Goal: Task Accomplishment & Management: Use online tool/utility

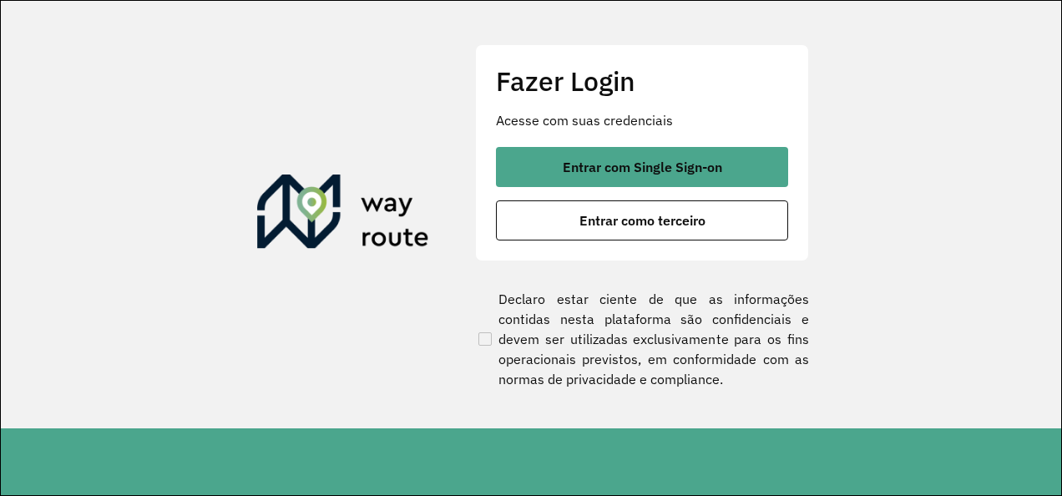
click at [1016, 68] on section "Fazer Login Acesse com suas credenciais Entrar com Single Sign-on Entrar como t…" at bounding box center [531, 215] width 1060 height 428
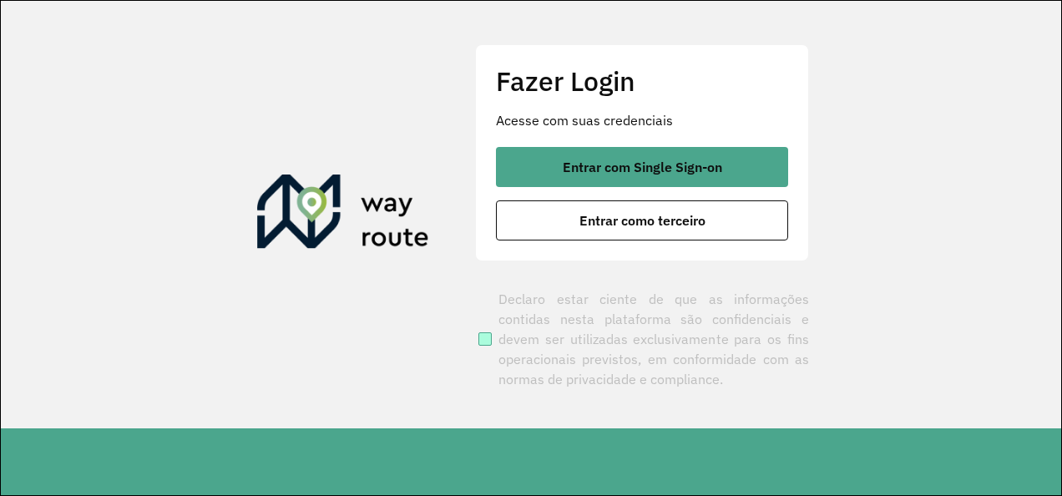
drag, startPoint x: 710, startPoint y: 152, endPoint x: 653, endPoint y: 314, distance: 171.7
click at [706, 152] on button "Entrar com Single Sign-on" at bounding box center [642, 167] width 292 height 40
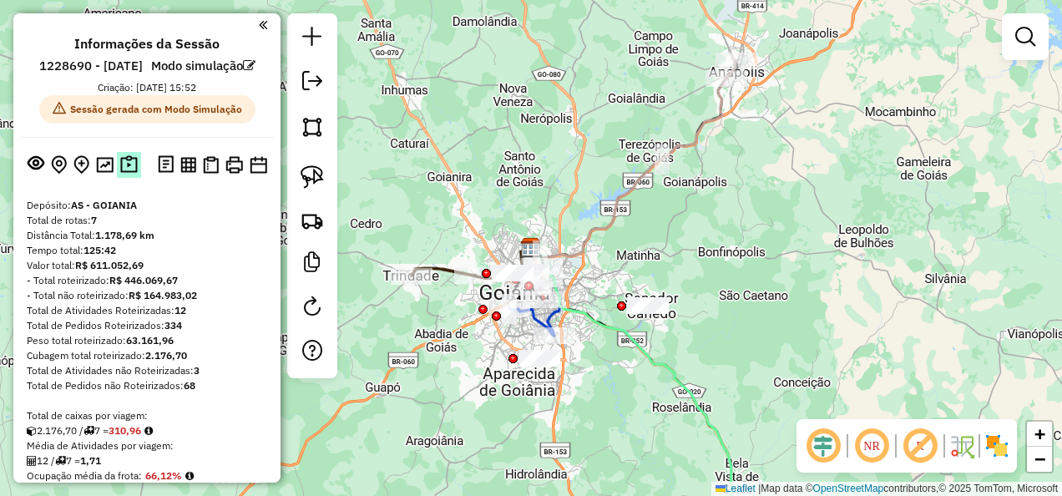
click at [122, 175] on img at bounding box center [129, 164] width 18 height 19
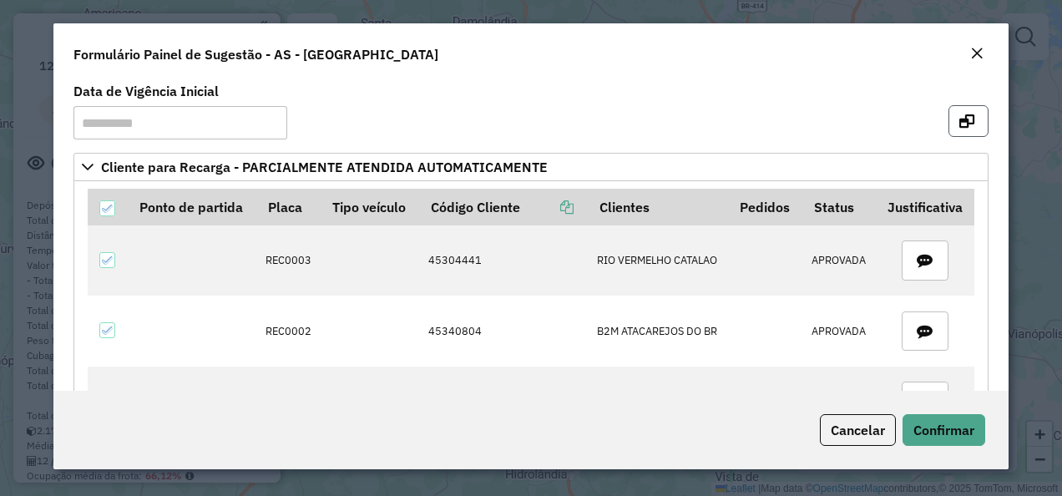
click at [972, 125] on button "button" at bounding box center [969, 121] width 40 height 32
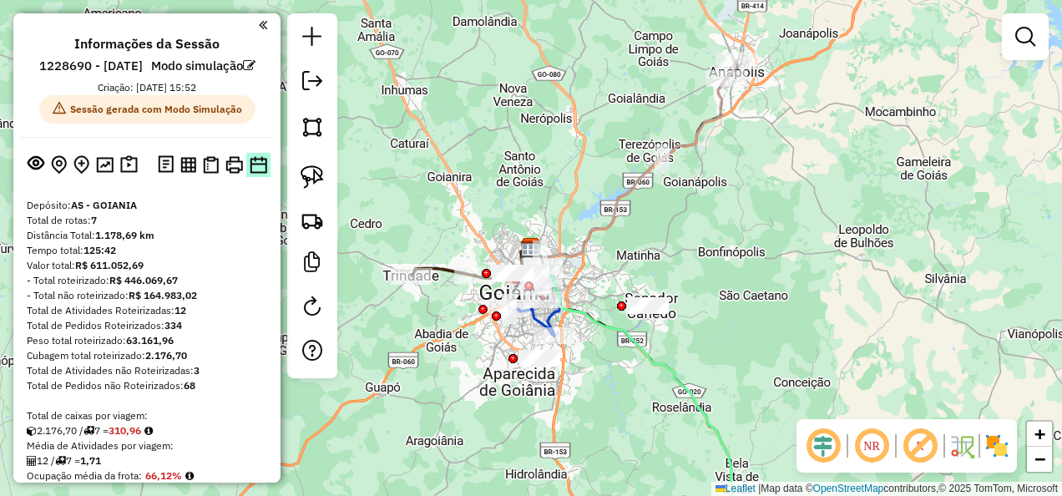
click at [256, 174] on img at bounding box center [259, 165] width 18 height 18
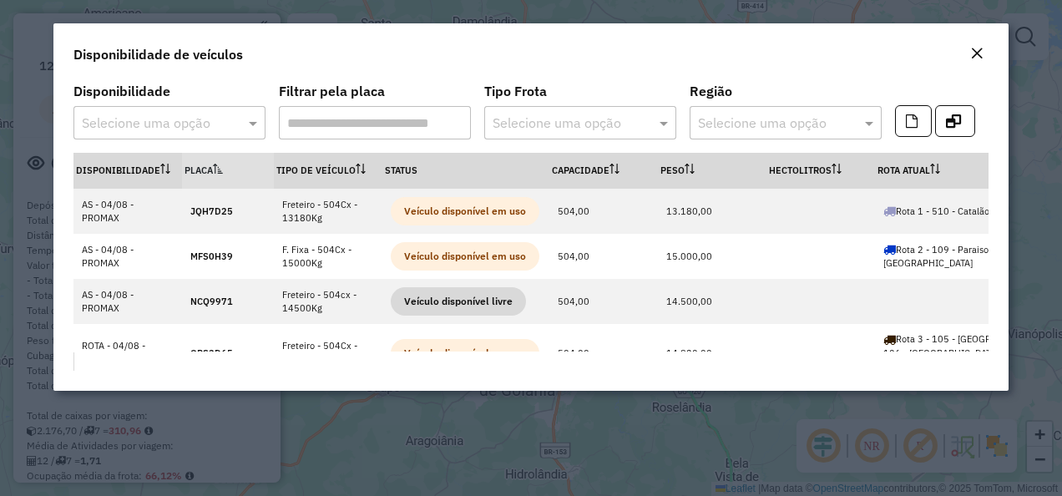
click at [151, 127] on input "text" at bounding box center [153, 124] width 142 height 20
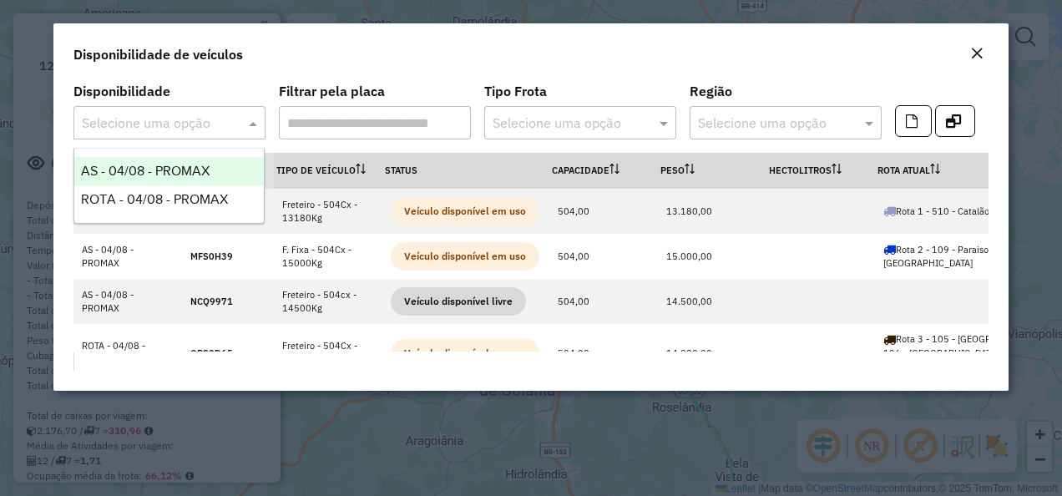
click at [137, 175] on span "AS - 04/08 - PROMAX" at bounding box center [145, 171] width 129 height 14
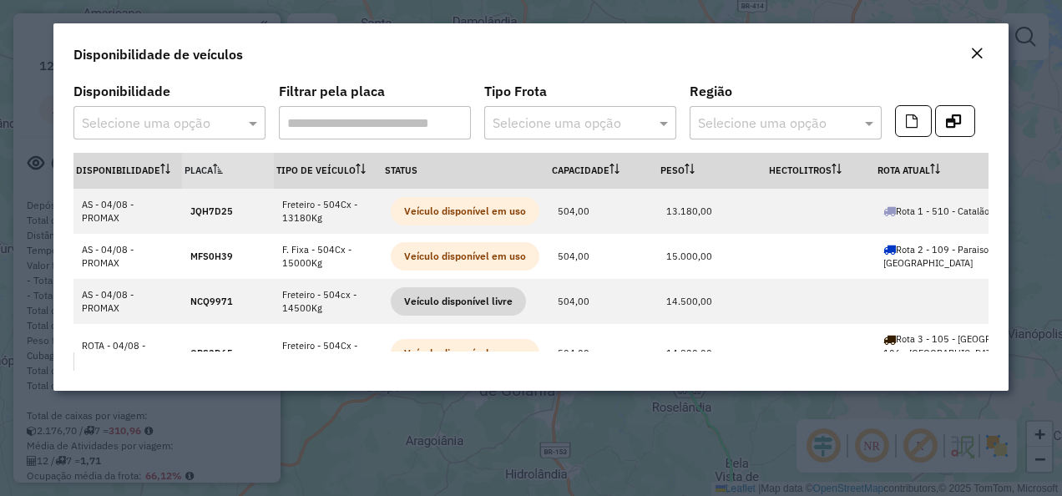
click at [165, 115] on input "text" at bounding box center [153, 124] width 142 height 20
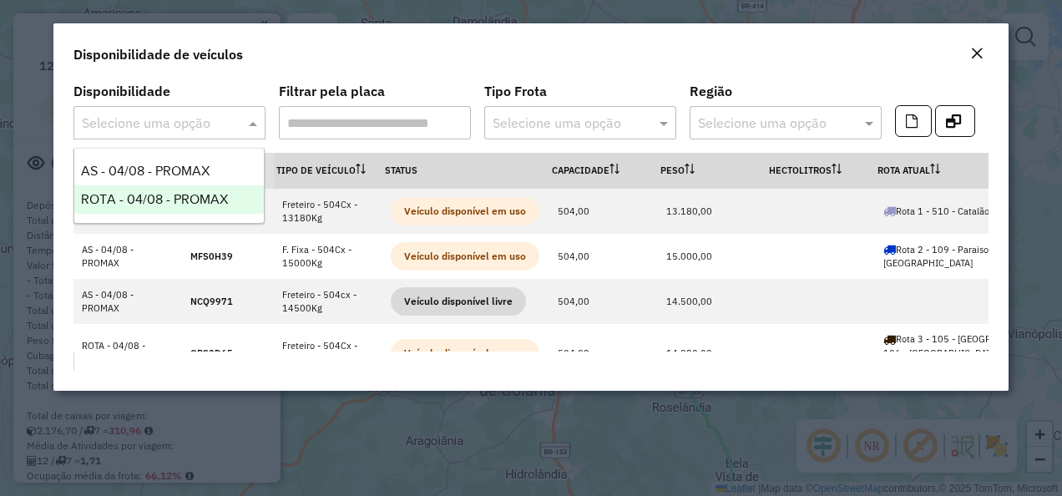
click at [202, 193] on span "ROTA - 04/08 - PROMAX" at bounding box center [154, 199] width 147 height 14
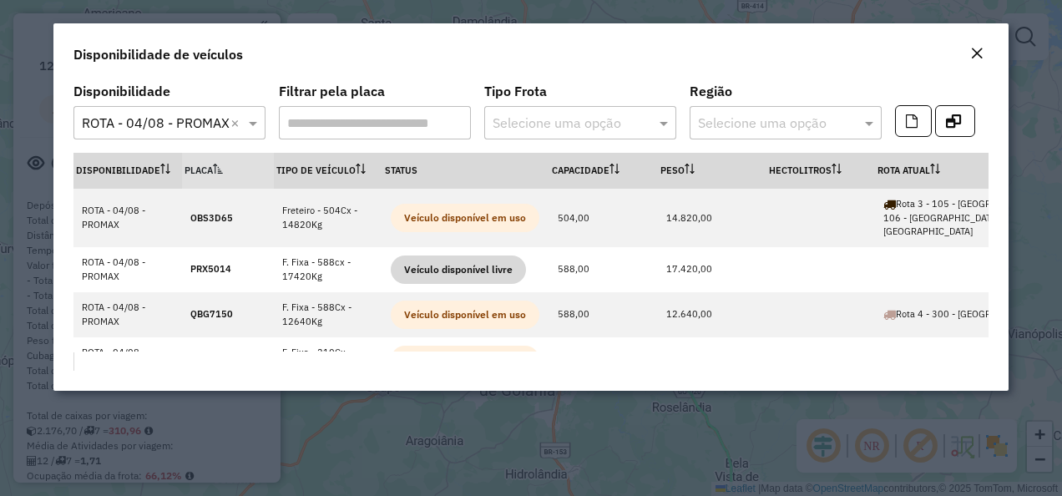
click at [975, 56] on em "Close" at bounding box center [976, 53] width 13 height 13
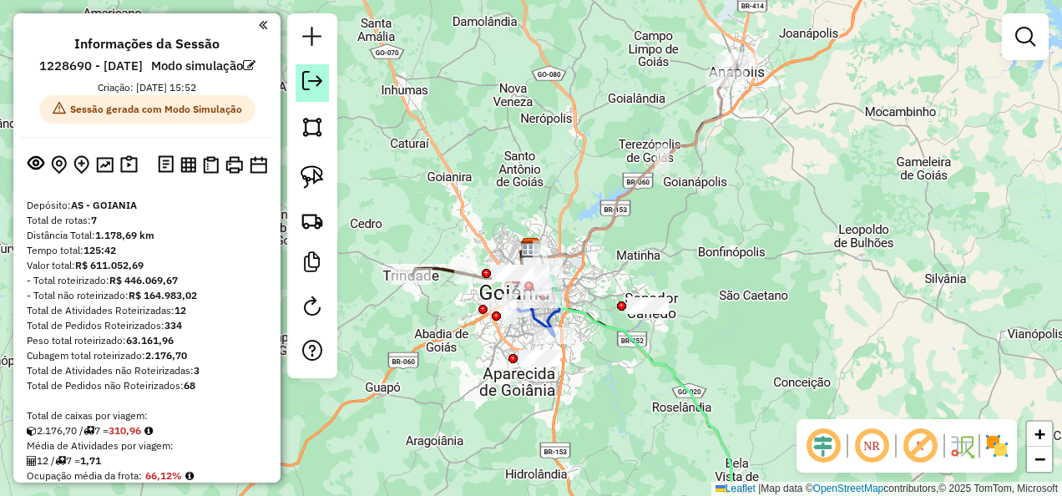
click at [307, 85] on em at bounding box center [312, 81] width 20 height 20
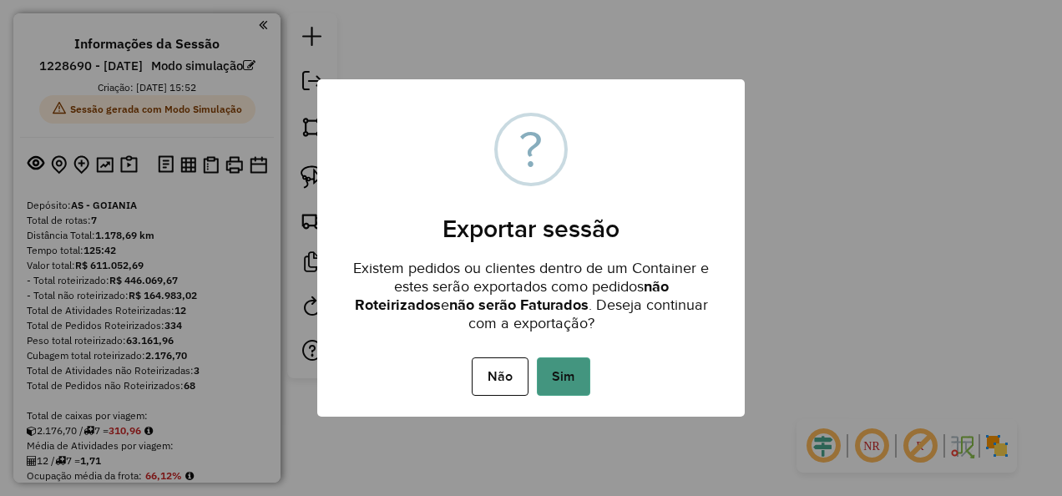
click at [551, 367] on button "Sim" at bounding box center [563, 376] width 53 height 38
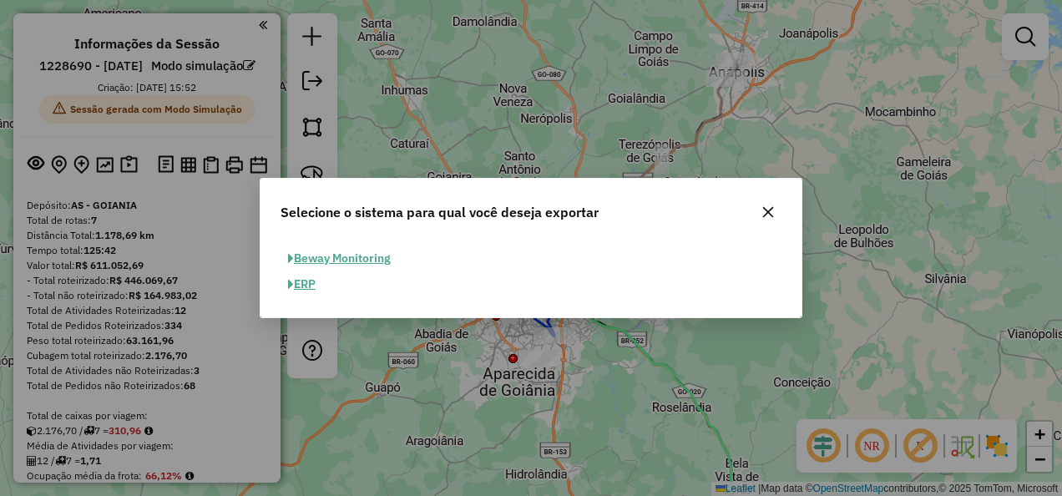
click at [309, 289] on button "ERP" at bounding box center [302, 284] width 43 height 26
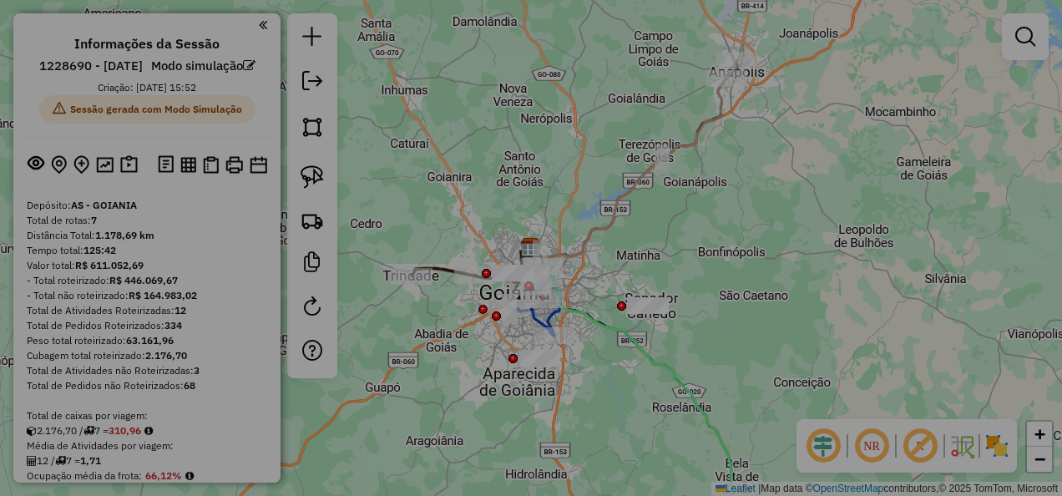
select select "**"
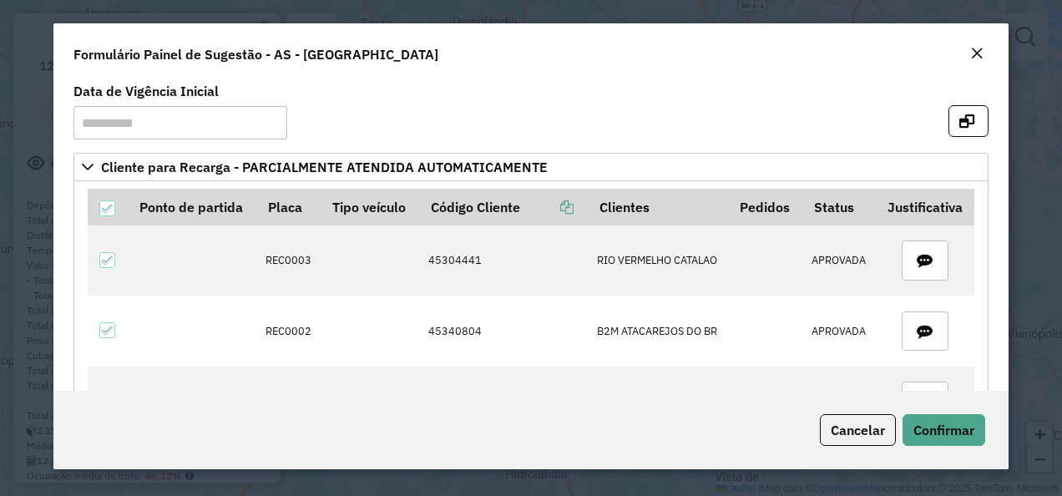
click at [980, 48] on em "Close" at bounding box center [976, 53] width 13 height 13
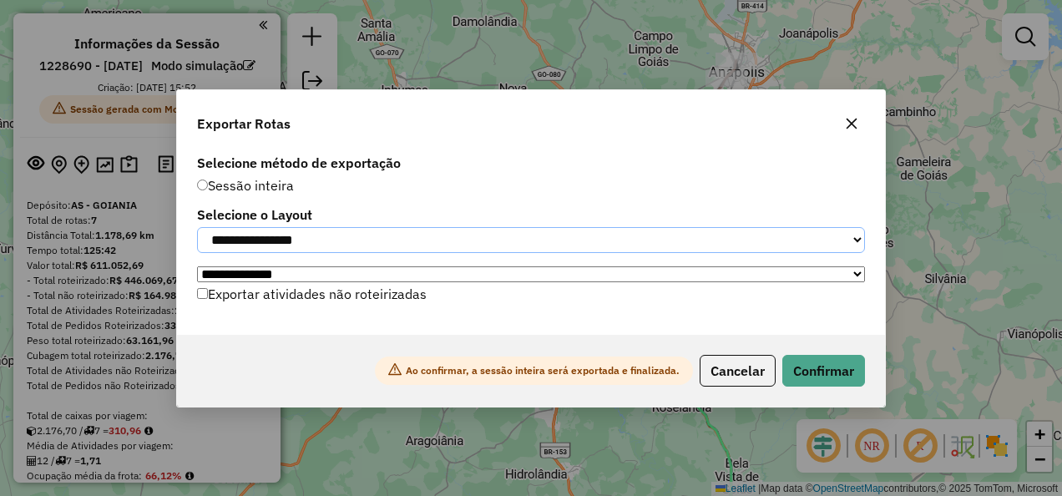
click at [312, 236] on select "**********" at bounding box center [531, 240] width 668 height 26
select select "*********"
click at [197, 227] on select "**********" at bounding box center [531, 240] width 668 height 26
click at [706, 366] on button "Cancelar" at bounding box center [738, 371] width 76 height 32
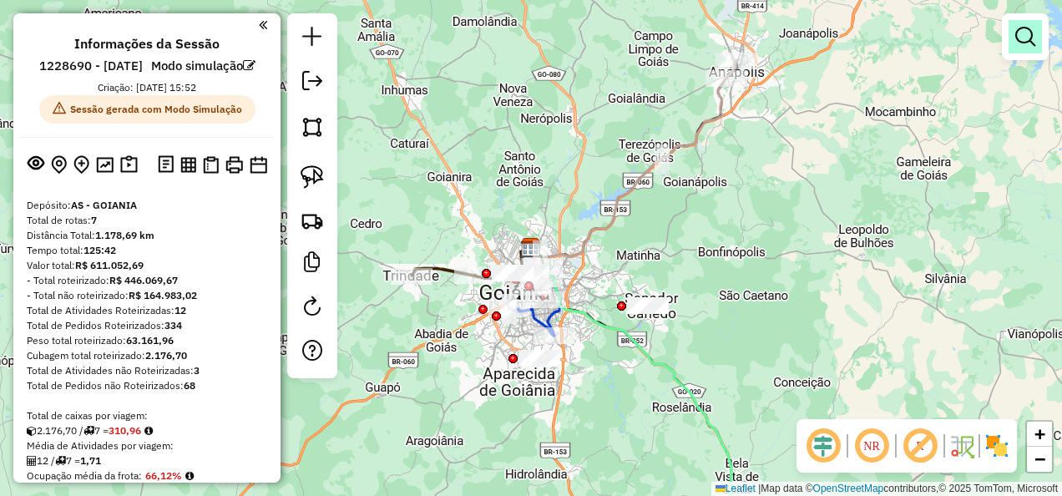
click at [1020, 28] on em at bounding box center [1025, 37] width 20 height 20
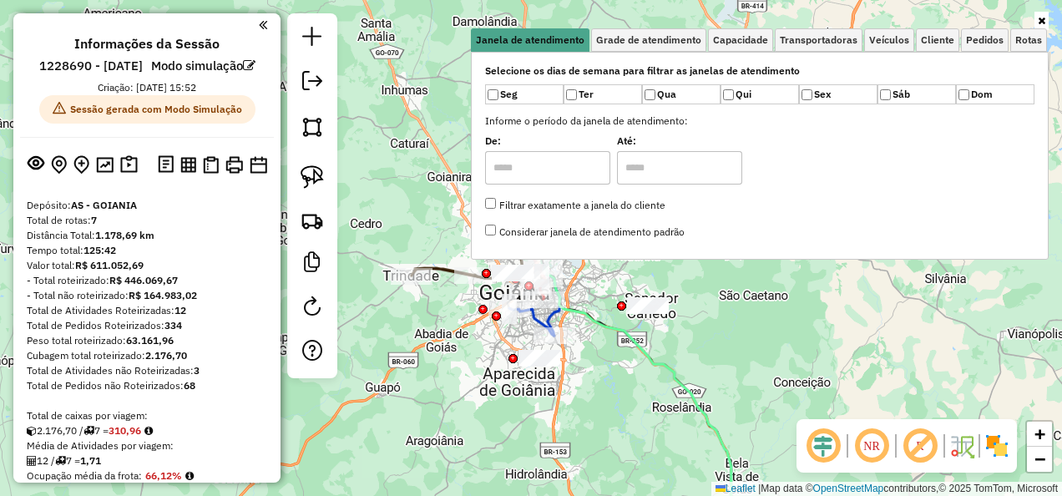
drag, startPoint x: 210, startPoint y: 69, endPoint x: 143, endPoint y: 73, distance: 67.8
click at [143, 73] on li "1228690 - 04/08/2025" at bounding box center [91, 69] width 112 height 22
copy h6 "04/08/2025"
click at [372, 209] on div "Janela de atendimento Grade de atendimento Capacidade Transportadoras Veículos …" at bounding box center [531, 248] width 1062 height 496
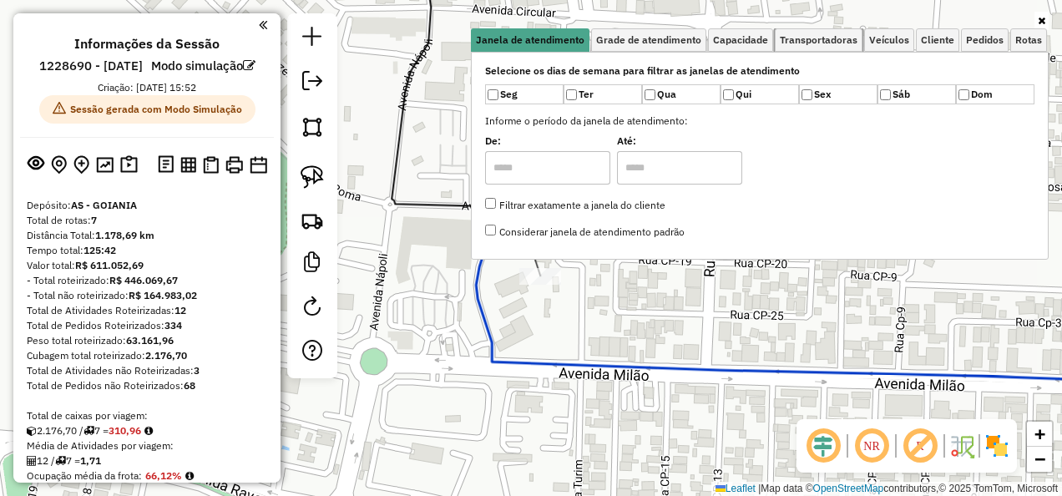
drag, startPoint x: 810, startPoint y: 39, endPoint x: 803, endPoint y: 67, distance: 28.4
click at [810, 39] on span "Transportadoras" at bounding box center [819, 40] width 78 height 10
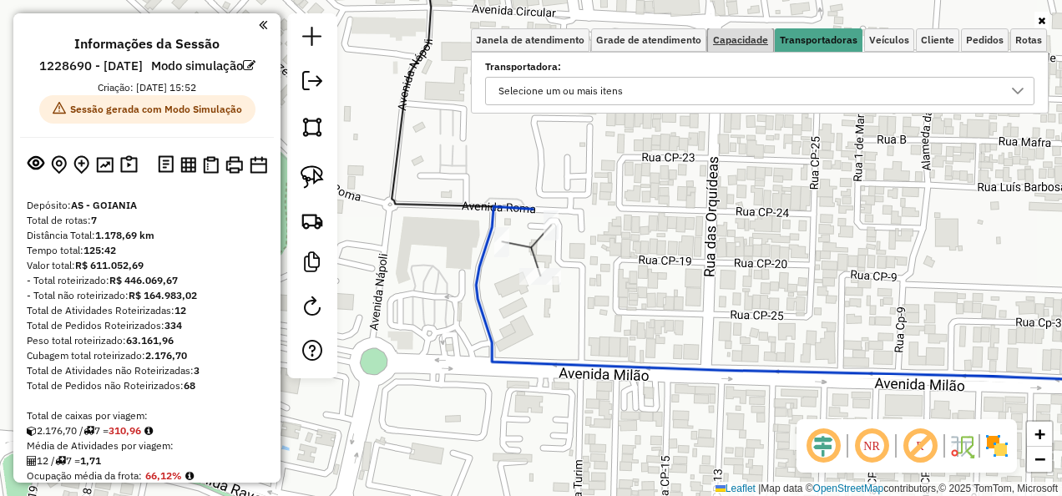
click at [767, 45] on span "Capacidade" at bounding box center [740, 40] width 55 height 10
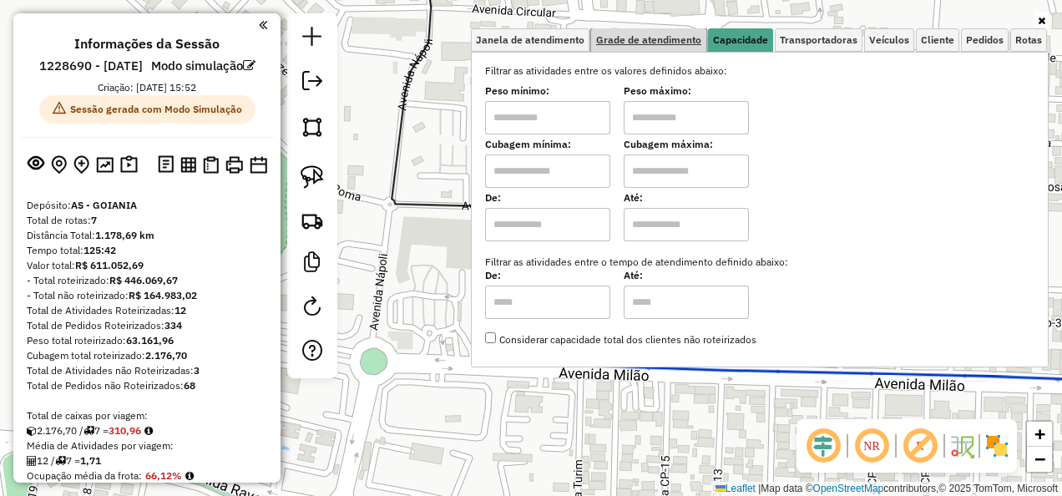
click at [685, 29] on link "Grade de atendimento" at bounding box center [648, 39] width 115 height 23
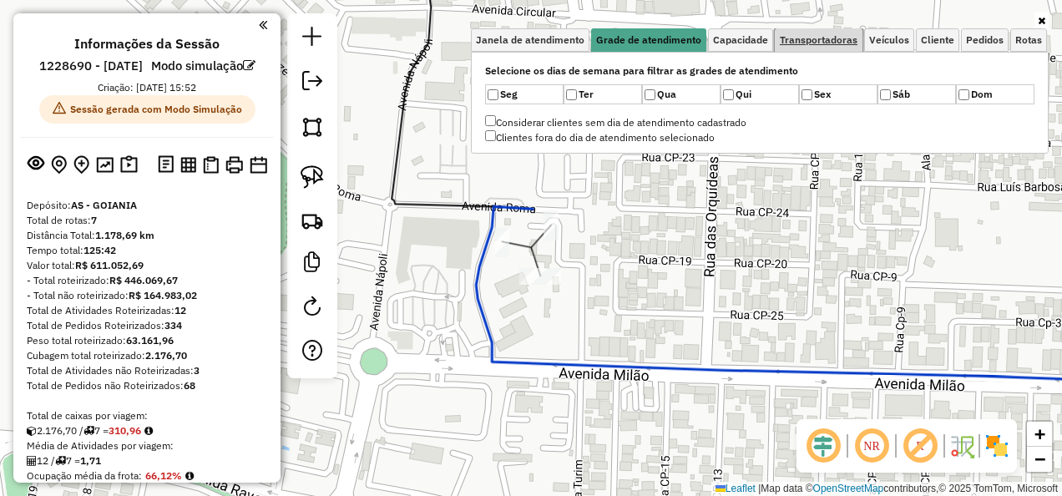
click at [863, 41] on link "Transportadoras" at bounding box center [819, 39] width 88 height 23
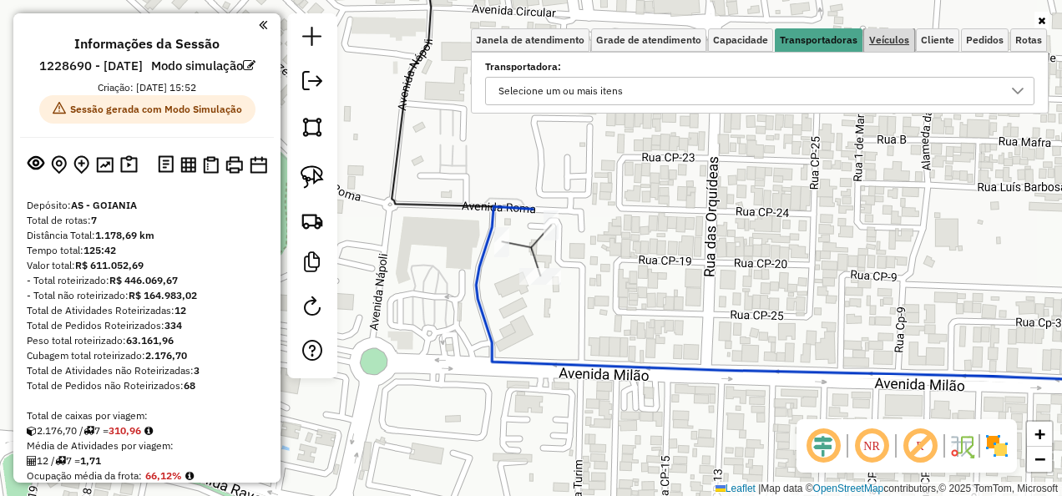
click at [875, 45] on span "Veículos" at bounding box center [889, 40] width 40 height 10
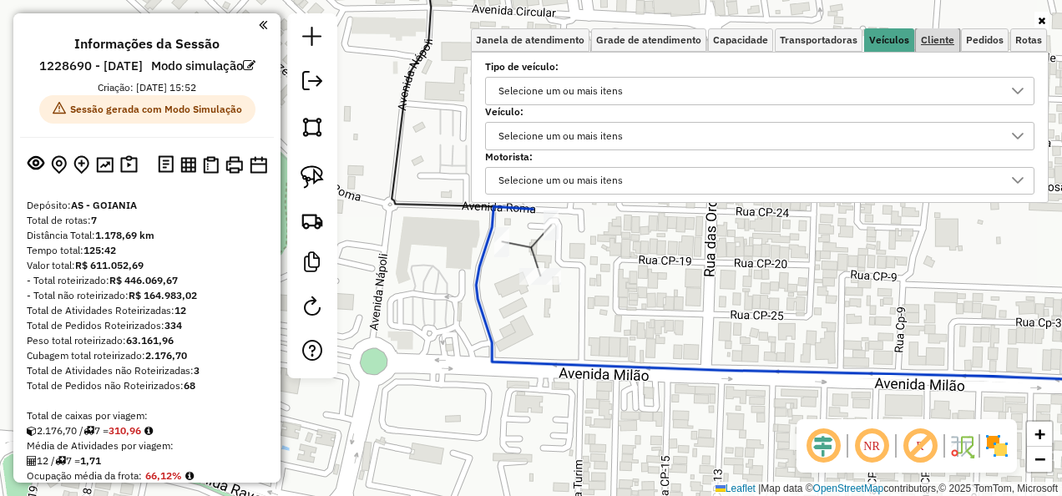
click at [939, 48] on link "Cliente" at bounding box center [937, 39] width 43 height 23
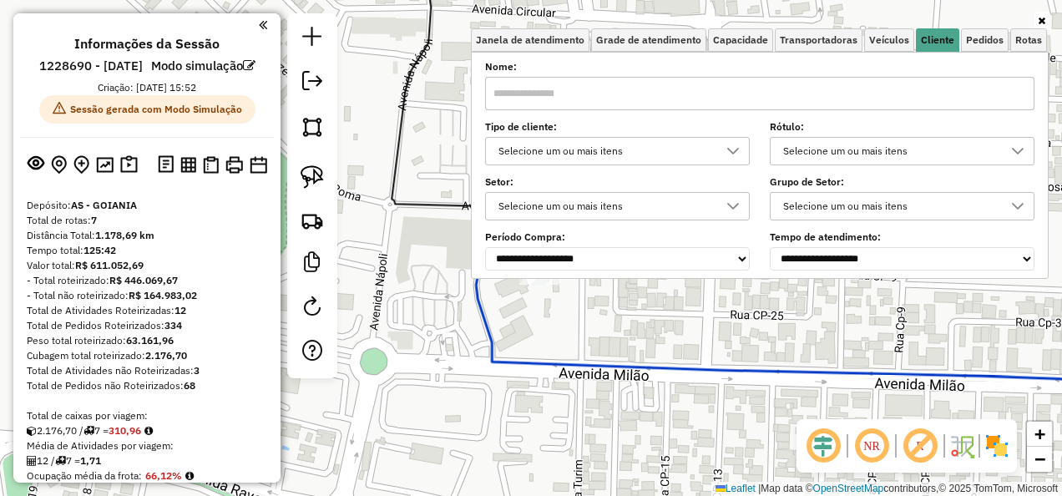
click at [650, 135] on div "Tipo de cliente: Selecione um ou mais itens" at bounding box center [617, 145] width 265 height 42
click at [650, 151] on div "Selecione um ou mais itens" at bounding box center [605, 151] width 225 height 27
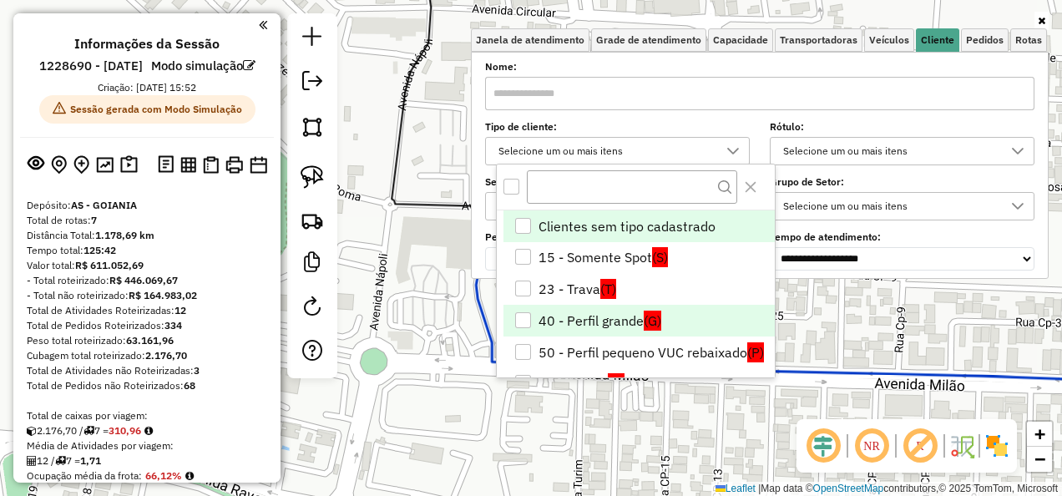
scroll to position [35, 0]
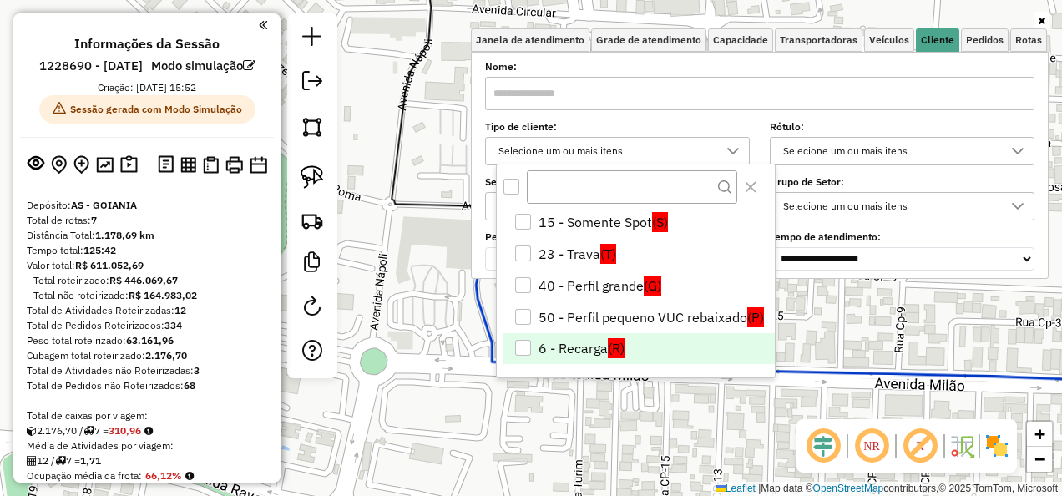
click at [656, 334] on li "6 - Recarga (R)" at bounding box center [639, 349] width 271 height 32
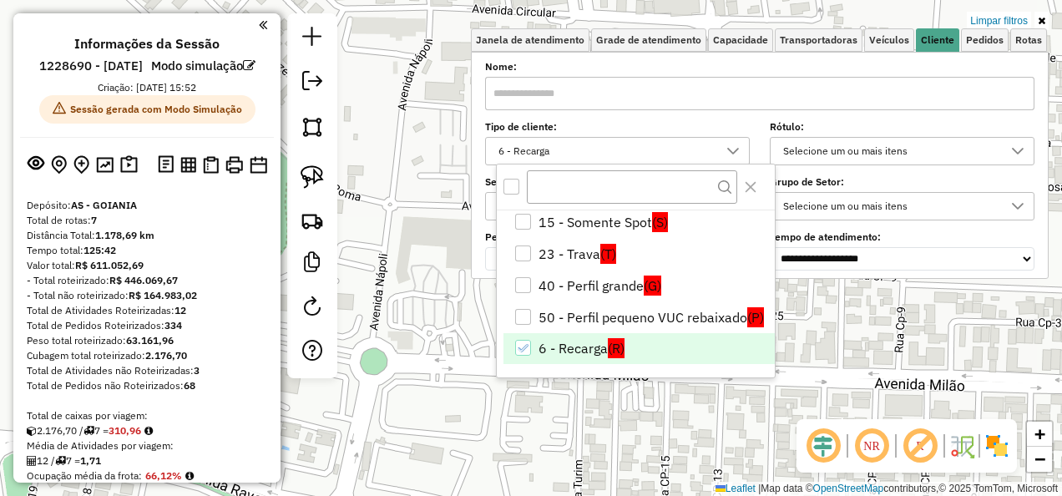
click at [680, 423] on div "Limpar filtros Janela de atendimento Grade de atendimento Capacidade Transporta…" at bounding box center [531, 248] width 1062 height 496
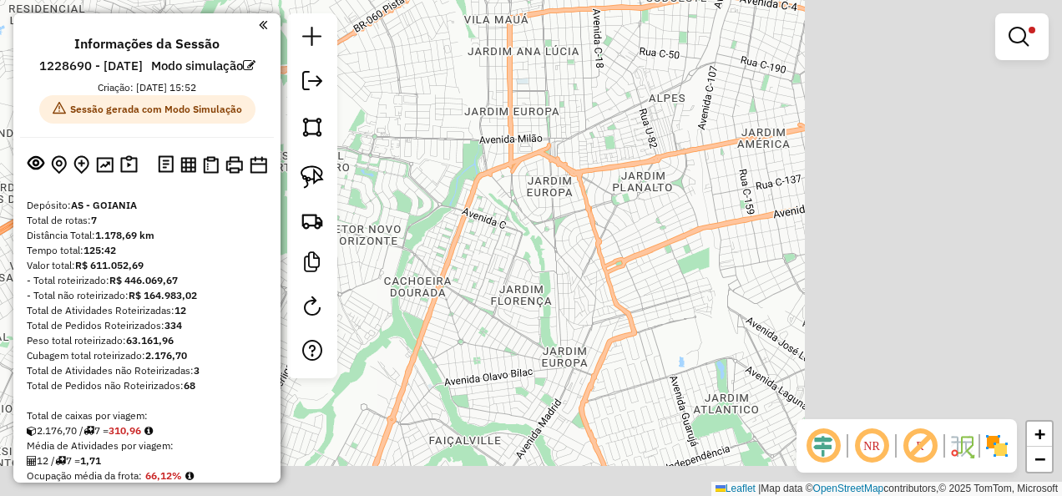
drag, startPoint x: 678, startPoint y: 391, endPoint x: 372, endPoint y: 117, distance: 410.4
click at [367, 113] on div "Limpar filtros Janela de atendimento Grade de atendimento Capacidade Transporta…" at bounding box center [531, 248] width 1062 height 496
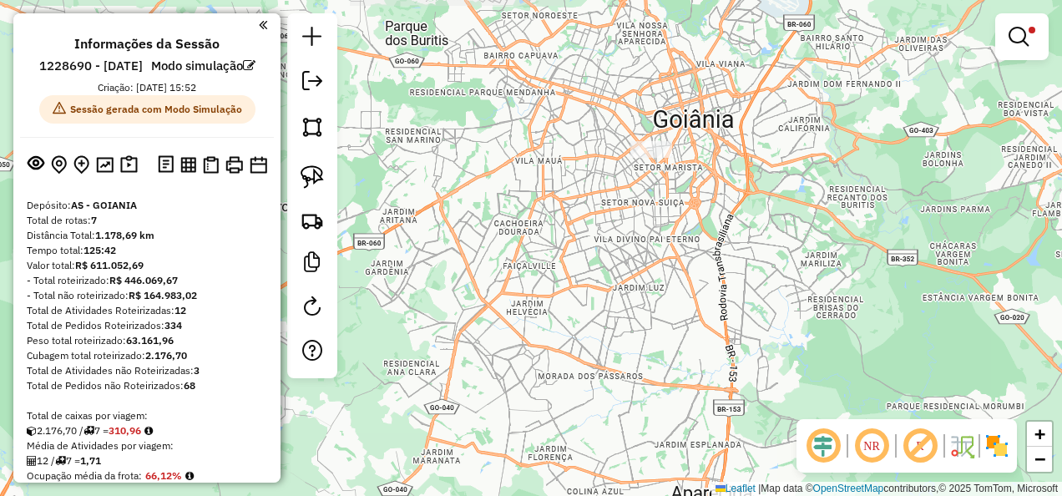
drag, startPoint x: 741, startPoint y: 149, endPoint x: 868, endPoint y: 194, distance: 134.4
click at [868, 197] on div "Limpar filtros Janela de atendimento Grade de atendimento Capacidade Transporta…" at bounding box center [531, 248] width 1062 height 496
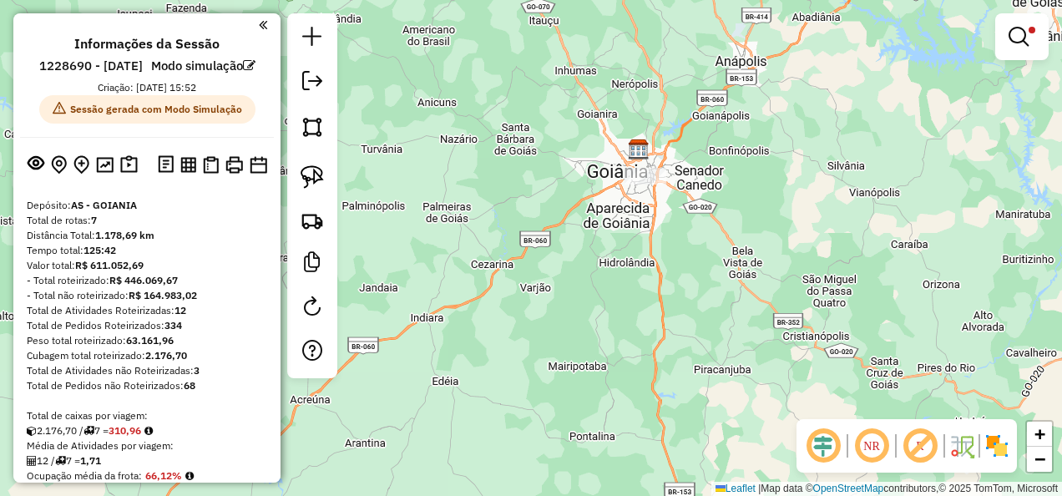
drag, startPoint x: 792, startPoint y: 220, endPoint x: 677, endPoint y: 207, distance: 115.1
click at [677, 207] on div "Limpar filtros Janela de atendimento Grade de atendimento Capacidade Transporta…" at bounding box center [531, 248] width 1062 height 496
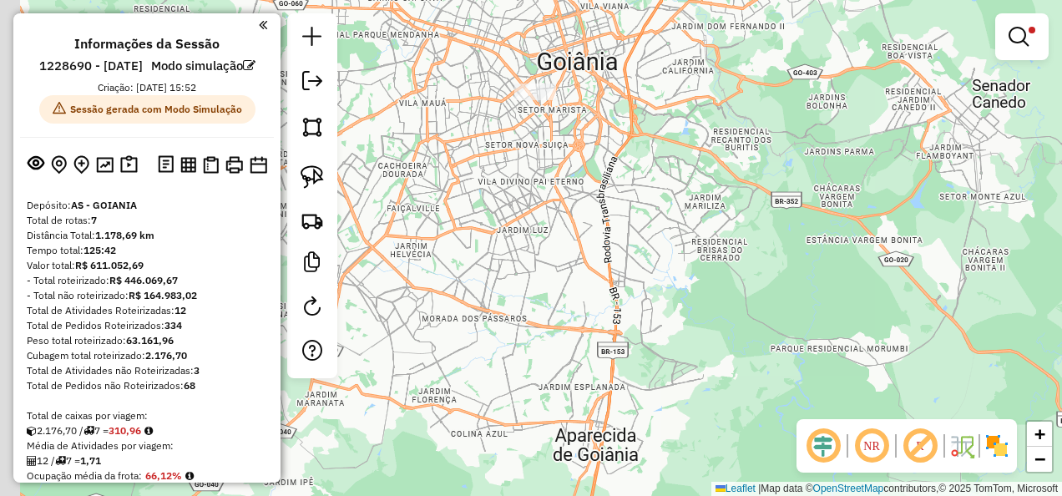
drag, startPoint x: 635, startPoint y: 235, endPoint x: 726, endPoint y: 318, distance: 123.0
click at [726, 318] on div "Limpar filtros Janela de atendimento Grade de atendimento Capacidade Transporta…" at bounding box center [531, 248] width 1062 height 496
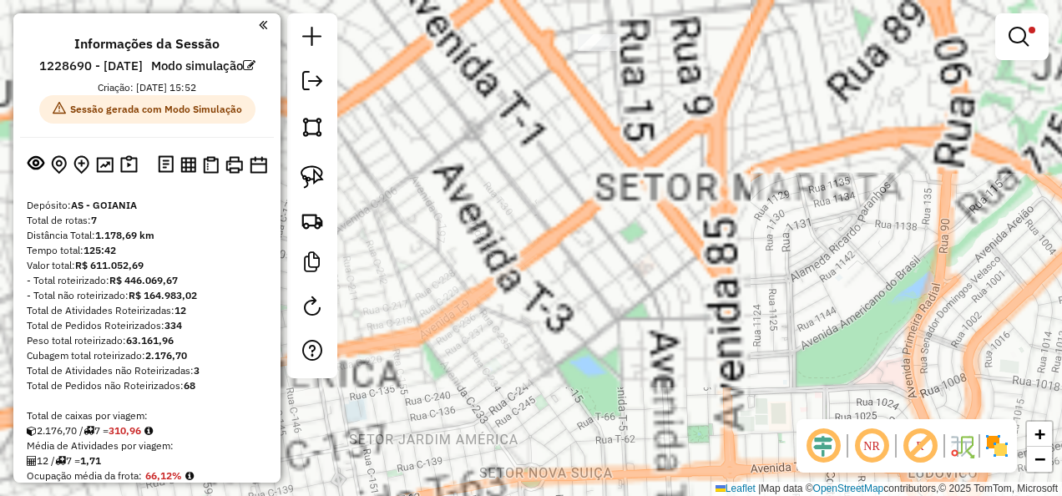
drag, startPoint x: 544, startPoint y: 58, endPoint x: 730, endPoint y: 392, distance: 382.4
click at [730, 392] on div "Limpar filtros Janela de atendimento Grade de atendimento Capacidade Transporta…" at bounding box center [531, 248] width 1062 height 496
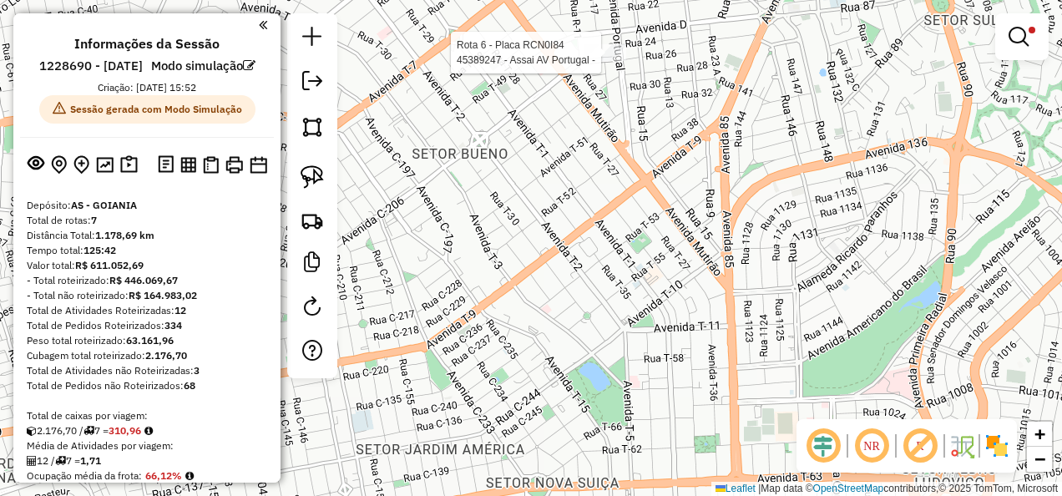
select select "**********"
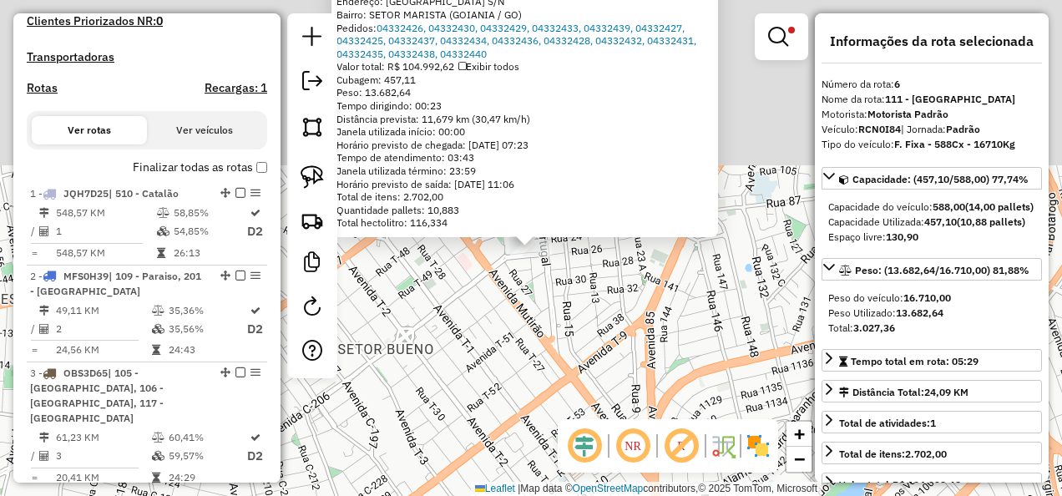
scroll to position [1168, 0]
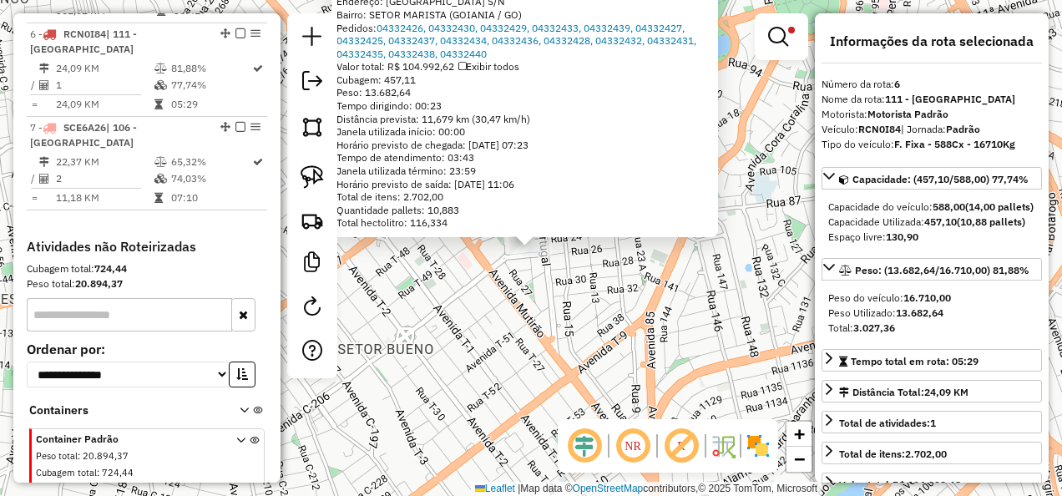
click at [631, 261] on div "45389247 - Assai AV Portugal - Tipo de cliente: 6 - Recarga (R) Endereço: PORTU…" at bounding box center [531, 248] width 1062 height 496
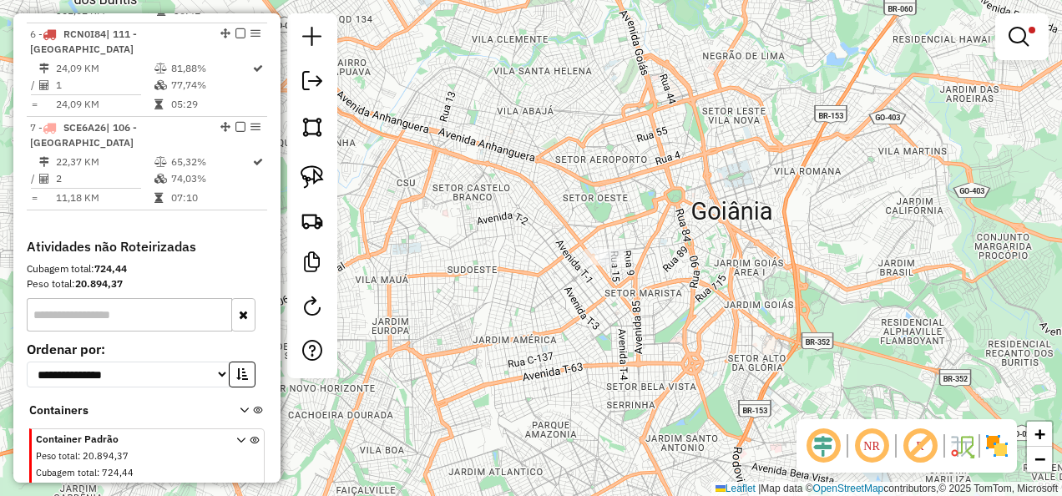
click at [707, 224] on div "Limpar filtros Janela de atendimento Grade de atendimento Capacidade Transporta…" at bounding box center [531, 248] width 1062 height 496
click at [1022, 33] on em at bounding box center [1019, 37] width 20 height 20
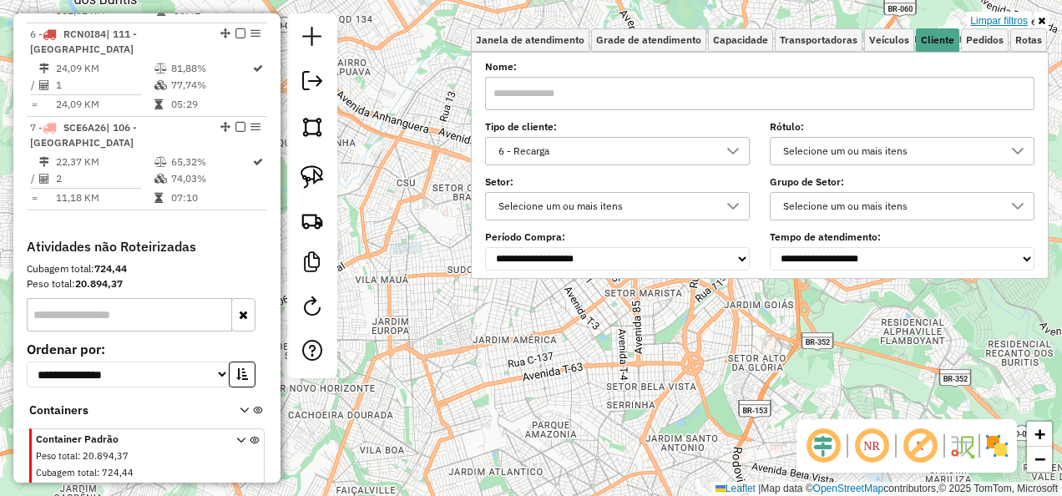
click at [1014, 17] on link "Limpar filtros" at bounding box center [999, 21] width 64 height 18
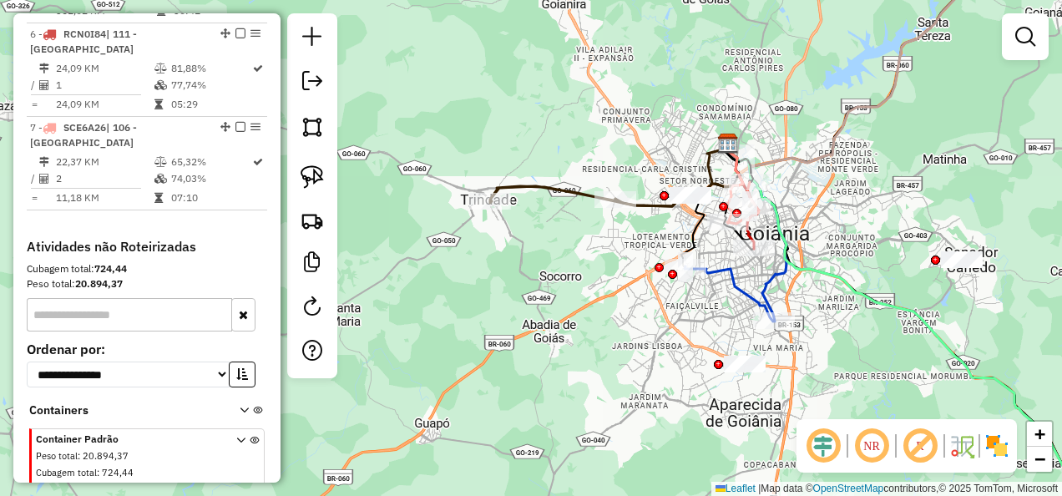
drag, startPoint x: 686, startPoint y: 190, endPoint x: 827, endPoint y: 223, distance: 144.8
click at [827, 223] on div "Janela de atendimento Grade de atendimento Capacidade Transportadoras Veículos …" at bounding box center [531, 248] width 1062 height 496
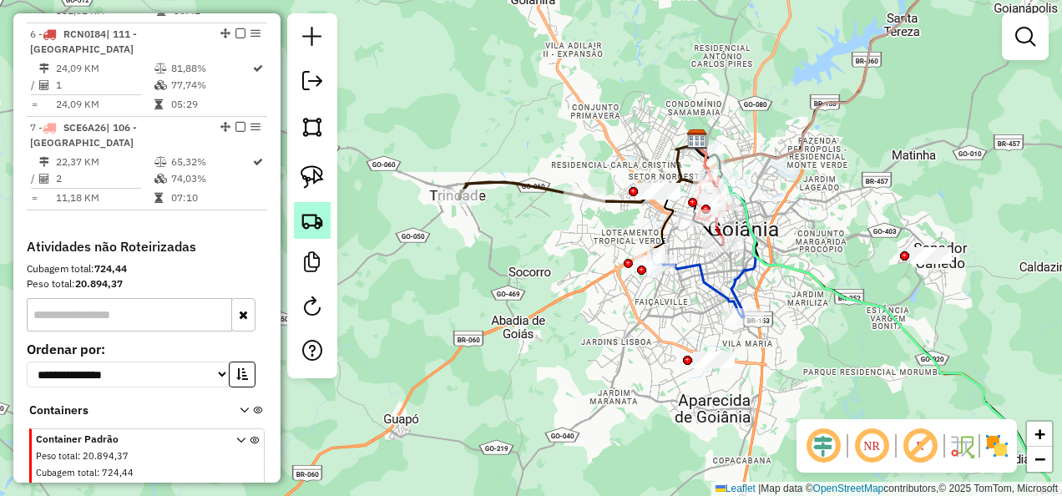
click at [316, 217] on img at bounding box center [312, 220] width 23 height 23
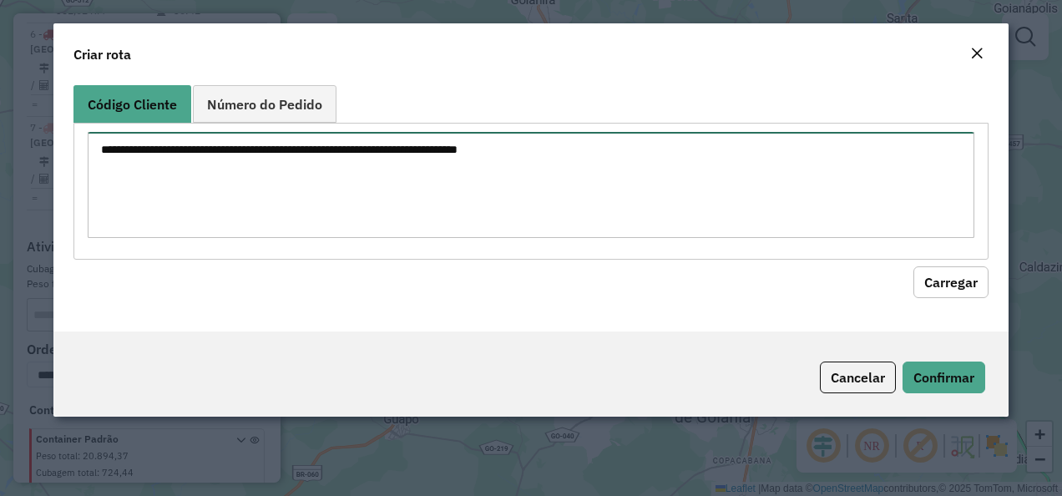
click at [294, 145] on textarea at bounding box center [532, 185] width 888 height 106
paste textarea "********"
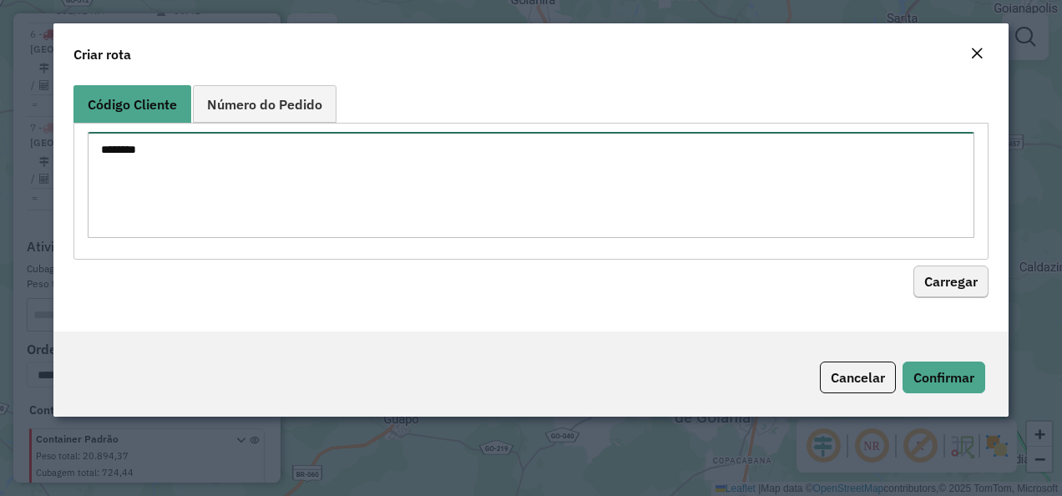
type textarea "********"
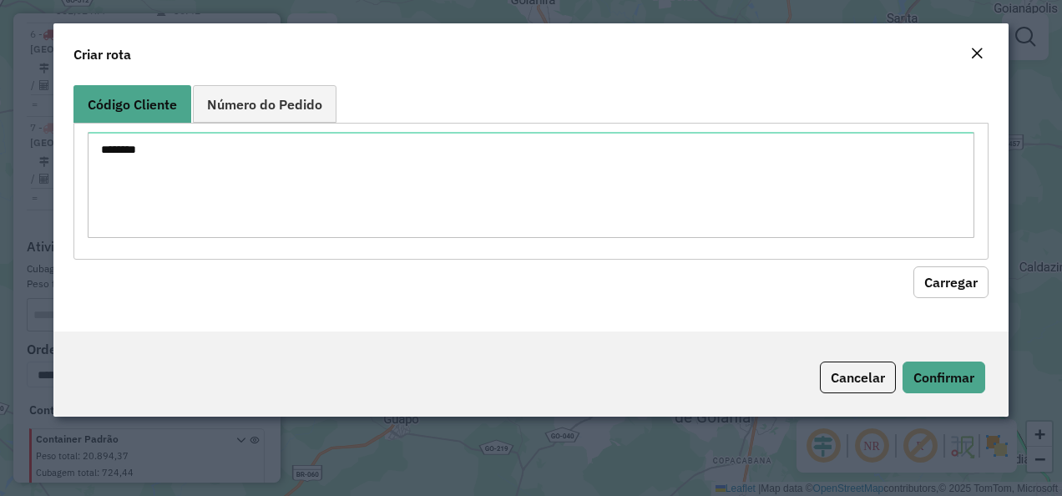
click at [927, 281] on button "Carregar" at bounding box center [950, 282] width 75 height 32
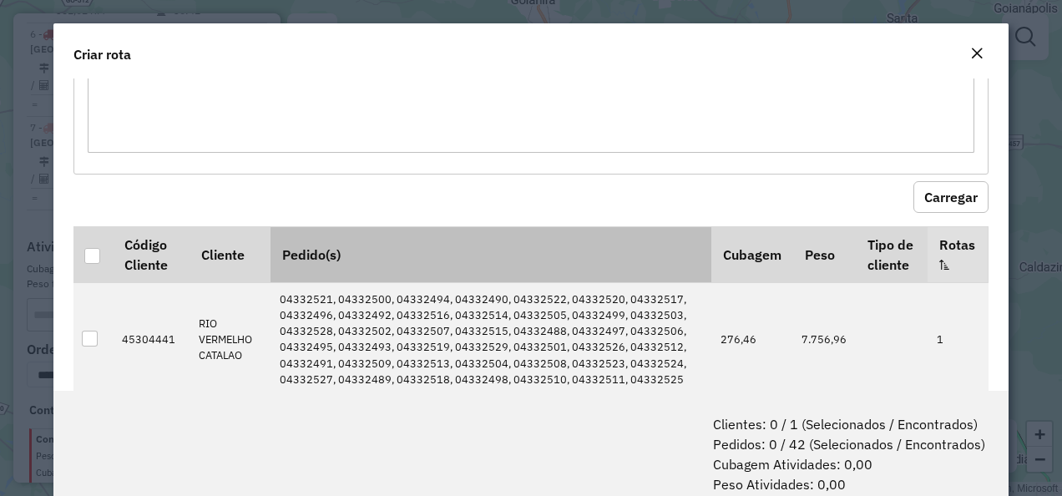
scroll to position [120, 0]
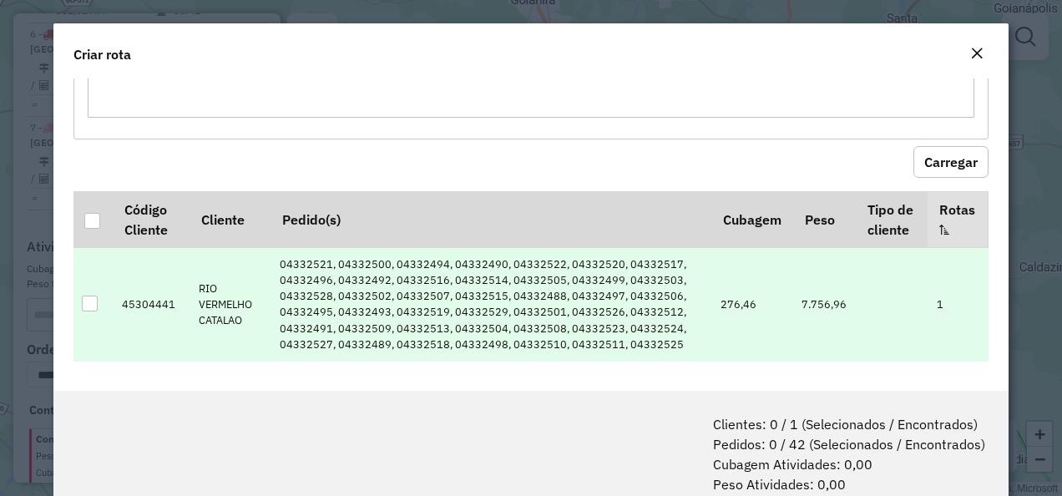
click at [105, 293] on td at bounding box center [92, 304] width 39 height 114
click at [107, 304] on td at bounding box center [92, 304] width 39 height 114
click at [99, 299] on td at bounding box center [92, 304] width 39 height 114
click at [97, 299] on div at bounding box center [90, 304] width 16 height 16
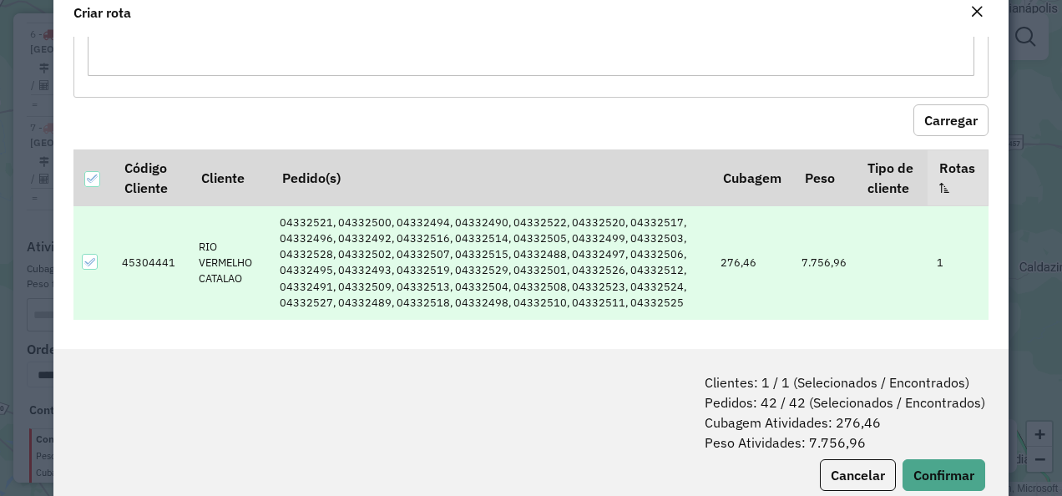
scroll to position [0, 0]
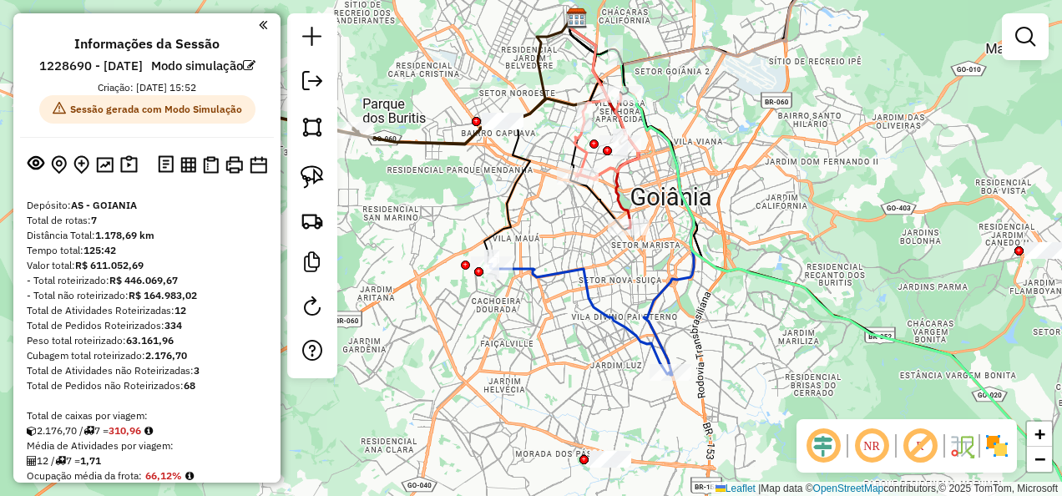
click at [1019, 62] on div "Janela de atendimento Grade de atendimento Capacidade Transportadoras Veículos …" at bounding box center [1025, 44] width 47 height 62
click at [1017, 35] on em at bounding box center [1025, 37] width 20 height 20
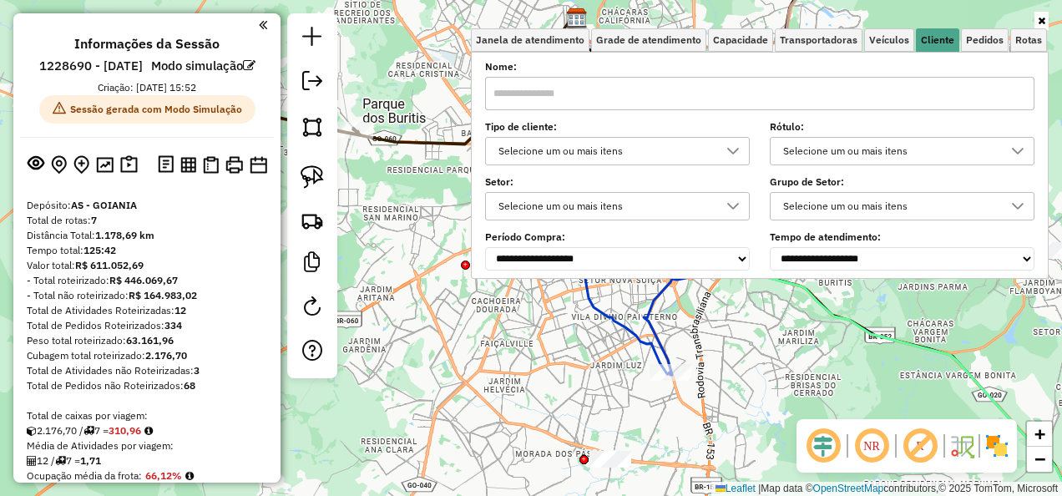
click at [591, 107] on input "text" at bounding box center [759, 93] width 549 height 33
click at [578, 84] on input "text" at bounding box center [759, 93] width 549 height 33
click at [505, 97] on input "text" at bounding box center [759, 93] width 549 height 33
click at [532, 106] on input "text" at bounding box center [759, 93] width 549 height 33
drag, startPoint x: 573, startPoint y: 110, endPoint x: 549, endPoint y: 84, distance: 35.5
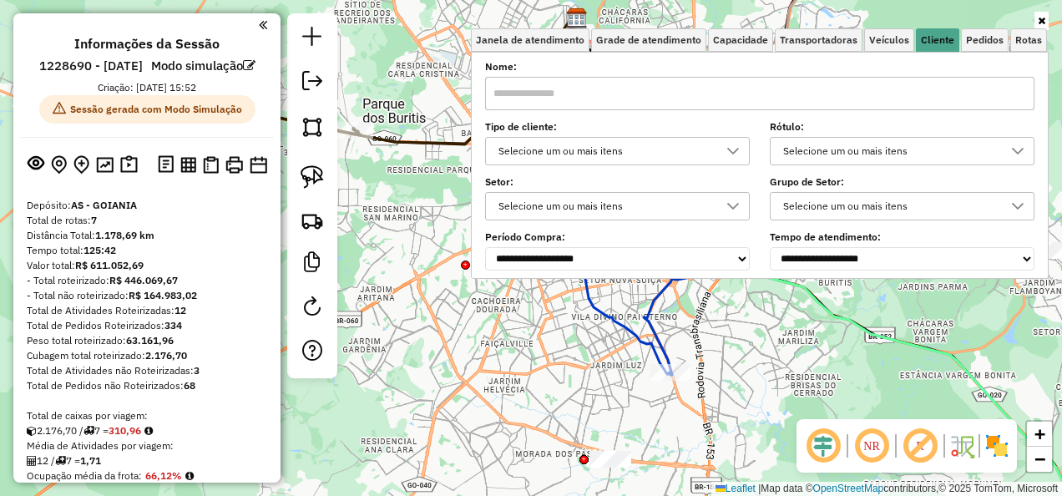
click at [549, 84] on input "text" at bounding box center [759, 93] width 549 height 33
paste input "********"
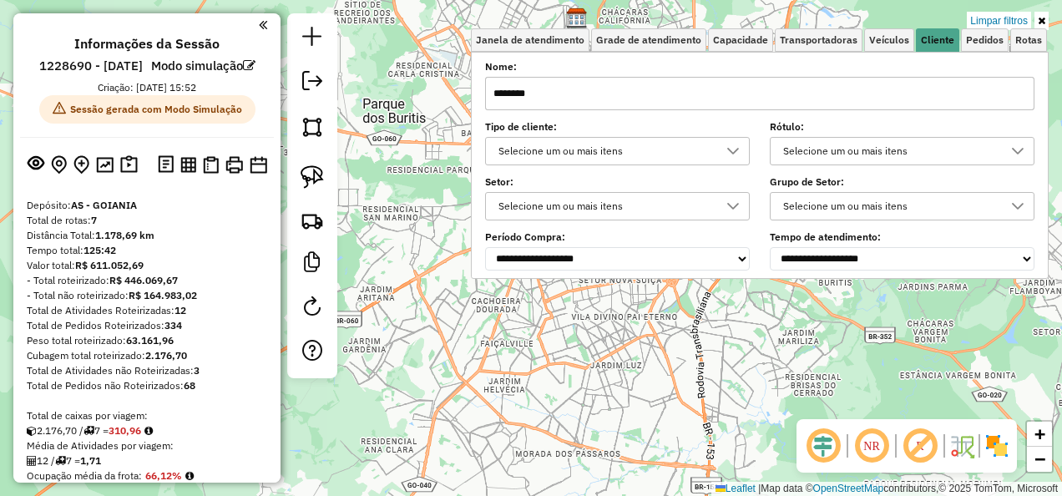
type input "********"
click at [711, 350] on div "Limpar filtros Janela de atendimento Grade de atendimento Capacidade Transporta…" at bounding box center [531, 248] width 1062 height 496
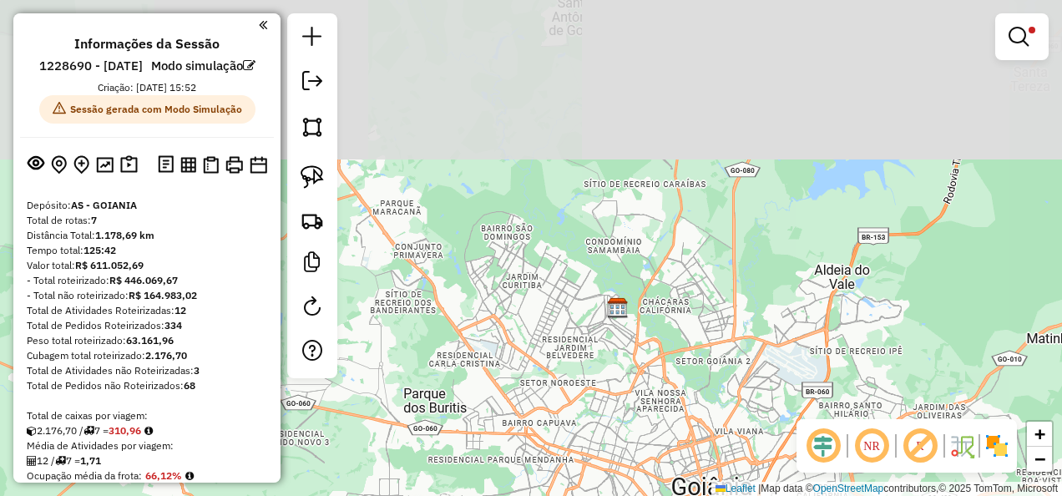
drag, startPoint x: 772, startPoint y: 227, endPoint x: 813, endPoint y: 515, distance: 291.0
click at [813, 495] on html "Aplicando filtros Pop-up bloqueado! Seu navegador bloqueou automáticamente a ab…" at bounding box center [531, 248] width 1062 height 496
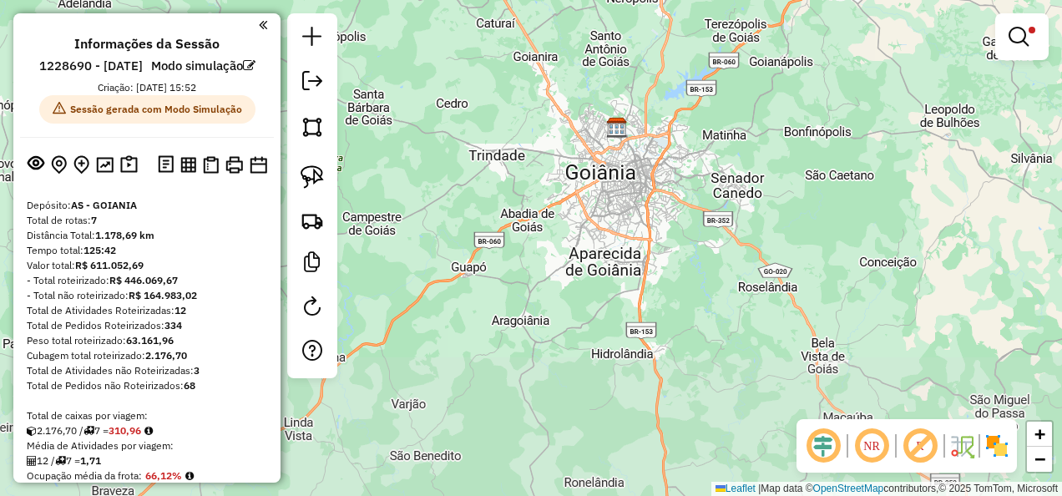
drag, startPoint x: 819, startPoint y: 361, endPoint x: 670, endPoint y: 167, distance: 244.7
click at [670, 167] on div "Limpar filtros Janela de atendimento Grade de atendimento Capacidade Transporta…" at bounding box center [531, 248] width 1062 height 496
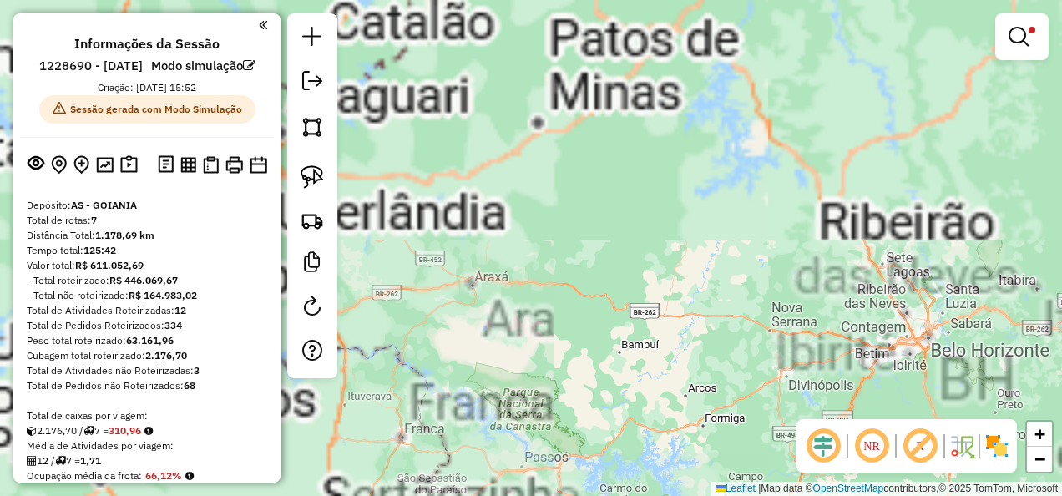
drag, startPoint x: 381, startPoint y: 89, endPoint x: 752, endPoint y: 357, distance: 458.0
click at [752, 357] on div "Limpar filtros Janela de atendimento Grade de atendimento Capacidade Transporta…" at bounding box center [531, 248] width 1062 height 496
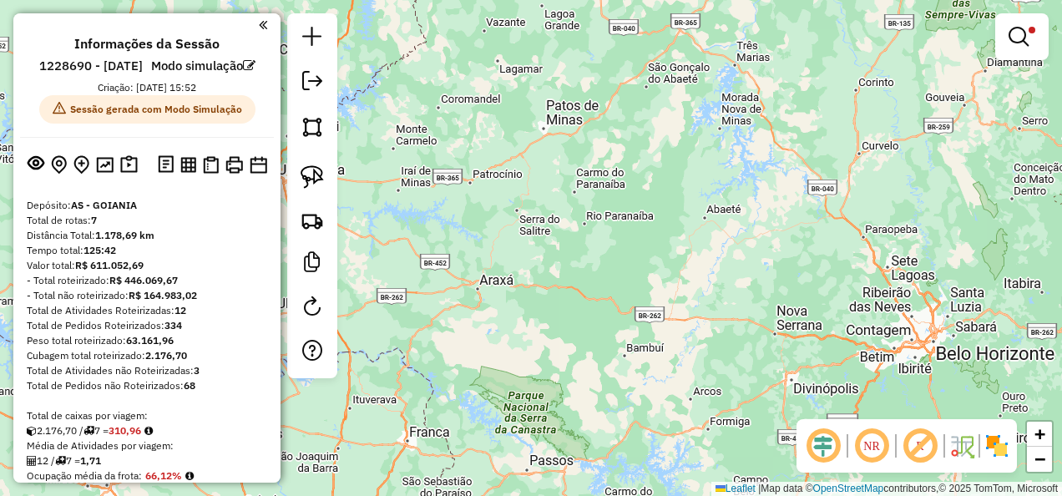
click at [843, 445] on img at bounding box center [847, 446] width 8 height 27
click at [832, 443] on em at bounding box center [823, 446] width 40 height 40
click at [1015, 48] on link at bounding box center [1022, 36] width 40 height 33
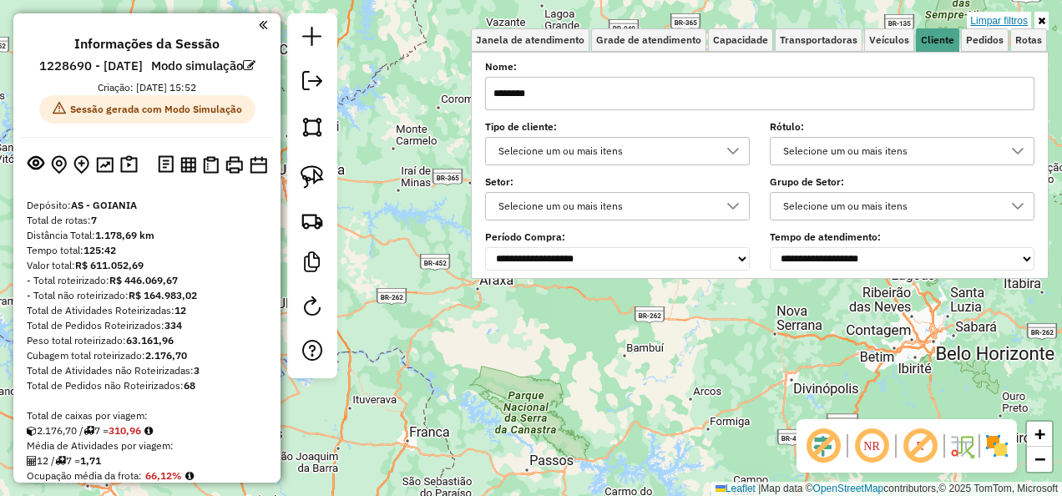
click at [985, 15] on link "Limpar filtros" at bounding box center [999, 21] width 64 height 18
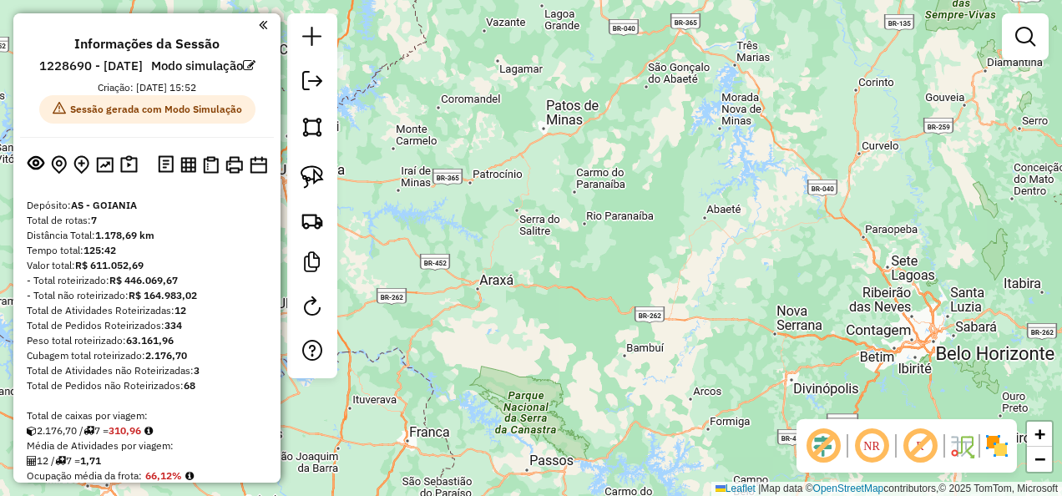
click at [926, 441] on em at bounding box center [920, 446] width 40 height 40
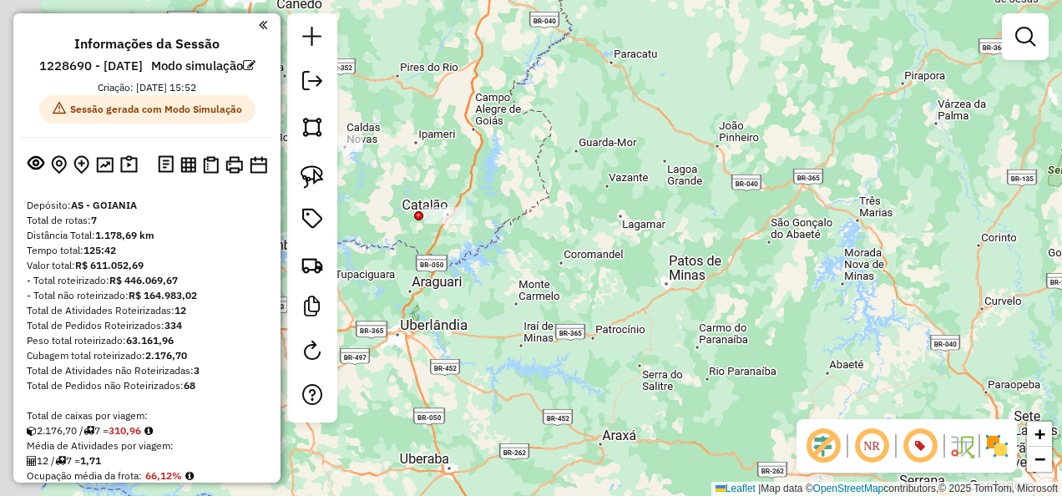
drag, startPoint x: 723, startPoint y: 394, endPoint x: 1013, endPoint y: 539, distance: 323.8
click at [1013, 495] on html "Aguarde... Pop-up bloqueado! Seu navegador bloqueou automáticamente a abertura …" at bounding box center [531, 248] width 1062 height 496
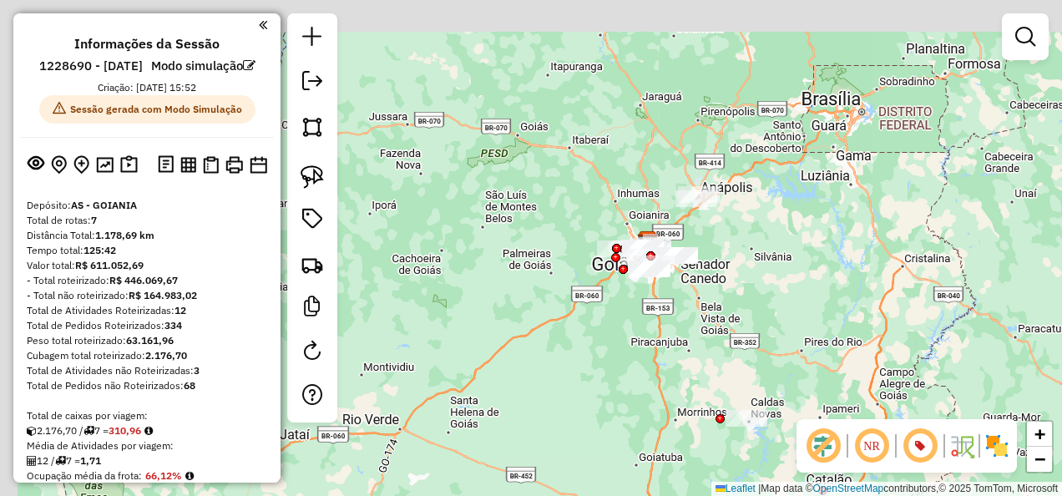
drag, startPoint x: 777, startPoint y: 240, endPoint x: 854, endPoint y: 307, distance: 102.4
click at [854, 307] on div "Janela de atendimento Grade de atendimento Capacidade Transportadoras Veículos …" at bounding box center [531, 248] width 1062 height 496
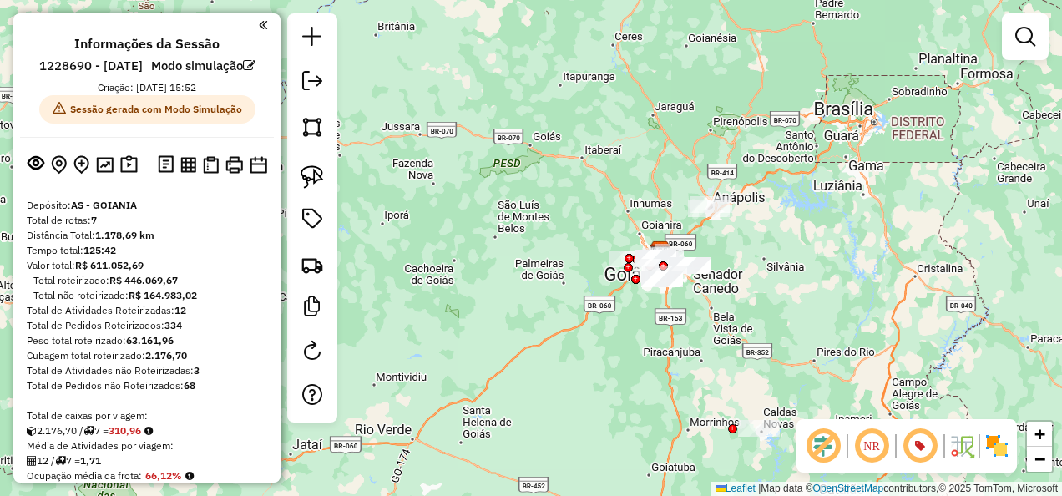
click at [875, 443] on em at bounding box center [872, 446] width 40 height 40
click at [877, 443] on em at bounding box center [872, 446] width 40 height 40
click at [929, 438] on em at bounding box center [920, 446] width 40 height 40
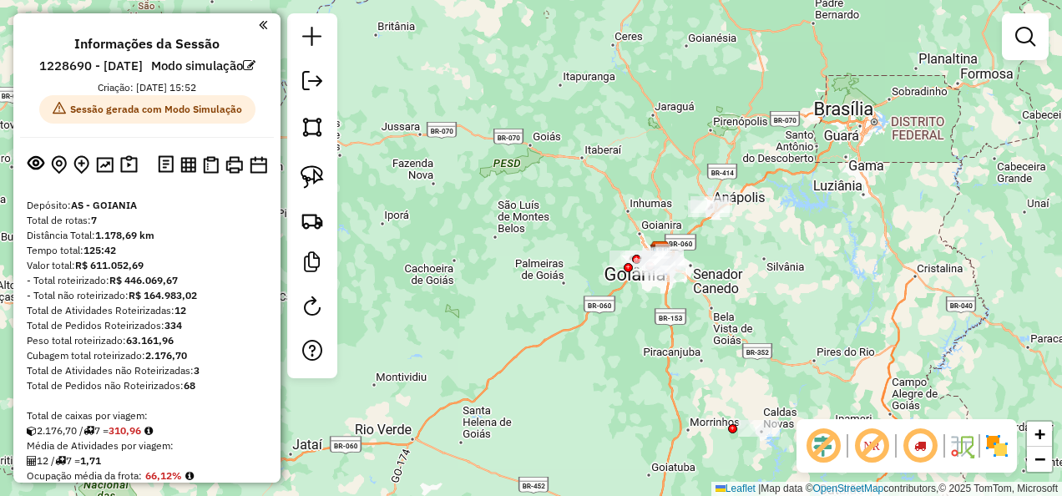
click at [930, 439] on em at bounding box center [920, 446] width 40 height 40
click at [989, 449] on img at bounding box center [997, 446] width 27 height 27
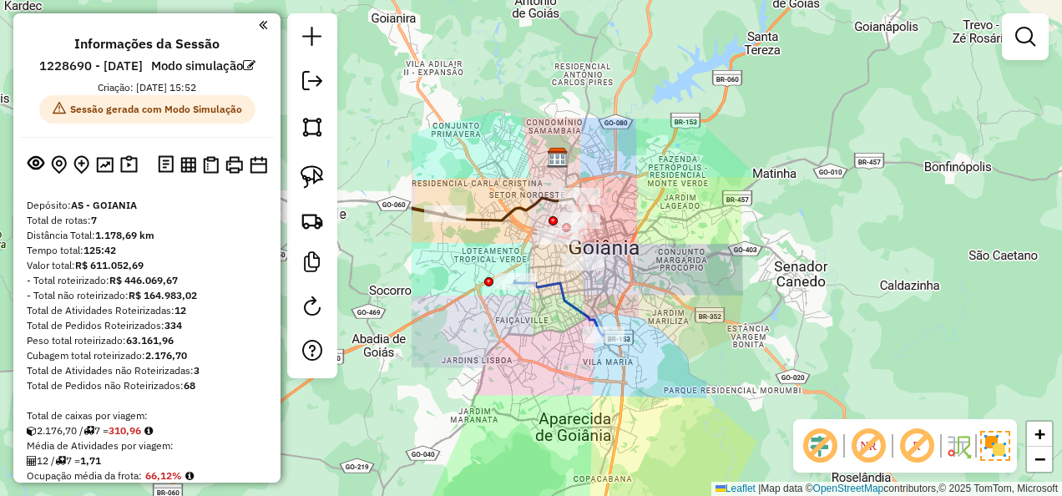
drag, startPoint x: 625, startPoint y: 301, endPoint x: 1043, endPoint y: 331, distance: 419.5
click at [1061, 334] on html "Aguarde... Pop-up bloqueado! Seu navegador bloqueou automáticamente a abertura …" at bounding box center [531, 248] width 1062 height 496
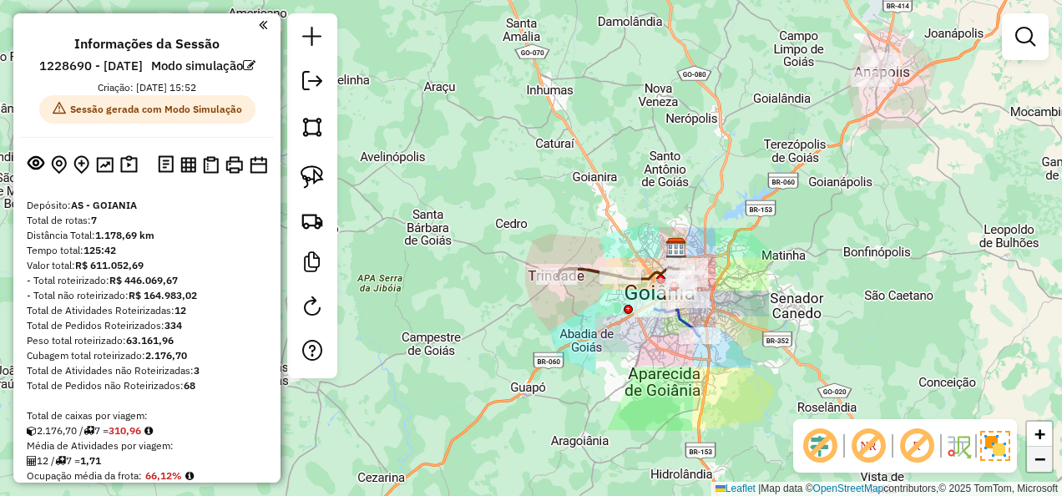
click at [1030, 463] on link "−" at bounding box center [1039, 459] width 25 height 25
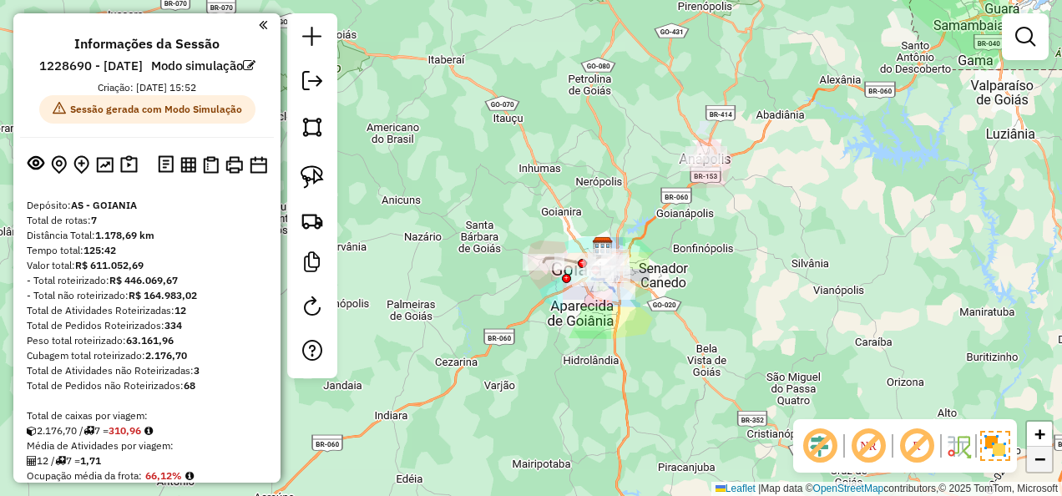
click at [1030, 463] on link "−" at bounding box center [1039, 459] width 25 height 25
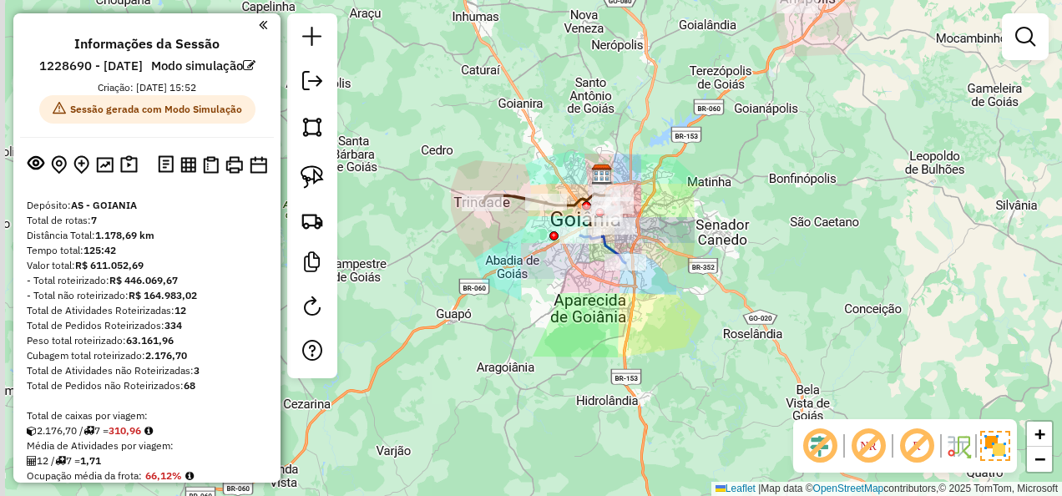
drag, startPoint x: 650, startPoint y: 192, endPoint x: 700, endPoint y: 236, distance: 66.8
click at [700, 236] on div "Janela de atendimento Grade de atendimento Capacidade Transportadoras Veículos …" at bounding box center [531, 248] width 1062 height 496
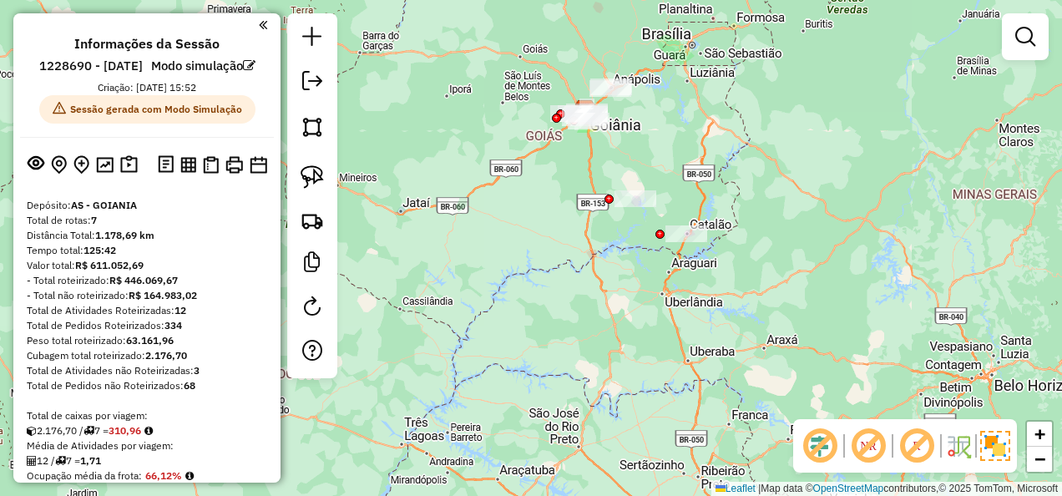
drag, startPoint x: 916, startPoint y: 321, endPoint x: 697, endPoint y: 214, distance: 243.9
click at [696, 210] on div "Janela de atendimento Grade de atendimento Capacidade Transportadoras Veículos …" at bounding box center [531, 248] width 1062 height 496
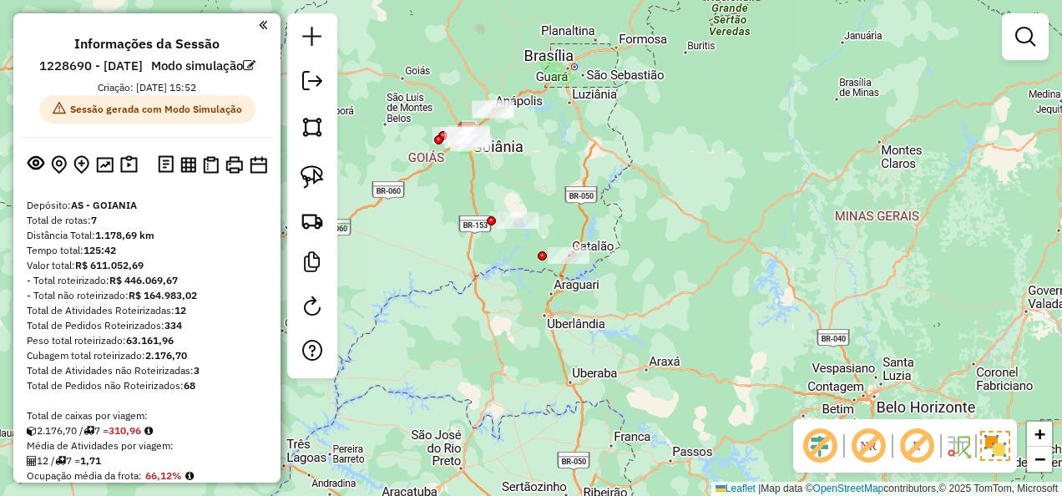
drag, startPoint x: 606, startPoint y: 186, endPoint x: 681, endPoint y: 248, distance: 97.3
click at [676, 240] on div "Janela de atendimento Grade de atendimento Capacidade Transportadoras Veículos …" at bounding box center [531, 248] width 1062 height 496
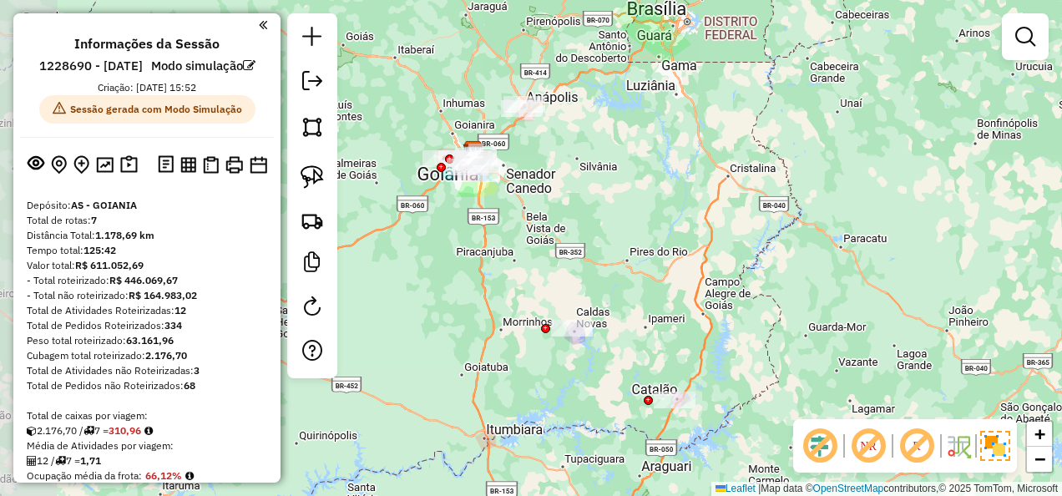
drag, startPoint x: 631, startPoint y: 215, endPoint x: 726, endPoint y: 251, distance: 101.4
click at [726, 251] on div "Janela de atendimento Grade de atendimento Capacidade Transportadoras Veículos …" at bounding box center [531, 248] width 1062 height 496
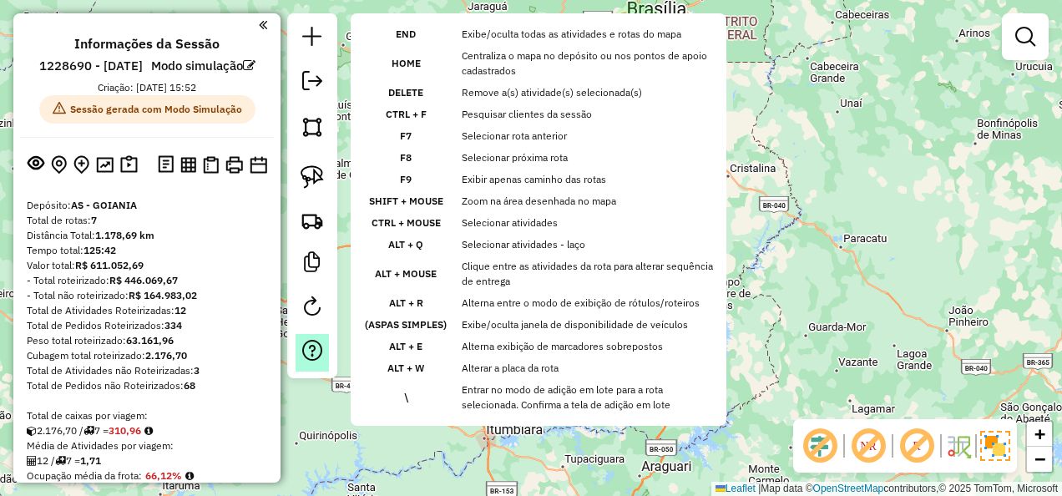
click at [311, 336] on link at bounding box center [312, 353] width 33 height 38
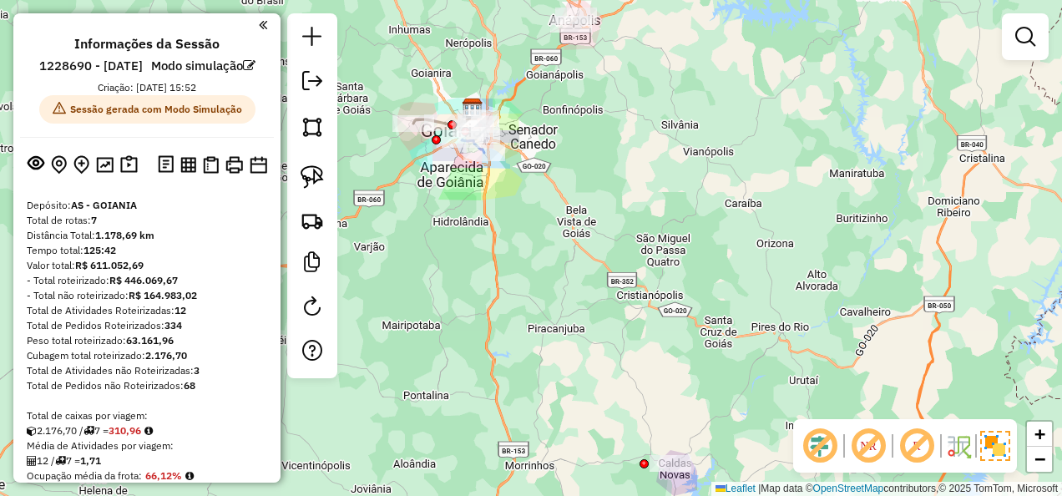
click at [673, 149] on div "Janela de atendimento Grade de atendimento Capacidade Transportadoras Veículos …" at bounding box center [531, 248] width 1062 height 496
click at [845, 244] on div "Janela de atendimento Grade de atendimento Capacidade Transportadoras Veículos …" at bounding box center [531, 248] width 1062 height 496
click at [925, 150] on div "Janela de atendimento Grade de atendimento Capacidade Transportadoras Veículos …" at bounding box center [531, 248] width 1062 height 496
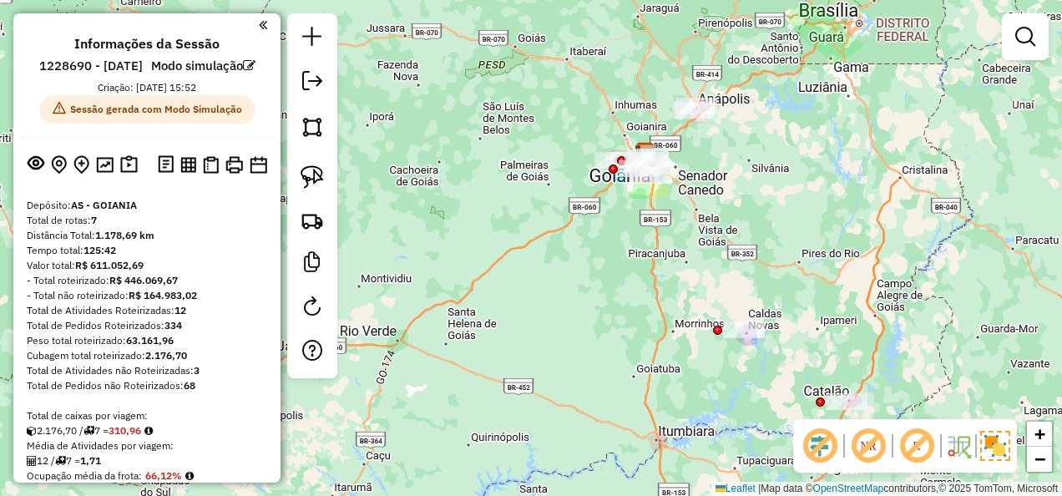
click at [840, 237] on div "Janela de atendimento Grade de atendimento Capacidade Transportadoras Veículos …" at bounding box center [531, 248] width 1062 height 496
drag, startPoint x: 863, startPoint y: 210, endPoint x: 882, endPoint y: 237, distance: 32.4
click at [882, 237] on div "Janela de atendimento Grade de atendimento Capacidade Transportadoras Veículos …" at bounding box center [531, 248] width 1062 height 496
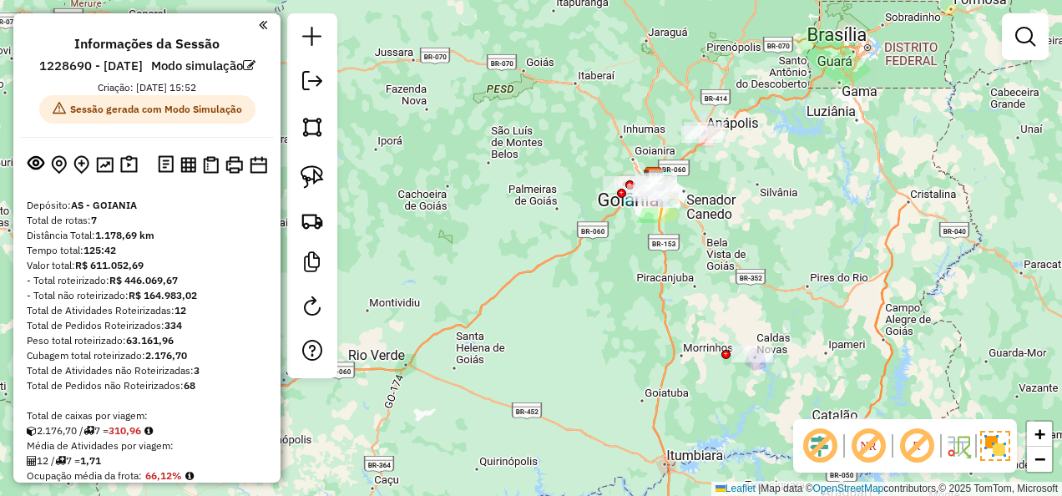
drag, startPoint x: 857, startPoint y: 227, endPoint x: 787, endPoint y: 140, distance: 111.6
click at [787, 140] on div "Janela de atendimento Grade de atendimento Capacidade Transportadoras Veículos …" at bounding box center [531, 248] width 1062 height 496
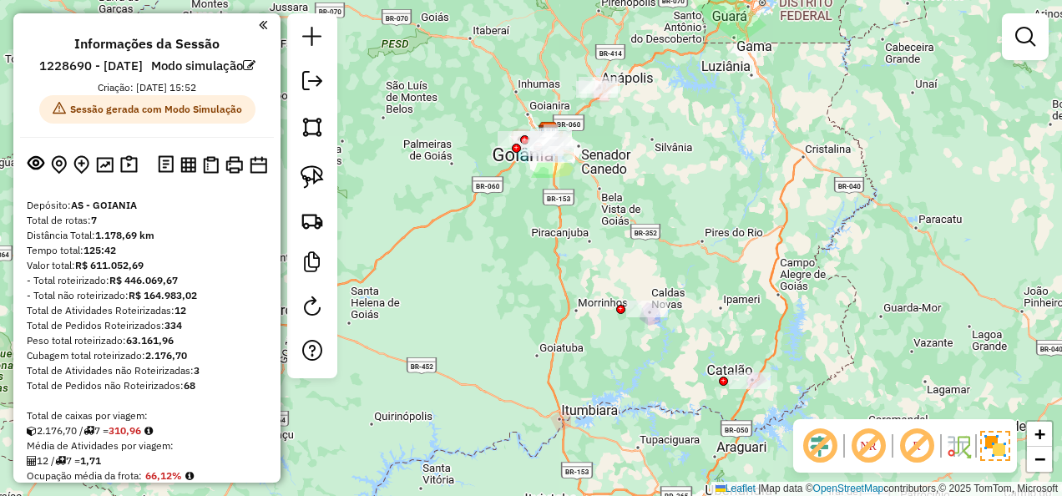
drag, startPoint x: 802, startPoint y: 148, endPoint x: 756, endPoint y: 184, distance: 59.0
click at [756, 184] on div "Janela de atendimento Grade de atendimento Capacidade Transportadoras Veículos …" at bounding box center [531, 248] width 1062 height 496
click at [1030, 69] on div "Janela de atendimento Grade de atendimento Capacidade Transportadoras Veículos …" at bounding box center [1025, 44] width 47 height 62
click at [1025, 45] on em at bounding box center [1025, 37] width 20 height 20
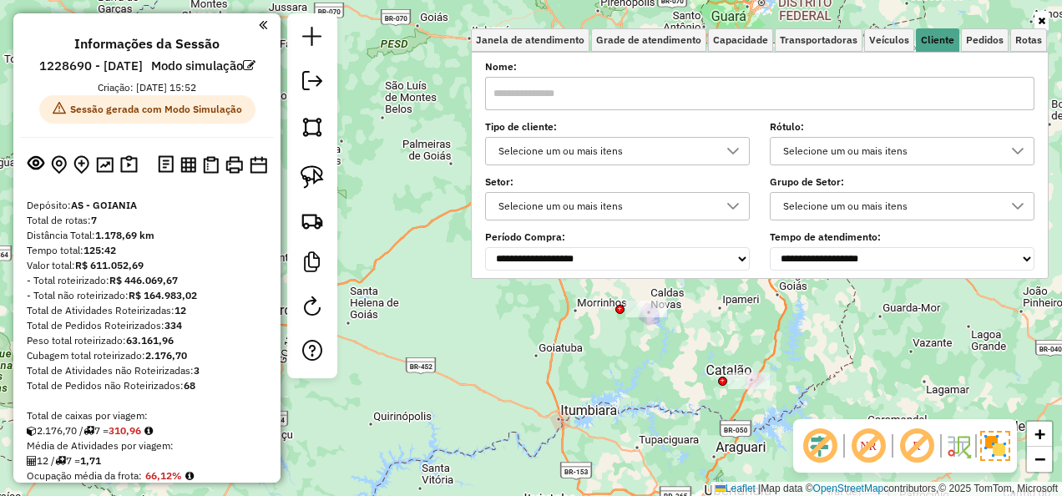
click at [1045, 20] on link at bounding box center [1042, 21] width 14 height 18
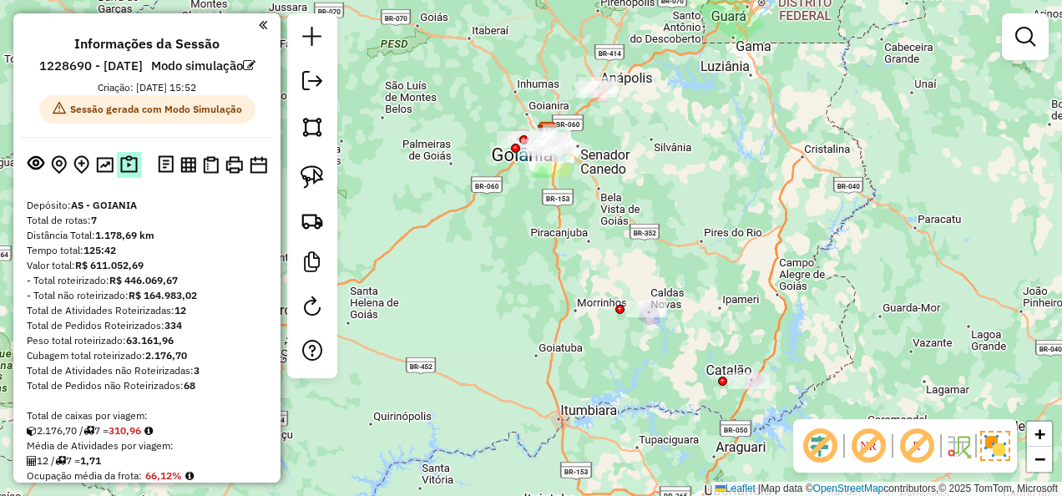
click at [124, 175] on img at bounding box center [129, 164] width 18 height 19
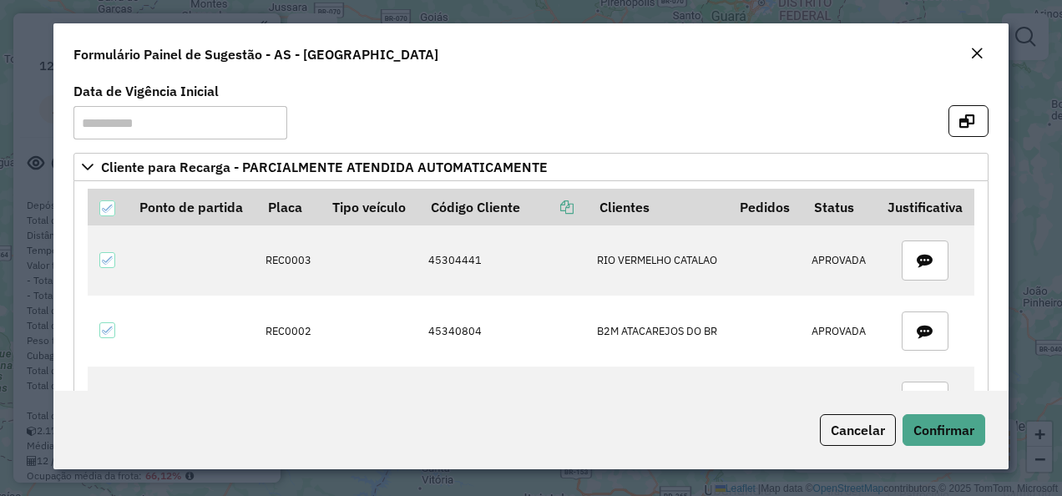
click at [982, 52] on em "Close" at bounding box center [976, 53] width 13 height 13
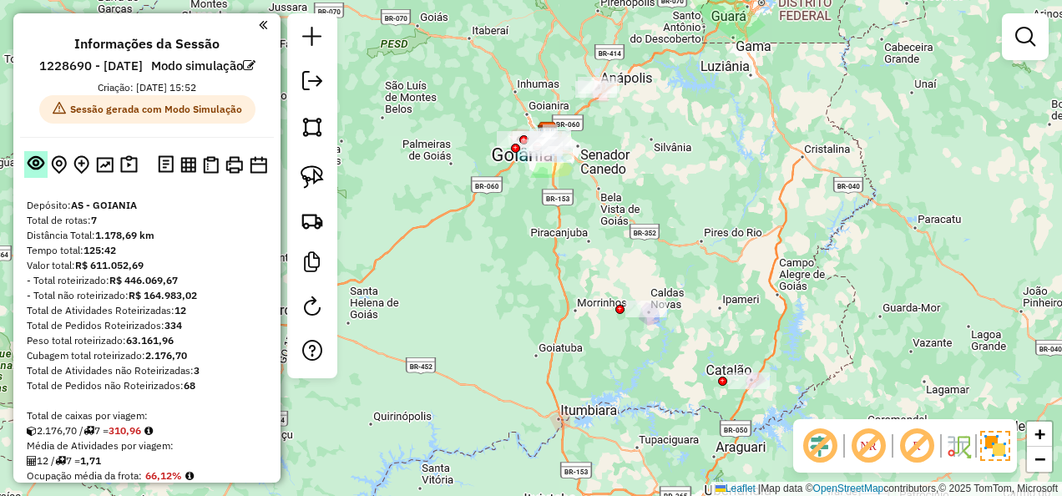
click at [38, 171] on em at bounding box center [36, 162] width 17 height 17
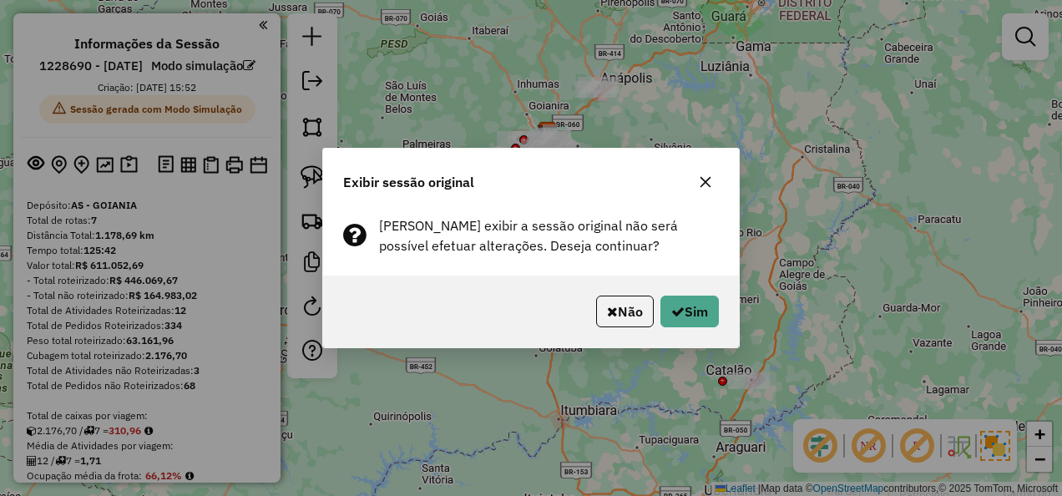
click at [618, 313] on button "Não" at bounding box center [625, 312] width 58 height 32
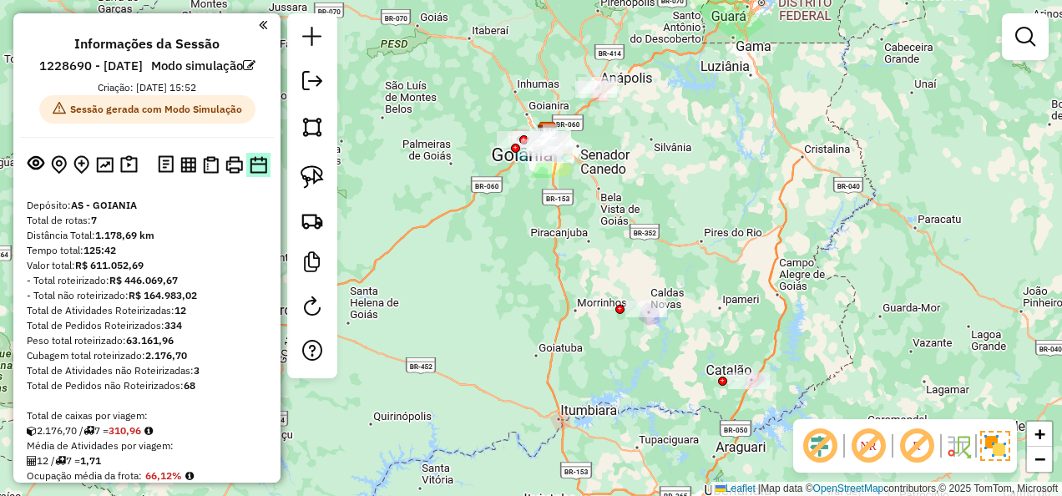
click at [250, 174] on img at bounding box center [259, 165] width 18 height 18
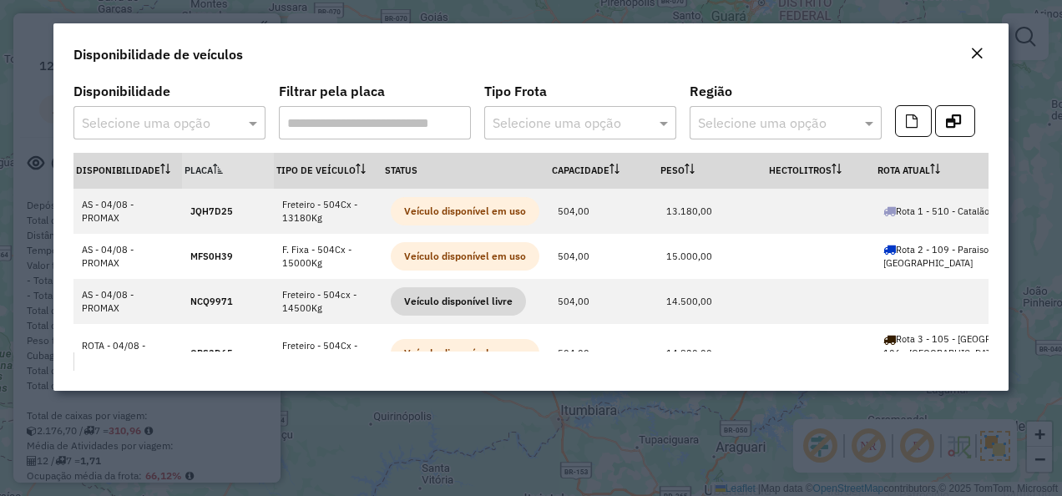
click at [154, 111] on div "Selecione uma opção" at bounding box center [169, 122] width 192 height 33
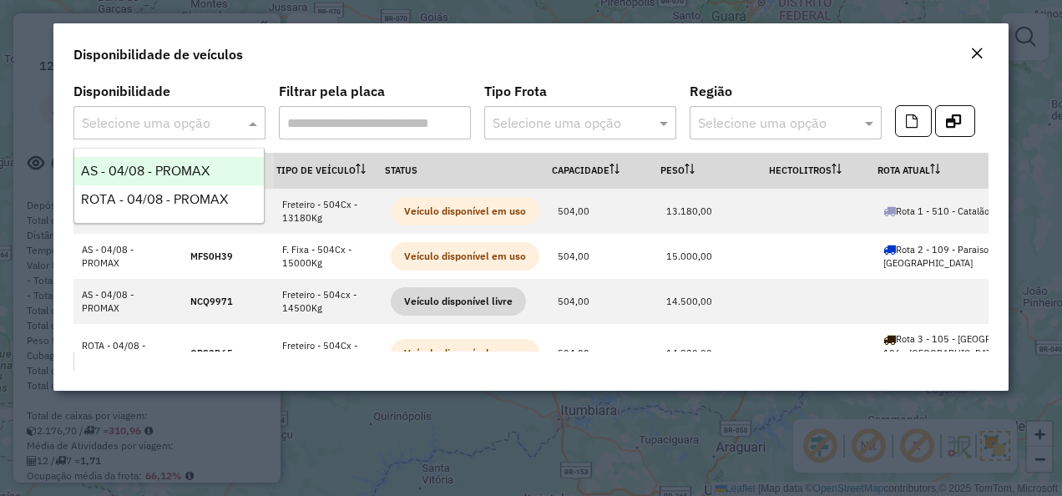
click at [180, 162] on div "AS - 04/08 - PROMAX" at bounding box center [169, 171] width 190 height 28
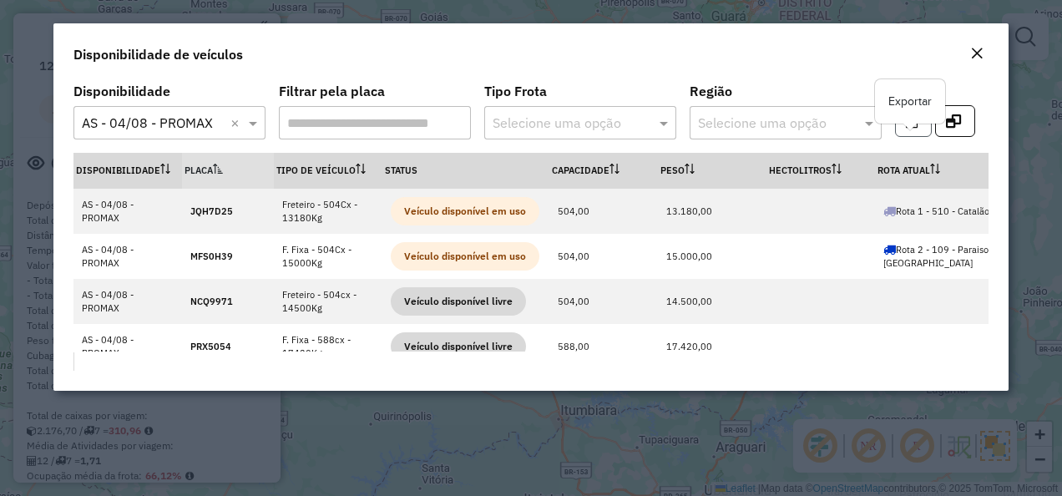
click at [908, 129] on button "button" at bounding box center [913, 121] width 37 height 32
click at [163, 120] on input "text" at bounding box center [153, 124] width 142 height 20
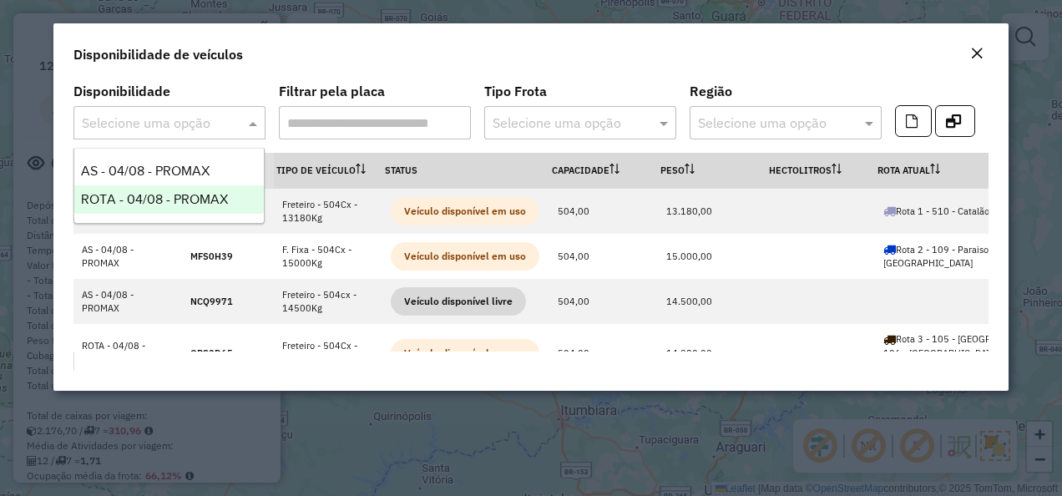
click at [182, 191] on div "ROTA - 04/08 - PROMAX" at bounding box center [169, 199] width 190 height 28
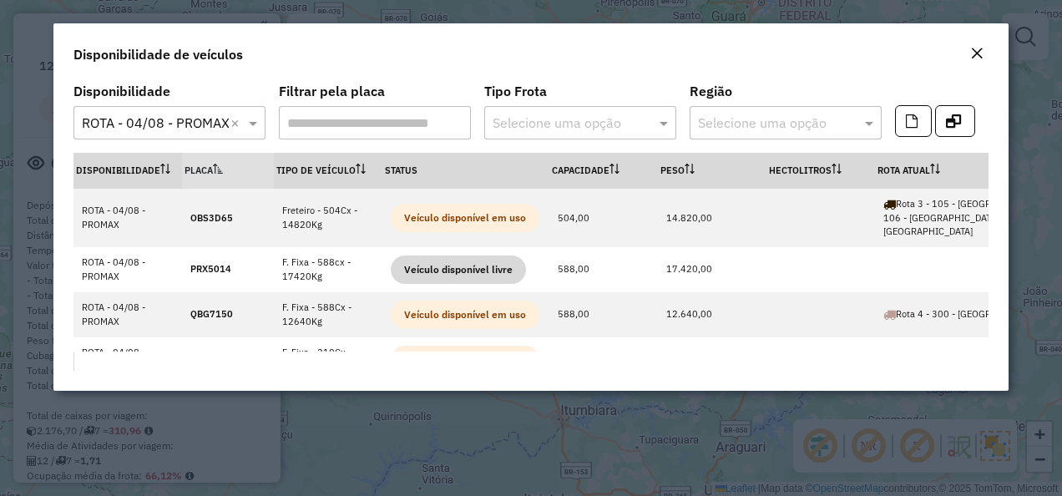
click at [978, 52] on em "Close" at bounding box center [976, 53] width 13 height 13
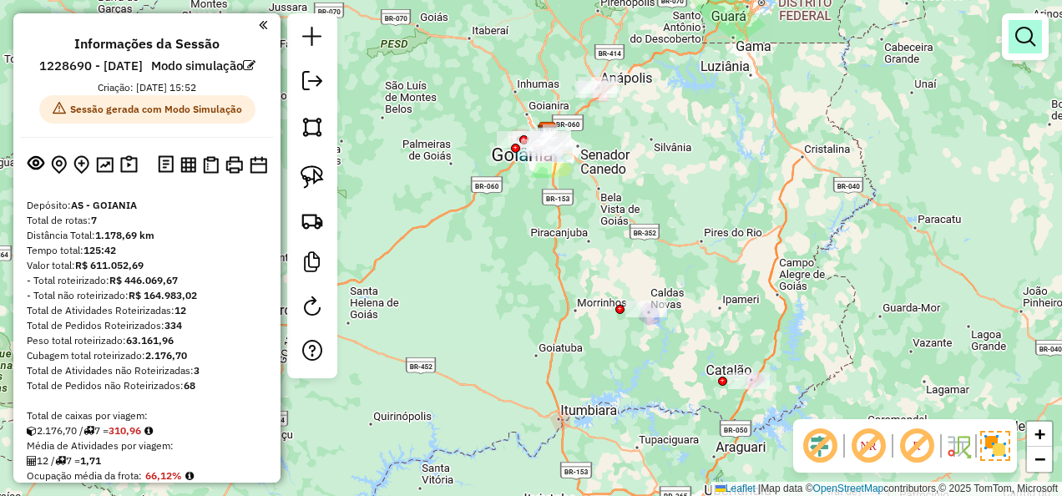
click at [1037, 50] on link at bounding box center [1025, 36] width 33 height 33
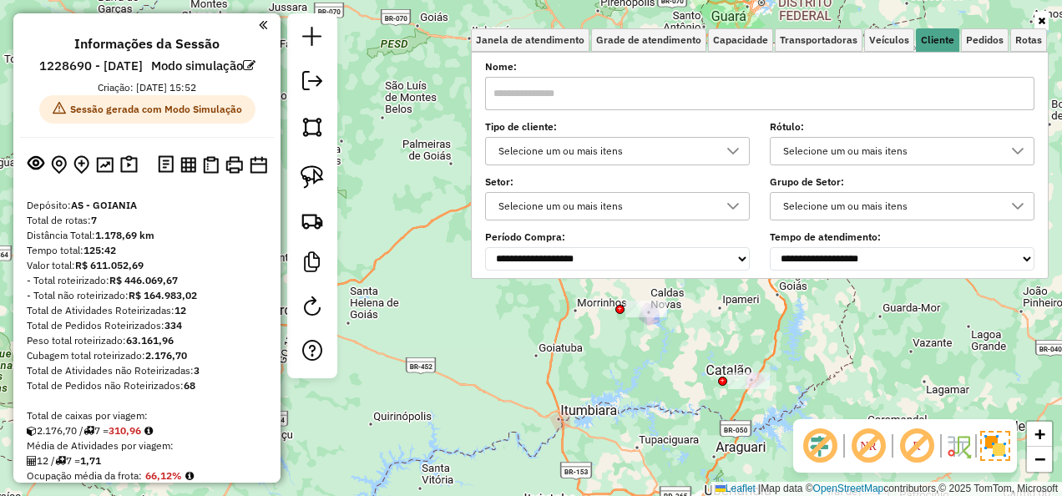
click at [1047, 20] on link at bounding box center [1042, 21] width 14 height 18
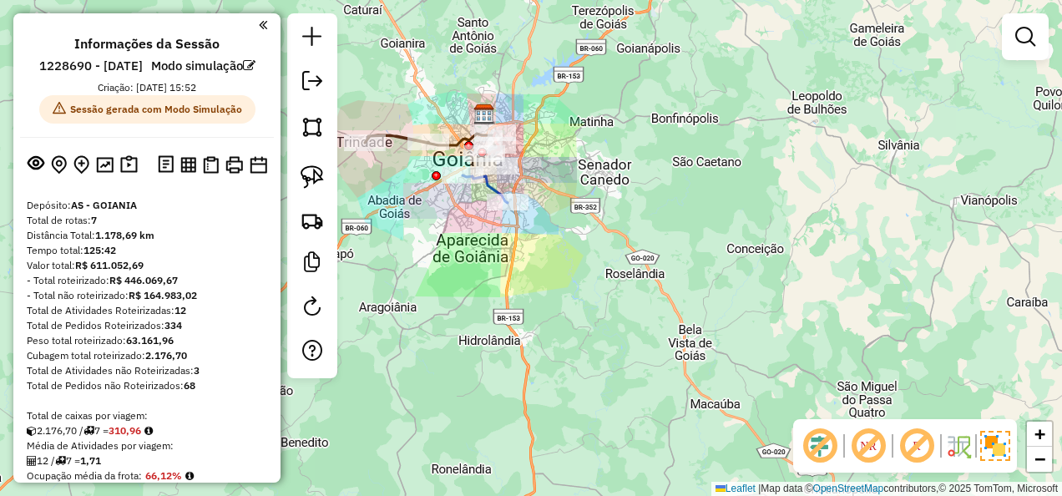
click at [595, 136] on div "Janela de atendimento Grade de atendimento Capacidade Transportadoras Veículos …" at bounding box center [531, 248] width 1062 height 496
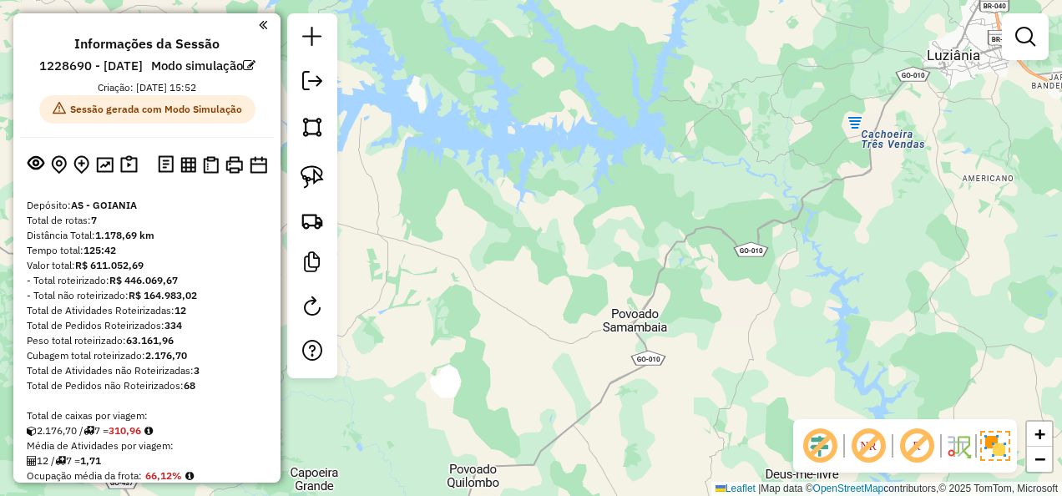
drag, startPoint x: 561, startPoint y: 170, endPoint x: 901, endPoint y: 367, distance: 392.4
click at [901, 367] on div "Janela de atendimento Grade de atendimento Capacidade Transportadoras Veículos …" at bounding box center [531, 248] width 1062 height 496
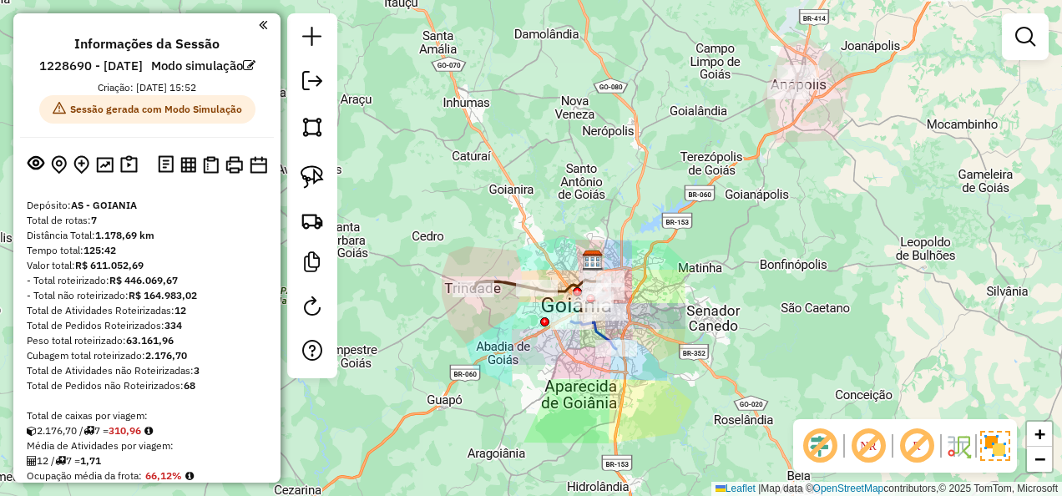
drag, startPoint x: 1007, startPoint y: 262, endPoint x: 909, endPoint y: 276, distance: 98.6
click at [909, 274] on div "Janela de atendimento Grade de atendimento Capacidade Transportadoras Veículos …" at bounding box center [531, 248] width 1062 height 496
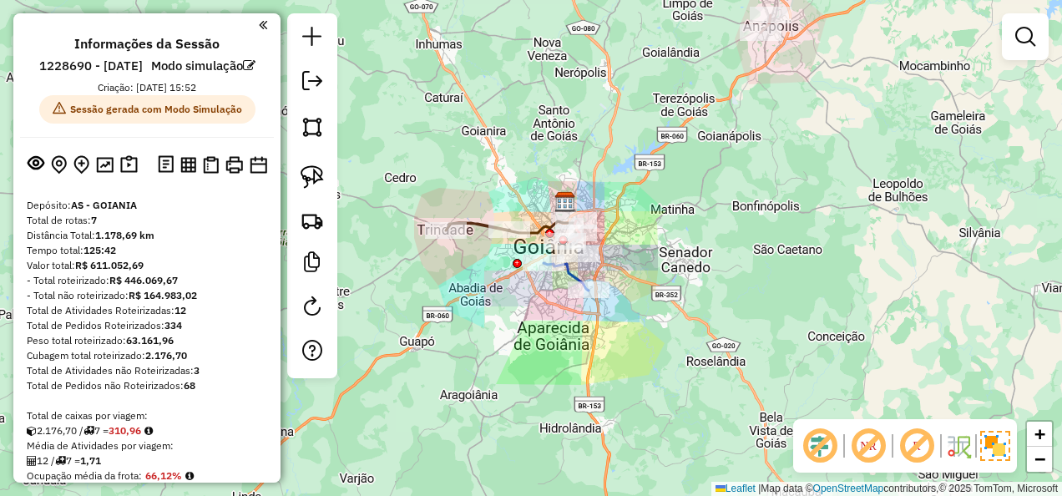
drag, startPoint x: 666, startPoint y: 296, endPoint x: 650, endPoint y: 254, distance: 44.4
click at [650, 252] on div "Janela de atendimento Grade de atendimento Capacidade Transportadoras Veículos …" at bounding box center [531, 248] width 1062 height 496
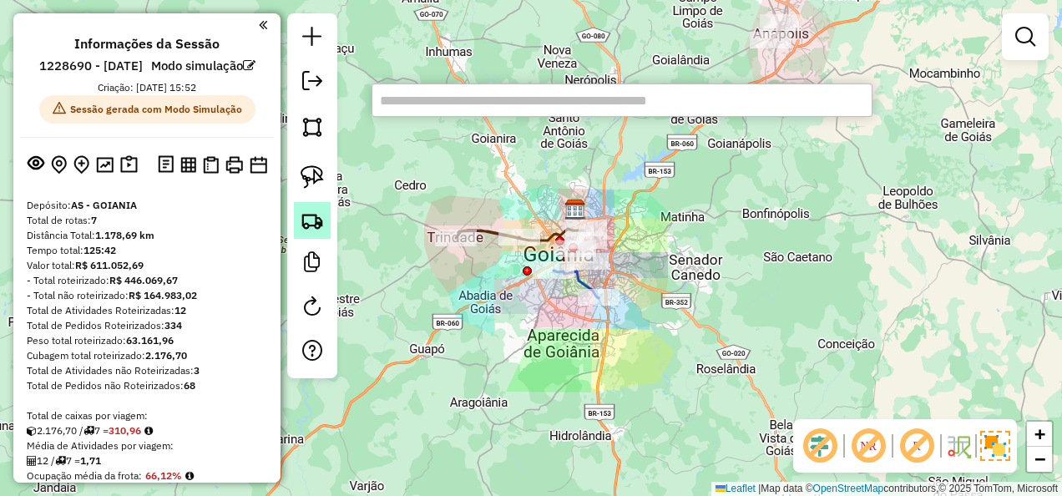
click at [297, 215] on link at bounding box center [312, 220] width 37 height 37
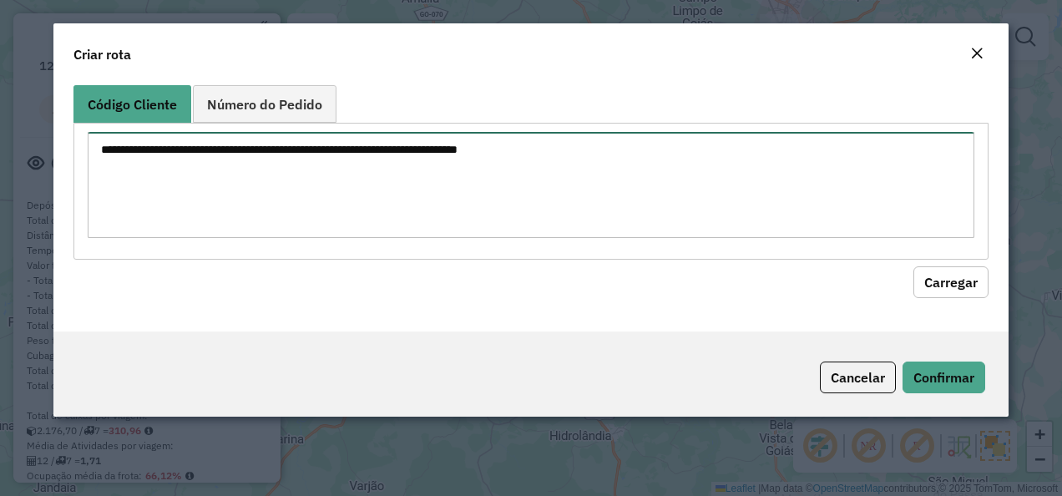
click at [290, 168] on textarea at bounding box center [532, 185] width 888 height 106
paste textarea "********"
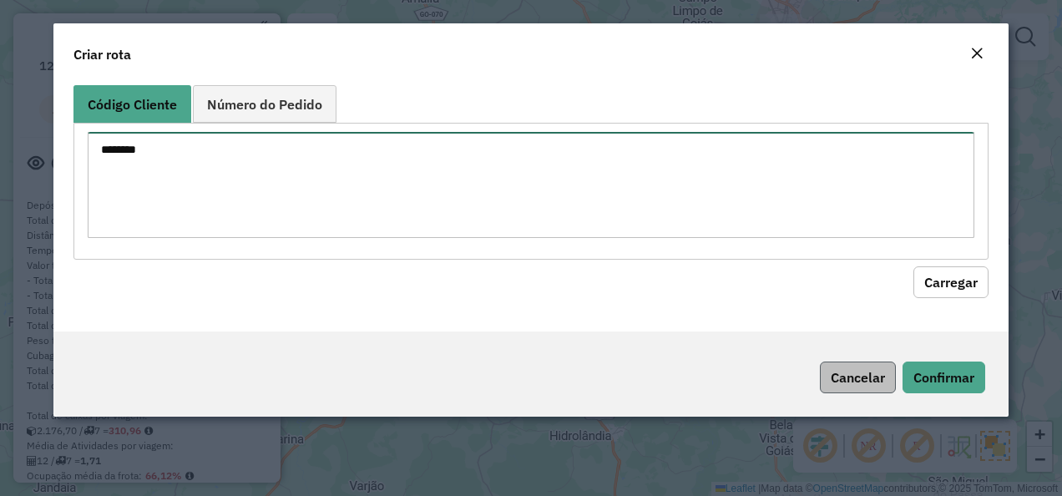
type textarea "********"
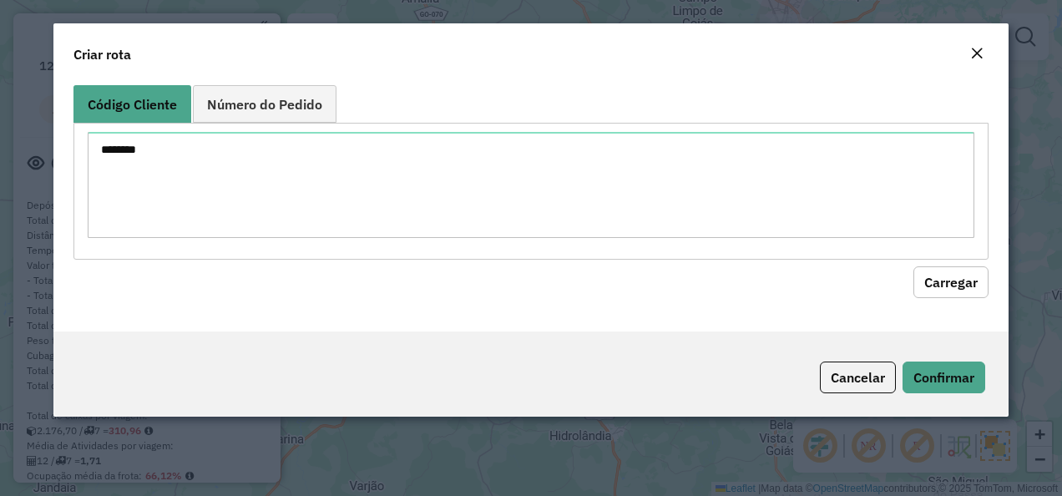
click at [947, 277] on button "Carregar" at bounding box center [950, 282] width 75 height 32
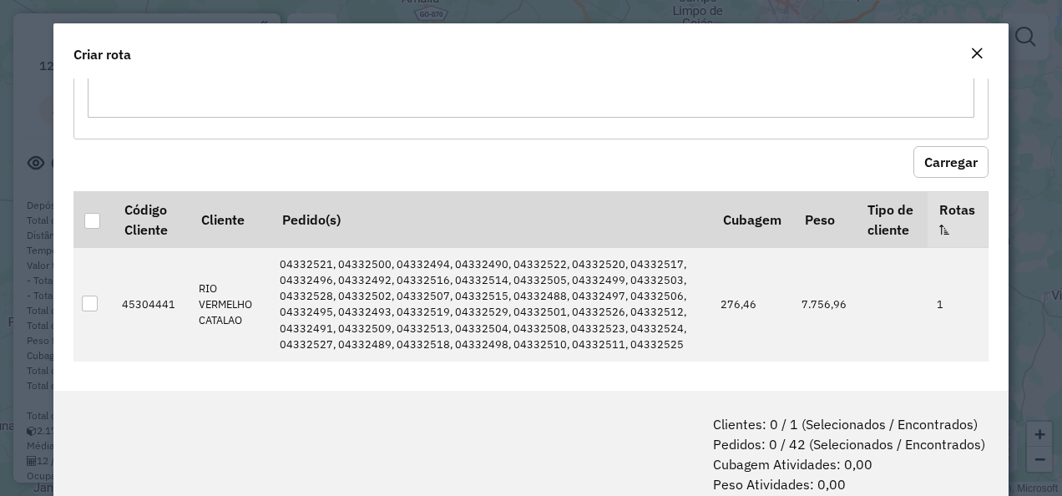
click at [979, 54] on button "Close" at bounding box center [976, 54] width 23 height 22
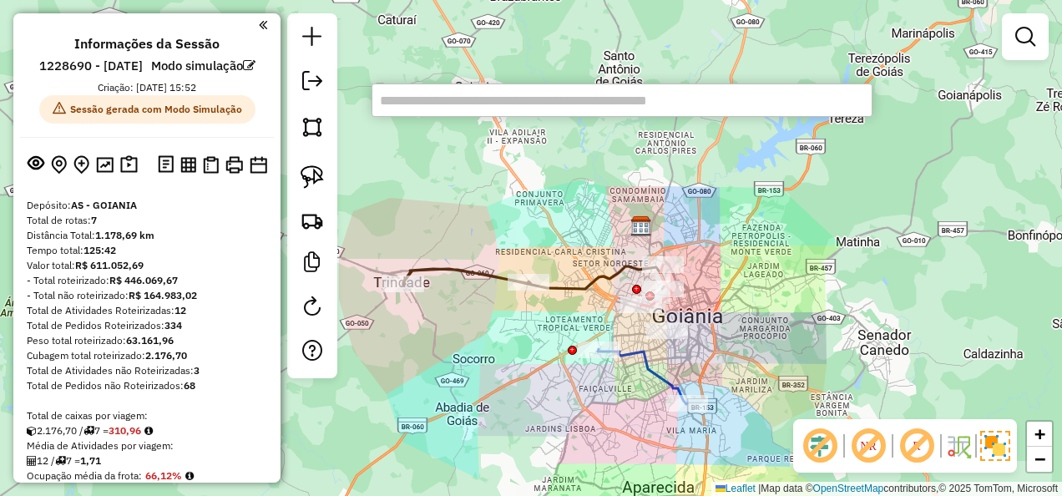
drag, startPoint x: 666, startPoint y: 329, endPoint x: 780, endPoint y: 392, distance: 130.8
click at [780, 392] on div "Janela de atendimento Grade de atendimento Capacidade Transportadoras Veículos …" at bounding box center [531, 248] width 1062 height 496
click at [768, 248] on div "Janela de atendimento Grade de atendimento Capacidade Transportadoras Veículos …" at bounding box center [531, 248] width 1062 height 496
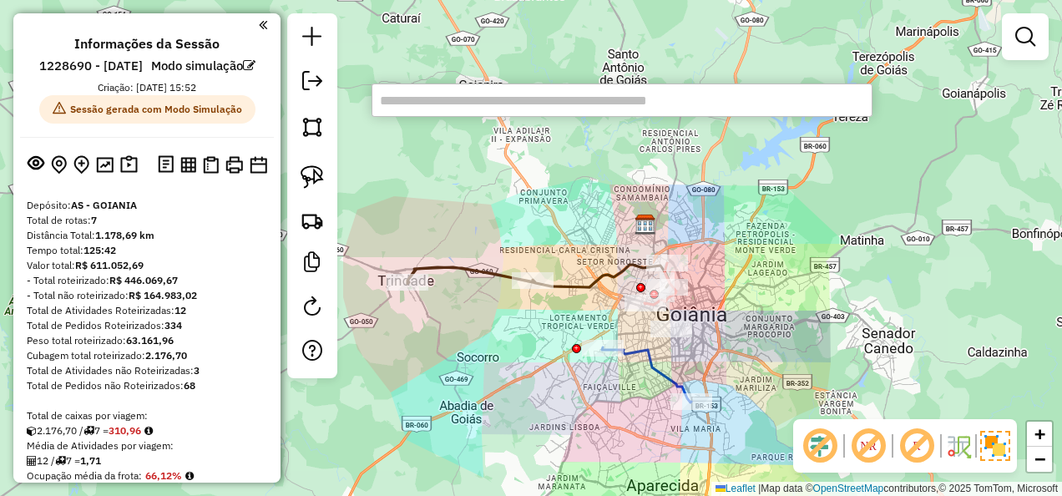
click at [496, 111] on input "text" at bounding box center [622, 100] width 501 height 33
click at [498, 114] on input "text" at bounding box center [622, 100] width 501 height 33
click at [479, 105] on input "text" at bounding box center [622, 100] width 501 height 33
click at [480, 101] on input "text" at bounding box center [622, 100] width 501 height 33
paste input "********"
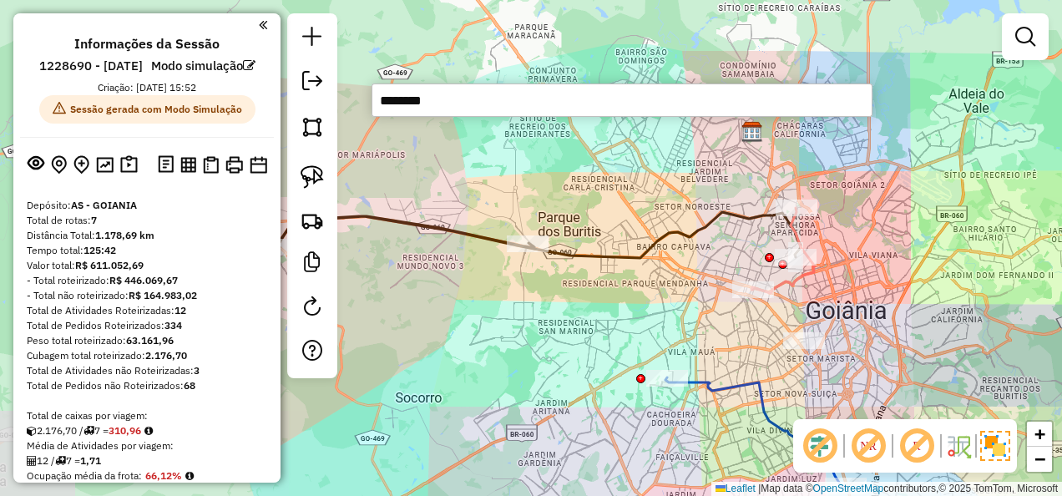
drag, startPoint x: 635, startPoint y: 269, endPoint x: 977, endPoint y: 360, distance: 354.2
click at [977, 360] on div "Janela de atendimento Grade de atendimento Capacidade Transportadoras Veículos …" at bounding box center [531, 248] width 1062 height 496
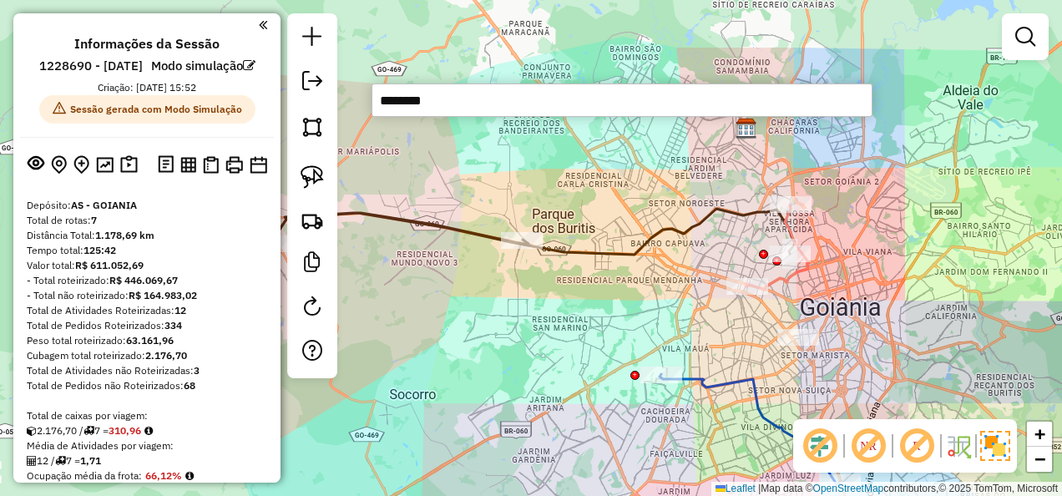
click at [541, 92] on input "********" at bounding box center [622, 100] width 501 height 33
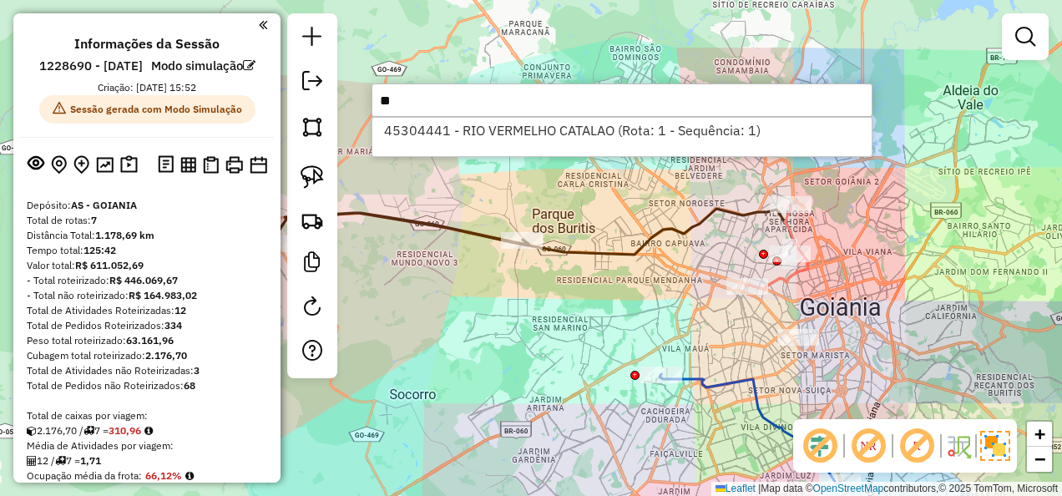
type input "*"
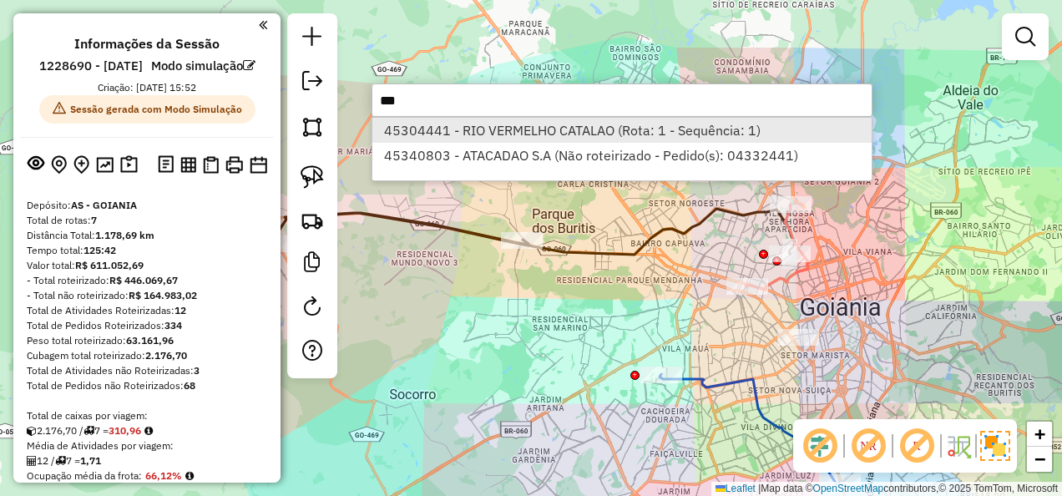
type input "***"
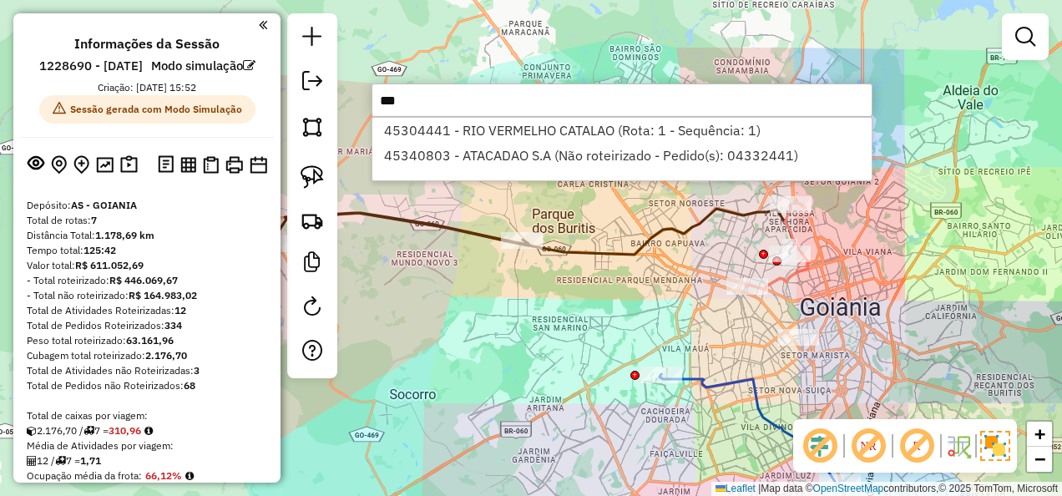
click at [512, 124] on li "45304441 - RIO VERMELHO CATALAO (Rota: 1 - Sequência: 1)" at bounding box center [621, 130] width 499 height 25
select select "**********"
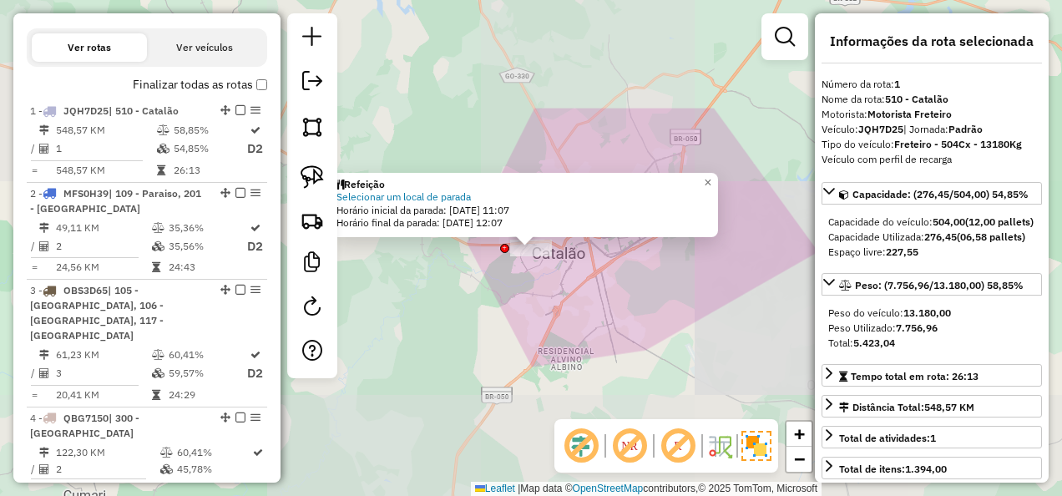
scroll to position [716, 0]
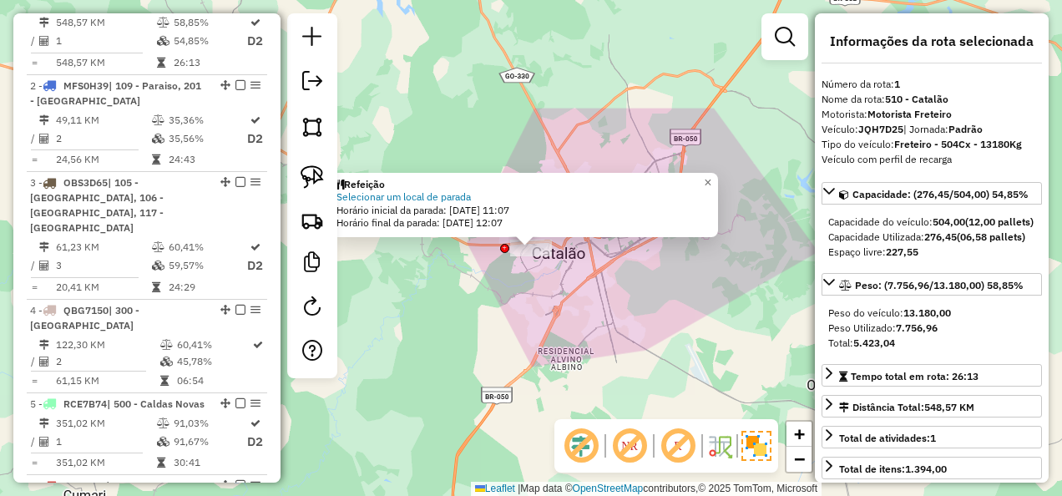
click at [568, 331] on div "Refeição Selecionar um local de parada Horário inicial da parada: 04/08/2025 11…" at bounding box center [531, 248] width 1062 height 496
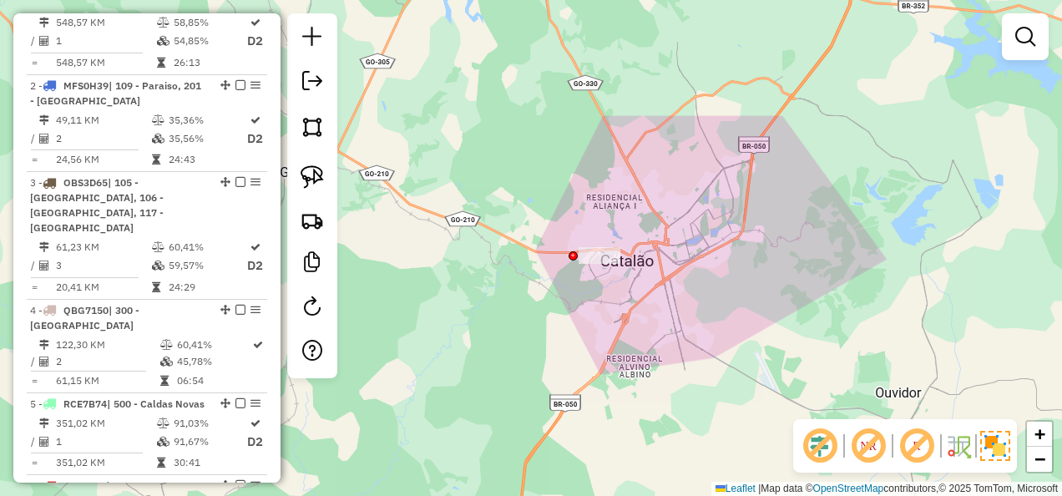
drag, startPoint x: 579, startPoint y: 321, endPoint x: 644, endPoint y: 329, distance: 65.6
click at [644, 329] on div "Janela de atendimento Grade de atendimento Capacidade Transportadoras Veículos …" at bounding box center [531, 248] width 1062 height 496
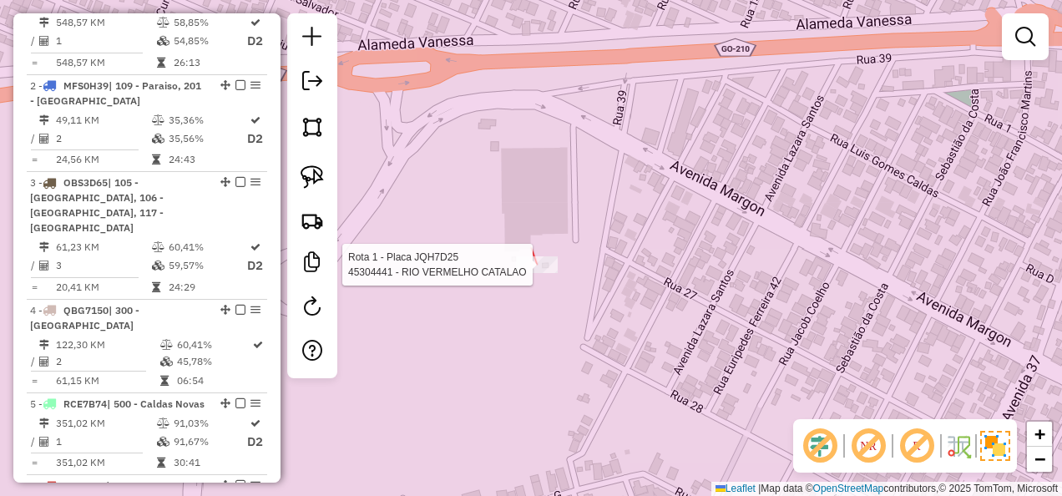
select select "**********"
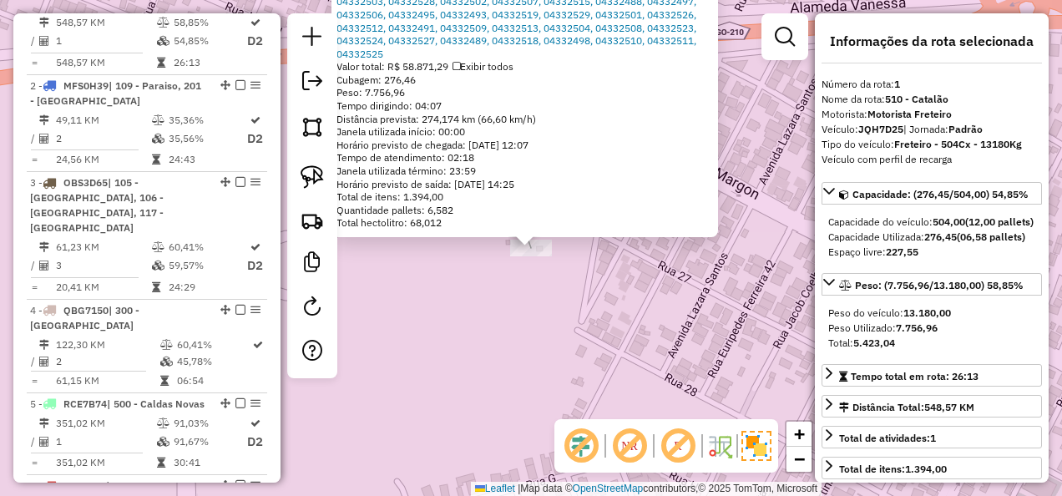
click at [553, 313] on div "Rota 1 - Placa JQH7D25 45304441 - RIO VERMELHO CATALAO 45304441 - RIO VERMELHO …" at bounding box center [531, 248] width 1062 height 496
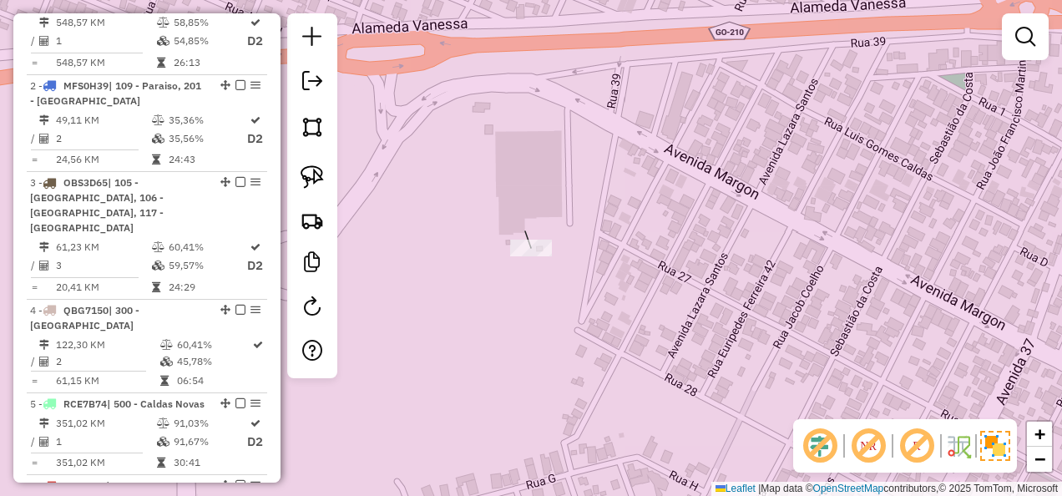
click at [525, 261] on div "Janela de atendimento Grade de atendimento Capacidade Transportadoras Veículos …" at bounding box center [531, 248] width 1062 height 496
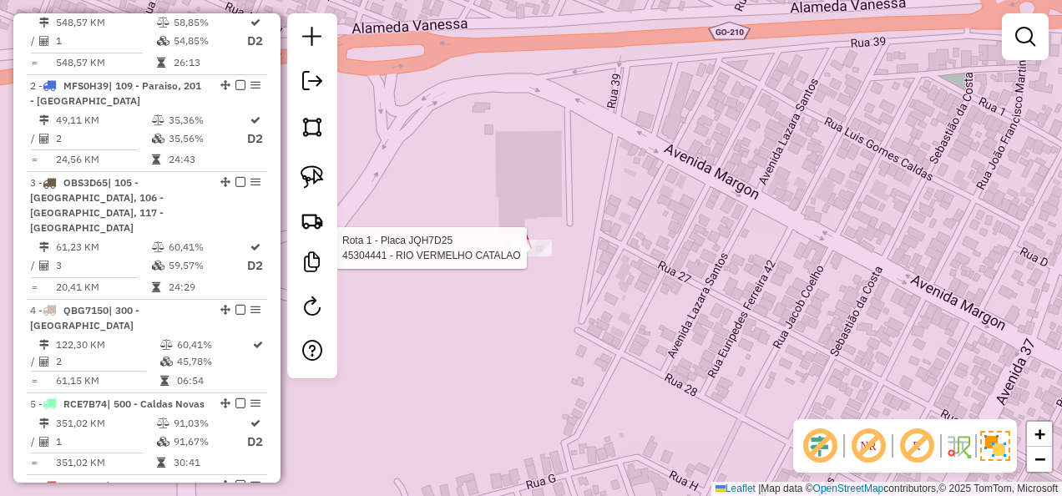
select select "**********"
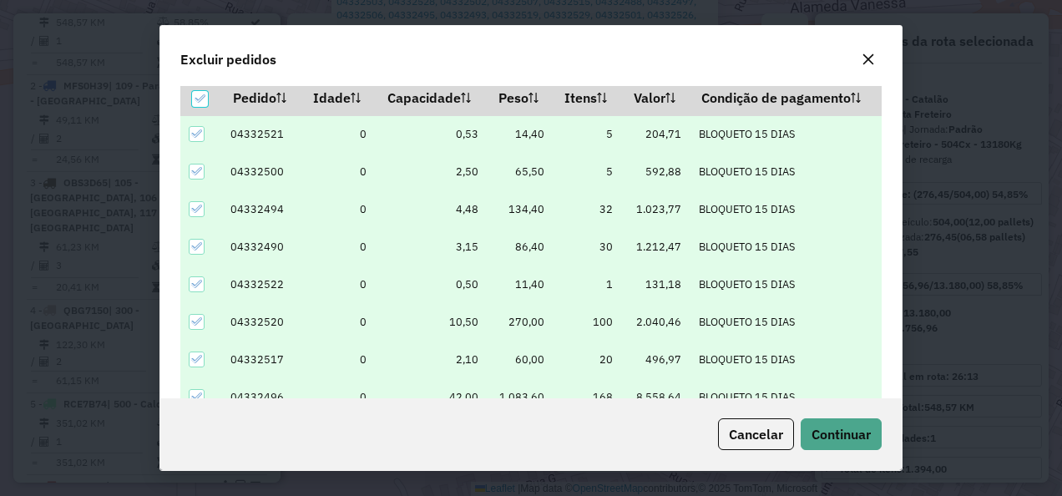
scroll to position [57, 0]
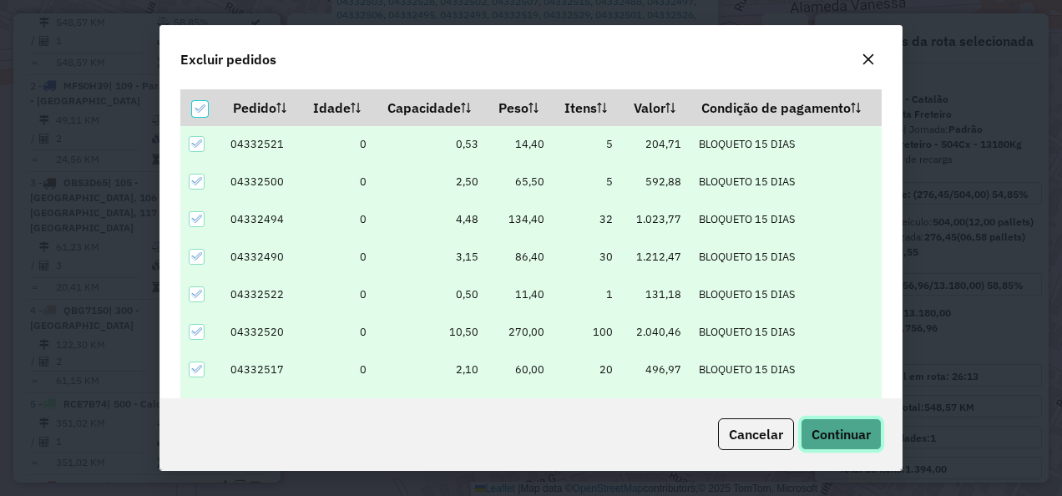
click at [837, 434] on span "Continuar" at bounding box center [841, 434] width 59 height 17
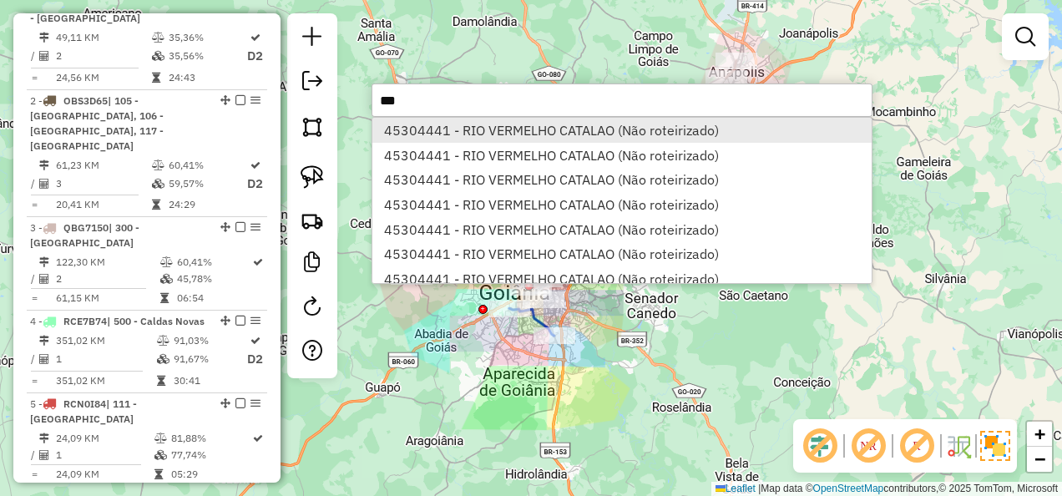
type input "***"
click at [459, 126] on li "45304441 - RIO VERMELHO CATALAO (Não roteirizado)" at bounding box center [621, 130] width 499 height 25
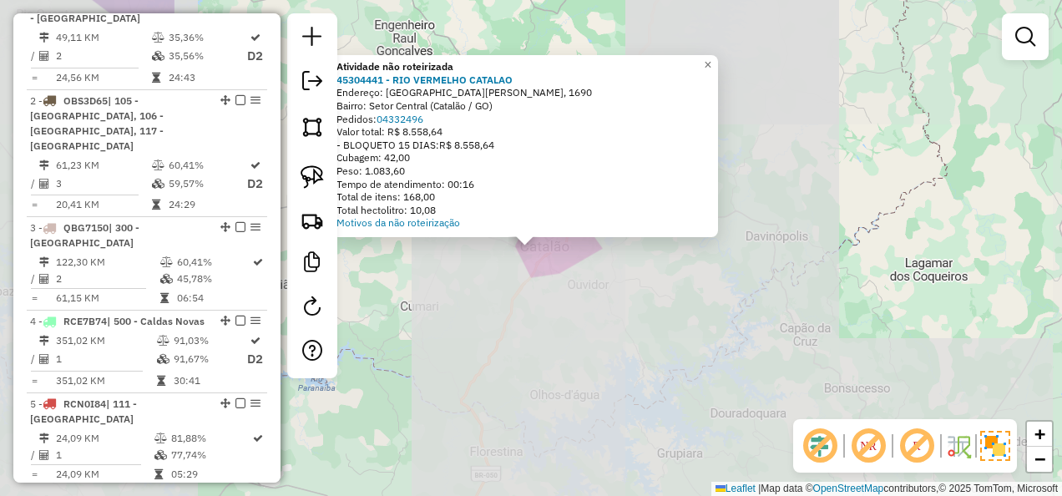
click at [619, 296] on div "Atividade não roteirizada 45304441 - RIO VERMELHO CATALAO Endereço: Avenida Rau…" at bounding box center [531, 248] width 1062 height 496
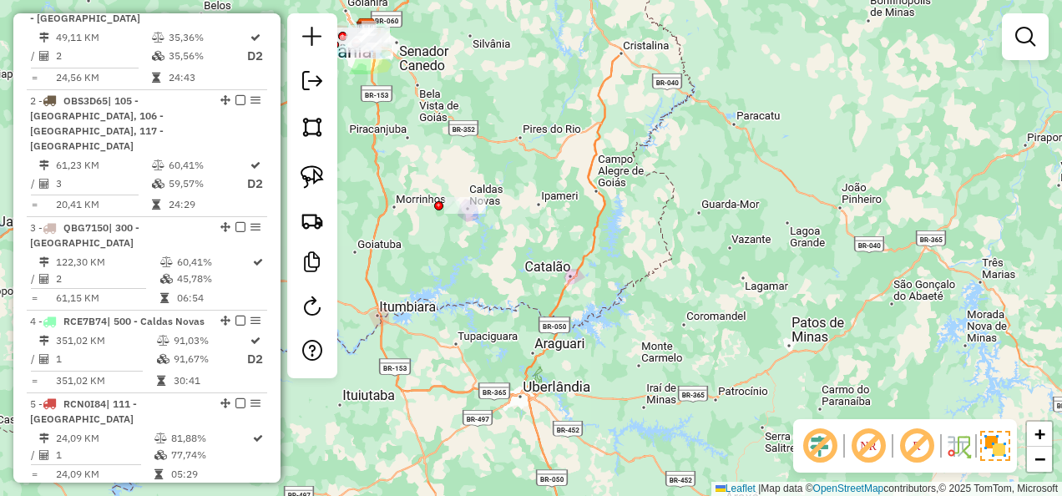
click at [569, 283] on div "Janela de atendimento Grade de atendimento Capacidade Transportadoras Veículos …" at bounding box center [531, 248] width 1062 height 496
click at [573, 281] on div "Janela de atendimento Grade de atendimento Capacidade Transportadoras Veículos …" at bounding box center [531, 248] width 1062 height 496
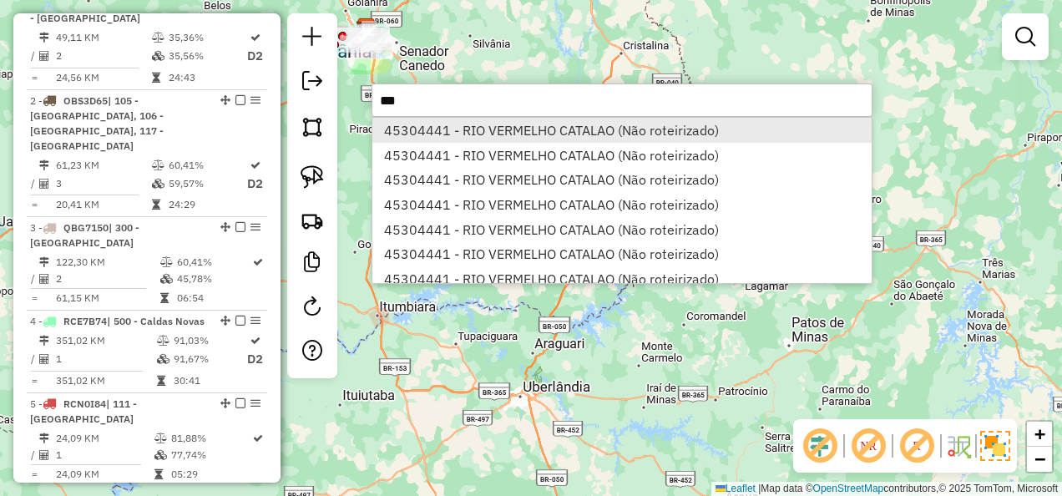
type input "***"
click at [490, 125] on li "45304441 - RIO VERMELHO CATALAO (Não roteirizado)" at bounding box center [621, 130] width 499 height 25
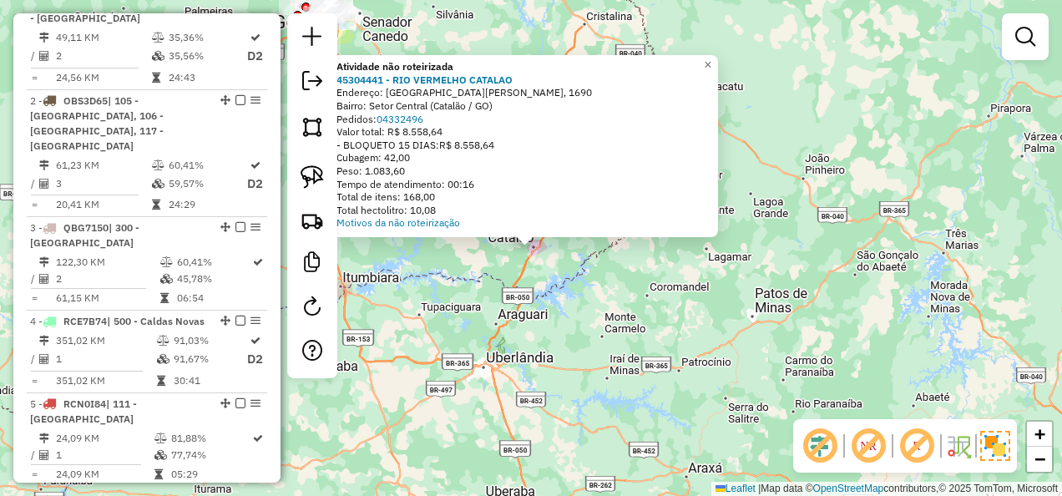
click at [548, 286] on div "Atividade não roteirizada 45304441 - RIO VERMELHO CATALAO Endereço: Avenida Rau…" at bounding box center [531, 248] width 1062 height 496
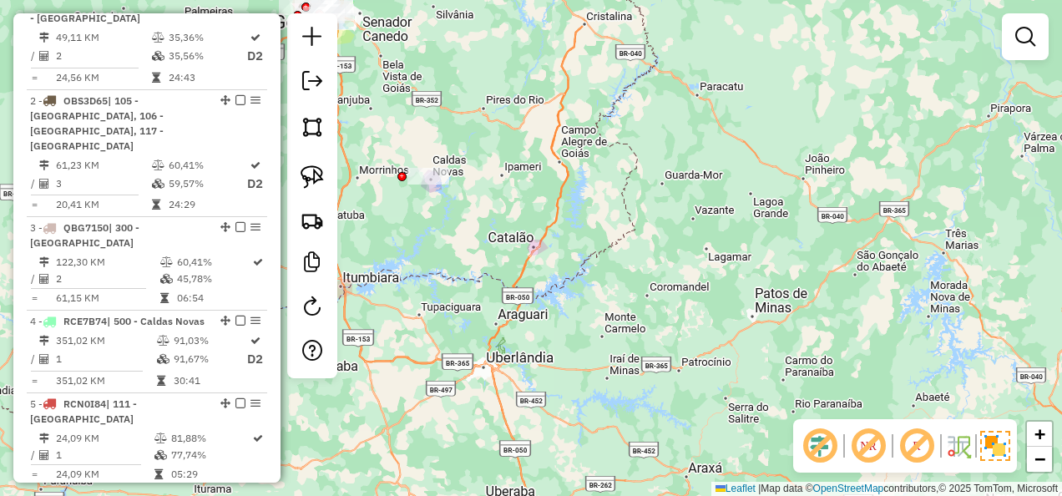
click at [322, 245] on div at bounding box center [312, 195] width 50 height 365
click at [310, 229] on img at bounding box center [312, 220] width 23 height 23
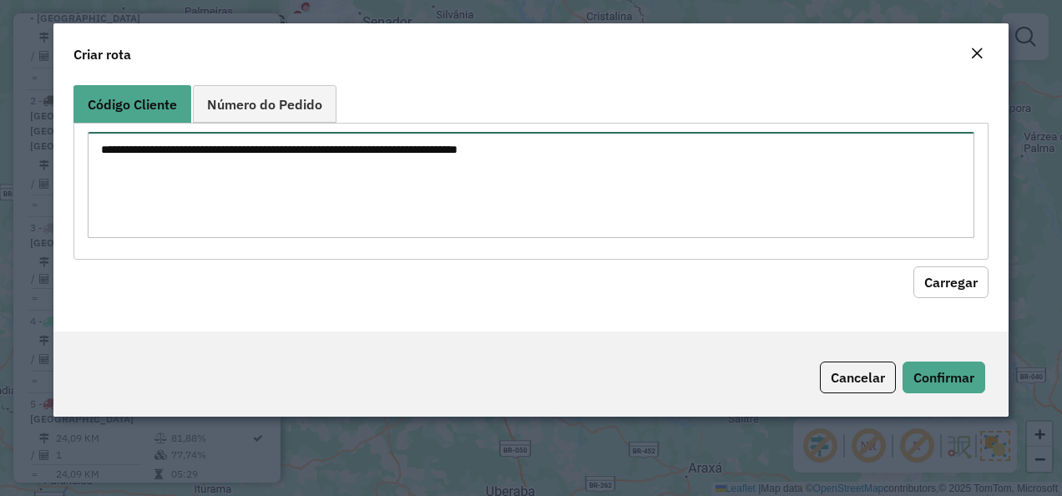
click at [456, 179] on textarea at bounding box center [532, 185] width 888 height 106
paste textarea "********"
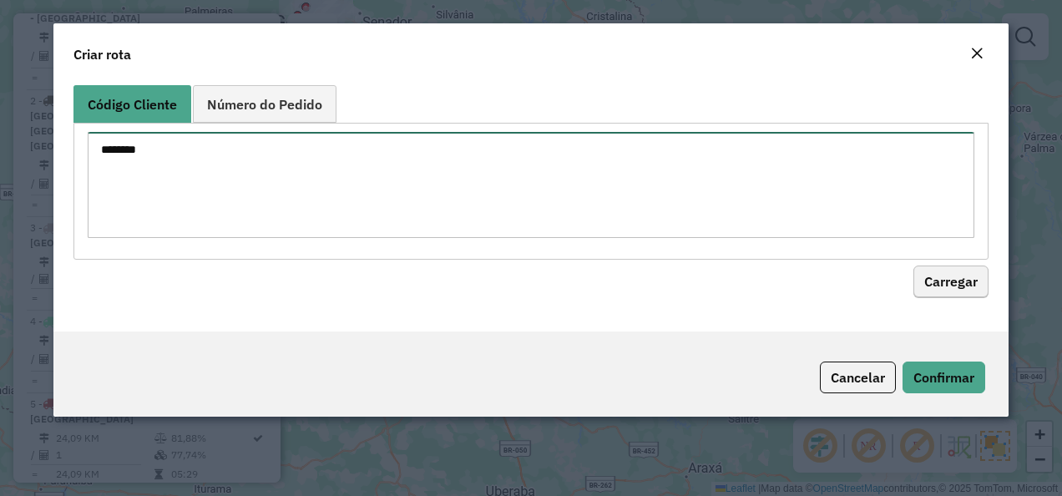
type textarea "********"
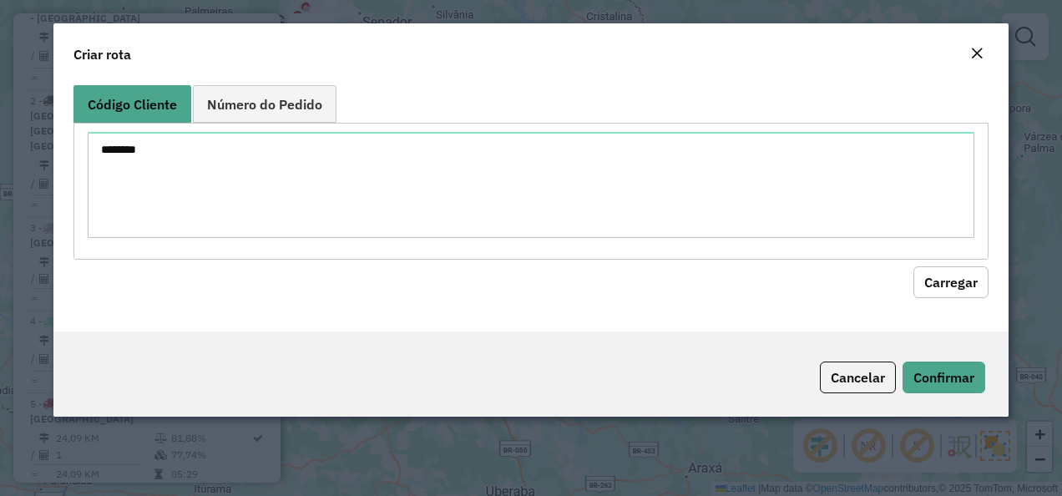
drag, startPoint x: 934, startPoint y: 286, endPoint x: 900, endPoint y: 307, distance: 39.8
click at [933, 286] on button "Carregar" at bounding box center [950, 282] width 75 height 32
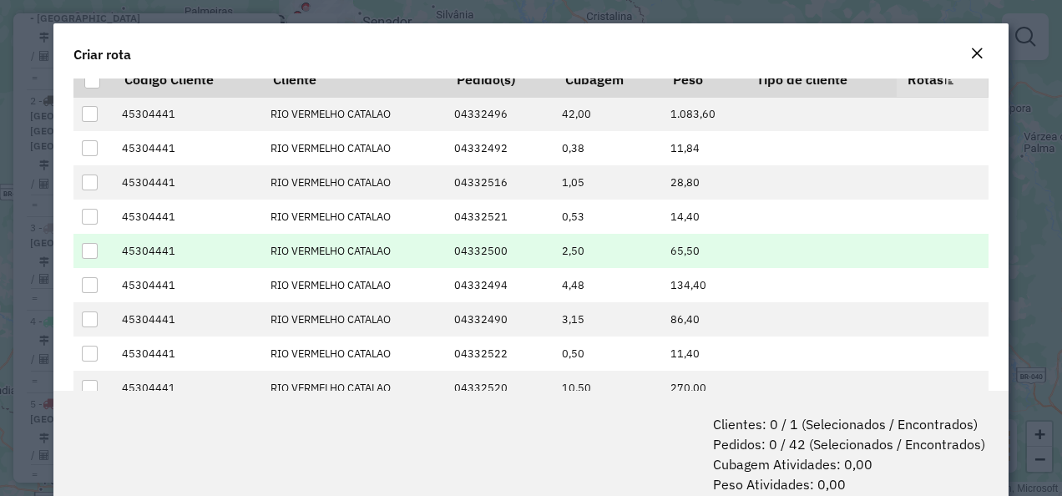
scroll to position [0, 0]
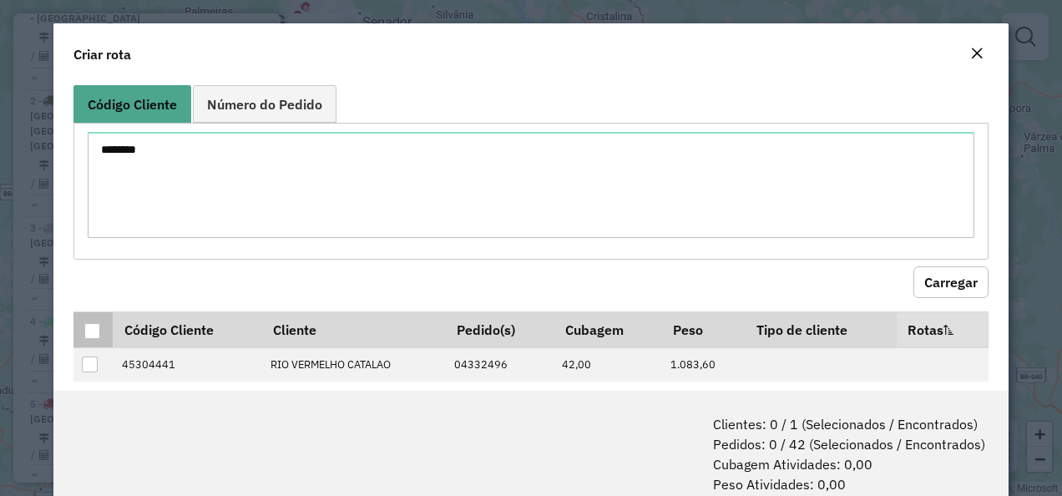
click at [99, 326] on div at bounding box center [92, 331] width 16 height 16
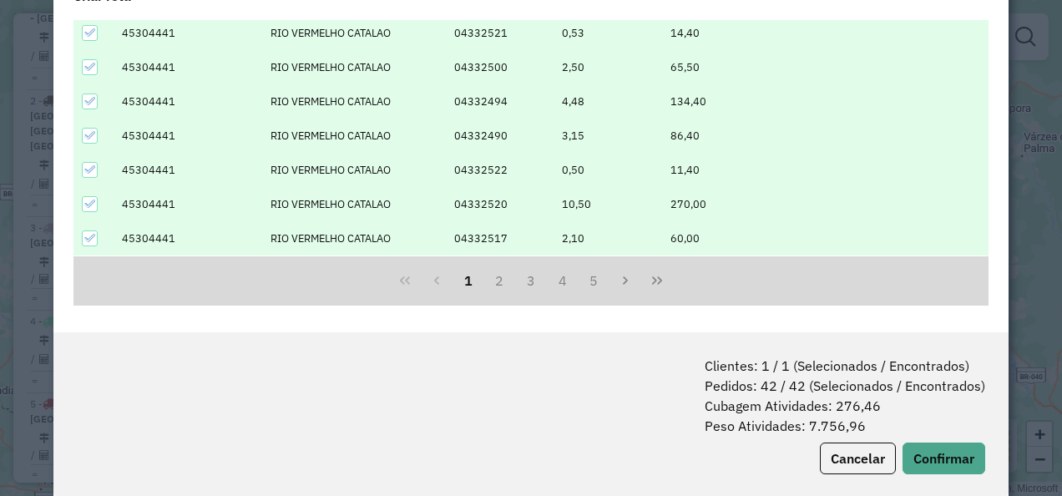
scroll to position [83, 0]
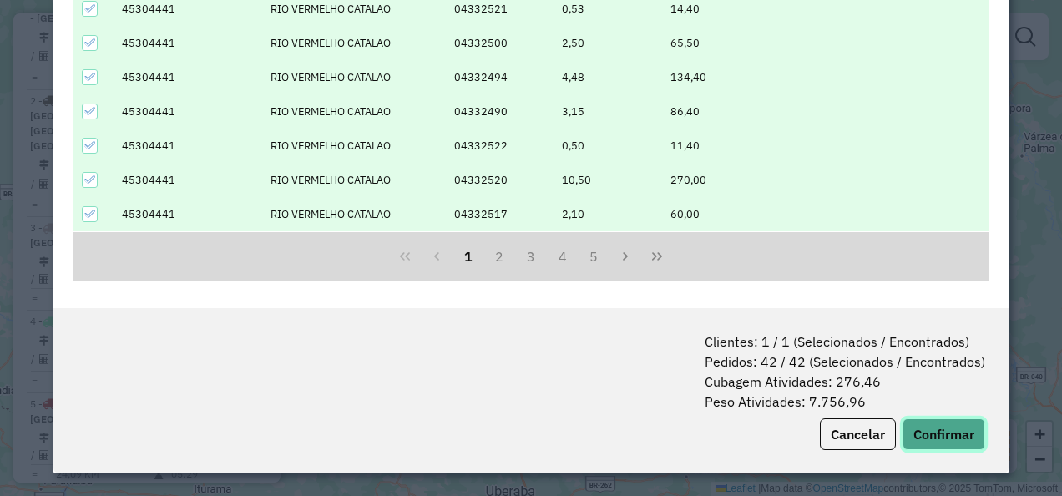
click at [907, 422] on button "Confirmar" at bounding box center [944, 434] width 83 height 32
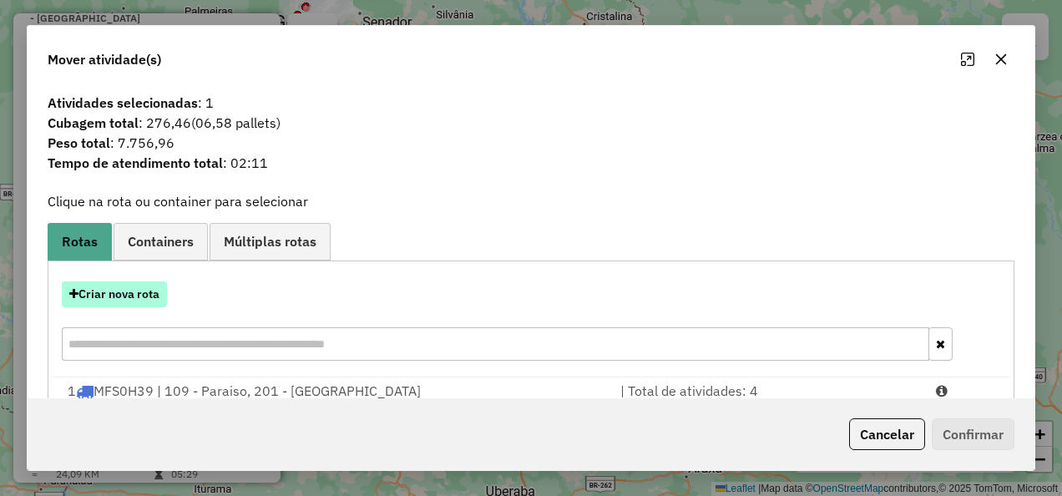
click at [152, 296] on button "Criar nova rota" at bounding box center [114, 294] width 105 height 26
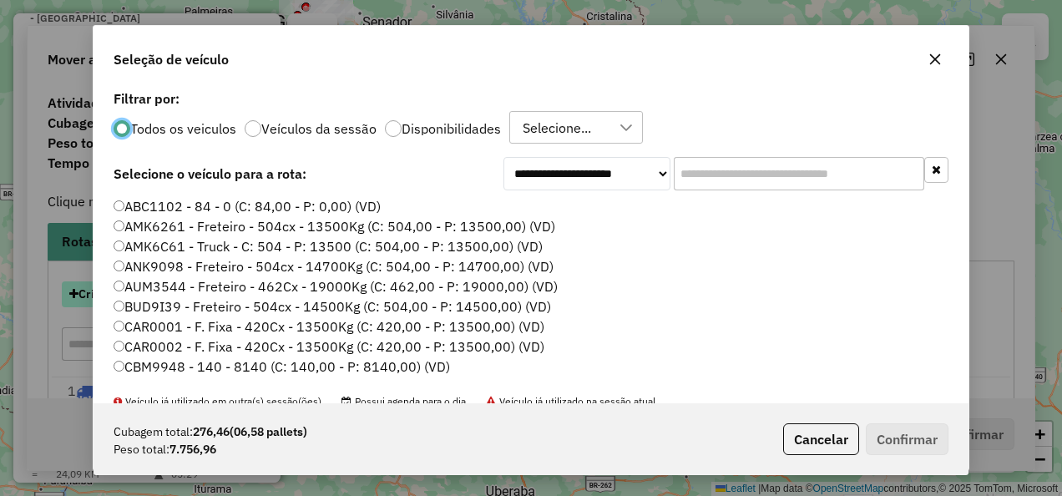
scroll to position [9, 5]
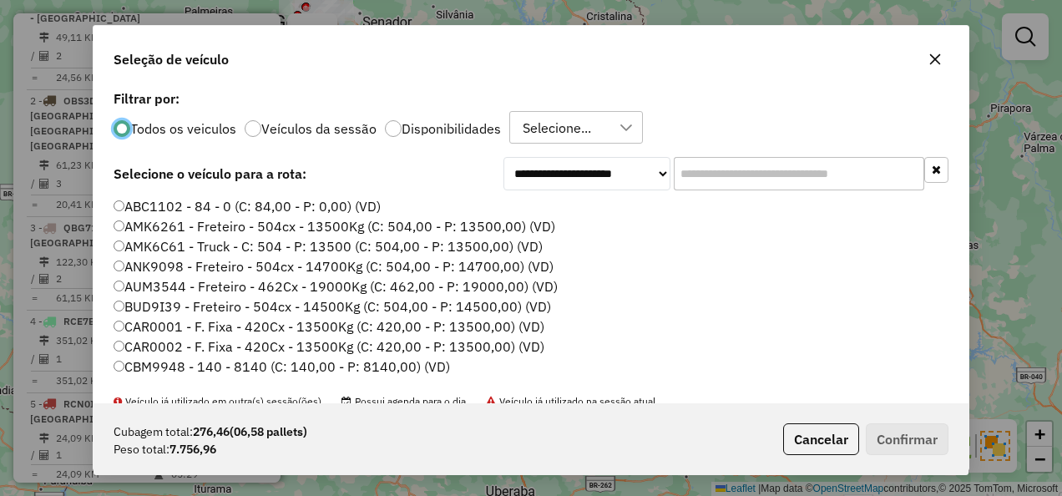
click at [130, 126] on div at bounding box center [122, 128] width 17 height 17
click at [721, 170] on input "text" at bounding box center [799, 173] width 251 height 33
paste input "*******"
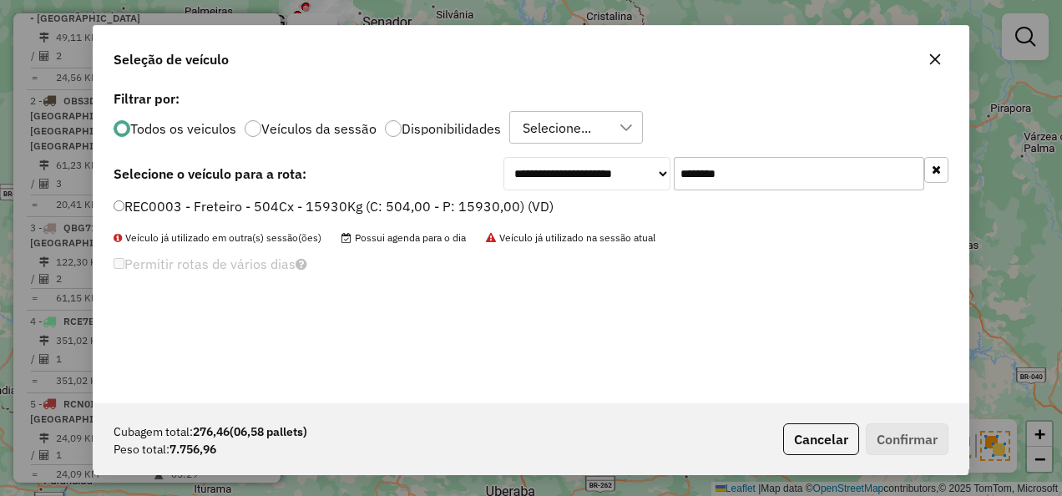
type input "*******"
click at [475, 211] on label "REC0003 - Freteiro - 504Cx - 15930Kg (C: 504,00 - P: 15930,00) (VD)" at bounding box center [334, 206] width 440 height 20
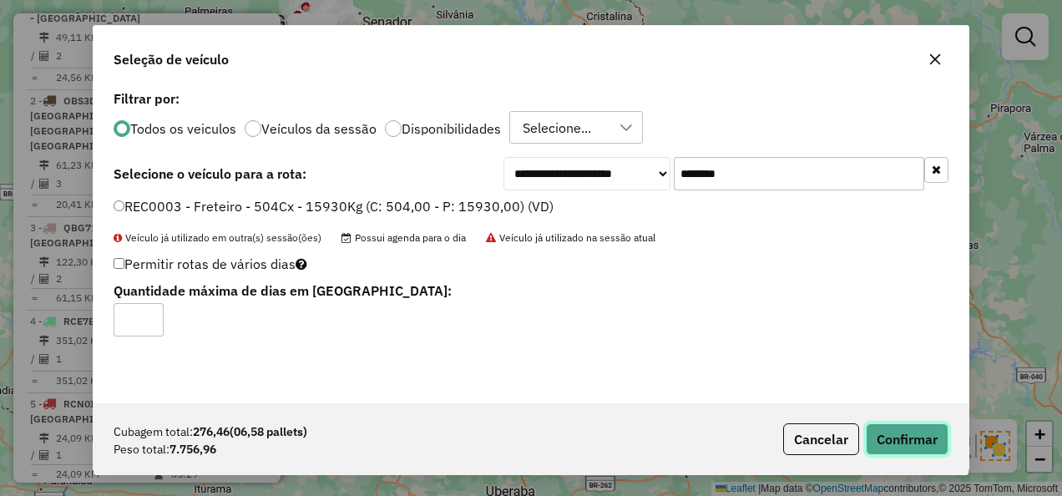
click at [872, 438] on button "Confirmar" at bounding box center [907, 439] width 83 height 32
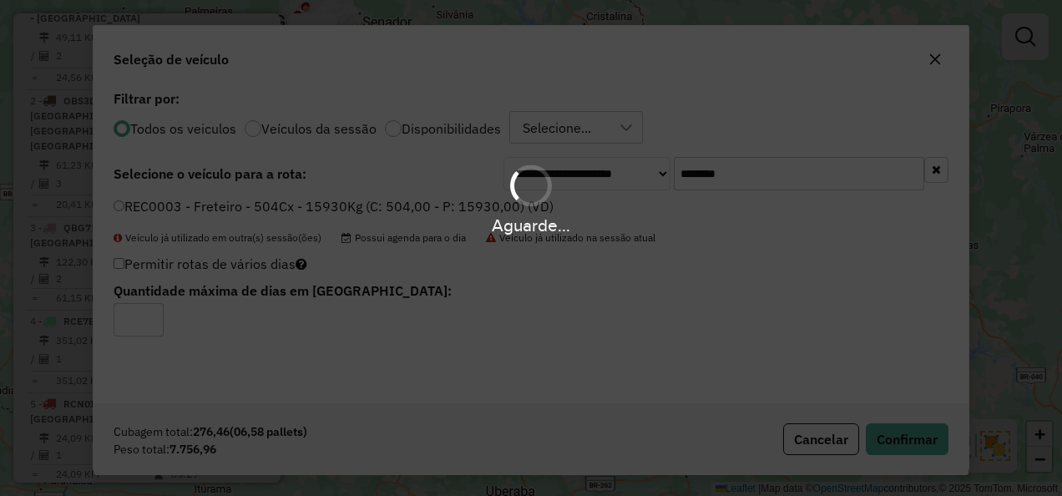
scroll to position [731, 0]
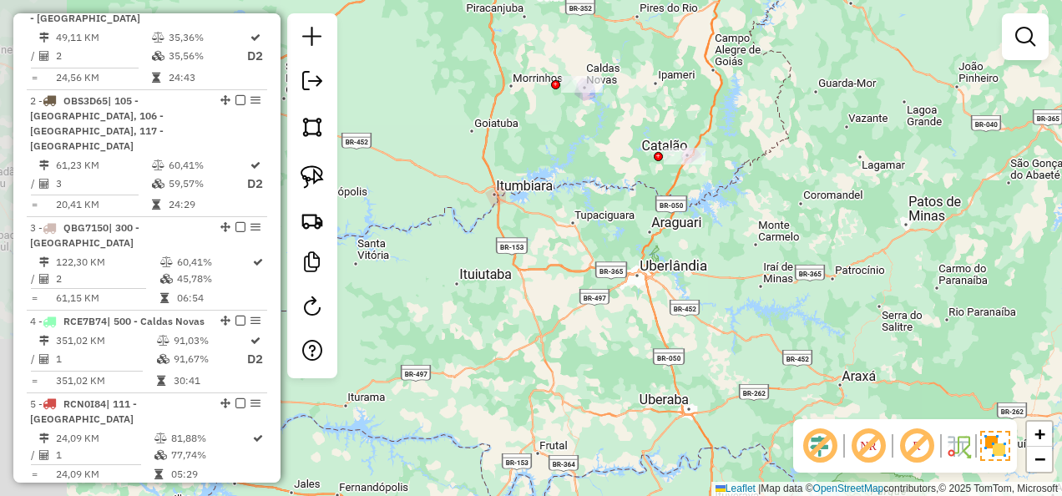
drag, startPoint x: 630, startPoint y: 314, endPoint x: 735, endPoint y: 224, distance: 138.6
click at [735, 224] on div "Janela de atendimento Grade de atendimento Capacidade Transportadoras Veículos …" at bounding box center [531, 248] width 1062 height 496
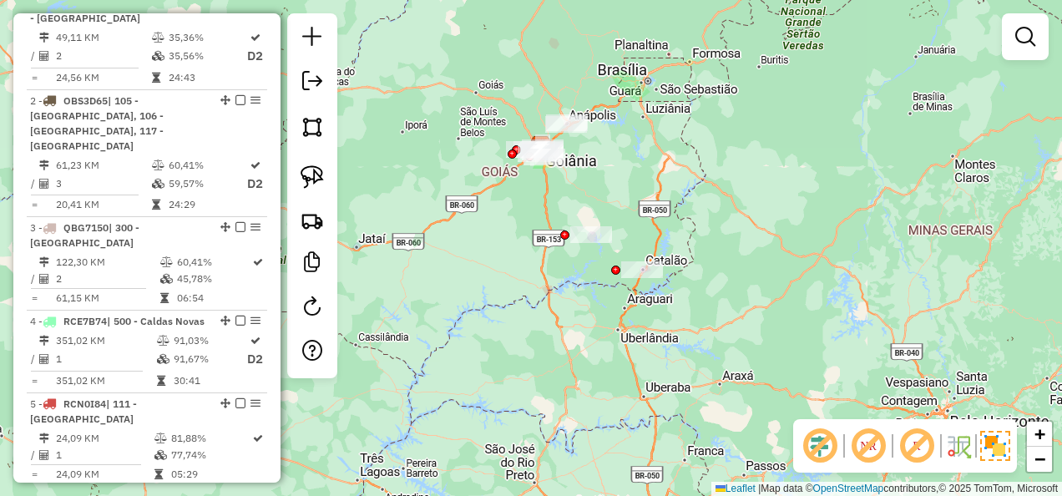
click at [713, 335] on div "Janela de atendimento Grade de atendimento Capacidade Transportadoras Veículos …" at bounding box center [531, 248] width 1062 height 496
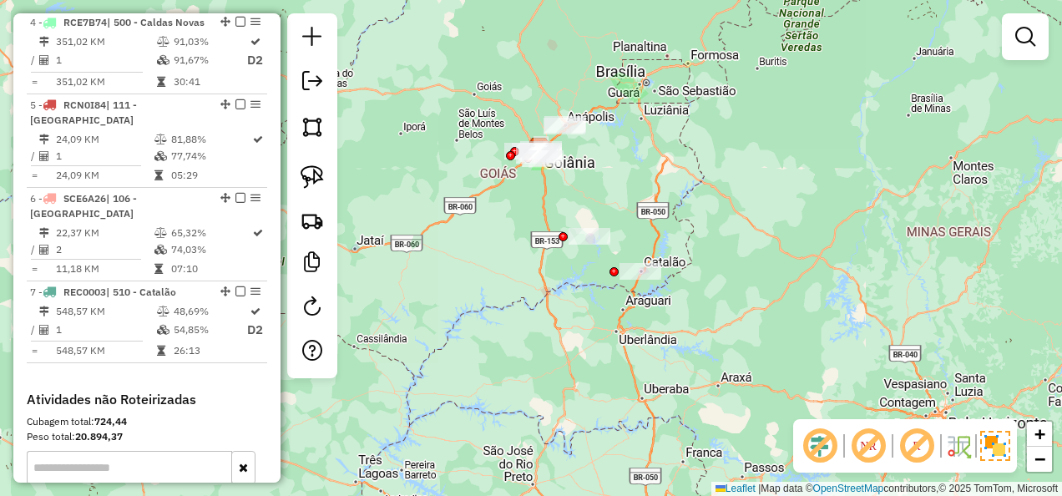
scroll to position [1065, 0]
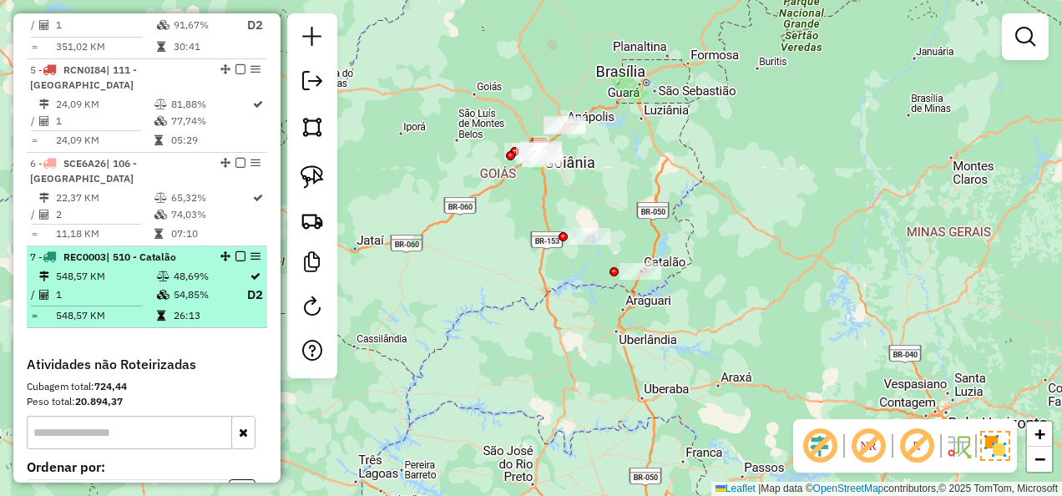
click at [235, 251] on em at bounding box center [240, 256] width 10 height 10
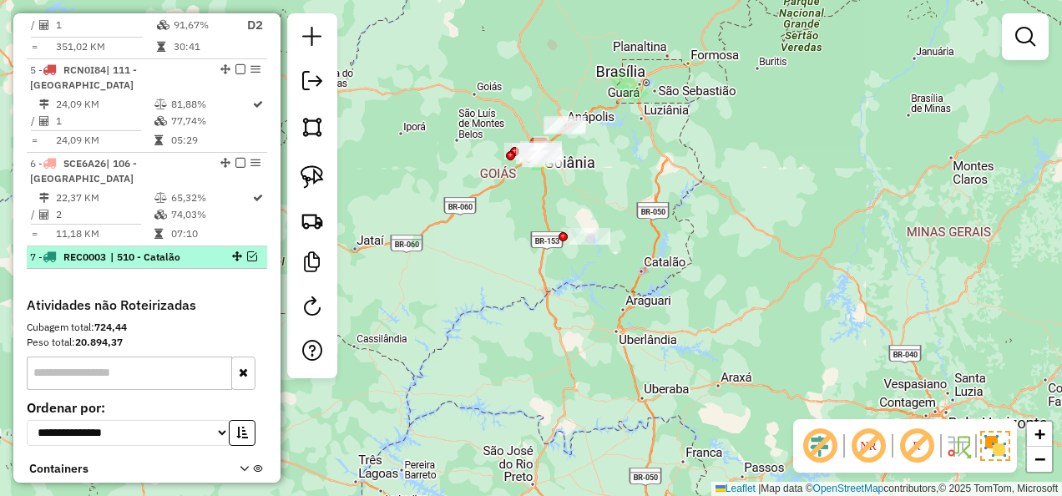
click at [251, 251] on em at bounding box center [252, 256] width 10 height 10
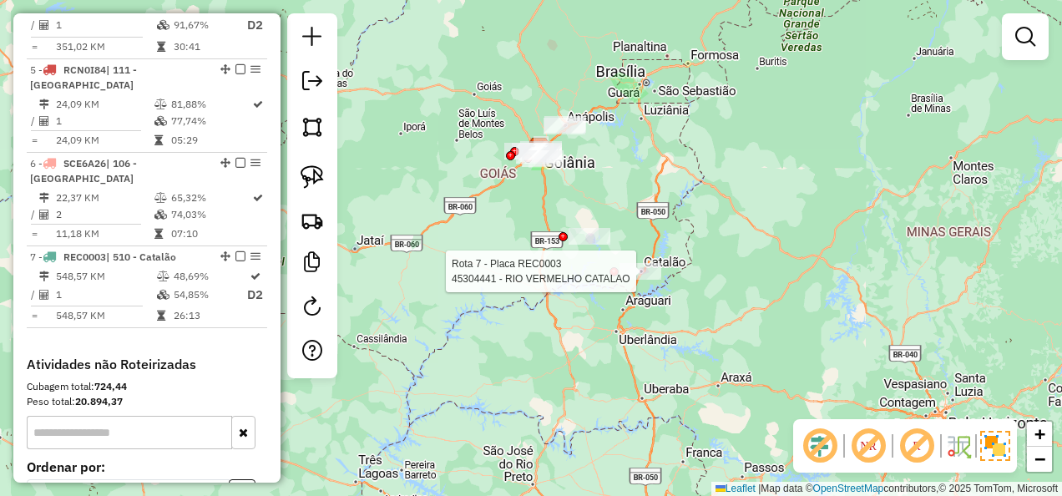
click at [641, 280] on div at bounding box center [641, 271] width 42 height 17
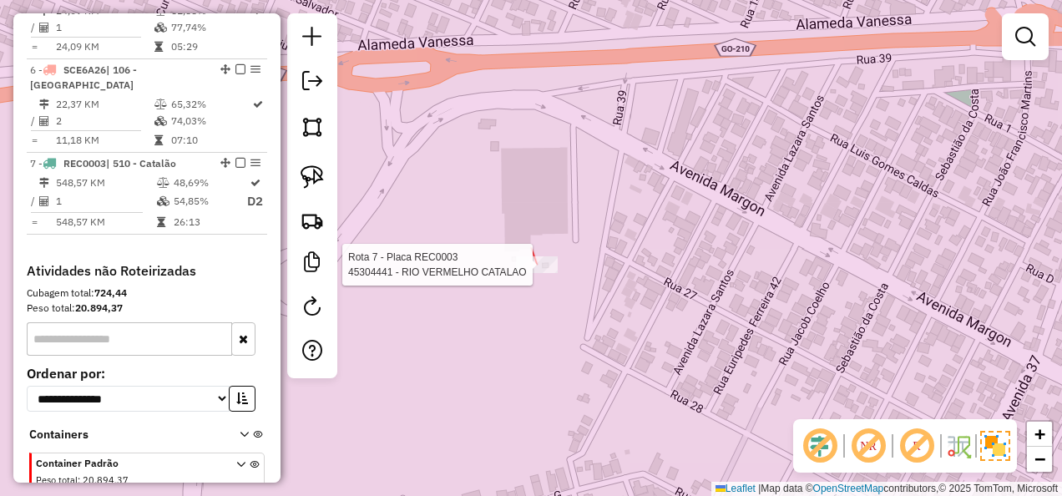
select select "**********"
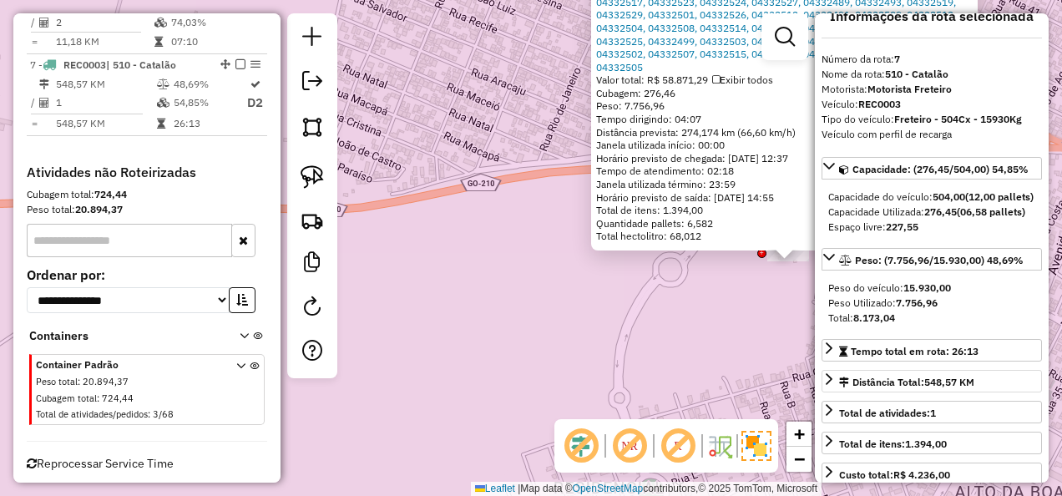
scroll to position [0, 0]
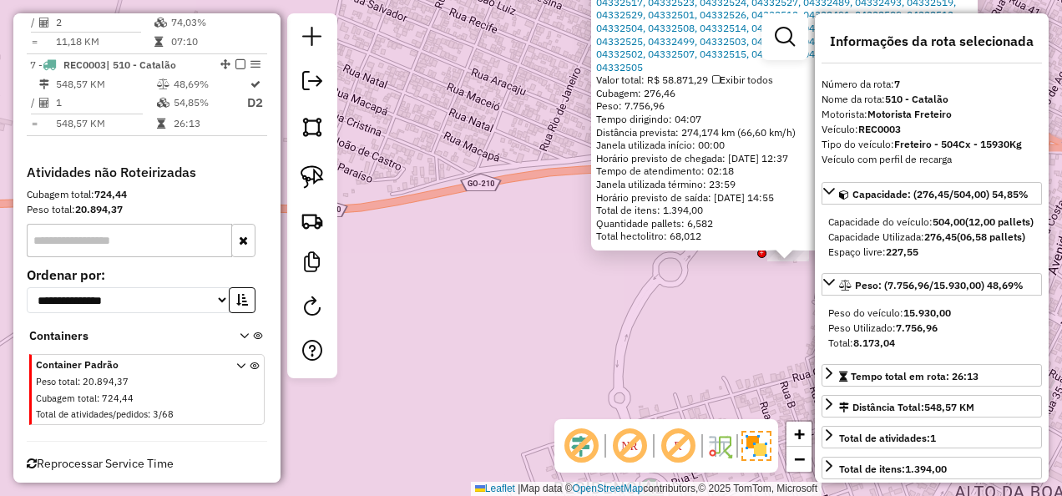
click at [293, 230] on div at bounding box center [312, 195] width 50 height 365
click at [498, 287] on div "45304441 - RIO VERMELHO CATALAO Endereço: Avenida Raulina Fonseca Paschoal, 169…" at bounding box center [531, 248] width 1062 height 496
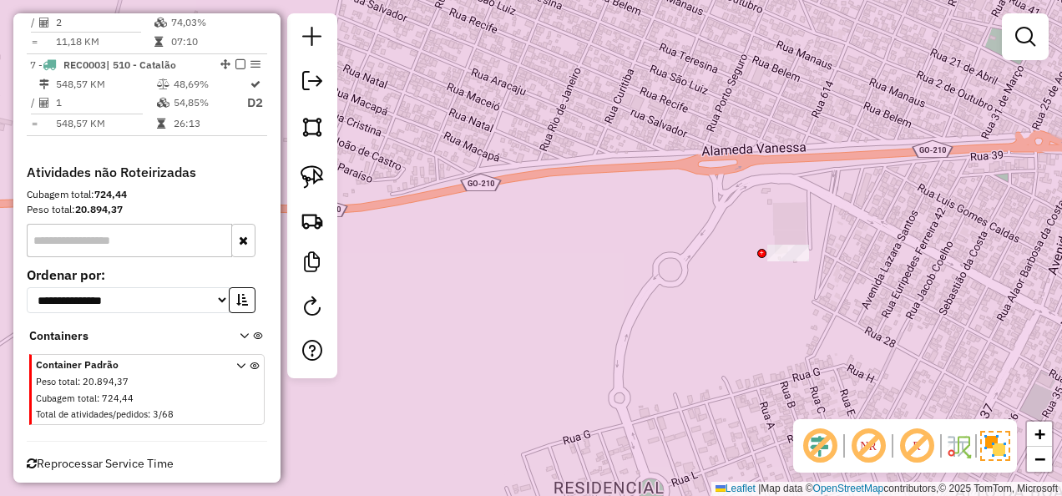
click at [682, 326] on div "Janela de atendimento Grade de atendimento Capacidade Transportadoras Veículos …" at bounding box center [531, 248] width 1062 height 496
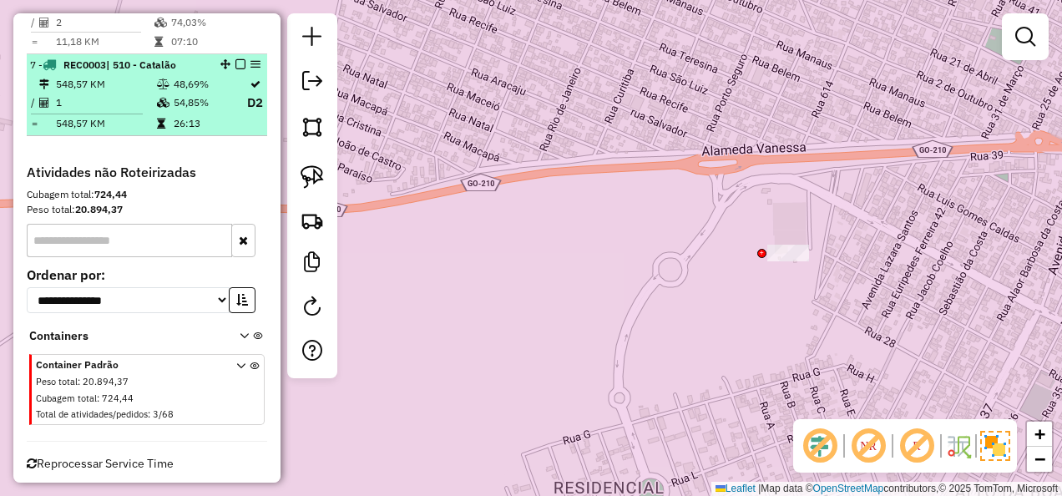
click at [235, 59] on em at bounding box center [240, 64] width 10 height 10
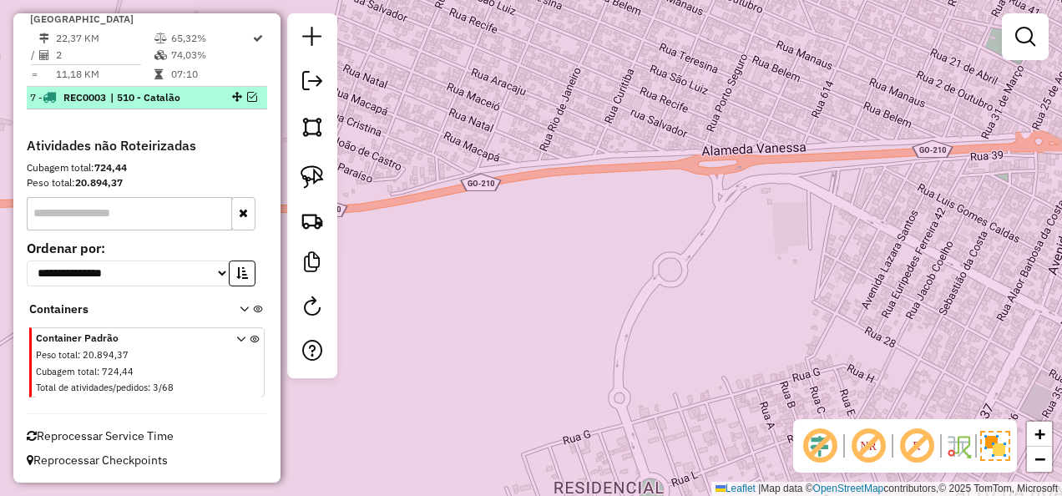
scroll to position [1198, 0]
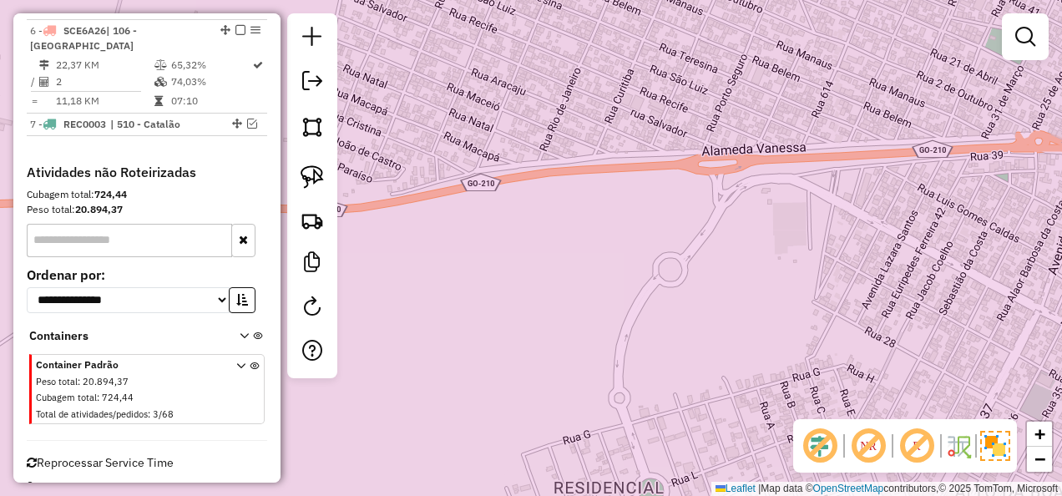
click at [539, 357] on div "Janela de atendimento Grade de atendimento Capacidade Transportadoras Veículos …" at bounding box center [531, 248] width 1062 height 496
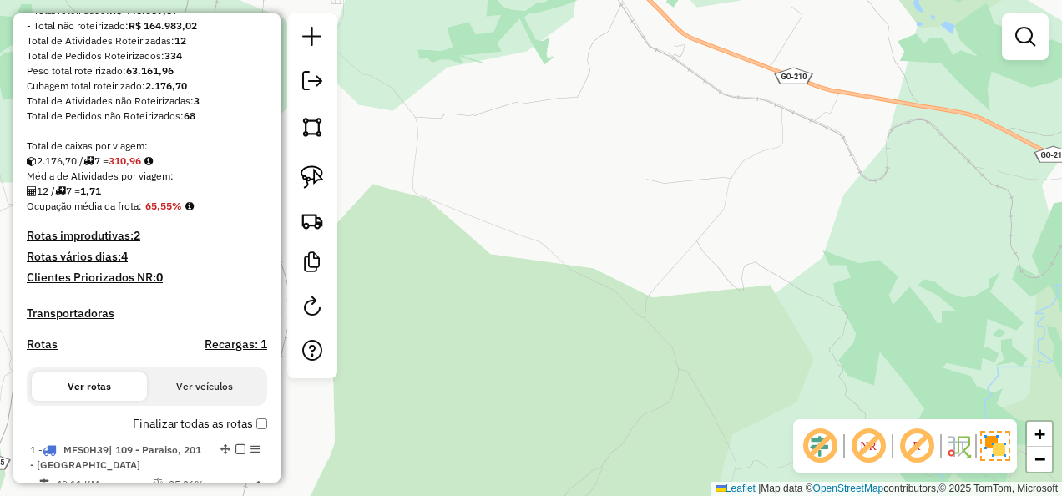
scroll to position [280, 0]
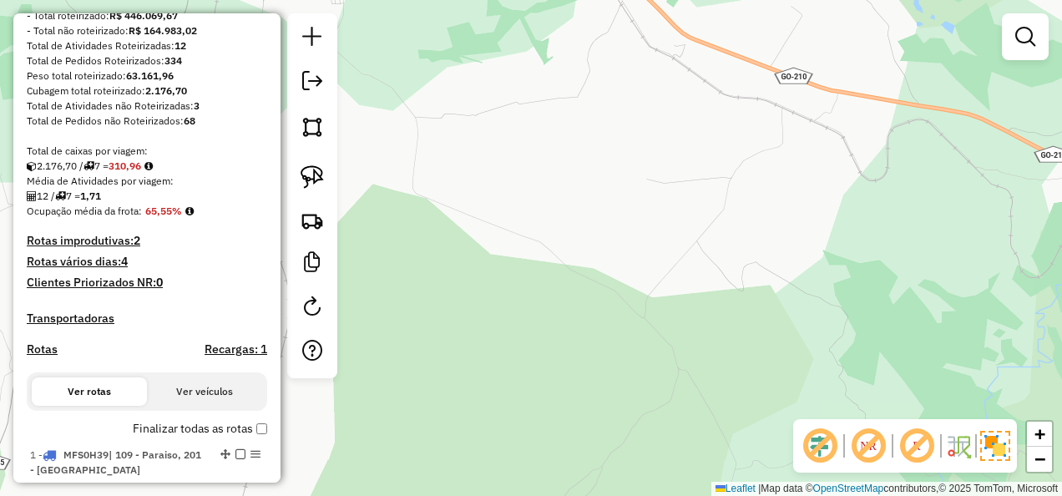
click at [937, 281] on div "Janela de atendimento Grade de atendimento Capacidade Transportadoras Veículos …" at bounding box center [531, 248] width 1062 height 496
click at [1015, 43] on link at bounding box center [1025, 36] width 33 height 33
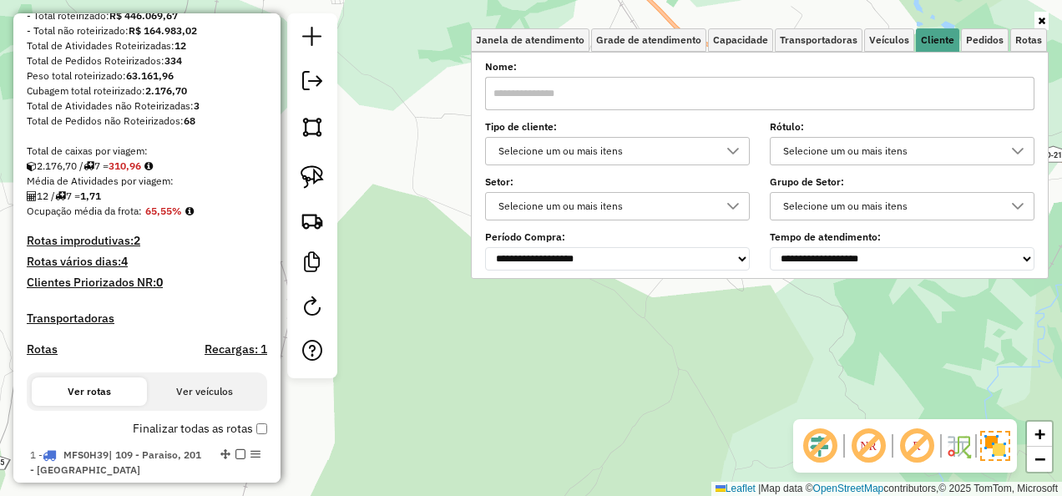
click at [1035, 21] on link at bounding box center [1042, 21] width 14 height 18
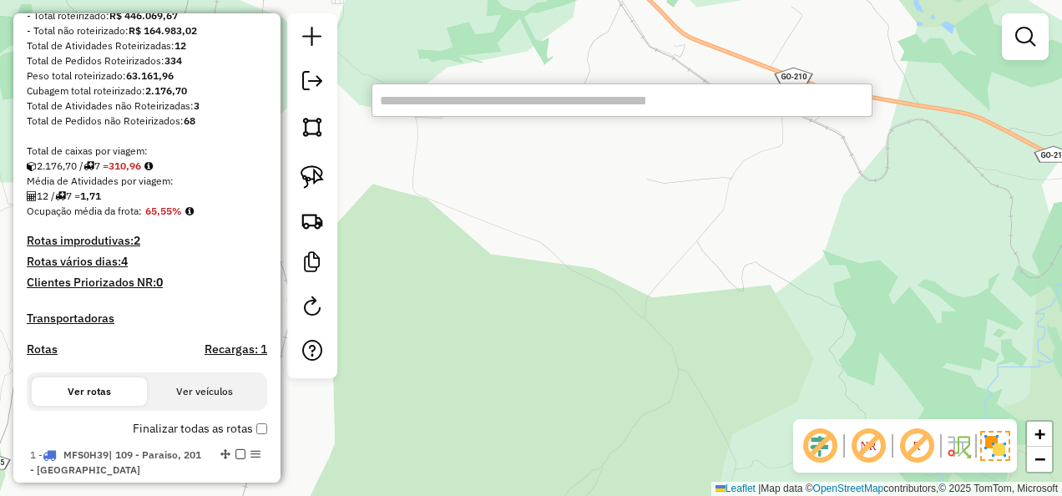
click at [471, 99] on input "text" at bounding box center [622, 100] width 501 height 33
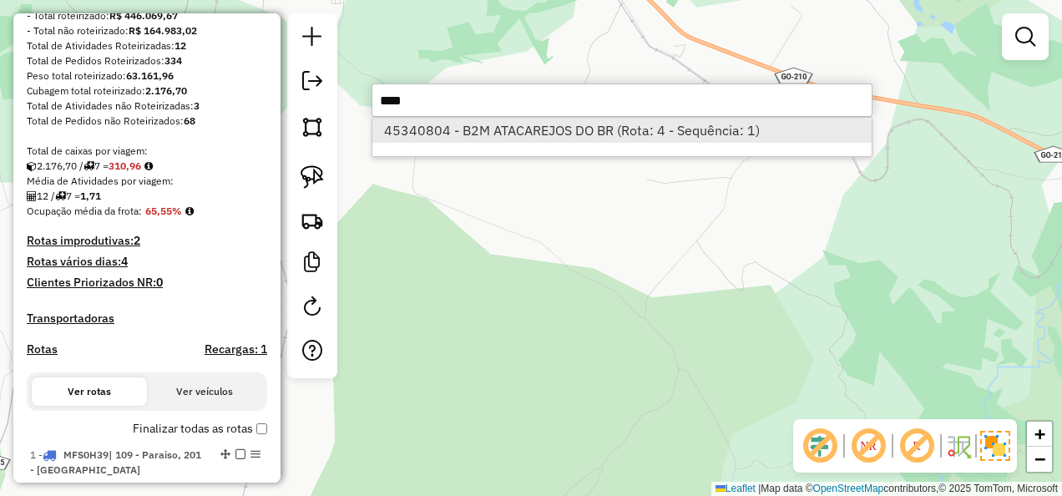
type input "****"
click at [484, 128] on li "45340804 - B2M ATACAREJOS DO BR (Rota: 4 - Sequência: 1)" at bounding box center [621, 130] width 499 height 25
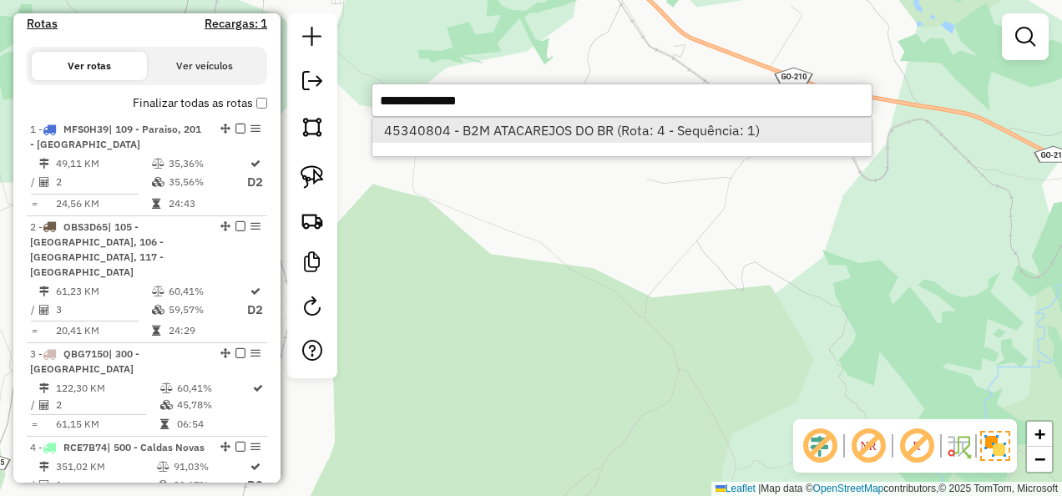
select select "**********"
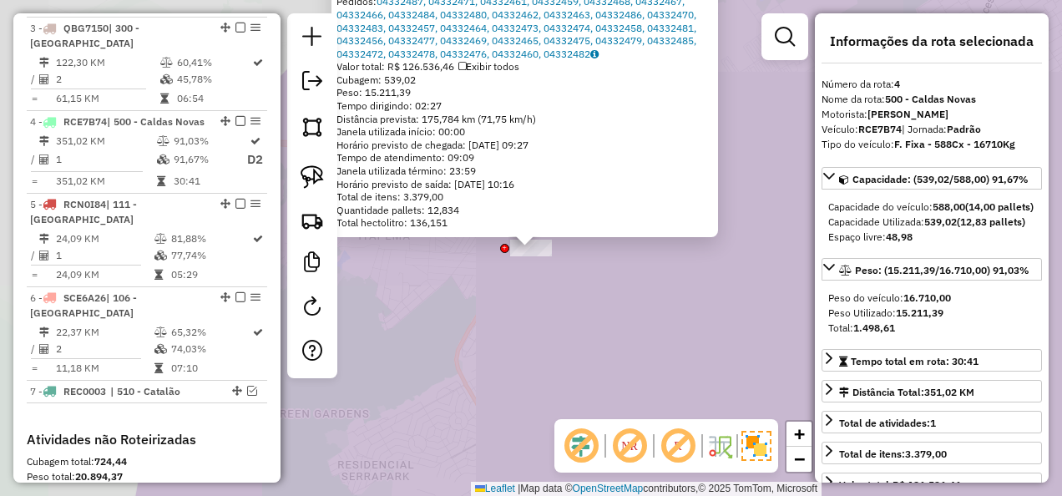
scroll to position [1004, 0]
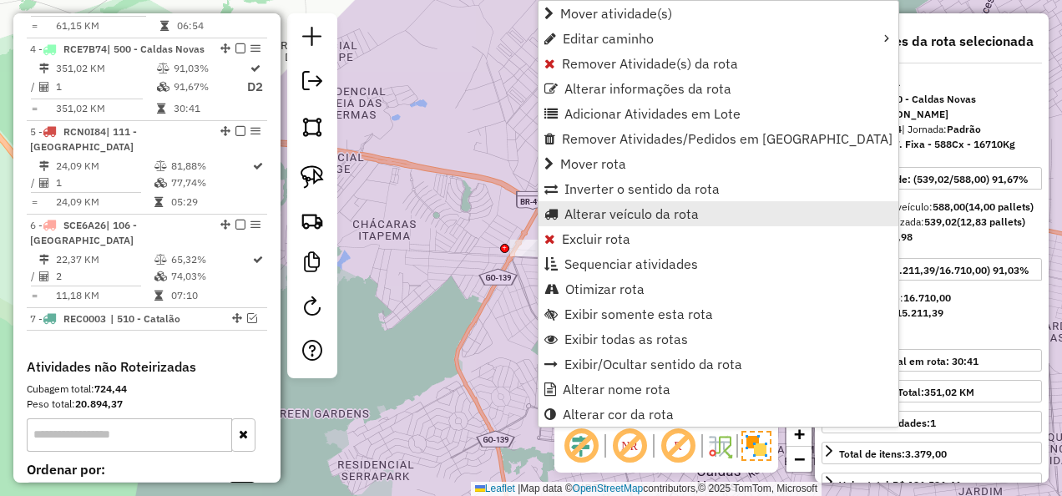
click at [610, 219] on span "Alterar veículo da rota" at bounding box center [631, 213] width 134 height 13
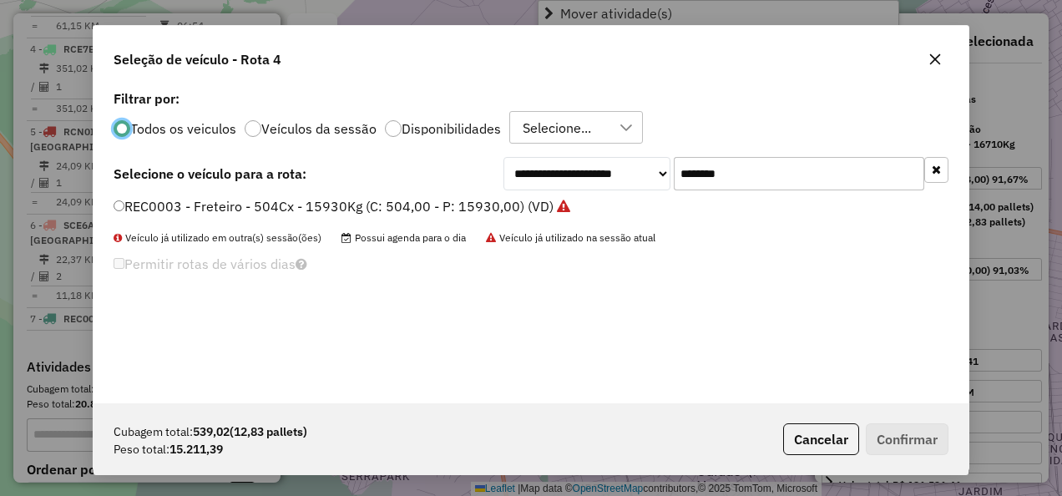
scroll to position [9, 5]
drag, startPoint x: 466, startPoint y: 204, endPoint x: 182, endPoint y: 207, distance: 283.9
click at [182, 204] on div "**********" at bounding box center [531, 244] width 875 height 317
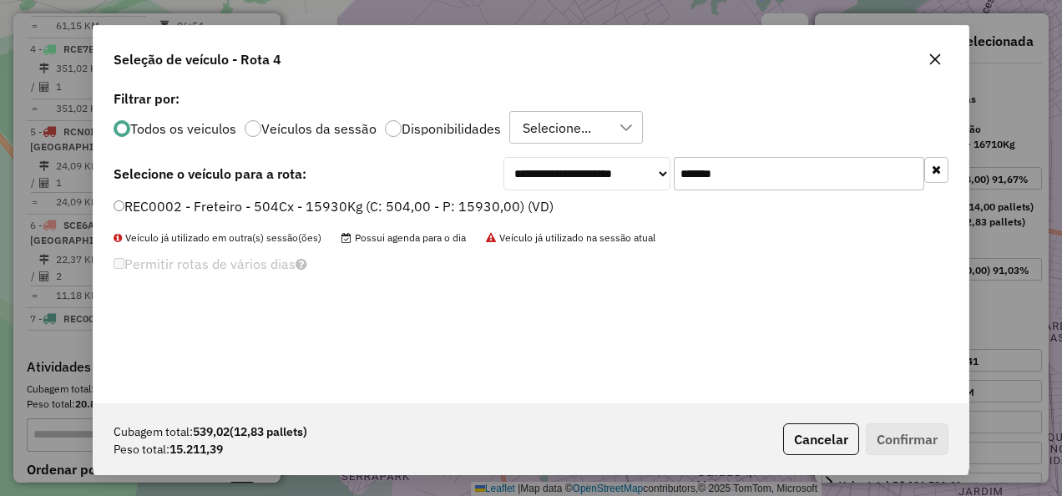
type input "*******"
click at [187, 204] on label "REC0002 - Freteiro - 504Cx - 15930Kg (C: 504,00 - P: 15930,00) (VD)" at bounding box center [334, 206] width 440 height 20
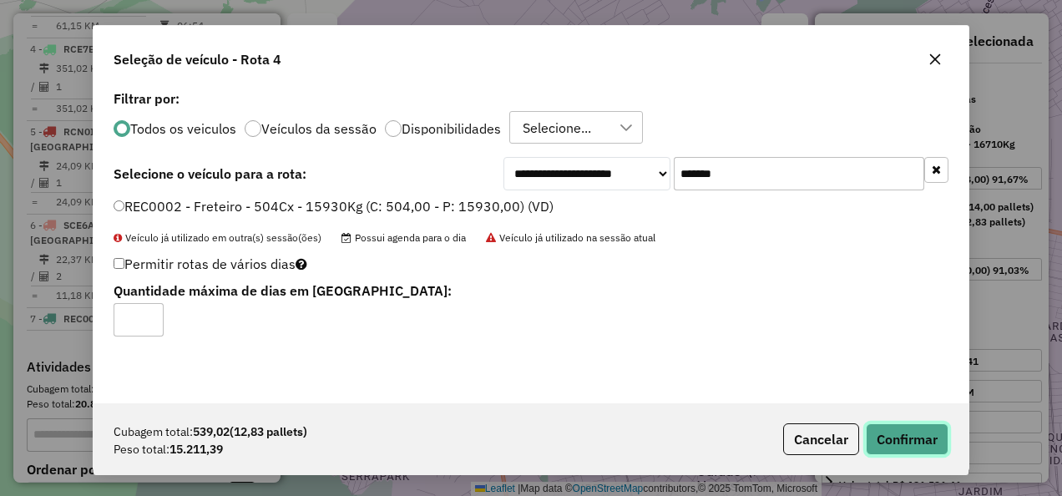
click at [903, 434] on button "Confirmar" at bounding box center [907, 439] width 83 height 32
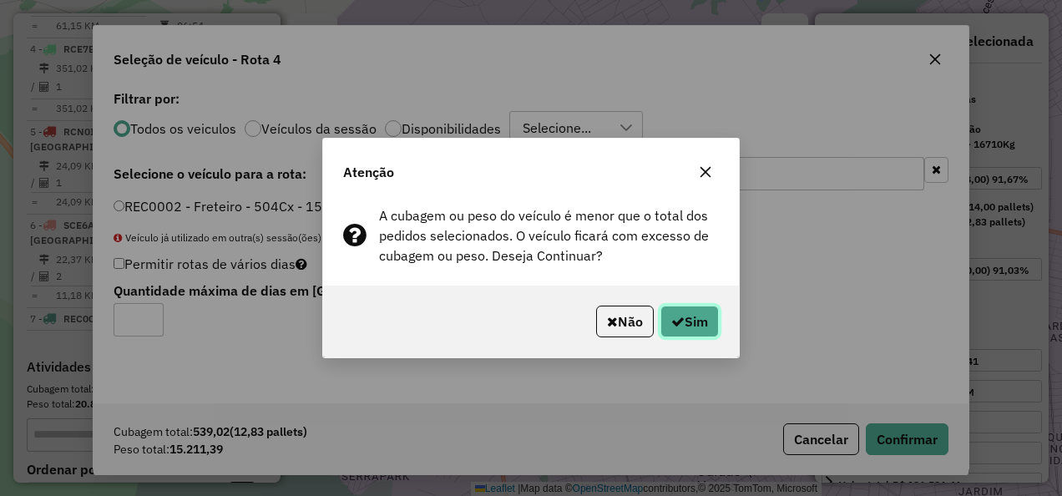
click at [681, 321] on icon "button" at bounding box center [677, 321] width 13 height 13
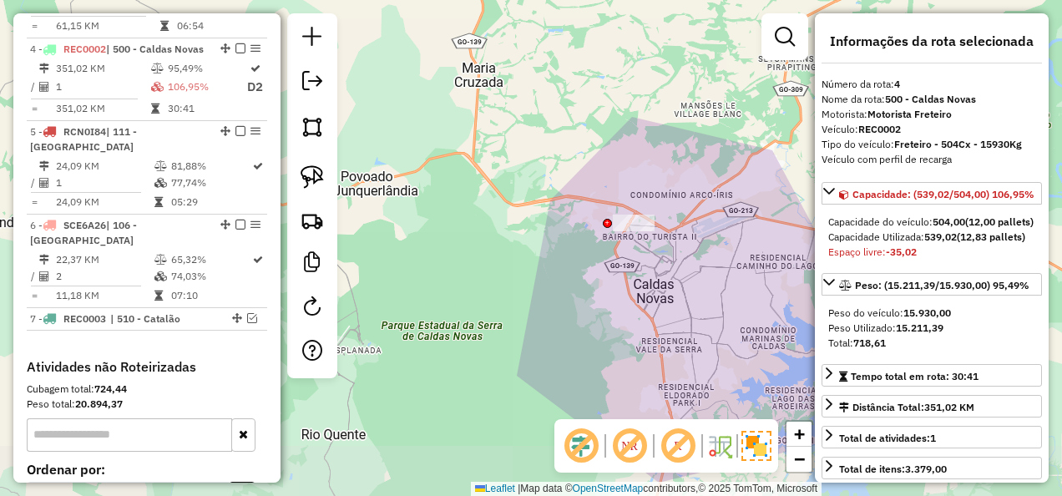
drag, startPoint x: 698, startPoint y: 329, endPoint x: 673, endPoint y: 266, distance: 68.2
click at [673, 266] on div "Janela de atendimento Grade de atendimento Capacidade Transportadoras Veículos …" at bounding box center [531, 248] width 1062 height 496
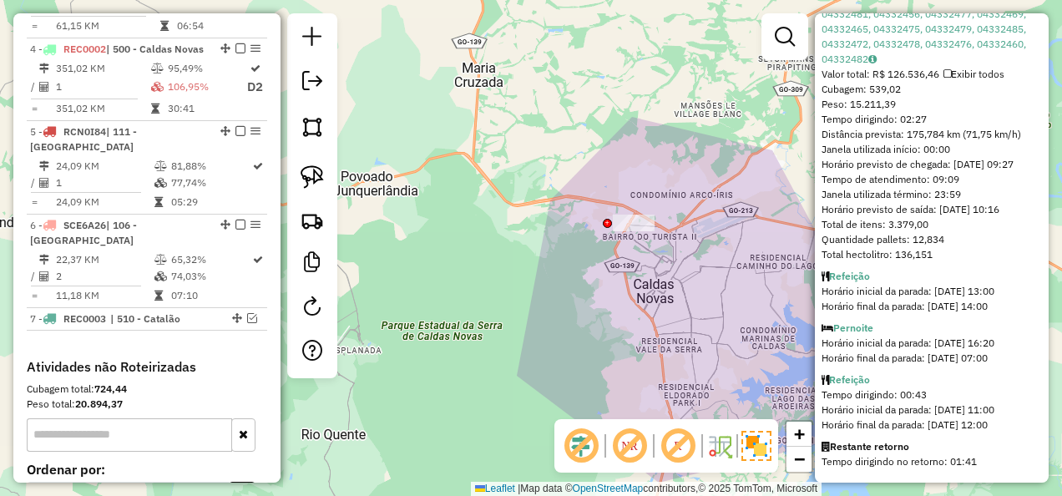
scroll to position [732, 0]
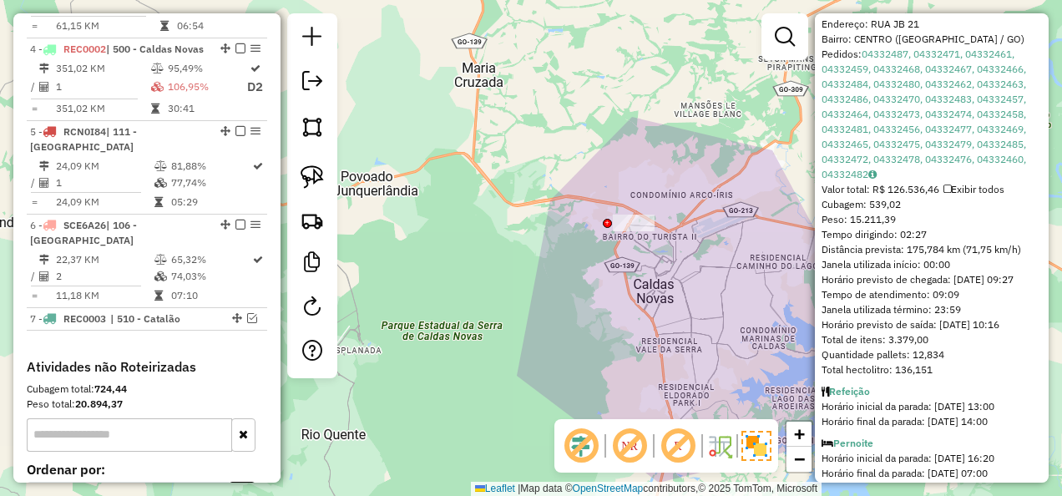
drag, startPoint x: 758, startPoint y: 170, endPoint x: 753, endPoint y: 190, distance: 20.7
click at [757, 170] on div "Janela de atendimento Grade de atendimento Capacidade Transportadoras Veículos …" at bounding box center [531, 248] width 1062 height 496
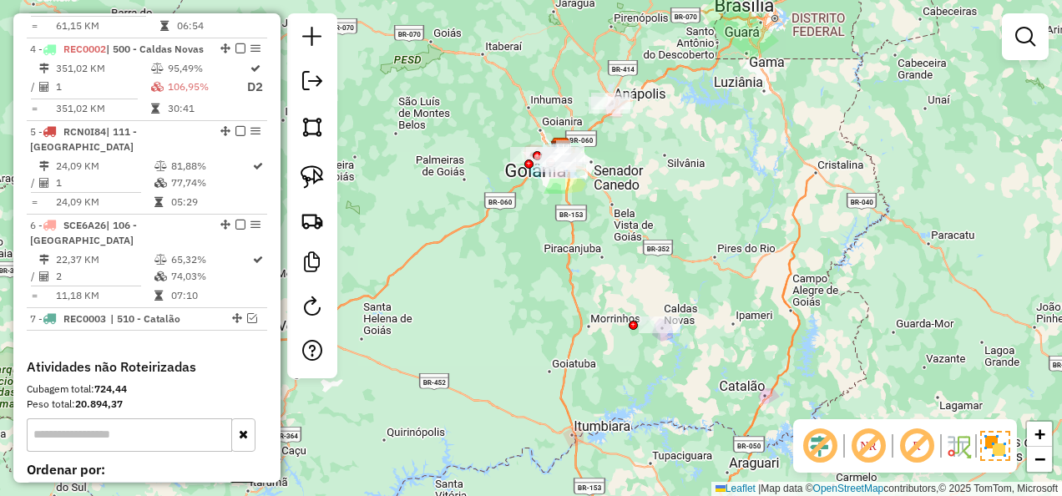
drag, startPoint x: 866, startPoint y: 306, endPoint x: 772, endPoint y: 377, distance: 117.4
click at [772, 377] on div "Janela de atendimento Grade de atendimento Capacidade Transportadoras Veículos …" at bounding box center [531, 248] width 1062 height 496
click at [826, 438] on em at bounding box center [820, 446] width 40 height 40
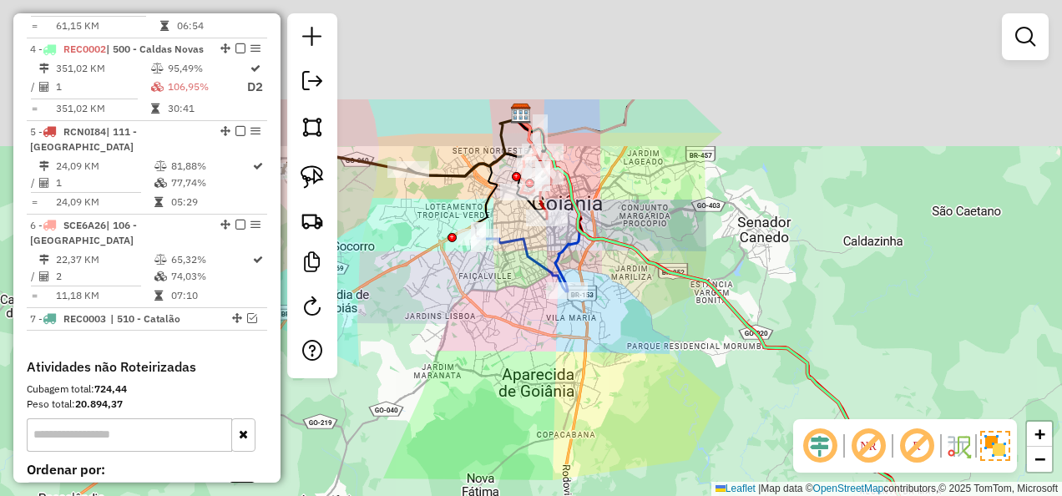
drag, startPoint x: 541, startPoint y: 145, endPoint x: 676, endPoint y: 357, distance: 251.6
click at [687, 367] on div "Janela de atendimento Grade de atendimento Capacidade Transportadoras Veículos …" at bounding box center [531, 248] width 1062 height 496
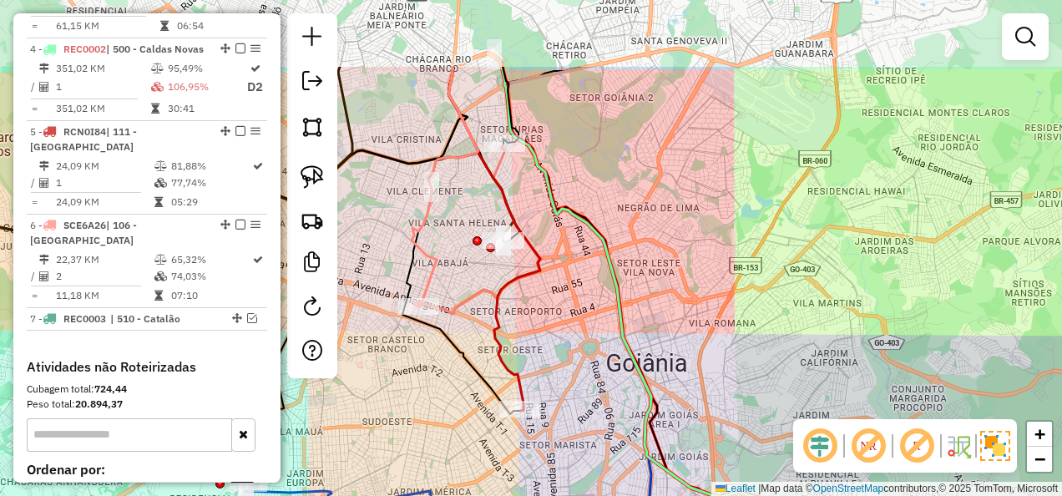
drag, startPoint x: 559, startPoint y: 250, endPoint x: 553, endPoint y: 303, distance: 53.9
click at [553, 303] on div "Janela de atendimento Grade de atendimento Capacidade Transportadoras Veículos …" at bounding box center [531, 248] width 1062 height 496
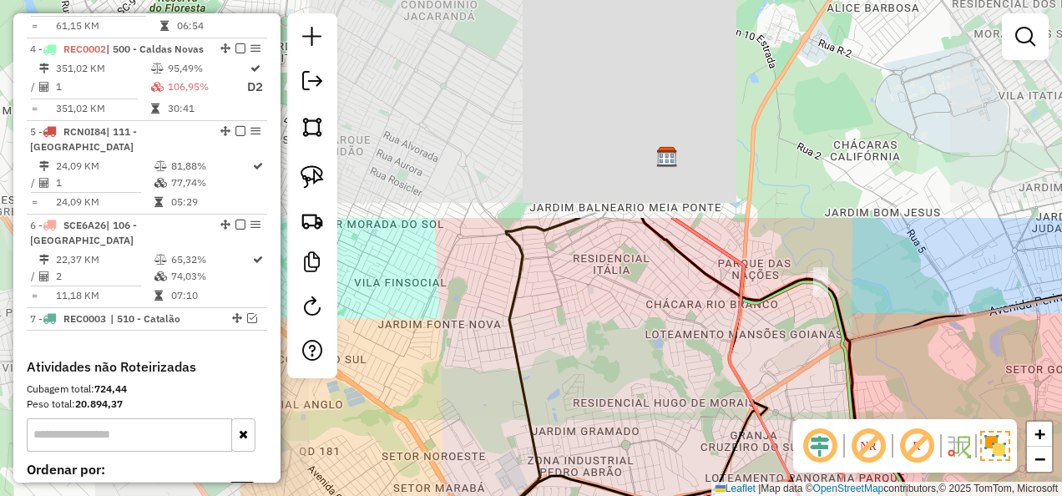
drag, startPoint x: 703, startPoint y: 285, endPoint x: 901, endPoint y: 412, distance: 235.1
click at [901, 412] on div "Janela de atendimento Grade de atendimento Capacidade Transportadoras Veículos …" at bounding box center [531, 248] width 1062 height 496
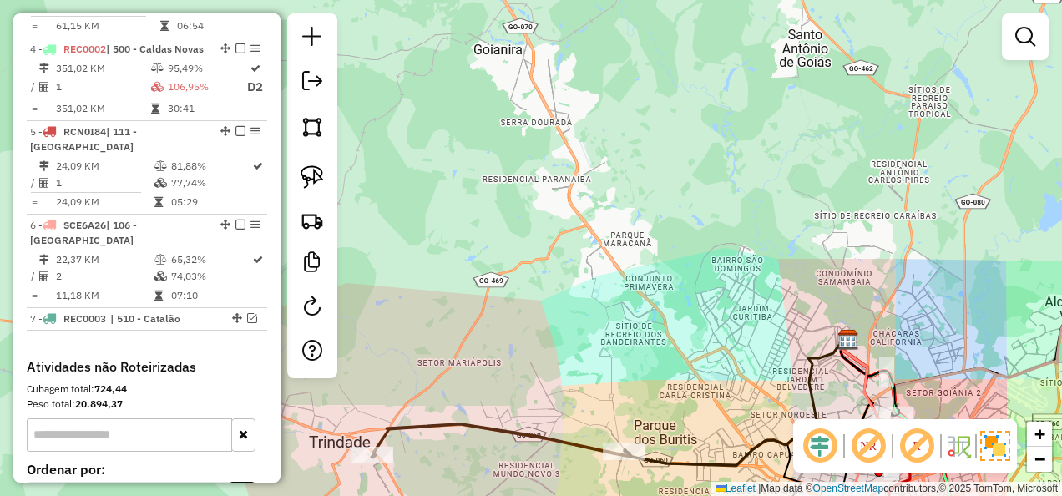
drag, startPoint x: 933, startPoint y: 369, endPoint x: 514, endPoint y: -53, distance: 595.2
click at [514, 0] on html "Aguarde... Pop-up bloqueado! Seu navegador bloqueou automáticamente a abertura …" at bounding box center [531, 248] width 1062 height 496
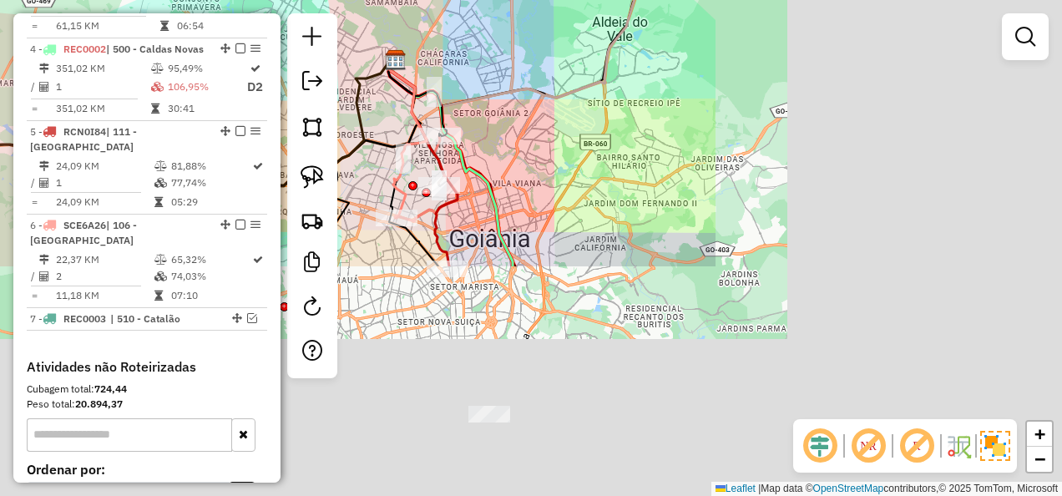
drag, startPoint x: 890, startPoint y: 273, endPoint x: 167, endPoint y: -62, distance: 796.9
click at [167, 0] on html "Aguarde... Pop-up bloqueado! Seu navegador bloqueou automáticamente a abertura …" at bounding box center [531, 248] width 1062 height 496
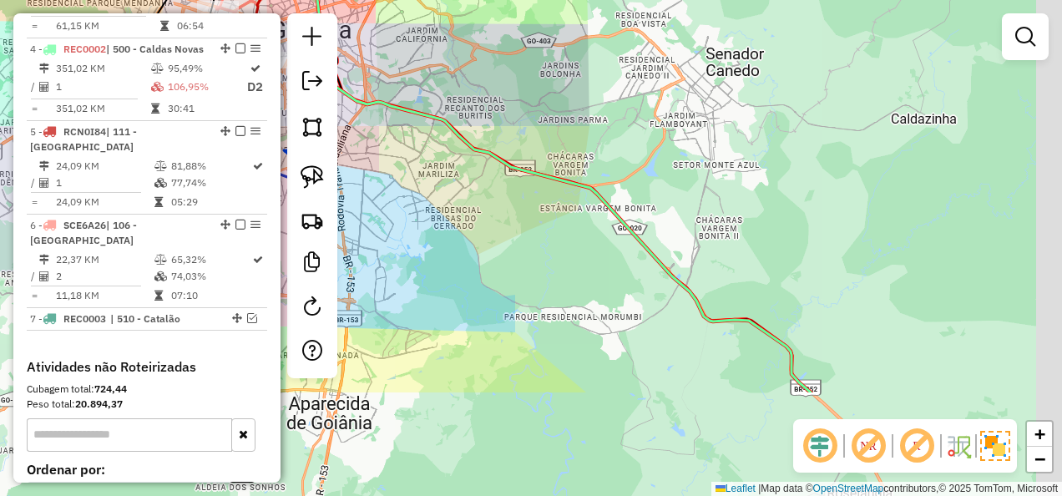
drag, startPoint x: 504, startPoint y: 153, endPoint x: 389, endPoint y: -40, distance: 224.7
click at [389, 0] on html "Aguarde... Pop-up bloqueado! Seu navegador bloqueou automáticamente a abertura …" at bounding box center [531, 248] width 1062 height 496
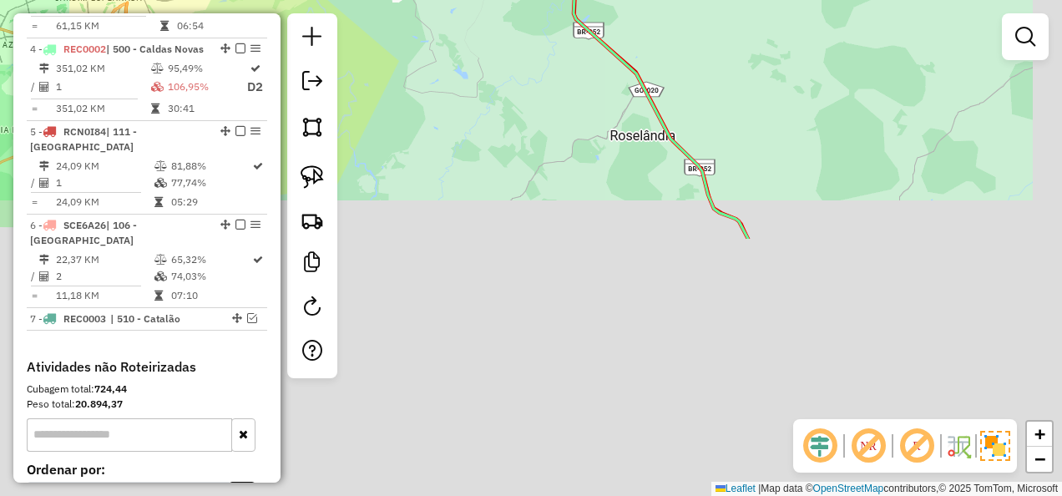
drag, startPoint x: 778, startPoint y: 266, endPoint x: 616, endPoint y: -62, distance: 366.0
click at [616, 0] on html "Aguarde... Pop-up bloqueado! Seu navegador bloqueou automáticamente a abertura …" at bounding box center [531, 248] width 1062 height 496
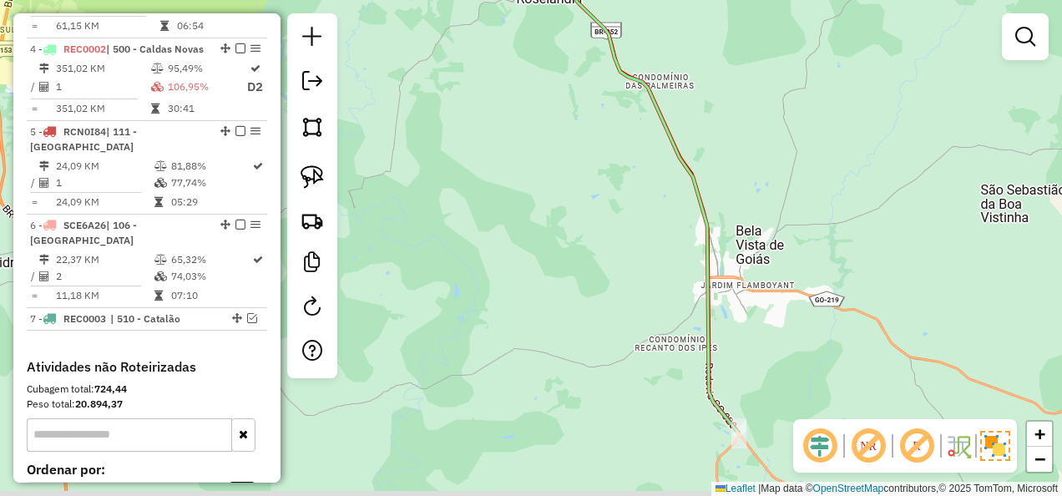
drag, startPoint x: 640, startPoint y: 117, endPoint x: 565, endPoint y: 1, distance: 137.8
click at [565, 0] on div "Janela de atendimento Grade de atendimento Capacidade Transportadoras Veículos …" at bounding box center [531, 248] width 1062 height 496
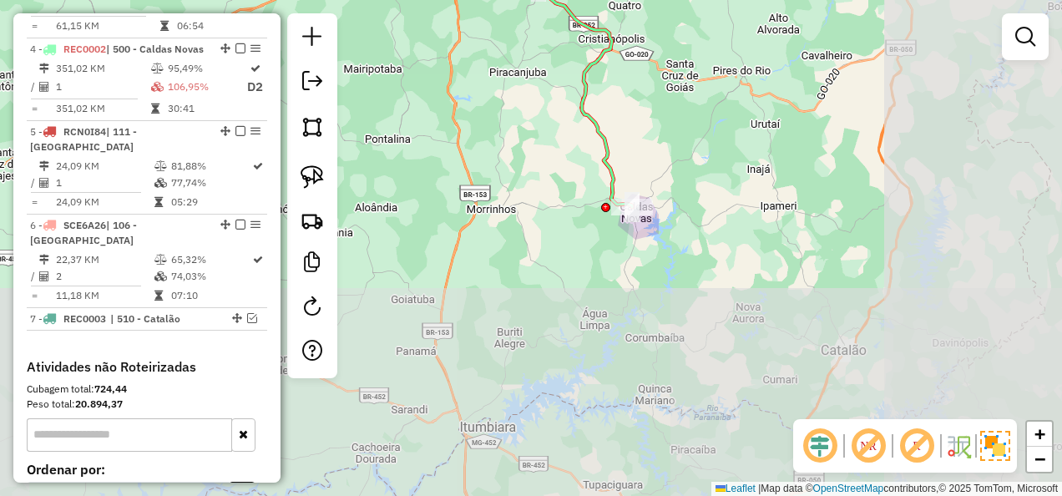
drag, startPoint x: 768, startPoint y: 254, endPoint x: 642, endPoint y: 61, distance: 230.4
click at [642, 61] on div "Janela de atendimento Grade de atendimento Capacidade Transportadoras Veículos …" at bounding box center [531, 248] width 1062 height 496
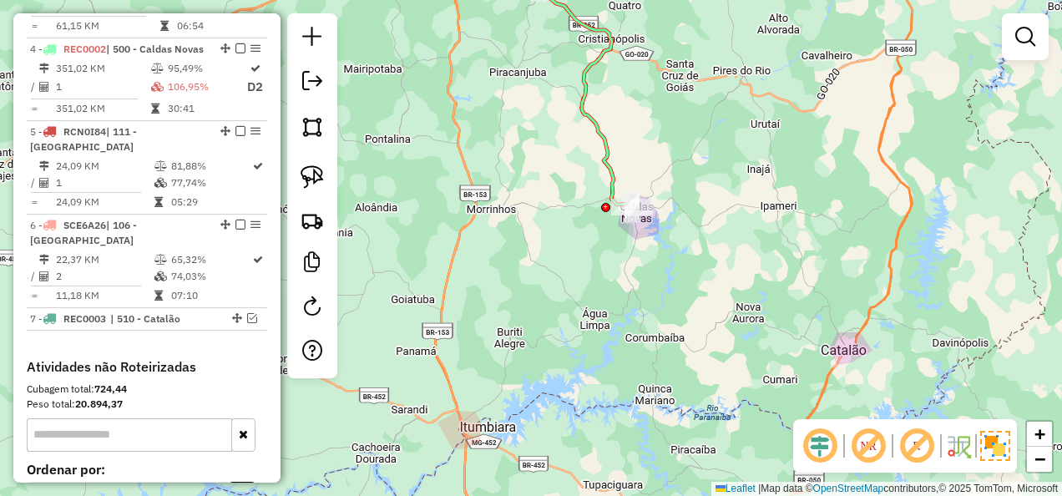
drag, startPoint x: 668, startPoint y: 213, endPoint x: 686, endPoint y: 268, distance: 58.1
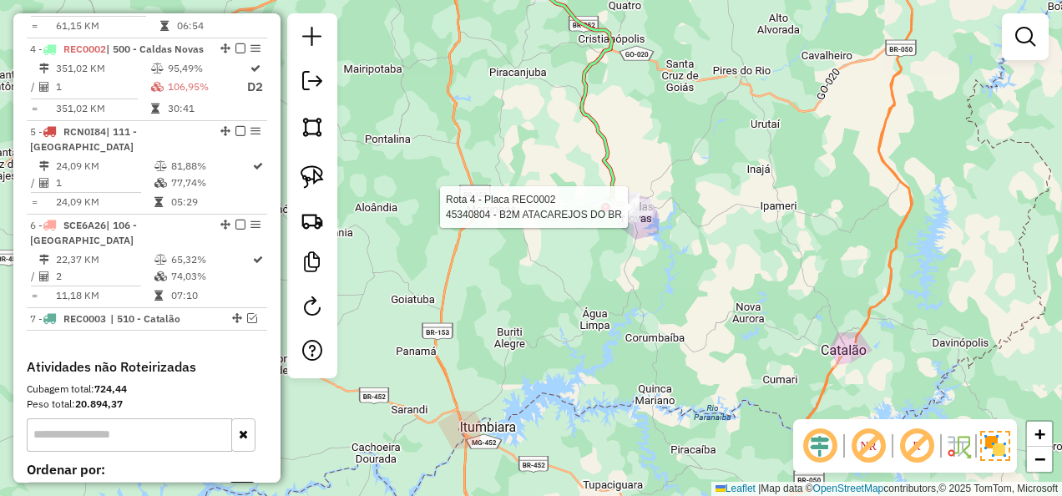
select select "**********"
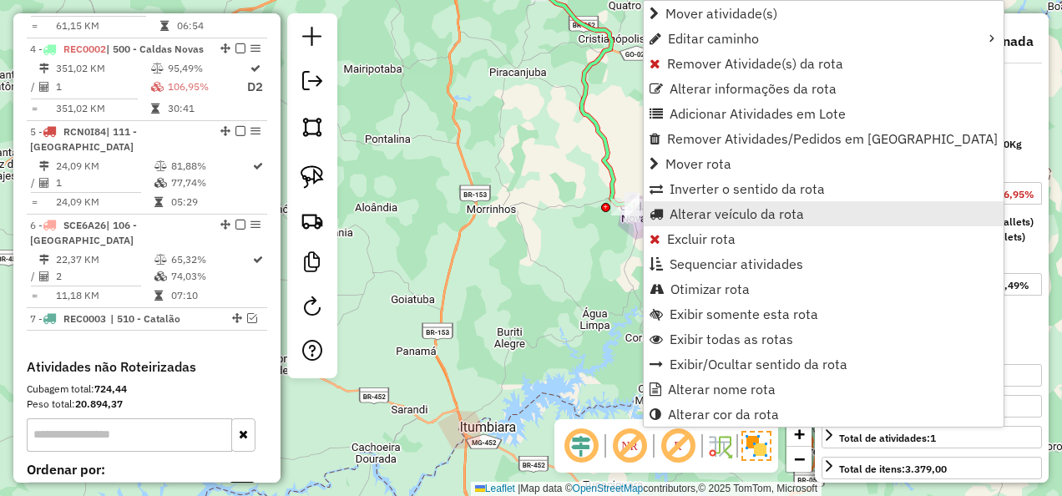
click at [723, 216] on span "Alterar veículo da rota" at bounding box center [737, 213] width 134 height 13
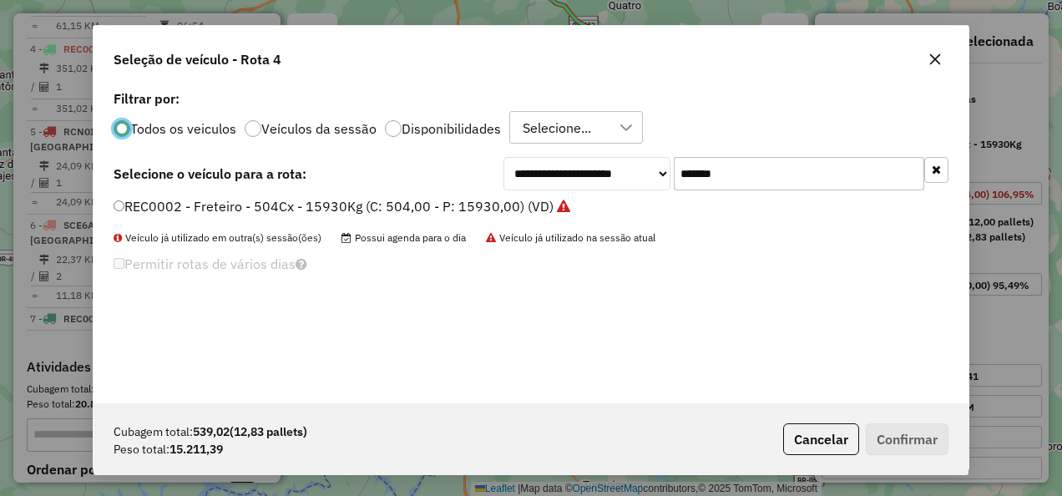
scroll to position [9, 5]
click at [735, 182] on input "*******" at bounding box center [799, 173] width 251 height 33
type input "*******"
click at [456, 208] on label "REC0004 - F. Fixa - 504 x 17420kg (C: 504,00 - P: 17420,00) (VD)" at bounding box center [321, 206] width 415 height 20
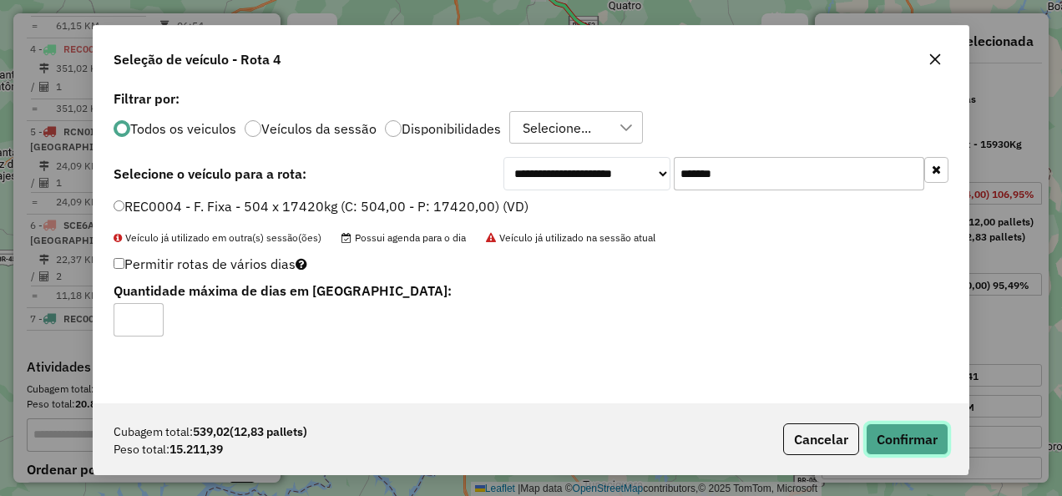
click at [935, 438] on button "Confirmar" at bounding box center [907, 439] width 83 height 32
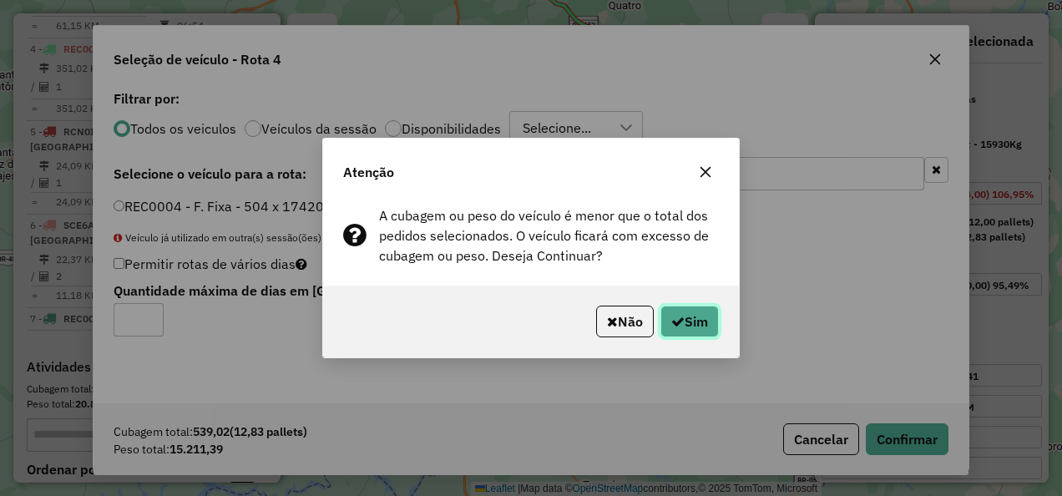
click at [687, 314] on button "Sim" at bounding box center [689, 322] width 58 height 32
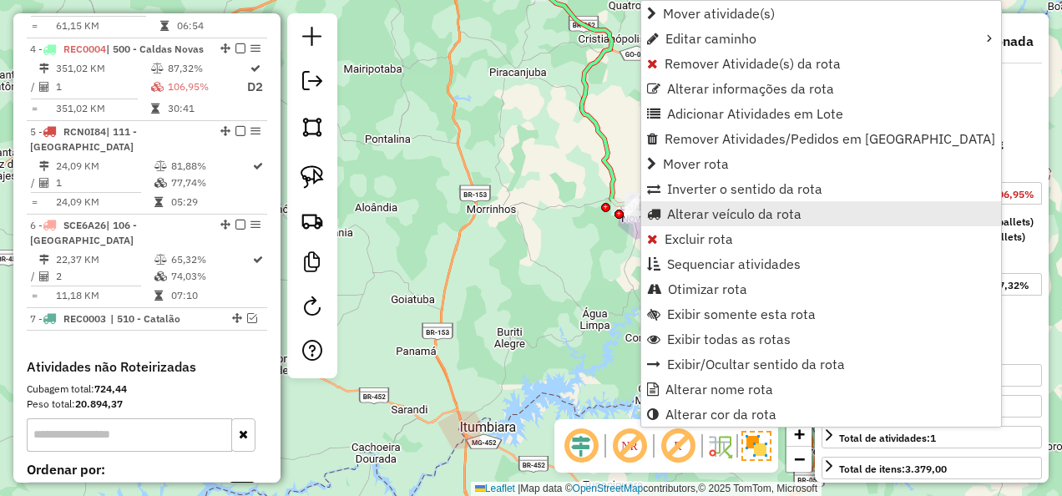
click at [731, 207] on span "Alterar veículo da rota" at bounding box center [734, 213] width 134 height 13
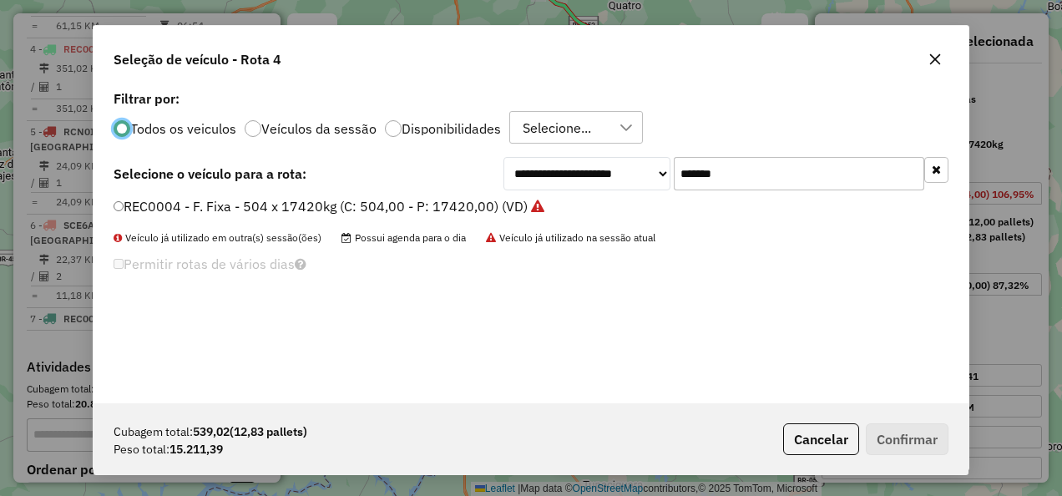
click at [747, 179] on input "*******" at bounding box center [799, 173] width 251 height 33
click at [569, 180] on select "**********" at bounding box center [587, 173] width 167 height 33
click at [473, 191] on div "**********" at bounding box center [531, 244] width 875 height 317
click at [468, 202] on label "REC0005 - F. Fixa - 504 x 17420kg (C: 504,00 - P: 17420,00) (VD)" at bounding box center [321, 206] width 415 height 20
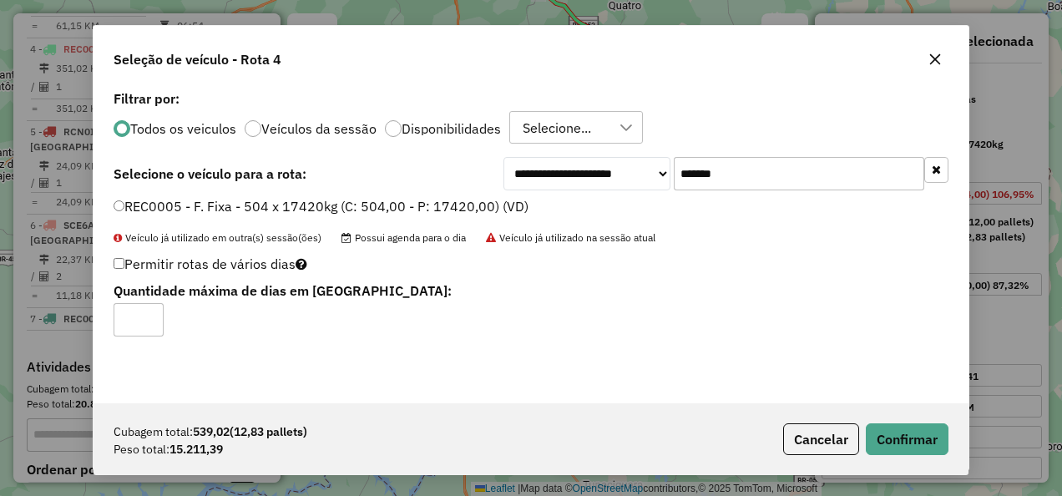
click at [769, 175] on input "*******" at bounding box center [799, 173] width 251 height 33
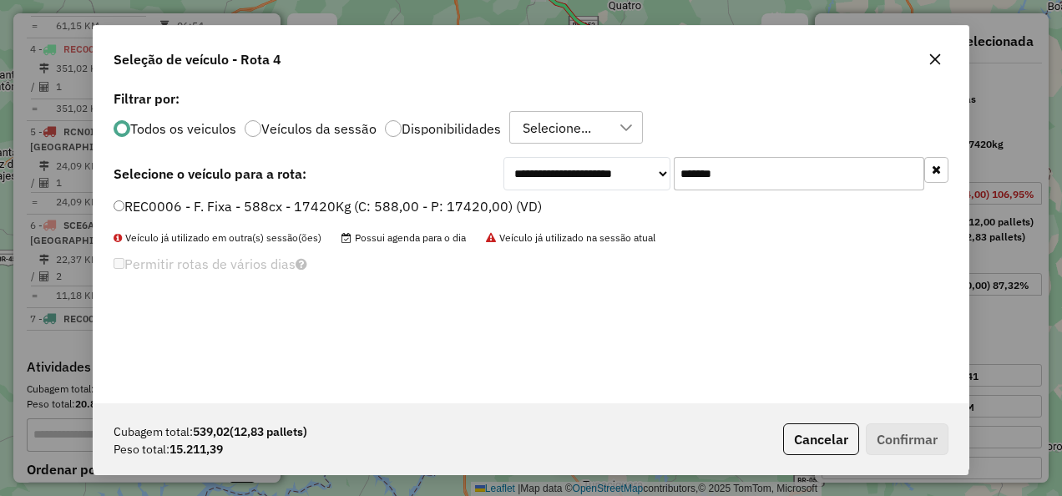
type input "*******"
click at [488, 207] on label "REC0006 - F. Fixa - 588cx - 17420Kg (C: 588,00 - P: 17420,00) (VD)" at bounding box center [328, 206] width 428 height 20
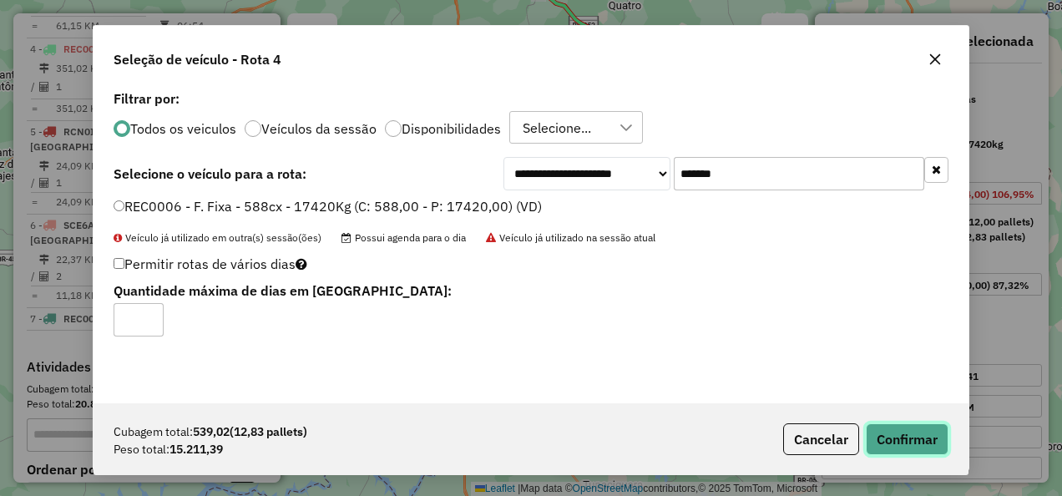
click at [882, 443] on button "Confirmar" at bounding box center [907, 439] width 83 height 32
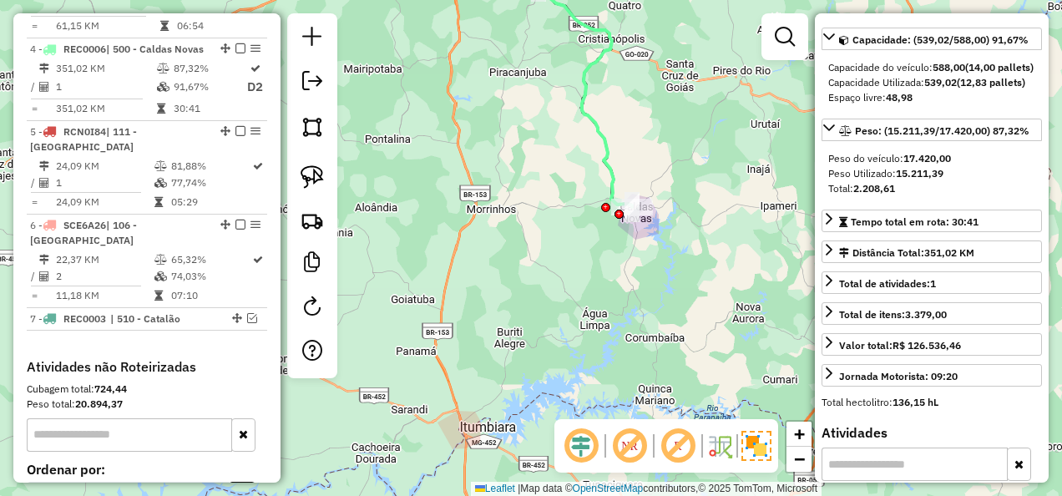
scroll to position [103, 0]
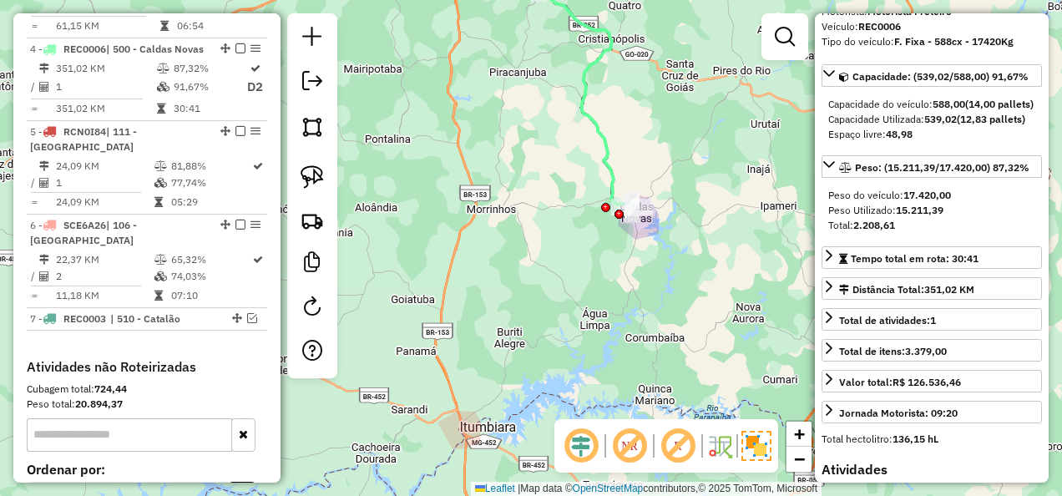
click at [757, 302] on div "Janela de atendimento Grade de atendimento Capacidade Transportadoras Veículos …" at bounding box center [531, 248] width 1062 height 496
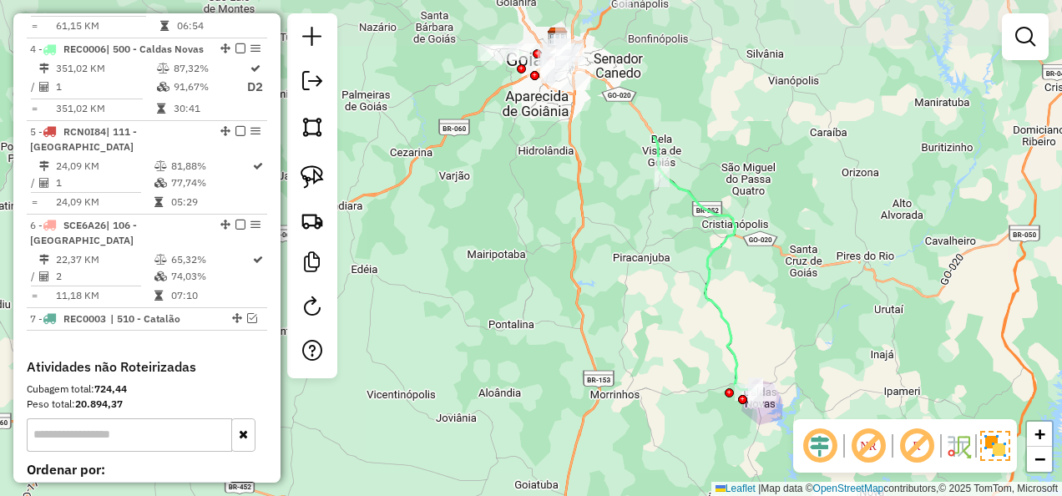
drag, startPoint x: 736, startPoint y: 178, endPoint x: 859, endPoint y: 363, distance: 222.8
click at [859, 363] on div "Janela de atendimento Grade de atendimento Capacidade Transportadoras Veículos …" at bounding box center [531, 248] width 1062 height 496
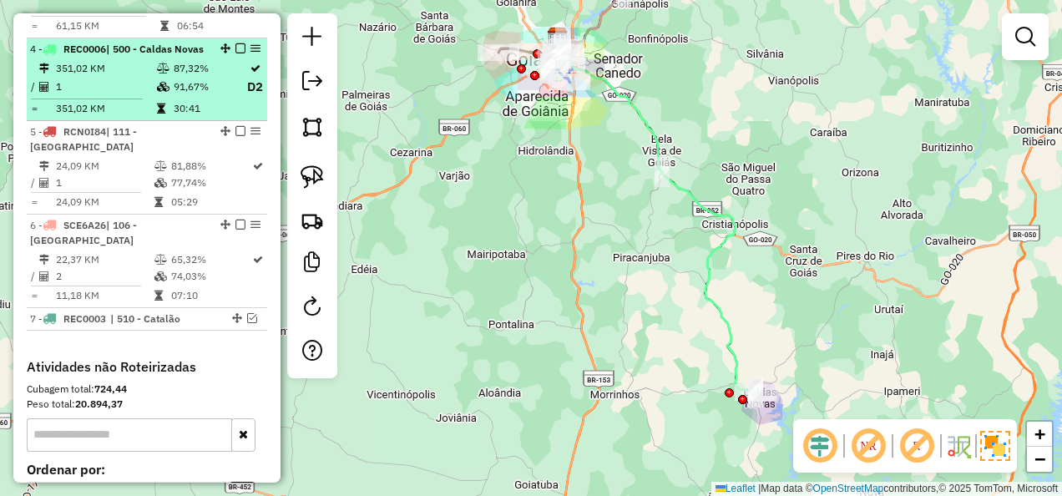
click at [235, 43] on em at bounding box center [240, 48] width 10 height 10
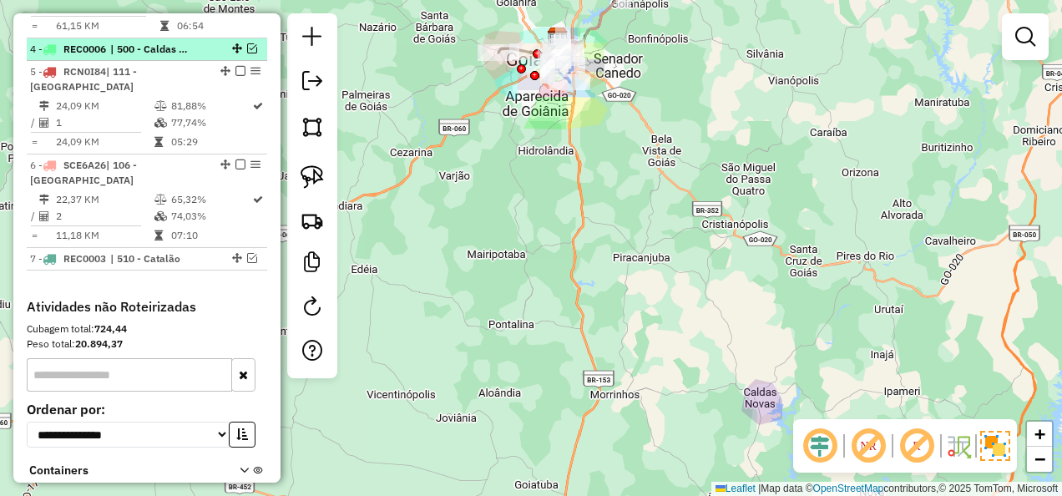
click at [249, 43] on em at bounding box center [252, 48] width 10 height 10
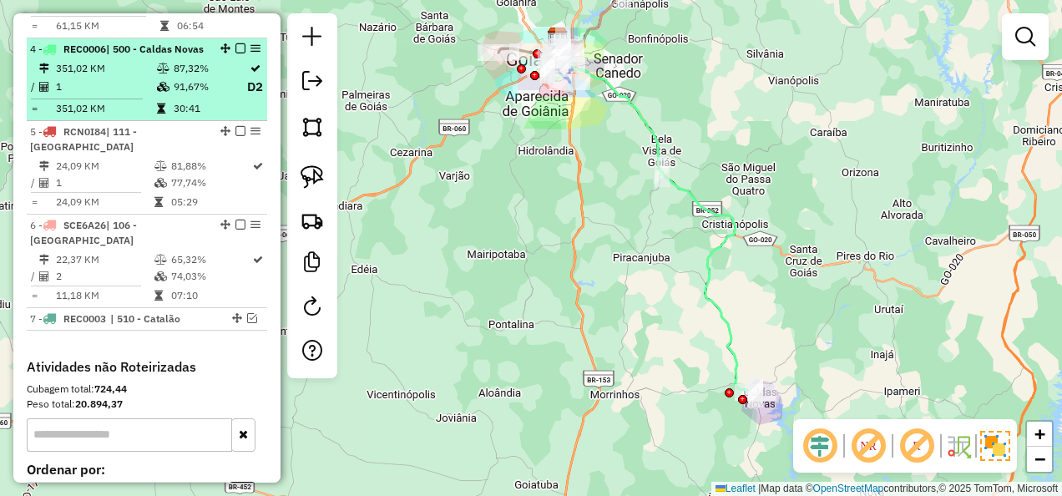
select select "**********"
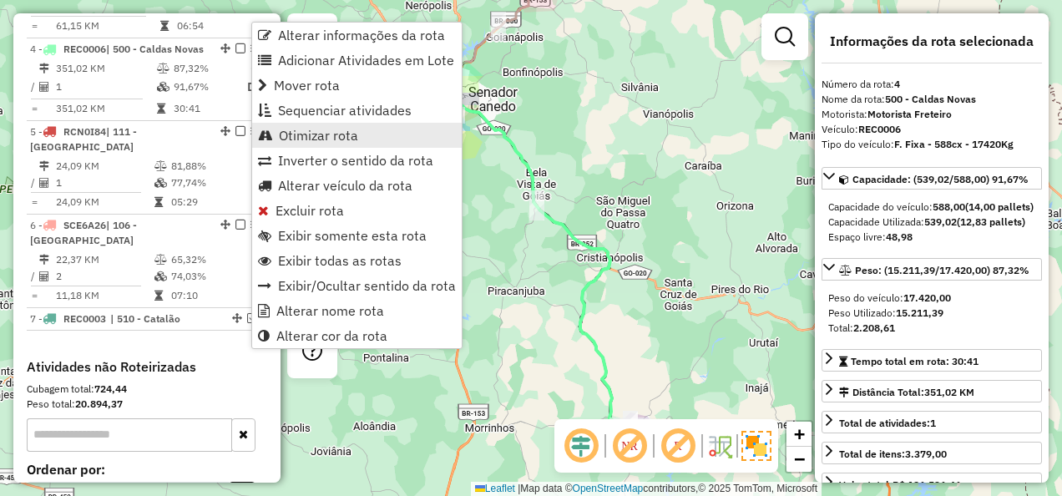
click at [316, 133] on span "Otimizar rota" at bounding box center [318, 135] width 79 height 13
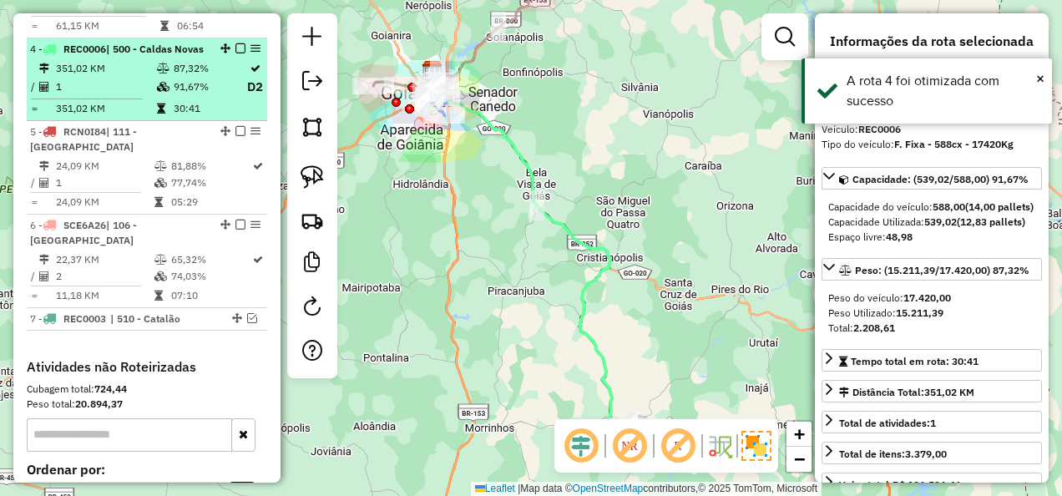
click at [235, 43] on em at bounding box center [240, 48] width 10 height 10
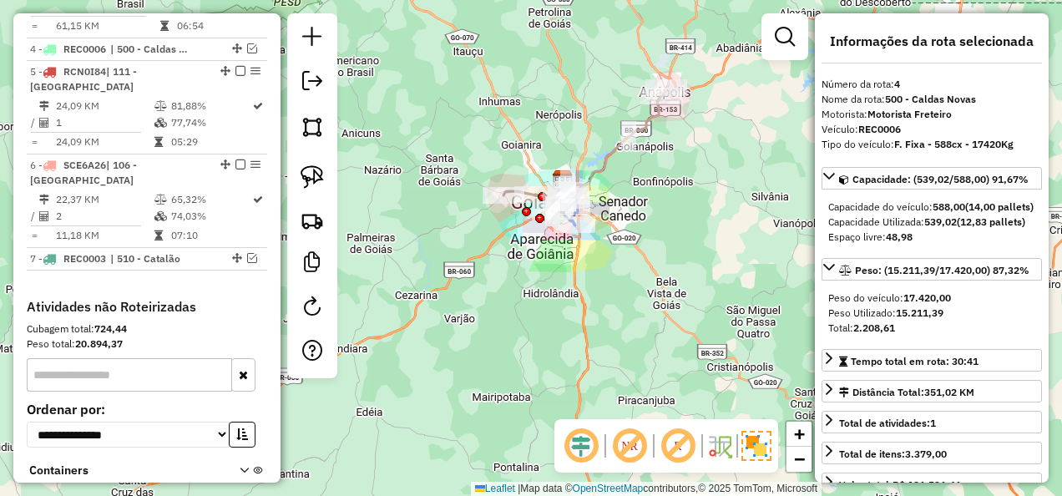
drag, startPoint x: 569, startPoint y: 206, endPoint x: 604, endPoint y: 239, distance: 47.2
click at [604, 239] on div "Janela de atendimento Grade de atendimento Capacidade Transportadoras Veículos …" at bounding box center [531, 248] width 1062 height 496
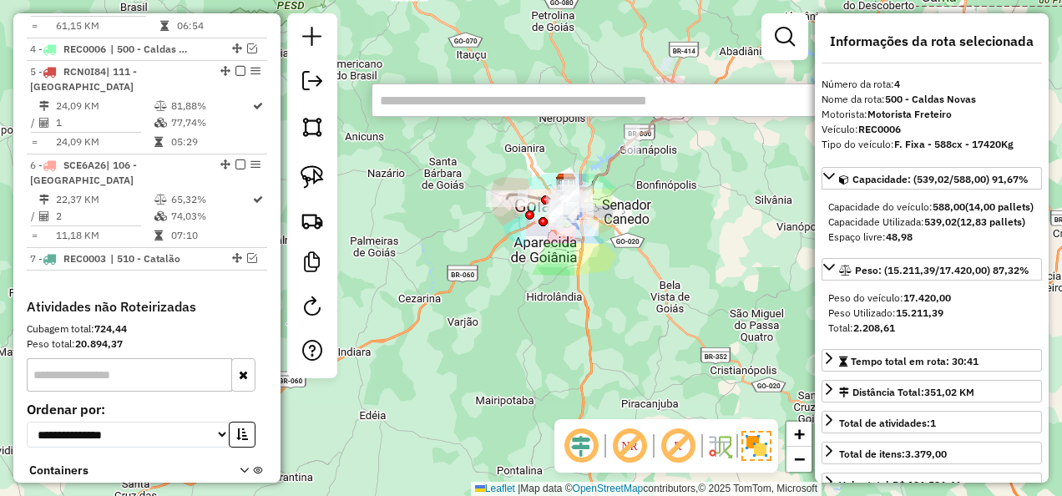
click at [508, 110] on input "text" at bounding box center [622, 100] width 501 height 33
click at [508, 115] on input "text" at bounding box center [622, 100] width 501 height 33
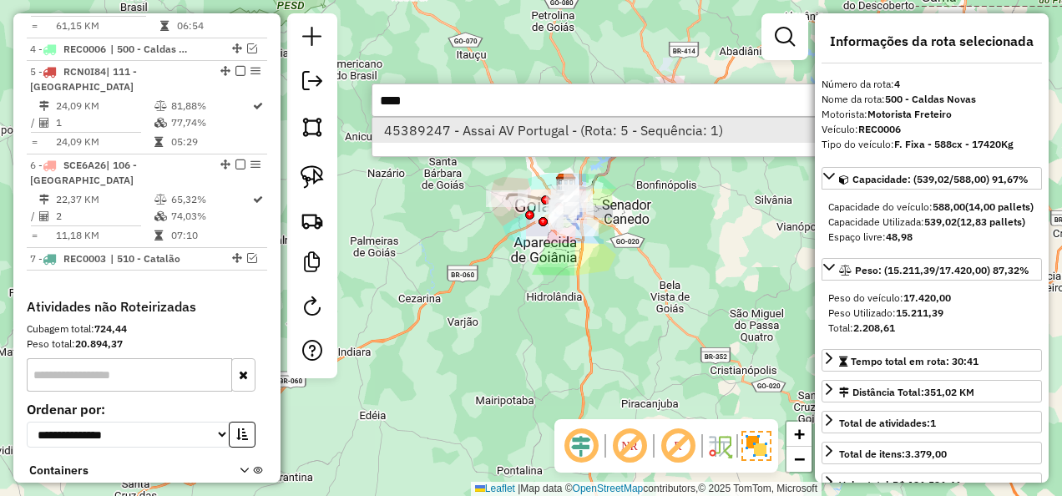
type input "****"
click at [505, 122] on li "45389247 - Assai AV Portugal - (Rota: 5 - Sequência: 1)" at bounding box center [621, 130] width 499 height 25
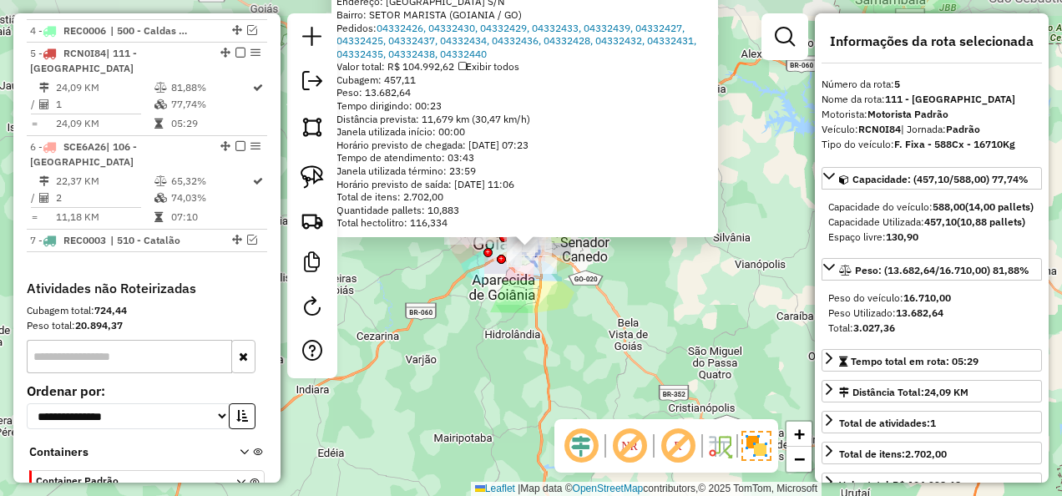
scroll to position [1026, 0]
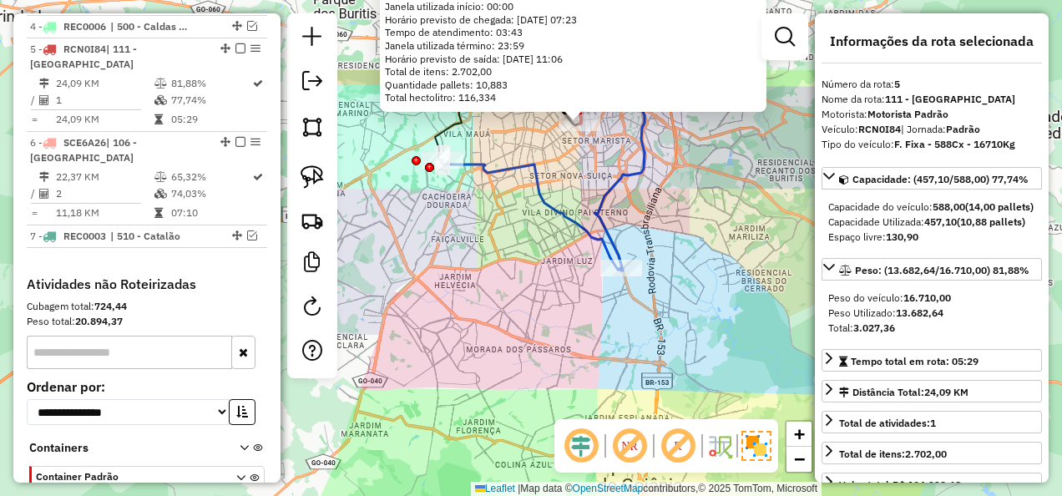
drag, startPoint x: 433, startPoint y: 225, endPoint x: 829, endPoint y: 347, distance: 414.7
click at [830, 350] on hb-router-mapa "Informações da Sessão 1228690 - 04/08/2025 Modo simulação Criação: 12/08/2025 1…" at bounding box center [531, 248] width 1062 height 496
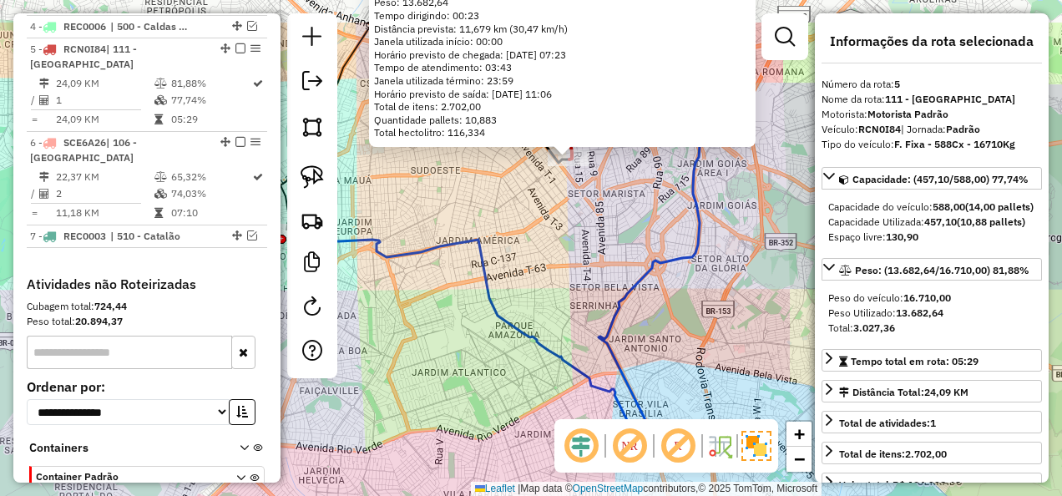
drag, startPoint x: 608, startPoint y: 222, endPoint x: 581, endPoint y: 296, distance: 78.2
click at [581, 296] on div "45389247 - Assai AV Portugal - Tipo de cliente: 6 - Recarga (R) Endereço: PORTU…" at bounding box center [531, 248] width 1062 height 496
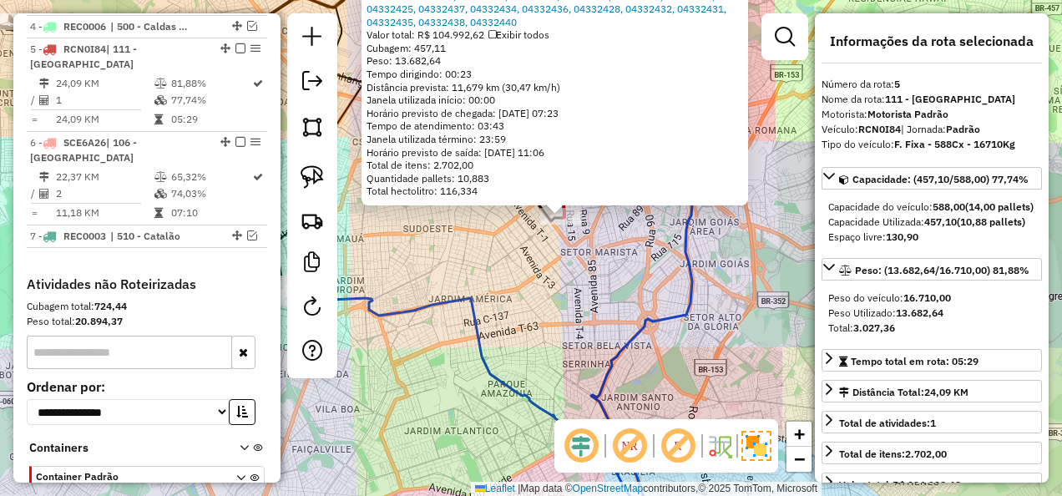
drag, startPoint x: 579, startPoint y: 242, endPoint x: 588, endPoint y: 284, distance: 42.6
click at [588, 284] on div "45389247 - Assai AV Portugal - Tipo de cliente: 6 - Recarga (R) Endereço: PORTU…" at bounding box center [531, 248] width 1062 height 496
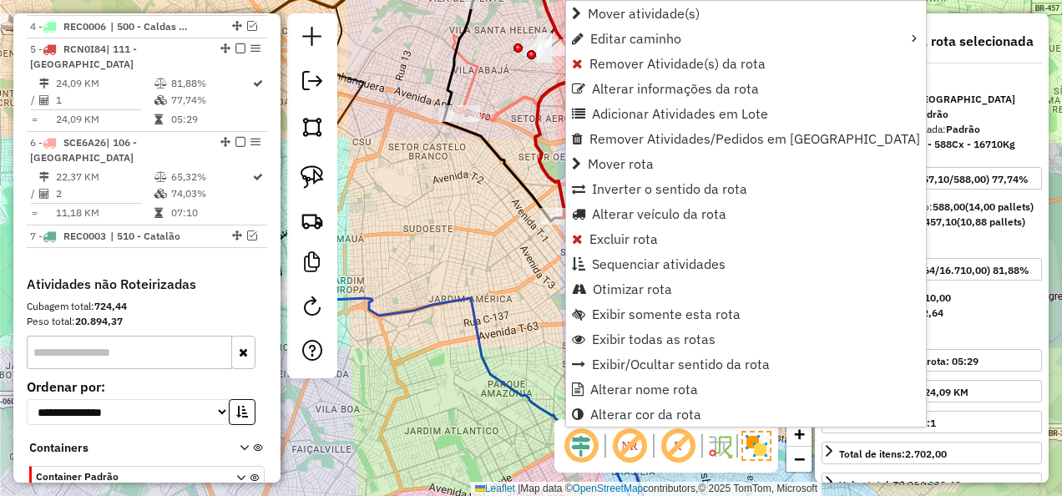
click at [529, 244] on div "Janela de atendimento Grade de atendimento Capacidade Transportadoras Veículos …" at bounding box center [531, 248] width 1062 height 496
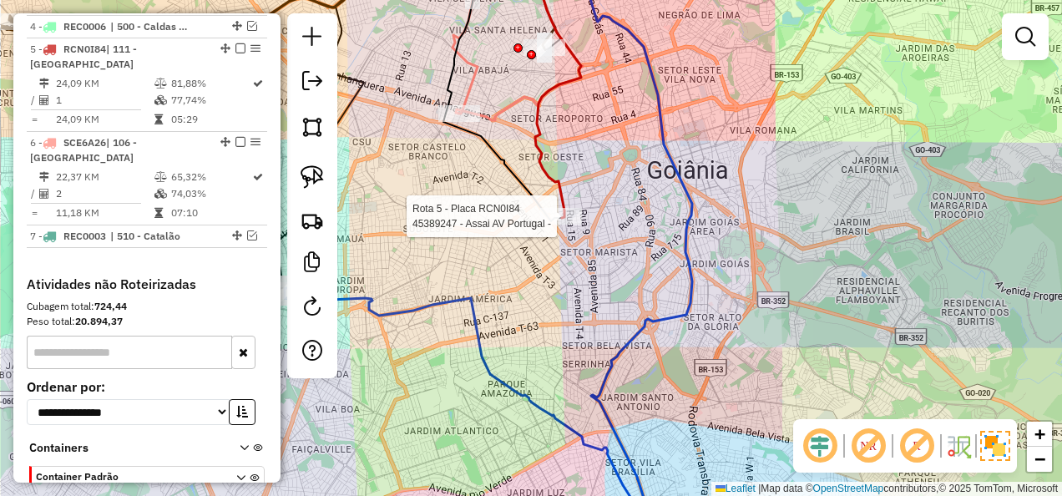
select select "**********"
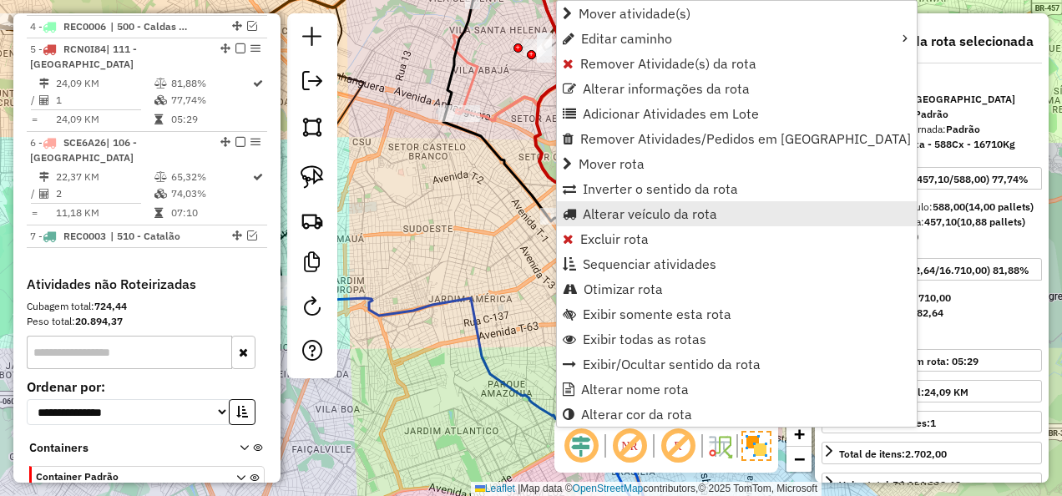
click at [643, 218] on span "Alterar veículo da rota" at bounding box center [650, 213] width 134 height 13
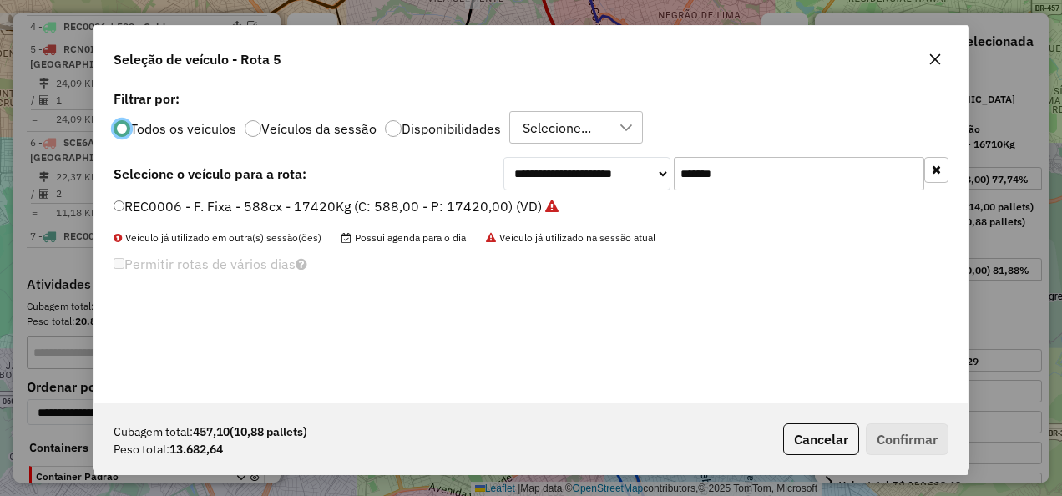
scroll to position [9, 5]
drag, startPoint x: 742, startPoint y: 193, endPoint x: 726, endPoint y: 192, distance: 15.9
click at [726, 192] on div "**********" at bounding box center [531, 244] width 875 height 317
drag, startPoint x: 568, startPoint y: 207, endPoint x: 545, endPoint y: 210, distance: 22.8
click at [545, 210] on div "**********" at bounding box center [531, 244] width 875 height 317
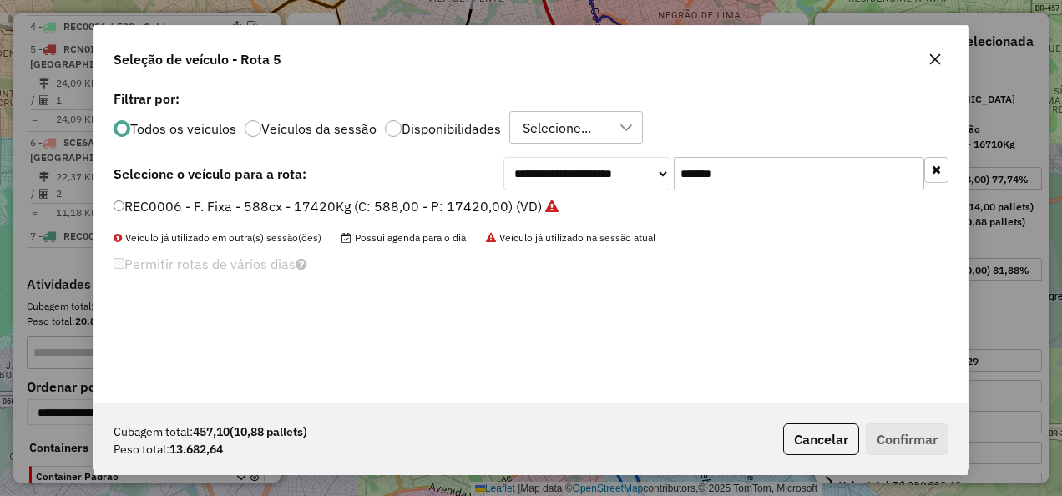
paste input "text"
type input "*******"
click at [528, 211] on label "REC0001 - Freteiro - 504Cx - 15930Kg (C: 504,00 - P: 15930,00) (VD)" at bounding box center [334, 206] width 440 height 20
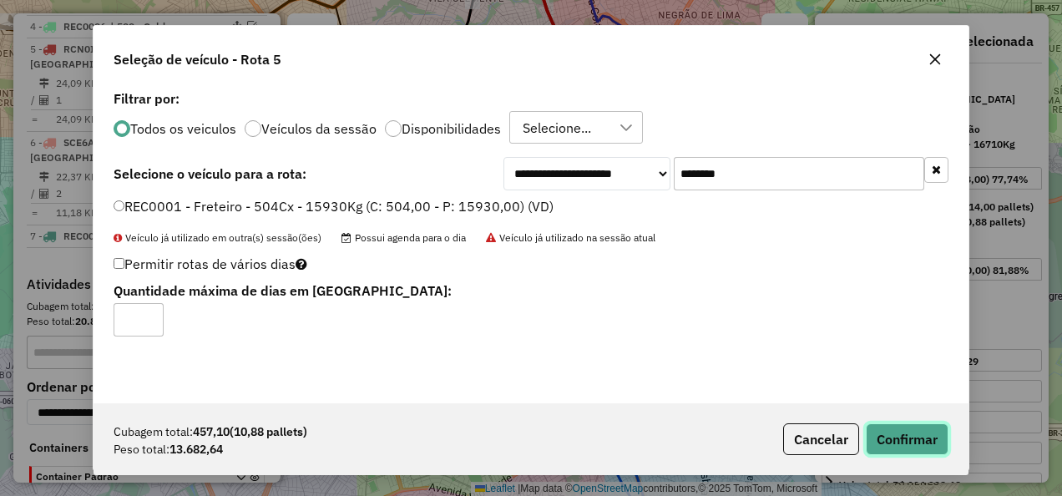
click at [893, 451] on button "Confirmar" at bounding box center [907, 439] width 83 height 32
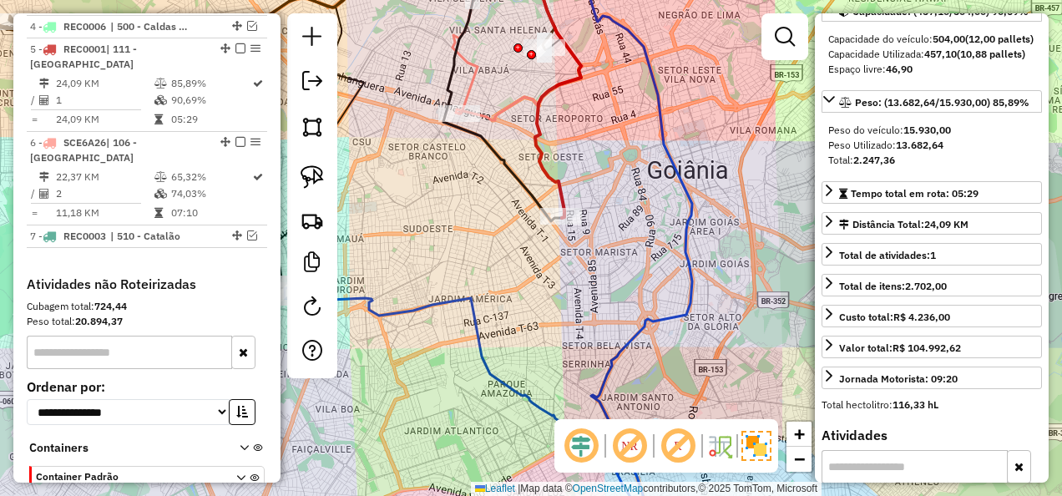
scroll to position [0, 0]
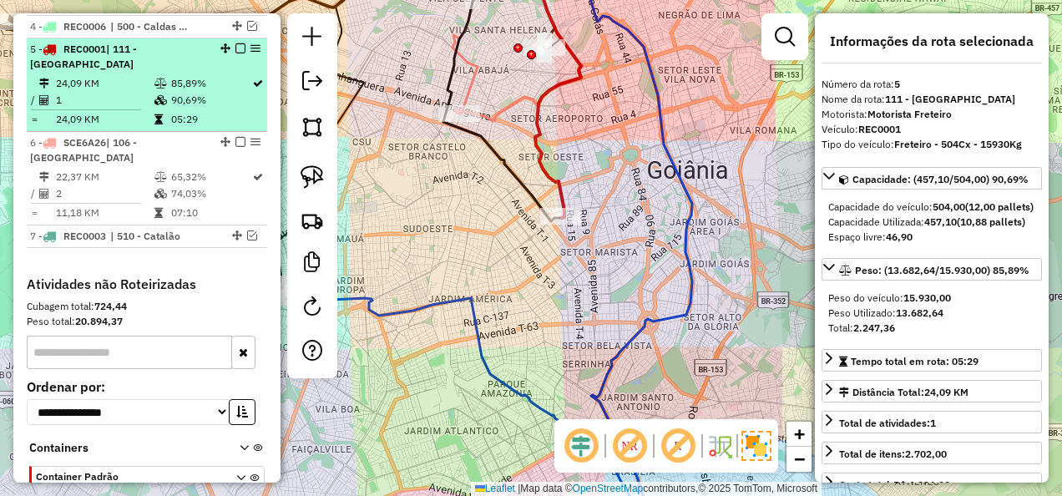
click at [235, 43] on em at bounding box center [240, 48] width 10 height 10
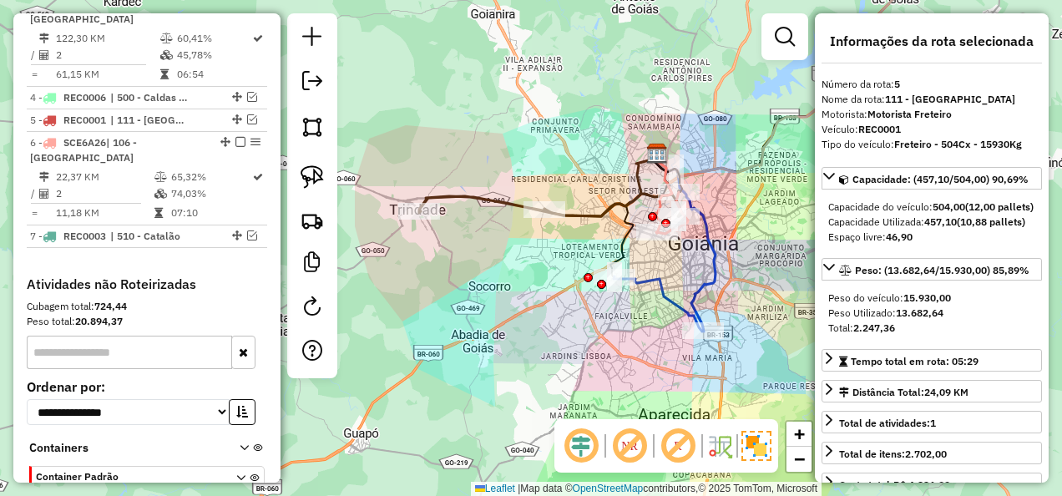
drag, startPoint x: 637, startPoint y: 331, endPoint x: 635, endPoint y: 296, distance: 36.0
click at [635, 296] on div "Janela de atendimento Grade de atendimento Capacidade Transportadoras Veículos …" at bounding box center [531, 248] width 1062 height 496
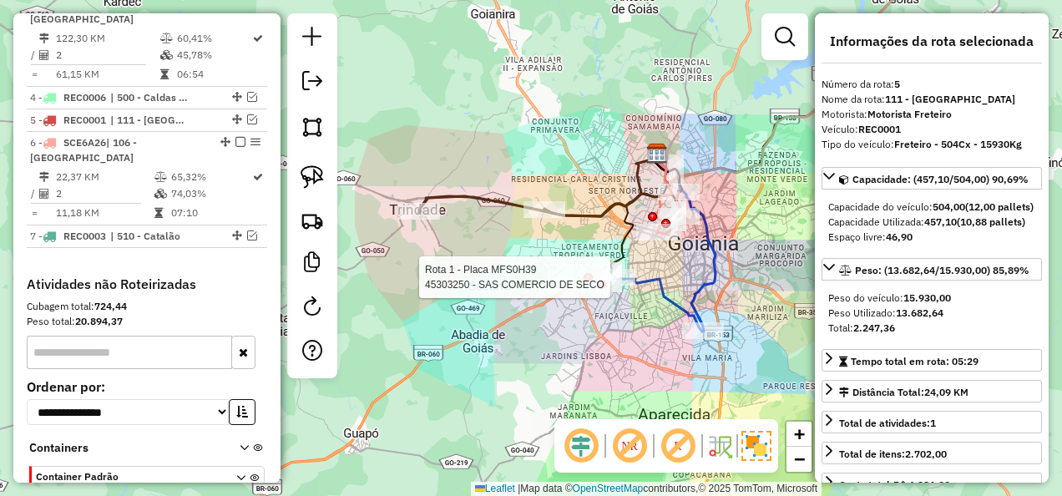
click at [608, 342] on div "Rota 1 - Placa MFS0H39 45303250 - SAS COMERCIO DE SECO Janela de atendimento Gr…" at bounding box center [531, 248] width 1062 height 496
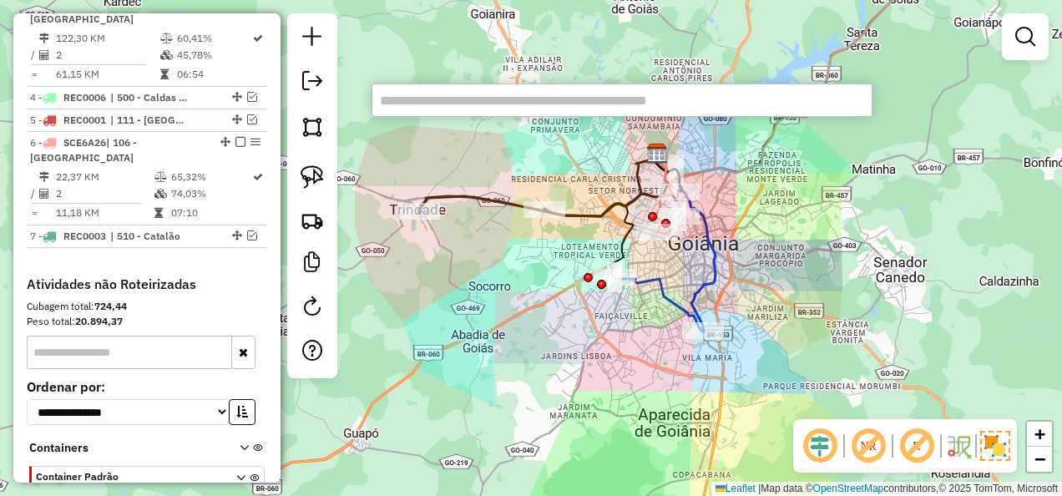
click at [546, 102] on input "text" at bounding box center [622, 100] width 501 height 33
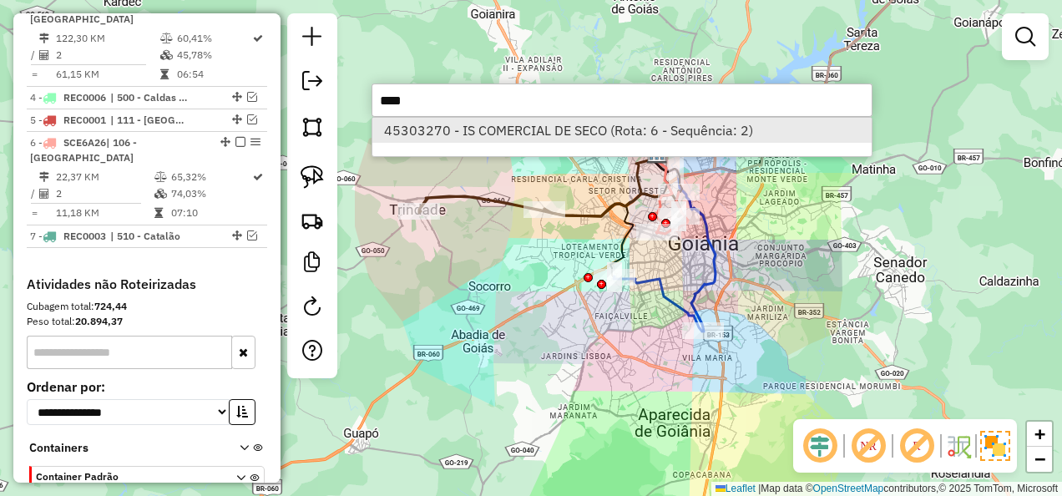
type input "****"
click at [531, 140] on li "45303270 - IS COMERCIAL DE SECO (Rota: 6 - Sequência: 2)" at bounding box center [621, 130] width 499 height 25
select select "**********"
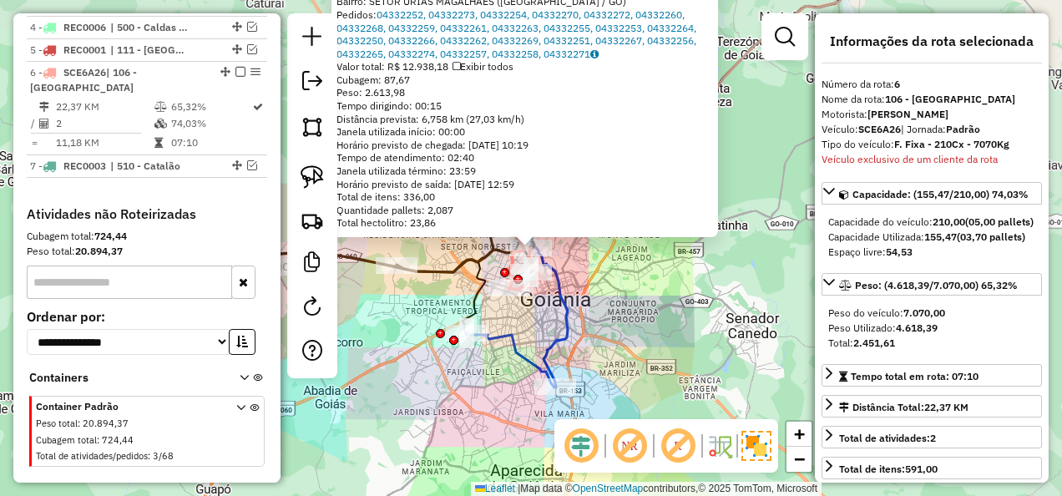
scroll to position [1049, 0]
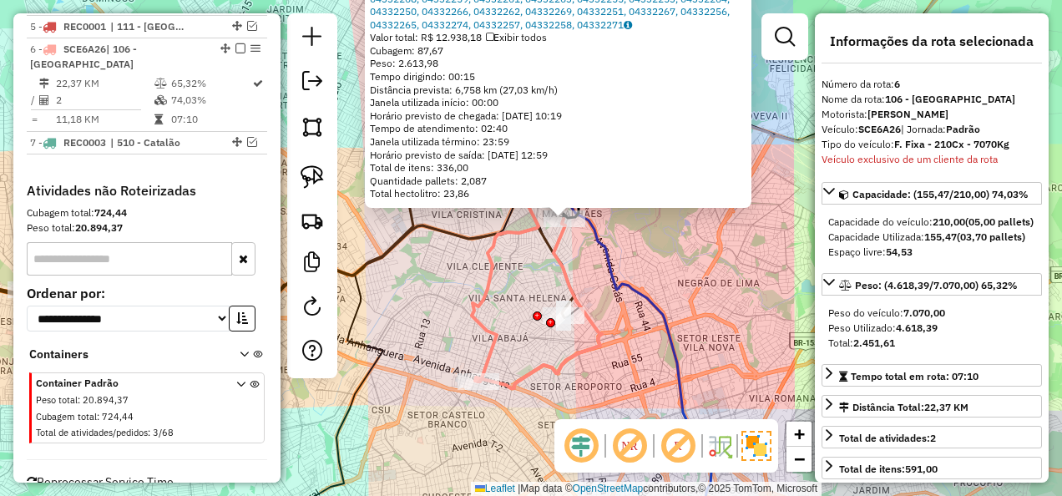
drag, startPoint x: 544, startPoint y: 227, endPoint x: 612, endPoint y: 271, distance: 81.1
click at [612, 271] on icon at bounding box center [588, 324] width 246 height 529
click at [533, 276] on div "45303270 - IS COMERCIAL DE SECO Tipo de cliente: 50 - Perfil pequeno VUC rebaix…" at bounding box center [531, 248] width 1062 height 496
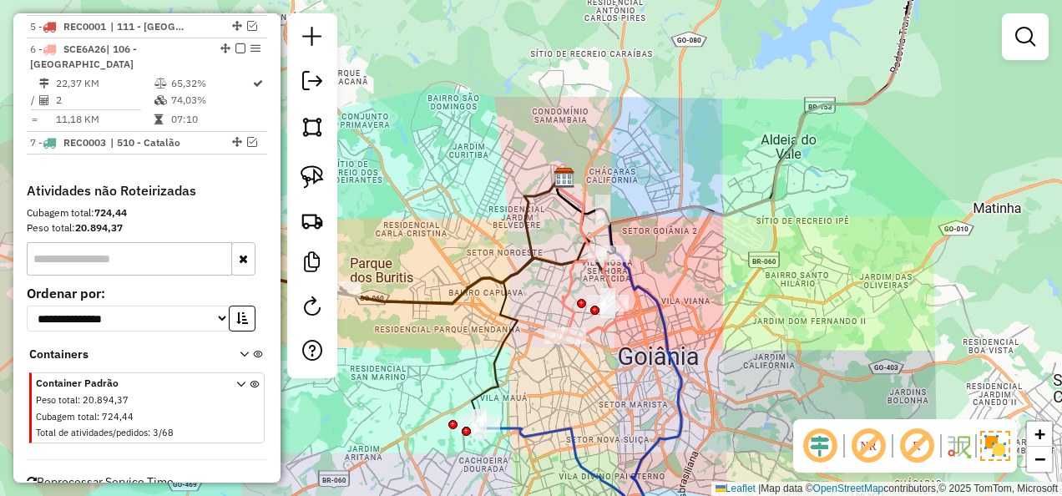
click at [725, 268] on div "Janela de atendimento Grade de atendimento Capacidade Transportadoras Veículos …" at bounding box center [531, 248] width 1062 height 496
click at [898, 286] on div "Janela de atendimento Grade de atendimento Capacidade Transportadoras Veículos …" at bounding box center [531, 248] width 1062 height 496
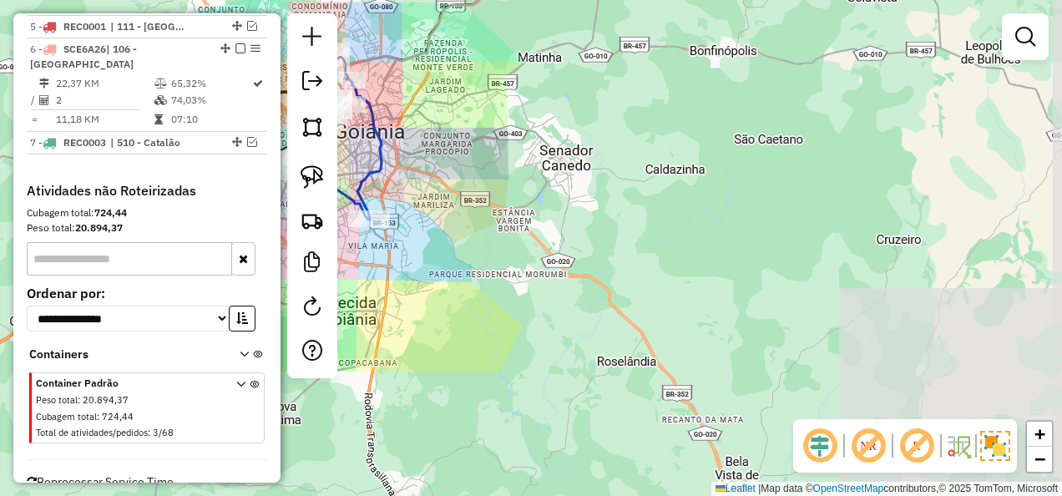
drag, startPoint x: 997, startPoint y: 245, endPoint x: 798, endPoint y: 120, distance: 234.5
click at [792, 109] on div "Janela de atendimento Grade de atendimento Capacidade Transportadoras Veículos …" at bounding box center [531, 248] width 1062 height 496
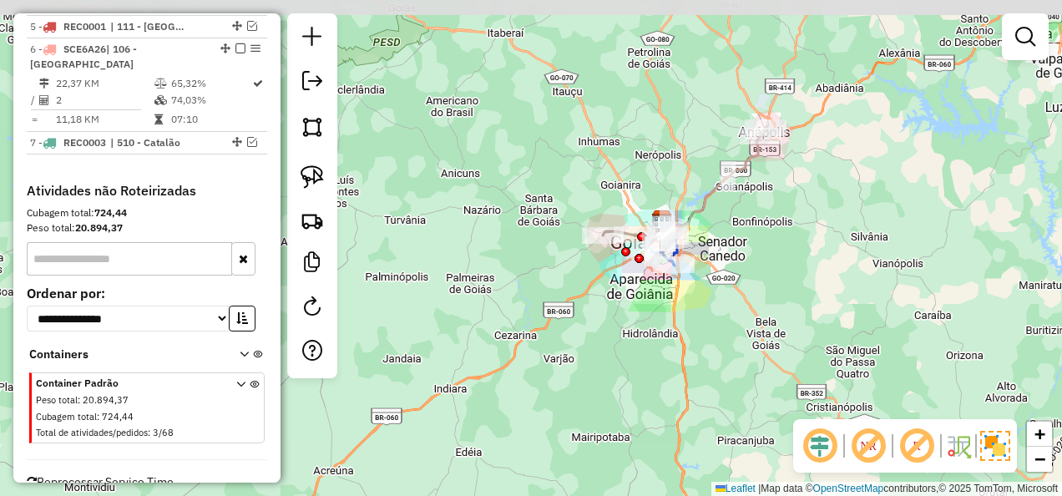
drag, startPoint x: 876, startPoint y: 210, endPoint x: 793, endPoint y: 279, distance: 107.9
click at [793, 279] on div "Janela de atendimento Grade de atendimento Capacidade Transportadoras Veículos …" at bounding box center [531, 248] width 1062 height 496
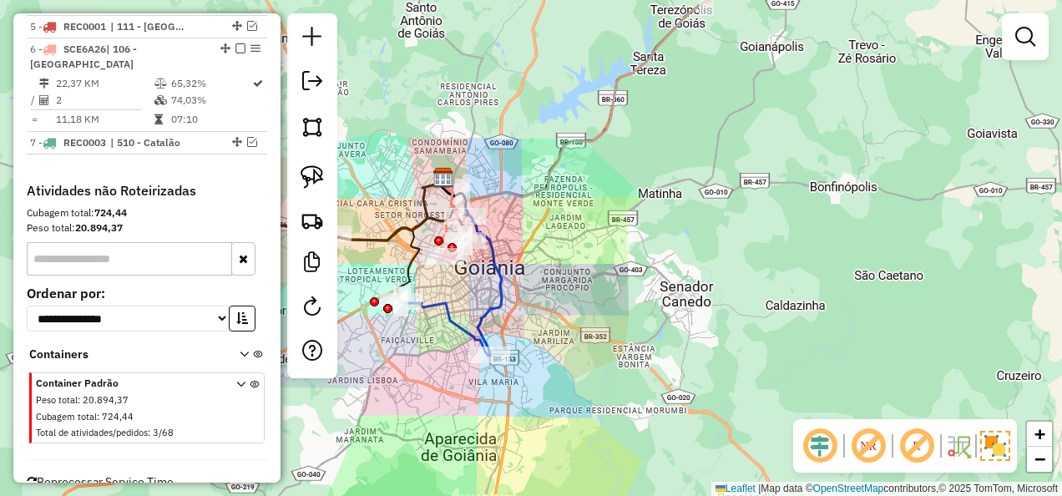
drag, startPoint x: 527, startPoint y: 227, endPoint x: 680, endPoint y: 230, distance: 152.8
click at [687, 229] on div "Janela de atendimento Grade de atendimento Capacidade Transportadoras Veículos …" at bounding box center [531, 248] width 1062 height 496
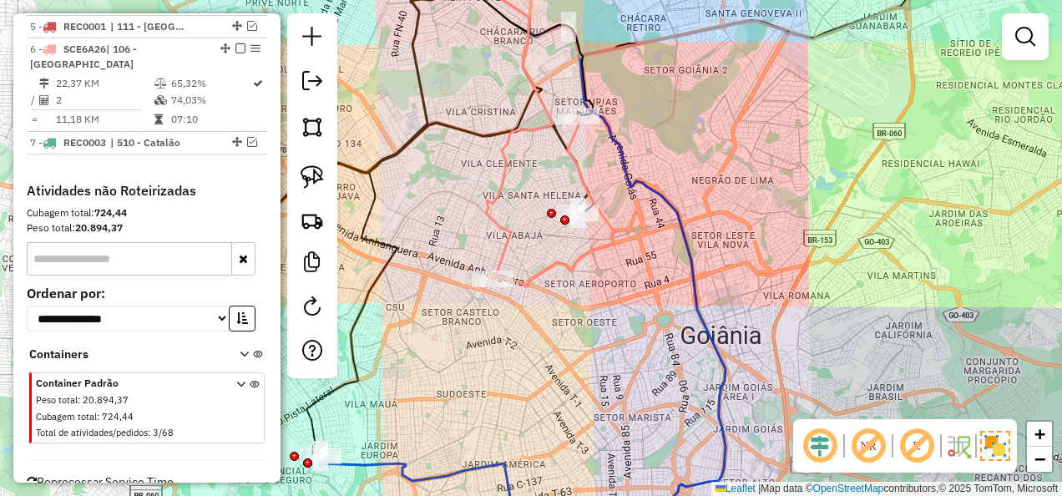
drag, startPoint x: 641, startPoint y: 266, endPoint x: 896, endPoint y: 271, distance: 254.7
click at [896, 271] on div "Janela de atendimento Grade de atendimento Capacidade Transportadoras Veículos …" at bounding box center [531, 248] width 1062 height 496
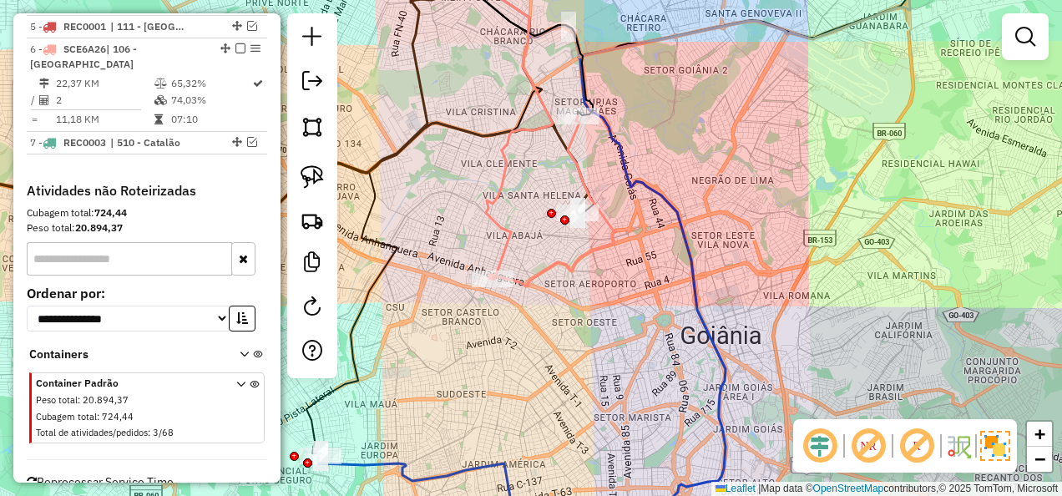
click at [489, 267] on icon at bounding box center [552, 201] width 127 height 170
select select "**********"
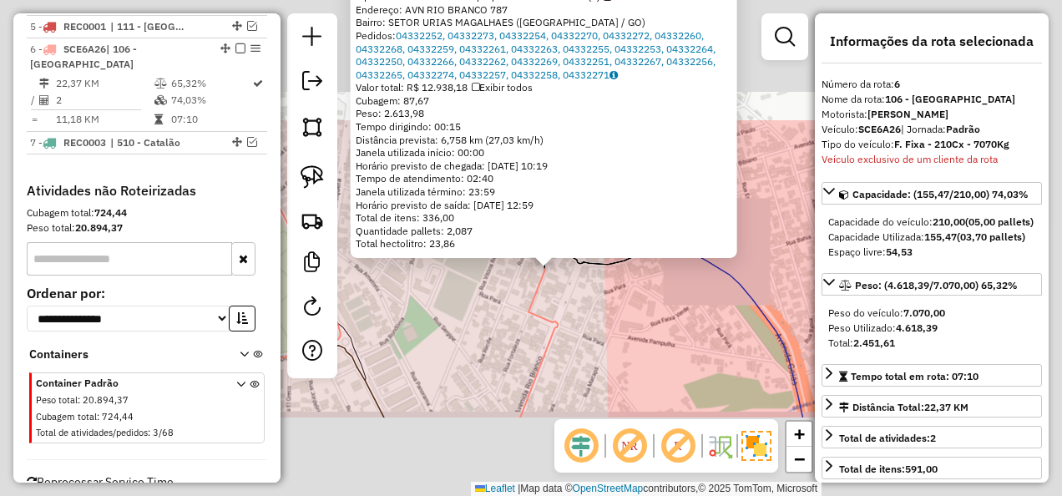
click at [569, 291] on div "45303270 - IS COMERCIAL DE SECO Tipo de cliente: 50 - Perfil pequeno VUC rebaix…" at bounding box center [531, 248] width 1062 height 496
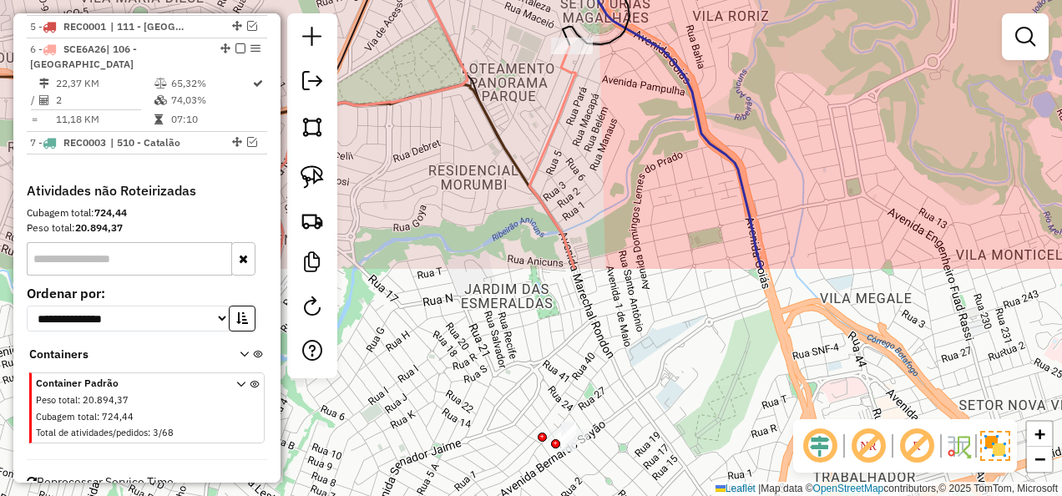
drag, startPoint x: 645, startPoint y: 269, endPoint x: 627, endPoint y: 139, distance: 131.4
click at [627, 139] on div "Janela de atendimento Grade de atendimento Capacidade Transportadoras Veículos …" at bounding box center [531, 248] width 1062 height 496
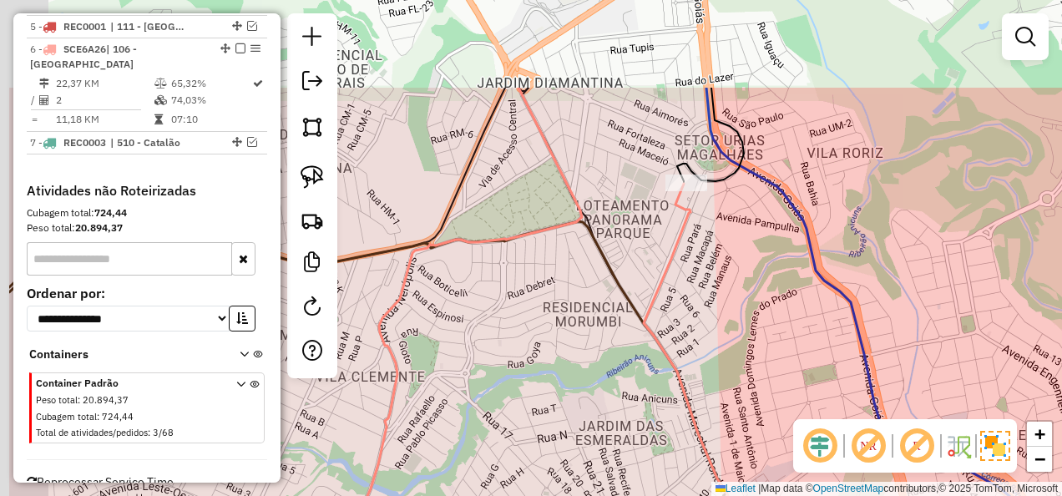
drag, startPoint x: 628, startPoint y: 142, endPoint x: 827, endPoint y: 380, distance: 310.6
click at [826, 376] on div "Janela de atendimento Grade de atendimento Capacidade Transportadoras Veículos …" at bounding box center [531, 248] width 1062 height 496
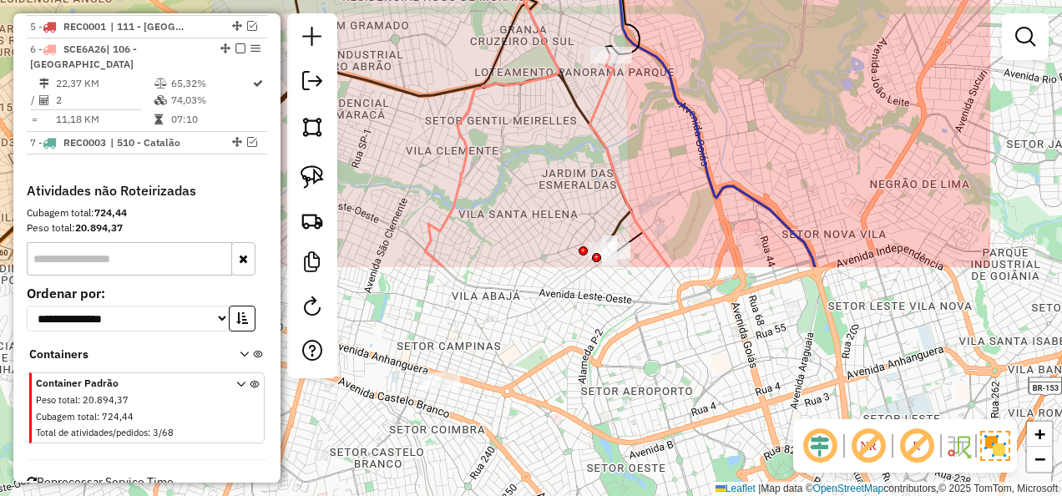
drag, startPoint x: 799, startPoint y: 411, endPoint x: 621, endPoint y: 132, distance: 330.8
click at [621, 132] on div "Janela de atendimento Grade de atendimento Capacidade Transportadoras Veículos …" at bounding box center [531, 248] width 1062 height 496
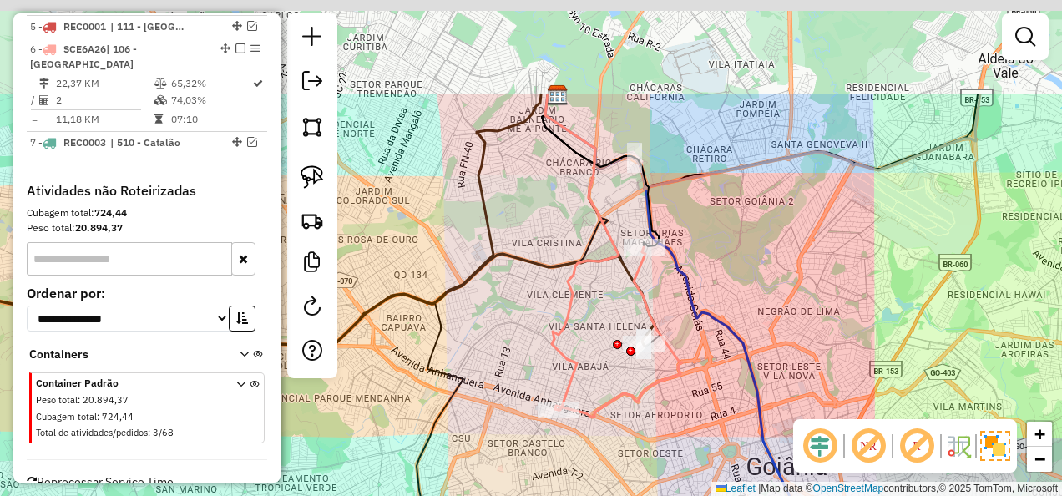
drag, startPoint x: 683, startPoint y: 156, endPoint x: 698, endPoint y: 296, distance: 140.3
click at [698, 296] on icon at bounding box center [668, 391] width 246 height 595
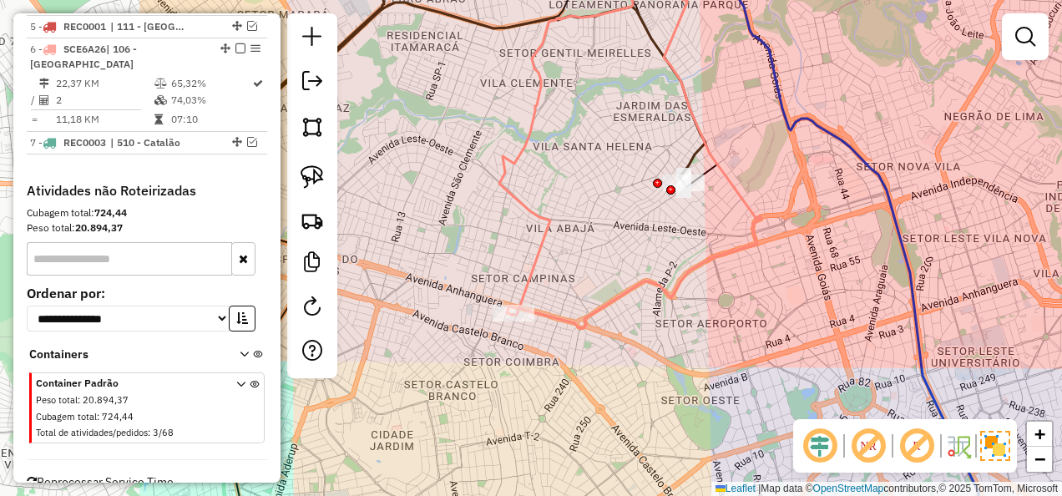
drag, startPoint x: 516, startPoint y: 220, endPoint x: 731, endPoint y: 234, distance: 215.0
click at [731, 234] on div "Janela de atendimento Grade de atendimento Capacidade Transportadoras Veículos …" at bounding box center [531, 248] width 1062 height 496
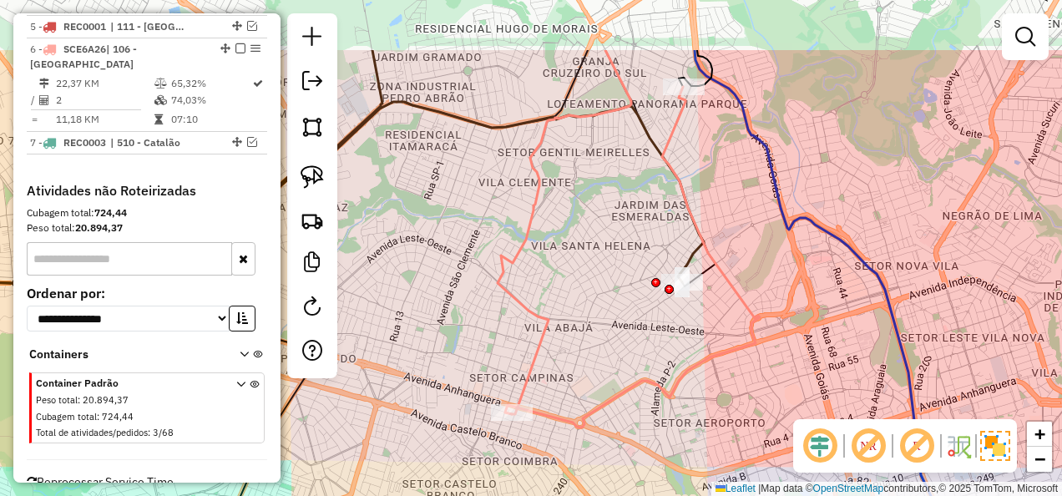
drag, startPoint x: 738, startPoint y: 253, endPoint x: 736, endPoint y: 352, distance: 99.4
click at [736, 352] on icon at bounding box center [632, 257] width 255 height 341
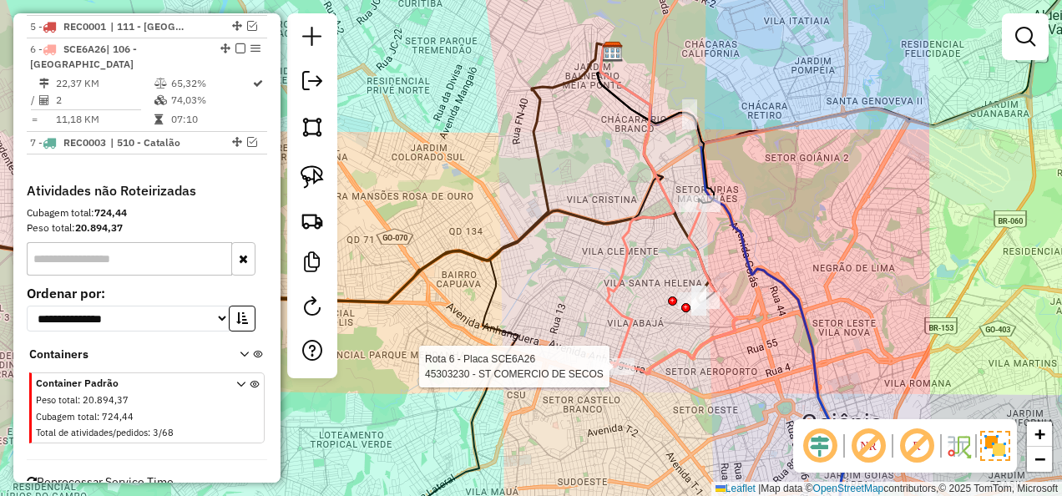
select select "**********"
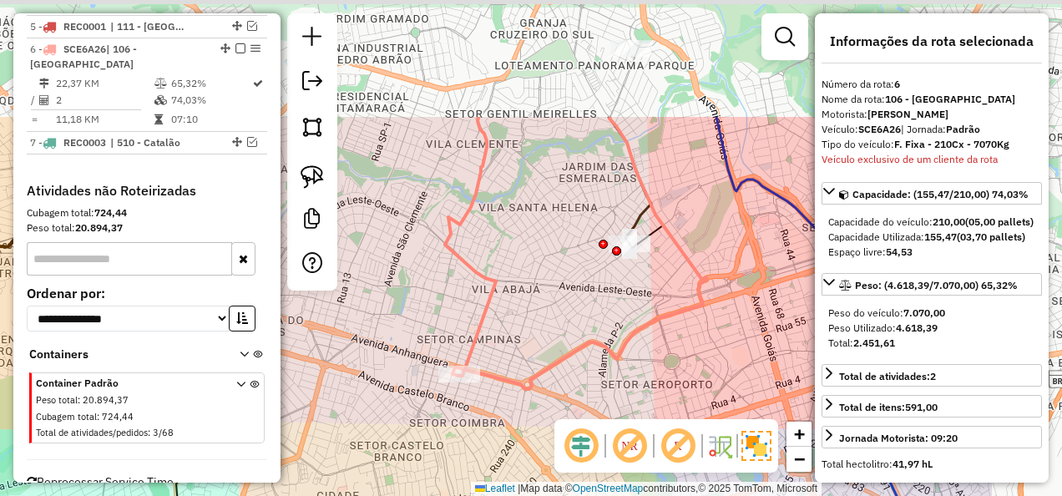
drag, startPoint x: 695, startPoint y: 137, endPoint x: 517, endPoint y: 304, distance: 244.0
click at [517, 304] on div "Janela de atendimento Grade de atendimento Capacidade Transportadoras Veículos …" at bounding box center [531, 248] width 1062 height 496
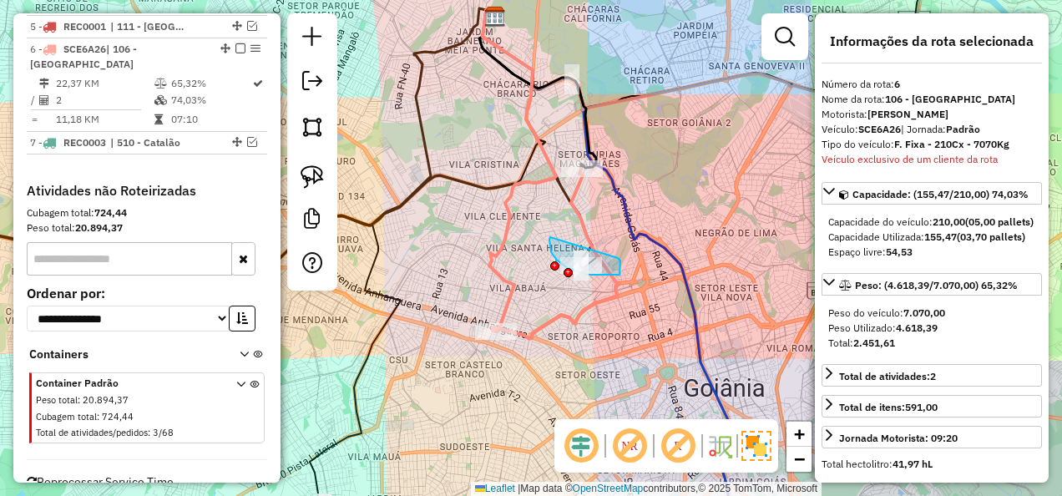
drag, startPoint x: 549, startPoint y: 239, endPoint x: 618, endPoint y: 258, distance: 71.1
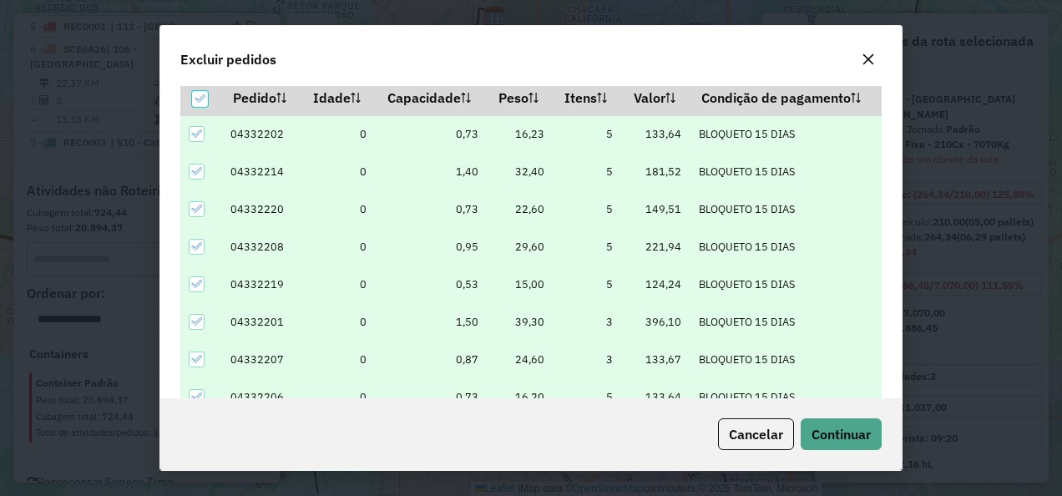
scroll to position [57, 0]
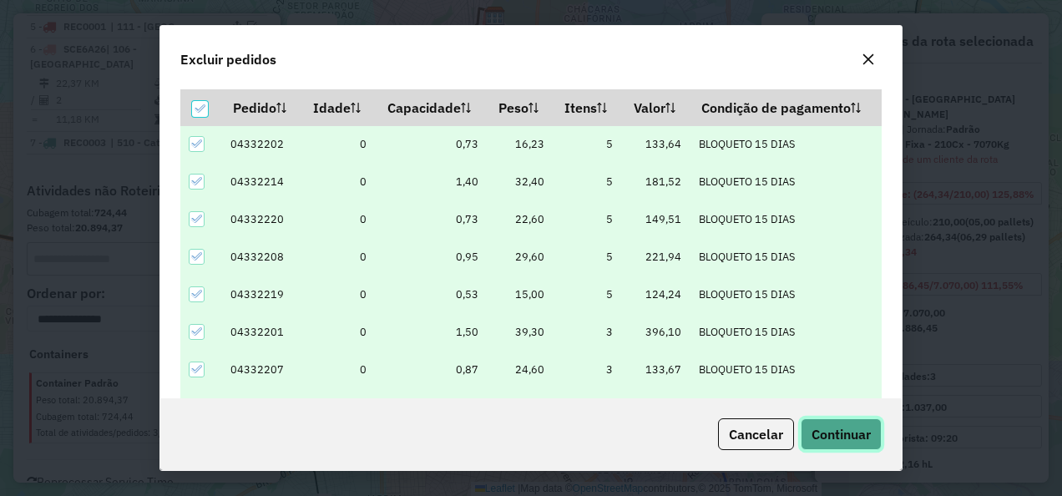
click at [826, 426] on span "Continuar" at bounding box center [841, 434] width 59 height 17
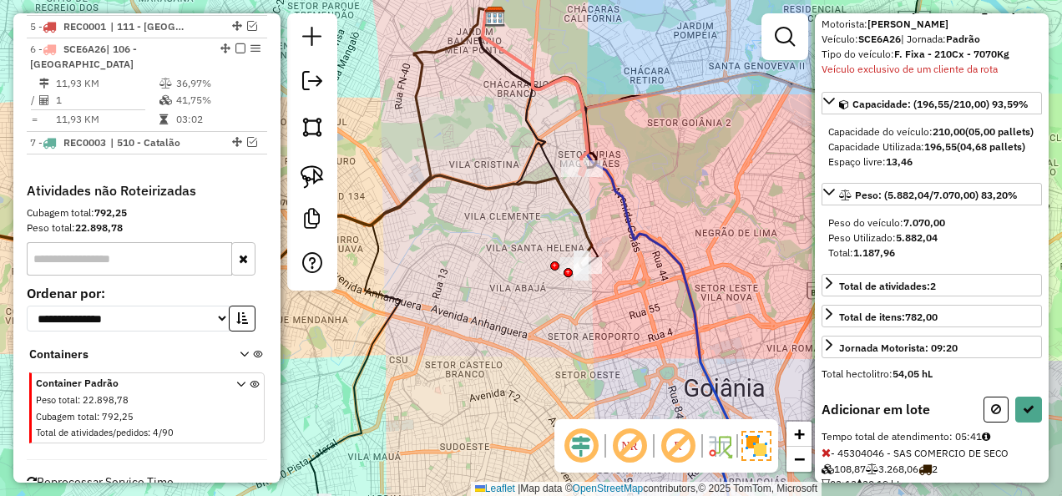
scroll to position [174, 0]
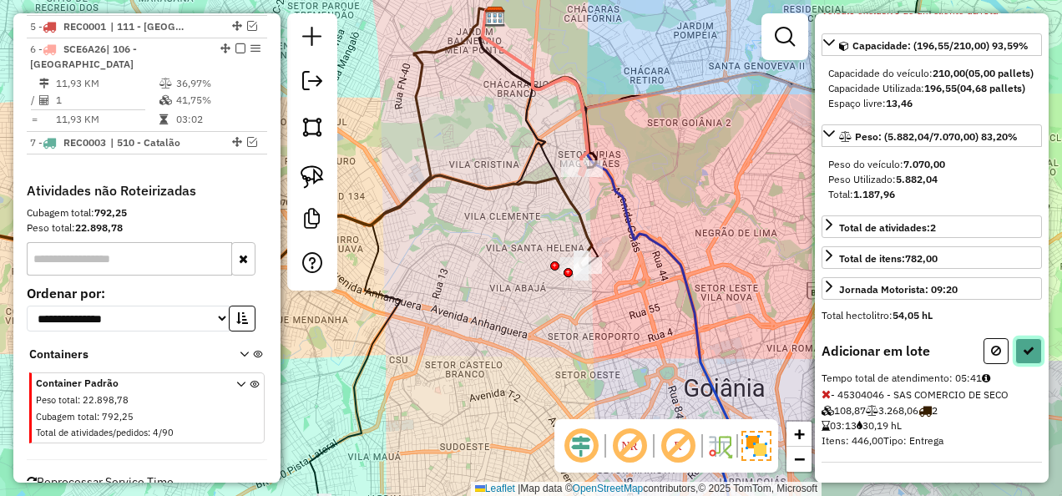
click at [1015, 353] on button at bounding box center [1028, 351] width 27 height 26
select select "**********"
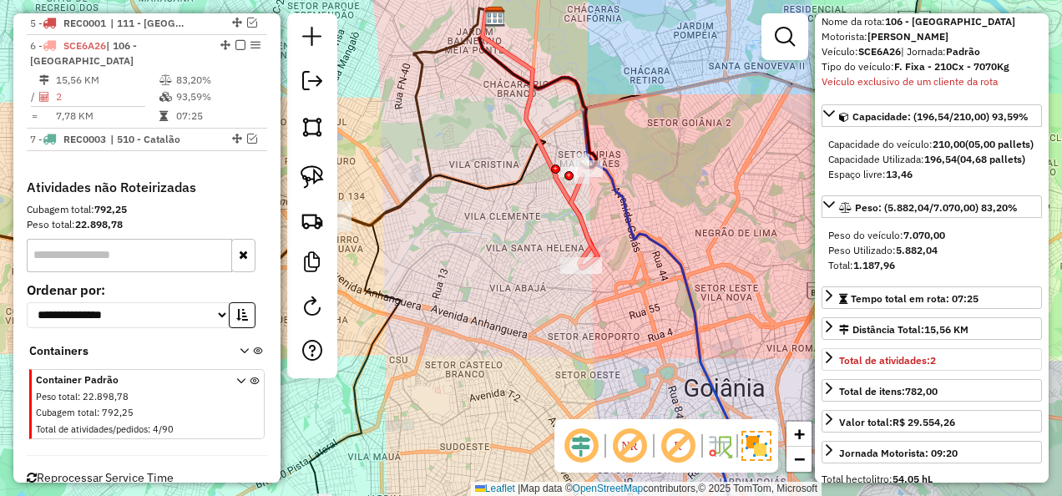
scroll to position [0, 0]
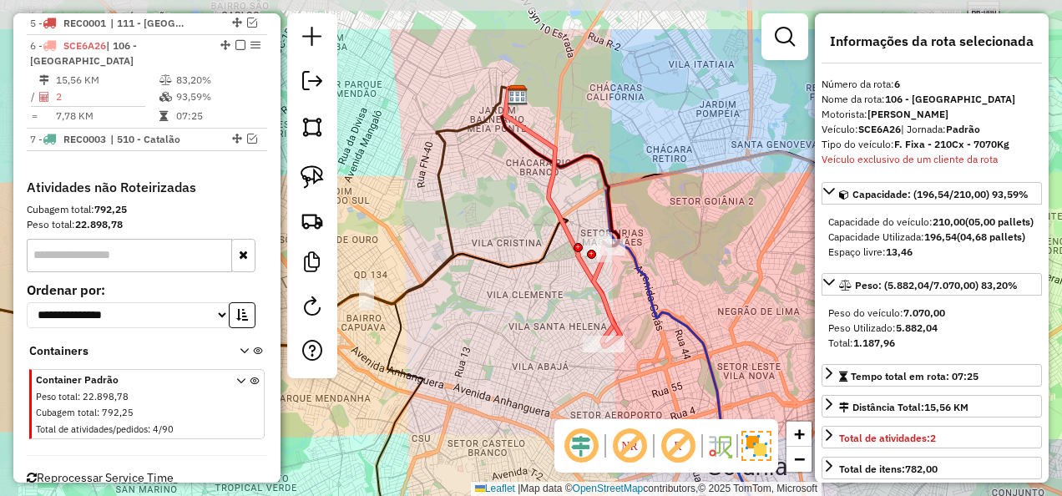
drag, startPoint x: 685, startPoint y: 236, endPoint x: 706, endPoint y: 307, distance: 74.2
click at [706, 307] on div "Janela de atendimento Grade de atendimento Capacidade Transportadoras Veículos …" at bounding box center [531, 248] width 1062 height 496
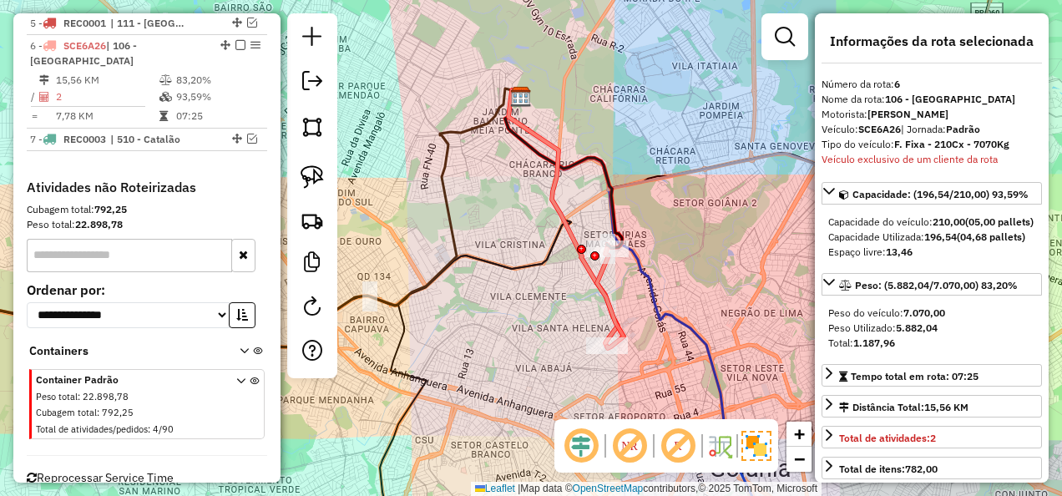
click at [250, 377] on icon at bounding box center [254, 408] width 9 height 63
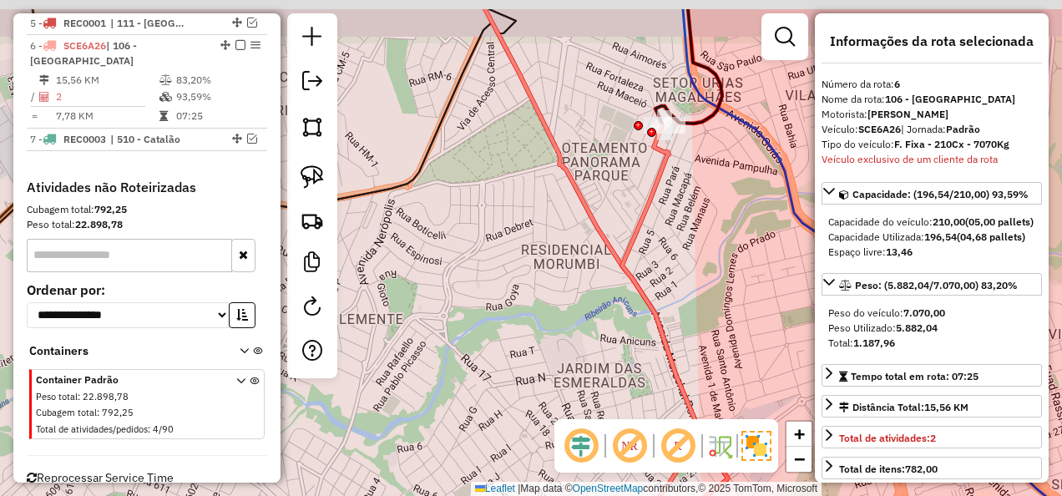
drag, startPoint x: 711, startPoint y: 261, endPoint x: 700, endPoint y: 279, distance: 21.3
click at [700, 279] on div "Janela de atendimento Grade de atendimento Capacidade Transportadoras Veículos …" at bounding box center [531, 248] width 1062 height 496
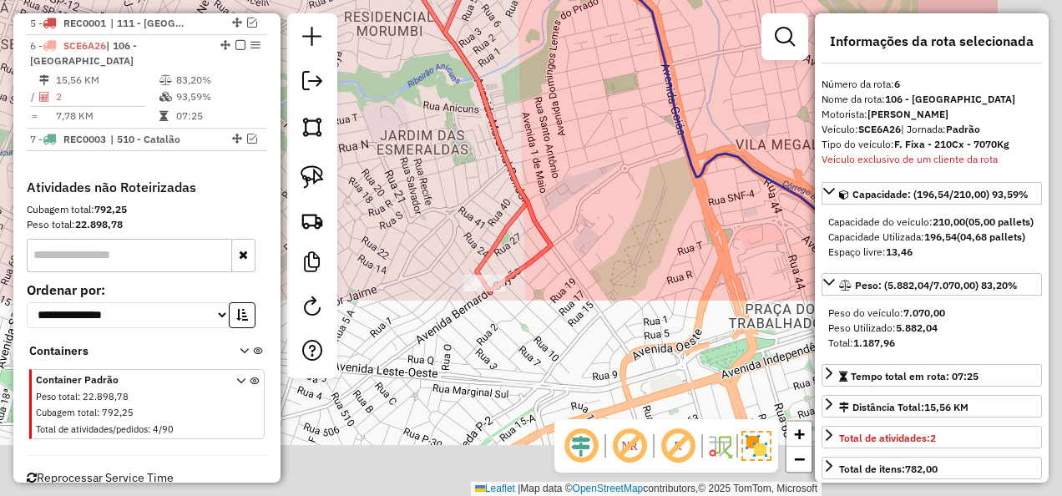
drag, startPoint x: 700, startPoint y: 279, endPoint x: 523, endPoint y: -6, distance: 335.3
click at [523, 0] on html "Aguarde... Pop-up bloqueado! Seu navegador bloqueou automáticamente a abertura …" at bounding box center [531, 248] width 1062 height 496
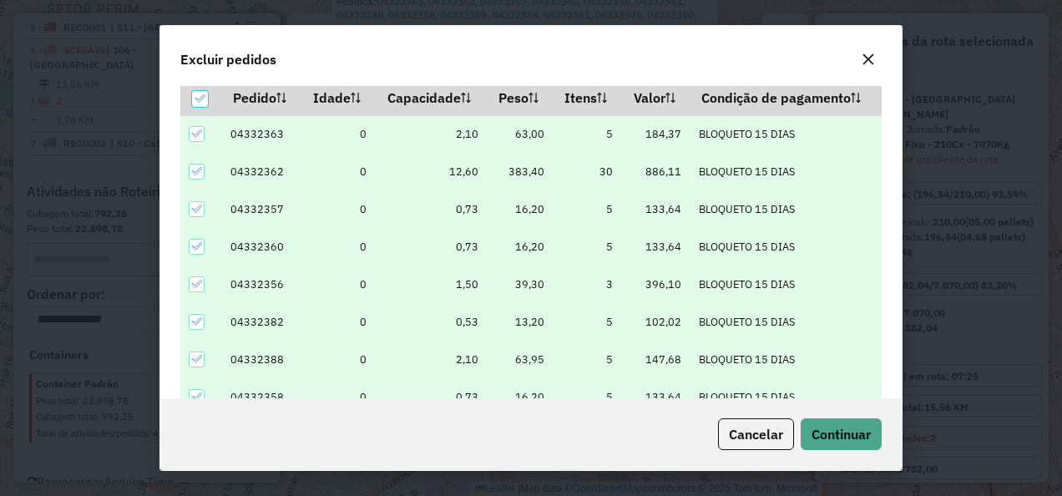
scroll to position [57, 0]
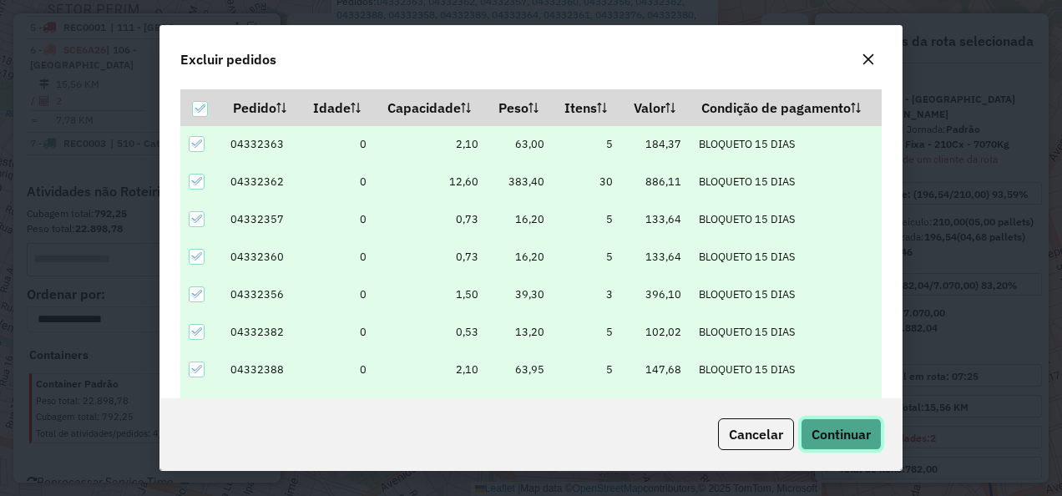
click at [825, 443] on span "Continuar" at bounding box center [841, 434] width 59 height 17
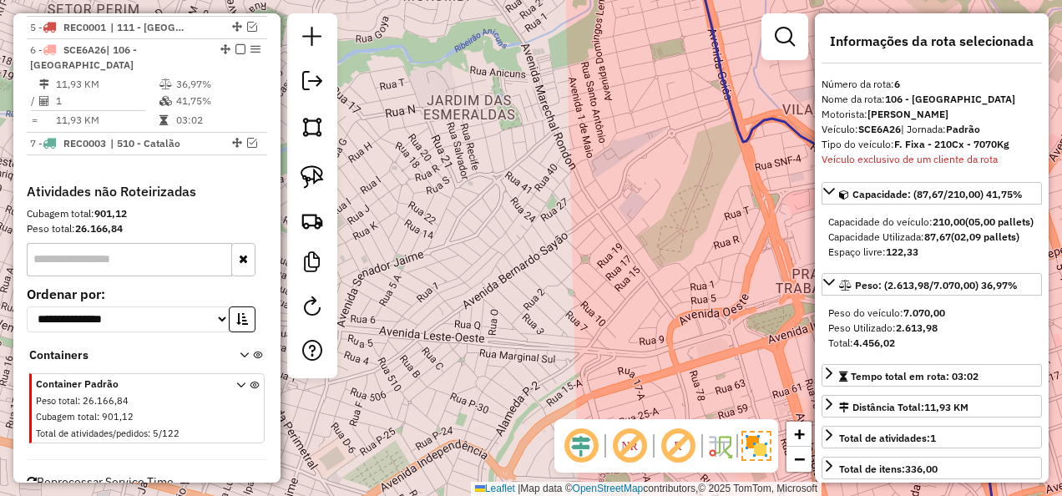
drag, startPoint x: 621, startPoint y: 216, endPoint x: 621, endPoint y: 232, distance: 15.9
click at [623, 230] on div "Janela de atendimento Grade de atendimento Capacidade Transportadoras Veículos …" at bounding box center [531, 248] width 1062 height 496
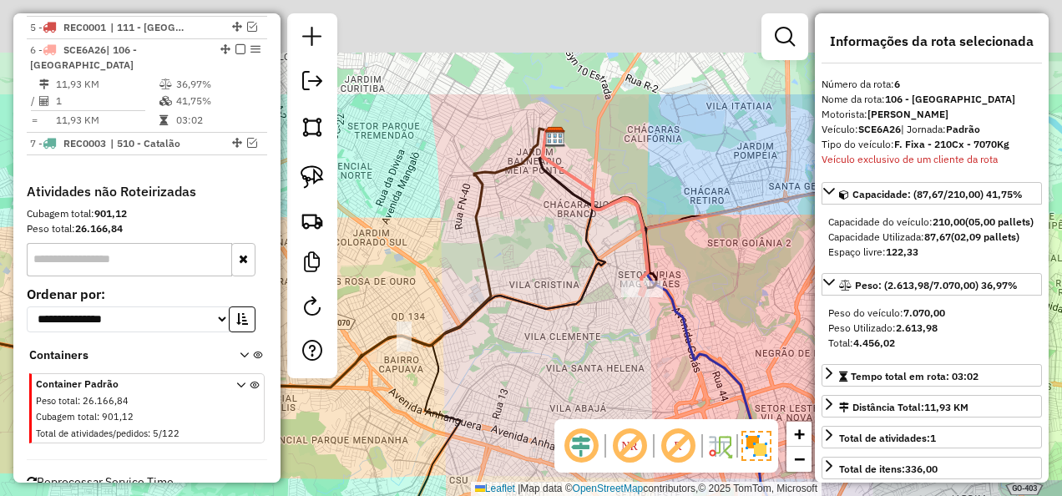
drag, startPoint x: 676, startPoint y: 200, endPoint x: 675, endPoint y: 330, distance: 129.4
click at [720, 346] on div "Janela de atendimento Grade de atendimento Capacidade Transportadoras Veículos …" at bounding box center [531, 248] width 1062 height 496
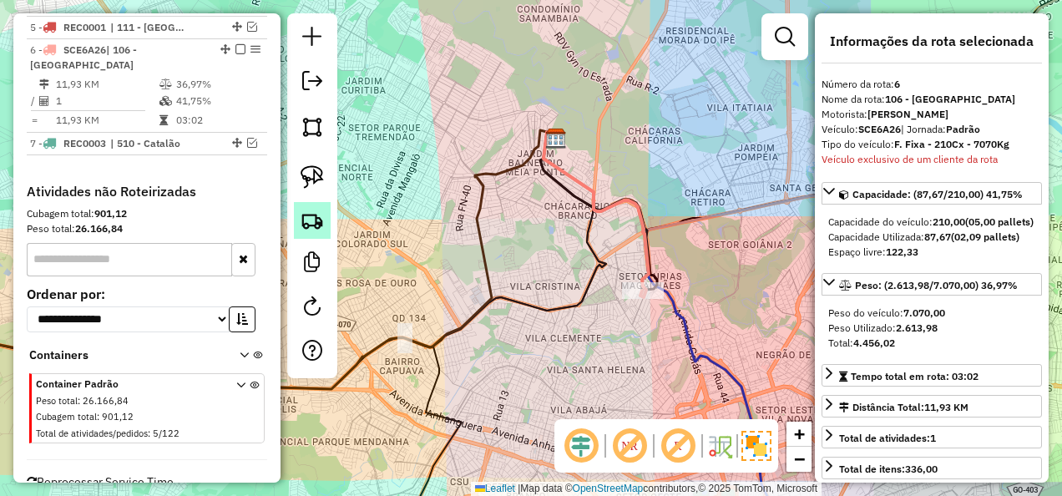
click at [319, 207] on link at bounding box center [312, 220] width 37 height 37
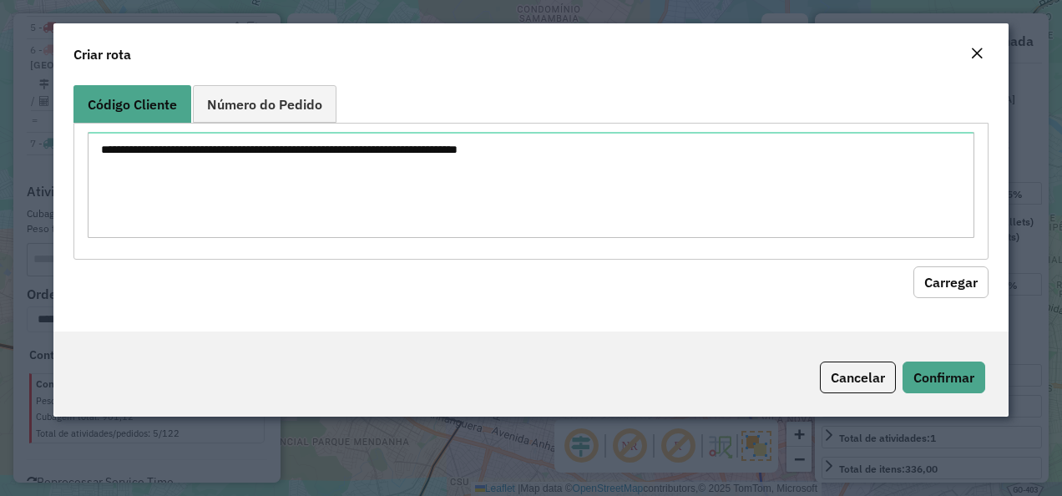
drag, startPoint x: 307, startPoint y: 119, endPoint x: 296, endPoint y: 159, distance: 42.6
click at [306, 123] on div "Código Cliente Número do Pedido" at bounding box center [531, 172] width 916 height 175
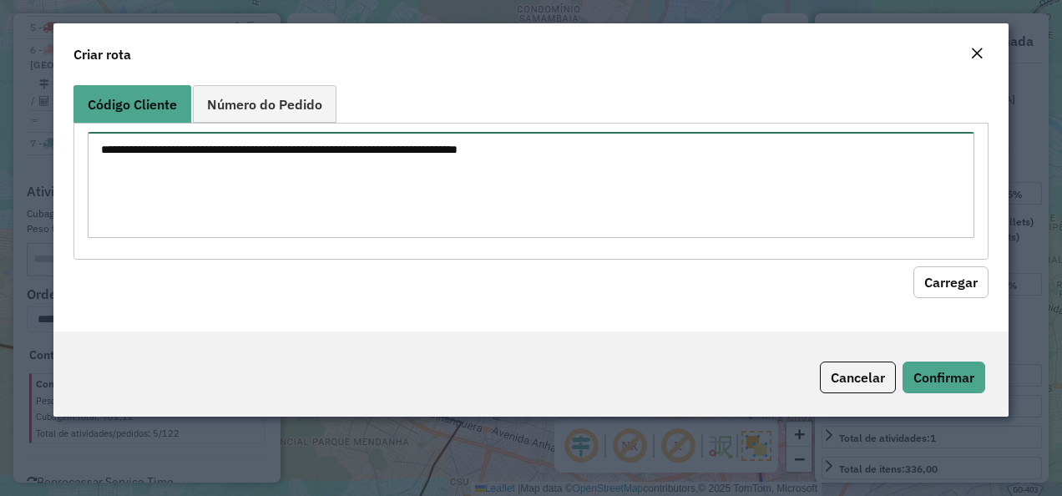
click at [296, 159] on textarea at bounding box center [532, 185] width 888 height 106
paste textarea "********"
drag, startPoint x: 112, startPoint y: 138, endPoint x: 142, endPoint y: 199, distance: 68.0
click at [120, 149] on textarea "********" at bounding box center [532, 185] width 888 height 106
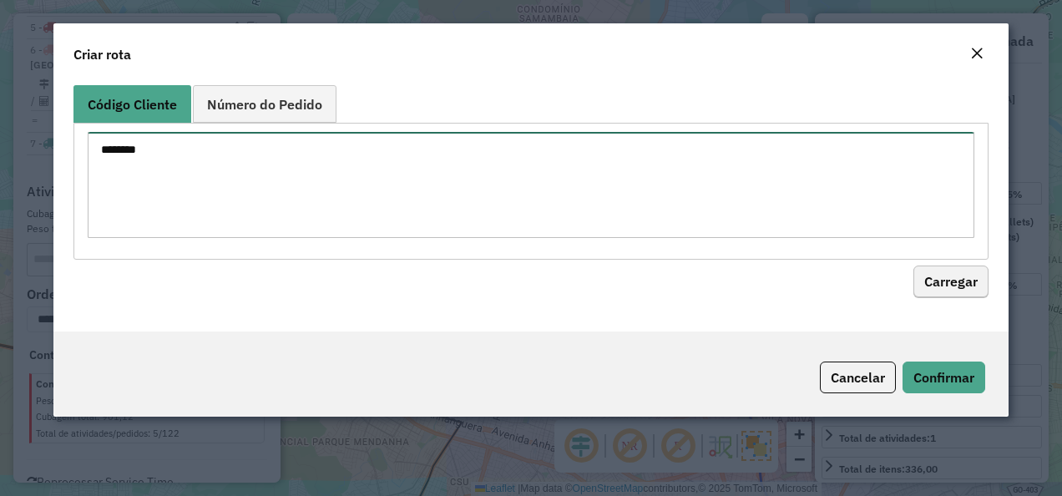
type textarea "********"
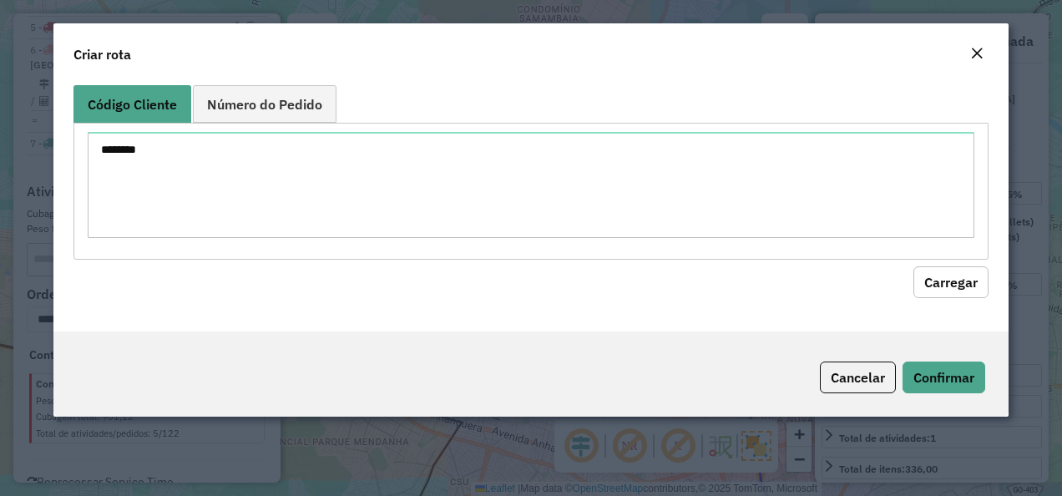
click at [965, 281] on button "Carregar" at bounding box center [950, 282] width 75 height 32
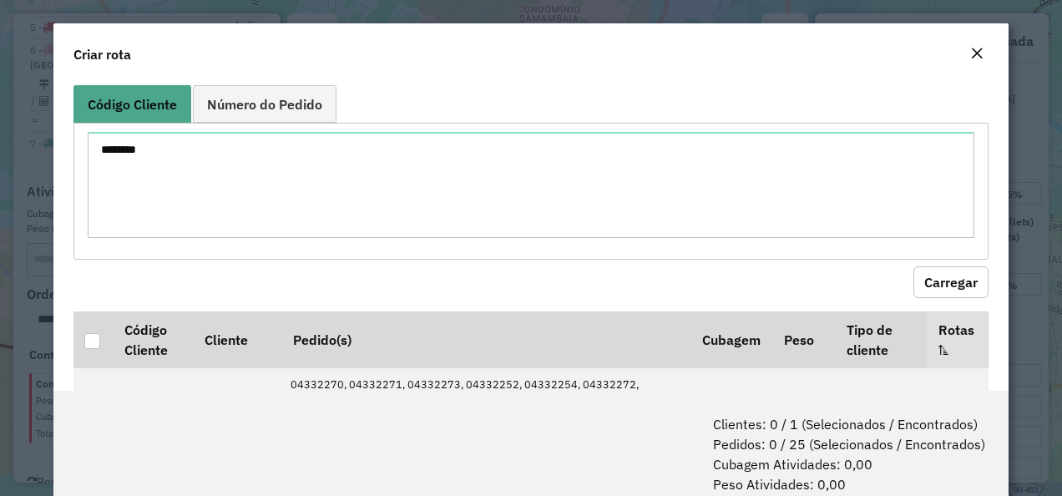
scroll to position [104, 0]
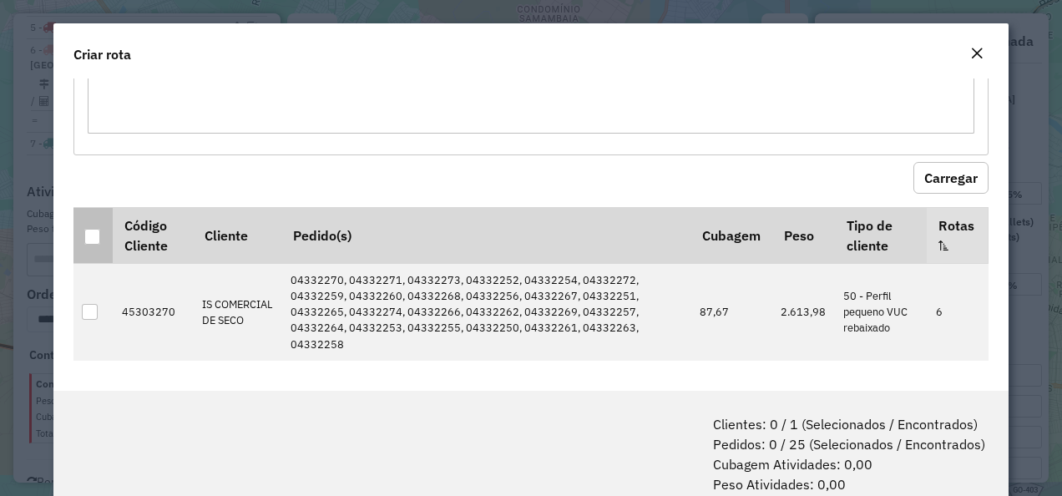
click at [84, 239] on div at bounding box center [92, 237] width 16 height 16
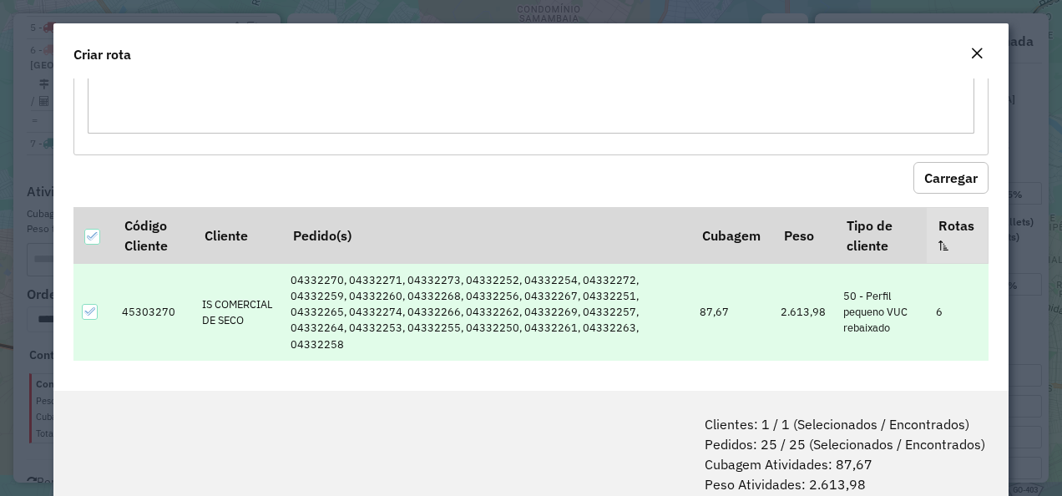
scroll to position [83, 0]
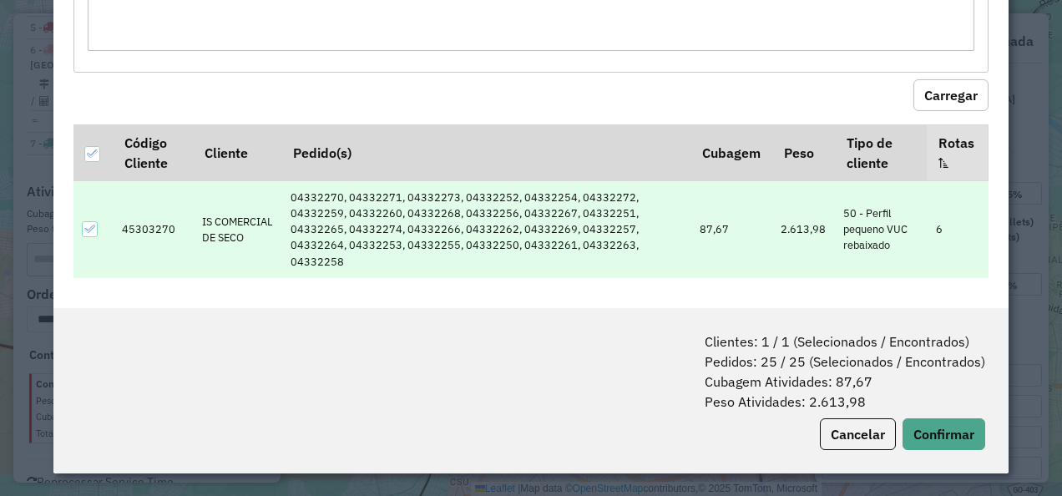
click at [938, 417] on div "Clientes: 1 / 1 (Selecionados / Encontrados) Pedidos: 25 / 25 (Selecionados / E…" at bounding box center [531, 390] width 956 height 165
click at [938, 426] on button "Confirmar" at bounding box center [944, 434] width 83 height 32
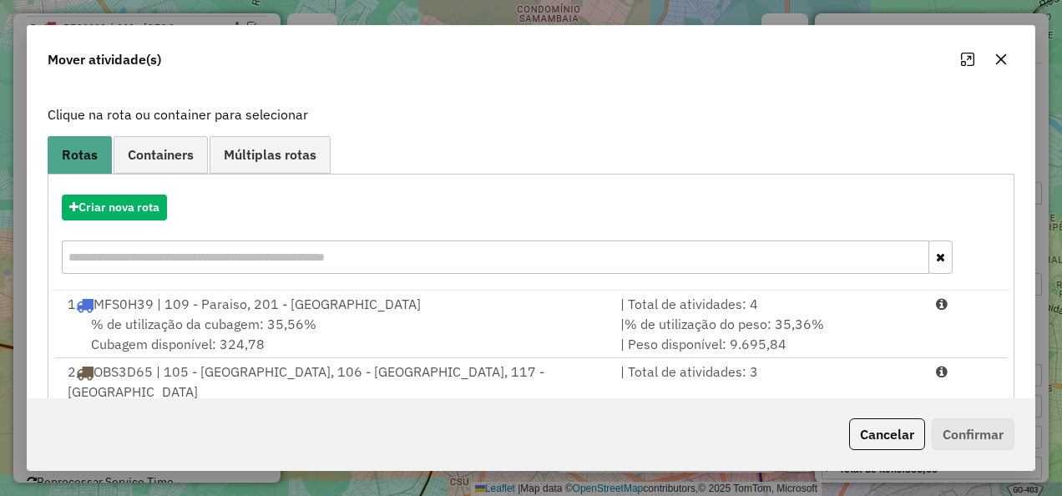
scroll to position [167, 0]
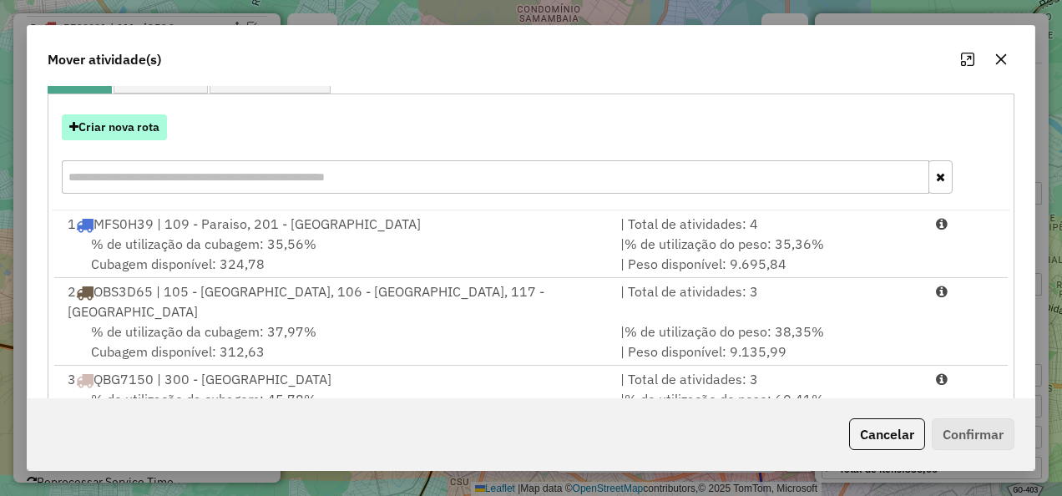
click at [142, 123] on button "Criar nova rota" at bounding box center [114, 127] width 105 height 26
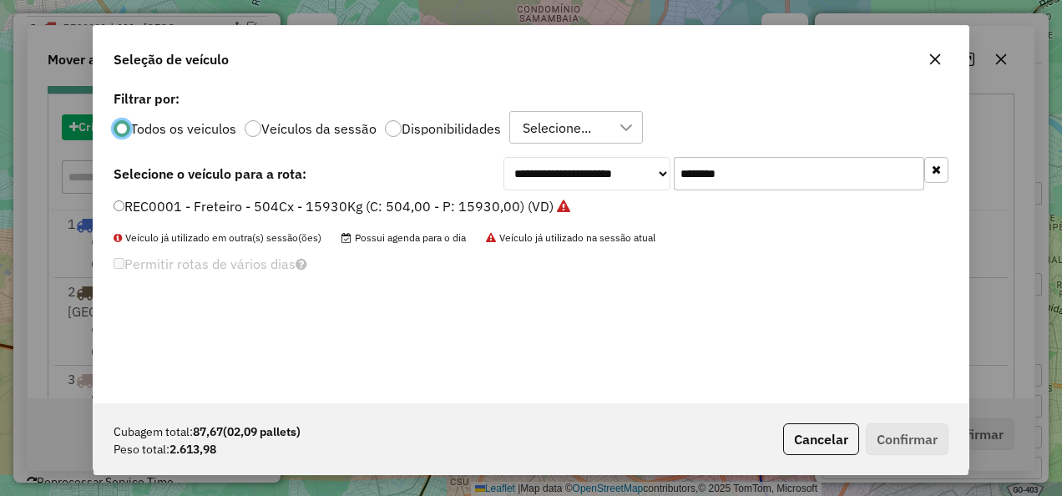
scroll to position [9, 5]
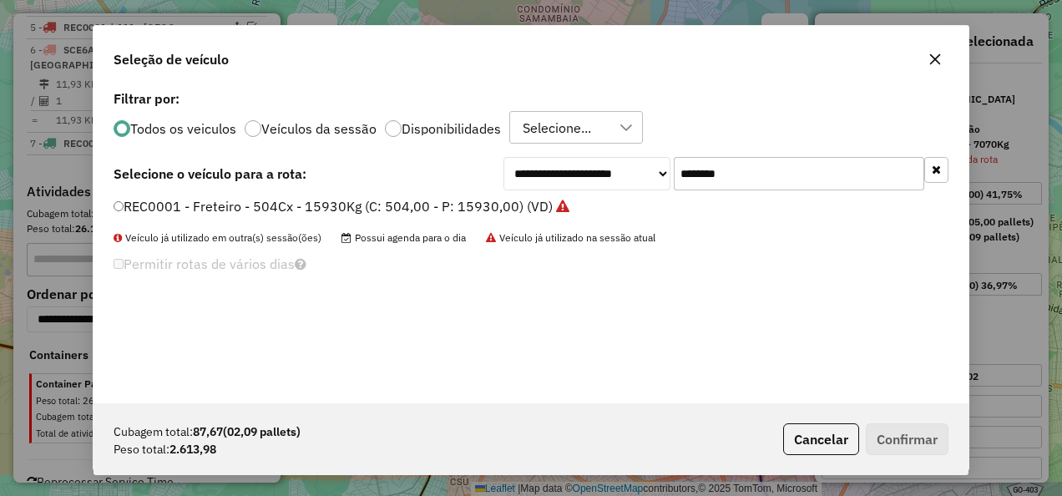
click at [767, 184] on input "*******" at bounding box center [799, 173] width 251 height 33
drag, startPoint x: 483, startPoint y: 184, endPoint x: 251, endPoint y: 185, distance: 232.1
click at [251, 185] on div "**********" at bounding box center [531, 173] width 835 height 33
paste input "text"
type input "*******"
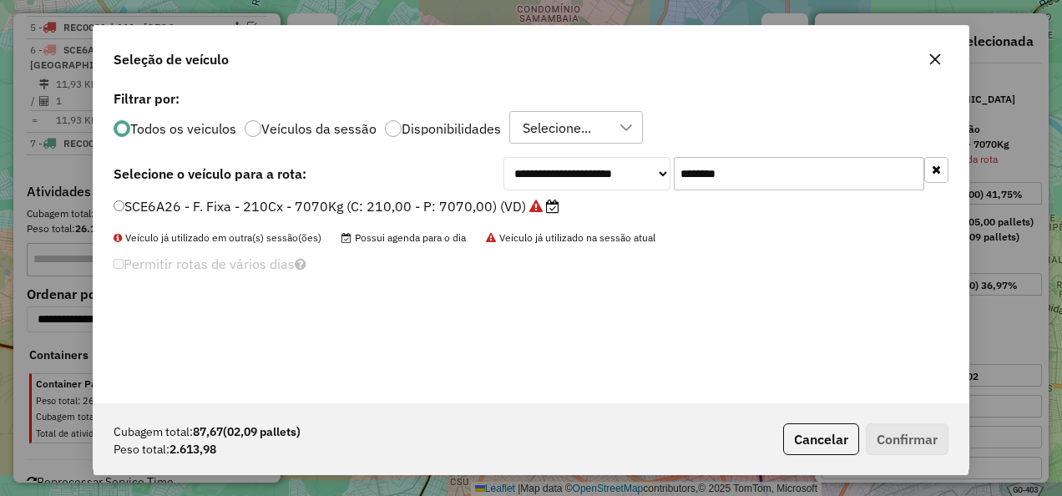
click at [395, 205] on label "SCE6A26 - F. Fixa - 210Cx - 7070Kg (C: 210,00 - P: 7070,00) (VD)" at bounding box center [337, 206] width 446 height 20
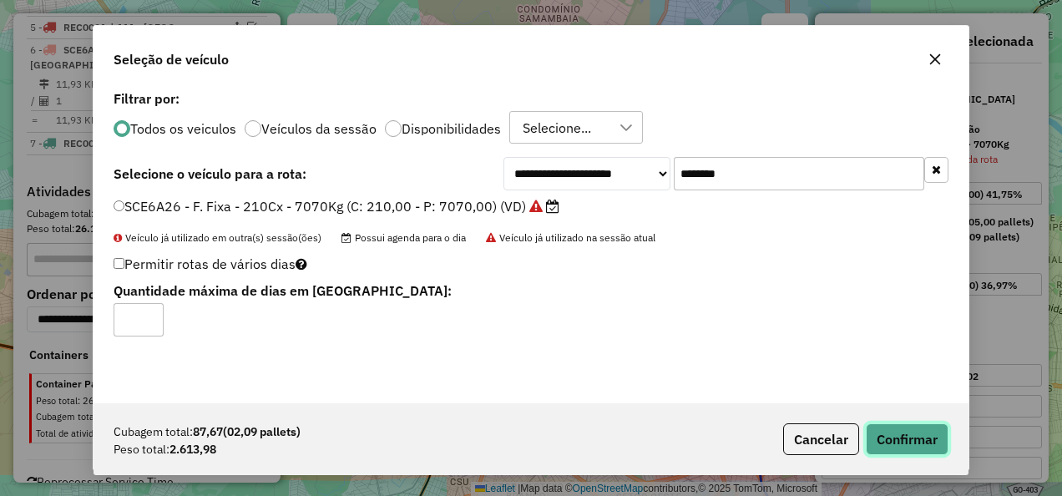
click at [895, 433] on button "Confirmar" at bounding box center [907, 439] width 83 height 32
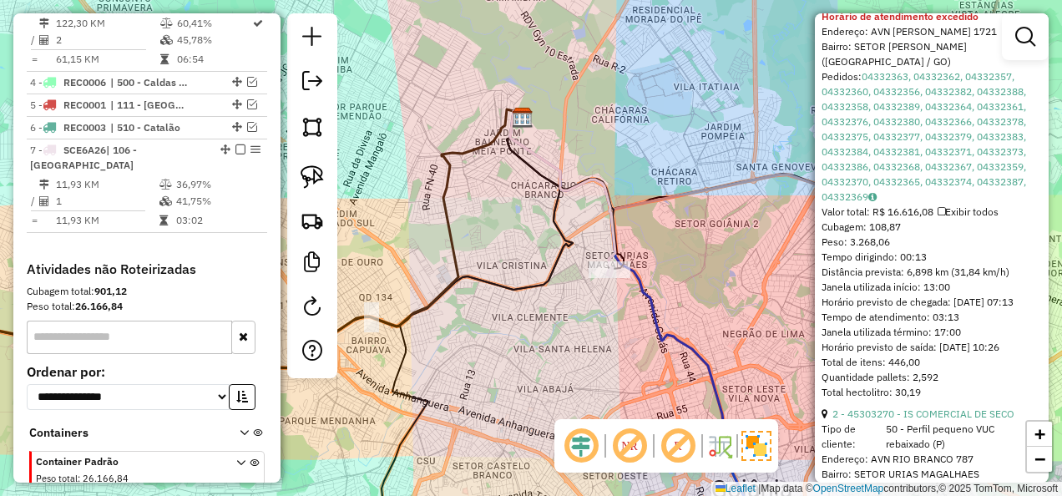
scroll to position [625, 0]
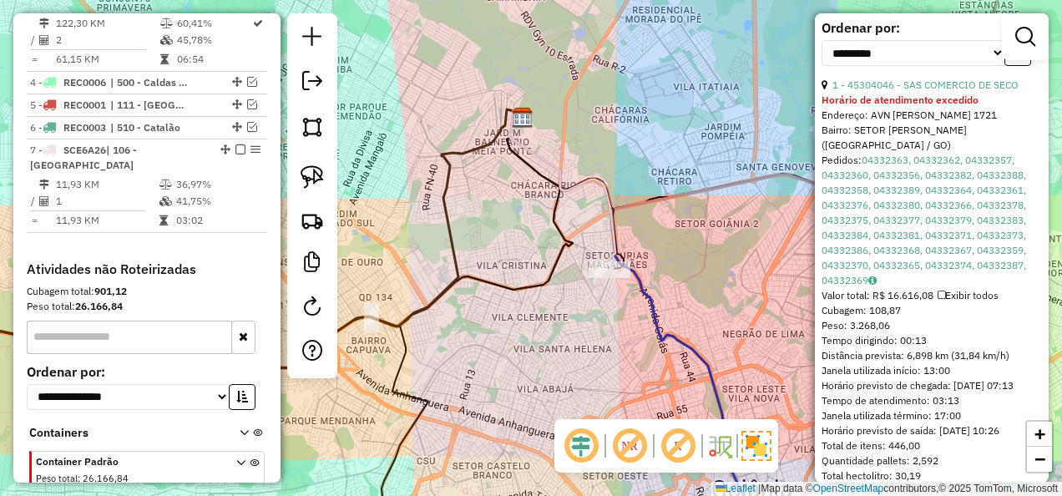
click at [902, 93] on div "1 - 45304046 - SAS COMERCIO DE SECO" at bounding box center [932, 85] width 220 height 15
click at [896, 91] on link "1 - 45304046 - SAS COMERCIO DE SECO" at bounding box center [926, 84] width 186 height 13
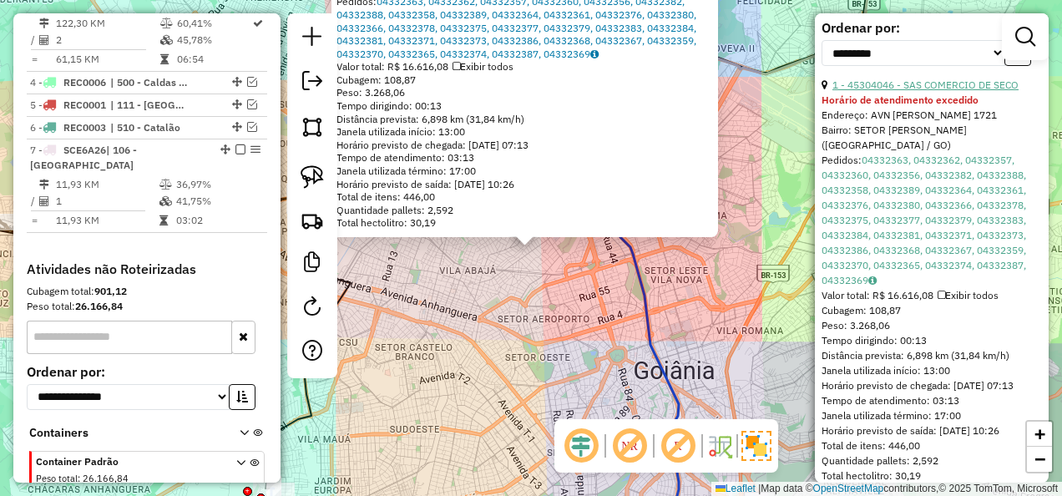
click at [896, 91] on link "1 - 45304046 - SAS COMERCIO DE SECO" at bounding box center [926, 84] width 186 height 13
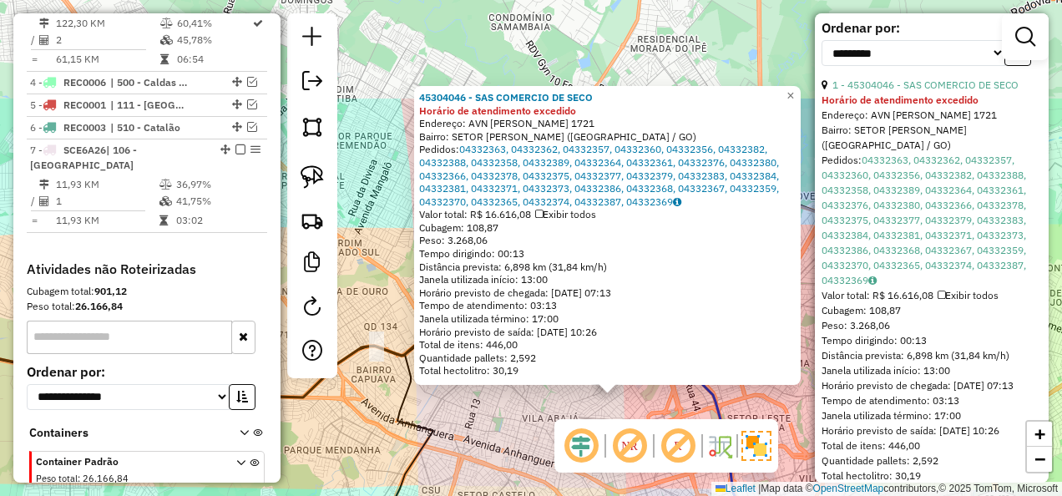
drag, startPoint x: 770, startPoint y: 260, endPoint x: 834, endPoint y: 364, distance: 122.6
click at [834, 364] on hb-router-mapa "Informações da Sessão 1228690 - 04/08/2025 Modo simulação Criação: 12/08/2025 1…" at bounding box center [531, 248] width 1062 height 496
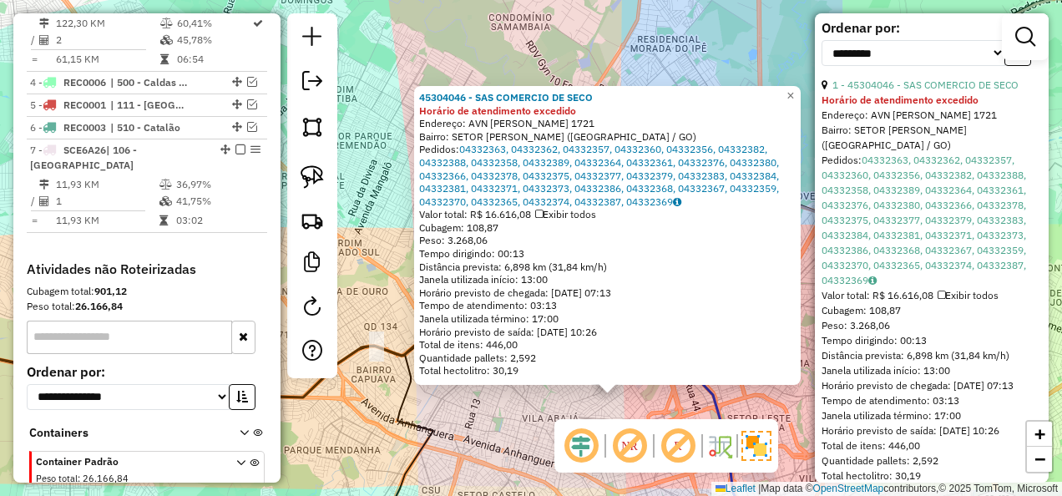
click at [617, 65] on div "45304046 - SAS COMERCIO DE SECO Horário de atendimento excedido Endereço: AVN B…" at bounding box center [531, 248] width 1062 height 496
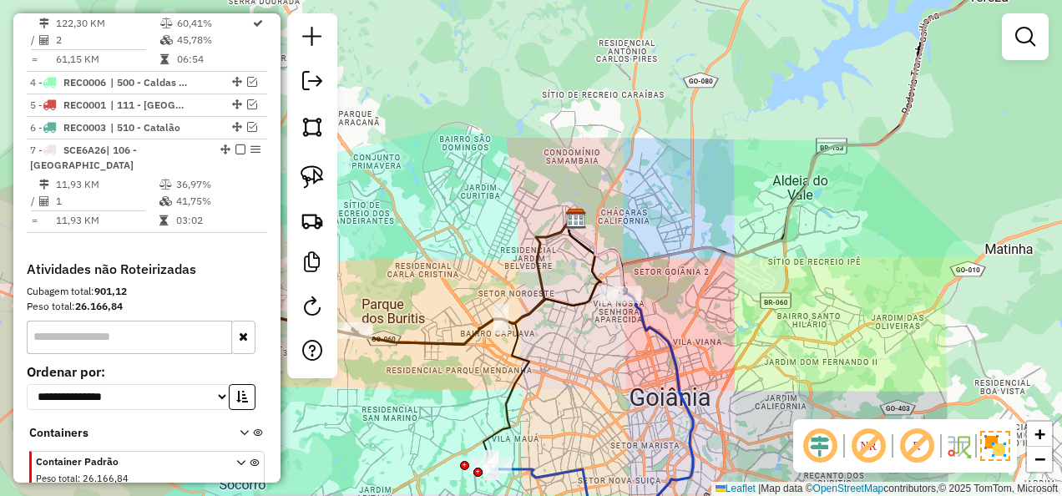
click at [739, 354] on div "Janela de atendimento Grade de atendimento Capacidade Transportadoras Veículos …" at bounding box center [531, 248] width 1062 height 496
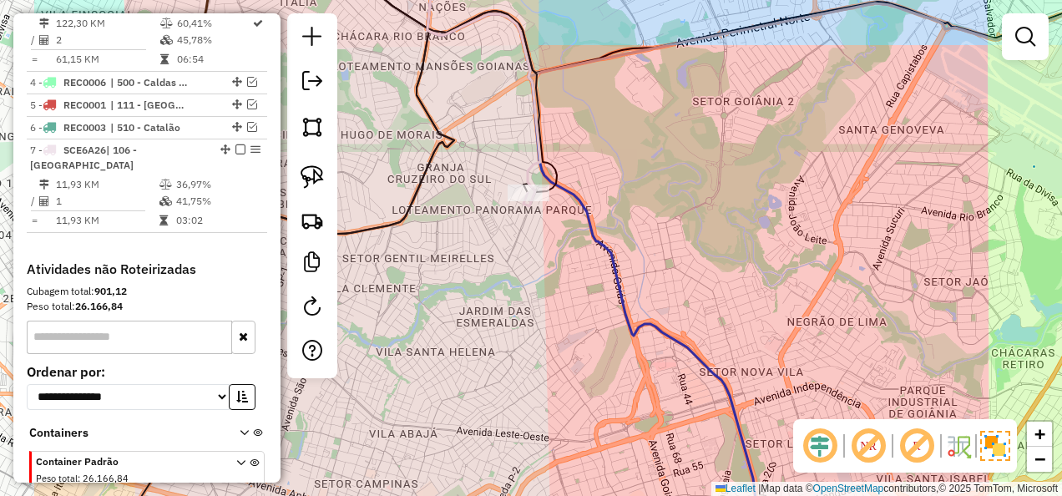
drag, startPoint x: 615, startPoint y: 238, endPoint x: 759, endPoint y: 240, distance: 144.5
click at [759, 240] on div "Janela de atendimento Grade de atendimento Capacidade Transportadoras Veículos …" at bounding box center [531, 248] width 1062 height 496
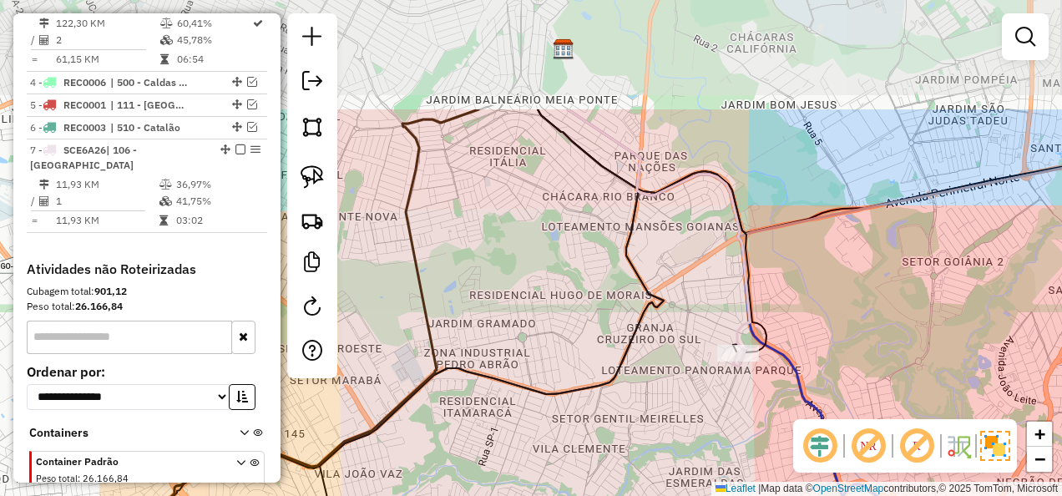
drag, startPoint x: 726, startPoint y: 224, endPoint x: 910, endPoint y: 381, distance: 242.3
click at [910, 381] on div "Janela de atendimento Grade de atendimento Capacidade Transportadoras Veículos …" at bounding box center [531, 248] width 1062 height 496
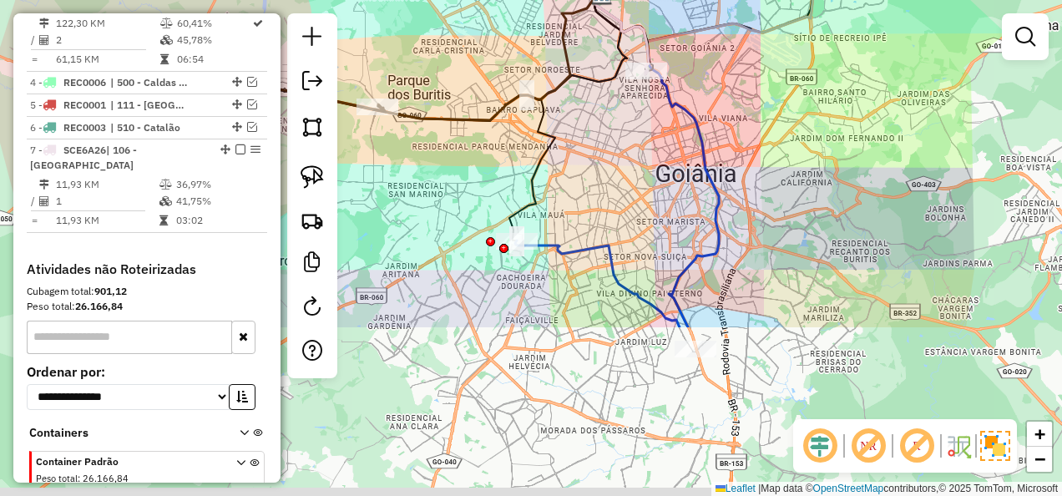
drag, startPoint x: 705, startPoint y: 374, endPoint x: 651, endPoint y: 150, distance: 230.1
click at [651, 150] on div "Janela de atendimento Grade de atendimento Capacidade Transportadoras Veículos …" at bounding box center [531, 248] width 1062 height 496
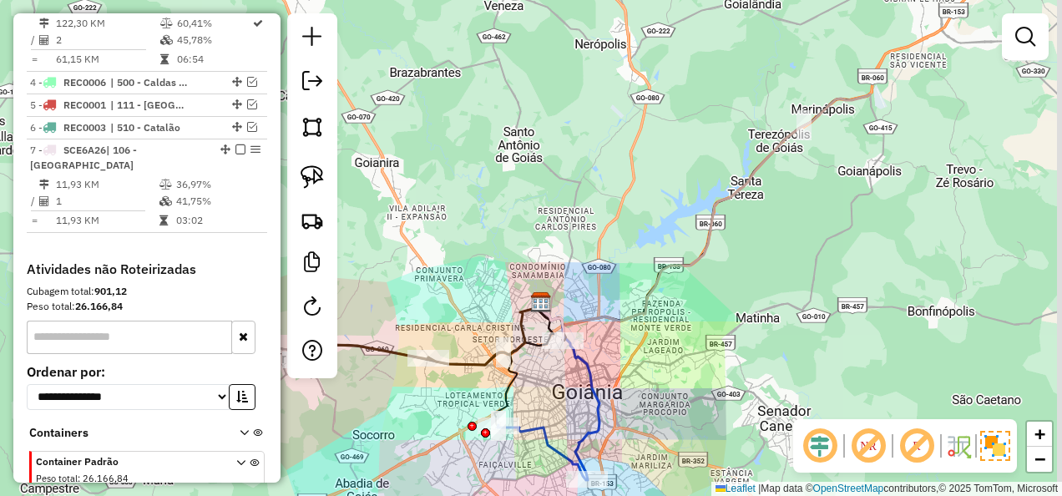
drag, startPoint x: 755, startPoint y: 187, endPoint x: 584, endPoint y: 356, distance: 240.3
click at [584, 356] on div "Janela de atendimento Grade de atendimento Capacidade Transportadoras Veículos …" at bounding box center [531, 248] width 1062 height 496
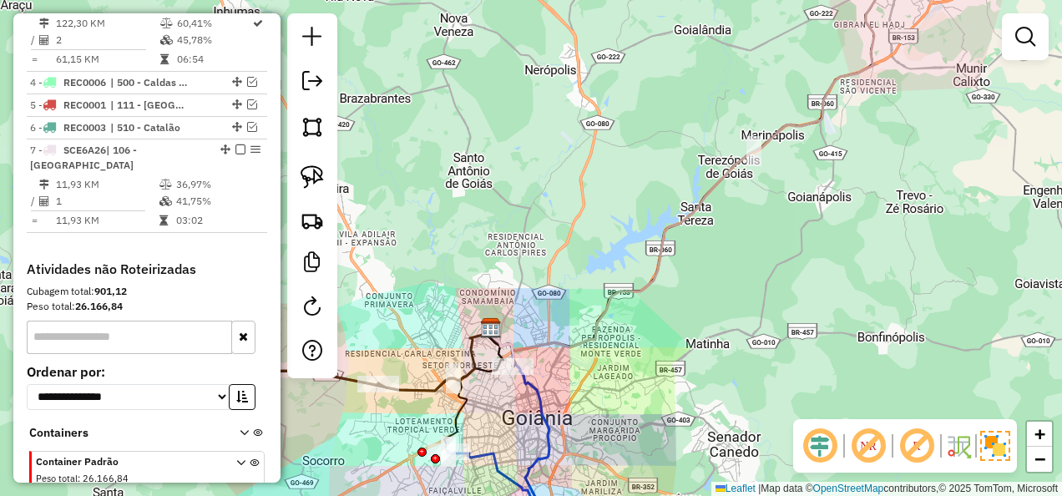
drag, startPoint x: 836, startPoint y: 195, endPoint x: 817, endPoint y: 227, distance: 37.1
click at [818, 221] on div "Janela de atendimento Grade de atendimento Capacidade Transportadoras Veículos …" at bounding box center [531, 248] width 1062 height 496
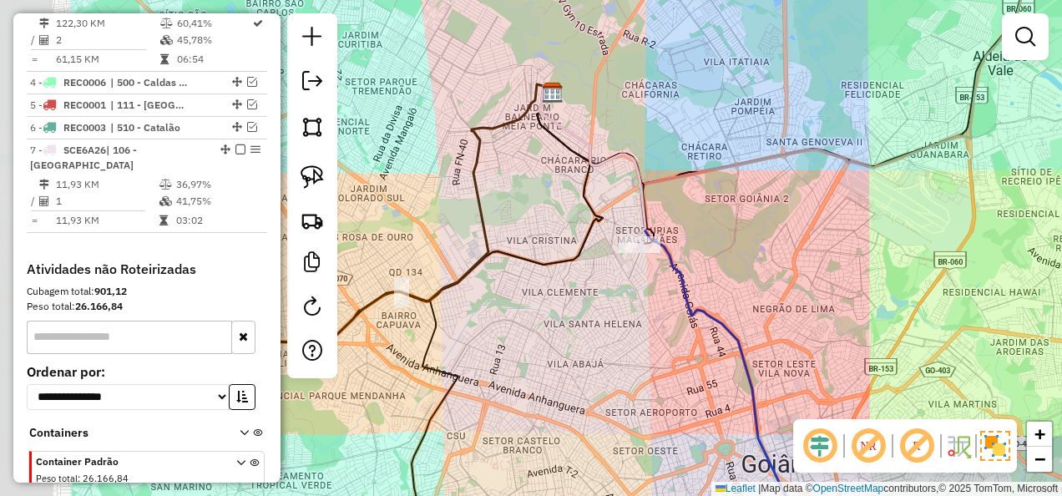
drag, startPoint x: 588, startPoint y: 261, endPoint x: 767, endPoint y: 264, distance: 179.6
click at [768, 259] on div "Janela de atendimento Grade de atendimento Capacidade Transportadoras Veículos …" at bounding box center [531, 248] width 1062 height 496
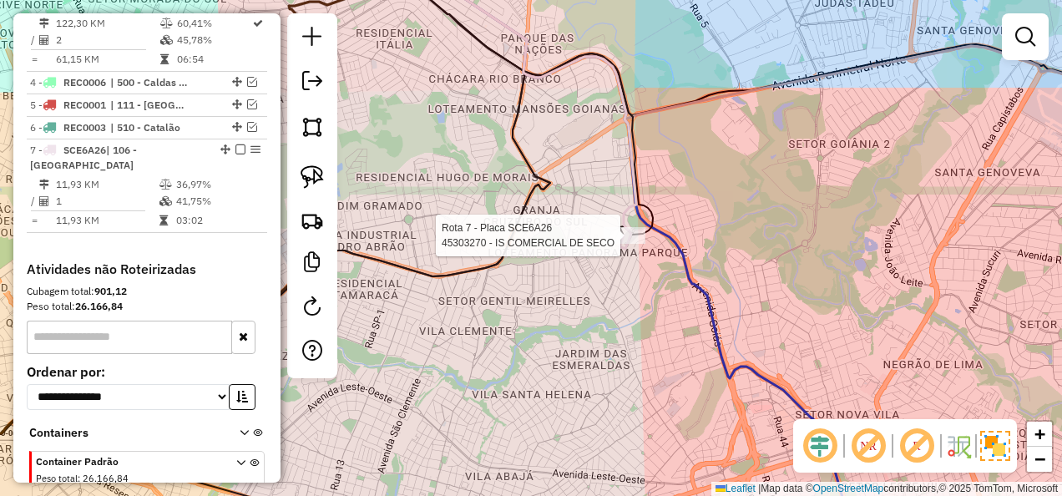
select select "**********"
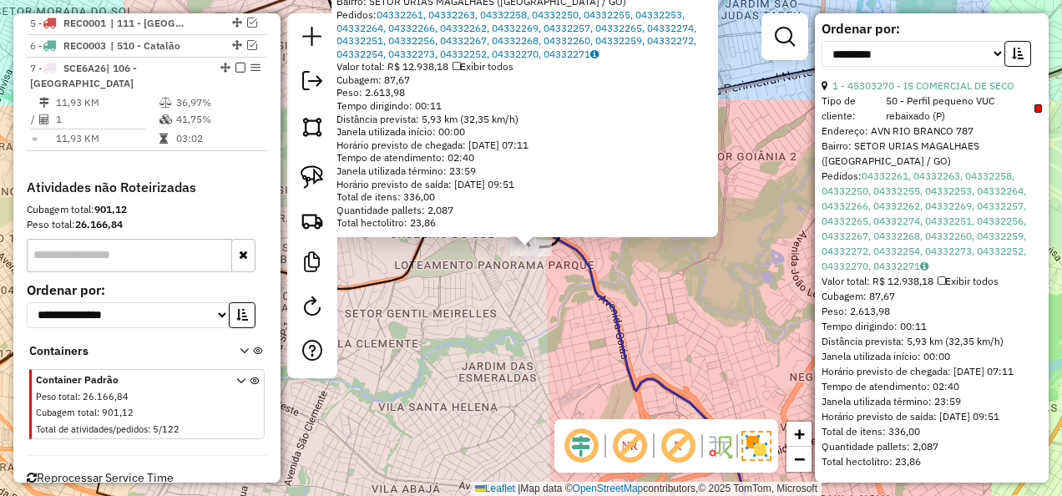
scroll to position [632, 0]
click at [670, 352] on div "45303270 - IS COMERCIAL DE SECO Tipo de cliente: 50 - Perfil pequeno VUC rebaix…" at bounding box center [531, 248] width 1062 height 496
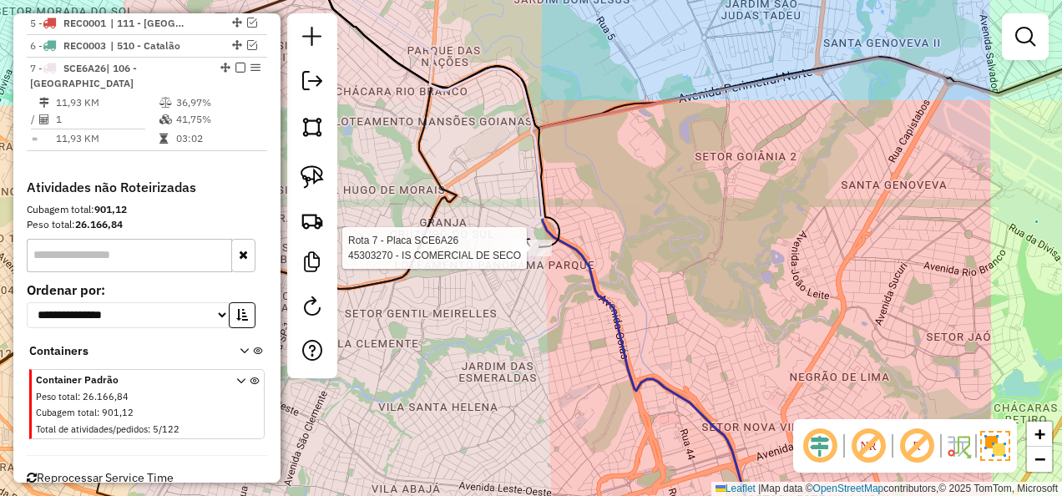
select select "**********"
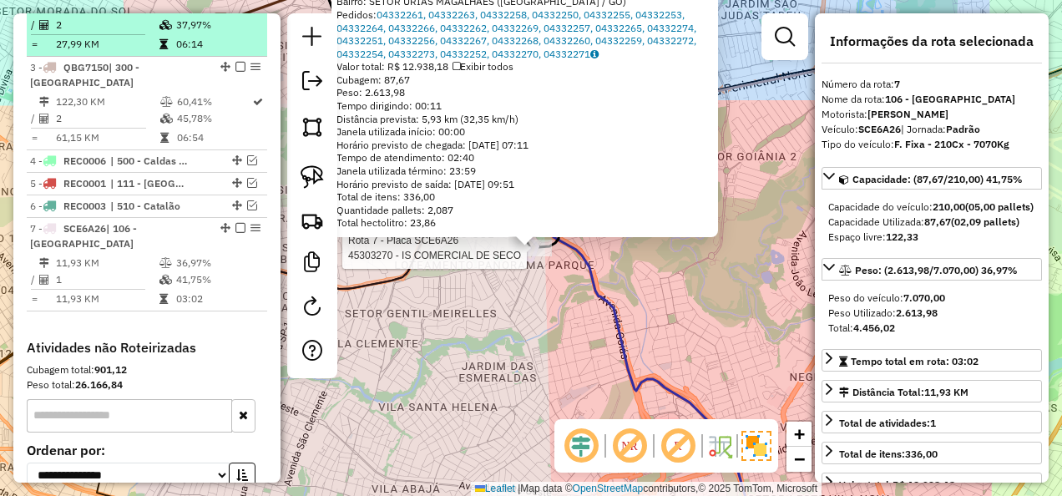
scroll to position [882, 0]
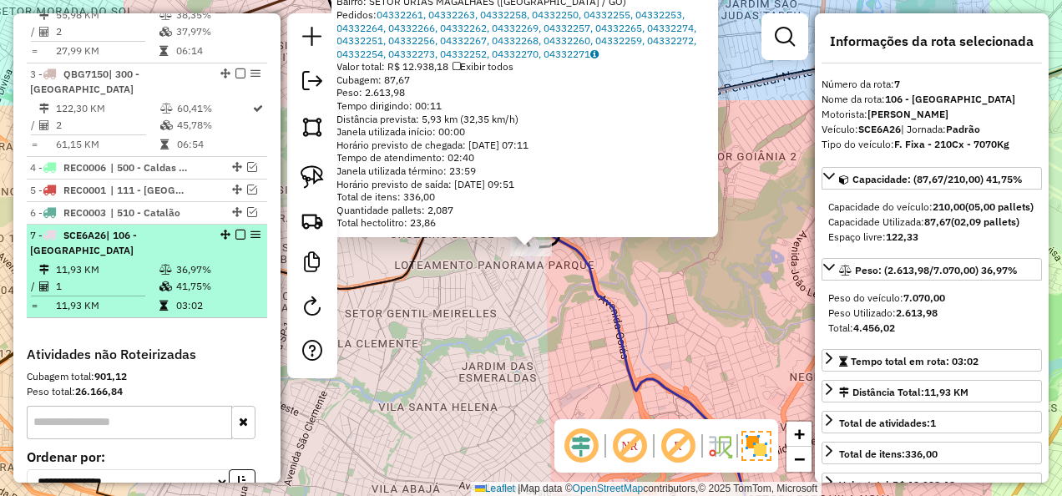
click at [235, 230] on em at bounding box center [240, 235] width 10 height 10
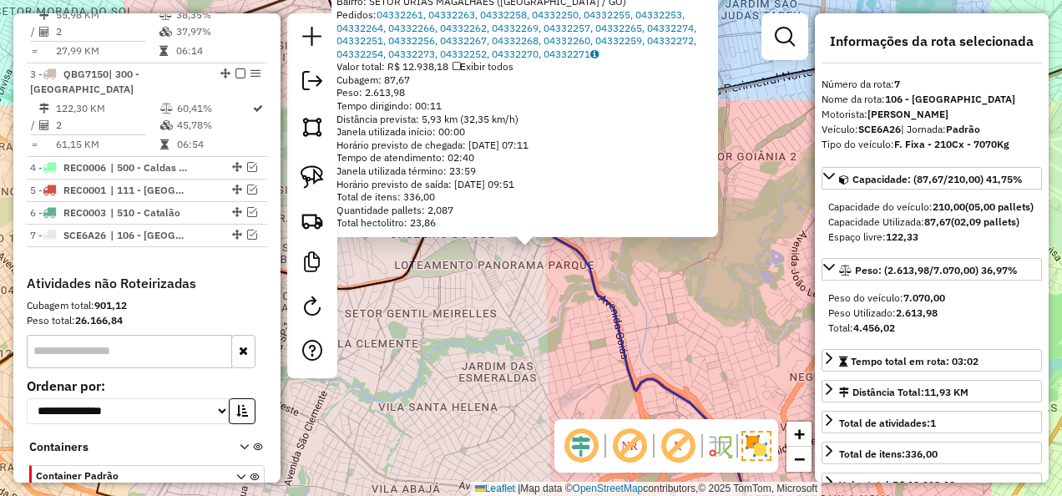
click at [417, 282] on div "45303270 - IS COMERCIAL DE SECO Tipo de cliente: 50 - Perfil pequeno VUC rebaix…" at bounding box center [531, 248] width 1062 height 496
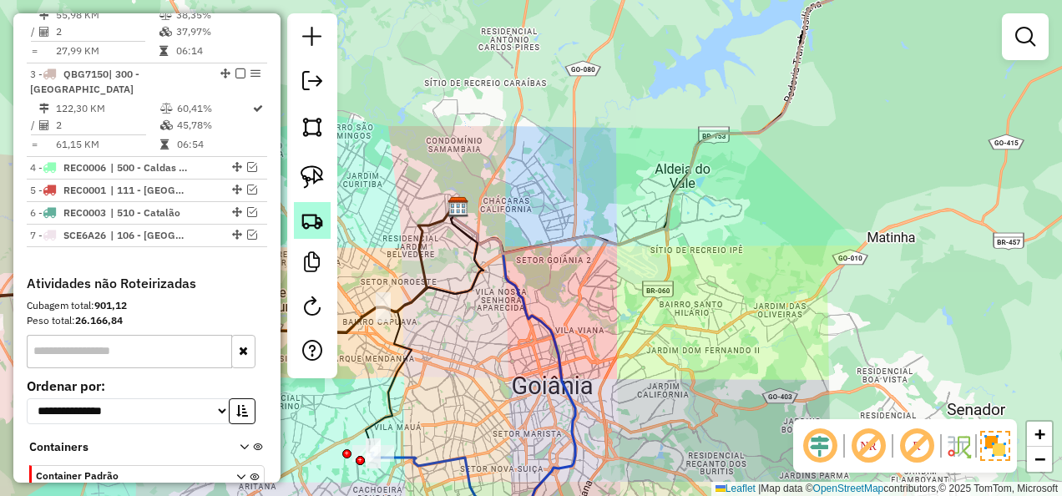
click at [322, 219] on img at bounding box center [312, 220] width 23 height 23
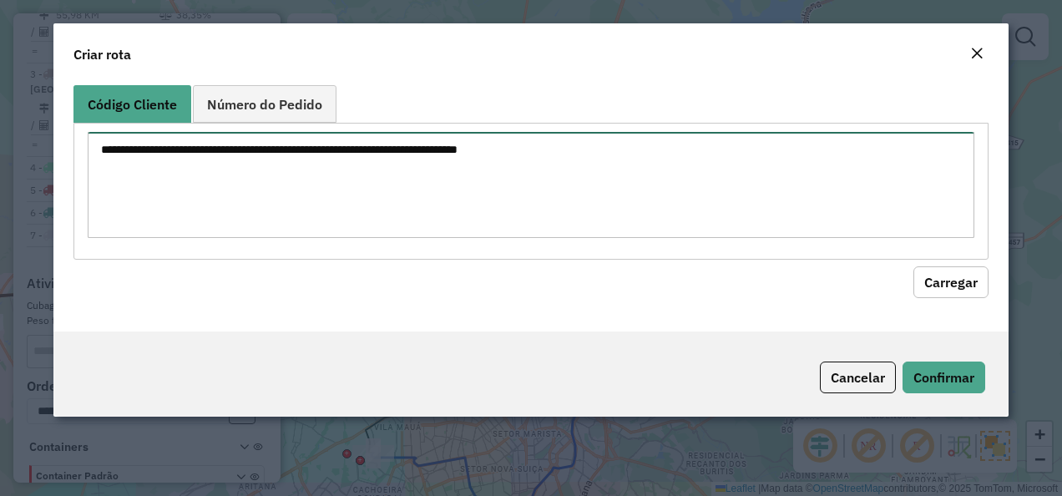
click at [518, 145] on textarea at bounding box center [532, 185] width 888 height 106
paste textarea "********"
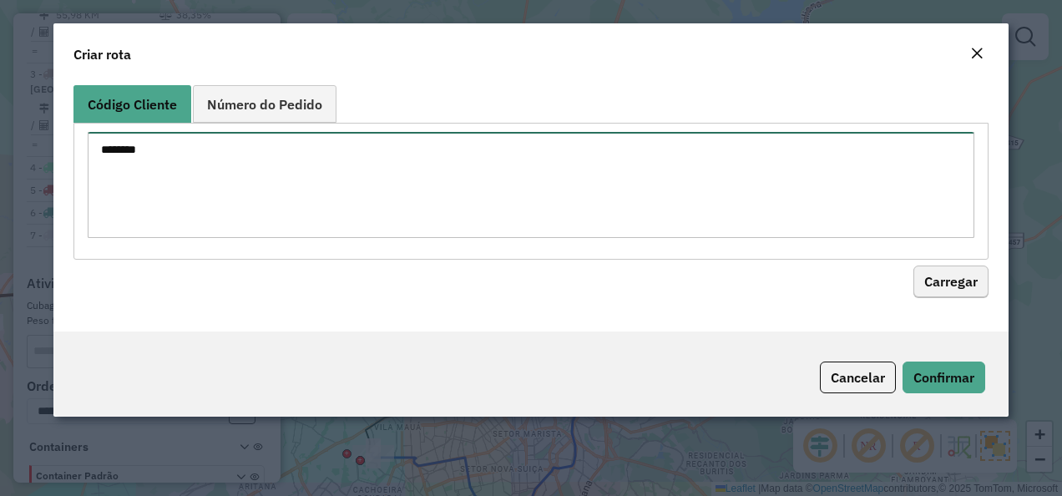
type textarea "********"
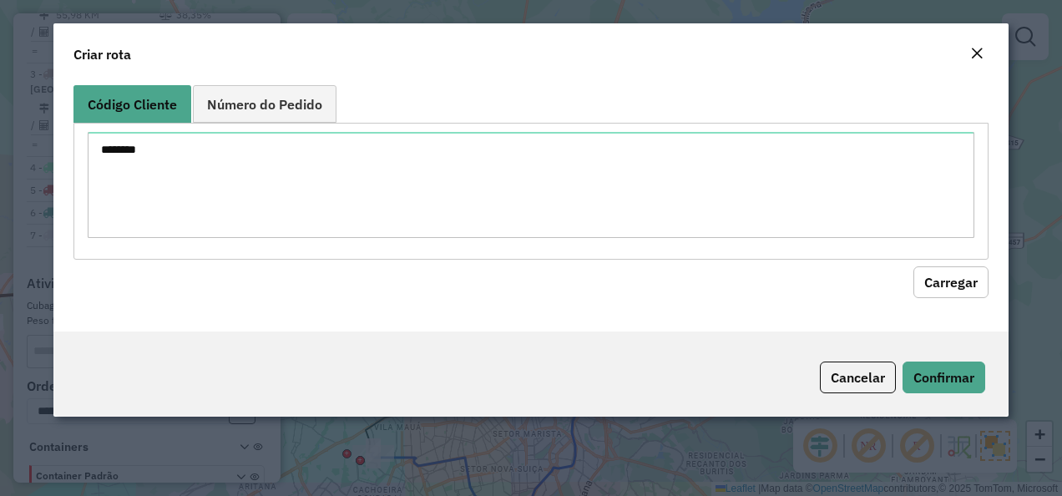
drag, startPoint x: 934, startPoint y: 284, endPoint x: 888, endPoint y: 309, distance: 51.6
click at [933, 285] on button "Carregar" at bounding box center [950, 282] width 75 height 32
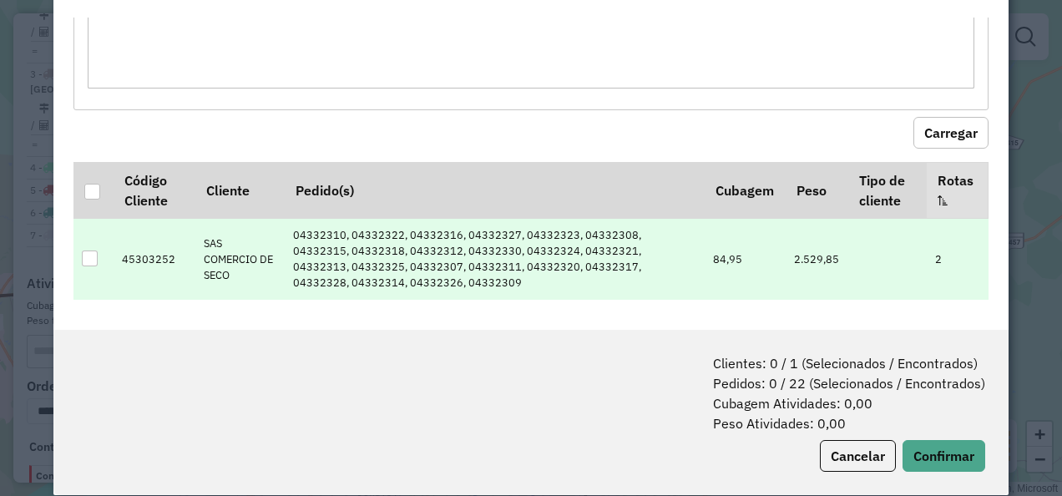
scroll to position [83, 0]
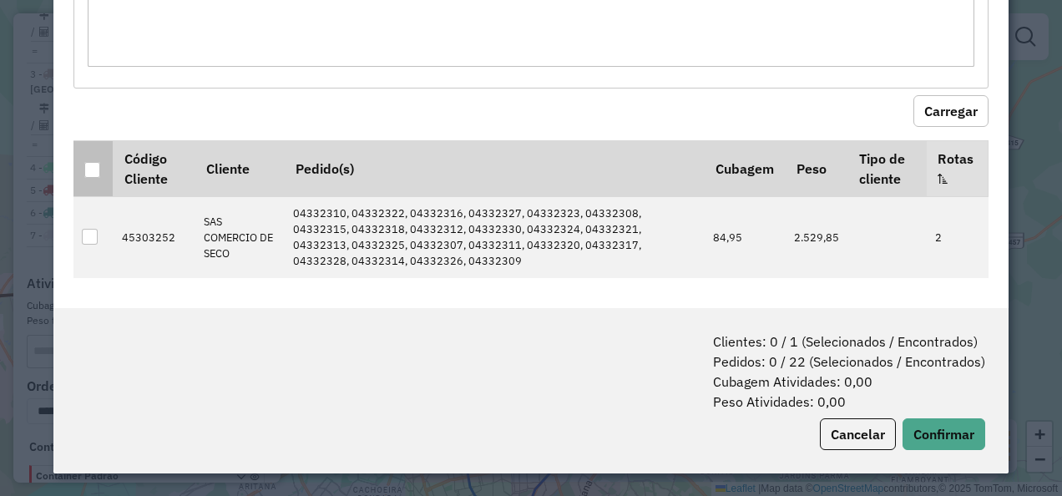
click at [84, 170] on div at bounding box center [92, 170] width 16 height 16
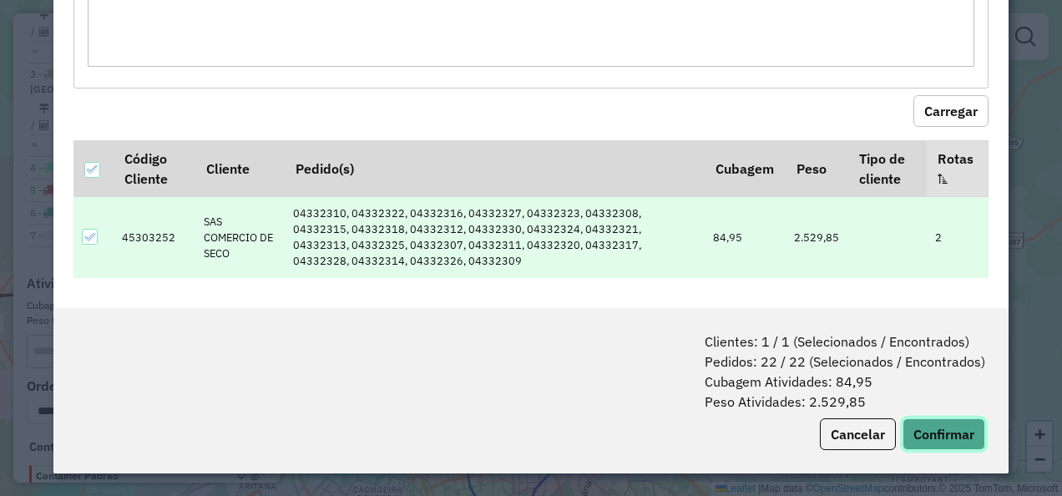
click at [940, 431] on button "Confirmar" at bounding box center [944, 434] width 83 height 32
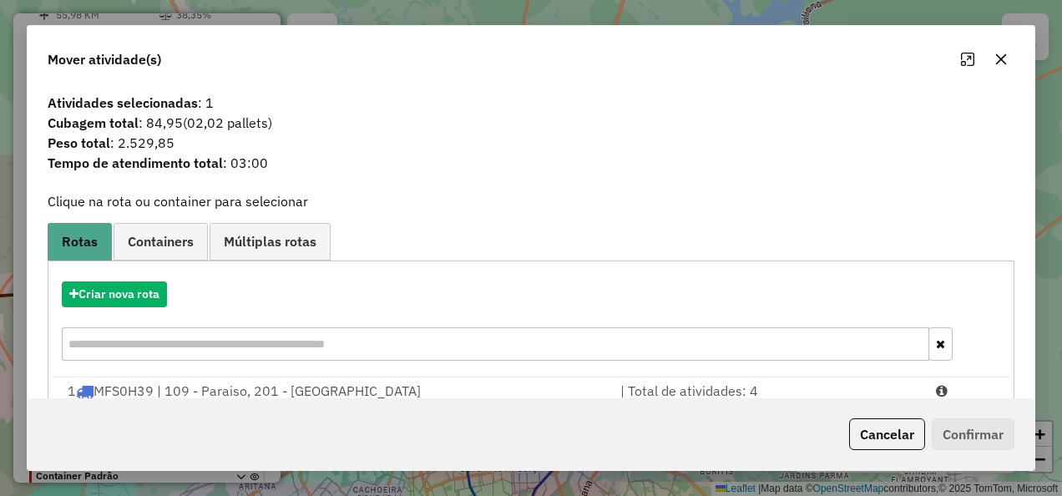
scroll to position [140, 0]
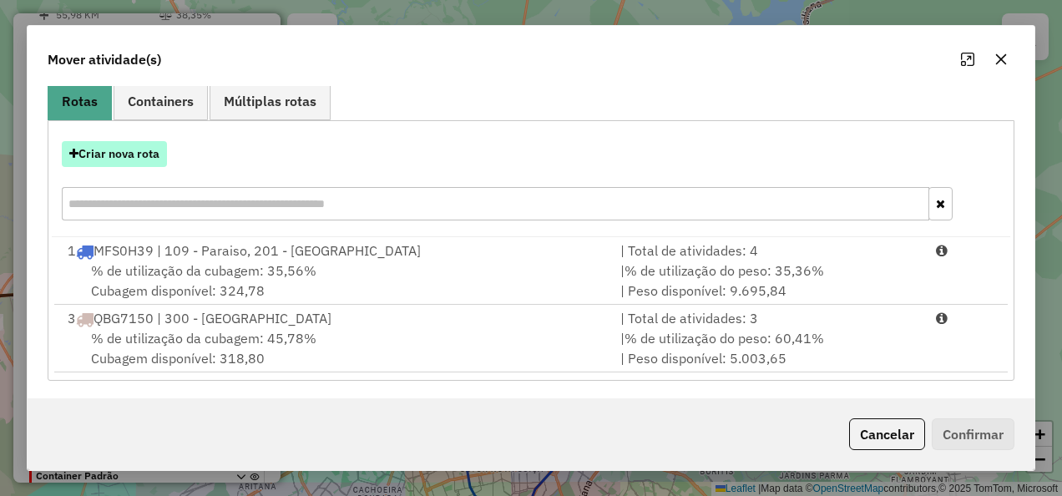
click at [114, 158] on button "Criar nova rota" at bounding box center [114, 154] width 105 height 26
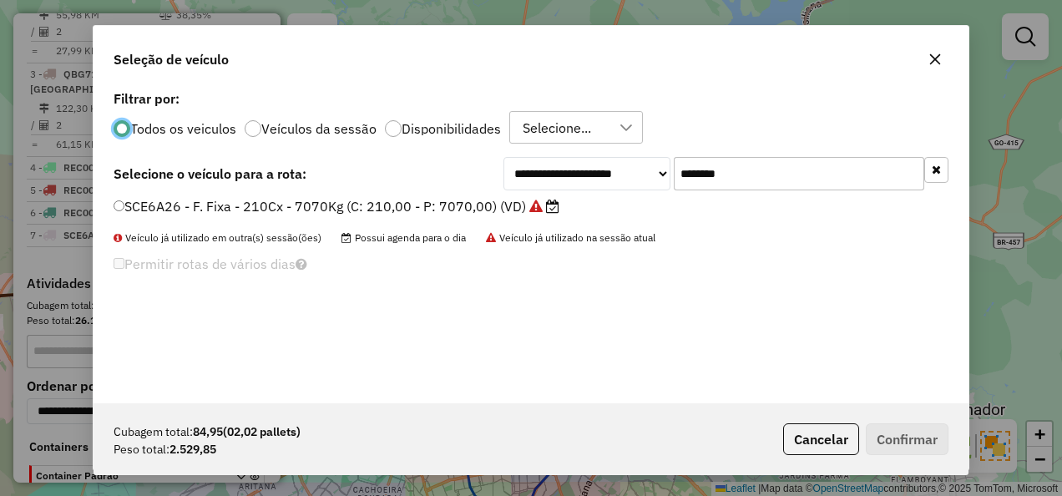
scroll to position [9, 5]
click at [790, 192] on div "**********" at bounding box center [531, 244] width 875 height 317
drag, startPoint x: 778, startPoint y: 180, endPoint x: 488, endPoint y: 185, distance: 290.6
click at [488, 185] on div "**********" at bounding box center [531, 173] width 835 height 33
paste input "text"
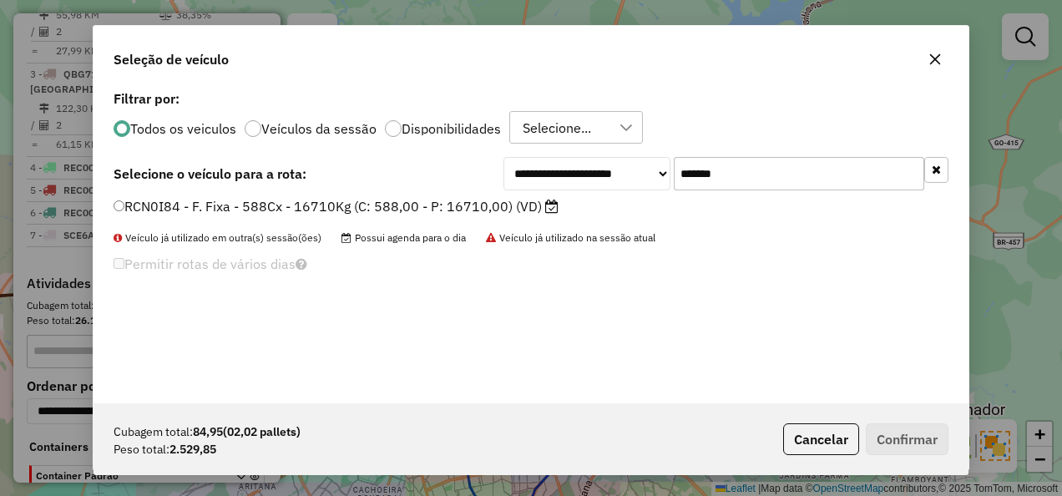
type input "*******"
click at [301, 212] on label "RCN0I84 - F. Fixa - 588Cx - 16710Kg (C: 588,00 - P: 16710,00) (VD)" at bounding box center [336, 206] width 445 height 20
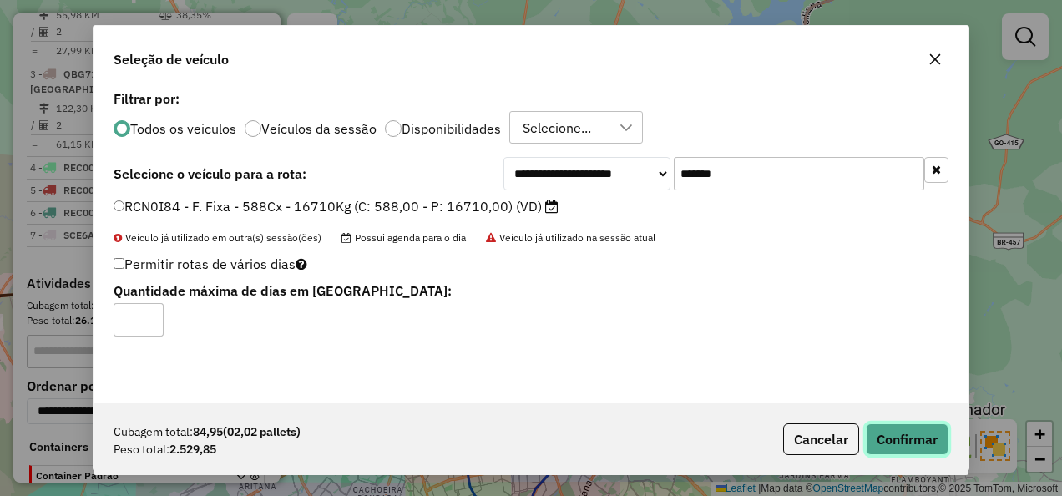
click at [901, 432] on button "Confirmar" at bounding box center [907, 439] width 83 height 32
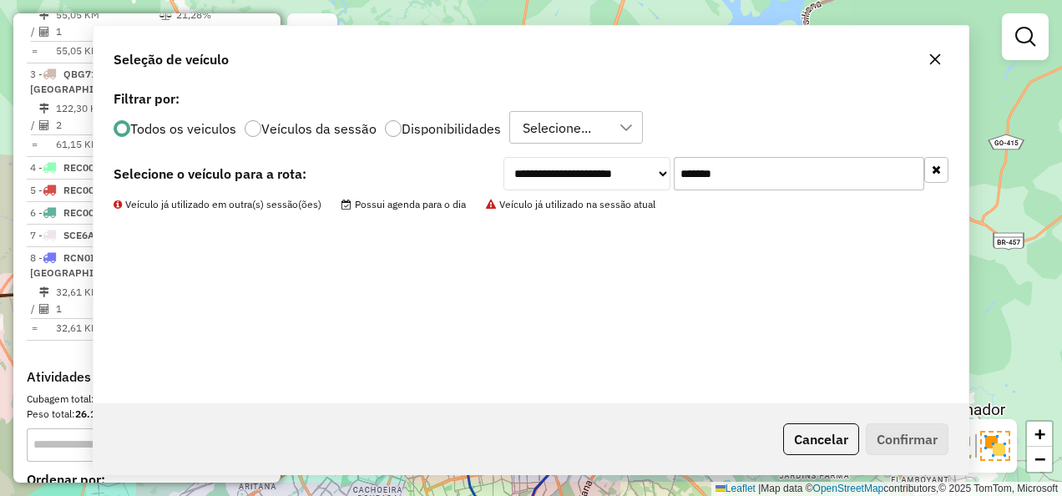
scroll to position [788, 0]
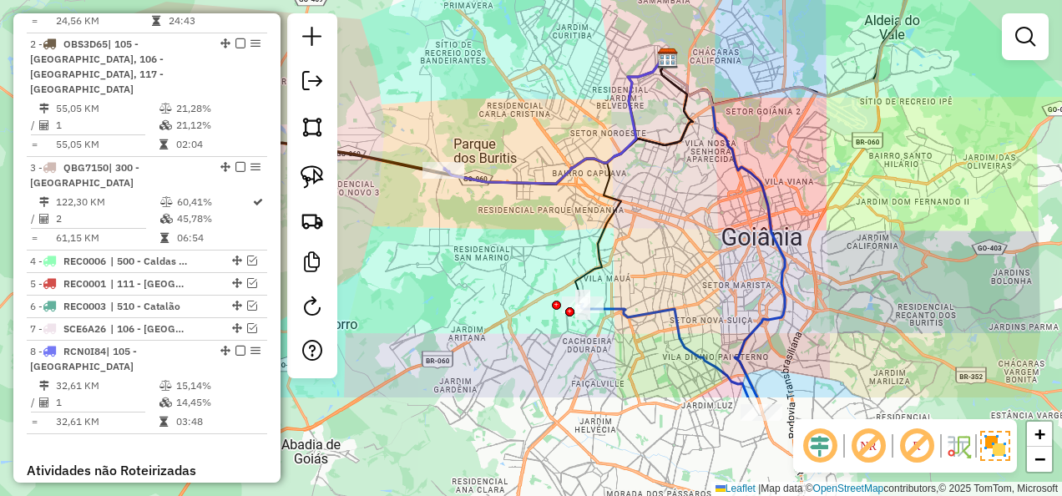
drag, startPoint x: 488, startPoint y: 351, endPoint x: 693, endPoint y: 205, distance: 250.9
click at [693, 205] on div "Janela de atendimento Grade de atendimento Capacidade Transportadoras Veículos …" at bounding box center [531, 248] width 1062 height 496
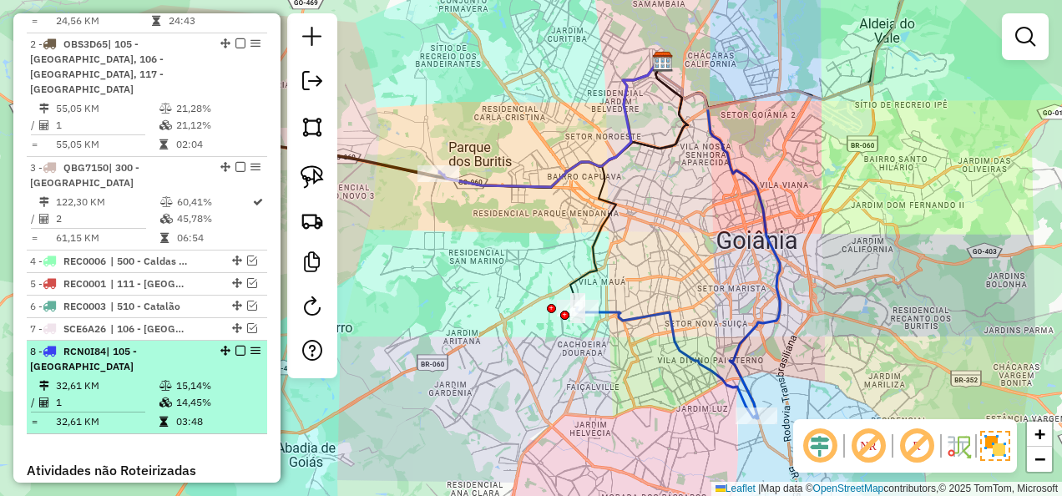
click at [137, 345] on span "| 105 - [GEOGRAPHIC_DATA]" at bounding box center [83, 359] width 107 height 28
select select "**********"
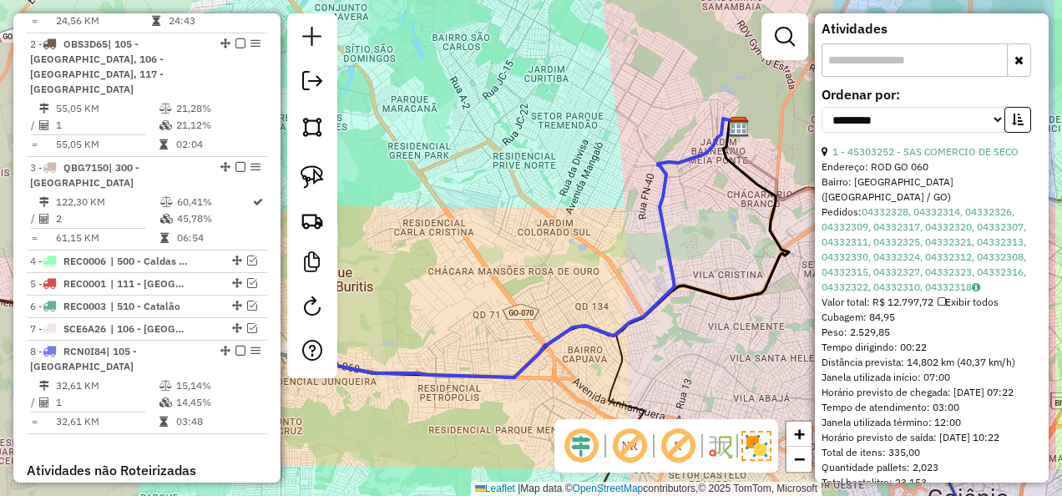
scroll to position [572, 0]
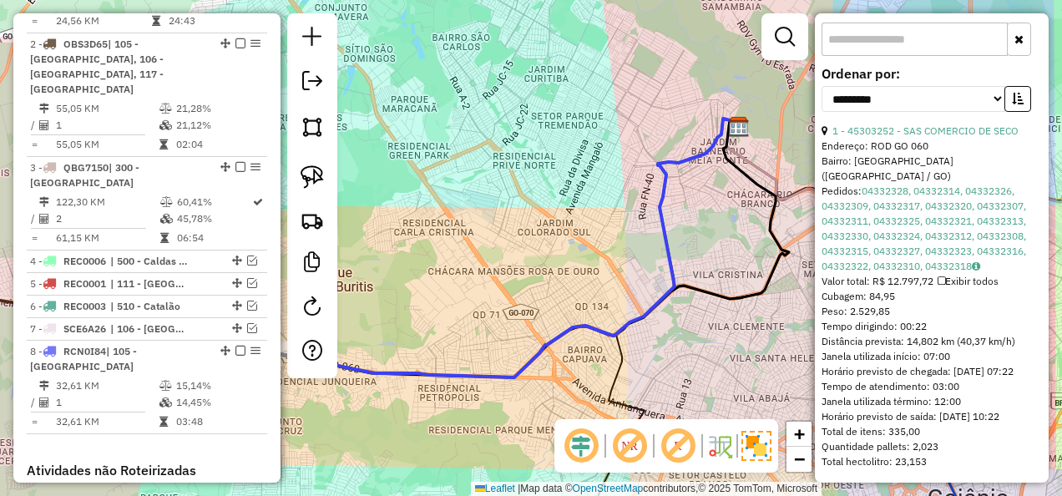
click at [574, 283] on div "Janela de atendimento Grade de atendimento Capacidade Transportadoras Veículos …" at bounding box center [531, 248] width 1062 height 496
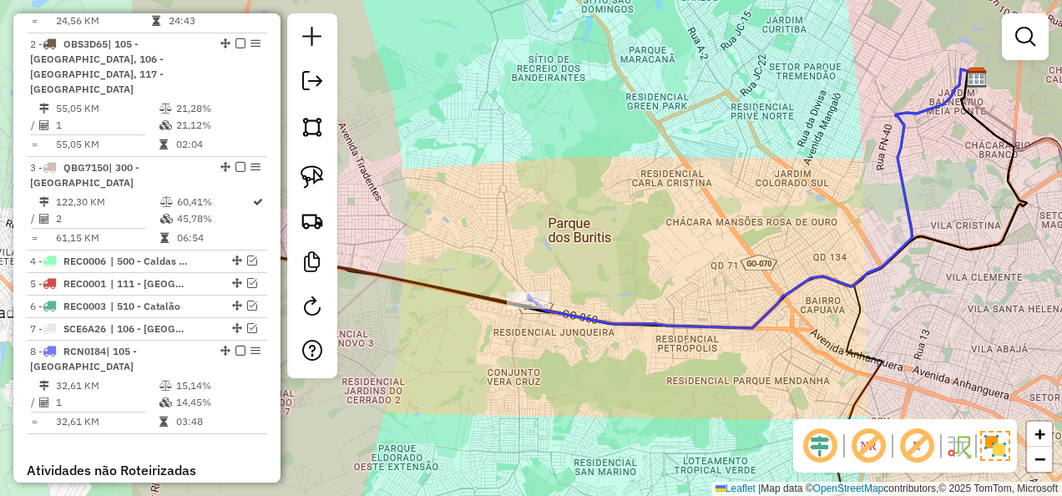
drag, startPoint x: 745, startPoint y: 354, endPoint x: 939, endPoint y: 327, distance: 195.6
click at [949, 326] on div "Janela de atendimento Grade de atendimento Capacidade Transportadoras Veículos …" at bounding box center [531, 248] width 1062 height 496
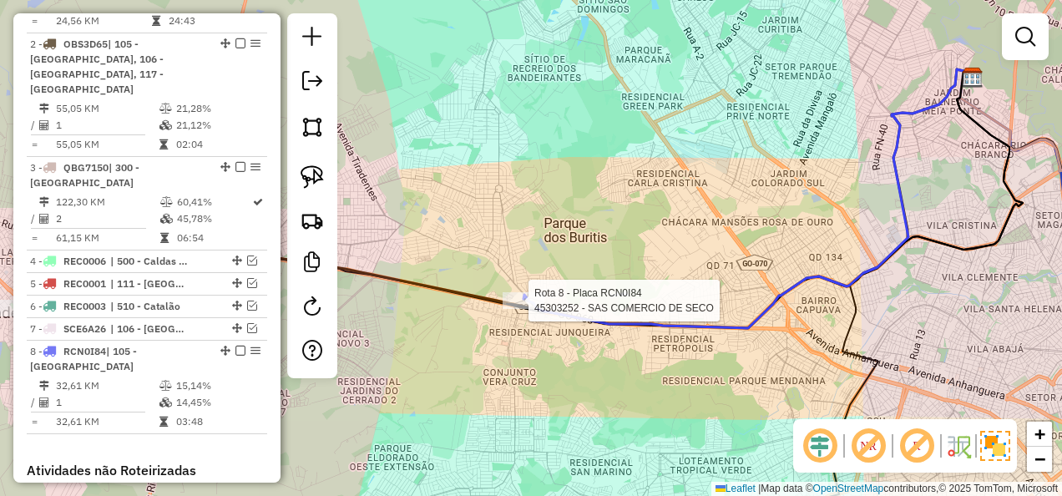
select select "**********"
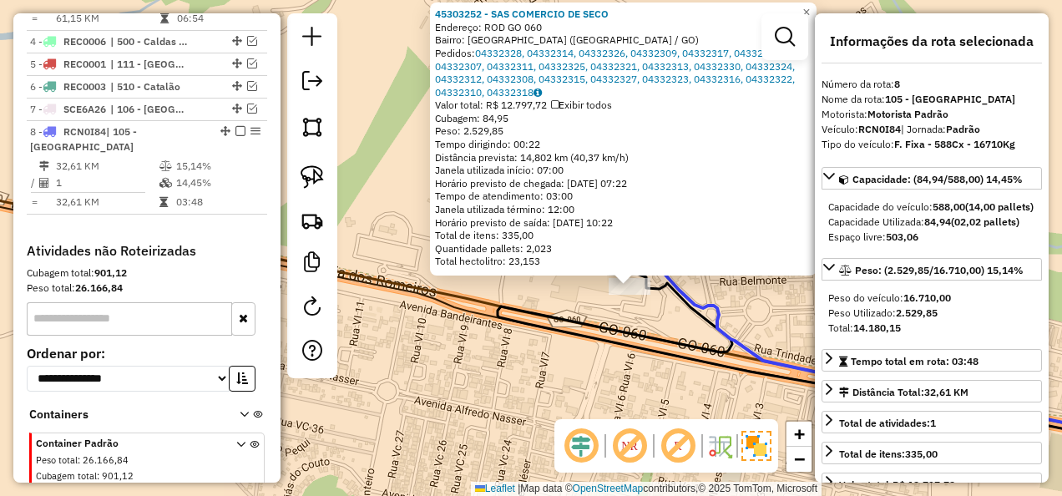
scroll to position [987, 0]
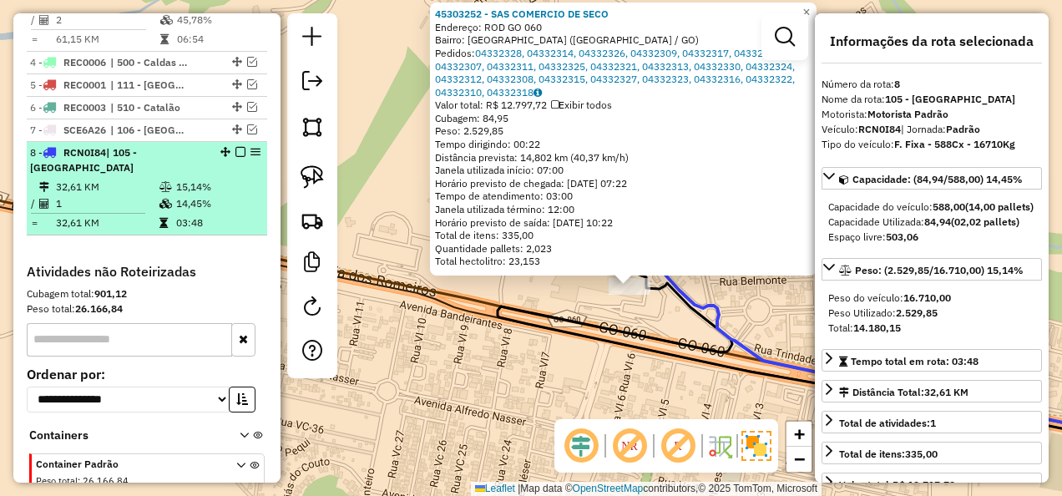
click at [236, 147] on em at bounding box center [240, 152] width 10 height 10
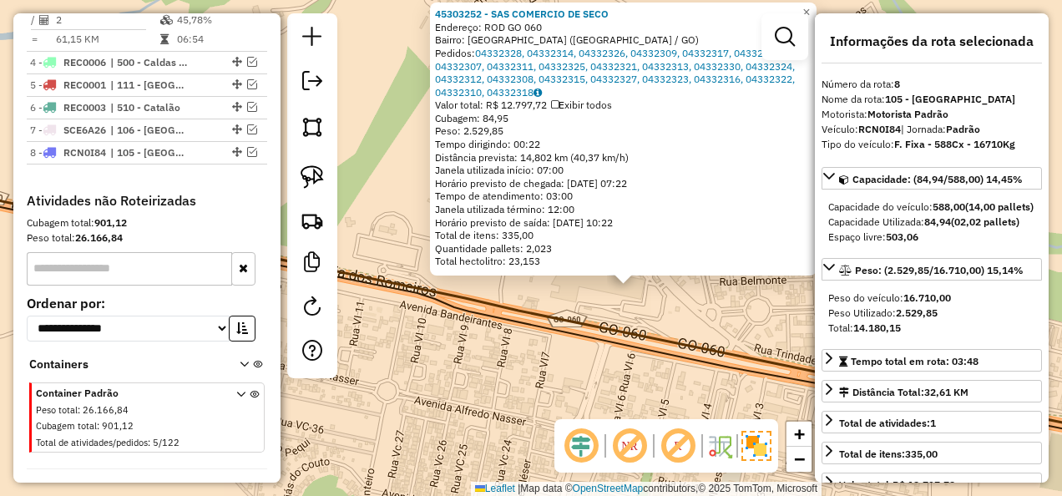
click at [586, 289] on div "45303252 - SAS COMERCIO DE SECO Endereço: ROD GO 060 Bairro: VILA SAO JOAO (GOI…" at bounding box center [531, 248] width 1062 height 496
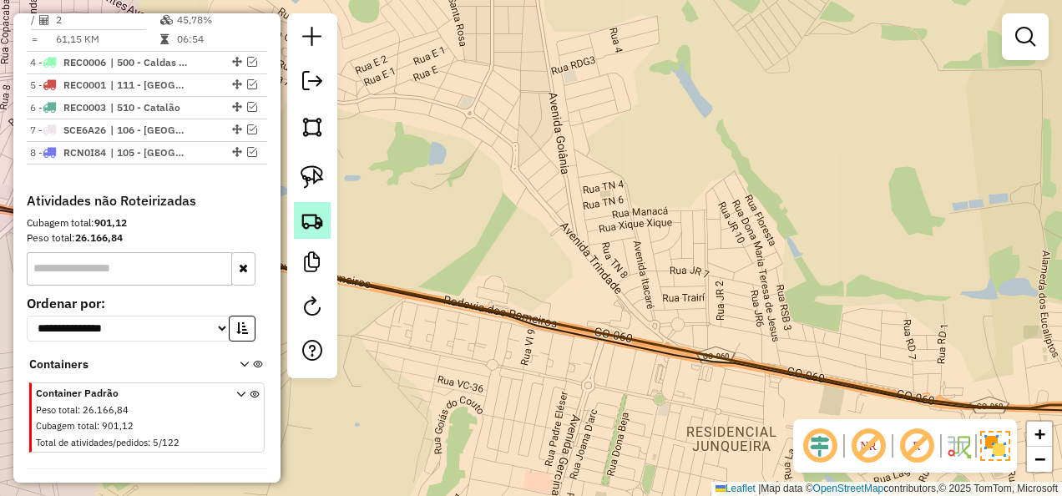
click at [306, 219] on img at bounding box center [312, 220] width 23 height 23
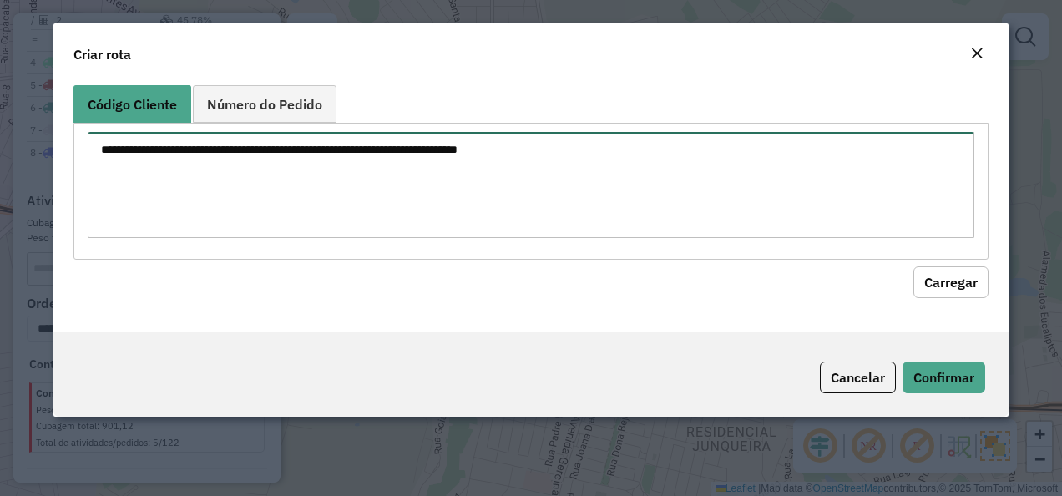
click at [311, 199] on textarea at bounding box center [532, 185] width 888 height 106
paste textarea "********"
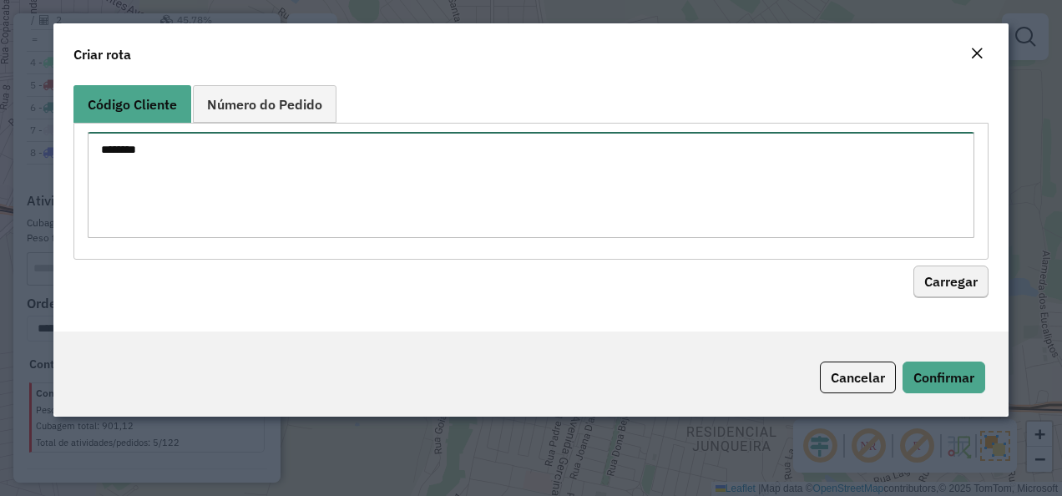
type textarea "********"
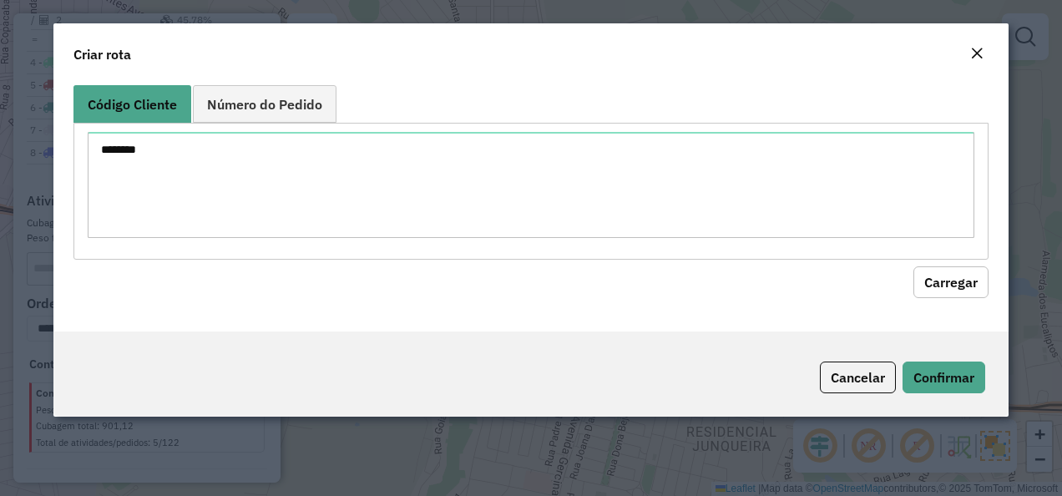
drag, startPoint x: 945, startPoint y: 277, endPoint x: 877, endPoint y: 292, distance: 70.1
click at [944, 278] on button "Carregar" at bounding box center [950, 282] width 75 height 32
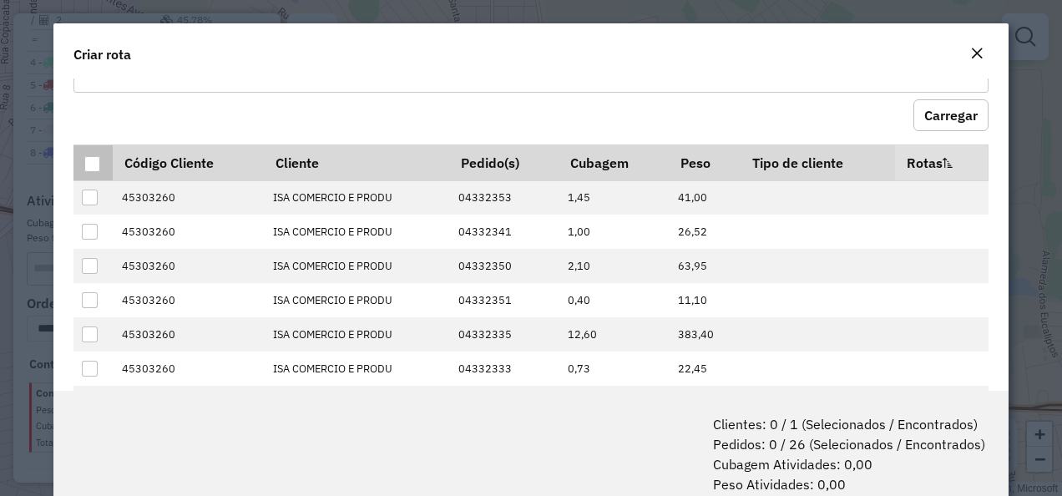
click at [88, 156] on div at bounding box center [92, 164] width 16 height 16
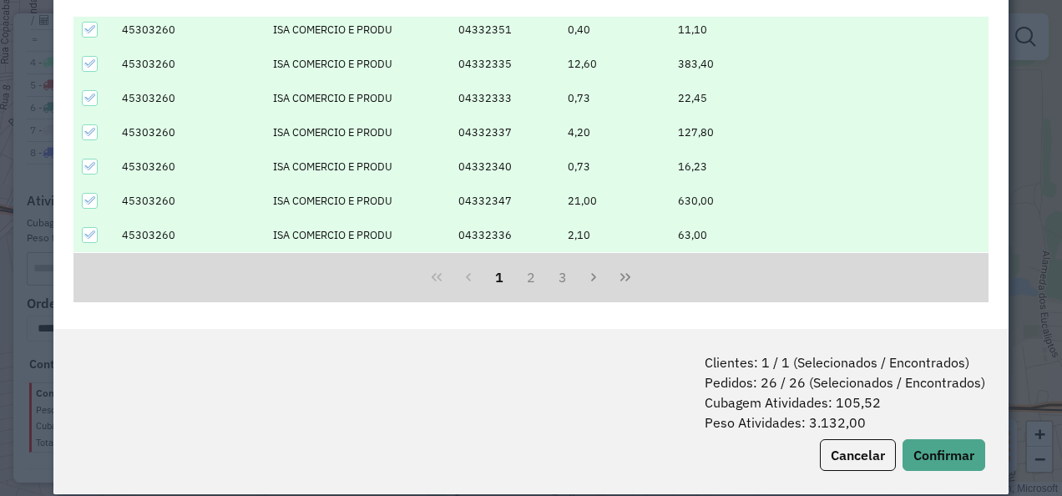
scroll to position [83, 0]
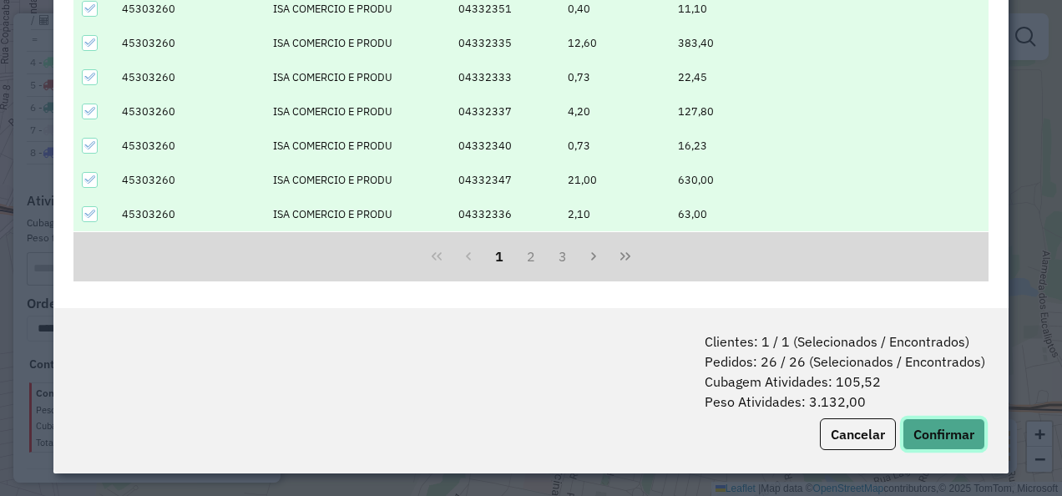
click at [936, 423] on button "Confirmar" at bounding box center [944, 434] width 83 height 32
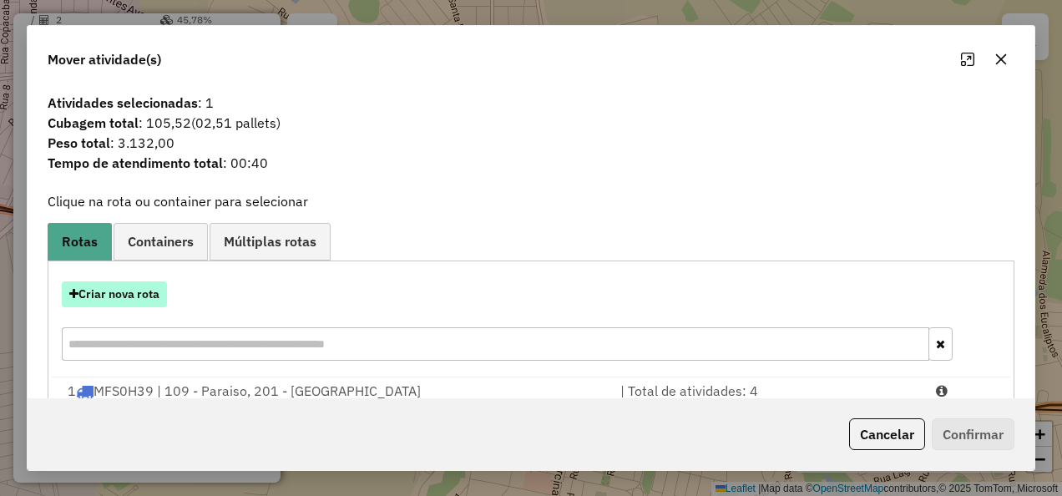
click at [152, 291] on button "Criar nova rota" at bounding box center [114, 294] width 105 height 26
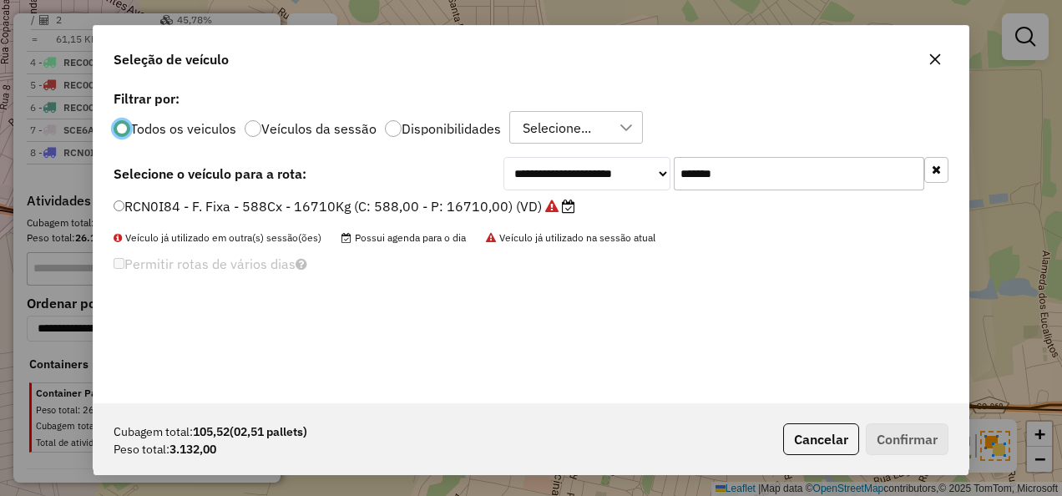
scroll to position [9, 5]
click at [158, 200] on label "RCN0I84 - F. Fixa - 588Cx - 16710Kg (C: 588,00 - P: 16710,00) (VD)" at bounding box center [345, 206] width 462 height 20
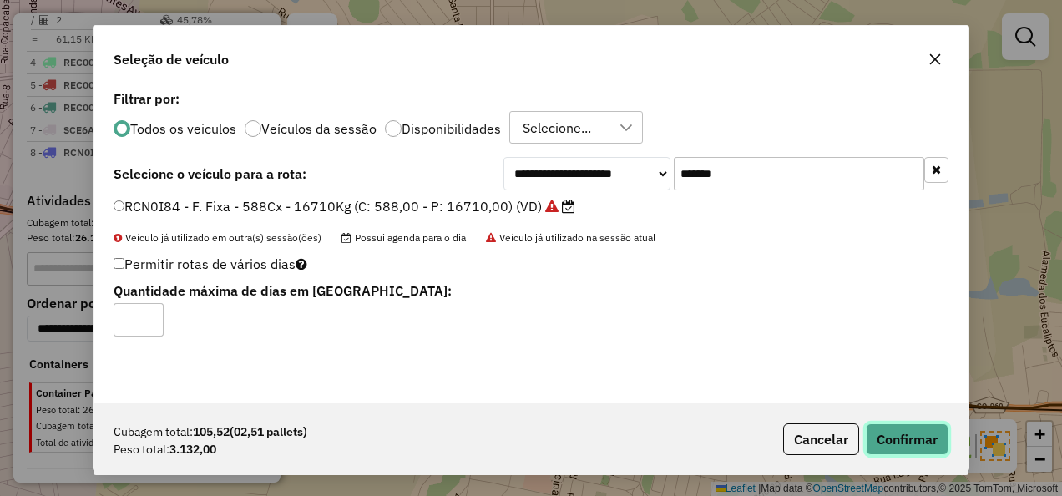
click at [913, 442] on button "Confirmar" at bounding box center [907, 439] width 83 height 32
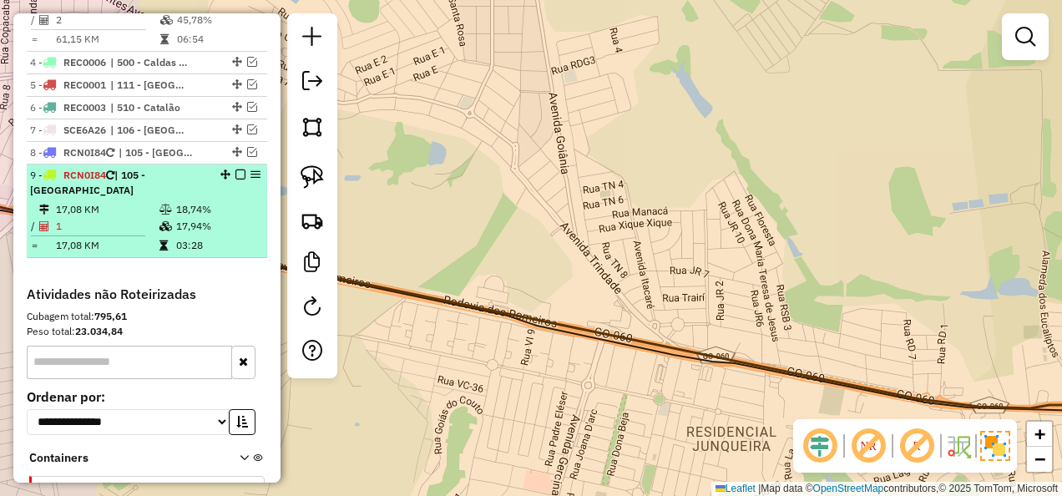
click at [192, 218] on td "17,94%" at bounding box center [217, 226] width 84 height 17
select select "**********"
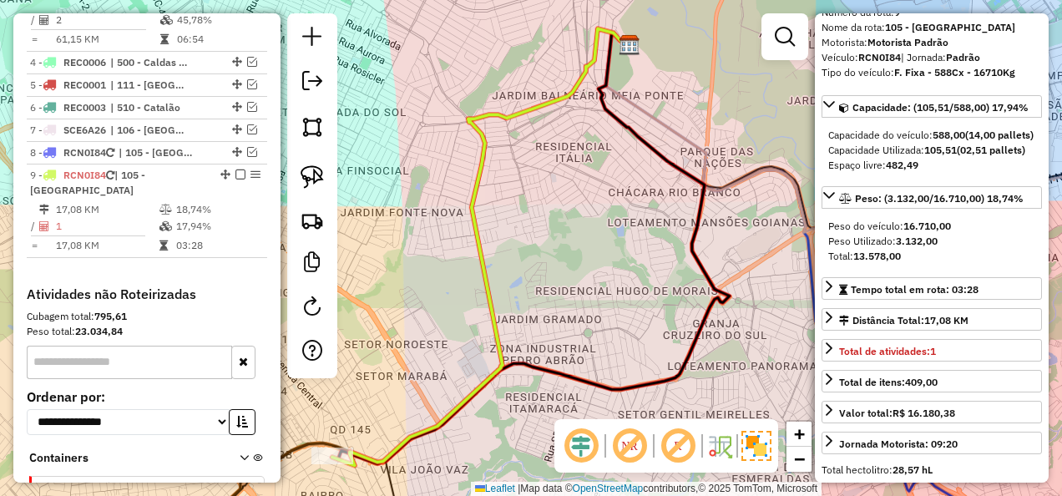
scroll to position [48, 0]
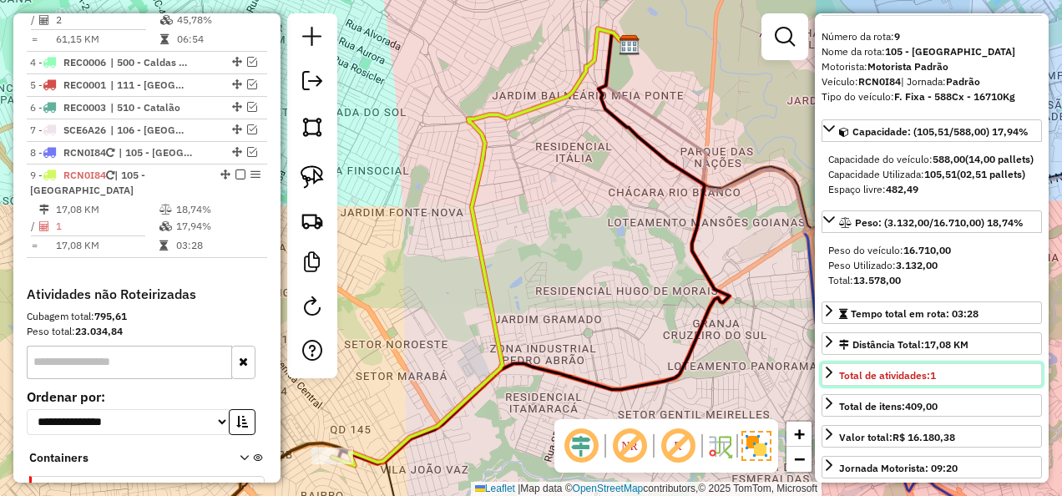
click at [935, 382] on strong "1" at bounding box center [933, 375] width 6 height 13
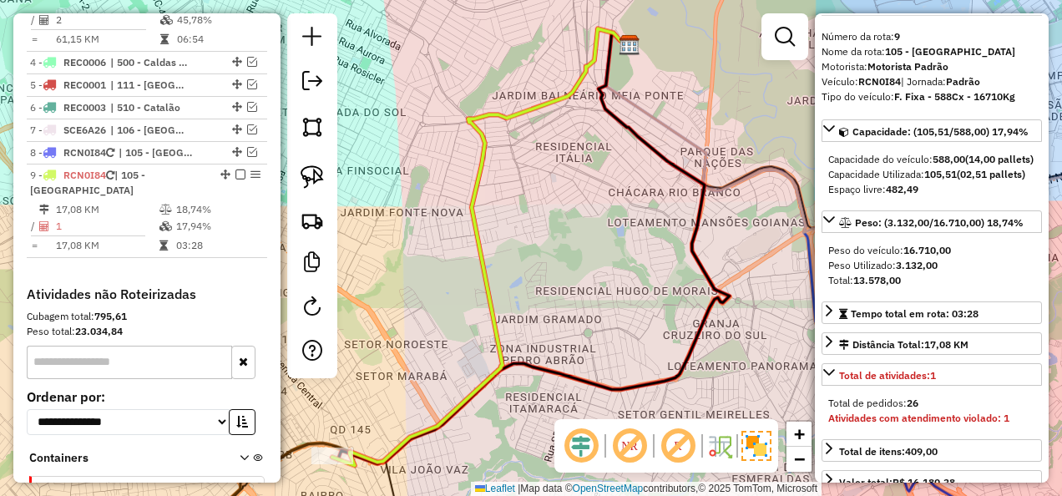
click at [892, 424] on strong "Atividades com atendimento violado: 1" at bounding box center [918, 418] width 181 height 13
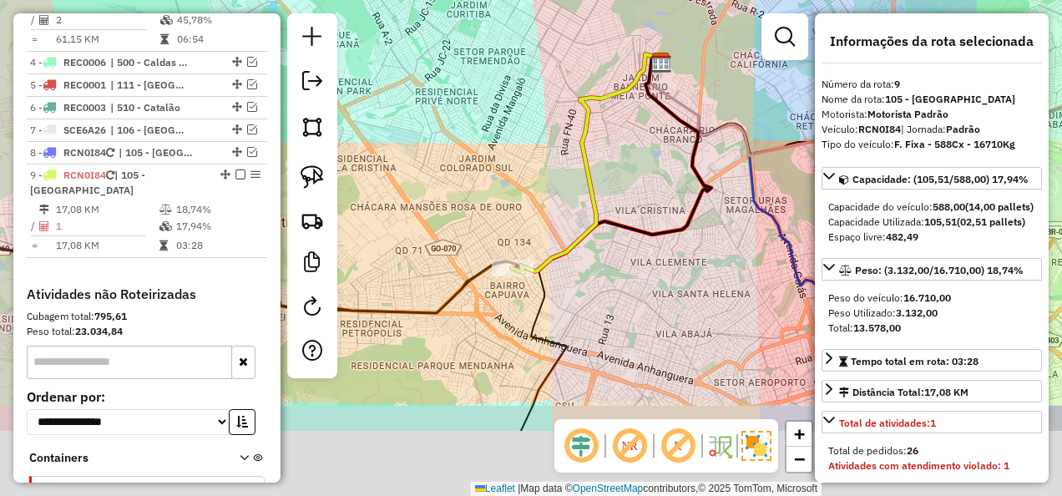
drag, startPoint x: 579, startPoint y: 281, endPoint x: 580, endPoint y: 272, distance: 8.5
click at [580, 272] on div "Janela de atendimento Grade de atendimento Capacidade Transportadoras Veículos …" at bounding box center [531, 248] width 1062 height 496
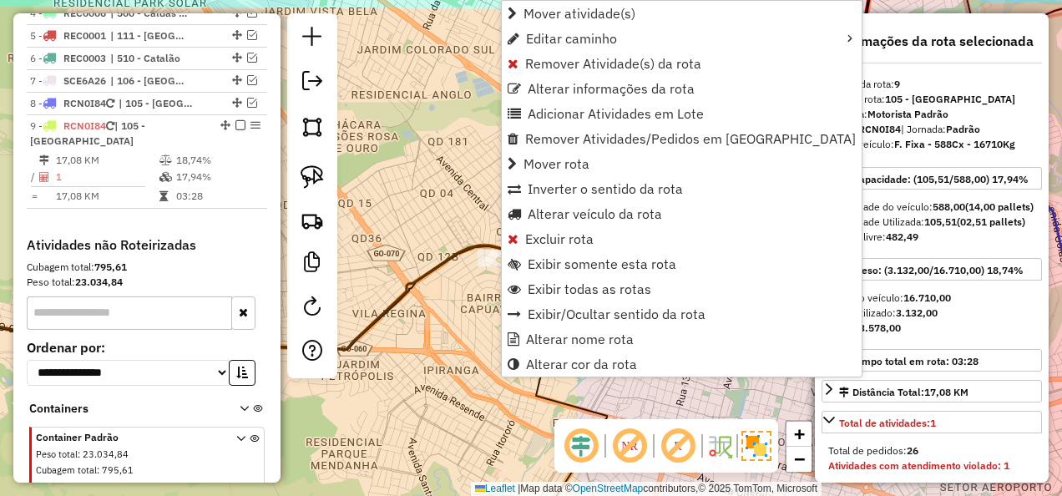
scroll to position [1093, 0]
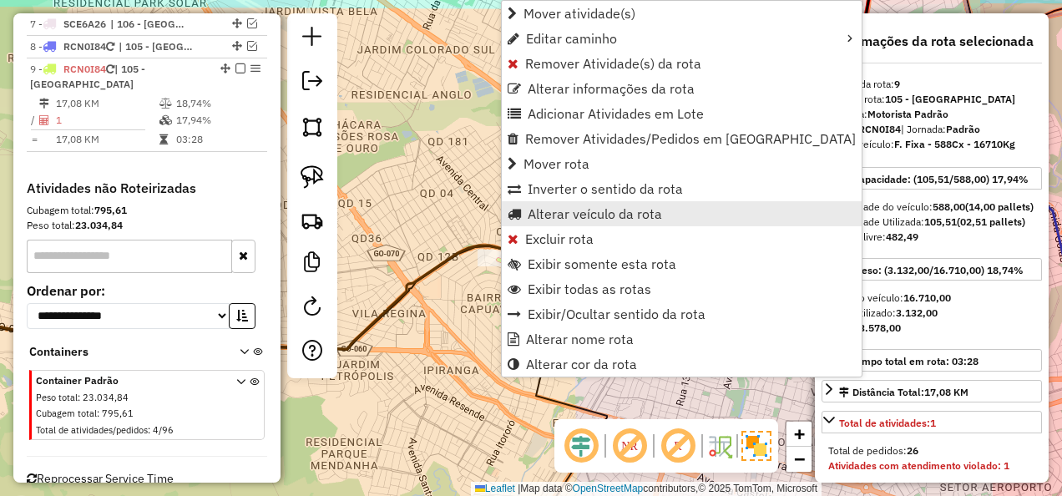
click at [574, 209] on span "Alterar veículo da rota" at bounding box center [595, 213] width 134 height 13
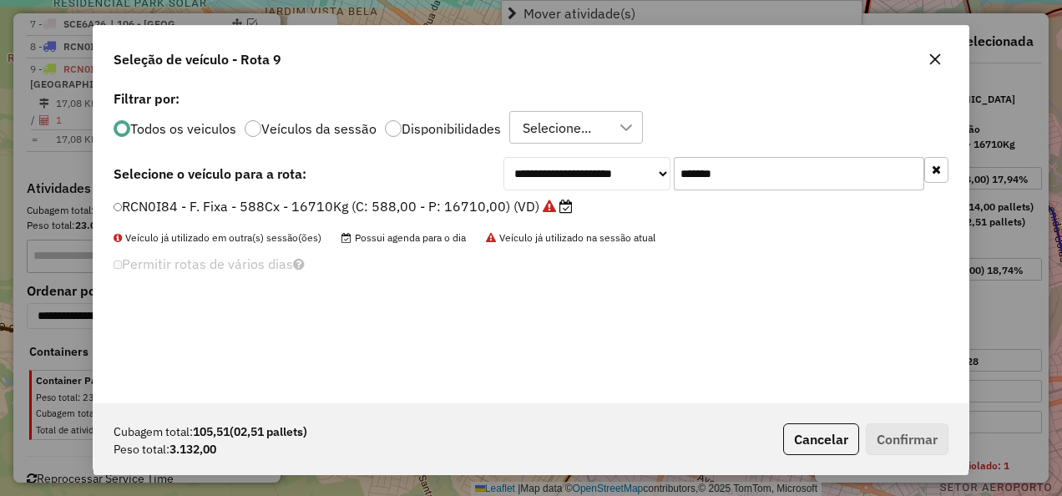
scroll to position [9, 5]
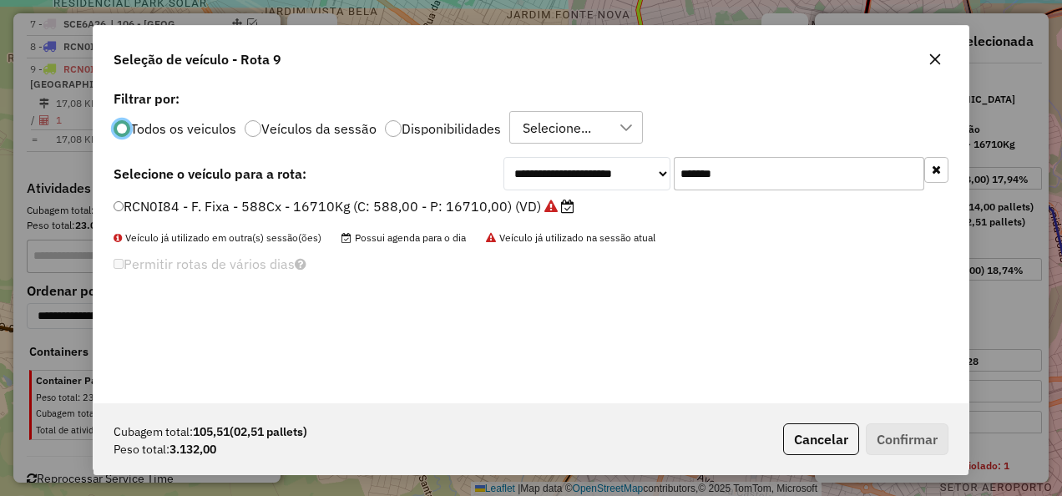
click at [937, 67] on button "button" at bounding box center [935, 59] width 27 height 27
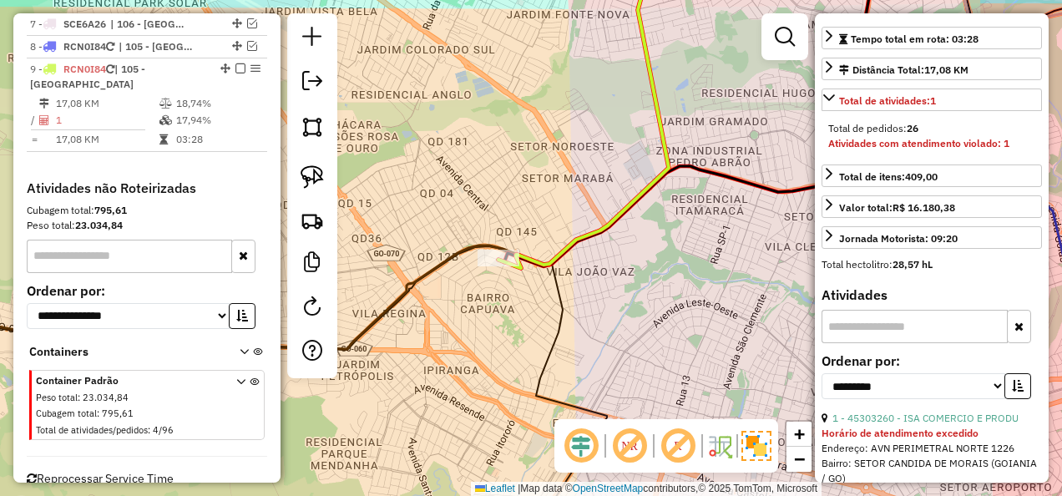
scroll to position [334, 0]
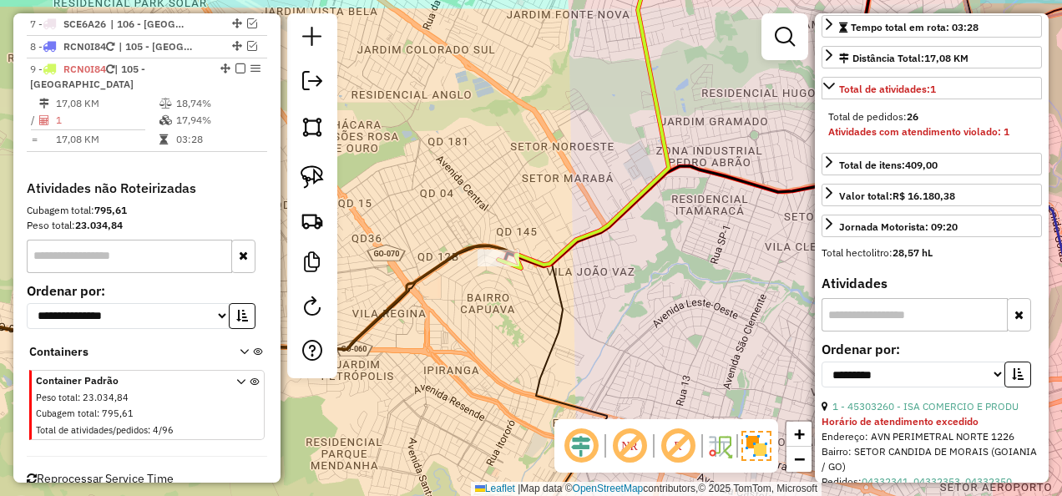
click at [934, 138] on strong "Atividades com atendimento violado: 1" at bounding box center [918, 131] width 181 height 13
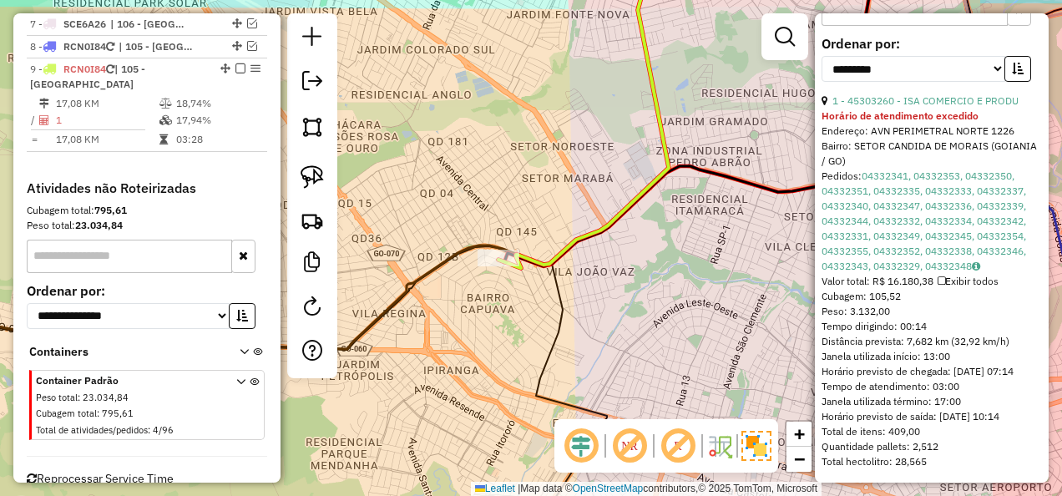
scroll to position [677, 0]
click at [950, 275] on span "Exibir todos" at bounding box center [968, 281] width 61 height 13
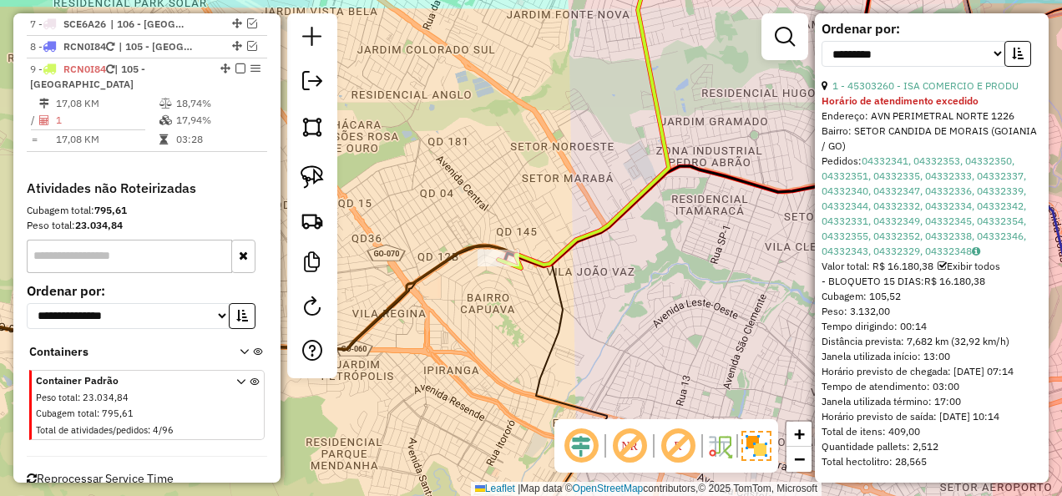
click at [947, 263] on icon at bounding box center [942, 266] width 9 height 10
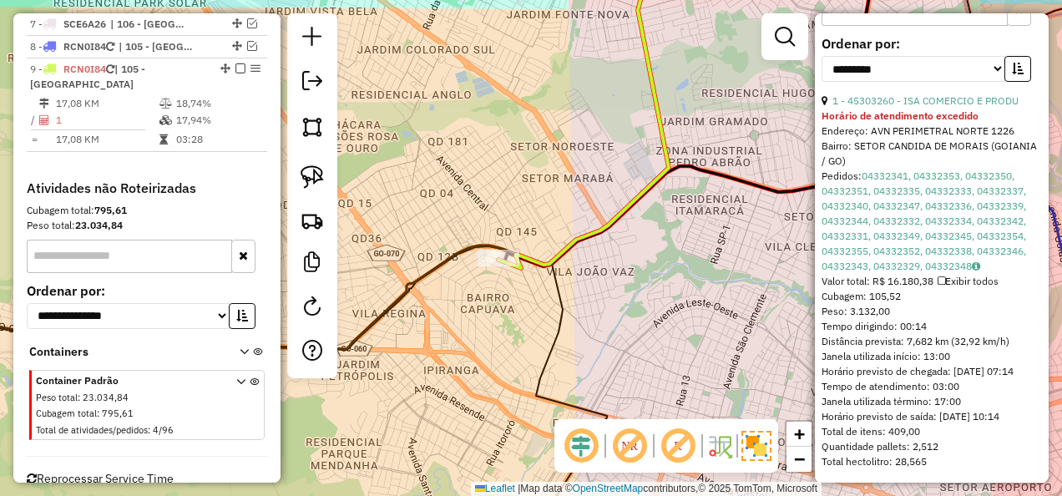
click at [950, 275] on span "Exibir todos" at bounding box center [968, 281] width 61 height 13
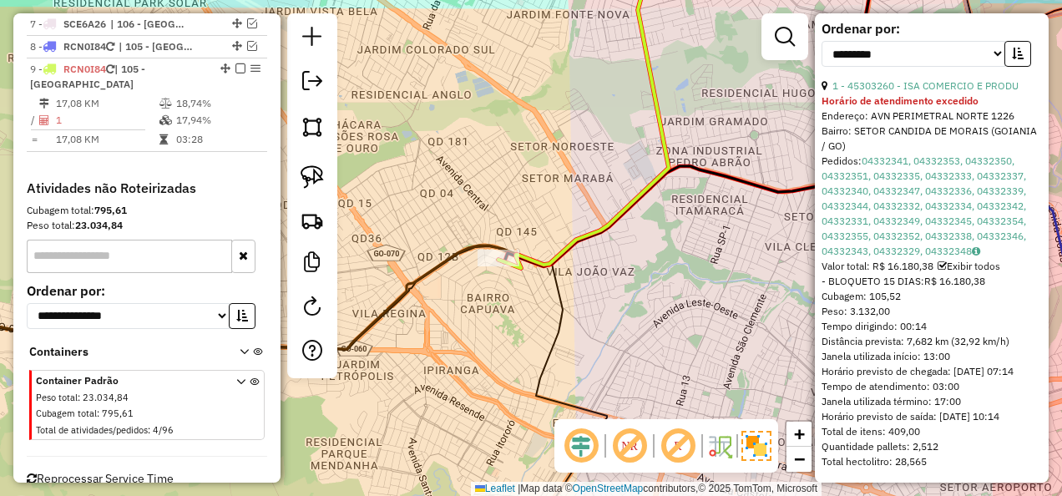
click at [947, 262] on icon at bounding box center [942, 266] width 9 height 10
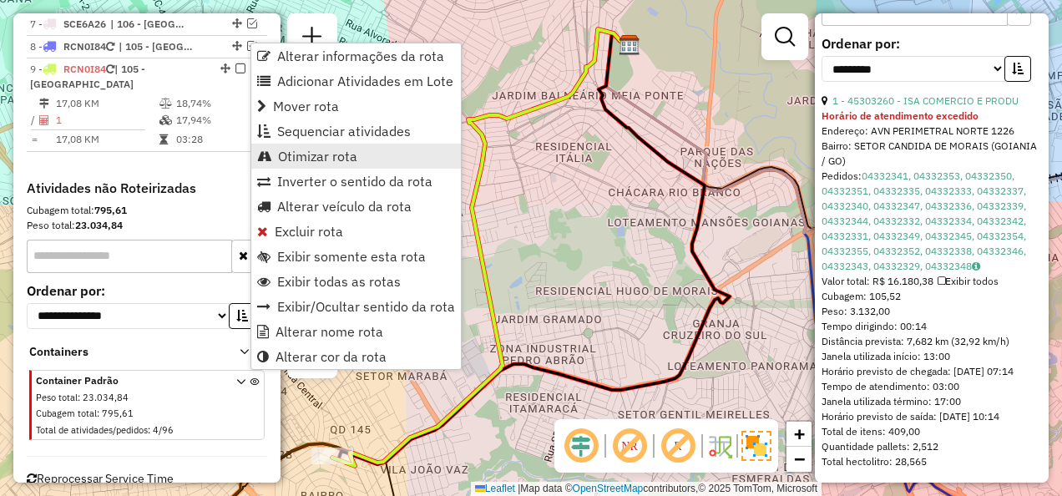
click at [324, 144] on link "Otimizar rota" at bounding box center [356, 156] width 210 height 25
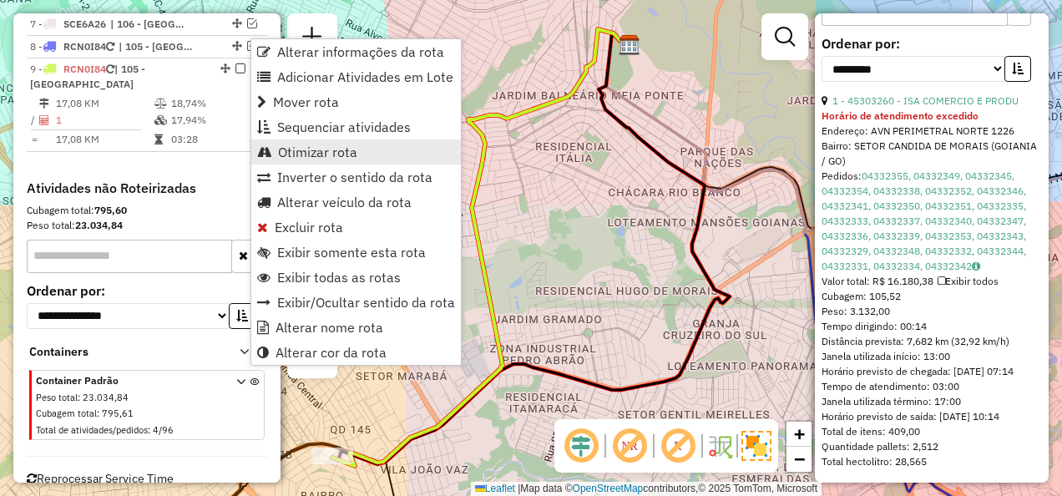
click at [317, 154] on span "Otimizar rota" at bounding box center [317, 151] width 79 height 13
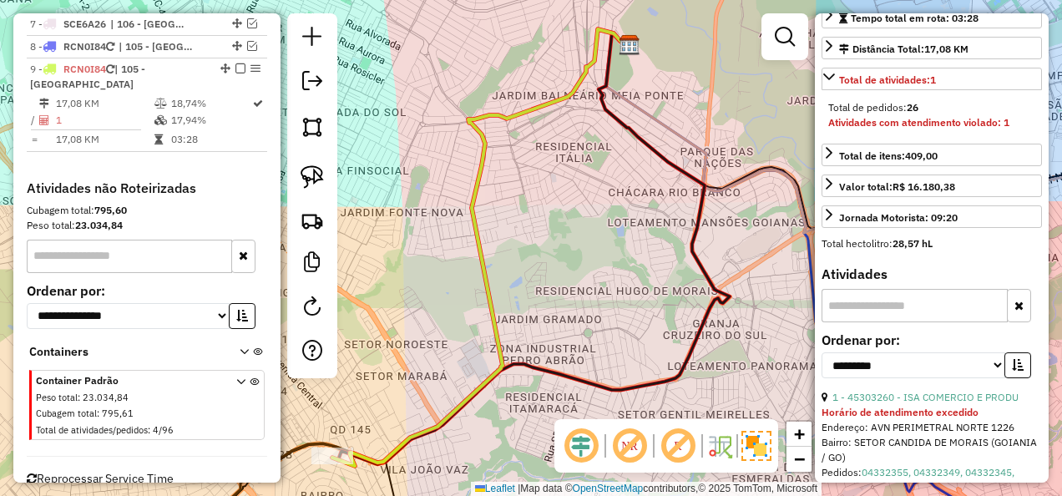
scroll to position [510, 0]
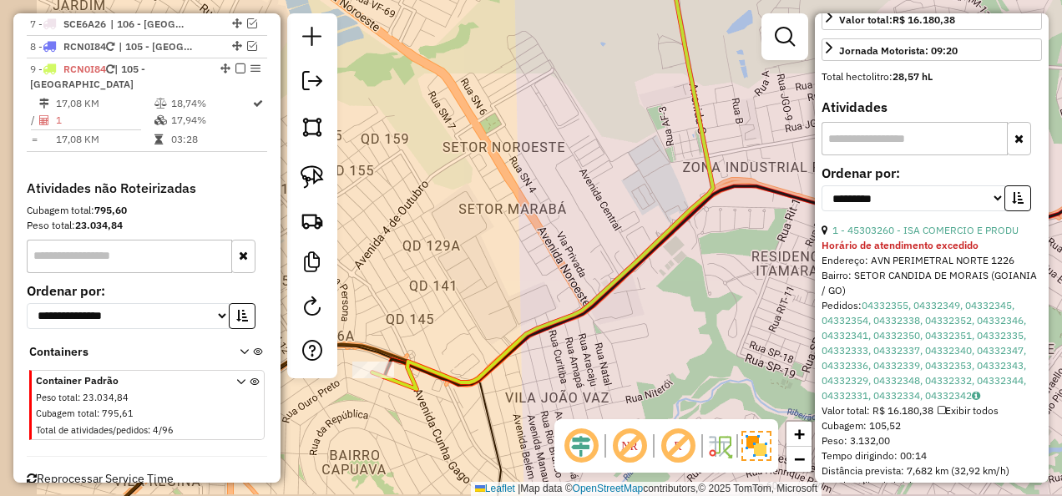
drag, startPoint x: 541, startPoint y: 386, endPoint x: 576, endPoint y: 361, distance: 43.1
click at [576, 361] on div "Janela de atendimento Grade de atendimento Capacidade Transportadoras Veículos …" at bounding box center [531, 248] width 1062 height 496
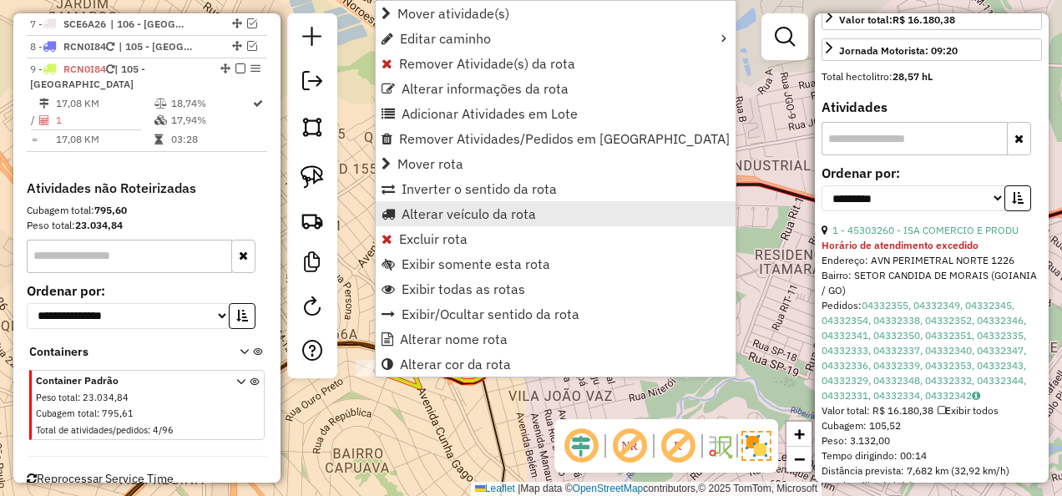
click at [454, 210] on span "Alterar veículo da rota" at bounding box center [469, 213] width 134 height 13
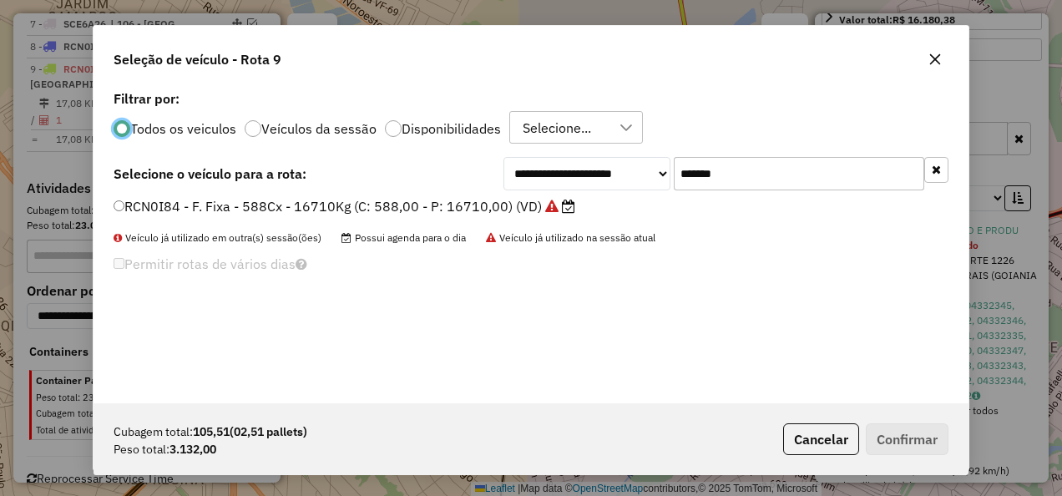
scroll to position [9, 5]
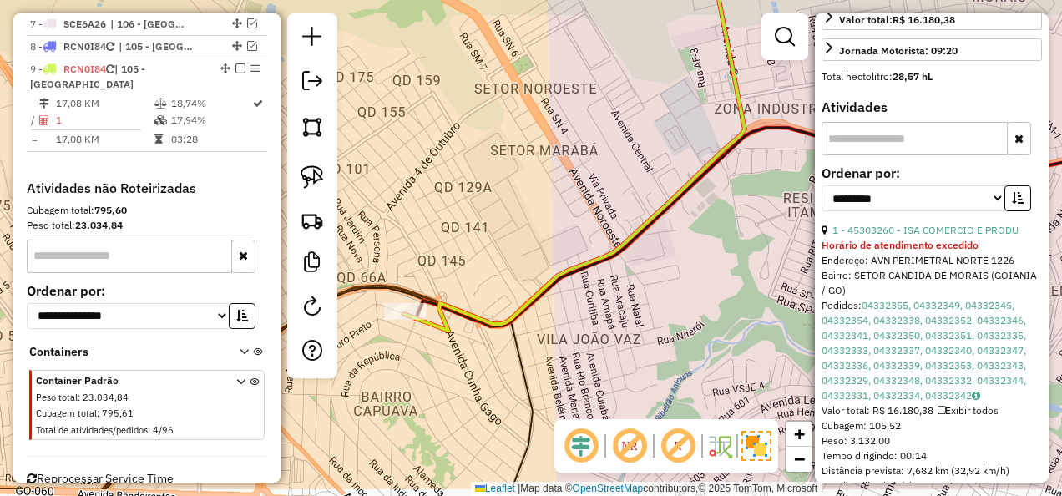
drag, startPoint x: 710, startPoint y: 335, endPoint x: 738, endPoint y: 278, distance: 63.5
click at [738, 278] on div "Janela de atendimento Grade de atendimento Capacidade Transportadoras Veículos …" at bounding box center [531, 248] width 1062 height 496
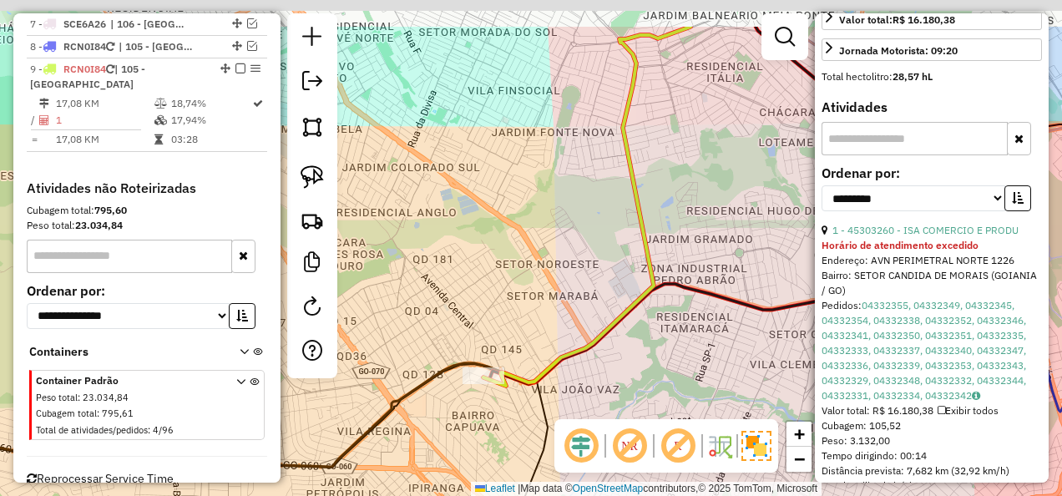
drag, startPoint x: 718, startPoint y: 296, endPoint x: 645, endPoint y: 376, distance: 108.7
click at [645, 376] on div "Janela de atendimento Grade de atendimento Capacidade Transportadoras Veículos …" at bounding box center [531, 248] width 1062 height 496
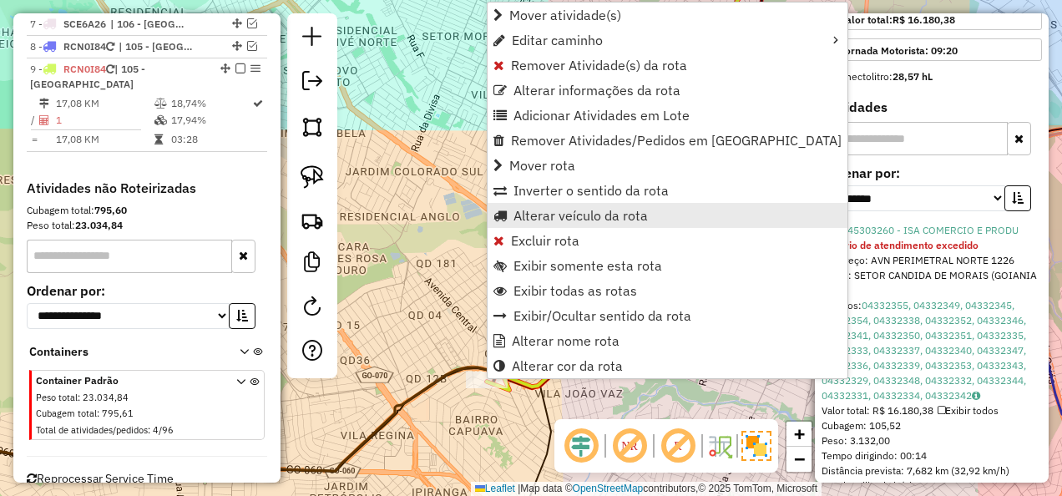
click at [546, 218] on span "Alterar veículo da rota" at bounding box center [581, 215] width 134 height 13
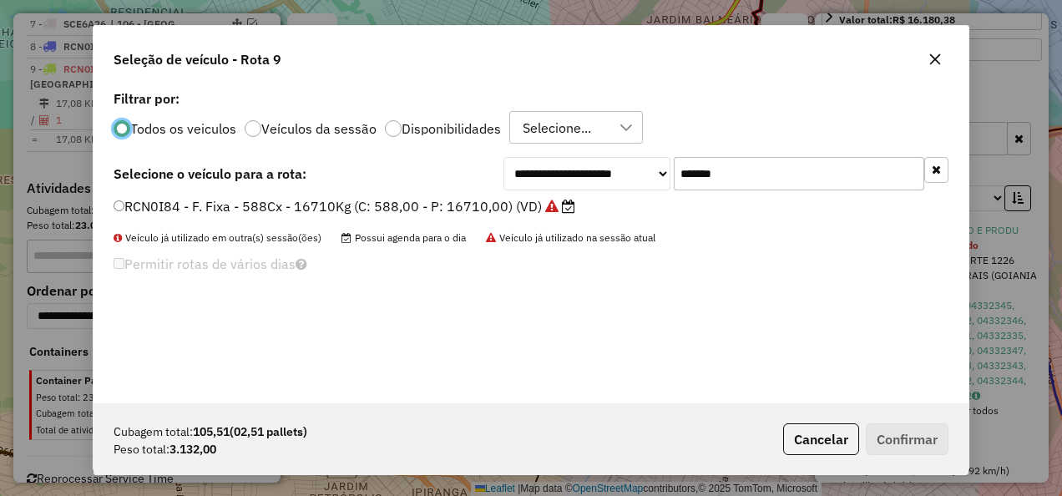
drag, startPoint x: 493, startPoint y: 159, endPoint x: 271, endPoint y: 177, distance: 222.9
click at [271, 177] on div "**********" at bounding box center [531, 244] width 875 height 317
drag, startPoint x: 574, startPoint y: 180, endPoint x: 428, endPoint y: 189, distance: 147.2
click at [458, 182] on div "**********" at bounding box center [531, 173] width 835 height 33
paste input "text"
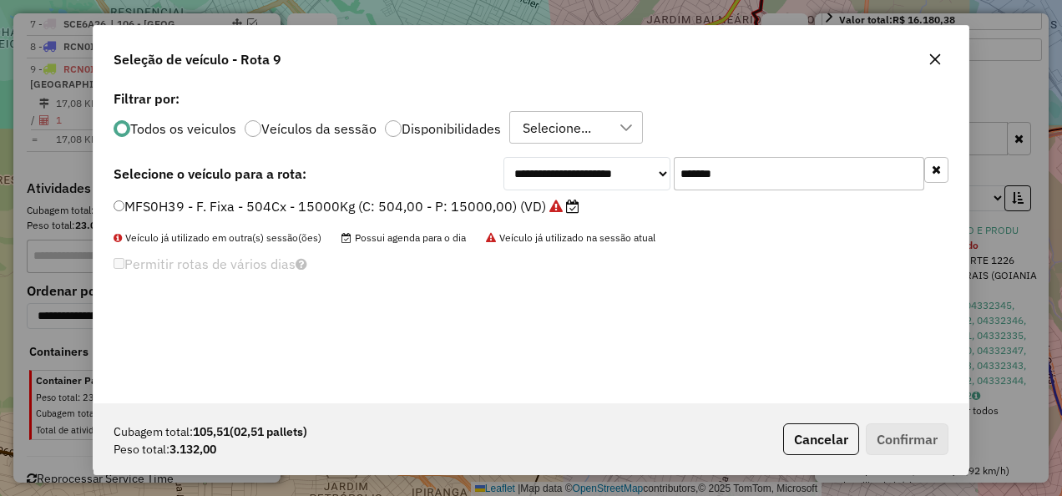
type input "*******"
click at [497, 192] on div "**********" at bounding box center [531, 244] width 875 height 317
click at [489, 200] on label "MFS0H39 - F. Fixa - 504Cx - 15000Kg (C: 504,00 - P: 15000,00) (VD)" at bounding box center [347, 206] width 466 height 20
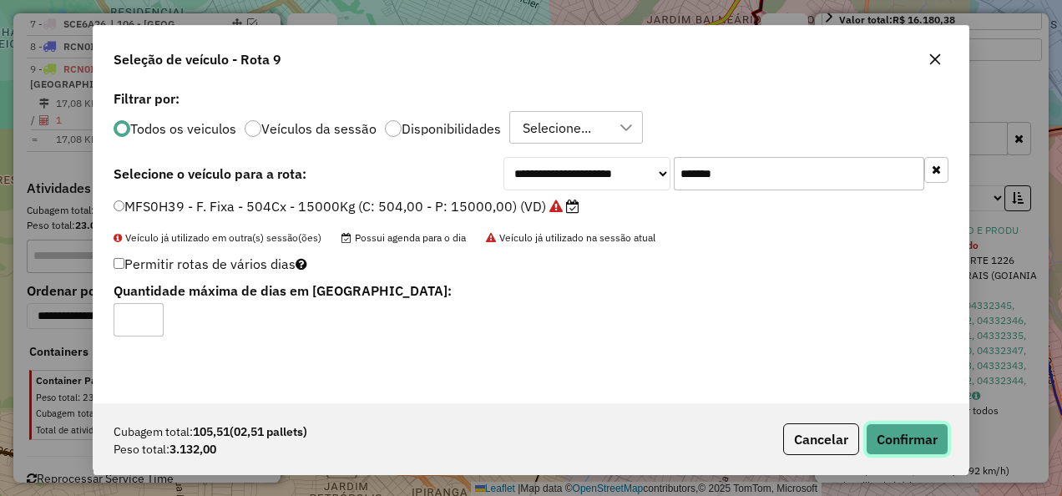
click at [929, 438] on button "Confirmar" at bounding box center [907, 439] width 83 height 32
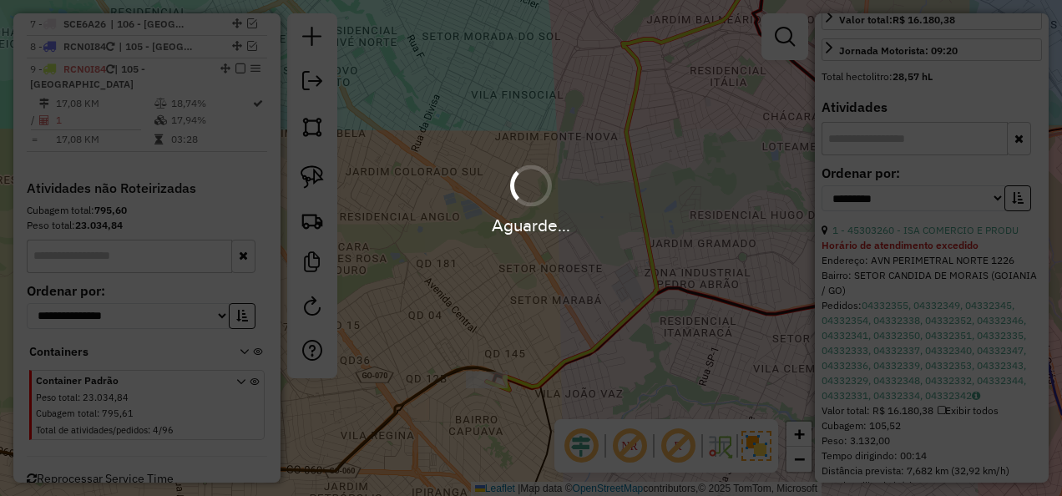
scroll to position [495, 0]
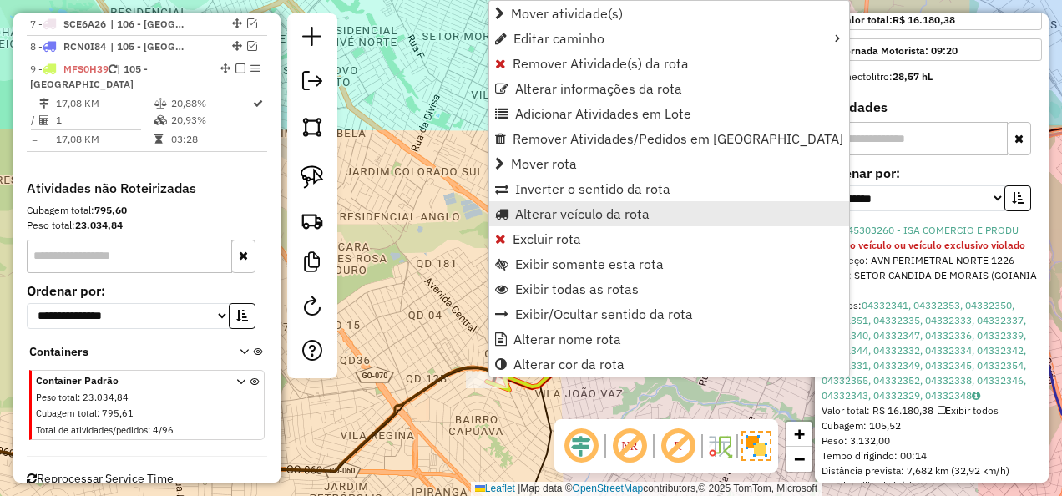
click at [549, 215] on span "Alterar veículo da rota" at bounding box center [582, 213] width 134 height 13
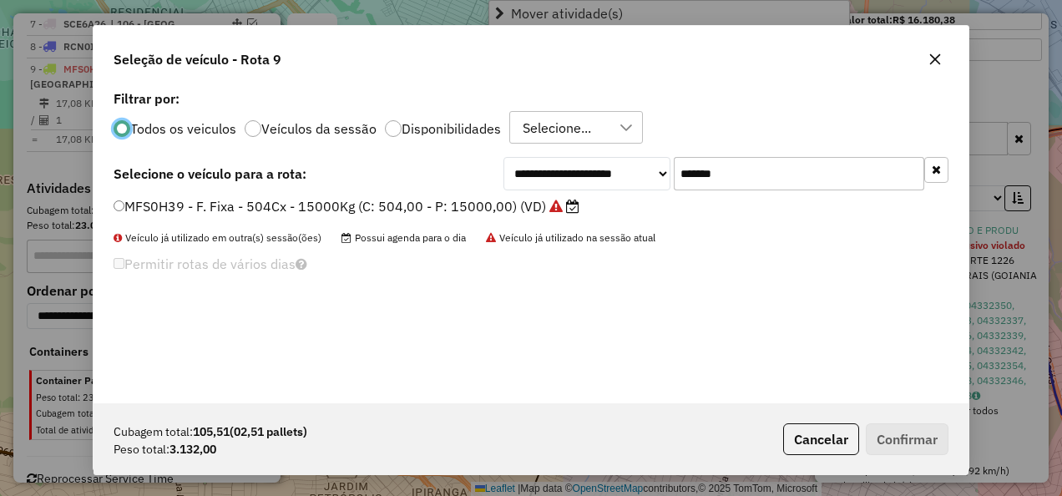
scroll to position [9, 5]
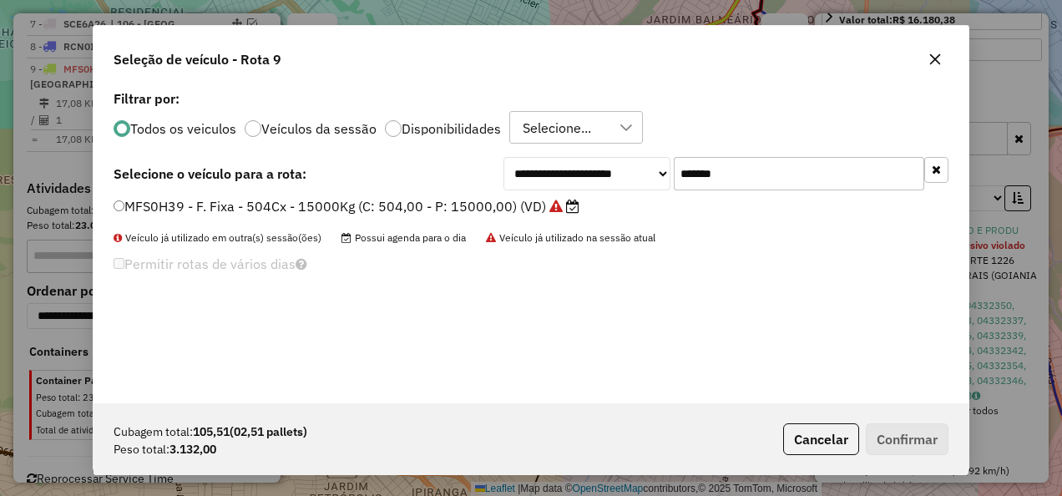
drag, startPoint x: 710, startPoint y: 175, endPoint x: 403, endPoint y: 172, distance: 306.5
click at [403, 172] on div "**********" at bounding box center [531, 173] width 835 height 33
paste input "text"
type input "*******"
click at [446, 212] on label "PRX5174 - F. Fixa - 588cx - 17420Kg (C: 588,00 - P: 17420,00) (VD)" at bounding box center [337, 206] width 446 height 20
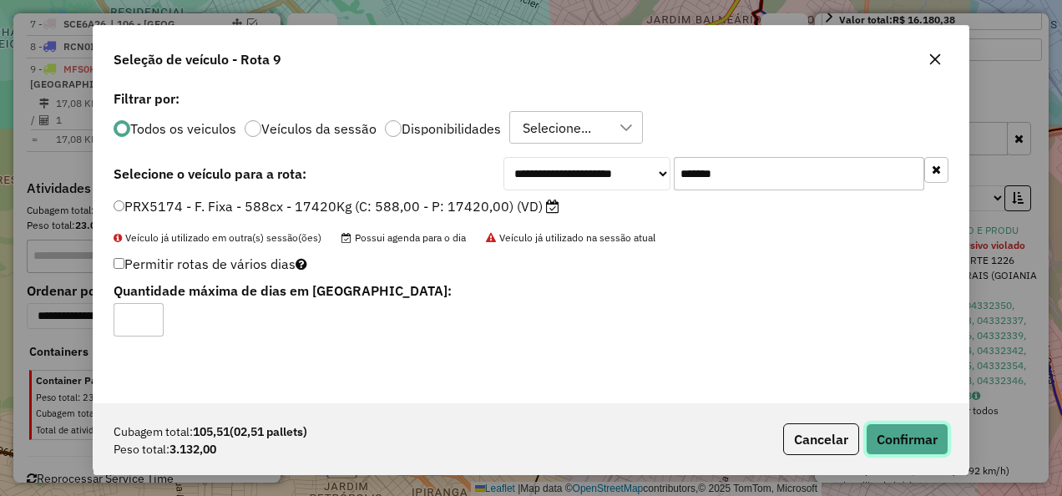
click at [917, 431] on button "Confirmar" at bounding box center [907, 439] width 83 height 32
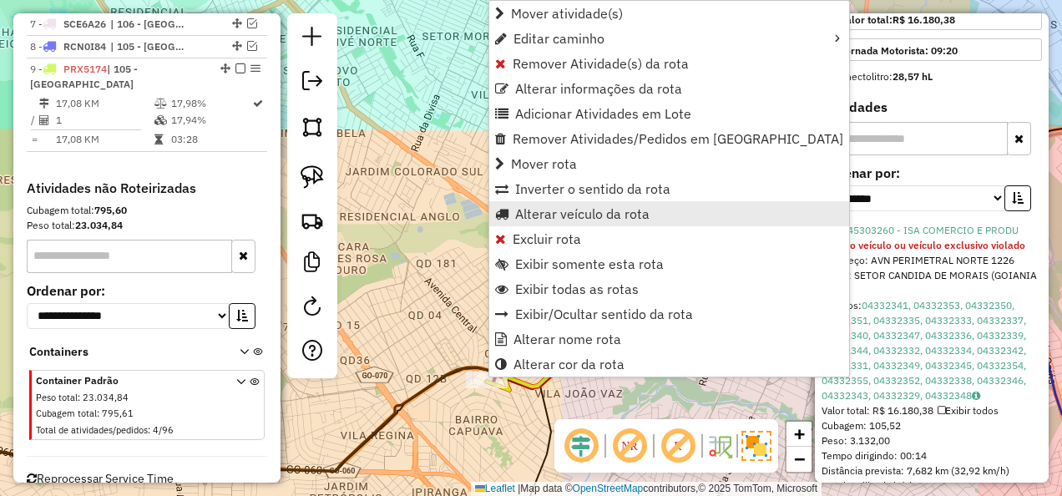
click at [597, 217] on span "Alterar veículo da rota" at bounding box center [582, 213] width 134 height 13
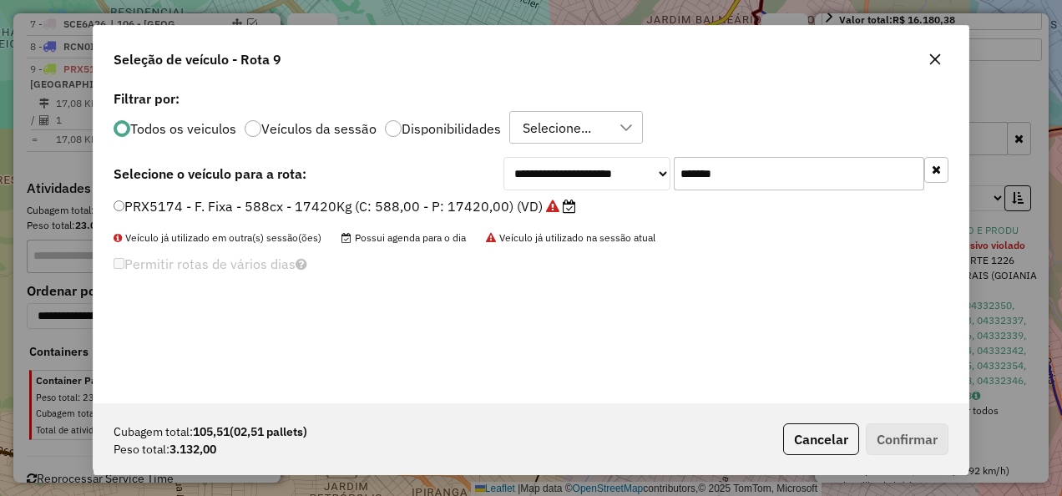
drag, startPoint x: 746, startPoint y: 167, endPoint x: 414, endPoint y: 168, distance: 331.5
click at [414, 168] on div "**********" at bounding box center [531, 173] width 835 height 33
type input "*******"
click at [387, 210] on label "REC0002 - Freteiro - 504Cx - 15930Kg (C: 504,00 - P: 15930,00) (VD)" at bounding box center [334, 206] width 440 height 20
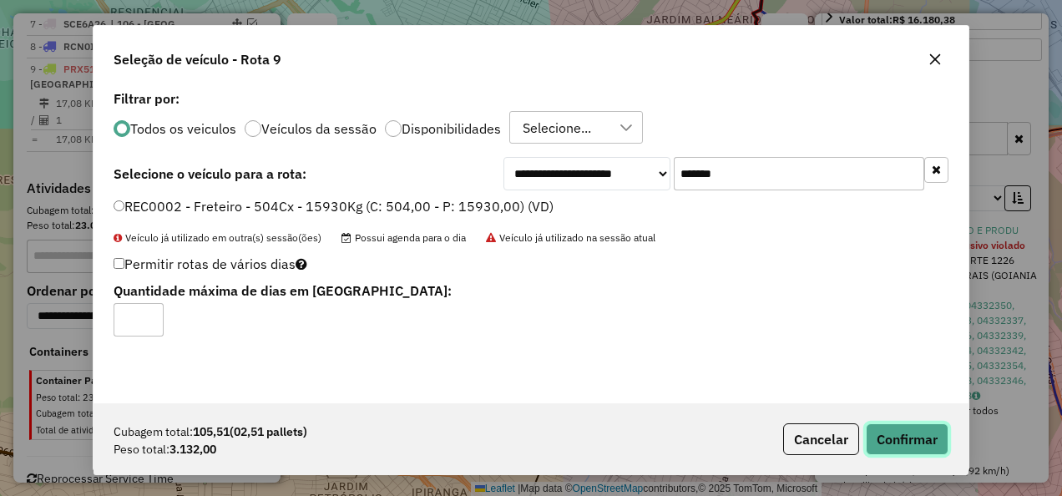
click at [892, 436] on button "Confirmar" at bounding box center [907, 439] width 83 height 32
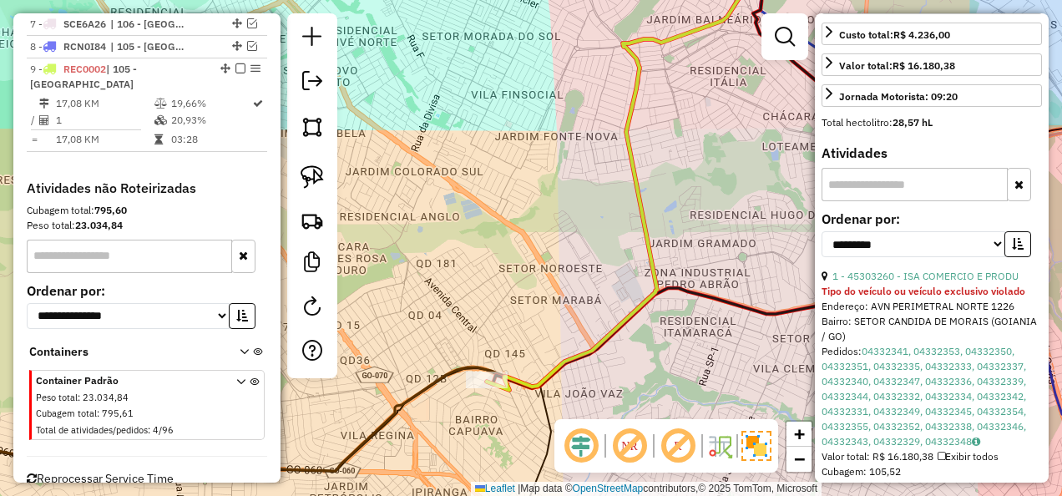
scroll to position [510, 0]
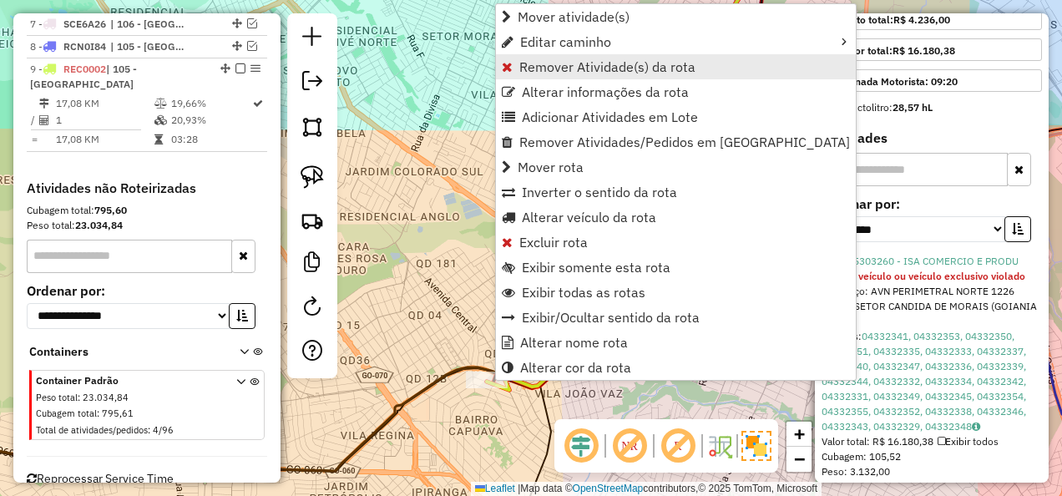
click at [586, 63] on span "Remover Atividade(s) da rota" at bounding box center [607, 66] width 176 height 13
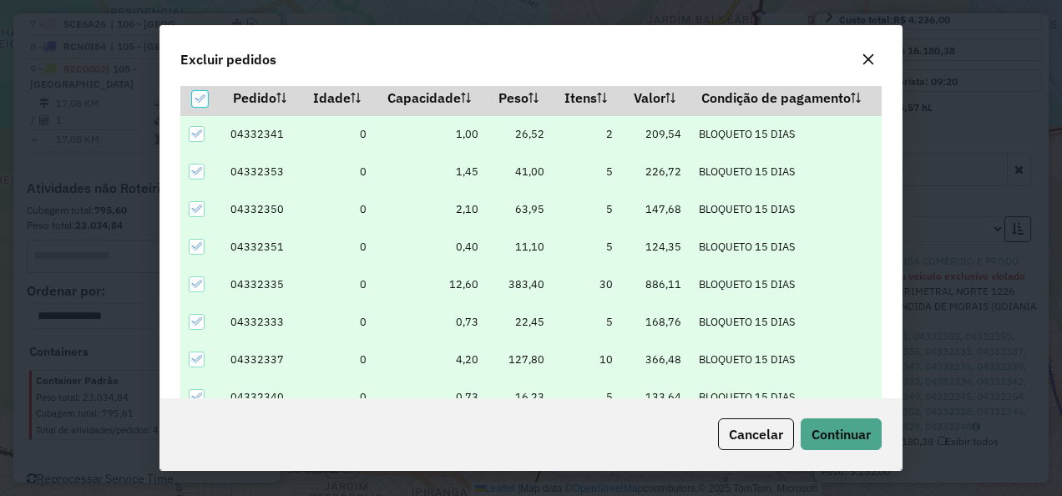
scroll to position [57, 0]
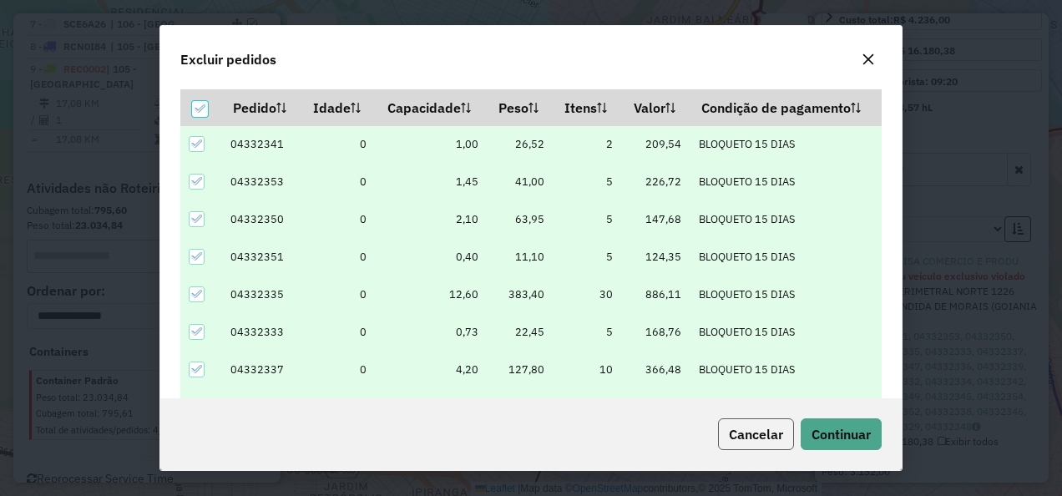
click at [781, 427] on span "Cancelar" at bounding box center [756, 434] width 54 height 17
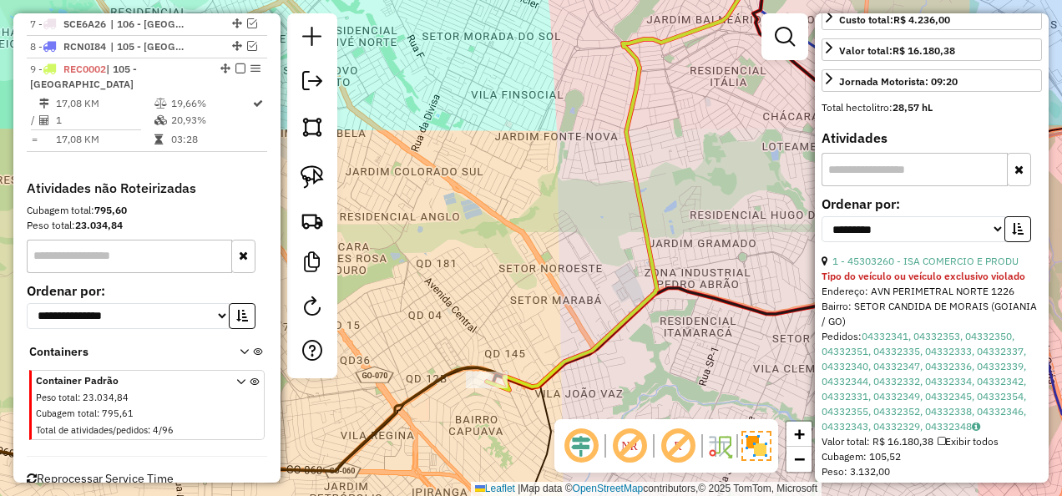
click at [665, 368] on div "Janela de atendimento Grade de atendimento Capacidade Transportadoras Veículos …" at bounding box center [531, 248] width 1062 height 496
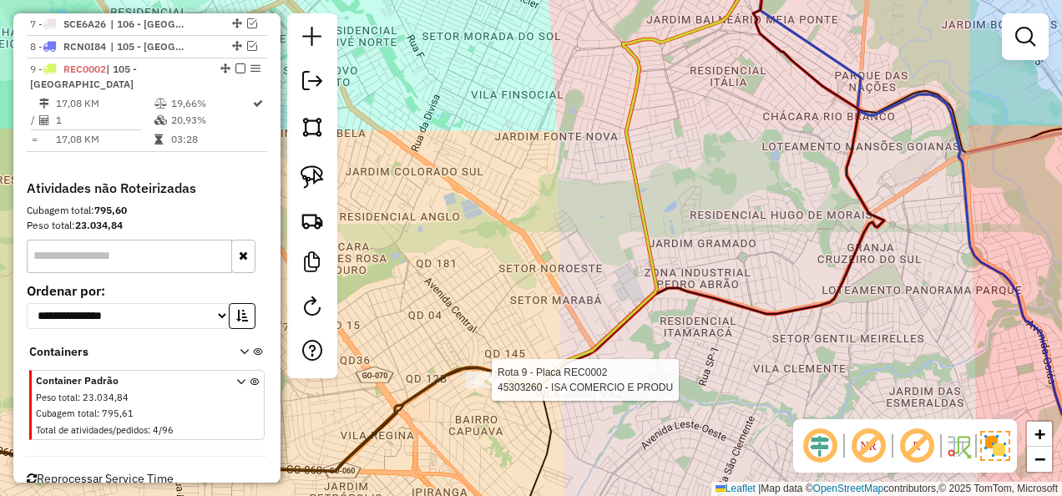
select select "**********"
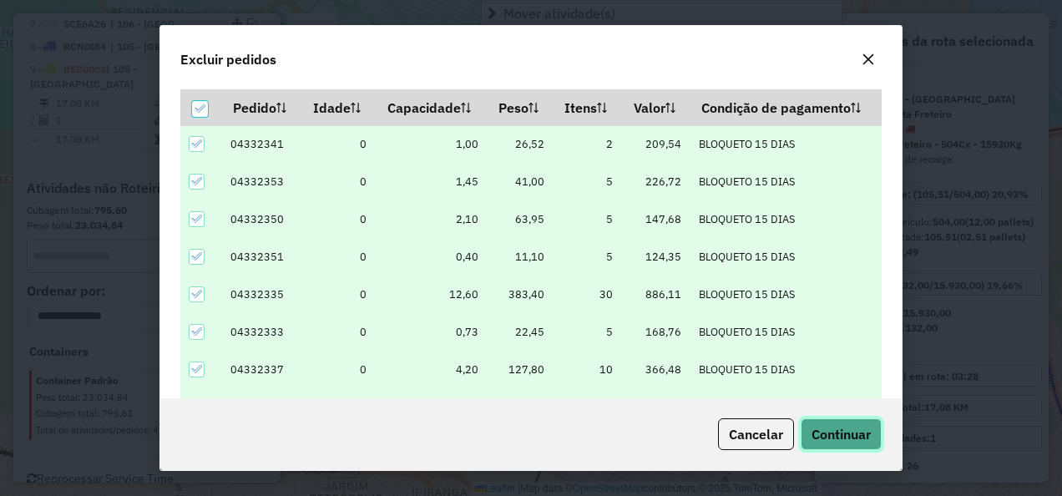
click at [853, 433] on span "Continuar" at bounding box center [841, 434] width 59 height 17
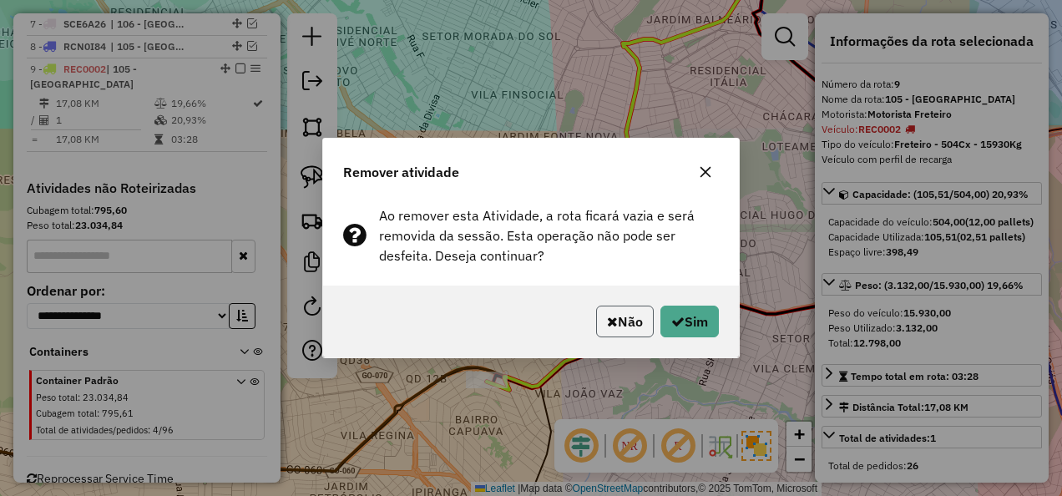
click at [613, 311] on button "Não" at bounding box center [625, 322] width 58 height 32
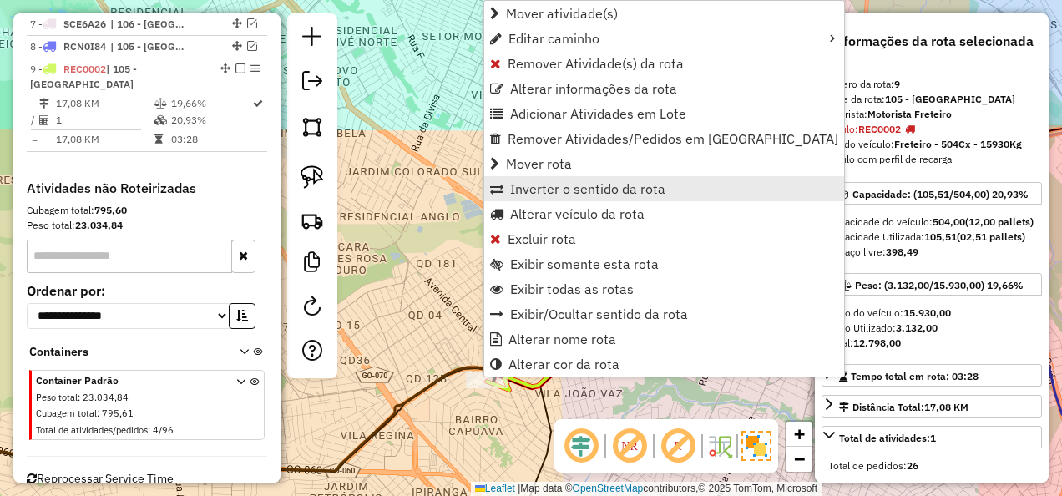
click at [615, 185] on span "Inverter o sentido da rota" at bounding box center [587, 188] width 155 height 13
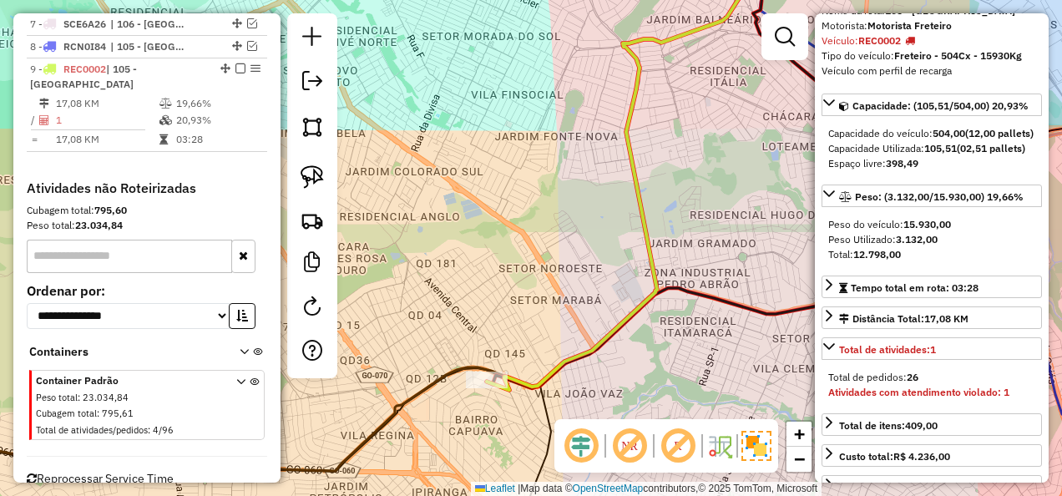
scroll to position [167, 0]
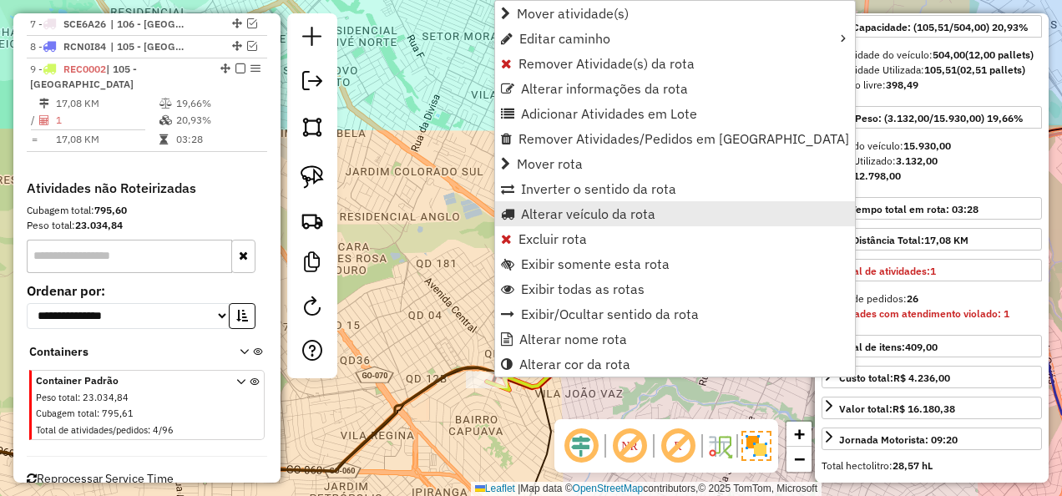
click at [595, 201] on link "Alterar veículo da rota" at bounding box center [675, 213] width 360 height 25
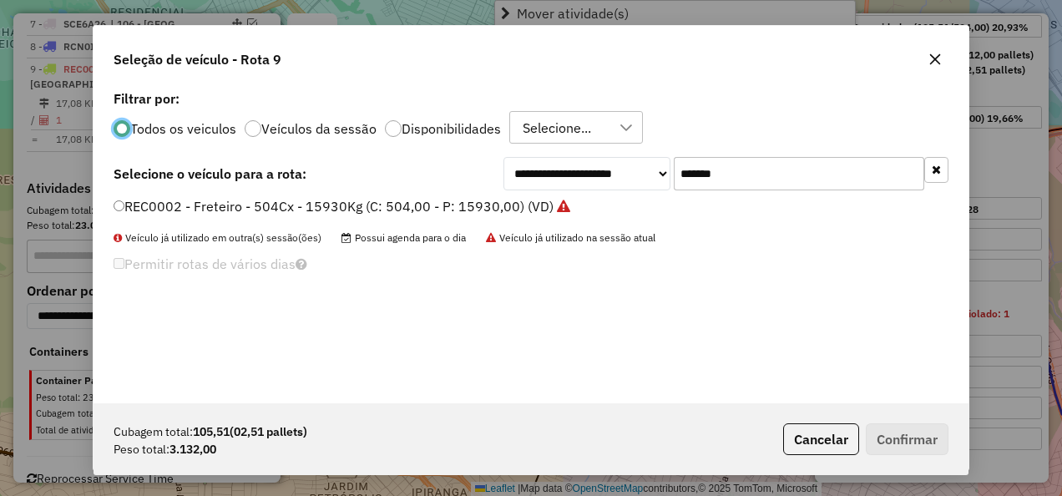
scroll to position [9, 5]
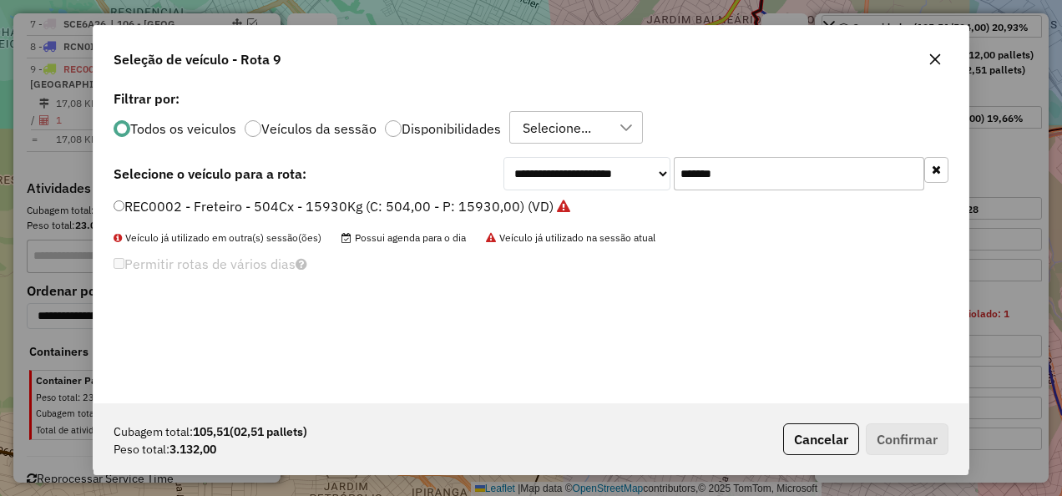
drag, startPoint x: 795, startPoint y: 170, endPoint x: 425, endPoint y: 204, distance: 371.4
click at [425, 204] on div "**********" at bounding box center [531, 244] width 875 height 317
paste input "text"
type input "*******"
click at [316, 220] on div "PRX5114 - F. Fixa - 588cx - 17420Kg (C: 588,00 - P: 17420,00) (VD)" at bounding box center [531, 213] width 855 height 33
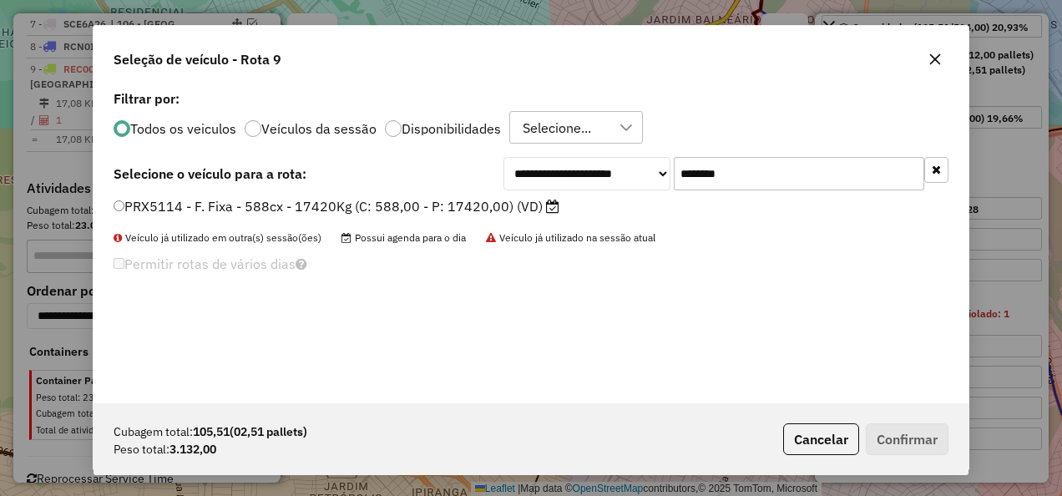
click at [386, 193] on div "**********" at bounding box center [531, 244] width 875 height 317
click at [396, 206] on label "PRX5114 - F. Fixa - 588cx - 17420Kg (C: 588,00 - P: 17420,00) (VD)" at bounding box center [337, 206] width 446 height 20
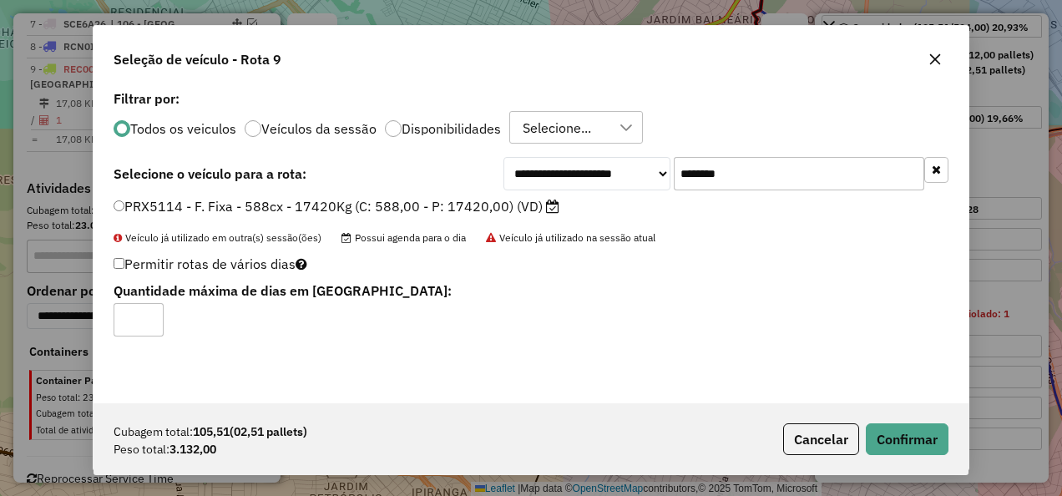
drag, startPoint x: 901, startPoint y: 456, endPoint x: 852, endPoint y: 479, distance: 54.5
click at [900, 456] on div "Cubagem total: 105,51 (02,51 pallets) Peso total: 3.132,00 Cancelar Confirmar" at bounding box center [531, 439] width 875 height 72
click at [890, 438] on button "Confirmar" at bounding box center [907, 439] width 83 height 32
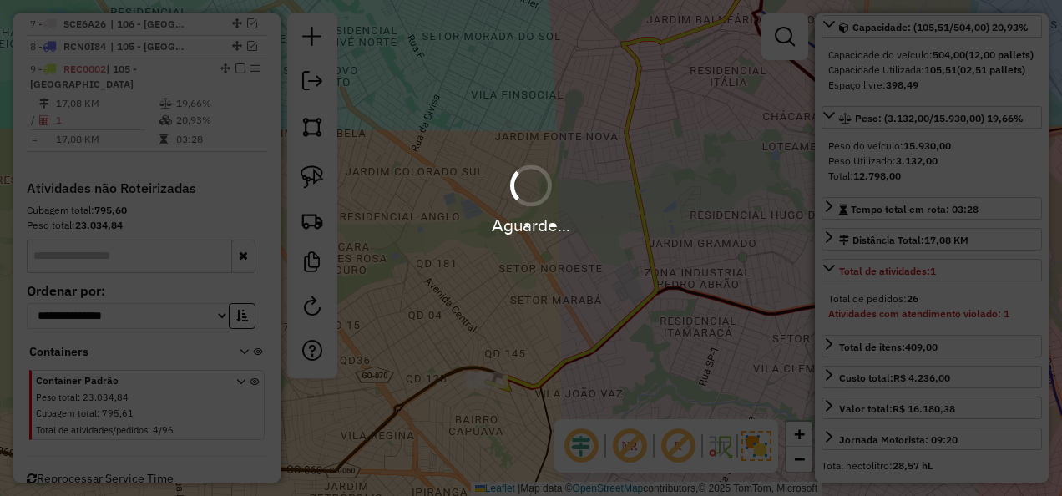
scroll to position [152, 0]
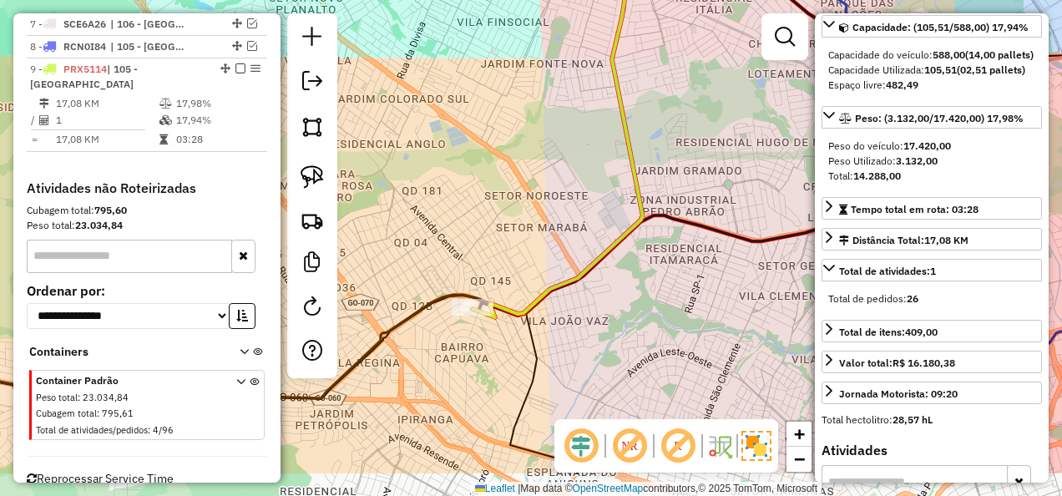
drag, startPoint x: 641, startPoint y: 367, endPoint x: 636, endPoint y: 302, distance: 64.5
click at [636, 302] on div "Janela de atendimento Grade de atendimento Capacidade Transportadoras Veículos …" at bounding box center [531, 248] width 1062 height 496
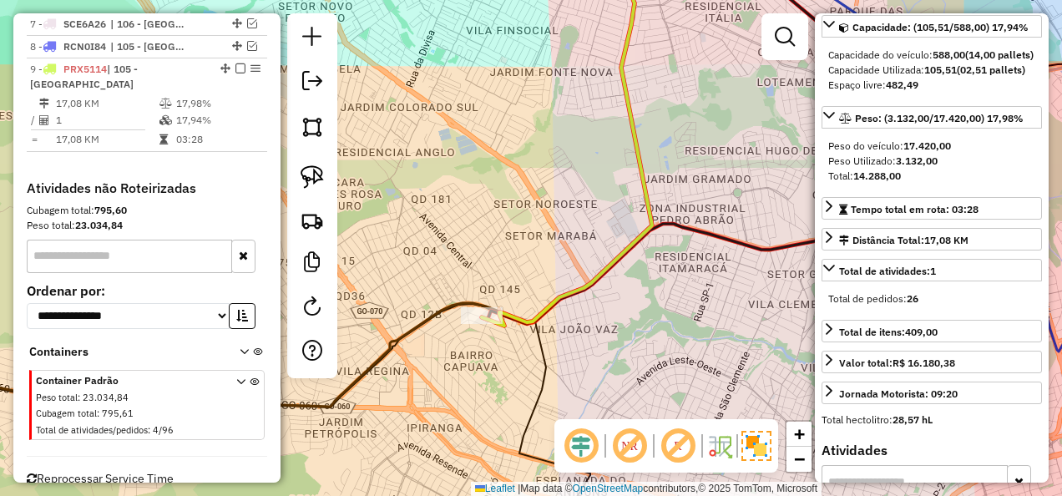
click at [591, 340] on div "Janela de atendimento Grade de atendimento Capacidade Transportadoras Veículos …" at bounding box center [531, 248] width 1062 height 496
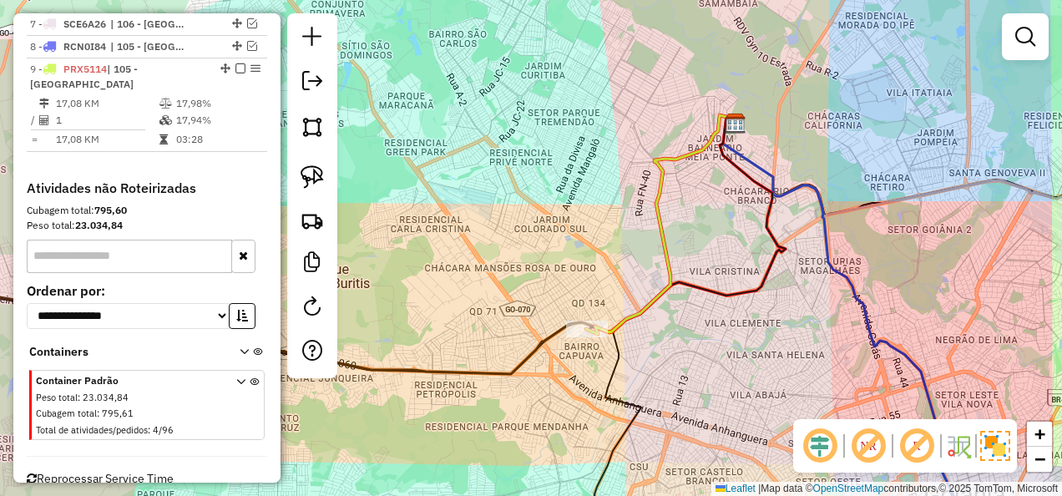
click at [331, 221] on div at bounding box center [312, 195] width 50 height 365
click at [311, 212] on img at bounding box center [312, 220] width 23 height 23
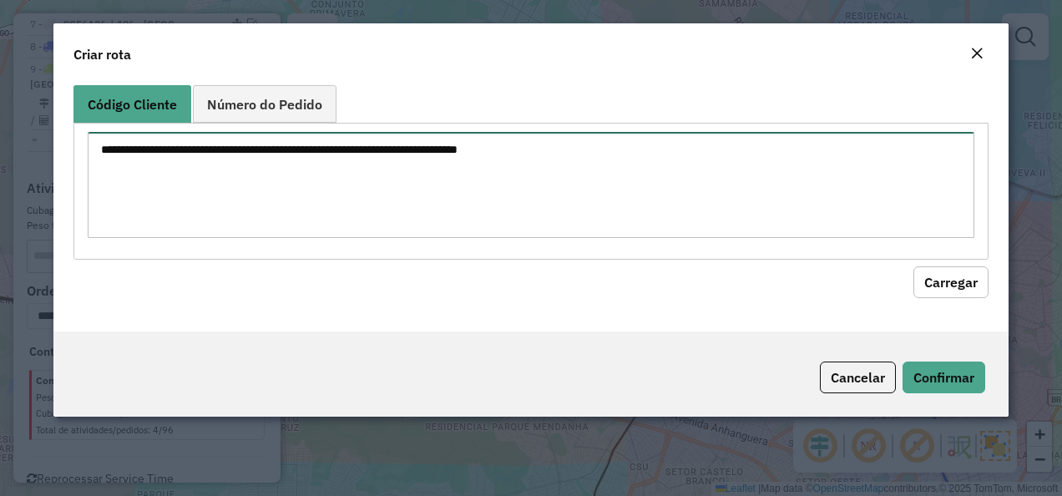
click at [339, 189] on textarea at bounding box center [532, 185] width 888 height 106
paste textarea "********"
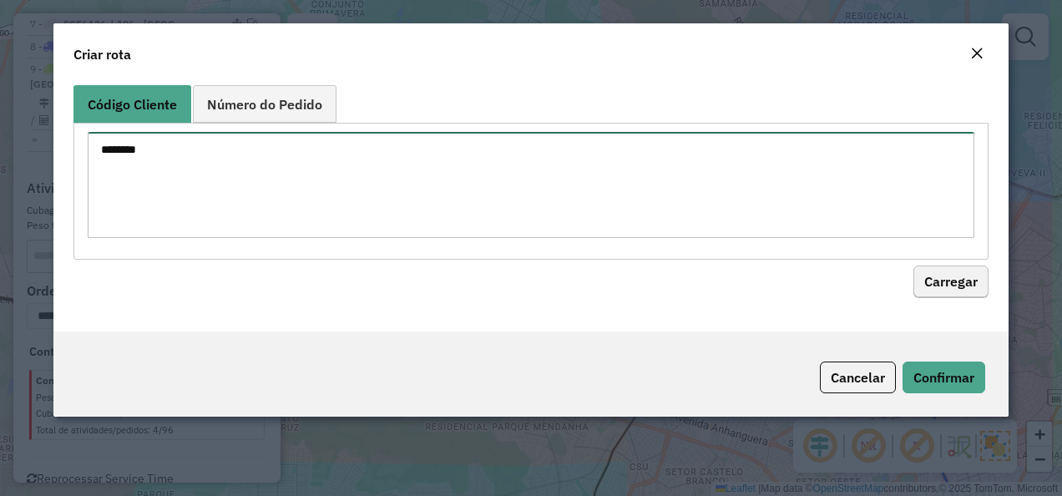
type textarea "********"
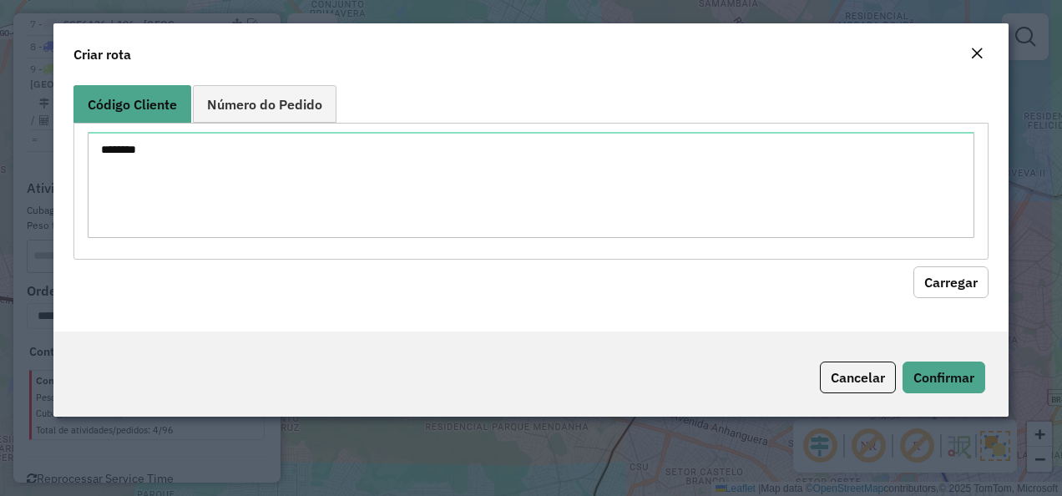
drag, startPoint x: 915, startPoint y: 277, endPoint x: 887, endPoint y: 304, distance: 39.0
click at [917, 277] on button "Carregar" at bounding box center [950, 282] width 75 height 32
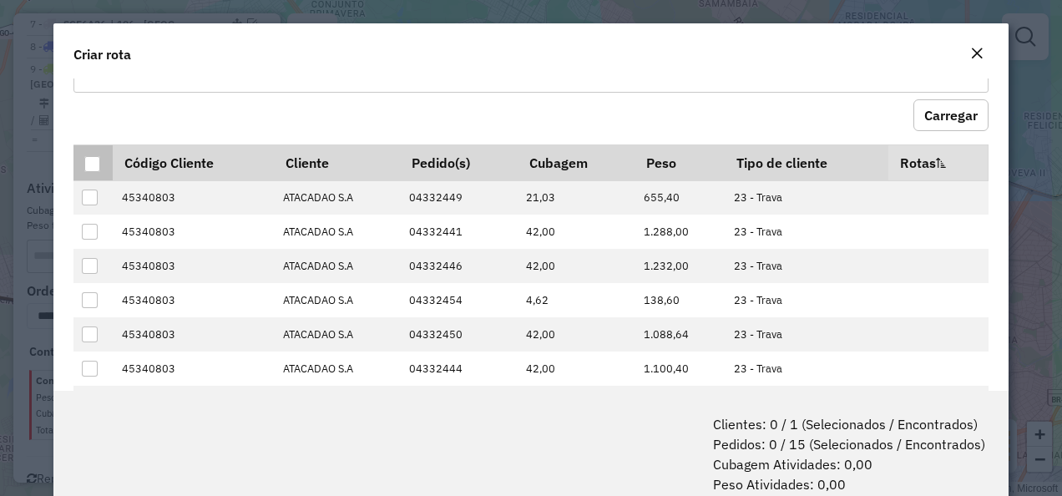
click at [97, 156] on div at bounding box center [92, 164] width 16 height 16
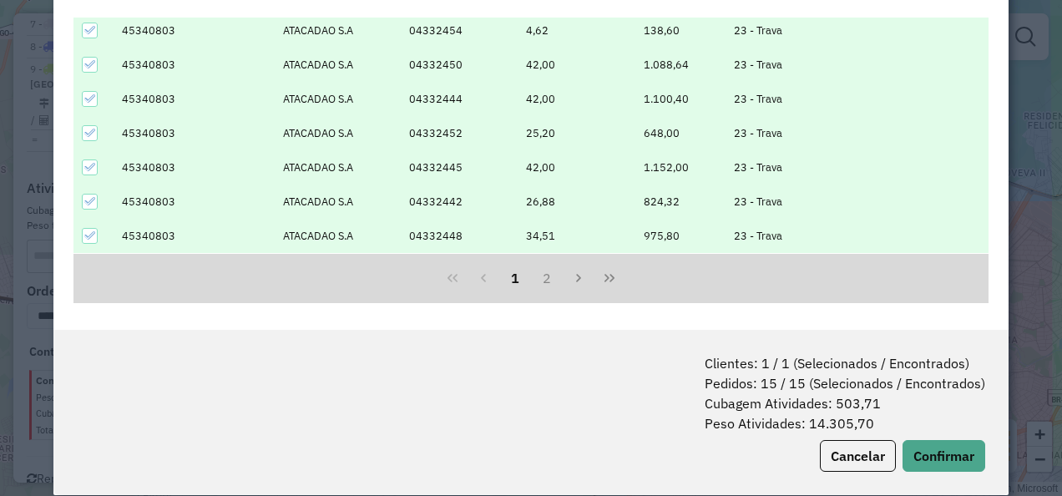
scroll to position [83, 0]
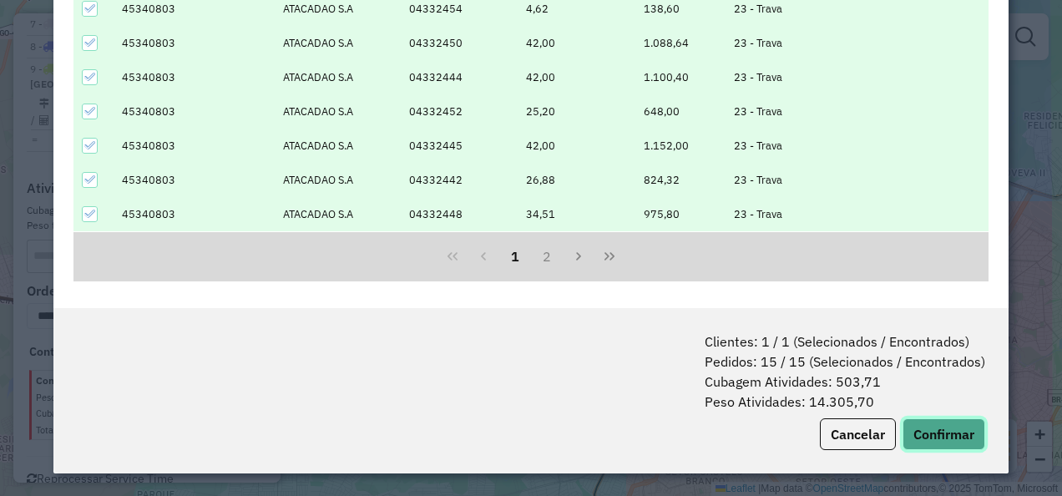
click at [955, 421] on button "Confirmar" at bounding box center [944, 434] width 83 height 32
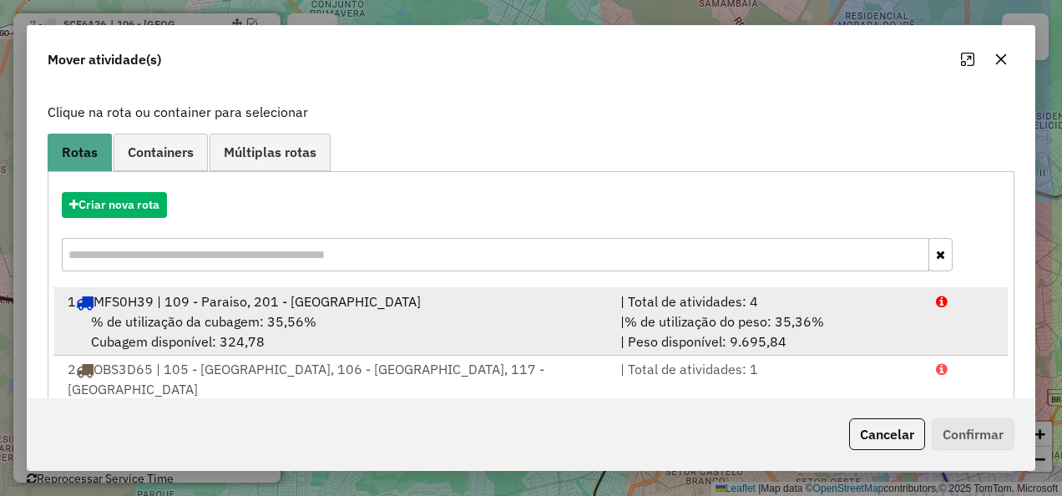
scroll to position [167, 0]
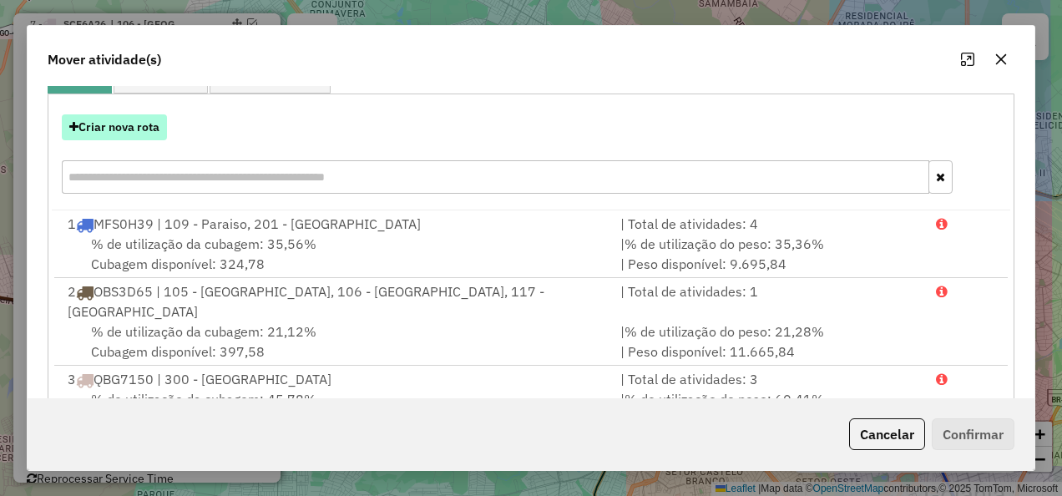
click at [109, 114] on button "Criar nova rota" at bounding box center [114, 127] width 105 height 26
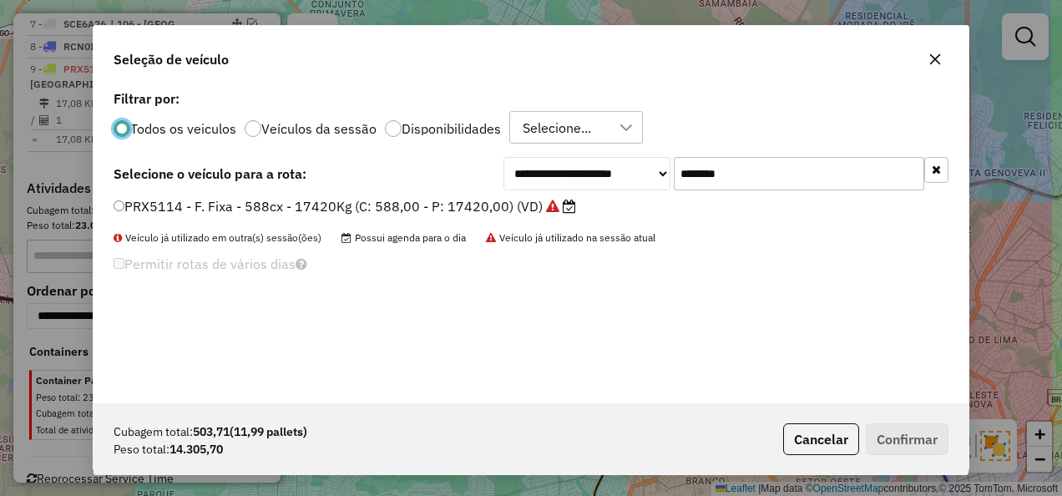
scroll to position [9, 5]
click at [706, 177] on input "*******" at bounding box center [799, 173] width 251 height 33
drag, startPoint x: 564, startPoint y: 171, endPoint x: 461, endPoint y: 174, distance: 103.6
click at [463, 174] on div "**********" at bounding box center [531, 173] width 835 height 33
paste input "text"
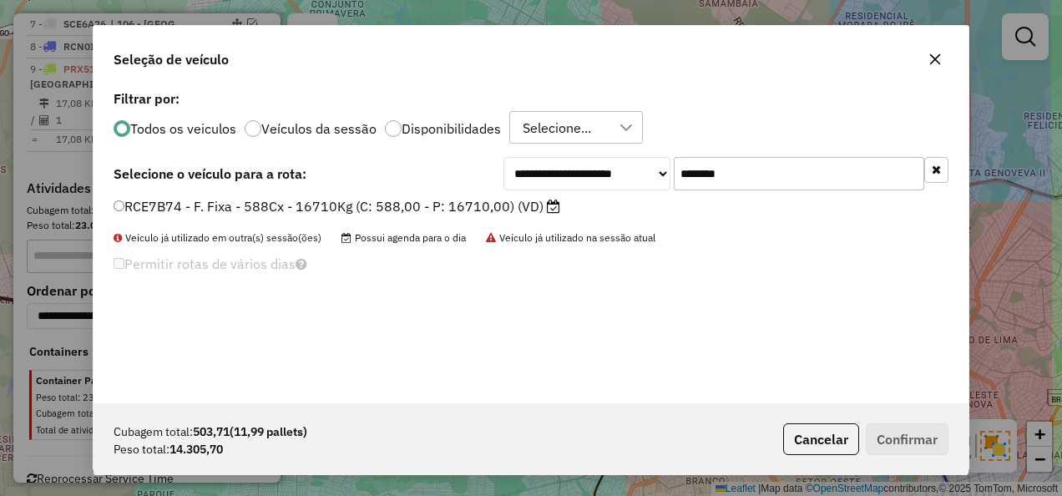
type input "*******"
drag, startPoint x: 356, startPoint y: 205, endPoint x: 347, endPoint y: 207, distance: 8.5
click at [352, 205] on label "RCE7B74 - F. Fixa - 588Cx - 16710Kg (C: 588,00 - P: 16710,00) (VD)" at bounding box center [337, 206] width 447 height 20
click at [126, 210] on label "RCE7B74 - F. Fixa - 588Cx - 16710Kg (C: 588,00 - P: 16710,00) (VD)" at bounding box center [337, 206] width 447 height 20
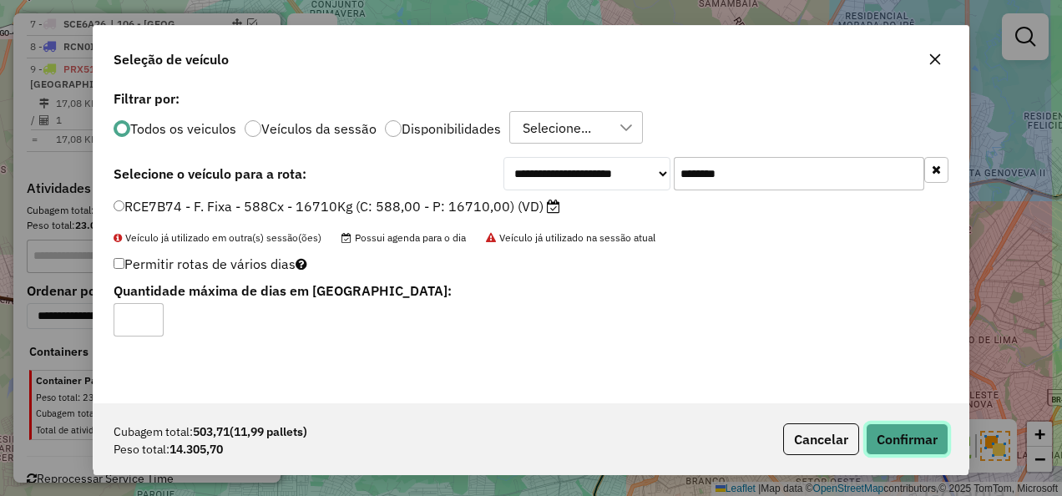
click at [912, 441] on button "Confirmar" at bounding box center [907, 439] width 83 height 32
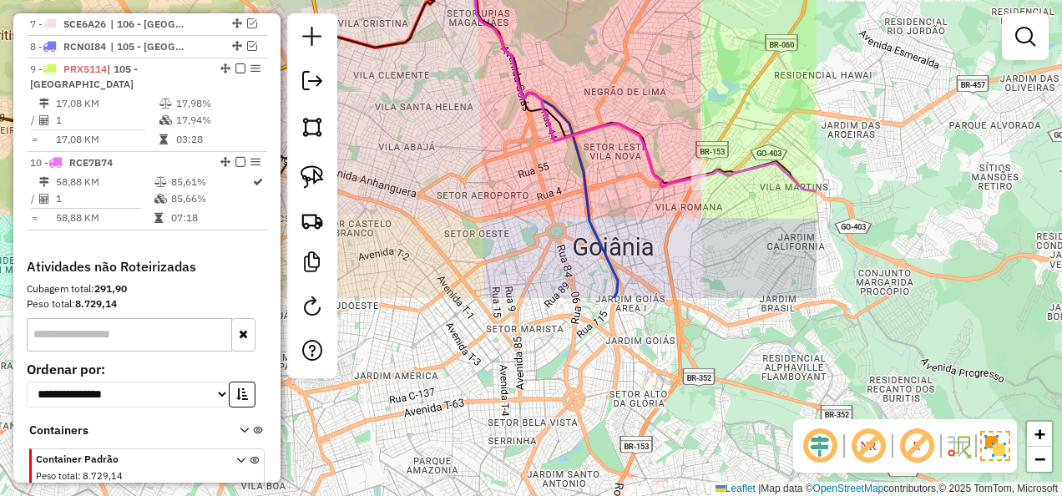
drag, startPoint x: 769, startPoint y: 387, endPoint x: 415, endPoint y: 139, distance: 431.8
click at [415, 139] on div "Janela de atendimento Grade de atendimento Capacidade Transportadoras Veículos …" at bounding box center [531, 248] width 1062 height 496
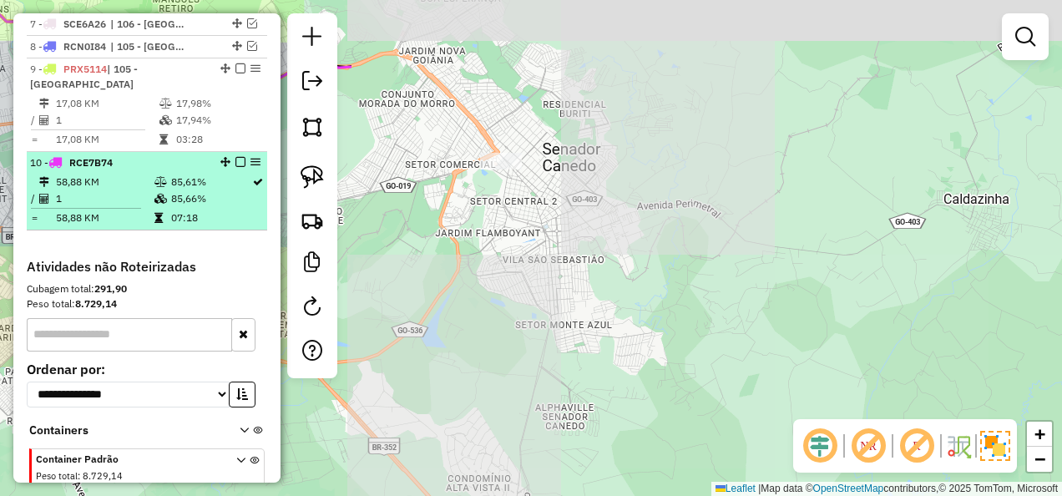
drag, startPoint x: 746, startPoint y: 287, endPoint x: 67, endPoint y: 139, distance: 695.8
click at [67, 139] on hb-router-mapa "Informações da Sessão 1228690 - 04/08/2025 Modo simulação Criação: 12/08/2025 1…" at bounding box center [531, 248] width 1062 height 496
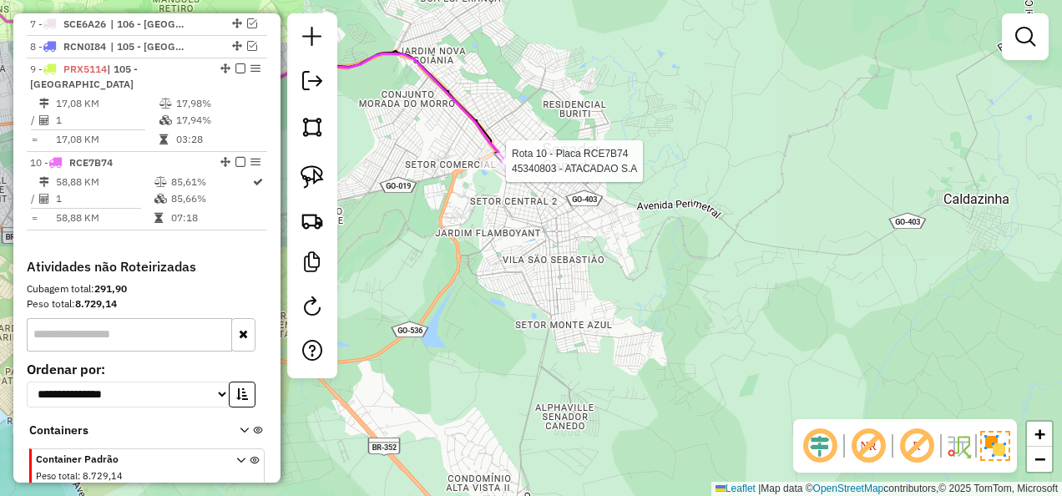
select select "**********"
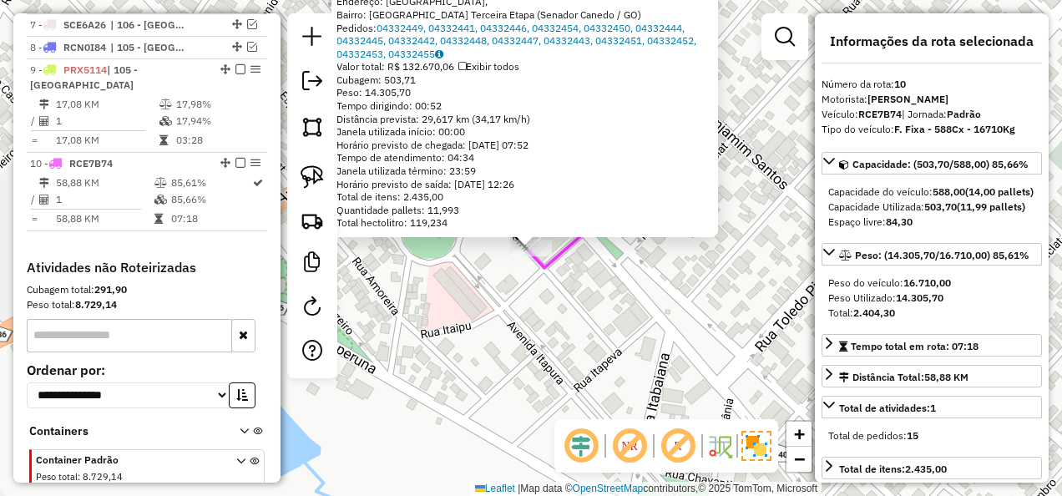
scroll to position [1005, 0]
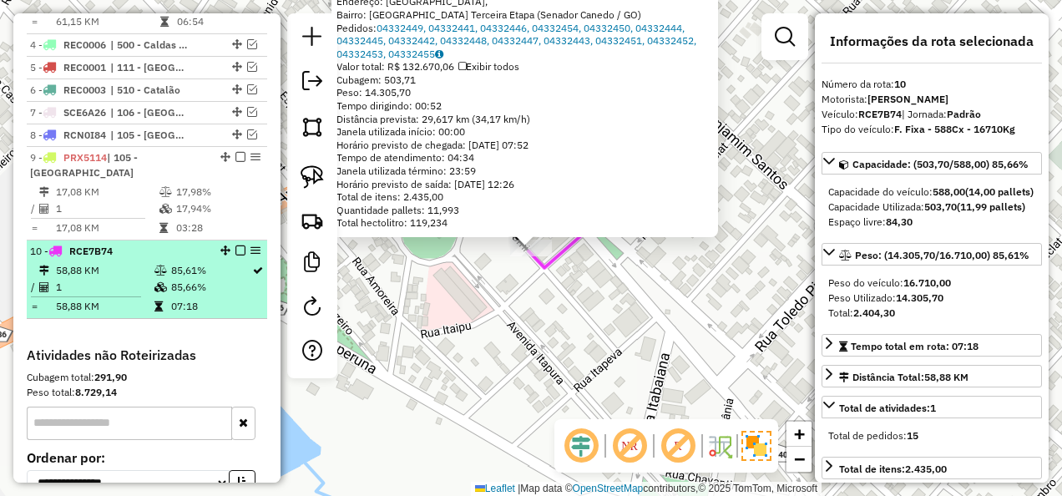
click at [239, 245] on em at bounding box center [240, 250] width 10 height 10
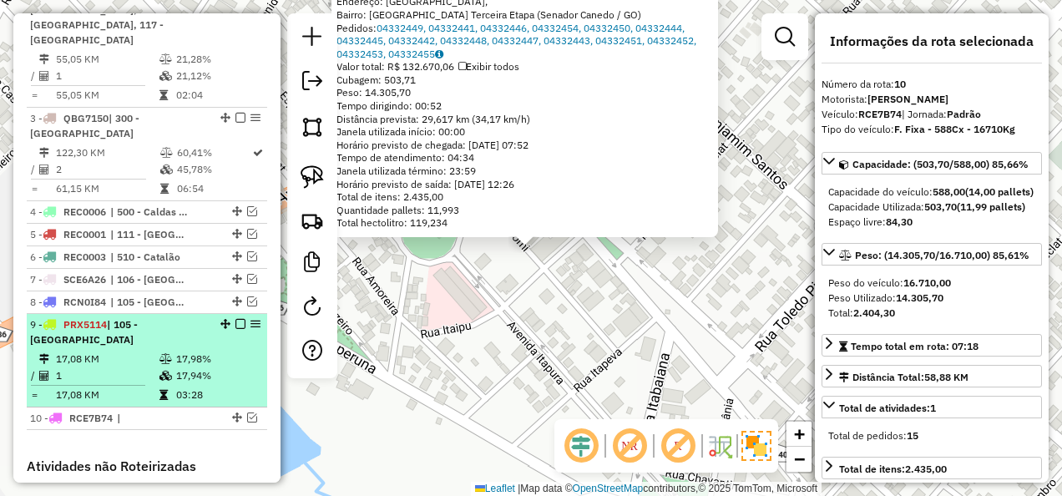
scroll to position [754, 0]
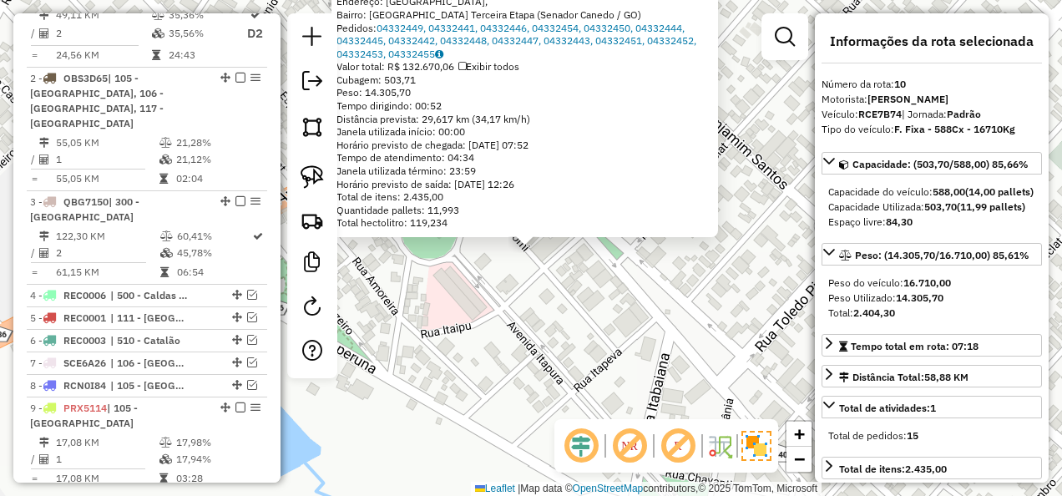
click at [1020, 230] on div "Espaço livre: 84,30" at bounding box center [931, 222] width 207 height 15
click at [511, 352] on div "45340803 - ATACADAO S.A Tipo de cliente: 23 - Trava (T) Dia de atendimento do c…" at bounding box center [531, 248] width 1062 height 496
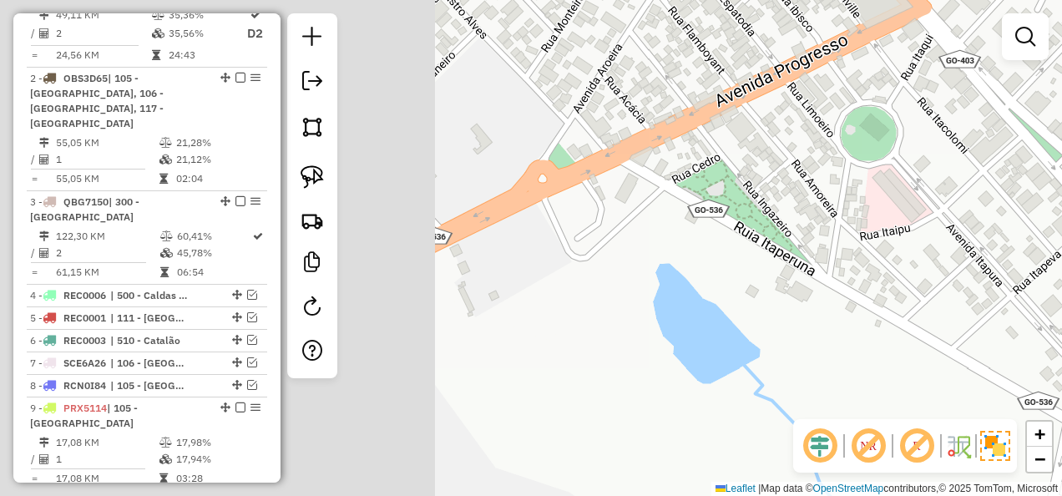
drag, startPoint x: 601, startPoint y: 291, endPoint x: 1040, endPoint y: 193, distance: 449.9
click at [1040, 193] on div "Janela de atendimento Grade de atendimento Capacidade Transportadoras Veículos …" at bounding box center [531, 248] width 1062 height 496
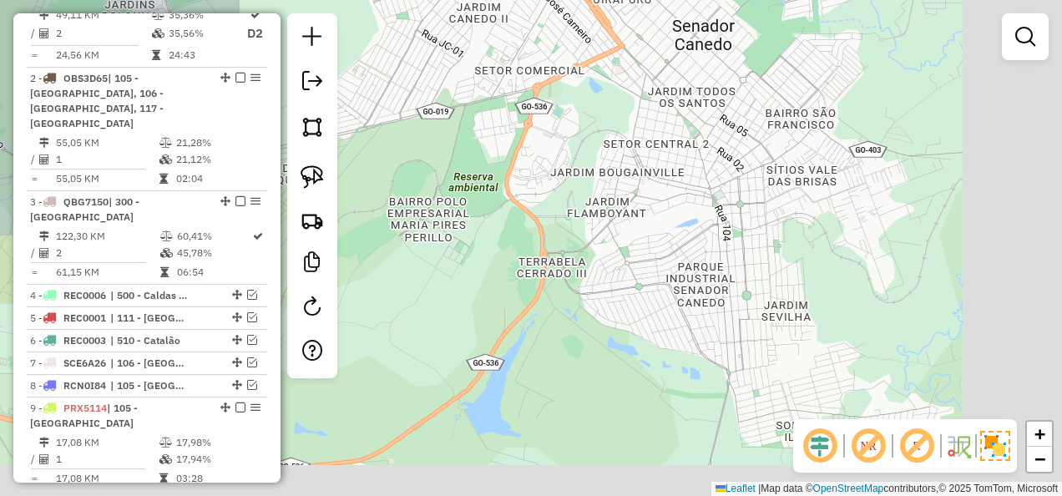
drag, startPoint x: 736, startPoint y: 322, endPoint x: 521, endPoint y: 99, distance: 309.4
click at [521, 99] on div "Janela de atendimento Grade de atendimento Capacidade Transportadoras Veículos …" at bounding box center [531, 248] width 1062 height 496
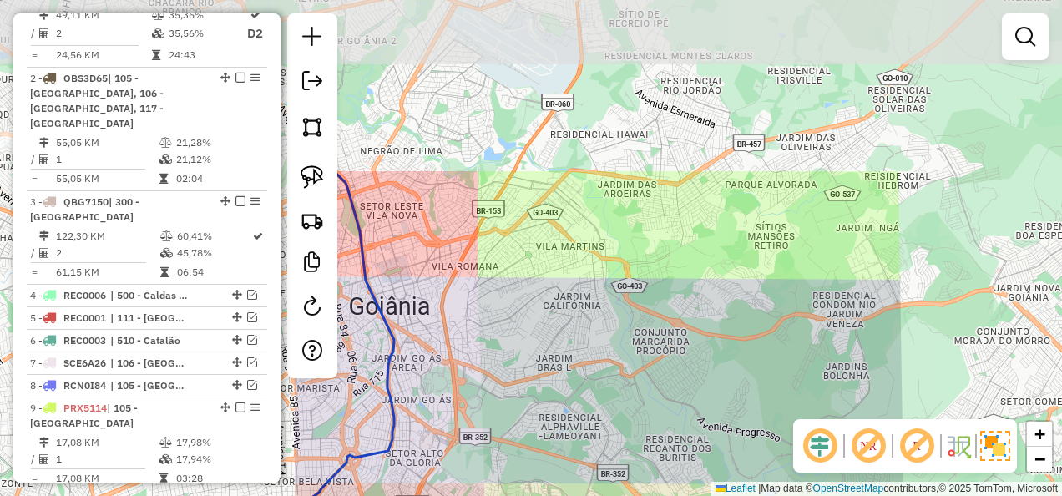
drag, startPoint x: 676, startPoint y: 292, endPoint x: 944, endPoint y: 411, distance: 293.9
click at [1010, 439] on hb-router-mapa "Informações da Sessão 1228690 - 04/08/2025 Modo simulação Criação: 12/08/2025 1…" at bounding box center [531, 248] width 1062 height 496
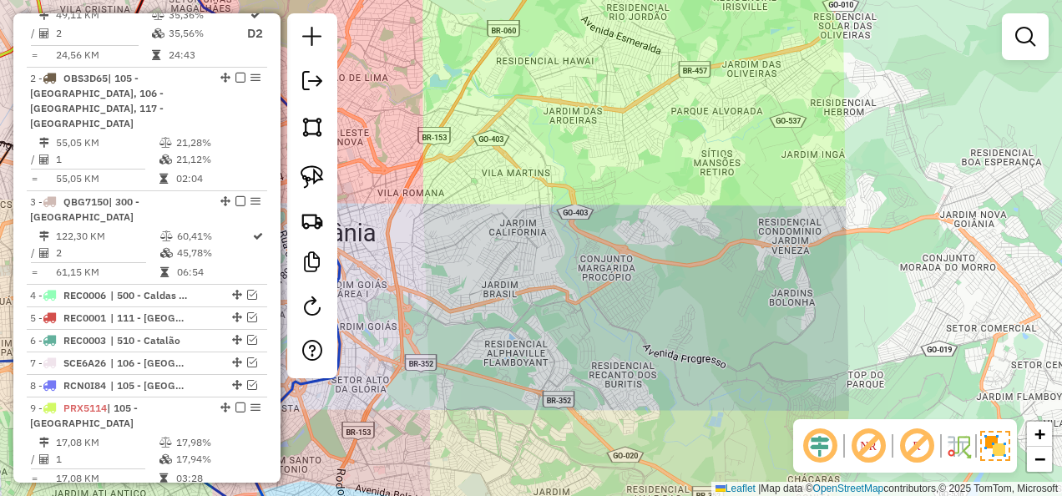
drag, startPoint x: 246, startPoint y: 302, endPoint x: 855, endPoint y: 229, distance: 613.1
click at [863, 228] on hb-router-mapa "Informações da Sessão 1228690 - 04/08/2025 Modo simulação Criação: 12/08/2025 1…" at bounding box center [531, 248] width 1062 height 496
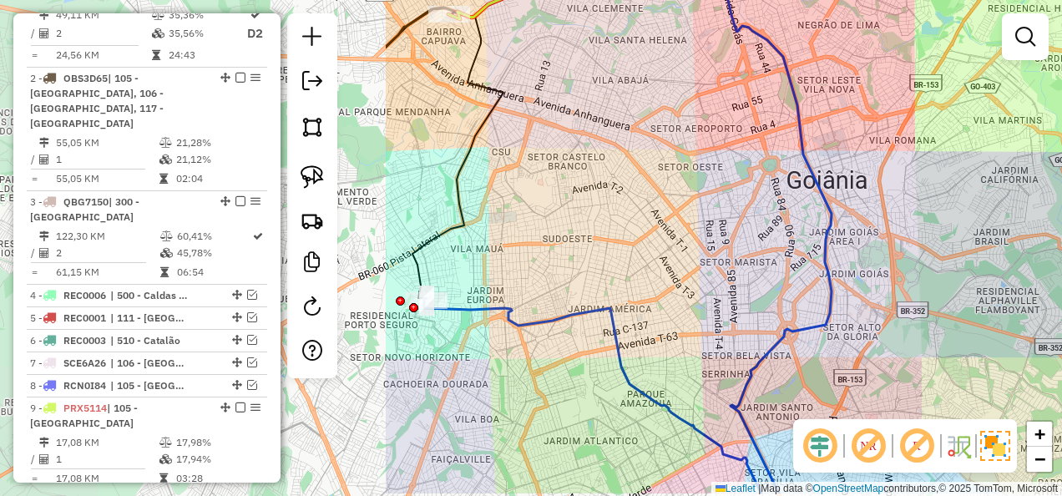
drag, startPoint x: 855, startPoint y: 229, endPoint x: 1065, endPoint y: 157, distance: 221.5
click at [1061, 157] on html "Aguarde... Pop-up bloqueado! Seu navegador bloqueou automáticamente a abertura …" at bounding box center [531, 248] width 1062 height 496
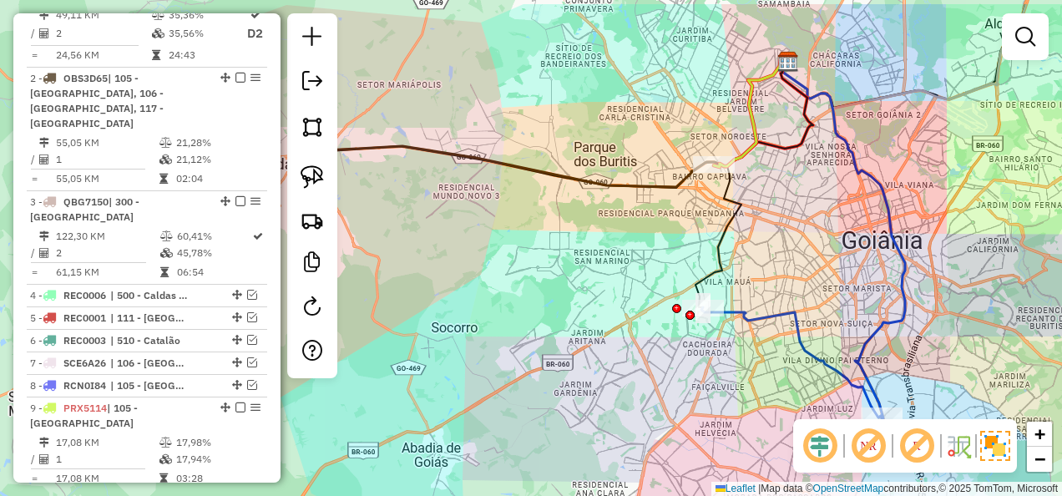
drag, startPoint x: 851, startPoint y: 291, endPoint x: 873, endPoint y: 324, distance: 39.6
click at [873, 324] on icon at bounding box center [843, 238] width 123 height 359
click at [317, 205] on link at bounding box center [312, 220] width 37 height 37
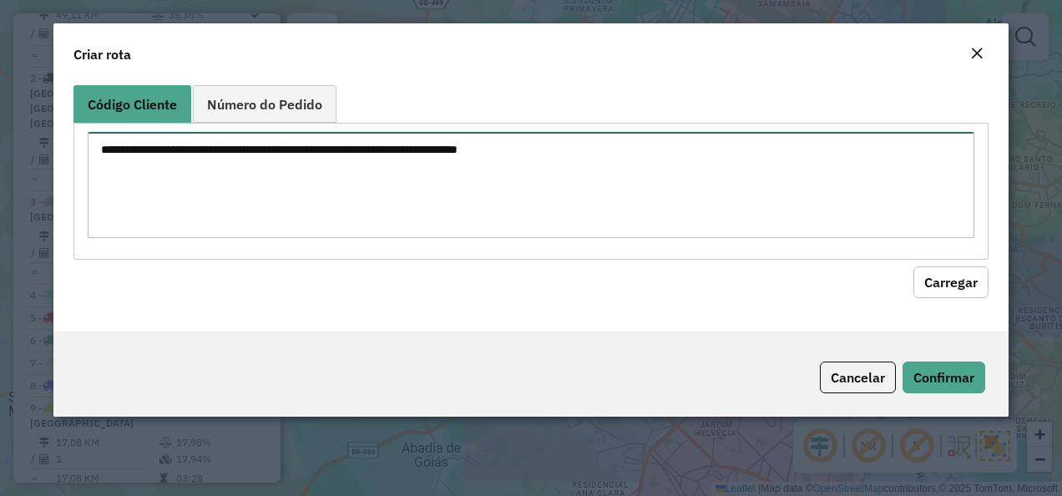
click at [444, 150] on textarea at bounding box center [532, 185] width 888 height 106
paste textarea "********"
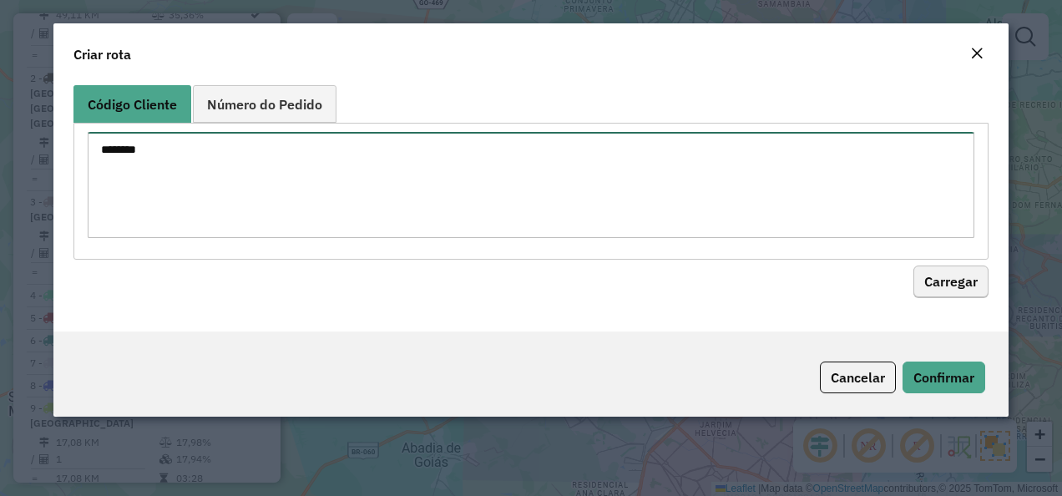
type textarea "********"
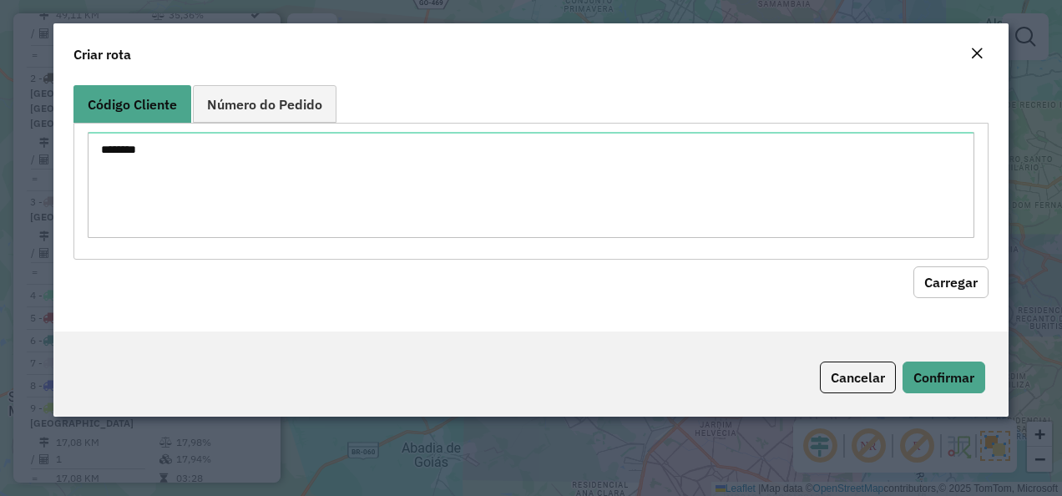
click at [976, 276] on button "Carregar" at bounding box center [950, 282] width 75 height 32
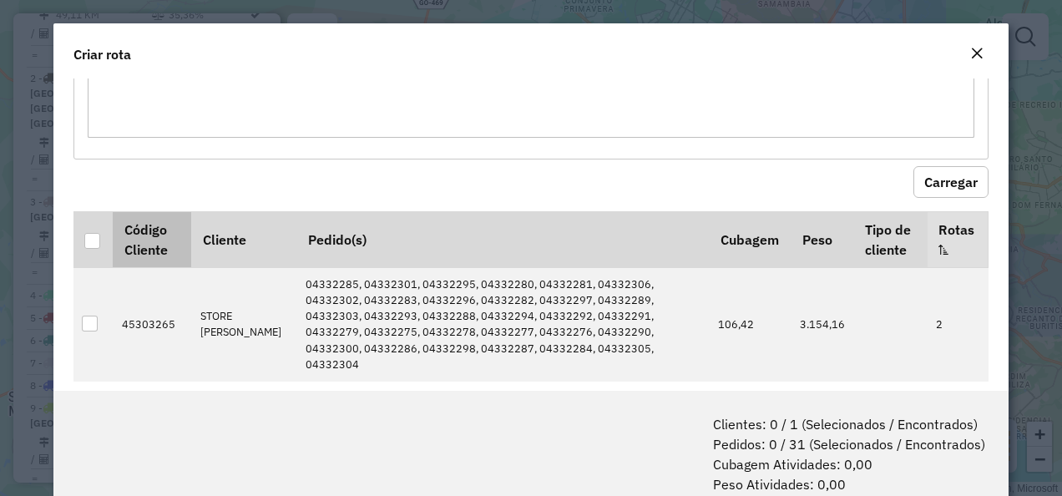
scroll to position [104, 0]
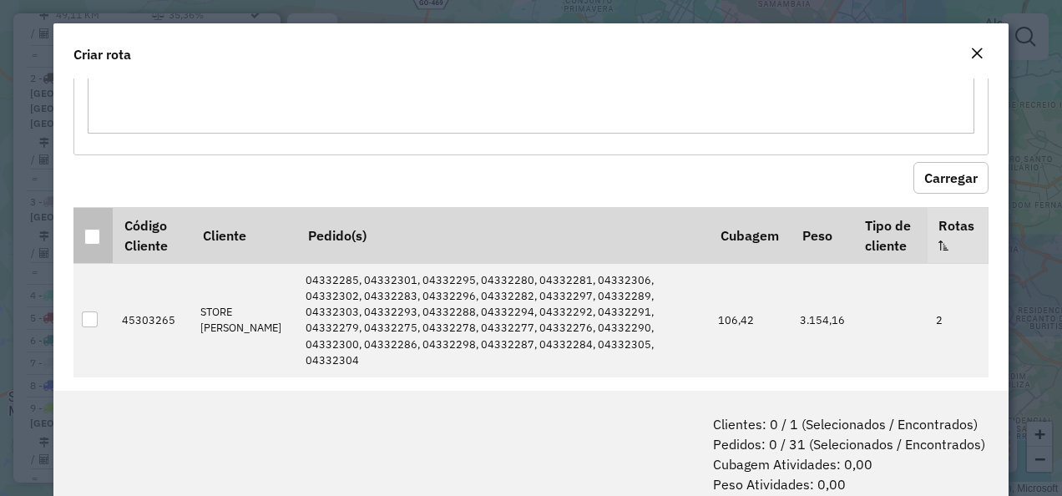
click at [91, 230] on div at bounding box center [92, 237] width 16 height 16
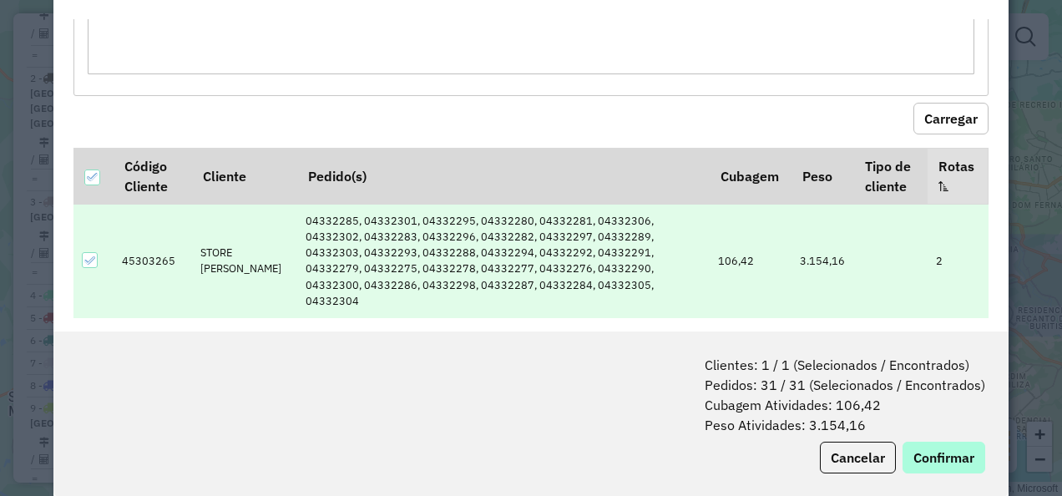
scroll to position [83, 0]
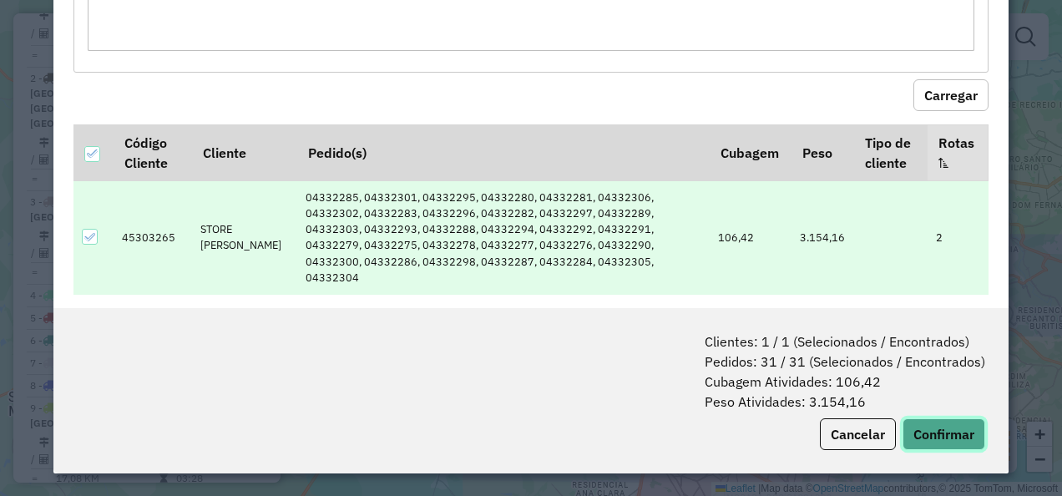
click at [931, 424] on button "Confirmar" at bounding box center [944, 434] width 83 height 32
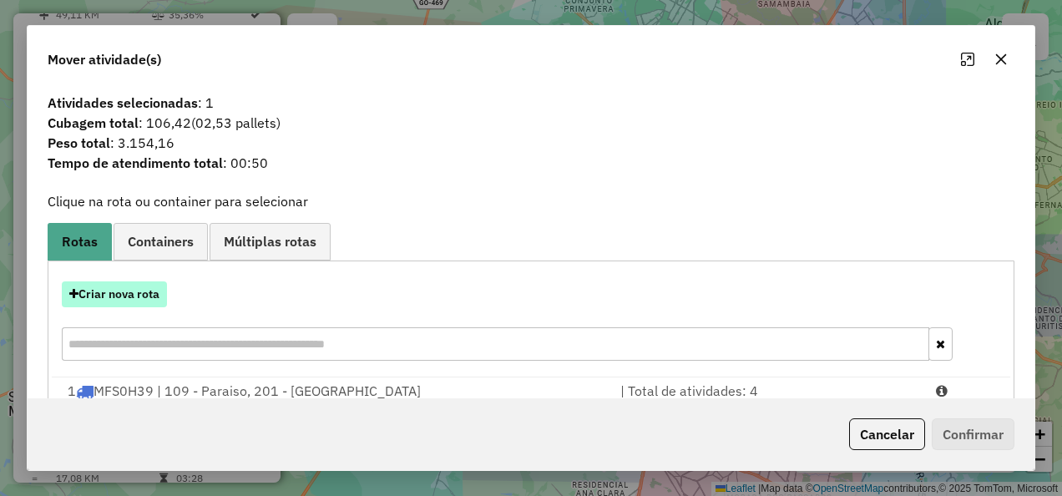
click at [104, 304] on button "Criar nova rota" at bounding box center [114, 294] width 105 height 26
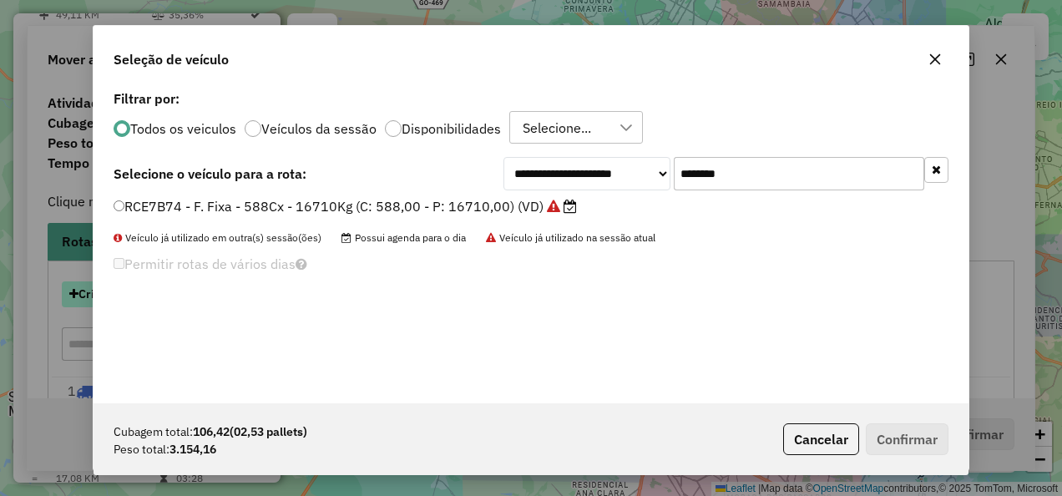
scroll to position [9, 5]
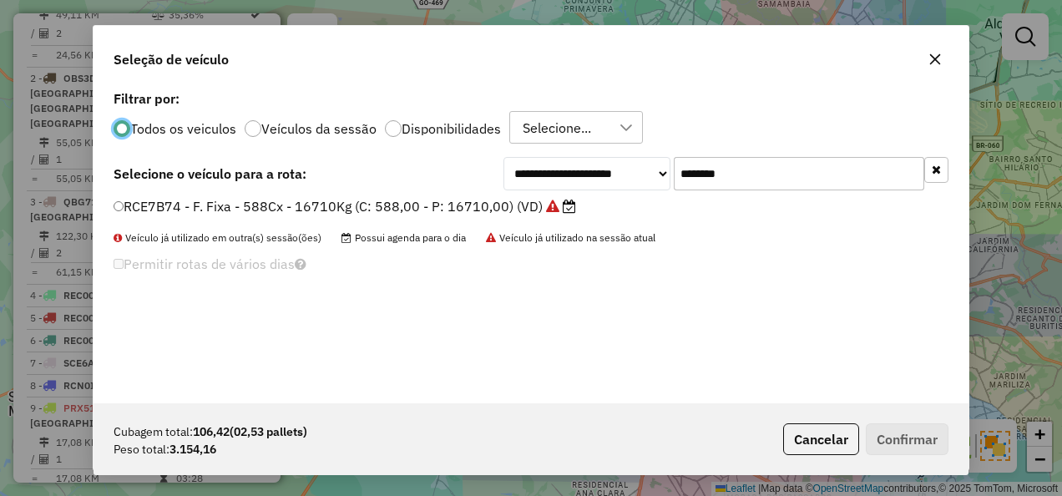
drag, startPoint x: 658, startPoint y: 183, endPoint x: 443, endPoint y: 209, distance: 217.0
click at [458, 197] on div "**********" at bounding box center [531, 244] width 875 height 317
paste input "text"
type input "*******"
drag, startPoint x: 396, startPoint y: 207, endPoint x: 454, endPoint y: 256, distance: 75.9
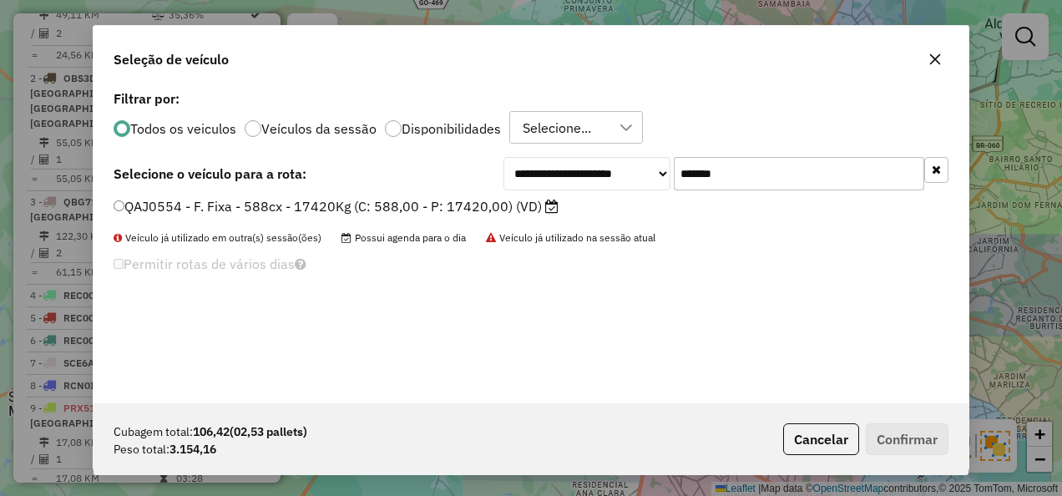
click at [394, 207] on label "QAJ0554 - F. Fixa - 588cx - 17420Kg (C: 588,00 - P: 17420,00) (VD)" at bounding box center [336, 206] width 445 height 20
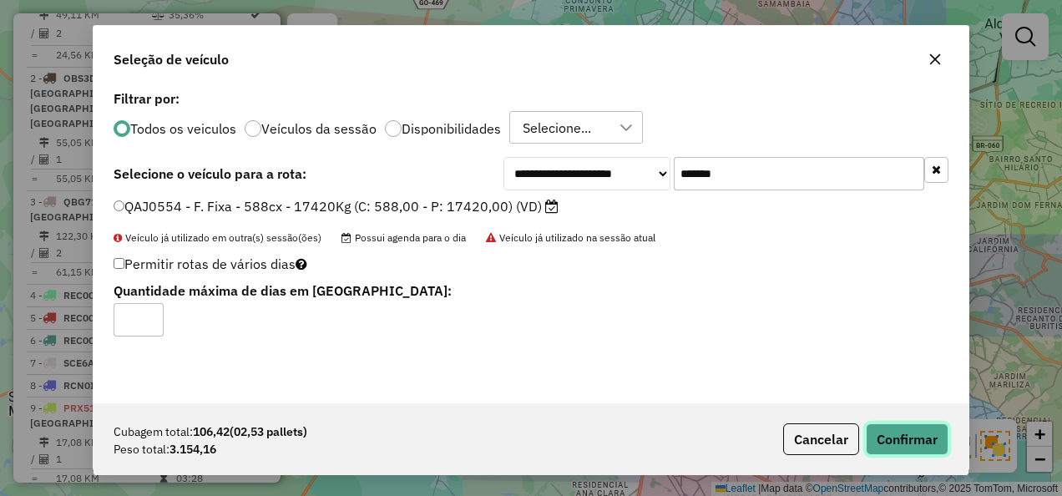
click at [893, 433] on button "Confirmar" at bounding box center [907, 439] width 83 height 32
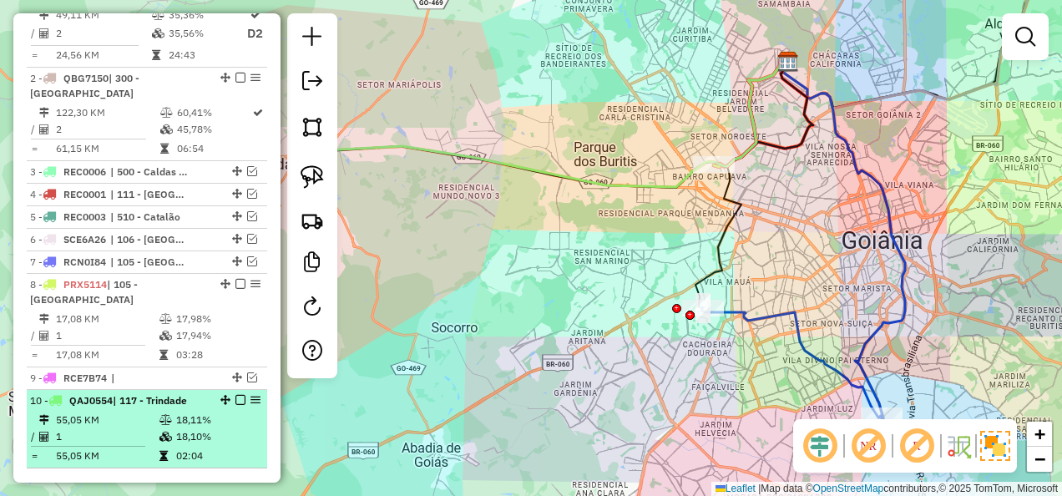
click at [202, 393] on div "10 - QAJ0554 | 117 - Trindade" at bounding box center [147, 400] width 234 height 15
select select "**********"
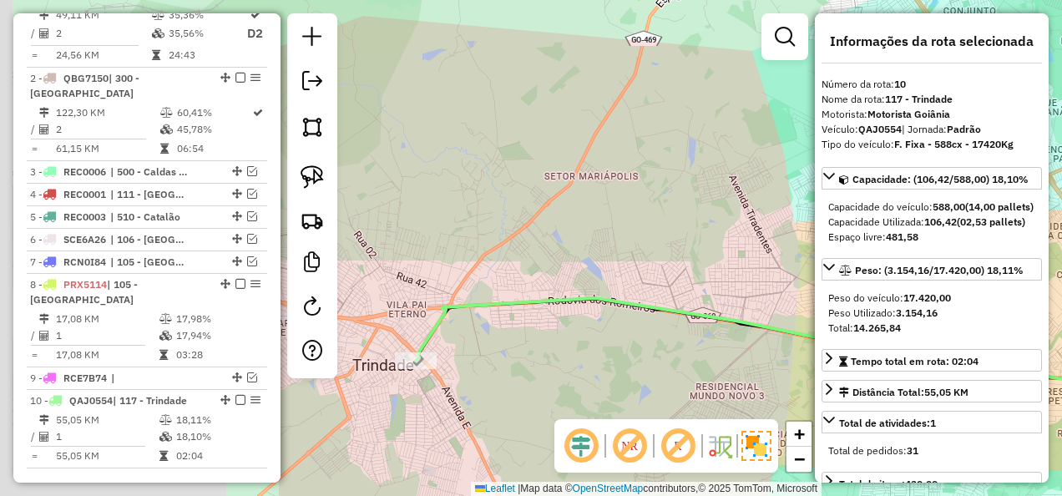
drag, startPoint x: 568, startPoint y: 252, endPoint x: 923, endPoint y: 239, distance: 355.1
click at [924, 239] on hb-router-mapa "Informações da Sessão 1228690 - 04/08/2025 Modo simulação Criação: 12/08/2025 1…" at bounding box center [531, 248] width 1062 height 496
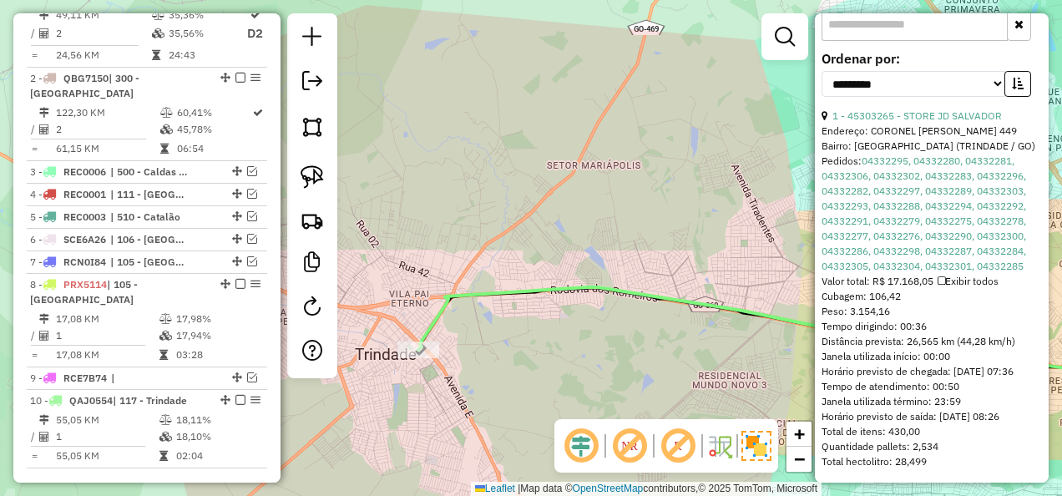
scroll to position [647, 0]
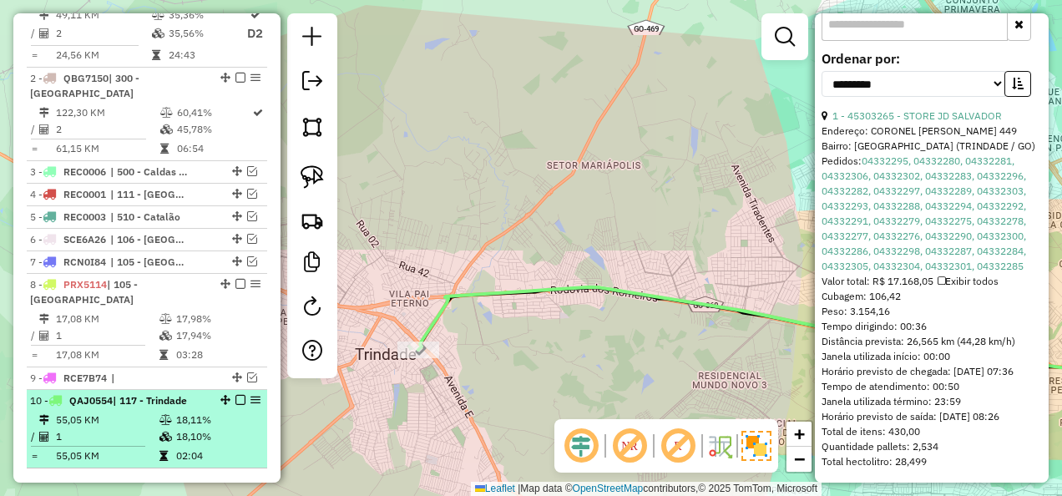
click at [235, 395] on em at bounding box center [240, 400] width 10 height 10
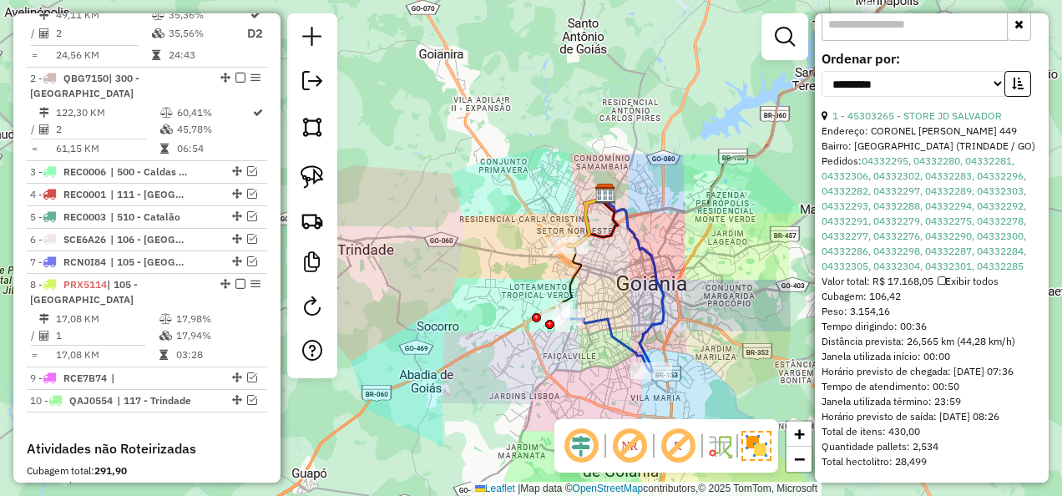
drag, startPoint x: 698, startPoint y: 330, endPoint x: 490, endPoint y: 267, distance: 217.1
click at [490, 267] on div "Janela de atendimento Grade de atendimento Capacidade Transportadoras Veículos …" at bounding box center [531, 248] width 1062 height 496
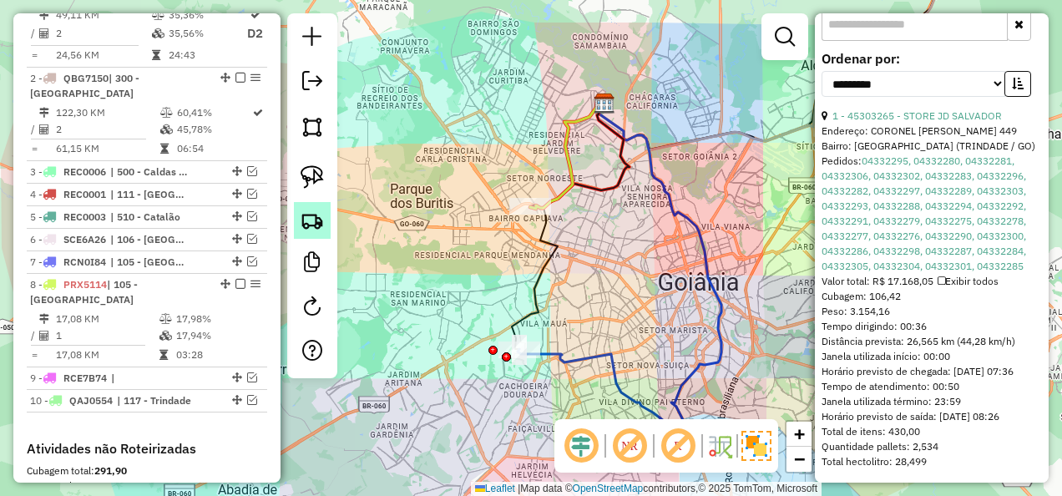
click at [326, 217] on link at bounding box center [312, 220] width 37 height 37
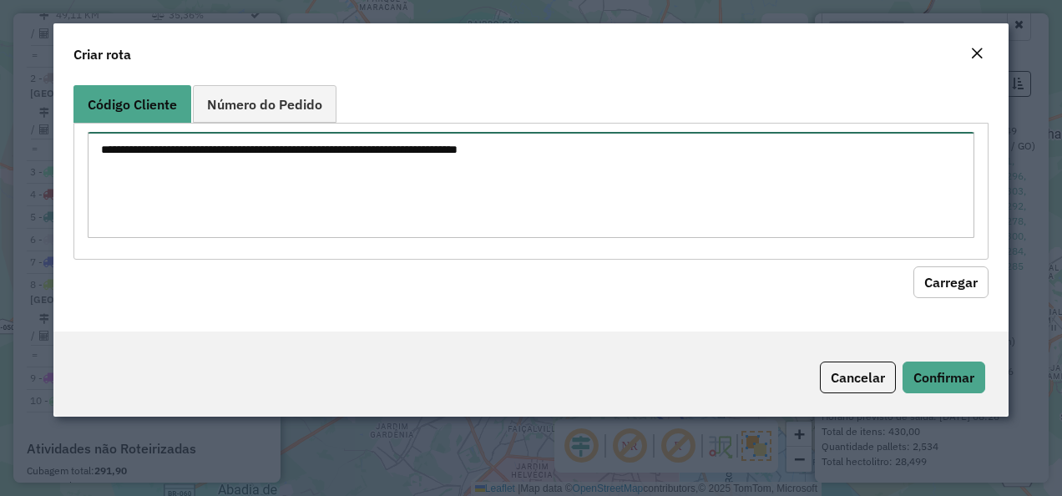
click at [389, 175] on textarea at bounding box center [532, 185] width 888 height 106
paste textarea "********"
type textarea "********"
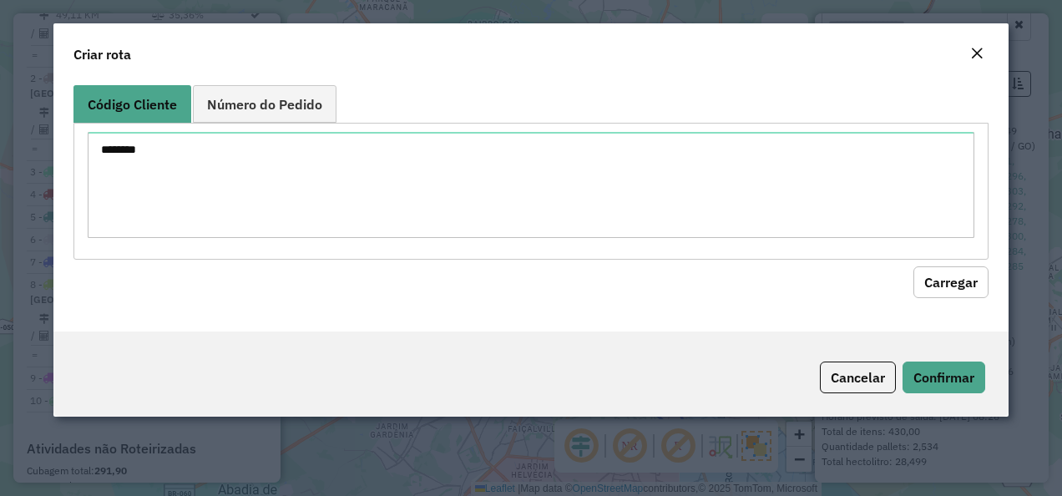
click at [995, 290] on div "Código Cliente Número do Pedido ******** Carregar" at bounding box center [531, 204] width 956 height 253
click at [966, 291] on button "Carregar" at bounding box center [950, 282] width 75 height 32
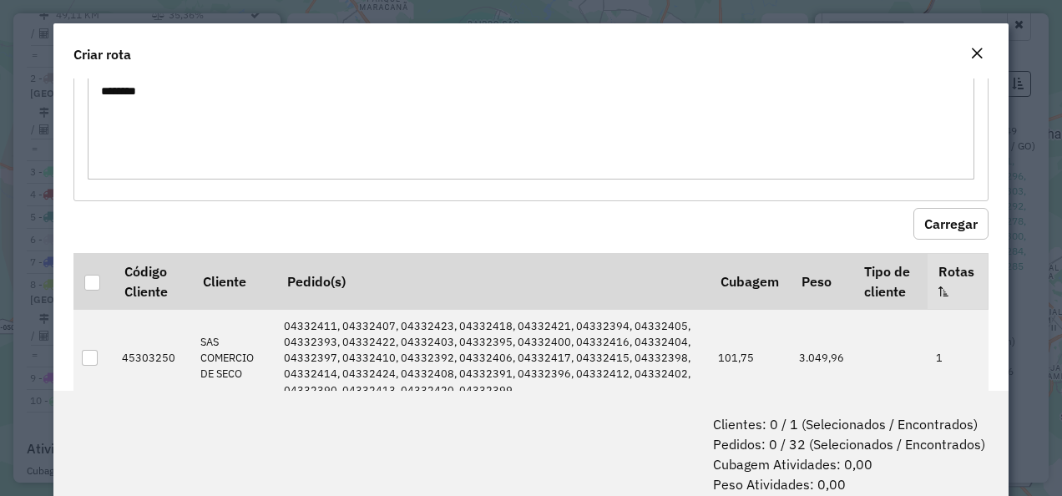
scroll to position [104, 0]
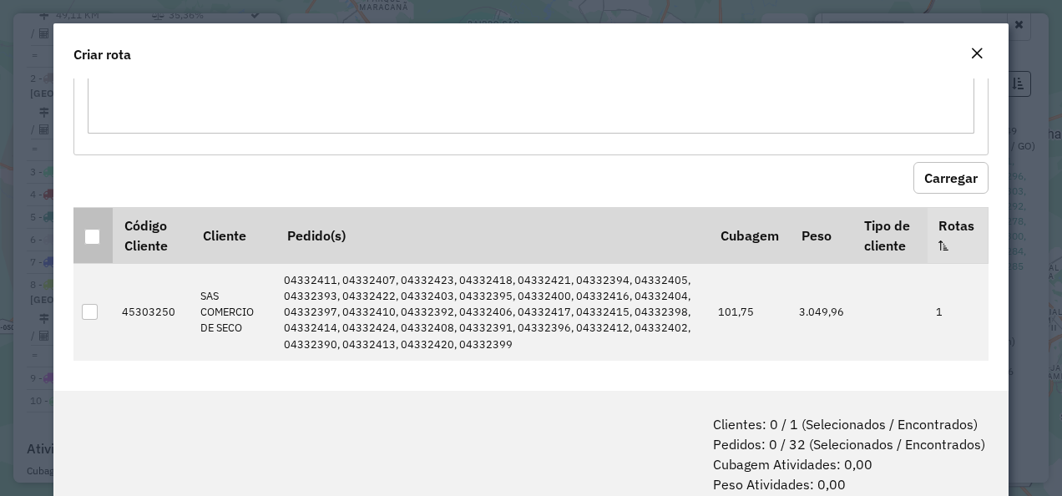
click at [96, 236] on div at bounding box center [92, 237] width 16 height 16
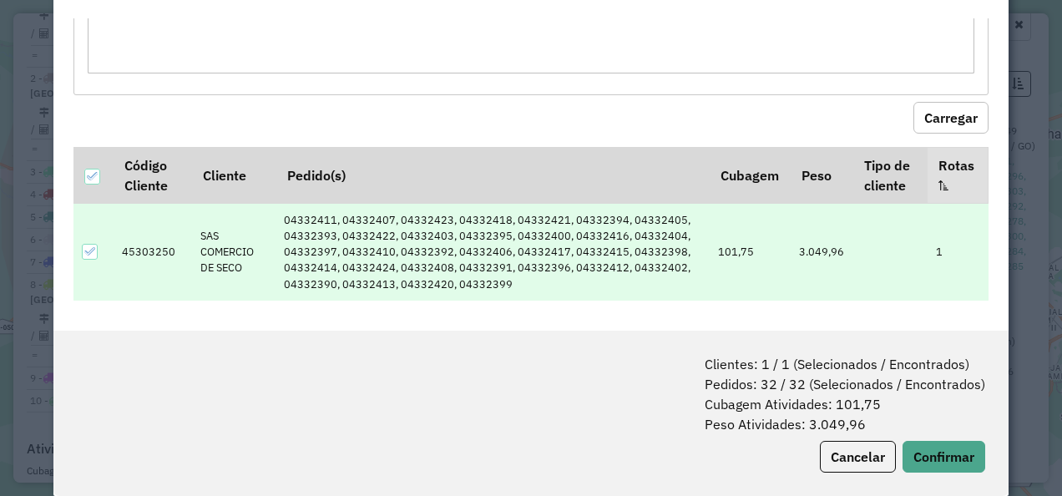
scroll to position [83, 0]
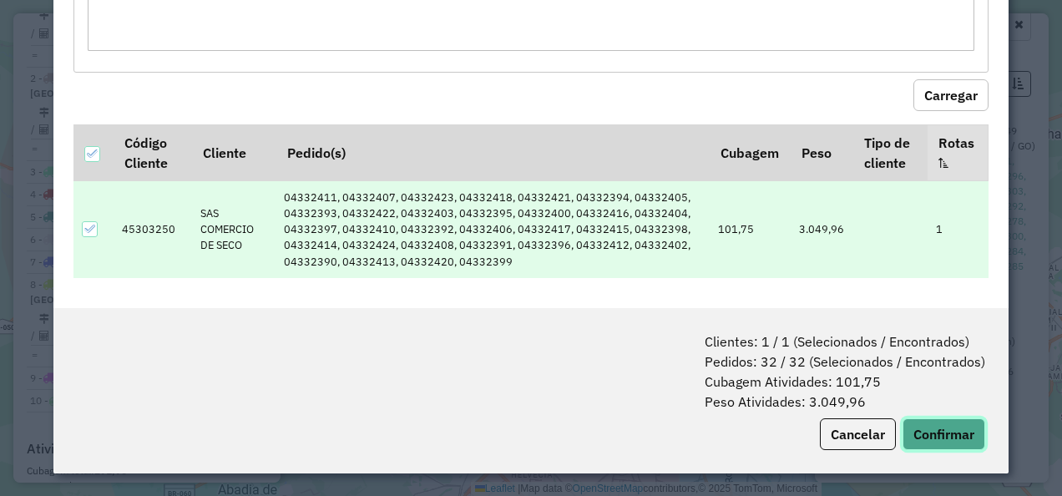
click at [919, 428] on button "Confirmar" at bounding box center [944, 434] width 83 height 32
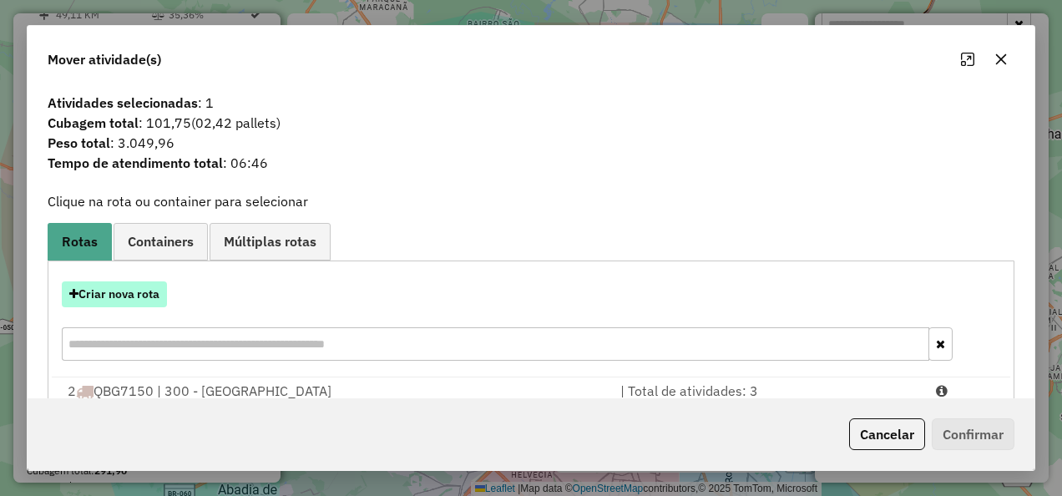
click at [154, 292] on button "Criar nova rota" at bounding box center [114, 294] width 105 height 26
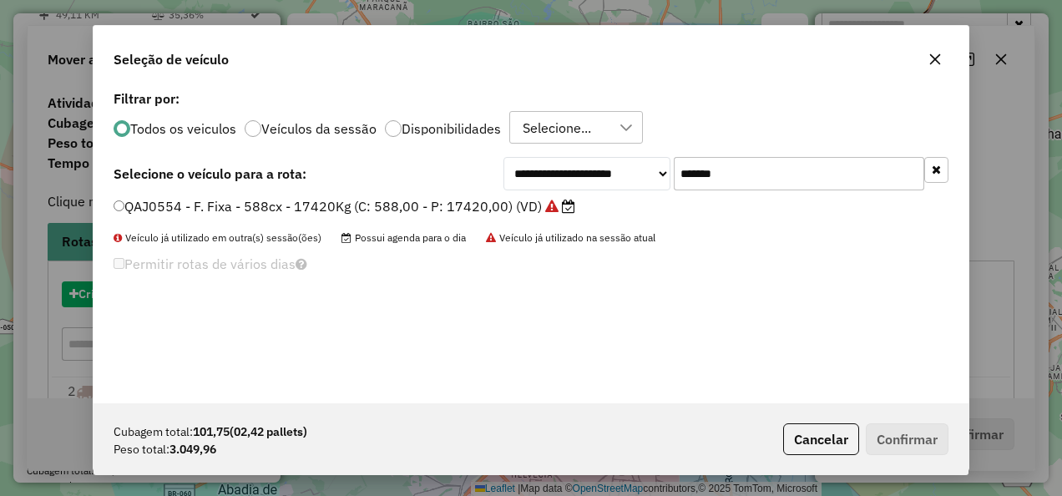
scroll to position [9, 5]
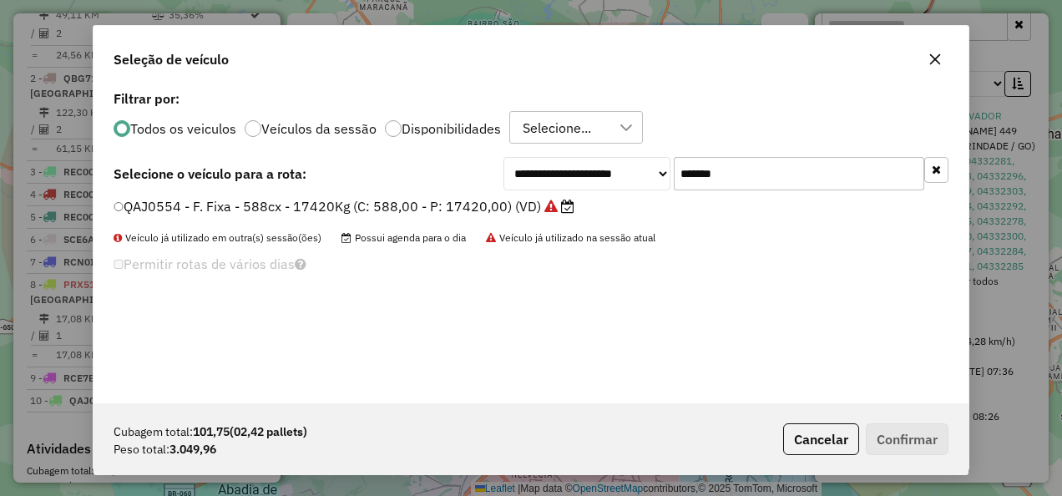
drag, startPoint x: 751, startPoint y: 172, endPoint x: 227, endPoint y: 179, distance: 523.6
click at [229, 179] on div "**********" at bounding box center [531, 173] width 835 height 33
paste input "text"
type input "*******"
click at [433, 204] on label "PRX5014 - F. Fixa - 588cx - 17420Kg (C: 588,00 - P: 17420,00) (VD)" at bounding box center [337, 206] width 446 height 20
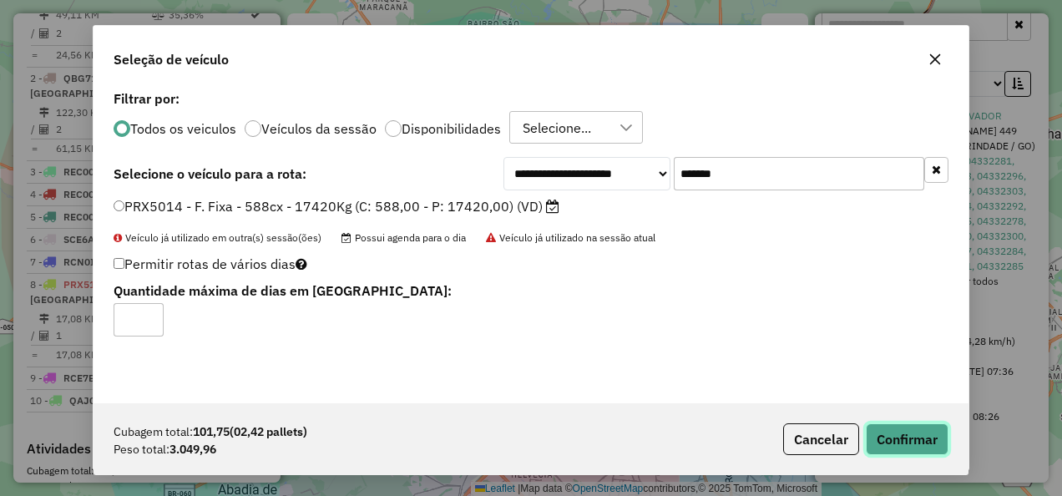
click at [882, 432] on button "Confirmar" at bounding box center [907, 439] width 83 height 32
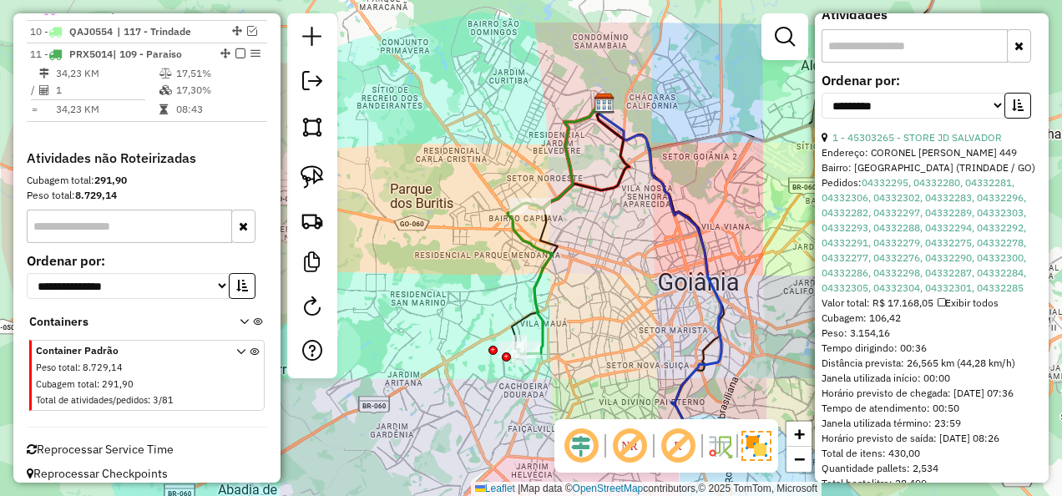
scroll to position [647, 0]
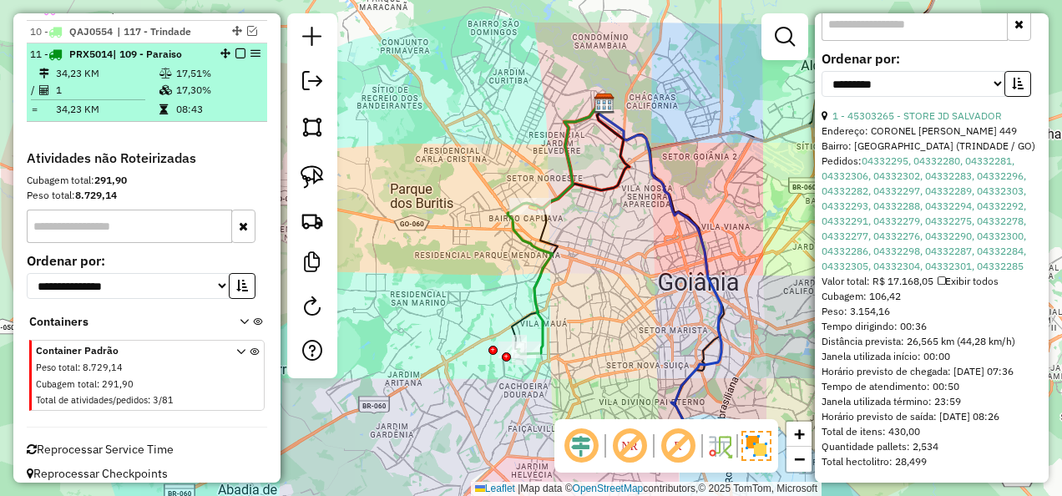
click at [235, 48] on em at bounding box center [240, 53] width 10 height 10
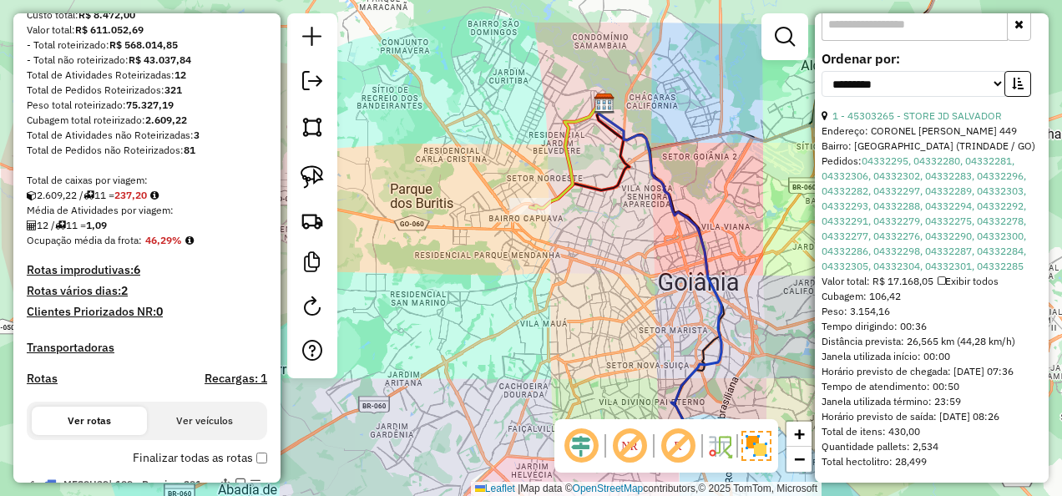
scroll to position [334, 0]
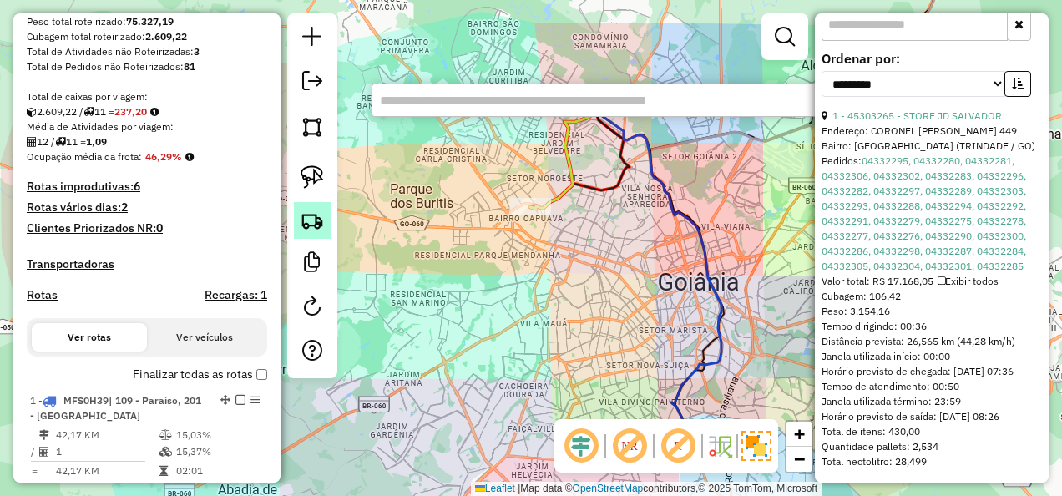
click at [307, 219] on img at bounding box center [312, 220] width 23 height 23
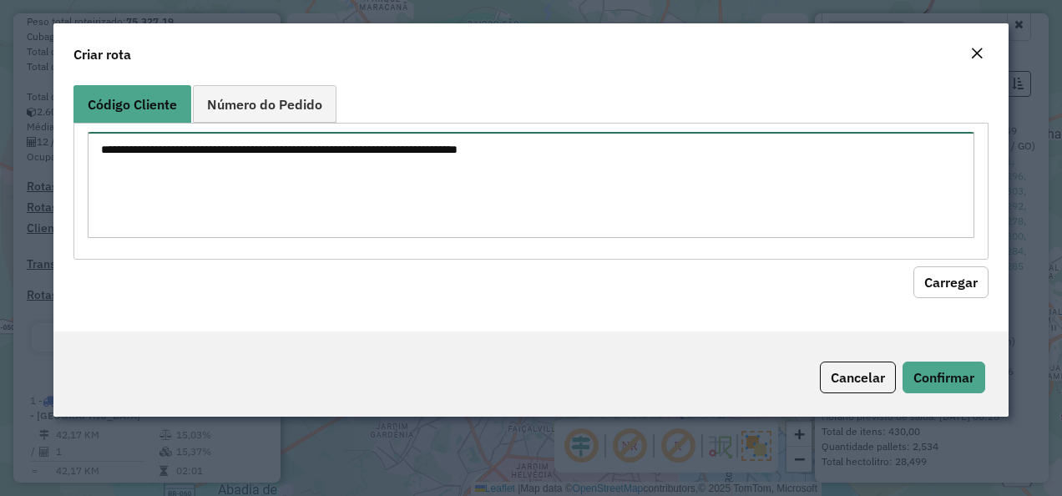
click at [445, 159] on textarea at bounding box center [532, 185] width 888 height 106
paste textarea "********"
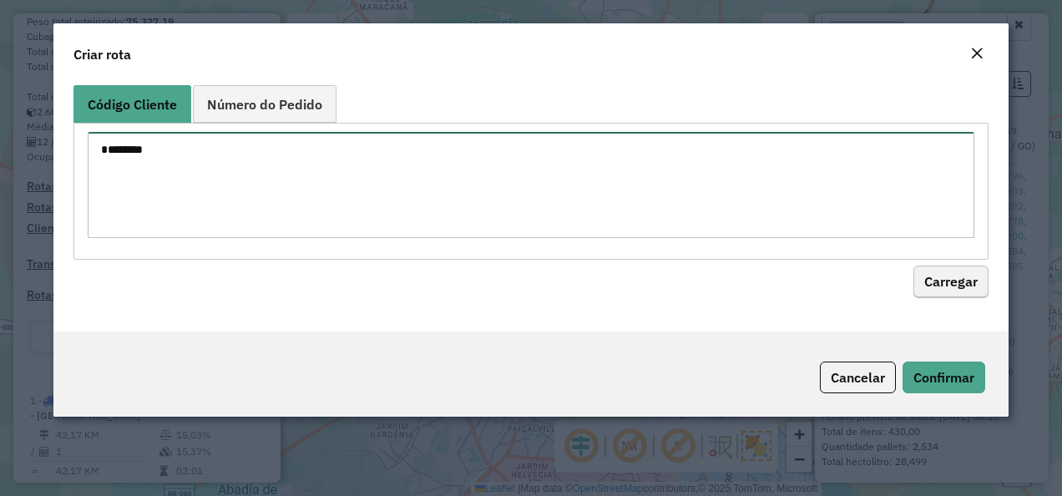
type textarea "********"
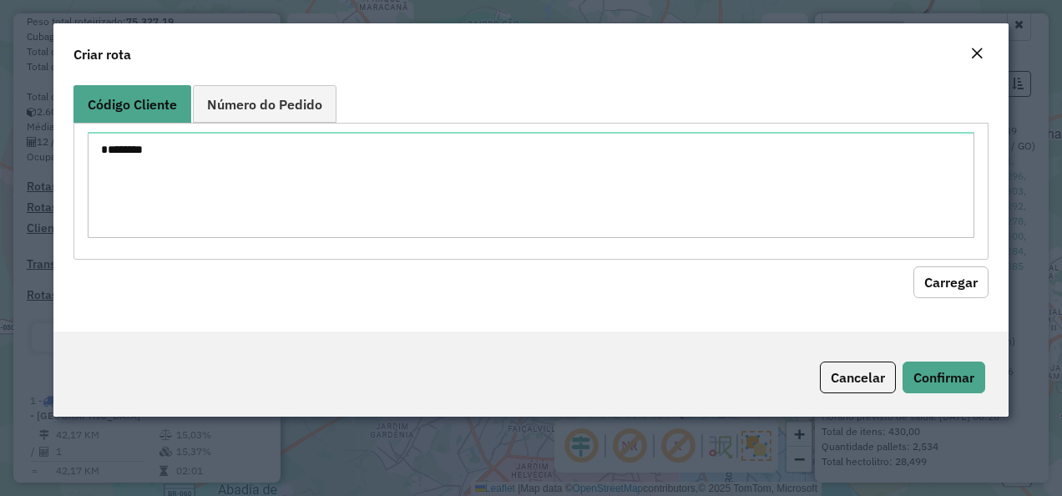
click at [950, 280] on button "Carregar" at bounding box center [950, 282] width 75 height 32
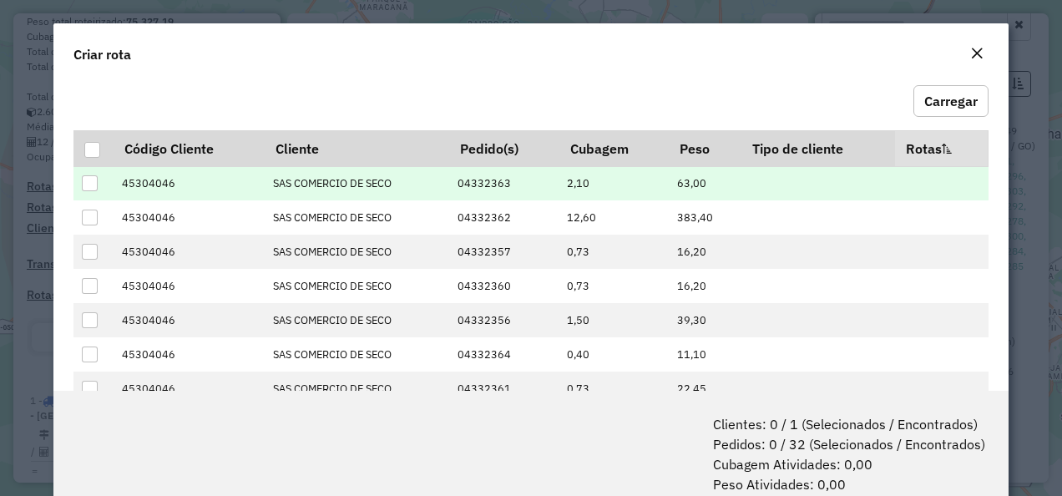
scroll to position [167, 0]
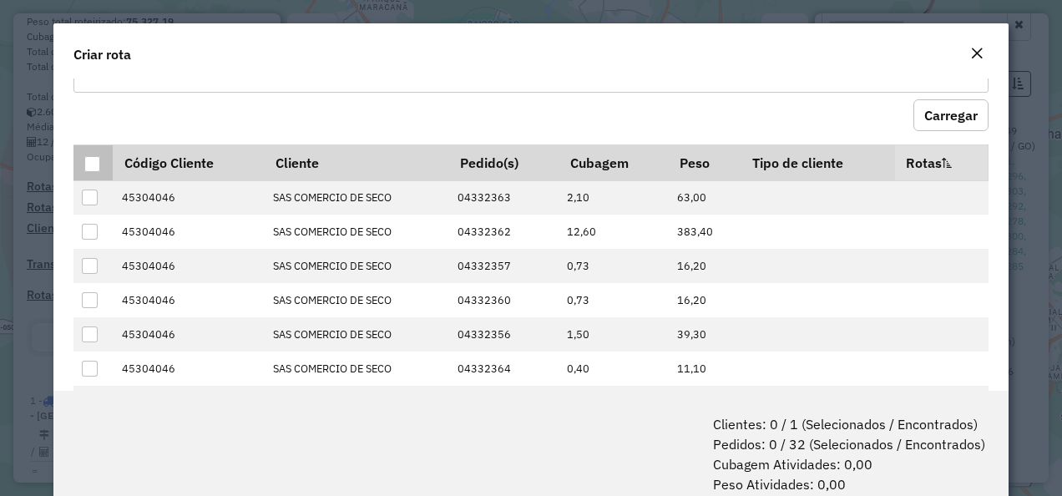
click at [91, 162] on div at bounding box center [92, 164] width 16 height 16
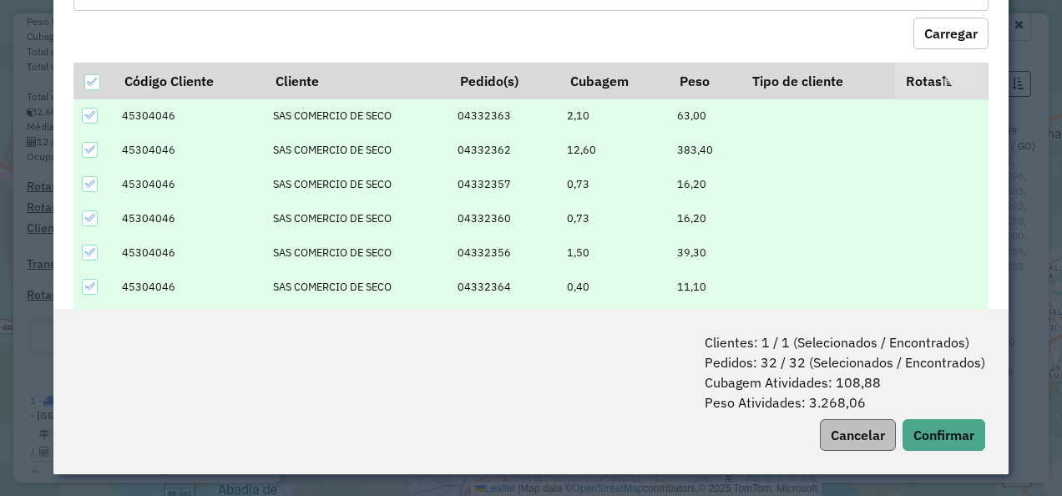
scroll to position [83, 0]
click at [930, 429] on button "Confirmar" at bounding box center [944, 434] width 83 height 32
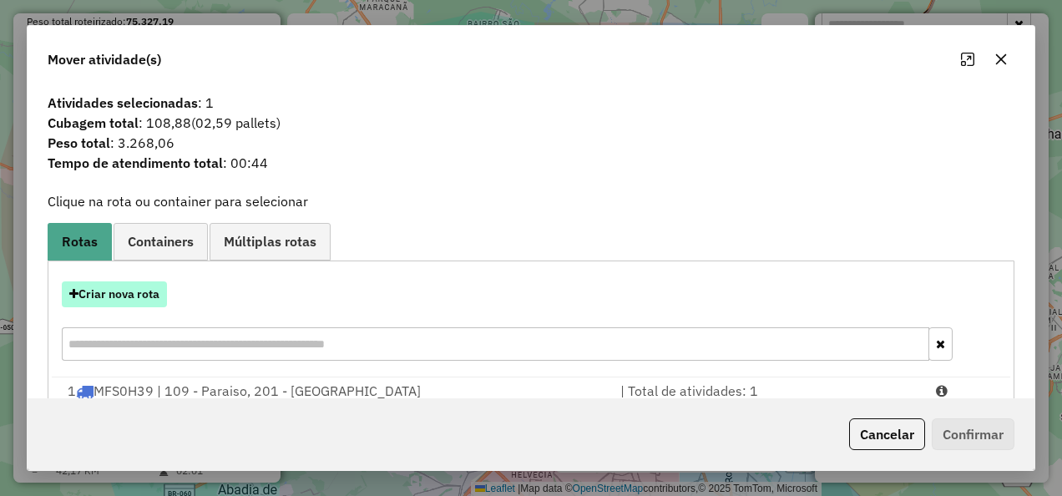
click at [106, 289] on button "Criar nova rota" at bounding box center [114, 294] width 105 height 26
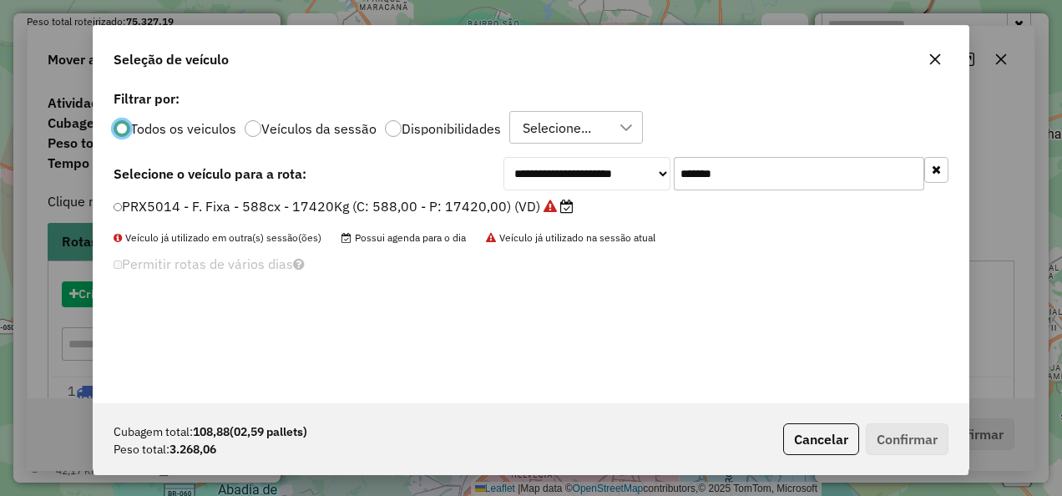
scroll to position [9, 5]
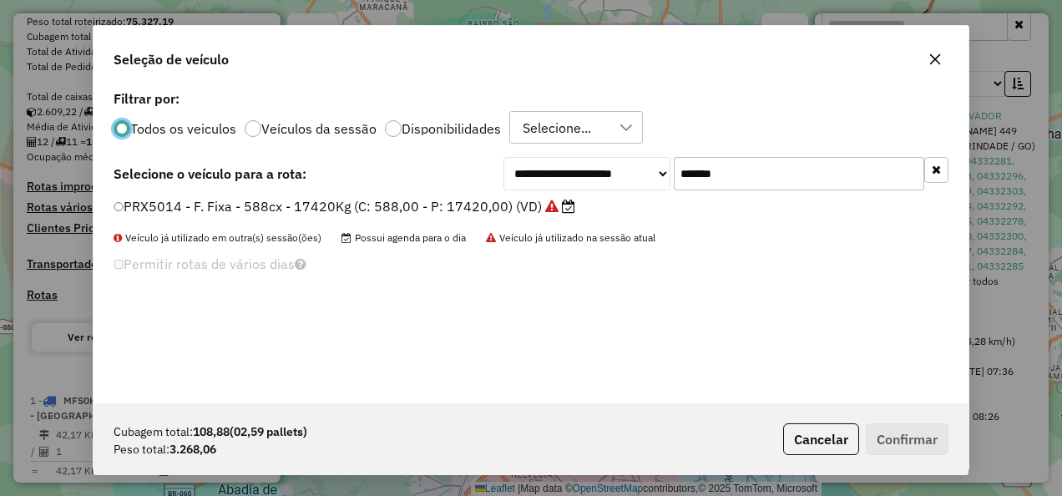
click at [738, 164] on input "*******" at bounding box center [799, 173] width 251 height 33
drag, startPoint x: 608, startPoint y: 170, endPoint x: 372, endPoint y: 189, distance: 237.0
click at [372, 189] on div "**********" at bounding box center [531, 173] width 835 height 33
paste input "text"
type input "*******"
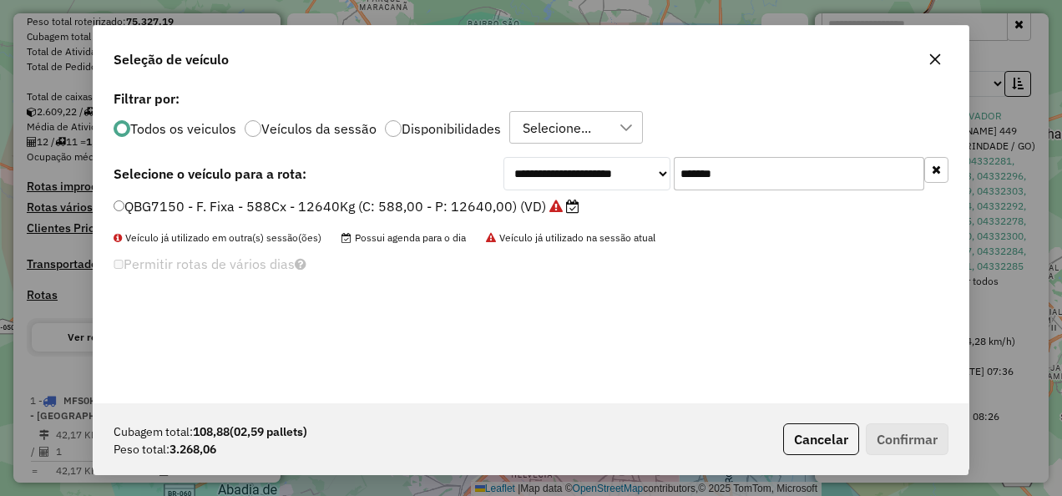
click at [222, 195] on div "**********" at bounding box center [531, 244] width 875 height 317
click at [239, 209] on label "QBG7150 - F. Fixa - 588Cx - 12640Kg (C: 588,00 - P: 12640,00) (VD)" at bounding box center [347, 206] width 466 height 20
click at [431, 208] on label "QBG7150 - F. Fixa - 588Cx - 12640Kg (C: 588,00 - P: 12640,00) (VD)" at bounding box center [347, 206] width 466 height 20
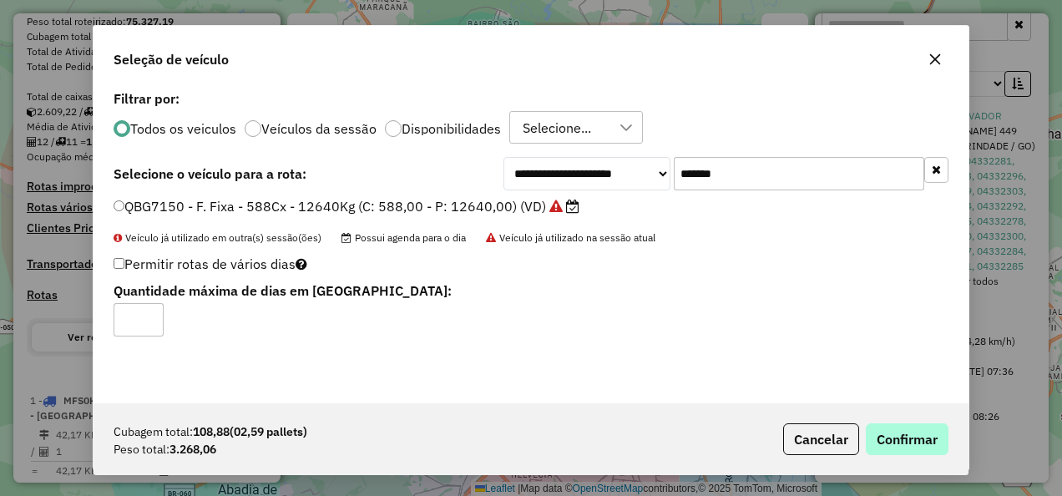
drag, startPoint x: 908, startPoint y: 421, endPoint x: 901, endPoint y: 435, distance: 16.1
click at [908, 422] on div "Cubagem total: 108,88 (02,59 pallets) Peso total: 3.268,06 Cancelar Confirmar" at bounding box center [531, 439] width 875 height 72
click at [901, 436] on button "Confirmar" at bounding box center [907, 439] width 83 height 32
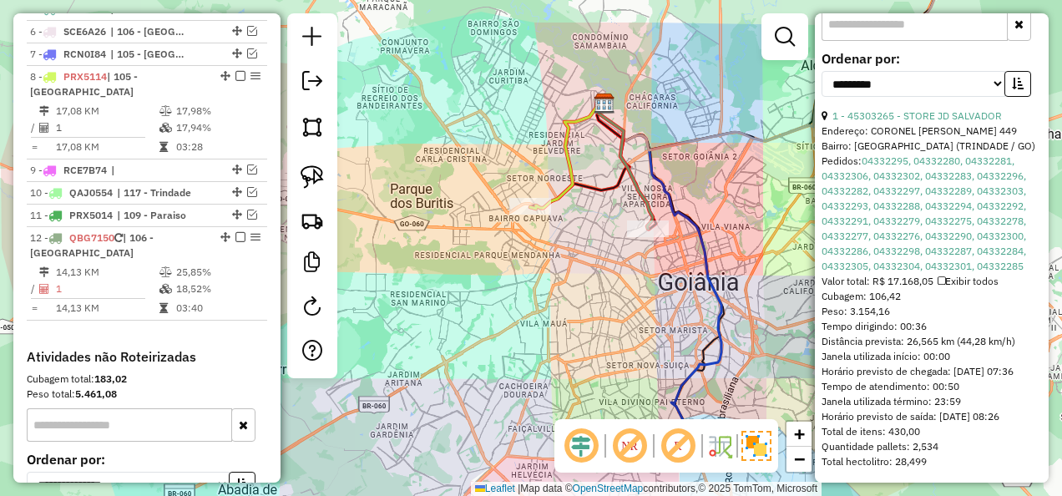
scroll to position [1115, 0]
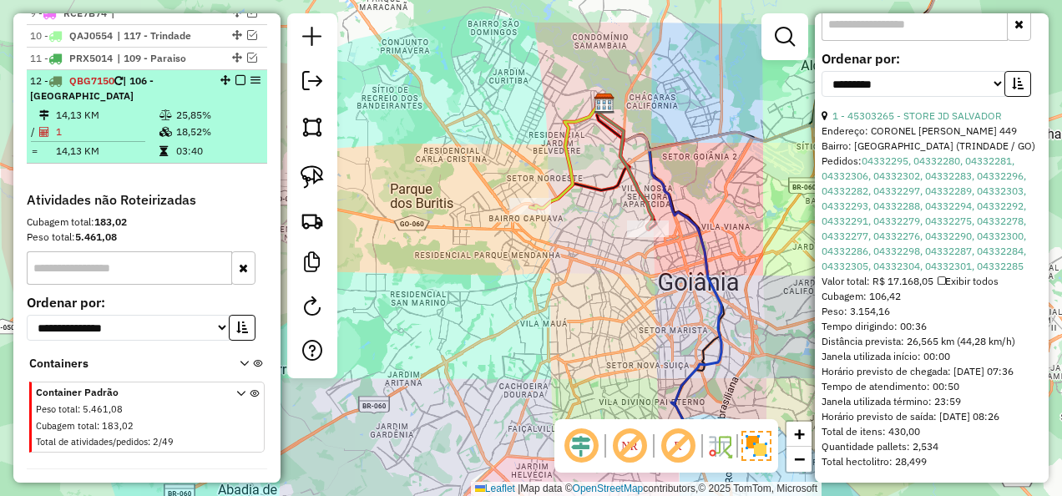
click at [197, 107] on td "25,85%" at bounding box center [217, 115] width 84 height 17
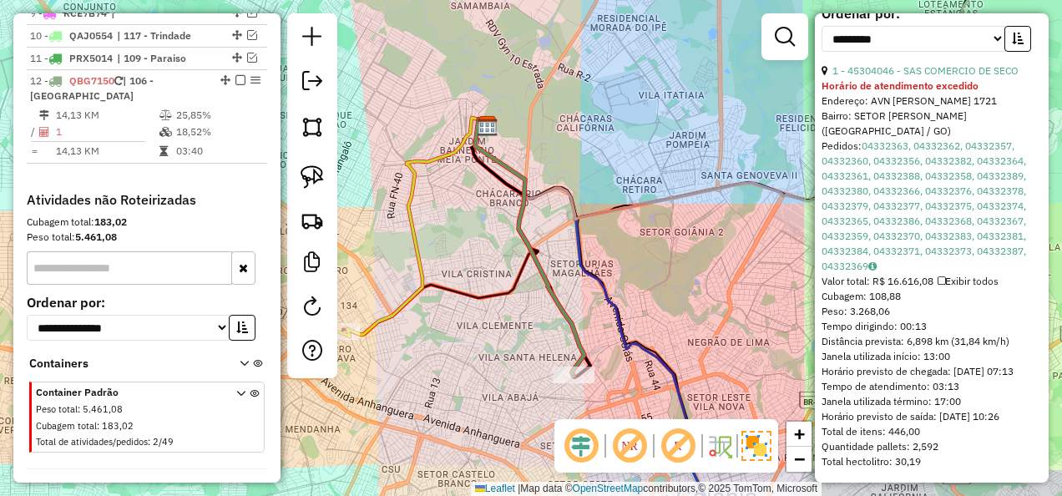
scroll to position [707, 0]
click at [312, 229] on img at bounding box center [312, 220] width 23 height 23
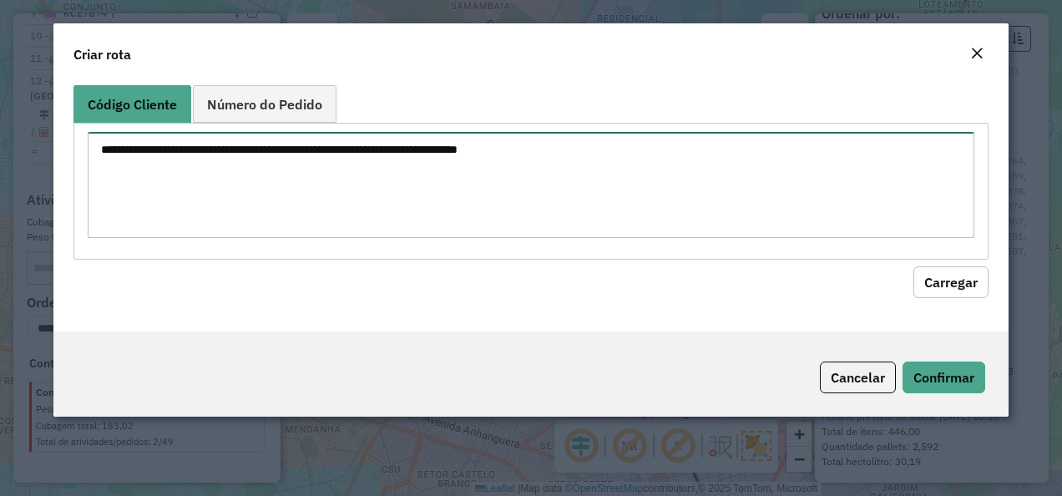
drag, startPoint x: 513, startPoint y: 165, endPoint x: 458, endPoint y: 200, distance: 65.3
click at [512, 165] on textarea at bounding box center [532, 185] width 888 height 106
paste textarea "********"
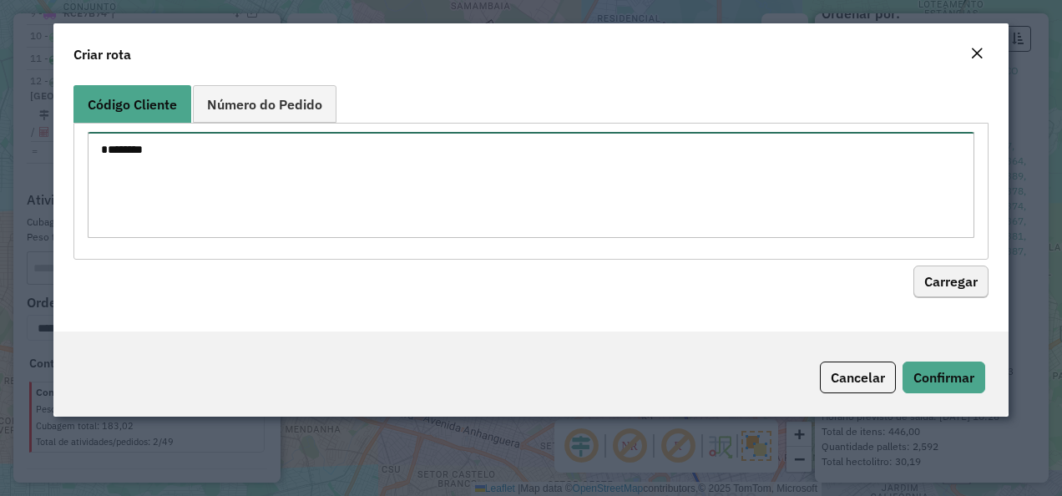
type textarea "********"
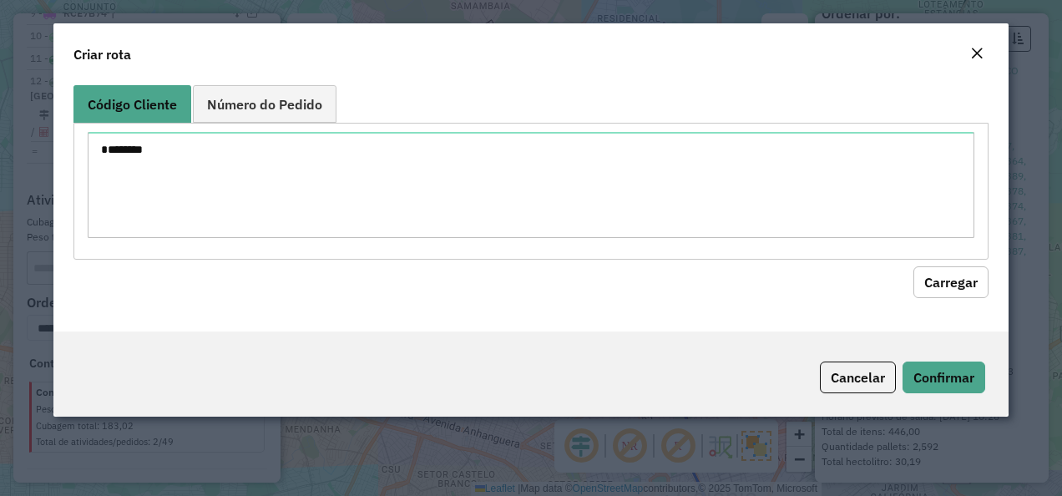
click at [974, 287] on button "Carregar" at bounding box center [950, 282] width 75 height 32
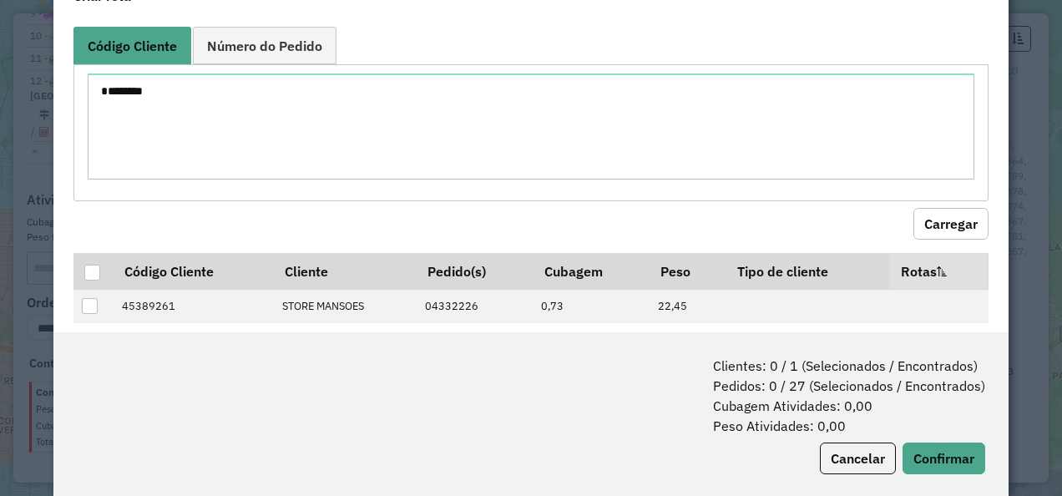
scroll to position [83, 0]
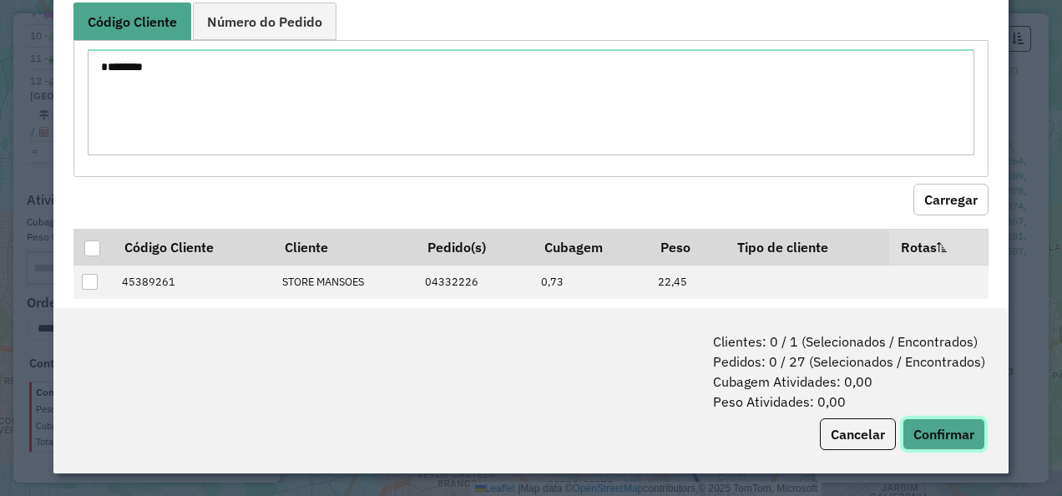
click at [932, 429] on button "Confirmar" at bounding box center [944, 434] width 83 height 32
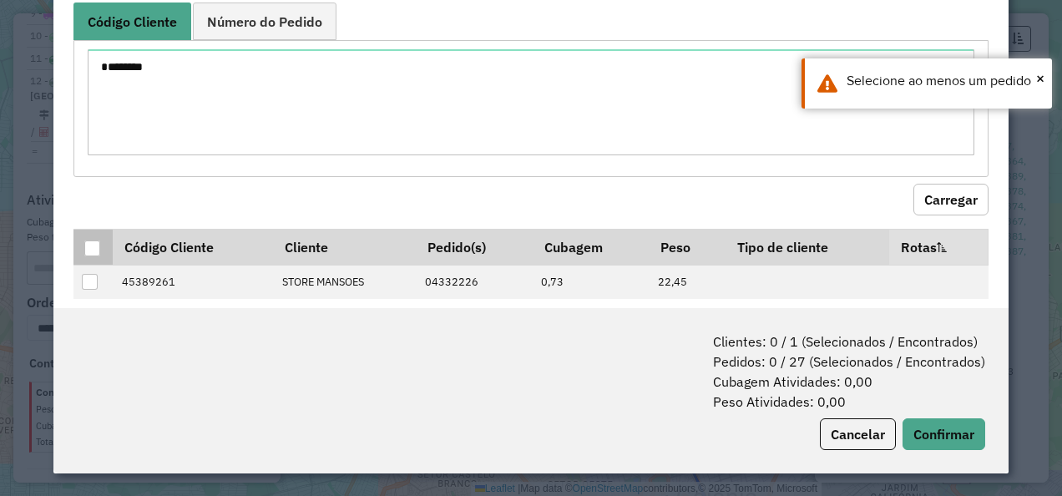
click at [94, 240] on div at bounding box center [92, 248] width 16 height 16
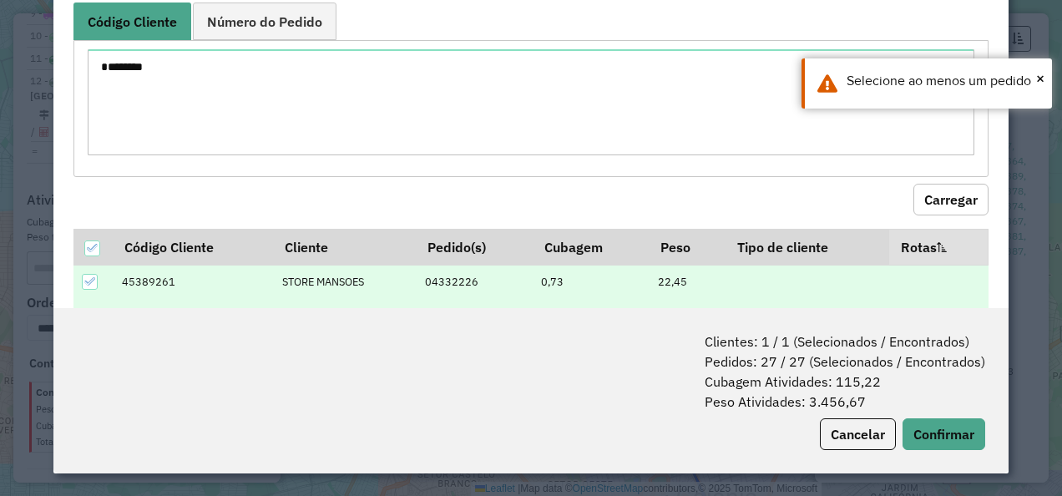
scroll to position [334, 0]
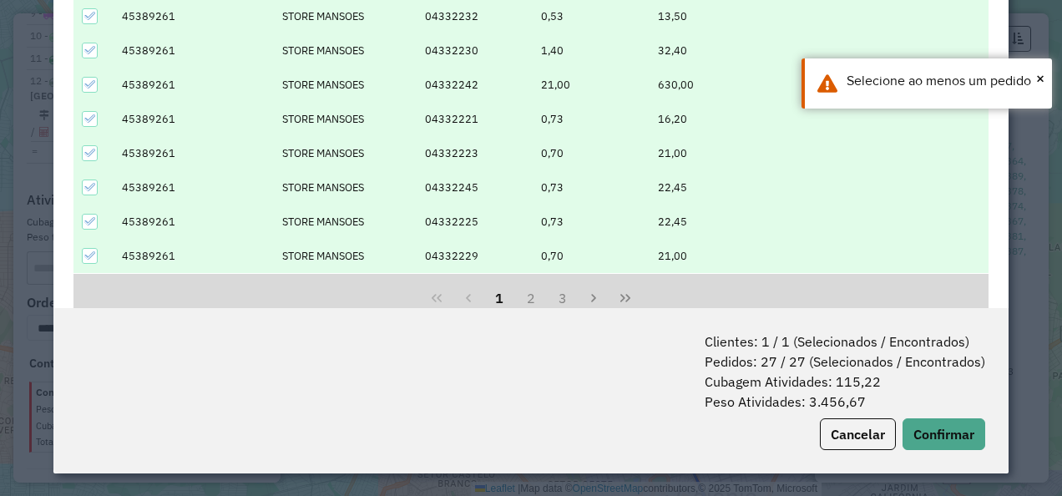
click at [916, 414] on div "Clientes: 1 / 1 (Selecionados / Encontrados) Pedidos: 27 / 27 (Selecionados / E…" at bounding box center [531, 390] width 956 height 165
click at [917, 417] on div "Clientes: 1 / 1 (Selecionados / Encontrados) Pedidos: 27 / 27 (Selecionados / E…" at bounding box center [531, 390] width 956 height 165
click at [917, 423] on button "Confirmar" at bounding box center [944, 434] width 83 height 32
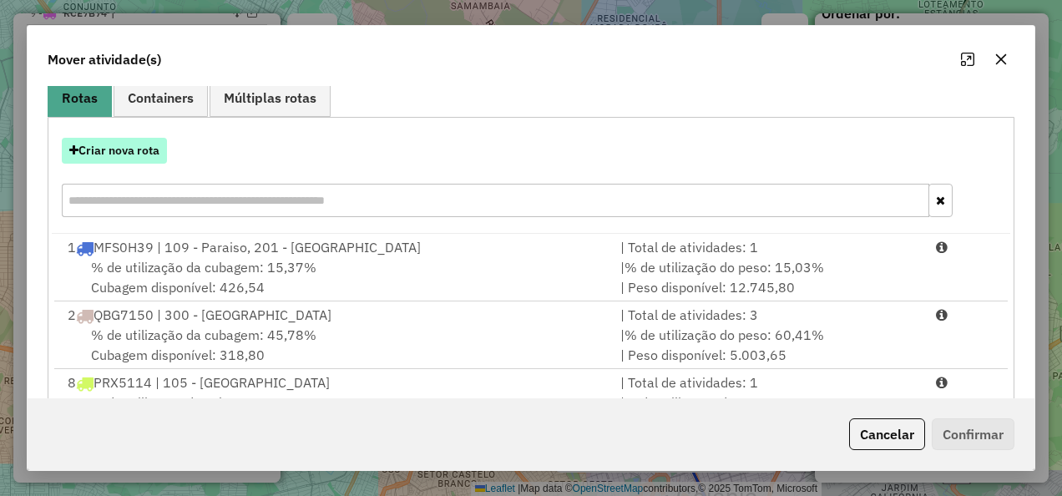
scroll to position [84, 0]
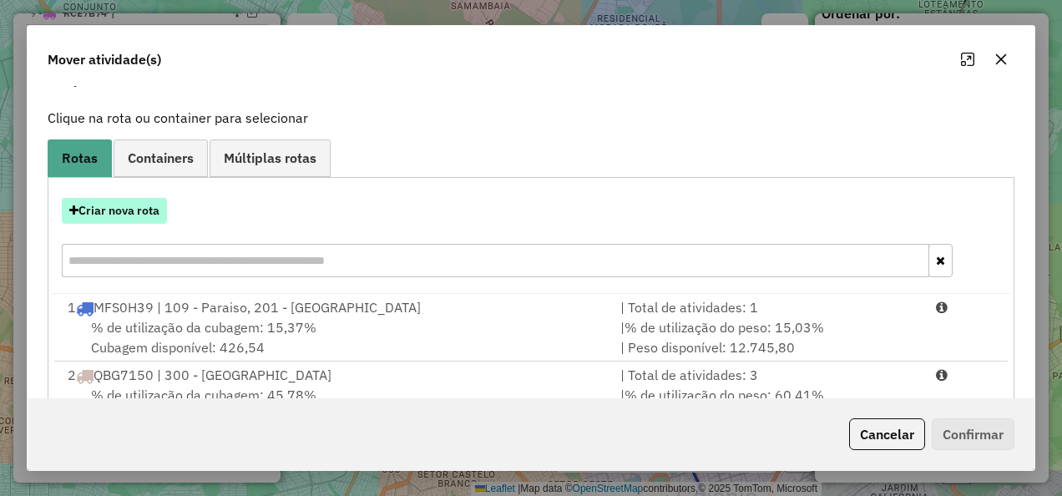
click at [125, 200] on button "Criar nova rota" at bounding box center [114, 211] width 105 height 26
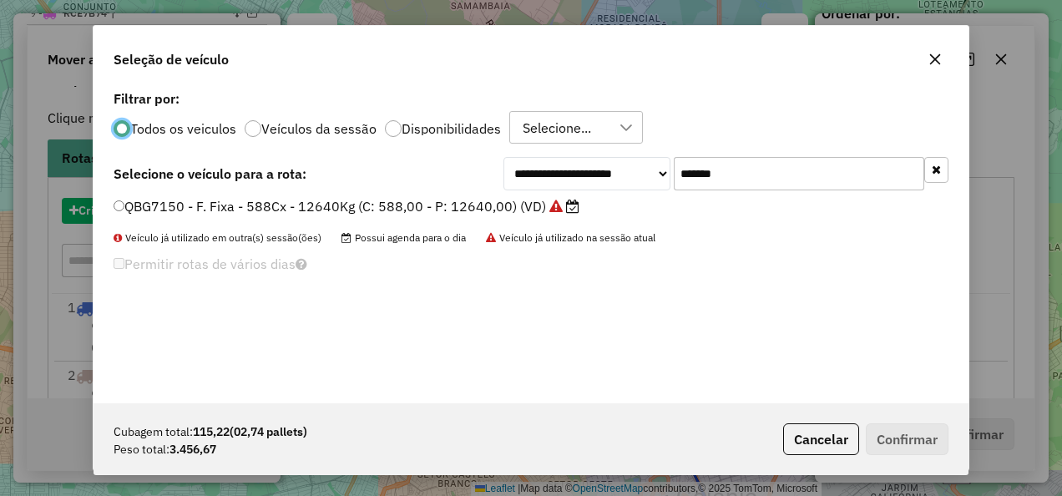
scroll to position [9, 5]
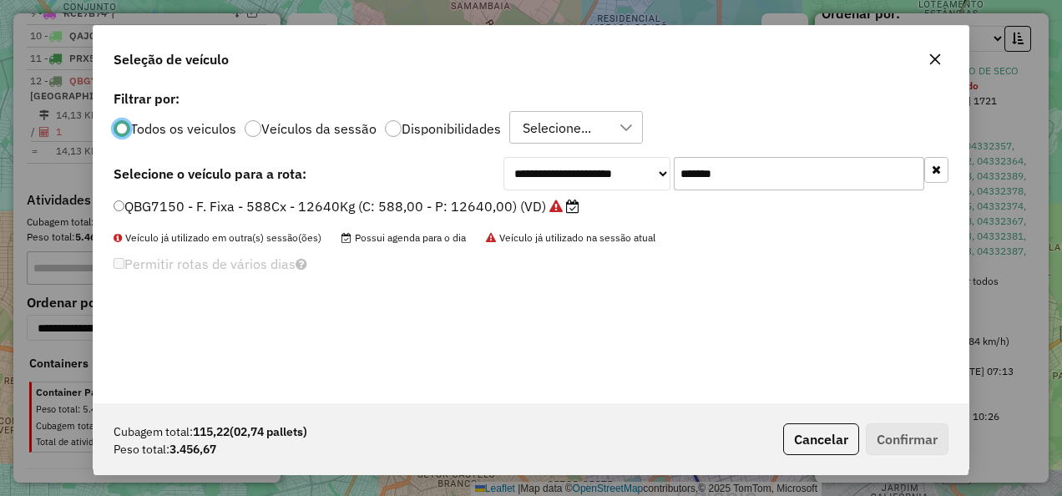
drag, startPoint x: 735, startPoint y: 182, endPoint x: 464, endPoint y: 186, distance: 270.6
click at [464, 186] on div "**********" at bounding box center [531, 173] width 835 height 33
paste input "text"
type input "*******"
click at [355, 212] on label "PRX5164 - F. Fixa - 588cx - 17420Kg (C: 588,00 - P: 17420,00) (VD)" at bounding box center [337, 206] width 446 height 20
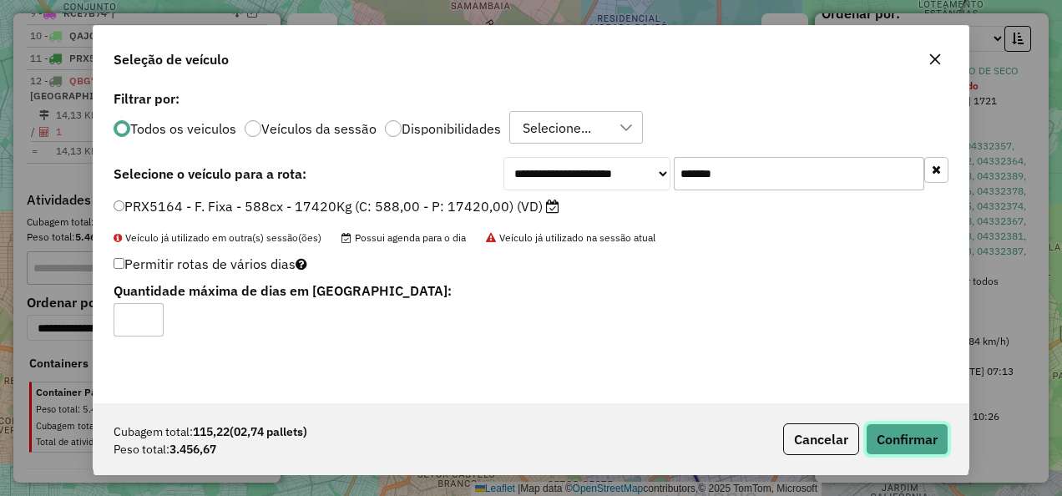
click at [873, 434] on button "Confirmar" at bounding box center [907, 439] width 83 height 32
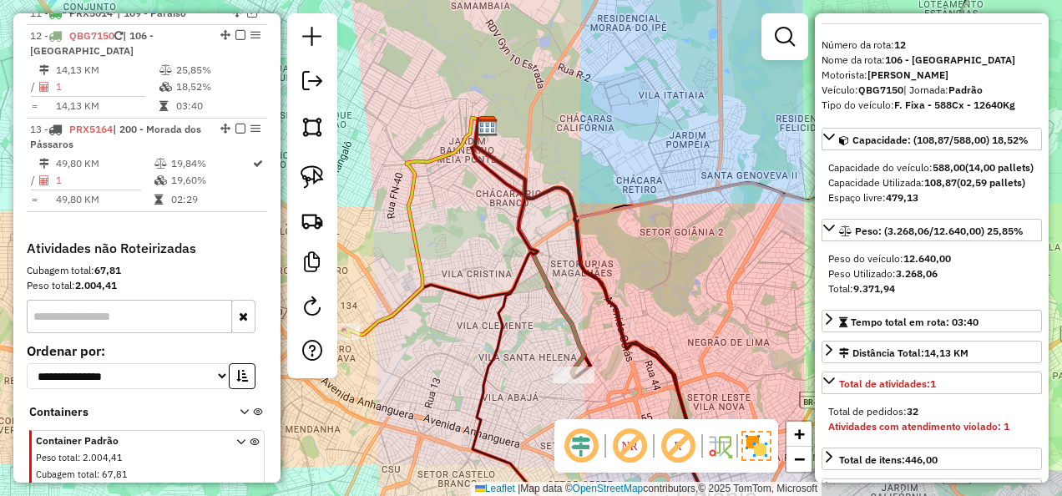
scroll to position [0, 0]
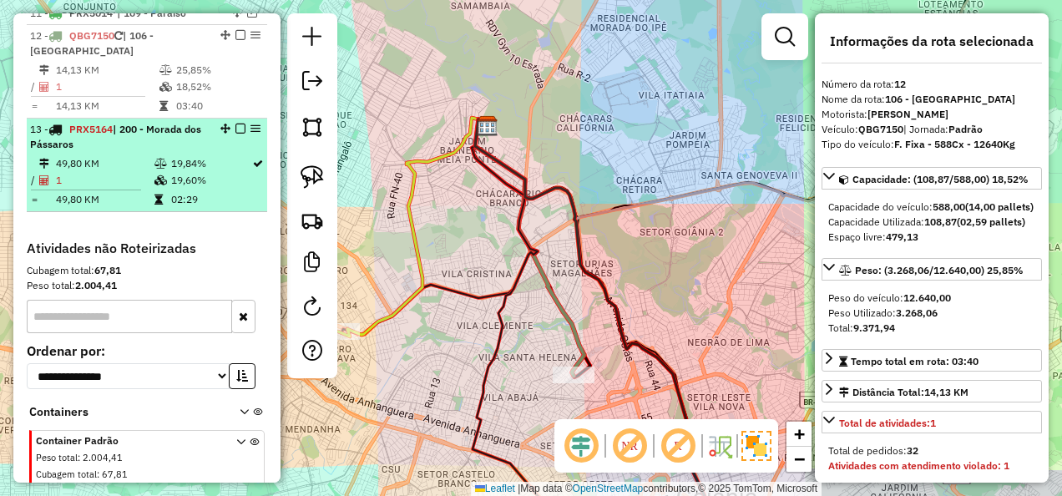
click at [180, 155] on td "19,84%" at bounding box center [210, 163] width 81 height 17
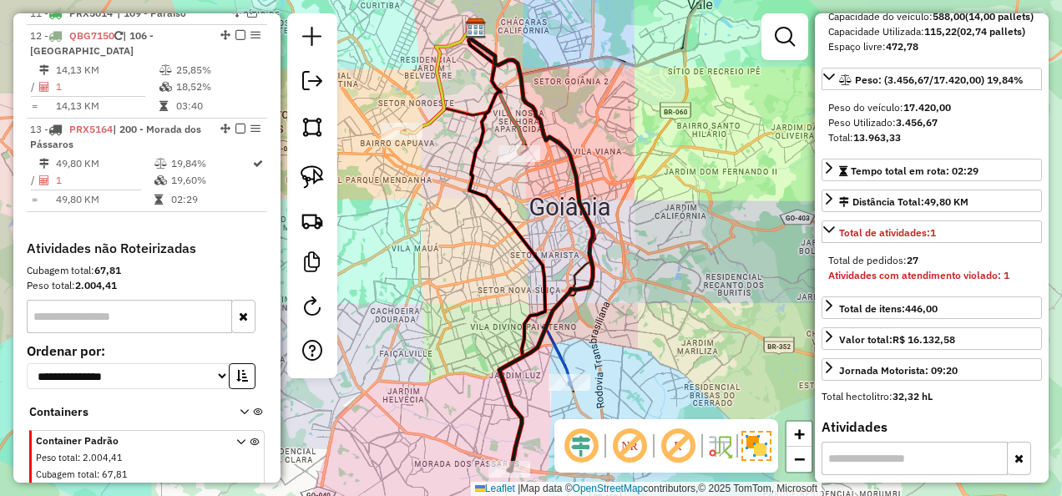
scroll to position [251, 0]
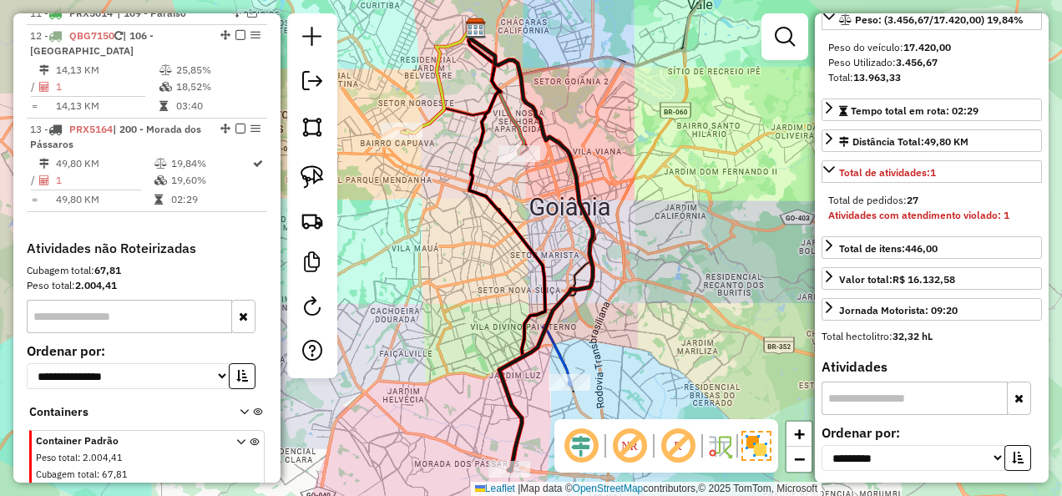
click at [947, 221] on strong "Atividades com atendimento violado: 1" at bounding box center [918, 215] width 181 height 13
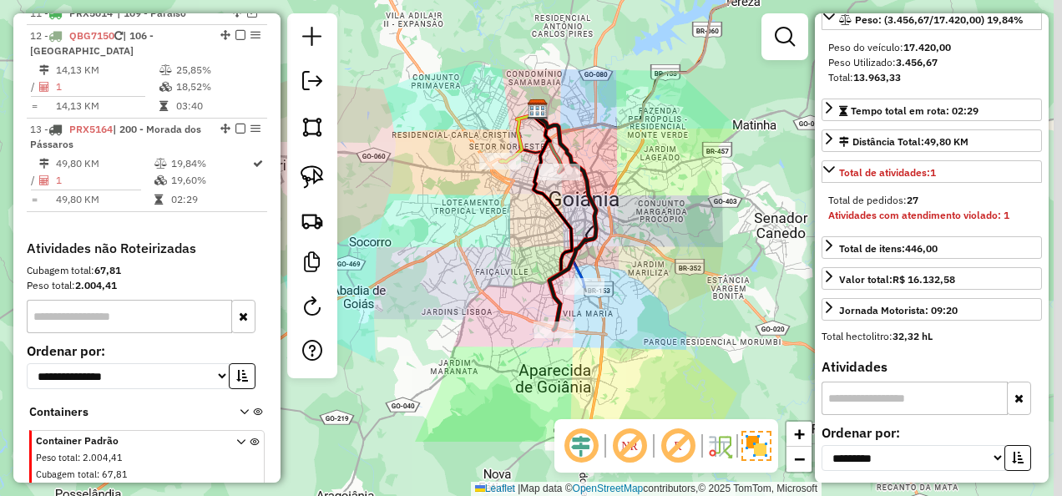
drag, startPoint x: 685, startPoint y: 384, endPoint x: 667, endPoint y: 277, distance: 108.3
click at [667, 277] on div "Janela de atendimento Grade de atendimento Capacidade Transportadoras Veículos …" at bounding box center [531, 248] width 1062 height 496
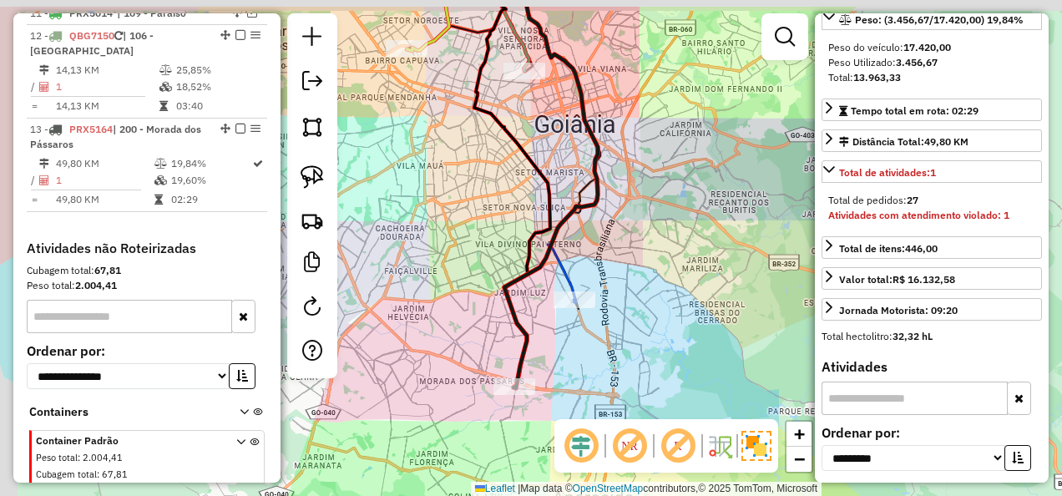
drag, startPoint x: 644, startPoint y: 347, endPoint x: 695, endPoint y: 448, distance: 113.9
click at [650, 364] on div "Janela de atendimento Grade de atendimento Capacidade Transportadoras Veículos …" at bounding box center [531, 248] width 1062 height 496
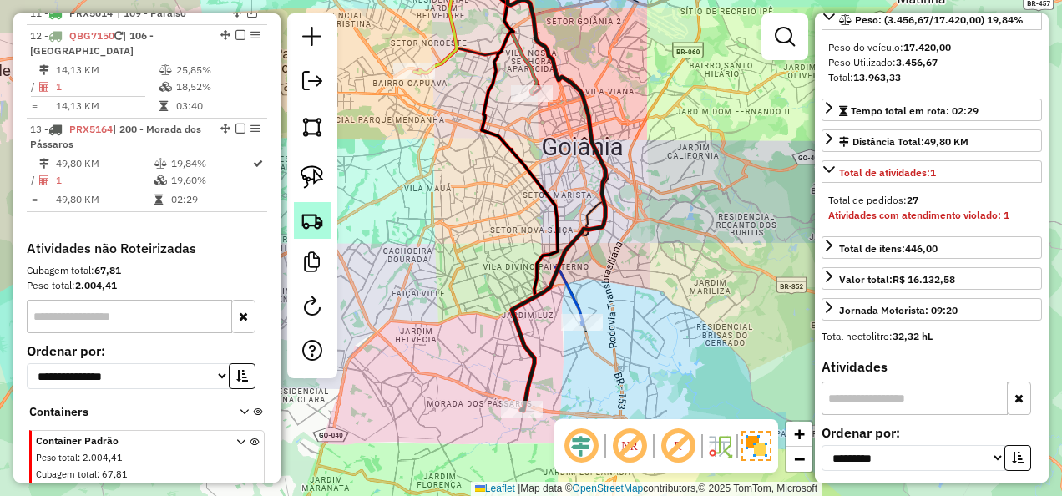
click at [312, 207] on link at bounding box center [312, 220] width 37 height 37
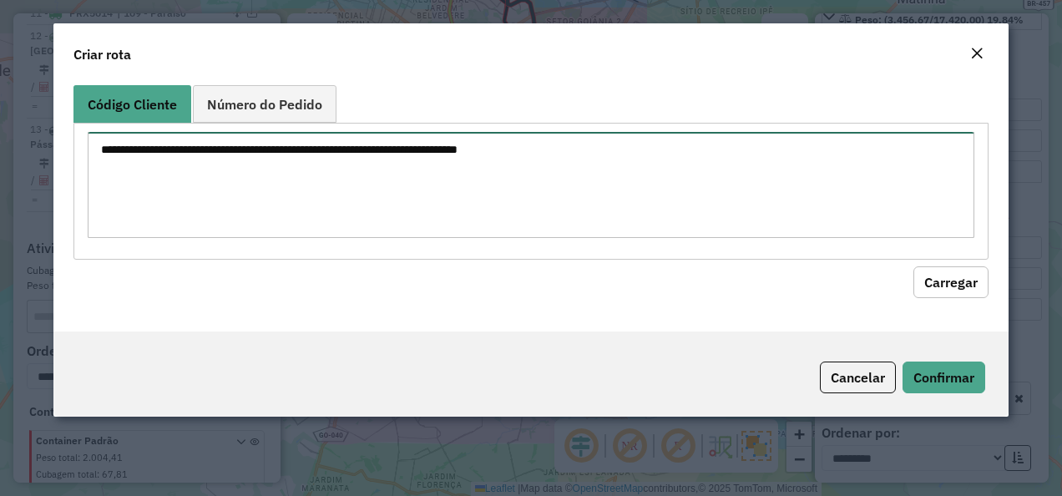
click at [305, 211] on textarea at bounding box center [532, 185] width 888 height 106
paste textarea "********"
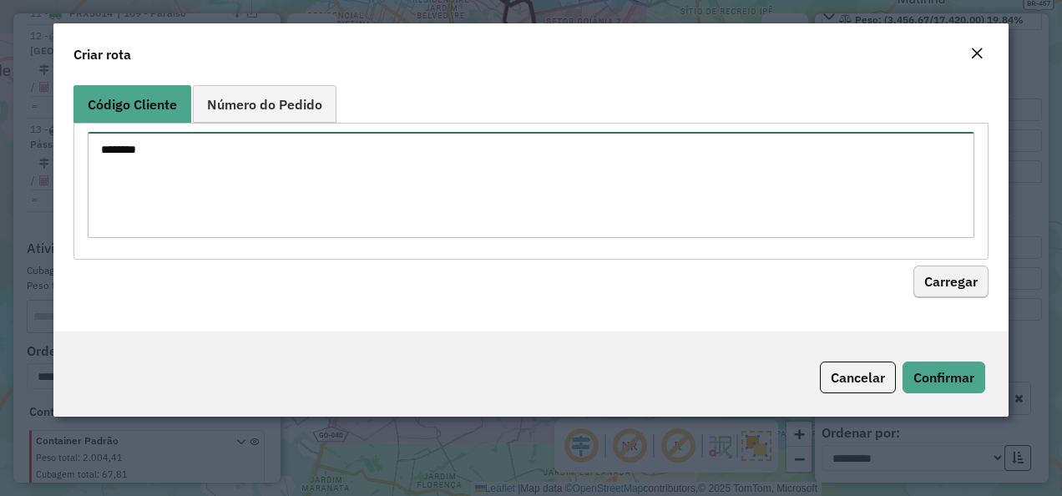
type textarea "********"
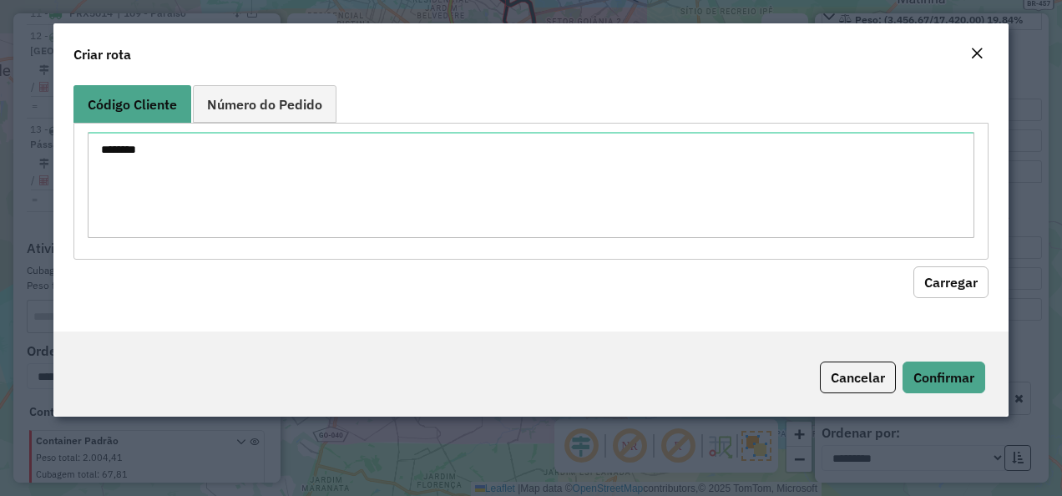
click at [964, 284] on button "Carregar" at bounding box center [950, 282] width 75 height 32
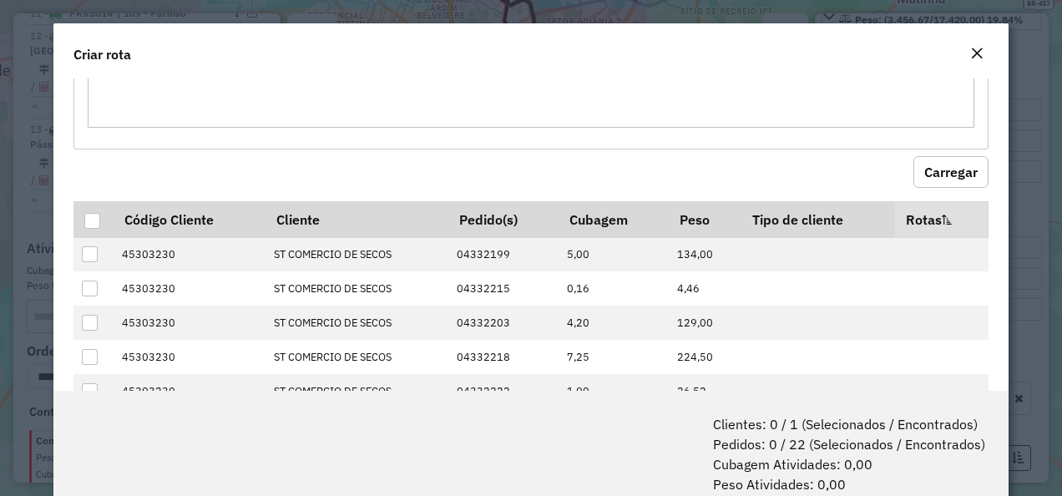
scroll to position [167, 0]
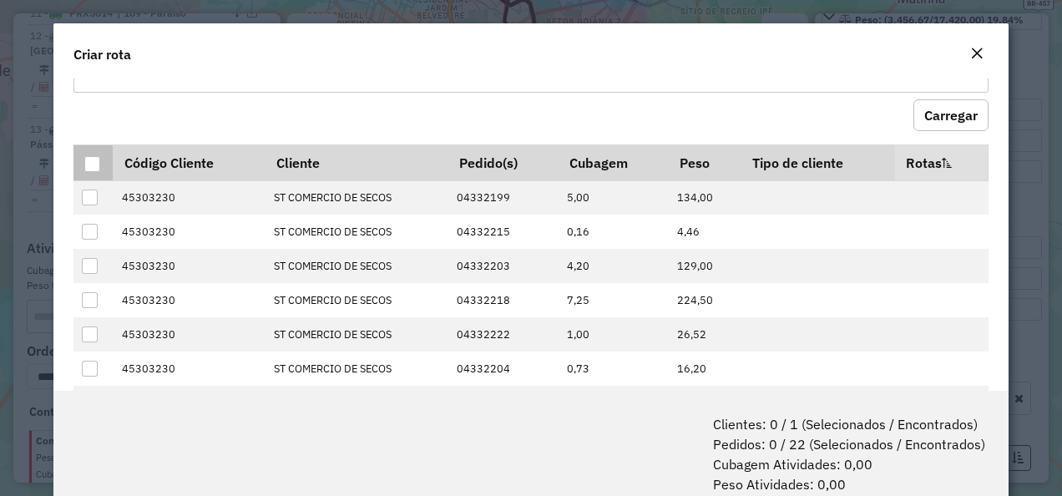
click at [95, 149] on th at bounding box center [92, 162] width 39 height 36
click at [89, 157] on div at bounding box center [92, 164] width 16 height 16
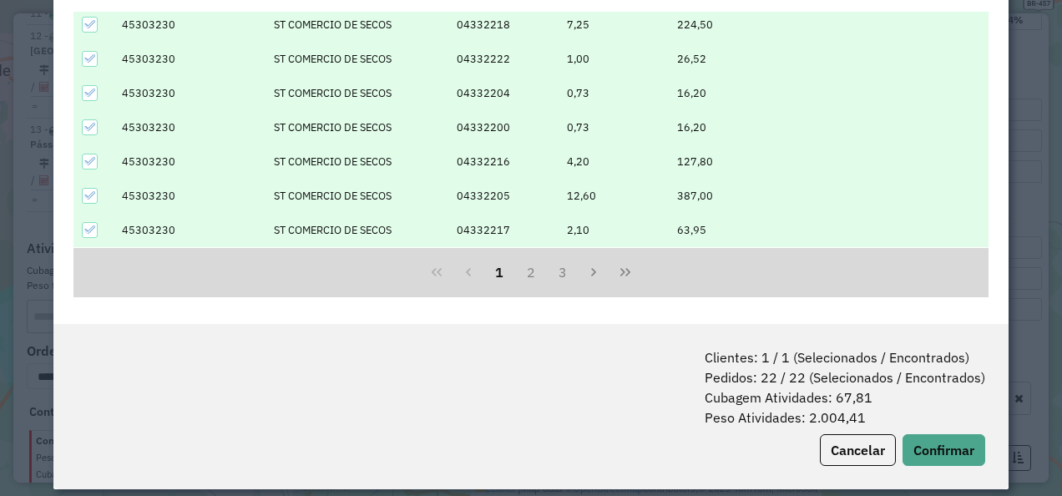
scroll to position [83, 0]
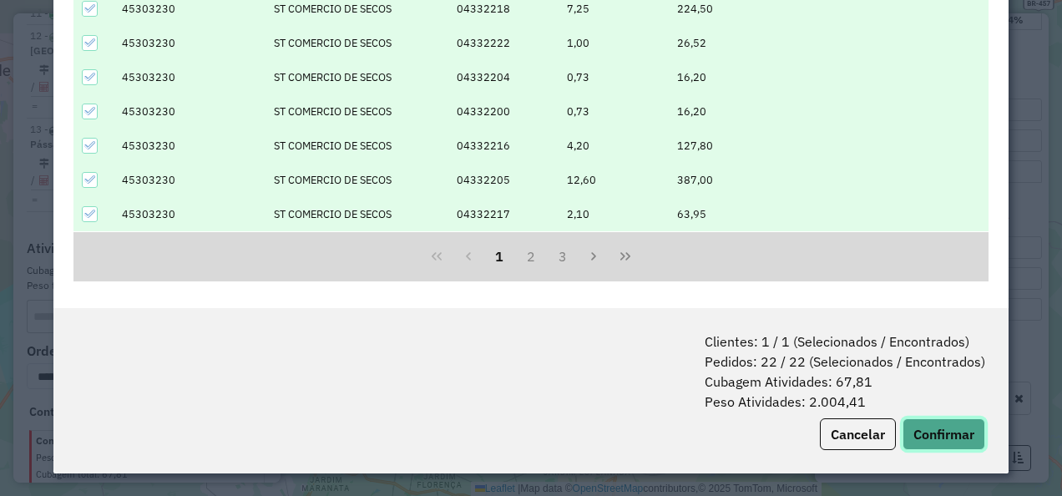
click at [943, 446] on button "Confirmar" at bounding box center [944, 434] width 83 height 32
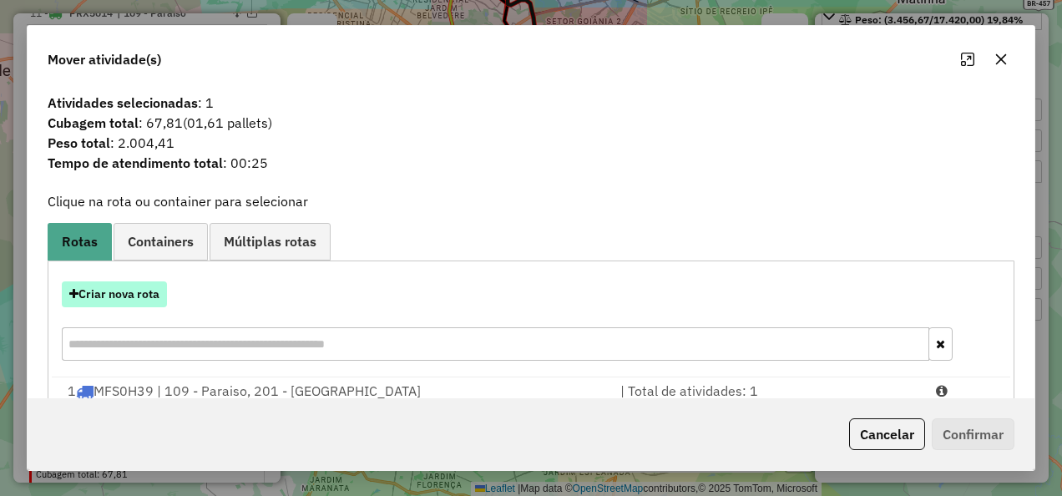
click at [164, 281] on button "Criar nova rota" at bounding box center [114, 294] width 105 height 26
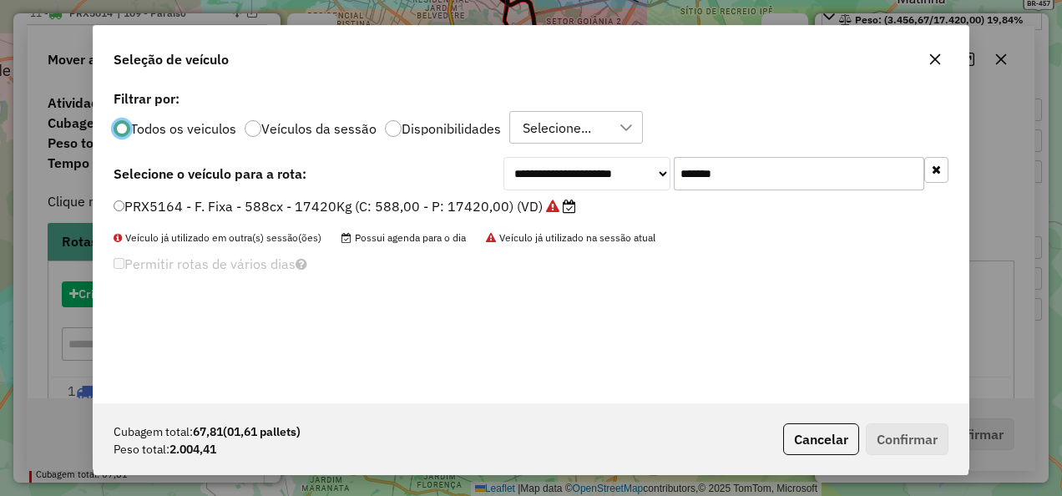
scroll to position [9, 5]
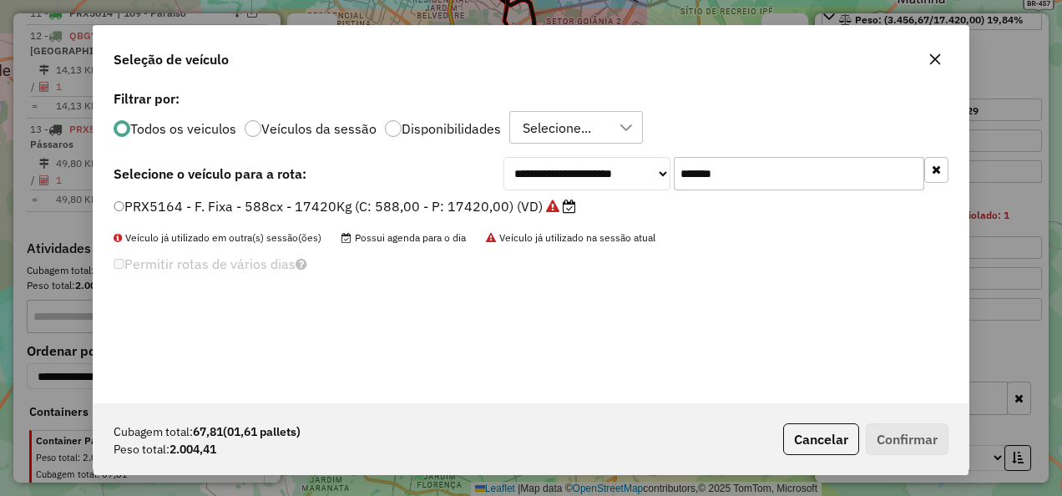
drag, startPoint x: 624, startPoint y: 195, endPoint x: 600, endPoint y: 205, distance: 25.1
click at [606, 201] on div "**********" at bounding box center [531, 244] width 875 height 317
paste input "text"
type input "*******"
click at [514, 210] on label "PRX5174 - F. Fixa - 588cx - 17420Kg (C: 588,00 - P: 17420,00) (VD)" at bounding box center [337, 206] width 446 height 20
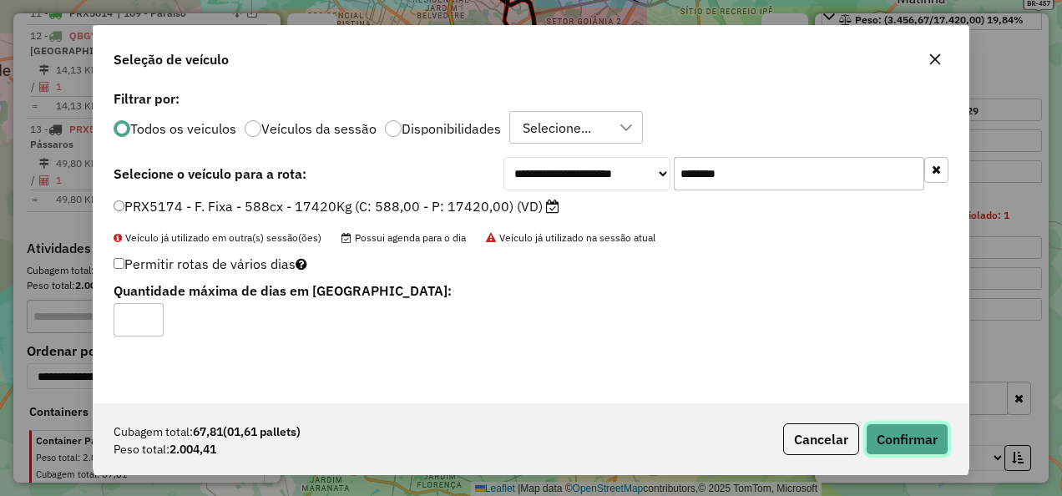
click at [904, 434] on button "Confirmar" at bounding box center [907, 439] width 83 height 32
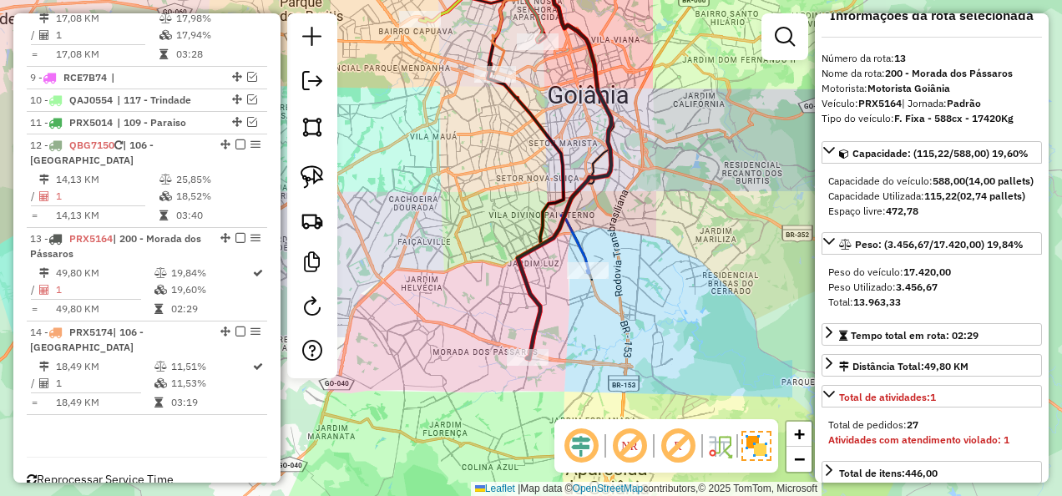
scroll to position [0, 0]
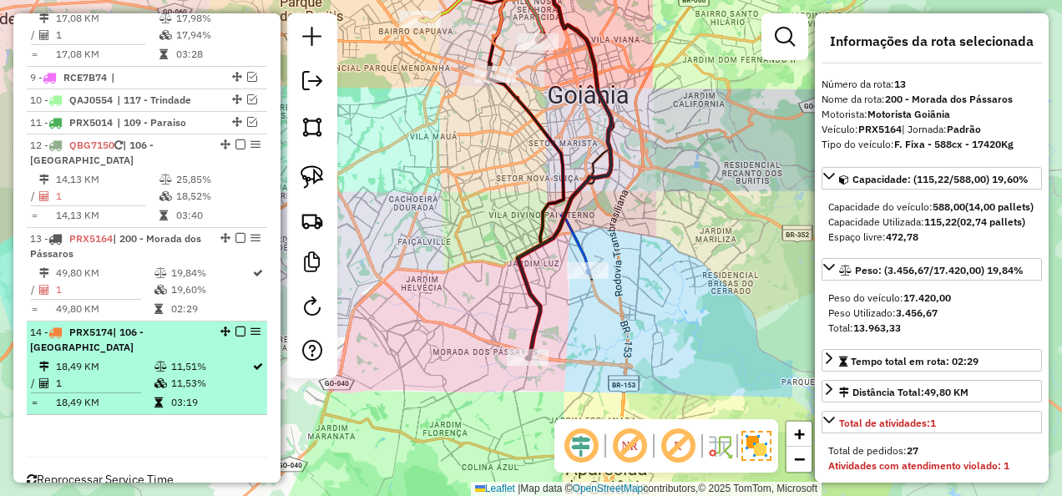
click at [209, 375] on td "11,53%" at bounding box center [210, 383] width 81 height 17
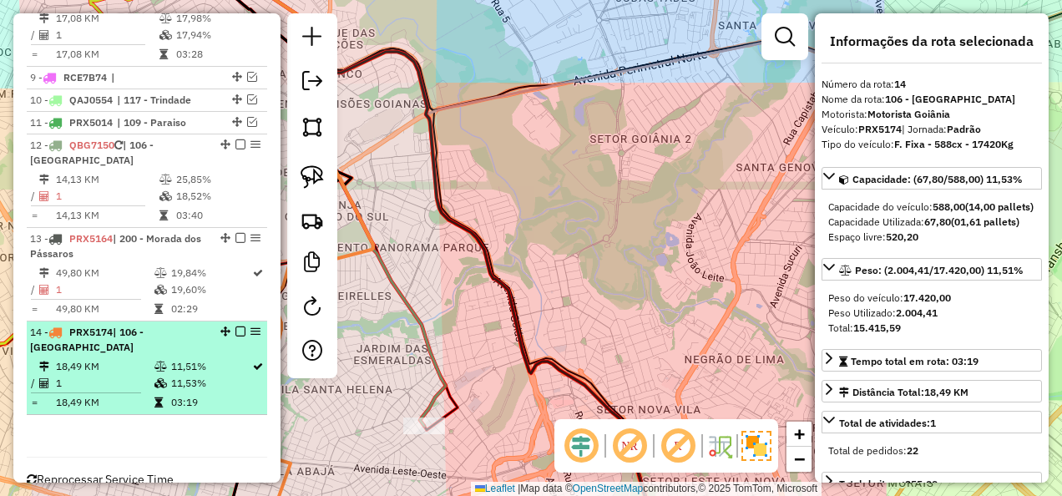
click at [235, 325] on div "14 - PRX5174 | 106 - Goiânia" at bounding box center [147, 340] width 234 height 30
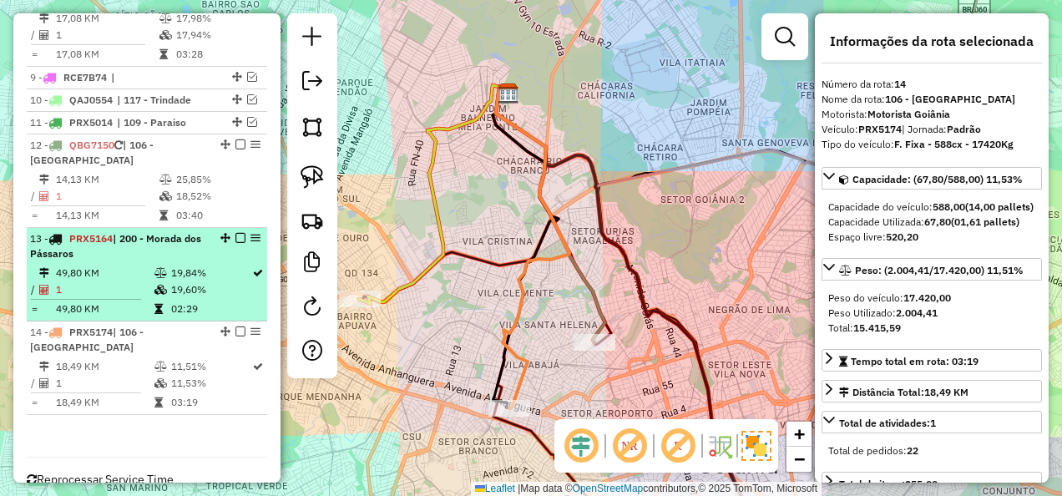
click at [235, 326] on em at bounding box center [240, 331] width 10 height 10
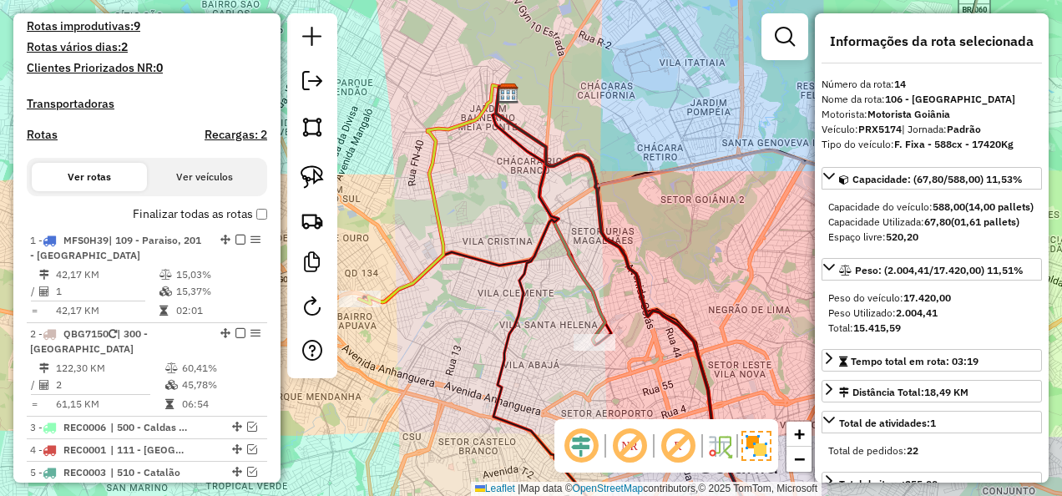
scroll to position [160, 0]
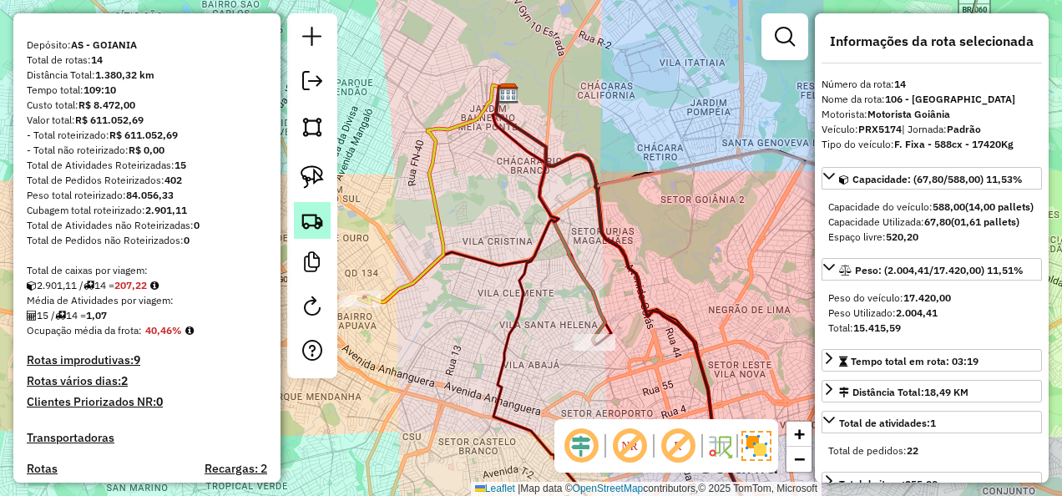
click at [306, 211] on img at bounding box center [312, 220] width 23 height 23
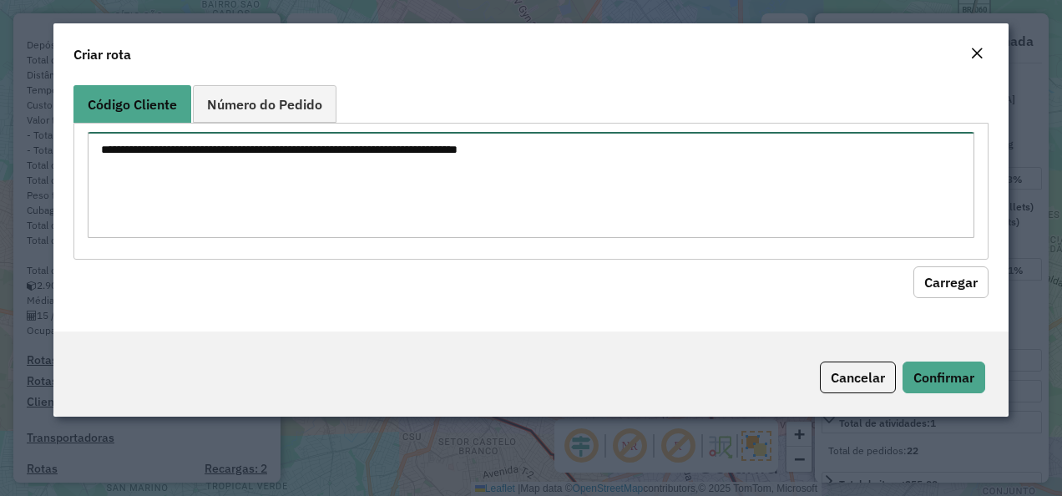
click at [431, 167] on textarea at bounding box center [532, 185] width 888 height 106
paste textarea "********"
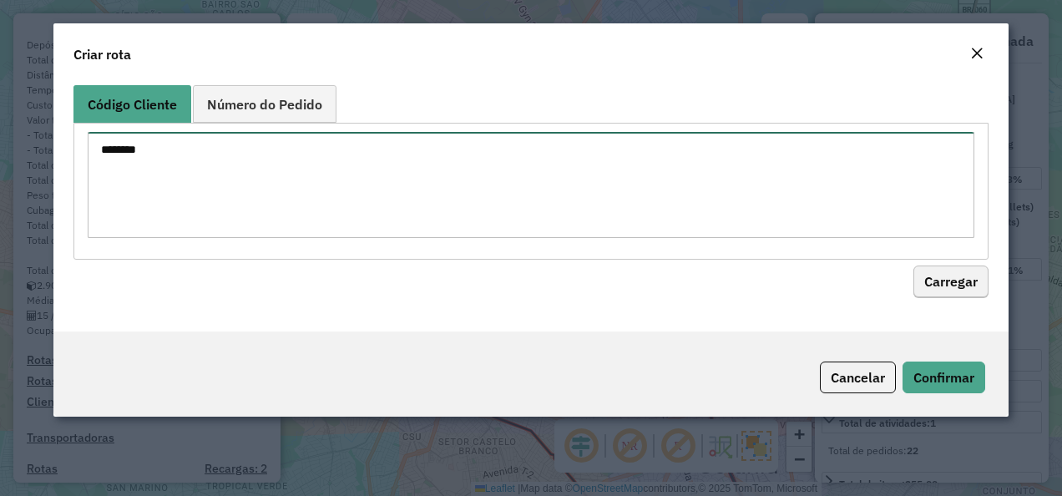
type textarea "********"
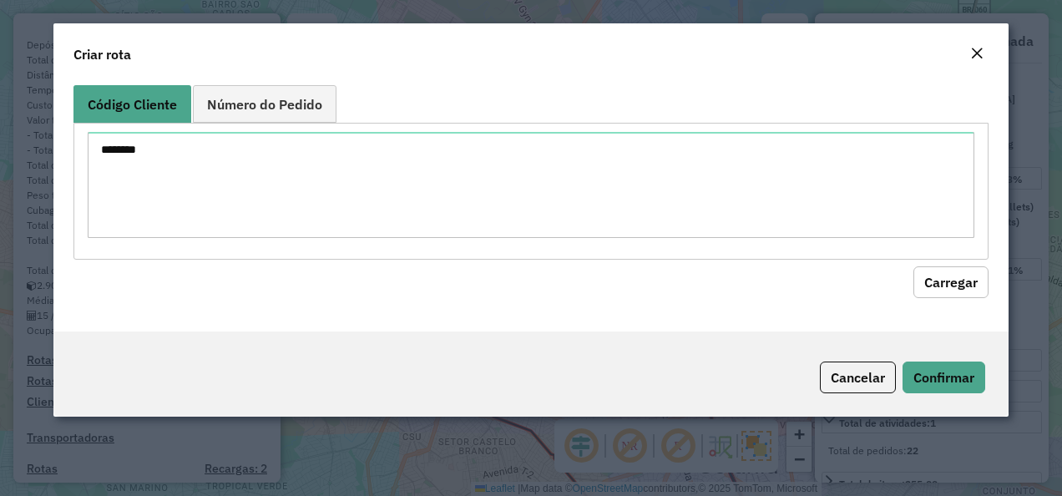
click at [945, 271] on button "Carregar" at bounding box center [950, 282] width 75 height 32
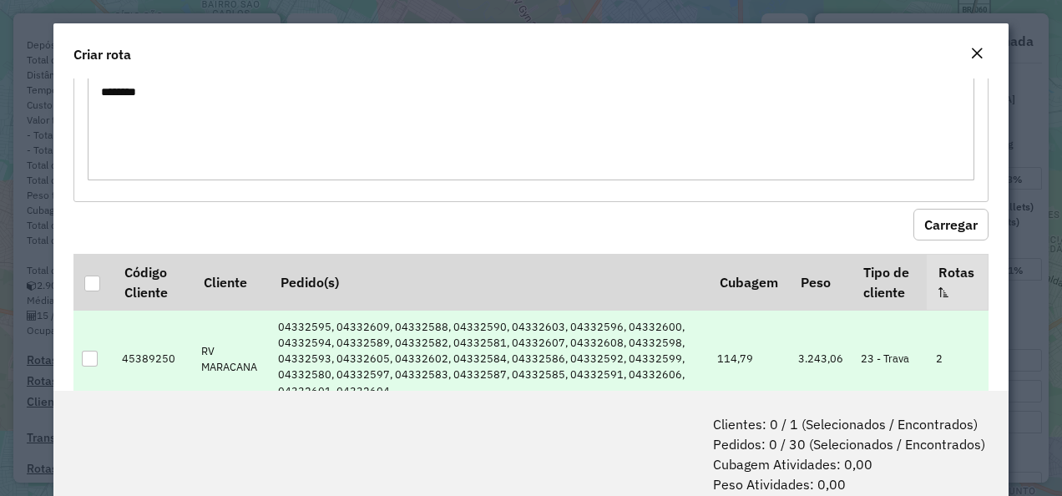
scroll to position [104, 0]
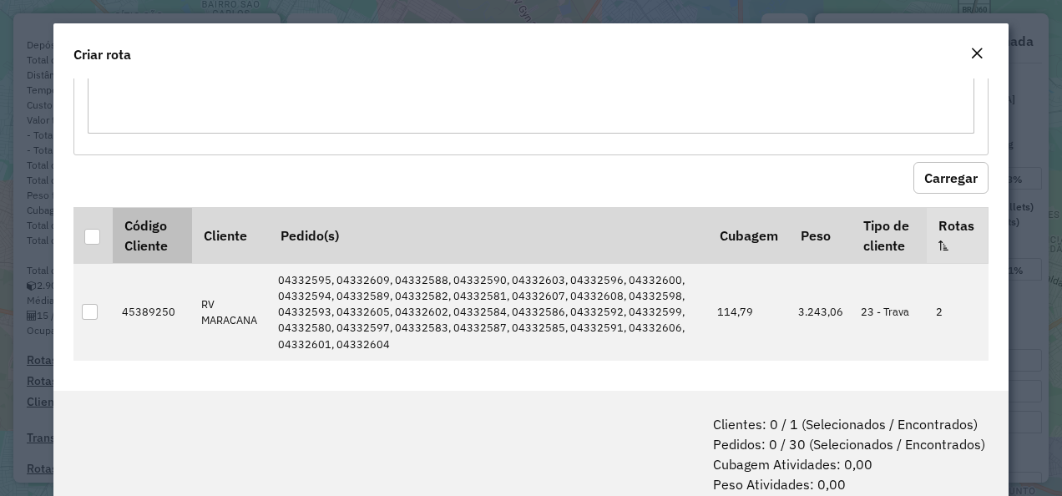
drag, startPoint x: 89, startPoint y: 234, endPoint x: 116, endPoint y: 234, distance: 26.7
click at [90, 234] on div at bounding box center [92, 237] width 16 height 16
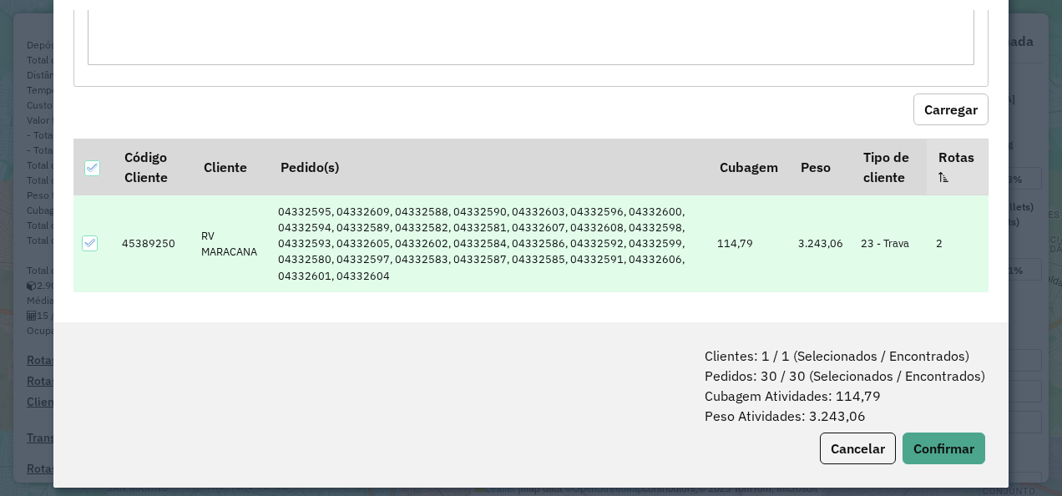
scroll to position [83, 0]
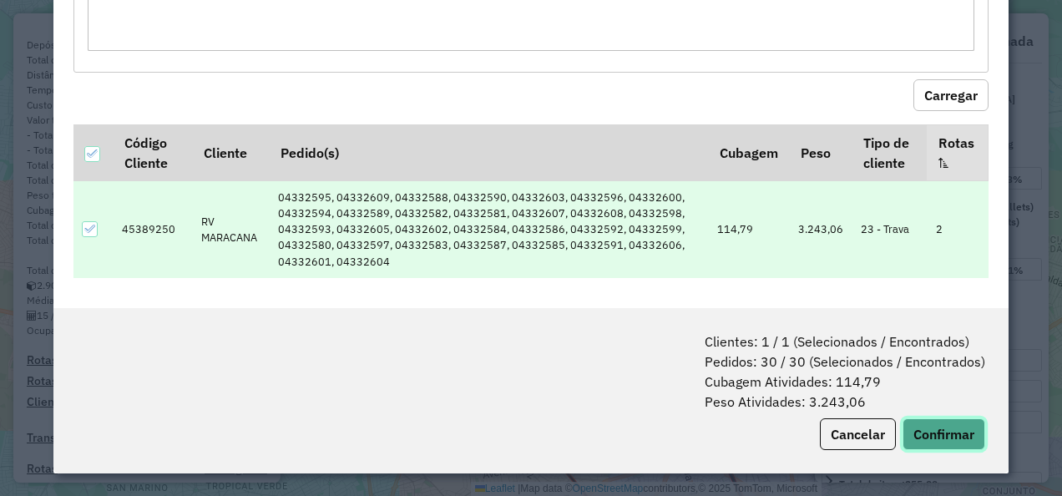
click at [933, 423] on button "Confirmar" at bounding box center [944, 434] width 83 height 32
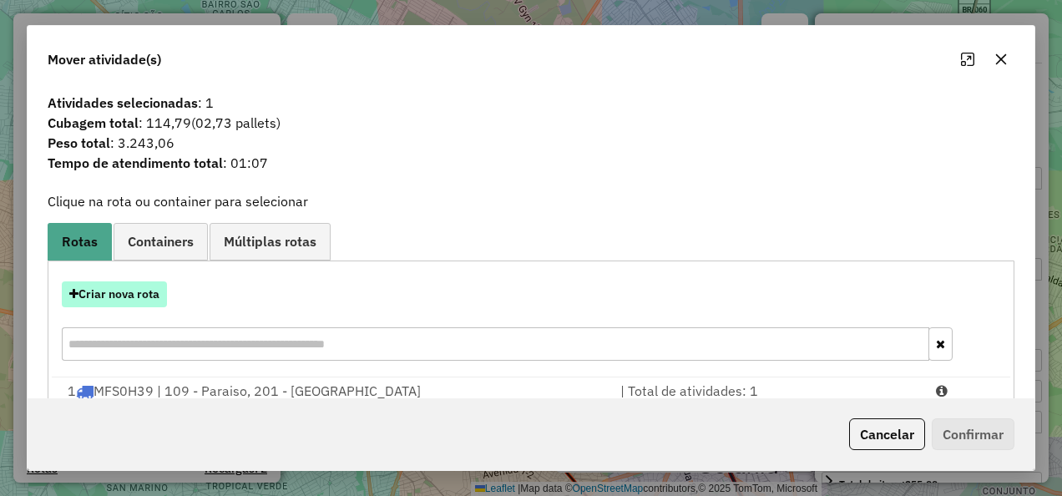
click at [119, 291] on button "Criar nova rota" at bounding box center [114, 294] width 105 height 26
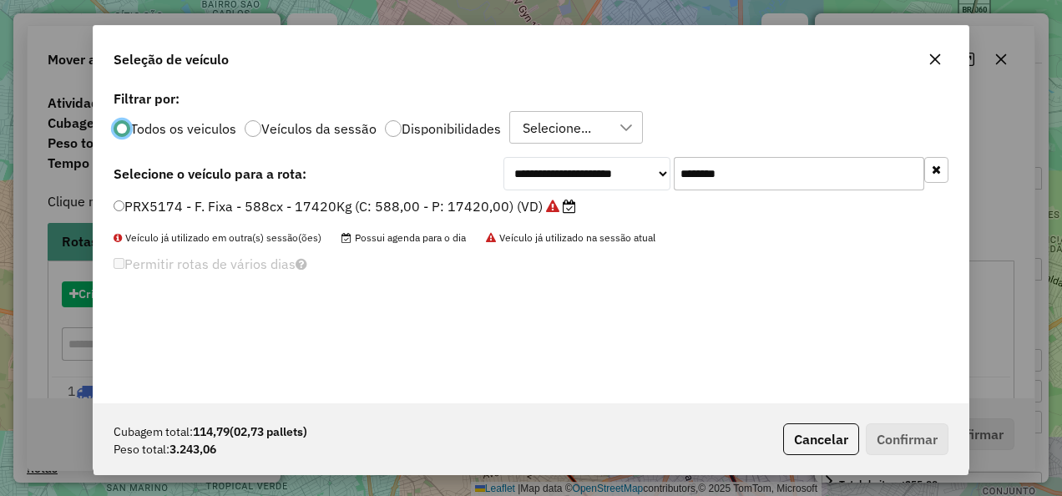
scroll to position [9, 5]
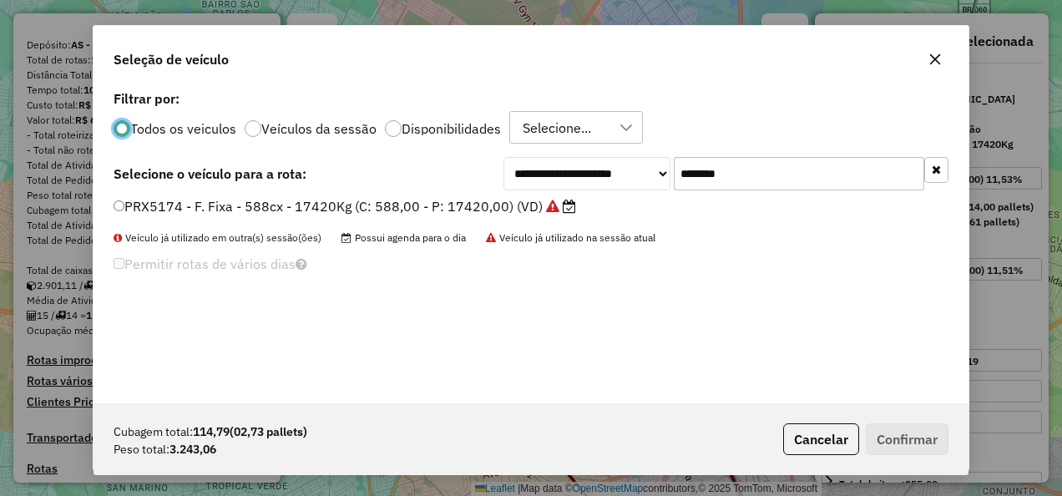
drag, startPoint x: 773, startPoint y: 173, endPoint x: 436, endPoint y: 173, distance: 337.3
click at [436, 173] on div "**********" at bounding box center [531, 173] width 835 height 33
paste input "text"
type input "*******"
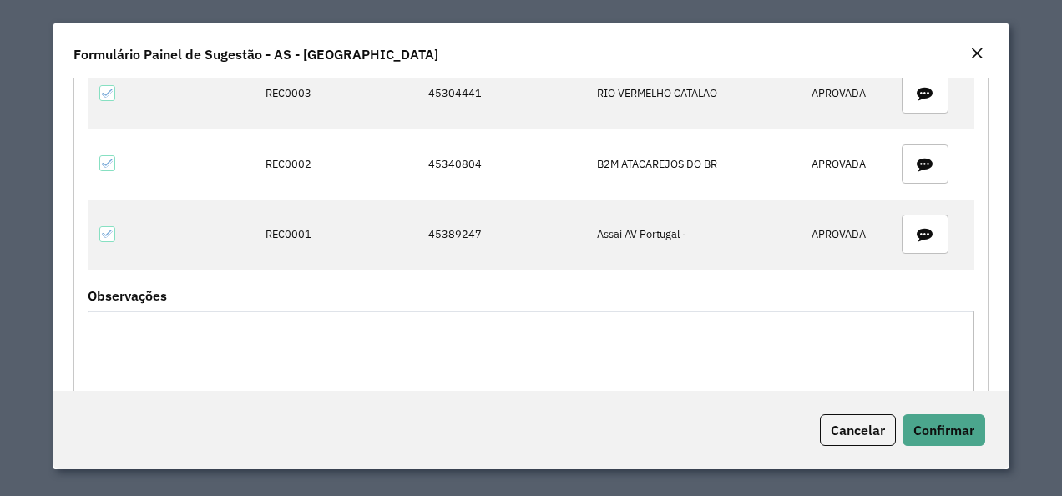
scroll to position [84, 0]
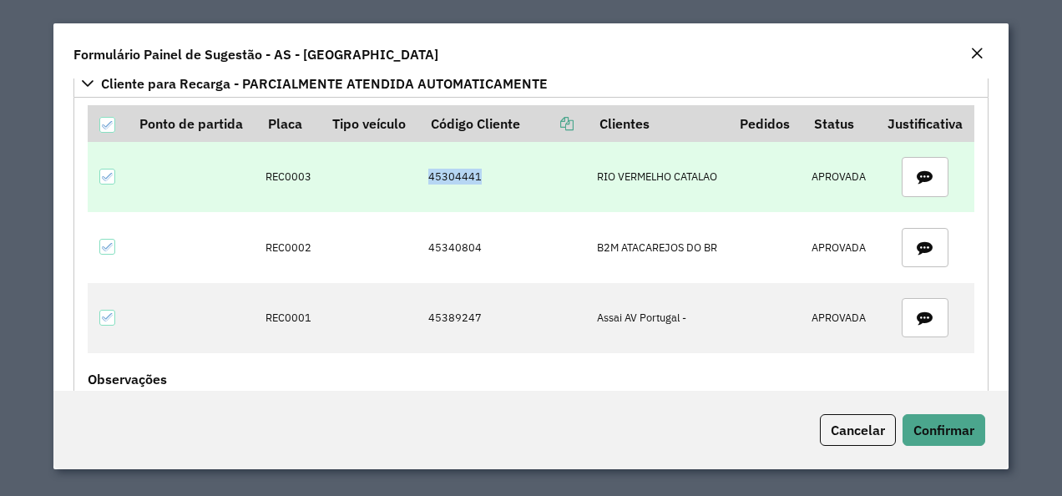
drag, startPoint x: 423, startPoint y: 174, endPoint x: 485, endPoint y: 180, distance: 62.9
click at [485, 180] on td "45304441" at bounding box center [503, 177] width 169 height 70
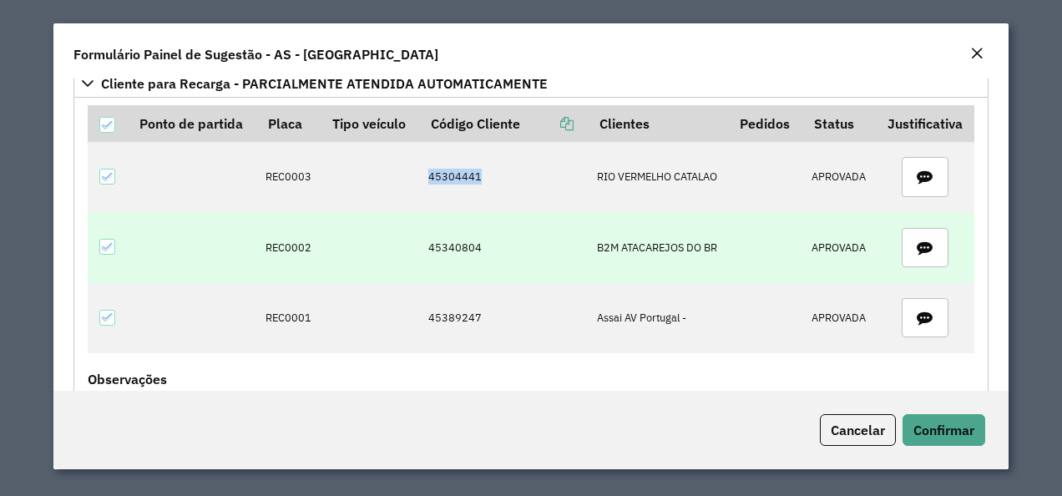
copy td "45304441"
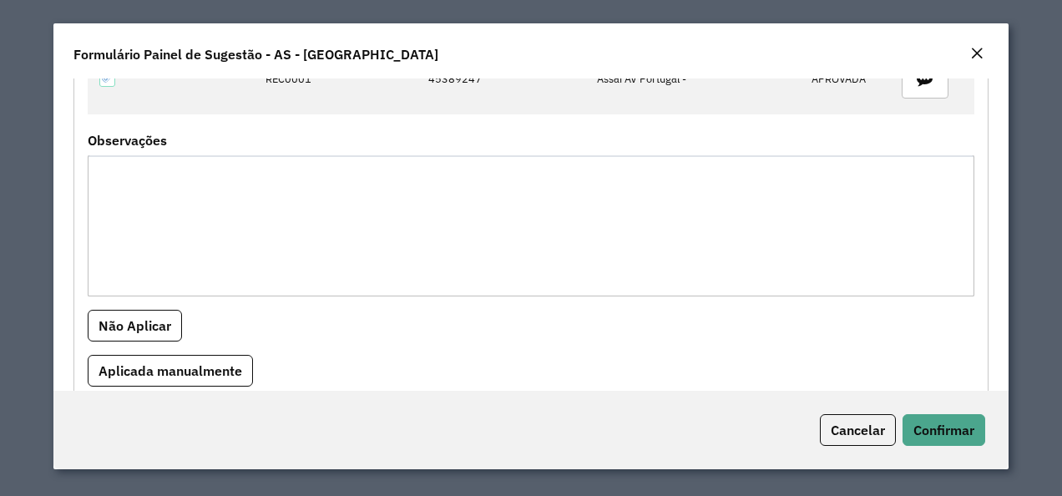
scroll to position [68, 0]
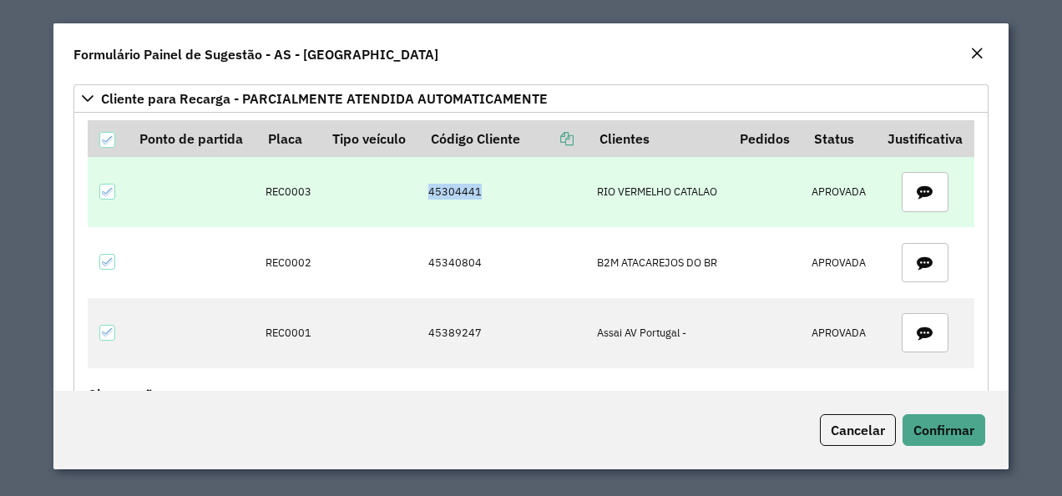
copy td "45304441"
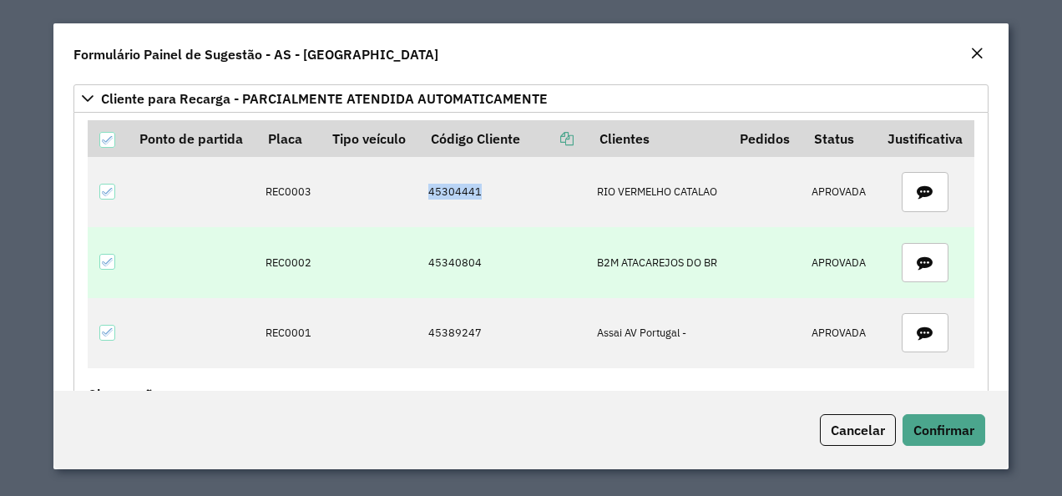
copy td "45304441"
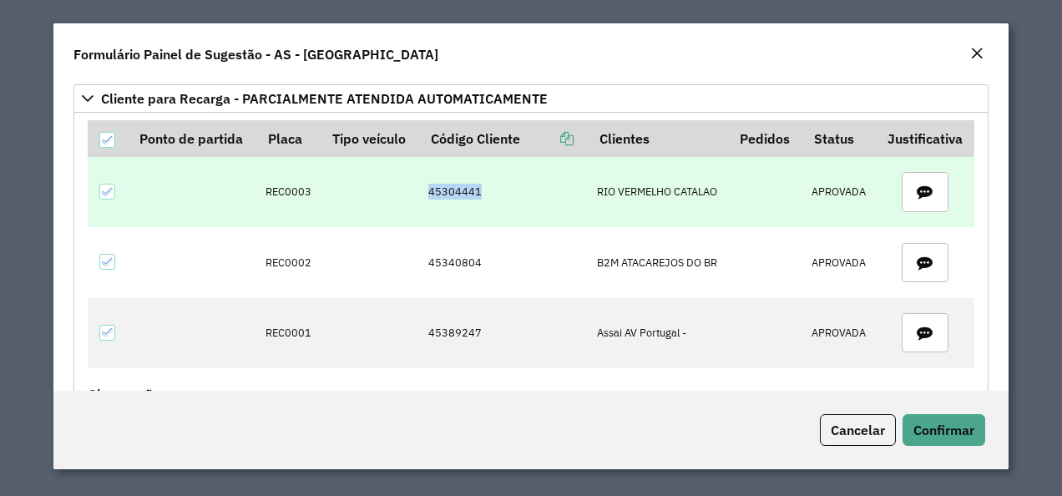
copy td "45304441"
drag, startPoint x: 282, startPoint y: 191, endPoint x: 320, endPoint y: 200, distance: 38.7
click at [320, 200] on tr "REC0003 45304441 RIO VERMELHO CATALAO APROVADA" at bounding box center [531, 192] width 887 height 70
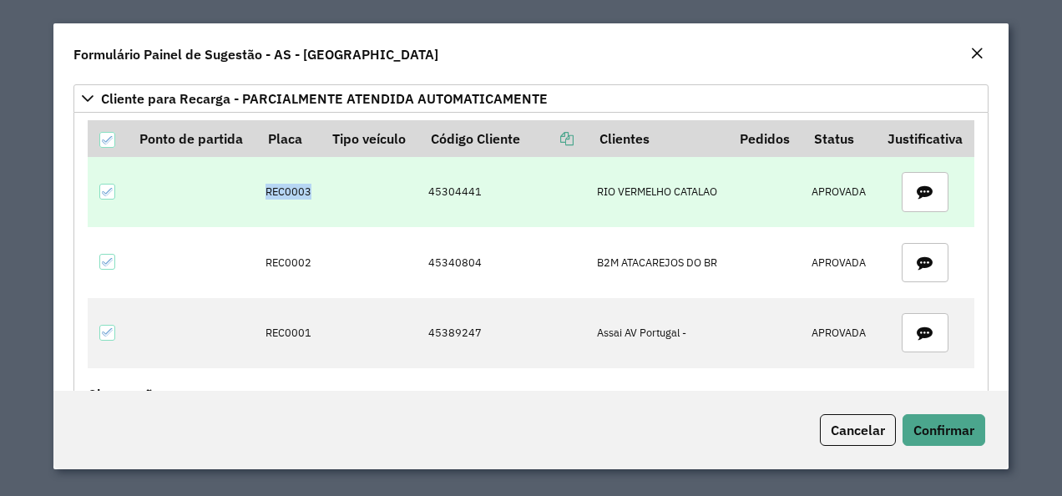
copy td "REC0003"
drag, startPoint x: 418, startPoint y: 185, endPoint x: 493, endPoint y: 195, distance: 76.6
click at [493, 195] on td "45304441" at bounding box center [503, 192] width 169 height 70
copy td "45304441"
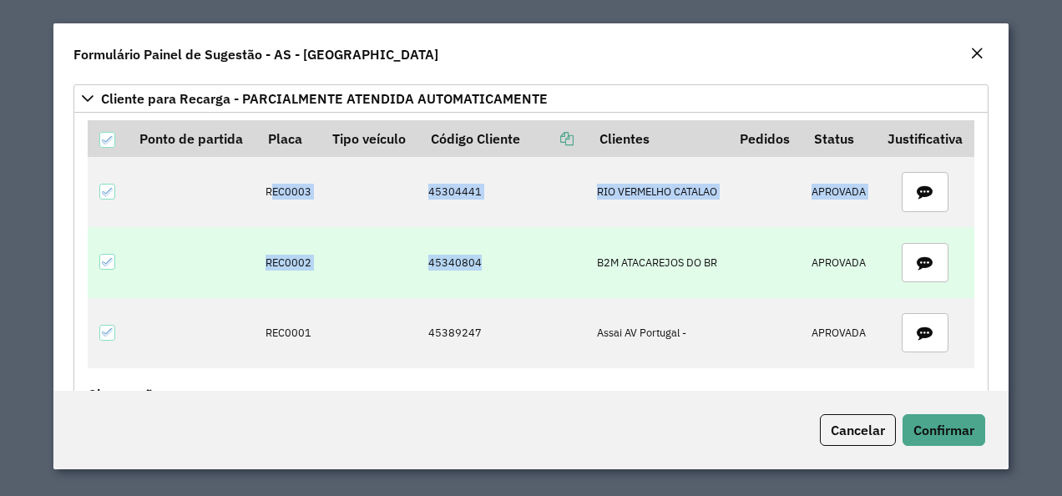
drag, startPoint x: 271, startPoint y: 185, endPoint x: 489, endPoint y: 230, distance: 223.2
click at [489, 230] on tbody "REC0003 45304441 RIO VERMELHO CATALAO APROVADA REC0002 45340804 B2M ATACAREJOS …" at bounding box center [531, 262] width 887 height 211
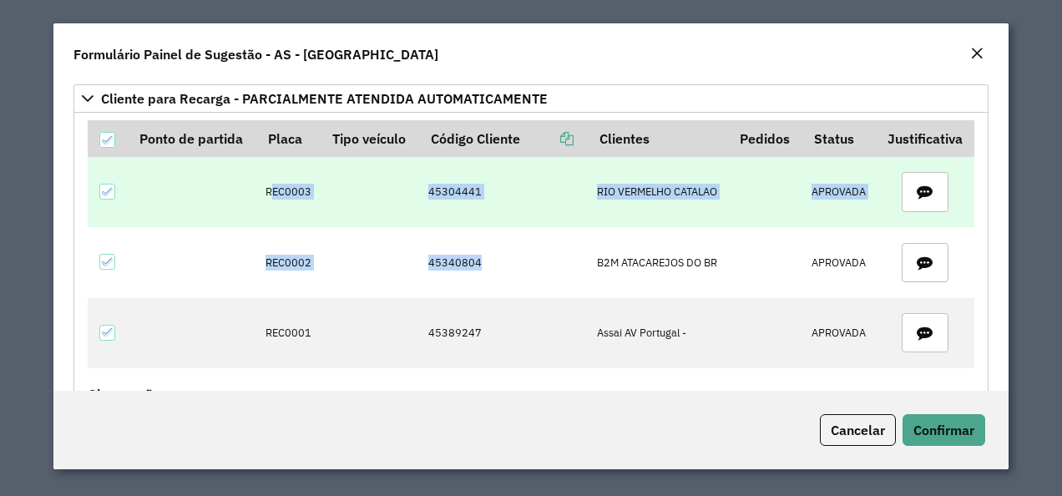
drag, startPoint x: 489, startPoint y: 230, endPoint x: 303, endPoint y: 174, distance: 194.4
click at [321, 175] on td at bounding box center [370, 192] width 99 height 70
click at [266, 193] on td "REC0003" at bounding box center [288, 192] width 64 height 70
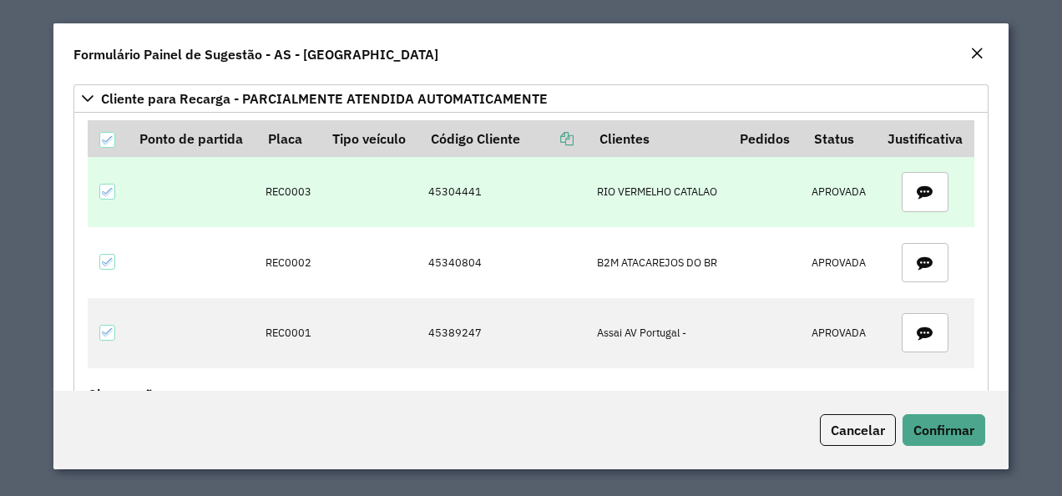
drag, startPoint x: 262, startPoint y: 186, endPoint x: 292, endPoint y: 197, distance: 32.0
click at [264, 187] on td "REC0003" at bounding box center [288, 192] width 64 height 70
drag, startPoint x: 261, startPoint y: 189, endPoint x: 328, endPoint y: 195, distance: 67.1
click at [328, 195] on tr "REC0003 45304441 RIO VERMELHO CATALAO APROVADA" at bounding box center [531, 192] width 887 height 70
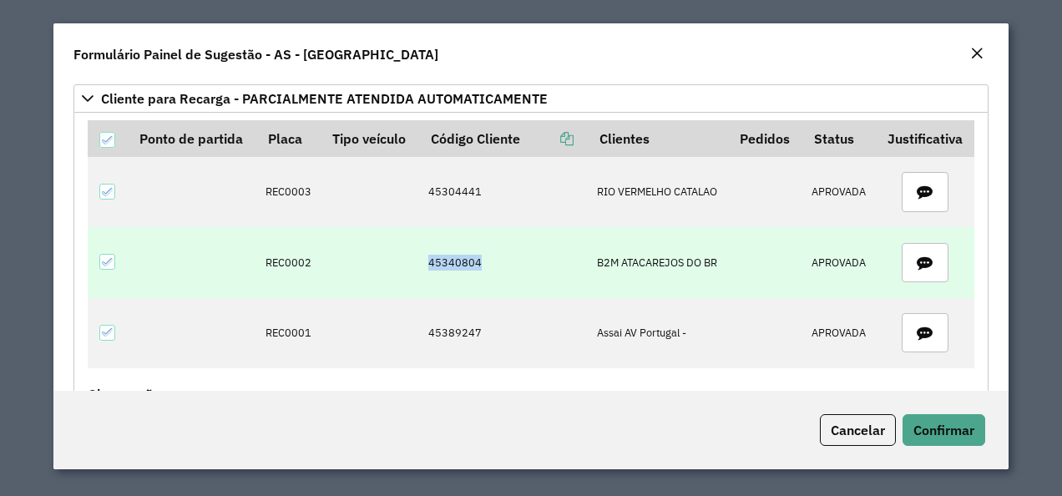
drag, startPoint x: 418, startPoint y: 271, endPoint x: 501, endPoint y: 261, distance: 84.1
click at [501, 261] on td "45340804" at bounding box center [503, 262] width 169 height 70
drag, startPoint x: 261, startPoint y: 253, endPoint x: 314, endPoint y: 257, distance: 52.8
click at [314, 257] on td "REC0002" at bounding box center [288, 262] width 64 height 70
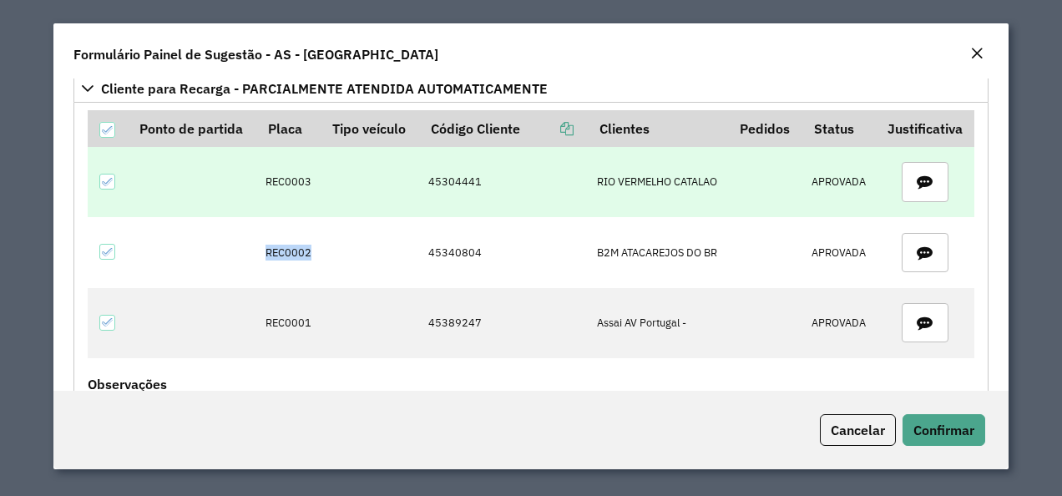
scroll to position [167, 0]
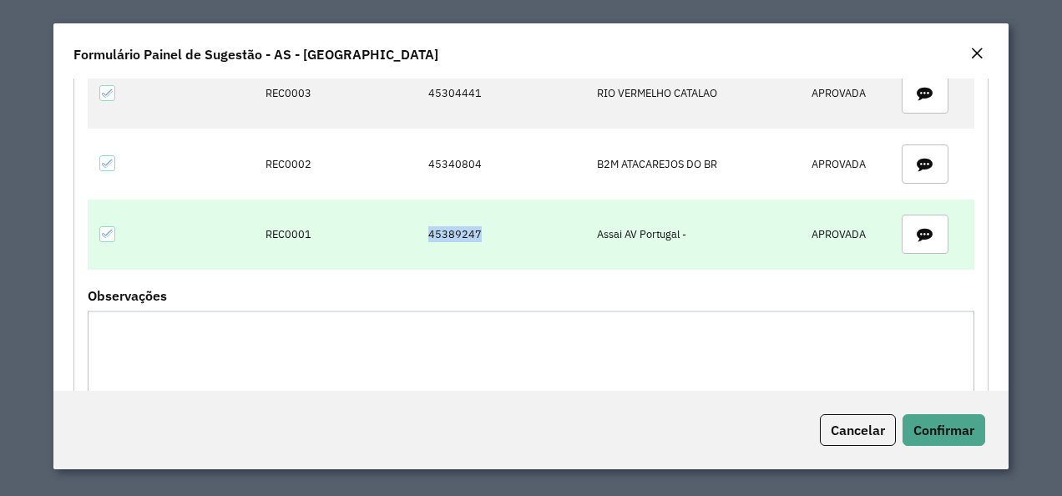
drag, startPoint x: 418, startPoint y: 224, endPoint x: 492, endPoint y: 229, distance: 74.5
click at [492, 229] on td "45389247" at bounding box center [503, 235] width 169 height 70
drag, startPoint x: 259, startPoint y: 232, endPoint x: 331, endPoint y: 234, distance: 71.8
click at [331, 234] on tr "REC0001 45389247 Assai AV Portugal - APROVADA" at bounding box center [531, 235] width 887 height 70
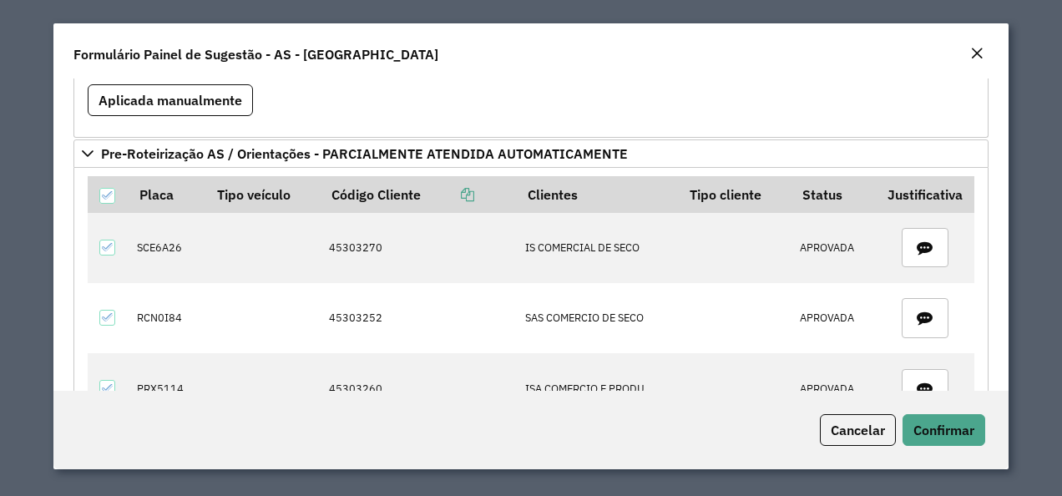
scroll to position [668, 0]
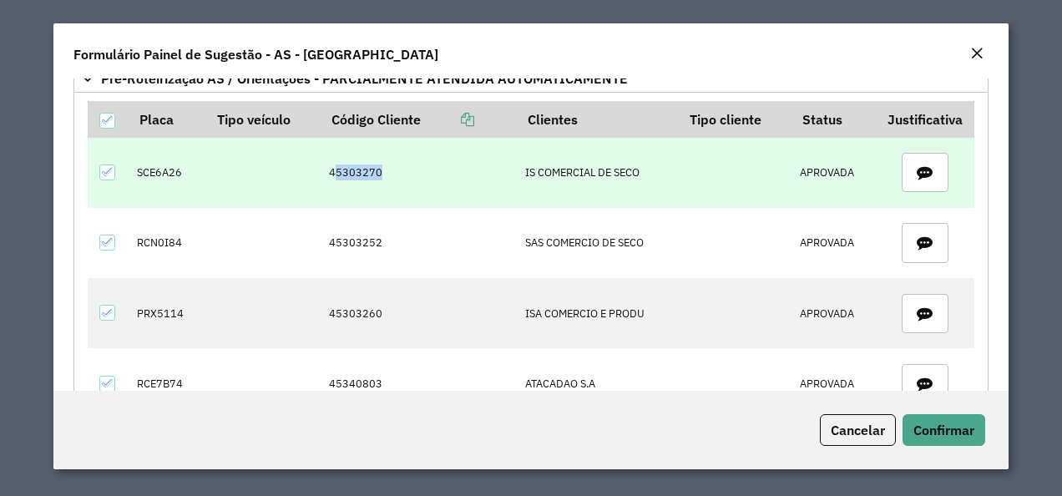
drag, startPoint x: 338, startPoint y: 172, endPoint x: 381, endPoint y: 172, distance: 42.6
click at [381, 172] on td "45303270" at bounding box center [418, 172] width 196 height 70
drag, startPoint x: 381, startPoint y: 172, endPoint x: 376, endPoint y: 191, distance: 19.8
click at [376, 191] on td "45303270" at bounding box center [418, 172] width 196 height 70
drag, startPoint x: 324, startPoint y: 165, endPoint x: 382, endPoint y: 168, distance: 57.7
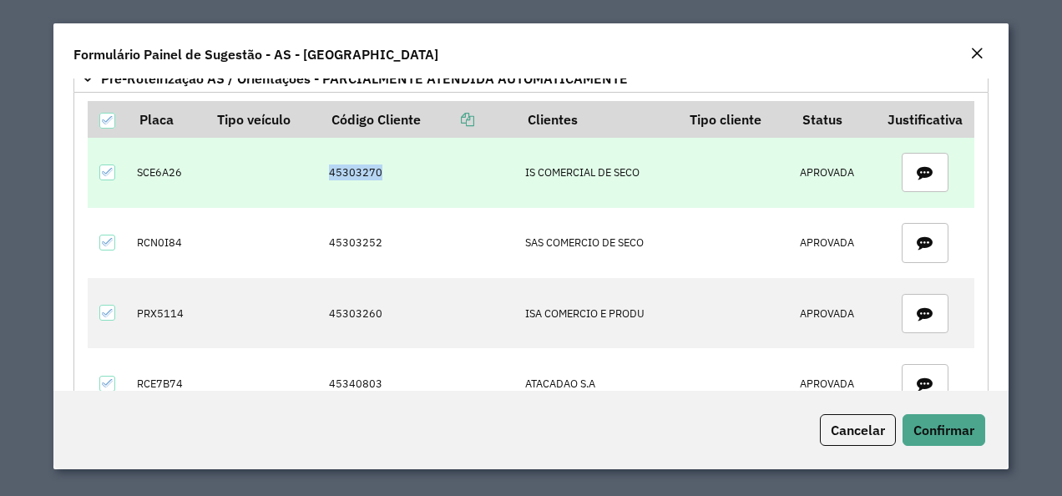
click at [382, 168] on td "45303270" at bounding box center [418, 172] width 196 height 70
drag, startPoint x: 135, startPoint y: 166, endPoint x: 187, endPoint y: 175, distance: 52.4
click at [187, 175] on td "SCE6A26" at bounding box center [167, 172] width 78 height 70
drag, startPoint x: 312, startPoint y: 165, endPoint x: 406, endPoint y: 169, distance: 93.6
click at [406, 169] on tr "SCE6A26 45303270 IS COMERCIAL DE SECO APROVADA" at bounding box center [531, 172] width 887 height 70
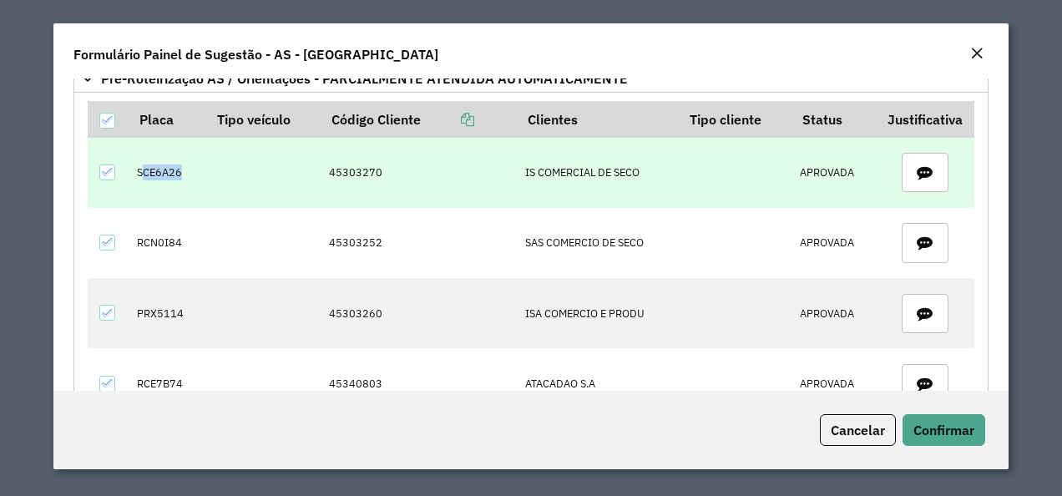
drag, startPoint x: 139, startPoint y: 160, endPoint x: 199, endPoint y: 164, distance: 59.4
click at [199, 164] on td "SCE6A26" at bounding box center [167, 172] width 78 height 70
drag, startPoint x: 199, startPoint y: 164, endPoint x: 209, endPoint y: 185, distance: 23.9
click at [215, 188] on td at bounding box center [263, 172] width 114 height 70
drag, startPoint x: 136, startPoint y: 167, endPoint x: 210, endPoint y: 169, distance: 74.3
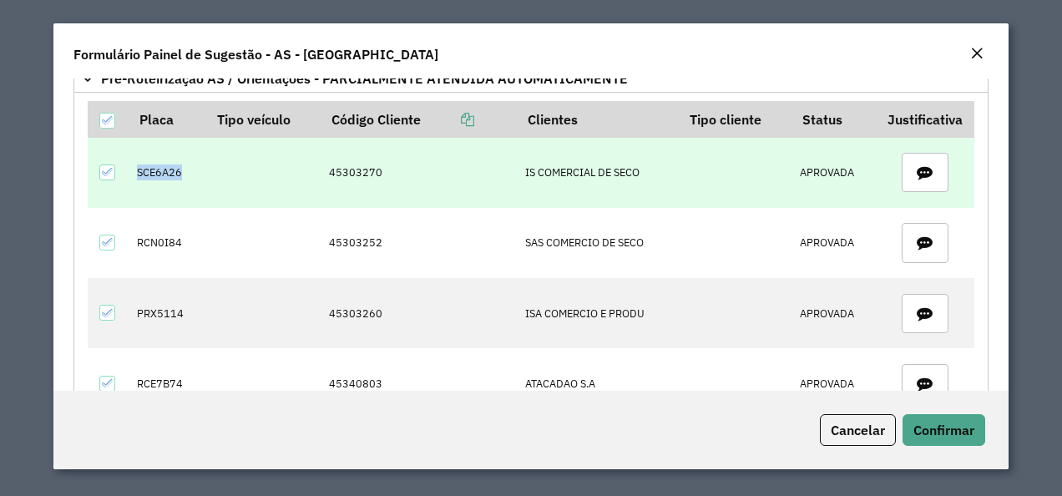
click at [210, 169] on tr "SCE6A26 45303270 IS COMERCIAL DE SECO APROVADA" at bounding box center [531, 172] width 887 height 70
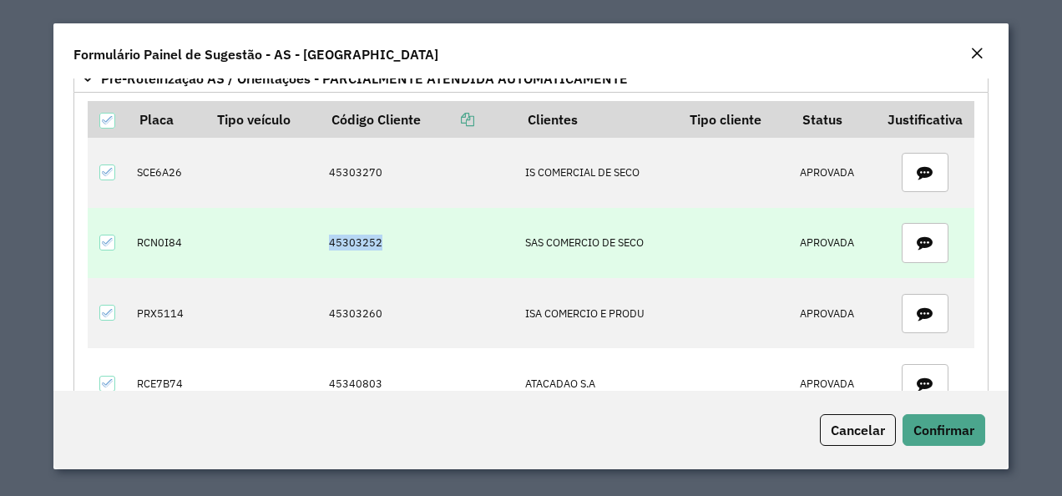
drag, startPoint x: 323, startPoint y: 235, endPoint x: 412, endPoint y: 240, distance: 89.5
click at [412, 240] on td "45303252" at bounding box center [418, 243] width 196 height 70
drag, startPoint x: 134, startPoint y: 233, endPoint x: 188, endPoint y: 234, distance: 53.4
click at [188, 234] on tr "RCN0I84 45303252 SAS COMERCIO DE SECO APROVADA" at bounding box center [531, 243] width 887 height 70
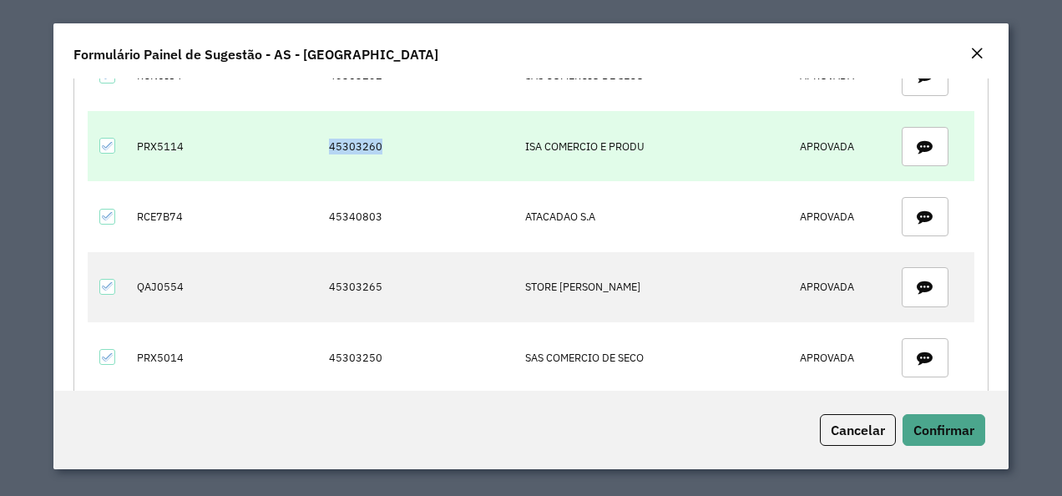
drag, startPoint x: 322, startPoint y: 139, endPoint x: 388, endPoint y: 145, distance: 66.2
click at [388, 145] on td "45303260" at bounding box center [418, 146] width 196 height 70
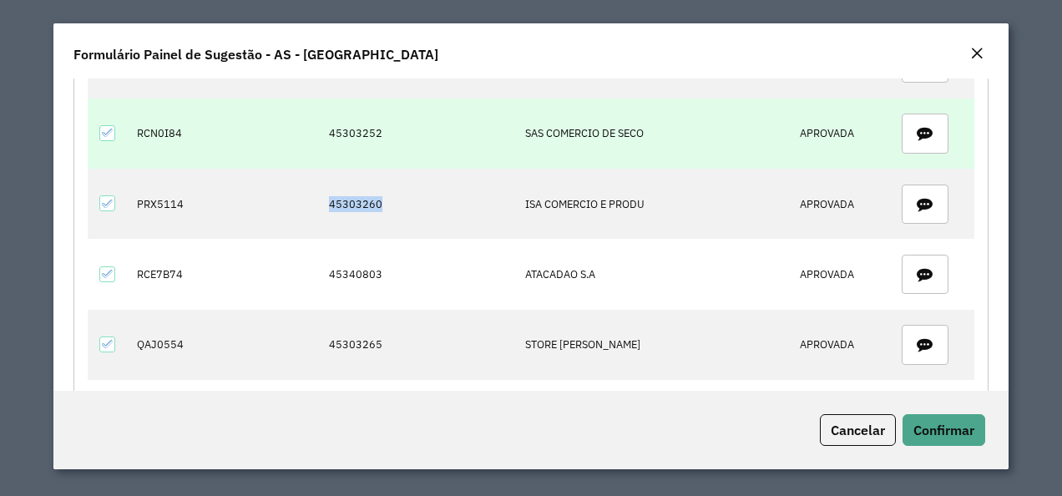
scroll to position [752, 0]
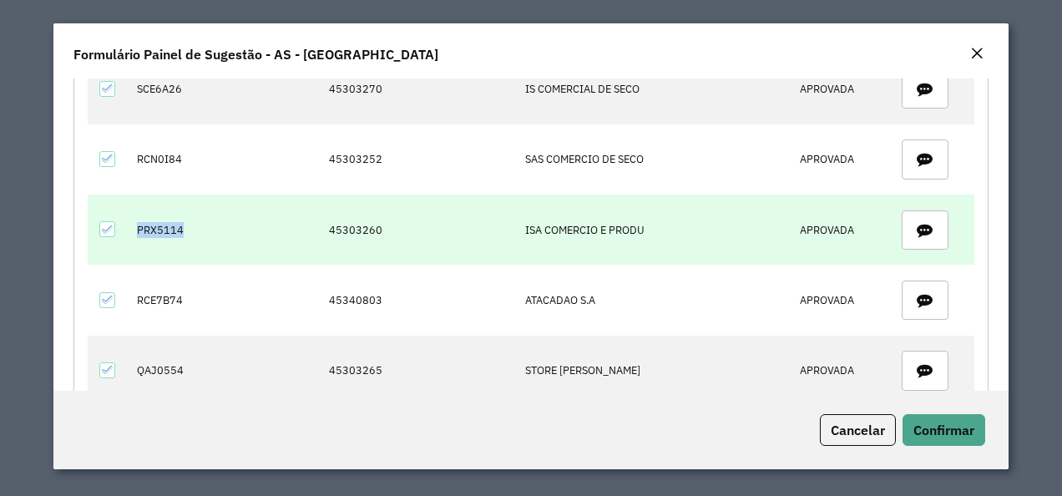
drag, startPoint x: 133, startPoint y: 219, endPoint x: 185, endPoint y: 224, distance: 52.8
click at [185, 224] on td "PRX5114" at bounding box center [167, 230] width 78 height 70
click at [170, 222] on td "PRX5114" at bounding box center [167, 230] width 78 height 70
drag, startPoint x: 130, startPoint y: 224, endPoint x: 232, endPoint y: 220, distance: 101.9
click at [232, 220] on tr "PRX5114 45303260 ISA COMERCIO E PRODU APROVADA" at bounding box center [531, 230] width 887 height 70
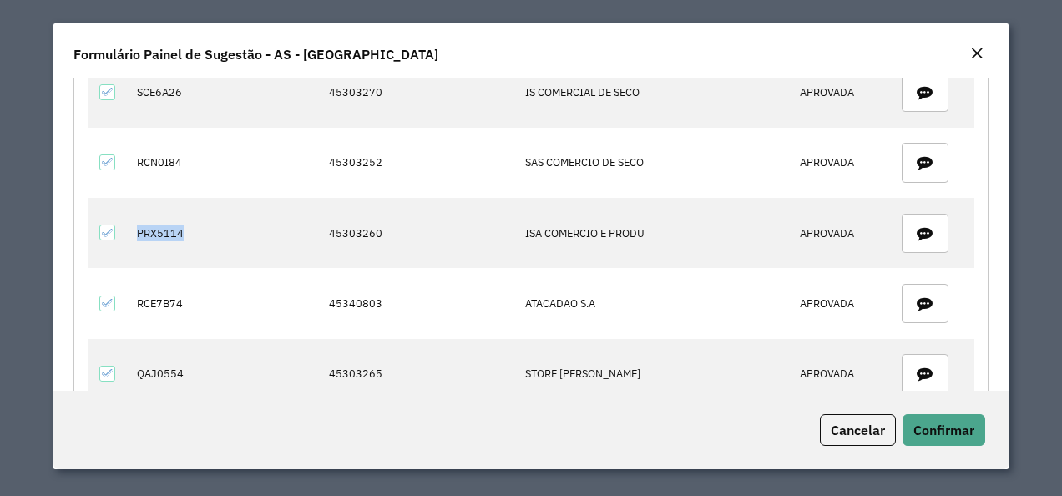
scroll to position [835, 0]
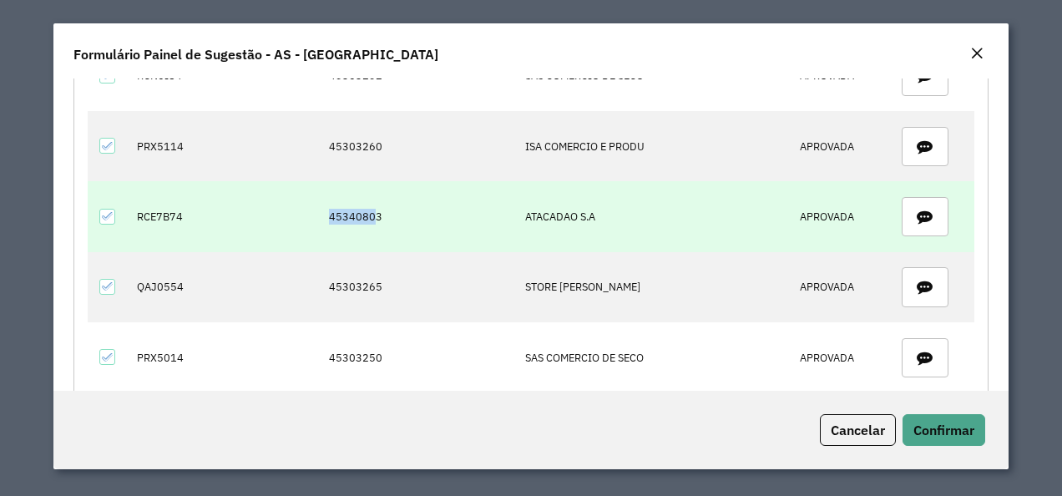
drag, startPoint x: 326, startPoint y: 217, endPoint x: 382, endPoint y: 222, distance: 56.2
click at [373, 217] on td "45340803" at bounding box center [418, 216] width 196 height 70
drag, startPoint x: 139, startPoint y: 205, endPoint x: 235, endPoint y: 208, distance: 96.1
click at [235, 208] on tr "RCE7B74 45340803 ATACADAO S.A APROVADA" at bounding box center [531, 216] width 887 height 70
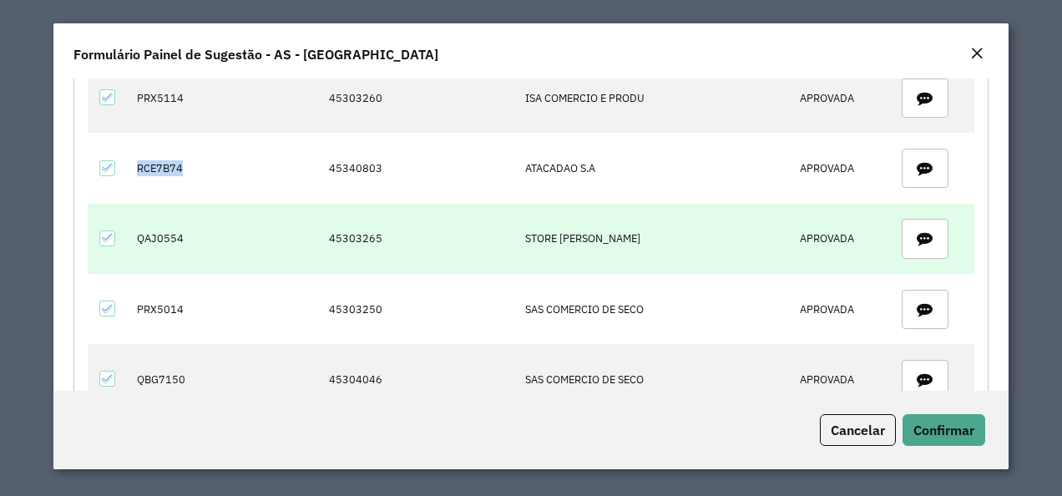
scroll to position [919, 0]
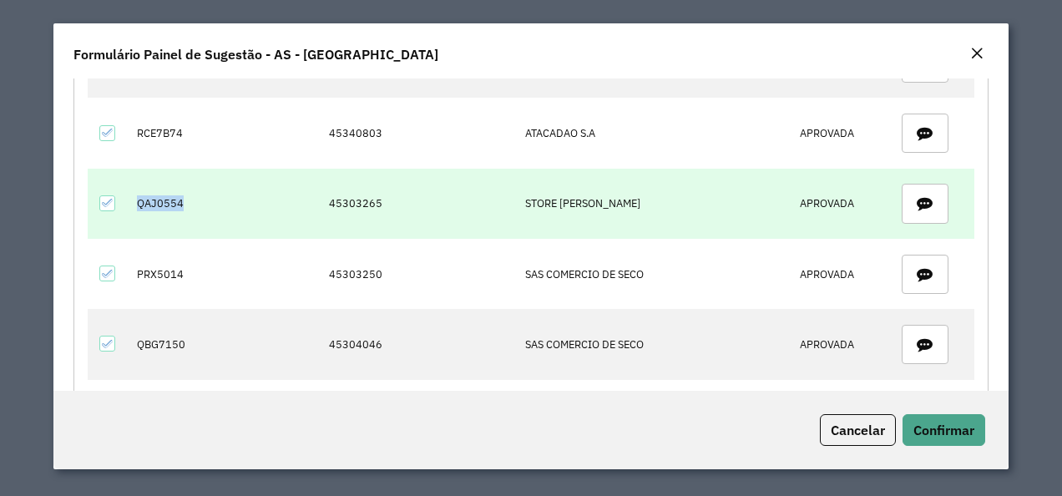
drag, startPoint x: 135, startPoint y: 192, endPoint x: 234, endPoint y: 189, distance: 98.6
click at [234, 189] on tr "QAJ0554 45303265 STORE JD SALVADOR APROVADA" at bounding box center [531, 204] width 887 height 70
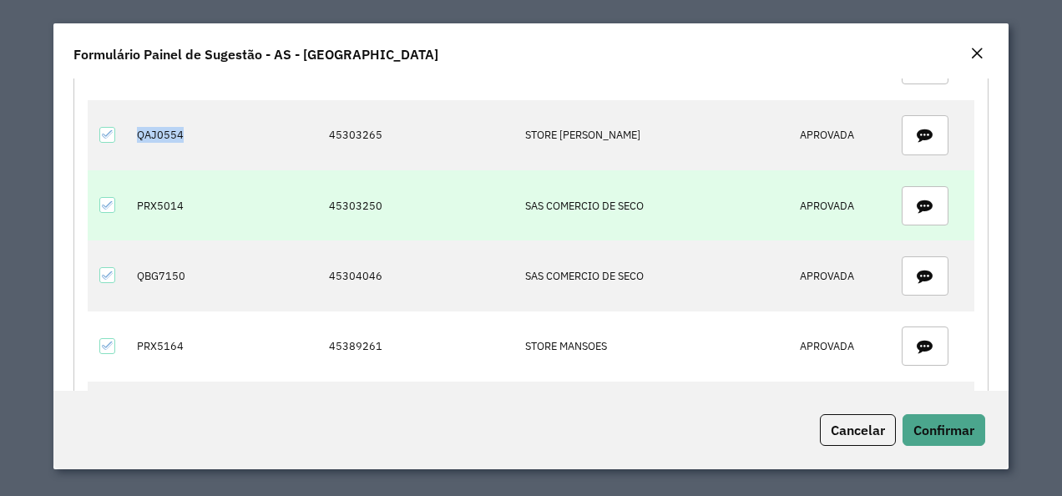
scroll to position [903, 0]
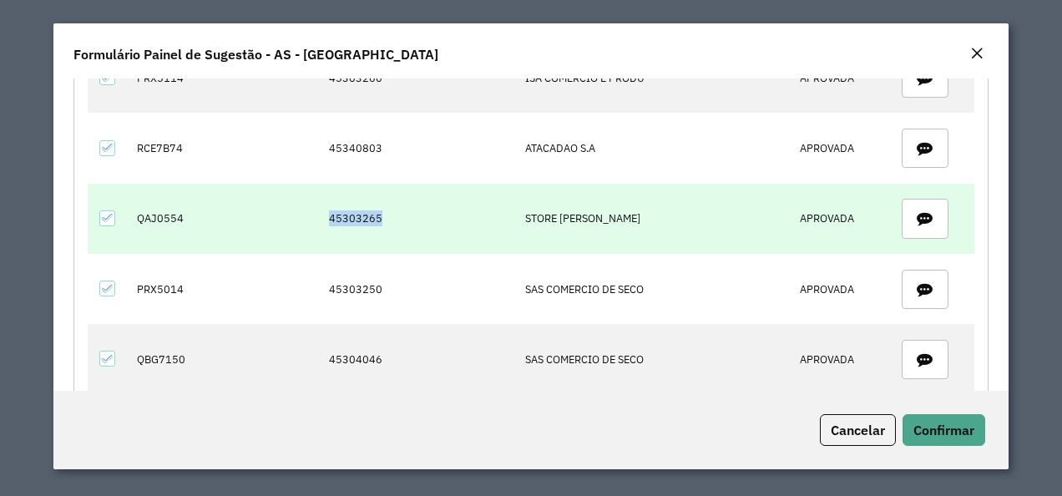
drag, startPoint x: 337, startPoint y: 208, endPoint x: 431, endPoint y: 206, distance: 94.4
click at [431, 206] on td "45303265" at bounding box center [418, 219] width 196 height 70
drag, startPoint x: 136, startPoint y: 205, endPoint x: 193, endPoint y: 212, distance: 57.2
click at [193, 212] on td "QAJ0554" at bounding box center [167, 219] width 78 height 70
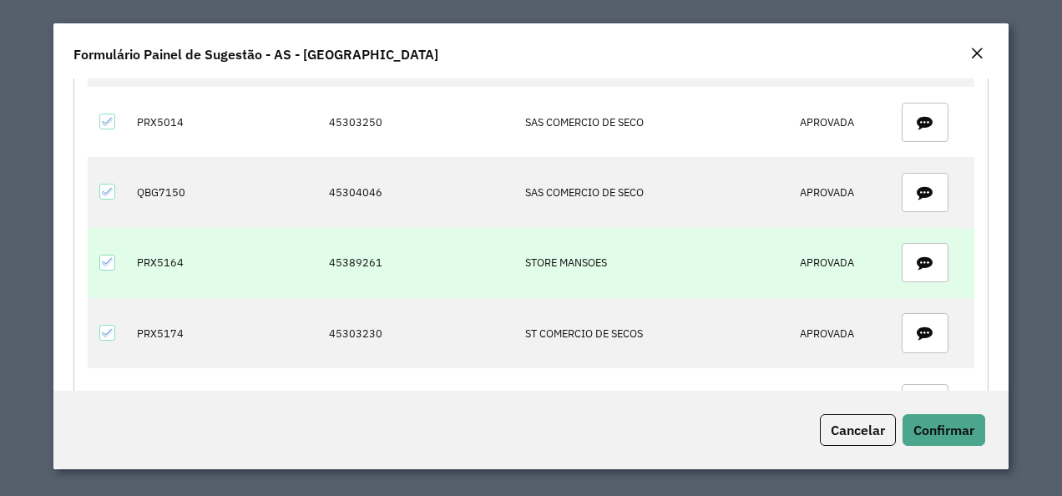
scroll to position [987, 0]
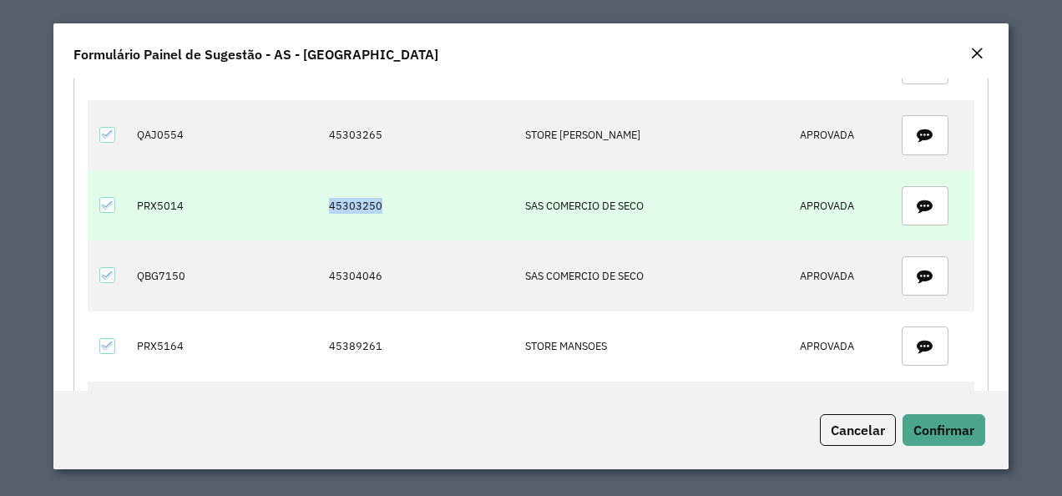
drag, startPoint x: 316, startPoint y: 198, endPoint x: 391, endPoint y: 198, distance: 74.3
click at [391, 198] on td "45303250" at bounding box center [418, 205] width 196 height 70
drag, startPoint x: 139, startPoint y: 189, endPoint x: 194, endPoint y: 192, distance: 55.2
click at [194, 192] on td "PRX5014" at bounding box center [167, 205] width 78 height 70
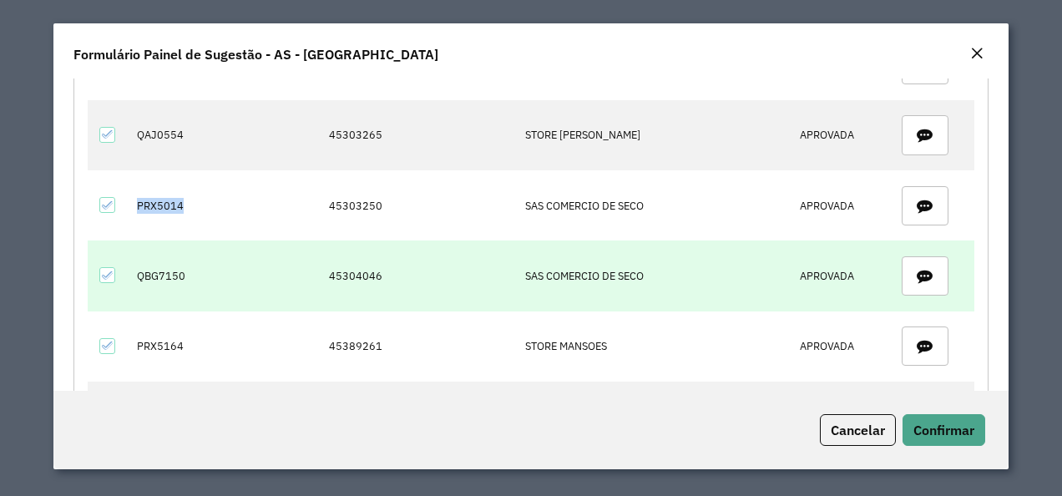
scroll to position [1070, 0]
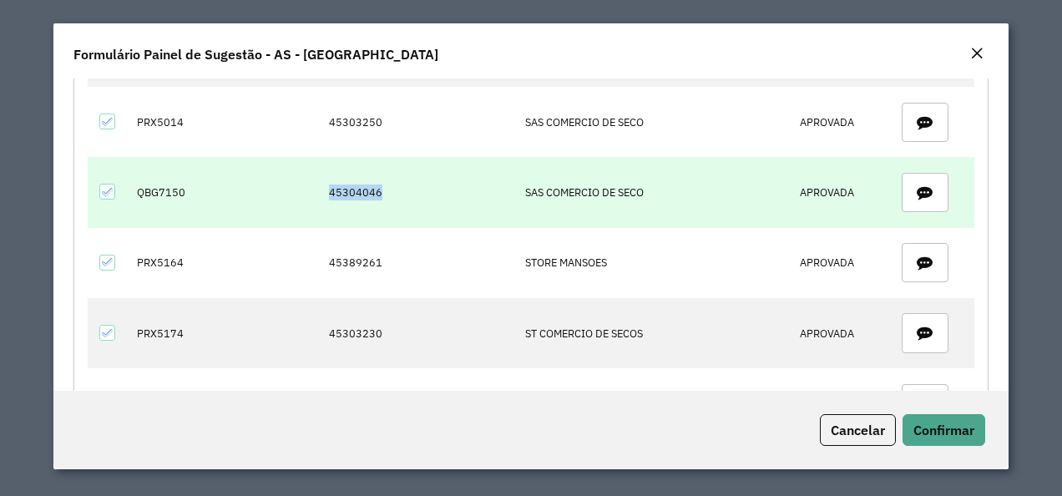
drag, startPoint x: 309, startPoint y: 189, endPoint x: 476, endPoint y: 190, distance: 167.0
click at [476, 190] on tr "QBG7150 45304046 SAS COMERCIO DE SECO APROVADA" at bounding box center [531, 192] width 887 height 70
drag, startPoint x: 132, startPoint y: 183, endPoint x: 195, endPoint y: 185, distance: 63.5
click at [195, 185] on td "QBG7150" at bounding box center [167, 192] width 78 height 70
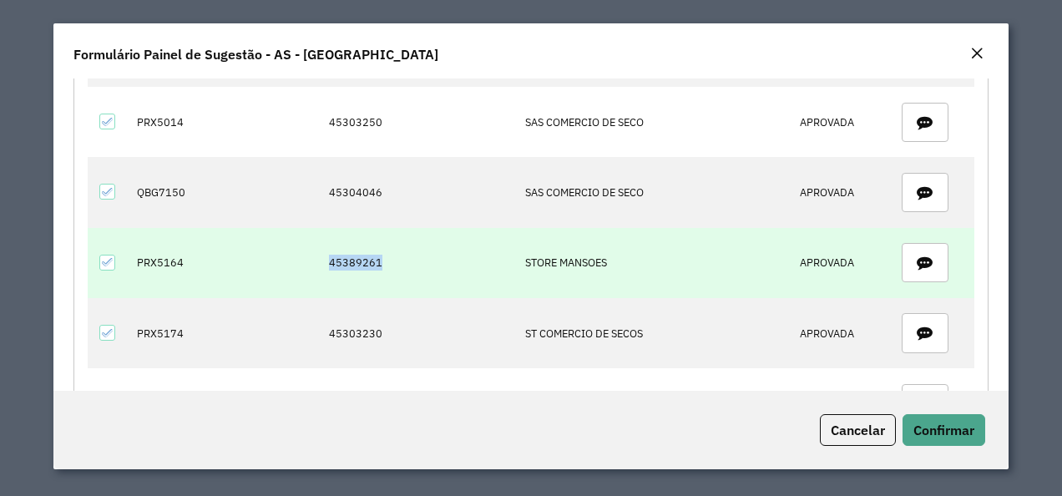
drag, startPoint x: 311, startPoint y: 250, endPoint x: 387, endPoint y: 251, distance: 76.0
click at [387, 251] on tr "PRX5164 45389261 STORE MANSOES APROVADA" at bounding box center [531, 263] width 887 height 70
drag, startPoint x: 135, startPoint y: 248, endPoint x: 202, endPoint y: 254, distance: 67.1
click at [202, 254] on td "PRX5164" at bounding box center [167, 263] width 78 height 70
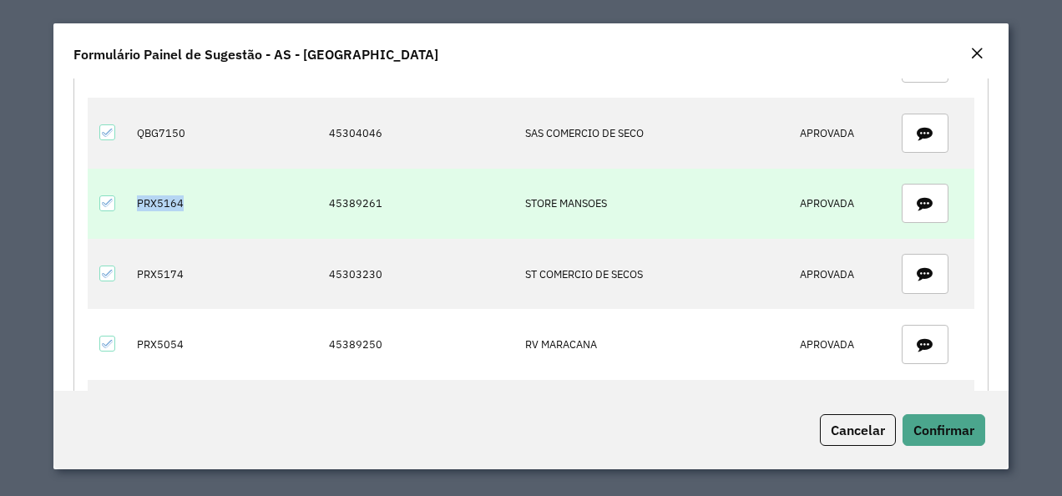
scroll to position [1154, 0]
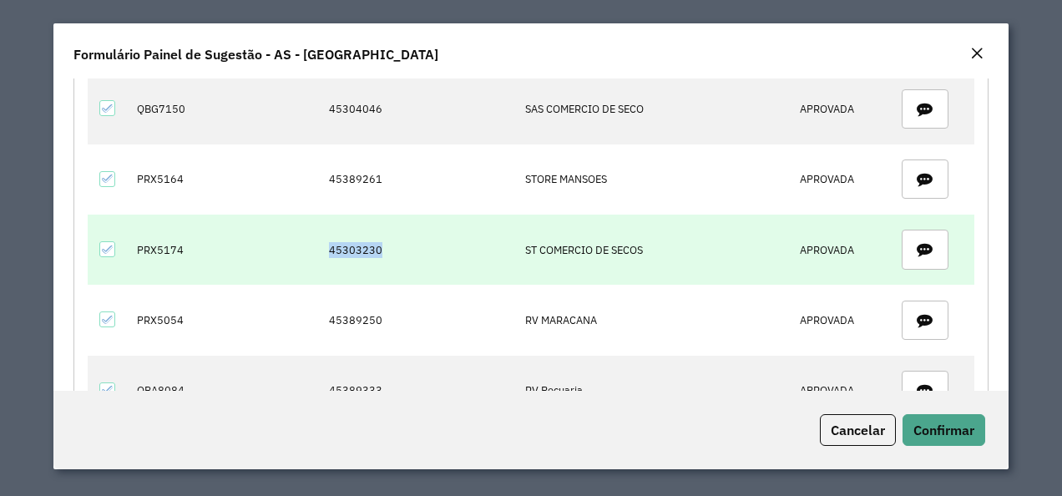
drag, startPoint x: 323, startPoint y: 235, endPoint x: 407, endPoint y: 254, distance: 85.5
click at [407, 254] on td "45303230" at bounding box center [418, 250] width 196 height 70
drag, startPoint x: 134, startPoint y: 237, endPoint x: 224, endPoint y: 245, distance: 90.6
click at [224, 245] on tr "PRX5174 45303230 ST COMERCIO DE SECOS APROVADA" at bounding box center [531, 250] width 887 height 70
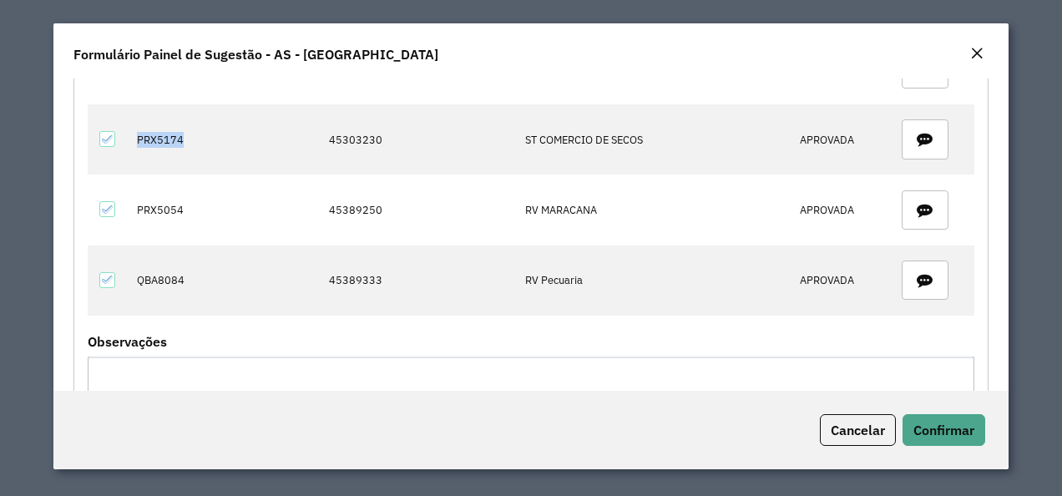
scroll to position [1237, 0]
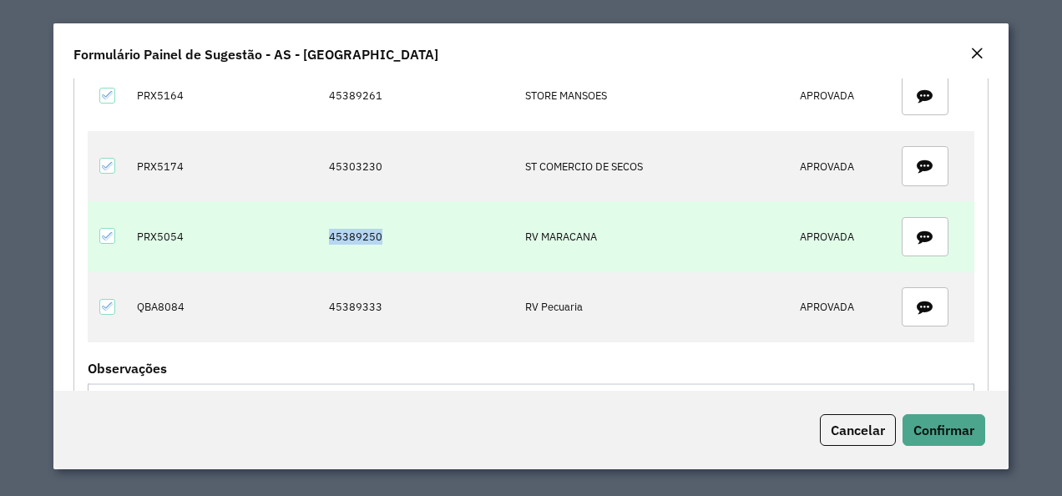
drag, startPoint x: 386, startPoint y: 226, endPoint x: 408, endPoint y: 225, distance: 22.6
click at [408, 225] on td "45389250" at bounding box center [418, 236] width 196 height 70
drag, startPoint x: 142, startPoint y: 234, endPoint x: 190, endPoint y: 227, distance: 48.9
click at [190, 227] on td "PRX5054" at bounding box center [167, 236] width 78 height 70
drag, startPoint x: 190, startPoint y: 227, endPoint x: 155, endPoint y: 222, distance: 35.4
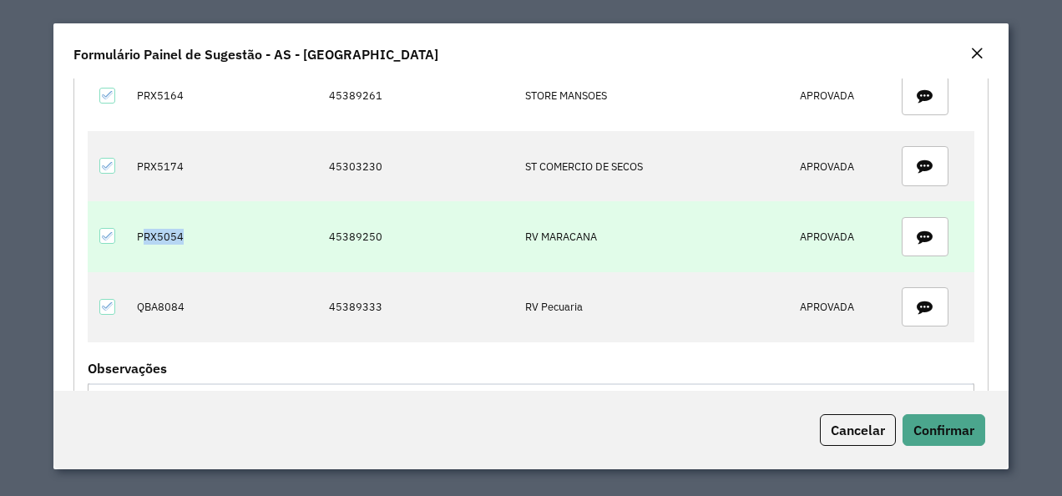
click at [192, 230] on td "PRX5054" at bounding box center [167, 236] width 78 height 70
drag, startPoint x: 131, startPoint y: 216, endPoint x: 205, endPoint y: 229, distance: 74.5
click at [205, 229] on tr "PRX5054 45389250 RV MARACANA APROVADA" at bounding box center [531, 236] width 887 height 70
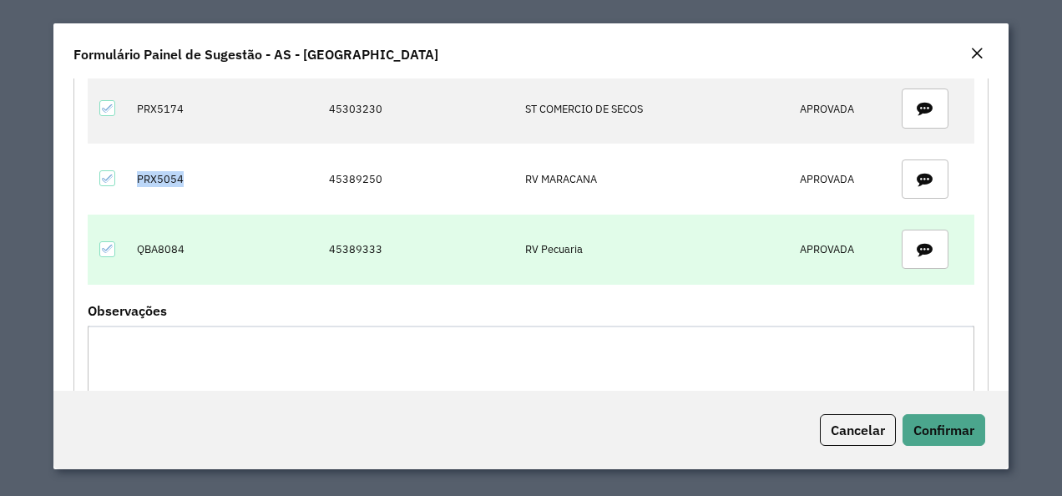
scroll to position [1321, 0]
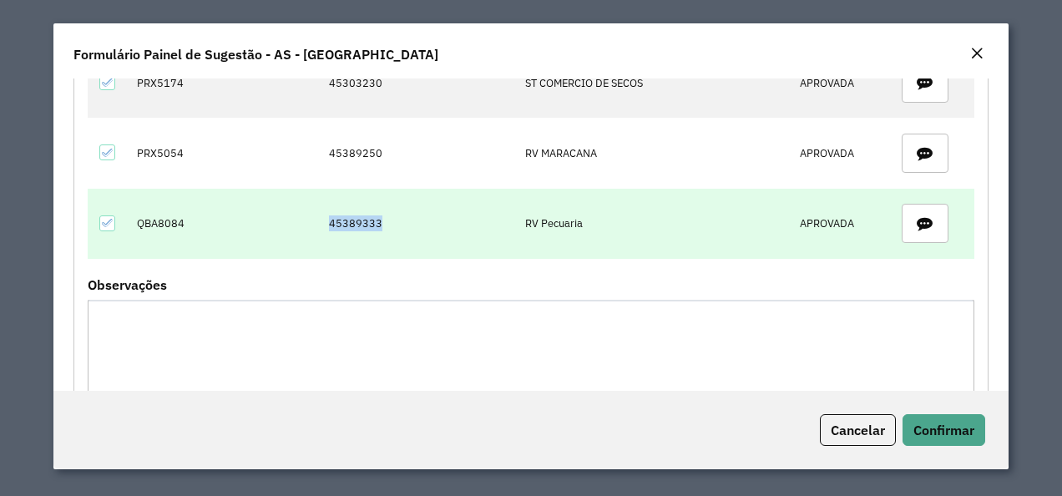
drag, startPoint x: 362, startPoint y: 217, endPoint x: 402, endPoint y: 217, distance: 39.2
click at [402, 217] on td "45389333" at bounding box center [418, 224] width 196 height 70
drag, startPoint x: 138, startPoint y: 205, endPoint x: 208, endPoint y: 205, distance: 70.1
click at [208, 205] on tr "QBA8084 45389333 RV Pecuaria APROVADA" at bounding box center [531, 224] width 887 height 70
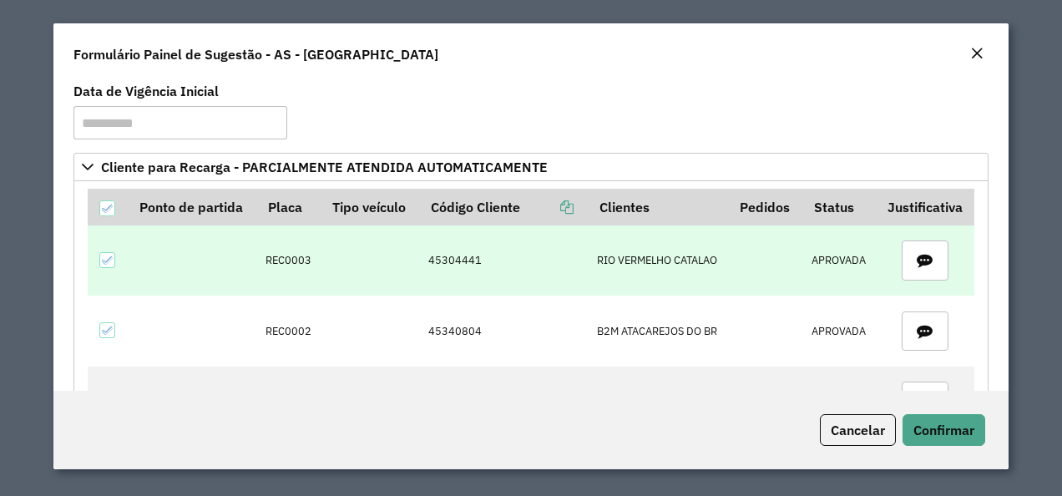
scroll to position [84, 0]
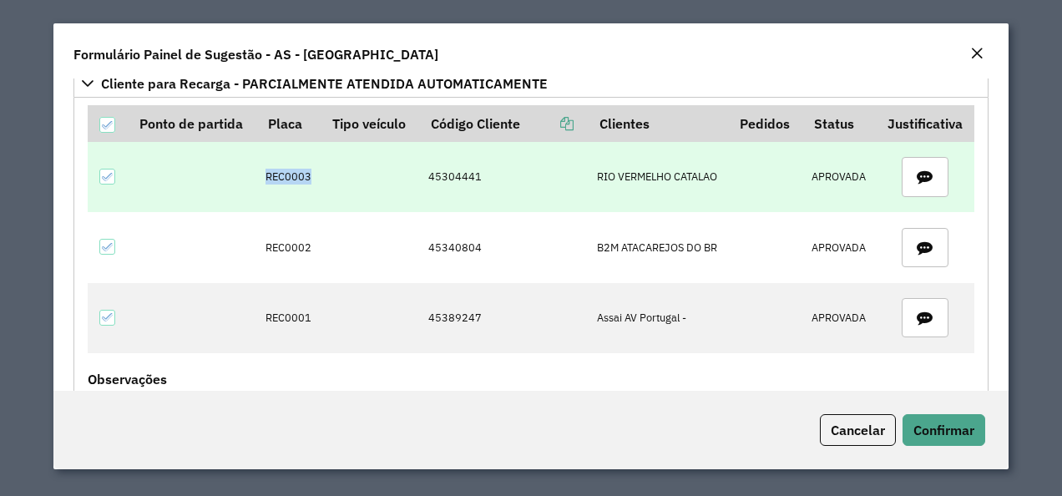
drag, startPoint x: 257, startPoint y: 184, endPoint x: 330, endPoint y: 187, distance: 72.7
click at [330, 187] on tr "REC0003 45304441 RIO VERMELHO CATALAO APROVADA" at bounding box center [531, 177] width 887 height 70
drag, startPoint x: 330, startPoint y: 187, endPoint x: 301, endPoint y: 180, distance: 30.0
click at [301, 180] on td "REC0003" at bounding box center [288, 177] width 64 height 70
click at [269, 174] on td "REC0003" at bounding box center [288, 177] width 64 height 70
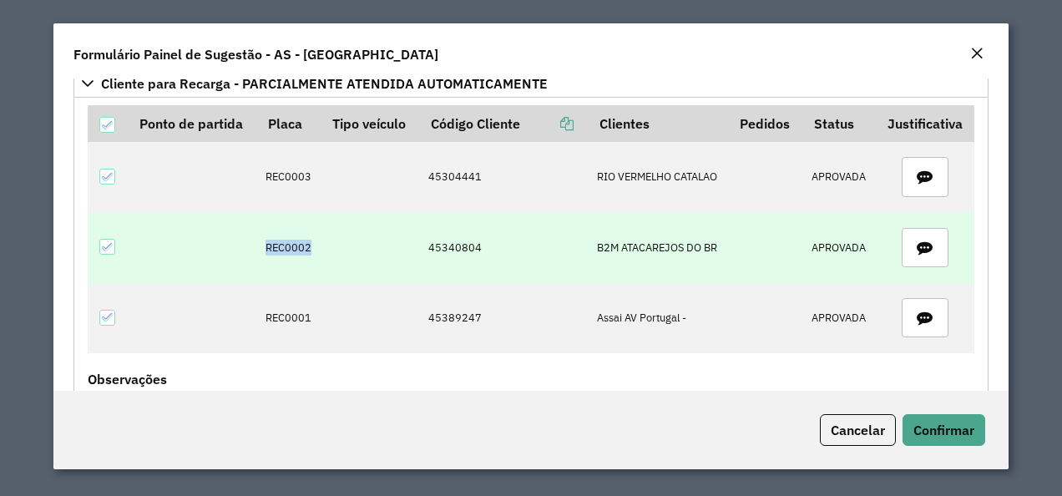
drag, startPoint x: 262, startPoint y: 244, endPoint x: 352, endPoint y: 248, distance: 90.3
click at [352, 248] on tr "REC0002 45340804 B2M ATACAREJOS DO BR APROVADA" at bounding box center [531, 247] width 887 height 70
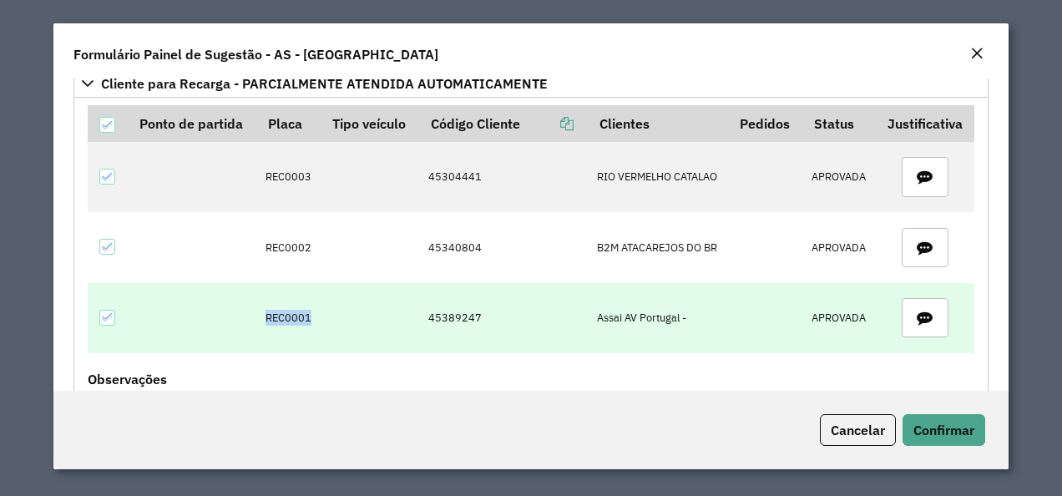
drag, startPoint x: 352, startPoint y: 248, endPoint x: 319, endPoint y: 319, distance: 78.4
click at [319, 319] on tr "REC0001 45389247 Assai AV Portugal - APROVADA" at bounding box center [531, 318] width 887 height 70
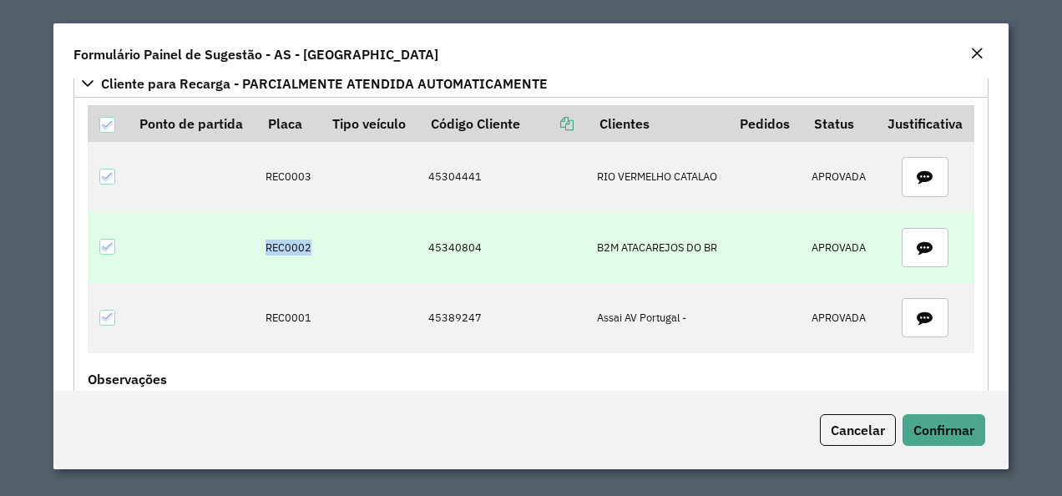
drag, startPoint x: 265, startPoint y: 247, endPoint x: 325, endPoint y: 247, distance: 60.1
click at [325, 247] on tr "REC0002 45340804 B2M ATACAREJOS DO BR APROVADA" at bounding box center [531, 247] width 887 height 70
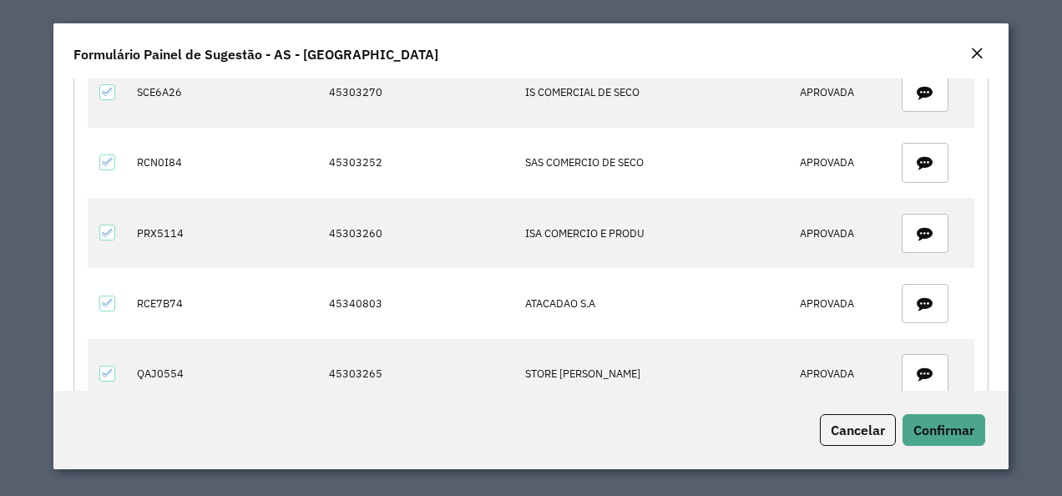
scroll to position [752, 0]
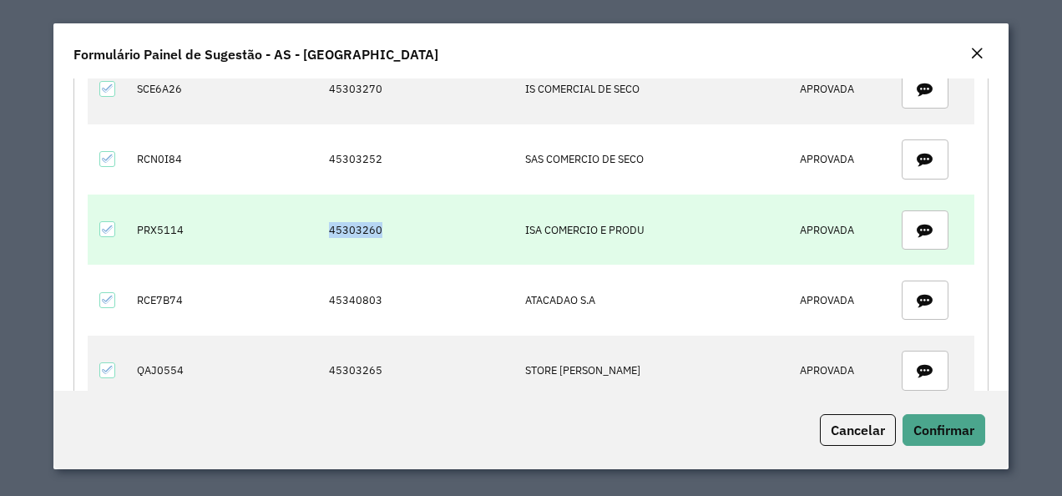
click at [394, 224] on td "45303260" at bounding box center [418, 230] width 196 height 70
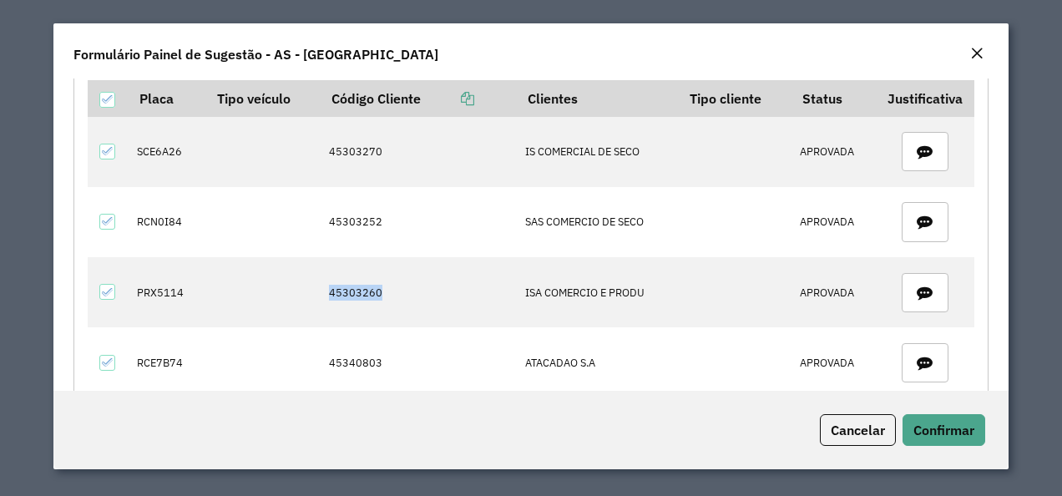
scroll to position [835, 0]
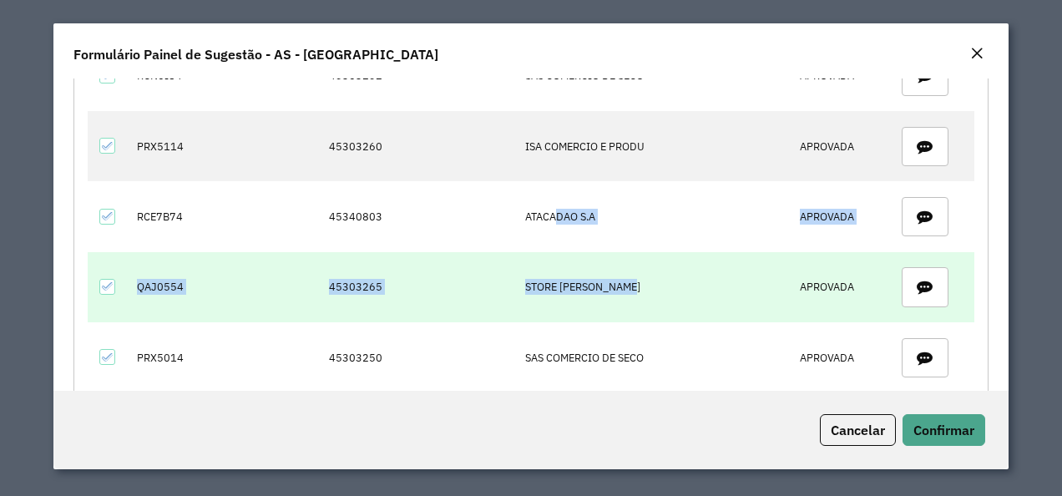
drag, startPoint x: 551, startPoint y: 236, endPoint x: 644, endPoint y: 301, distance: 113.3
click at [648, 298] on tbody "SCE6A26 45303270 IS COMERCIAL DE SECO APROVADA RCN0I84 45303252 SAS COMERCIO DE…" at bounding box center [531, 357] width 887 height 775
click at [644, 301] on td "STORE JD SALVADOR" at bounding box center [597, 287] width 162 height 70
click at [645, 309] on td "STORE JD SALVADOR" at bounding box center [597, 287] width 162 height 70
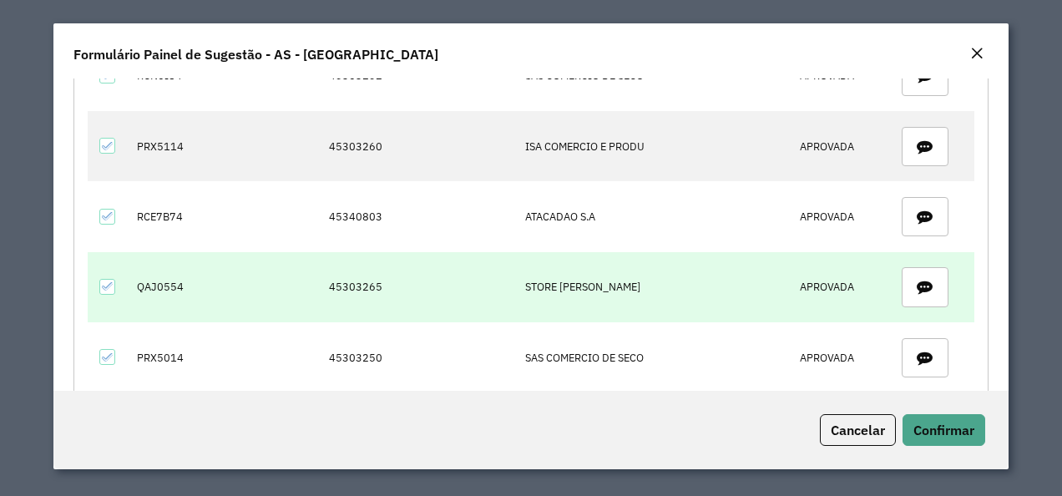
drag, startPoint x: 560, startPoint y: 276, endPoint x: 633, endPoint y: 276, distance: 72.6
click at [633, 276] on td "STORE JD SALVADOR" at bounding box center [597, 287] width 162 height 70
click at [638, 276] on td "STORE JD SALVADOR" at bounding box center [597, 287] width 162 height 70
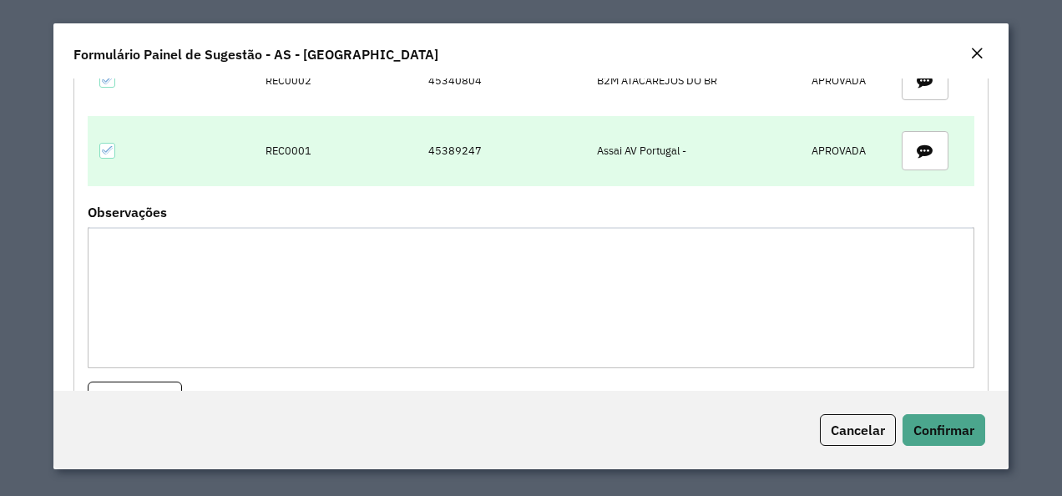
scroll to position [84, 0]
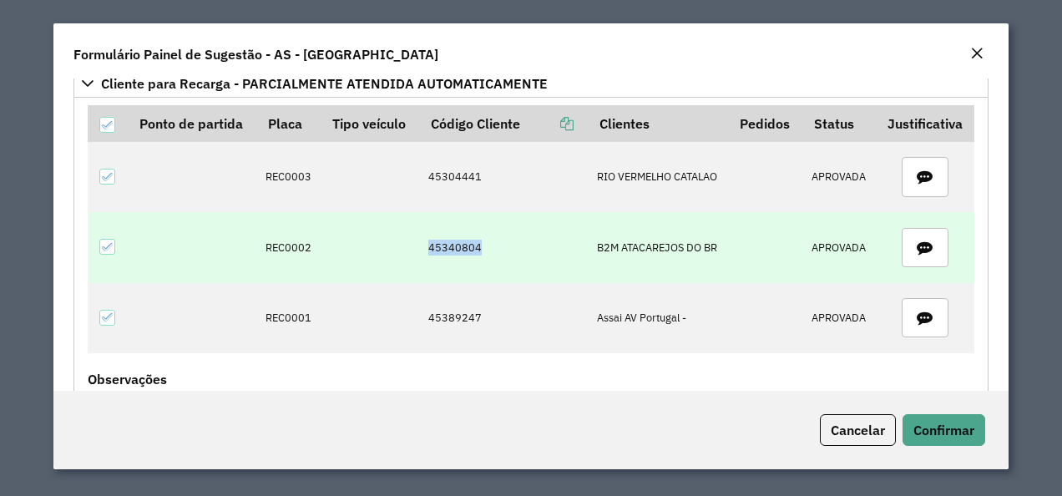
drag, startPoint x: 418, startPoint y: 256, endPoint x: 476, endPoint y: 256, distance: 58.5
click at [476, 256] on td "45340804" at bounding box center [503, 247] width 169 height 70
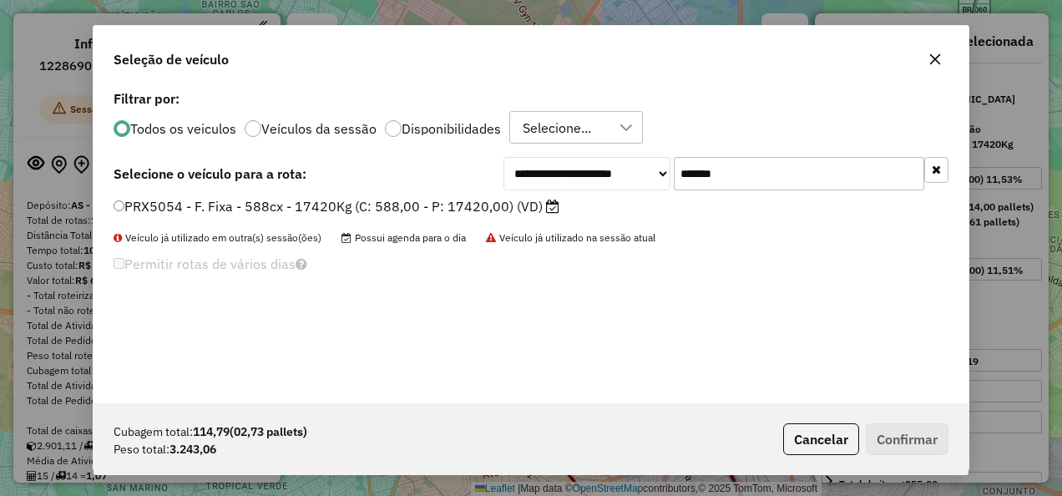
select select "**********"
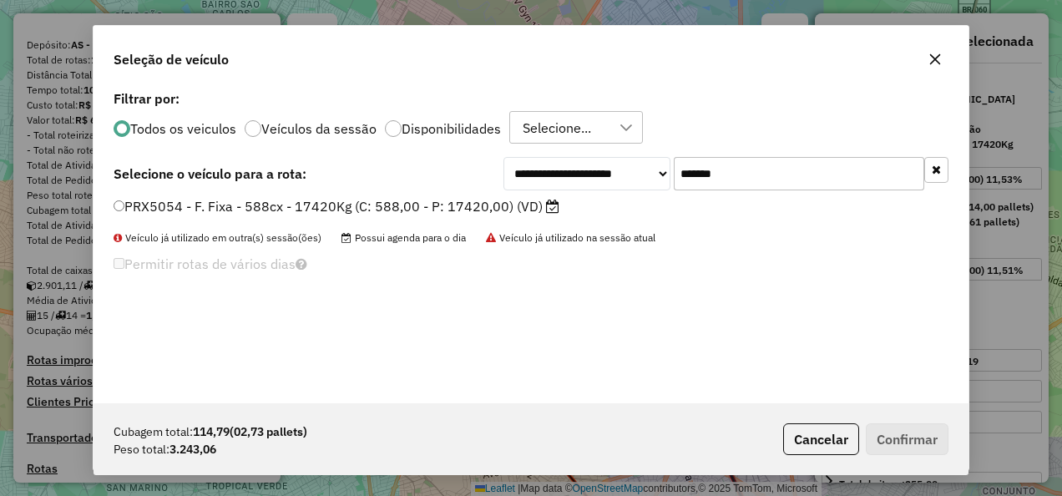
type input "*******"
click at [485, 210] on label "PRX5054 - F. Fixa - 588cx - 17420Kg (C: 588,00 - P: 17420,00) (VD)" at bounding box center [337, 206] width 446 height 20
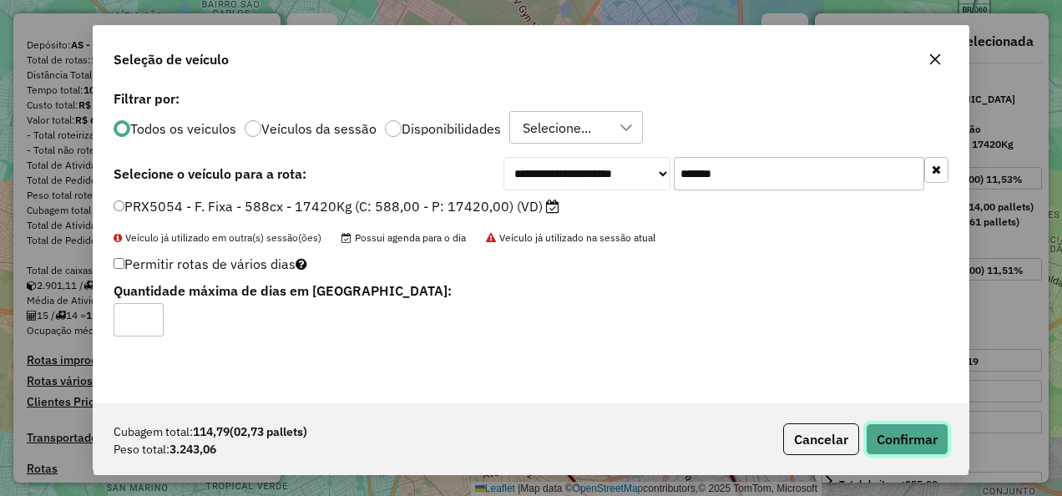
click at [886, 433] on button "Confirmar" at bounding box center [907, 439] width 83 height 32
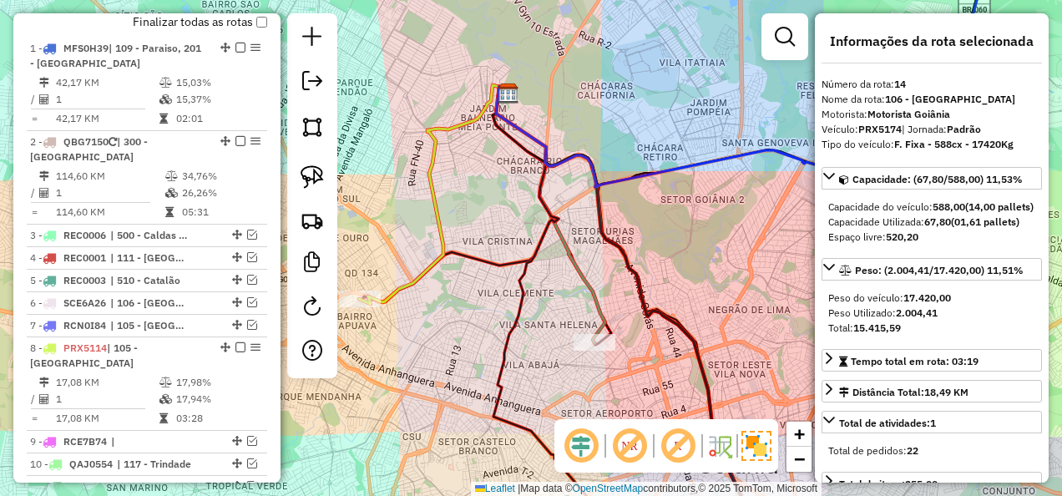
scroll to position [1073, 0]
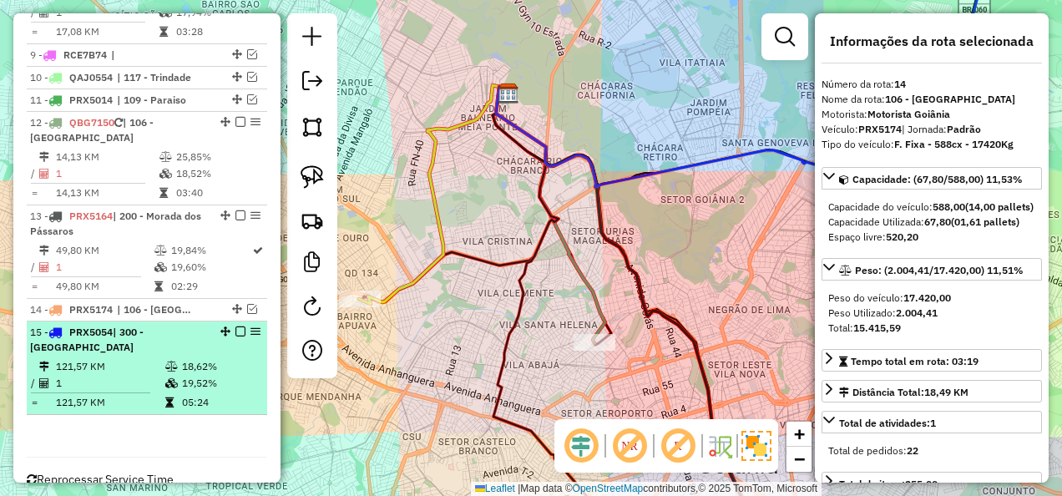
click at [184, 358] on td "18,62%" at bounding box center [220, 366] width 79 height 17
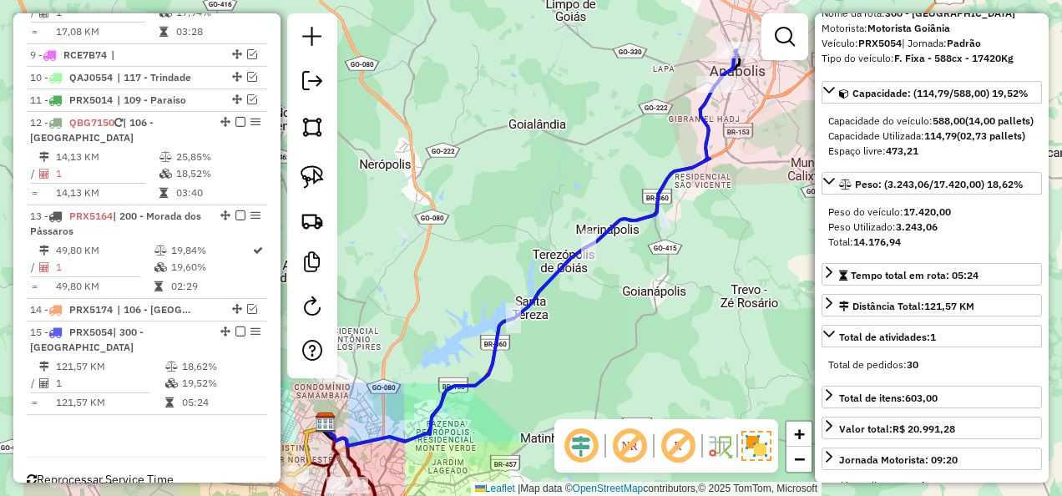
scroll to position [0, 0]
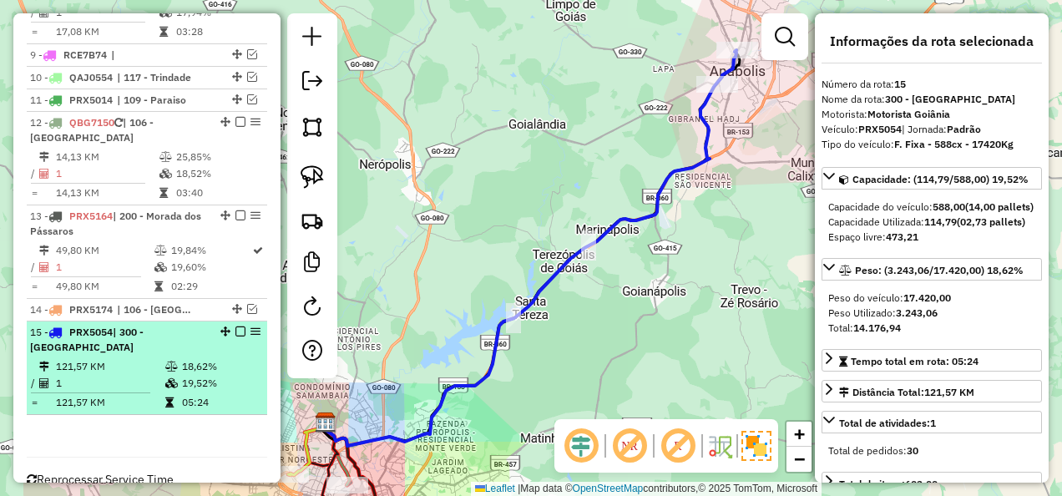
click at [235, 326] on em at bounding box center [240, 331] width 10 height 10
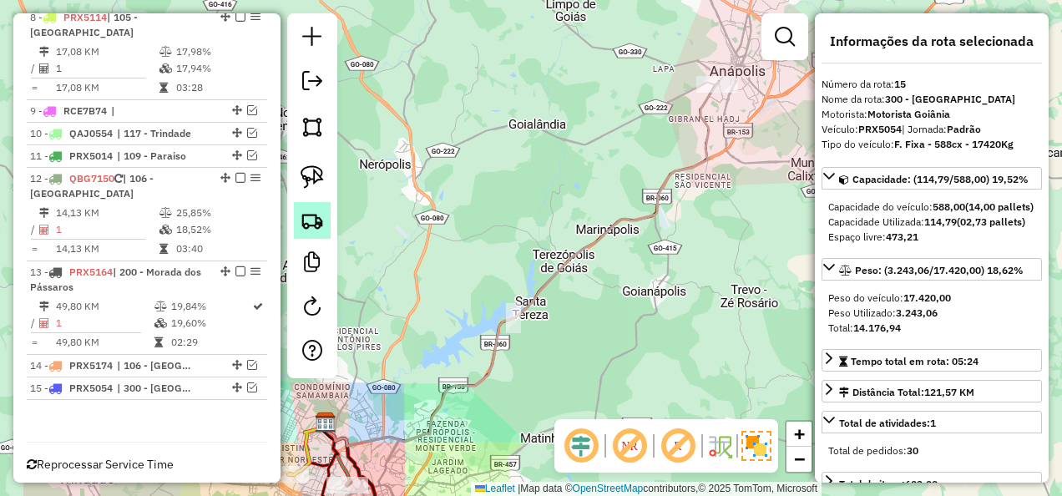
click at [312, 222] on img at bounding box center [312, 220] width 23 height 23
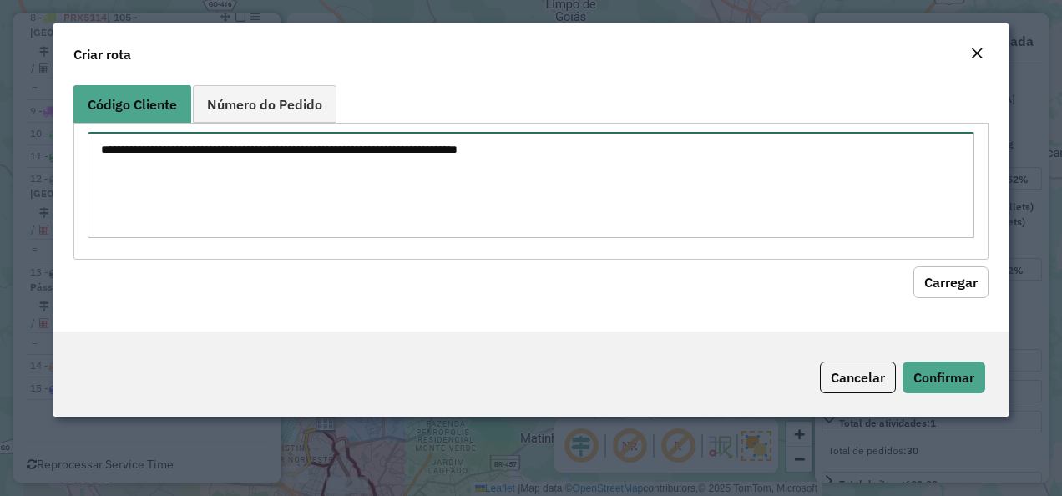
click at [468, 169] on textarea at bounding box center [532, 185] width 888 height 106
paste textarea "********"
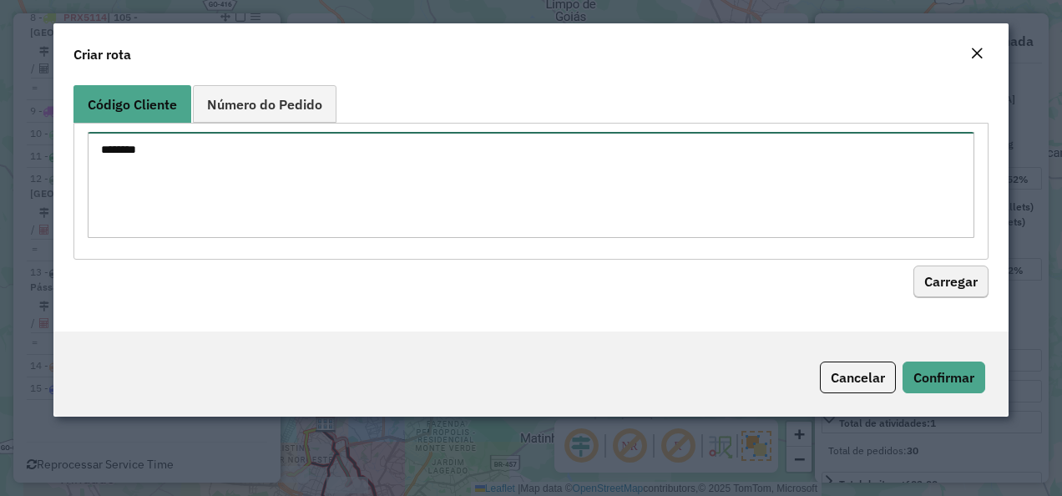
type textarea "********"
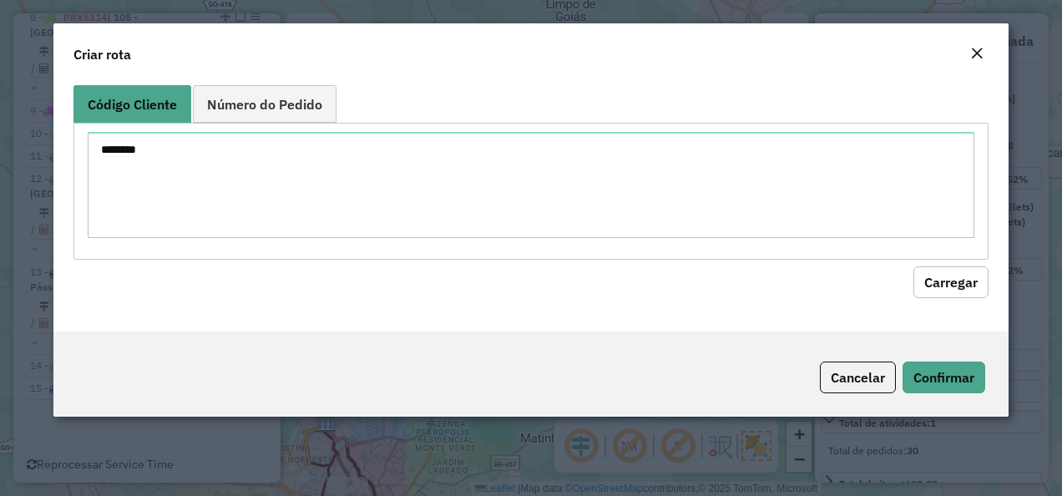
click at [954, 272] on button "Carregar" at bounding box center [950, 282] width 75 height 32
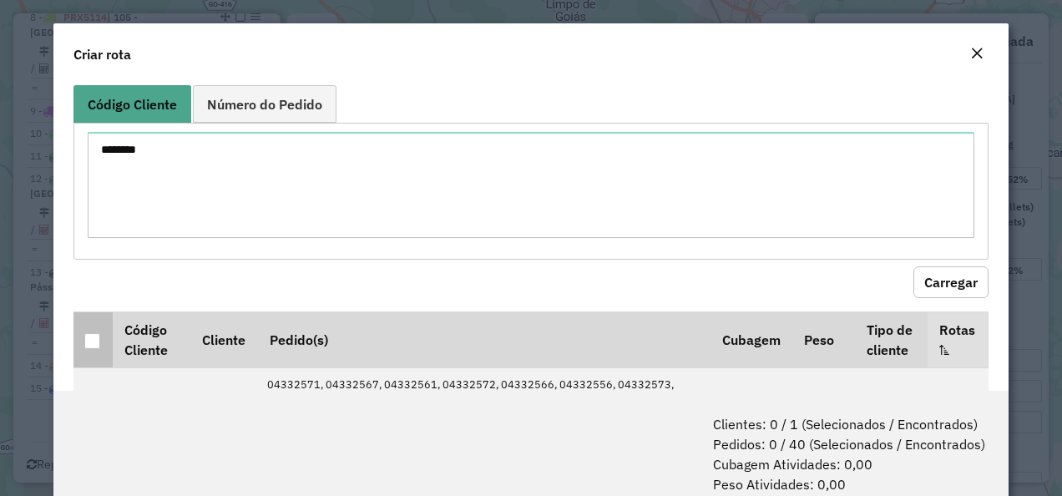
click at [91, 344] on div at bounding box center [92, 341] width 16 height 16
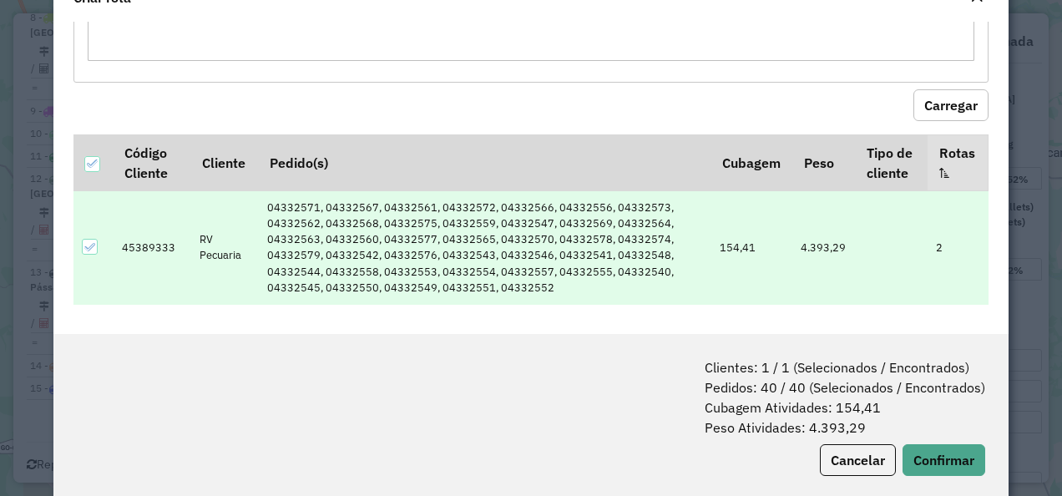
scroll to position [83, 0]
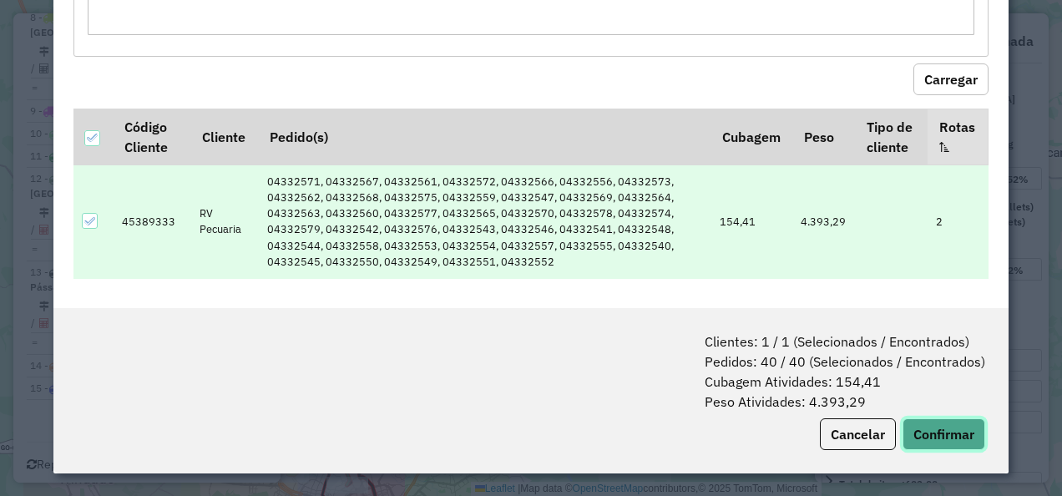
click at [942, 436] on button "Confirmar" at bounding box center [944, 434] width 83 height 32
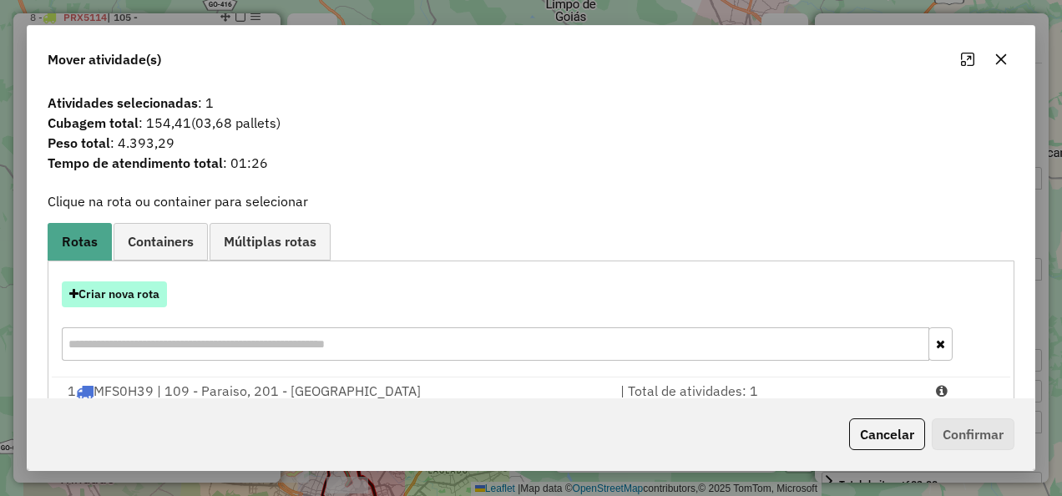
click at [144, 296] on button "Criar nova rota" at bounding box center [114, 294] width 105 height 26
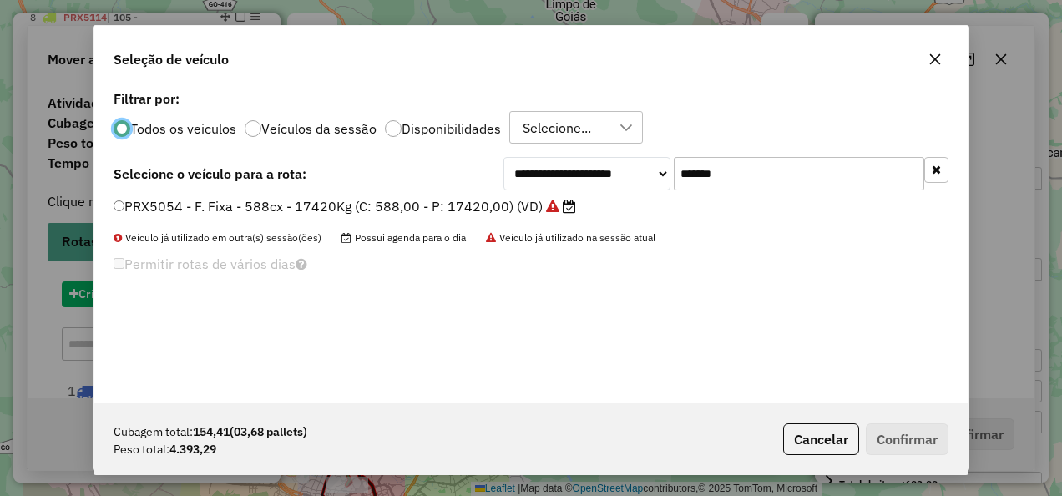
scroll to position [9, 5]
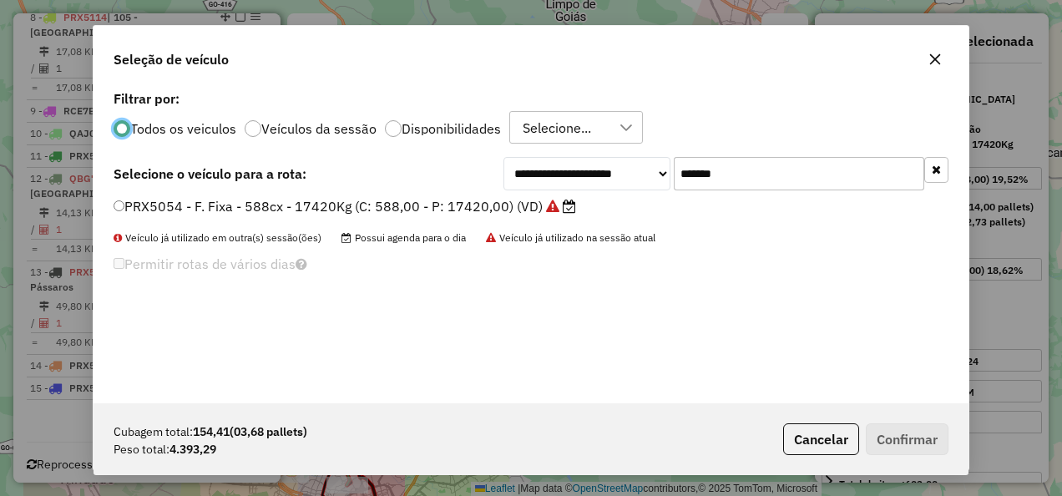
drag, startPoint x: 401, startPoint y: 169, endPoint x: 123, endPoint y: 169, distance: 278.1
click at [129, 169] on div "**********" at bounding box center [531, 173] width 835 height 33
paste input "text"
type input "*******"
click at [298, 216] on li "QBA8084 - F. Fixa - 588Cx - 17850Kg (C: 588,00 - P: 17850,00) (VD)" at bounding box center [531, 207] width 835 height 20
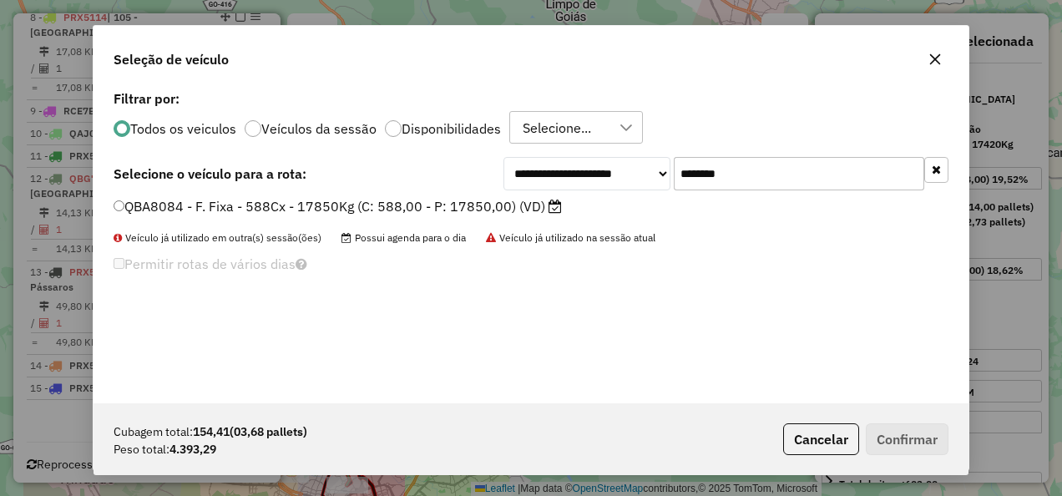
click at [328, 214] on label "QBA8084 - F. Fixa - 588Cx - 17850Kg (C: 588,00 - P: 17850,00) (VD)" at bounding box center [338, 206] width 448 height 20
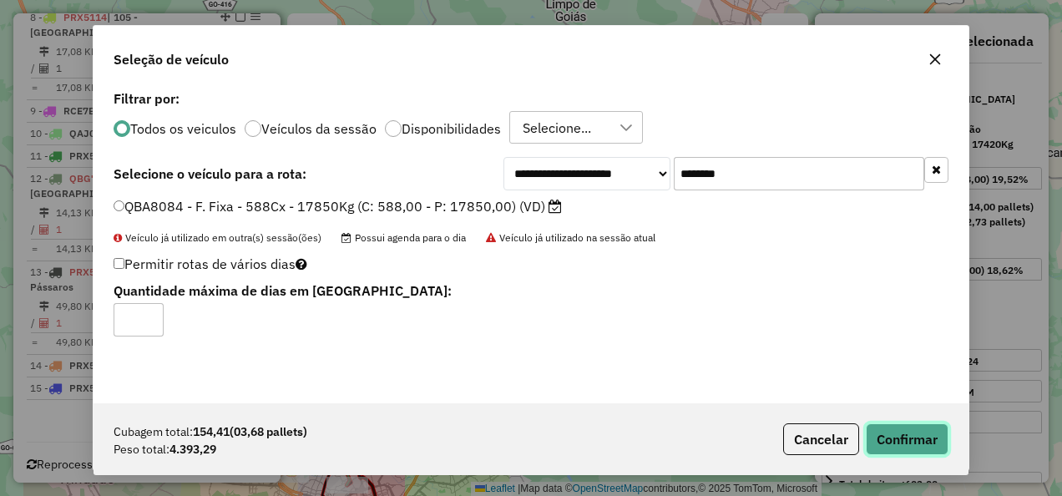
click at [908, 433] on button "Confirmar" at bounding box center [907, 439] width 83 height 32
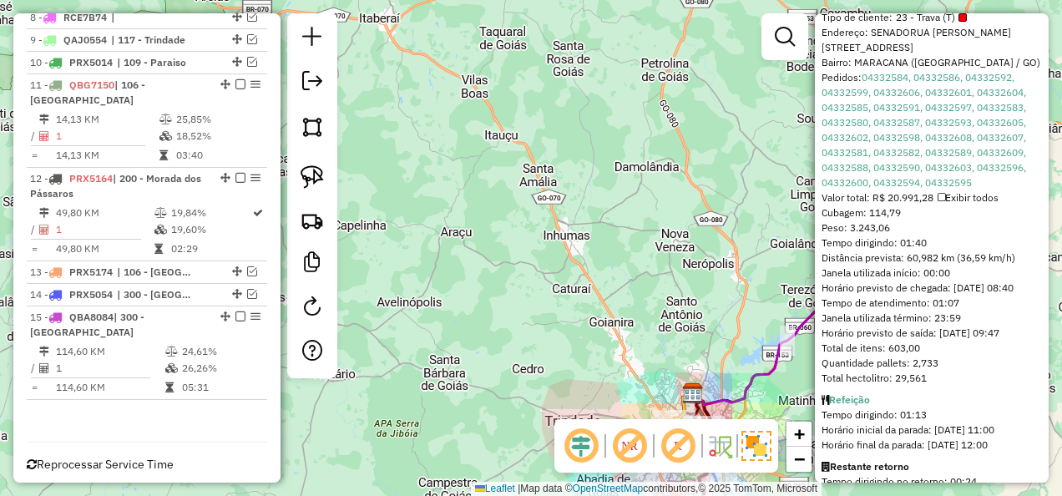
scroll to position [766, 0]
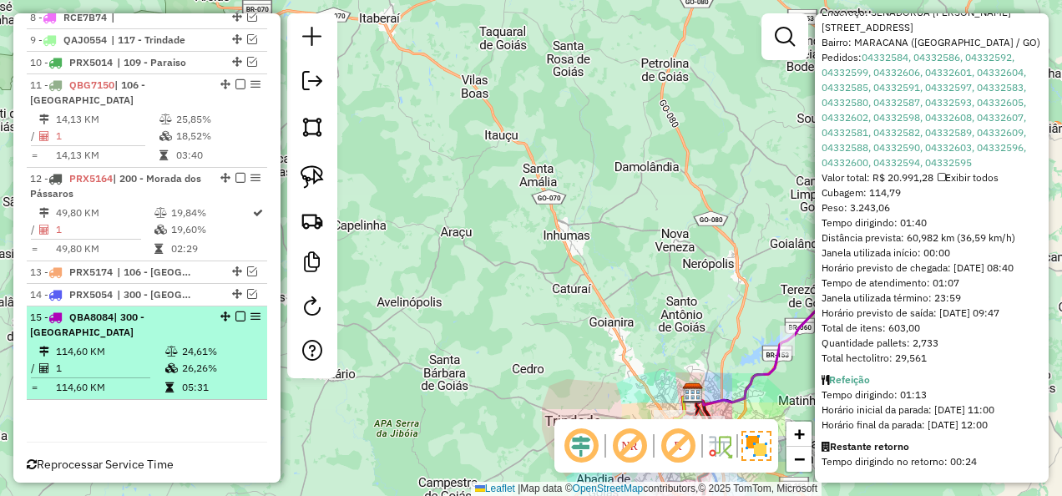
click at [235, 311] on em at bounding box center [240, 316] width 10 height 10
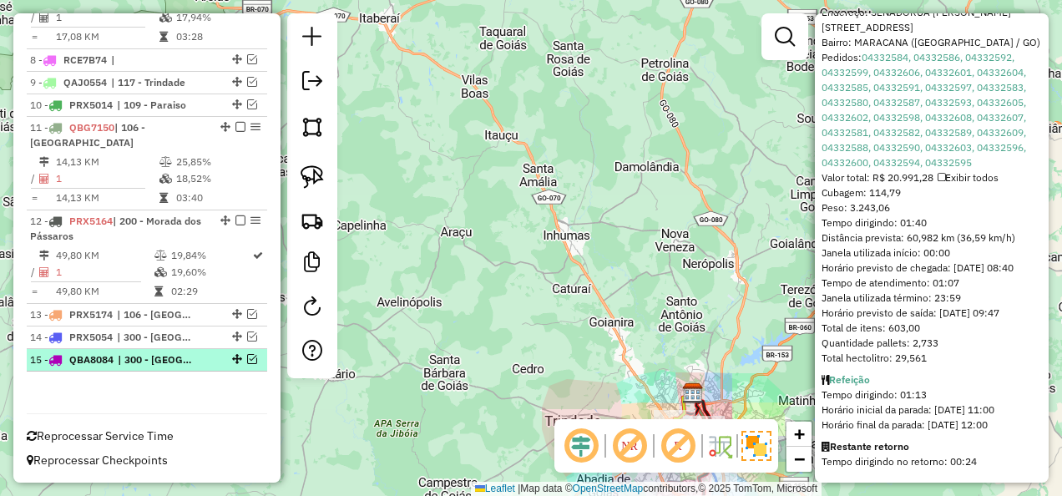
scroll to position [961, 0]
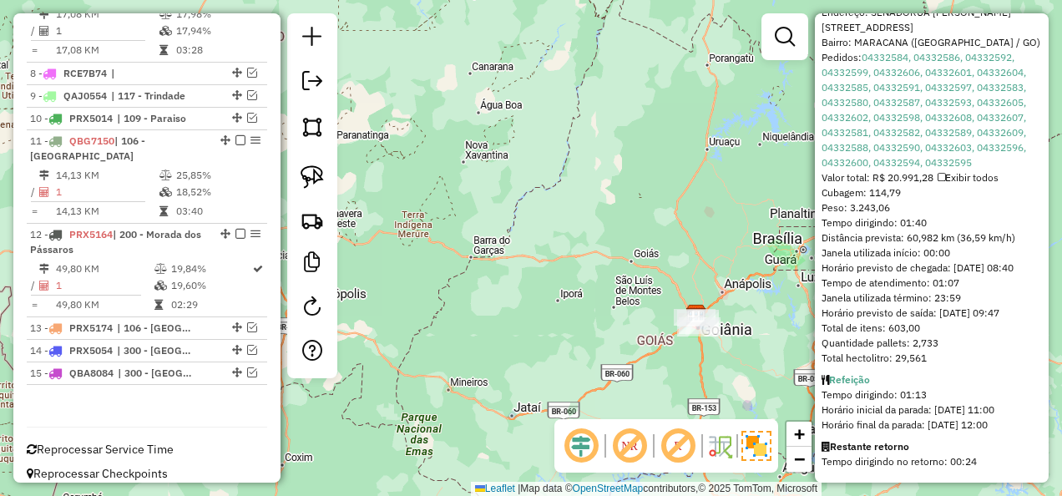
click at [720, 245] on div "Janela de atendimento Grade de atendimento Capacidade Transportadoras Veículos …" at bounding box center [531, 248] width 1062 height 496
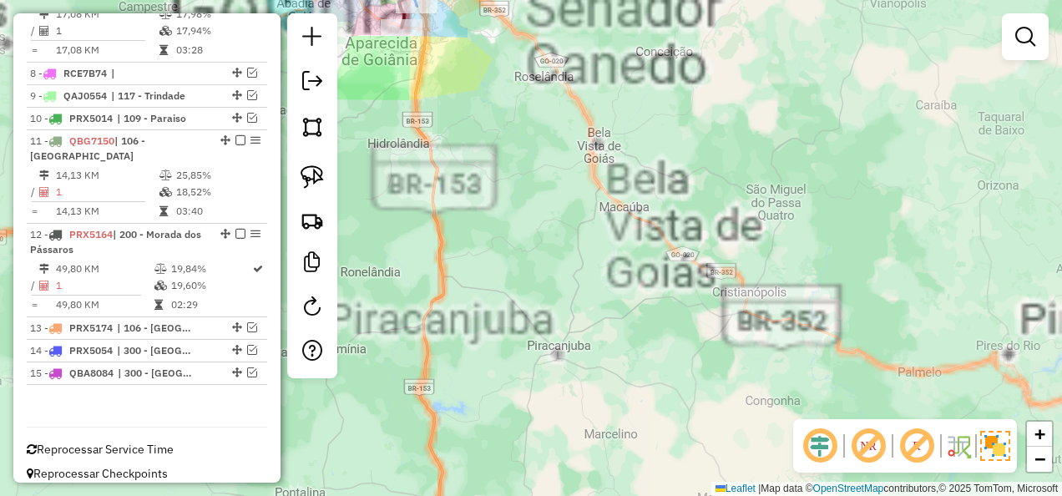
drag, startPoint x: 626, startPoint y: 214, endPoint x: 811, endPoint y: 373, distance: 243.9
click at [811, 373] on div "Janela de atendimento Grade de atendimento Capacidade Transportadoras Veículos …" at bounding box center [531, 248] width 1062 height 496
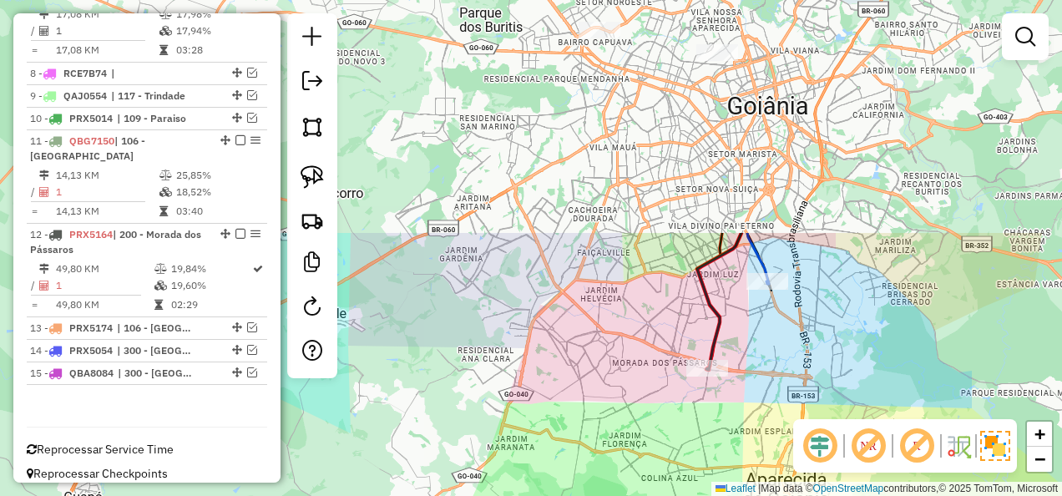
drag, startPoint x: 773, startPoint y: 119, endPoint x: 917, endPoint y: 389, distance: 306.3
click at [919, 387] on div "Janela de atendimento Grade de atendimento Capacidade Transportadoras Veículos …" at bounding box center [531, 248] width 1062 height 496
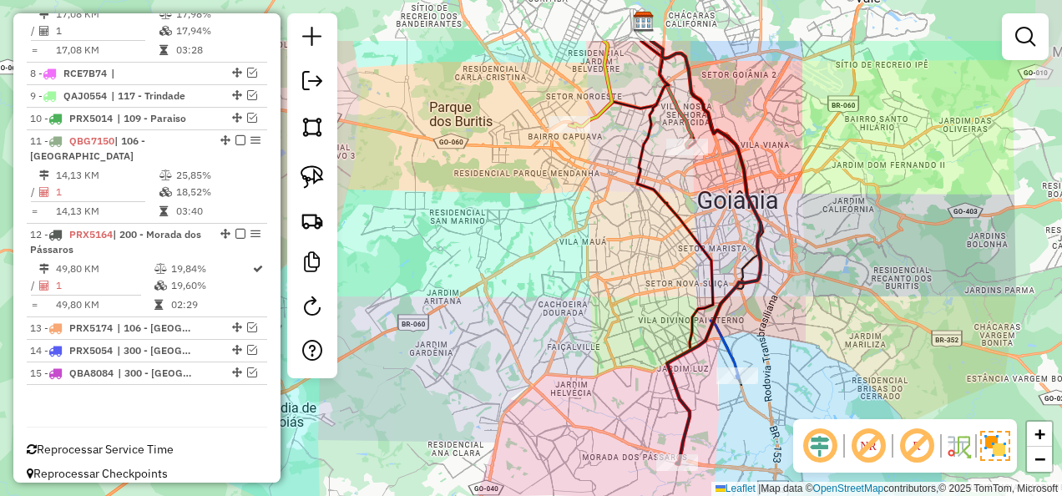
drag, startPoint x: 843, startPoint y: 229, endPoint x: 812, endPoint y: 319, distance: 95.1
click at [812, 319] on div "Janela de atendimento Grade de atendimento Capacidade Transportadoras Veículos …" at bounding box center [531, 248] width 1062 height 496
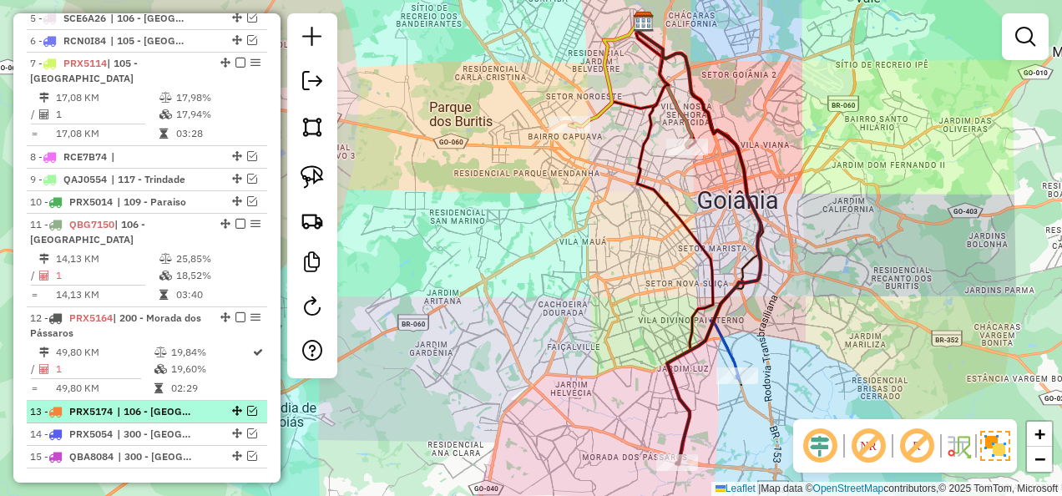
scroll to position [794, 0]
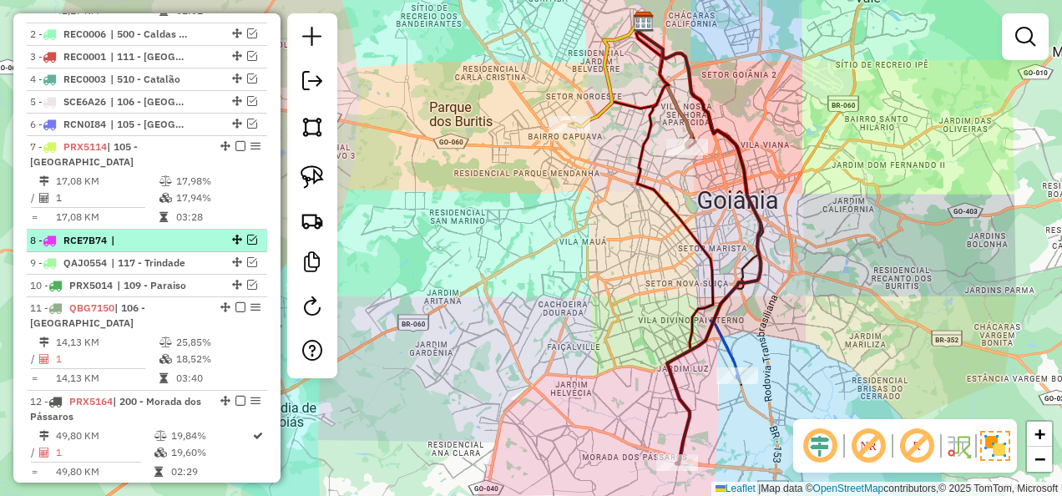
click at [190, 247] on div "8 - RCE7B74 |" at bounding box center [118, 240] width 177 height 15
select select "**********"
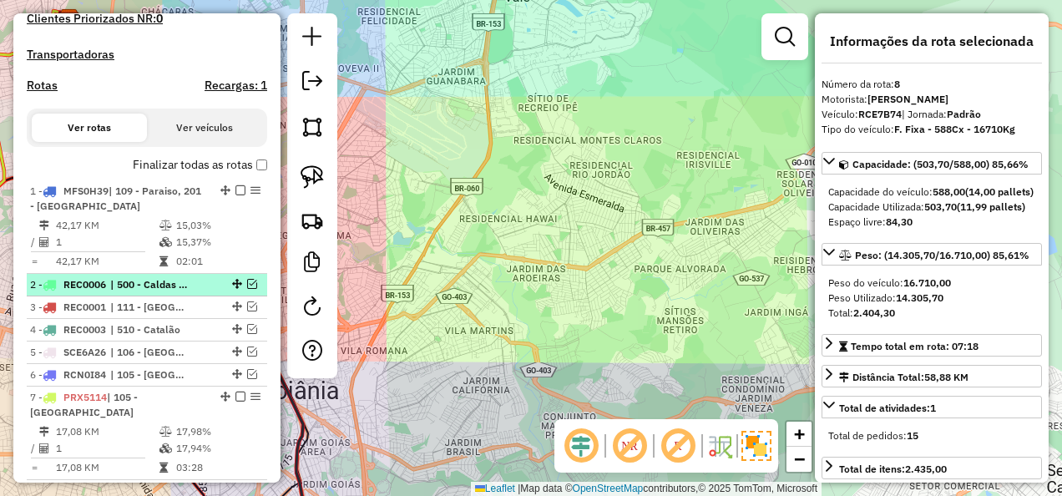
scroll to position [627, 0]
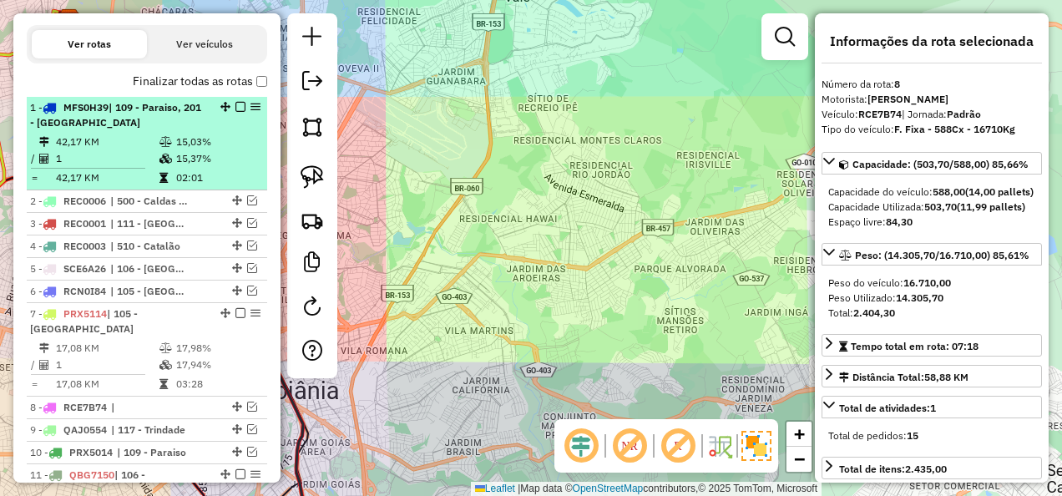
click at [159, 147] on icon at bounding box center [165, 142] width 13 height 10
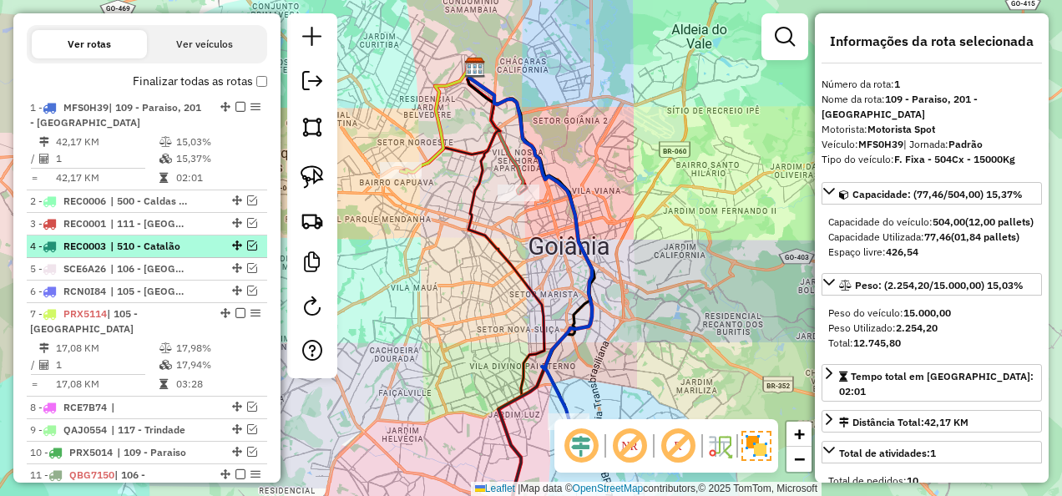
scroll to position [711, 0]
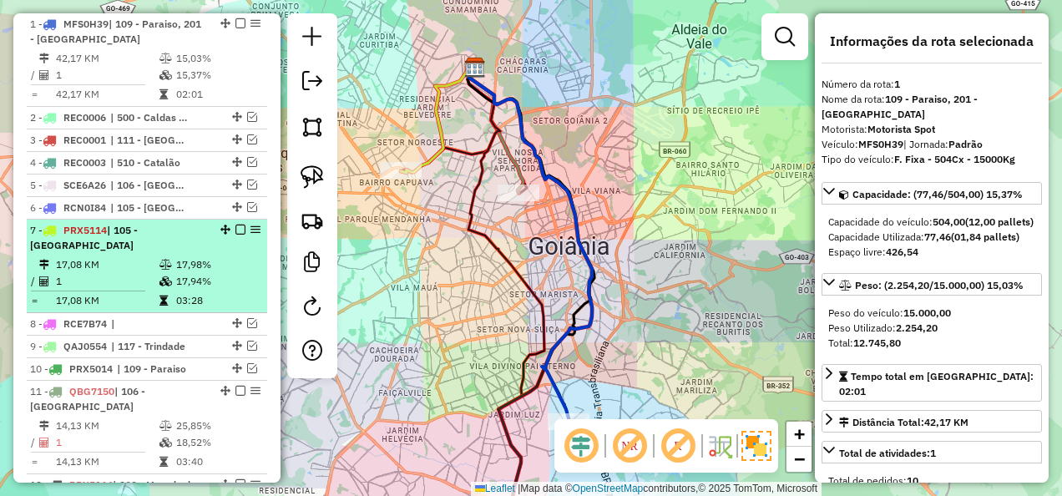
click at [177, 266] on td "17,98%" at bounding box center [217, 264] width 84 height 17
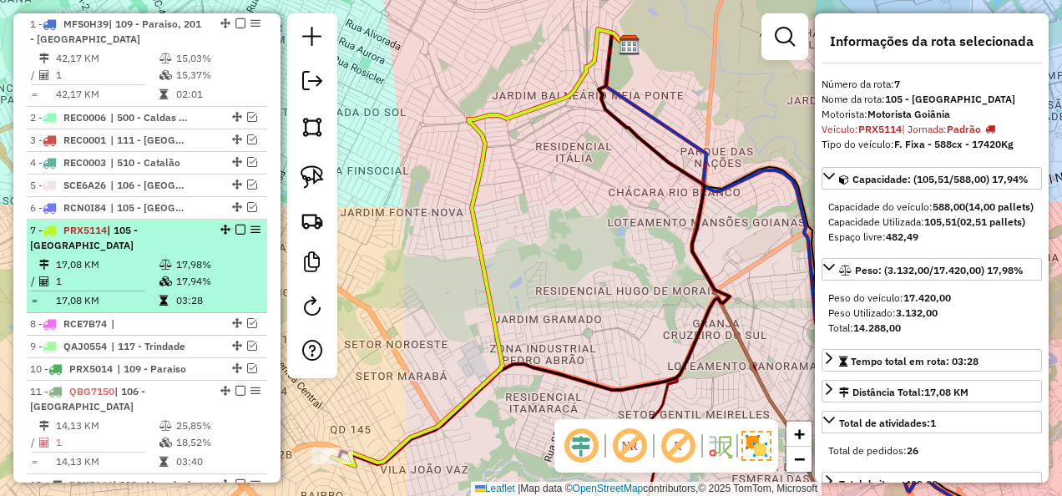
click at [180, 268] on td "17,98%" at bounding box center [217, 264] width 84 height 17
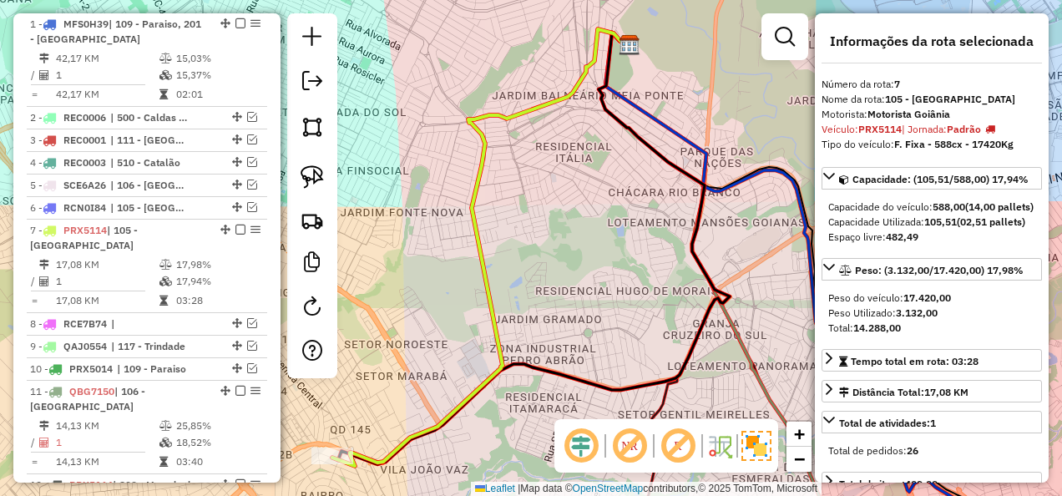
drag, startPoint x: 180, startPoint y: 268, endPoint x: 612, endPoint y: 119, distance: 457.6
click at [612, 119] on icon at bounding box center [530, 249] width 397 height 432
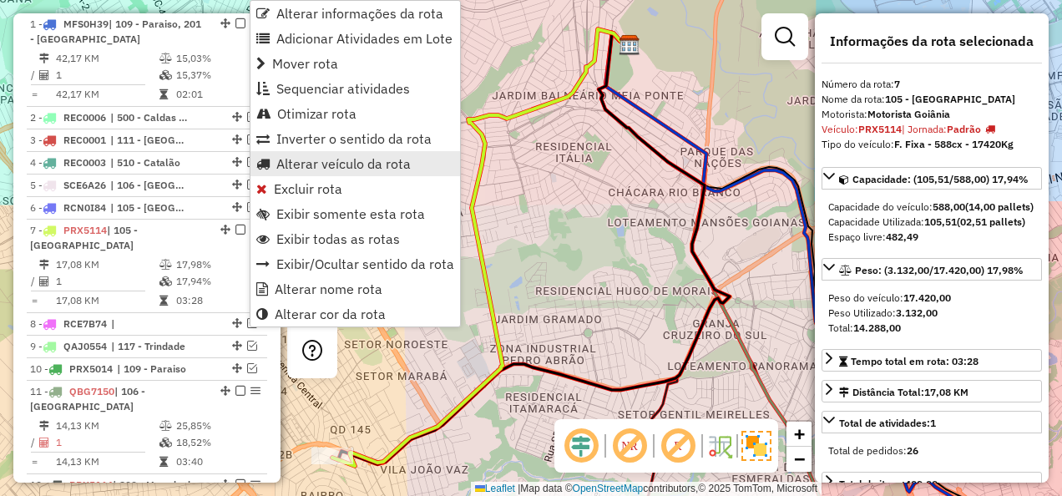
click at [323, 159] on span "Alterar veículo da rota" at bounding box center [343, 163] width 134 height 13
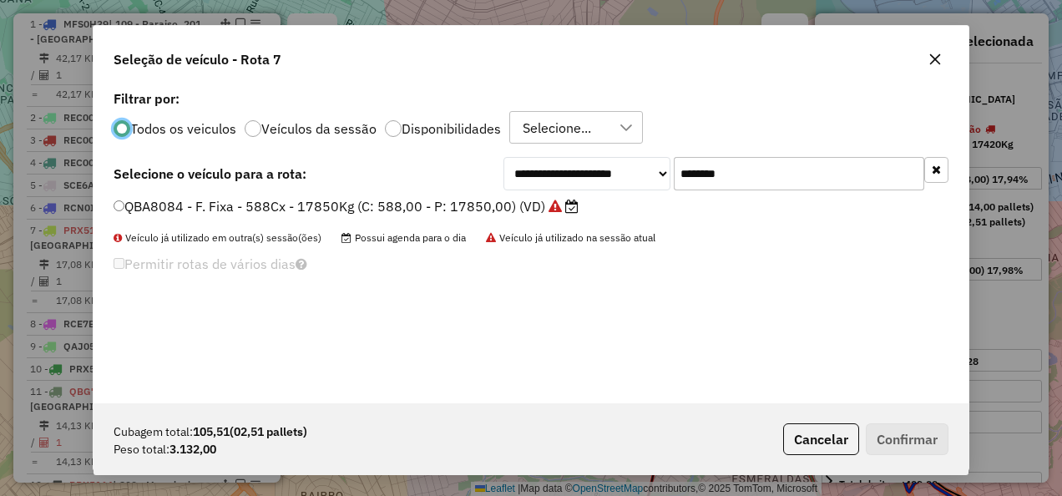
scroll to position [9, 5]
drag, startPoint x: 743, startPoint y: 175, endPoint x: 498, endPoint y: 247, distance: 255.2
click at [583, 205] on div "**********" at bounding box center [531, 244] width 875 height 317
paste input "text"
type input "*******"
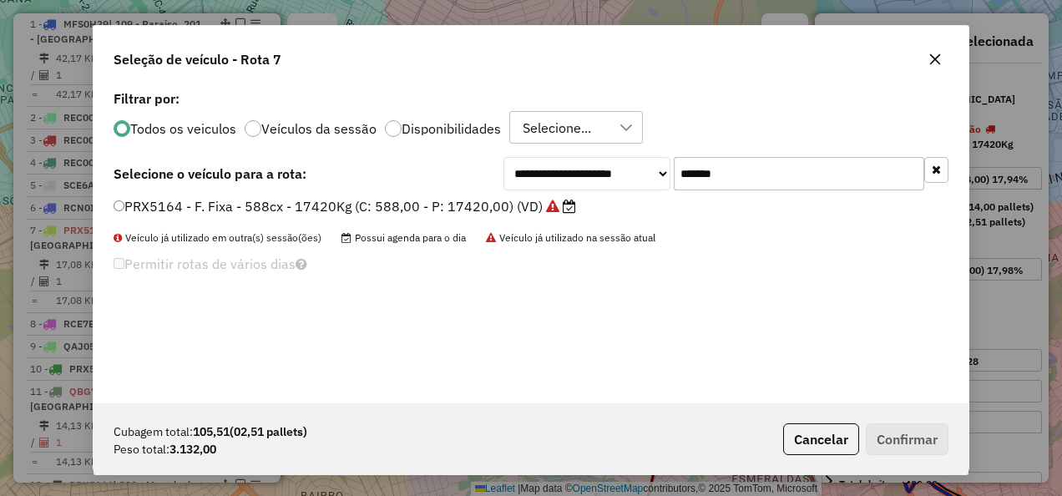
click at [513, 205] on label "PRX5164 - F. Fixa - 588cx - 17420Kg (C: 588,00 - P: 17420,00) (VD)" at bounding box center [345, 206] width 463 height 20
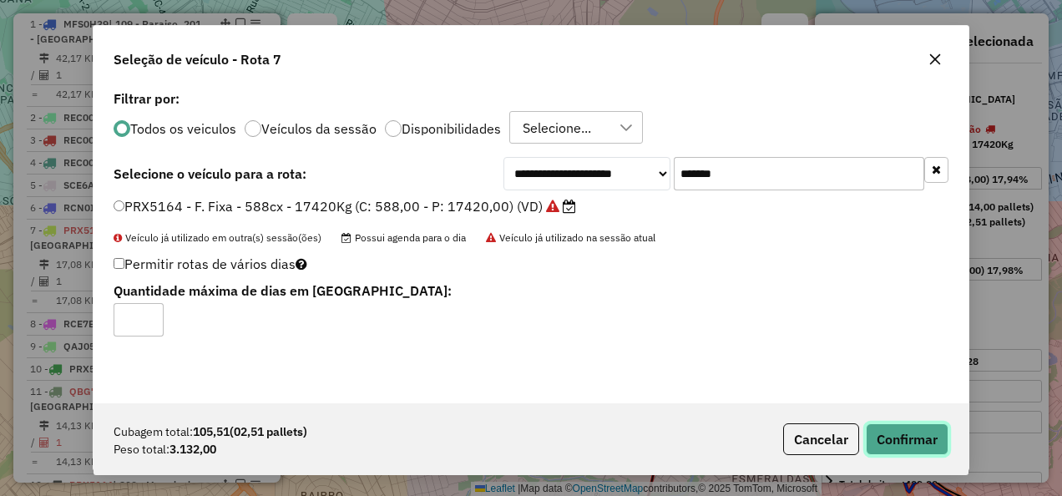
click at [929, 423] on button "Confirmar" at bounding box center [907, 439] width 83 height 32
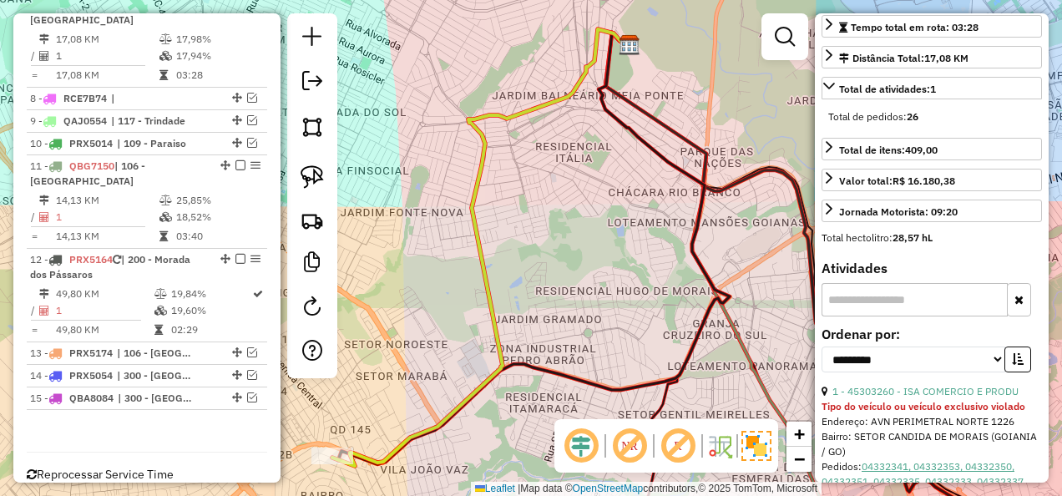
scroll to position [501, 0]
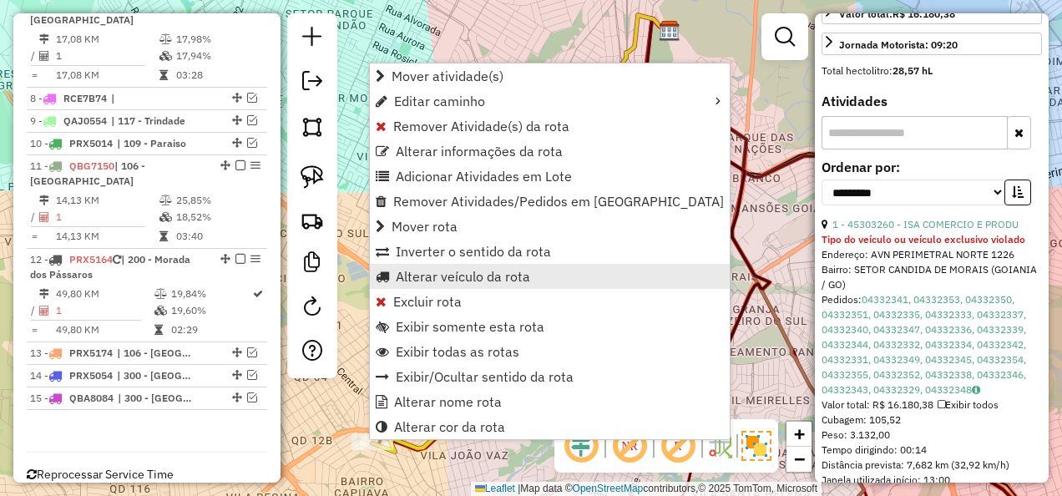
click at [428, 279] on span "Alterar veículo da rota" at bounding box center [463, 276] width 134 height 13
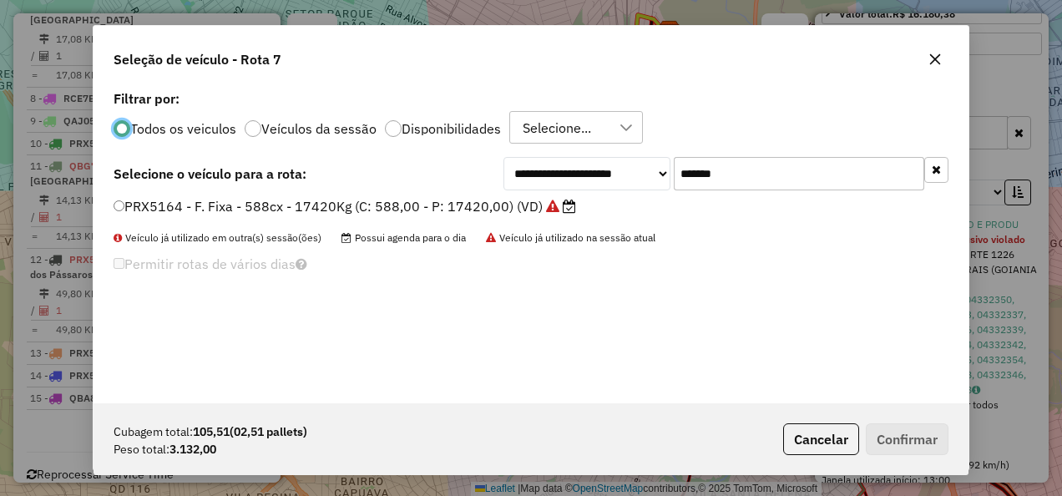
scroll to position [9, 5]
drag, startPoint x: 759, startPoint y: 166, endPoint x: 539, endPoint y: 190, distance: 220.8
click at [561, 189] on div "**********" at bounding box center [726, 173] width 445 height 33
paste input "text"
type input "*******"
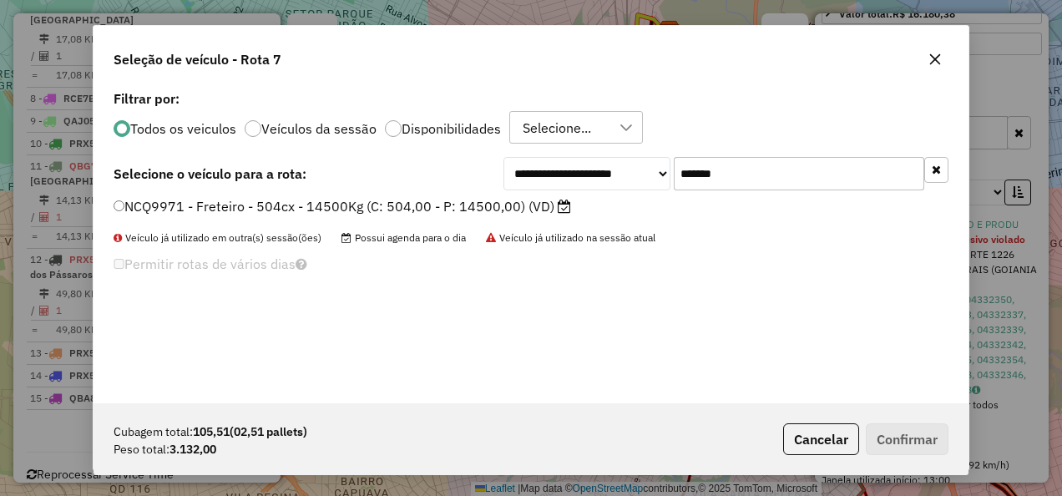
click at [382, 206] on label "NCQ9971 - Freteiro - 504cx - 14500Kg (C: 504,00 - P: 14500,00) (VD)" at bounding box center [343, 206] width 458 height 20
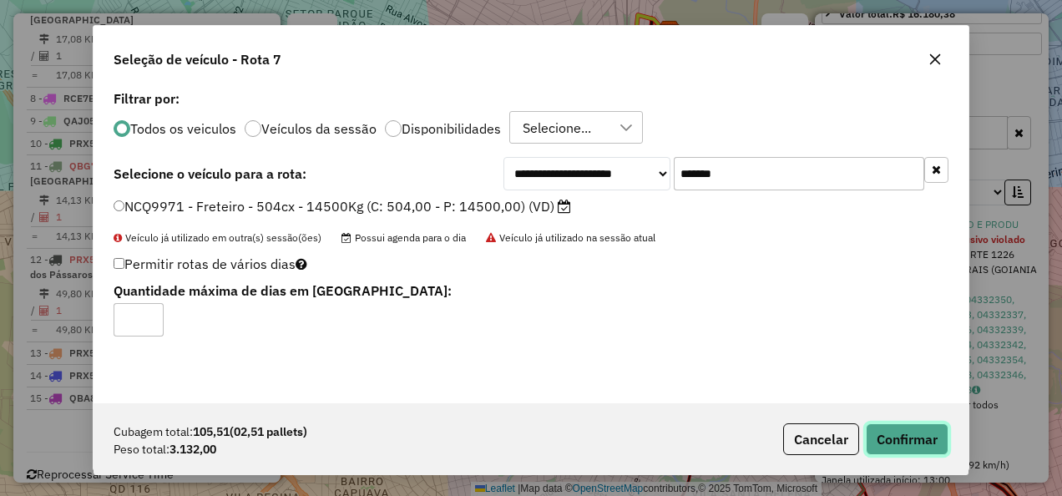
click at [923, 433] on button "Confirmar" at bounding box center [907, 439] width 83 height 32
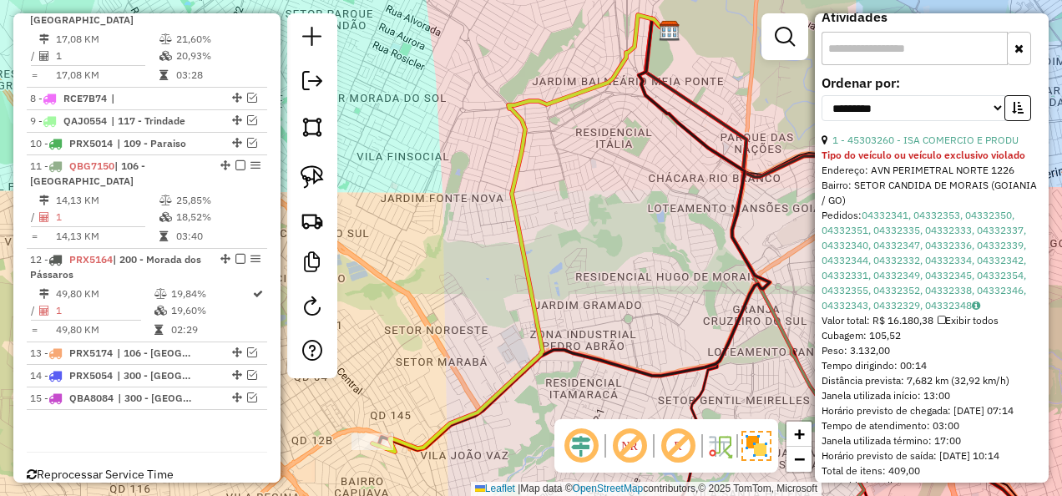
scroll to position [668, 0]
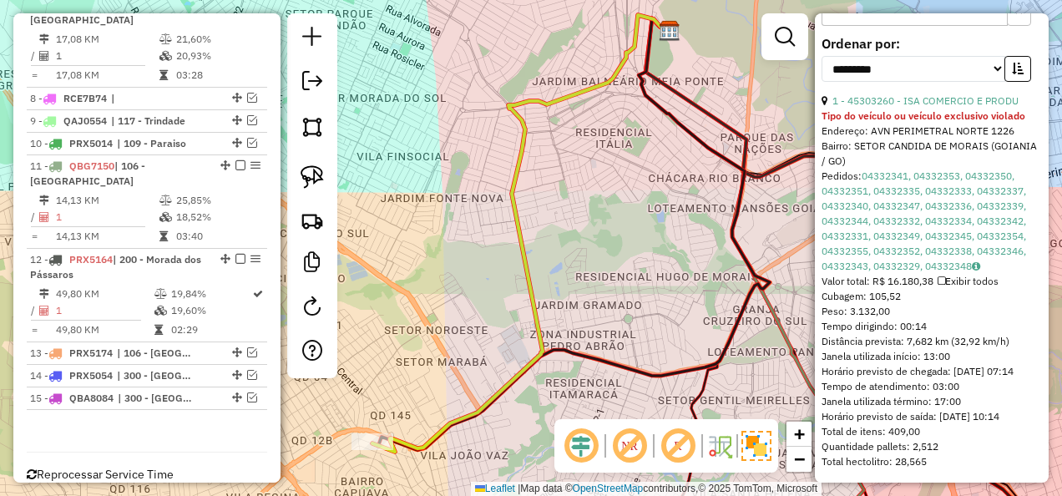
click at [655, 281] on div "Janela de atendimento Grade de atendimento Capacidade Transportadoras Veículos …" at bounding box center [531, 248] width 1062 height 496
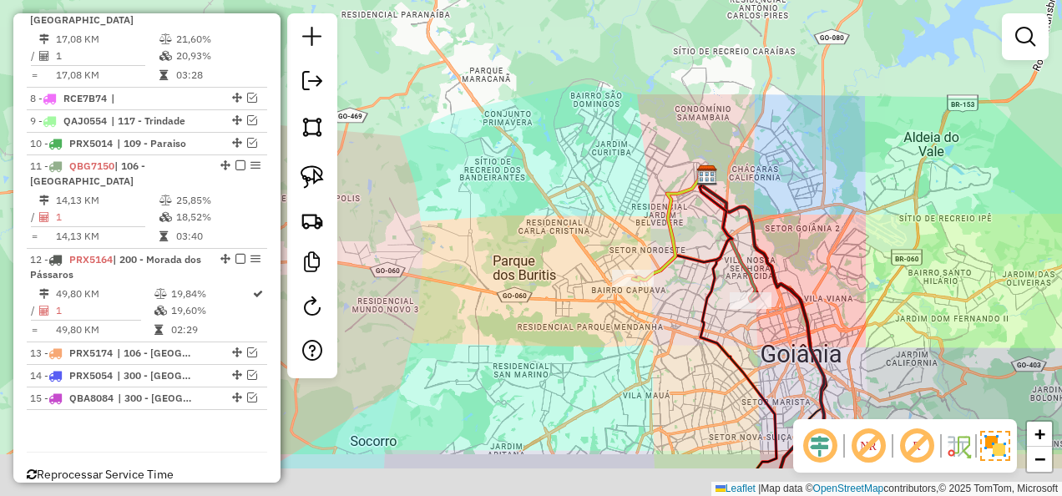
drag, startPoint x: 823, startPoint y: 225, endPoint x: 747, endPoint y: 141, distance: 113.5
click at [747, 141] on div "Janela de atendimento Grade de atendimento Capacidade Transportadoras Veículos …" at bounding box center [531, 248] width 1062 height 496
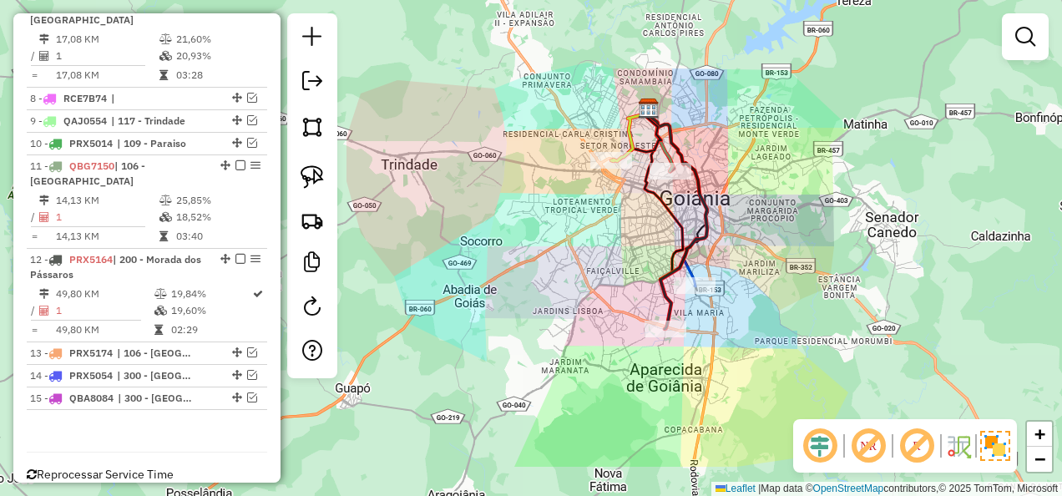
drag, startPoint x: 822, startPoint y: 344, endPoint x: 773, endPoint y: 265, distance: 93.4
click at [773, 265] on div "Janela de atendimento Grade de atendimento Capacidade Transportadoras Veículos …" at bounding box center [531, 248] width 1062 height 496
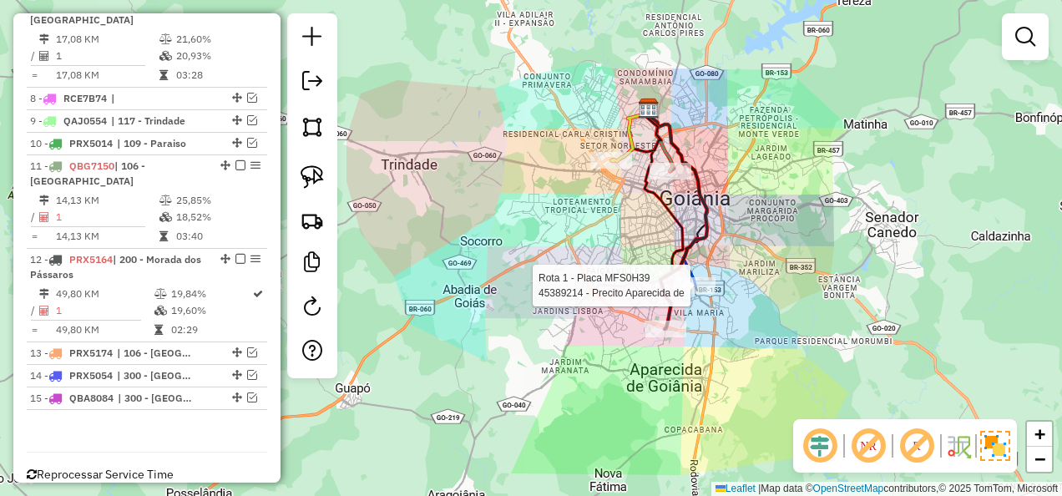
select select "**********"
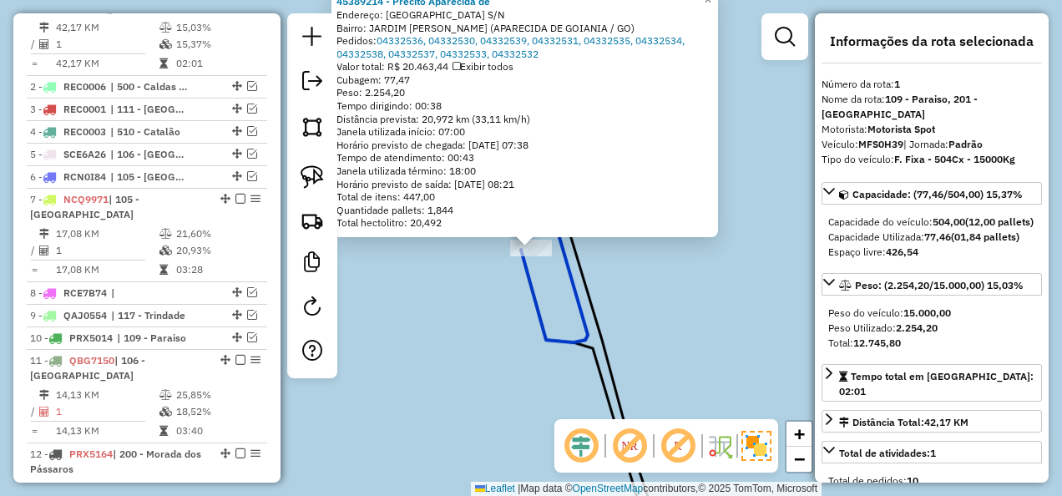
scroll to position [731, 0]
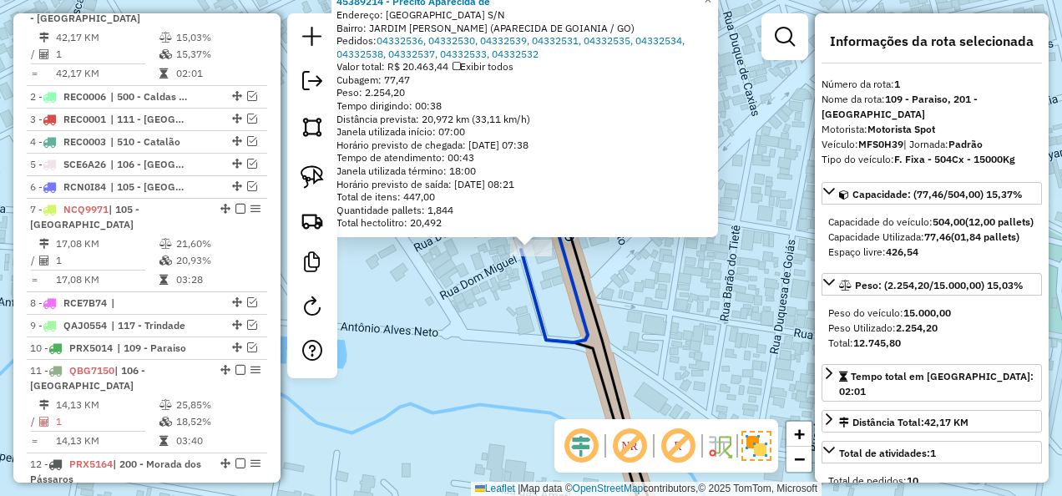
click at [688, 319] on div "45389214 - Precito Aparecida de Endereço: SAO PAULO S/N Bairro: JARDIM MARIA IN…" at bounding box center [531, 248] width 1062 height 496
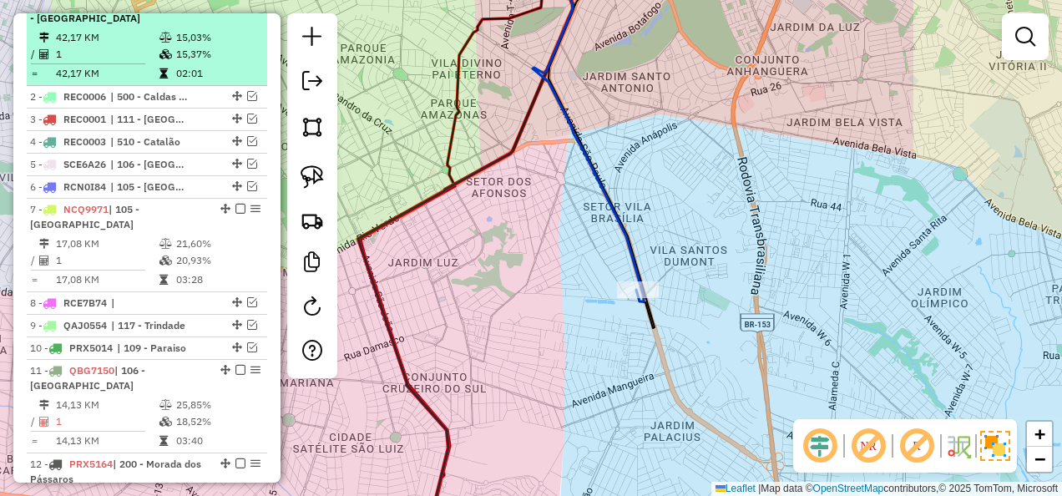
click at [238, 8] on em at bounding box center [240, 2] width 10 height 10
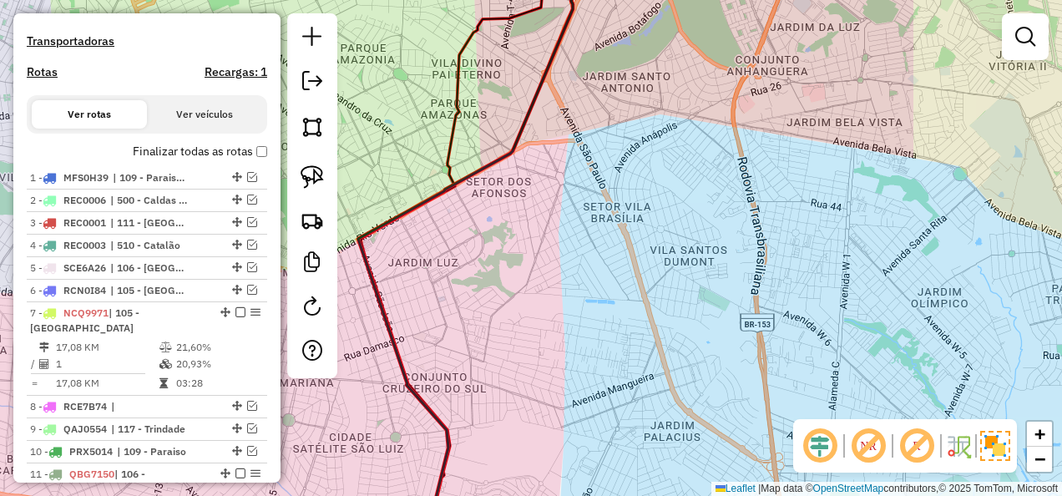
scroll to position [556, 0]
click at [630, 287] on div "Janela de atendimento Grade de atendimento Capacidade Transportadoras Veículos …" at bounding box center [531, 248] width 1062 height 496
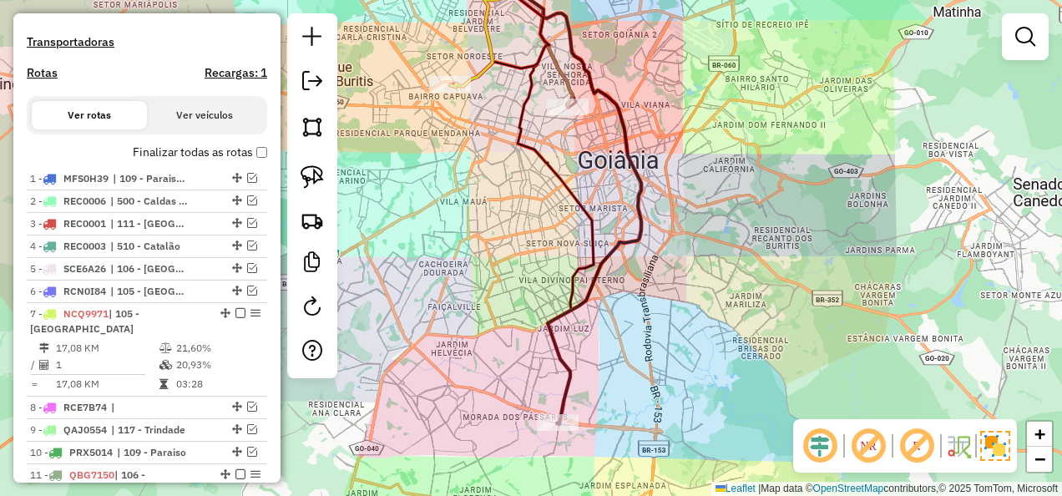
drag, startPoint x: 706, startPoint y: 322, endPoint x: 720, endPoint y: 357, distance: 37.5
click at [720, 357] on div "Janela de atendimento Grade de atendimento Capacidade Transportadoras Veículos …" at bounding box center [531, 248] width 1062 height 496
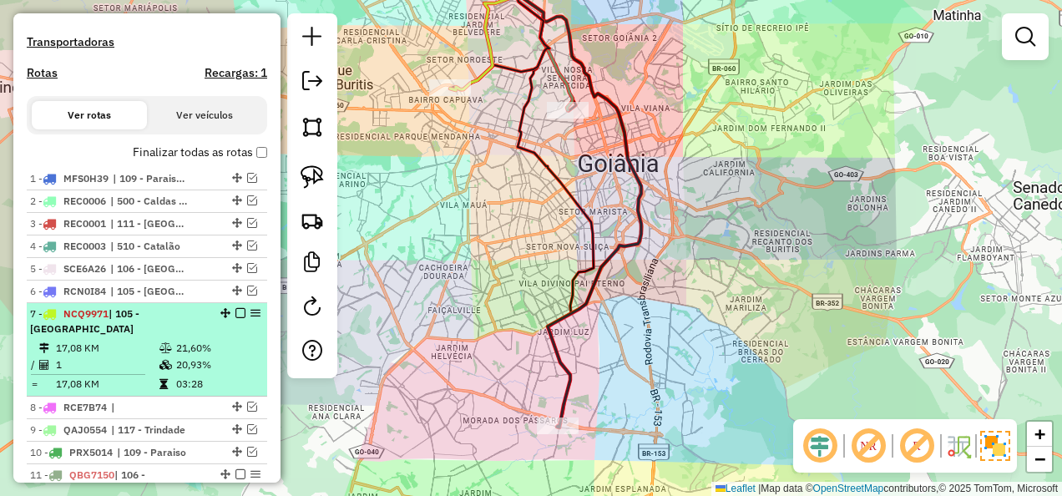
scroll to position [723, 0]
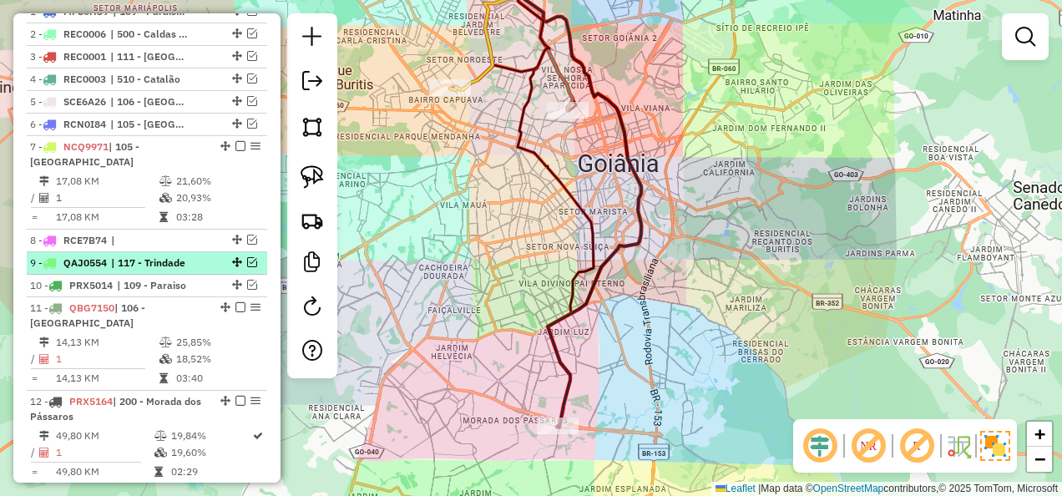
click at [144, 275] on li "9 - QAJ0554 | 117 - Trindade" at bounding box center [147, 263] width 240 height 23
select select "**********"
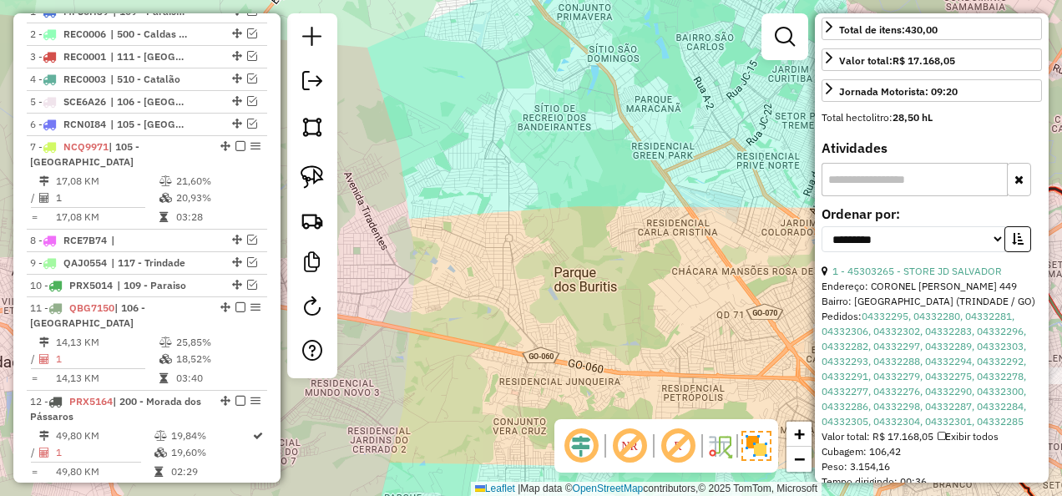
scroll to position [501, 0]
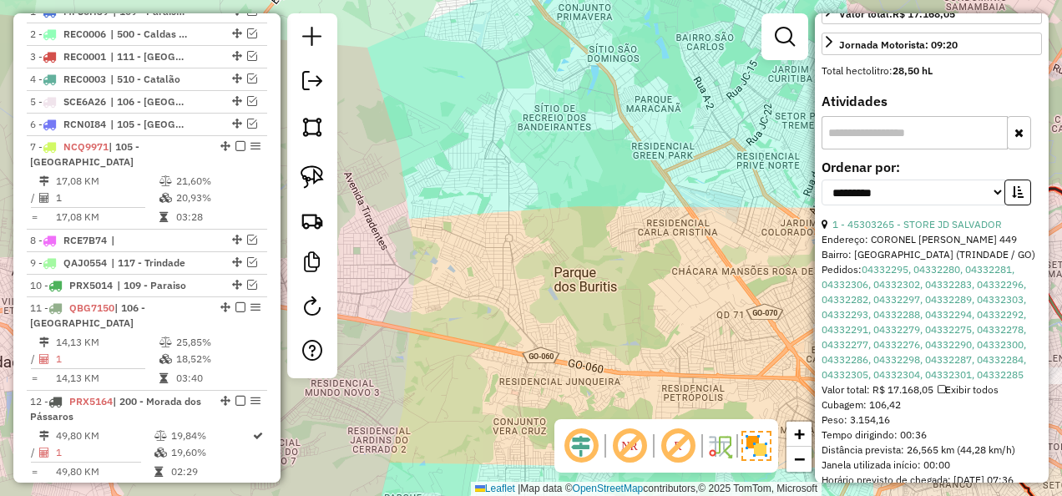
click at [883, 217] on div "**********" at bounding box center [932, 189] width 220 height 56
drag, startPoint x: 1012, startPoint y: 247, endPoint x: 833, endPoint y: 251, distance: 178.7
click at [833, 232] on div "1 - 45303265 - STORE JD SALVADOR" at bounding box center [932, 224] width 220 height 15
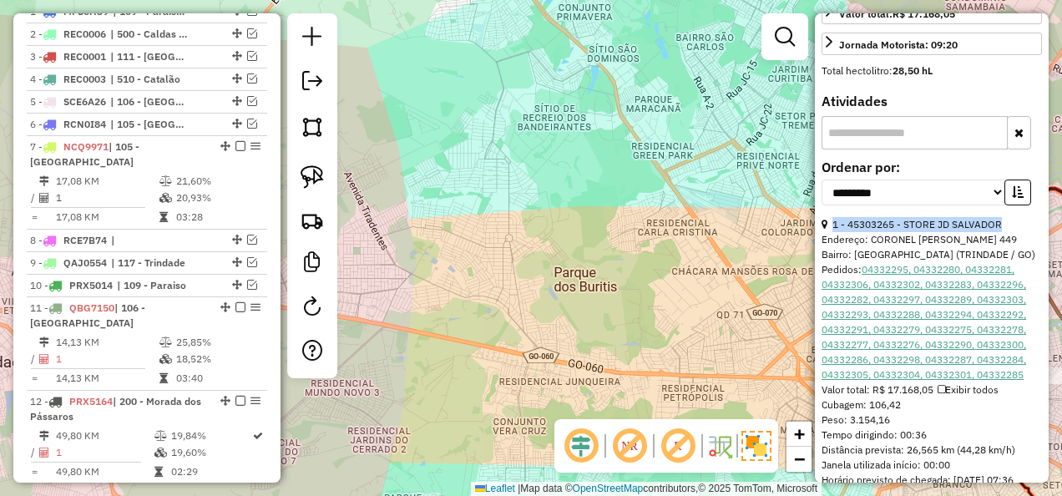
copy link "1 - 45303265 - STORE JD SALVADOR"
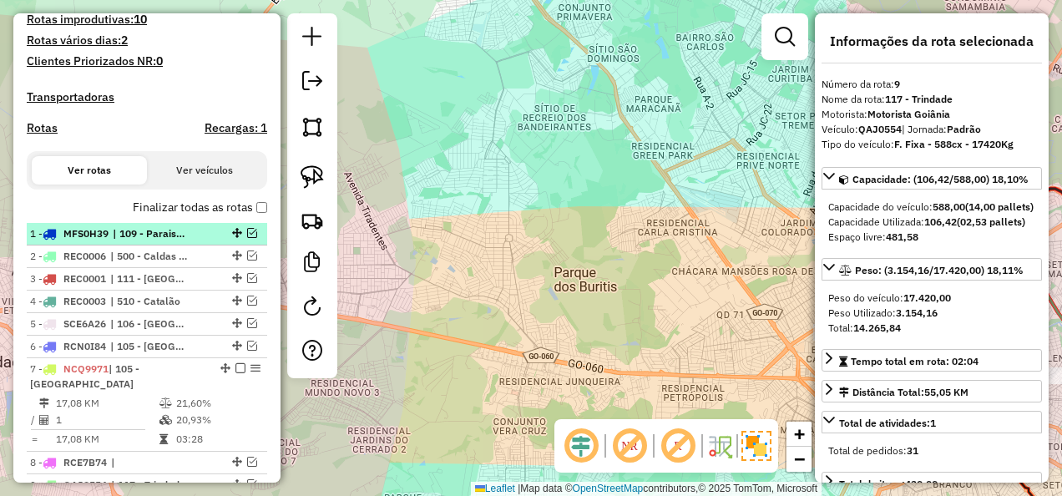
click at [158, 245] on li "1 - MFS0H39 | 109 - Paraiso, 201 - Jardim Paraiso" at bounding box center [147, 234] width 240 height 23
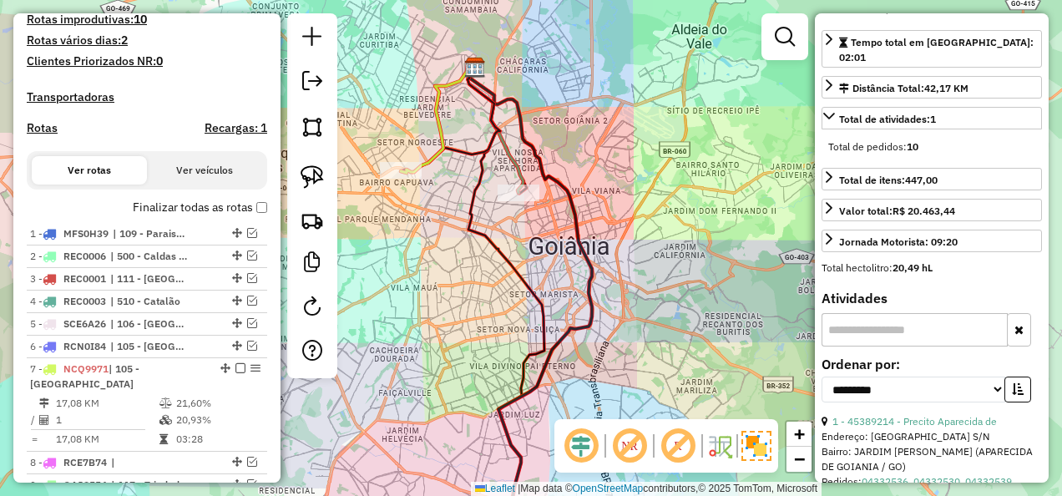
scroll to position [585, 0]
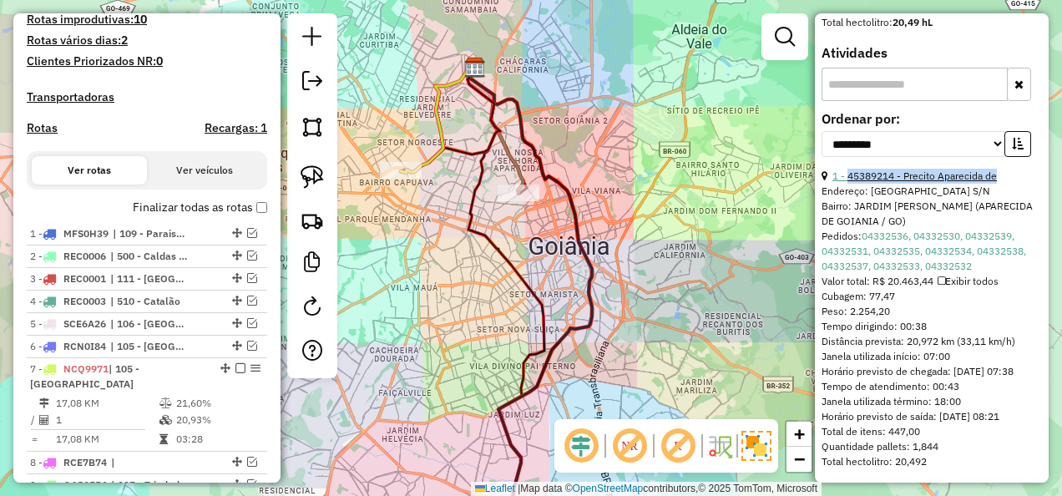
drag, startPoint x: 1014, startPoint y: 162, endPoint x: 847, endPoint y: 170, distance: 167.2
click at [847, 170] on div "1 - 45389214 - Precito Aparecida de" at bounding box center [932, 176] width 220 height 15
copy link "45389214 - Precito Aparecida de"
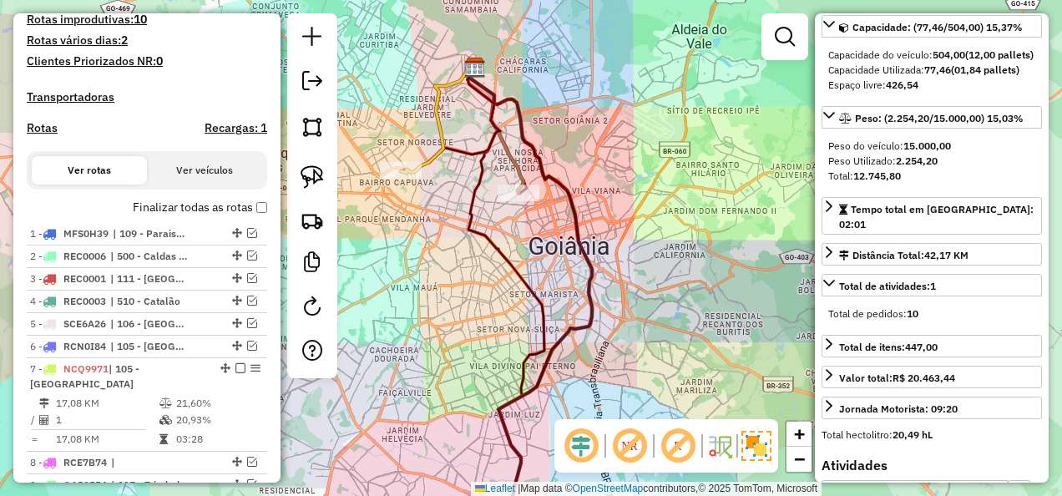
scroll to position [0, 0]
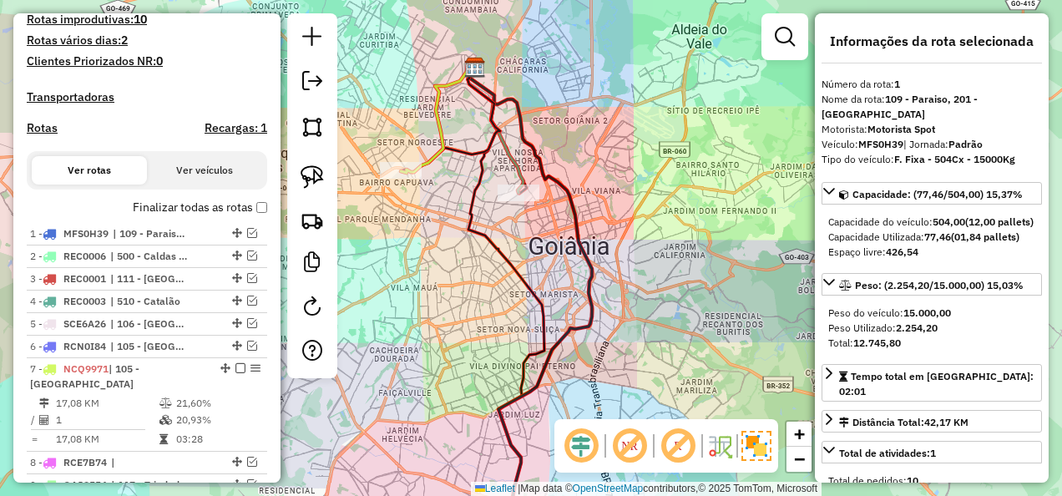
drag, startPoint x: 539, startPoint y: 259, endPoint x: 546, endPoint y: 283, distance: 25.1
click at [539, 259] on div "Janela de atendimento Grade de atendimento Capacidade Transportadoras Veículos …" at bounding box center [531, 248] width 1062 height 496
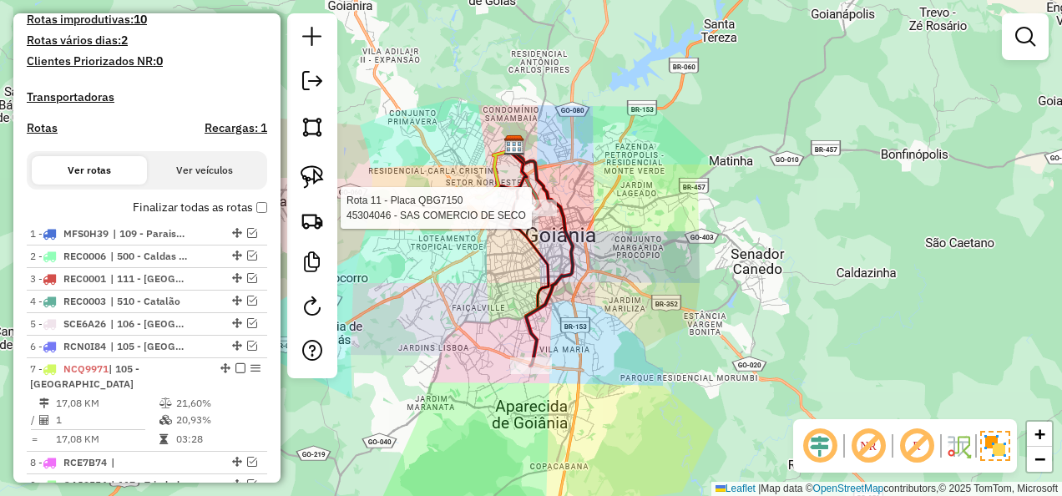
select select "**********"
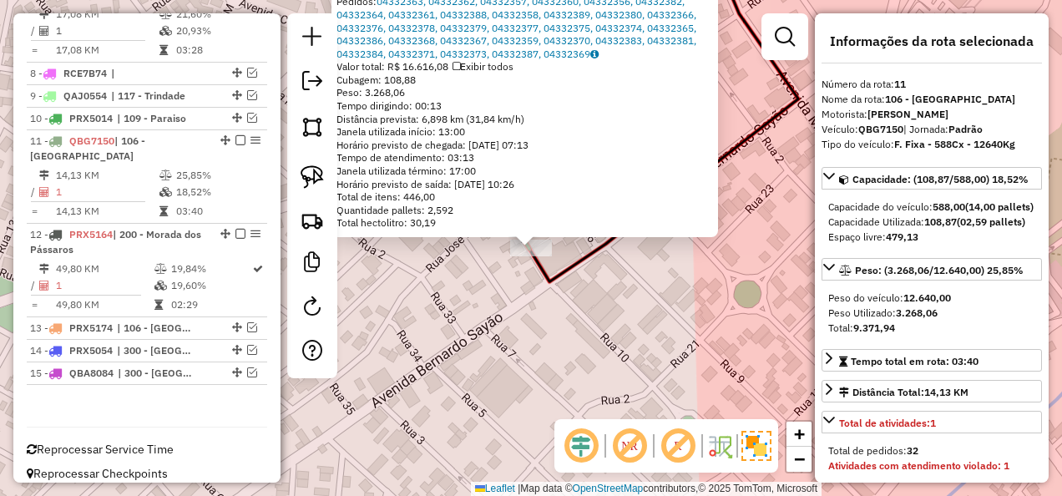
scroll to position [167, 0]
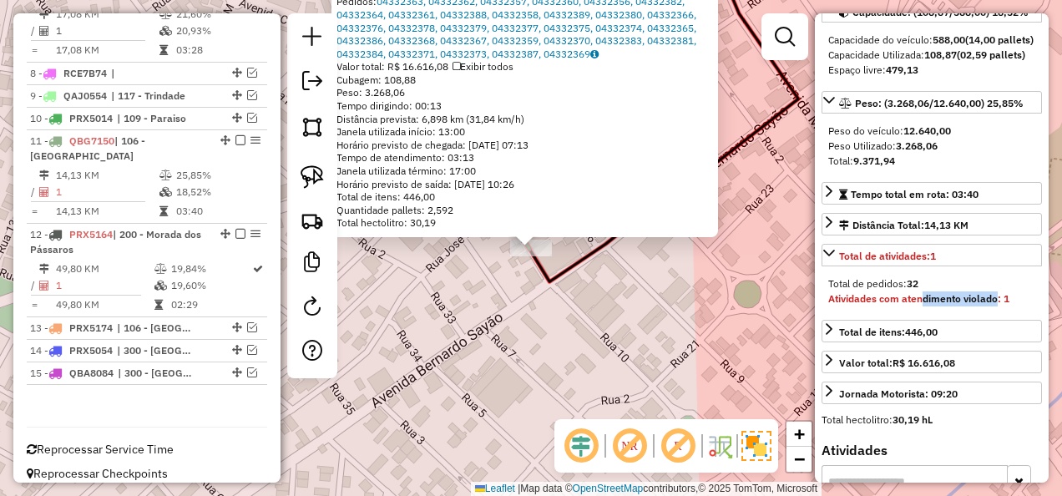
drag, startPoint x: 921, startPoint y: 324, endPoint x: 999, endPoint y: 325, distance: 77.7
click at [999, 305] on strong "Atividades com atendimento violado: 1" at bounding box center [918, 298] width 181 height 13
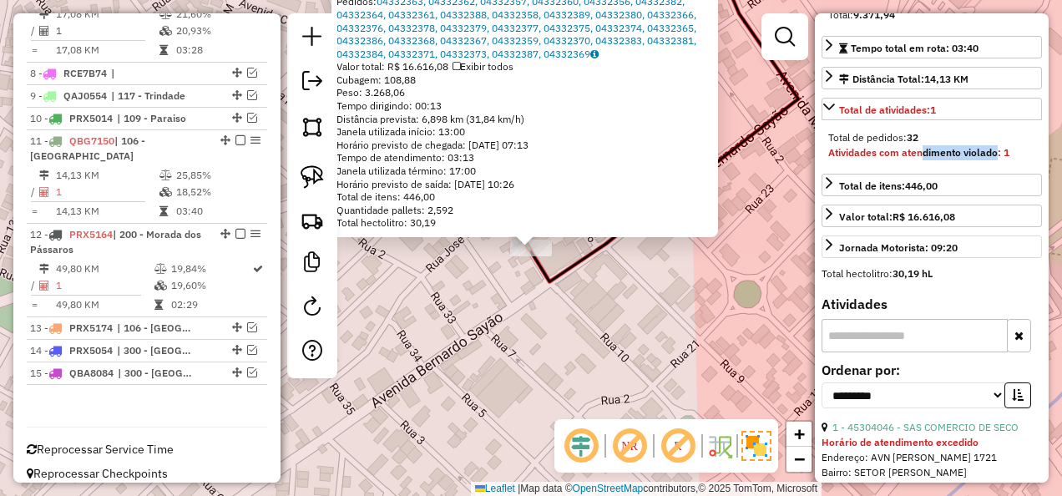
scroll to position [334, 0]
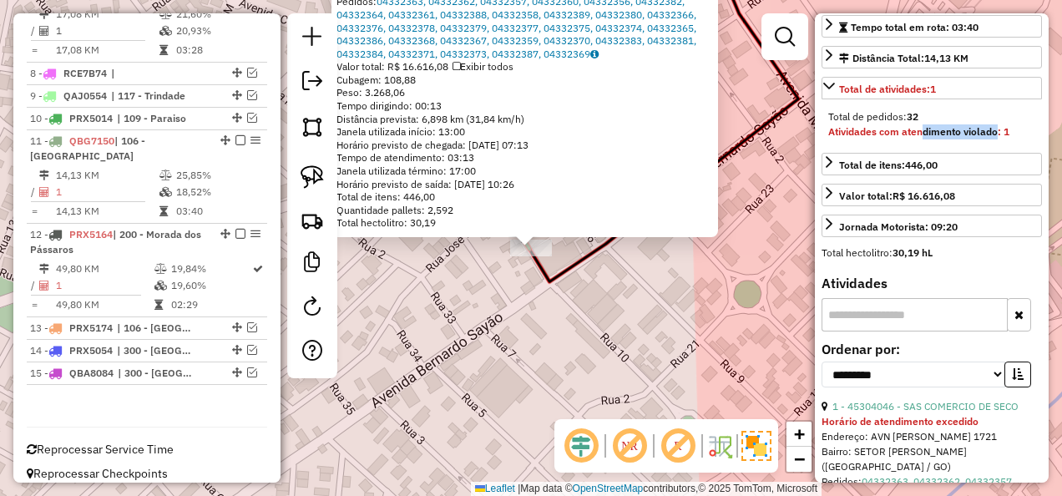
click at [998, 138] on strong "Atividades com atendimento violado: 1" at bounding box center [918, 131] width 181 height 13
click at [681, 451] on em at bounding box center [678, 446] width 40 height 40
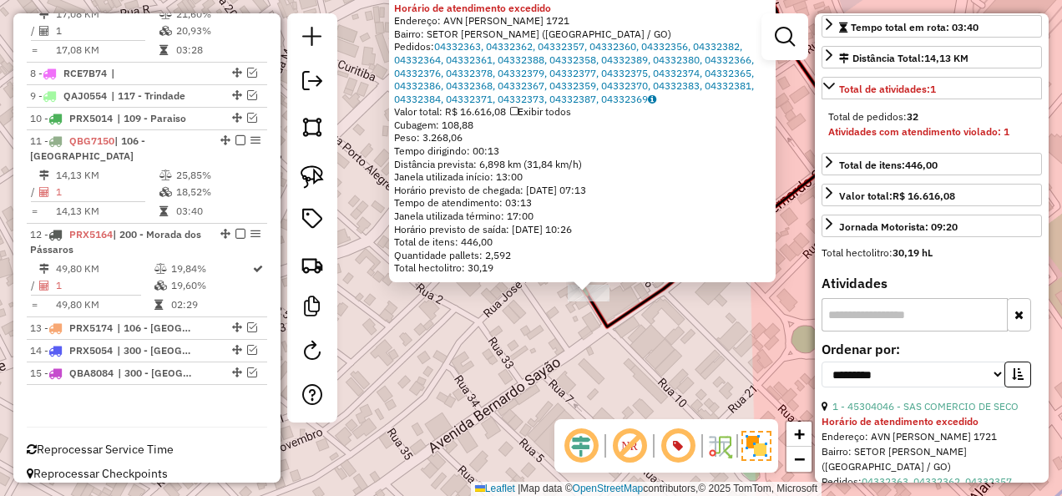
drag, startPoint x: 648, startPoint y: 326, endPoint x: 705, endPoint y: 370, distance: 72.0
click at [706, 371] on div "45304046 - SAS COMERCIO DE SECO Horário de atendimento excedido Endereço: AVN B…" at bounding box center [531, 248] width 1062 height 496
click at [670, 331] on div "45304046 - SAS COMERCIO DE SECO Horário de atendimento excedido Endereço: AVN B…" at bounding box center [531, 248] width 1062 height 496
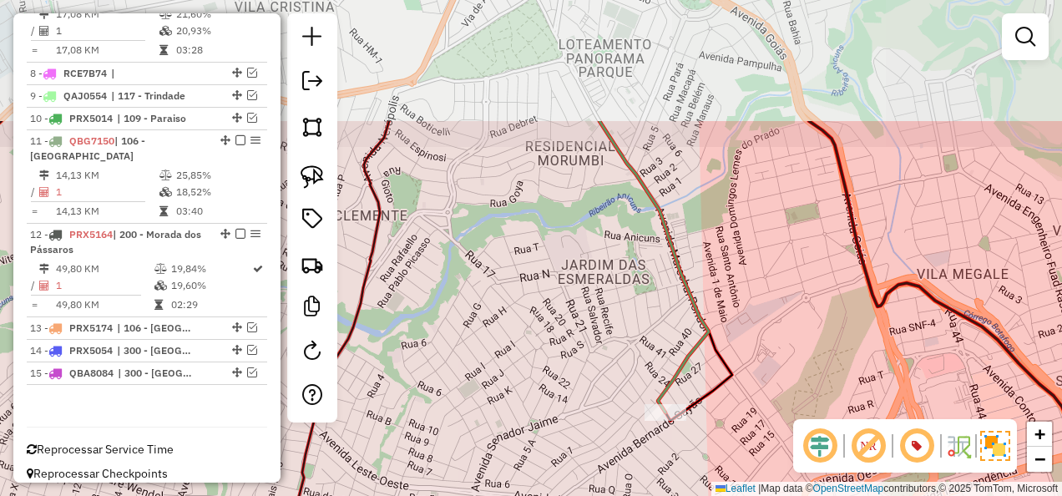
drag, startPoint x: 817, startPoint y: 184, endPoint x: 750, endPoint y: 350, distance: 179.1
click at [750, 350] on div "Janela de atendimento Grade de atendimento Capacidade Transportadoras Veículos …" at bounding box center [531, 248] width 1062 height 496
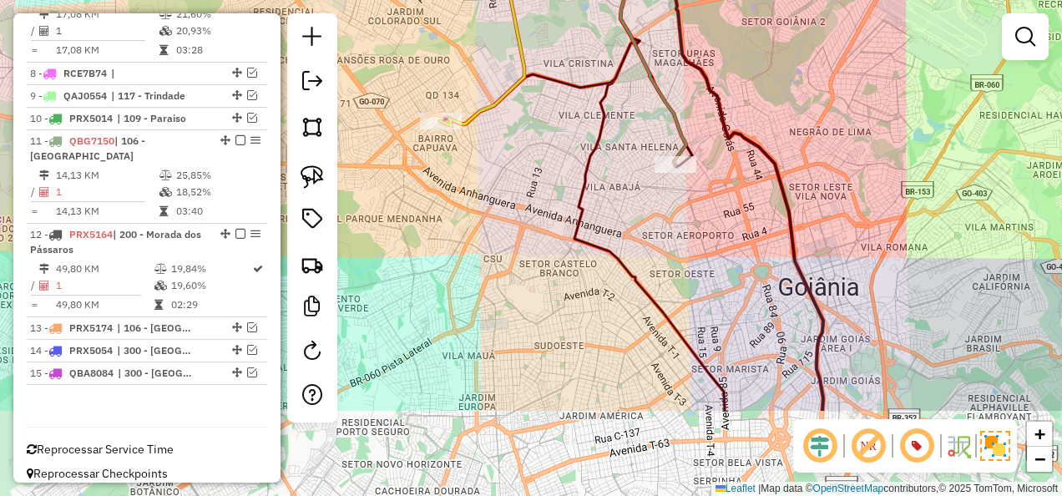
drag, startPoint x: 900, startPoint y: 258, endPoint x: 812, endPoint y: 131, distance: 154.3
click at [812, 131] on div "Janela de atendimento Grade de atendimento Capacidade Transportadoras Veículos …" at bounding box center [531, 248] width 1062 height 496
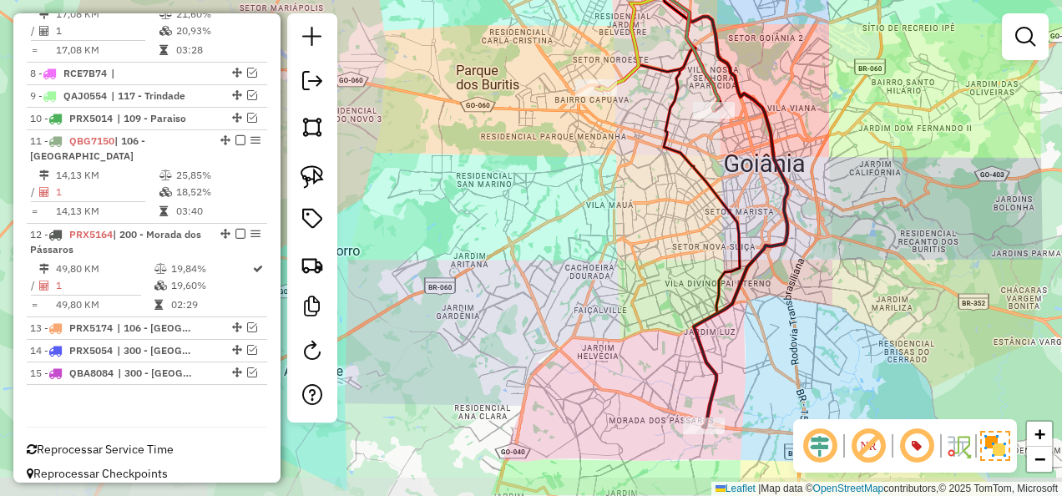
drag, startPoint x: 876, startPoint y: 198, endPoint x: 836, endPoint y: 147, distance: 64.8
click at [836, 147] on div "Janela de atendimento Grade de atendimento Capacidade Transportadoras Veículos …" at bounding box center [531, 248] width 1062 height 496
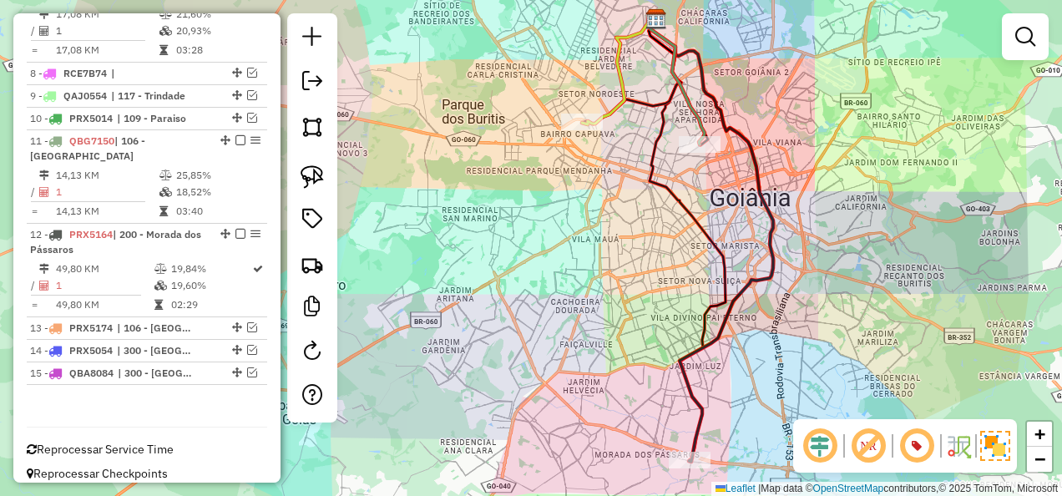
drag, startPoint x: 836, startPoint y: 147, endPoint x: 822, endPoint y: 181, distance: 37.1
click at [822, 181] on div "Janela de atendimento Grade de atendimento Capacidade Transportadoras Veículos …" at bounding box center [531, 248] width 1062 height 496
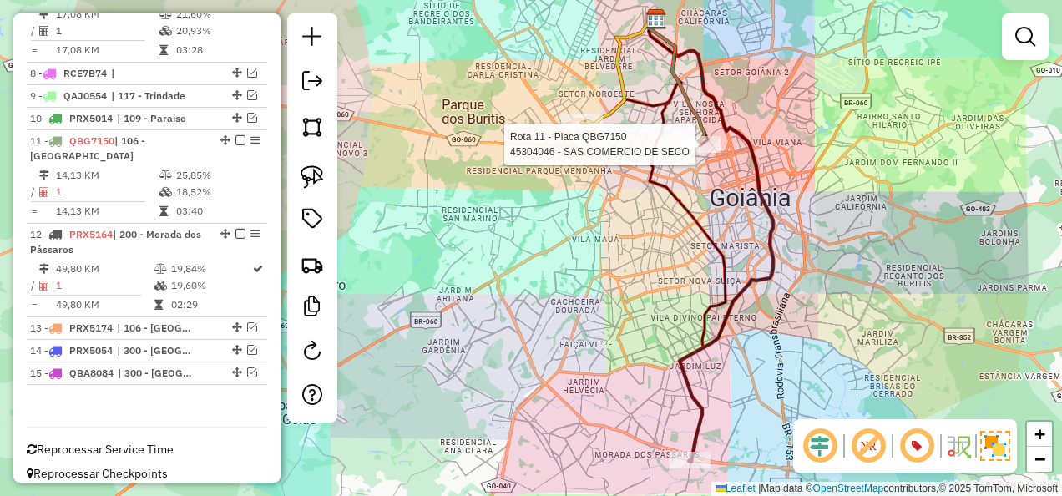
select select "**********"
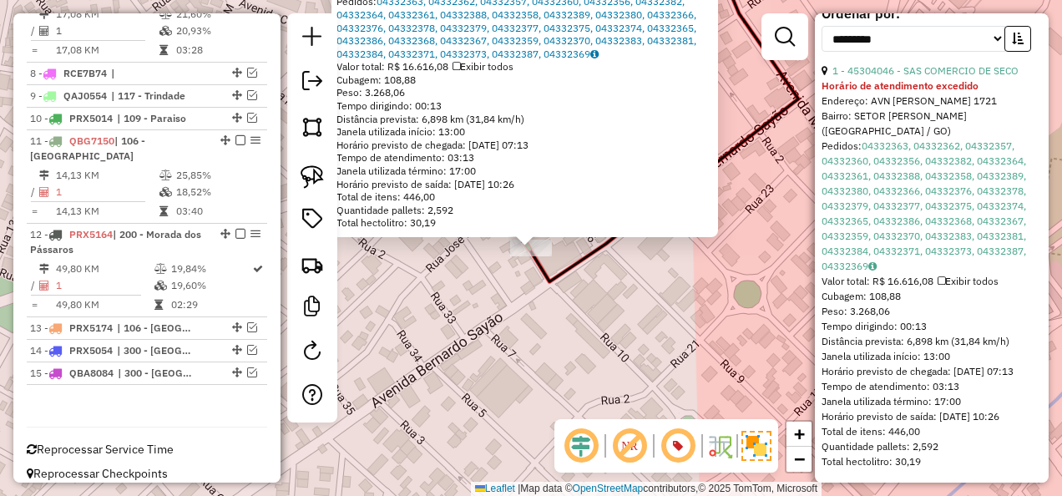
scroll to position [707, 0]
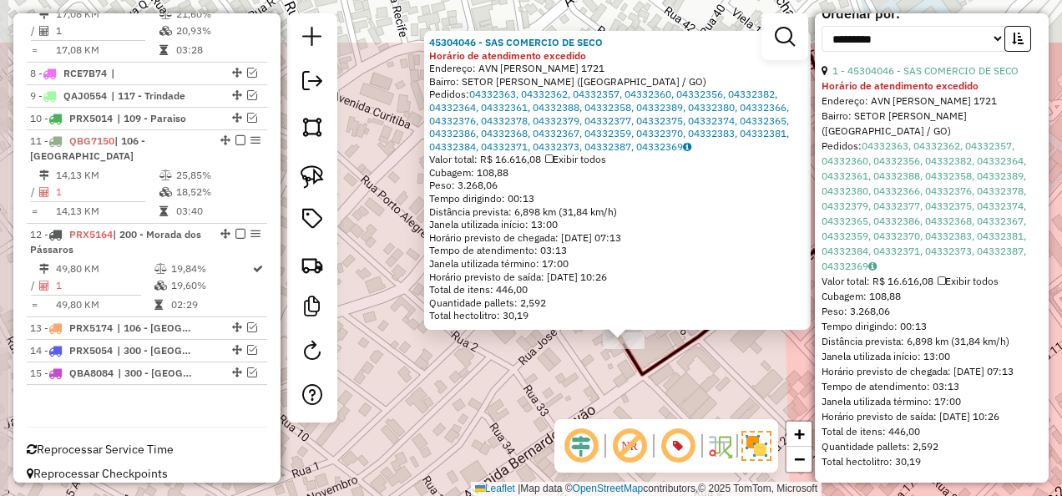
drag, startPoint x: 588, startPoint y: 294, endPoint x: 681, endPoint y: 387, distance: 131.1
click at [681, 387] on div "45304046 - SAS COMERCIO DE SECO Horário de atendimento excedido Endereço: AVN B…" at bounding box center [531, 248] width 1062 height 496
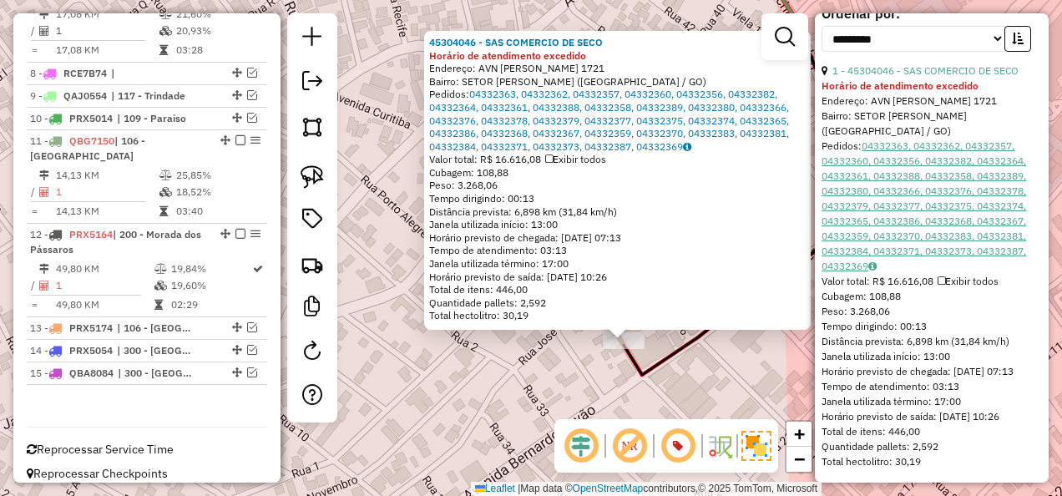
click at [946, 170] on link "04332363, 04332362, 04332357, 04332360, 04332356, 04332382, 04332364, 04332361,…" at bounding box center [924, 205] width 205 height 133
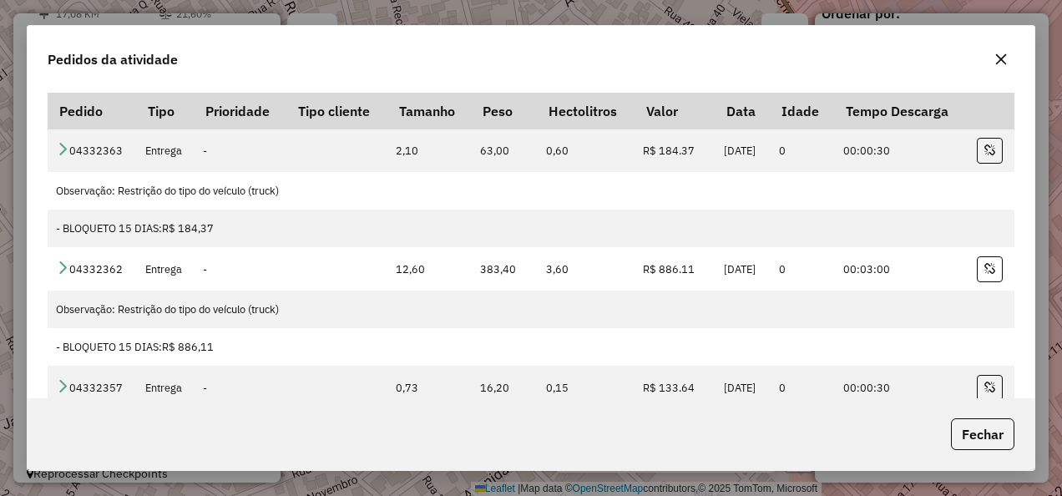
click at [993, 55] on button "button" at bounding box center [1001, 59] width 27 height 27
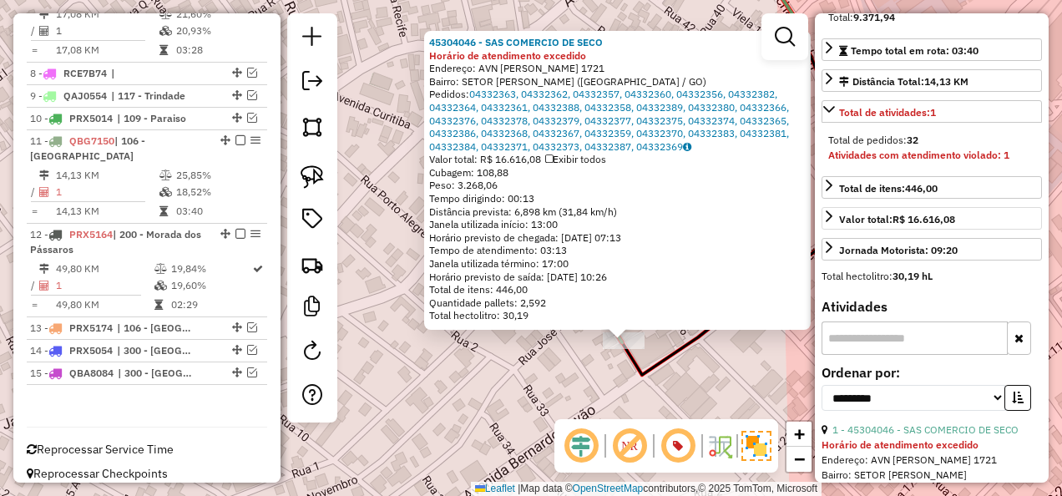
scroll to position [290, 0]
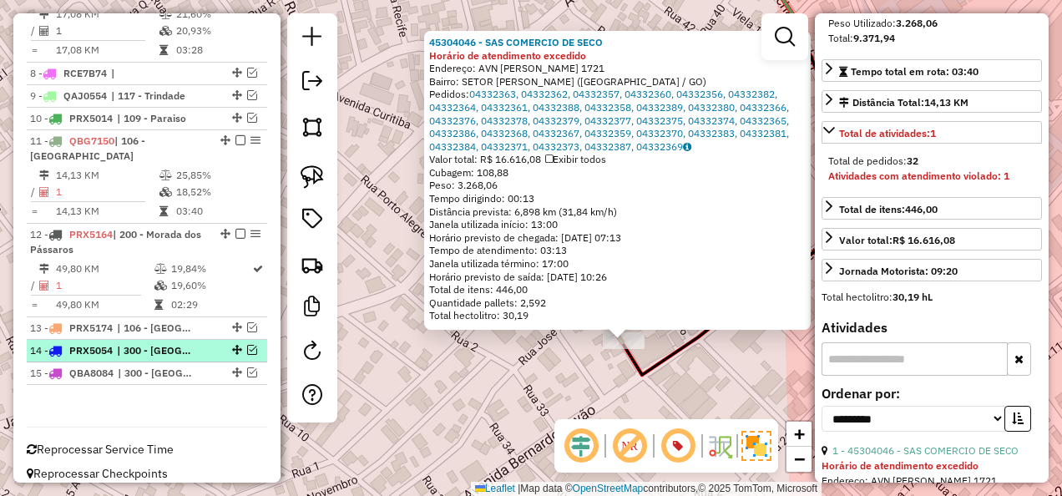
click at [171, 343] on span "| 300 - [GEOGRAPHIC_DATA]" at bounding box center [155, 350] width 77 height 15
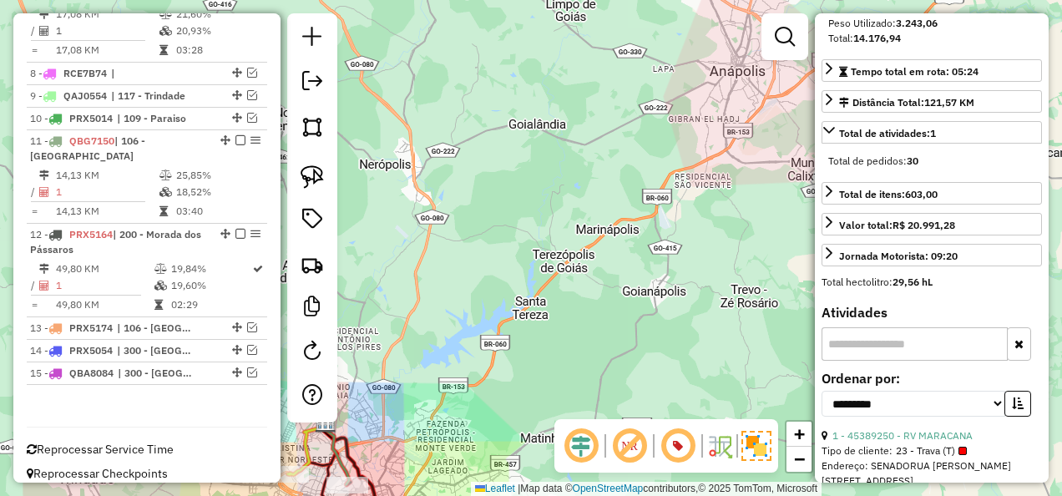
scroll to position [206, 0]
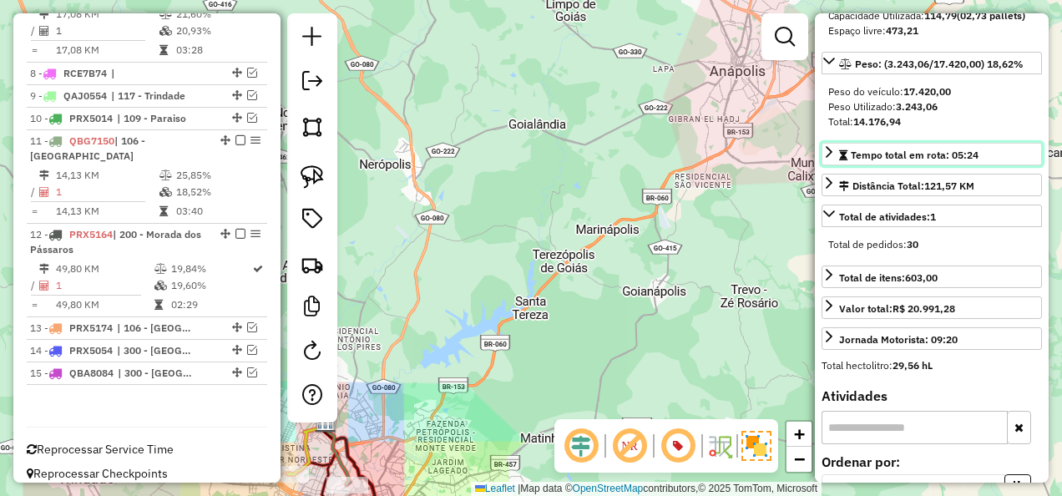
drag, startPoint x: 985, startPoint y: 179, endPoint x: 930, endPoint y: 178, distance: 55.1
click at [930, 165] on link "Tempo total em rota: 05:24" at bounding box center [932, 154] width 220 height 23
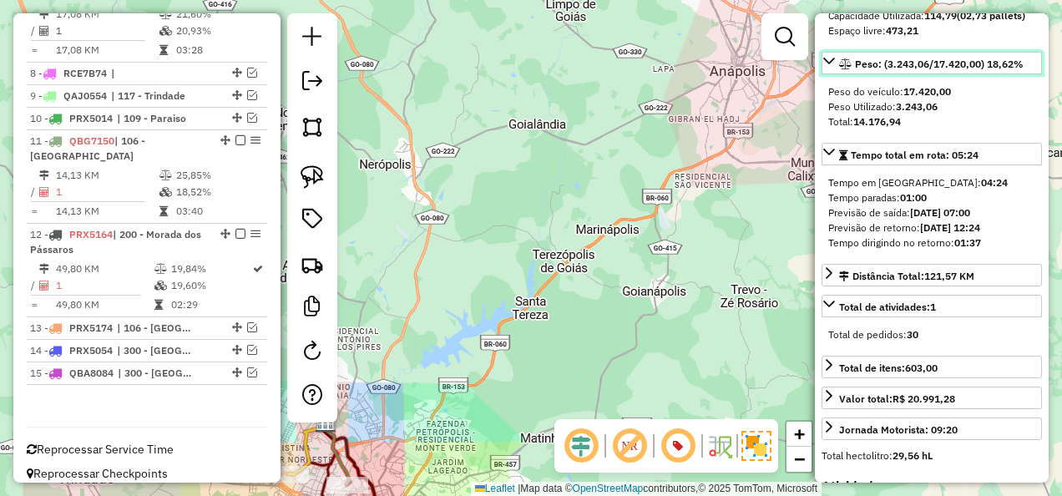
click at [965, 74] on link "Peso: (3.243,06/17.420,00) 18,62%" at bounding box center [932, 63] width 220 height 23
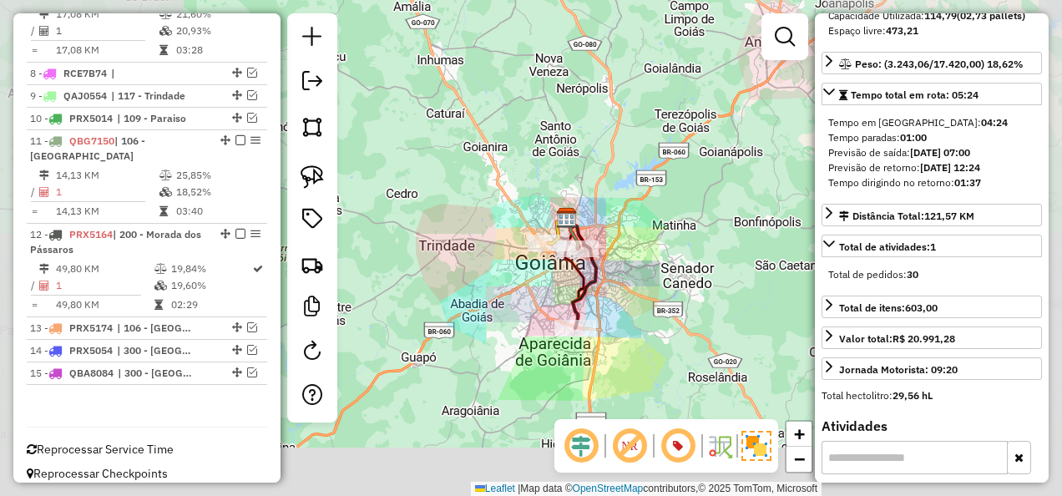
click at [702, 162] on div "Janela de atendimento Grade de atendimento Capacidade Transportadoras Veículos …" at bounding box center [531, 248] width 1062 height 496
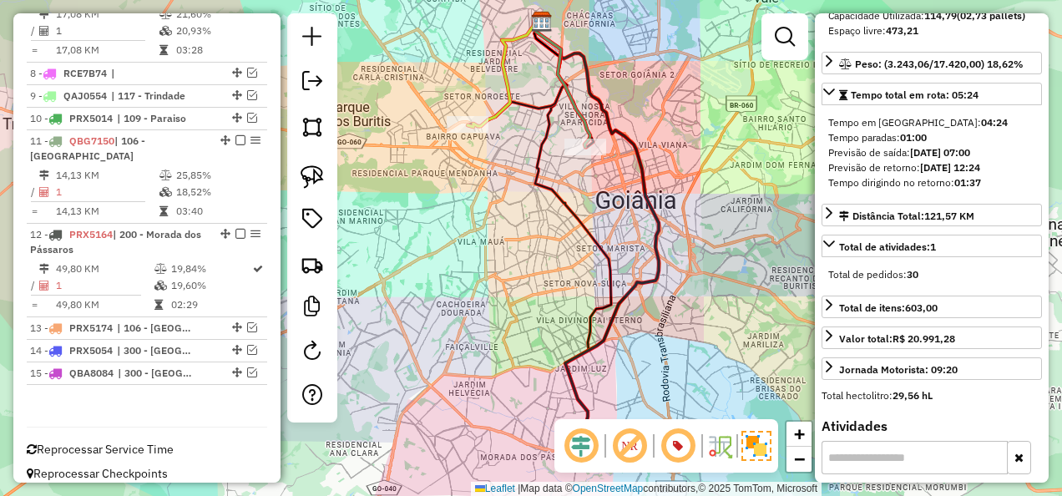
drag, startPoint x: 681, startPoint y: 230, endPoint x: 692, endPoint y: 251, distance: 22.8
click at [692, 251] on div "Janela de atendimento Grade de atendimento Capacidade Transportadoras Veículos …" at bounding box center [531, 248] width 1062 height 496
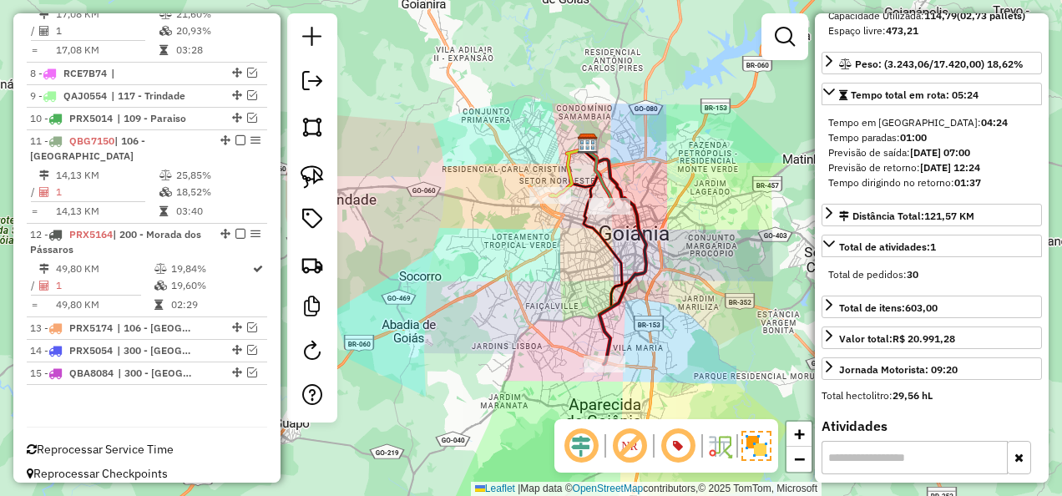
drag, startPoint x: 698, startPoint y: 272, endPoint x: 671, endPoint y: 280, distance: 28.6
click at [671, 280] on div "Janela de atendimento Grade de atendimento Capacidade Transportadoras Veículos …" at bounding box center [531, 248] width 1062 height 496
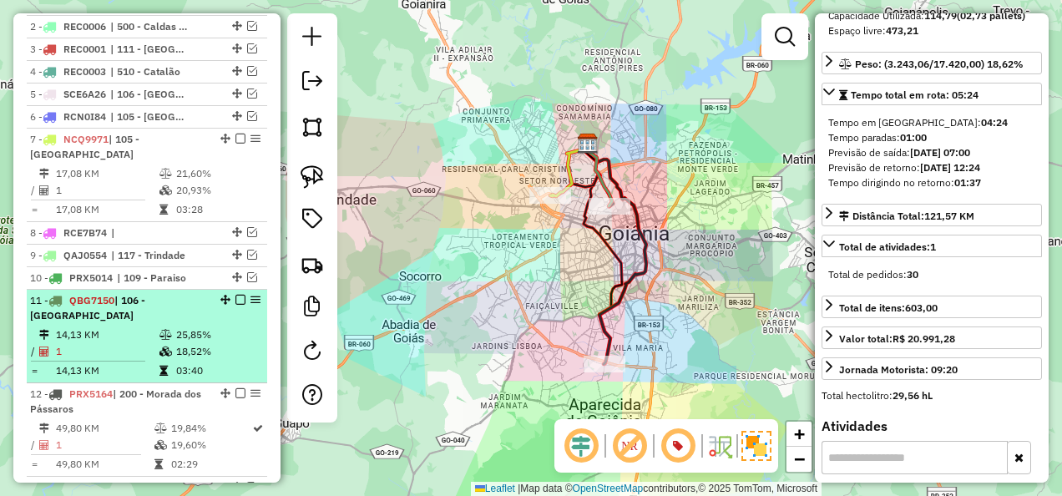
scroll to position [723, 0]
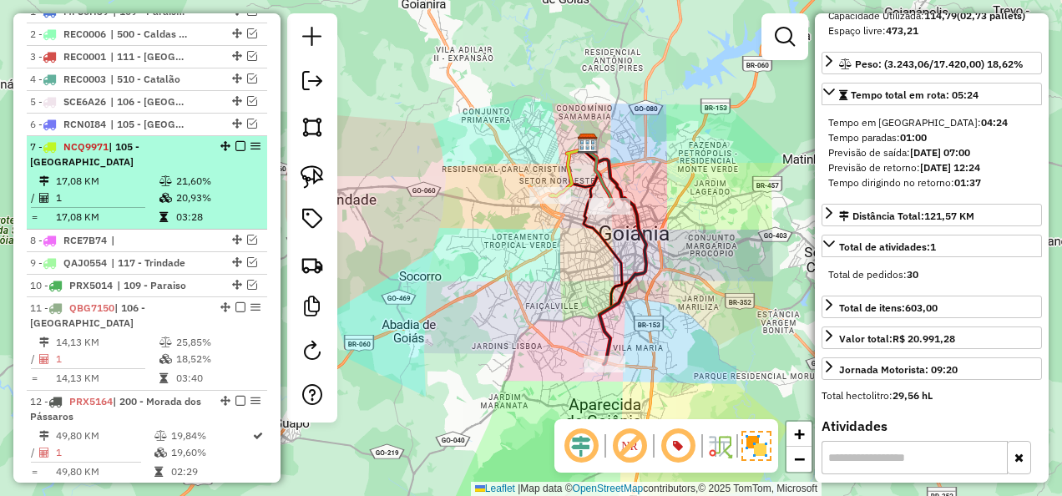
click at [159, 186] on icon at bounding box center [165, 181] width 13 height 10
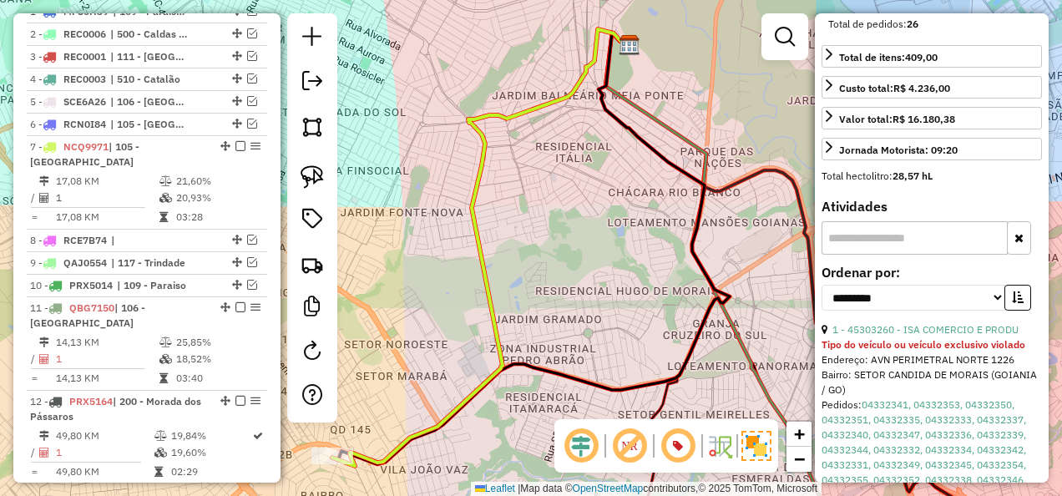
scroll to position [624, 0]
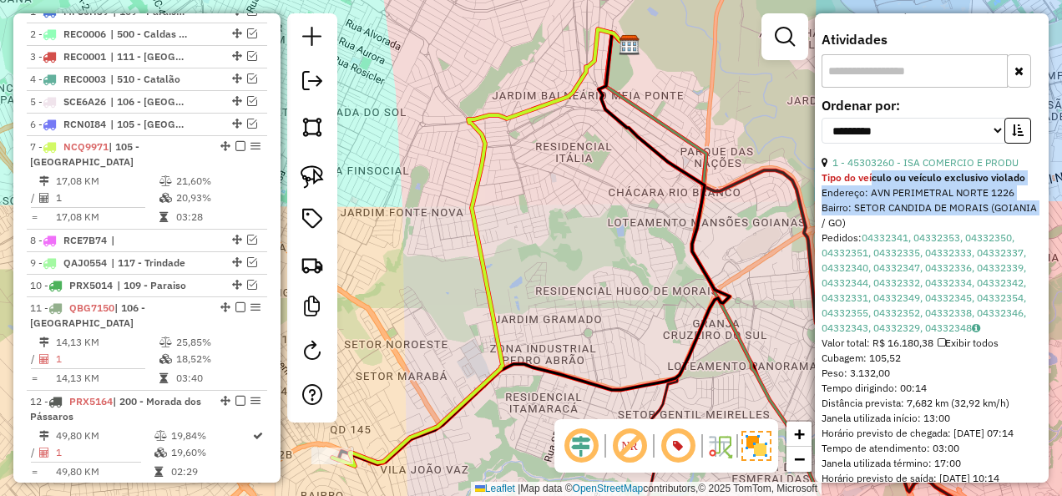
drag, startPoint x: 970, startPoint y: 222, endPoint x: 1041, endPoint y: 227, distance: 71.2
click at [1041, 227] on div "**********" at bounding box center [932, 247] width 234 height 469
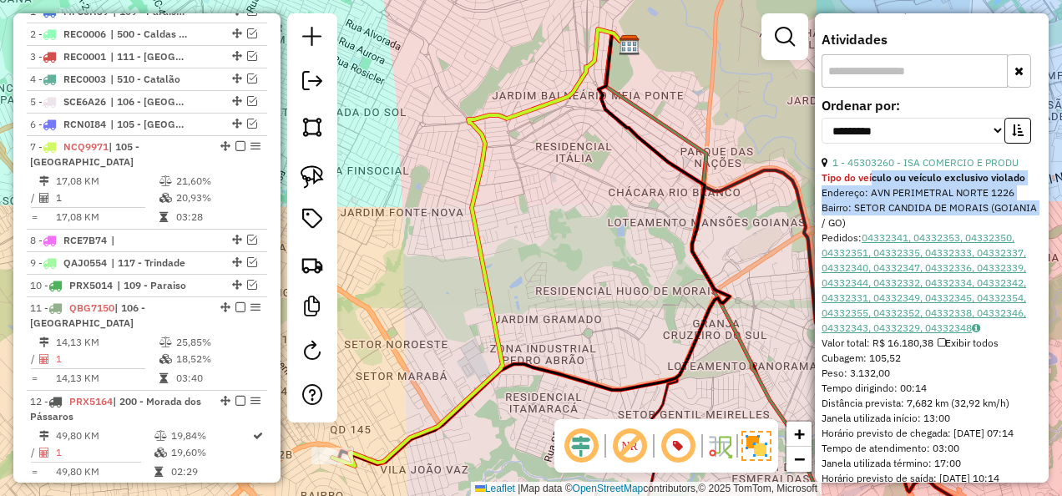
drag, startPoint x: 1041, startPoint y: 227, endPoint x: 993, endPoint y: 254, distance: 55.3
click at [993, 254] on link "04332341, 04332353, 04332350, 04332351, 04332335, 04332333, 04332337, 04332340,…" at bounding box center [924, 282] width 205 height 103
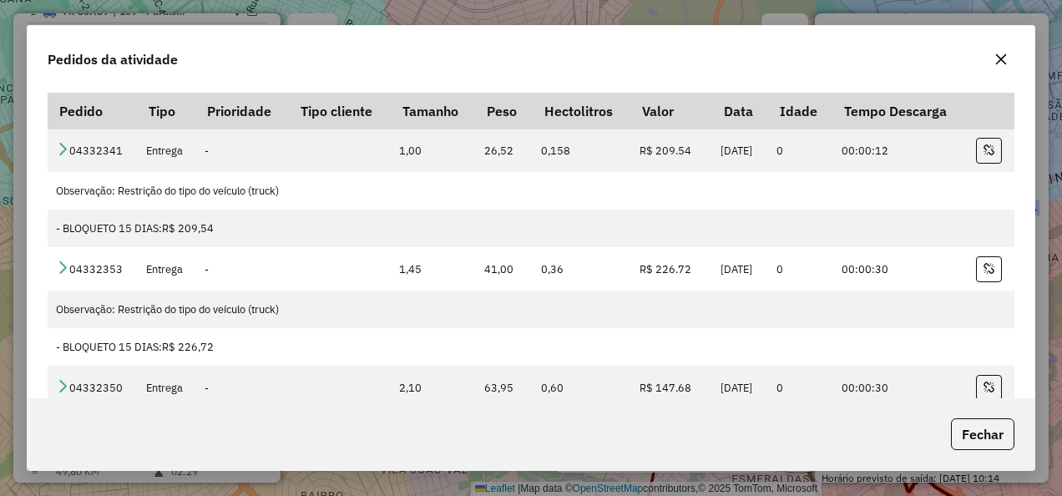
click at [997, 57] on icon "button" at bounding box center [1000, 59] width 13 height 13
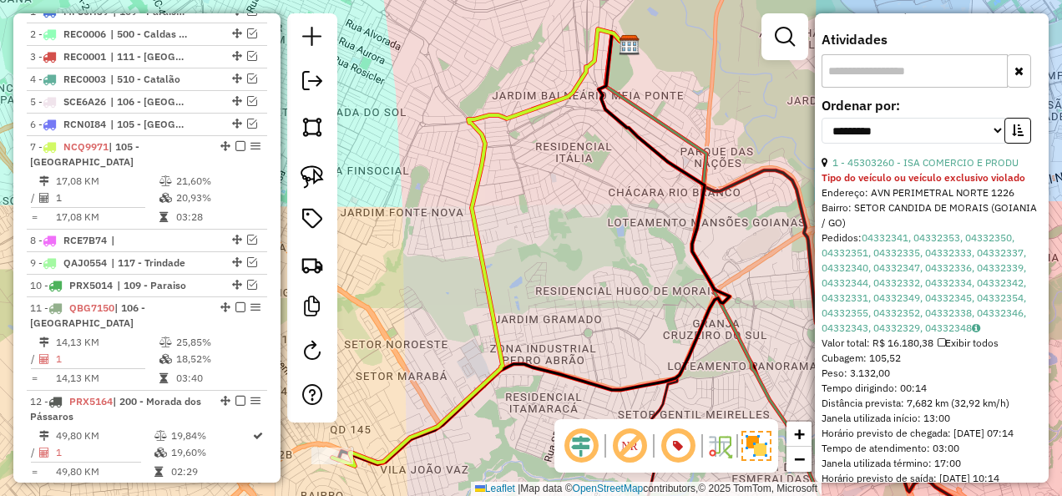
click at [973, 230] on div "Bairro: SETOR CANDIDA DE MORAIS (GOIANIA / GO)" at bounding box center [932, 215] width 220 height 30
drag, startPoint x: 835, startPoint y: 196, endPoint x: 929, endPoint y: 200, distance: 94.4
click at [929, 184] on strong "Tipo do veículo ou veículo exclusivo violado" at bounding box center [924, 177] width 204 height 13
drag, startPoint x: 929, startPoint y: 200, endPoint x: 930, endPoint y: 214, distance: 13.4
click at [930, 200] on div "Endereço: AVN PERIMETRAL NORTE 1226" at bounding box center [932, 192] width 220 height 15
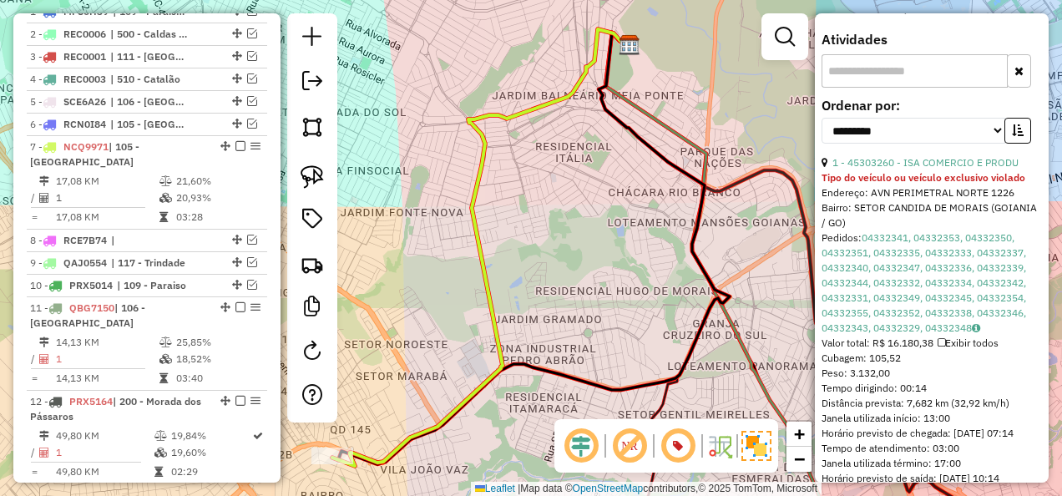
drag, startPoint x: 930, startPoint y: 214, endPoint x: 939, endPoint y: 217, distance: 9.0
click at [939, 200] on div "Endereço: AVN PERIMETRAL NORTE 1226" at bounding box center [932, 192] width 220 height 15
click at [940, 155] on div "**********" at bounding box center [932, 127] width 220 height 56
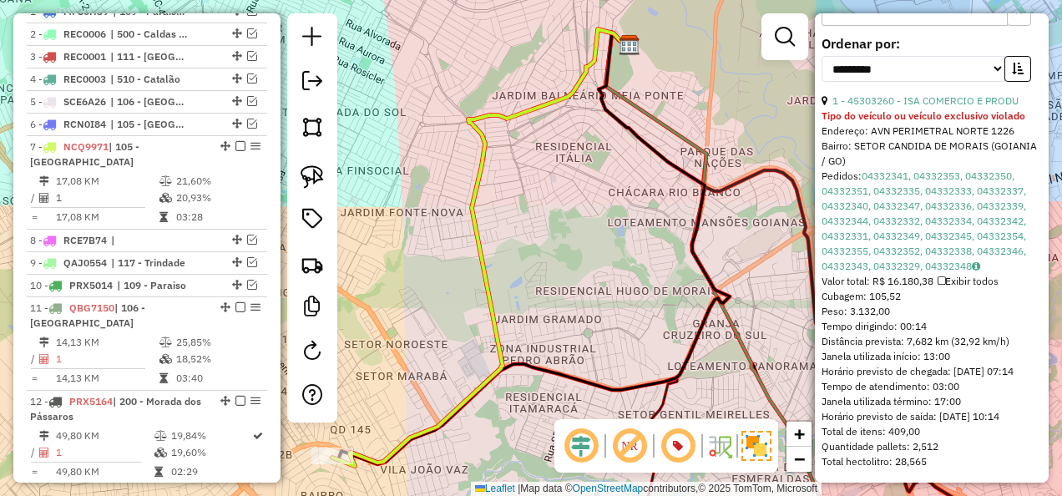
scroll to position [722, 0]
click at [959, 94] on link "1 - 45303260 - ISA COMERCIO E PRODU" at bounding box center [926, 100] width 186 height 13
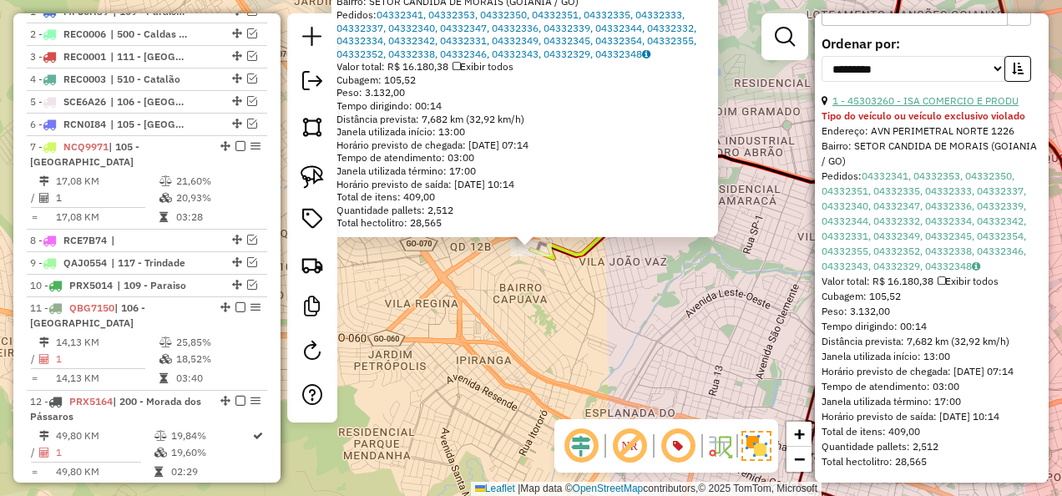
click at [935, 94] on link "1 - 45303260 - ISA COMERCIO E PRODU" at bounding box center [926, 100] width 186 height 13
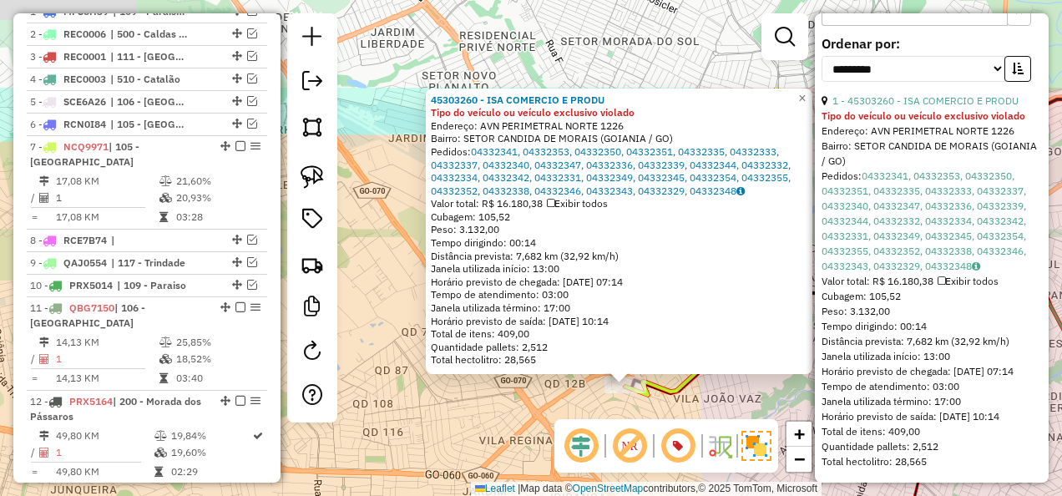
drag, startPoint x: 656, startPoint y: 315, endPoint x: 750, endPoint y: 439, distance: 155.6
click at [752, 452] on hb-router-mapa "Informações da Sessão 1228690 - 04/08/2025 Modo simulação Criação: 12/08/2025 1…" at bounding box center [531, 248] width 1062 height 496
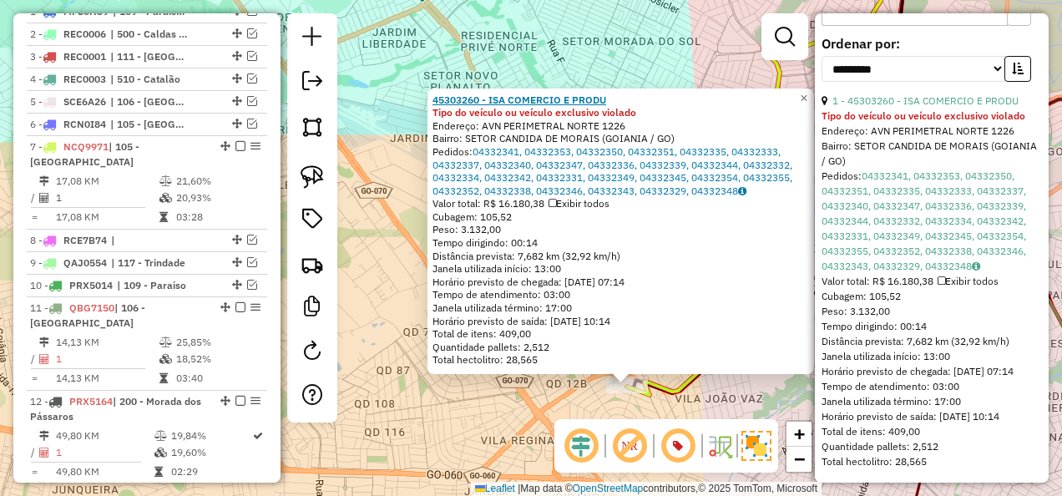
click at [533, 99] on strong "45303260 - ISA COMERCIO E PRODU" at bounding box center [520, 100] width 174 height 13
click at [482, 99] on strong "45303260 - ISA COMERCIO E PRODU" at bounding box center [520, 100] width 174 height 13
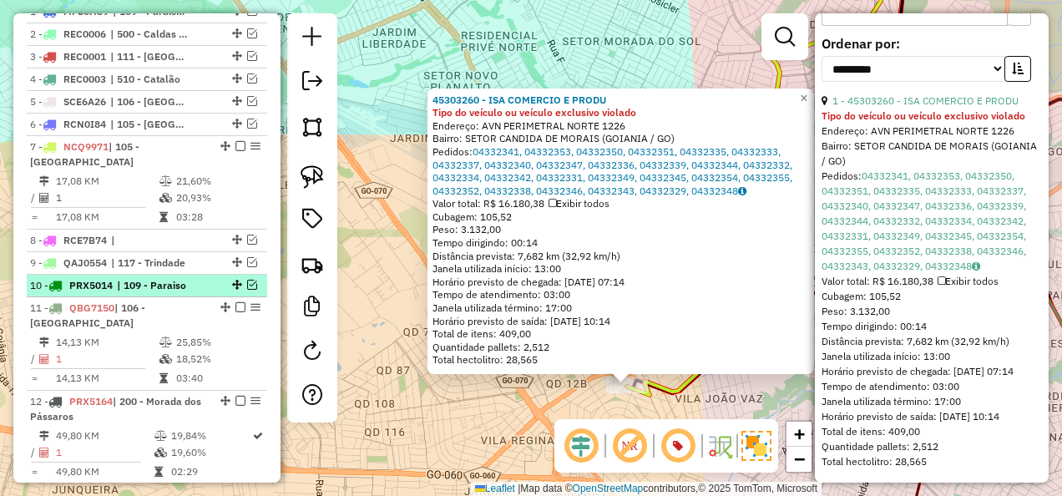
drag, startPoint x: 133, startPoint y: 240, endPoint x: 139, endPoint y: 279, distance: 39.0
click at [133, 240] on span "|" at bounding box center [149, 240] width 77 height 15
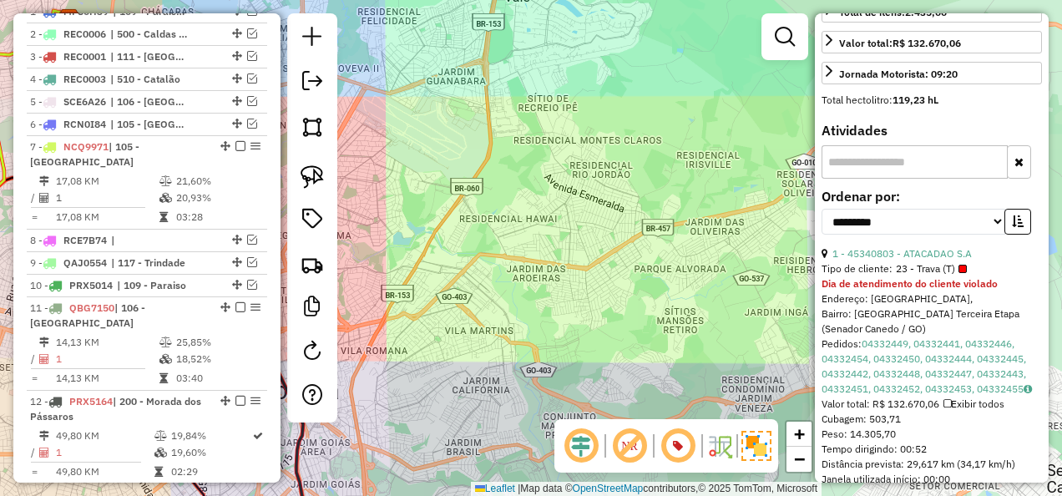
scroll to position [463, 0]
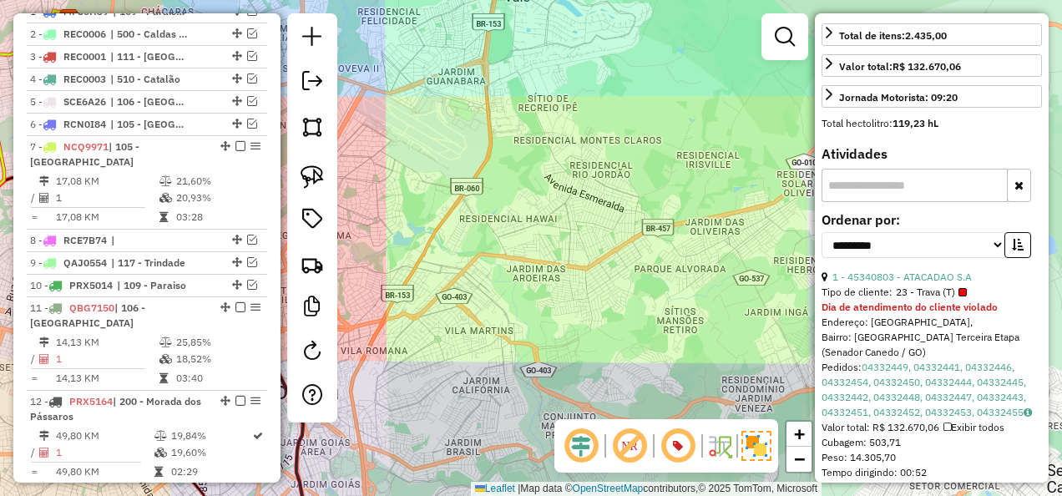
drag, startPoint x: 1001, startPoint y: 318, endPoint x: 863, endPoint y: 342, distance: 139.9
click at [863, 342] on div "1 - 45340803 - ATACADAO S.A Tipo de cliente: 23 - Trava (T) Dia de atendimento …" at bounding box center [932, 443] width 220 height 346
drag, startPoint x: 863, startPoint y: 342, endPoint x: 936, endPoint y: 359, distance: 74.5
click at [936, 359] on div "Bairro: Vila Santa Rosa Terceira Etapa (Senador Canedo / GO)" at bounding box center [932, 345] width 220 height 30
drag, startPoint x: 991, startPoint y: 322, endPoint x: 875, endPoint y: 336, distance: 116.8
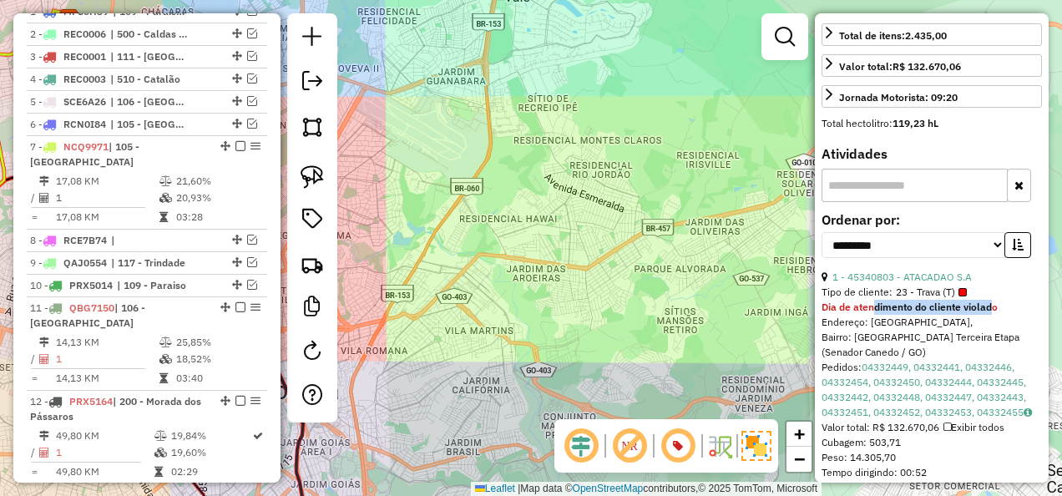
click at [875, 315] on div "Dia de atendimento do cliente violado" at bounding box center [932, 307] width 220 height 15
drag, startPoint x: 875, startPoint y: 336, endPoint x: 917, endPoint y: 361, distance: 48.7
click at [917, 360] on div "Bairro: Vila Santa Rosa Terceira Etapa (Senador Canedo / GO)" at bounding box center [932, 345] width 220 height 30
drag, startPoint x: 917, startPoint y: 361, endPoint x: 863, endPoint y: 326, distance: 63.9
click at [863, 313] on strong "Dia de atendimento do cliente violado" at bounding box center [910, 307] width 176 height 13
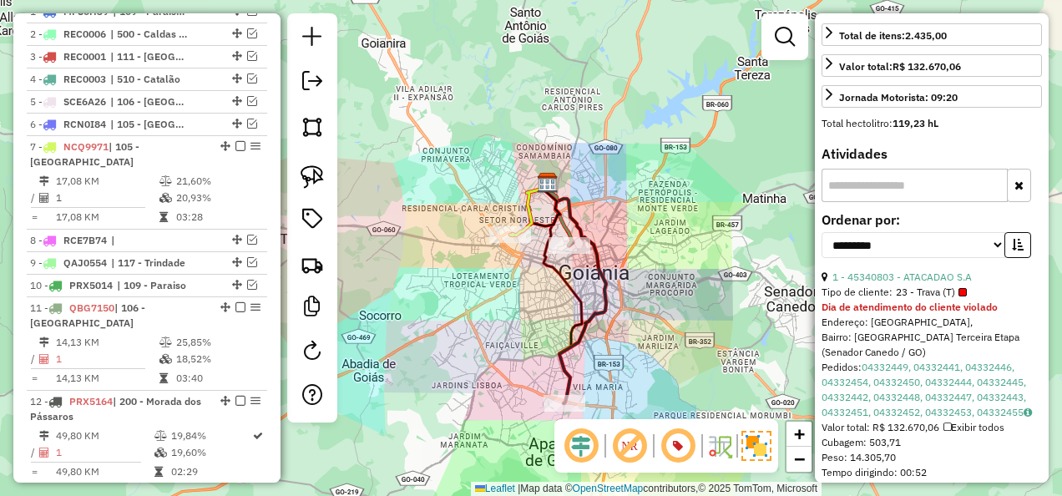
drag, startPoint x: 658, startPoint y: 296, endPoint x: 679, endPoint y: 247, distance: 52.7
click at [683, 251] on div "Janela de atendimento Grade de atendimento Capacidade Transportadoras Veículos …" at bounding box center [531, 248] width 1062 height 496
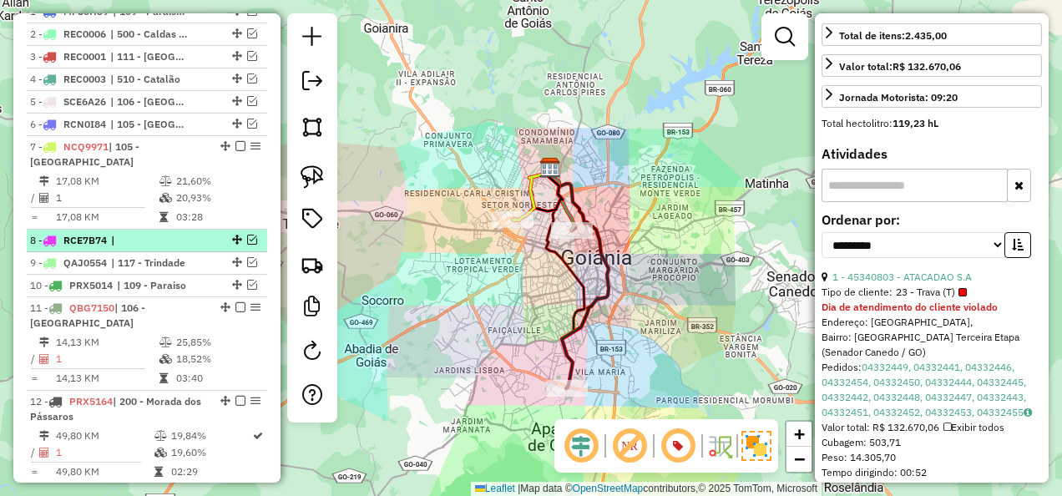
click at [247, 240] on em at bounding box center [252, 240] width 10 height 10
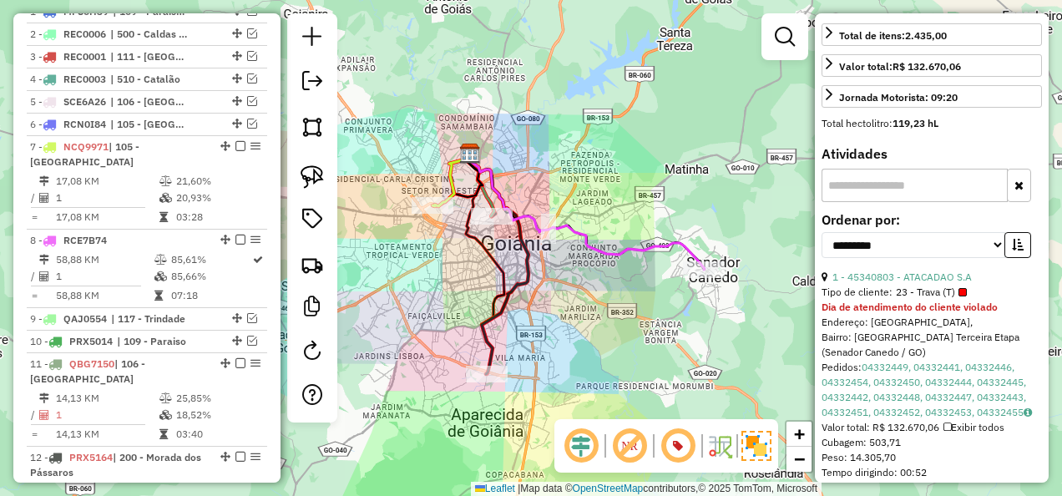
drag, startPoint x: 628, startPoint y: 273, endPoint x: 539, endPoint y: 257, distance: 89.9
click at [539, 257] on div "Janela de atendimento Grade de atendimento Capacidade Transportadoras Veículos …" at bounding box center [531, 248] width 1062 height 496
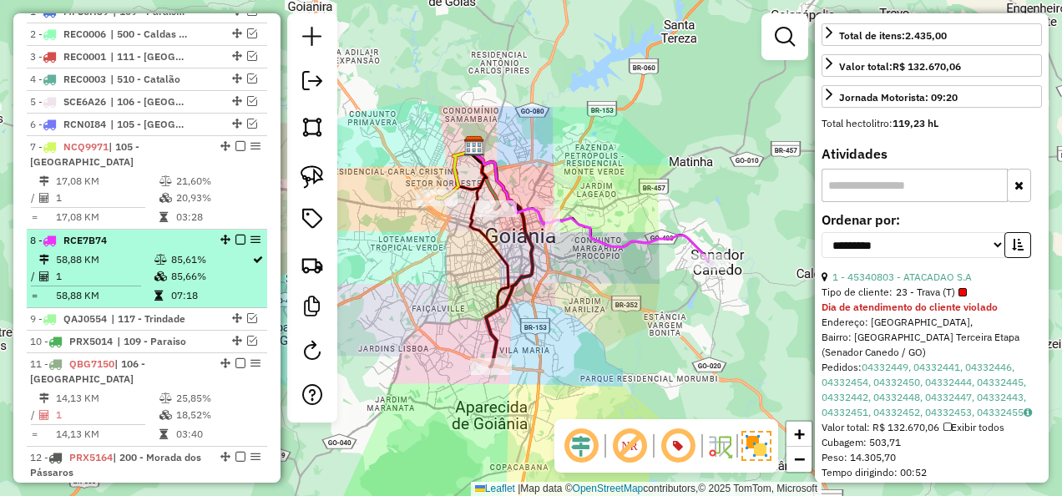
click at [235, 244] on em at bounding box center [240, 240] width 10 height 10
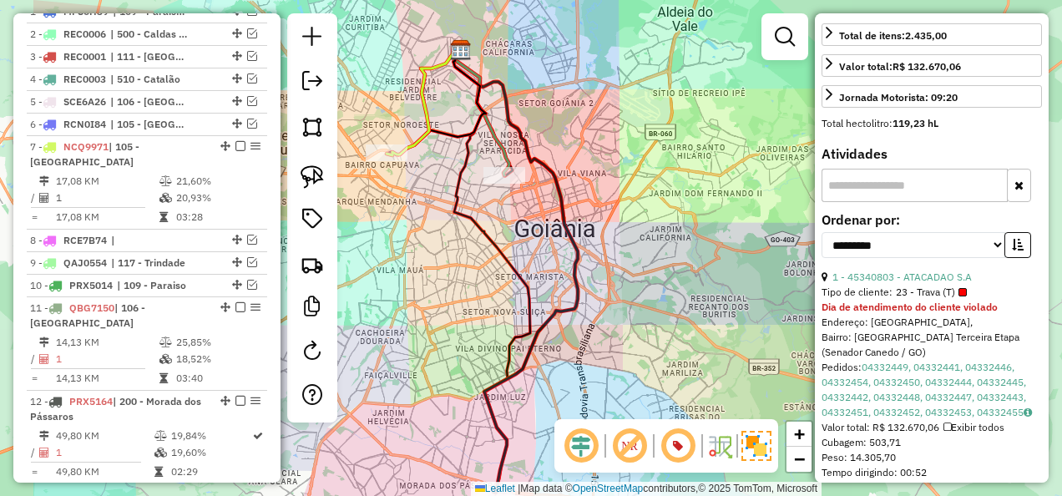
drag, startPoint x: 605, startPoint y: 257, endPoint x: 748, endPoint y: 304, distance: 150.2
click at [748, 304] on div "Janela de atendimento Grade de atendimento Capacidade Transportadoras Veículos …" at bounding box center [531, 248] width 1062 height 496
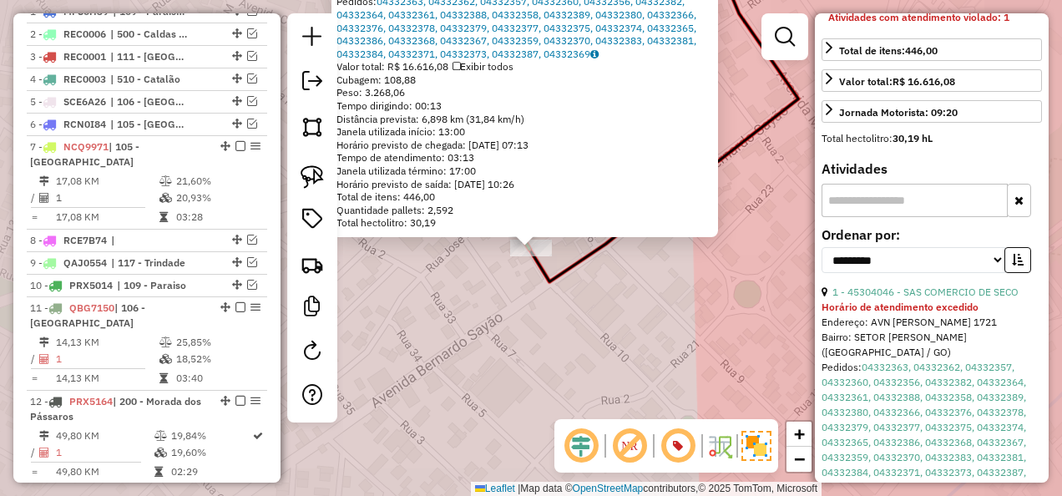
scroll to position [890, 0]
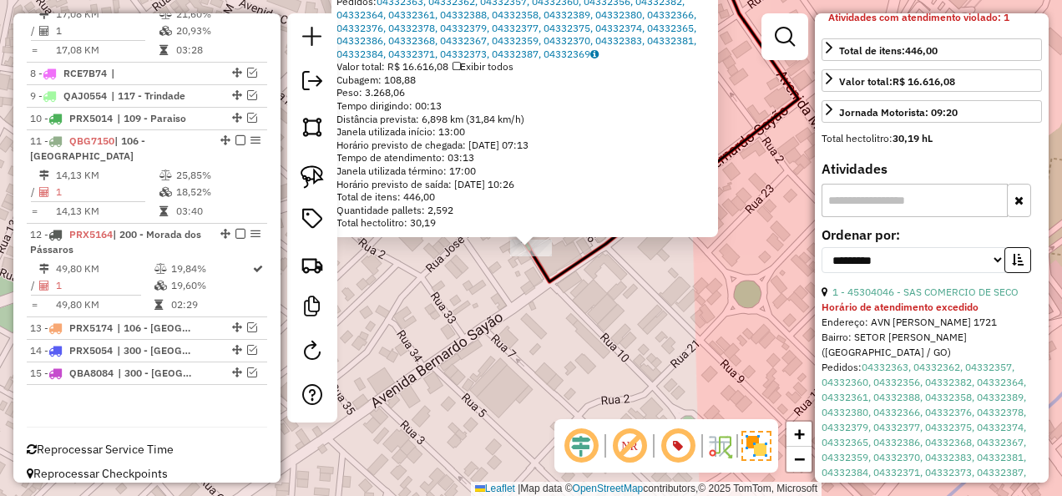
click at [641, 277] on div "45304046 - SAS COMERCIO DE SECO Horário de atendimento excedido Endereço: AVN B…" at bounding box center [531, 248] width 1062 height 496
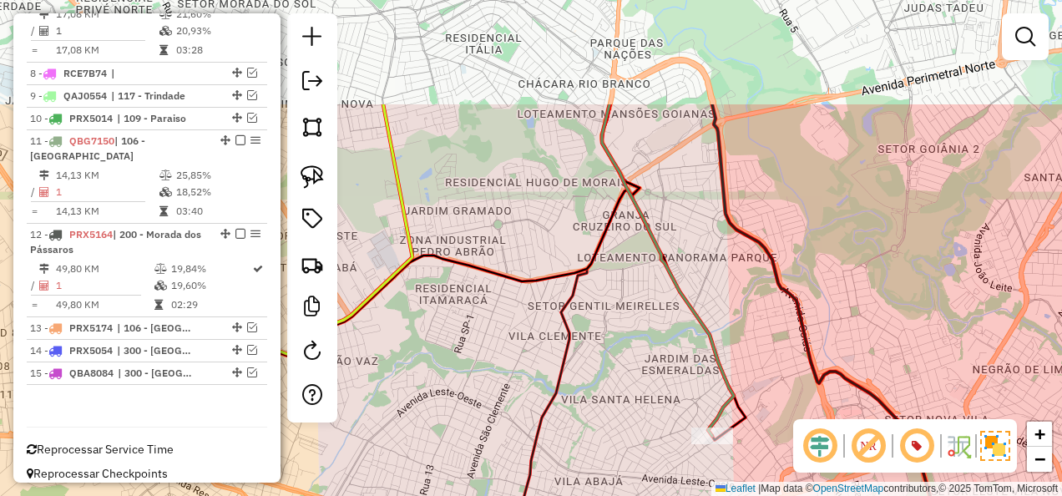
drag, startPoint x: 726, startPoint y: 253, endPoint x: 773, endPoint y: 367, distance: 123.6
click at [773, 367] on div "Janela de atendimento Grade de atendimento Capacidade Transportadoras Veículos …" at bounding box center [531, 248] width 1062 height 496
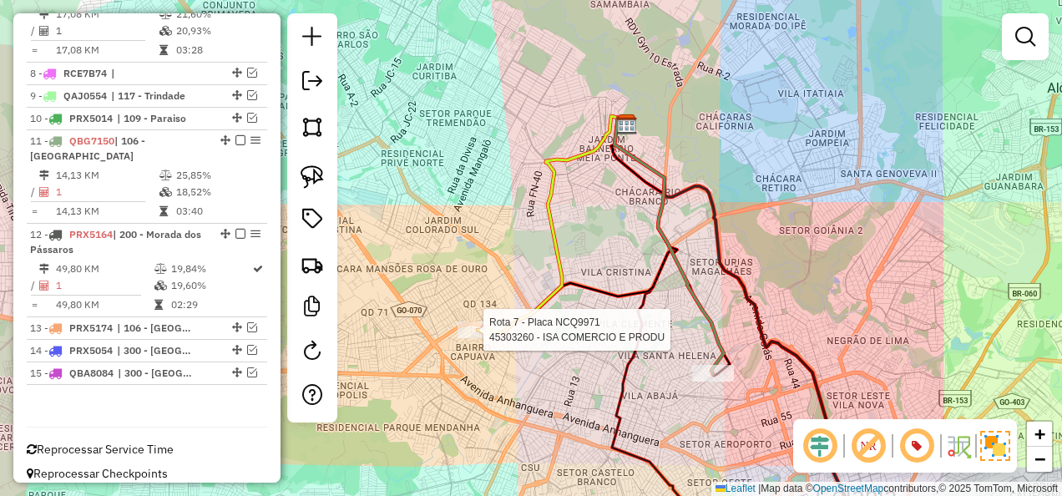
click at [472, 338] on div at bounding box center [479, 329] width 42 height 17
select select "**********"
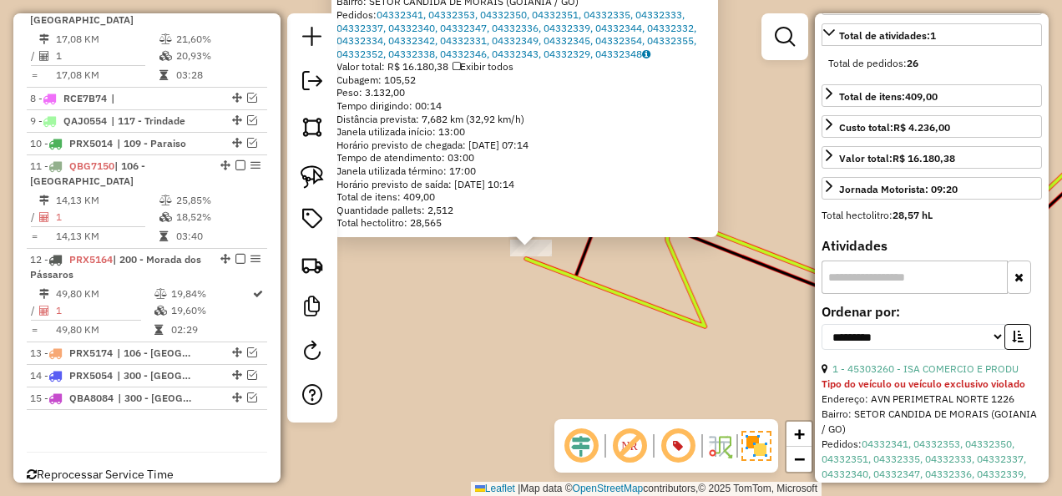
scroll to position [501, 0]
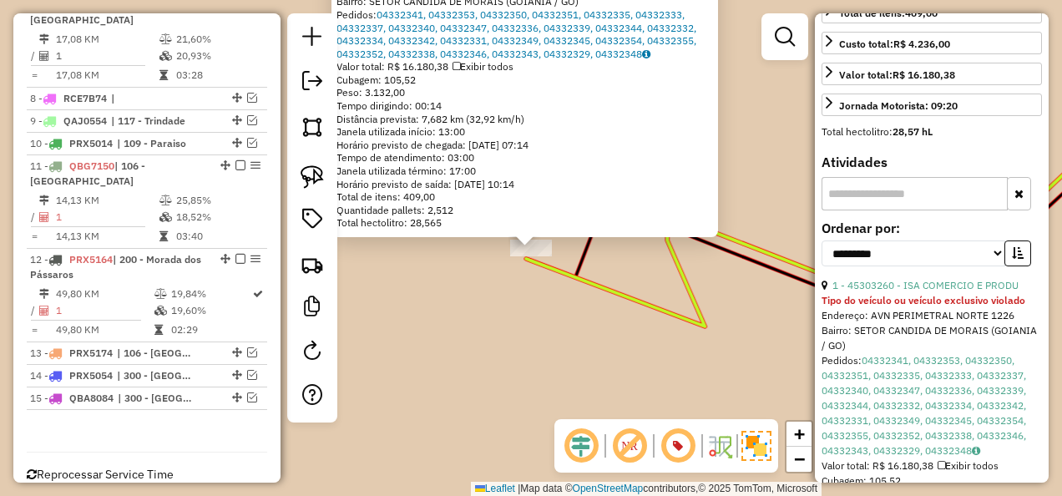
click at [519, 347] on div "45303260 - ISA COMERCIO E PRODU Tipo do veículo ou veículo exclusivo violado En…" at bounding box center [531, 248] width 1062 height 496
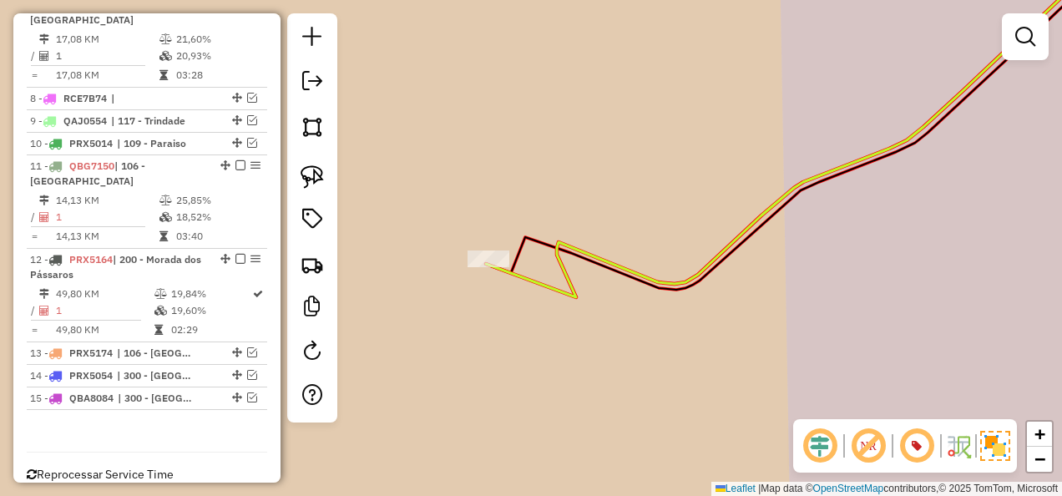
drag, startPoint x: 716, startPoint y: 327, endPoint x: 635, endPoint y: 289, distance: 89.6
click at [635, 289] on icon at bounding box center [786, 136] width 601 height 306
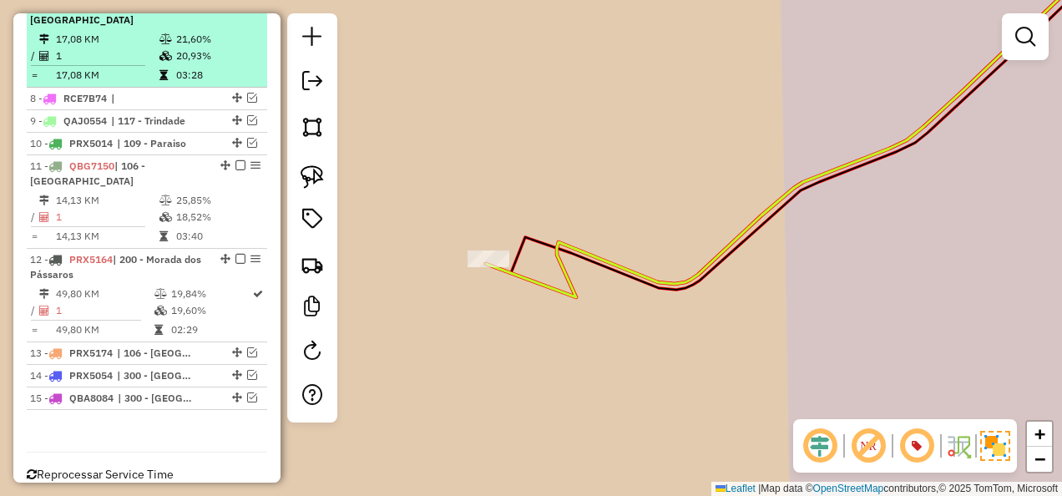
click at [235, 9] on em at bounding box center [240, 4] width 10 height 10
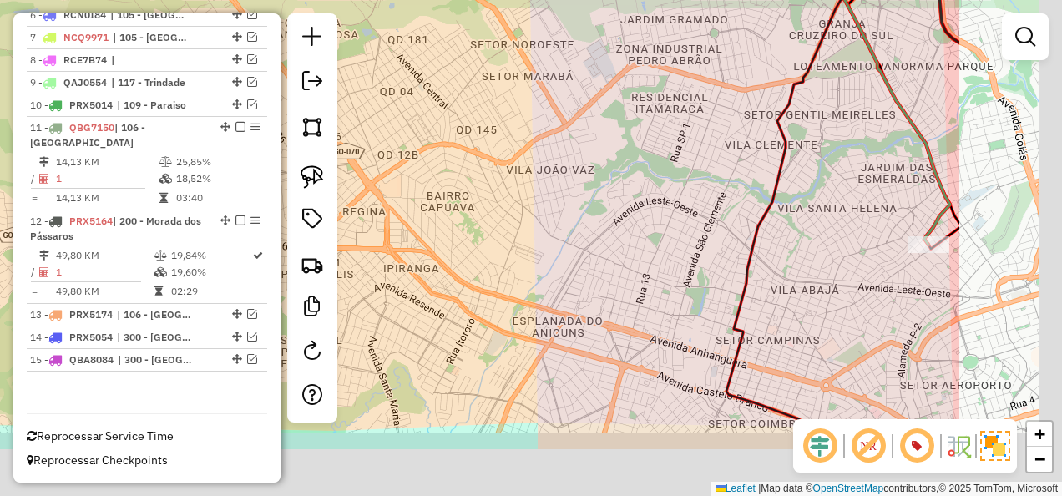
drag, startPoint x: 778, startPoint y: 268, endPoint x: 509, endPoint y: 176, distance: 284.1
click at [509, 176] on div "Janela de atendimento Grade de atendimento Capacidade Transportadoras Veículos …" at bounding box center [531, 248] width 1062 height 496
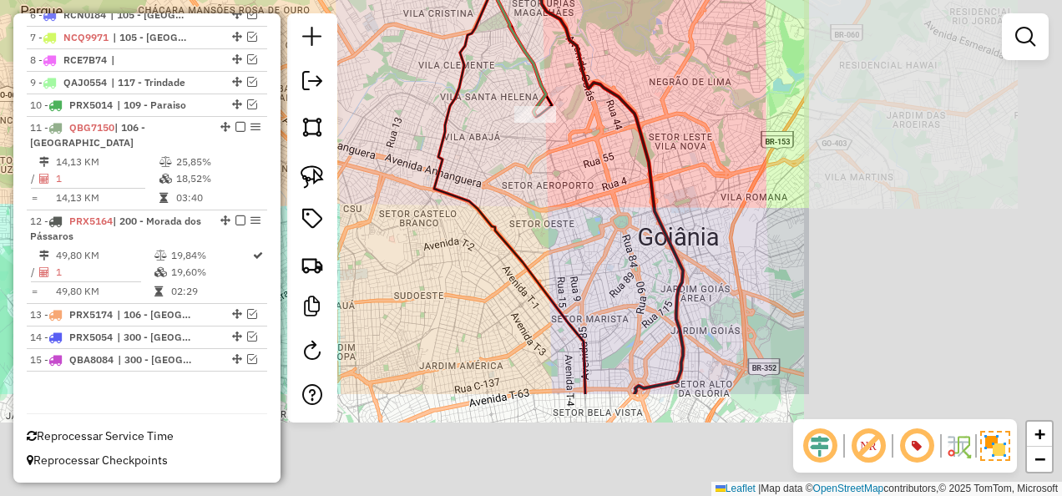
drag, startPoint x: 721, startPoint y: 237, endPoint x: 548, endPoint y: 151, distance: 193.8
click at [535, 142] on div "Janela de atendimento Grade de atendimento Capacidade Transportadoras Veículos …" at bounding box center [531, 248] width 1062 height 496
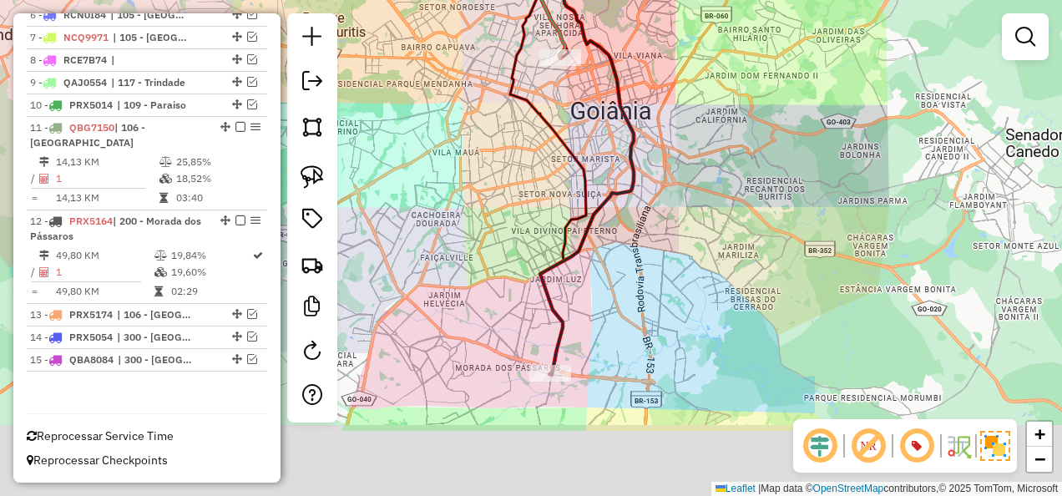
drag, startPoint x: 658, startPoint y: 307, endPoint x: 653, endPoint y: 197, distance: 110.3
click at [650, 187] on div "Janela de atendimento Grade de atendimento Capacidade Transportadoras Veículos …" at bounding box center [531, 248] width 1062 height 496
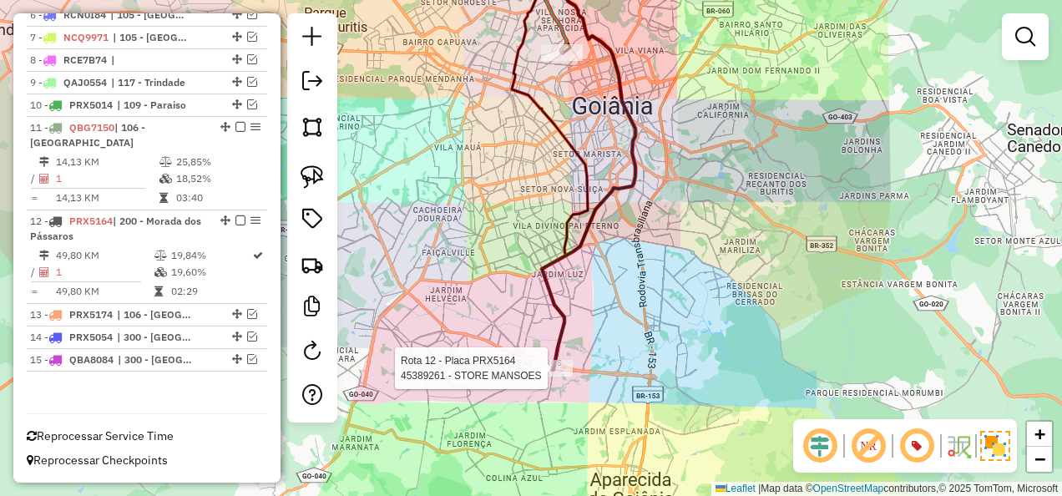
select select "**********"
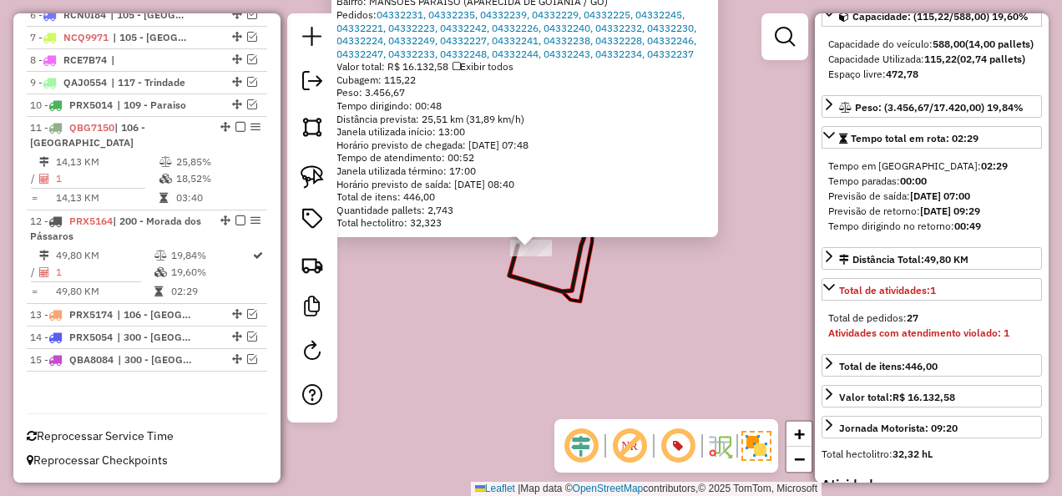
scroll to position [251, 0]
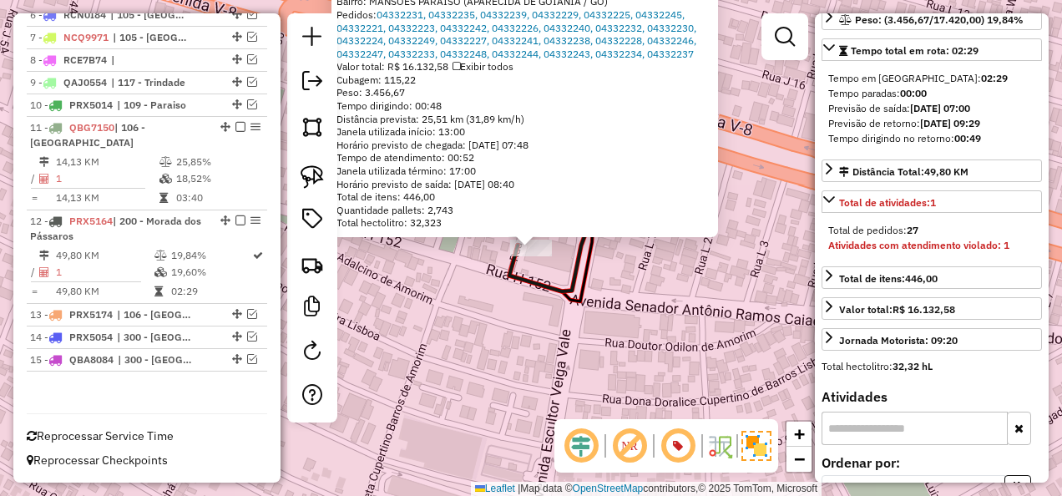
click at [951, 251] on strong "Atividades com atendimento violado: 1" at bounding box center [918, 245] width 181 height 13
drag, startPoint x: 615, startPoint y: 156, endPoint x: 743, endPoint y: 362, distance: 242.6
click at [743, 362] on div "45389261 - STORE MANSOES Horário de atendimento excedido Endereço: H 152 S/N Ba…" at bounding box center [531, 248] width 1062 height 496
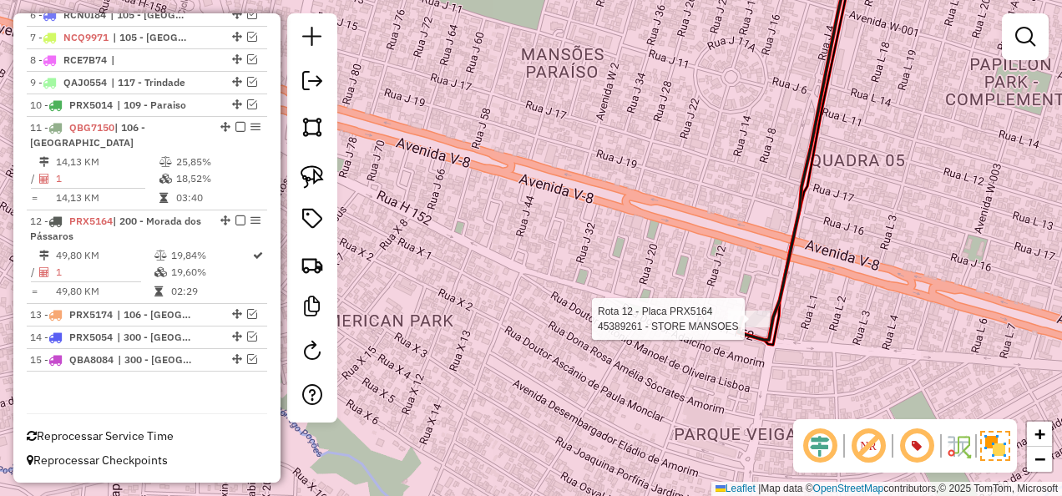
select select "**********"
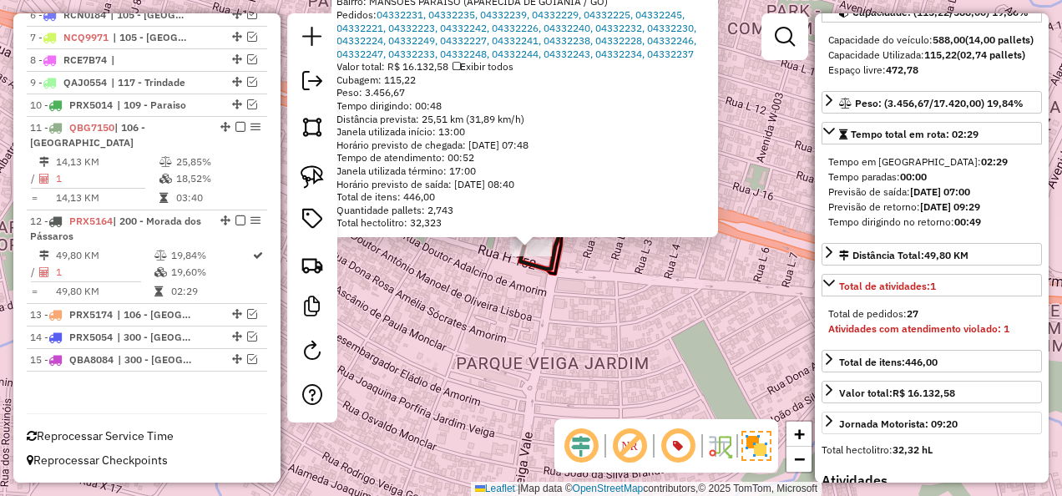
scroll to position [418, 0]
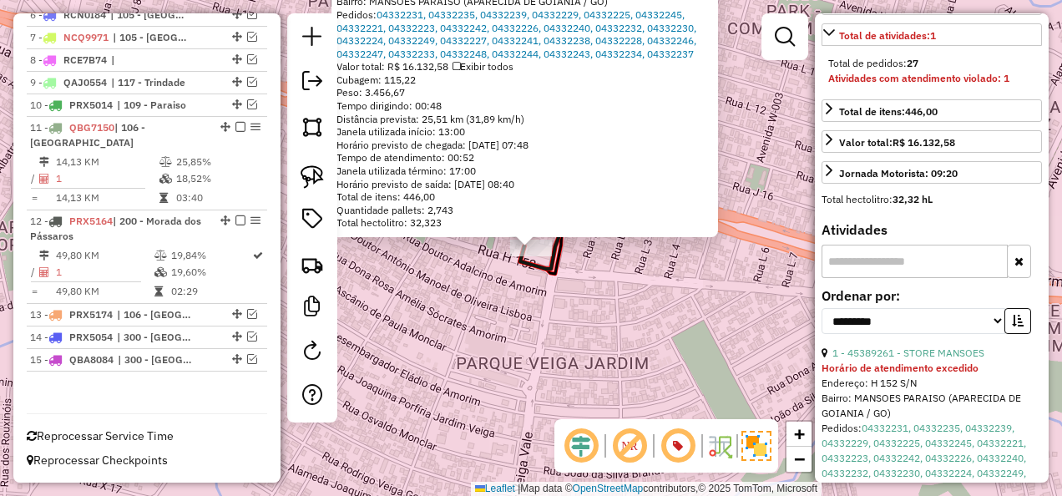
click at [727, 322] on div "45389261 - STORE MANSOES Horário de atendimento excedido Endereço: H 152 S/N Ba…" at bounding box center [531, 248] width 1062 height 496
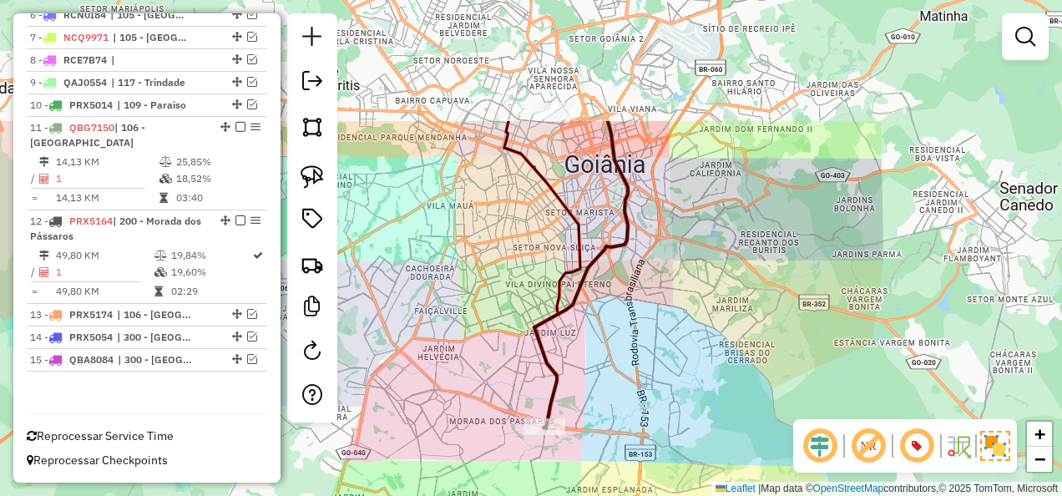
drag, startPoint x: 704, startPoint y: 274, endPoint x: 628, endPoint y: 389, distance: 138.0
click at [628, 389] on div "Janela de atendimento Grade de atendimento Capacidade Transportadoras Veículos …" at bounding box center [531, 248] width 1062 height 496
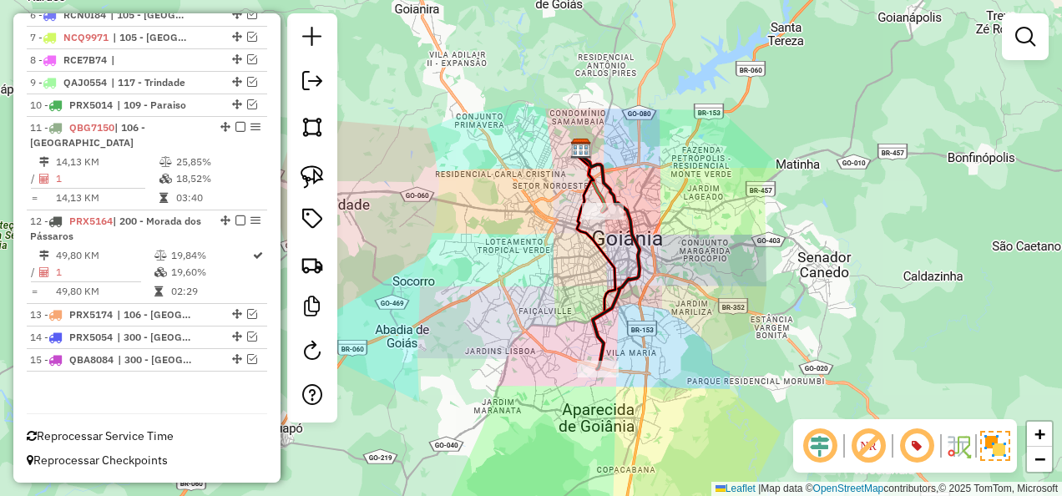
click at [548, 423] on div "Janela de atendimento Grade de atendimento Capacidade Transportadoras Veículos …" at bounding box center [531, 248] width 1062 height 496
select select "**********"
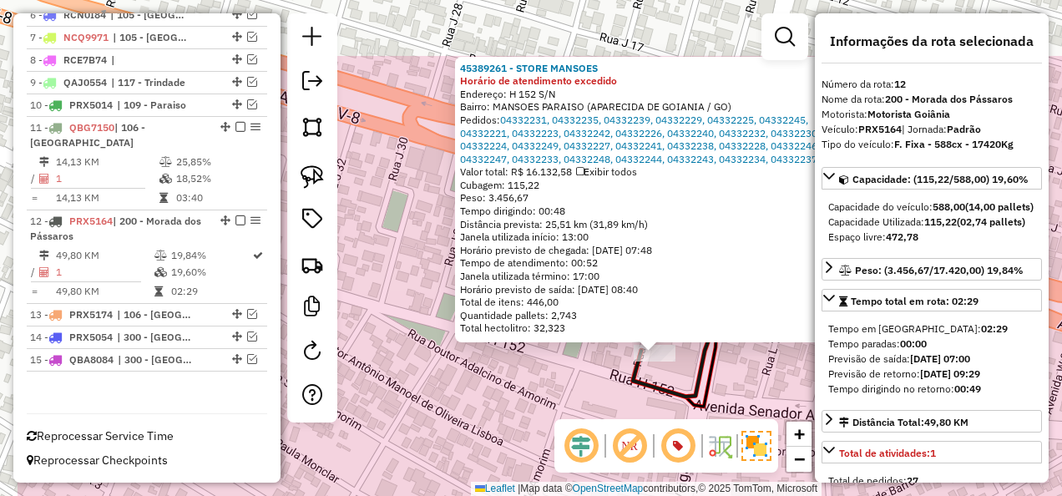
drag, startPoint x: 615, startPoint y: 316, endPoint x: 736, endPoint y: 421, distance: 160.4
click at [736, 421] on hb-router-mapa "Informações da Sessão 1228690 - 04/08/2025 Modo simulação Criação: 12/08/2025 1…" at bounding box center [531, 248] width 1062 height 496
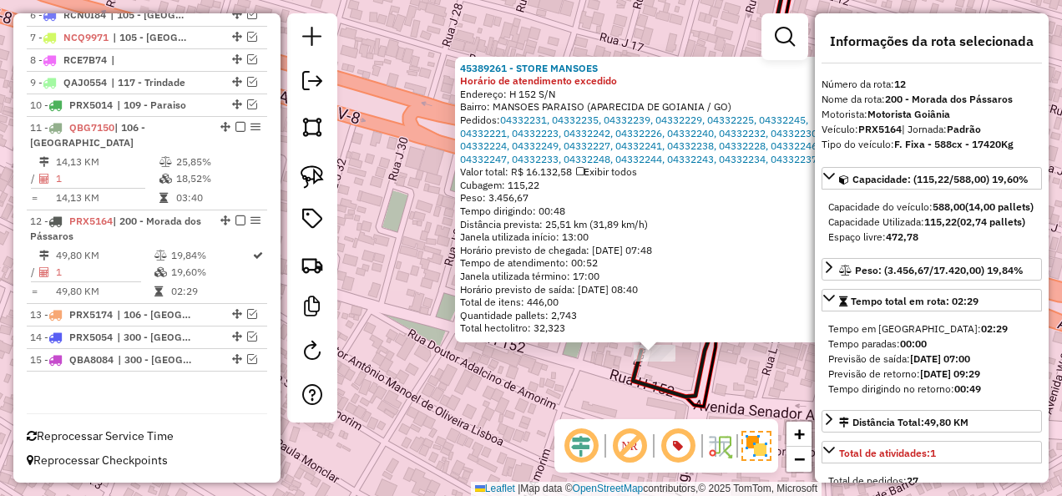
drag, startPoint x: 468, startPoint y: 236, endPoint x: 596, endPoint y: 235, distance: 127.8
click at [596, 235] on div "45389261 - STORE MANSOES Horário de atendimento excedido Endereço: H 152 S/N Ba…" at bounding box center [648, 200] width 387 height 286
click at [957, 230] on div "Capacidade Utilizada: 115,22 (02,74 pallets)" at bounding box center [931, 222] width 207 height 15
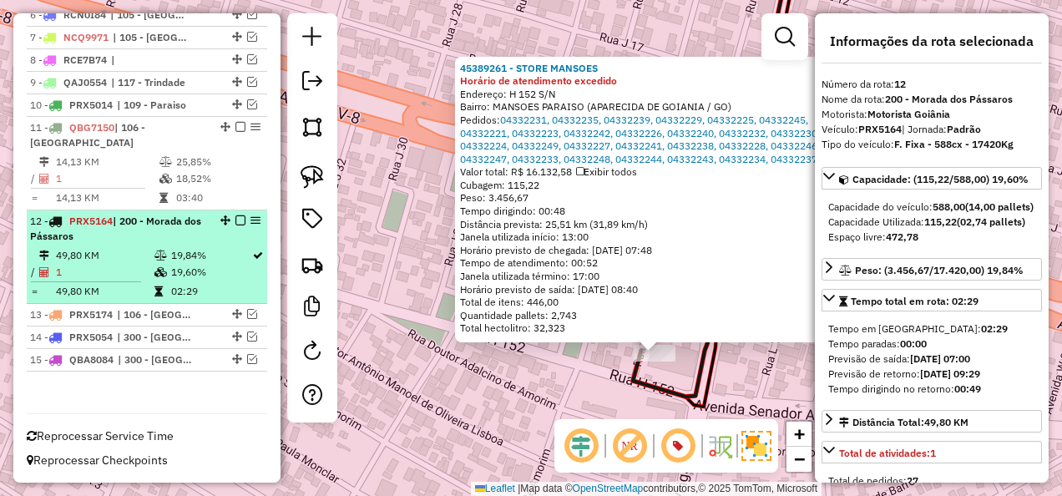
click at [235, 222] on em at bounding box center [240, 220] width 10 height 10
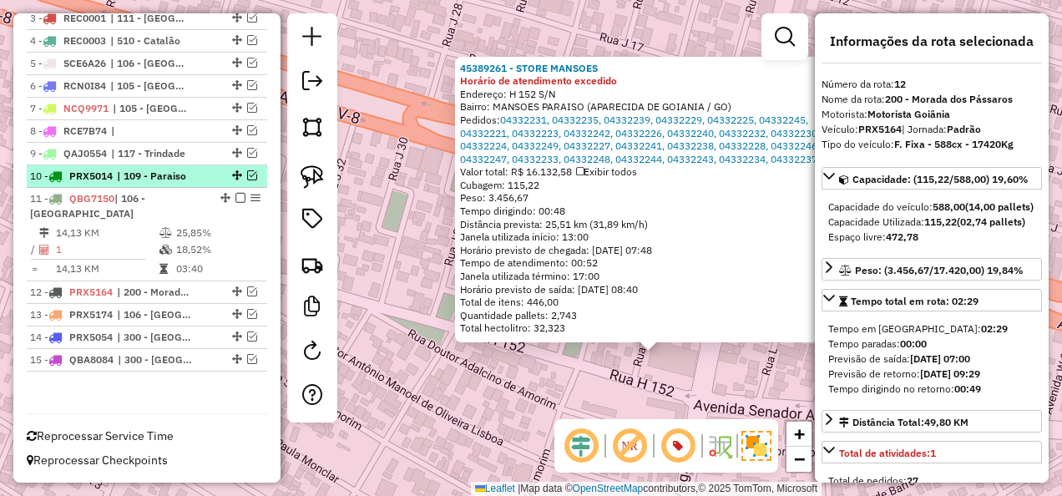
click at [178, 184] on span "| 109 - Paraiso" at bounding box center [155, 176] width 77 height 15
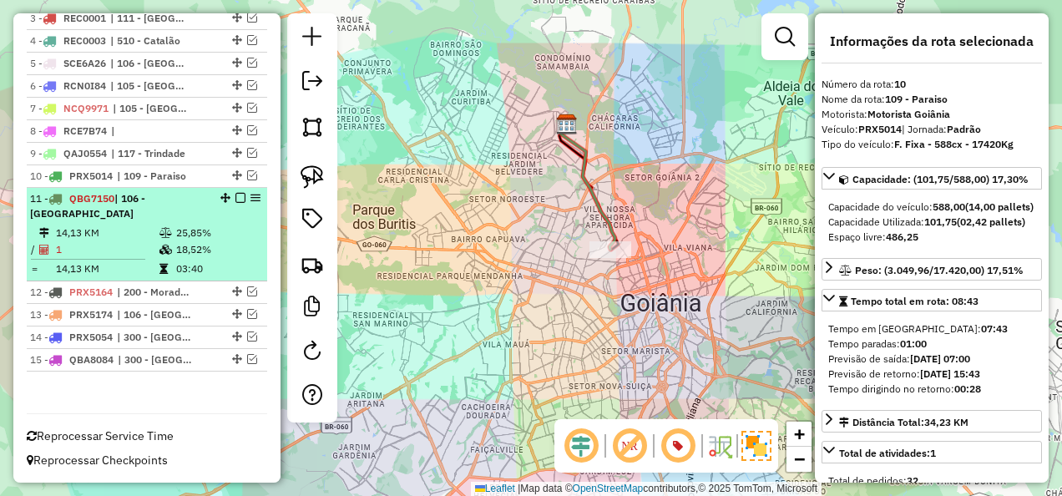
click at [187, 230] on td "25,85%" at bounding box center [217, 233] width 84 height 17
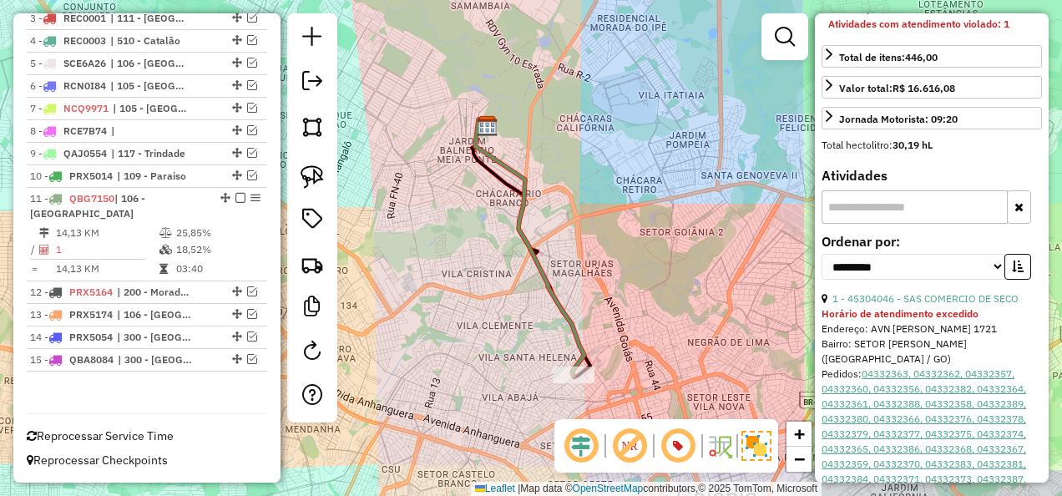
scroll to position [585, 0]
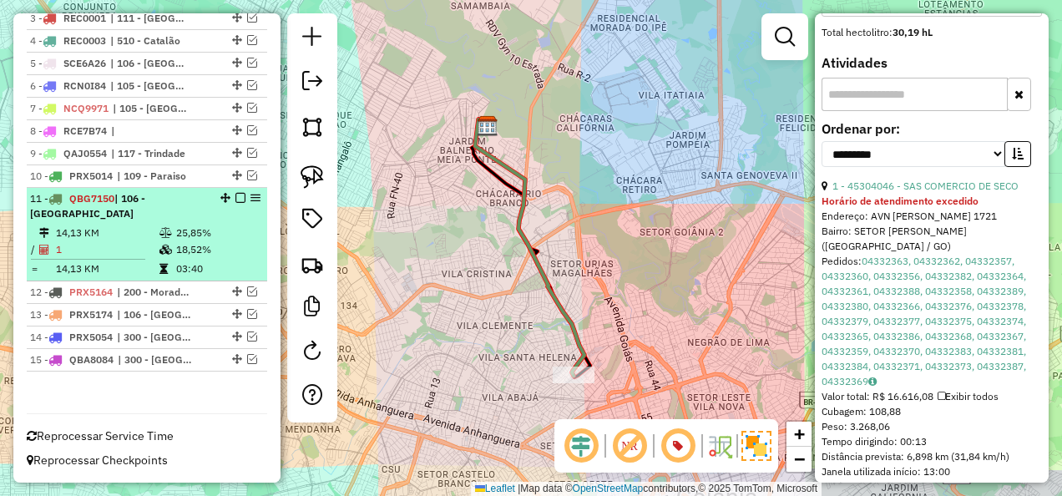
click at [235, 203] on em at bounding box center [240, 198] width 10 height 10
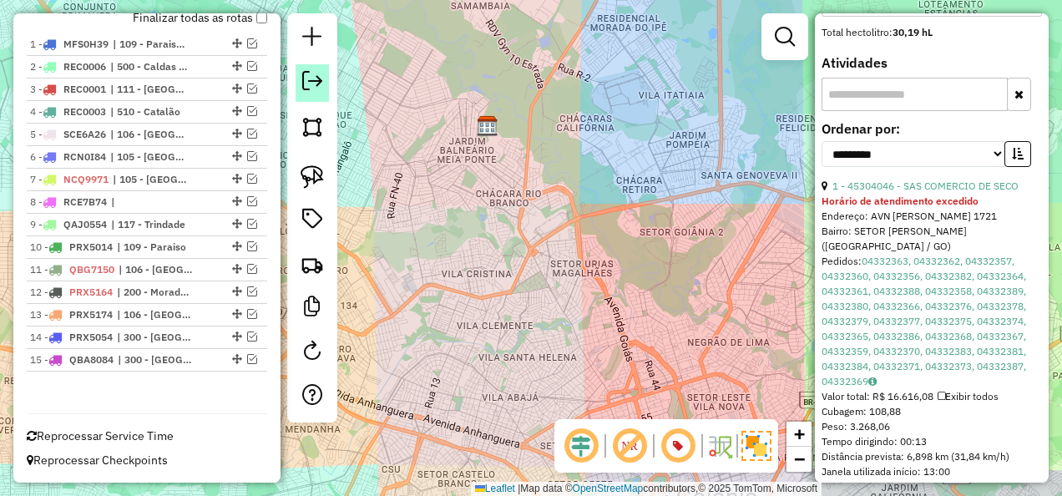
click at [321, 94] on link at bounding box center [312, 83] width 33 height 38
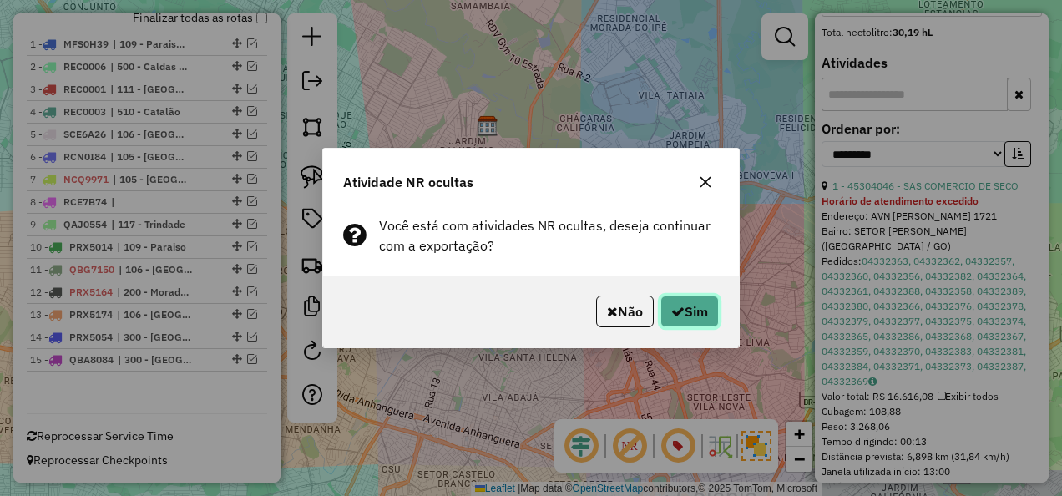
click at [671, 309] on icon "button" at bounding box center [677, 311] width 13 height 13
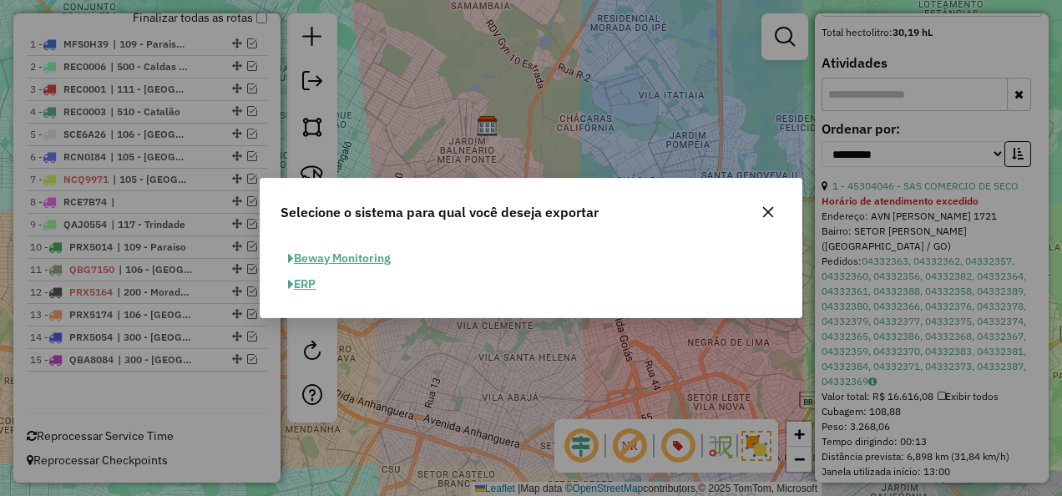
click at [308, 287] on button "ERP" at bounding box center [302, 284] width 43 height 26
select select "*********"
select select "**"
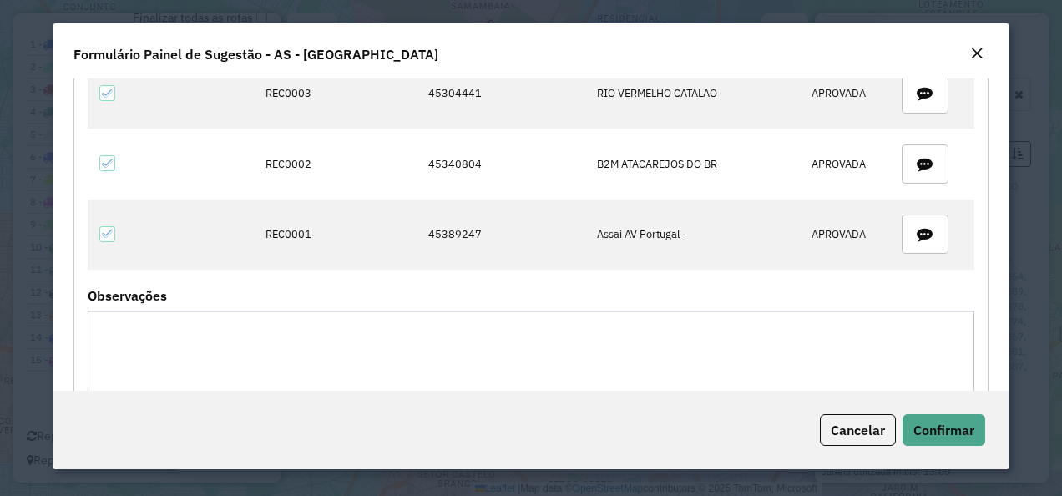
scroll to position [334, 0]
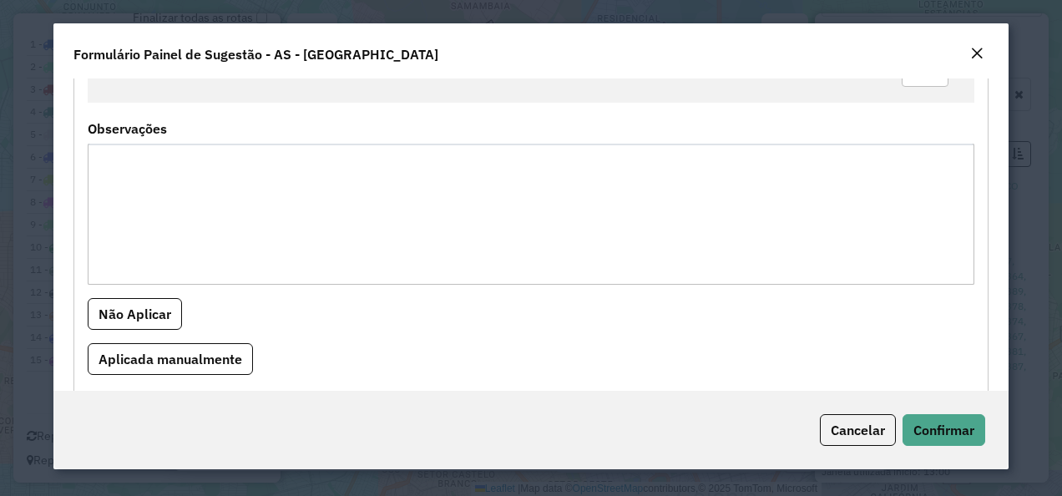
click at [677, 200] on textarea "Observações" at bounding box center [532, 214] width 888 height 141
click at [245, 155] on textarea "Observações" at bounding box center [532, 214] width 888 height 141
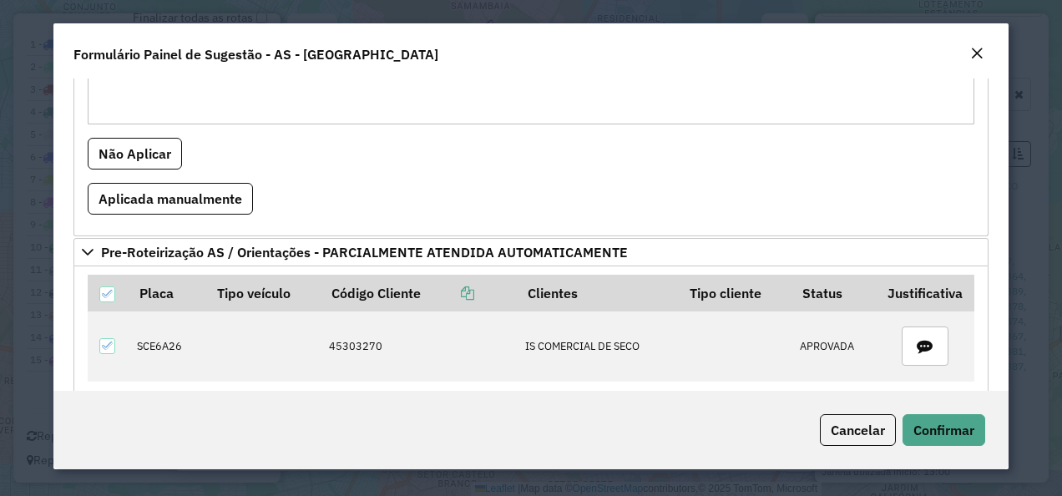
scroll to position [501, 0]
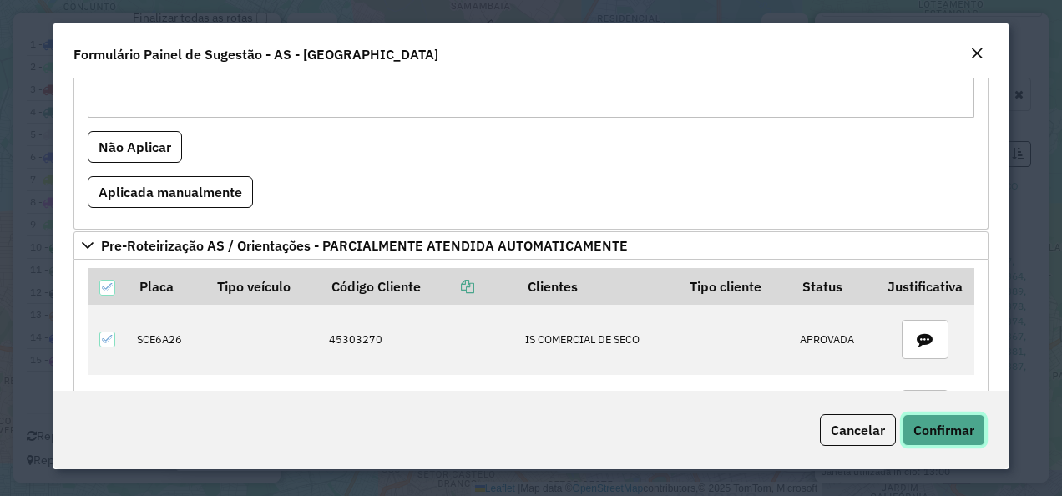
click at [950, 422] on span "Confirmar" at bounding box center [943, 430] width 61 height 17
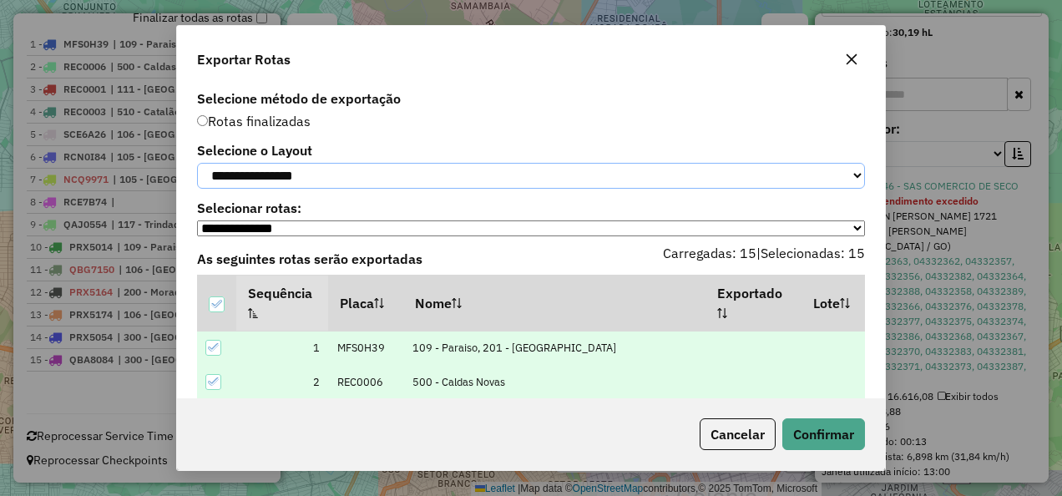
click at [462, 176] on select "**********" at bounding box center [531, 176] width 668 height 26
click at [197, 163] on select "**********" at bounding box center [531, 176] width 668 height 26
click at [796, 428] on button "Confirmar" at bounding box center [823, 434] width 83 height 32
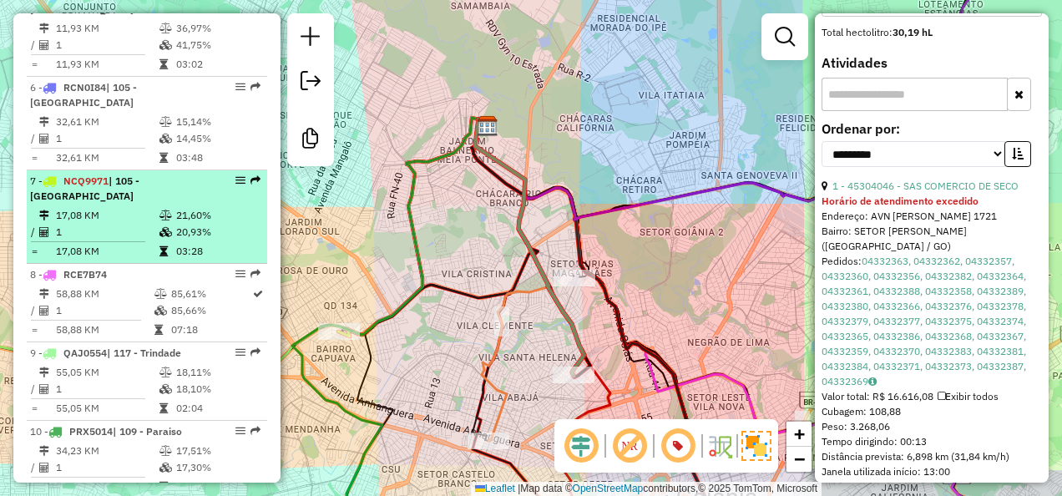
scroll to position [1187, 0]
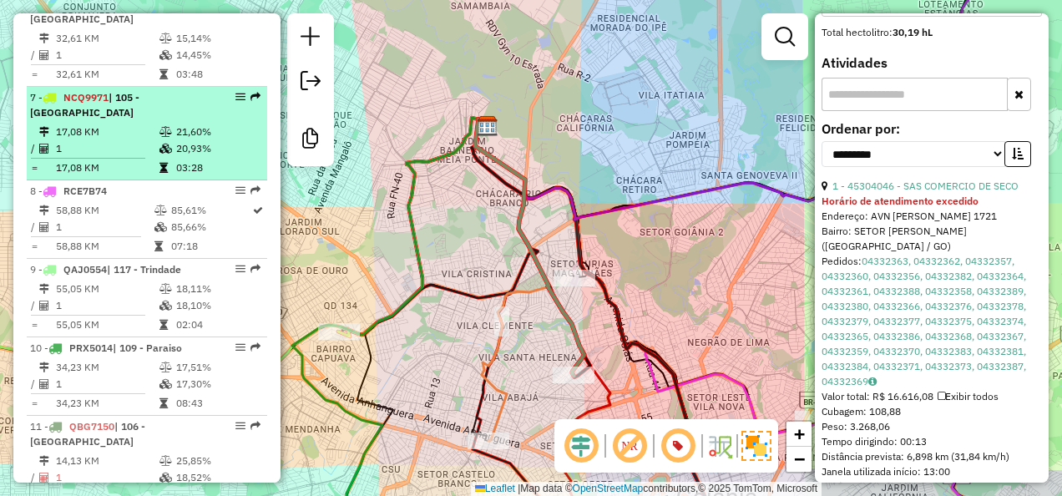
click at [134, 140] on td "1" at bounding box center [107, 148] width 104 height 17
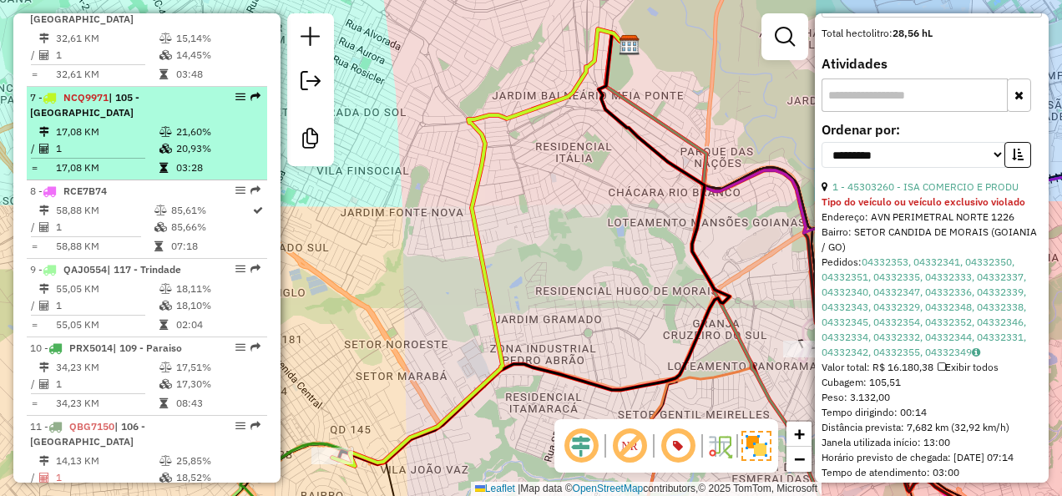
copy strong "NCQ9971"
drag, startPoint x: 82, startPoint y: 85, endPoint x: 109, endPoint y: 85, distance: 26.7
click at [109, 91] on strong "NCQ9971 | 105 - Goiânia" at bounding box center [84, 105] width 109 height 28
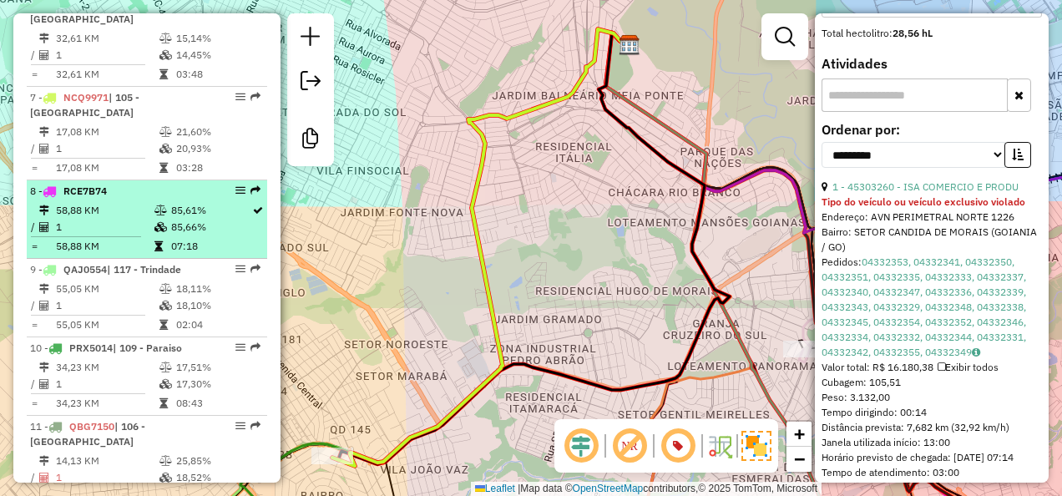
click at [144, 219] on td "1" at bounding box center [104, 227] width 99 height 17
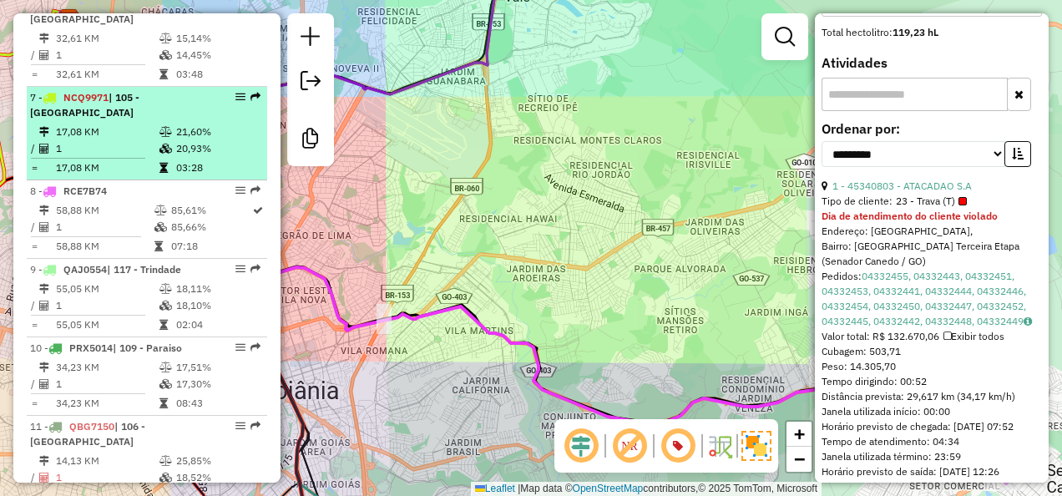
click at [129, 144] on li "7 - NCQ9971 | 105 - Goiânia 17,08 KM 21,60% / 1 20,93% = 17,08 KM 03:28" at bounding box center [147, 134] width 240 height 94
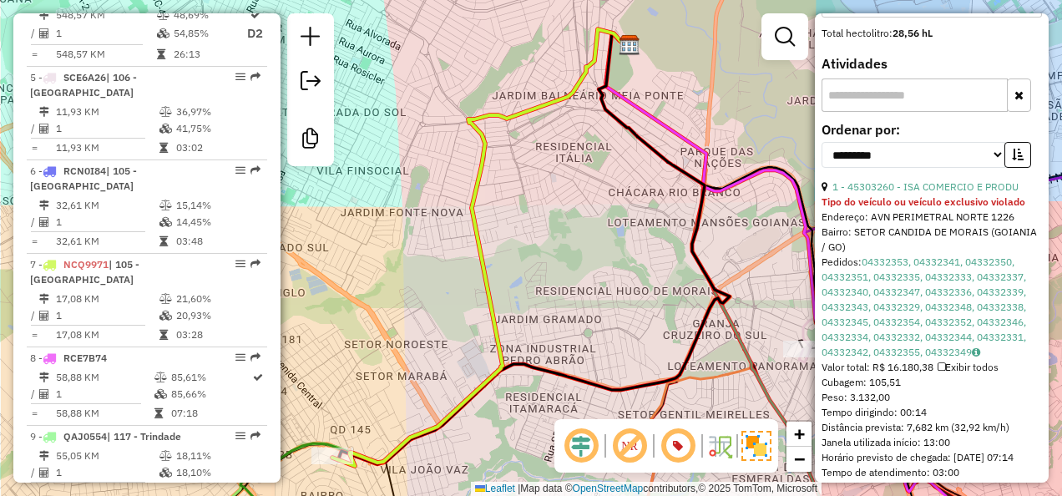
scroll to position [1104, 0]
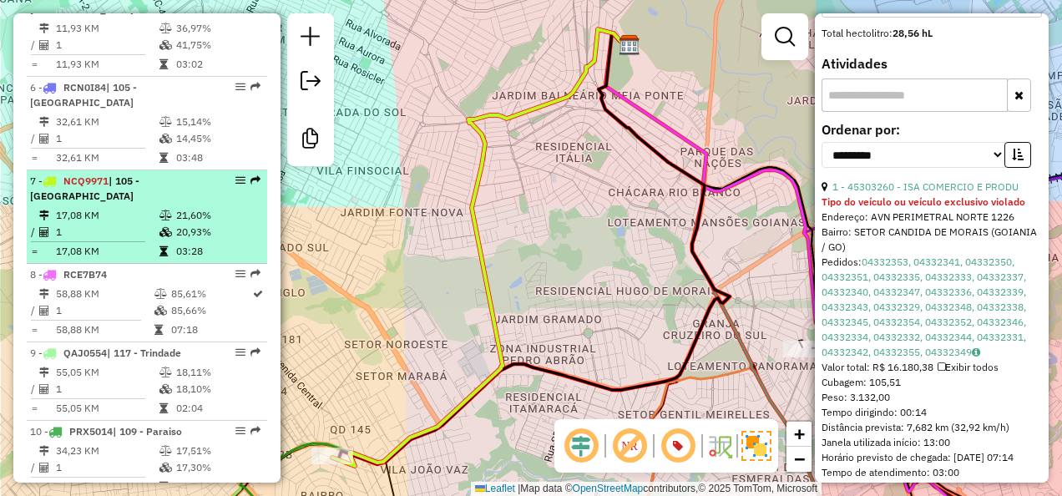
click at [159, 243] on td at bounding box center [167, 251] width 17 height 17
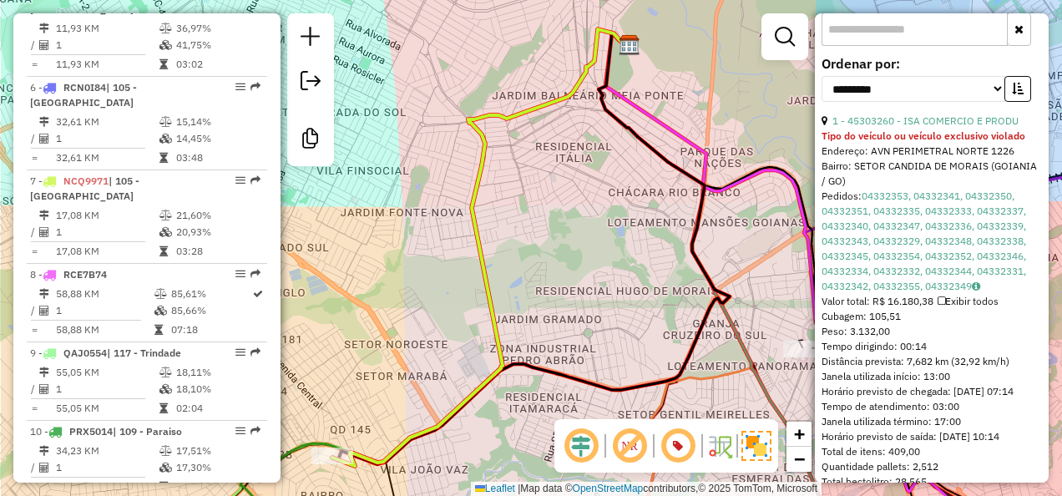
scroll to position [668, 0]
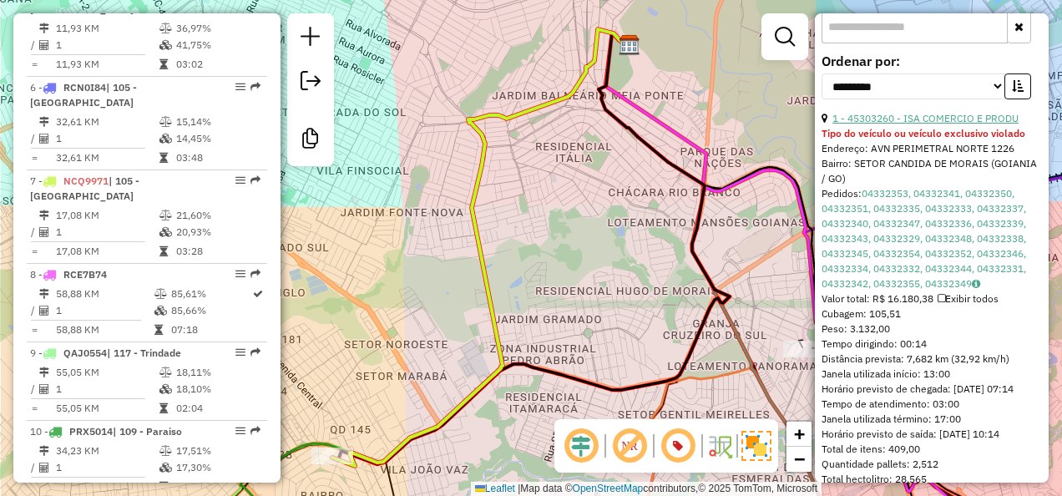
drag, startPoint x: 1020, startPoint y: 137, endPoint x: 848, endPoint y: 146, distance: 172.3
click at [848, 126] on div "1 - 45303260 - ISA COMERCIO E PRODU" at bounding box center [932, 118] width 220 height 15
copy link "45303260 - ISA COMERCIO E PRODU"
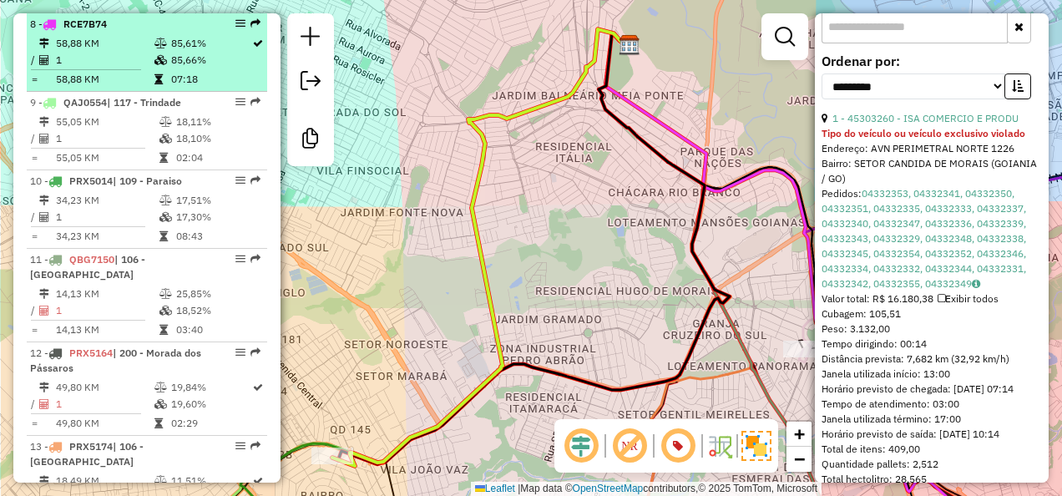
scroll to position [1438, 0]
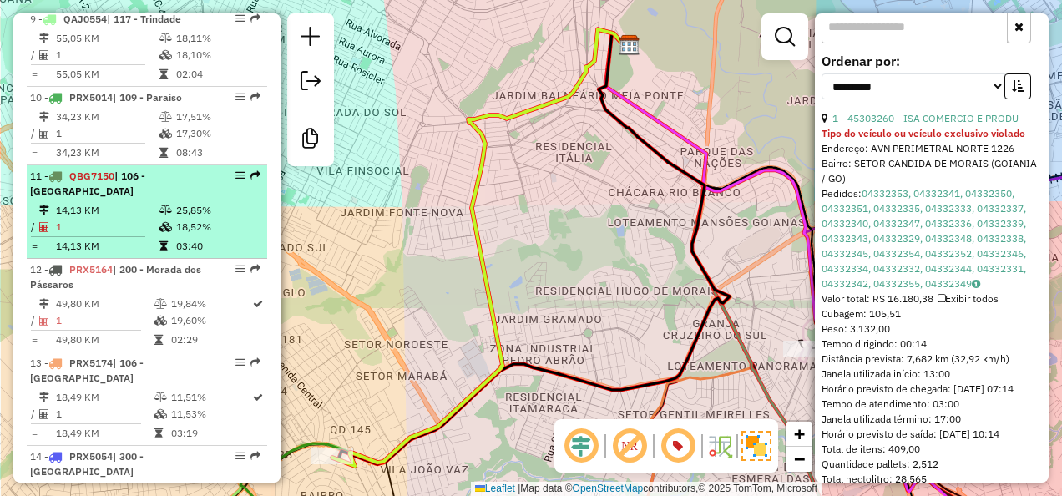
click at [132, 219] on td "1" at bounding box center [107, 227] width 104 height 17
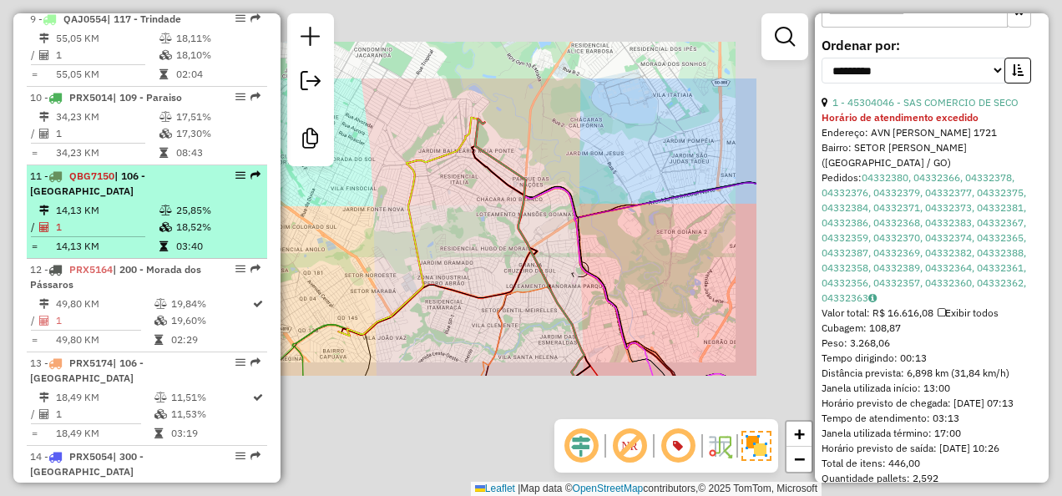
scroll to position [653, 0]
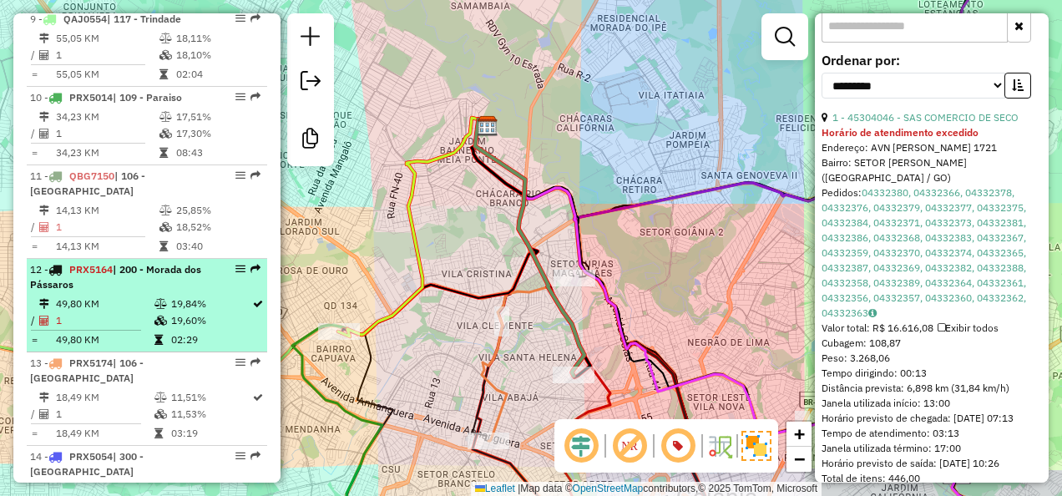
click at [140, 262] on div "12 - PRX5164 | 200 - Morada dos Pássaros" at bounding box center [118, 277] width 177 height 30
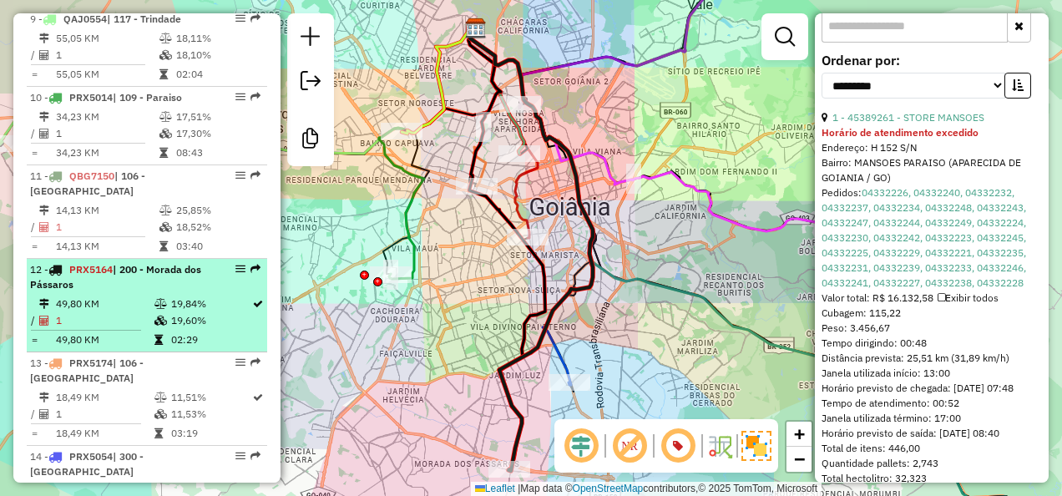
scroll to position [1521, 0]
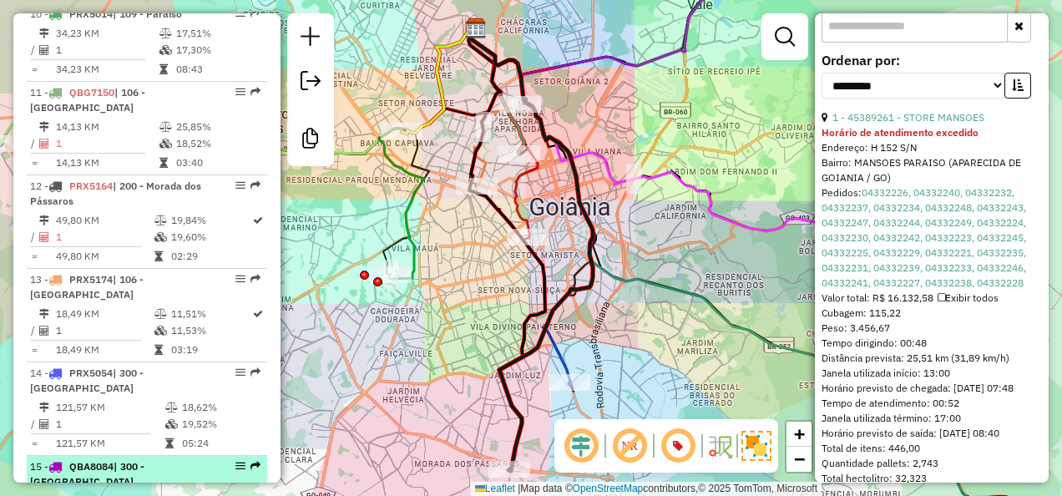
click at [138, 460] on span "| 300 - Anápolis" at bounding box center [87, 474] width 114 height 28
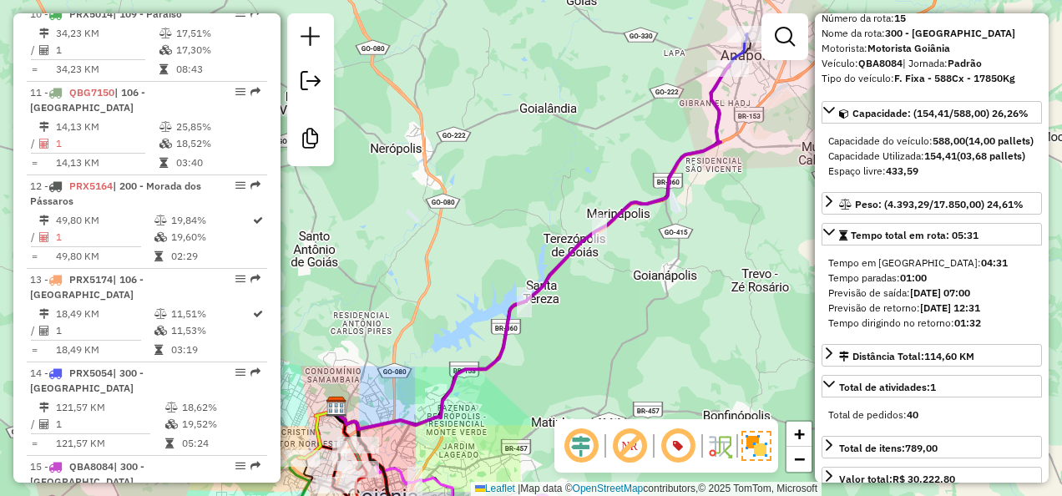
scroll to position [0, 0]
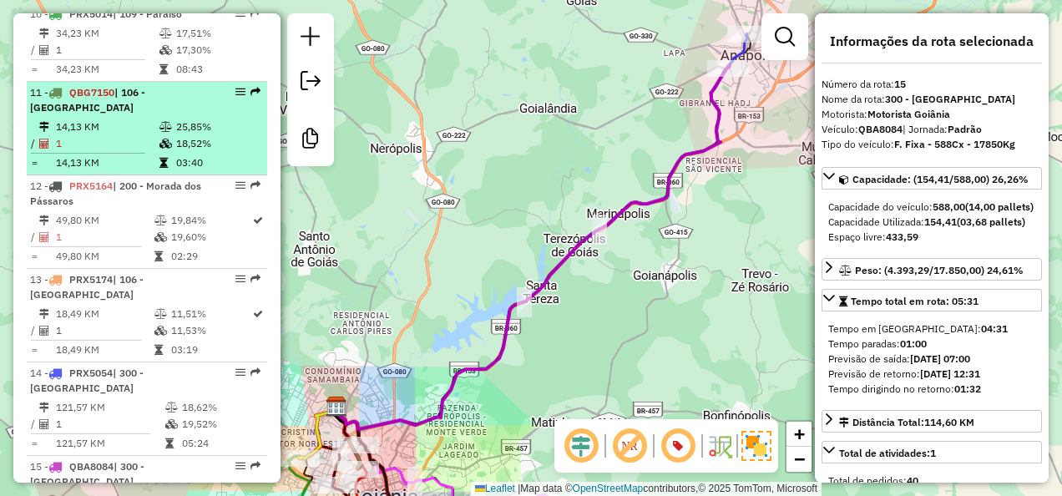
click at [124, 153] on hr at bounding box center [88, 153] width 114 height 1
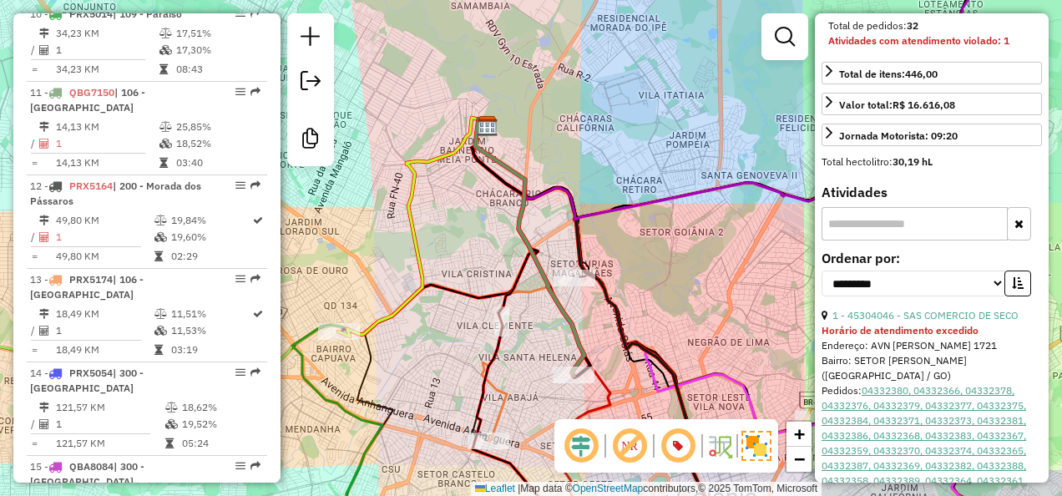
scroll to position [585, 0]
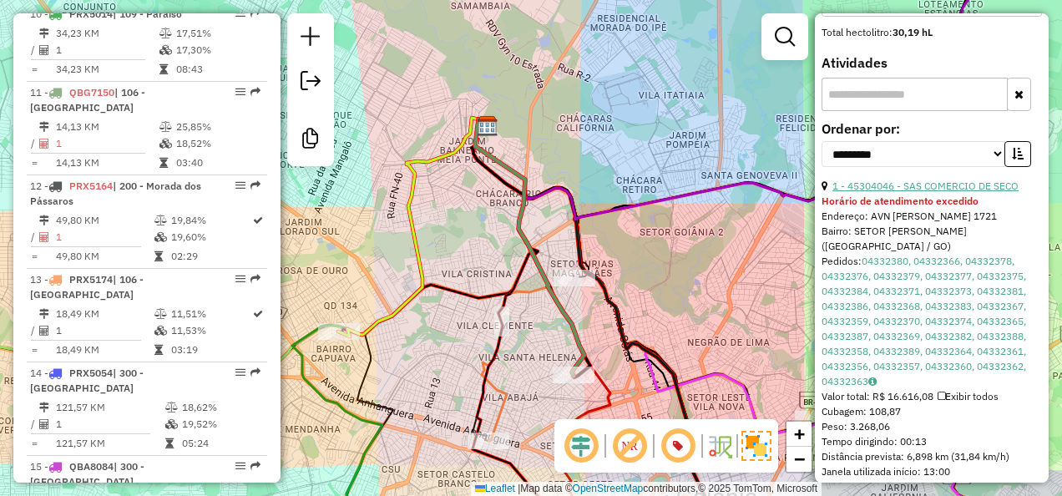
drag, startPoint x: 1020, startPoint y: 210, endPoint x: 847, endPoint y: 214, distance: 172.9
click at [847, 194] on div "1 - 45304046 - SAS COMERCIO DE SECO" at bounding box center [932, 186] width 220 height 15
copy link "45304046 - SAS COMERCIO DE SECO"
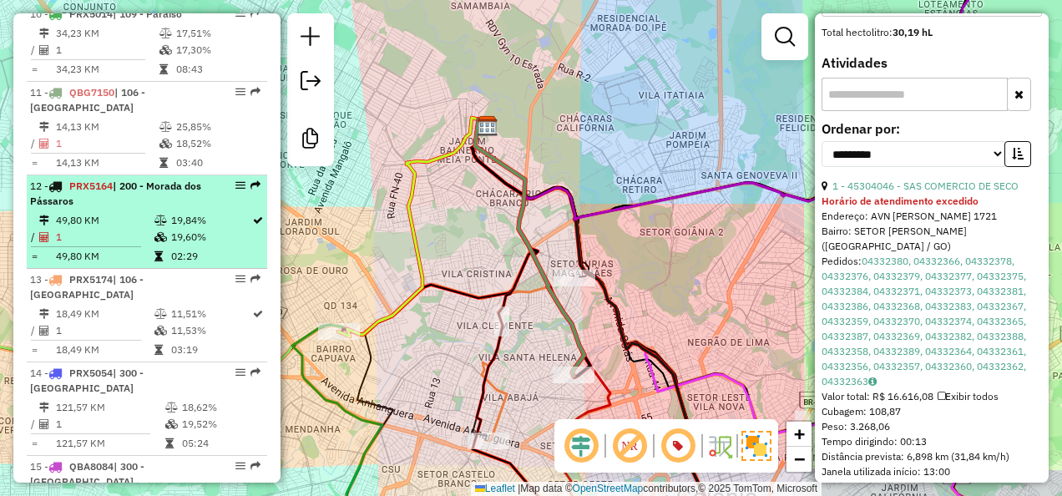
click at [130, 212] on td "49,80 KM" at bounding box center [104, 220] width 99 height 17
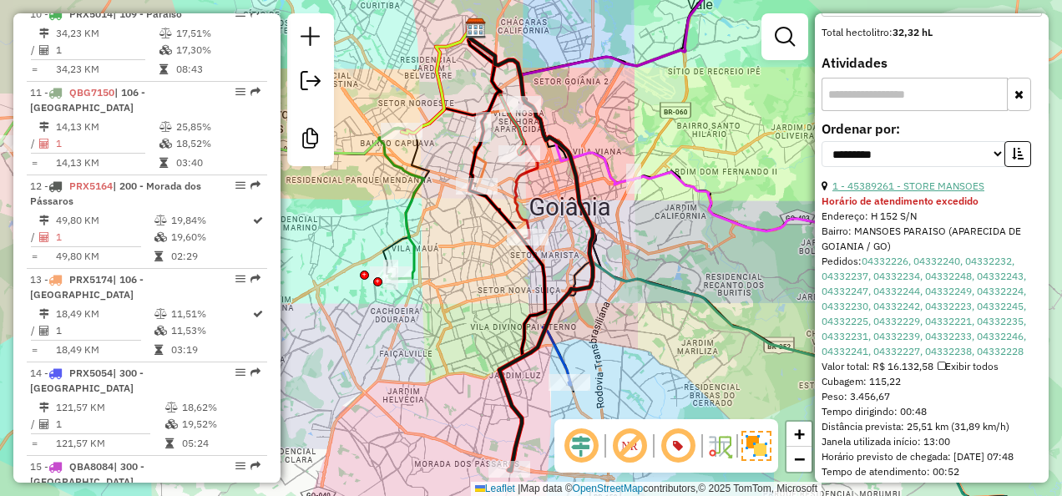
drag, startPoint x: 984, startPoint y: 207, endPoint x: 848, endPoint y: 212, distance: 137.0
click at [848, 194] on div "1 - 45389261 - STORE MANSOES" at bounding box center [932, 186] width 220 height 15
copy link "45389261 - STORE MANSOES"
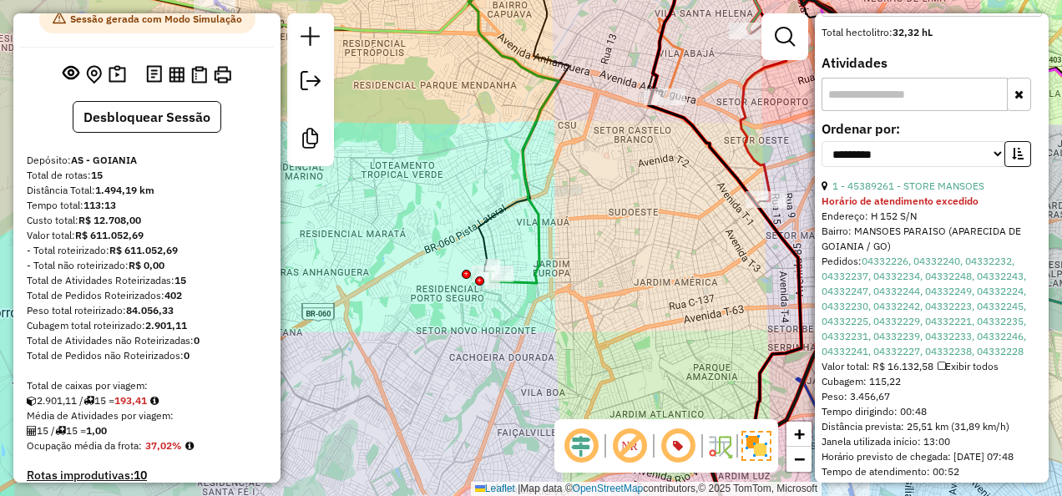
scroll to position [0, 0]
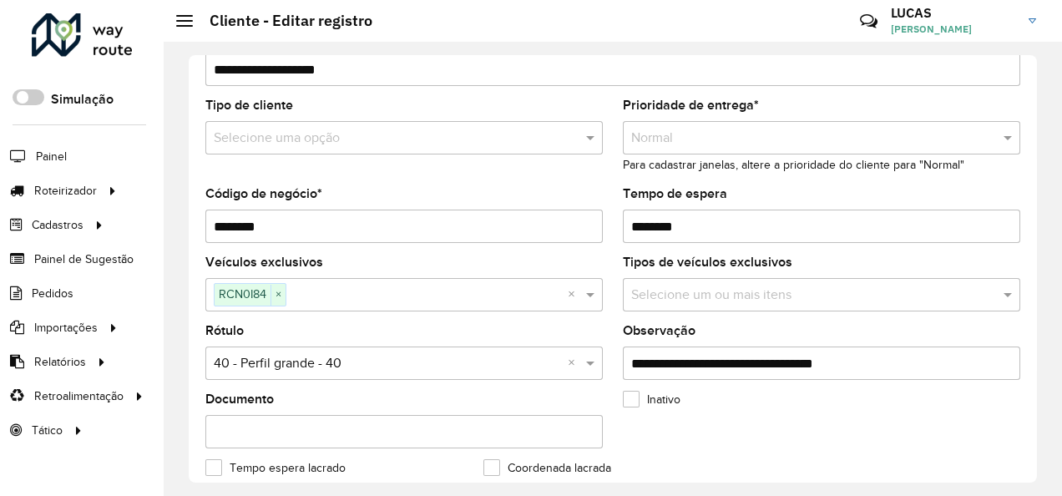
scroll to position [84, 0]
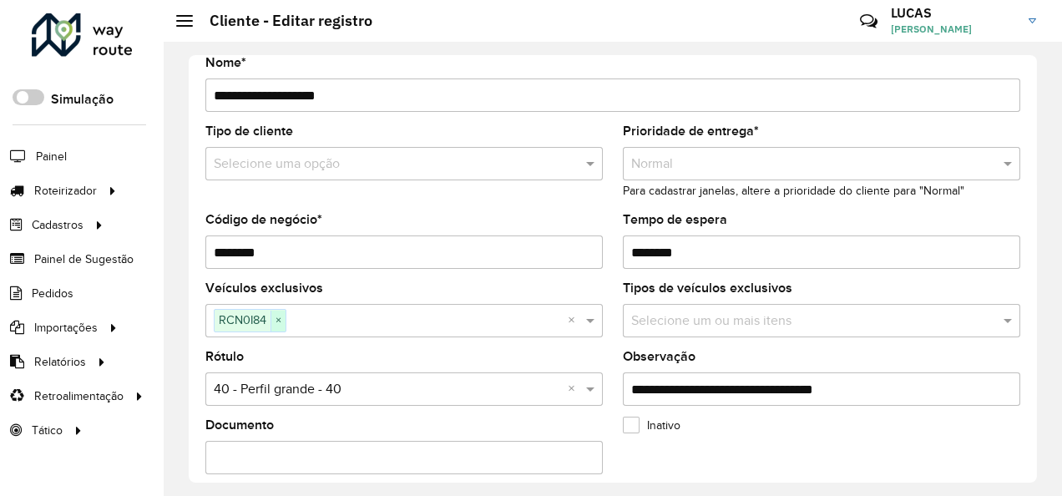
click at [276, 316] on span "×" at bounding box center [278, 321] width 15 height 20
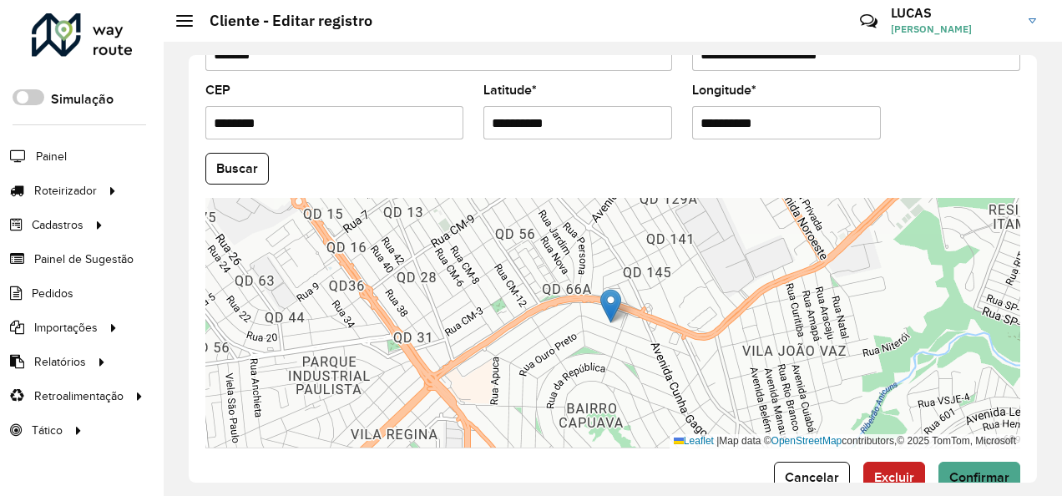
scroll to position [752, 0]
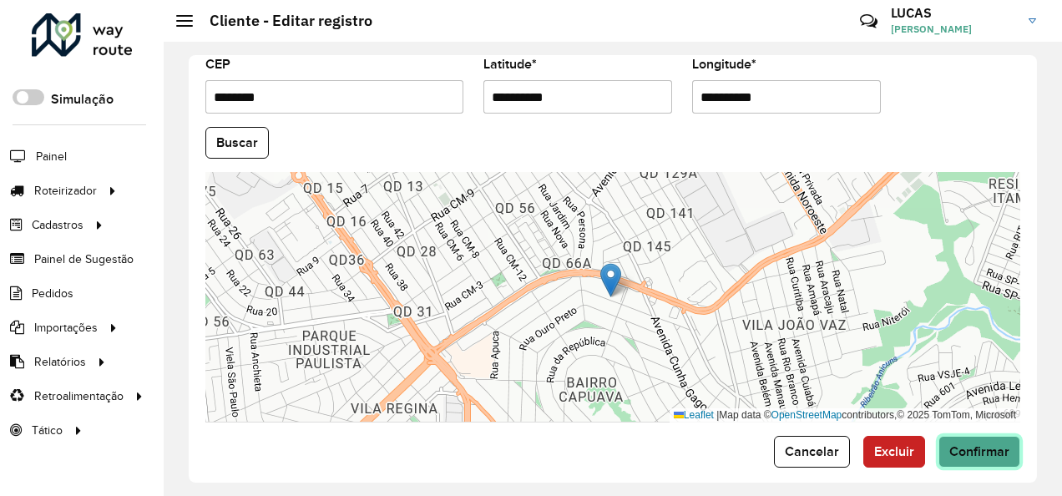
click at [984, 455] on button "Confirmar" at bounding box center [980, 452] width 82 height 32
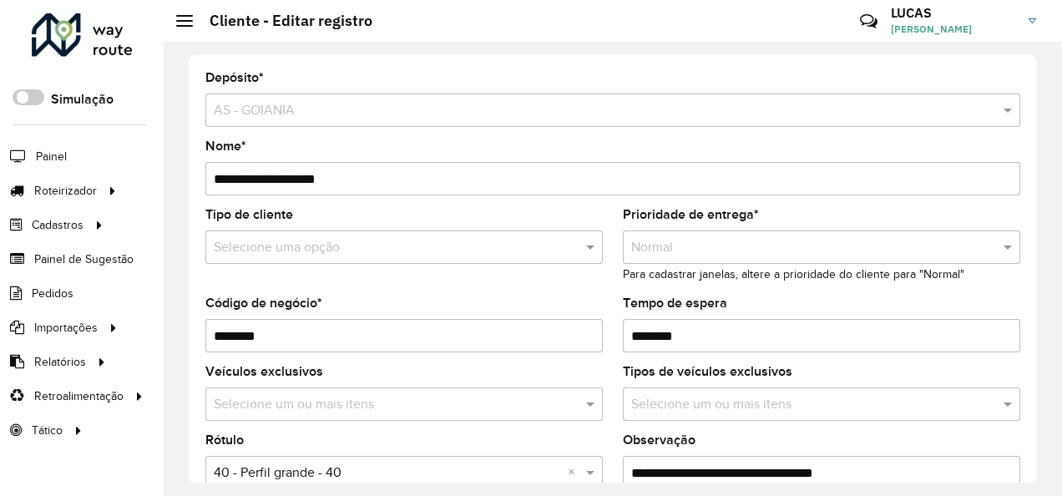
click at [705, 403] on input "text" at bounding box center [813, 405] width 372 height 20
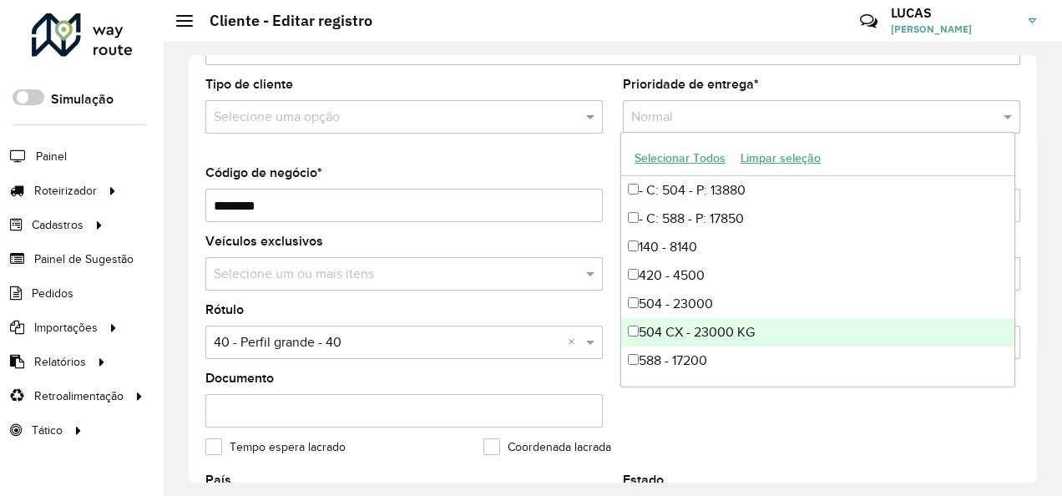
scroll to position [251, 0]
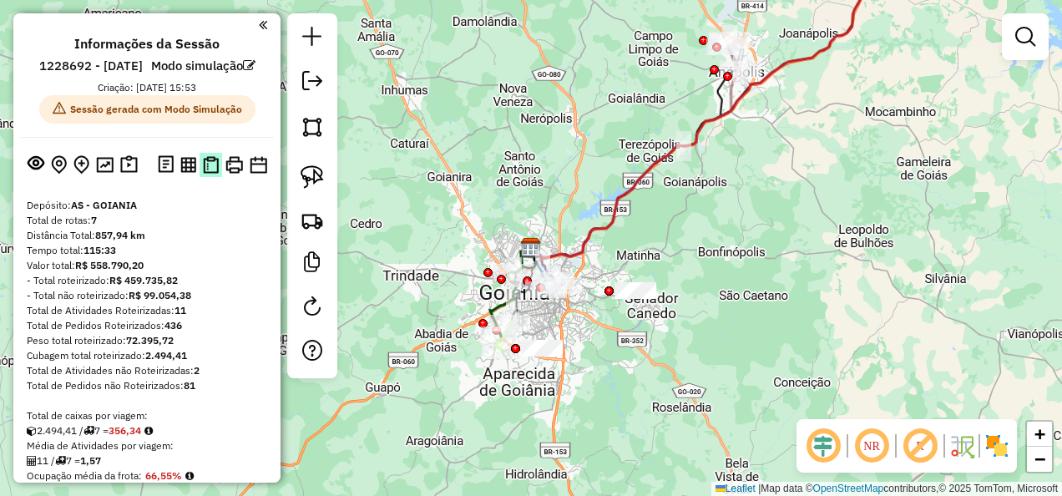
click at [207, 174] on img at bounding box center [211, 165] width 16 height 18
click at [254, 174] on img at bounding box center [259, 165] width 18 height 18
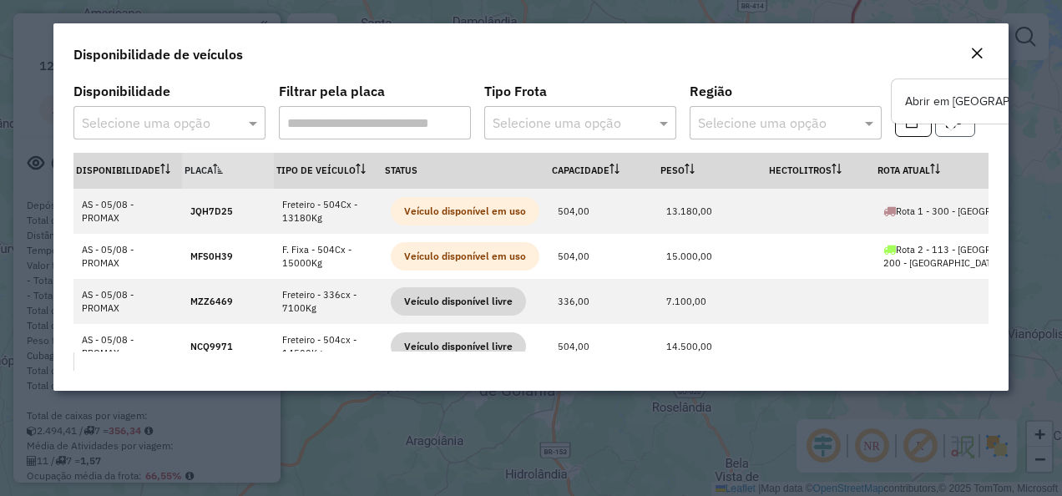
click at [952, 124] on icon "button" at bounding box center [953, 120] width 15 height 13
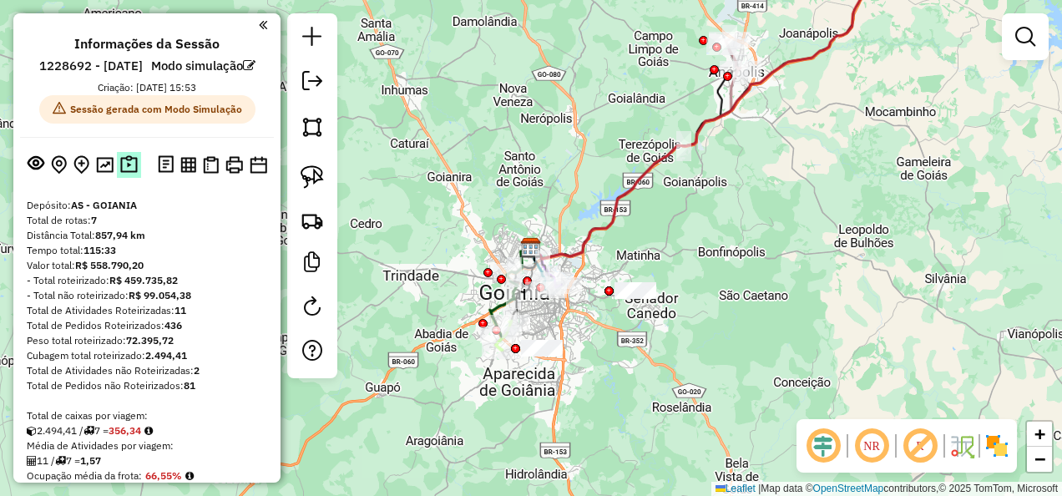
click at [127, 175] on img at bounding box center [129, 164] width 18 height 19
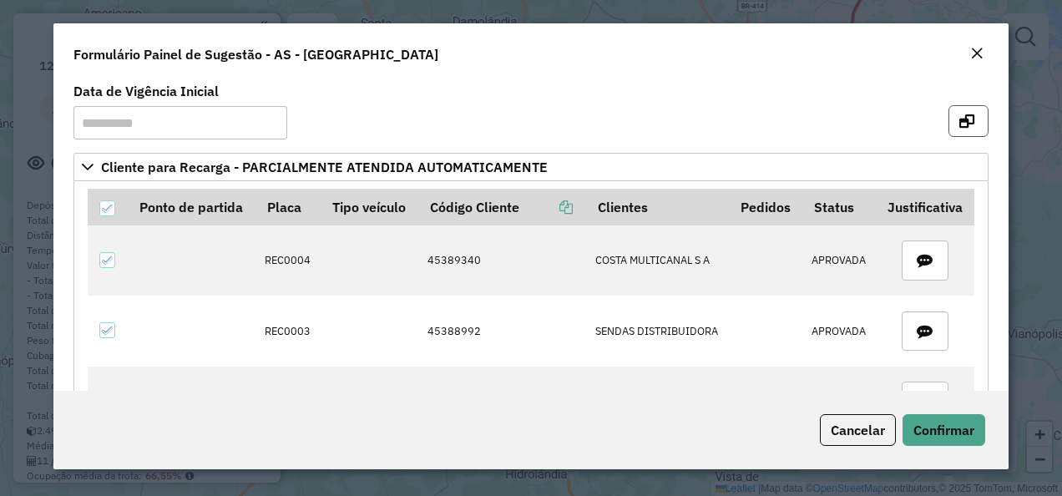
click at [969, 119] on icon "button" at bounding box center [966, 120] width 15 height 13
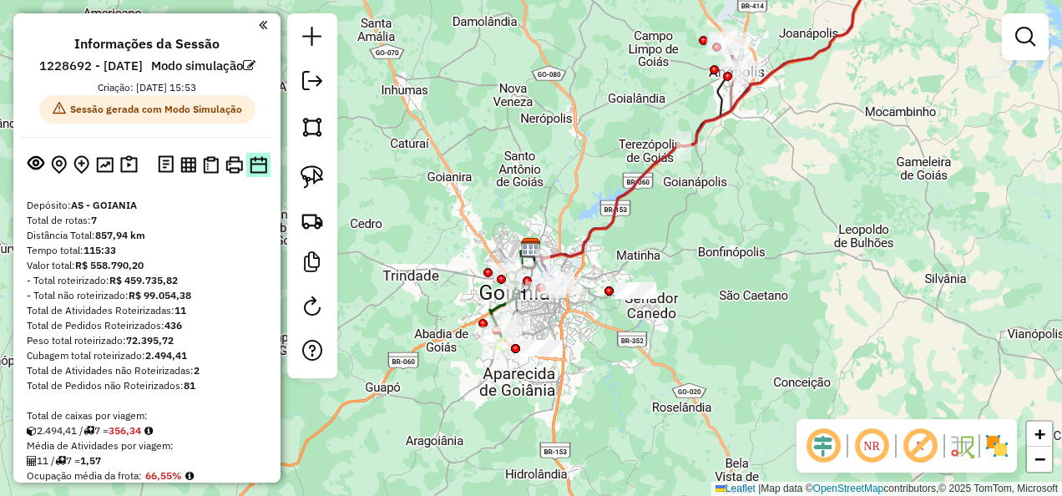
click at [266, 177] on button at bounding box center [258, 165] width 24 height 24
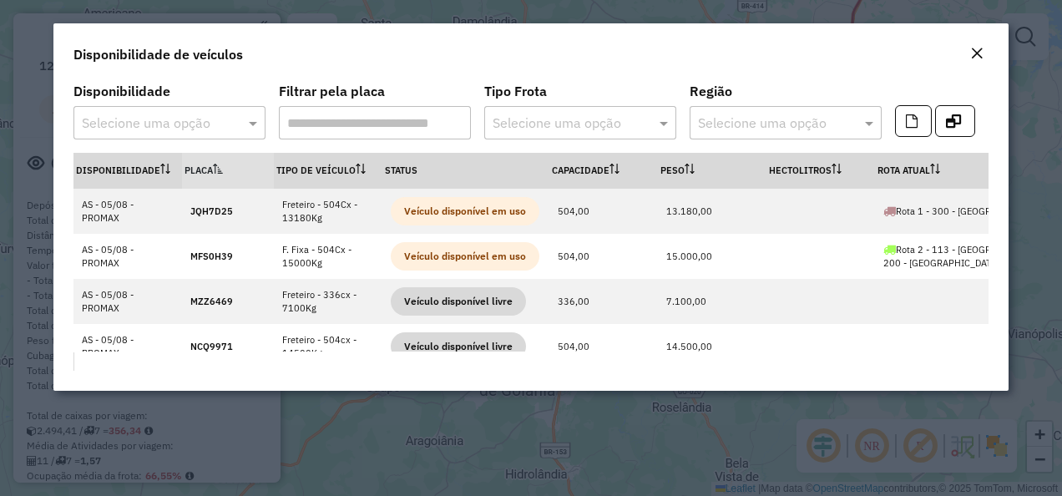
click at [235, 128] on div at bounding box center [169, 123] width 192 height 22
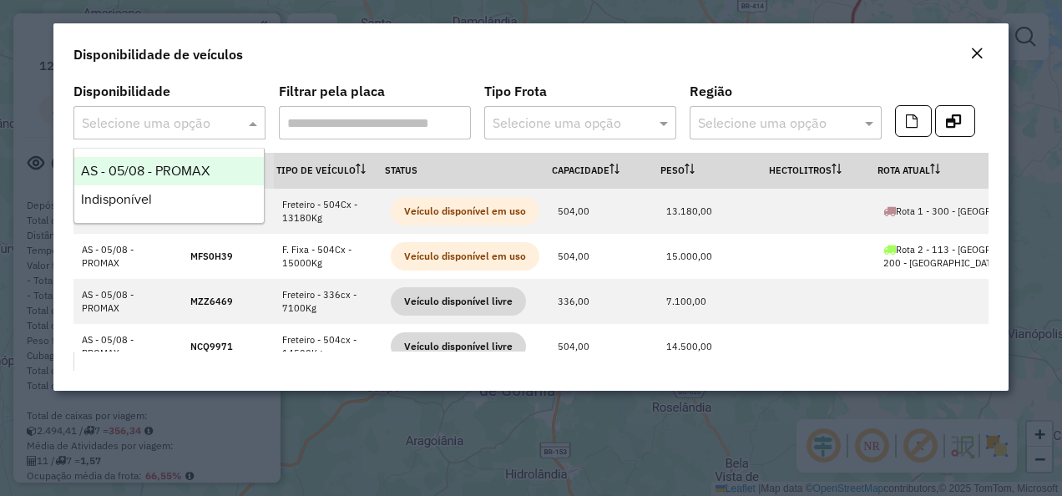
click at [124, 162] on div "AS - 05/08 - PROMAX" at bounding box center [169, 171] width 190 height 28
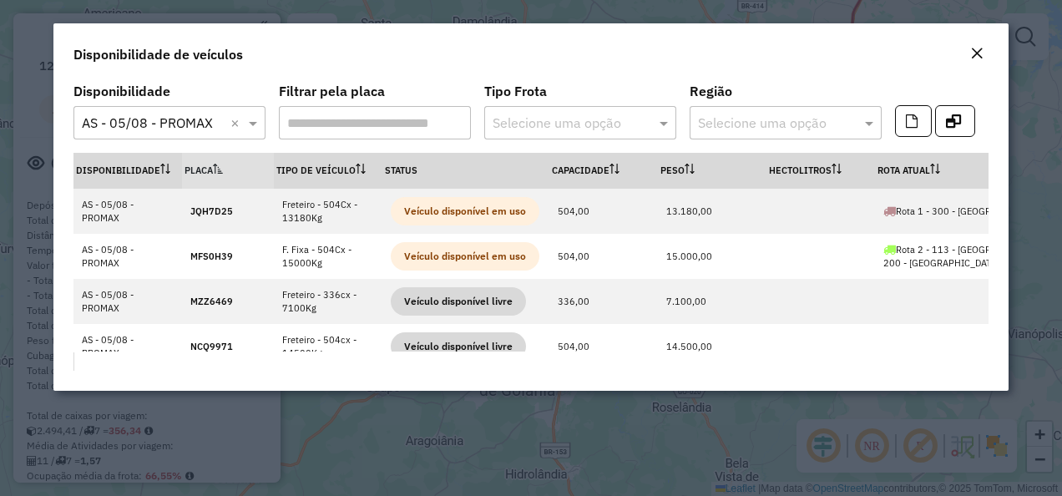
click at [598, 72] on div "Disponibilidade de veículos" at bounding box center [531, 50] width 956 height 55
click at [912, 119] on icon "button" at bounding box center [912, 120] width 12 height 13
click at [985, 52] on button "Close" at bounding box center [976, 54] width 23 height 22
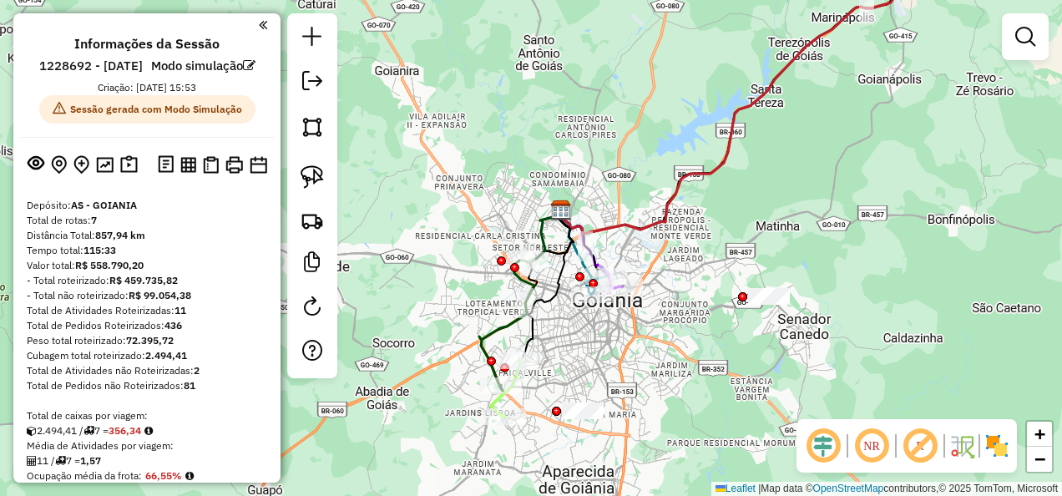
drag, startPoint x: 774, startPoint y: 239, endPoint x: 762, endPoint y: 245, distance: 14.2
click at [762, 245] on div "Janela de atendimento Grade de atendimento Capacidade Transportadoras Veículos …" at bounding box center [531, 248] width 1062 height 496
click at [320, 215] on img at bounding box center [312, 220] width 23 height 23
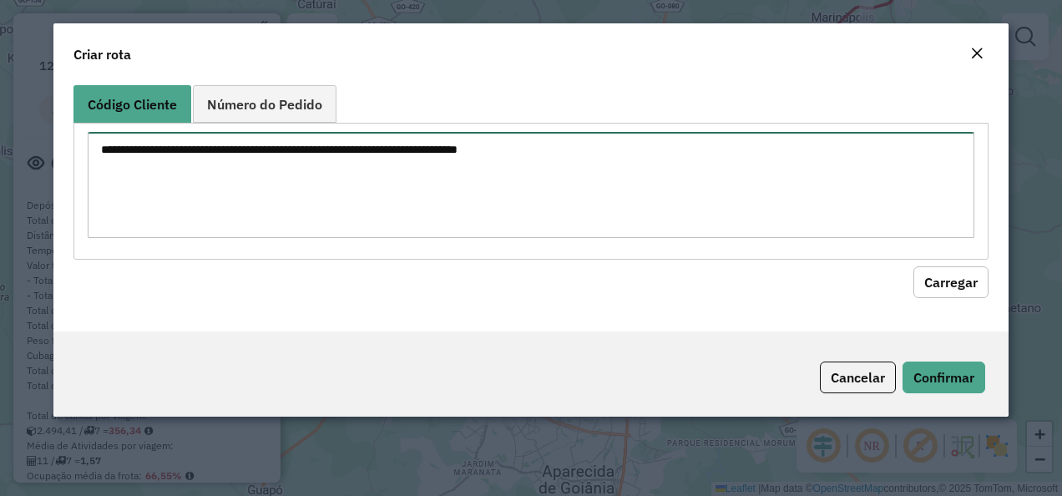
click at [281, 185] on textarea at bounding box center [532, 185] width 888 height 106
paste textarea "********"
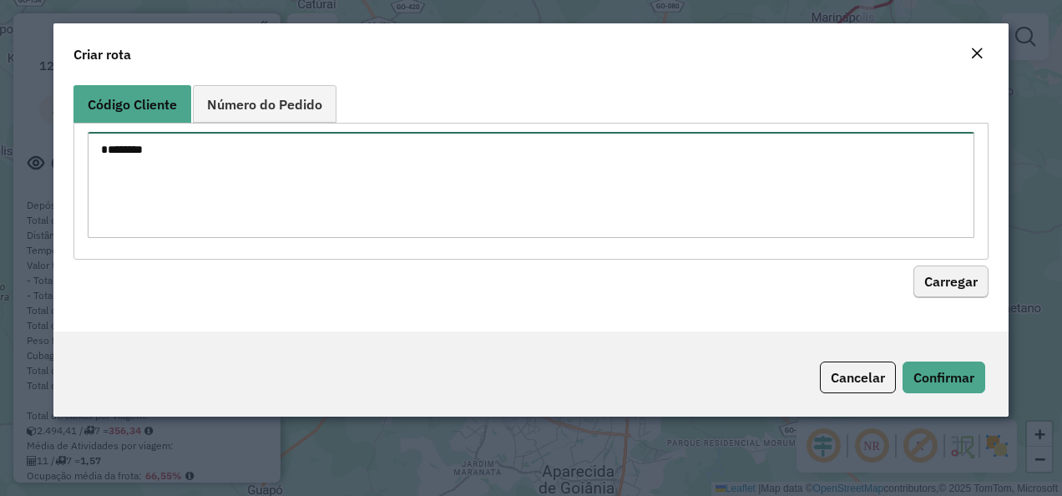
type textarea "********"
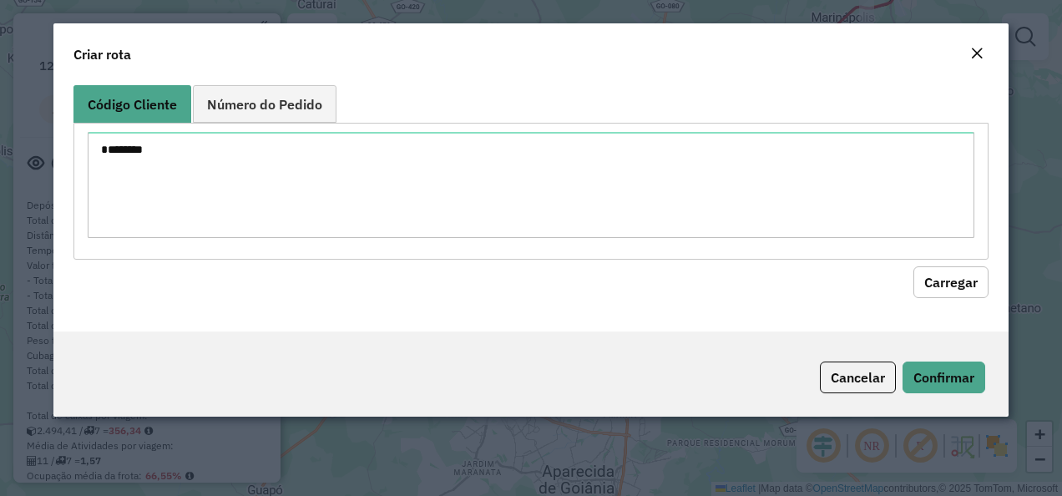
drag, startPoint x: 969, startPoint y: 284, endPoint x: 912, endPoint y: 298, distance: 58.5
click at [965, 284] on button "Carregar" at bounding box center [950, 282] width 75 height 32
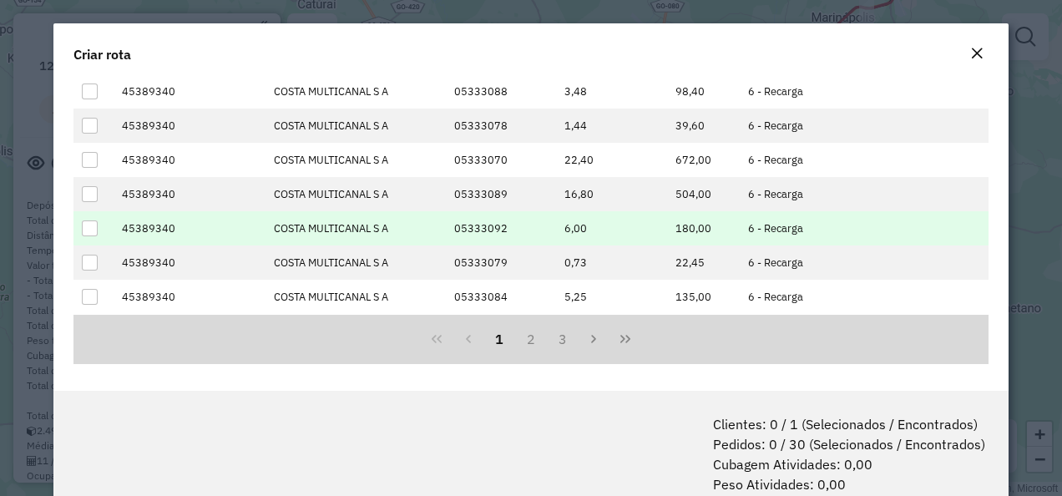
scroll to position [125, 0]
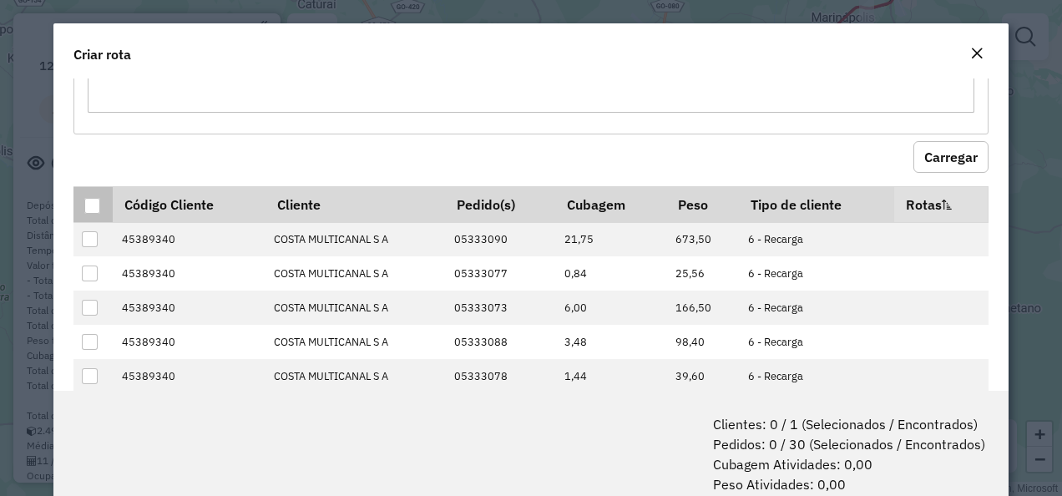
click at [91, 198] on div at bounding box center [92, 206] width 16 height 16
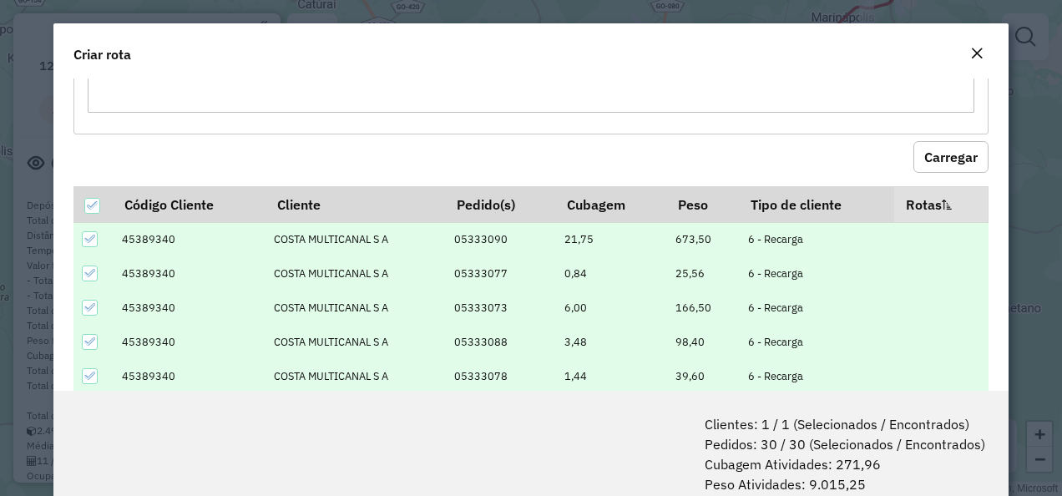
scroll to position [83, 0]
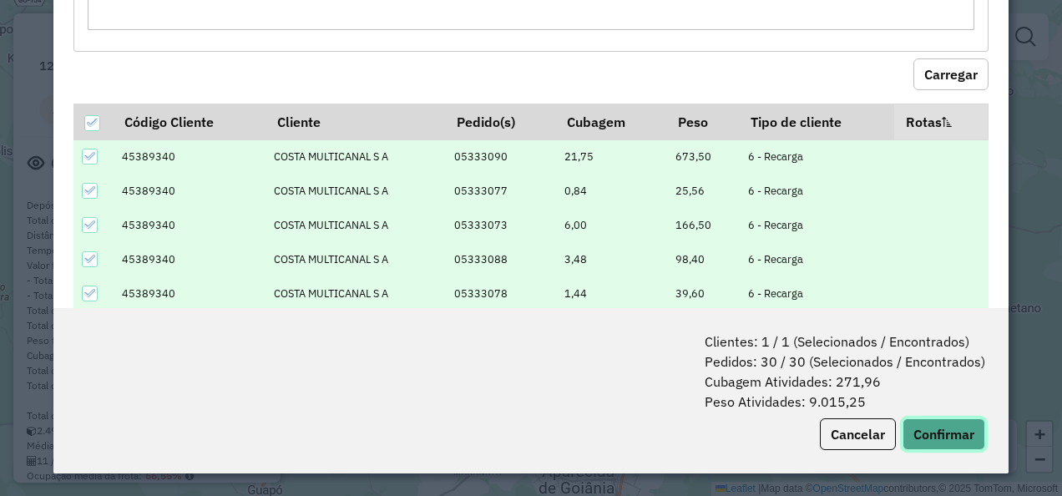
click at [944, 423] on button "Confirmar" at bounding box center [944, 434] width 83 height 32
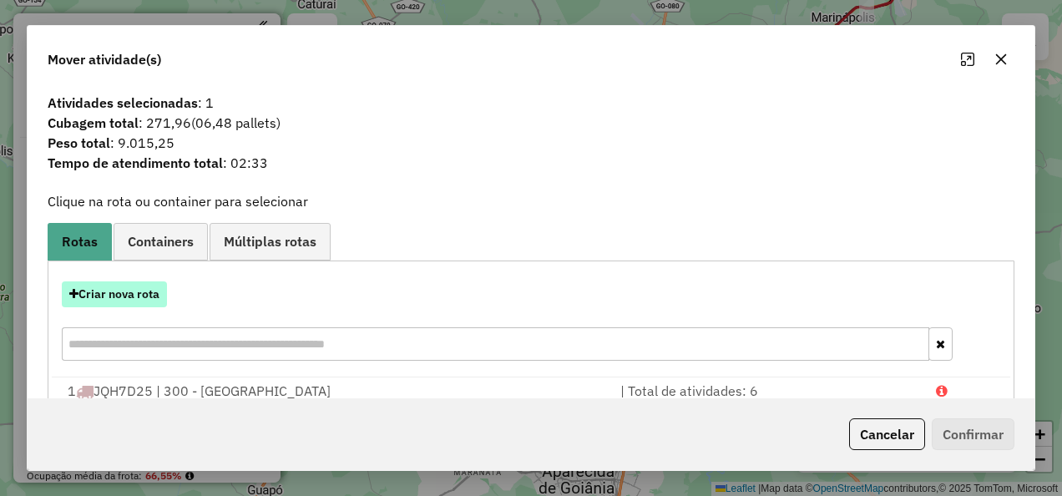
click at [147, 289] on button "Criar nova rota" at bounding box center [114, 294] width 105 height 26
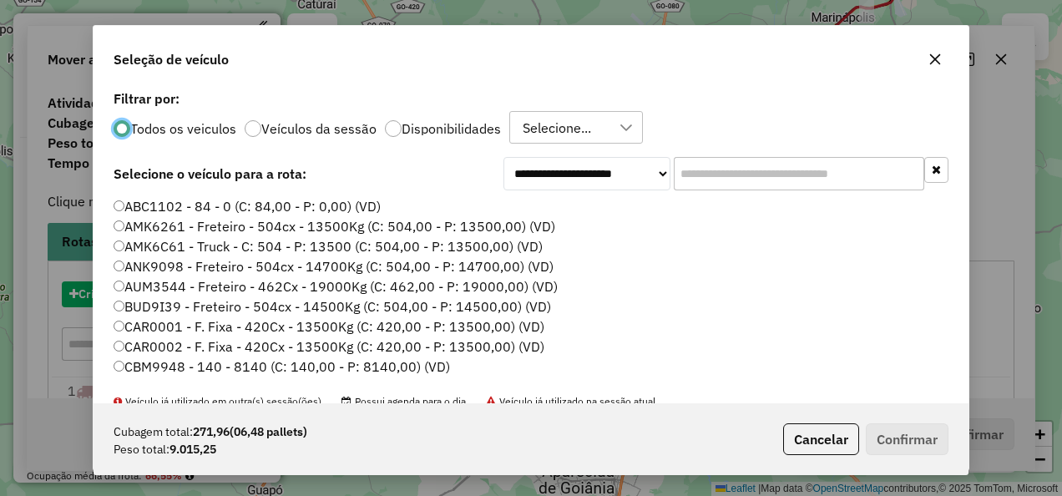
scroll to position [9, 5]
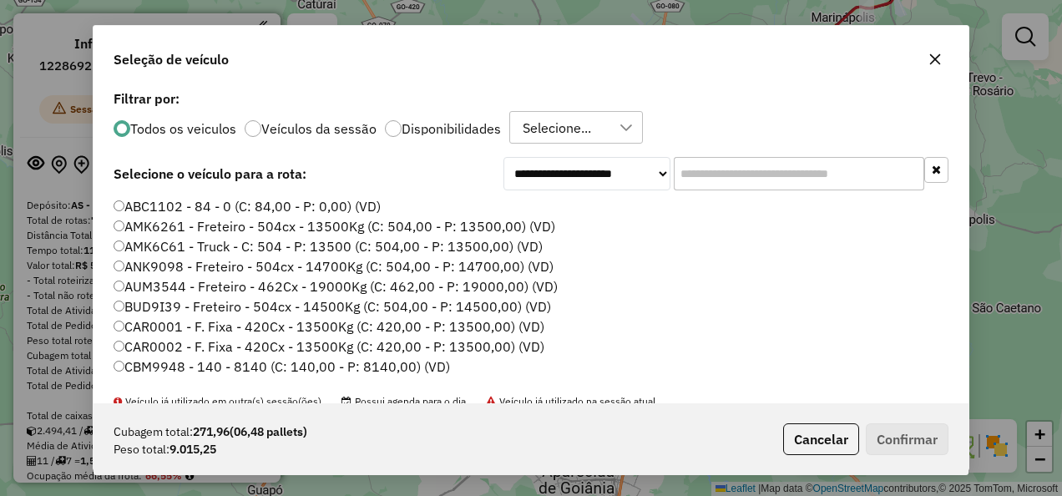
click at [755, 166] on input "text" at bounding box center [799, 173] width 251 height 33
paste input "*******"
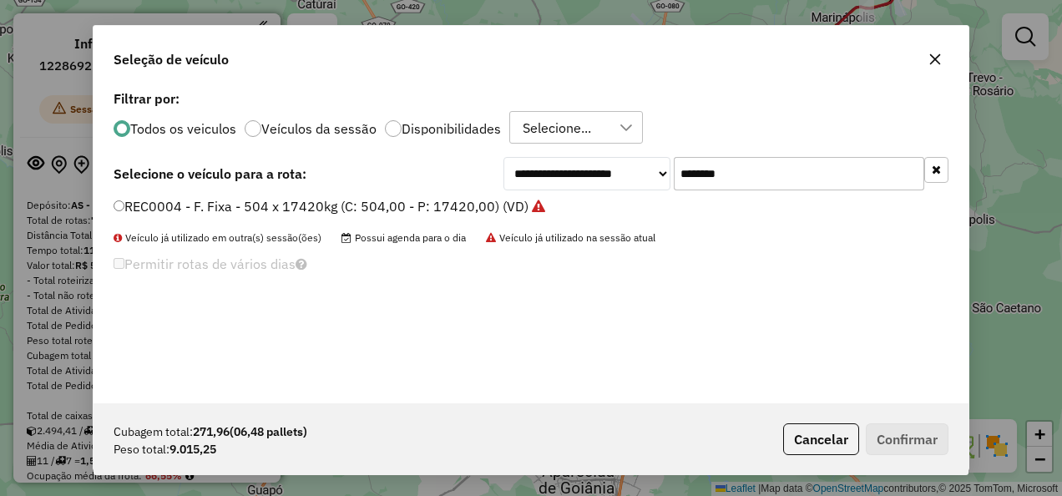
type input "*******"
click at [428, 215] on label "REC0004 - F. Fixa - 504 x 17420kg (C: 504,00 - P: 17420,00) (VD)" at bounding box center [330, 206] width 432 height 20
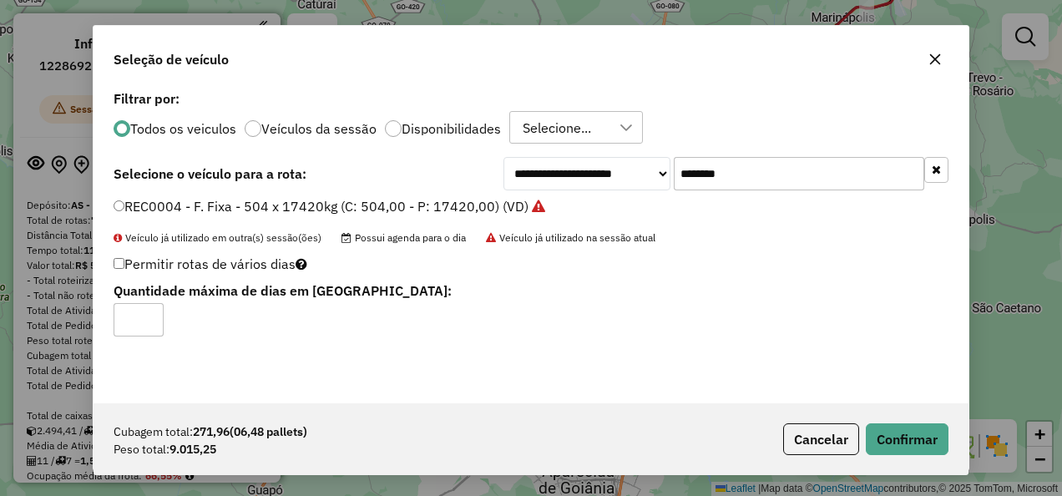
click at [888, 414] on div "Cubagem total: 271,96 (06,48 pallets) Peso total: 9.015,25 Cancelar Confirmar" at bounding box center [531, 439] width 875 height 72
click at [885, 435] on button "Confirmar" at bounding box center [907, 439] width 83 height 32
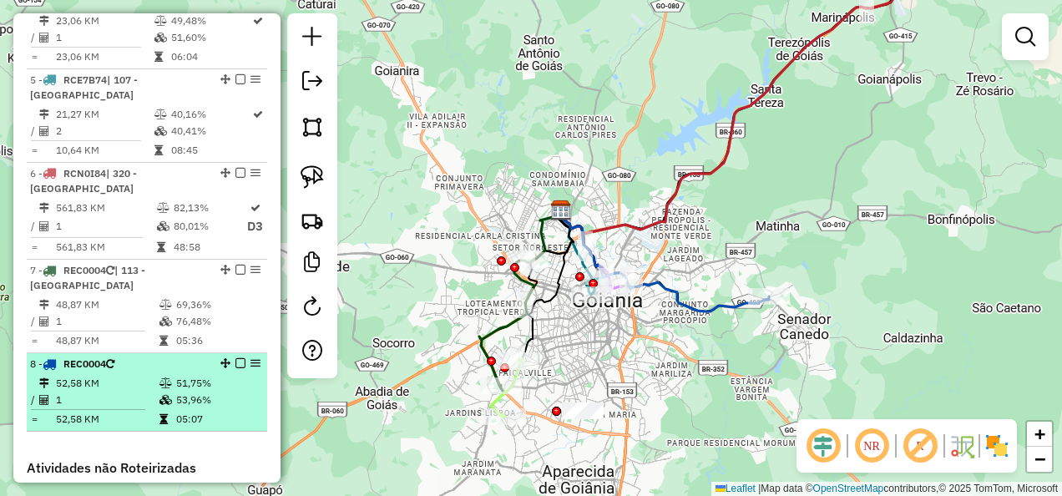
scroll to position [1086, 0]
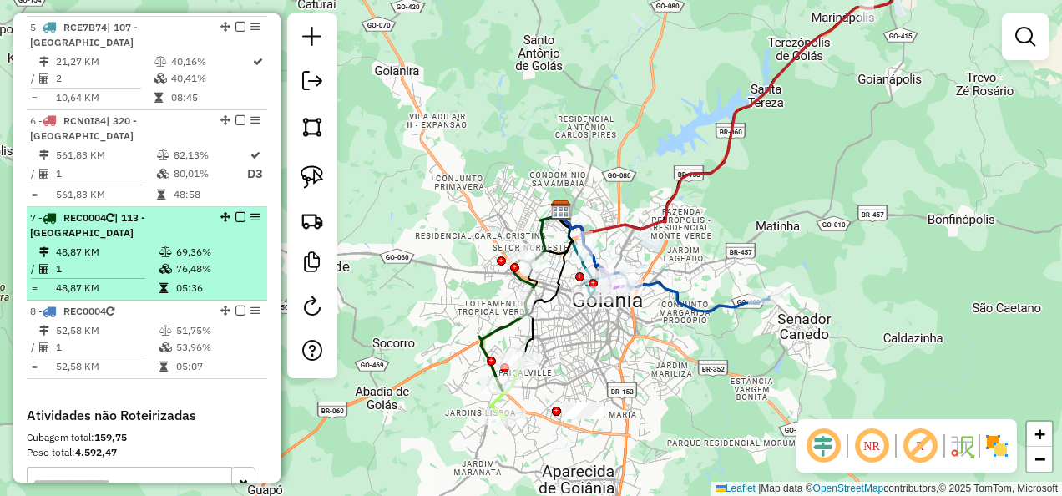
click at [164, 261] on td at bounding box center [167, 269] width 17 height 17
select select "**********"
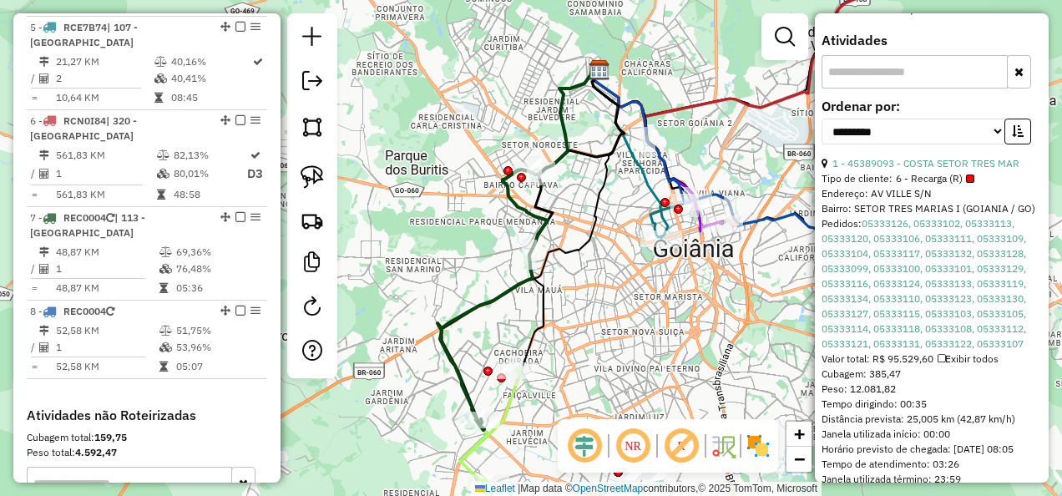
scroll to position [524, 0]
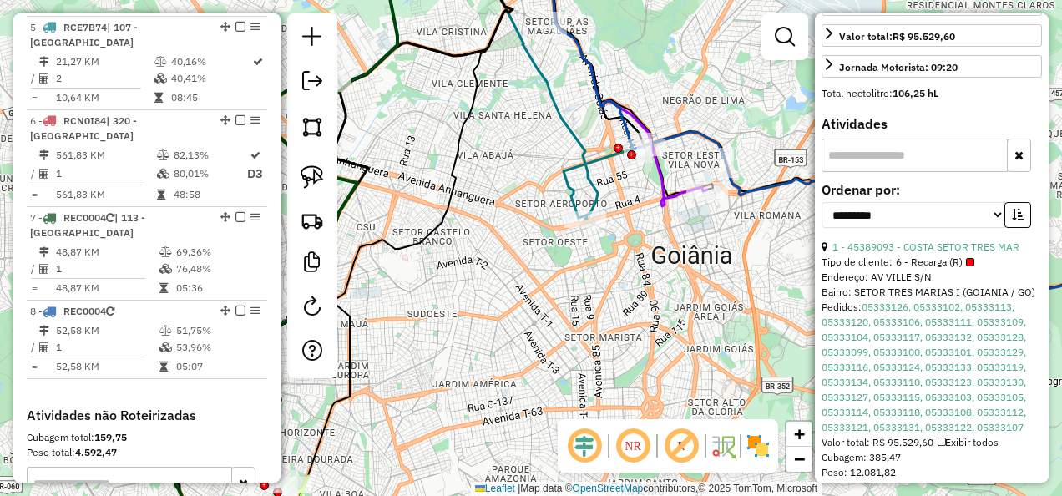
click at [640, 246] on div "Janela de atendimento Grade de atendimento Capacidade Transportadoras Veículos …" at bounding box center [531, 248] width 1062 height 496
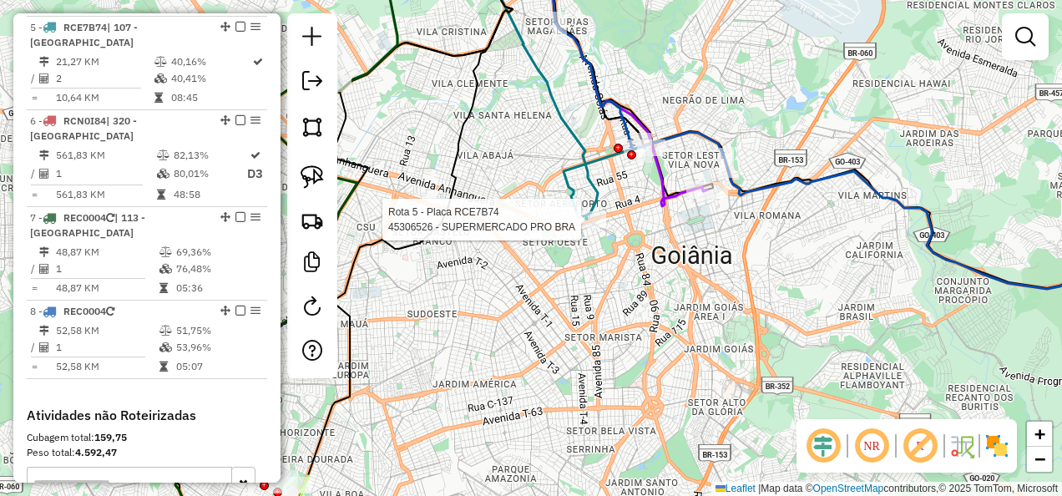
select select "**********"
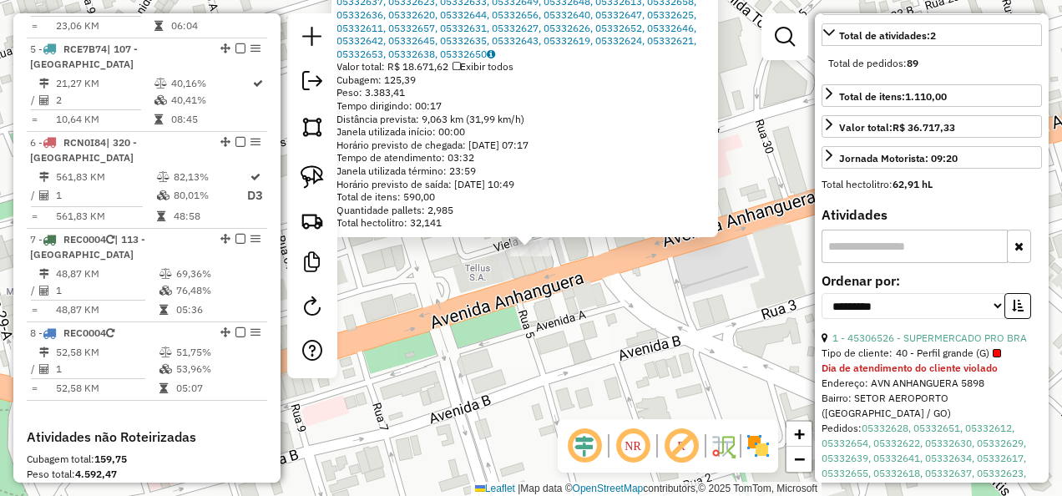
scroll to position [0, 0]
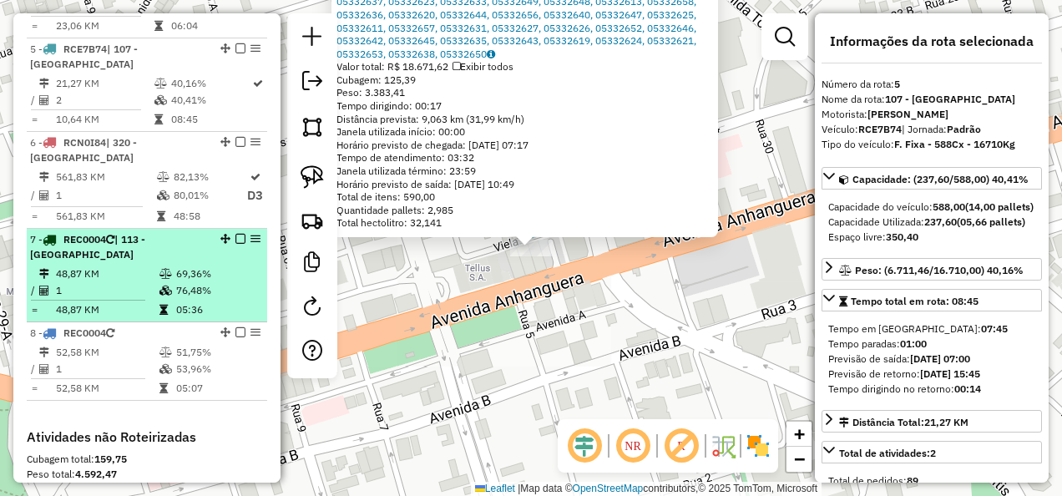
click at [139, 282] on td "1" at bounding box center [107, 290] width 104 height 17
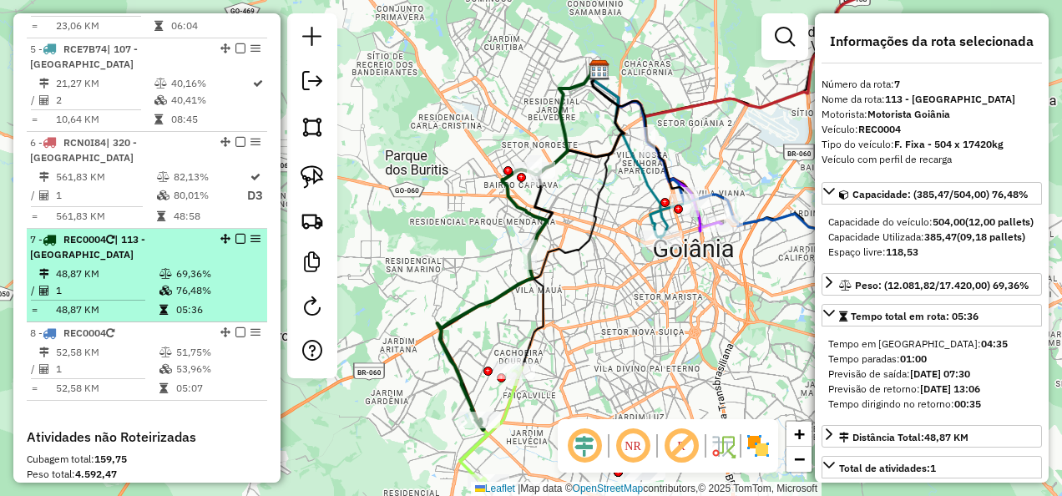
click at [150, 301] on td "48,87 KM" at bounding box center [107, 309] width 104 height 17
click at [237, 234] on em at bounding box center [240, 239] width 10 height 10
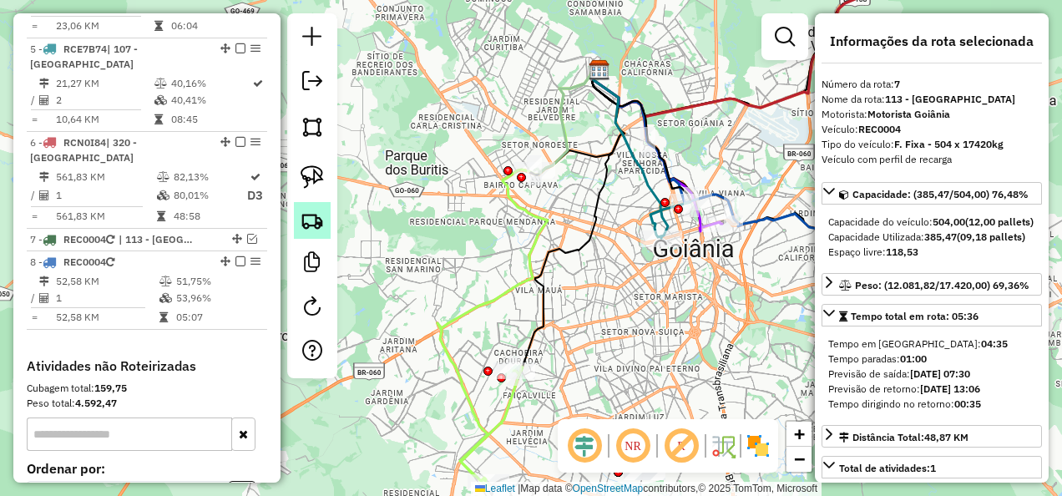
click at [304, 225] on img at bounding box center [312, 220] width 23 height 23
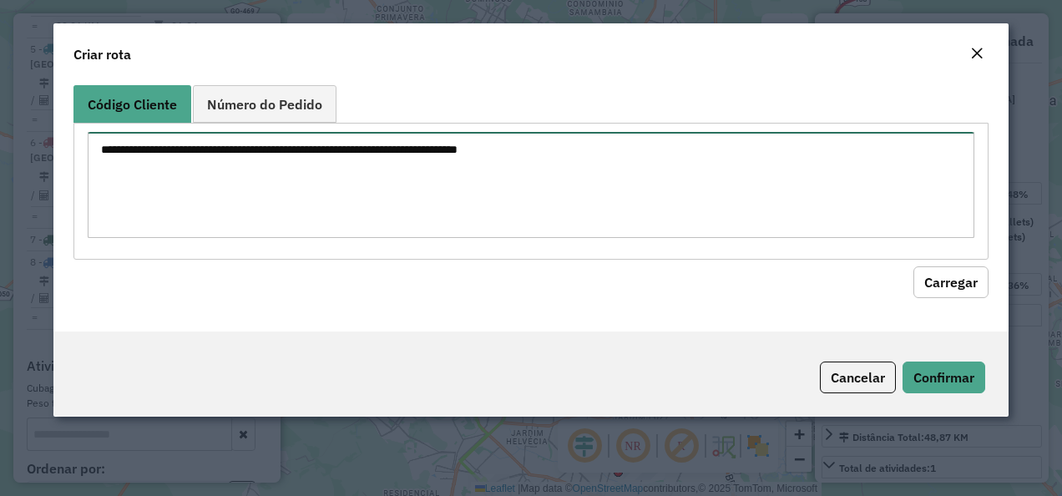
click at [583, 159] on textarea at bounding box center [532, 185] width 888 height 106
paste textarea "********"
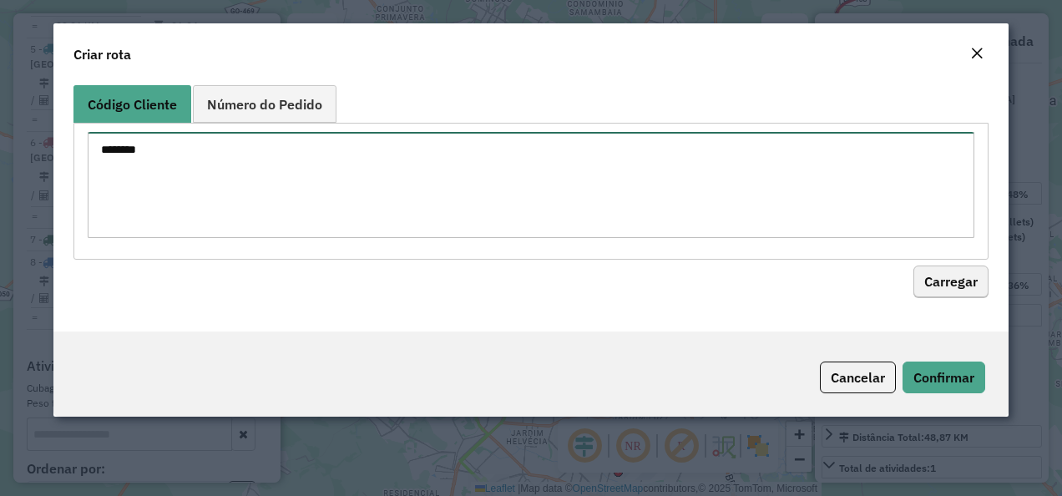
type textarea "********"
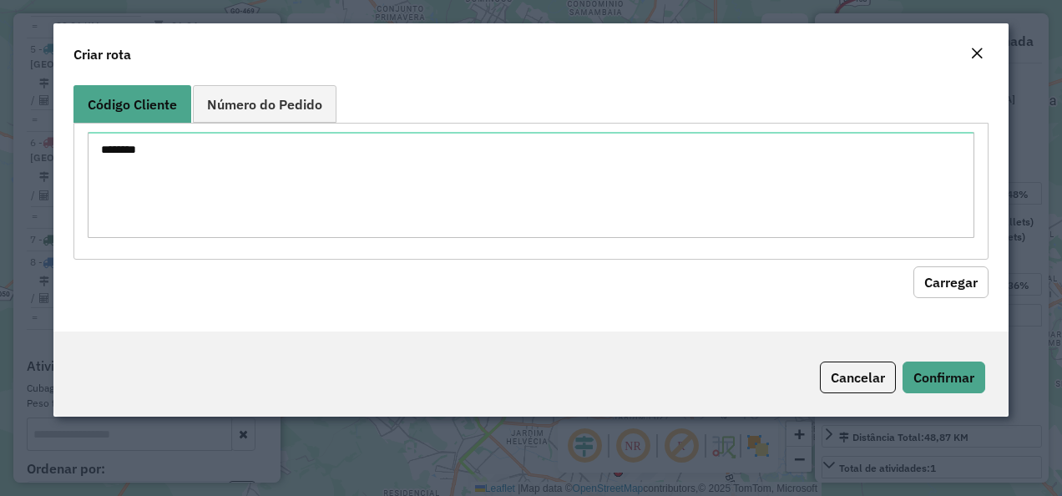
click at [968, 276] on button "Carregar" at bounding box center [950, 282] width 75 height 32
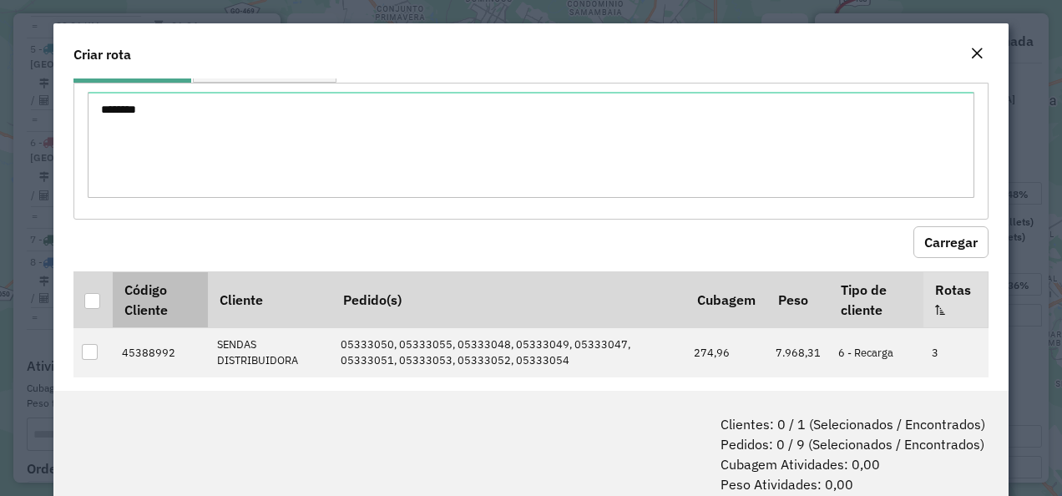
scroll to position [57, 0]
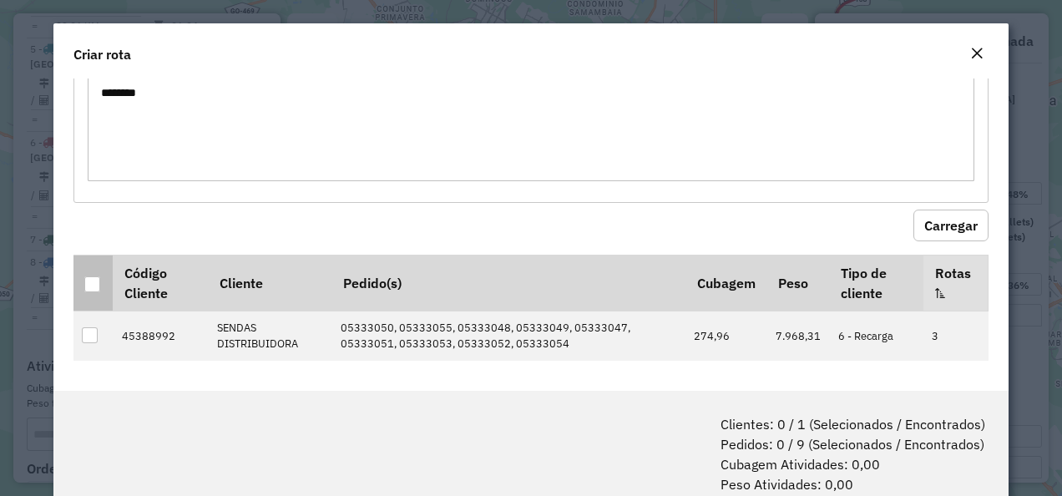
click at [97, 279] on div at bounding box center [92, 284] width 16 height 16
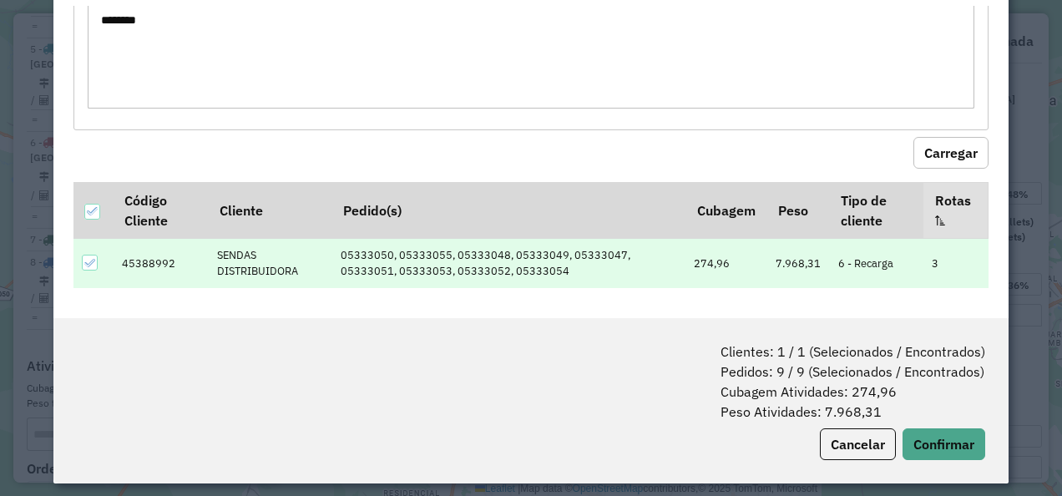
scroll to position [83, 0]
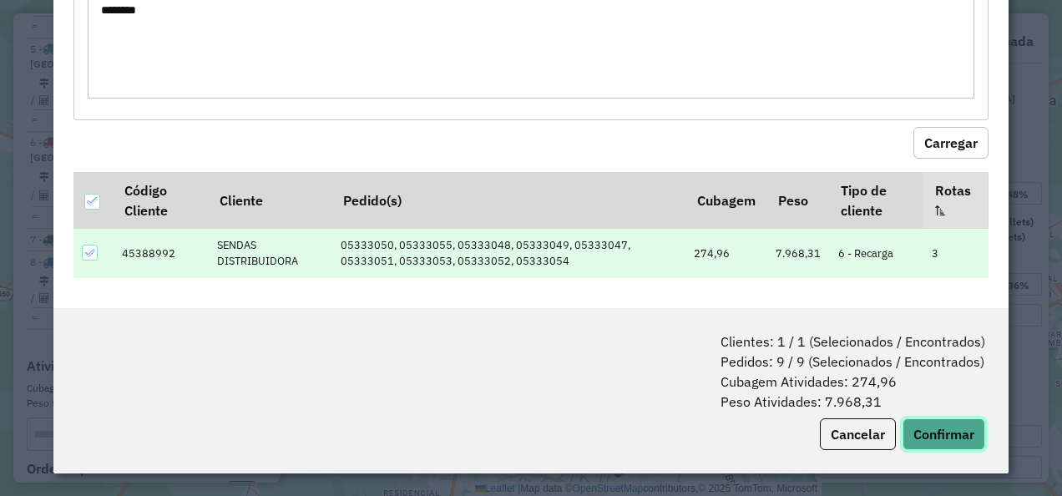
click at [949, 422] on button "Confirmar" at bounding box center [944, 434] width 83 height 32
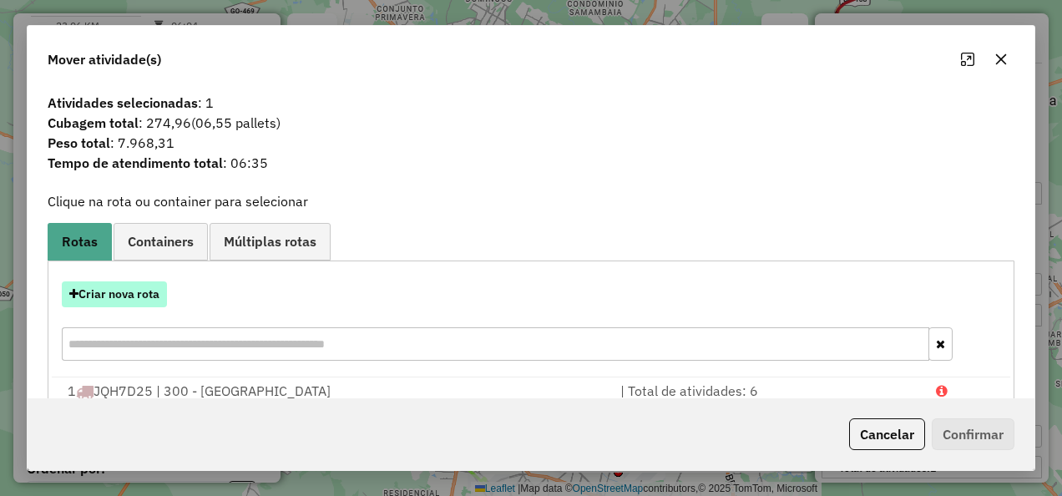
click at [120, 289] on button "Criar nova rota" at bounding box center [114, 294] width 105 height 26
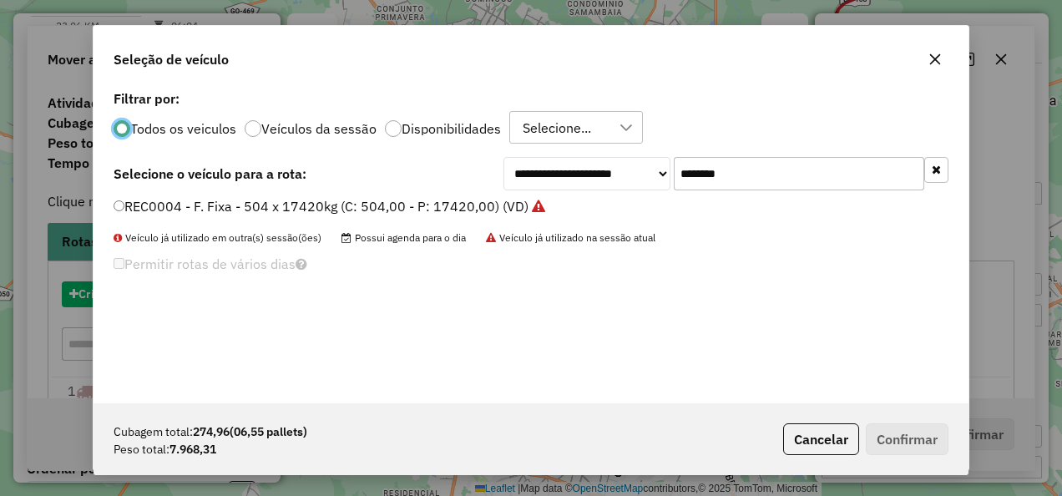
scroll to position [9, 5]
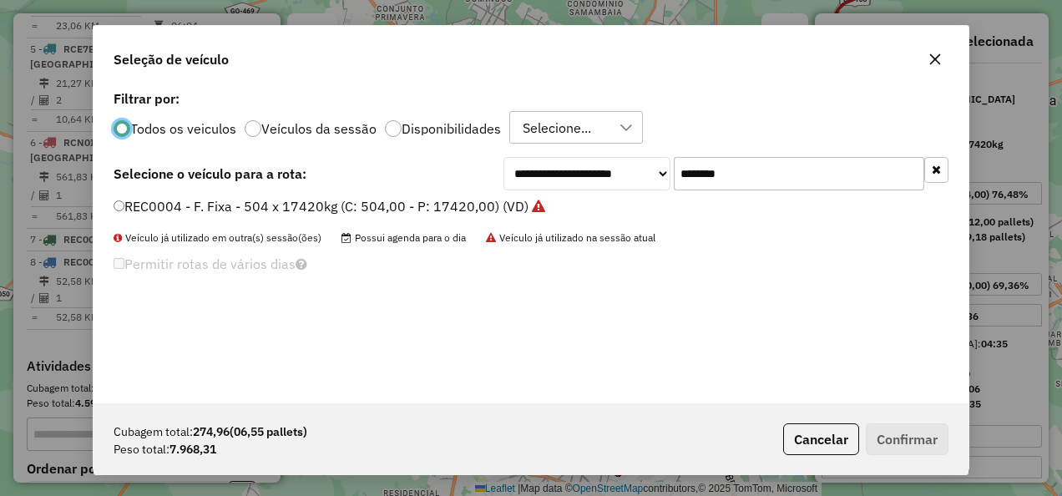
click at [696, 180] on input "*******" at bounding box center [799, 173] width 251 height 33
drag, startPoint x: 593, startPoint y: 184, endPoint x: 543, endPoint y: 200, distance: 52.6
click at [548, 191] on div "**********" at bounding box center [531, 244] width 875 height 317
paste input "text"
type input "*******"
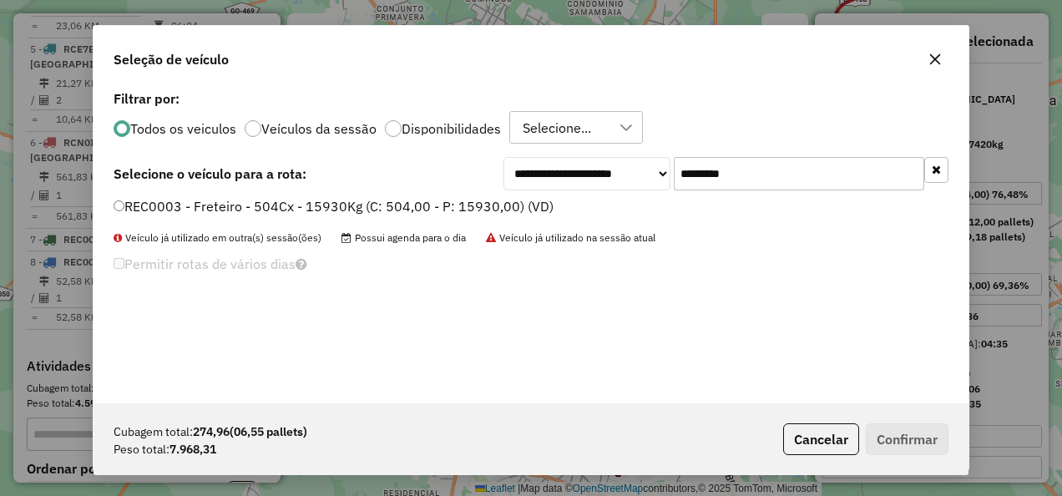
drag, startPoint x: 334, startPoint y: 189, endPoint x: 387, endPoint y: 225, distance: 64.4
click at [335, 189] on div "**********" at bounding box center [531, 173] width 835 height 33
click at [387, 225] on div "REC0003 - Freteiro - 504Cx - 15930Kg (C: 504,00 - P: 15930,00) (VD)" at bounding box center [531, 213] width 855 height 33
click at [364, 215] on div "REC0003 - Freteiro - 504Cx - 15930Kg (C: 504,00 - P: 15930,00) (VD)" at bounding box center [531, 213] width 855 height 33
drag, startPoint x: 364, startPoint y: 215, endPoint x: 311, endPoint y: 210, distance: 53.7
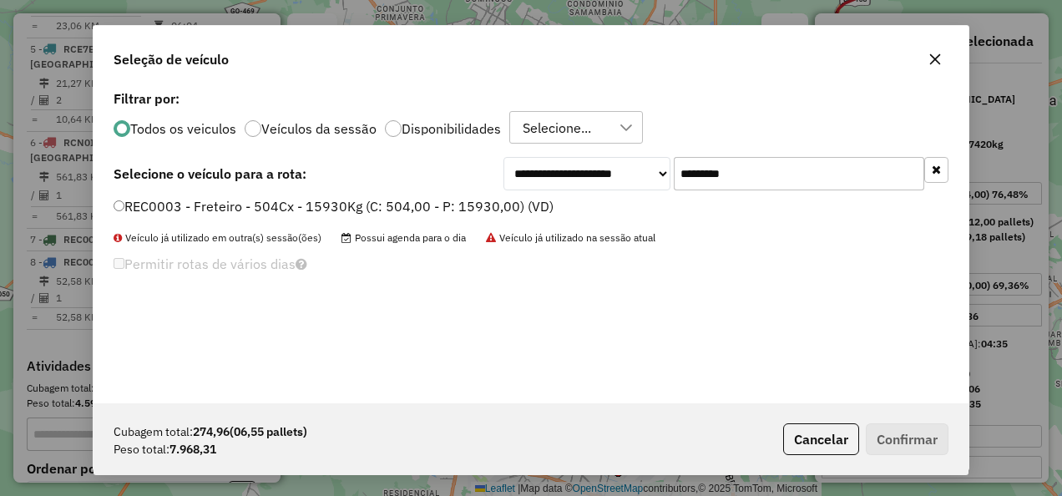
click at [319, 207] on label "REC0003 - Freteiro - 504Cx - 15930Kg (C: 504,00 - P: 15930,00) (VD)" at bounding box center [334, 206] width 440 height 20
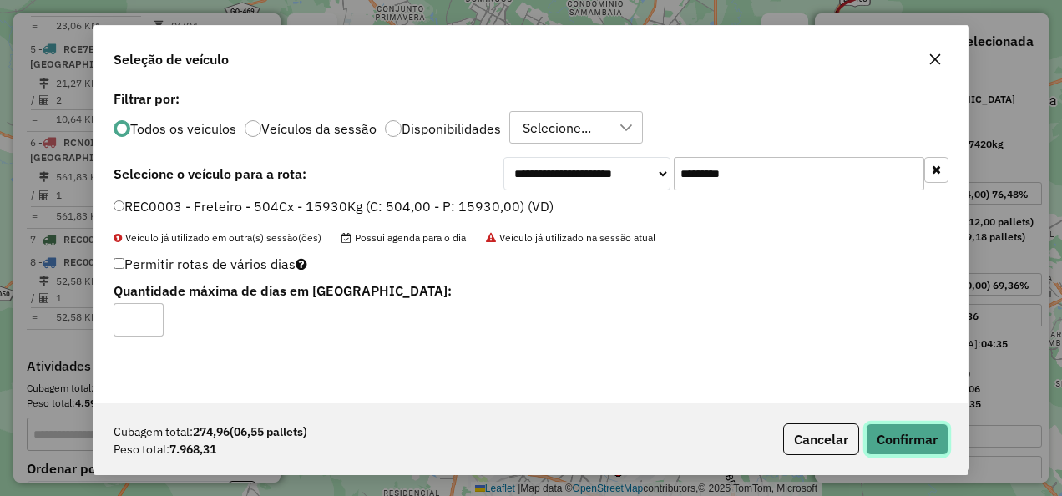
click at [908, 433] on button "Confirmar" at bounding box center [907, 439] width 83 height 32
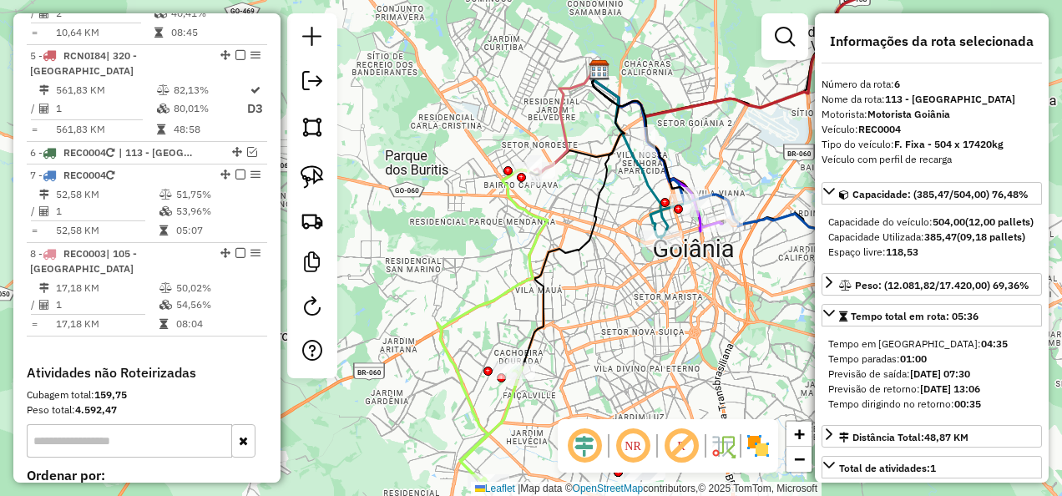
scroll to position [1056, 0]
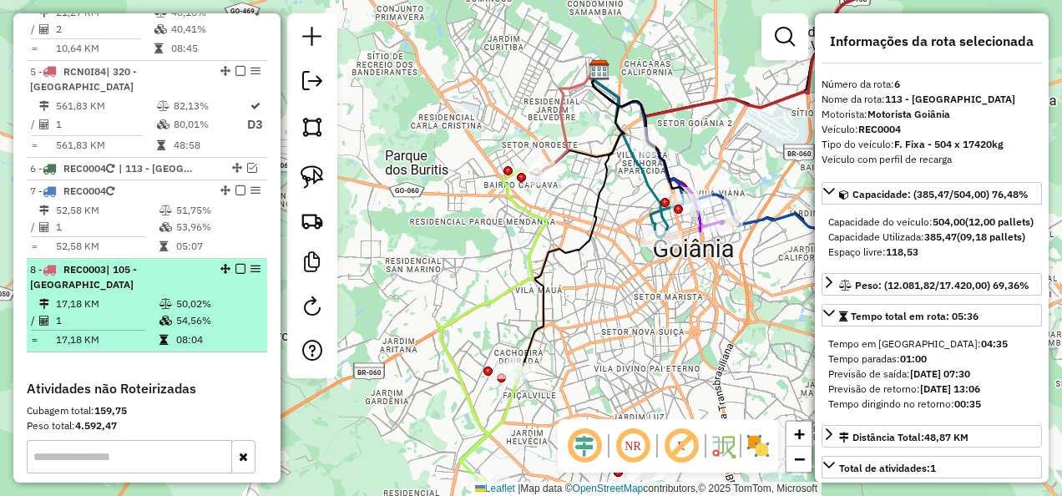
click at [165, 296] on td at bounding box center [167, 304] width 17 height 17
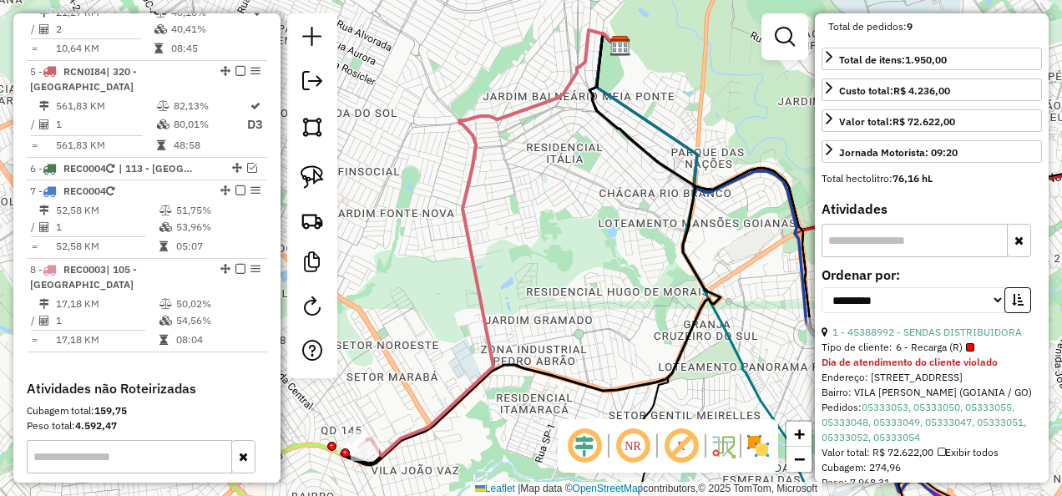
scroll to position [228, 0]
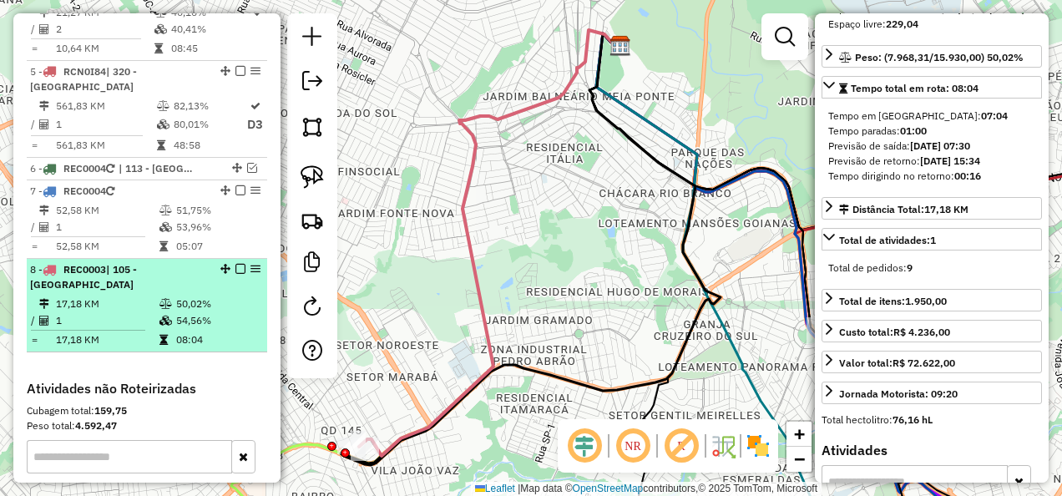
click at [235, 264] on em at bounding box center [240, 269] width 10 height 10
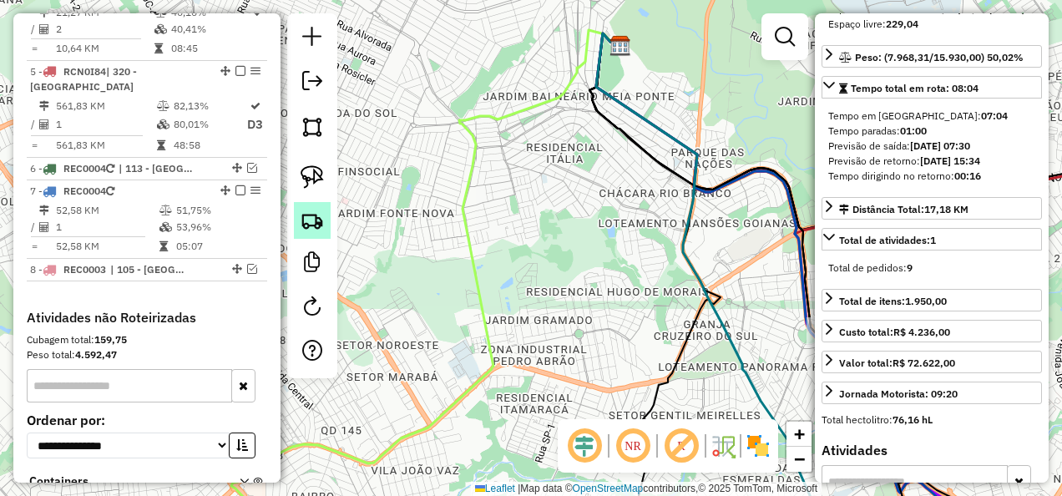
click at [307, 224] on img at bounding box center [312, 220] width 23 height 23
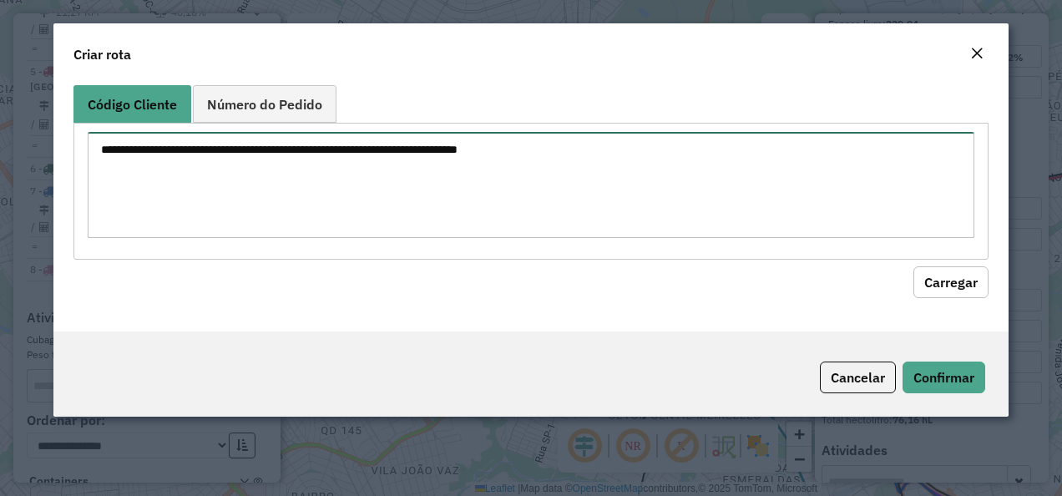
click at [492, 164] on textarea at bounding box center [532, 185] width 888 height 106
paste textarea "********"
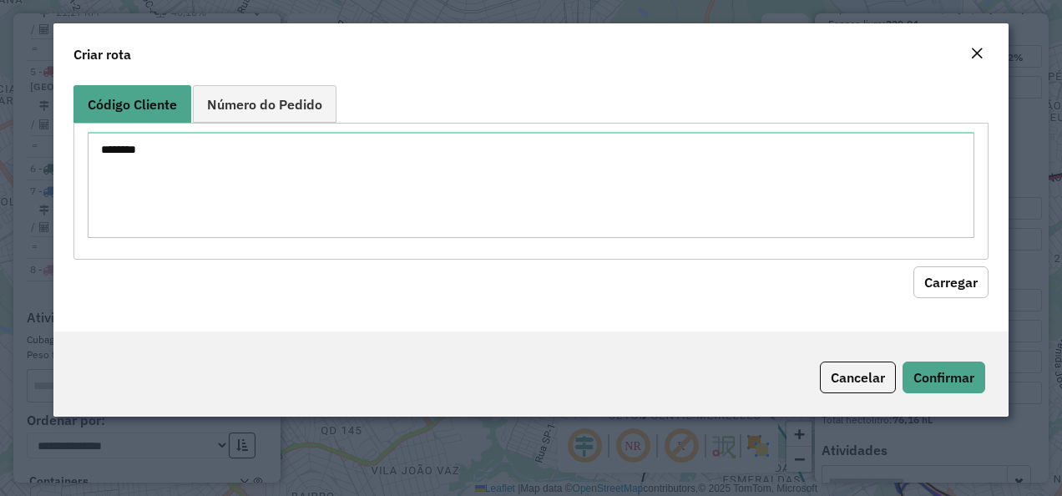
click at [938, 280] on button "Carregar" at bounding box center [950, 282] width 75 height 32
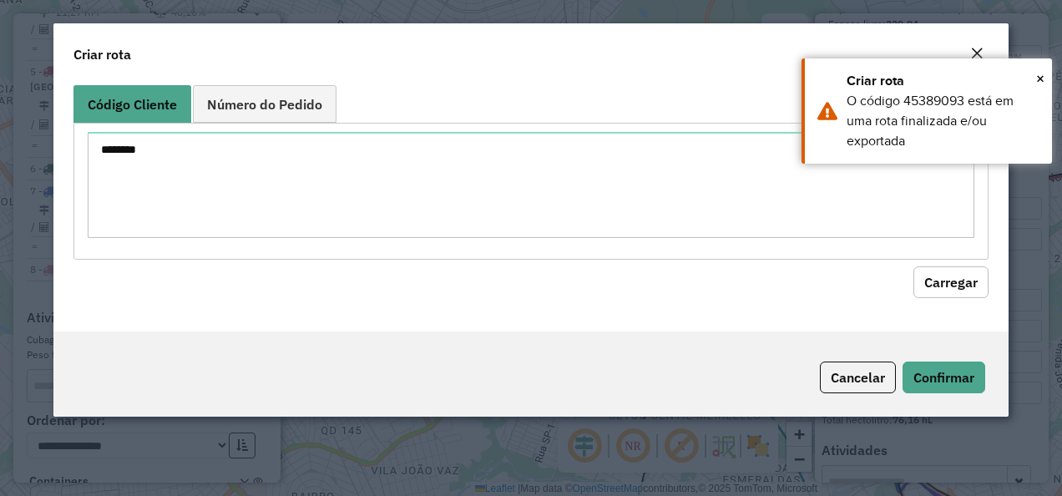
click at [947, 279] on button "Carregar" at bounding box center [950, 282] width 75 height 32
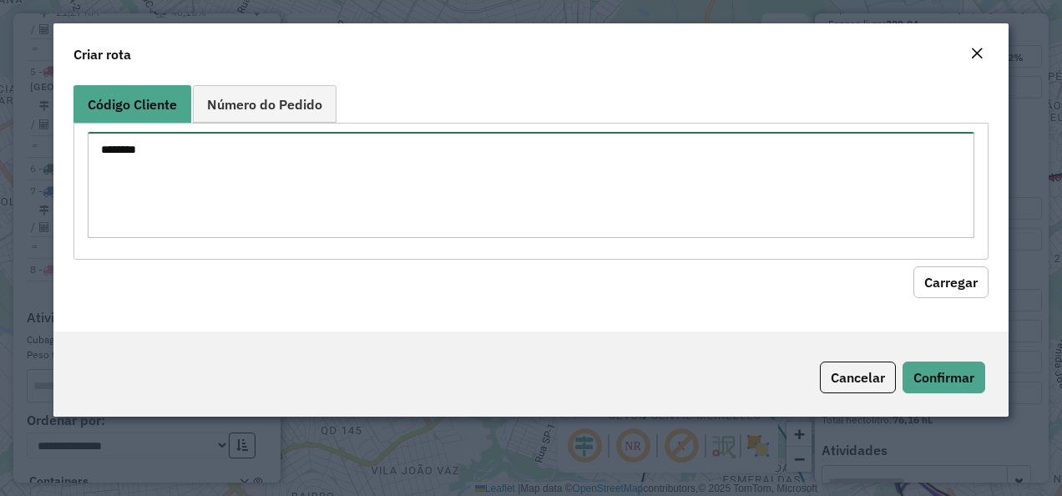
drag, startPoint x: 446, startPoint y: 184, endPoint x: -3, endPoint y: 186, distance: 449.2
click at [0, 186] on html "Aguarde... Pop-up bloqueado! Seu navegador bloqueou automáticamente a abertura …" at bounding box center [531, 248] width 1062 height 496
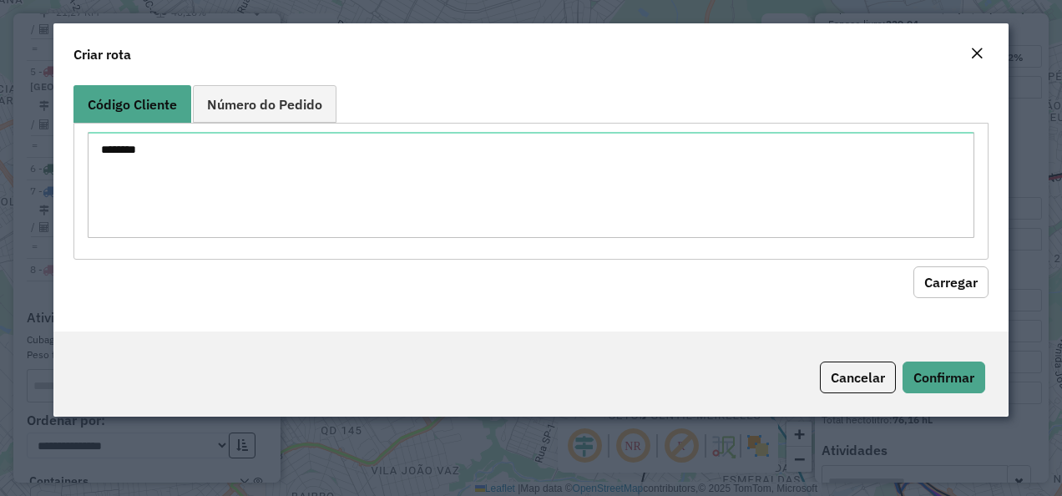
click at [954, 286] on button "Carregar" at bounding box center [950, 282] width 75 height 32
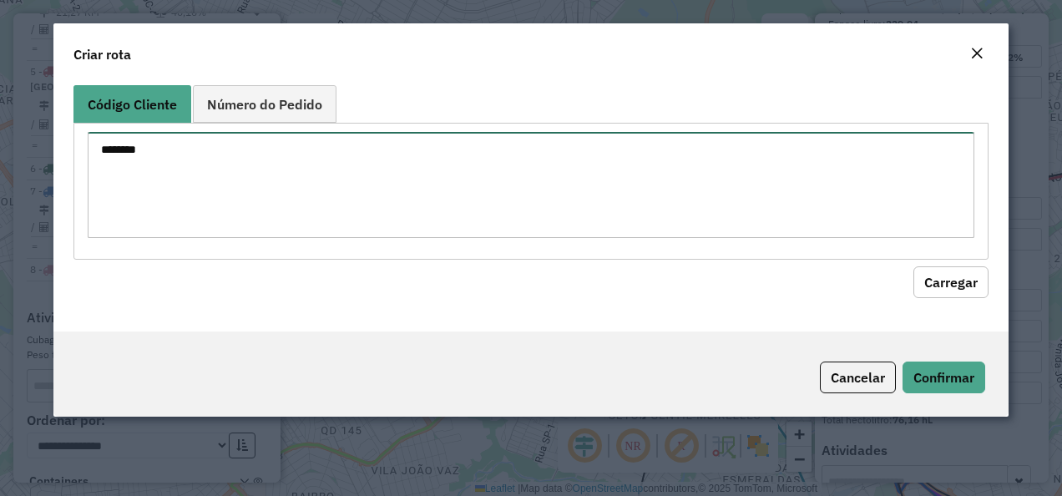
click at [261, 180] on textarea "********" at bounding box center [532, 185] width 888 height 106
click at [0, 175] on html "Aguarde... Pop-up bloqueado! Seu navegador bloqueou automáticamente a abertura …" at bounding box center [531, 248] width 1062 height 496
paste textarea
type textarea "********"
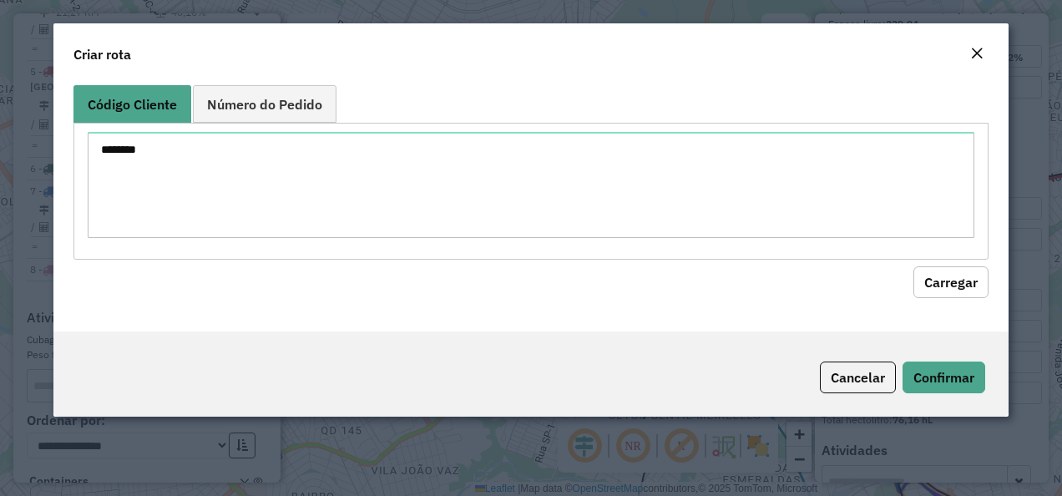
click at [949, 272] on button "Carregar" at bounding box center [950, 282] width 75 height 32
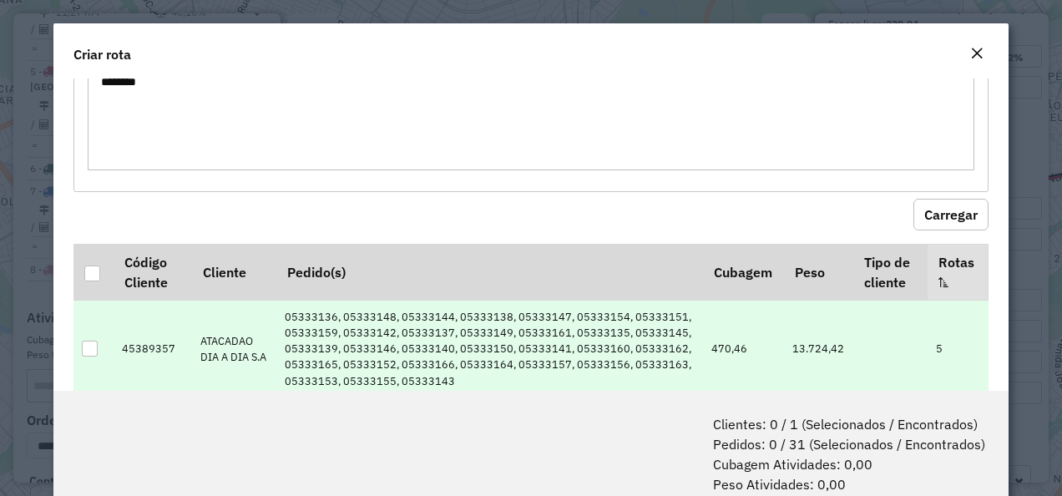
scroll to position [104, 0]
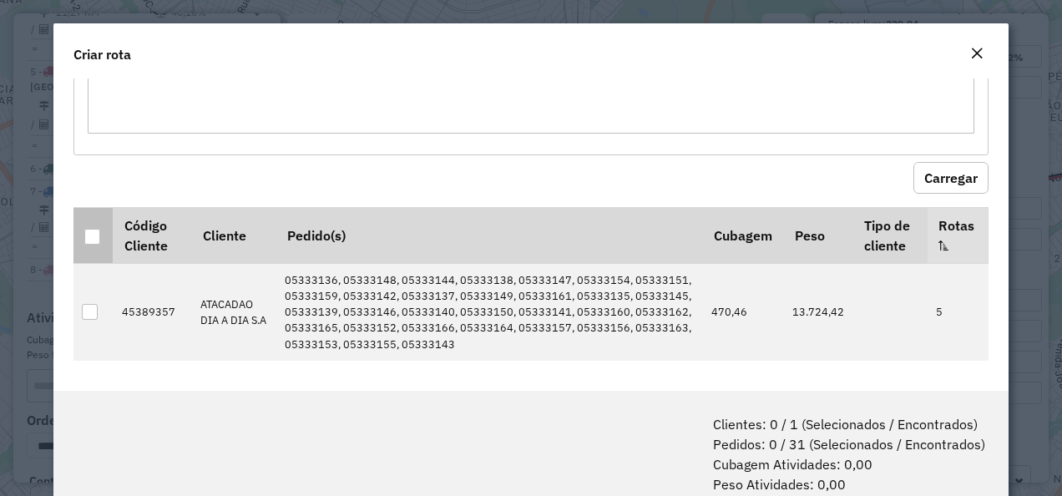
click at [91, 229] on div at bounding box center [92, 237] width 16 height 16
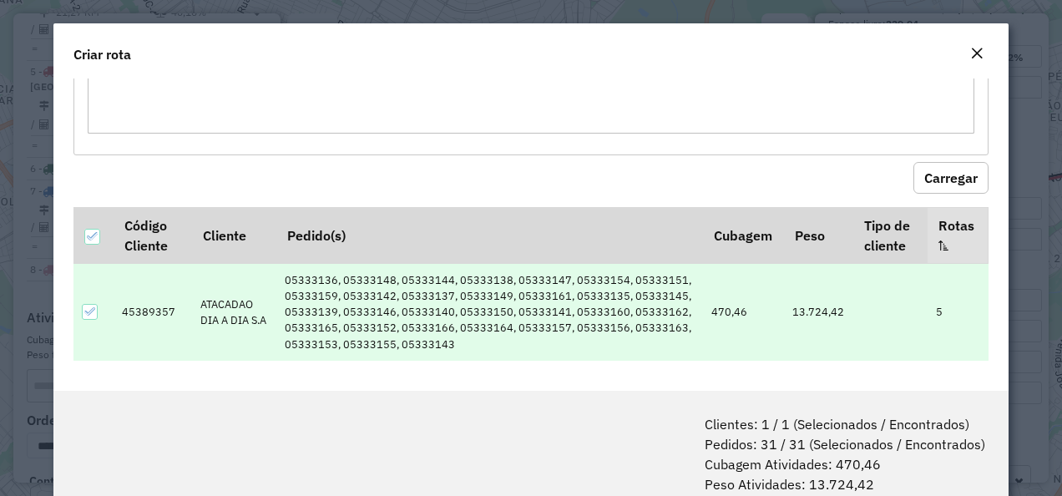
scroll to position [83, 0]
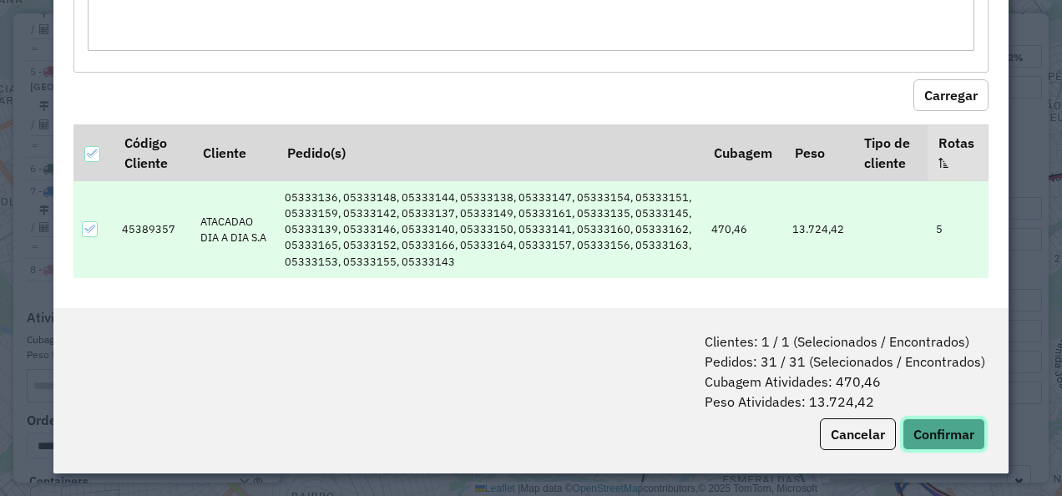
click at [922, 426] on button "Confirmar" at bounding box center [944, 434] width 83 height 32
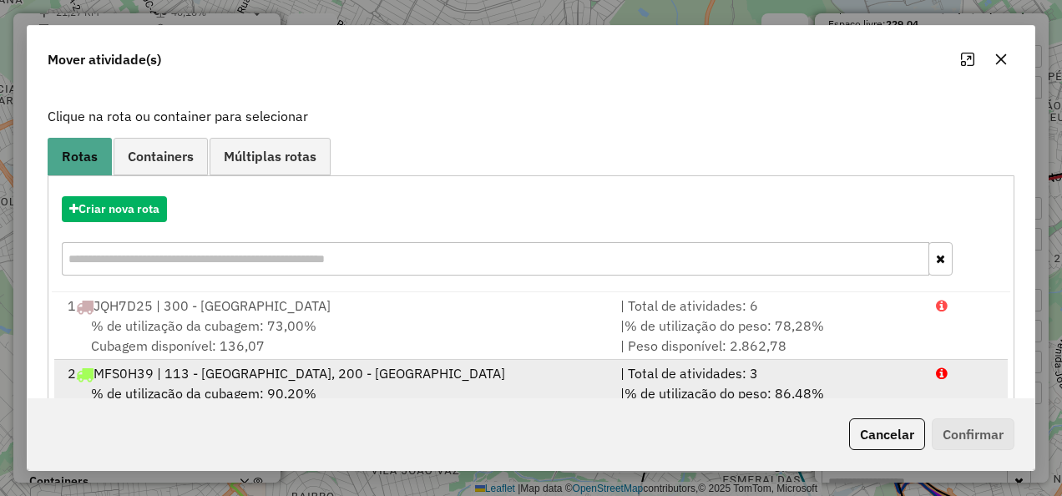
scroll to position [167, 0]
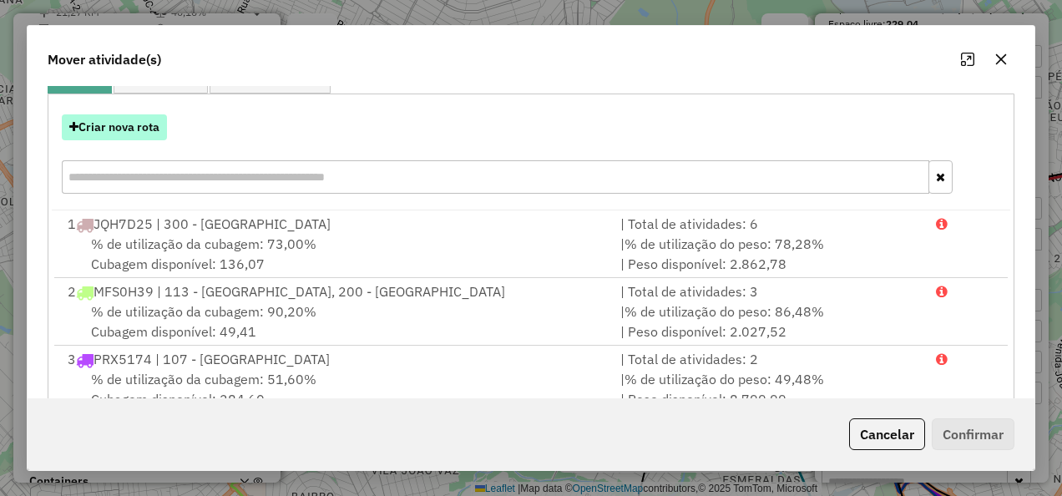
click at [115, 125] on button "Criar nova rota" at bounding box center [114, 127] width 105 height 26
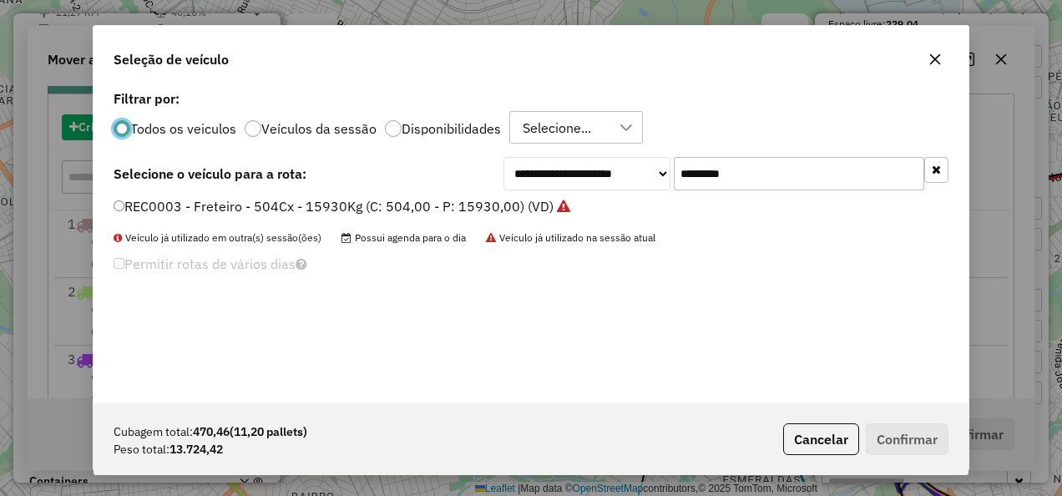
scroll to position [9, 5]
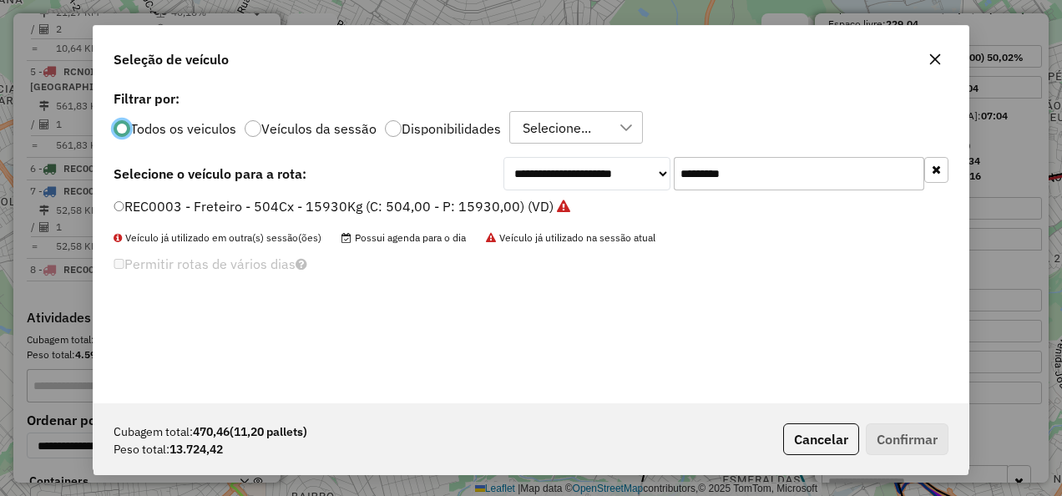
drag, startPoint x: 718, startPoint y: 170, endPoint x: 574, endPoint y: 184, distance: 144.2
click at [578, 183] on div "**********" at bounding box center [726, 173] width 445 height 33
paste input "text"
type input "*******"
click at [344, 209] on label "REC0001 - Freteiro - 504Cx - 15930Kg (C: 504,00 - P: 15930,00) (VD)" at bounding box center [334, 206] width 440 height 20
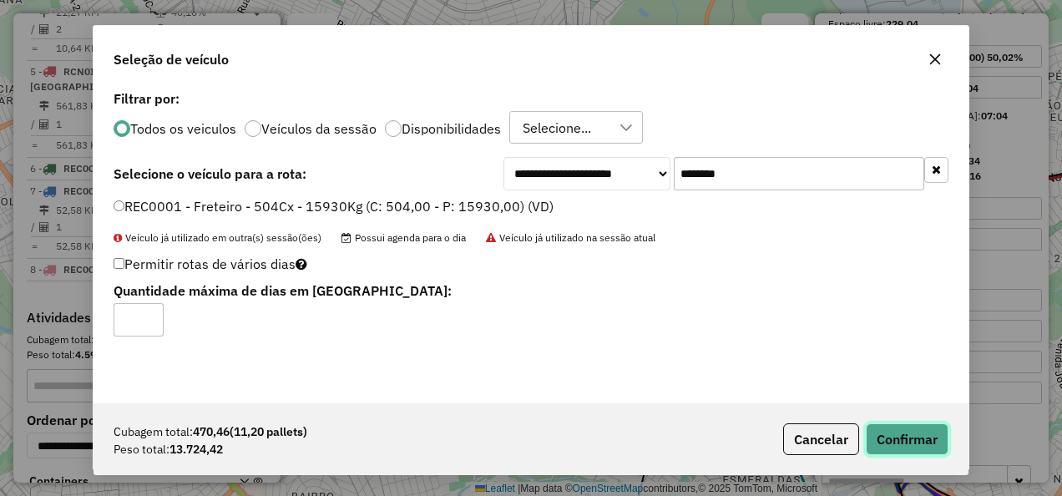
click at [887, 437] on button "Confirmar" at bounding box center [907, 439] width 83 height 32
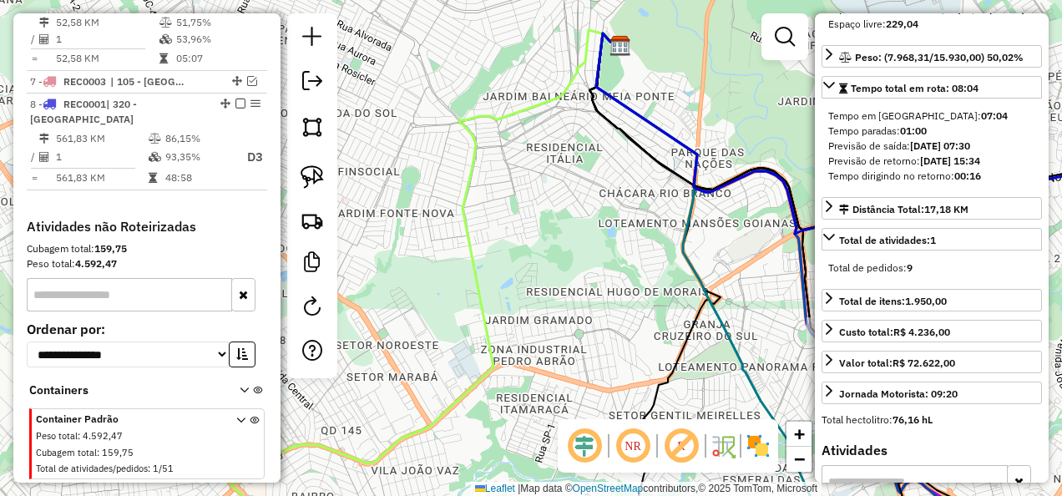
scroll to position [1187, 0]
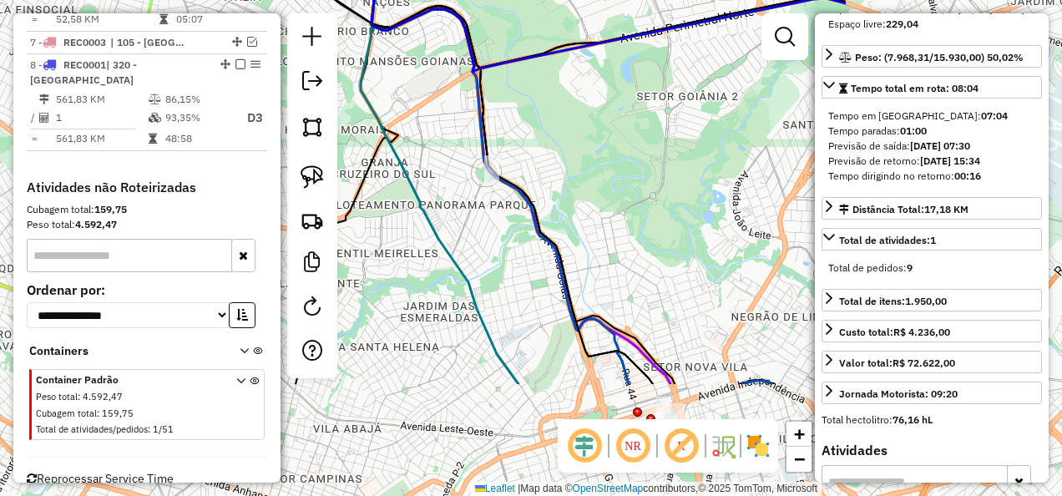
drag, startPoint x: 593, startPoint y: 240, endPoint x: 271, endPoint y: 78, distance: 360.7
click at [271, 78] on hb-router-mapa "Informações da Sessão 1228692 - 05/08/2025 Modo simulação Criação: 12/08/2025 1…" at bounding box center [531, 248] width 1062 height 496
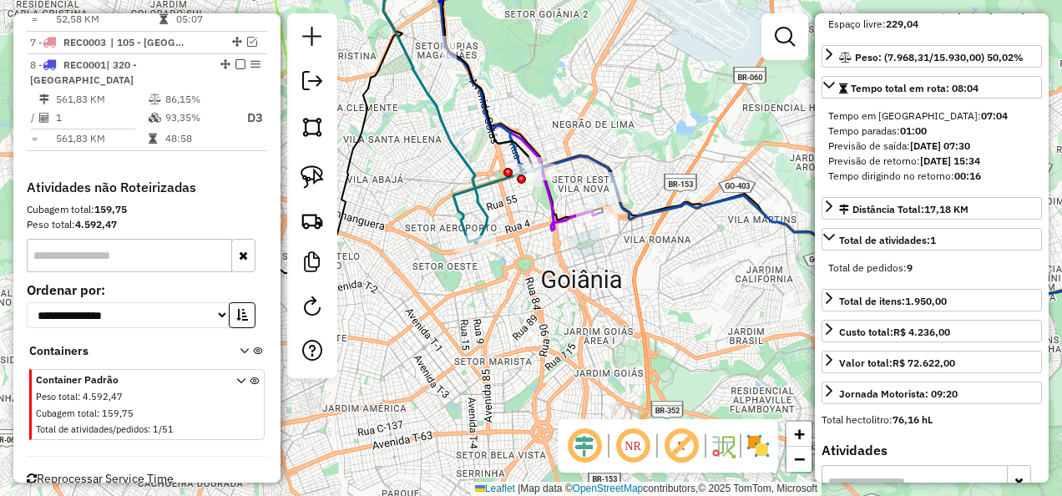
drag, startPoint x: 614, startPoint y: 215, endPoint x: 578, endPoint y: 152, distance: 72.9
click at [578, 152] on icon at bounding box center [717, 107] width 754 height 412
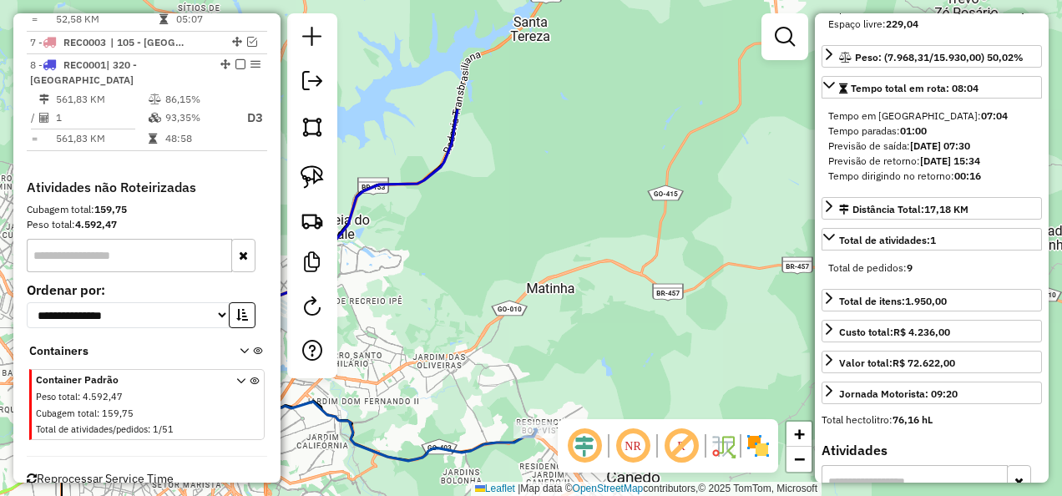
drag, startPoint x: 738, startPoint y: 329, endPoint x: 310, endPoint y: 488, distance: 456.8
click at [310, 488] on div "Janela de atendimento Grade de atendimento Capacidade Transportadoras Veículos …" at bounding box center [531, 248] width 1062 height 496
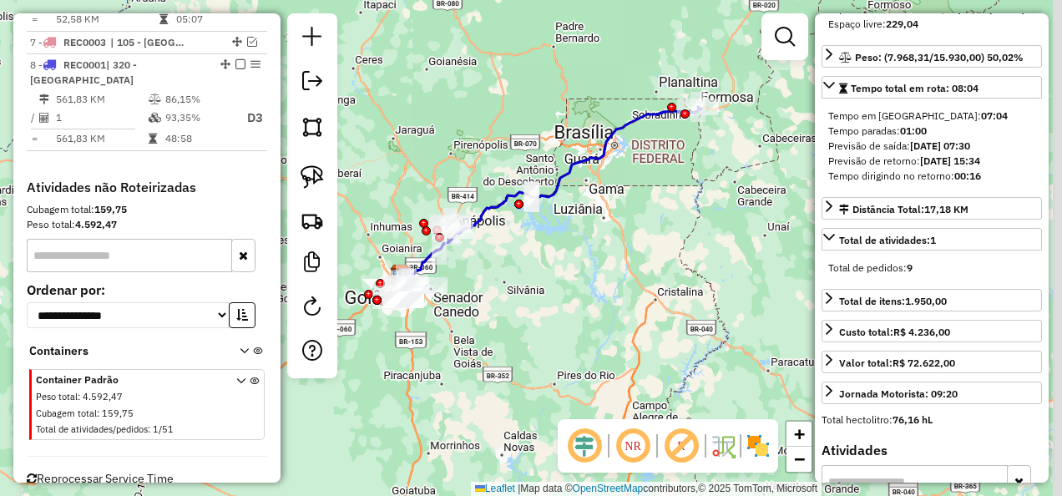
drag, startPoint x: 708, startPoint y: 230, endPoint x: 498, endPoint y: 286, distance: 217.7
click at [498, 286] on div "Janela de atendimento Grade de atendimento Capacidade Transportadoras Veículos …" at bounding box center [531, 248] width 1062 height 496
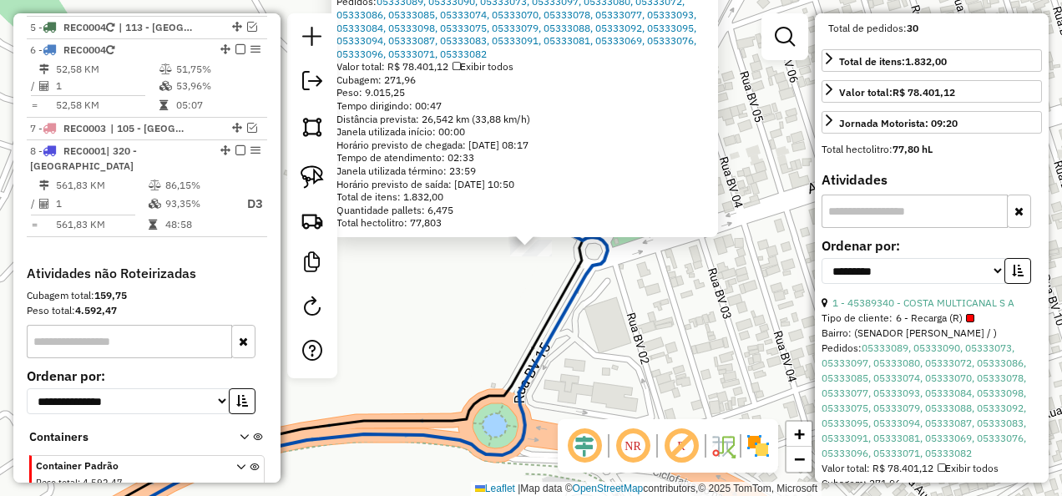
scroll to position [447, 0]
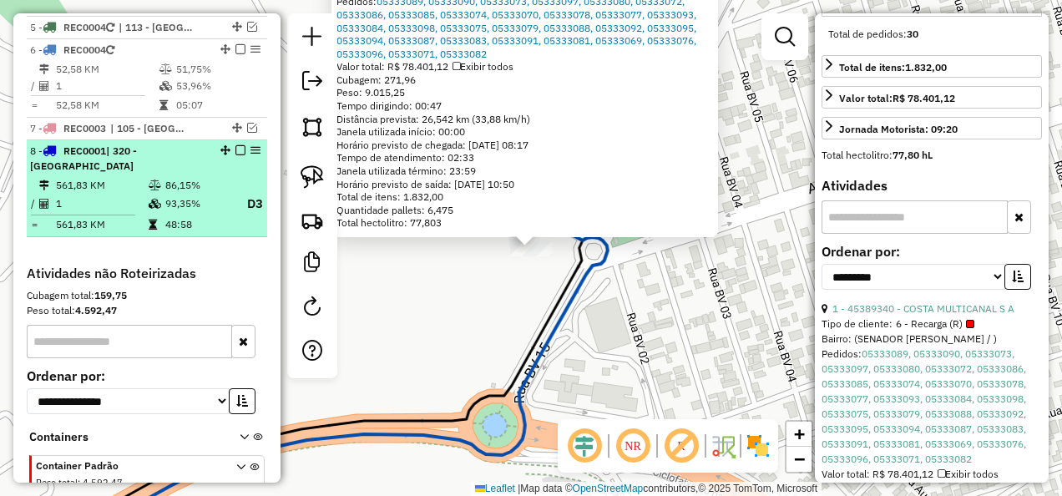
click at [205, 194] on td "93,35%" at bounding box center [197, 204] width 67 height 21
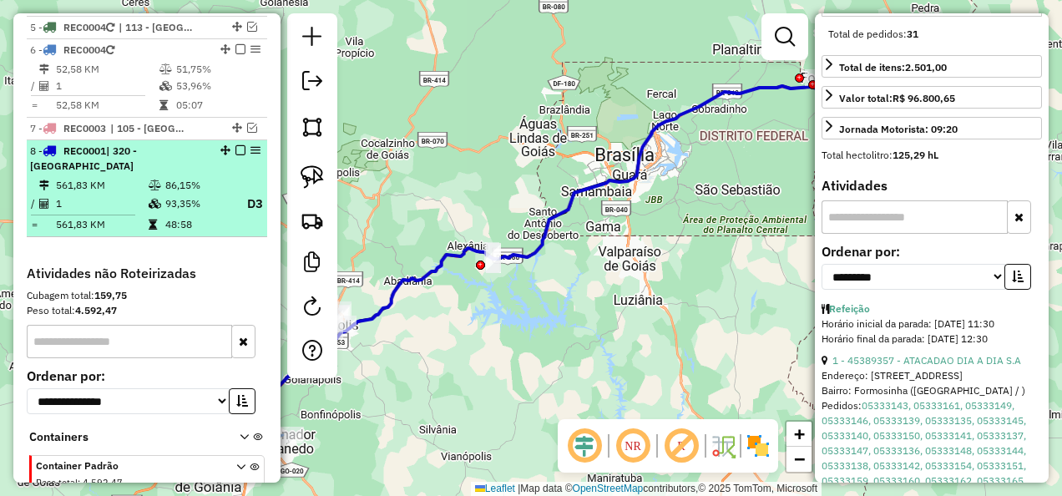
click at [238, 145] on em at bounding box center [240, 150] width 10 height 10
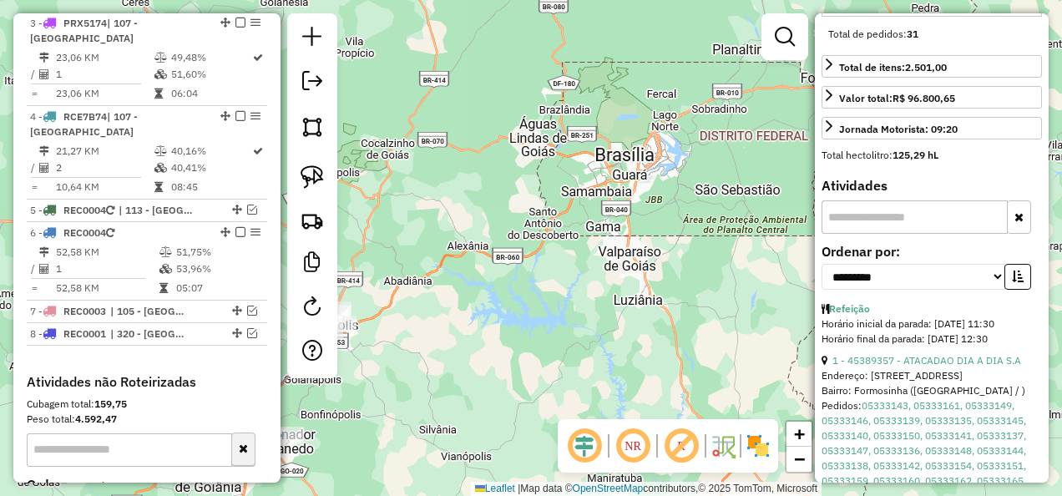
scroll to position [934, 0]
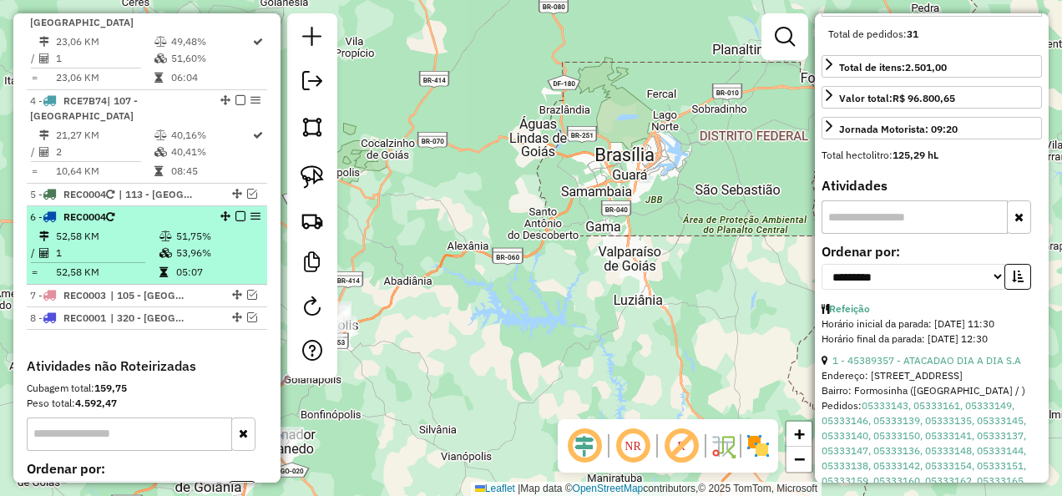
click at [162, 248] on icon at bounding box center [165, 253] width 13 height 10
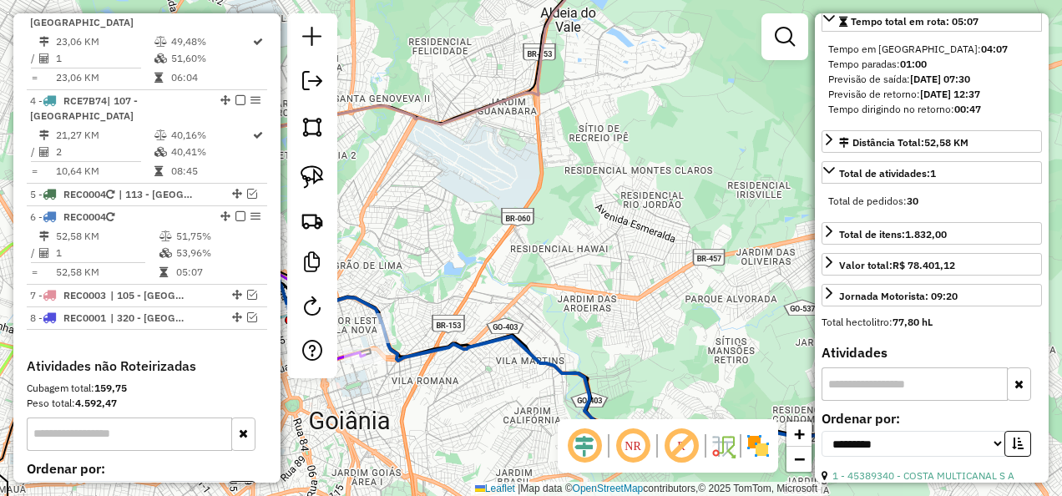
scroll to position [447, 0]
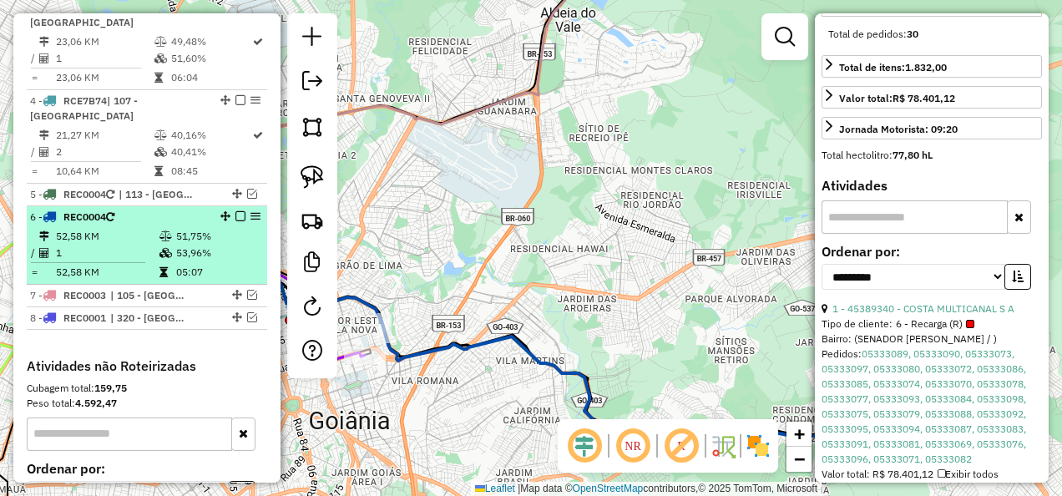
click at [235, 211] on em at bounding box center [240, 216] width 10 height 10
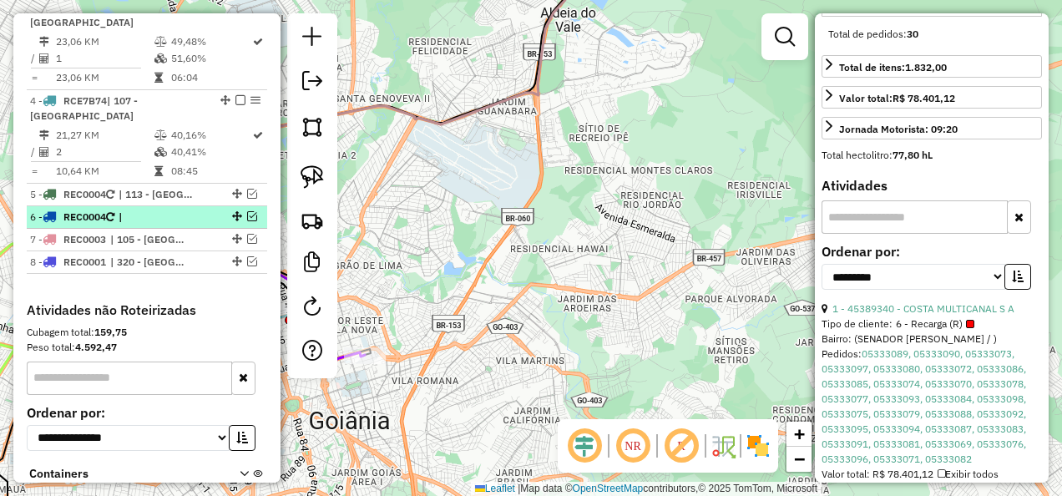
click at [80, 206] on li "6 - REC0004 |" at bounding box center [147, 217] width 240 height 23
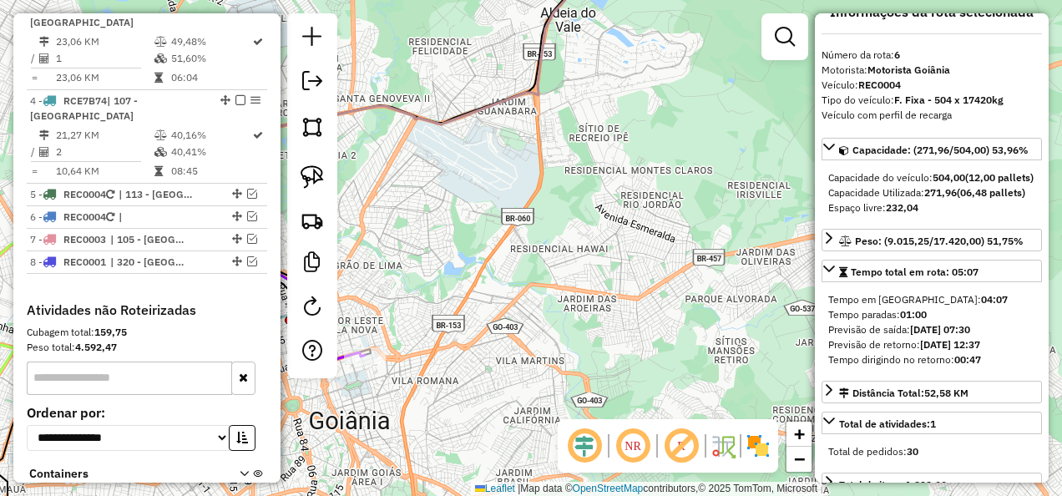
scroll to position [0, 0]
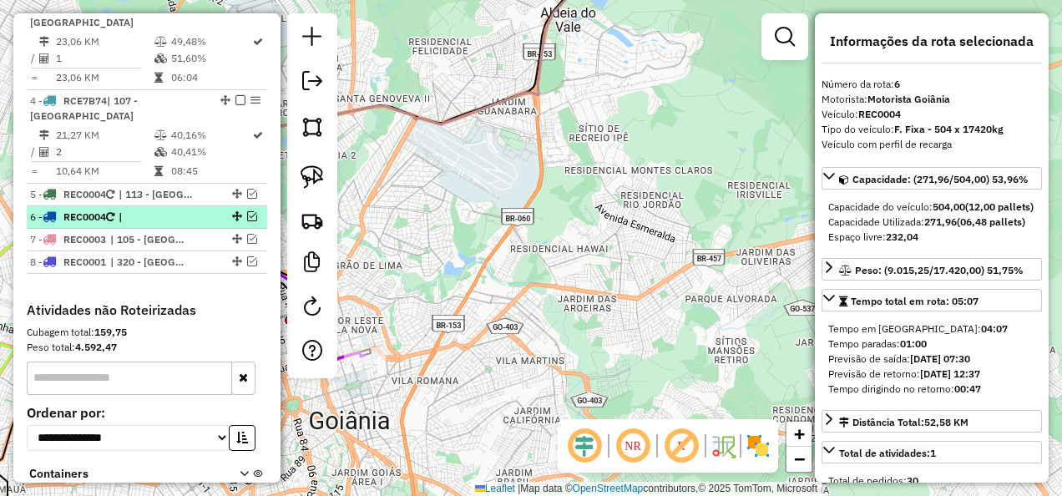
click at [163, 210] on span "|" at bounding box center [157, 217] width 77 height 15
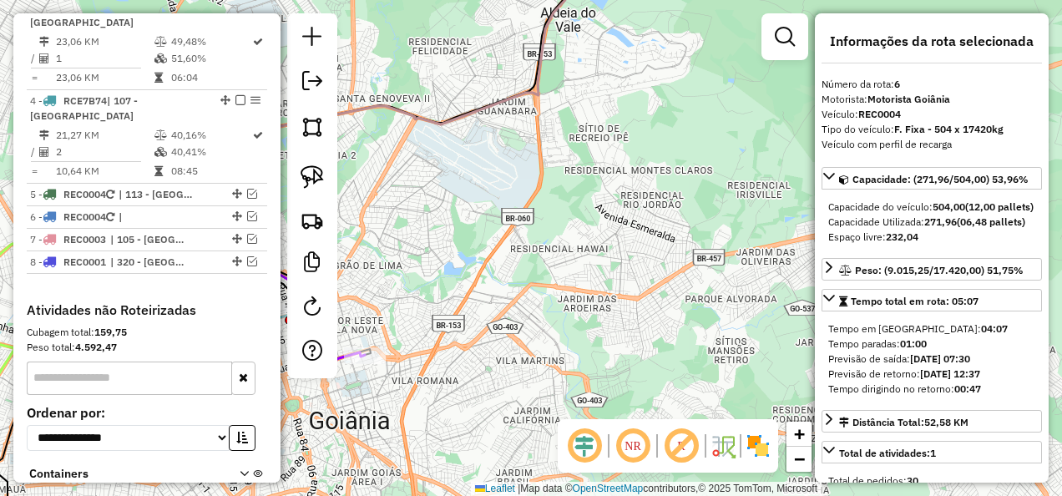
click at [554, 235] on div "Janela de atendimento Grade de atendimento Capacidade Transportadoras Veículos …" at bounding box center [531, 248] width 1062 height 496
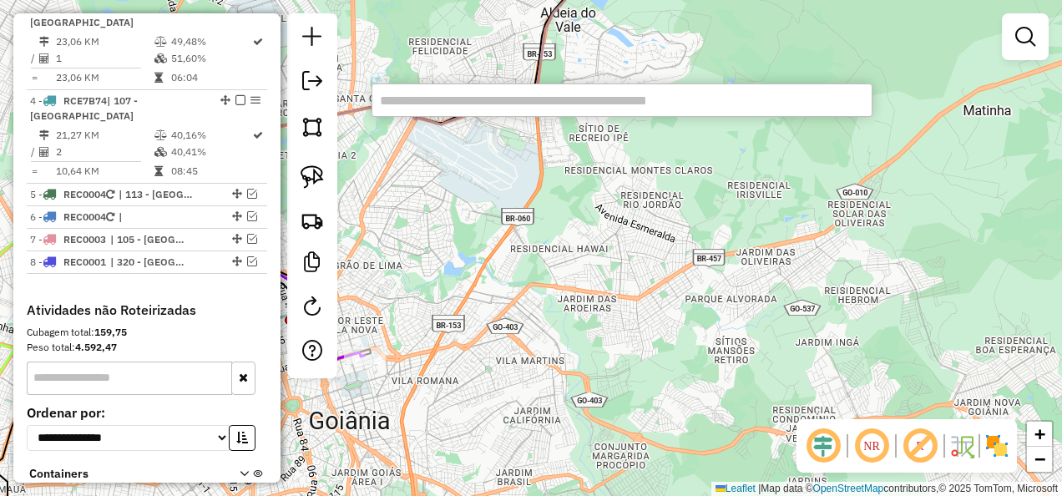
click at [517, 119] on div "Janela de atendimento Grade de atendimento Capacidade Transportadoras Veículos …" at bounding box center [531, 248] width 1062 height 496
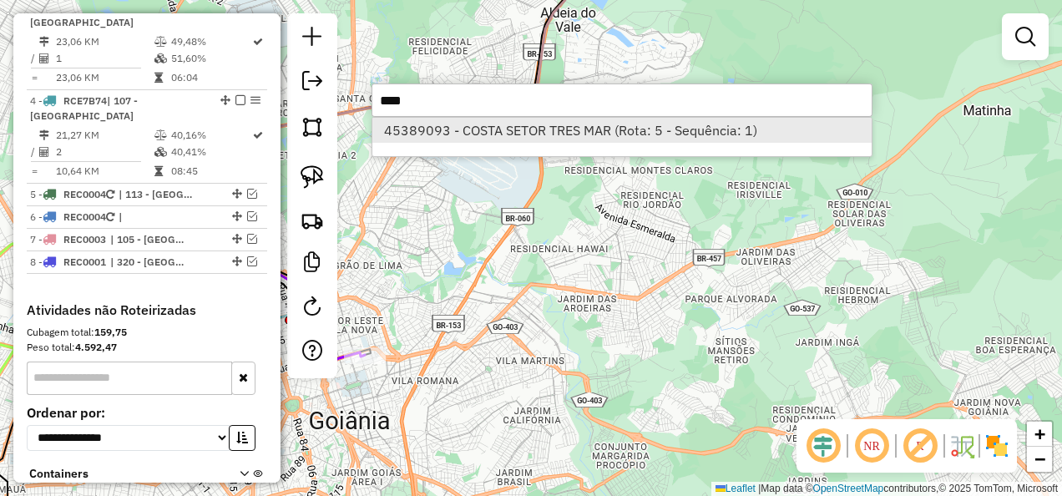
type input "****"
click at [524, 133] on li "45389093 - COSTA SETOR TRES MAR (Rota: 5 - Sequência: 1)" at bounding box center [621, 130] width 499 height 25
select select "**********"
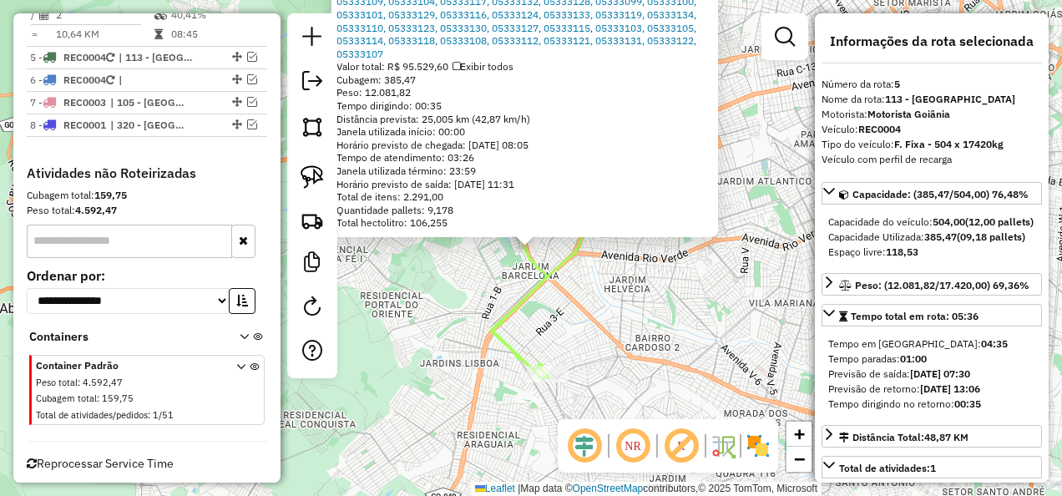
click at [703, 397] on div "45389093 - COSTA SETOR TRES MAR Tipo de cliente: 6 - Recarga (R) Endereço: AV V…" at bounding box center [531, 248] width 1062 height 496
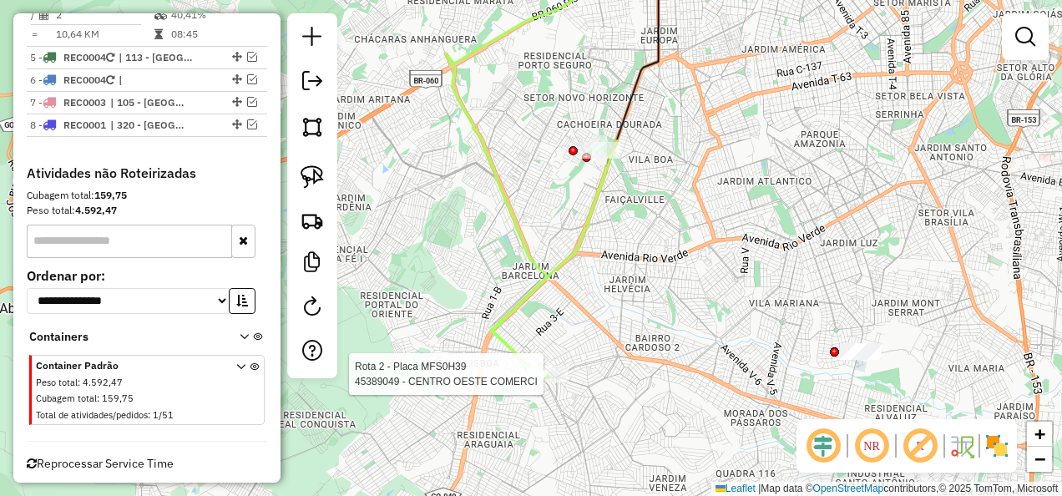
select select "**********"
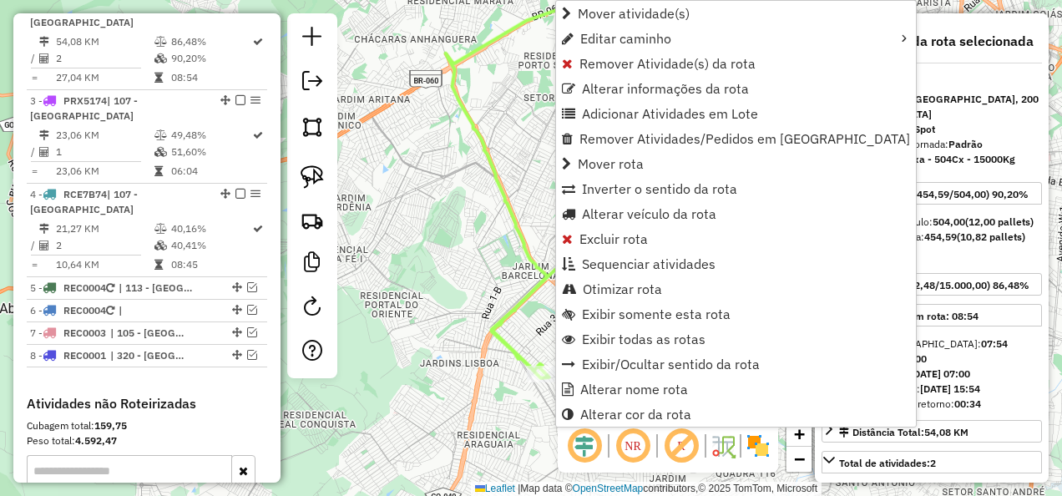
scroll to position [814, 0]
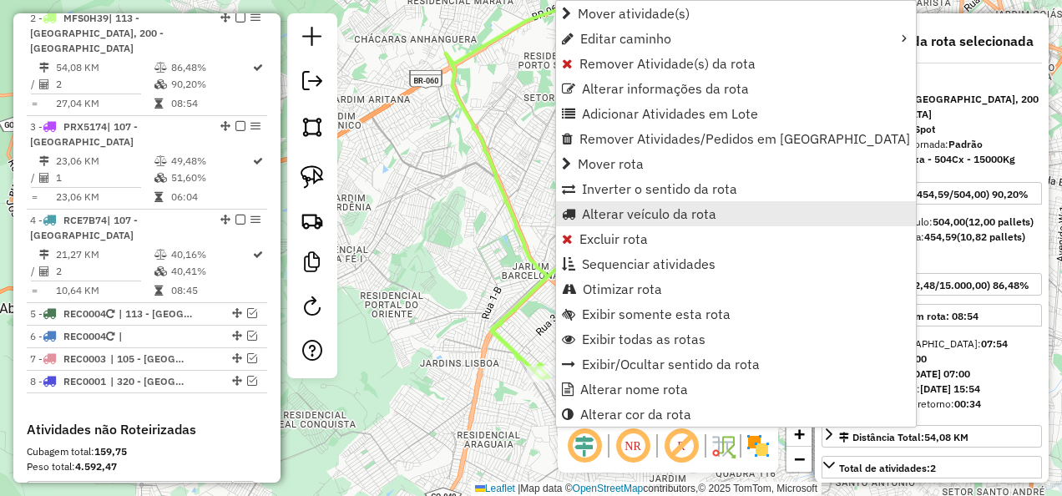
click at [657, 214] on span "Alterar veículo da rota" at bounding box center [649, 213] width 134 height 13
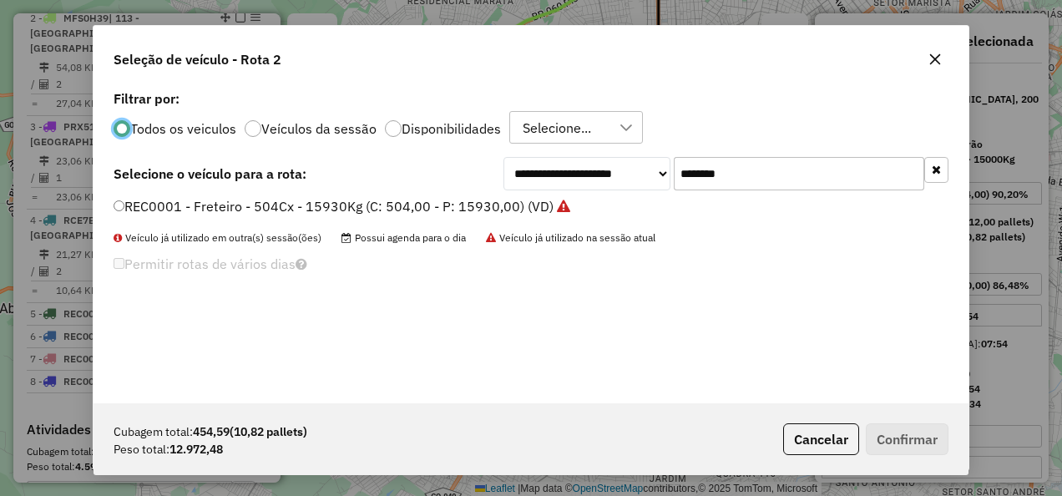
scroll to position [9, 5]
drag, startPoint x: 746, startPoint y: 170, endPoint x: 481, endPoint y: 173, distance: 265.5
click at [481, 173] on div "**********" at bounding box center [531, 173] width 835 height 33
type input "*******"
click at [468, 204] on label "REC0004 - F. Fixa - 504 x 17420kg (C: 504,00 - P: 17420,00) (VD)" at bounding box center [330, 206] width 432 height 20
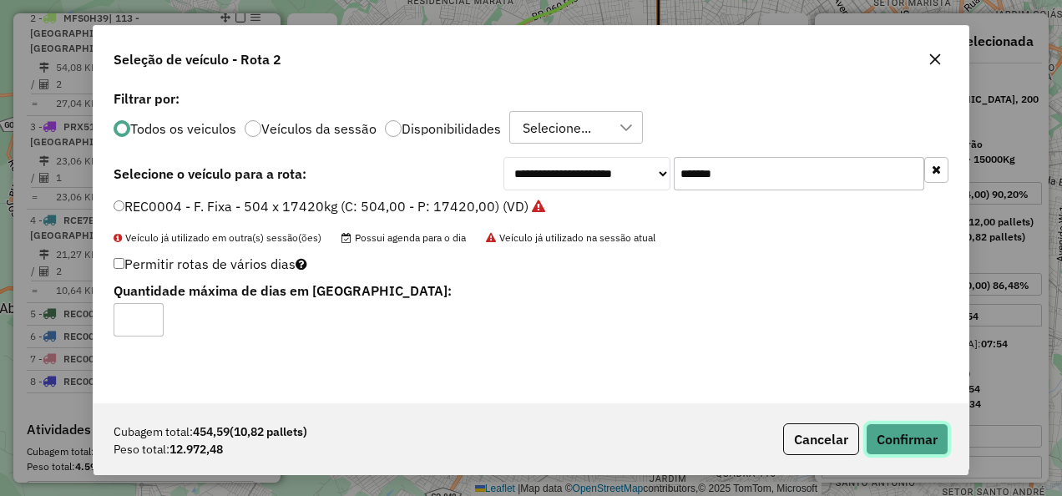
click at [890, 438] on button "Confirmar" at bounding box center [907, 439] width 83 height 32
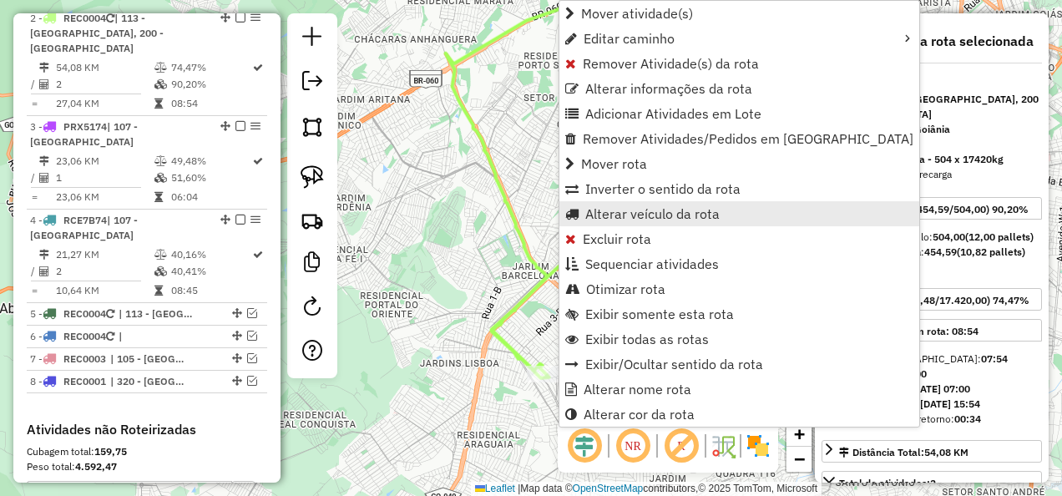
click at [656, 215] on span "Alterar veículo da rota" at bounding box center [652, 213] width 134 height 13
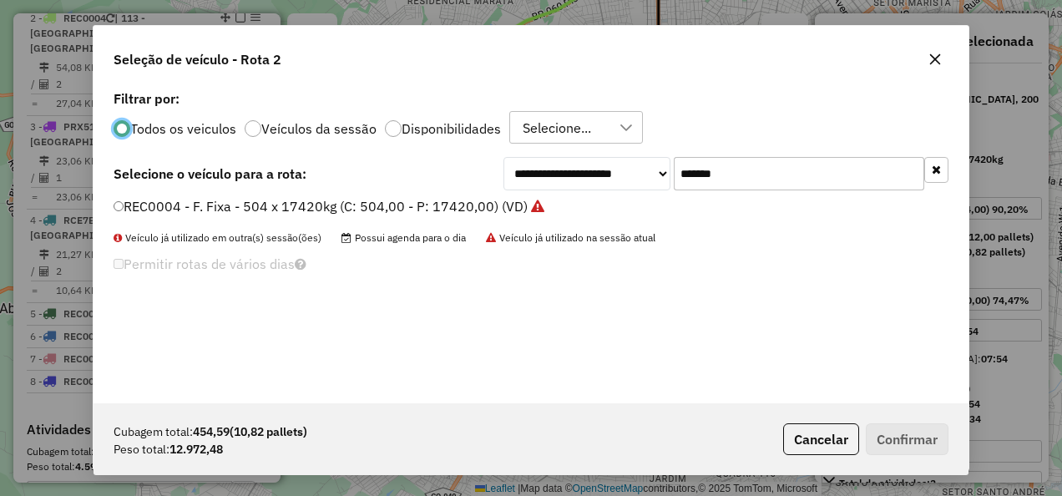
click at [773, 176] on input "*******" at bounding box center [799, 173] width 251 height 33
type input "*******"
click at [477, 203] on label "REC0002 - Freteiro - 504Cx - 15930Kg (C: 504,00 - P: 15930,00) (VD)" at bounding box center [334, 206] width 440 height 20
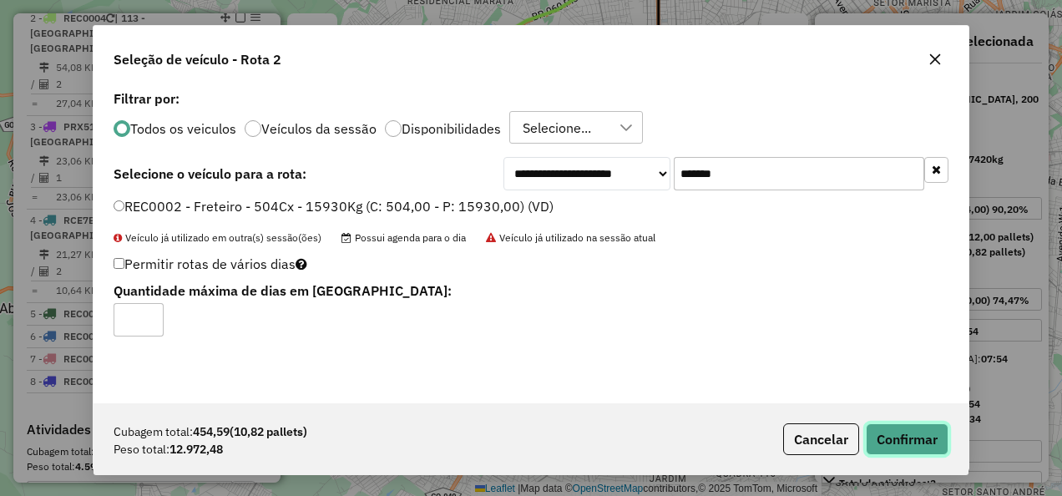
click at [874, 429] on button "Confirmar" at bounding box center [907, 439] width 83 height 32
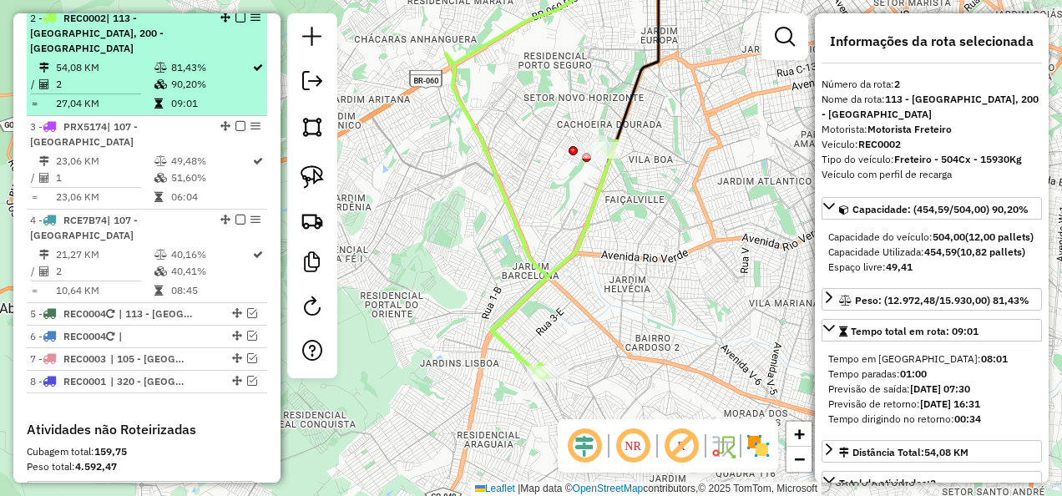
click at [211, 73] on td "81,43%" at bounding box center [210, 67] width 81 height 17
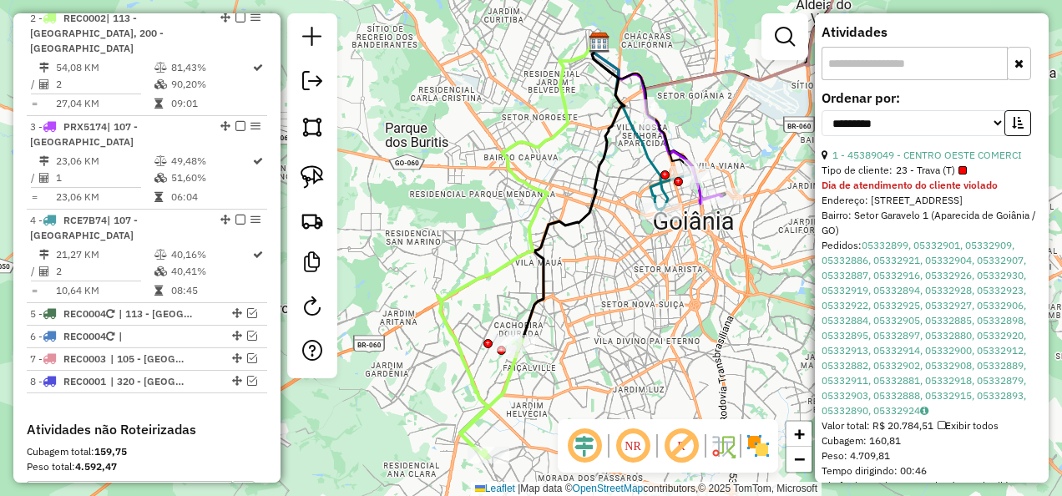
scroll to position [579, 0]
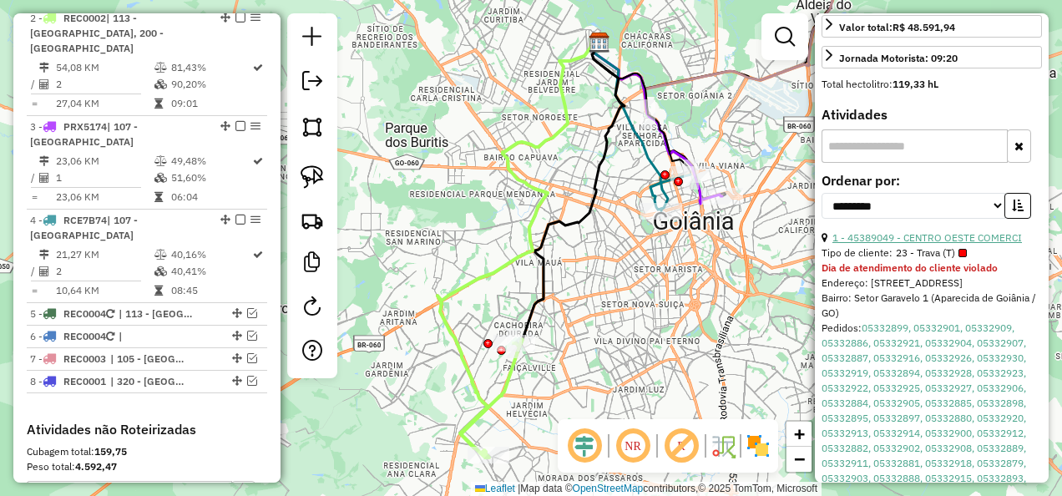
click at [899, 244] on link "1 - 45389049 - CENTRO OESTE COMERCI" at bounding box center [928, 237] width 190 height 13
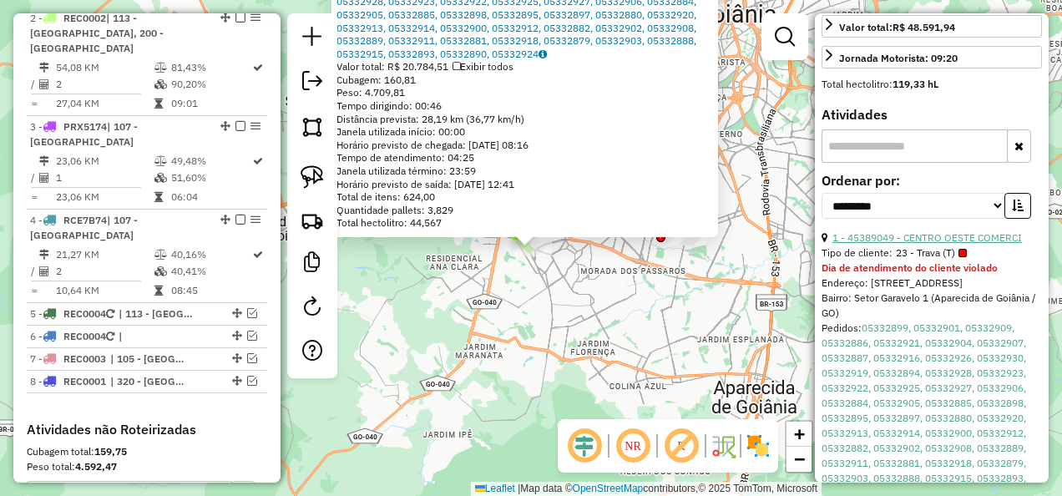
click at [899, 244] on link "1 - 45389049 - CENTRO OESTE COMERCI" at bounding box center [928, 237] width 190 height 13
click at [506, 369] on div "45389049 - CENTRO OESTE COMERCI Tipo de cliente: 23 - Trava (T) Dia de atendime…" at bounding box center [531, 248] width 1062 height 496
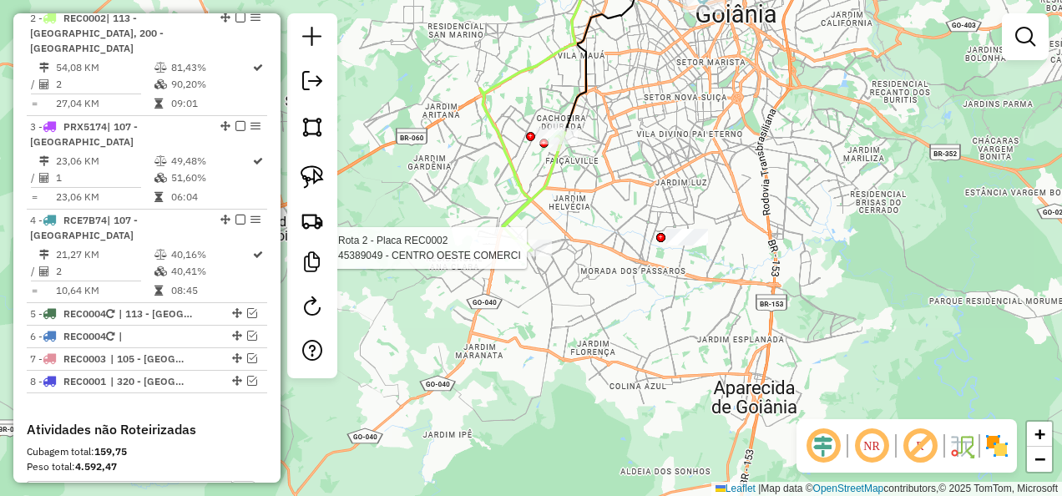
click at [531, 256] on div at bounding box center [531, 248] width 42 height 17
select select "**********"
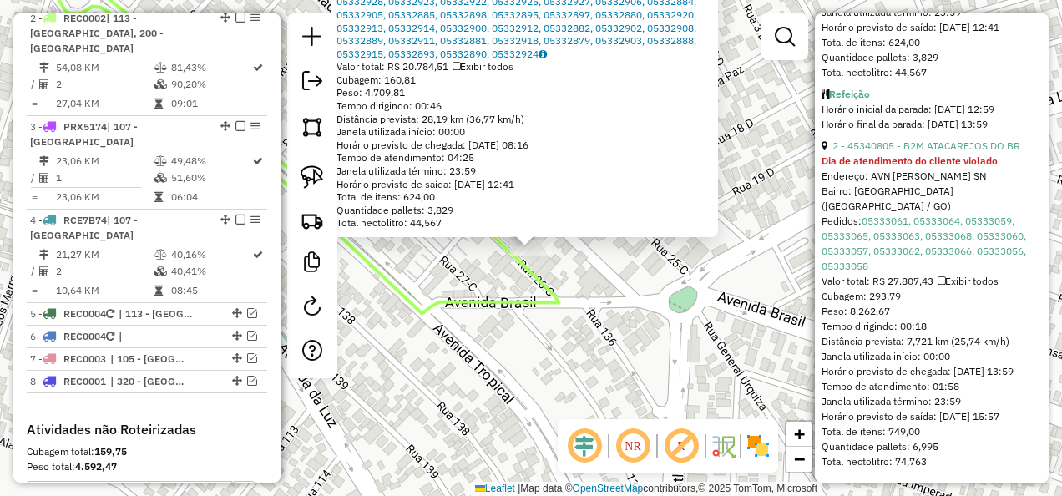
scroll to position [1247, 0]
click at [740, 352] on div "45389049 - CENTRO OESTE COMERCI Tipo de cliente: 23 - Trava (T) Dia de atendime…" at bounding box center [531, 248] width 1062 height 496
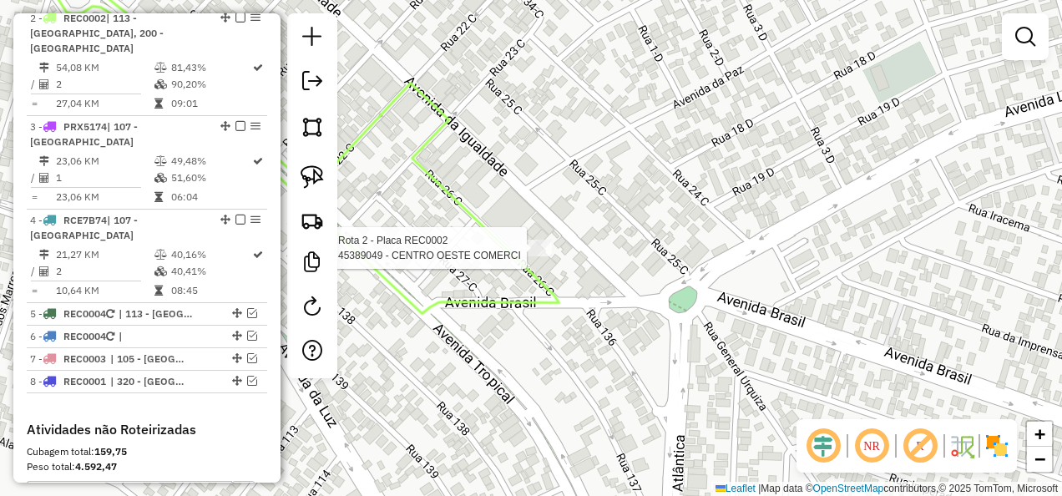
select select "**********"
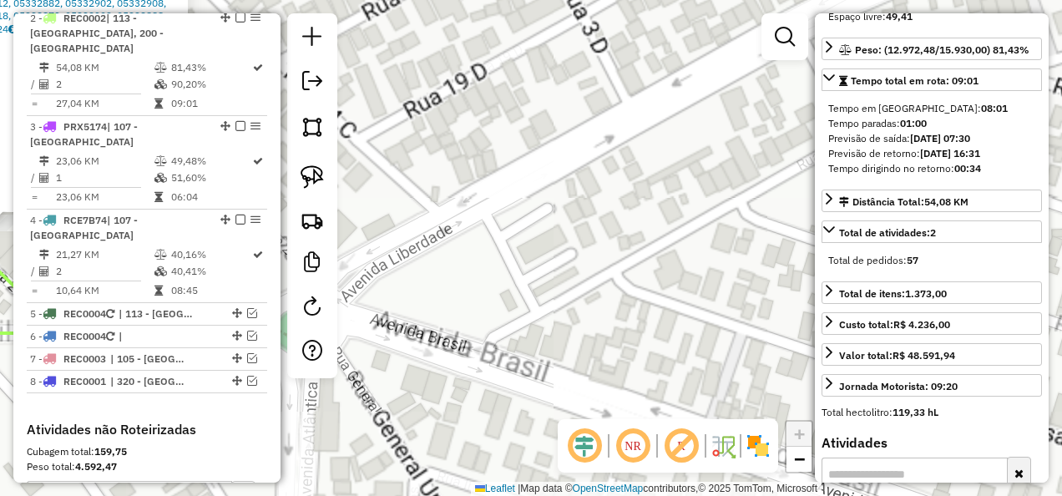
scroll to position [585, 0]
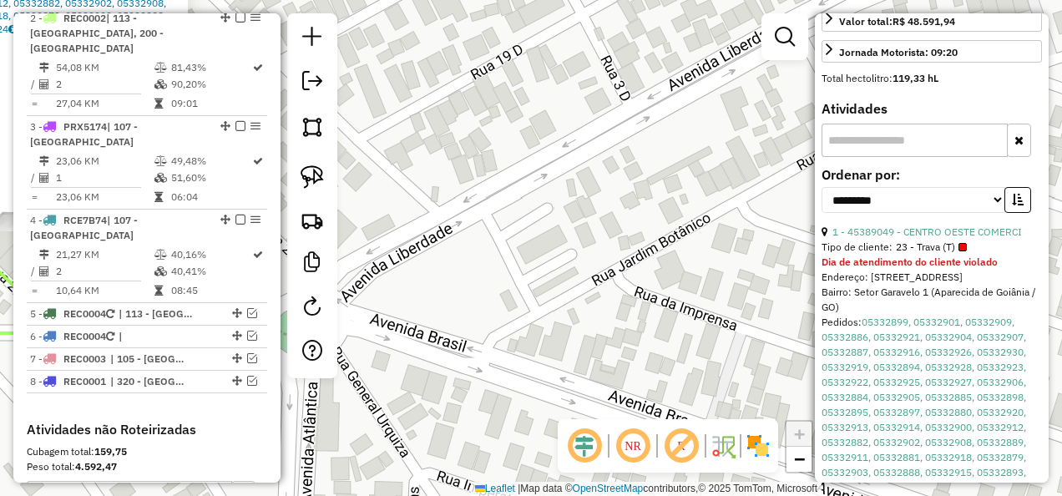
click at [697, 297] on div "45389049 - CENTRO OESTE COMERCI Tipo de cliente: 23 - Trava (T) Dia de atendime…" at bounding box center [531, 248] width 1062 height 496
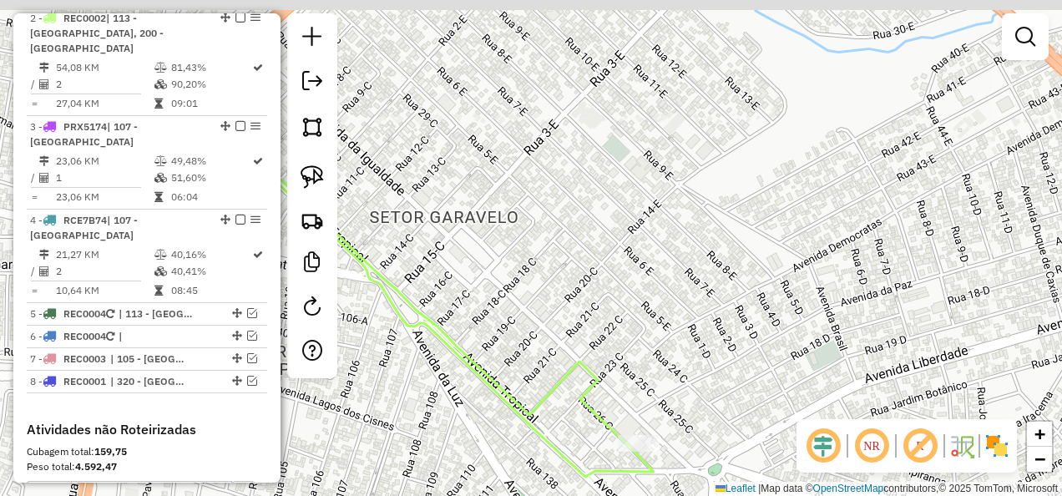
drag, startPoint x: 623, startPoint y: 291, endPoint x: 807, endPoint y: 423, distance: 226.8
click at [804, 428] on hb-router-mapa "Informações da Sessão 1228692 - 05/08/2025 Modo simulação Criação: 12/08/2025 1…" at bounding box center [531, 248] width 1062 height 496
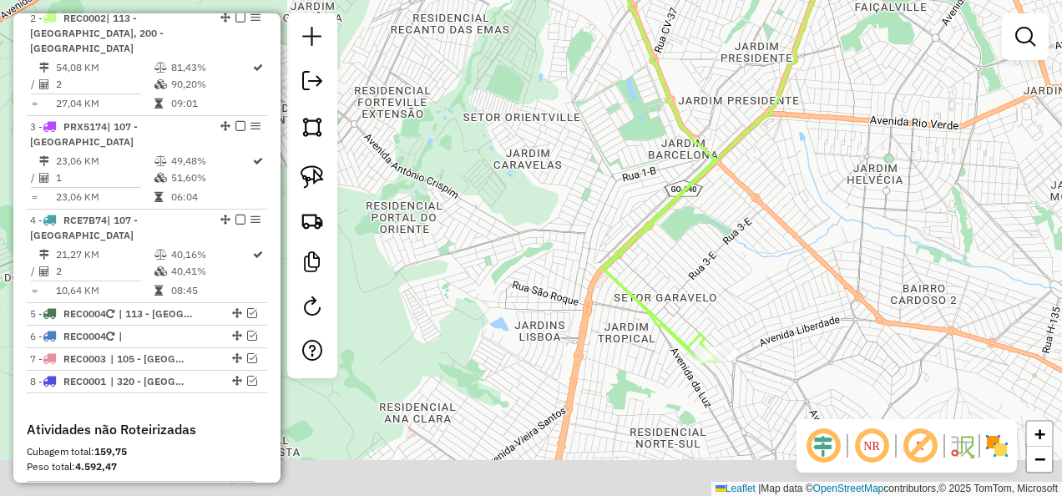
drag, startPoint x: 810, startPoint y: 324, endPoint x: 768, endPoint y: 240, distance: 93.4
click at [768, 240] on div "Janela de atendimento Grade de atendimento Capacidade Transportadoras Veículos …" at bounding box center [531, 248] width 1062 height 496
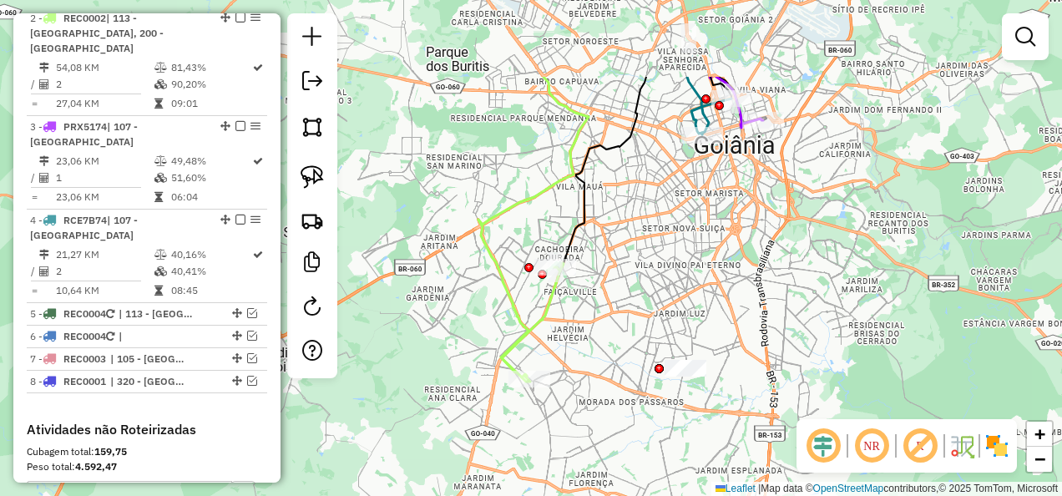
drag, startPoint x: 897, startPoint y: 200, endPoint x: 612, endPoint y: 329, distance: 312.4
click at [619, 326] on div "Janela de atendimento Grade de atendimento Capacidade Transportadoras Veículos …" at bounding box center [531, 248] width 1062 height 496
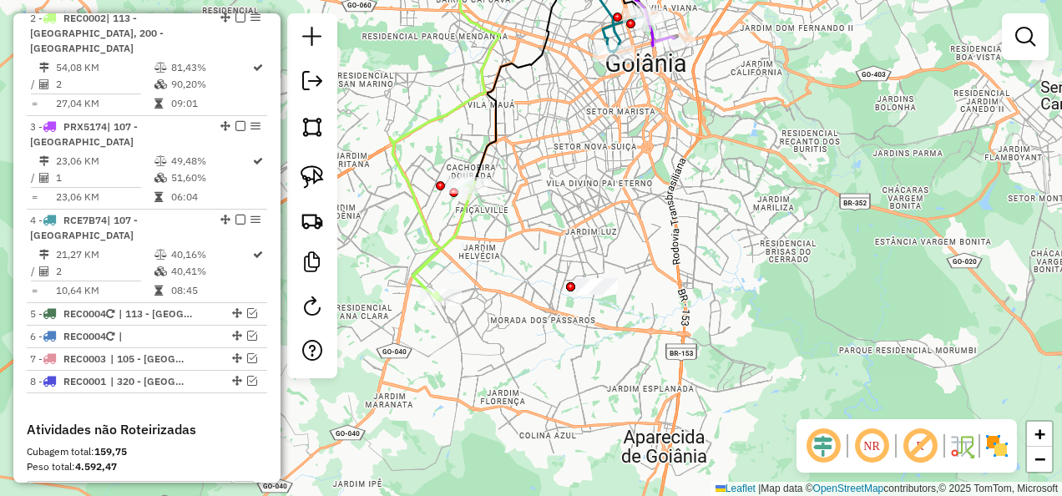
drag, startPoint x: 524, startPoint y: 235, endPoint x: 581, endPoint y: 261, distance: 62.4
click at [581, 261] on div "Janela de atendimento Grade de atendimento Capacidade Transportadoras Veículos …" at bounding box center [531, 248] width 1062 height 496
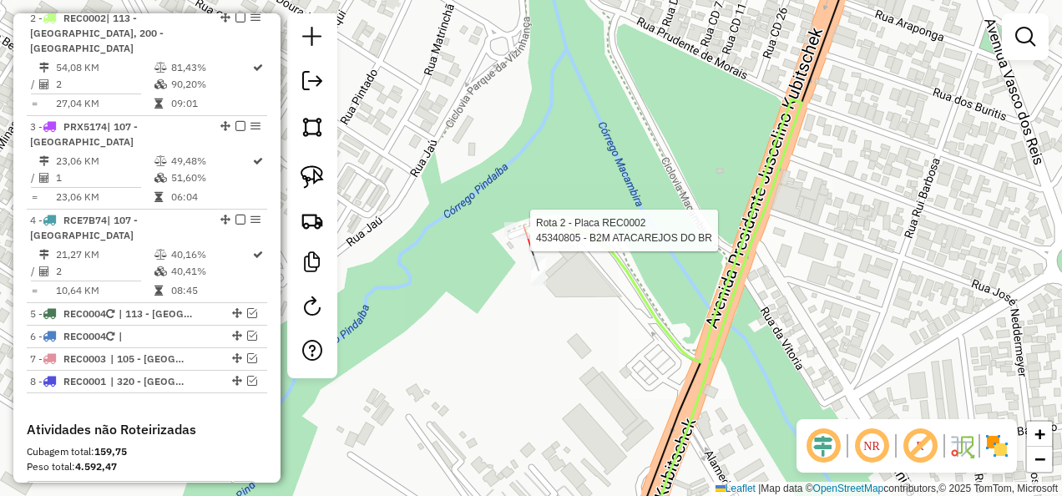
select select "**********"
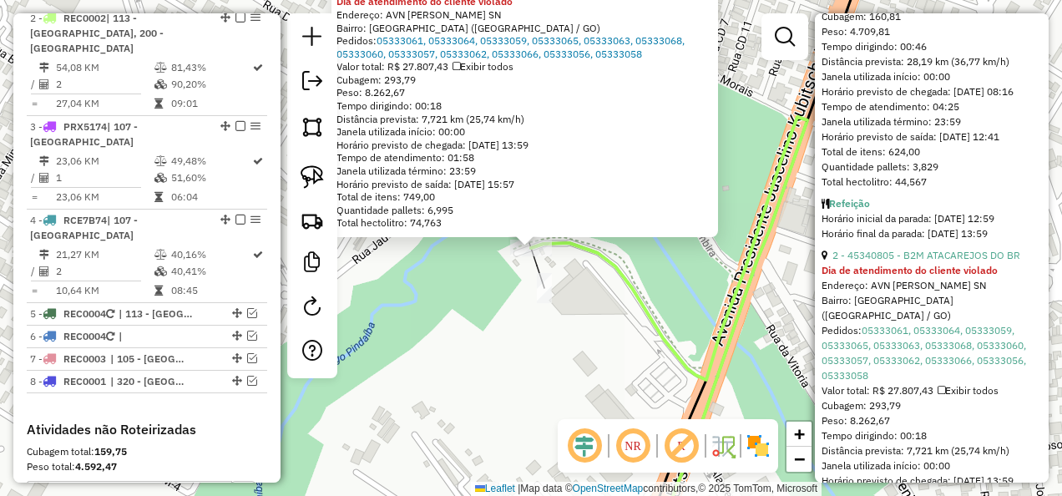
scroll to position [1247, 0]
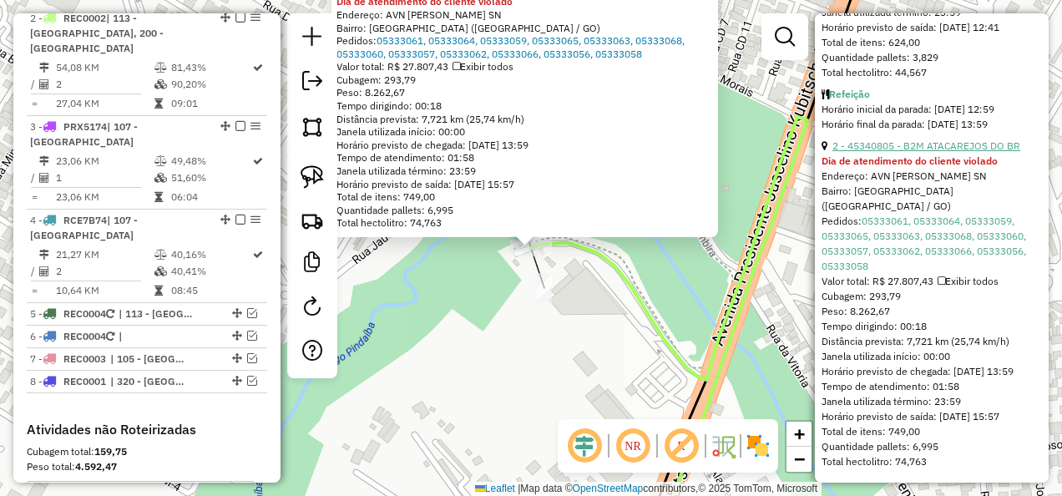
click at [875, 139] on link "2 - 45340805 - B2M ATACAREJOS DO BR" at bounding box center [927, 145] width 188 height 13
click at [567, 316] on div "45340805 - B2M ATACAREJOS DO BR Dia de atendimento do cliente violado Endereço:…" at bounding box center [531, 248] width 1062 height 496
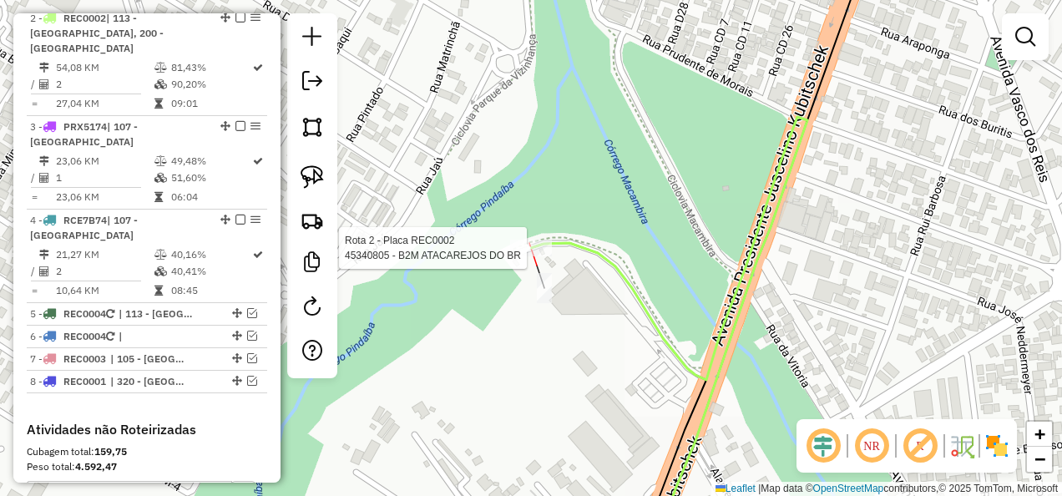
select select "**********"
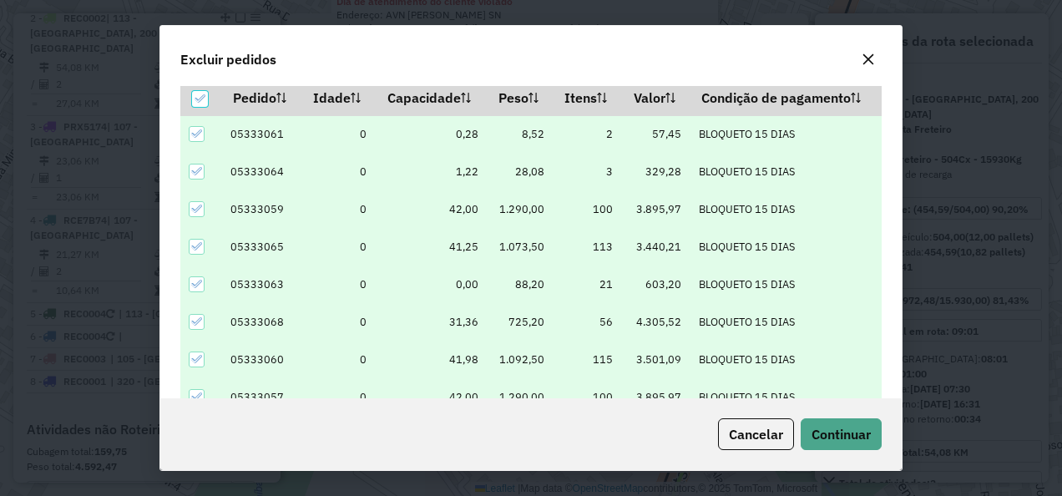
scroll to position [57, 0]
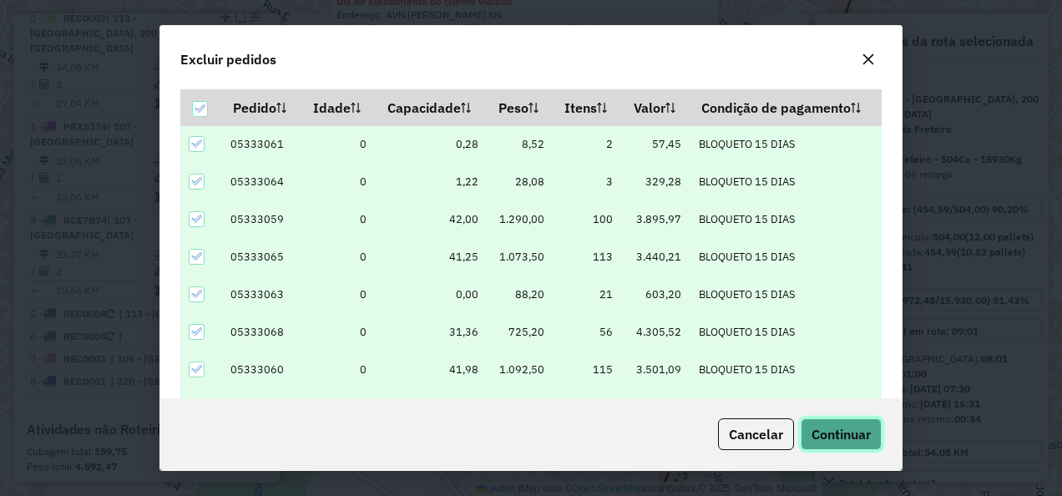
click at [848, 421] on button "Continuar" at bounding box center [841, 434] width 81 height 32
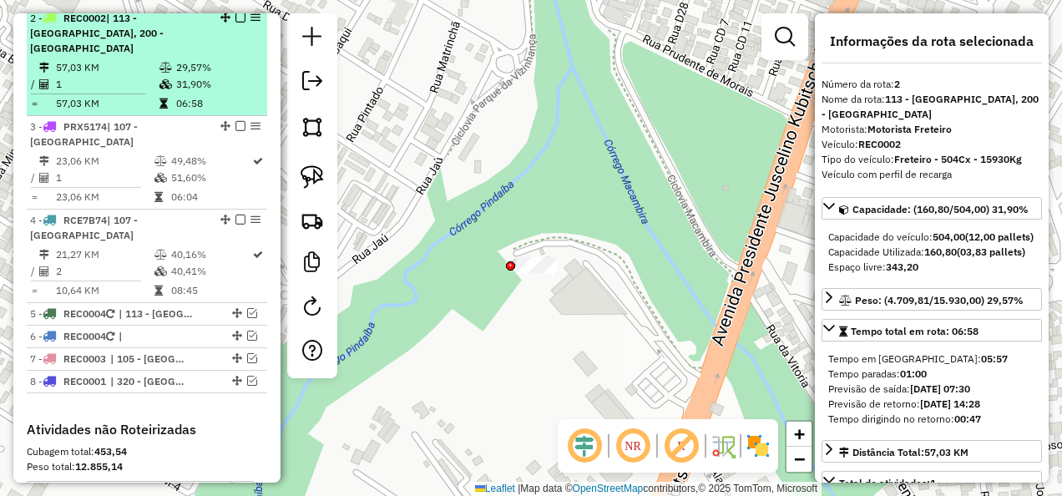
click at [235, 23] on em at bounding box center [240, 18] width 10 height 10
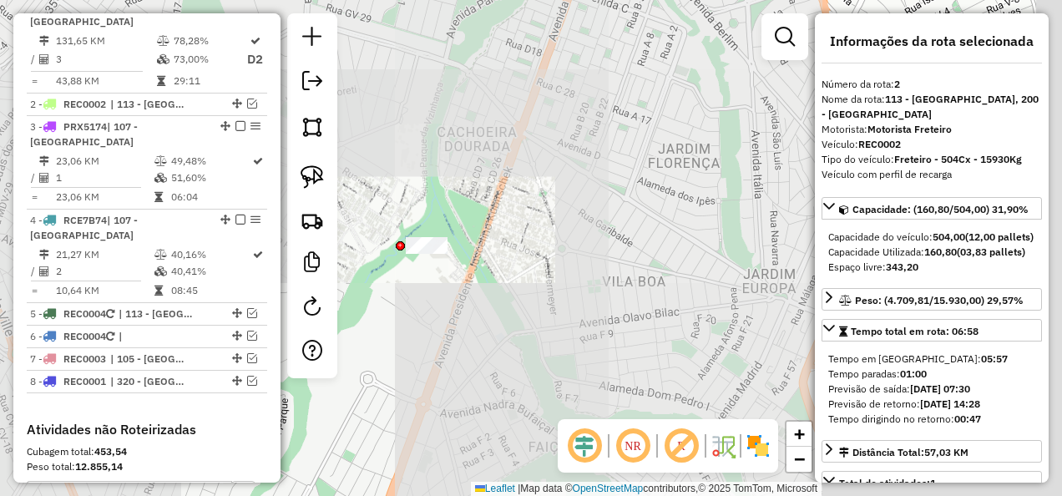
drag, startPoint x: 687, startPoint y: 330, endPoint x: 514, endPoint y: 288, distance: 178.6
click at [514, 288] on div "Janela de atendimento Grade de atendimento Capacidade Transportadoras Veículos …" at bounding box center [531, 248] width 1062 height 496
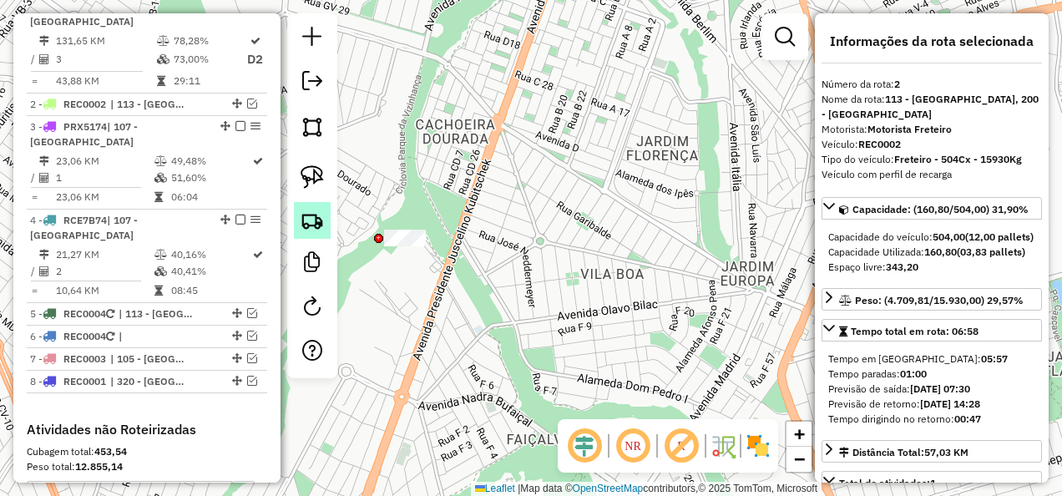
click at [322, 219] on img at bounding box center [312, 220] width 23 height 23
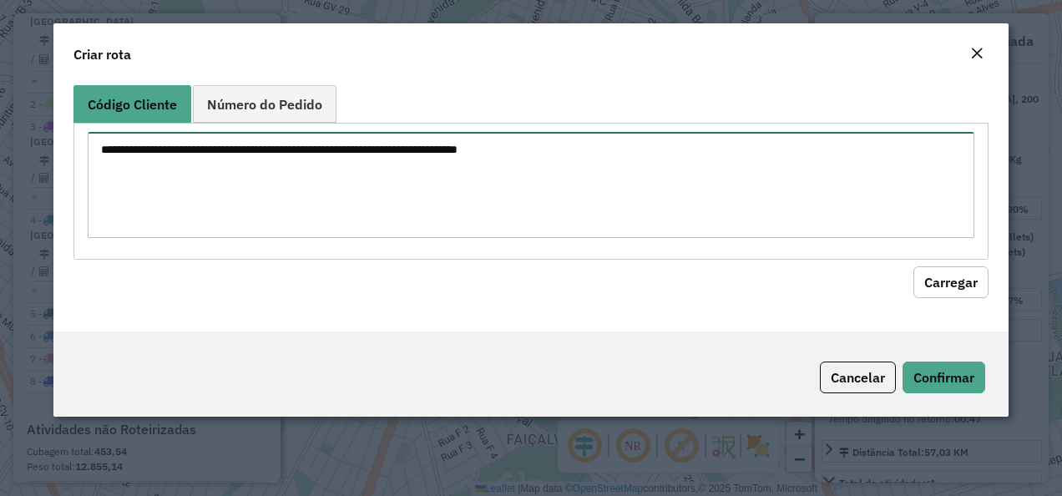
click at [503, 164] on textarea at bounding box center [532, 185] width 888 height 106
paste textarea "********"
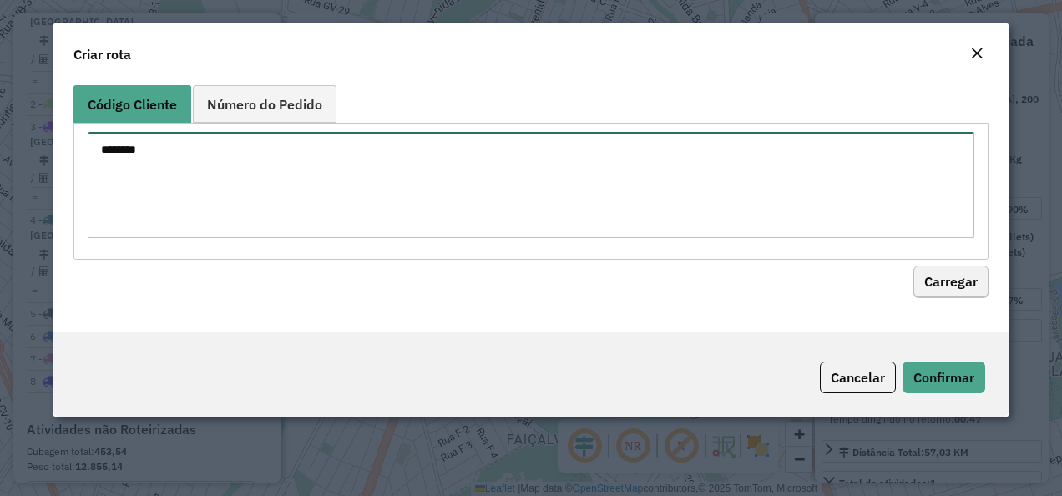
type textarea "********"
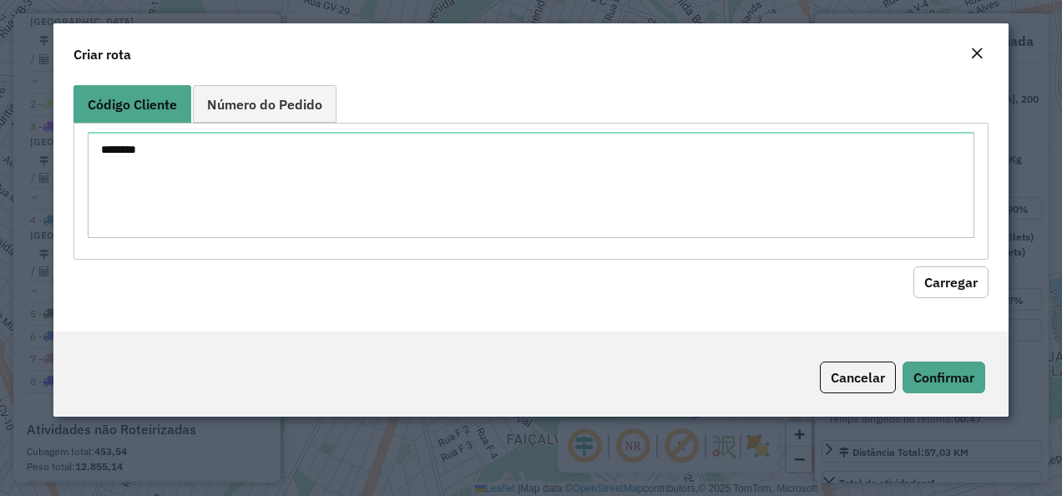
click at [916, 271] on button "Carregar" at bounding box center [950, 282] width 75 height 32
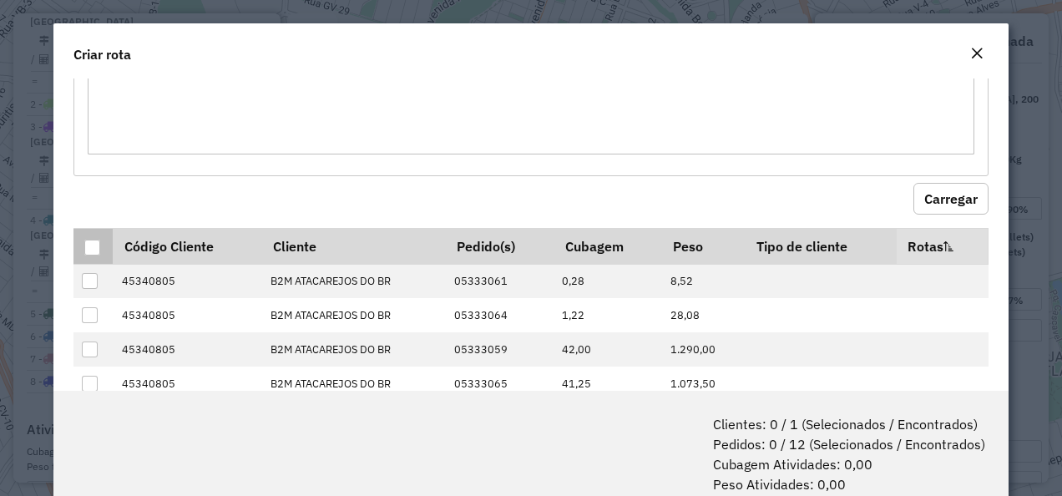
click at [95, 244] on div at bounding box center [92, 248] width 16 height 16
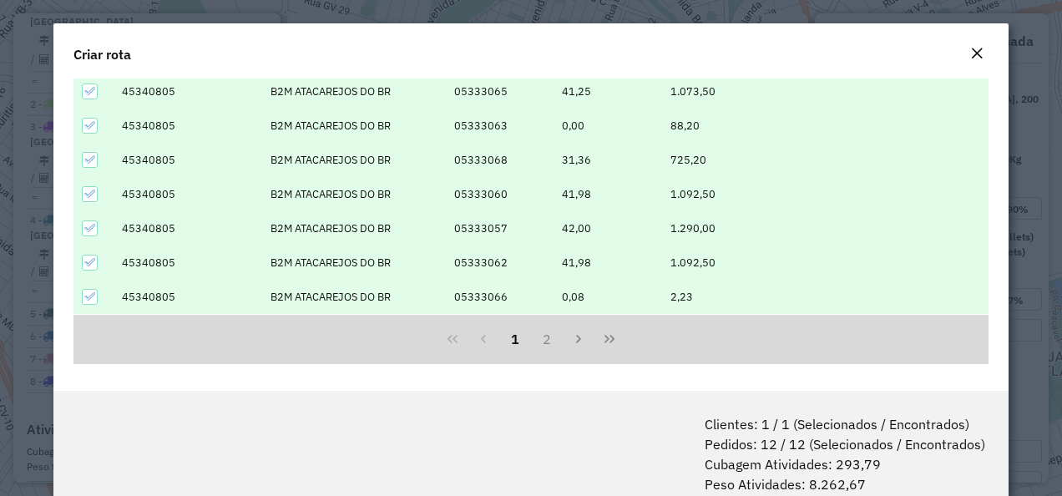
scroll to position [83, 0]
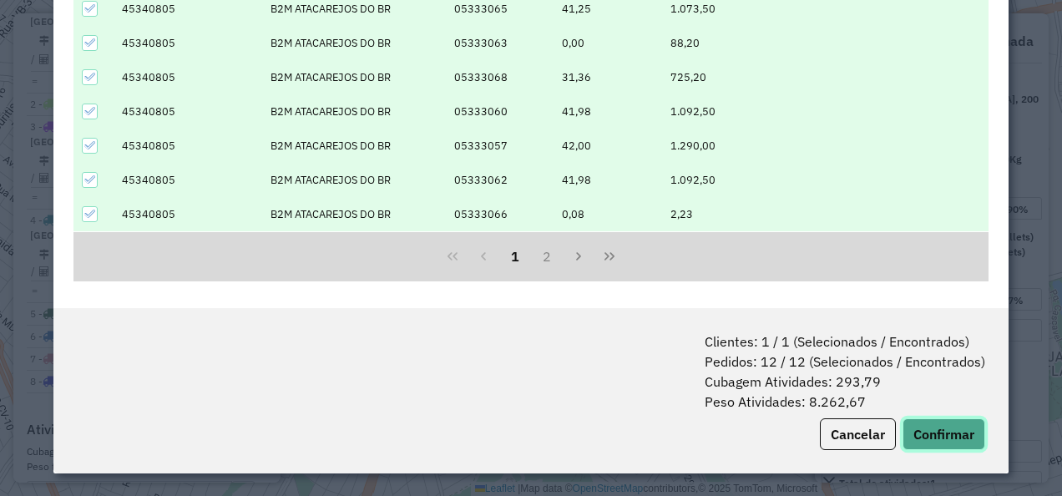
click at [920, 427] on button "Confirmar" at bounding box center [944, 434] width 83 height 32
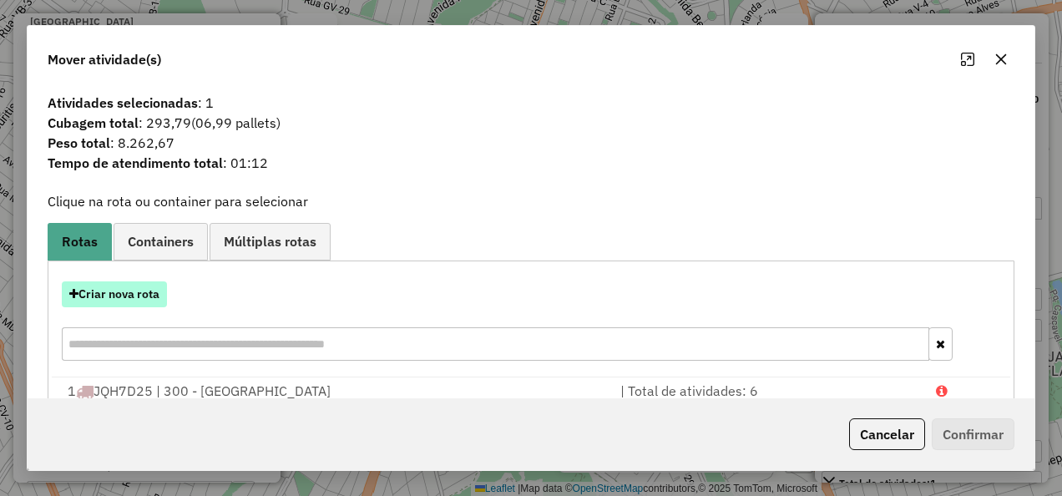
click at [99, 289] on button "Criar nova rota" at bounding box center [114, 294] width 105 height 26
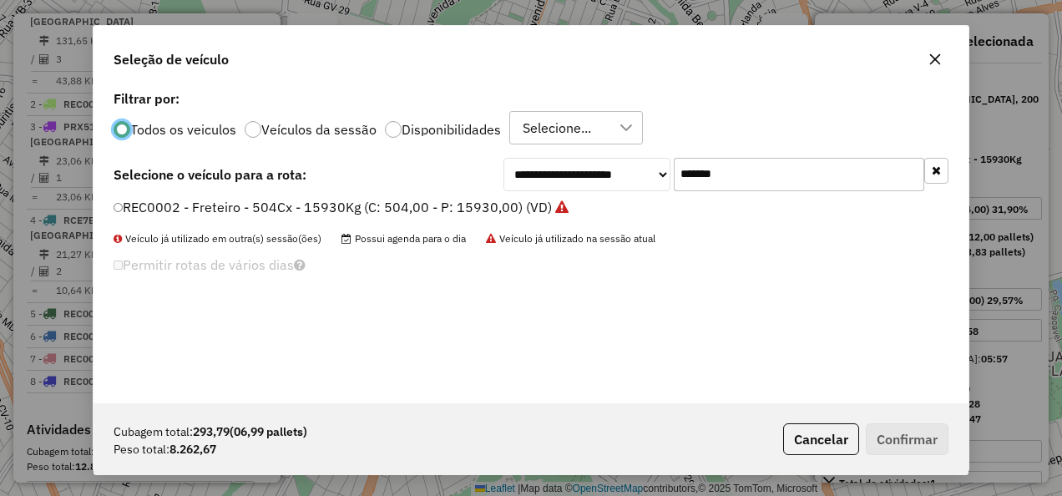
scroll to position [9, 5]
drag, startPoint x: 705, startPoint y: 172, endPoint x: 564, endPoint y: 175, distance: 140.3
click at [565, 174] on div "**********" at bounding box center [726, 173] width 445 height 33
paste input "*"
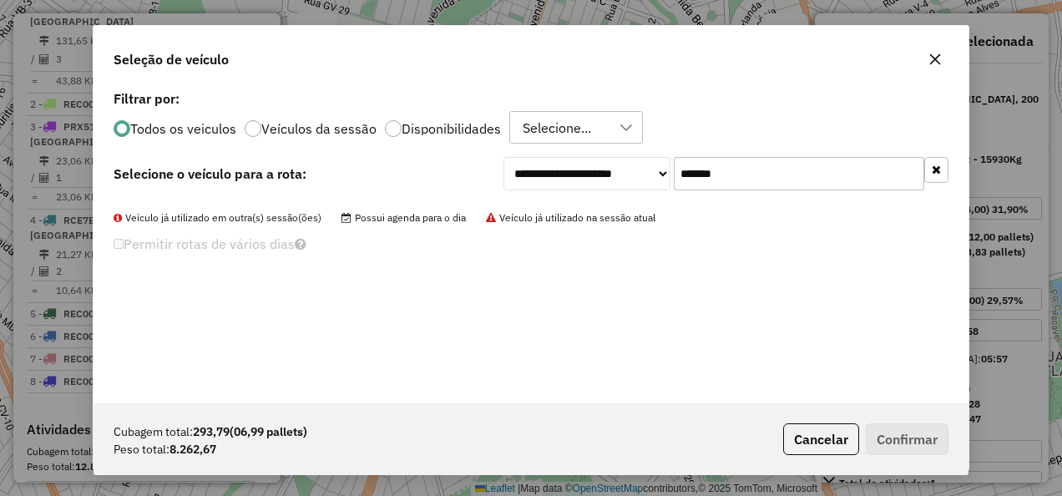
type input "********"
drag, startPoint x: 812, startPoint y: 165, endPoint x: 423, endPoint y: 168, distance: 390.0
click at [423, 168] on div "**********" at bounding box center [531, 173] width 835 height 33
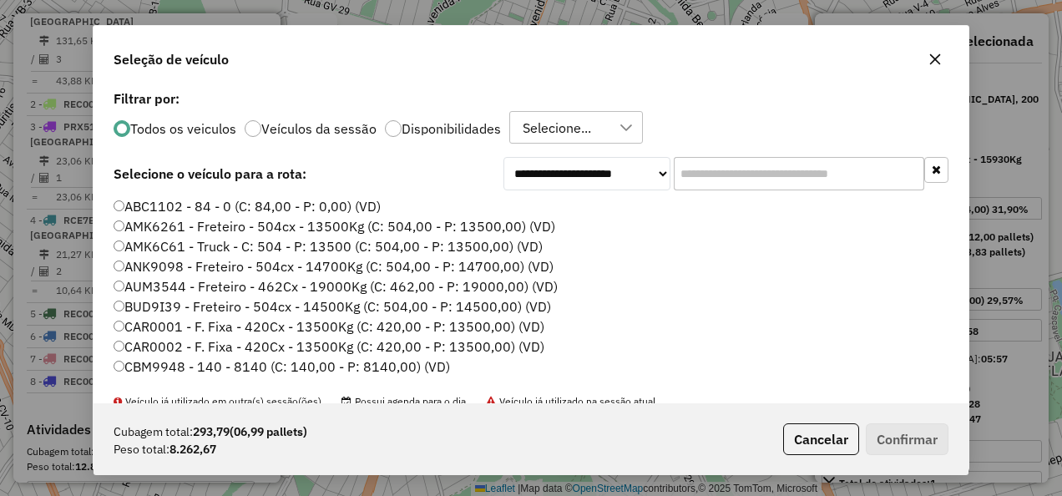
paste input "*******"
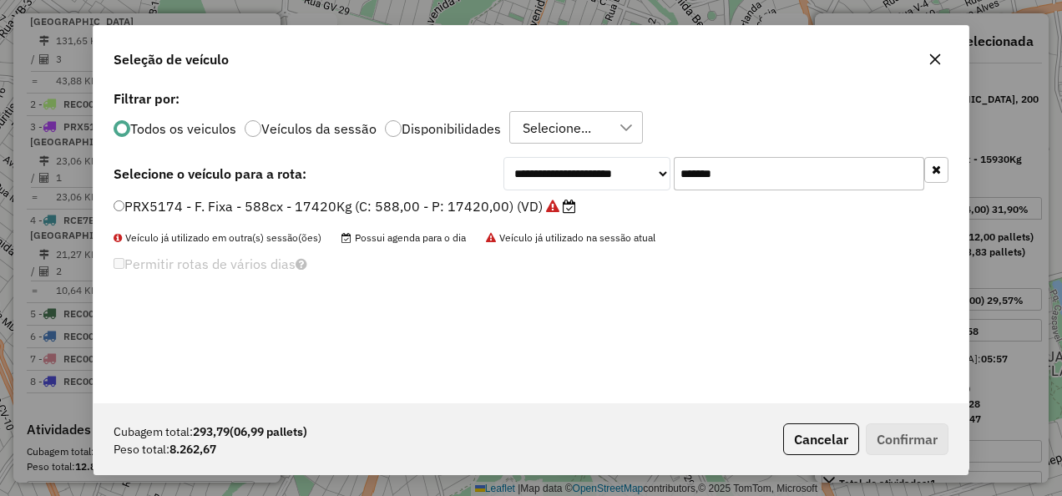
type input "*******"
click at [534, 199] on label "PRX5174 - F. Fixa - 588cx - 17420Kg (C: 588,00 - P: 17420,00) (VD)" at bounding box center [345, 206] width 463 height 20
click at [458, 207] on label "PRX5174 - F. Fixa - 588cx - 17420Kg (C: 588,00 - P: 17420,00) (VD)" at bounding box center [345, 206] width 463 height 20
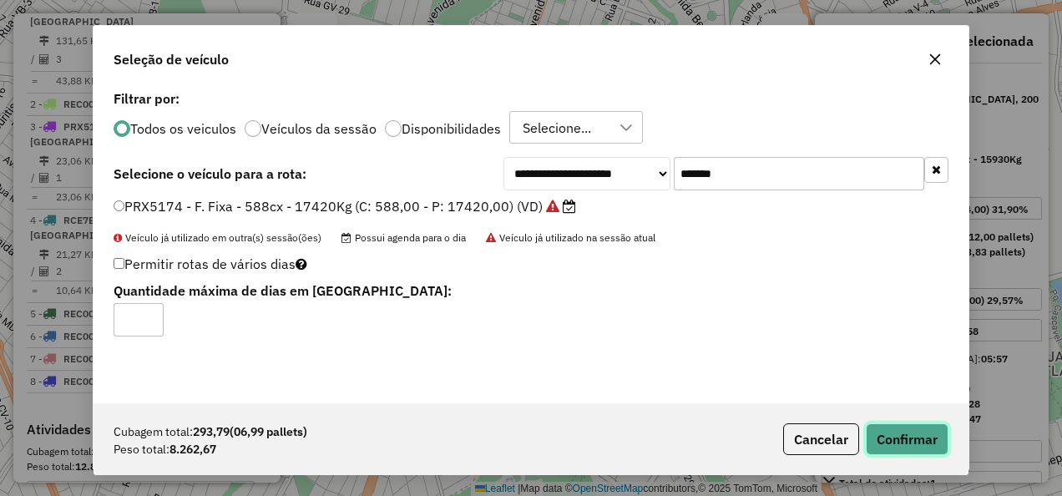
click at [936, 438] on button "Confirmar" at bounding box center [907, 439] width 83 height 32
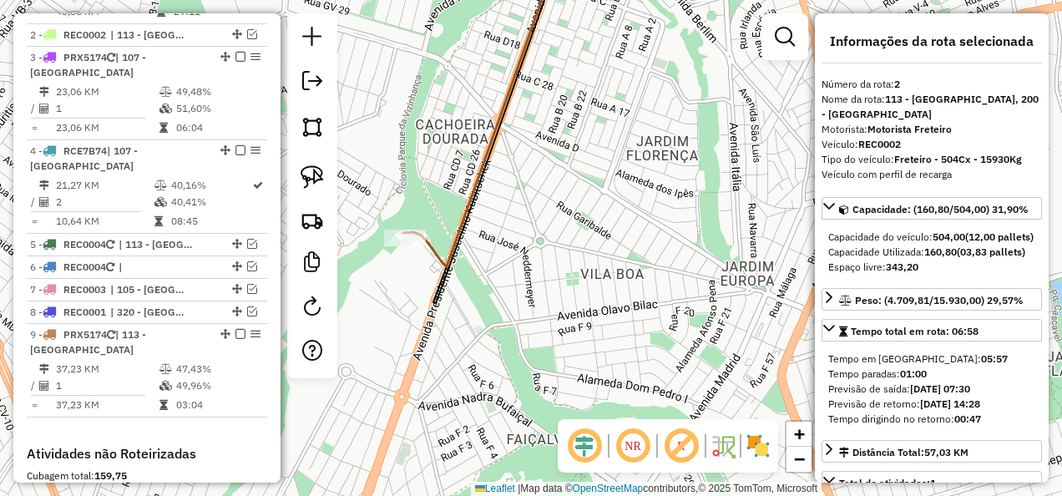
scroll to position [814, 0]
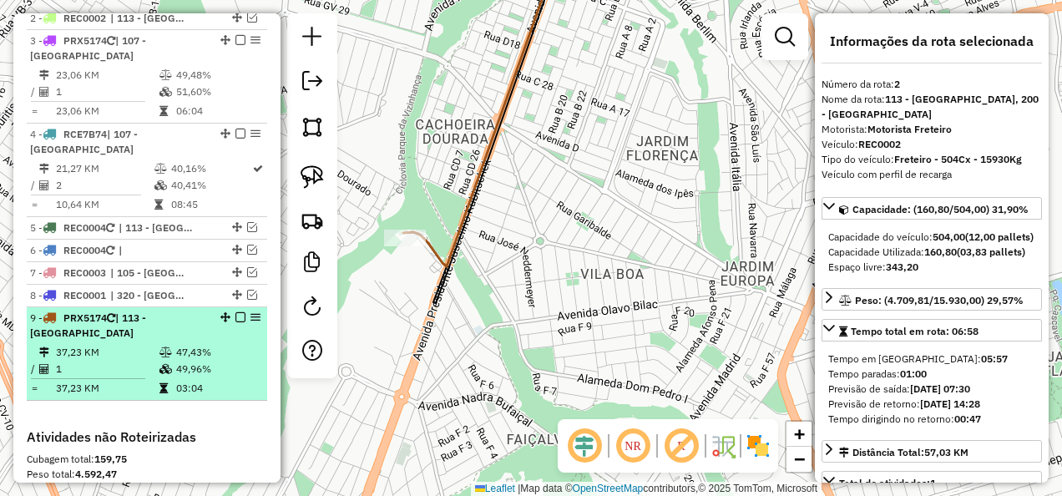
click at [235, 312] on em at bounding box center [240, 317] width 10 height 10
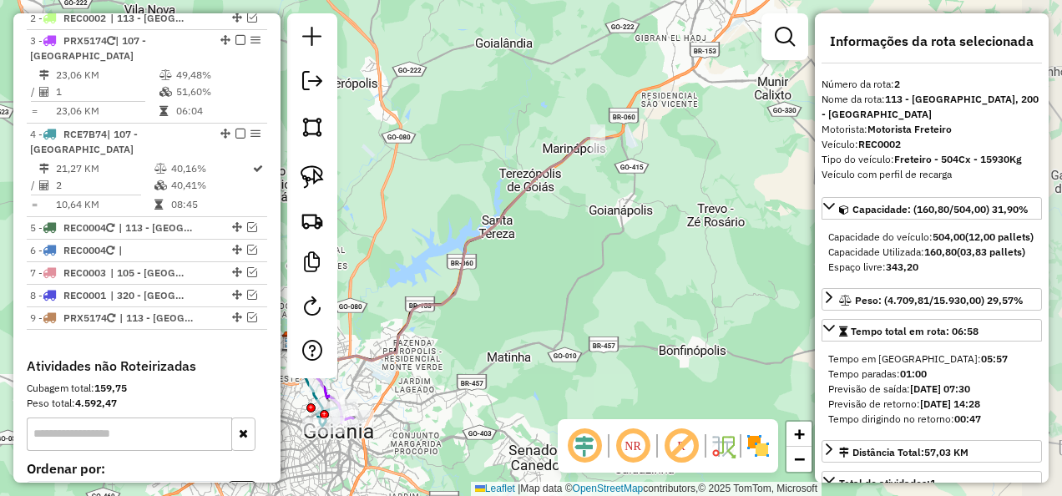
drag, startPoint x: 602, startPoint y: 264, endPoint x: 265, endPoint y: 453, distance: 386.9
click at [265, 453] on hb-router-mapa "Informações da Sessão 1228692 - 05/08/2025 Modo simulação Criação: 12/08/2025 1…" at bounding box center [531, 248] width 1062 height 496
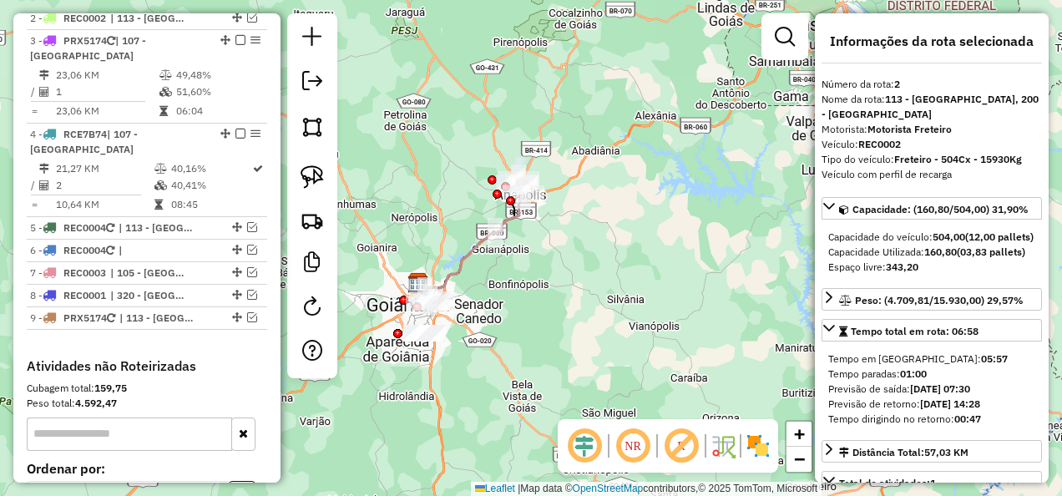
drag, startPoint x: 735, startPoint y: 350, endPoint x: 590, endPoint y: 259, distance: 171.4
click at [590, 259] on div "Janela de atendimento Grade de atendimento Capacidade Transportadoras Veículos …" at bounding box center [531, 248] width 1062 height 496
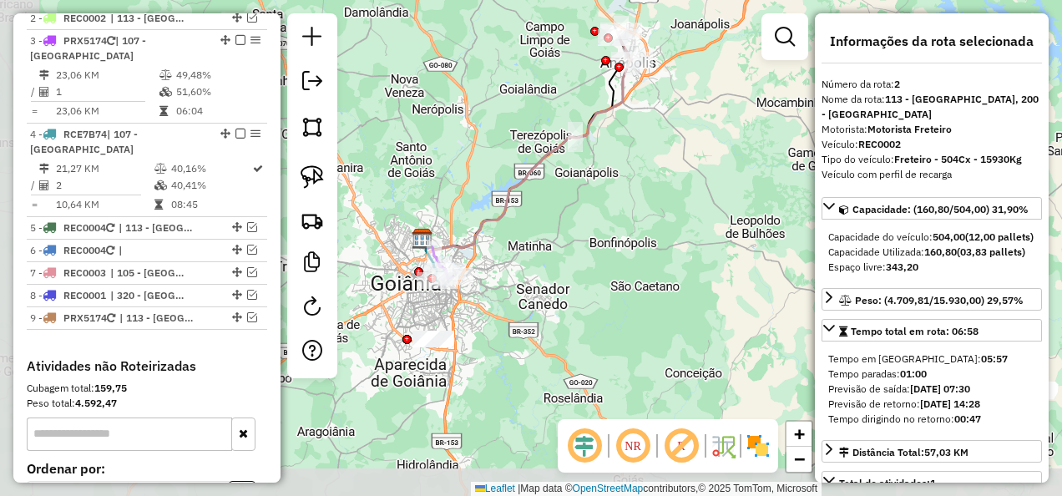
drag, startPoint x: 533, startPoint y: 276, endPoint x: 626, endPoint y: 211, distance: 113.5
click at [626, 211] on div "Janela de atendimento Grade de atendimento Capacidade Transportadoras Veículos …" at bounding box center [531, 248] width 1062 height 496
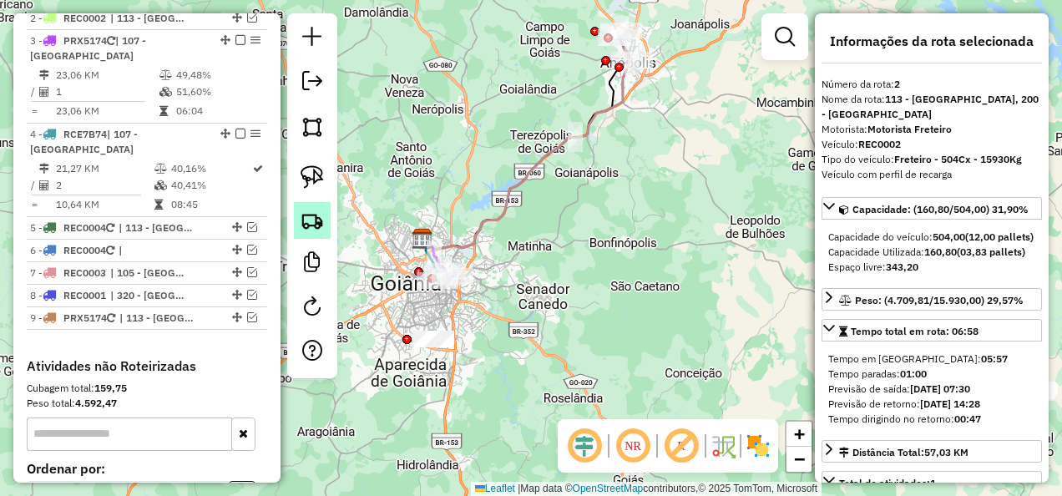
click at [307, 214] on img at bounding box center [312, 220] width 23 height 23
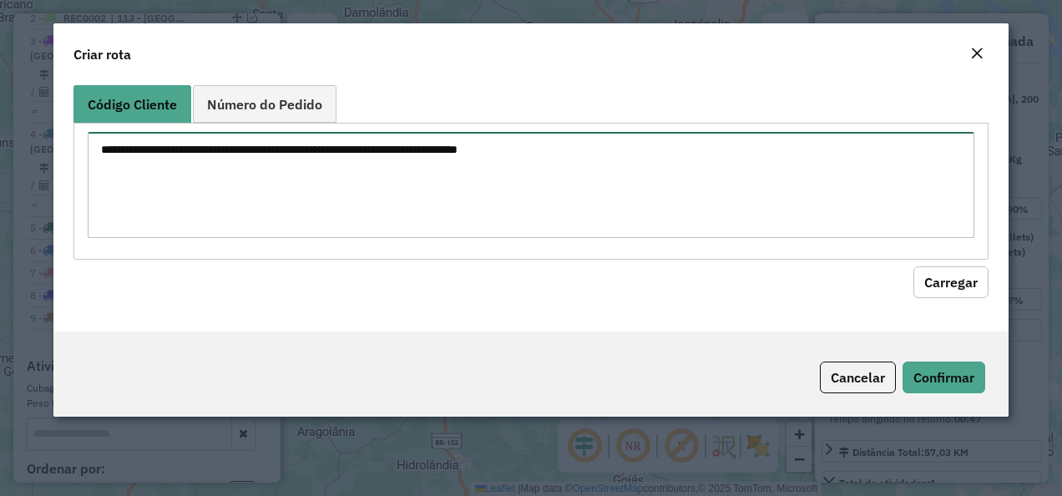
click at [364, 160] on textarea at bounding box center [532, 185] width 888 height 106
paste textarea "******** ********"
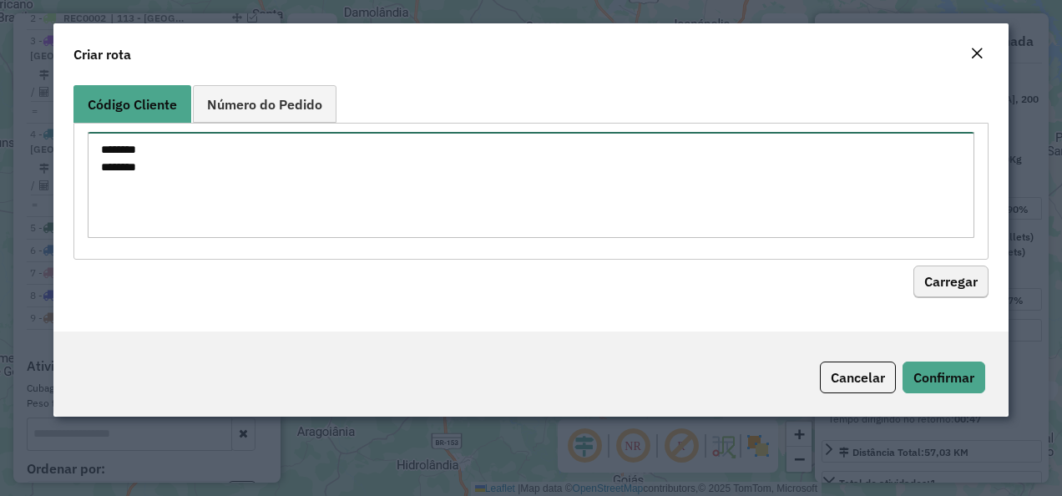
type textarea "******** ********"
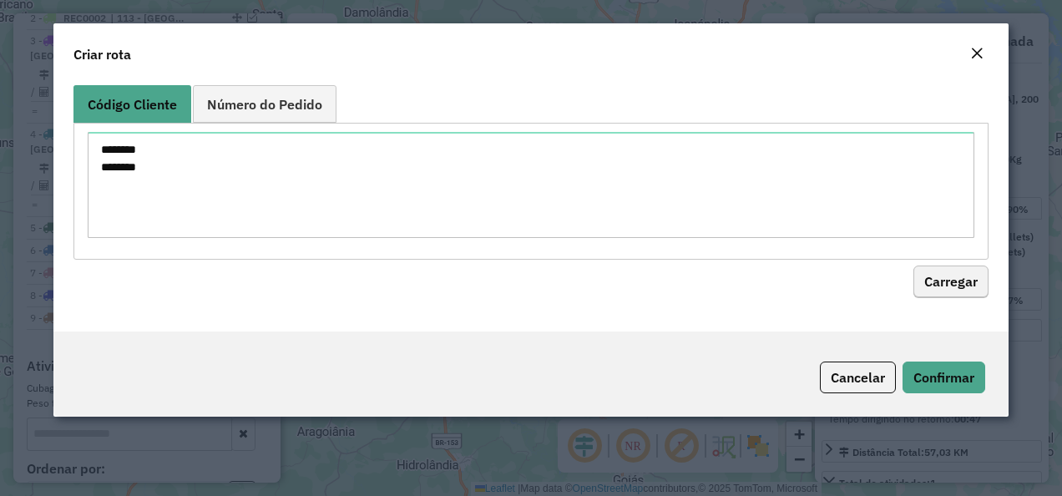
click at [961, 286] on div "Código Cliente Número do Pedido ******** ******** Carregar" at bounding box center [531, 204] width 956 height 253
click at [984, 297] on div "Código Cliente Número do Pedido ******** ******** Carregar" at bounding box center [531, 204] width 956 height 253
click at [960, 279] on button "Carregar" at bounding box center [950, 282] width 75 height 32
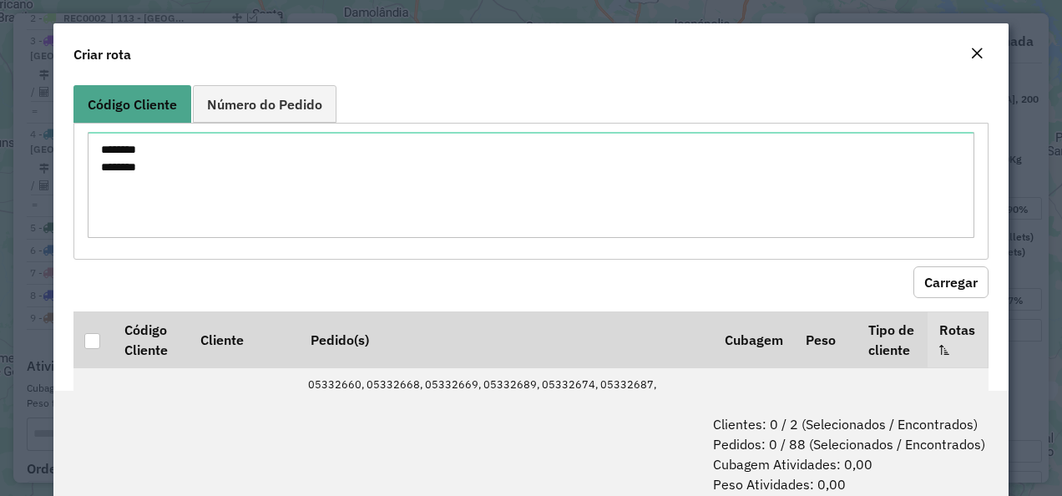
scroll to position [251, 0]
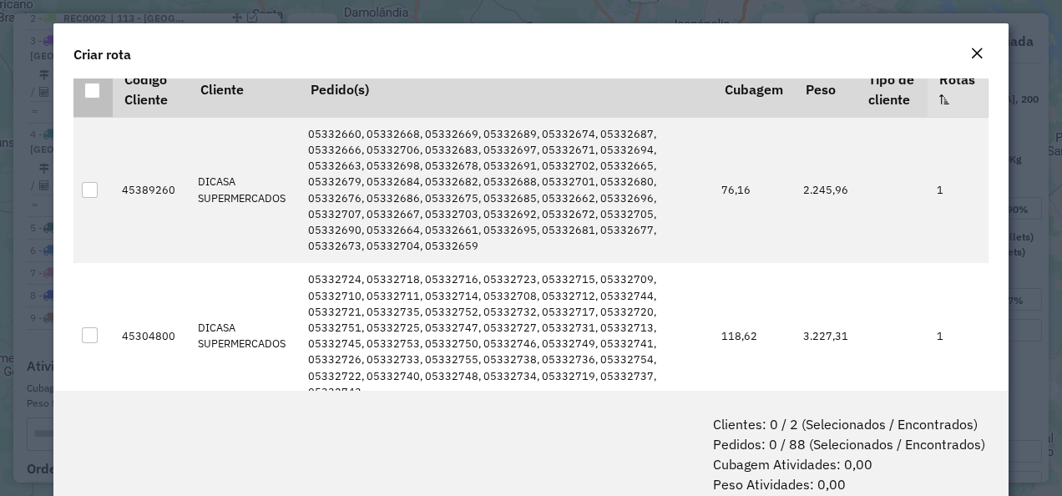
click at [92, 94] on div at bounding box center [92, 91] width 16 height 16
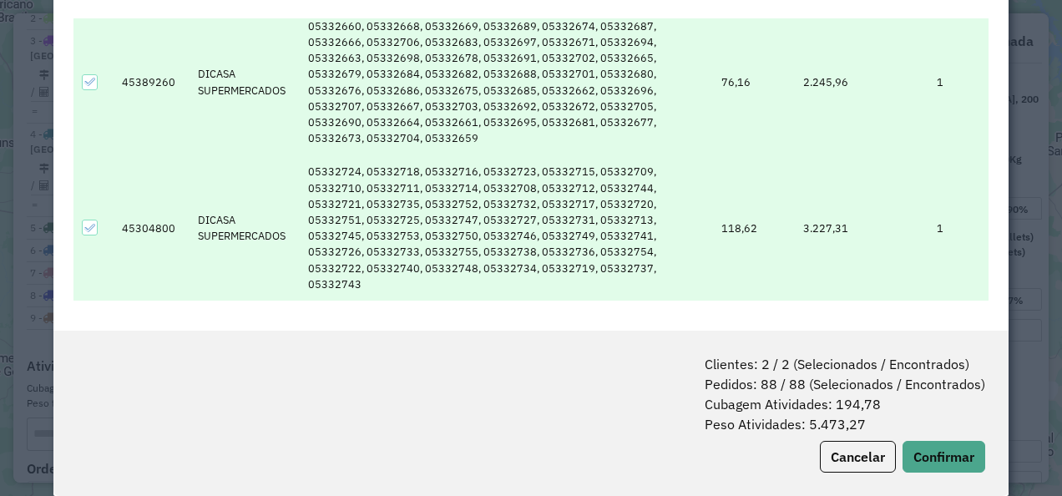
scroll to position [83, 0]
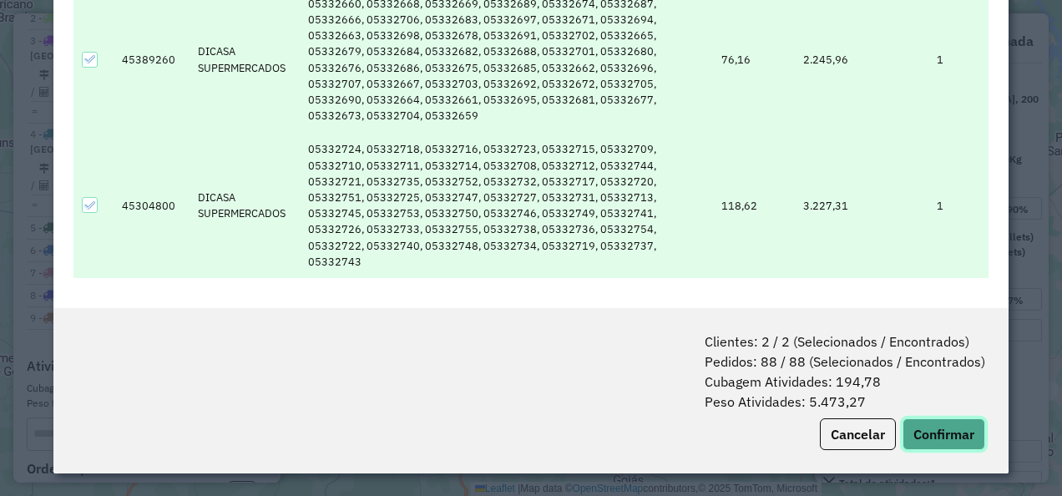
click at [930, 439] on button "Confirmar" at bounding box center [944, 434] width 83 height 32
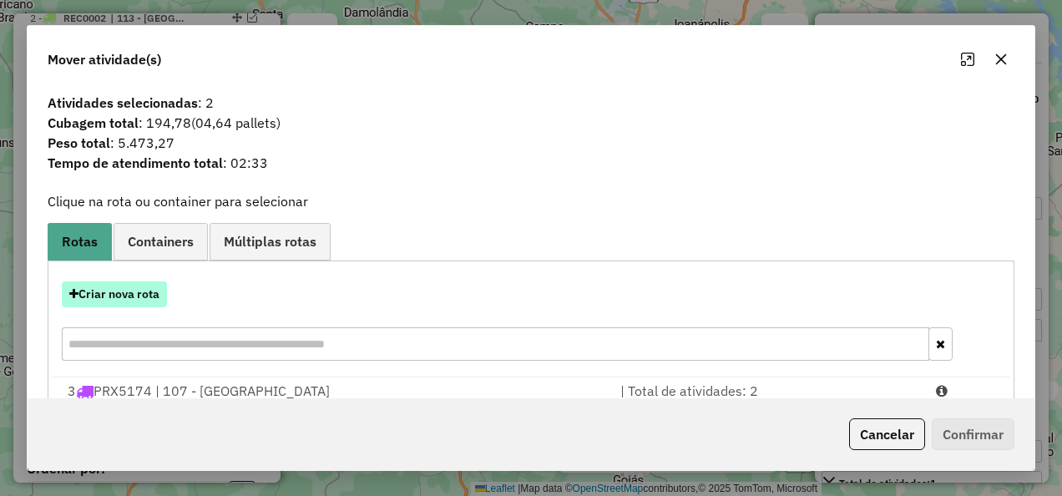
click at [126, 291] on button "Criar nova rota" at bounding box center [114, 294] width 105 height 26
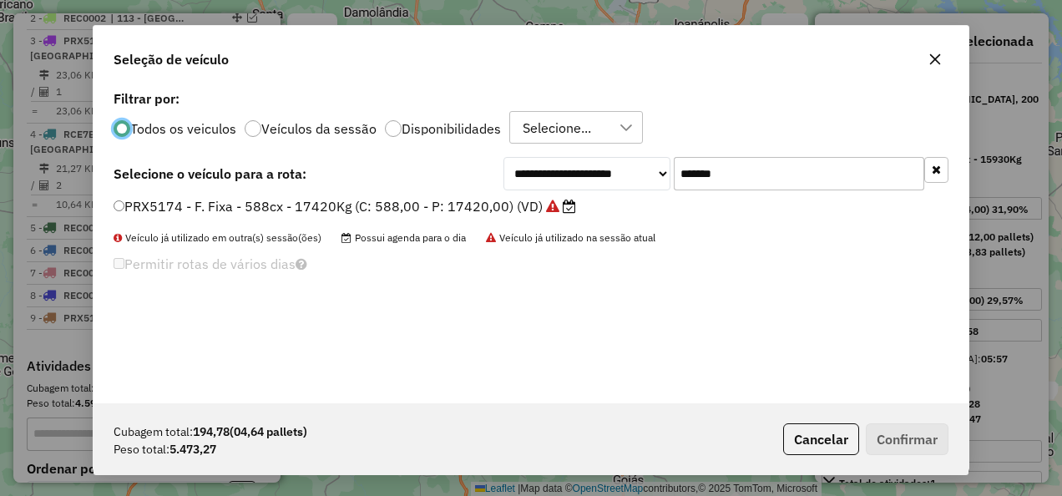
scroll to position [9, 5]
drag, startPoint x: 790, startPoint y: 184, endPoint x: 600, endPoint y: 193, distance: 190.6
click at [601, 190] on div "**********" at bounding box center [531, 244] width 875 height 317
paste input "text"
type input "*******"
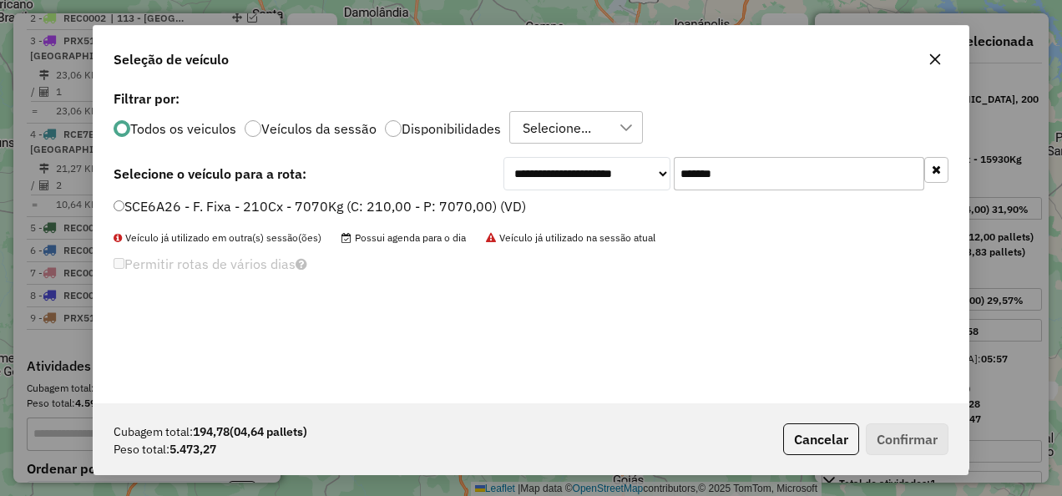
click at [455, 205] on label "SCE6A26 - F. Fixa - 210Cx - 7070Kg (C: 210,00 - P: 7070,00) (VD)" at bounding box center [320, 206] width 412 height 20
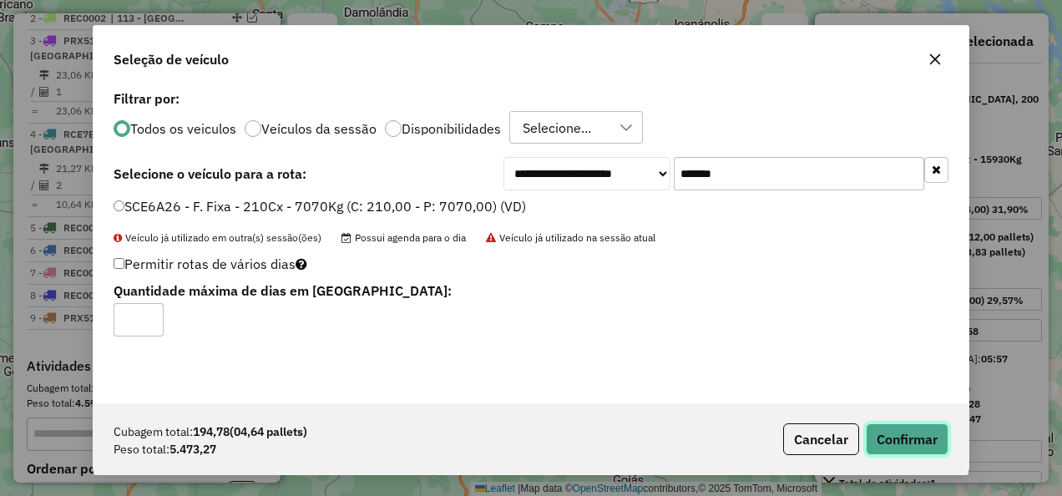
click at [910, 436] on button "Confirmar" at bounding box center [907, 439] width 83 height 32
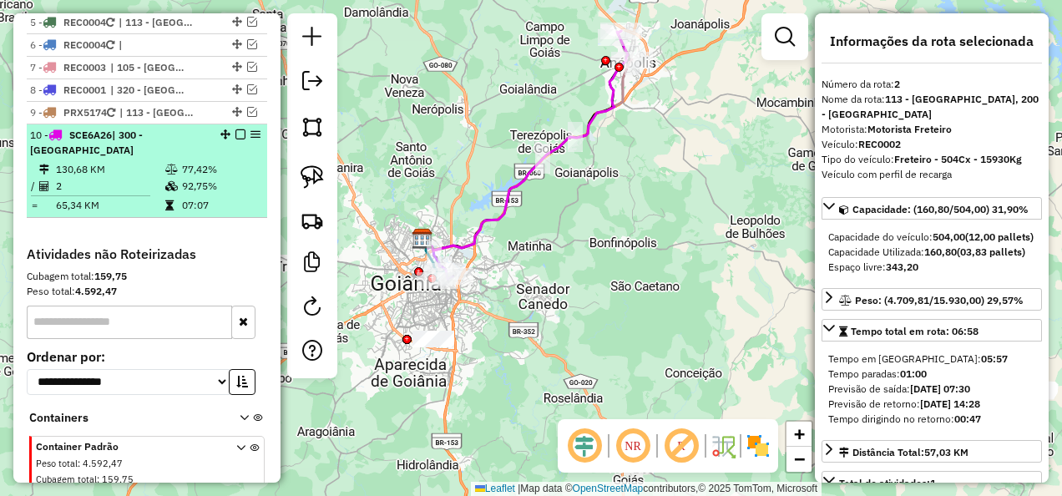
scroll to position [981, 0]
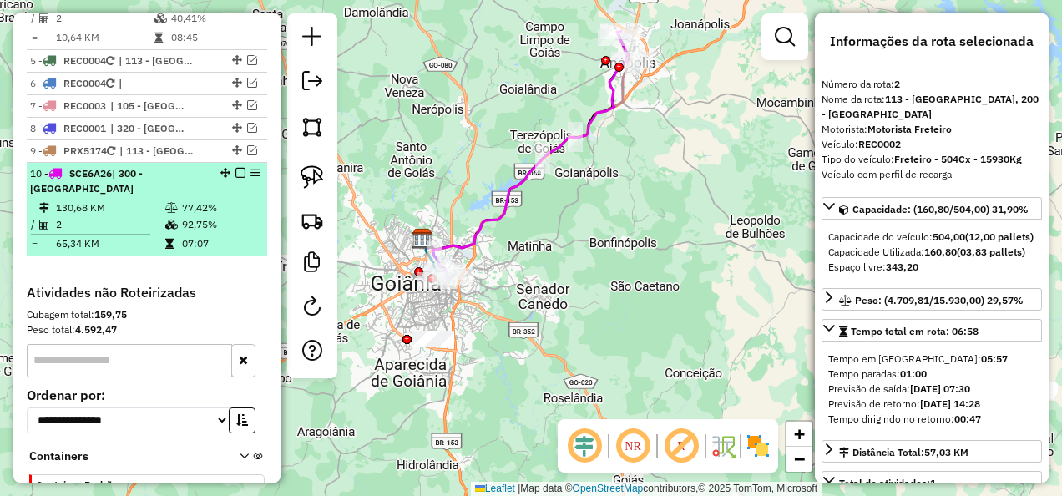
click at [238, 168] on em at bounding box center [240, 173] width 10 height 10
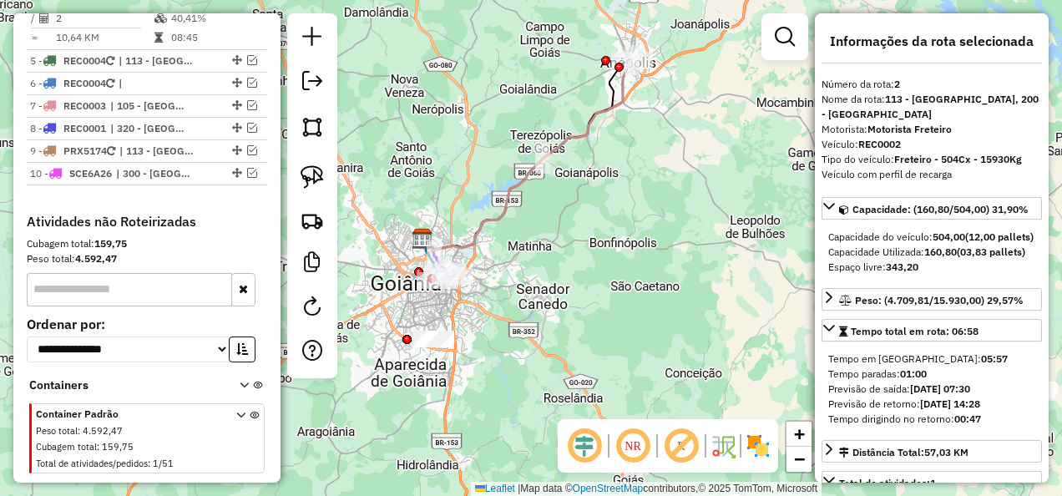
click at [600, 294] on div "Janela de atendimento Grade de atendimento Capacidade Transportadoras Veículos …" at bounding box center [531, 248] width 1062 height 496
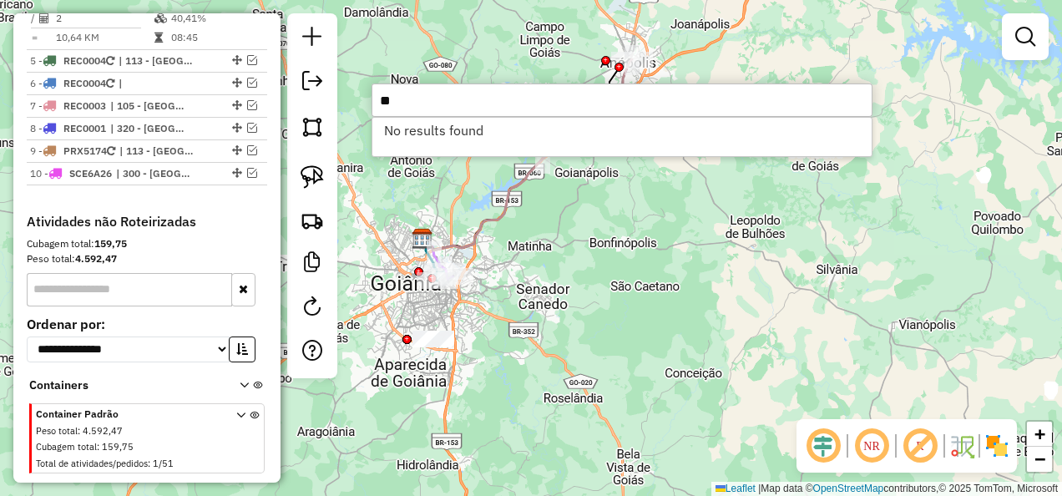
type input "*"
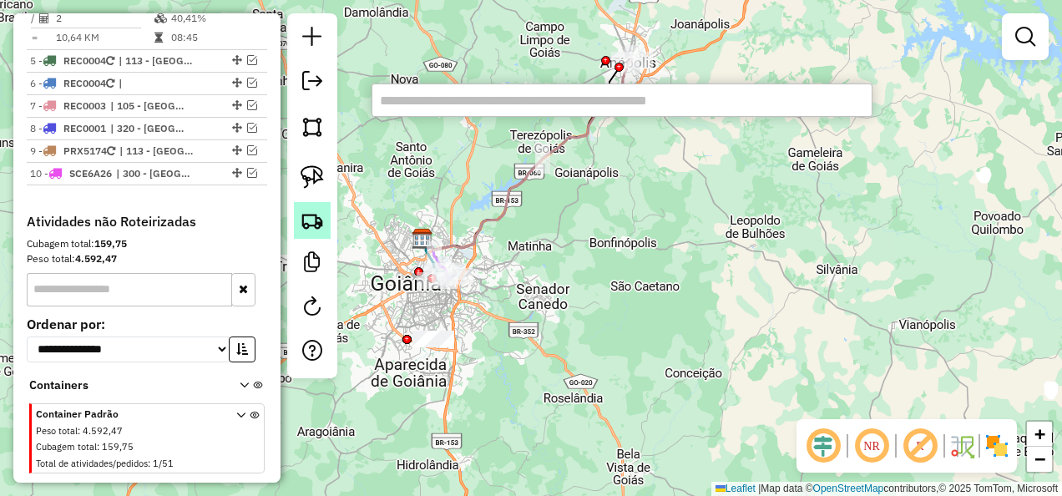
click at [327, 237] on link at bounding box center [312, 220] width 37 height 37
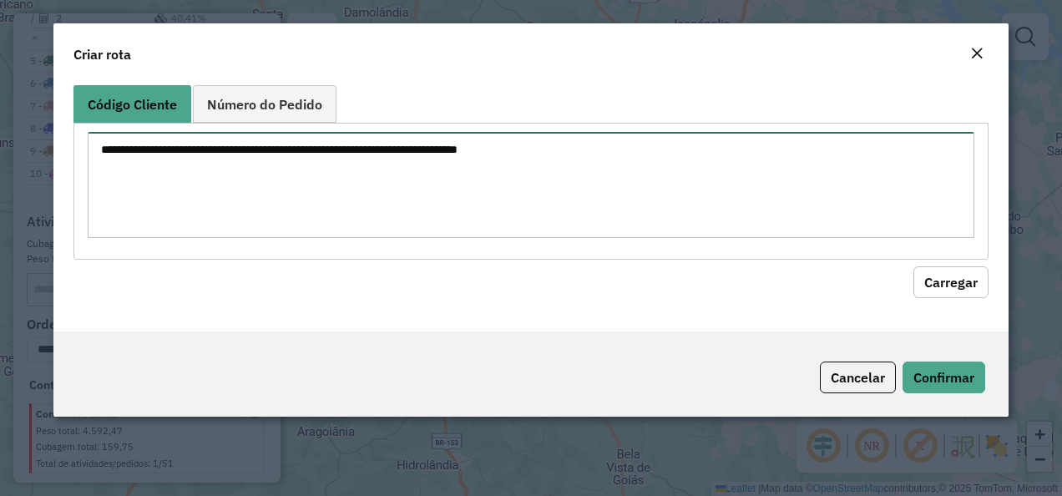
click at [369, 180] on textarea at bounding box center [532, 185] width 888 height 106
paste textarea "********"
click at [0, 209] on html "Aguarde... Pop-up bloqueado! Seu navegador bloqueou automáticamente a abertura …" at bounding box center [531, 248] width 1062 height 496
type textarea "*"
click at [271, 167] on textarea at bounding box center [532, 185] width 888 height 106
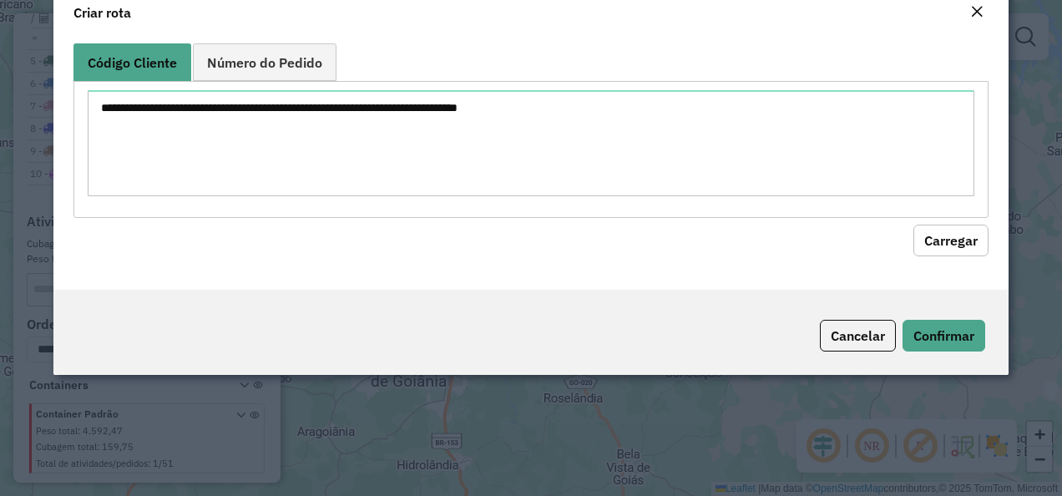
scroll to position [0, 0]
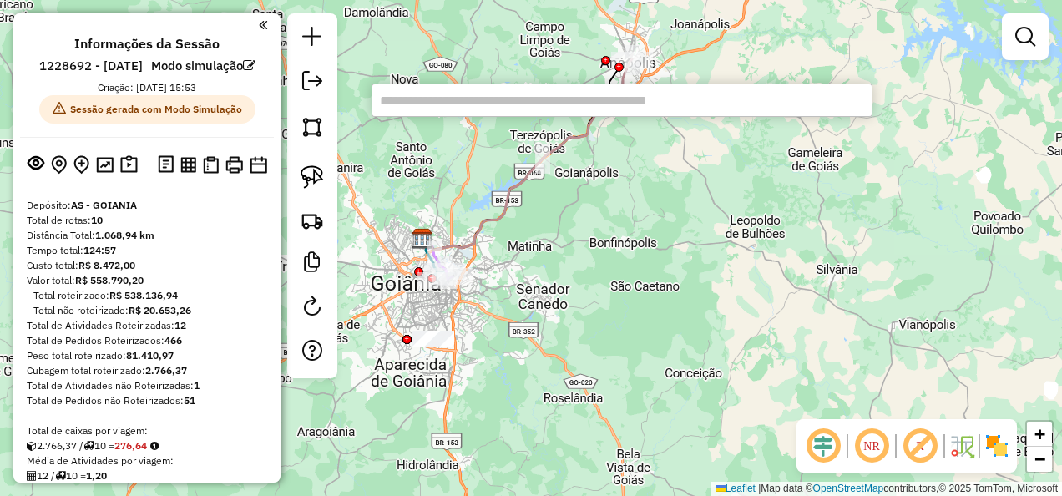
click at [439, 104] on input "text" at bounding box center [622, 100] width 501 height 33
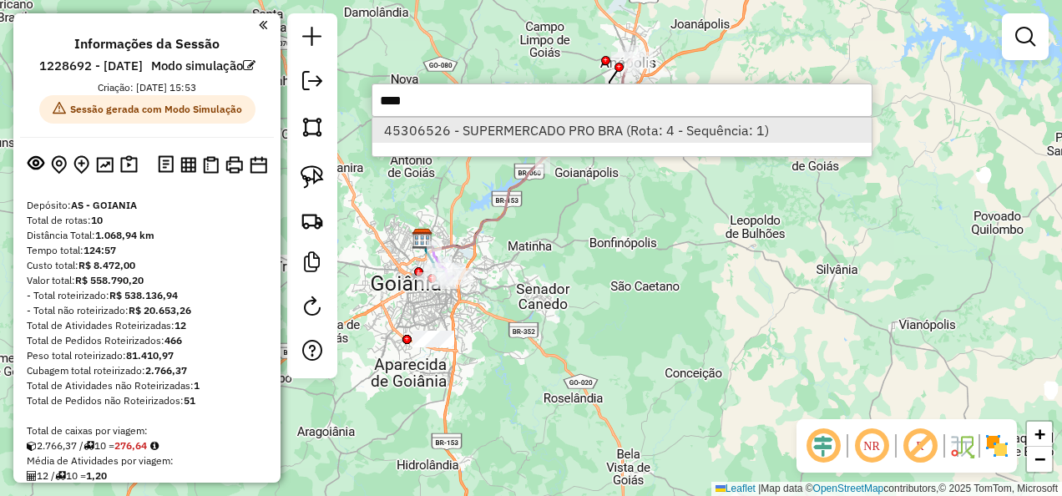
type input "****"
click at [501, 129] on li "45306526 - SUPERMERCADO PRO BRA (Rota: 4 - Sequência: 1)" at bounding box center [621, 130] width 499 height 25
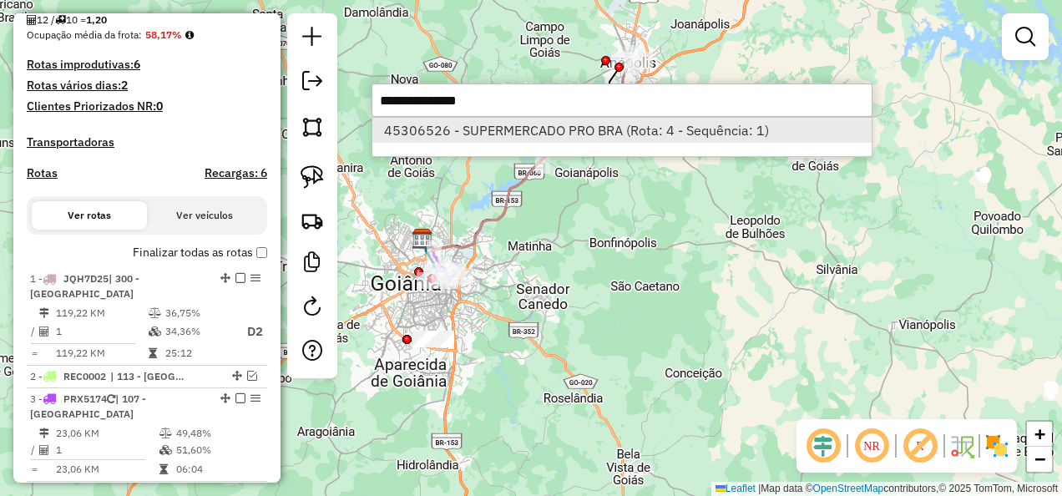
select select "**********"
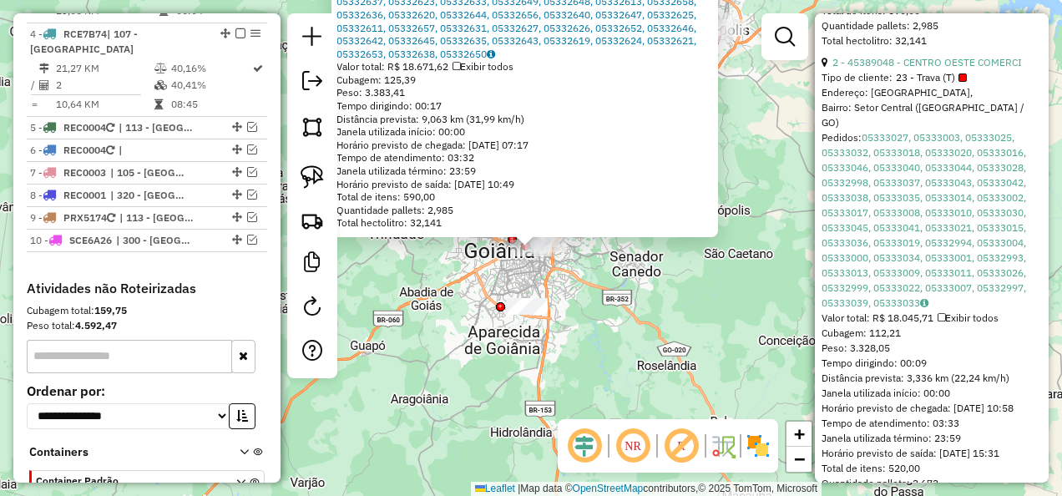
scroll to position [1110, 0]
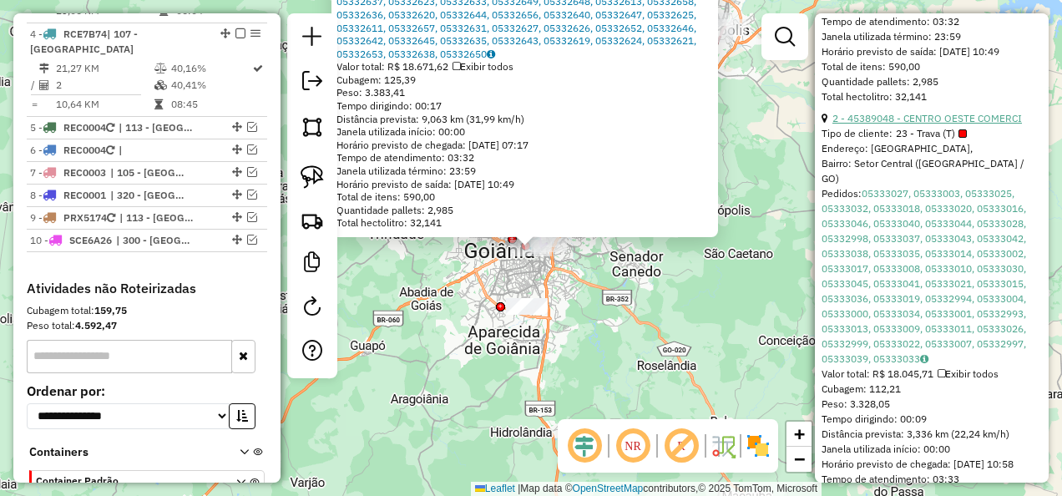
click at [917, 124] on link "2 - 45389048 - CENTRO OESTE COMERCI" at bounding box center [928, 118] width 190 height 13
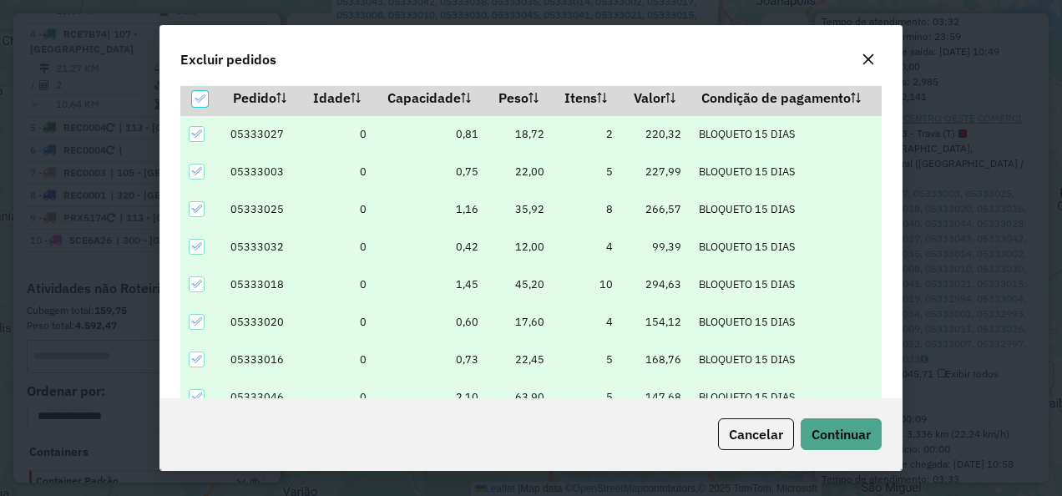
scroll to position [57, 0]
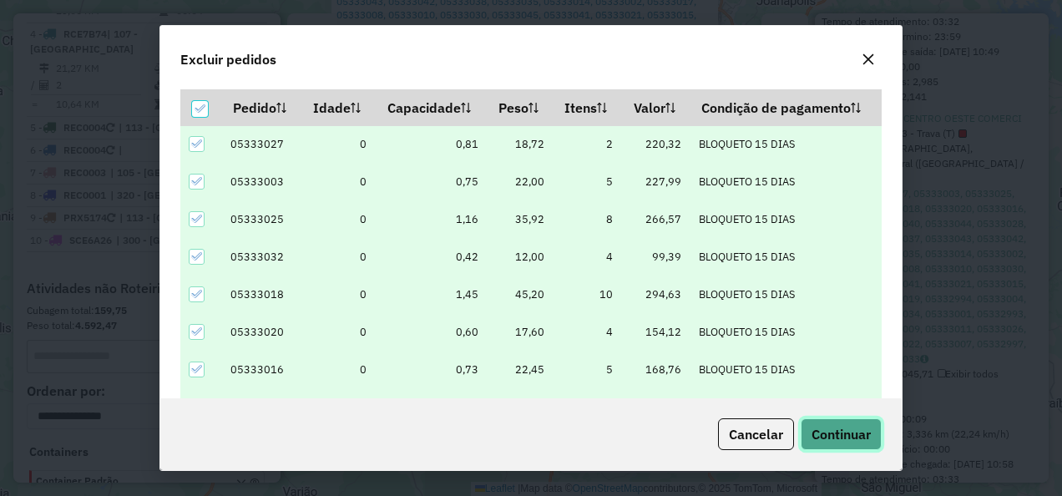
click at [839, 442] on span "Continuar" at bounding box center [841, 434] width 59 height 17
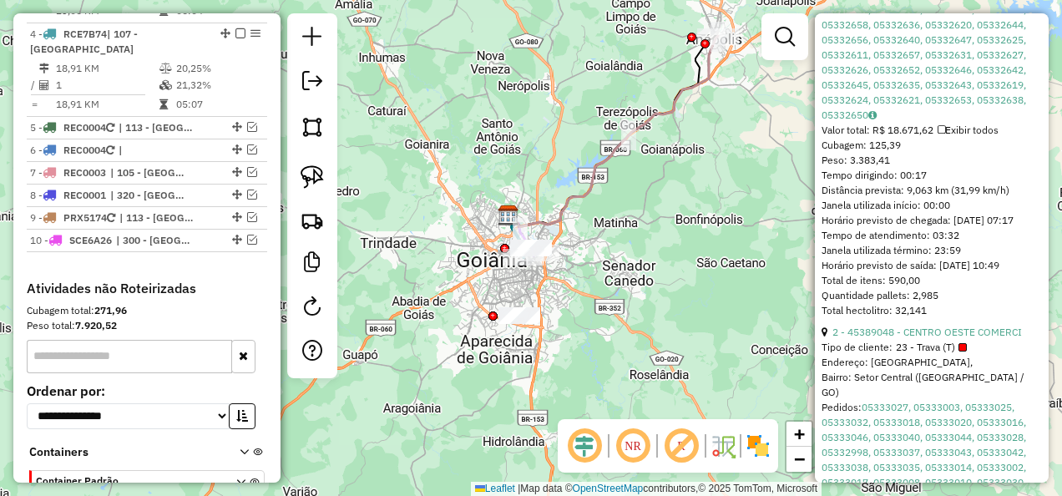
scroll to position [504, 0]
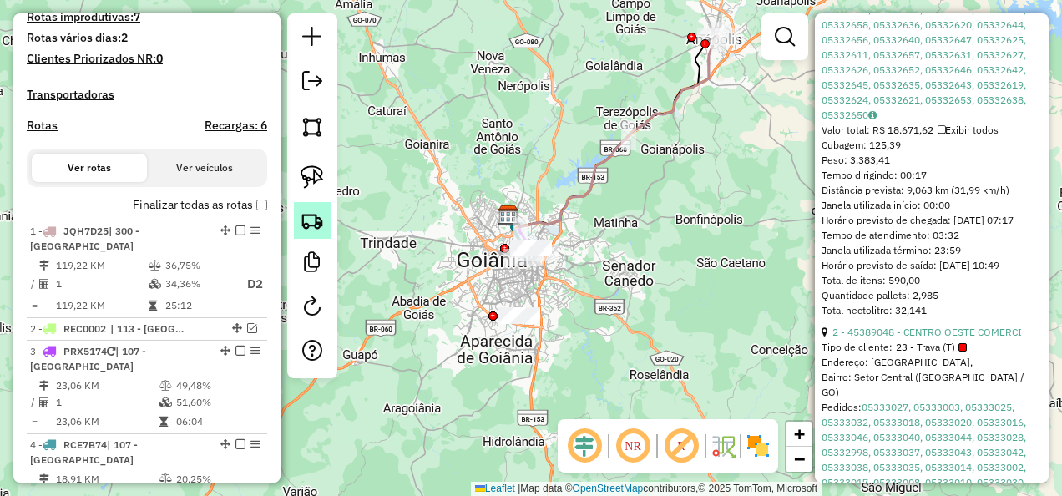
click at [302, 232] on img at bounding box center [312, 220] width 23 height 23
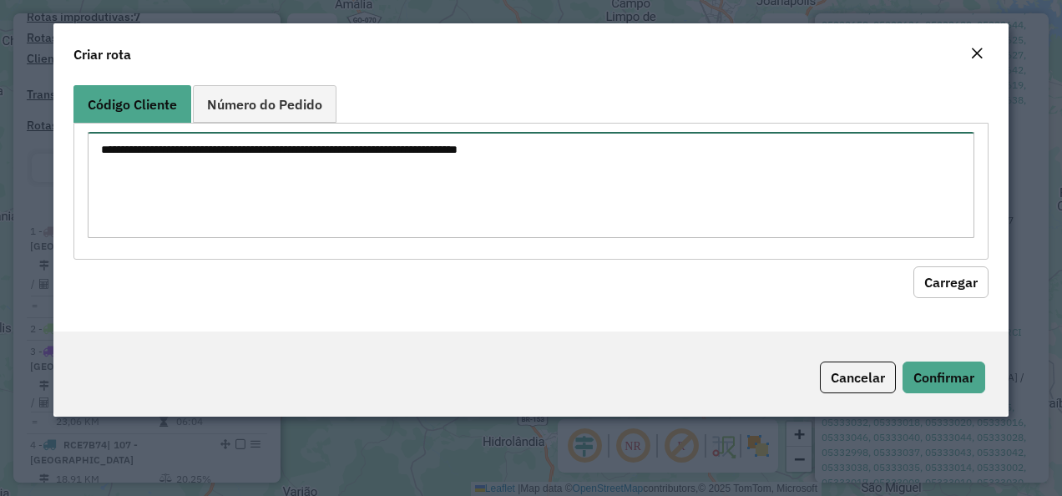
click at [356, 172] on textarea at bounding box center [532, 185] width 888 height 106
paste textarea "********"
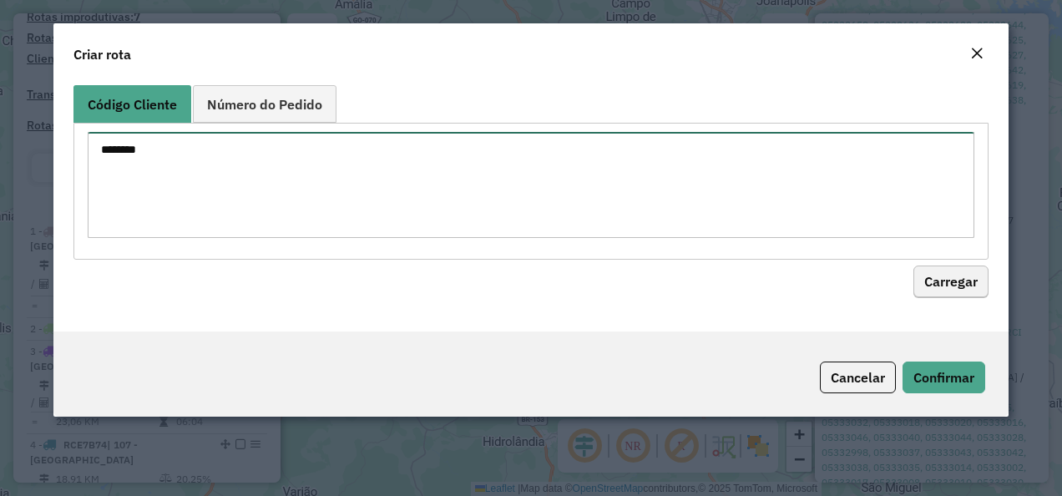
type textarea "********"
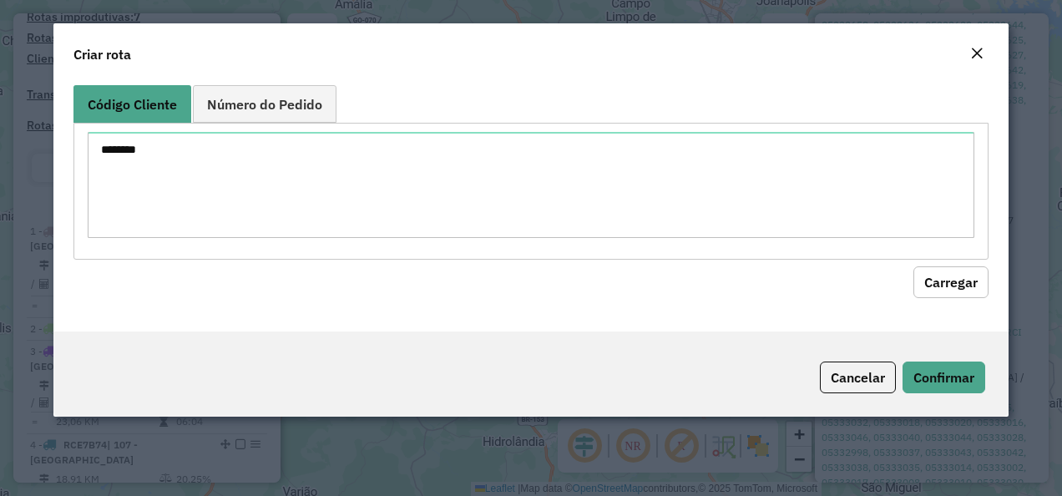
drag, startPoint x: 957, startPoint y: 289, endPoint x: 878, endPoint y: 299, distance: 79.1
click at [955, 289] on button "Carregar" at bounding box center [950, 282] width 75 height 32
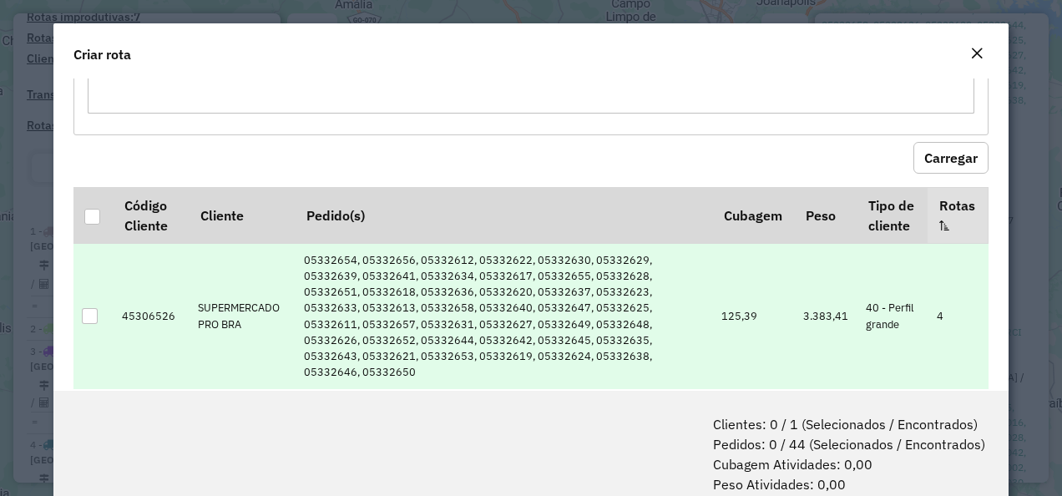
scroll to position [152, 0]
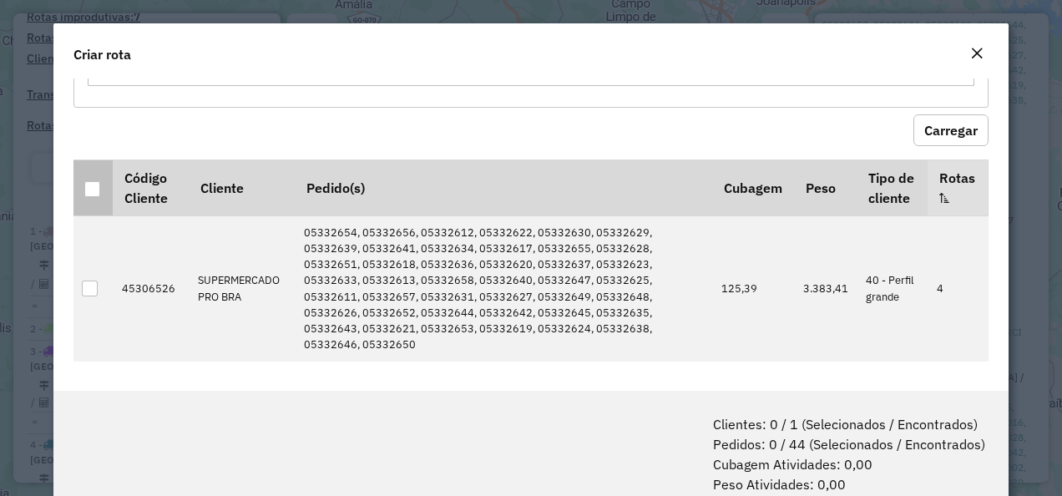
click at [93, 184] on div at bounding box center [92, 189] width 16 height 16
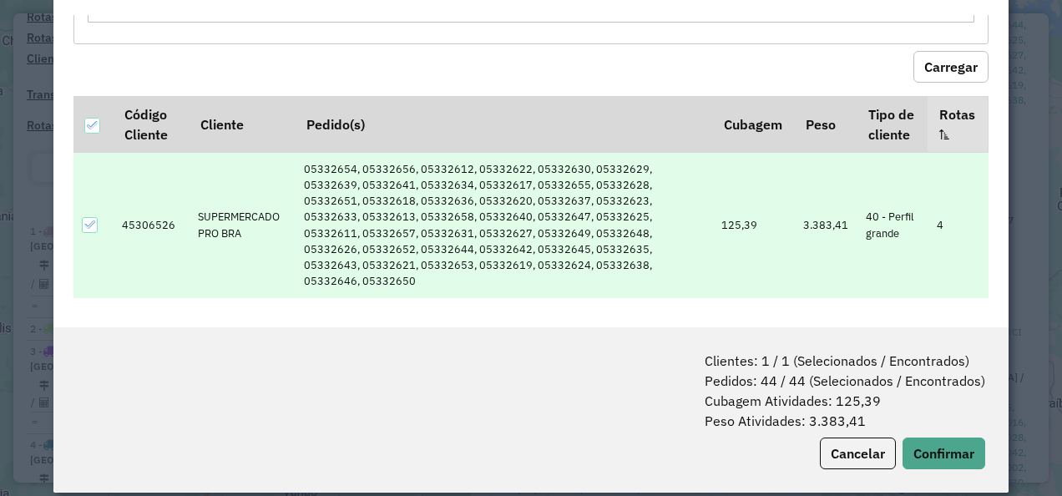
scroll to position [83, 0]
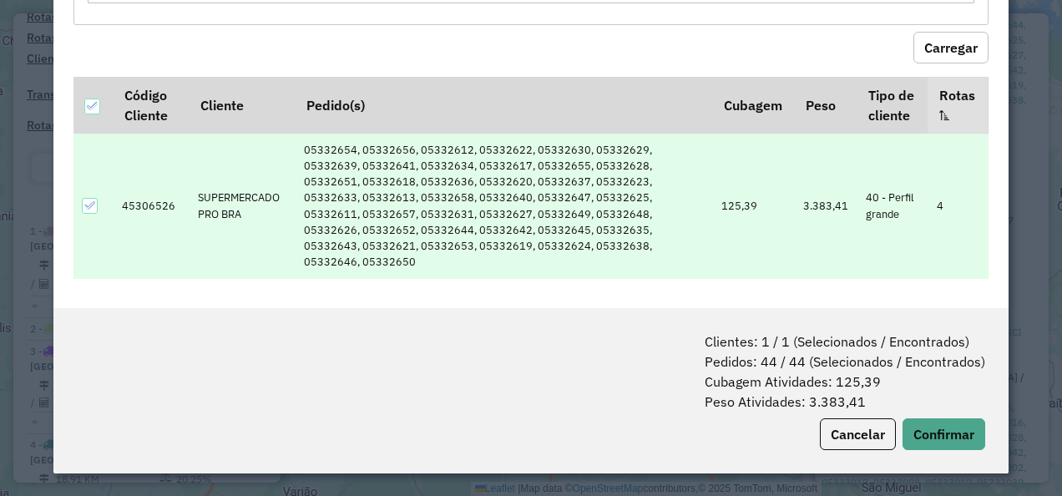
click at [982, 424] on div "Clientes: 1 / 1 (Selecionados / Encontrados) Pedidos: 44 / 44 (Selecionados / E…" at bounding box center [531, 390] width 956 height 165
click at [954, 429] on button "Confirmar" at bounding box center [944, 434] width 83 height 32
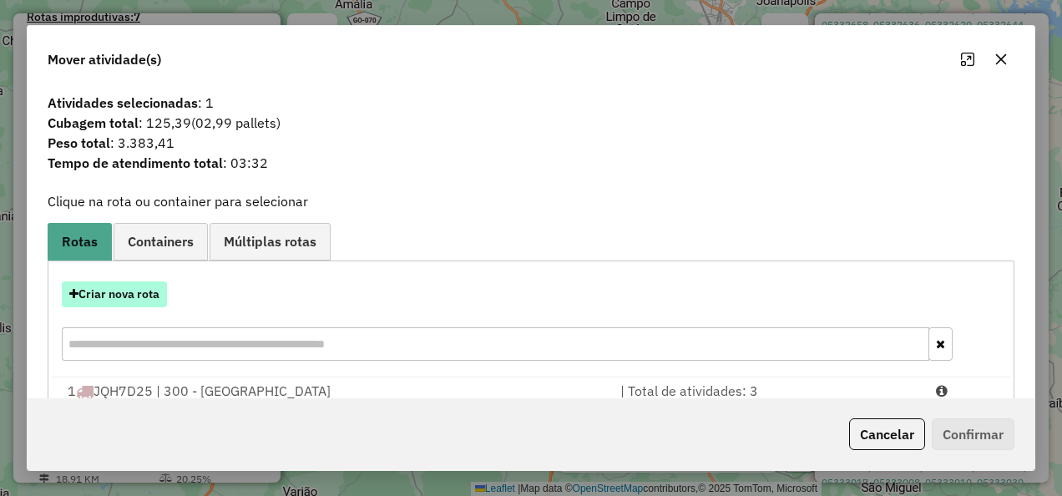
click at [157, 295] on button "Criar nova rota" at bounding box center [114, 294] width 105 height 26
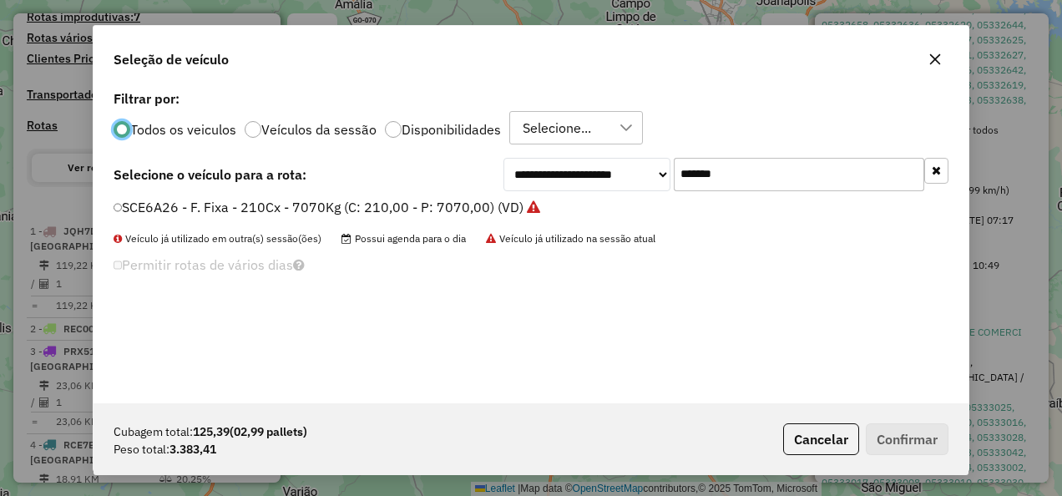
scroll to position [9, 5]
drag, startPoint x: 600, startPoint y: 176, endPoint x: 542, endPoint y: 185, distance: 58.3
click at [574, 179] on div "**********" at bounding box center [726, 173] width 445 height 33
paste input "text"
type input "*******"
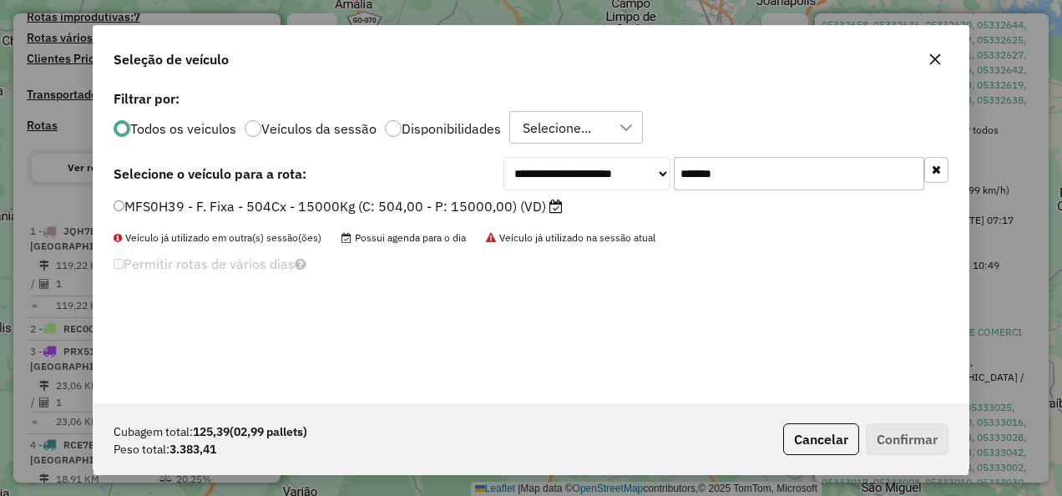
drag, startPoint x: 509, startPoint y: 202, endPoint x: 606, endPoint y: 260, distance: 113.4
click at [507, 202] on label "MFS0H39 - F. Fixa - 504Cx - 15000Kg (C: 504,00 - P: 15000,00) (VD)" at bounding box center [338, 206] width 449 height 20
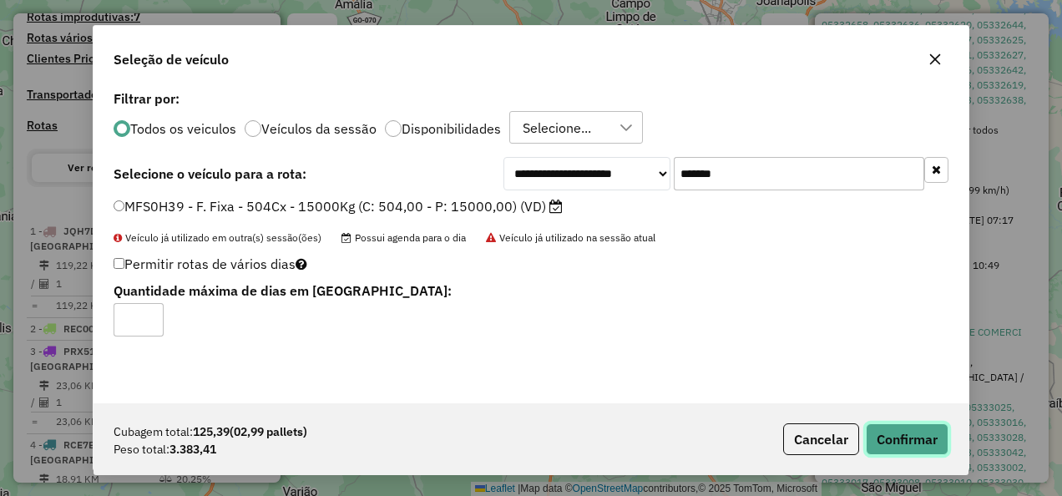
click at [888, 426] on button "Confirmar" at bounding box center [907, 439] width 83 height 32
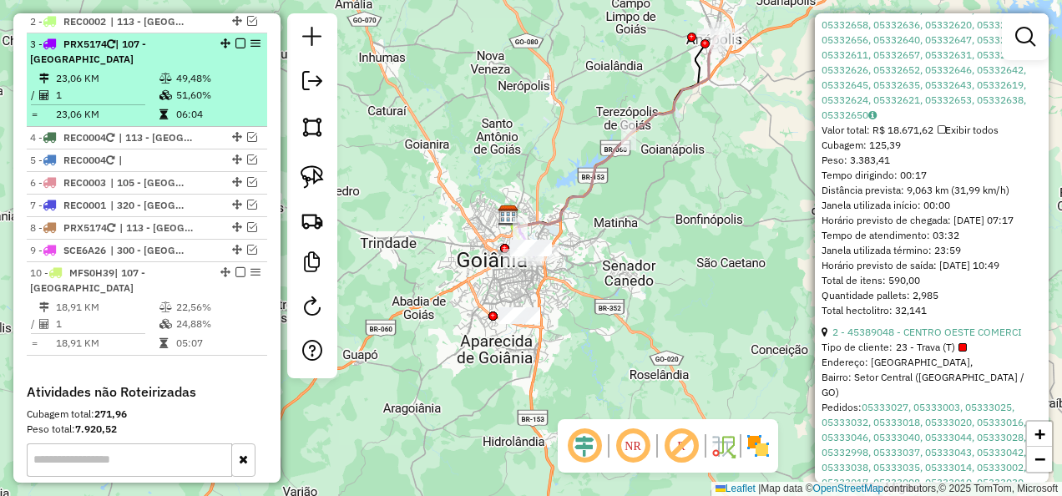
scroll to position [838, 0]
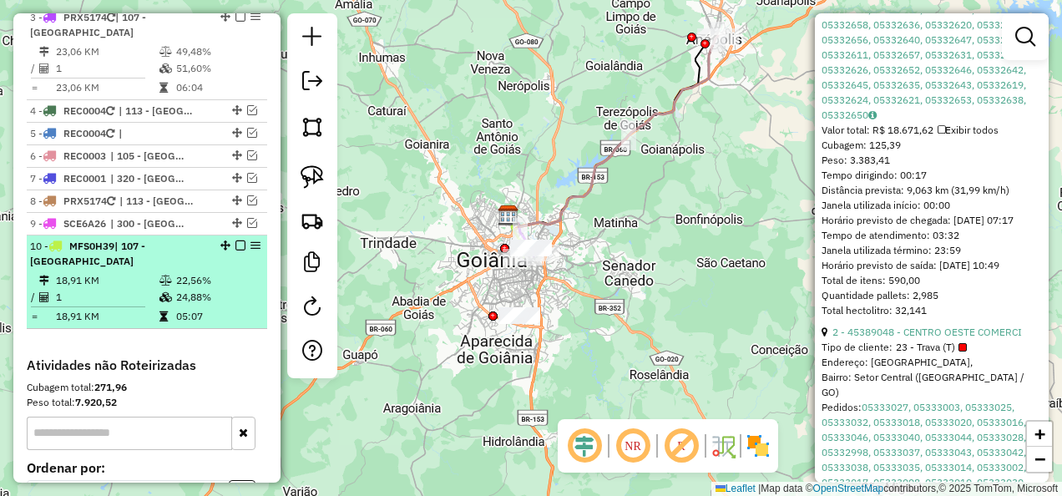
click at [235, 240] on em at bounding box center [240, 245] width 10 height 10
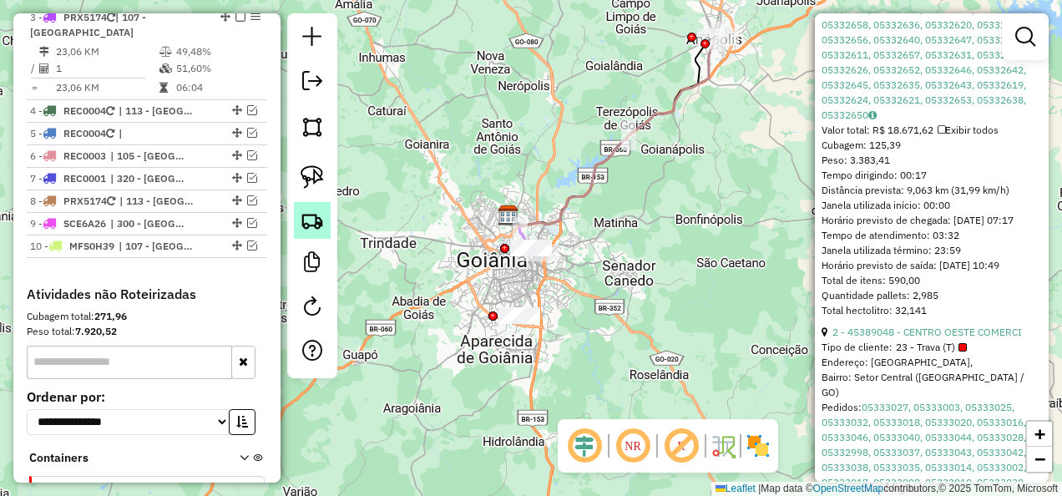
click at [322, 204] on link at bounding box center [312, 220] width 37 height 37
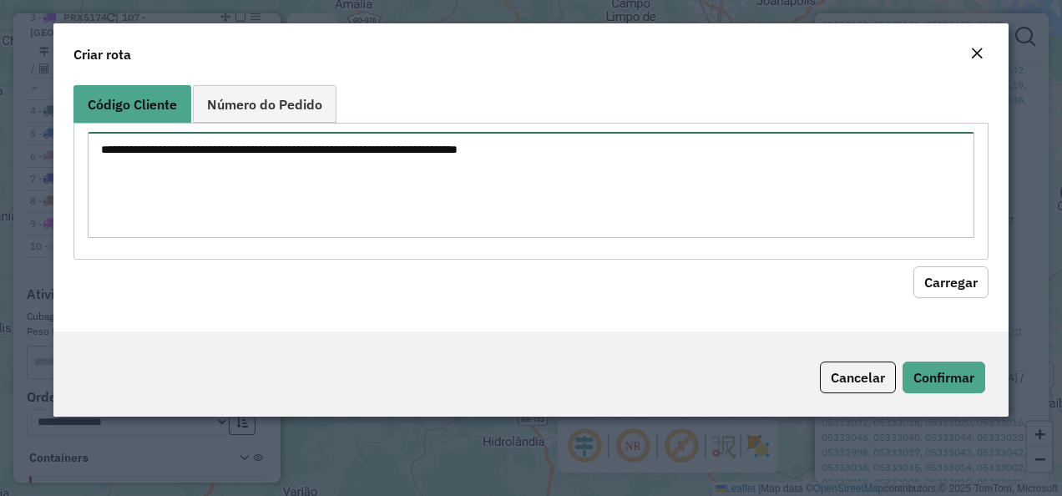
click at [410, 162] on textarea at bounding box center [532, 185] width 888 height 106
paste textarea "********"
type textarea "********"
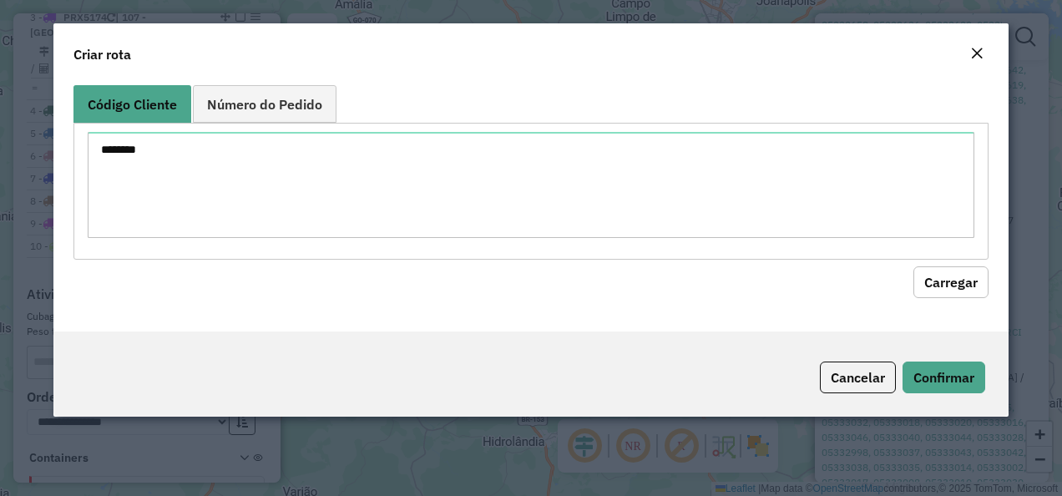
click at [950, 284] on button "Carregar" at bounding box center [950, 282] width 75 height 32
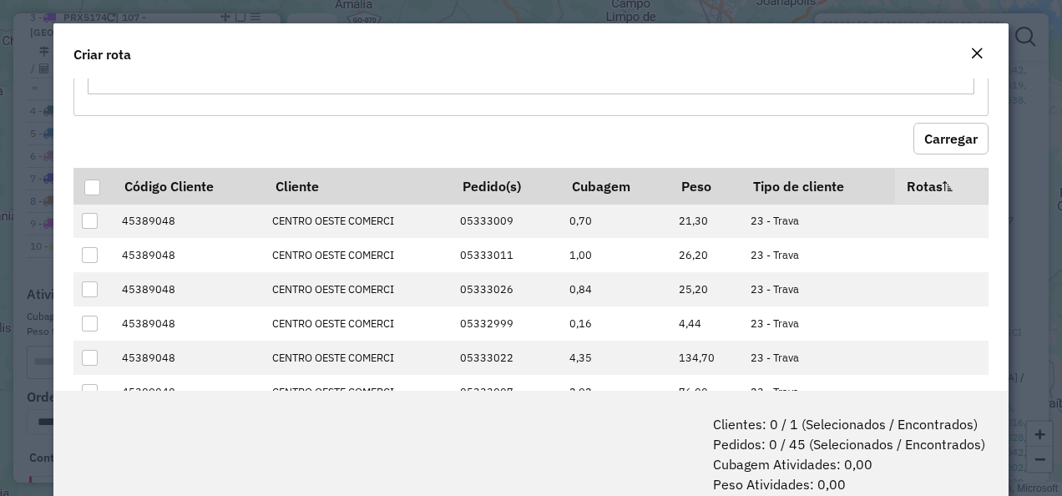
scroll to position [84, 0]
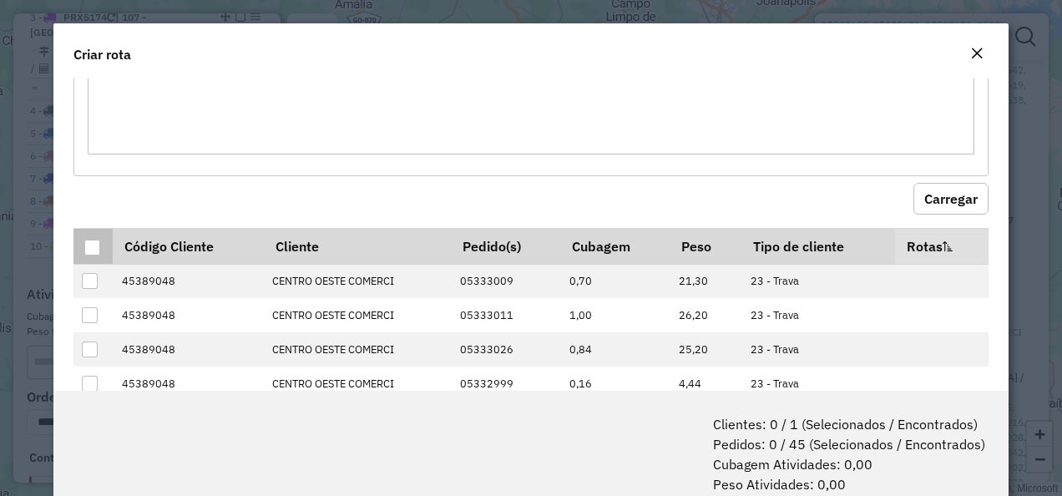
click at [91, 249] on div at bounding box center [92, 248] width 16 height 16
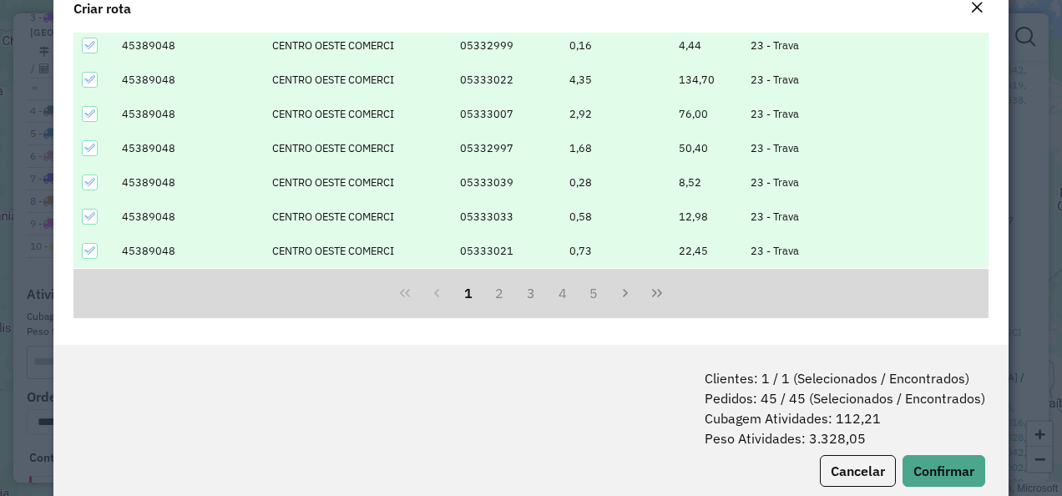
scroll to position [83, 0]
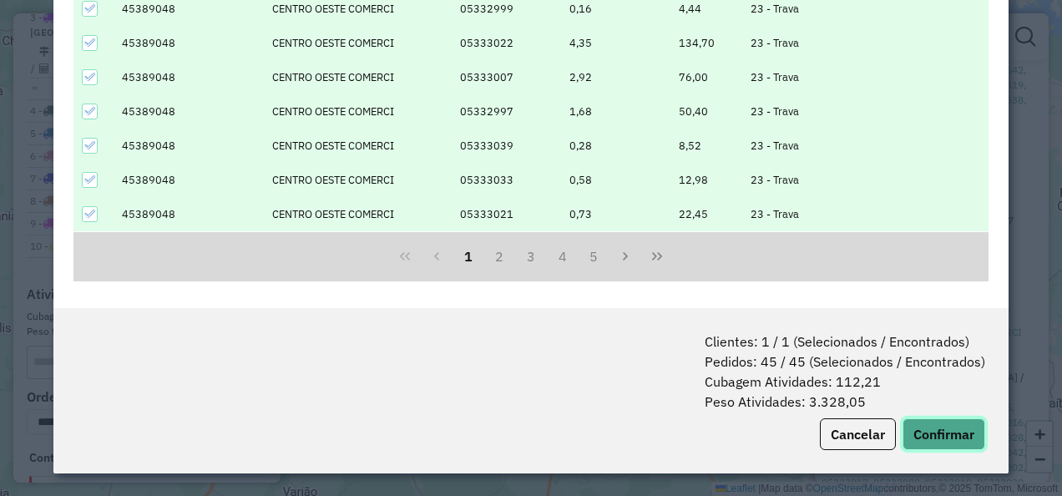
click at [937, 422] on button "Confirmar" at bounding box center [944, 434] width 83 height 32
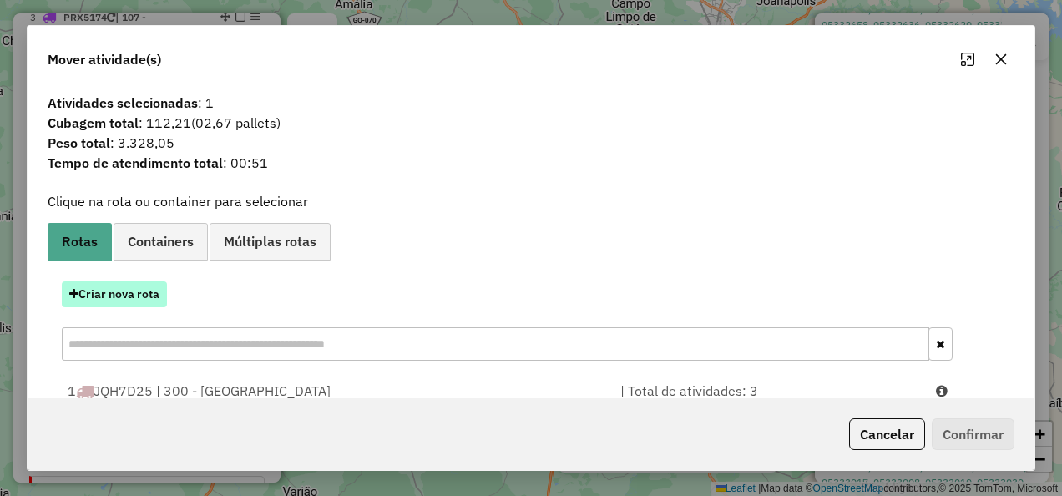
click at [125, 287] on button "Criar nova rota" at bounding box center [114, 294] width 105 height 26
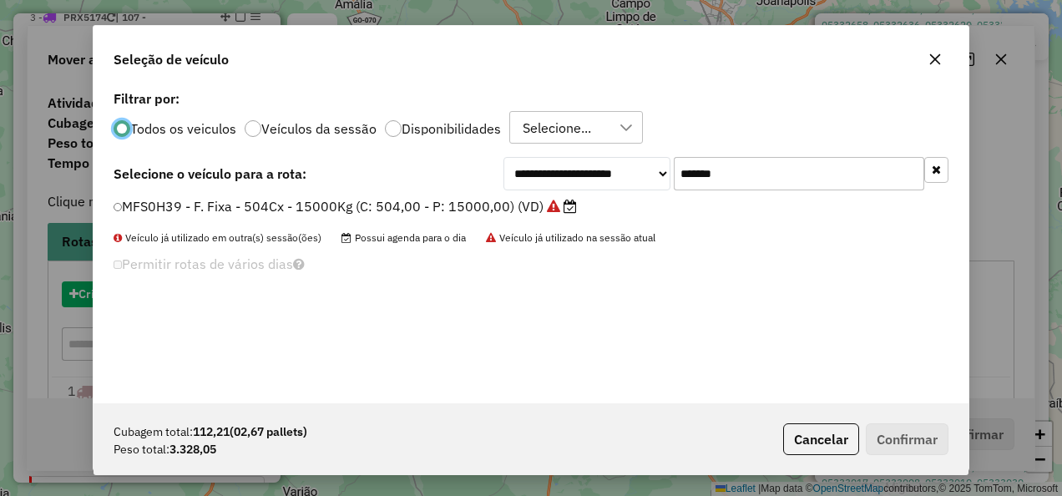
scroll to position [9, 5]
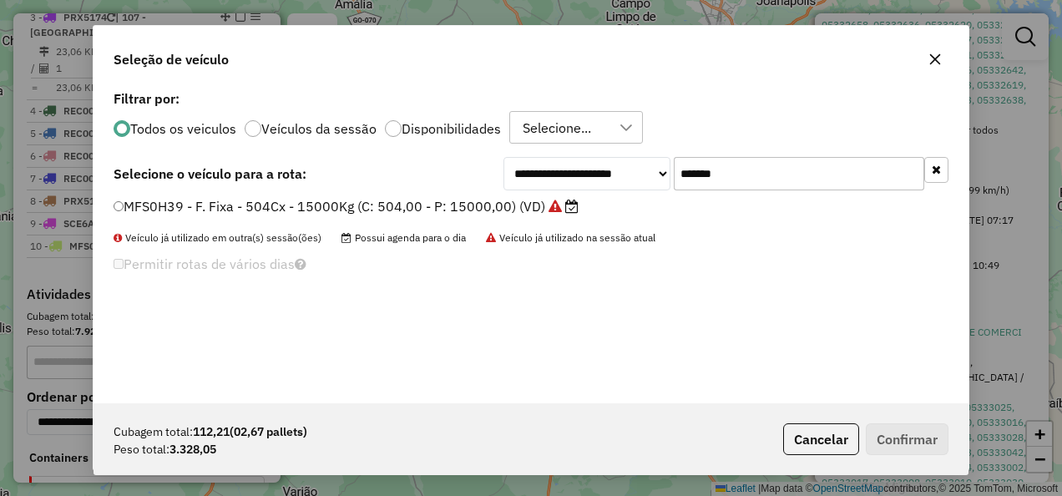
drag, startPoint x: 711, startPoint y: 160, endPoint x: 473, endPoint y: 209, distance: 242.0
click at [473, 209] on div "**********" at bounding box center [531, 244] width 875 height 317
drag, startPoint x: 752, startPoint y: 185, endPoint x: 127, endPoint y: 209, distance: 625.0
click at [127, 209] on div "**********" at bounding box center [531, 244] width 875 height 317
paste input "text"
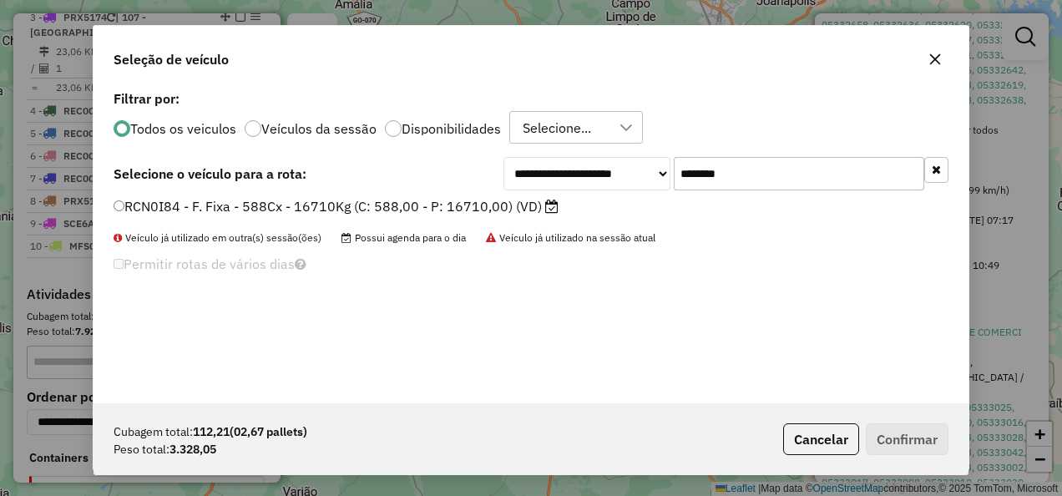
type input "*******"
drag, startPoint x: 237, startPoint y: 207, endPoint x: 247, endPoint y: 225, distance: 20.2
click at [237, 207] on label "RCN0I84 - F. Fixa - 588Cx - 16710Kg (C: 588,00 - P: 16710,00) (VD)" at bounding box center [336, 206] width 445 height 20
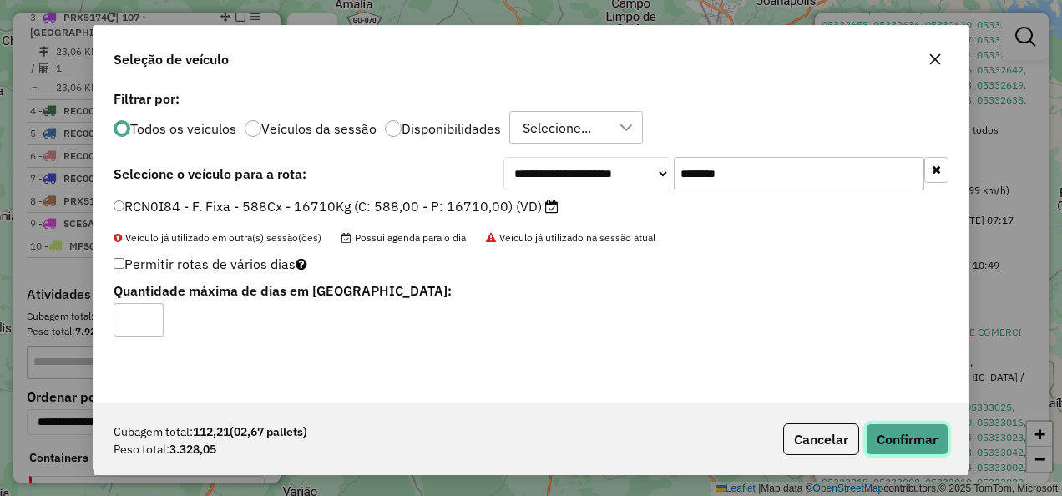
click at [908, 452] on button "Confirmar" at bounding box center [907, 439] width 83 height 32
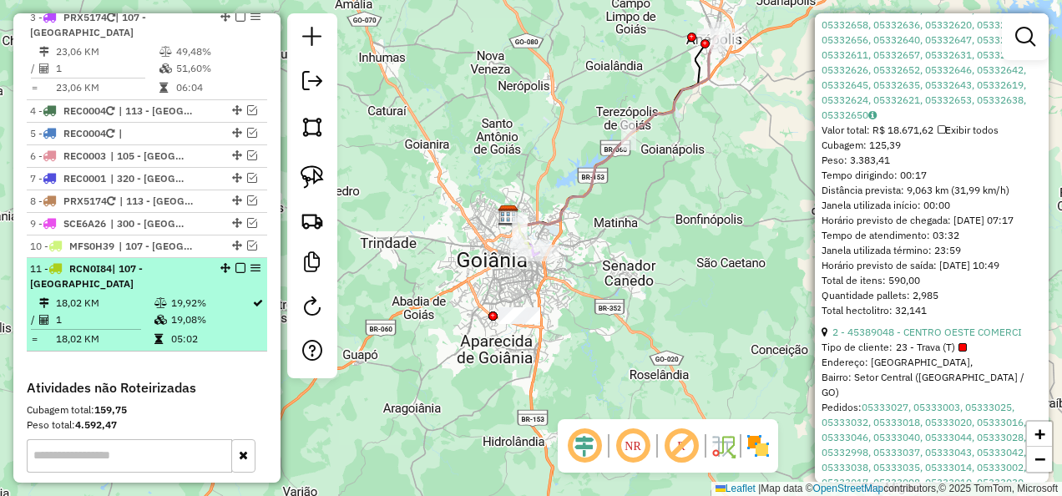
click at [236, 263] on em at bounding box center [240, 268] width 10 height 10
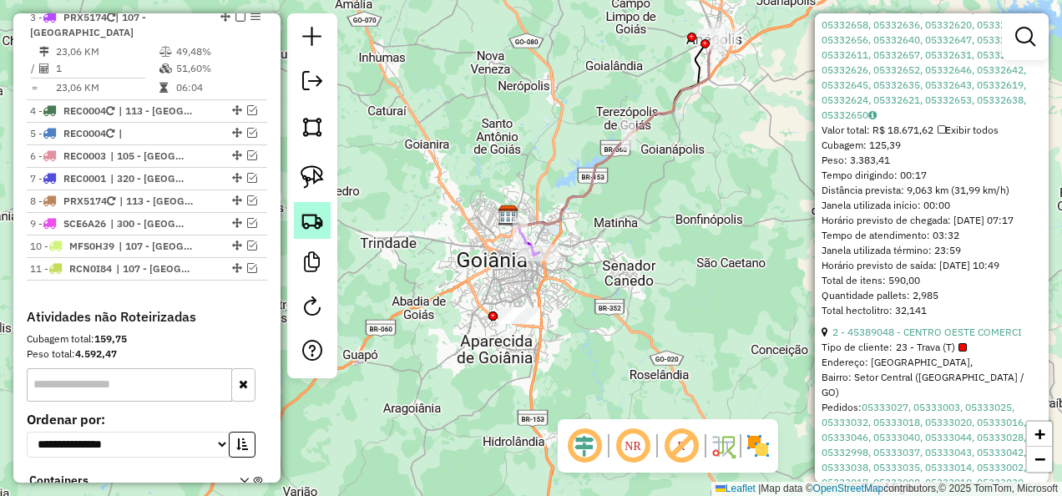
click at [321, 206] on link at bounding box center [312, 220] width 37 height 37
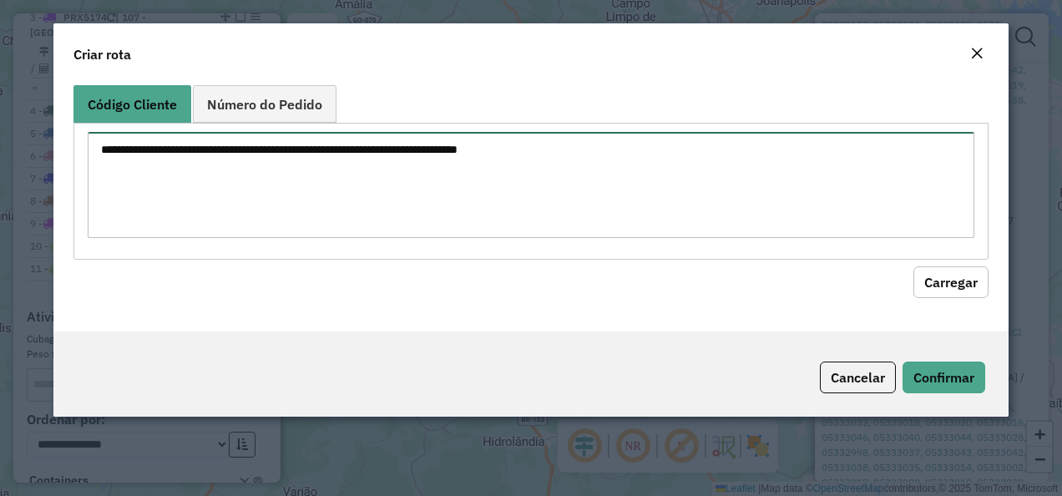
click at [342, 183] on textarea at bounding box center [532, 185] width 888 height 106
paste textarea "********"
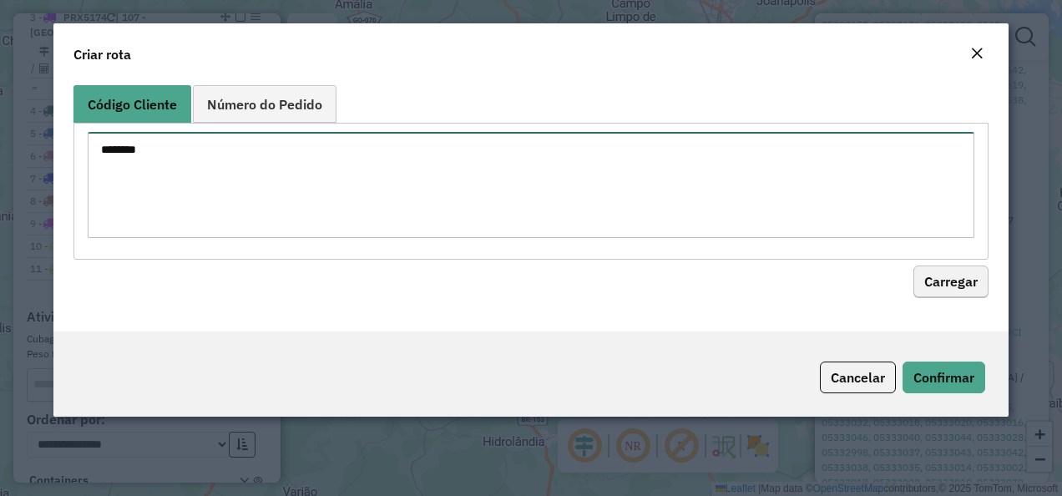
type textarea "********"
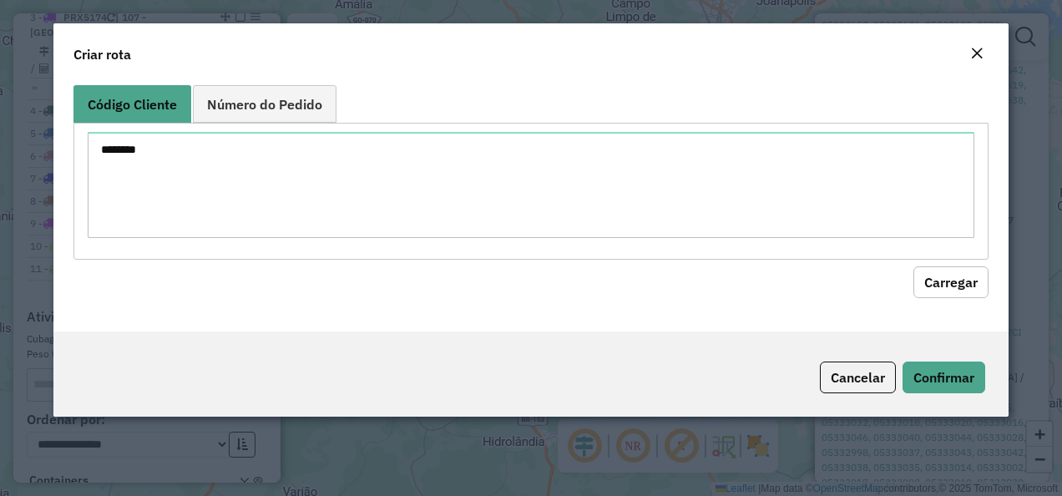
click at [942, 274] on button "Carregar" at bounding box center [950, 282] width 75 height 32
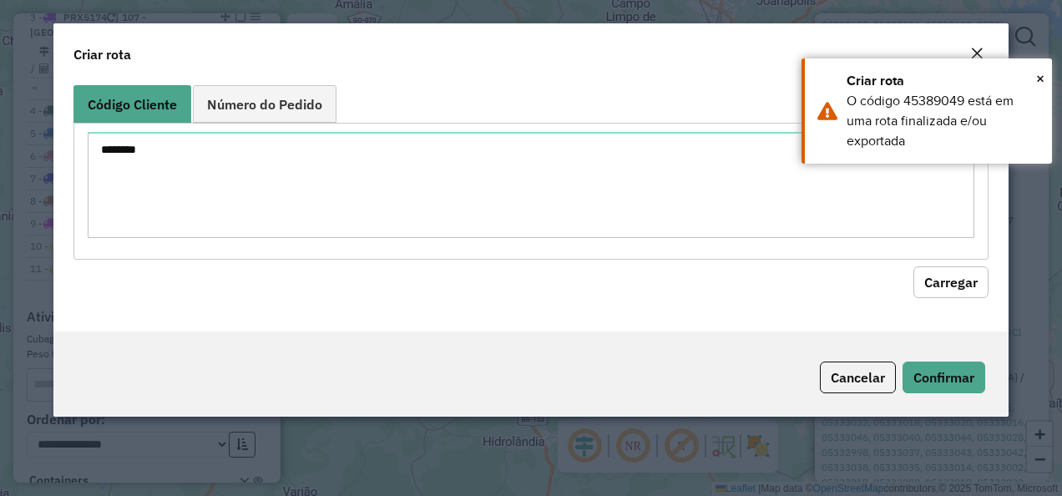
click at [980, 51] on em "Close" at bounding box center [976, 53] width 13 height 13
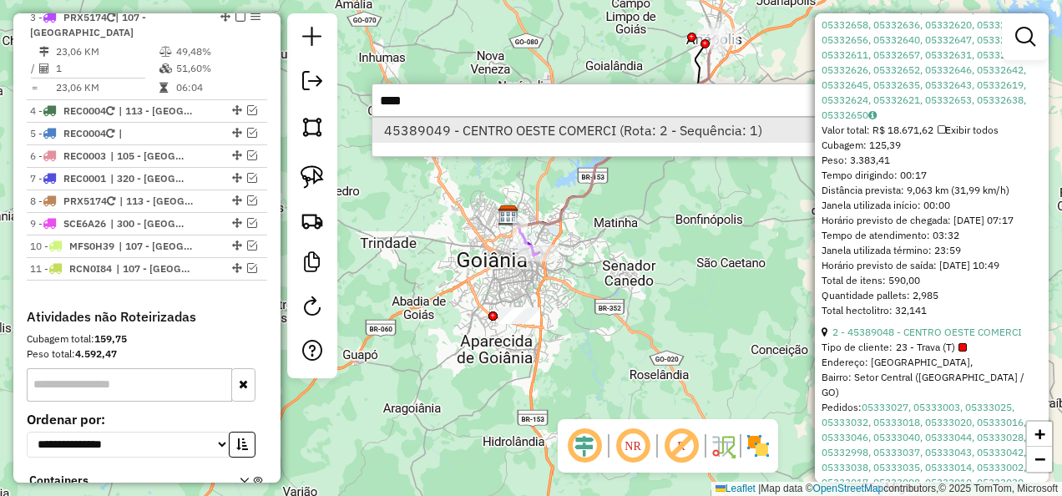
type input "****"
click at [536, 134] on li "45389049 - CENTRO OESTE COMERCI (Rota: 2 - Sequência: 1)" at bounding box center [621, 130] width 499 height 25
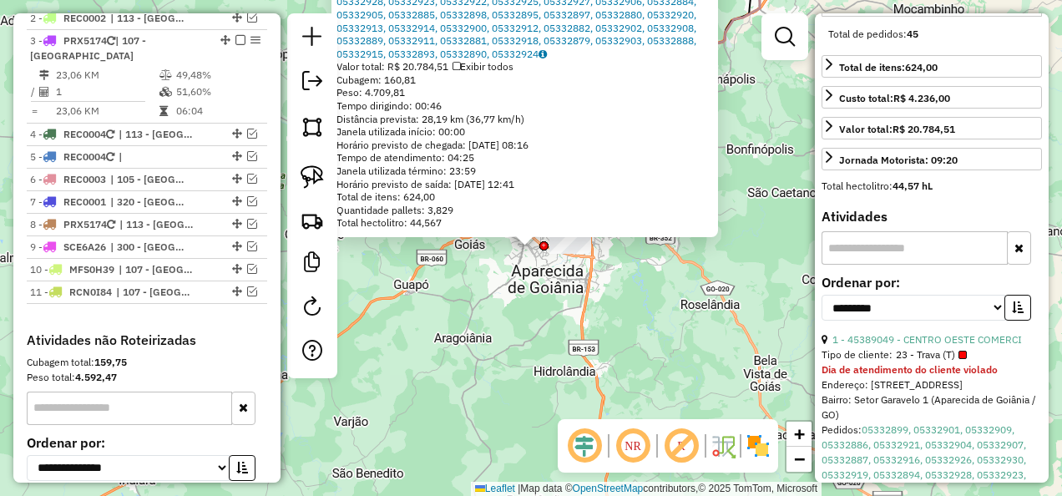
scroll to position [59, 0]
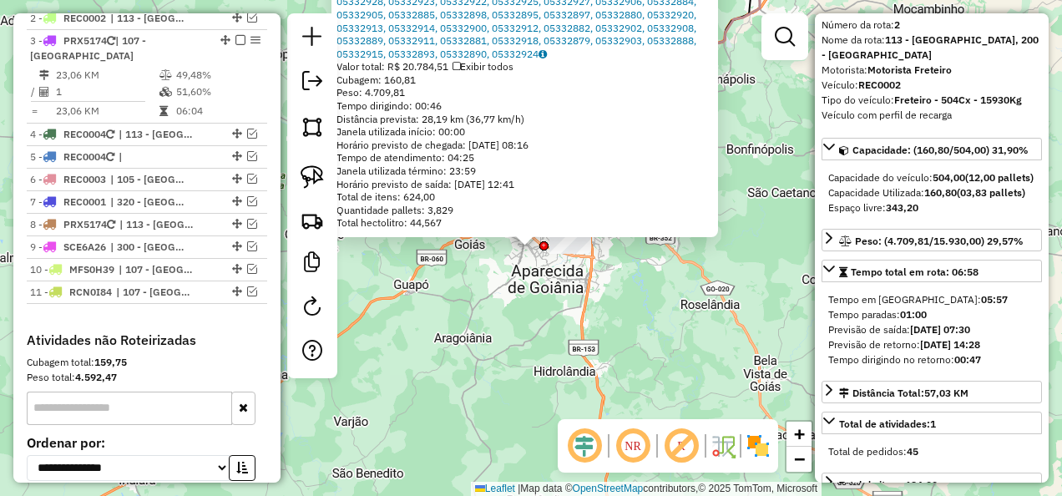
click at [686, 333] on div "45389049 - CENTRO OESTE COMERCI Tipo de cliente: 23 - Trava (T) Dia de atendime…" at bounding box center [531, 248] width 1062 height 496
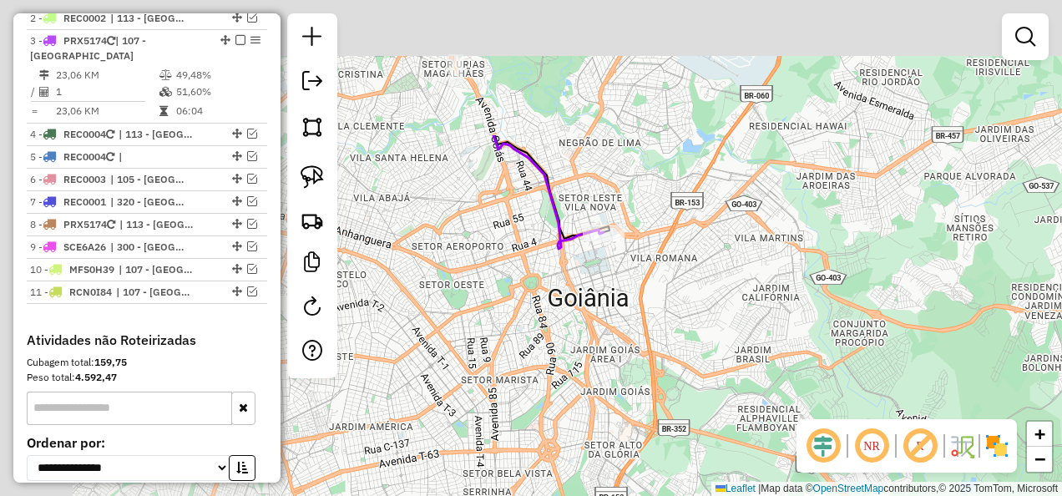
drag, startPoint x: 593, startPoint y: 195, endPoint x: 878, endPoint y: 377, distance: 338.7
click at [878, 377] on div "Janela de atendimento Grade de atendimento Capacidade Transportadoras Veículos …" at bounding box center [531, 248] width 1062 height 496
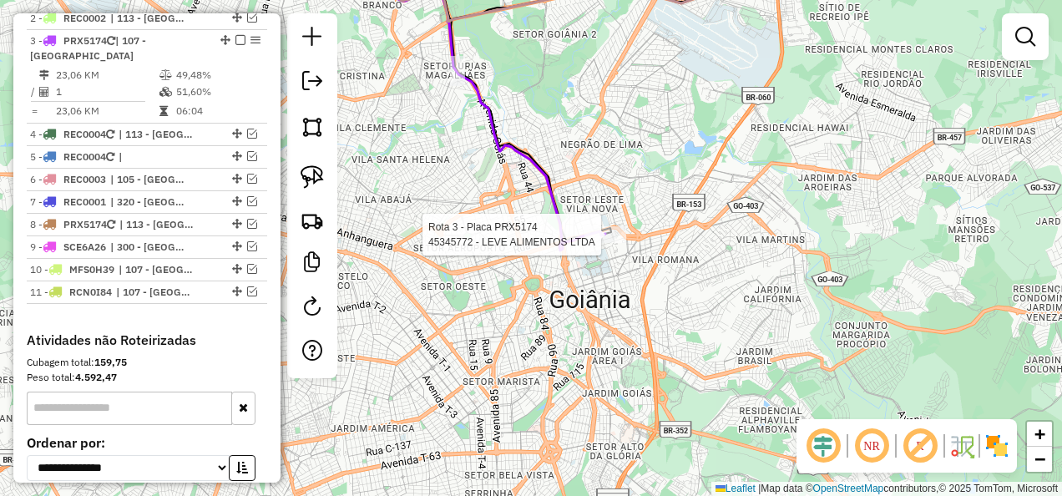
click at [610, 243] on div at bounding box center [606, 234] width 42 height 17
select select "**********"
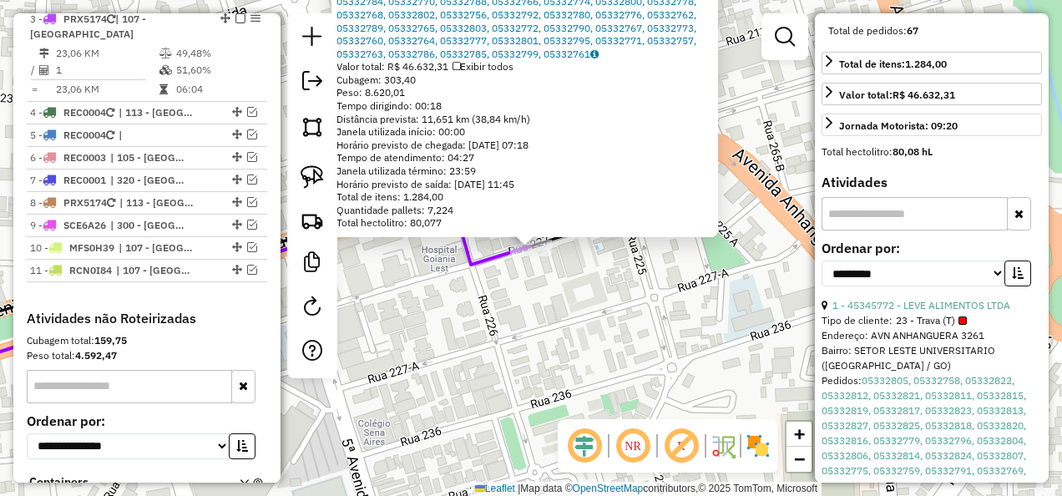
scroll to position [501, 0]
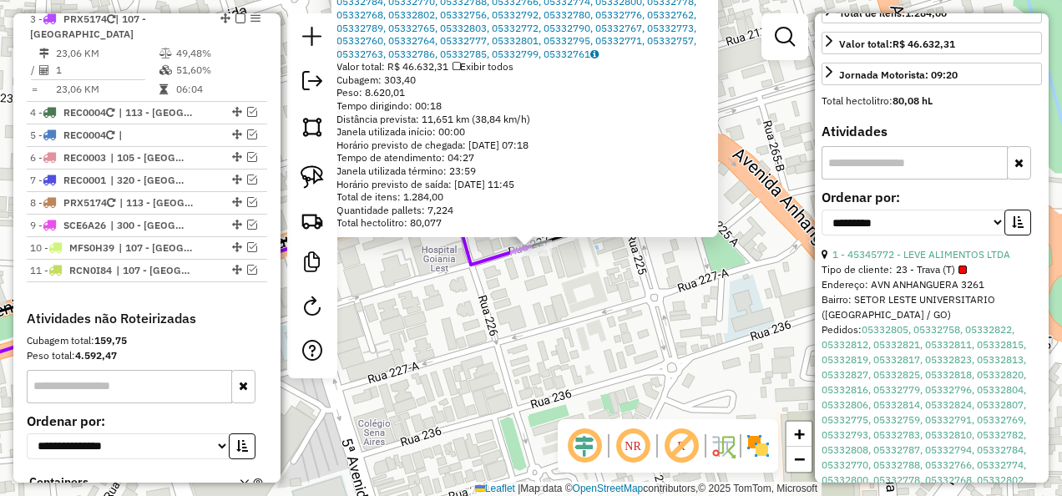
click at [712, 306] on div "45345772 - LEVE ALIMENTOS LTDA Tipo de cliente: 23 - Trava (T) Endereço: AVN AN…" at bounding box center [531, 248] width 1062 height 496
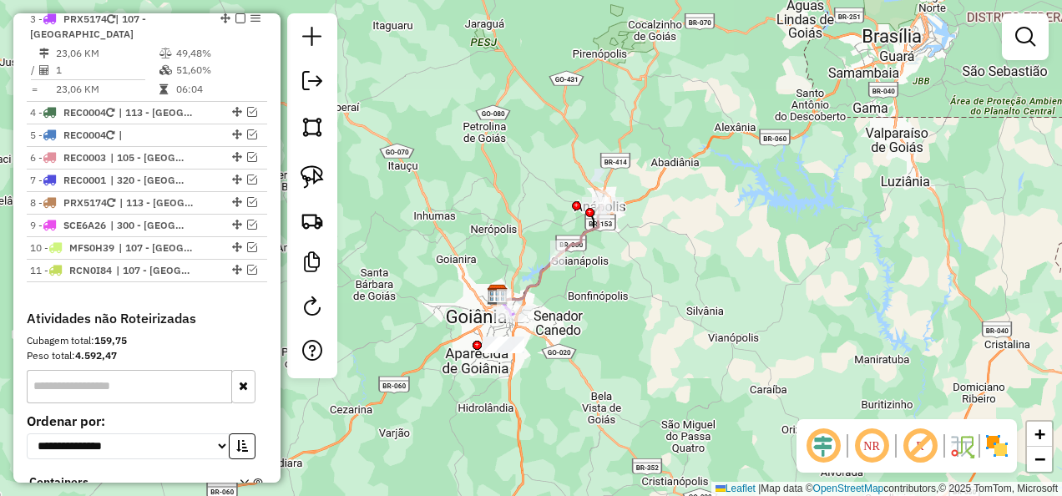
drag, startPoint x: 721, startPoint y: 242, endPoint x: 688, endPoint y: 286, distance: 54.9
click at [681, 283] on div "Janela de atendimento Grade de atendimento Capacidade Transportadoras Veículos …" at bounding box center [531, 248] width 1062 height 496
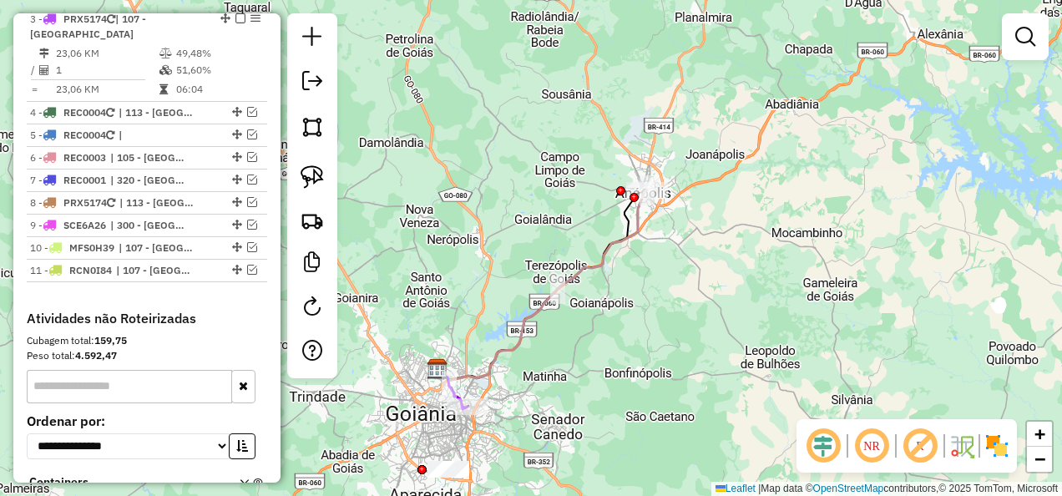
click at [645, 325] on div "Janela de atendimento Grade de atendimento Capacidade Transportadoras Veículos …" at bounding box center [531, 248] width 1062 height 496
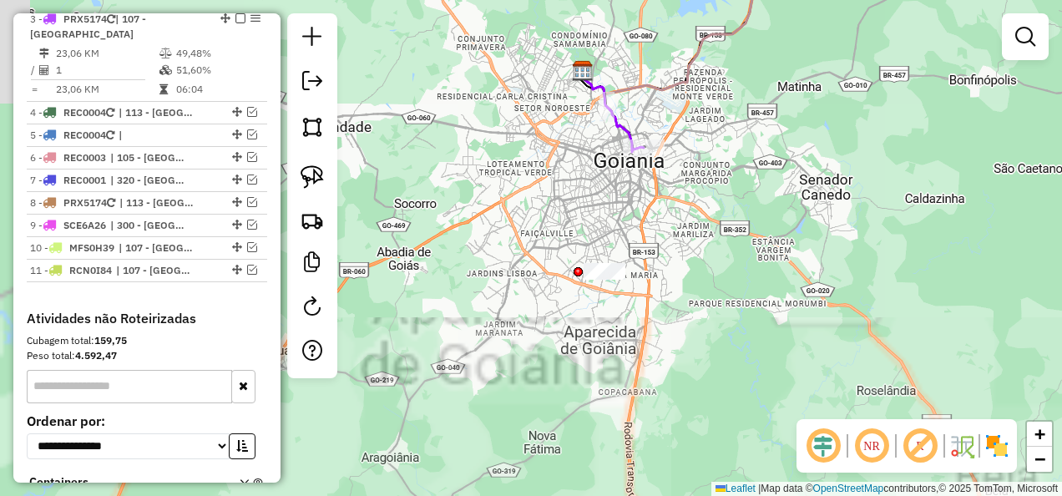
drag, startPoint x: 544, startPoint y: 409, endPoint x: 692, endPoint y: 100, distance: 342.5
click at [692, 100] on div "Janela de atendimento Grade de atendimento Capacidade Transportadoras Veículos …" at bounding box center [531, 248] width 1062 height 496
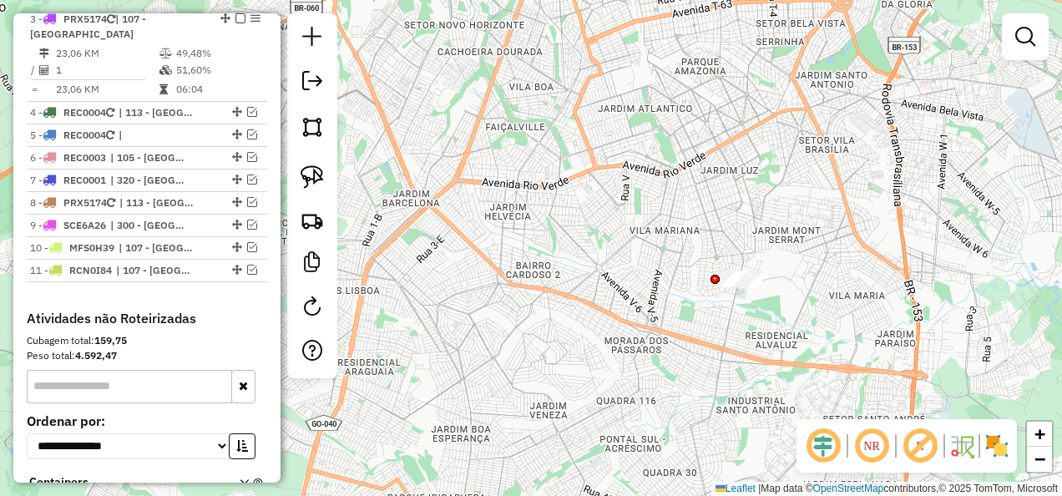
drag, startPoint x: 797, startPoint y: 205, endPoint x: 830, endPoint y: 276, distance: 78.8
click at [799, 205] on div "Janela de atendimento Grade de atendimento Capacidade Transportadoras Veículos …" at bounding box center [531, 248] width 1062 height 496
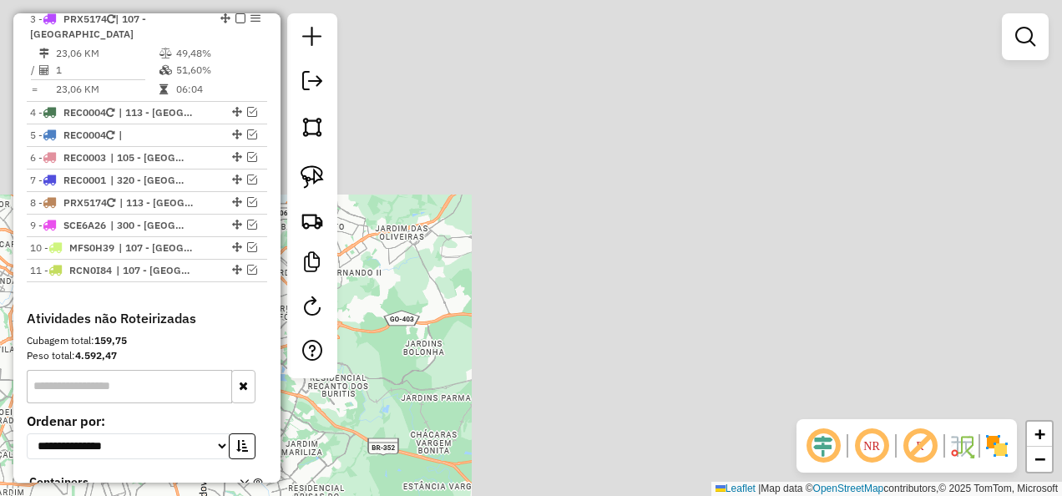
drag, startPoint x: 179, startPoint y: 363, endPoint x: 230, endPoint y: 463, distance: 111.7
click at [149, 440] on hb-router-mapa "Informações da Sessão 1228692 - 05/08/2025 Modo simulação Criação: 12/08/2025 1…" at bounding box center [531, 248] width 1062 height 496
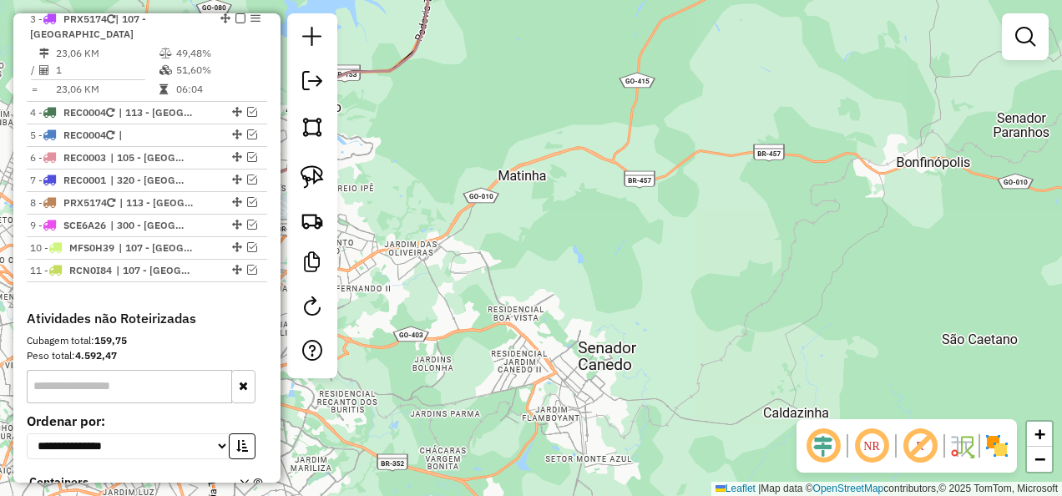
drag, startPoint x: 230, startPoint y: 463, endPoint x: 453, endPoint y: 459, distance: 223.8
click at [453, 459] on hb-router-mapa "Informações da Sessão 1228692 - 05/08/2025 Modo simulação Criação: 12/08/2025 1…" at bounding box center [531, 248] width 1062 height 496
click at [757, 200] on div "Janela de atendimento Grade de atendimento Capacidade Transportadoras Veículos …" at bounding box center [531, 248] width 1062 height 496
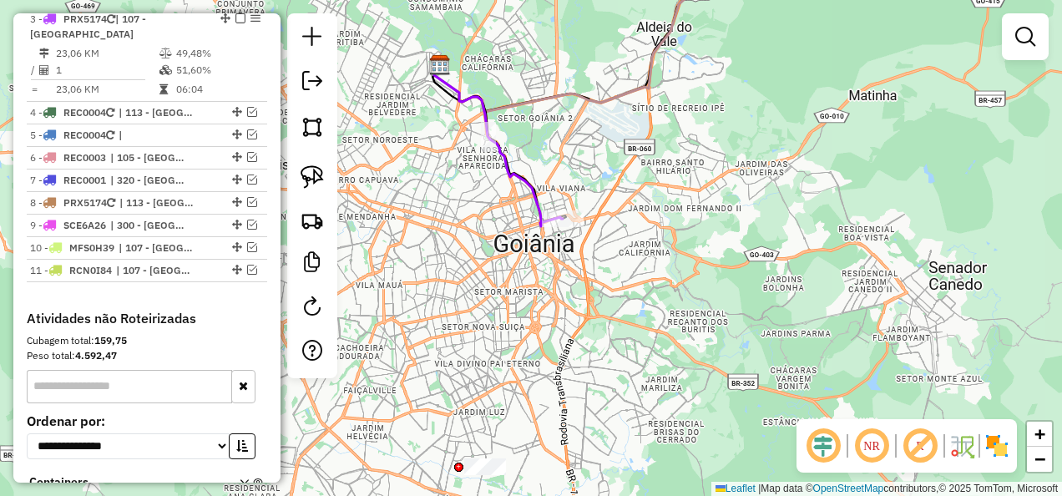
drag, startPoint x: 814, startPoint y: 261, endPoint x: 1010, endPoint y: 163, distance: 219.6
click at [1025, 160] on div "Janela de atendimento Grade de atendimento Capacidade Transportadoras Veículos …" at bounding box center [531, 248] width 1062 height 496
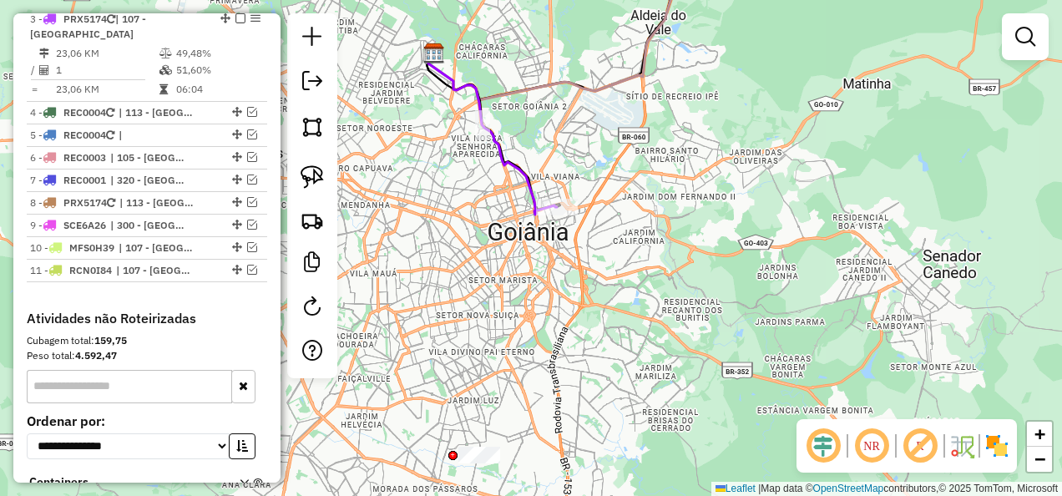
click at [713, 281] on div "Janela de atendimento Grade de atendimento Capacidade Transportadoras Veículos …" at bounding box center [531, 248] width 1062 height 496
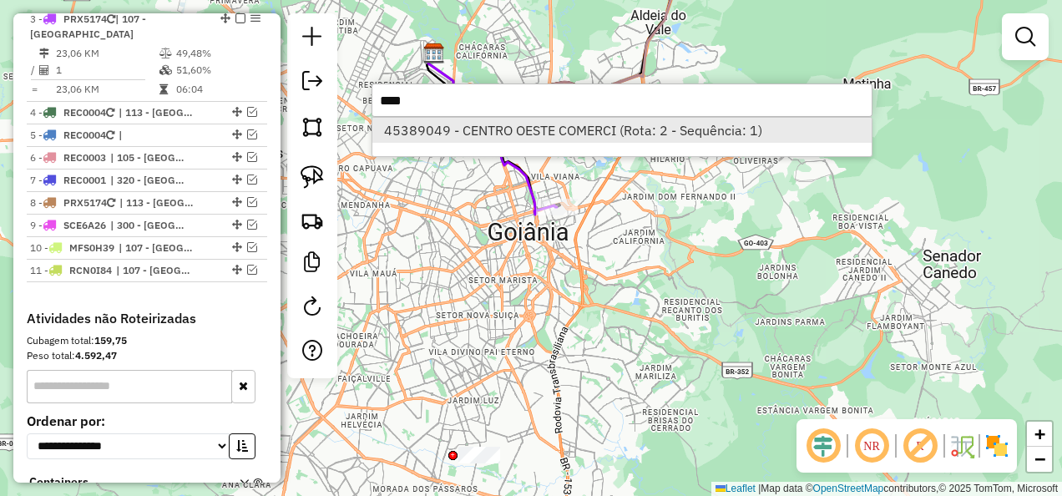
type input "****"
click at [552, 142] on li "45389049 - CENTRO OESTE COMERCI (Rota: 2 - Sequência: 1)" at bounding box center [621, 130] width 499 height 25
select select "**********"
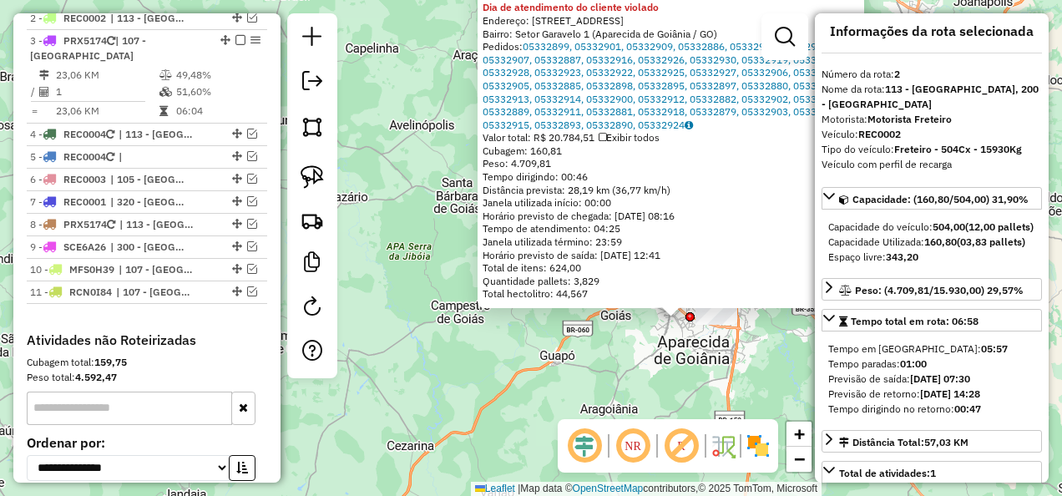
scroll to position [0, 0]
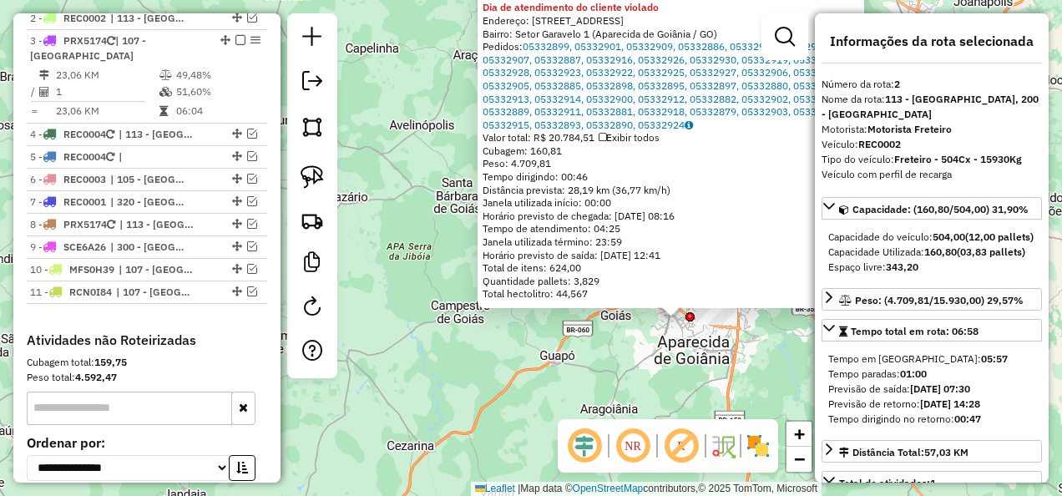
click at [631, 137] on span "Exibir todos" at bounding box center [629, 137] width 61 height 13
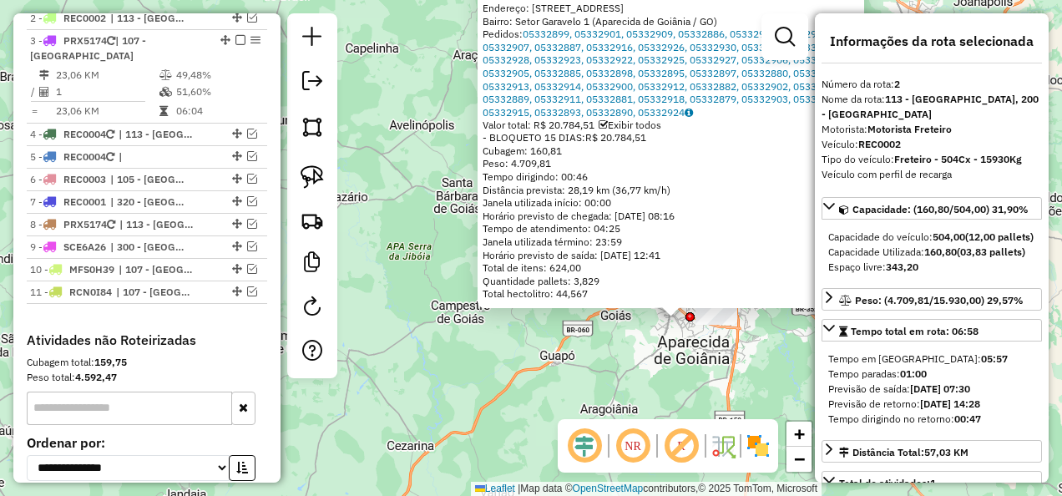
click at [624, 124] on span "Exibir todos" at bounding box center [630, 125] width 63 height 13
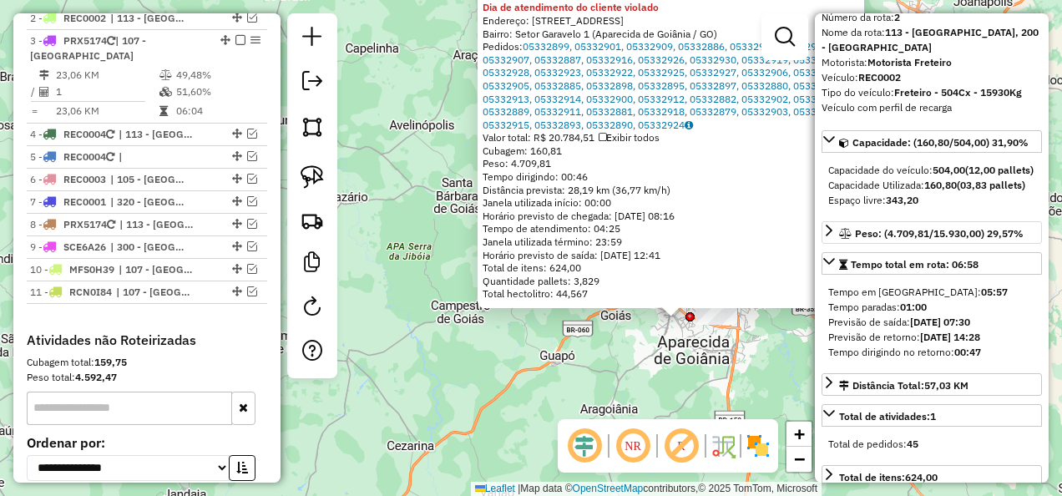
scroll to position [84, 0]
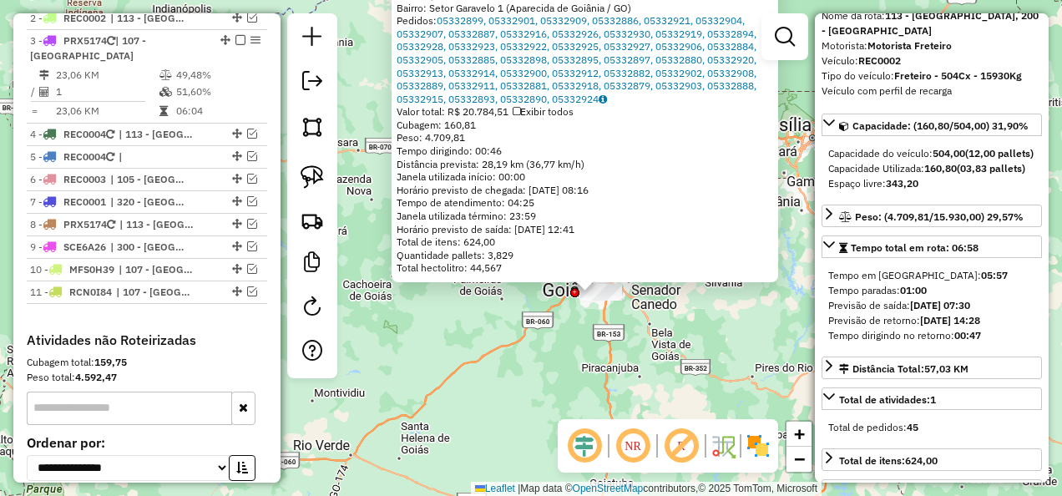
drag, startPoint x: 754, startPoint y: 382, endPoint x: 659, endPoint y: 341, distance: 103.9
click at [659, 341] on div "45389049 - CENTRO OESTE COMERCI Tipo de cliente: 23 - Trava (T) Dia de atendime…" at bounding box center [531, 248] width 1062 height 496
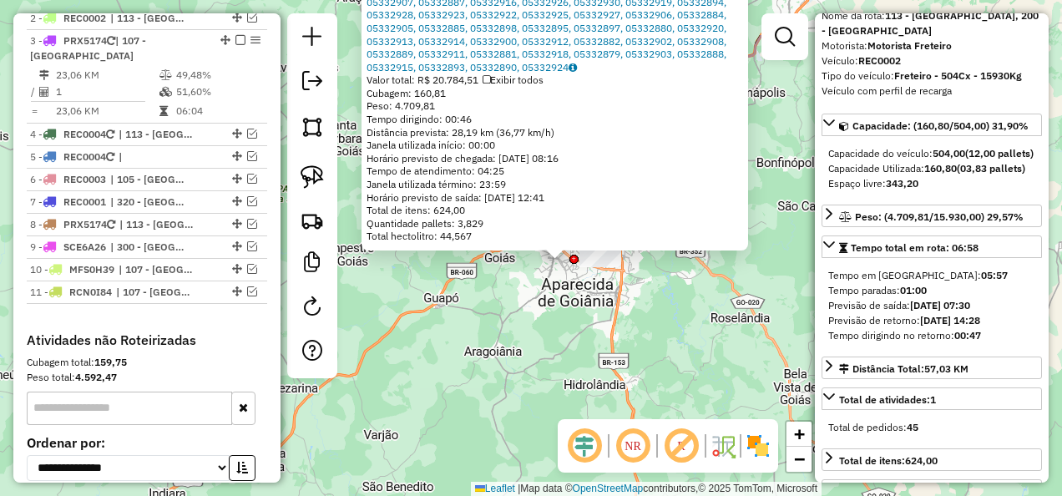
drag, startPoint x: 511, startPoint y: 256, endPoint x: 644, endPoint y: 340, distance: 157.3
click at [644, 340] on div "45389049 - CENTRO OESTE COMERCI Tipo de cliente: 23 - Trava (T) Dia de atendime…" at bounding box center [531, 248] width 1062 height 496
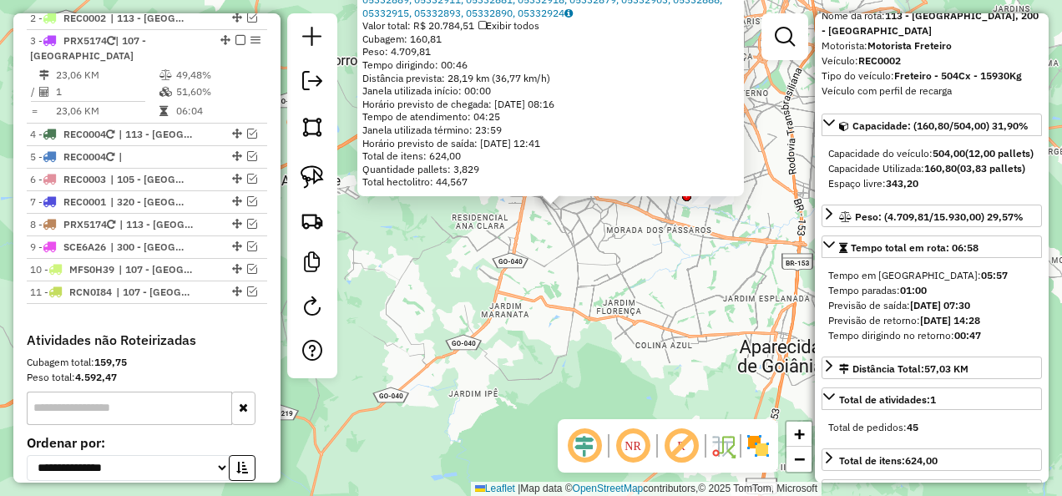
drag, startPoint x: 531, startPoint y: 247, endPoint x: 681, endPoint y: 386, distance: 204.5
click at [681, 386] on div "45389049 - CENTRO OESTE COMERCI Tipo de cliente: 23 - Trava (T) Dia de atendime…" at bounding box center [531, 248] width 1062 height 496
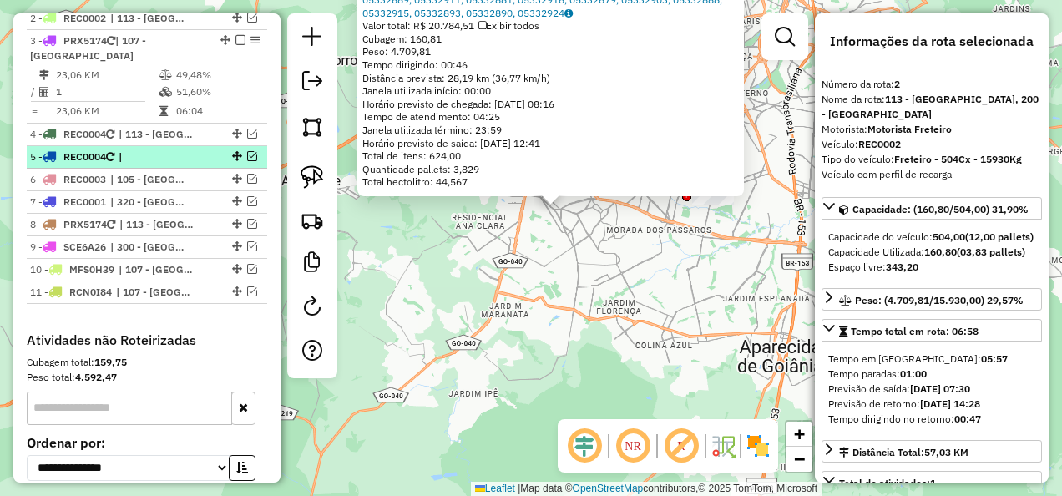
click at [186, 149] on span "|" at bounding box center [157, 156] width 77 height 15
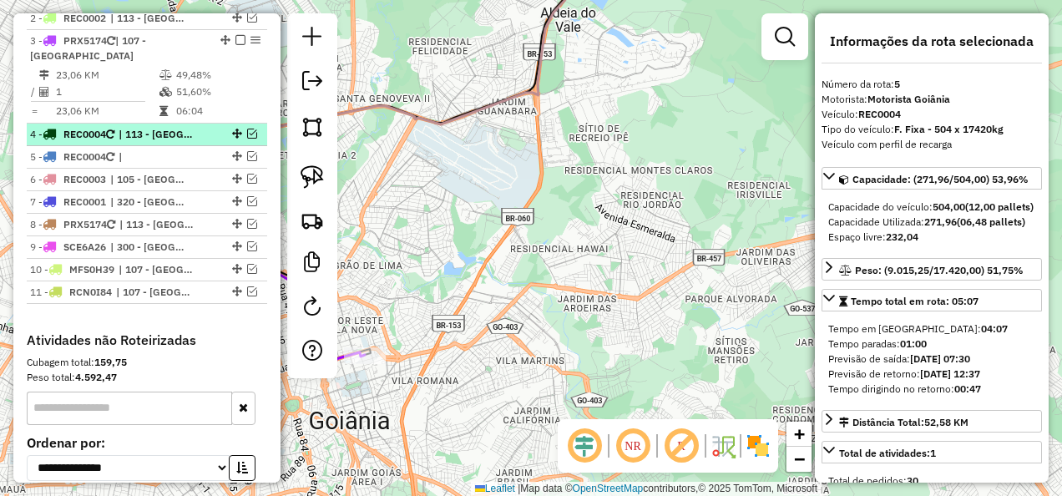
click at [175, 127] on span "| 113 - Jardim Gardenia" at bounding box center [157, 134] width 77 height 15
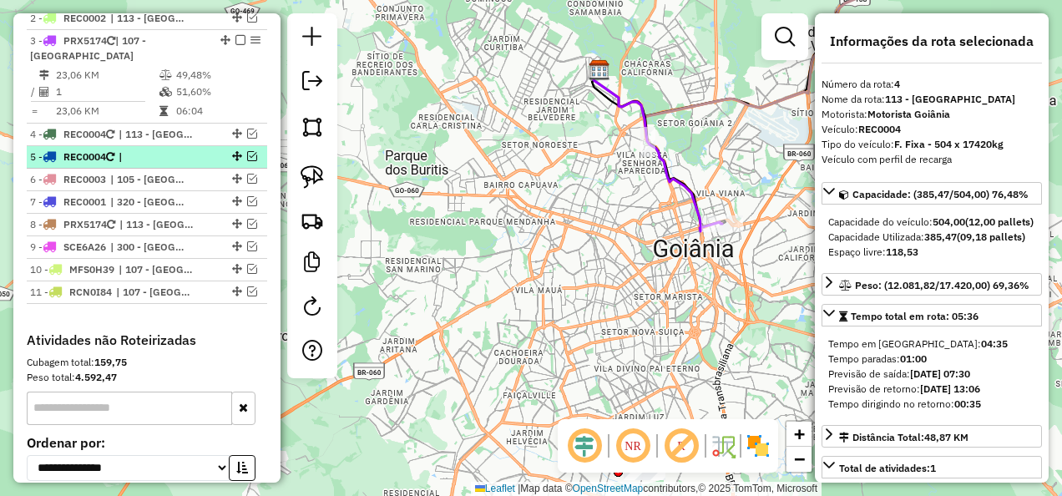
click at [182, 149] on span "|" at bounding box center [157, 156] width 77 height 15
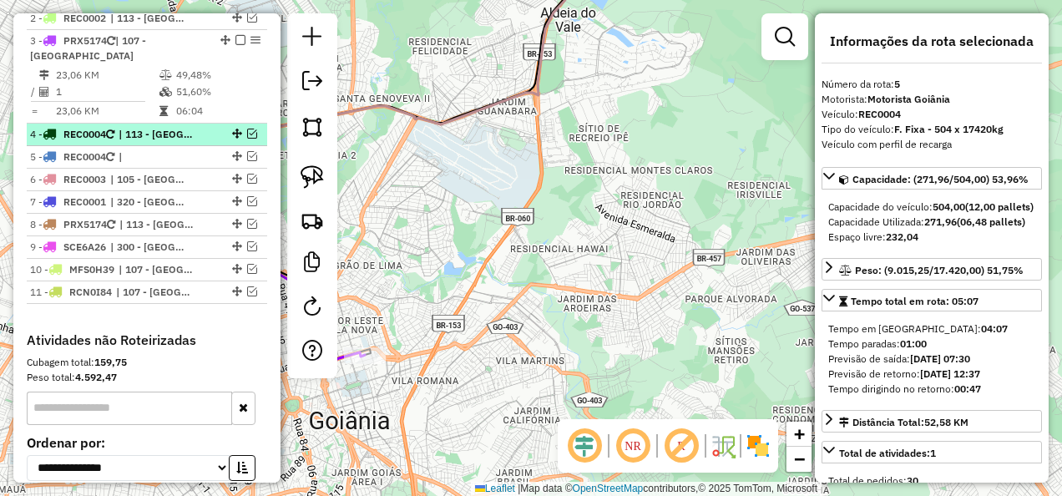
click at [173, 129] on span "| 113 - Jardim Gardenia" at bounding box center [157, 134] width 77 height 15
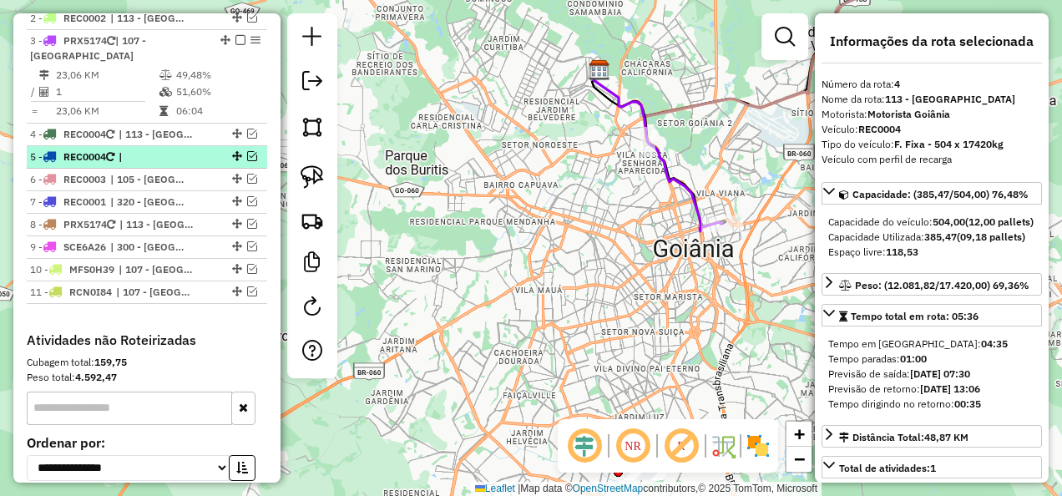
click at [181, 149] on span "|" at bounding box center [157, 156] width 77 height 15
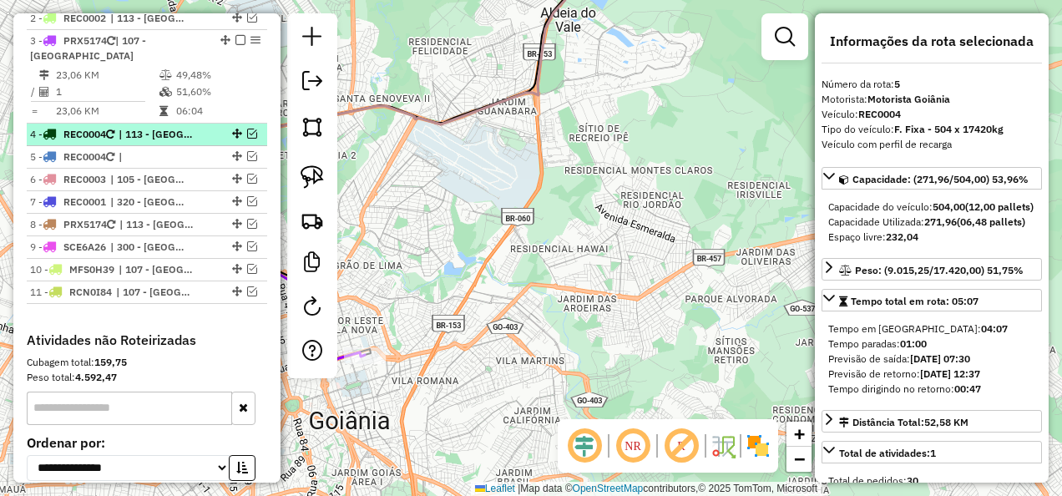
click at [176, 129] on span "| 113 - Jardim Gardenia" at bounding box center [157, 134] width 77 height 15
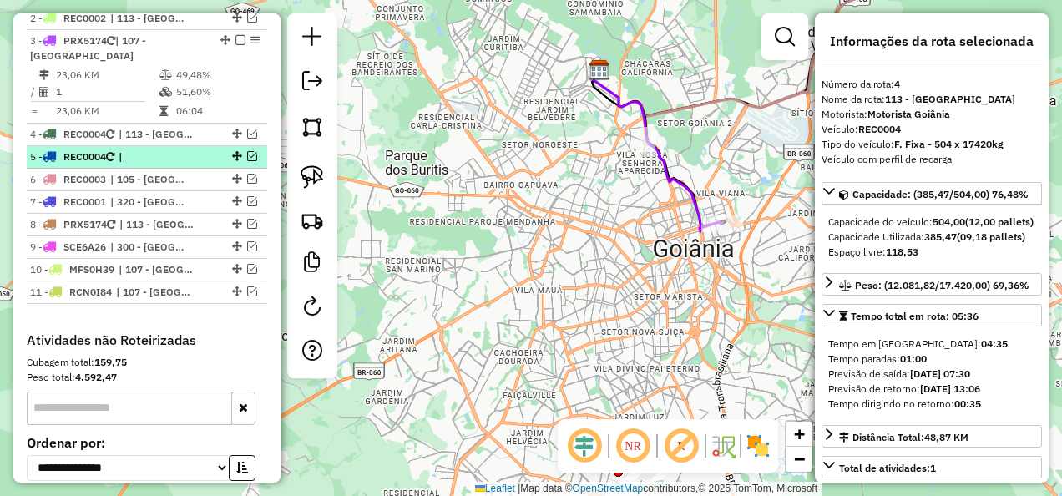
click at [178, 149] on span "|" at bounding box center [157, 156] width 77 height 15
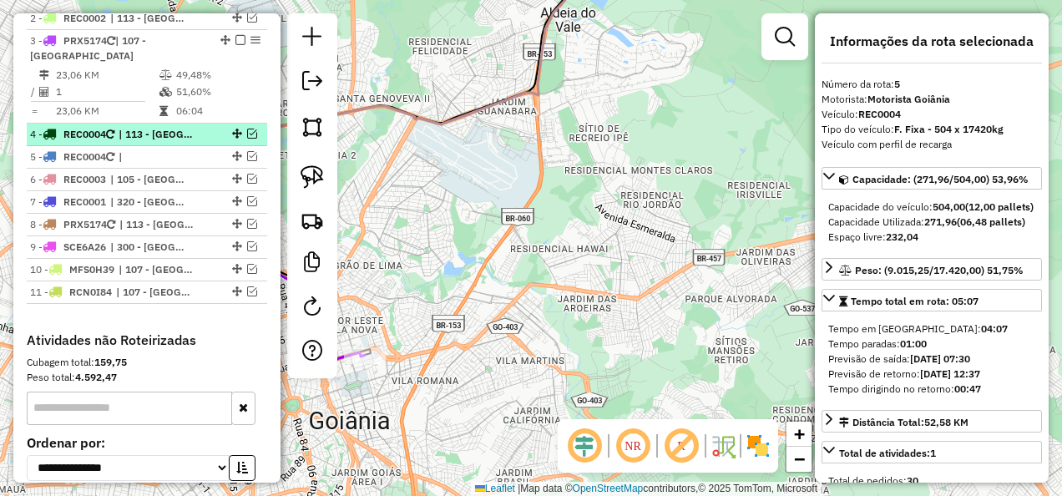
click at [171, 130] on span "| 113 - Jardim Gardenia" at bounding box center [157, 134] width 77 height 15
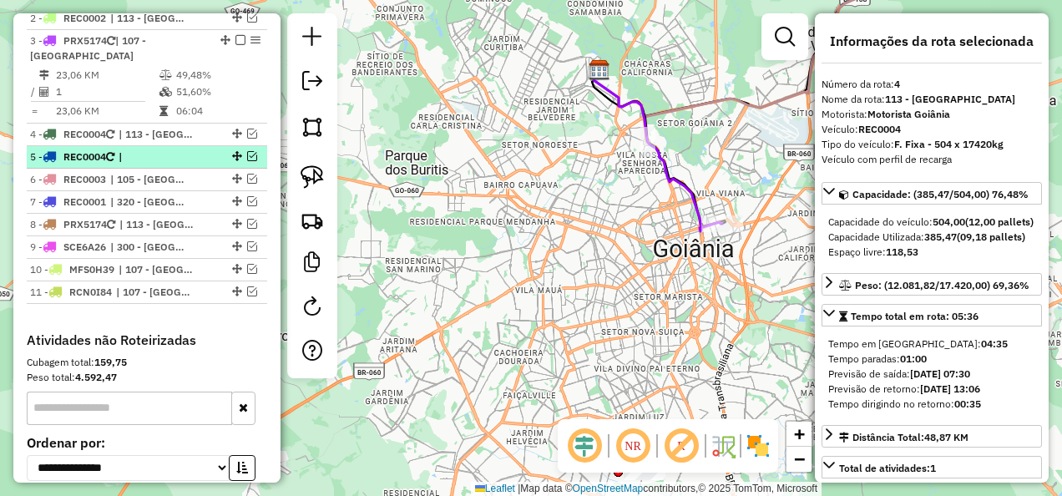
click at [172, 149] on span "|" at bounding box center [157, 156] width 77 height 15
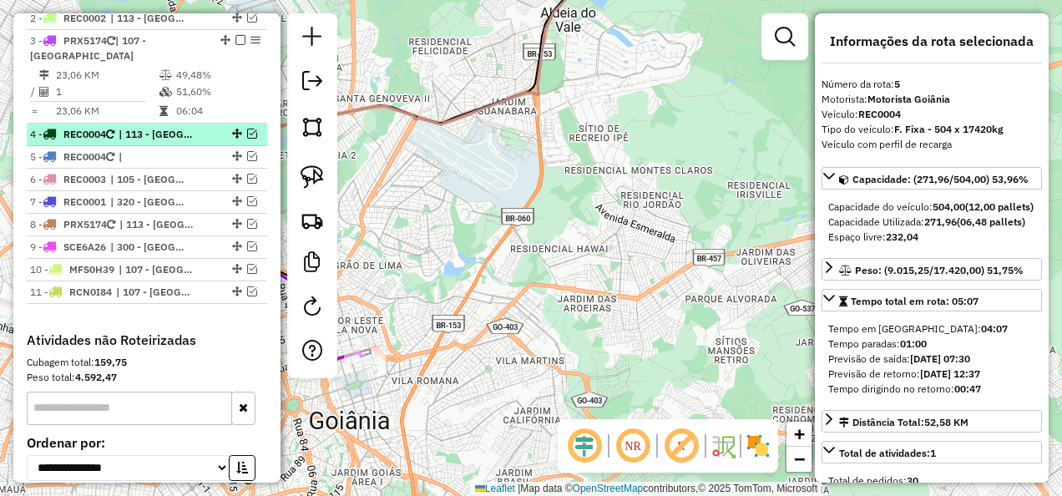
click at [165, 127] on span "| 113 - Jardim Gardenia" at bounding box center [157, 134] width 77 height 15
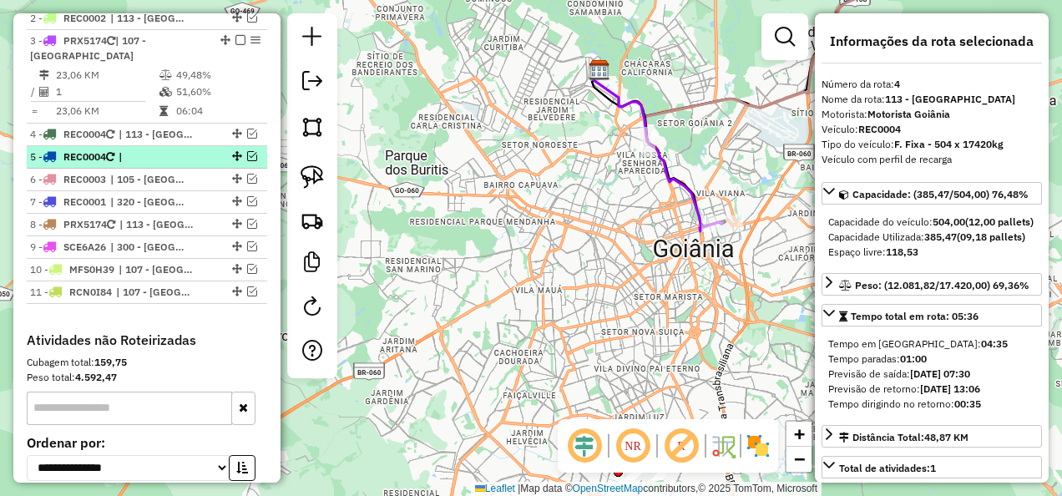
scroll to position [731, 0]
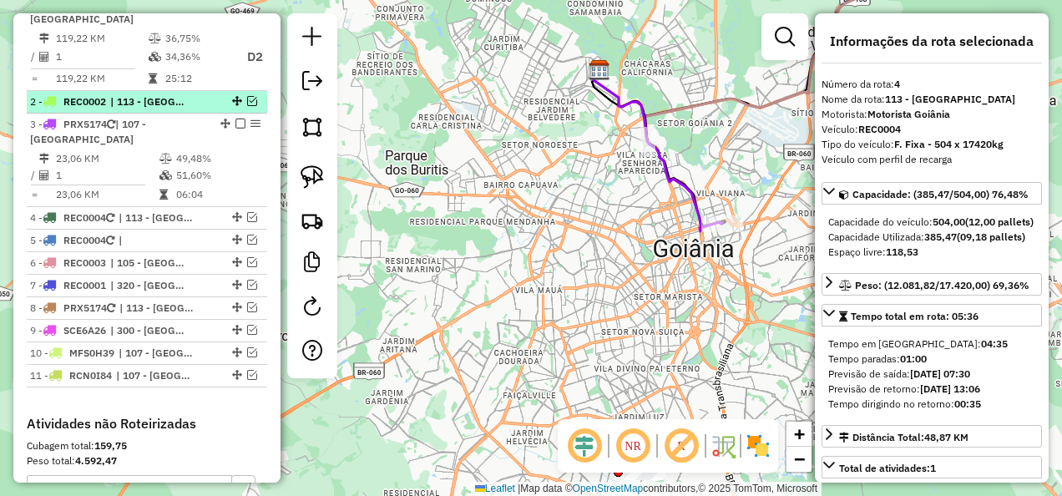
click at [167, 100] on span "| 113 - Jardim Gardenia, 200 - Morada dos Pássaros" at bounding box center [148, 101] width 77 height 15
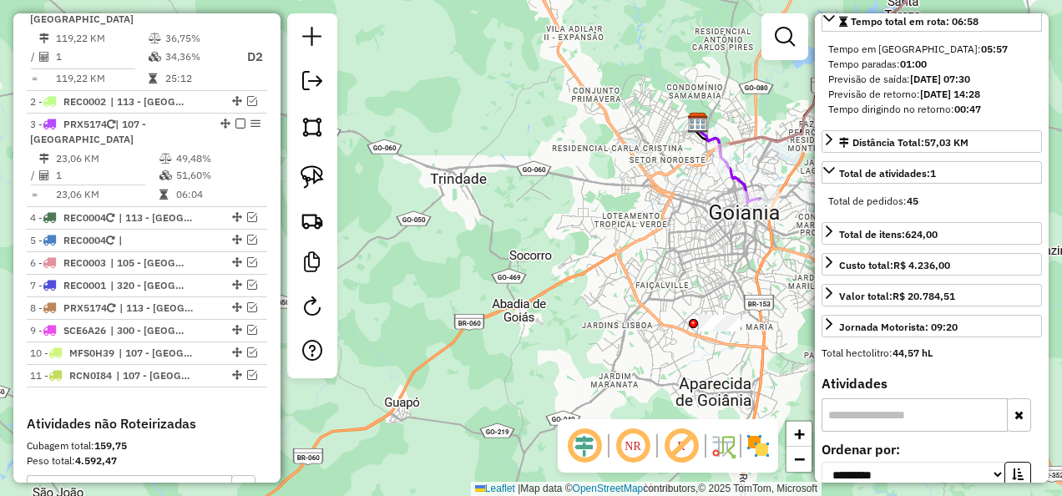
scroll to position [0, 0]
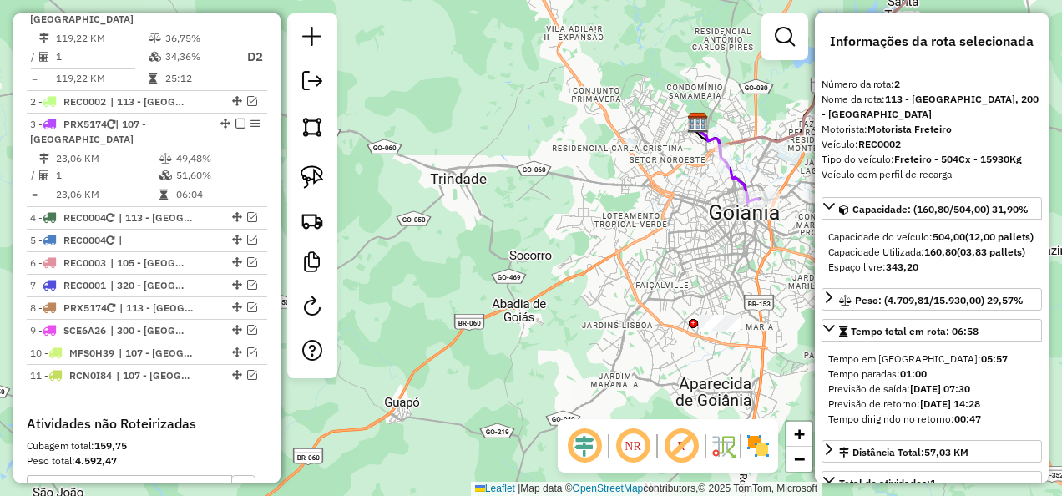
drag, startPoint x: 127, startPoint y: 96, endPoint x: 478, endPoint y: 85, distance: 350.9
click at [478, 80] on div "Janela de atendimento Grade de atendimento Capacidade Transportadoras Veículos …" at bounding box center [531, 248] width 1062 height 496
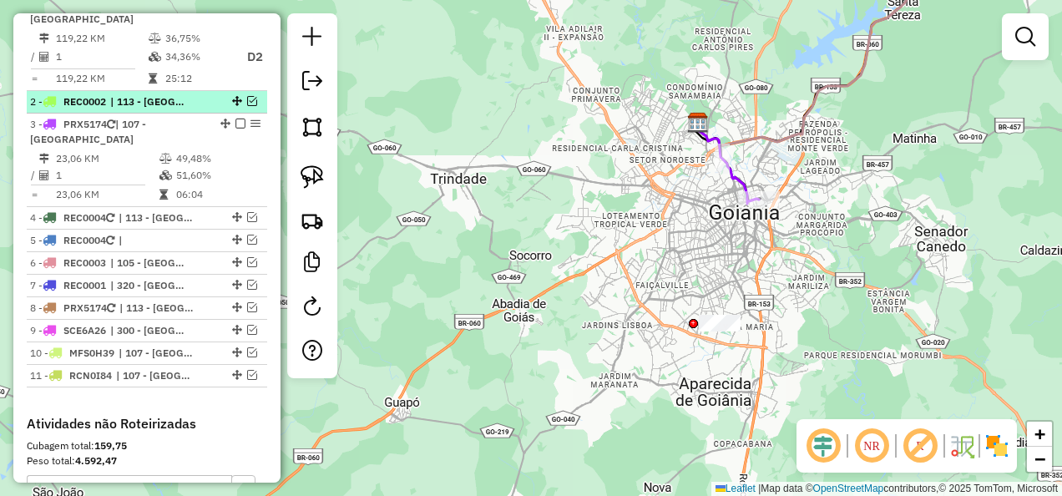
drag, startPoint x: 245, startPoint y: 104, endPoint x: 215, endPoint y: 102, distance: 30.9
click at [215, 102] on div at bounding box center [235, 101] width 50 height 10
select select "**********"
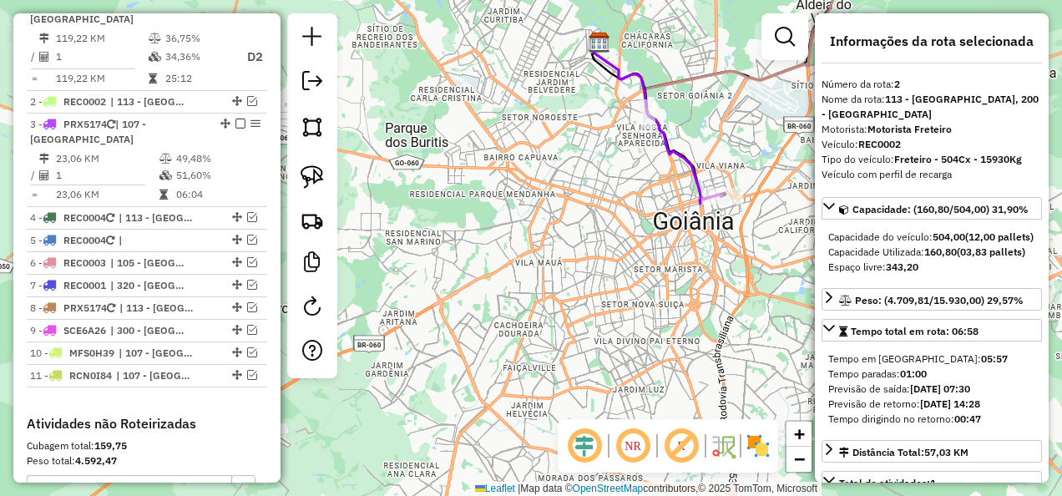
click at [481, 255] on div "Janela de atendimento Grade de atendimento Capacidade Transportadoras Veículos …" at bounding box center [531, 248] width 1062 height 496
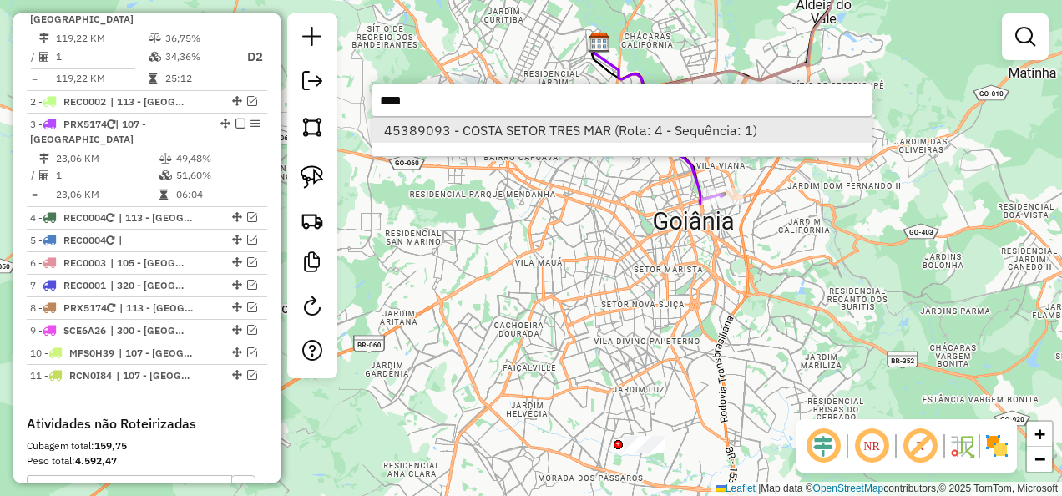
type input "****"
click at [565, 134] on li "45389093 - COSTA SETOR TRES MAR (Rota: 4 - Sequência: 1)" at bounding box center [621, 130] width 499 height 25
select select "**********"
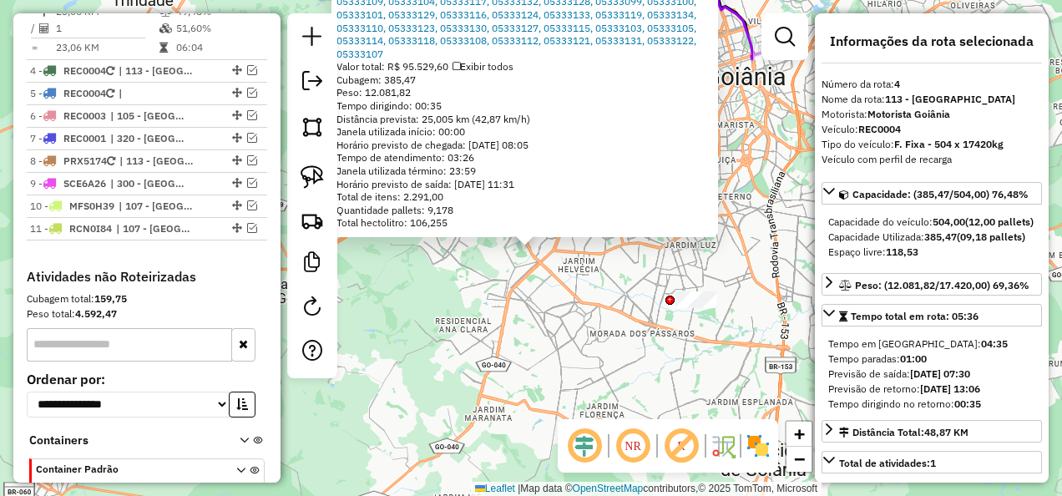
scroll to position [914, 0]
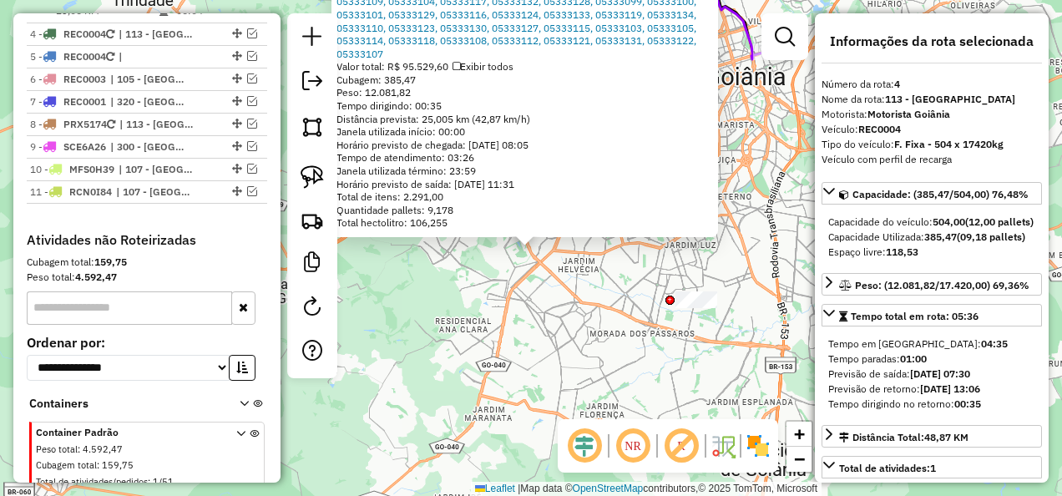
click at [768, 189] on div "45389093 - COSTA SETOR TRES MAR Tipo de cliente: 6 - Recarga (R) Endereço: AV V…" at bounding box center [531, 248] width 1062 height 496
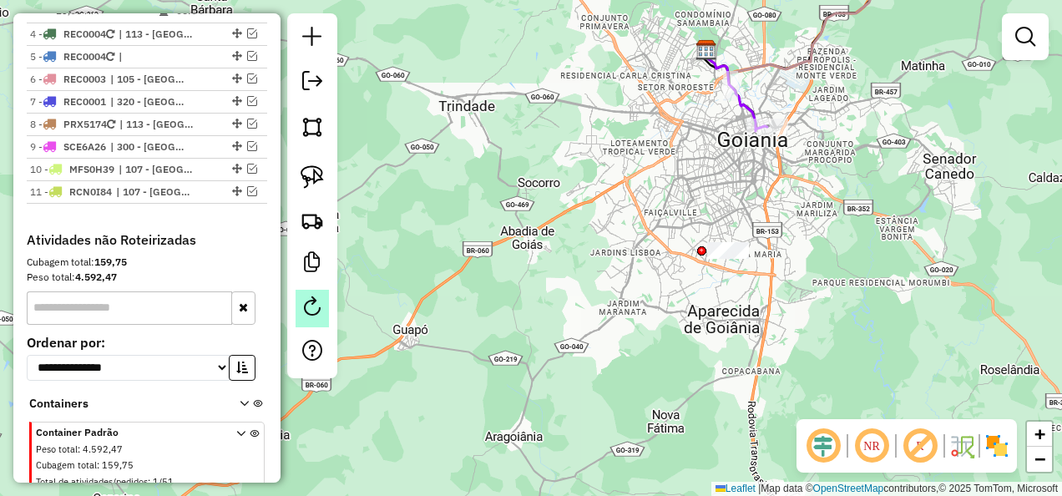
click at [320, 312] on em at bounding box center [312, 306] width 20 height 20
select select "*"
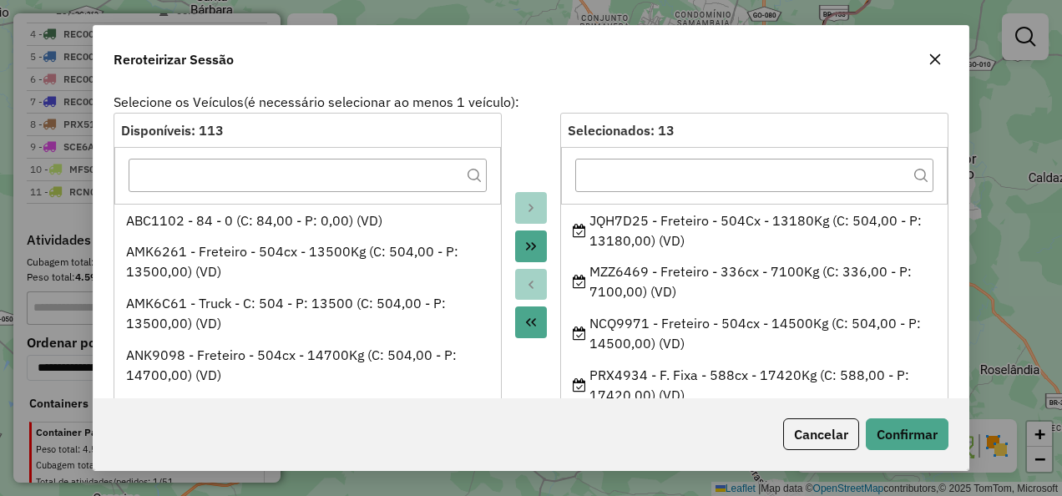
click at [534, 245] on icon "Move All to Target" at bounding box center [530, 246] width 13 height 13
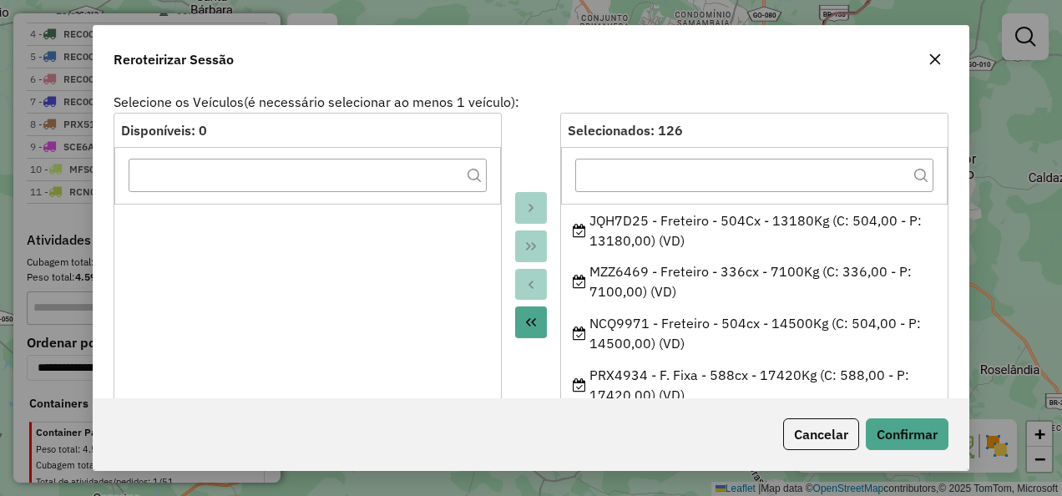
click at [524, 316] on icon "Move All to Source" at bounding box center [530, 322] width 13 height 13
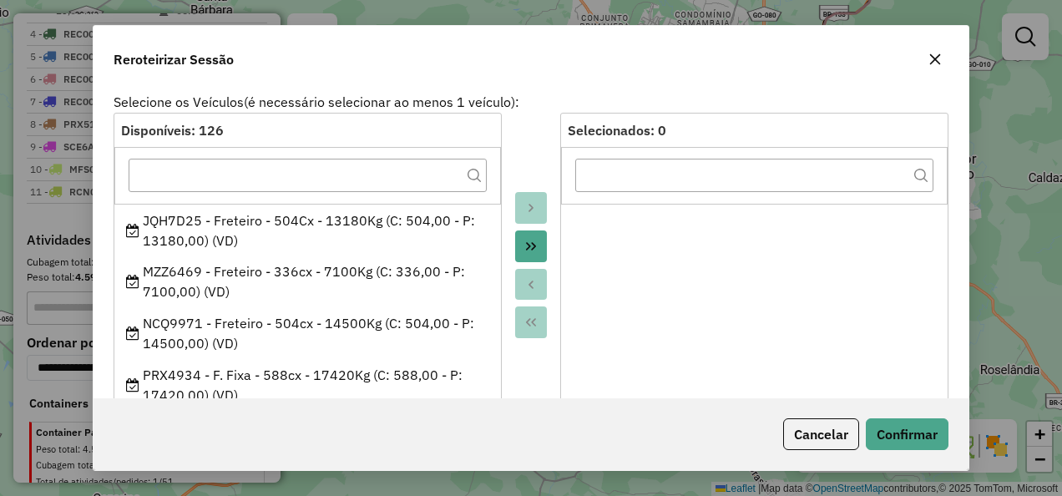
click at [529, 235] on button "Move All to Target" at bounding box center [531, 246] width 32 height 32
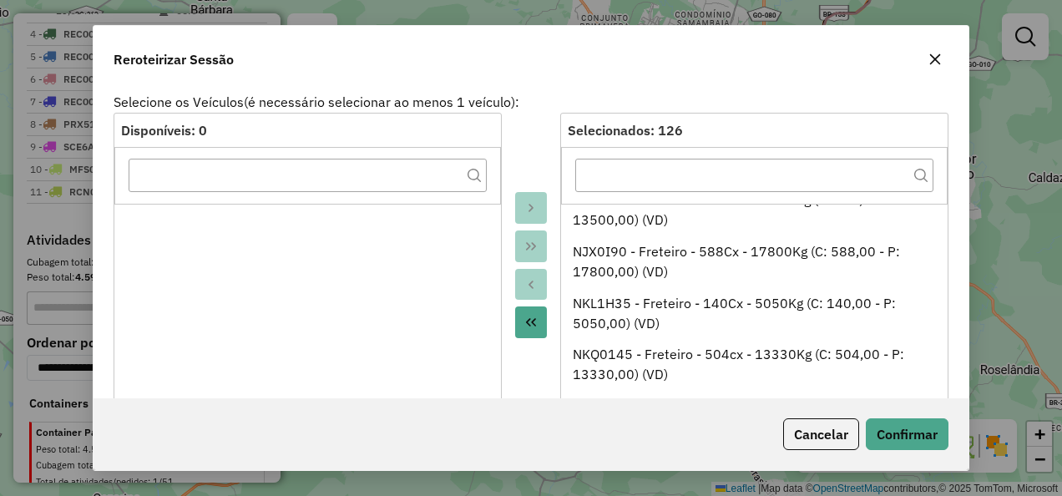
scroll to position [3006, 0]
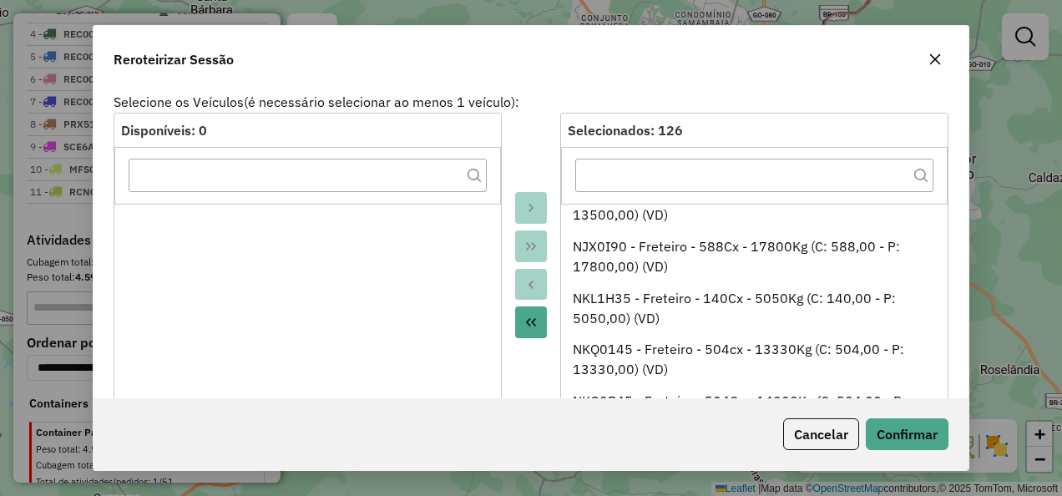
click at [939, 60] on icon "button" at bounding box center [935, 59] width 13 height 13
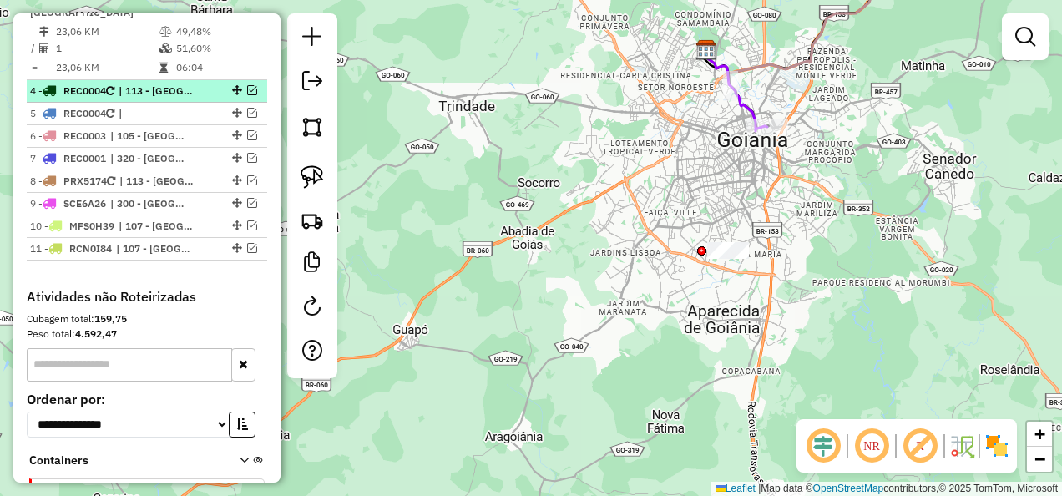
scroll to position [831, 0]
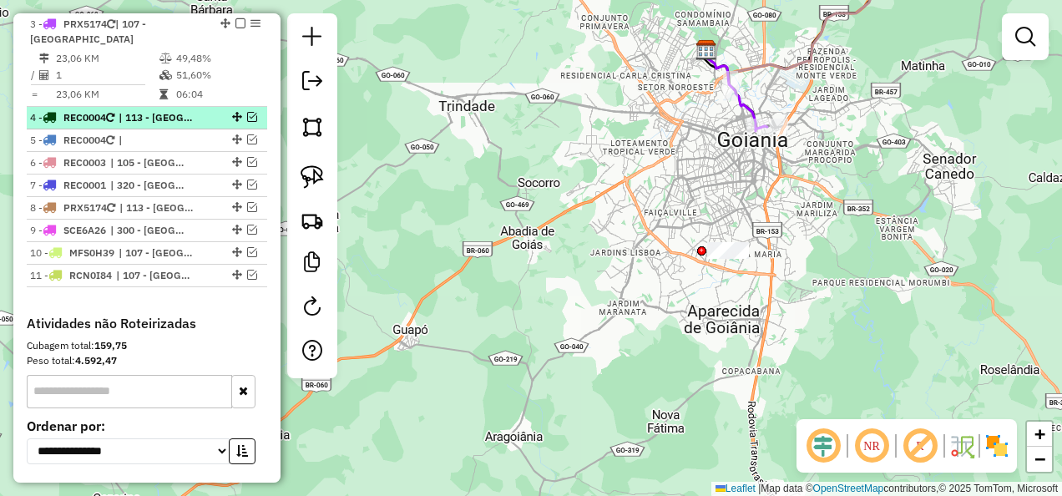
click at [247, 112] on em at bounding box center [252, 117] width 10 height 10
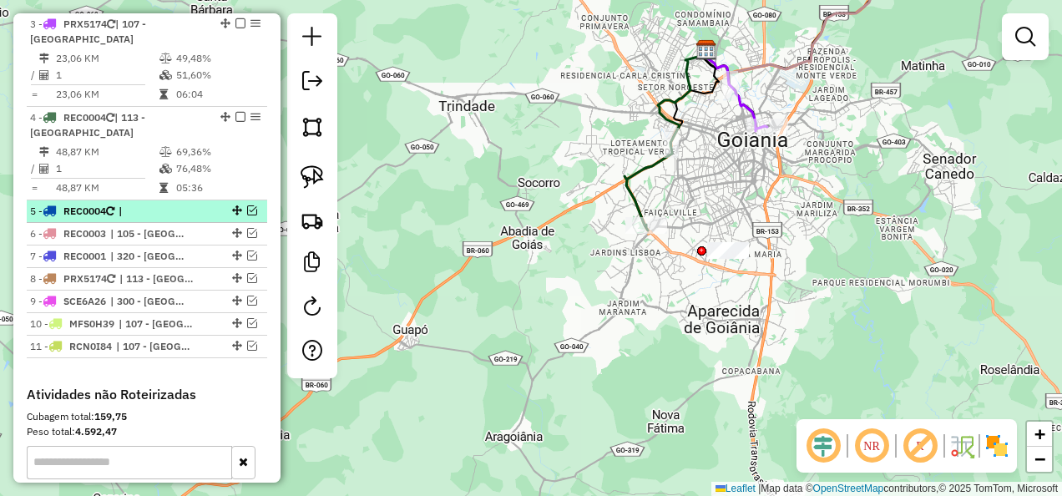
click at [249, 205] on em at bounding box center [252, 210] width 10 height 10
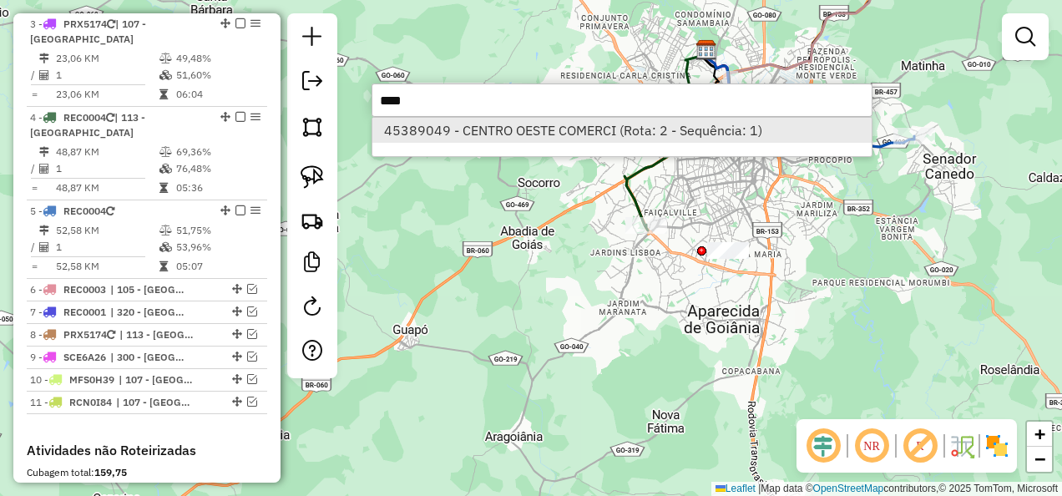
type input "****"
click at [473, 132] on li "45389049 - CENTRO OESTE COMERCI (Rota: 2 - Sequência: 1)" at bounding box center [621, 130] width 499 height 25
select select "**********"
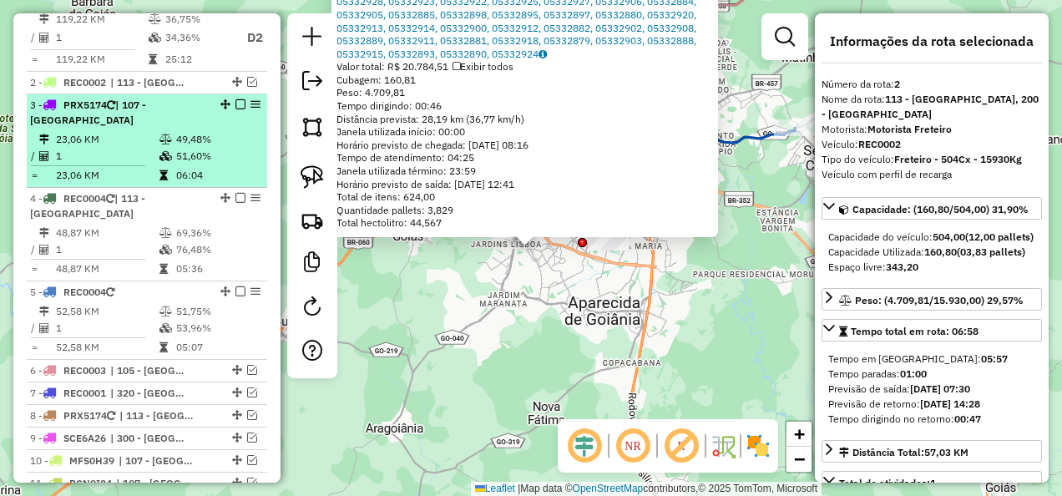
scroll to position [731, 0]
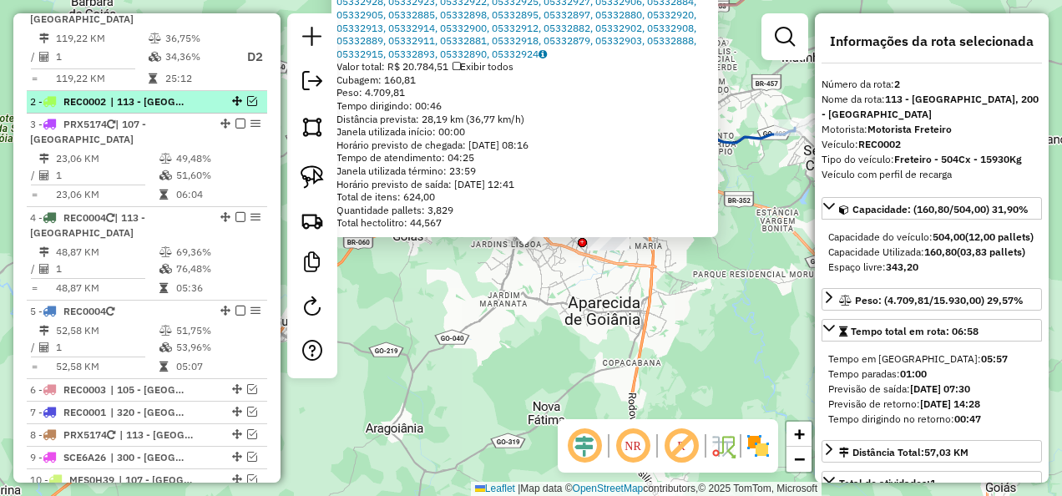
click at [247, 106] on em at bounding box center [252, 101] width 10 height 10
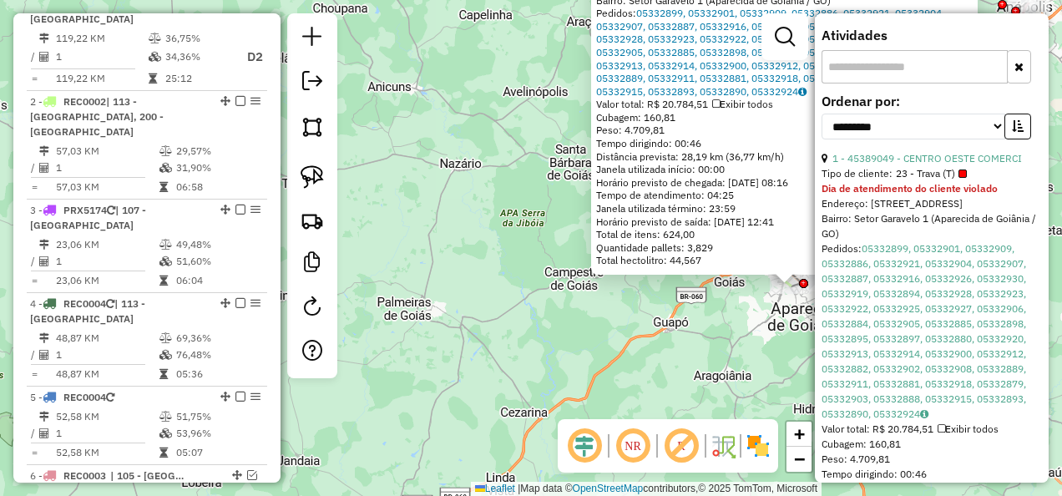
scroll to position [644, 0]
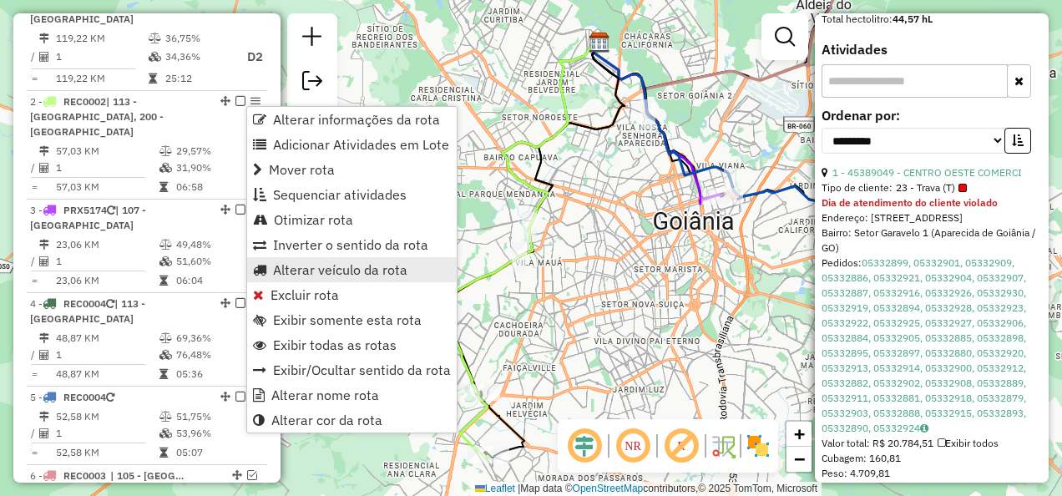
click at [317, 258] on link "Alterar veículo da rota" at bounding box center [352, 269] width 210 height 25
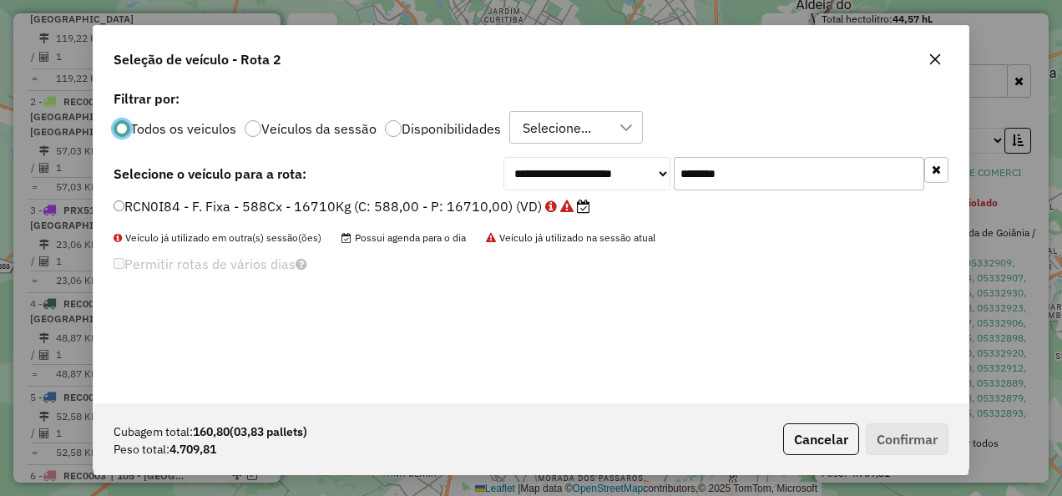
scroll to position [9, 5]
drag, startPoint x: 790, startPoint y: 170, endPoint x: 459, endPoint y: 215, distance: 333.7
click at [462, 215] on div "**********" at bounding box center [531, 244] width 875 height 317
paste input "text"
type input "*******"
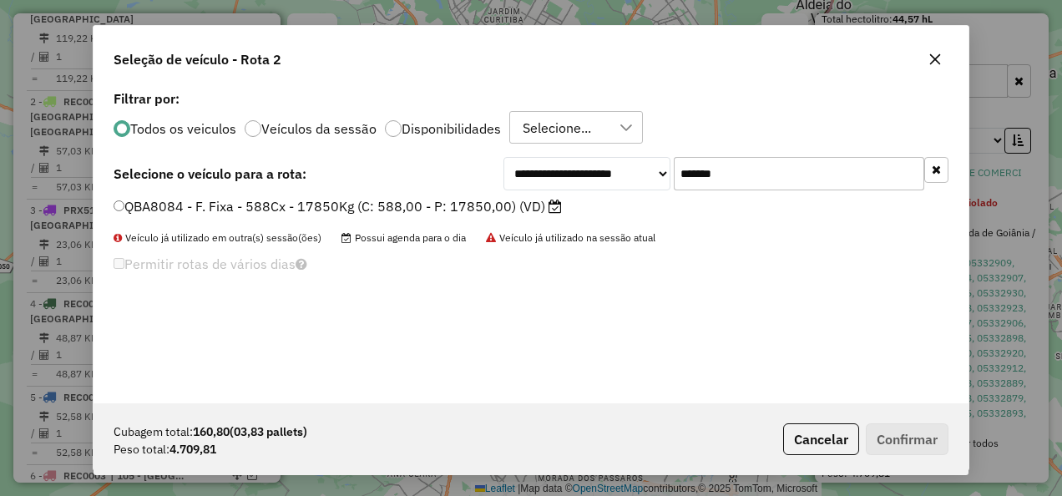
click at [403, 201] on label "QBA8084 - F. Fixa - 588Cx - 17850Kg (C: 588,00 - P: 17850,00) (VD)" at bounding box center [338, 206] width 448 height 20
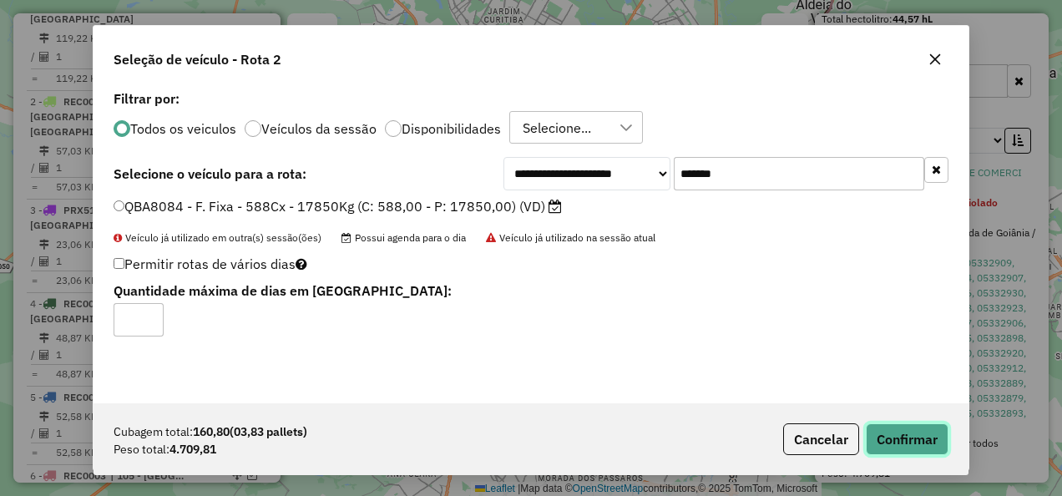
click at [883, 427] on button "Confirmar" at bounding box center [907, 439] width 83 height 32
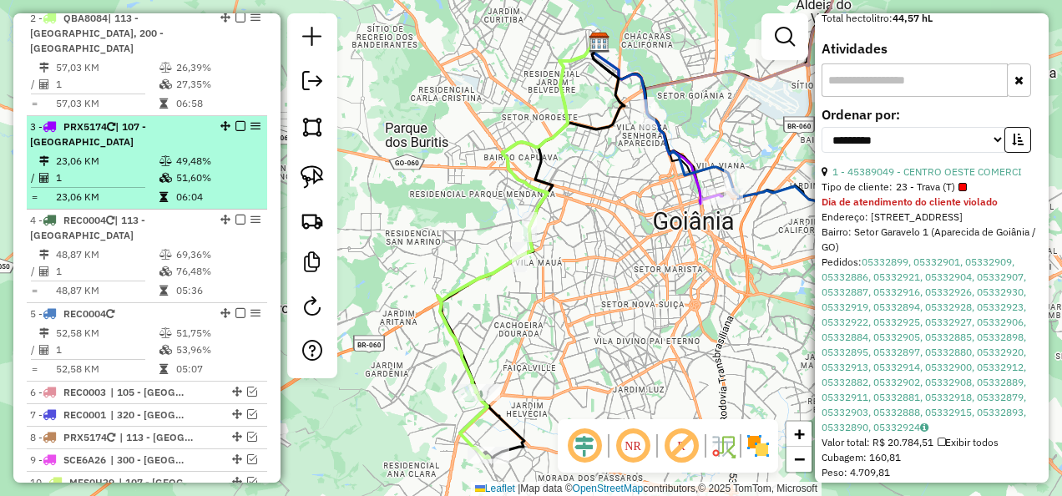
scroll to position [731, 0]
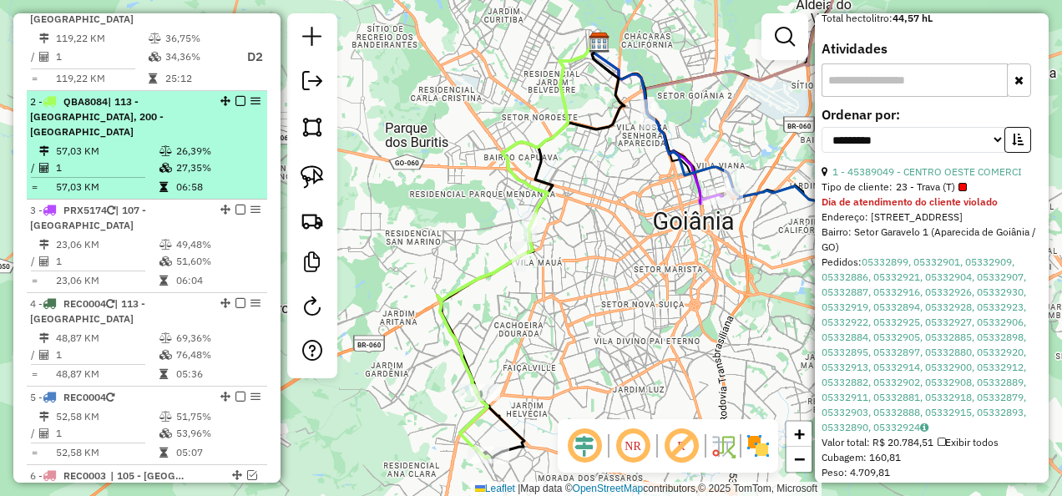
click at [235, 103] on em at bounding box center [240, 101] width 10 height 10
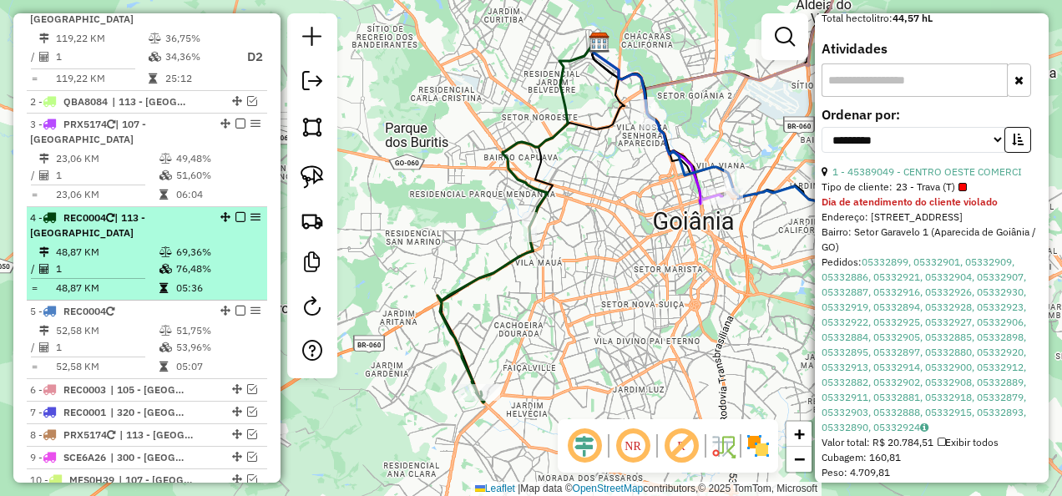
scroll to position [814, 0]
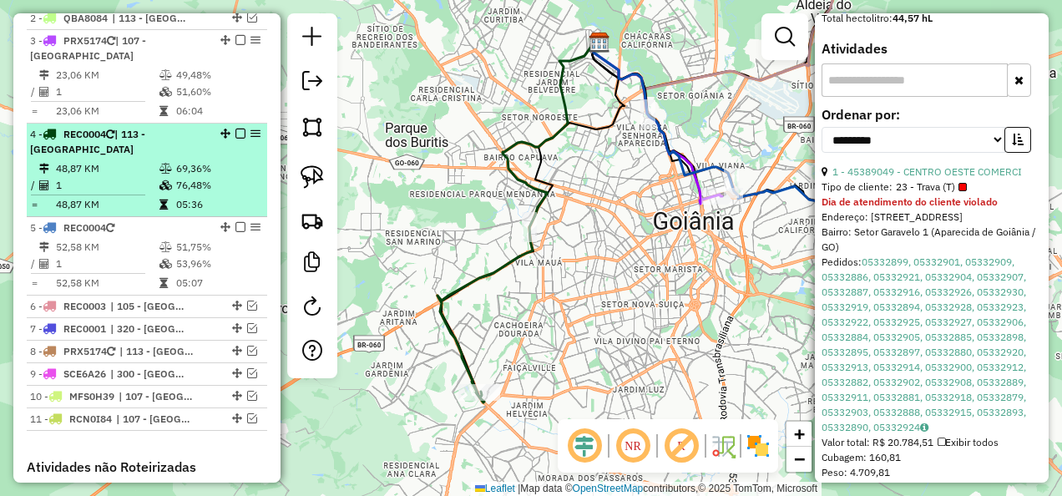
click at [176, 134] on div "4 - REC0004 | 113 - Jardim Gardenia" at bounding box center [118, 142] width 177 height 30
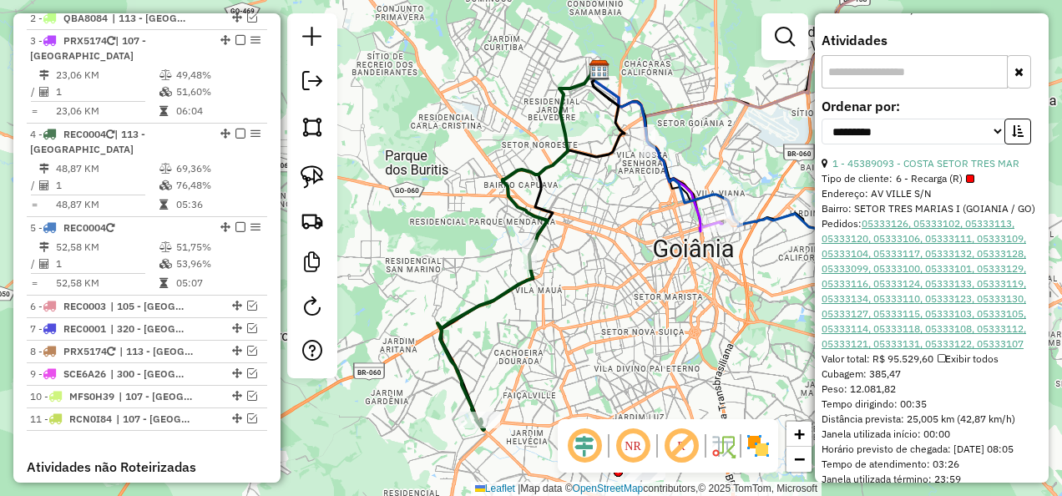
scroll to position [524, 0]
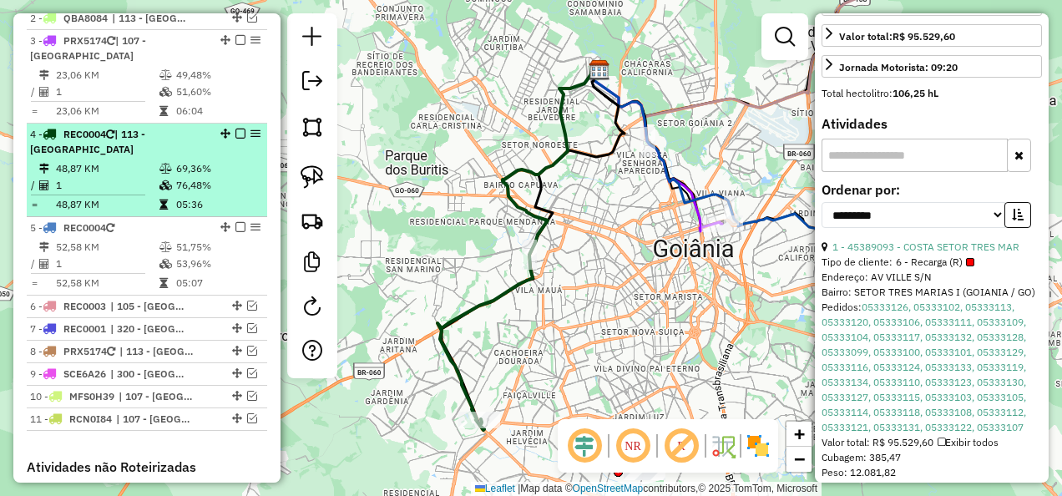
click at [175, 144] on div "4 - REC0004 | 113 - Jardim Gardenia" at bounding box center [118, 142] width 177 height 30
click at [175, 138] on div "4 - REC0004 | 113 - Jardim Gardenia" at bounding box center [118, 142] width 177 height 30
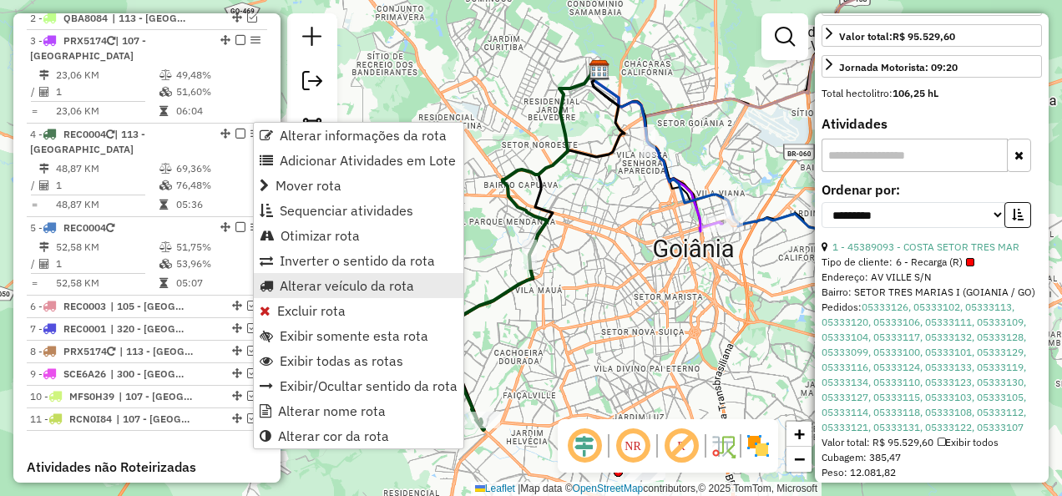
click at [341, 286] on span "Alterar veículo da rota" at bounding box center [347, 285] width 134 height 13
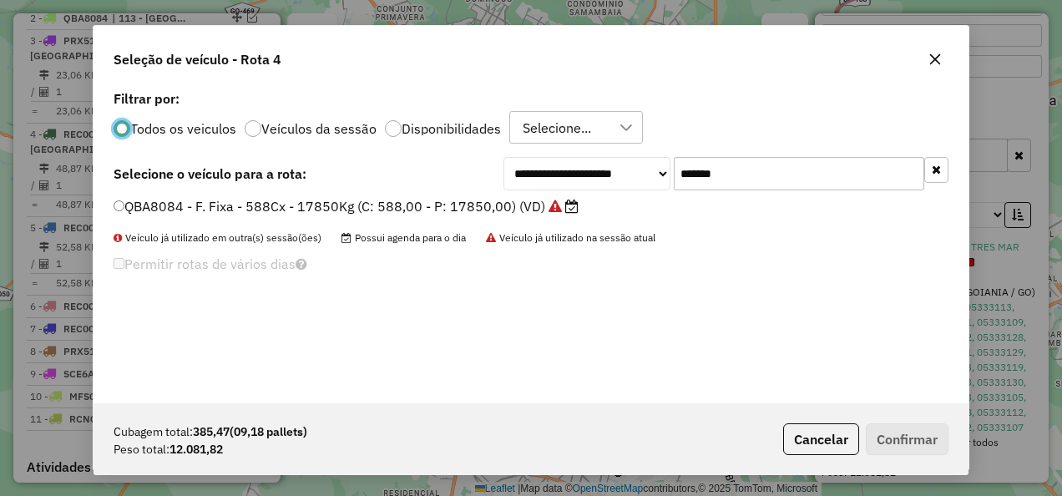
scroll to position [9, 5]
drag, startPoint x: 788, startPoint y: 165, endPoint x: 384, endPoint y: 168, distance: 404.2
click at [384, 168] on div "**********" at bounding box center [531, 173] width 835 height 33
type input "*******"
click at [409, 207] on label "REC0002 - Freteiro - 504Cx - 15930Kg (C: 504,00 - P: 15930,00) (VD)" at bounding box center [341, 206] width 455 height 20
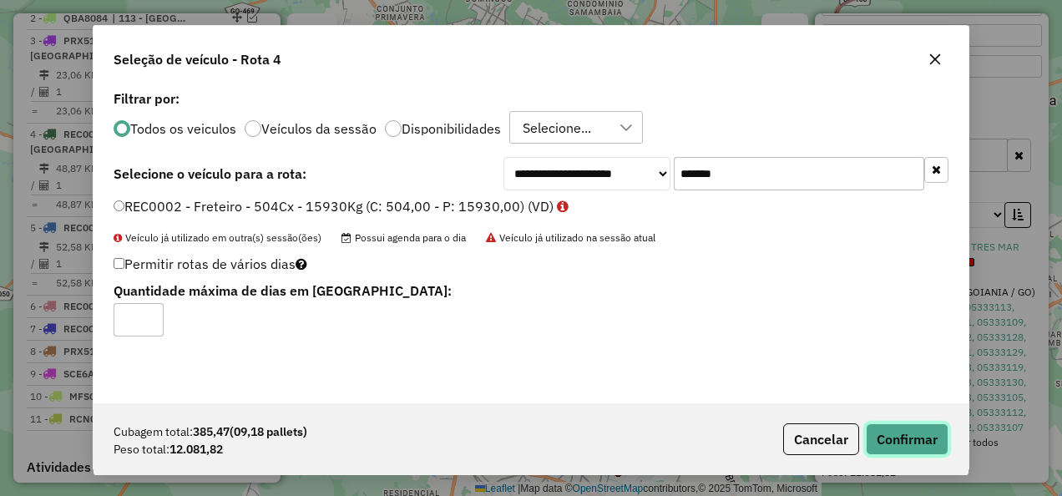
click at [892, 443] on button "Confirmar" at bounding box center [907, 439] width 83 height 32
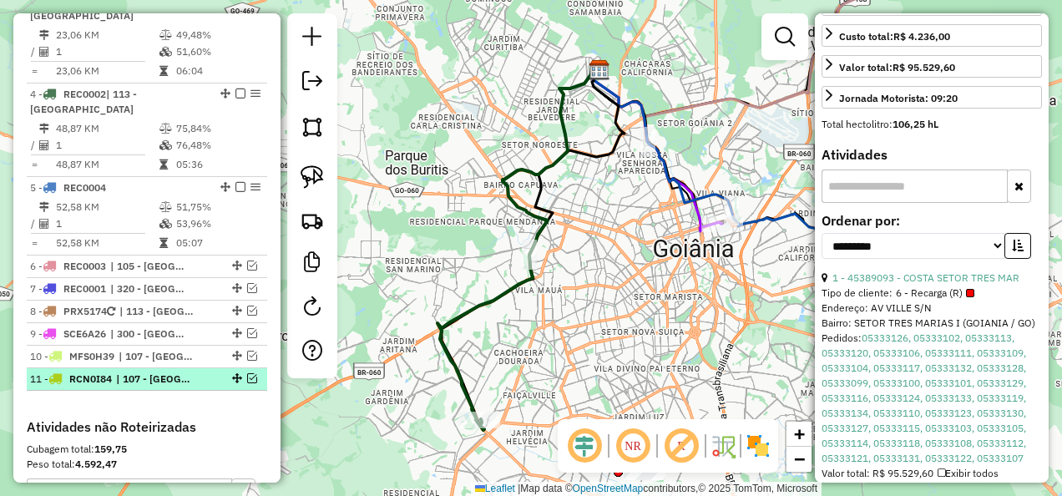
scroll to position [831, 0]
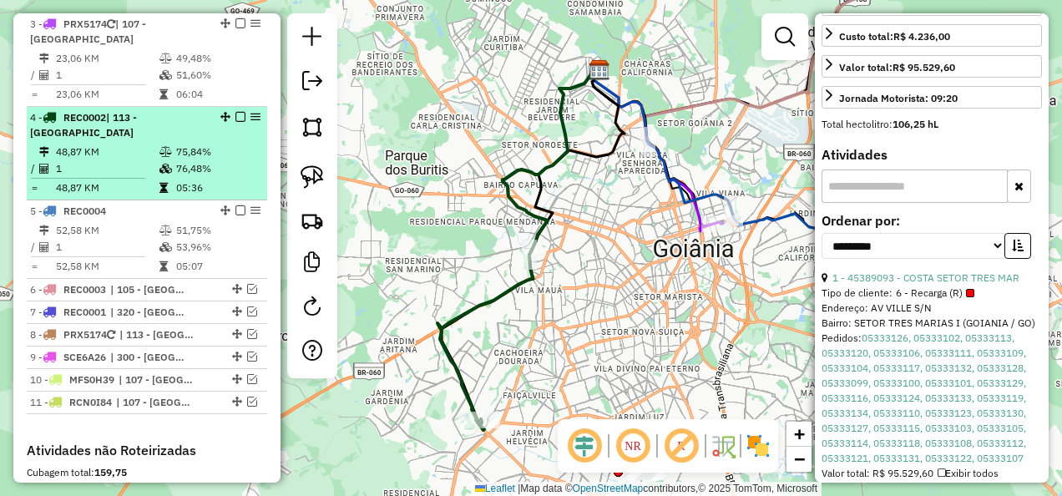
click at [192, 144] on td "75,84%" at bounding box center [217, 152] width 84 height 17
click at [139, 144] on td "48,87 KM" at bounding box center [107, 152] width 104 height 17
click at [237, 112] on em at bounding box center [240, 117] width 10 height 10
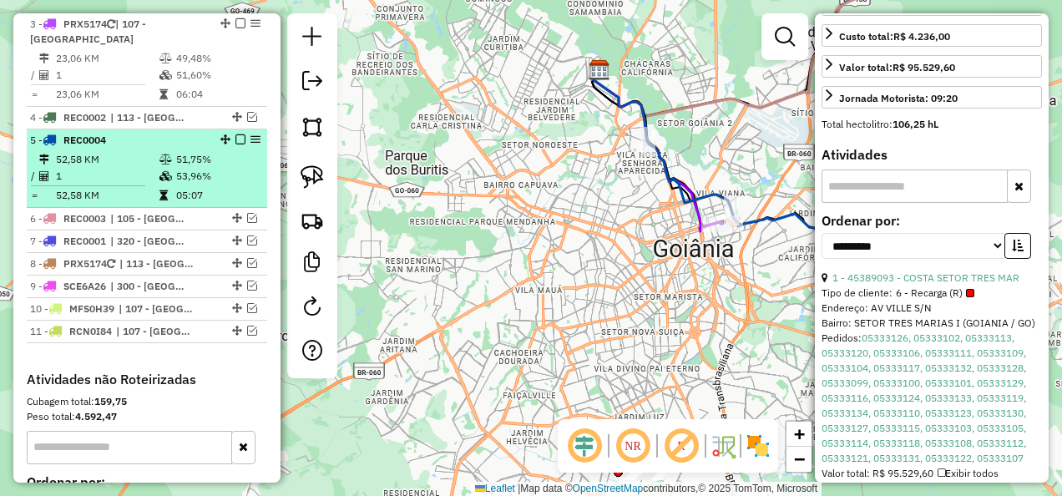
click at [144, 168] on td "1" at bounding box center [107, 176] width 104 height 17
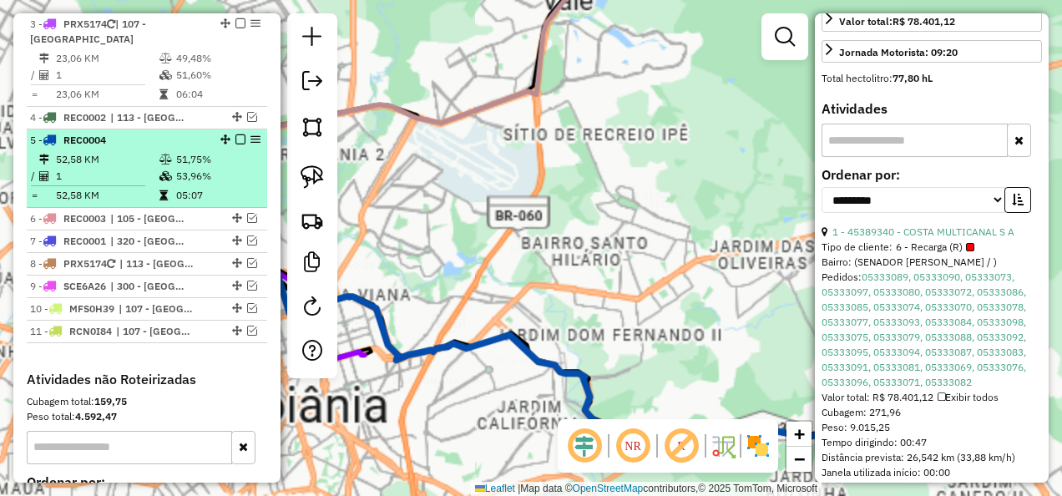
scroll to position [509, 0]
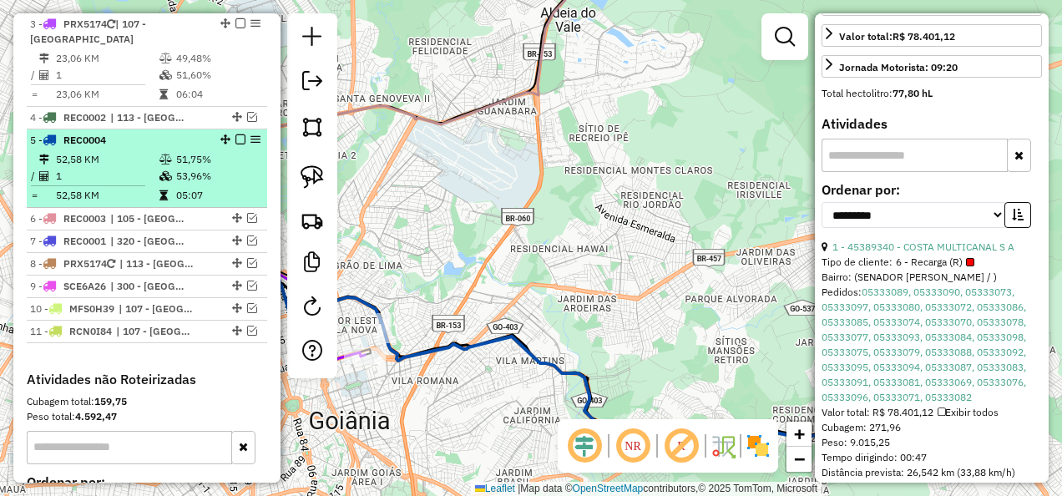
click at [235, 134] on em at bounding box center [240, 139] width 10 height 10
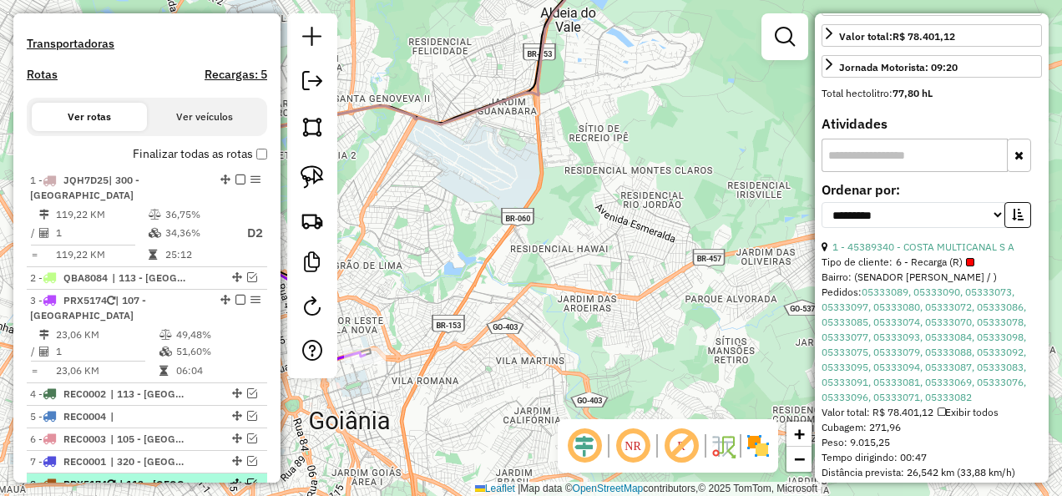
scroll to position [580, 0]
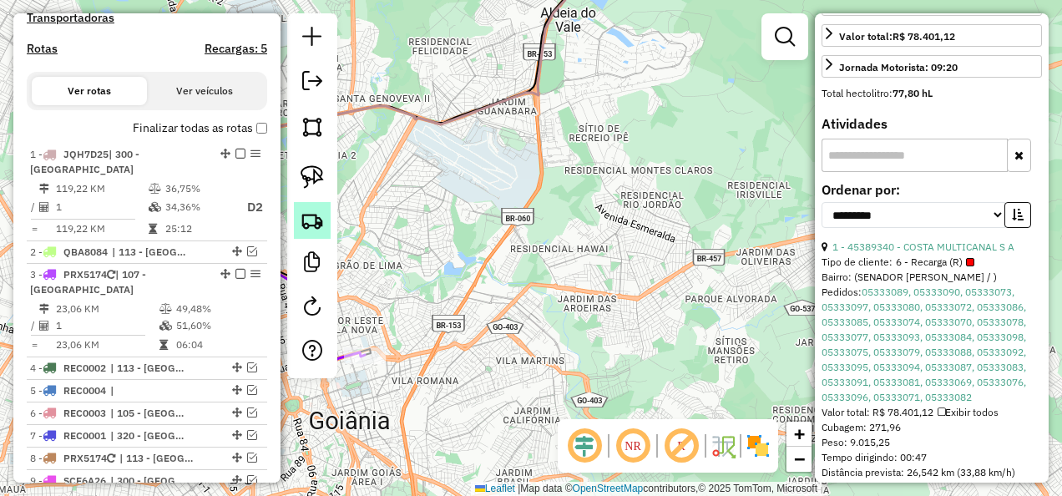
click at [313, 220] on img at bounding box center [312, 220] width 23 height 23
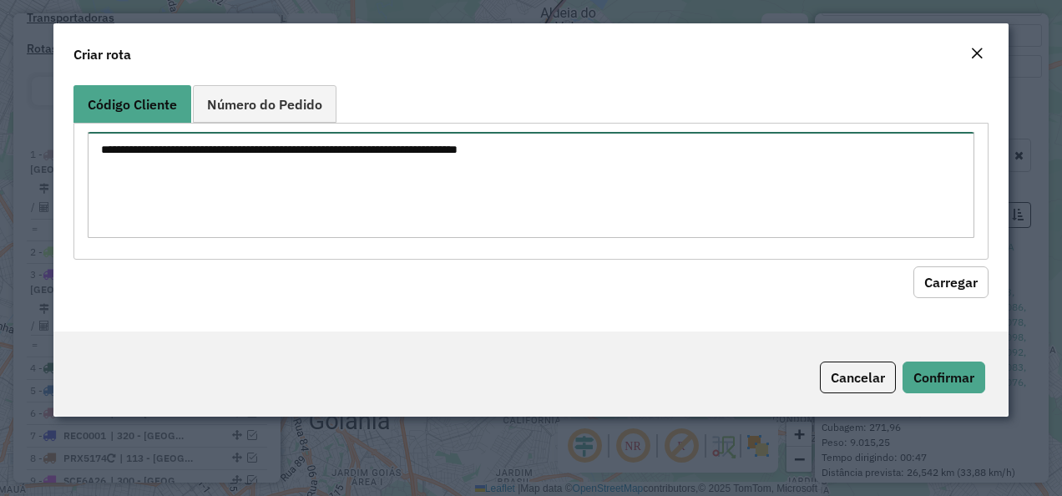
click at [488, 175] on textarea at bounding box center [532, 185] width 888 height 106
paste textarea "********"
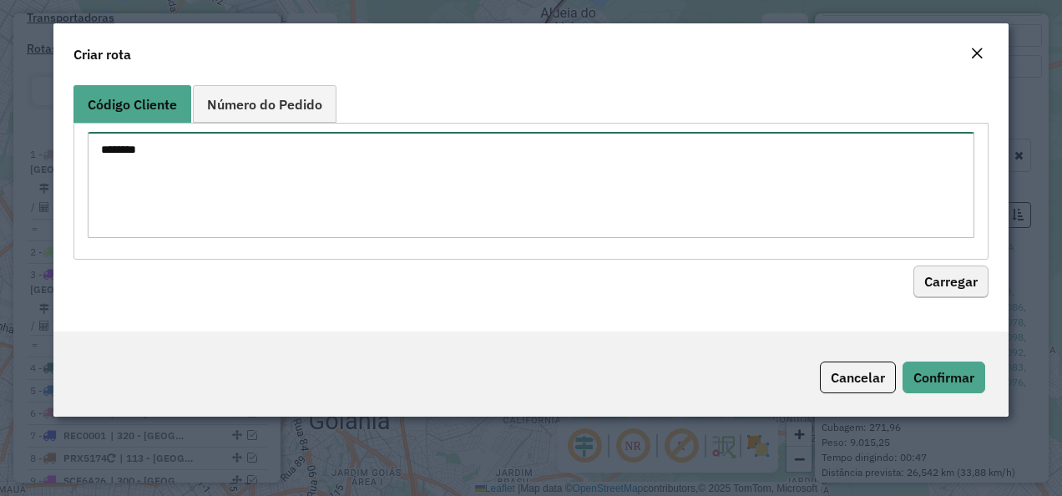
type textarea "********"
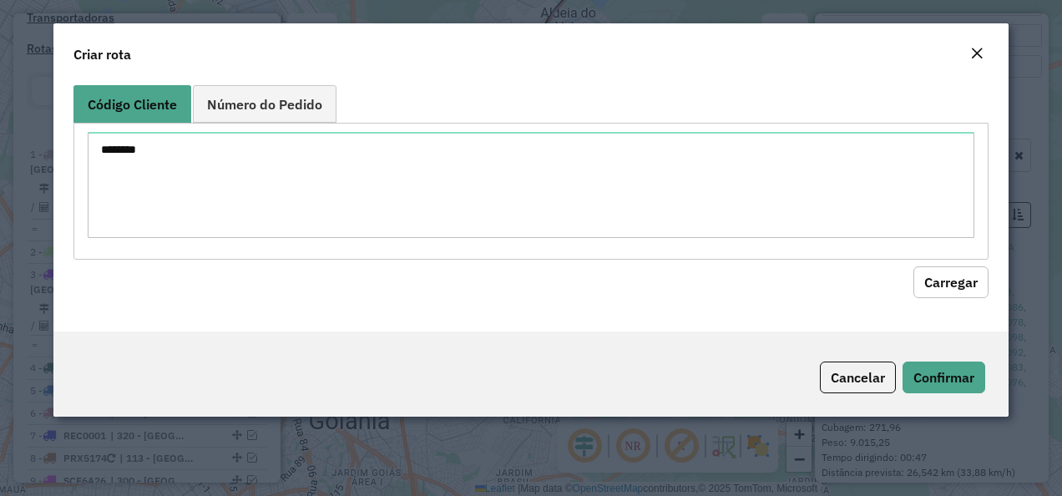
click at [924, 279] on button "Carregar" at bounding box center [950, 282] width 75 height 32
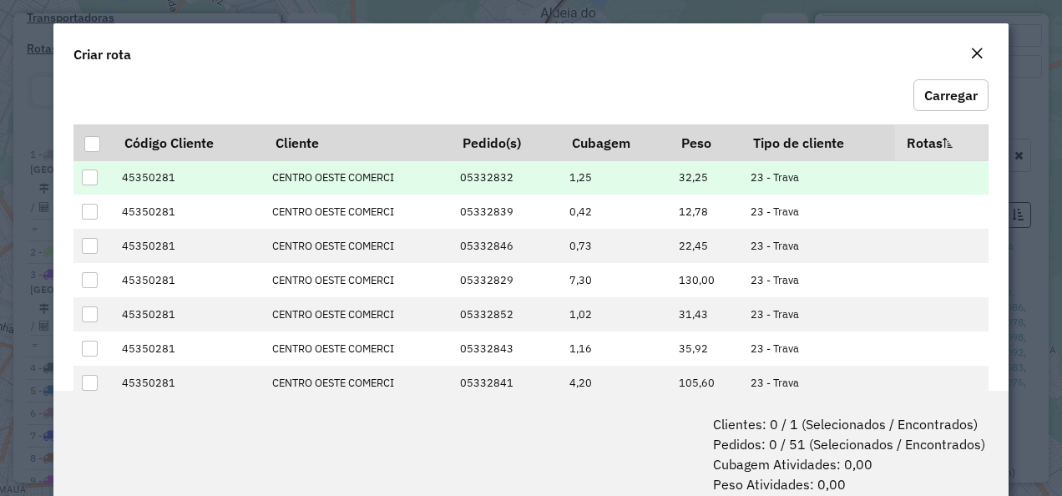
scroll to position [167, 0]
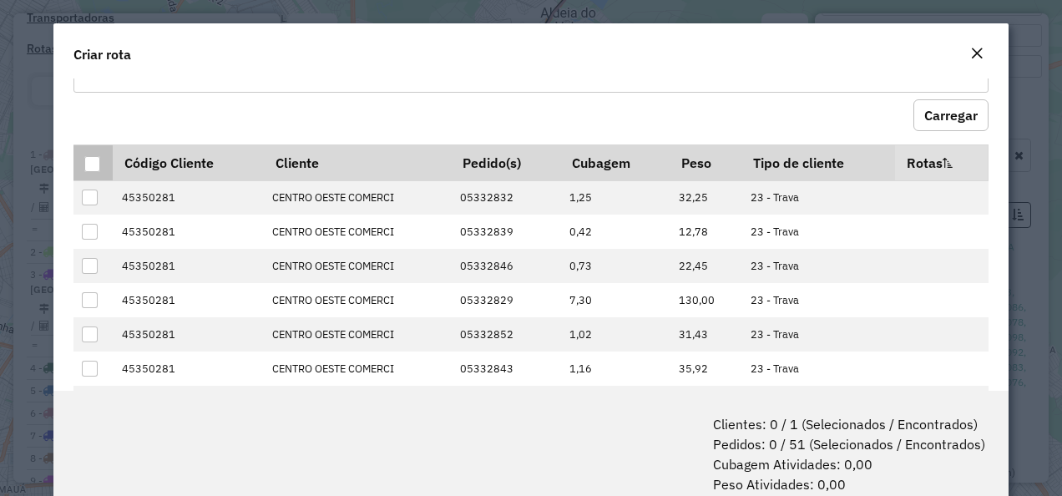
click at [99, 165] on div at bounding box center [92, 164] width 16 height 16
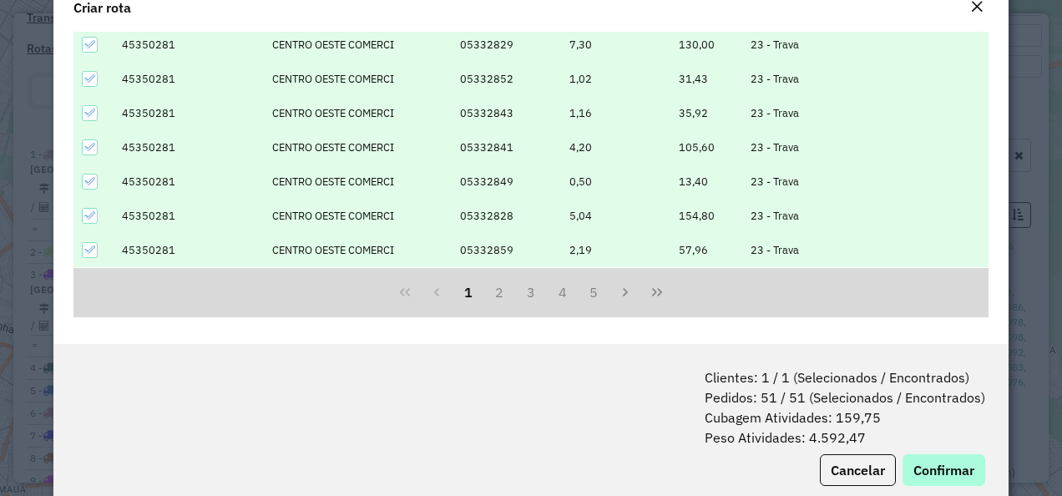
scroll to position [83, 0]
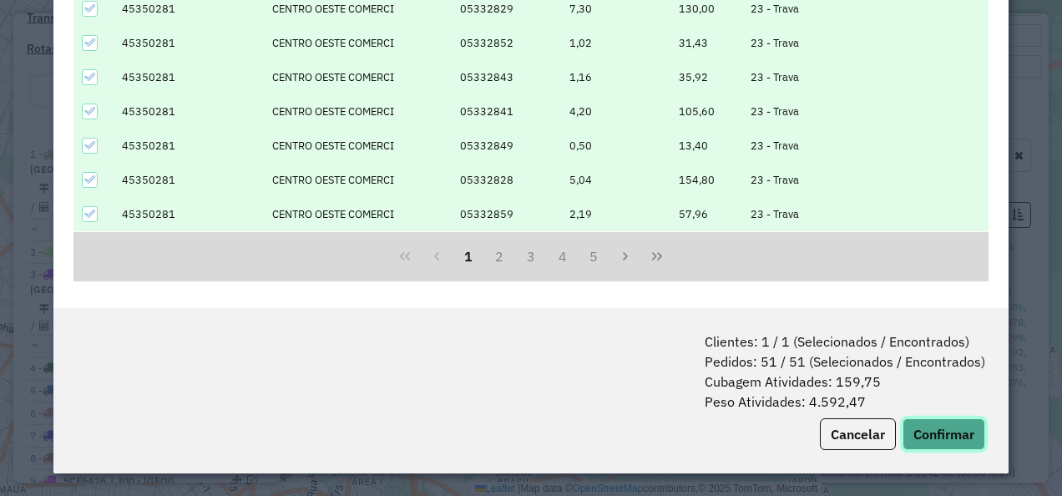
click at [929, 423] on button "Confirmar" at bounding box center [944, 434] width 83 height 32
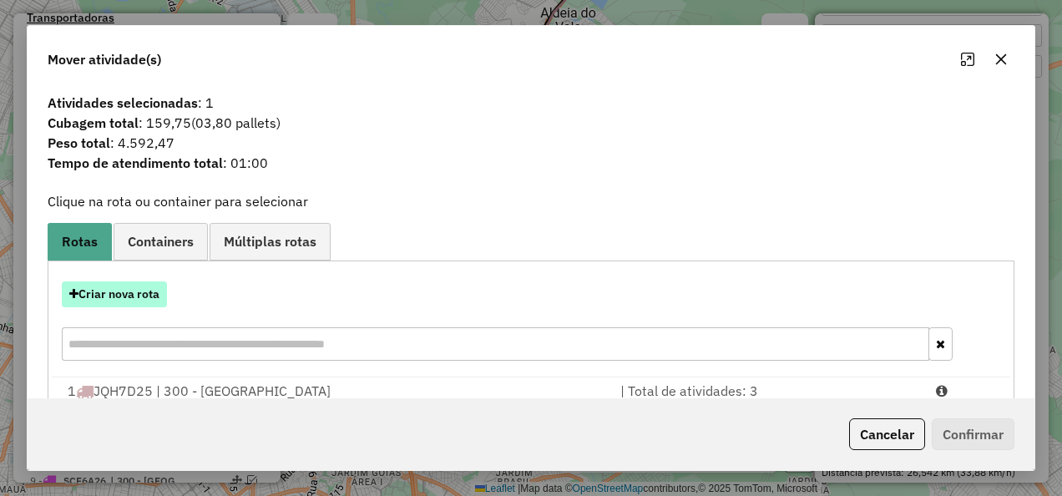
click at [149, 296] on button "Criar nova rota" at bounding box center [114, 294] width 105 height 26
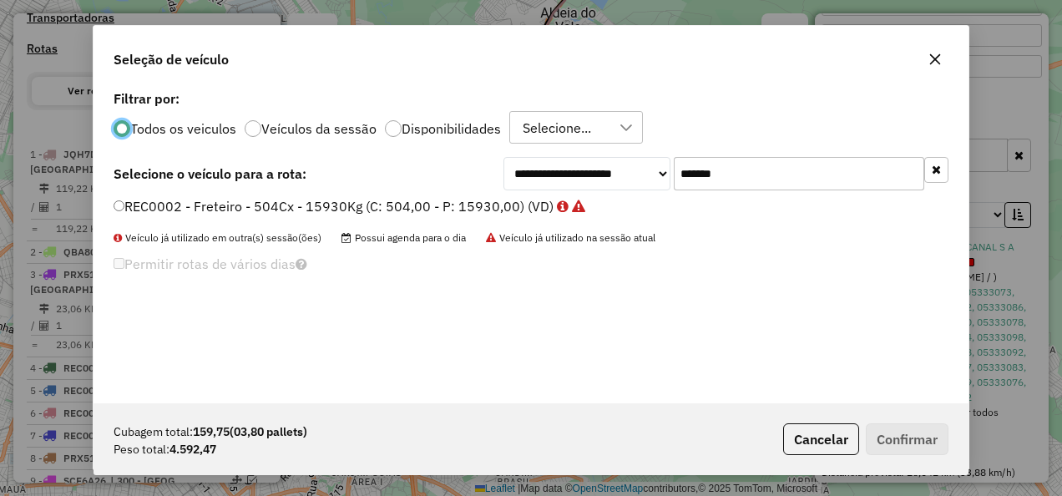
scroll to position [9, 5]
drag, startPoint x: 731, startPoint y: 172, endPoint x: 378, endPoint y: 184, distance: 353.4
click at [378, 184] on div "**********" at bounding box center [531, 173] width 835 height 33
paste input "text"
type input "*******"
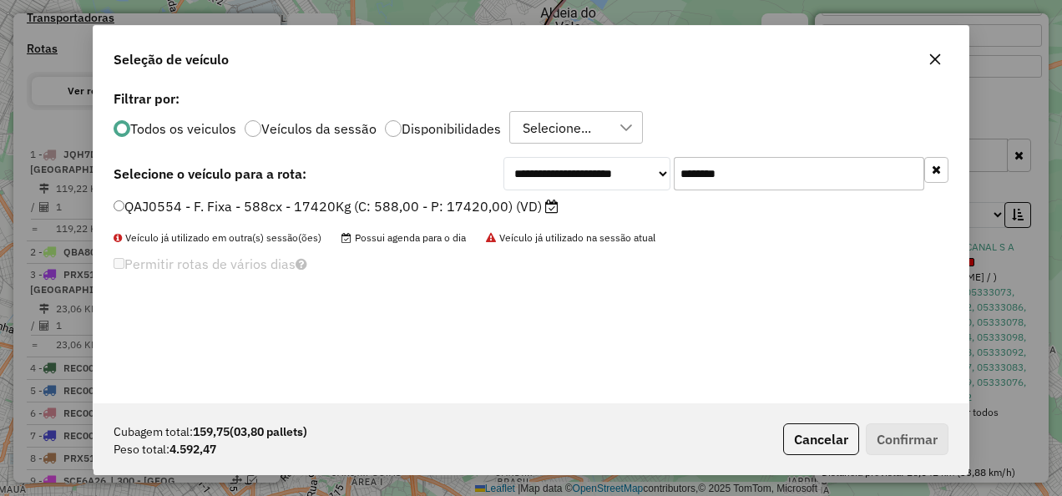
click at [428, 202] on label "QAJ0554 - F. Fixa - 588cx - 17420Kg (C: 588,00 - P: 17420,00) (VD)" at bounding box center [336, 206] width 445 height 20
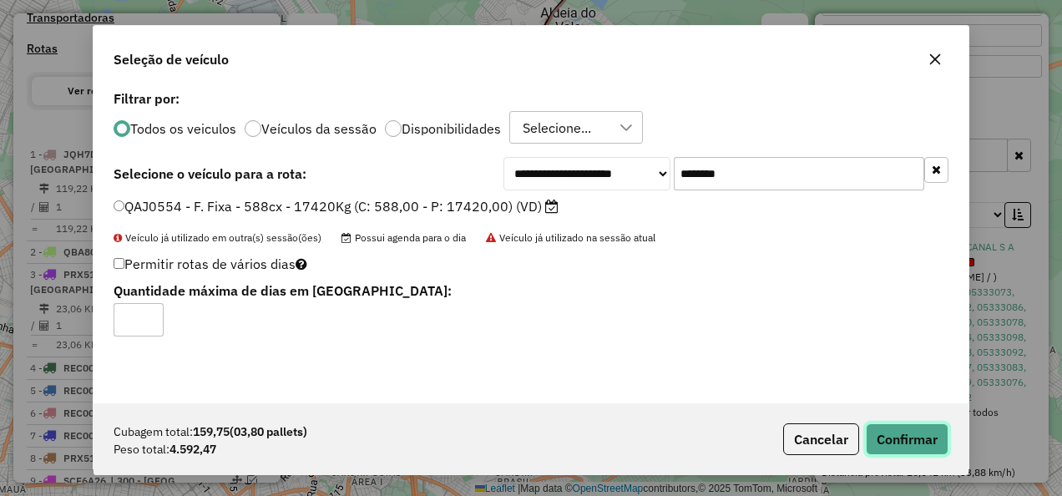
click at [915, 433] on button "Confirmar" at bounding box center [907, 439] width 83 height 32
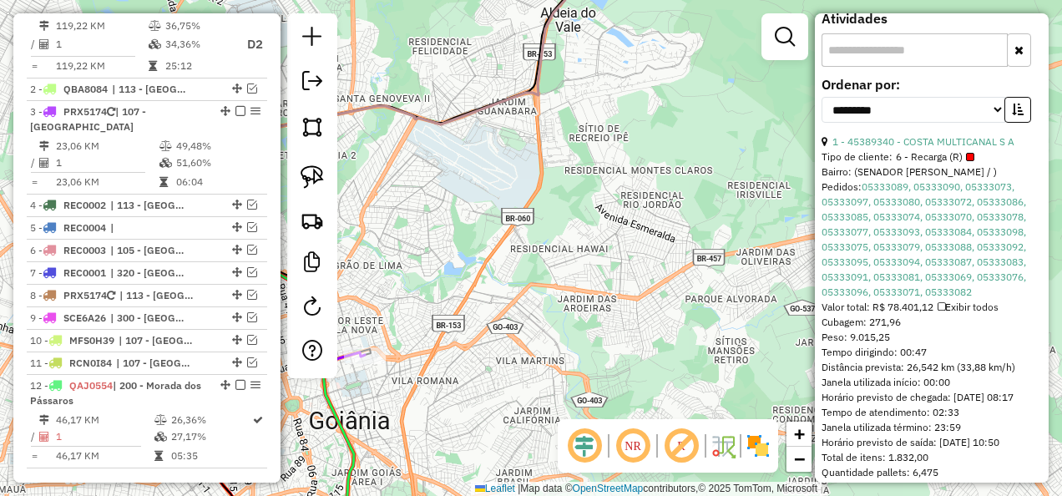
scroll to position [827, 0]
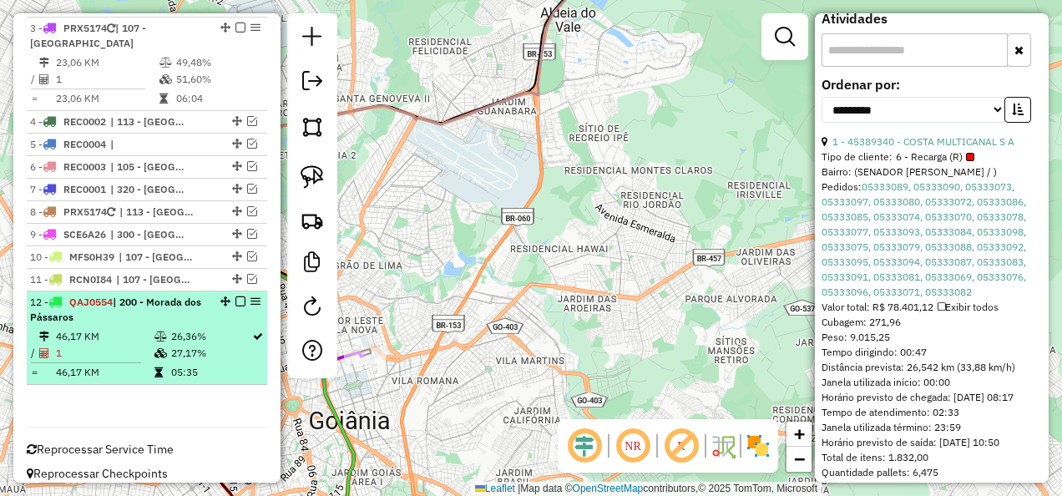
click at [158, 302] on div "12 - QAJ0554 | 200 - Morada dos Pássaros" at bounding box center [118, 310] width 177 height 30
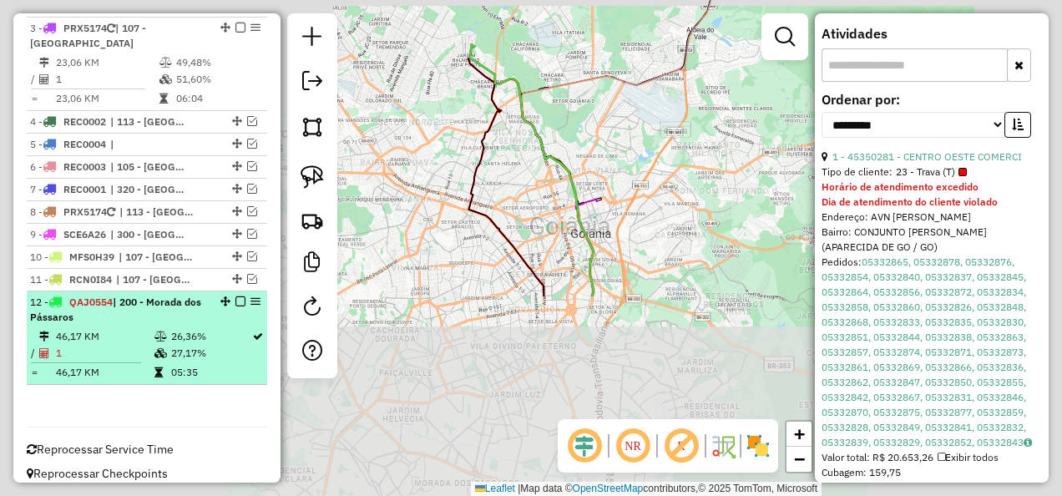
scroll to position [629, 0]
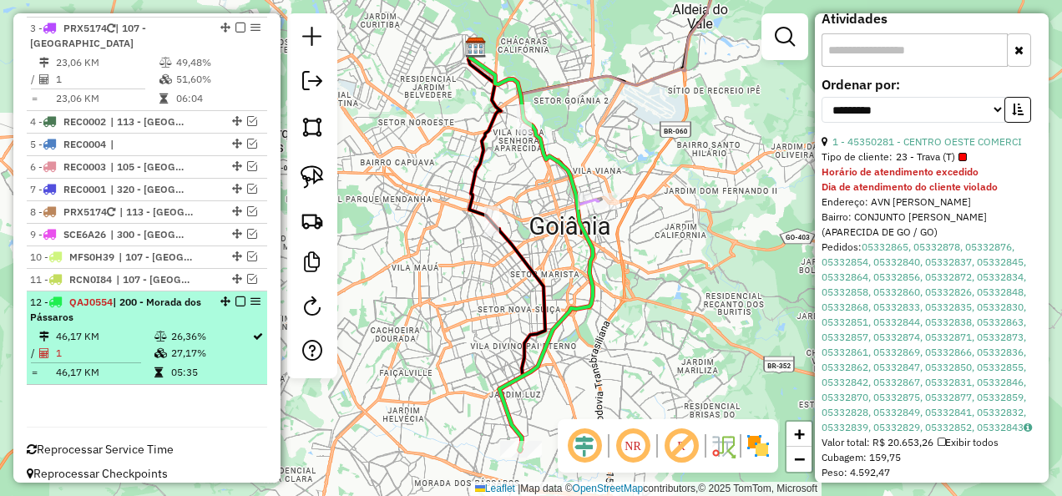
click at [157, 302] on div "12 - QAJ0554 | 200 - Morada dos Pássaros" at bounding box center [118, 310] width 177 height 30
click at [144, 296] on span "| 200 - Morada dos Pássaros" at bounding box center [115, 310] width 171 height 28
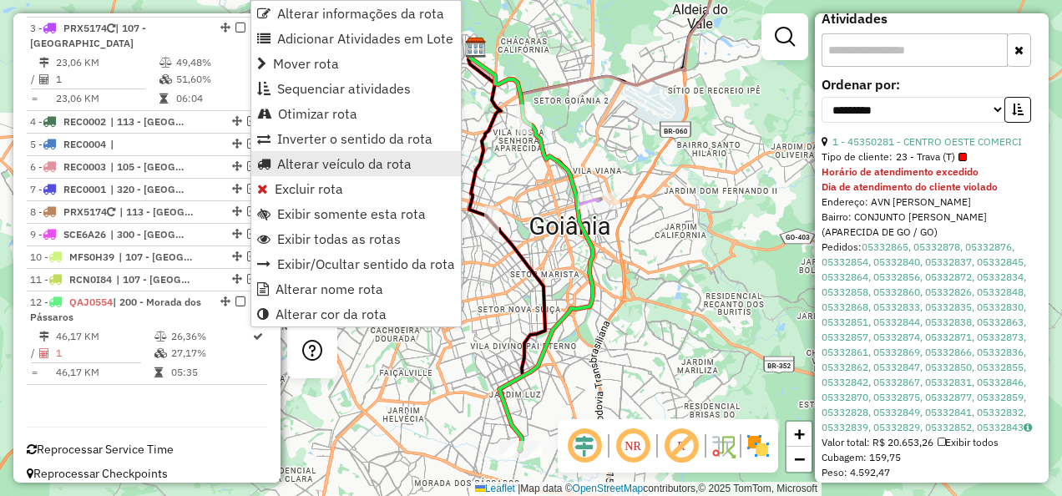
click at [315, 165] on span "Alterar veículo da rota" at bounding box center [344, 163] width 134 height 13
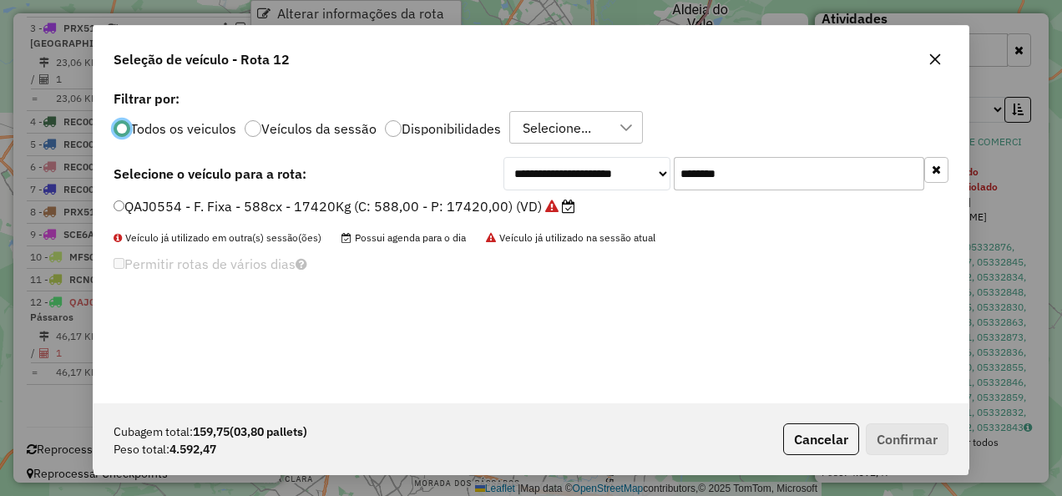
scroll to position [9, 5]
drag, startPoint x: 324, startPoint y: 177, endPoint x: 209, endPoint y: 177, distance: 115.2
click at [209, 177] on div "**********" at bounding box center [531, 173] width 835 height 33
type input "*******"
click at [357, 207] on label "REC0006 - F. Fixa - 588cx - 17420Kg (C: 588,00 - P: 17420,00) (VD)" at bounding box center [328, 206] width 428 height 20
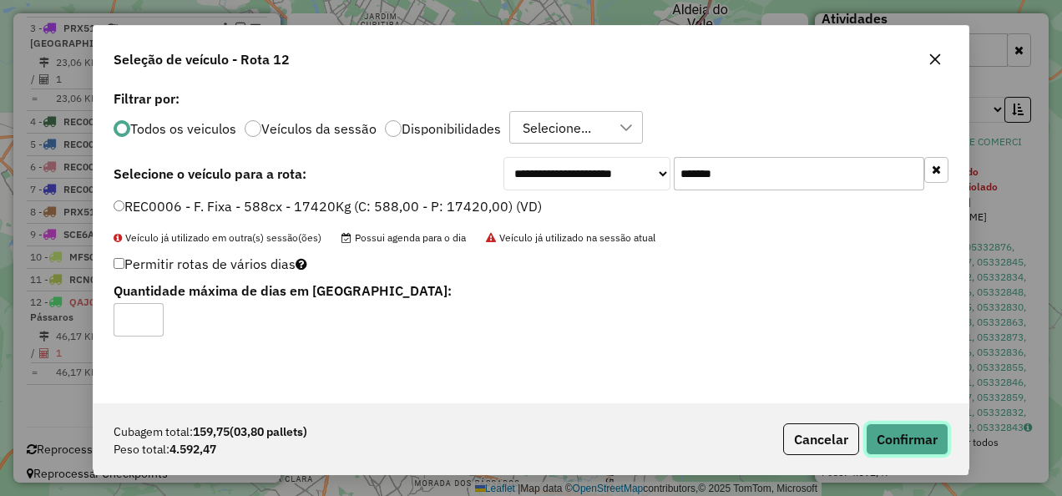
click at [893, 425] on button "Confirmar" at bounding box center [907, 439] width 83 height 32
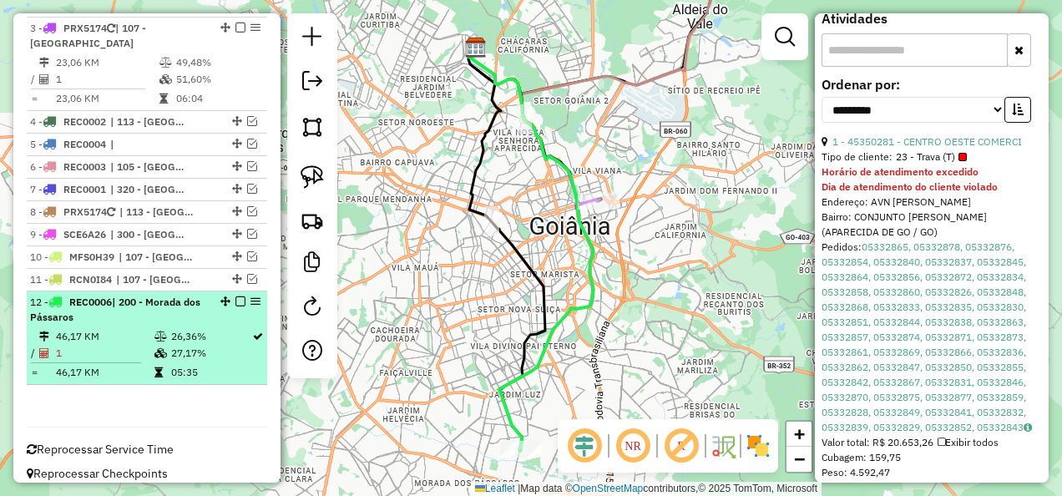
click at [235, 296] on em at bounding box center [240, 301] width 10 height 10
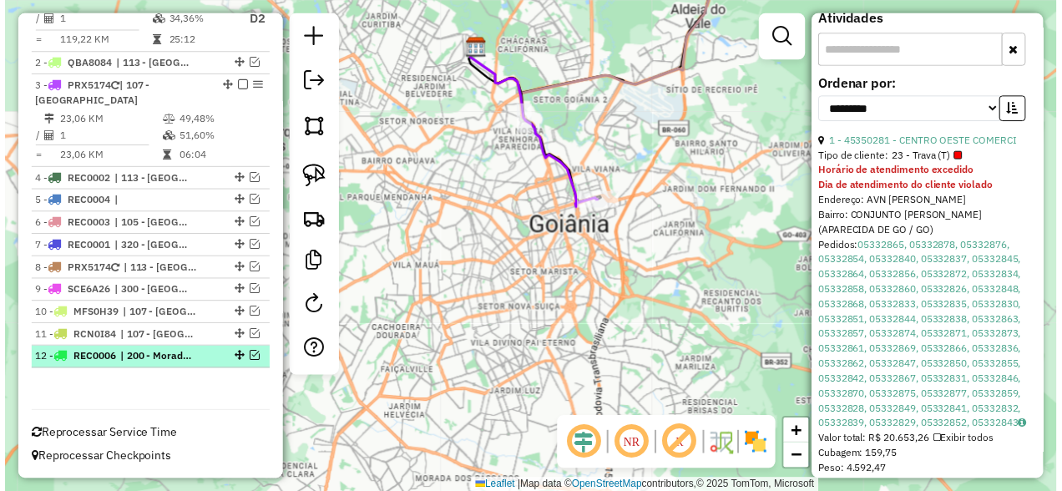
scroll to position [757, 0]
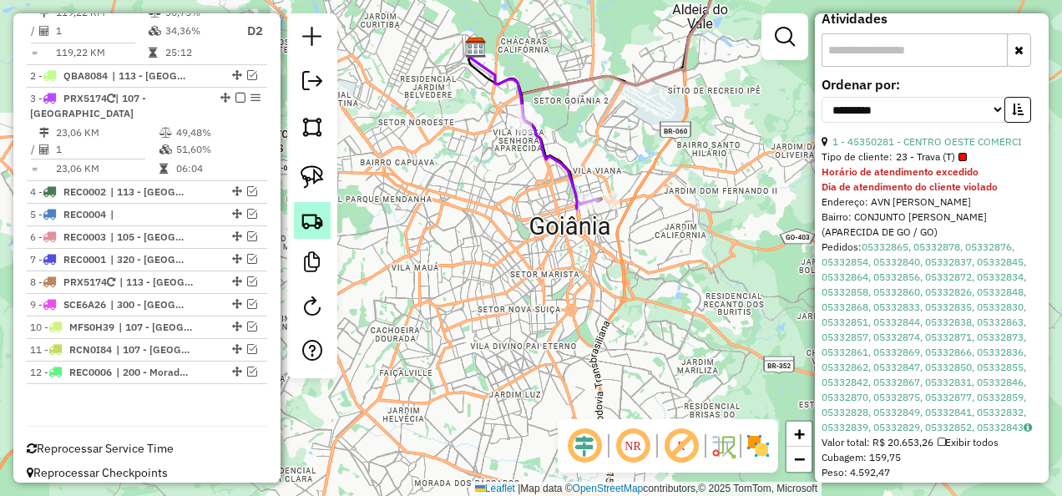
click at [319, 222] on img at bounding box center [312, 220] width 23 height 23
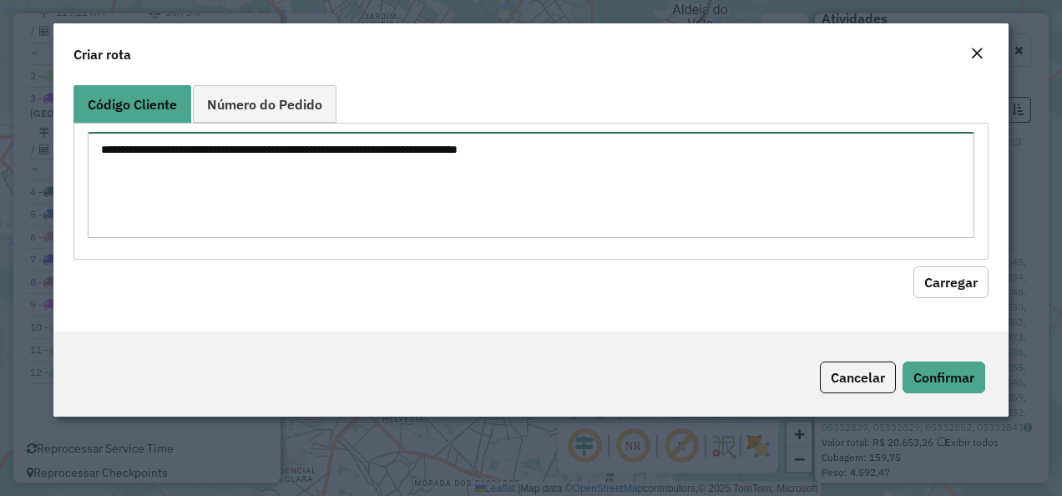
click at [382, 189] on textarea at bounding box center [532, 185] width 888 height 106
paste textarea "******** ********"
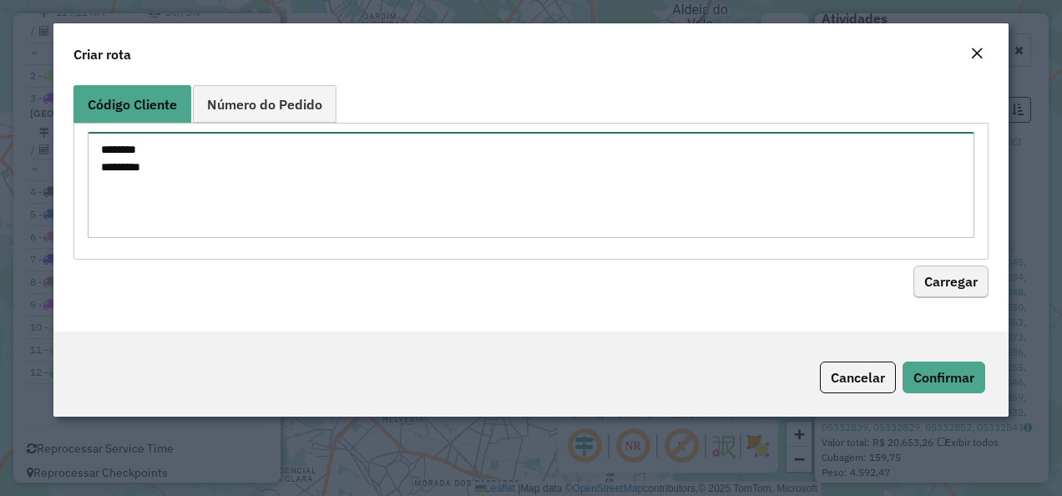
type textarea "******** ********"
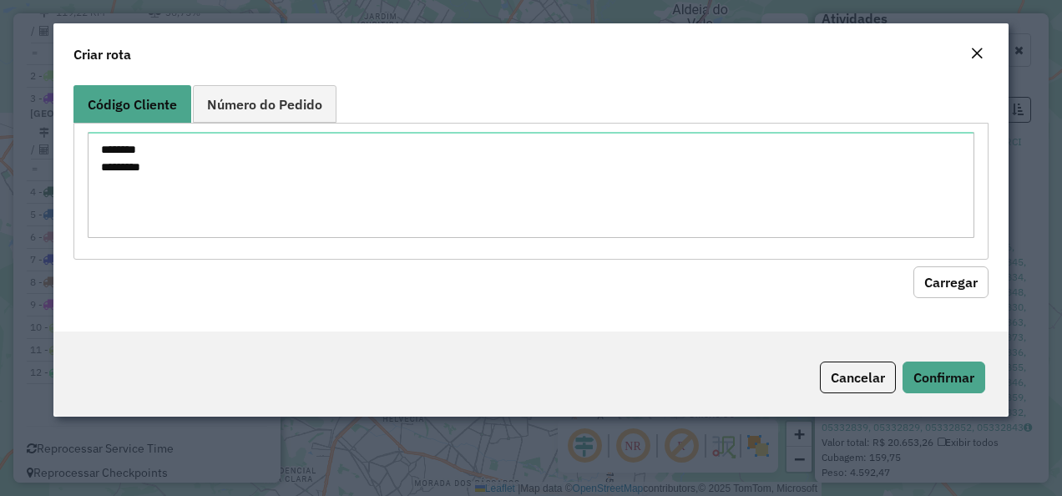
click at [955, 283] on button "Carregar" at bounding box center [950, 282] width 75 height 32
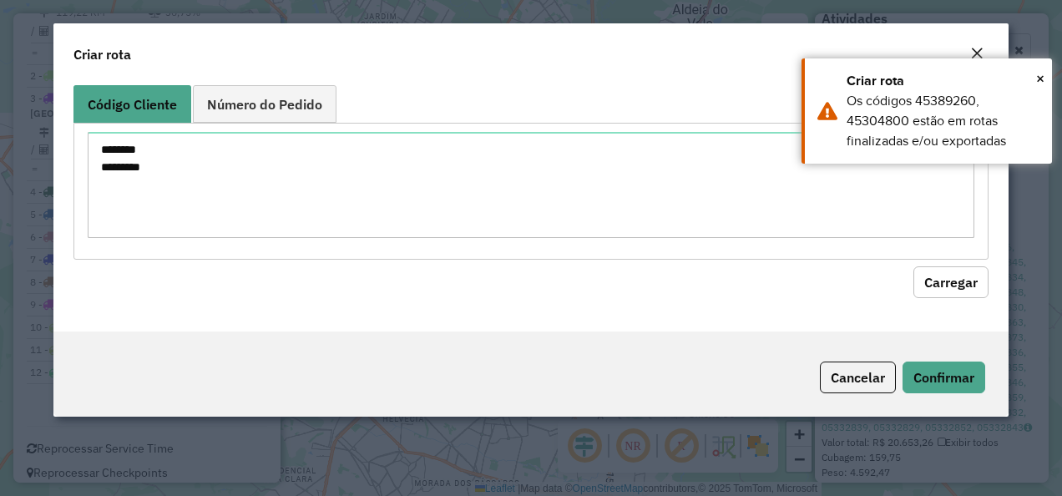
click at [979, 50] on em "Close" at bounding box center [976, 53] width 13 height 13
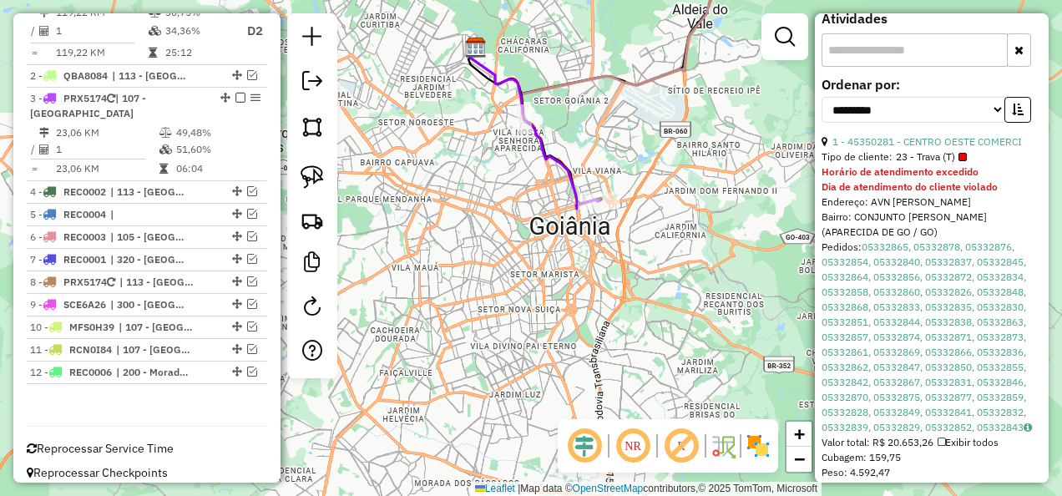
click at [530, 236] on div "Janela de atendimento Grade de atendimento Capacidade Transportadoras Veículos …" at bounding box center [531, 248] width 1062 height 496
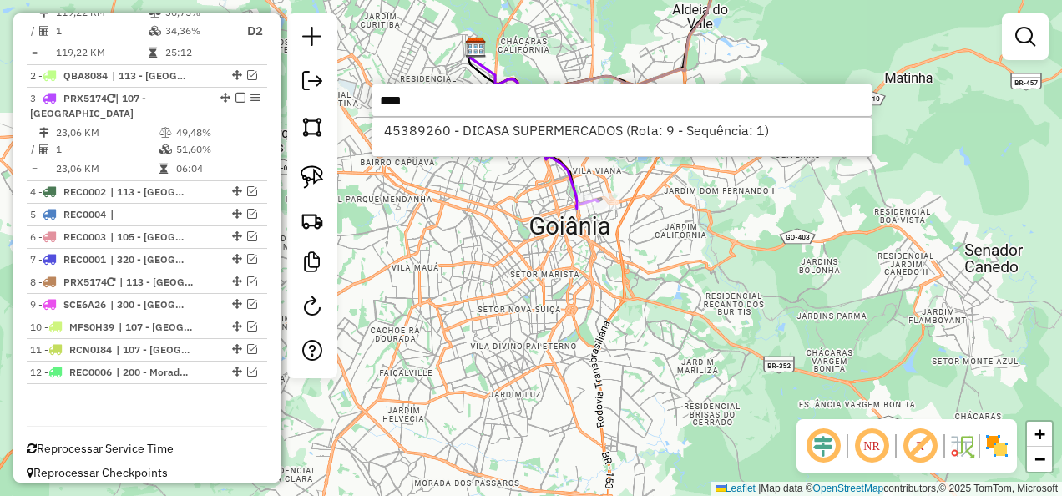
type input "****"
click at [587, 147] on div "45389260 - DICASA SUPERMERCADOS (Rota: 9 - Sequência: 1)" at bounding box center [622, 137] width 501 height 40
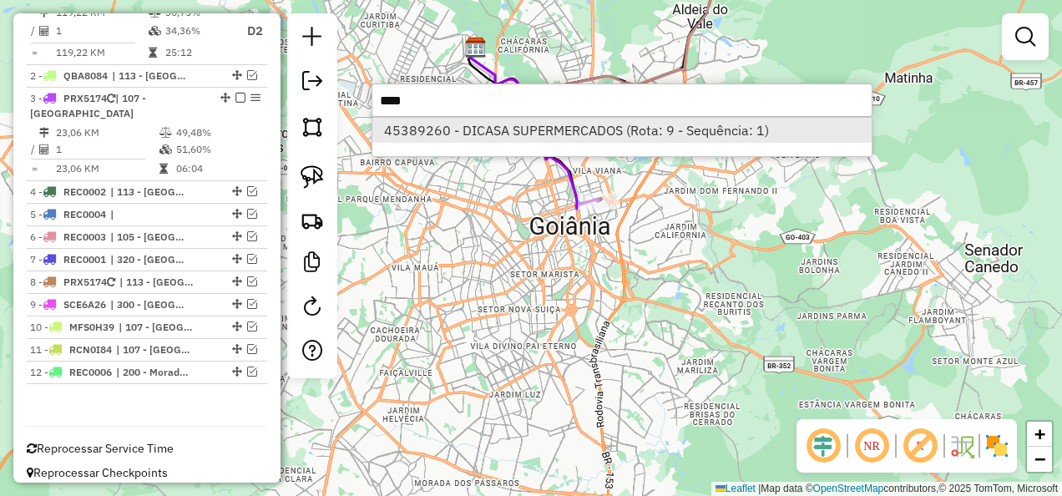
click at [579, 137] on li "45389260 - DICASA SUPERMERCADOS (Rota: 9 - Sequência: 1)" at bounding box center [621, 130] width 499 height 25
select select "**********"
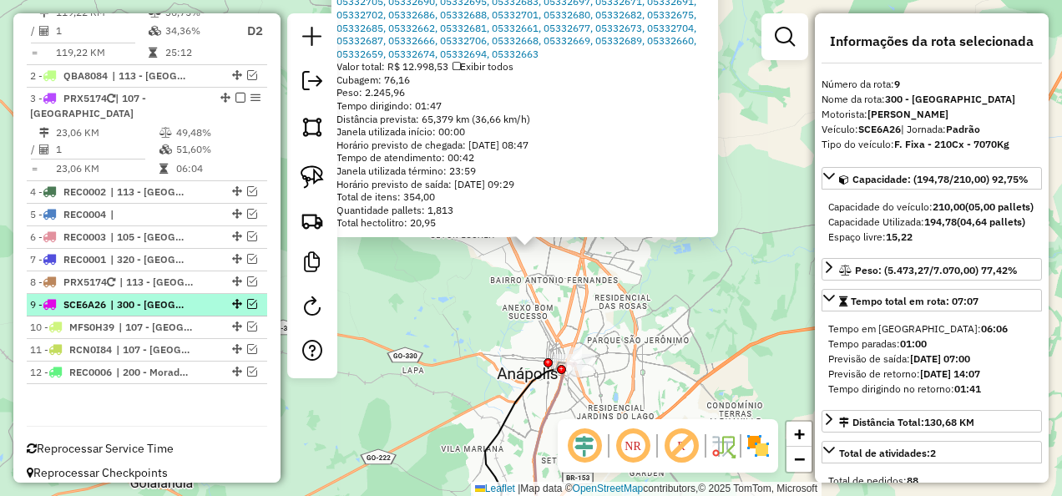
click at [172, 297] on span "| 300 - [GEOGRAPHIC_DATA]" at bounding box center [148, 304] width 77 height 15
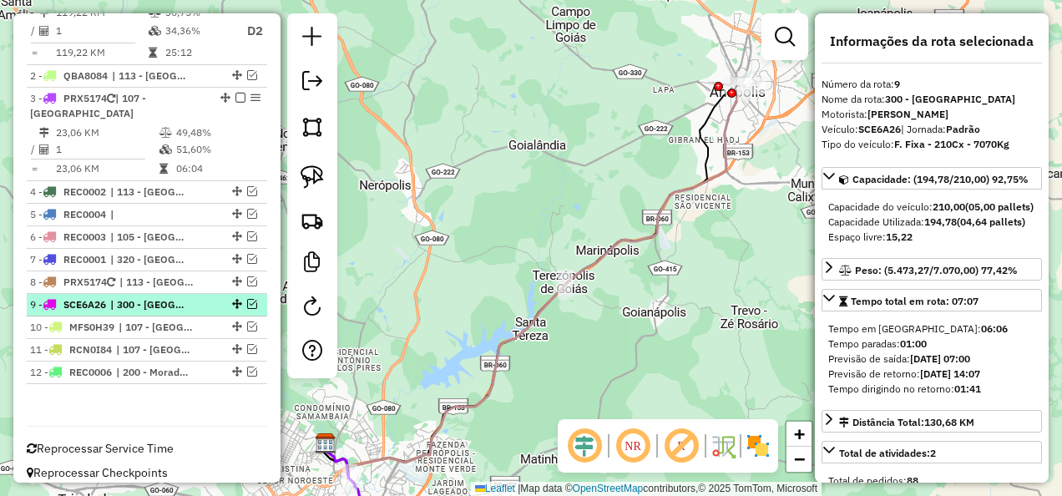
click at [177, 297] on span "| 300 - [GEOGRAPHIC_DATA]" at bounding box center [148, 304] width 77 height 15
drag, startPoint x: 177, startPoint y: 293, endPoint x: 139, endPoint y: 290, distance: 38.6
click at [139, 297] on span "| 300 - [GEOGRAPHIC_DATA]" at bounding box center [148, 304] width 77 height 15
click at [247, 299] on em at bounding box center [252, 304] width 10 height 10
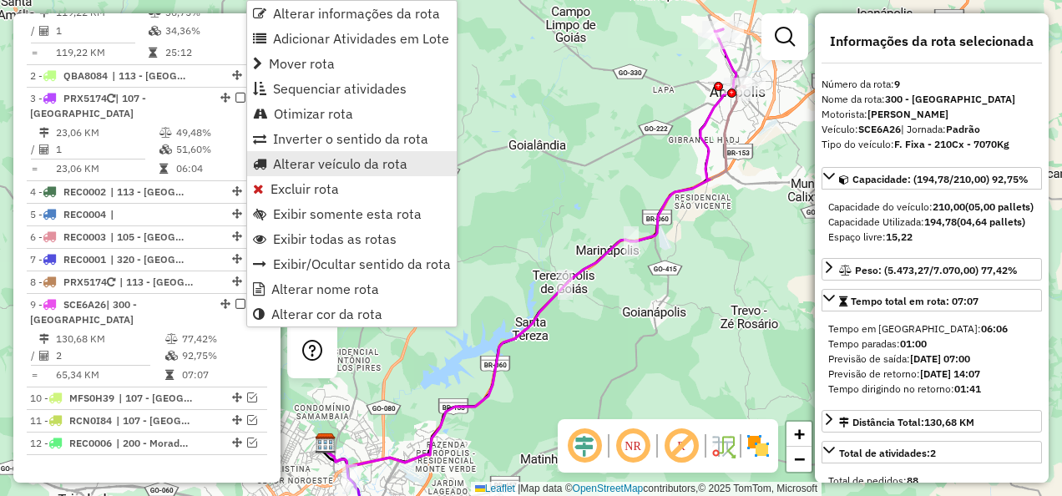
click at [309, 166] on span "Alterar veículo da rota" at bounding box center [340, 163] width 134 height 13
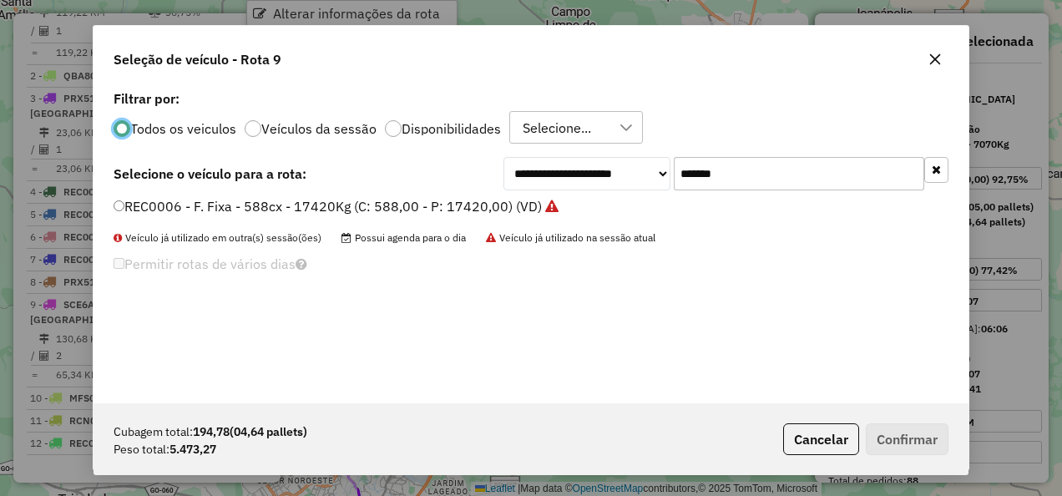
scroll to position [9, 5]
drag, startPoint x: 663, startPoint y: 169, endPoint x: 296, endPoint y: 200, distance: 368.8
click at [331, 176] on div "**********" at bounding box center [531, 173] width 835 height 33
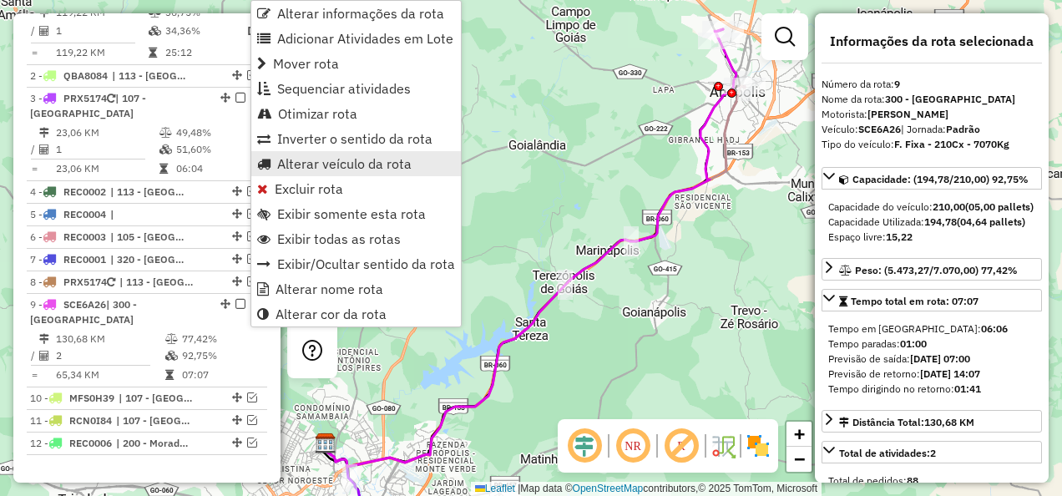
click at [322, 169] on span "Alterar veículo da rota" at bounding box center [344, 163] width 134 height 13
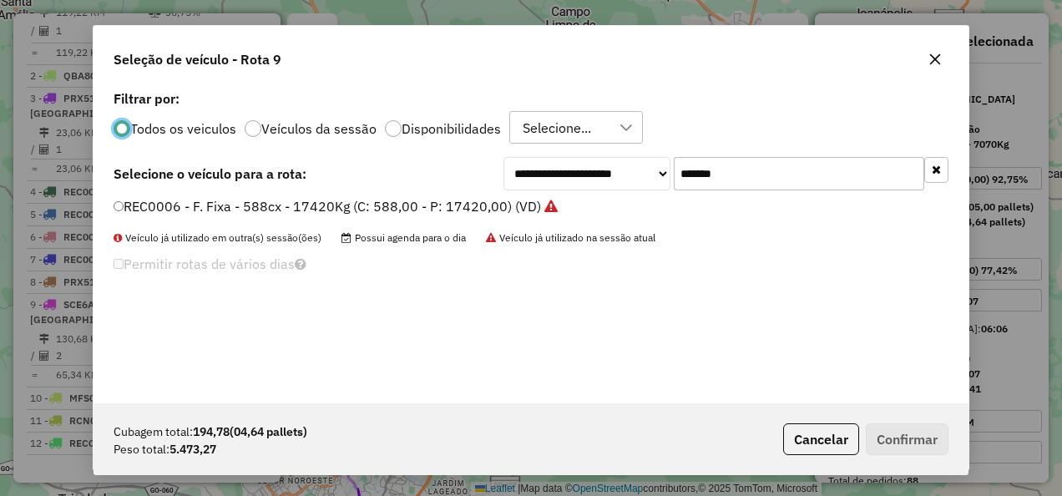
drag, startPoint x: 604, startPoint y: 202, endPoint x: 560, endPoint y: 217, distance: 45.9
click at [579, 209] on div "**********" at bounding box center [531, 244] width 875 height 317
paste input "text"
type input "*******"
click at [452, 205] on label "QAJ0554 - F. Fixa - 588cx - 17420Kg (C: 588,00 - P: 17420,00) (VD)" at bounding box center [336, 206] width 445 height 20
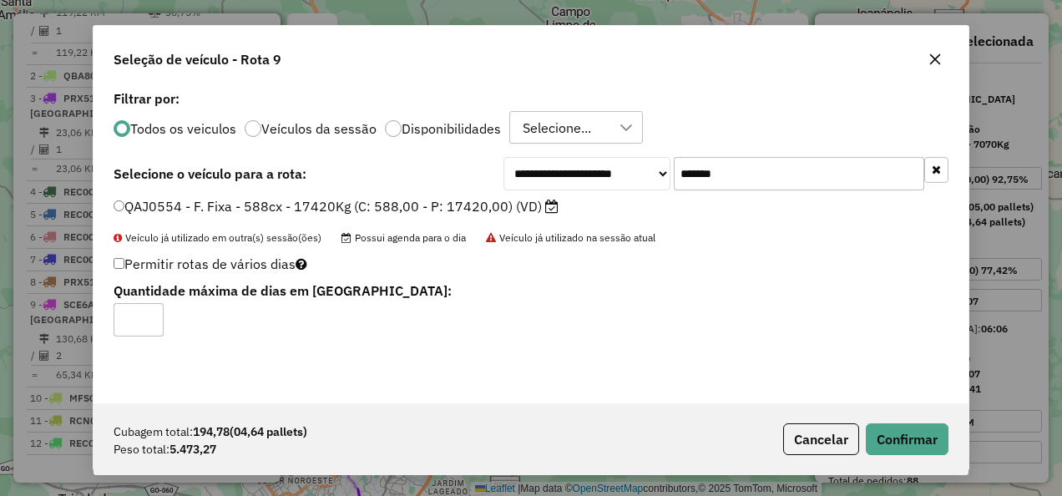
click at [914, 422] on div "Cubagem total: 194,78 (04,64 pallets) Peso total: 5.473,27 Cancelar Confirmar" at bounding box center [531, 439] width 875 height 72
click at [903, 434] on button "Confirmar" at bounding box center [907, 439] width 83 height 32
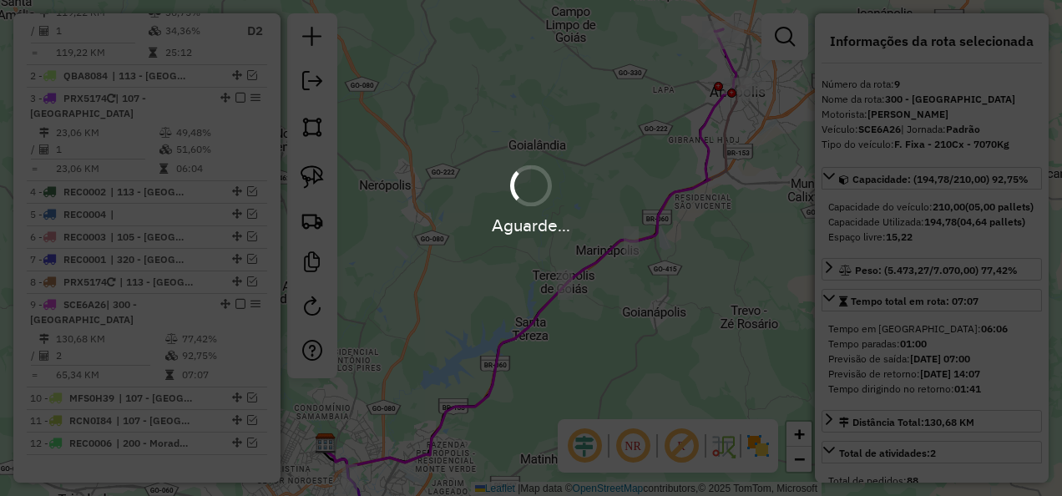
scroll to position [812, 0]
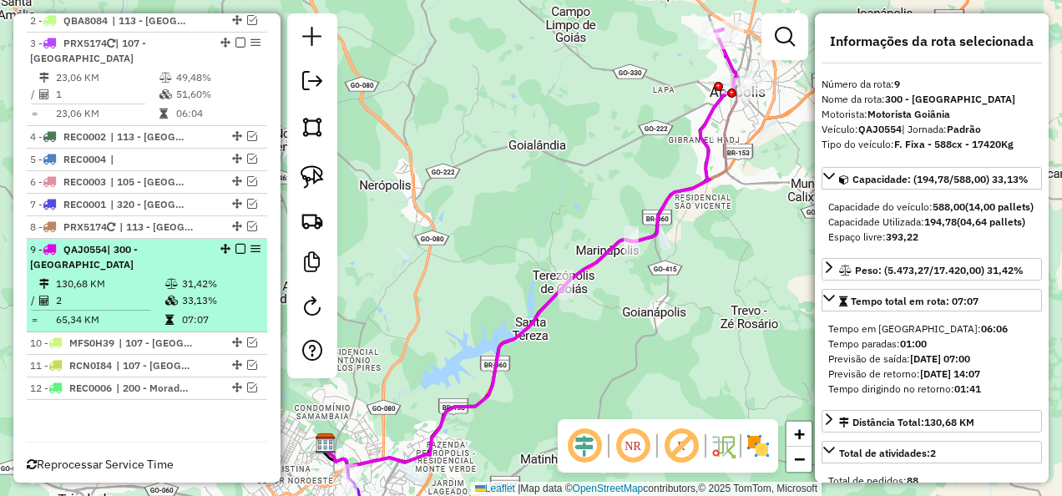
click at [235, 244] on em at bounding box center [240, 249] width 10 height 10
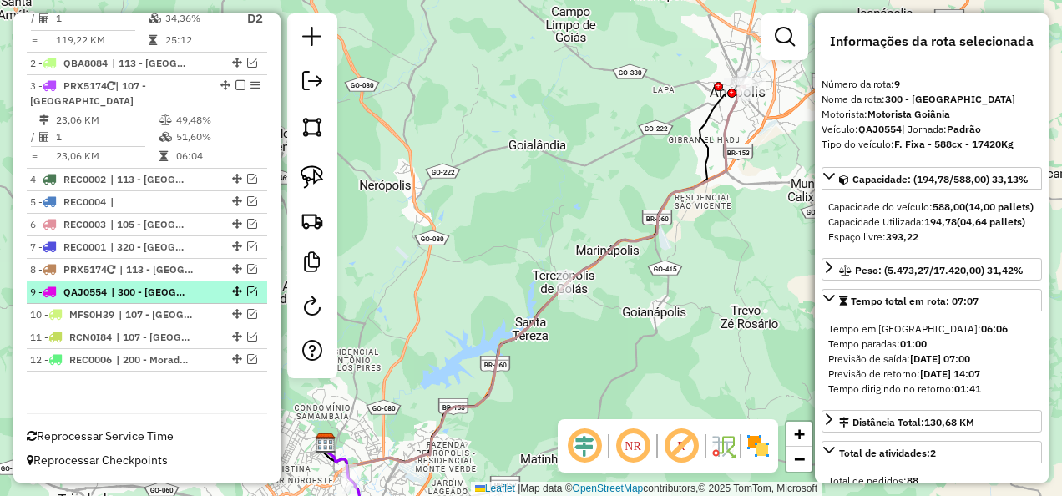
scroll to position [757, 0]
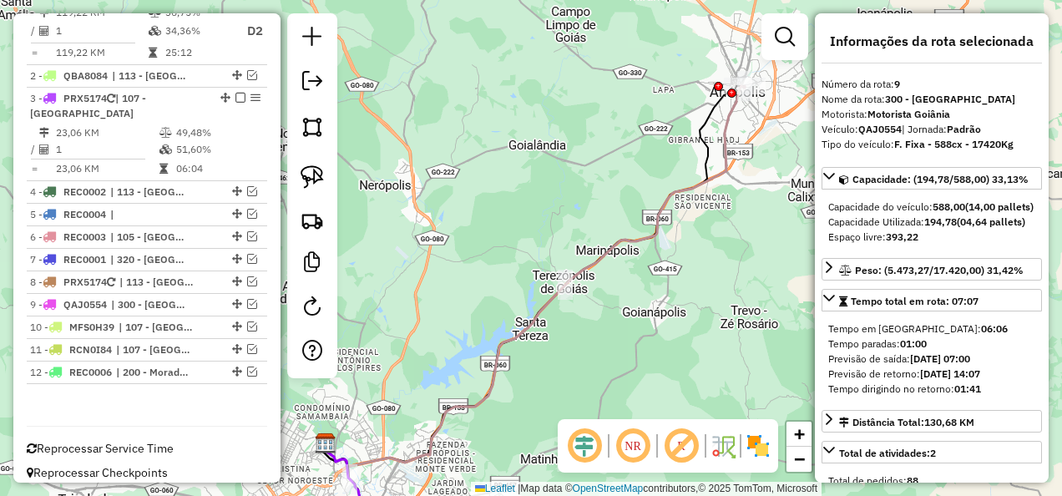
drag, startPoint x: 495, startPoint y: 245, endPoint x: 498, endPoint y: 254, distance: 8.7
click at [496, 245] on div "Janela de atendimento Grade de atendimento Capacidade Transportadoras Veículos …" at bounding box center [531, 248] width 1062 height 496
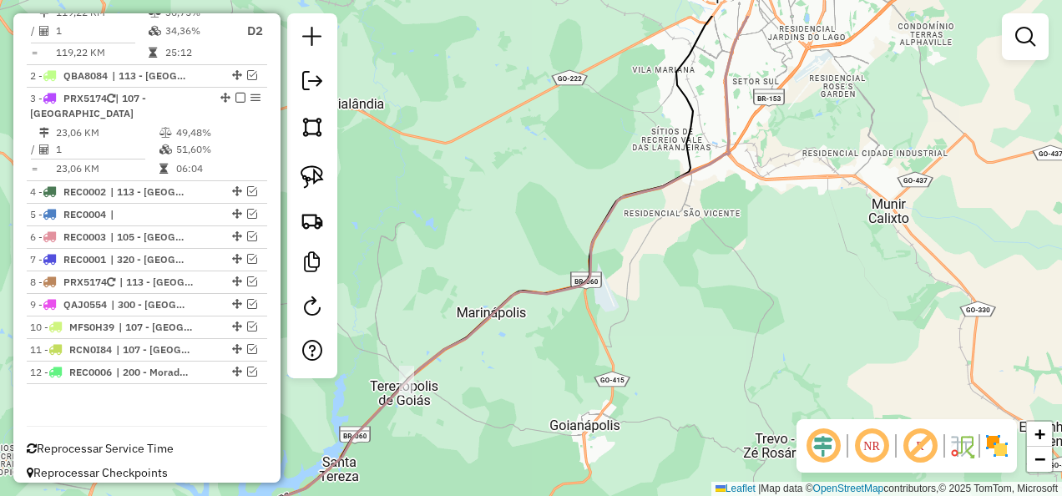
drag, startPoint x: 757, startPoint y: 159, endPoint x: 770, endPoint y: 289, distance: 130.9
click at [770, 287] on div "Janela de atendimento Grade de atendimento Capacidade Transportadoras Veículos …" at bounding box center [531, 248] width 1062 height 496
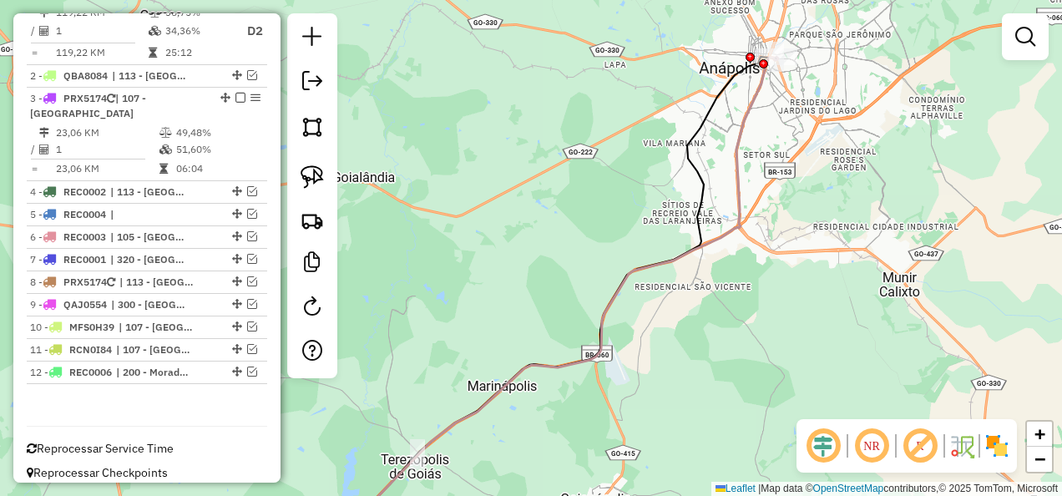
click at [836, 145] on div "Janela de atendimento Grade de atendimento Capacidade Transportadoras Veículos …" at bounding box center [531, 248] width 1062 height 496
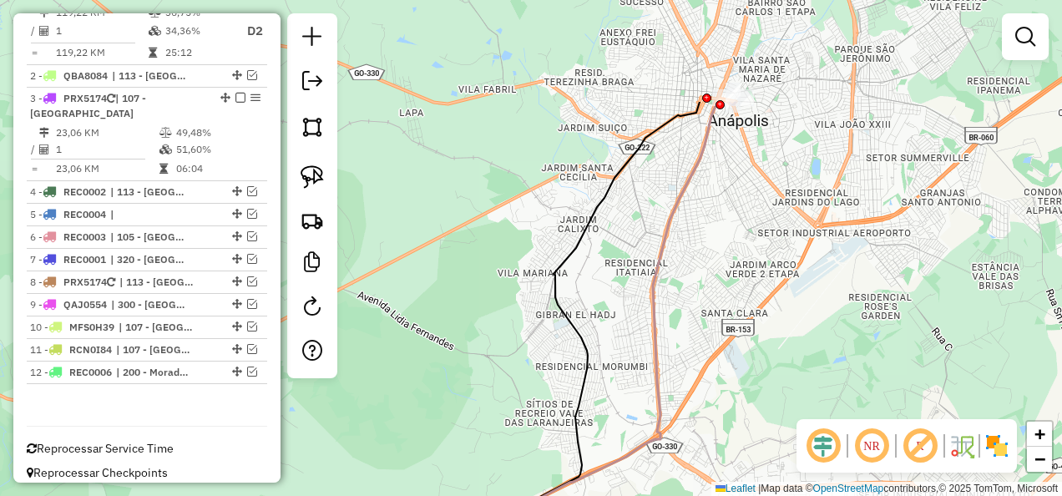
drag, startPoint x: 808, startPoint y: 136, endPoint x: 833, endPoint y: 306, distance: 171.3
click at [833, 306] on div "Janela de atendimento Grade de atendimento Capacidade Transportadoras Veículos …" at bounding box center [531, 248] width 1062 height 496
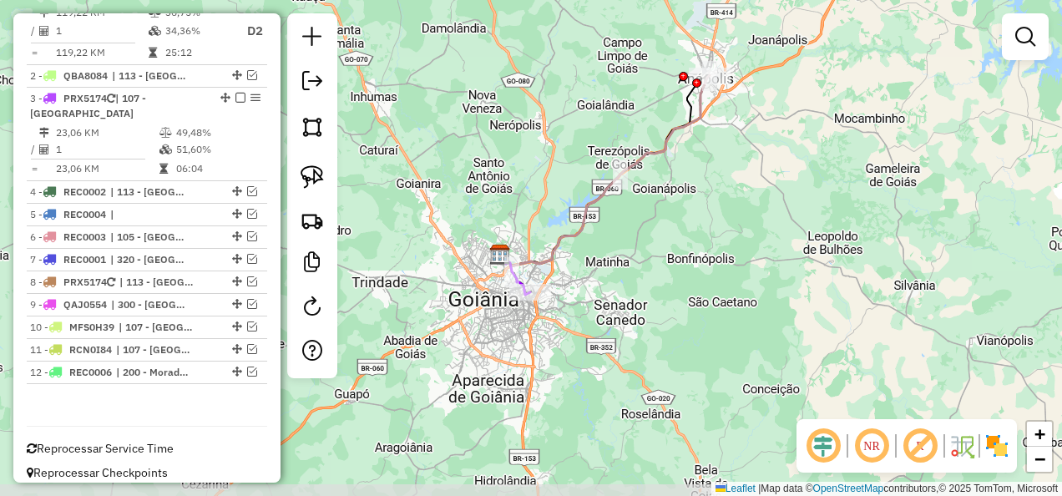
drag, startPoint x: 700, startPoint y: 306, endPoint x: 656, endPoint y: 130, distance: 181.5
click at [656, 130] on div "Janela de atendimento Grade de atendimento Capacidade Transportadoras Veículos …" at bounding box center [531, 248] width 1062 height 496
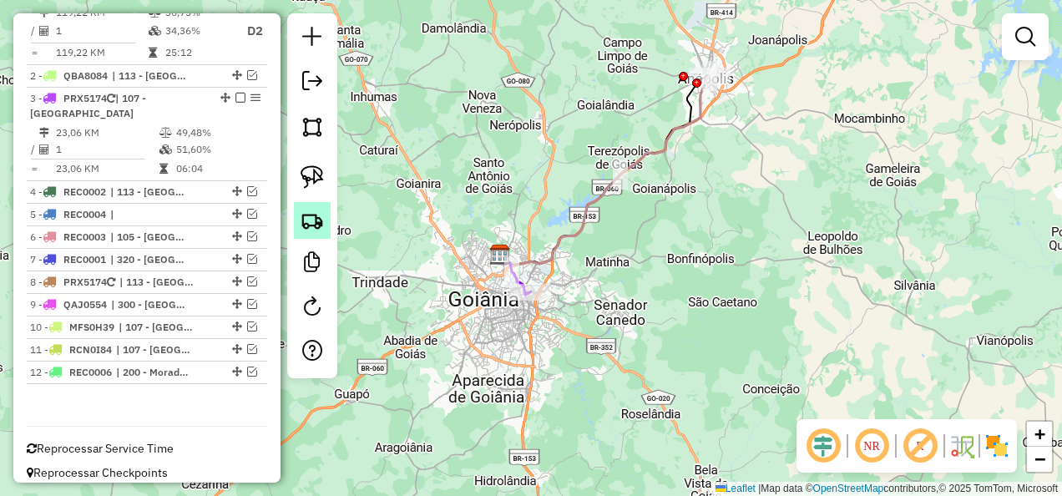
click at [323, 225] on img at bounding box center [312, 220] width 23 height 23
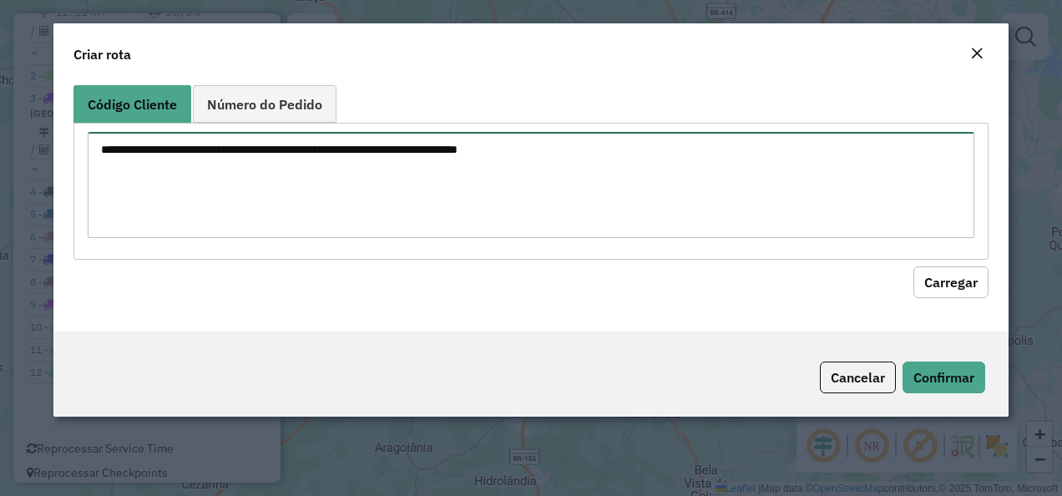
click at [381, 205] on textarea at bounding box center [532, 185] width 888 height 106
paste textarea "********"
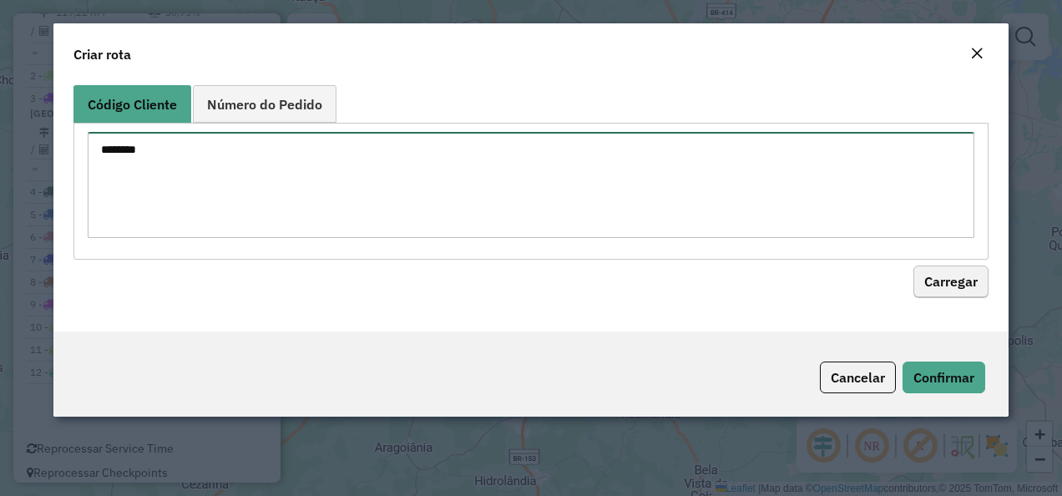
type textarea "********"
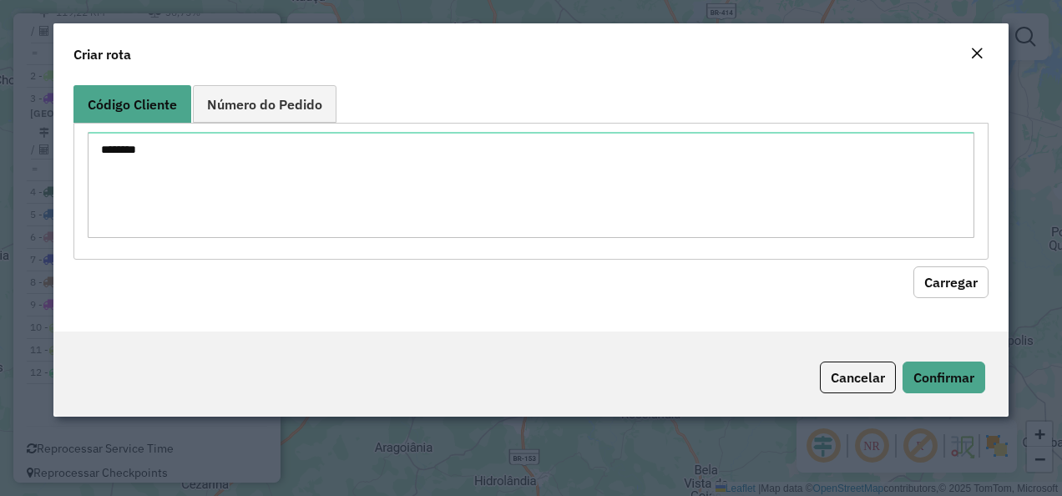
click at [954, 276] on button "Carregar" at bounding box center [950, 282] width 75 height 32
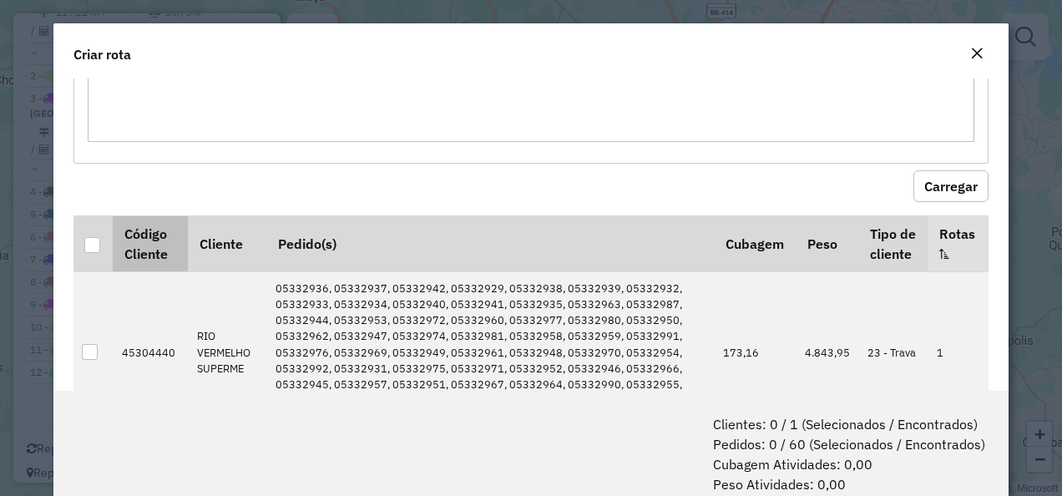
scroll to position [169, 0]
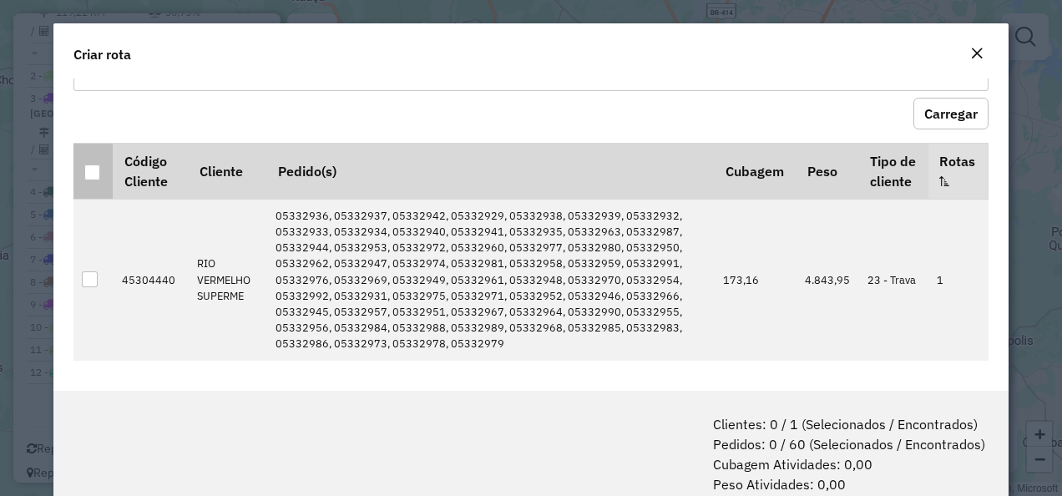
click at [85, 164] on div at bounding box center [92, 172] width 16 height 16
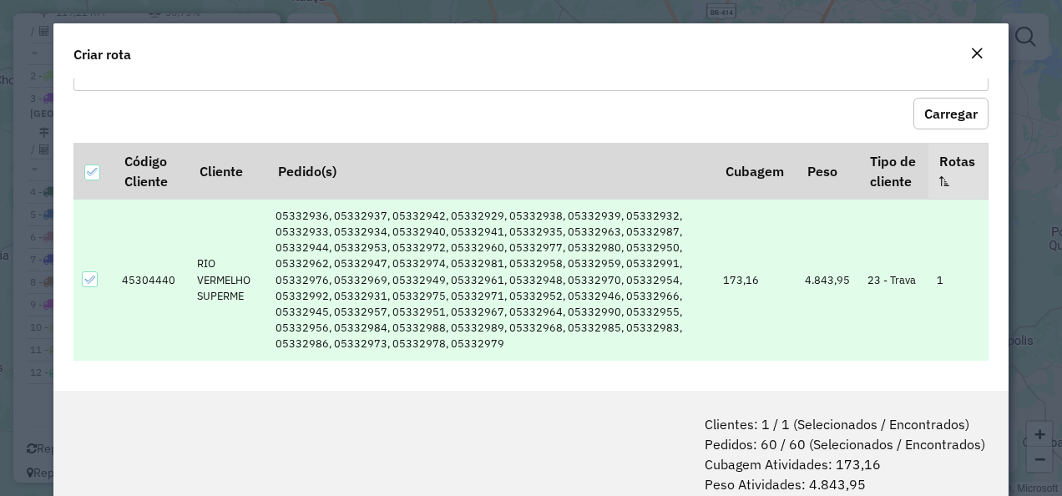
scroll to position [83, 0]
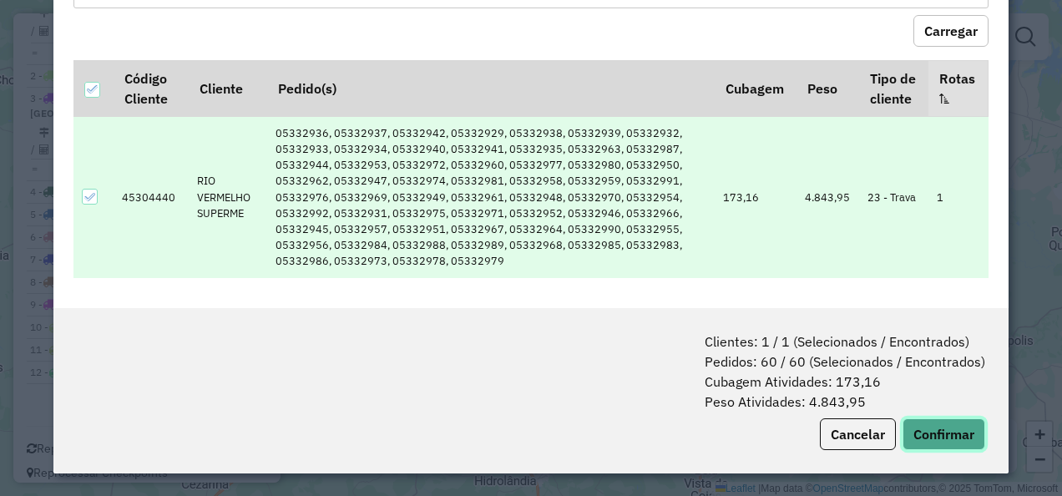
click at [934, 420] on button "Confirmar" at bounding box center [944, 434] width 83 height 32
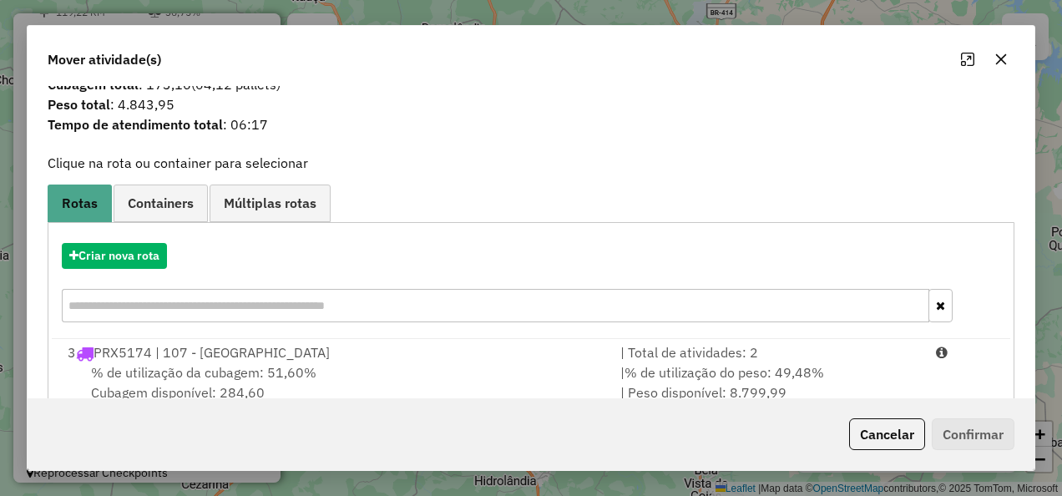
scroll to position [73, 0]
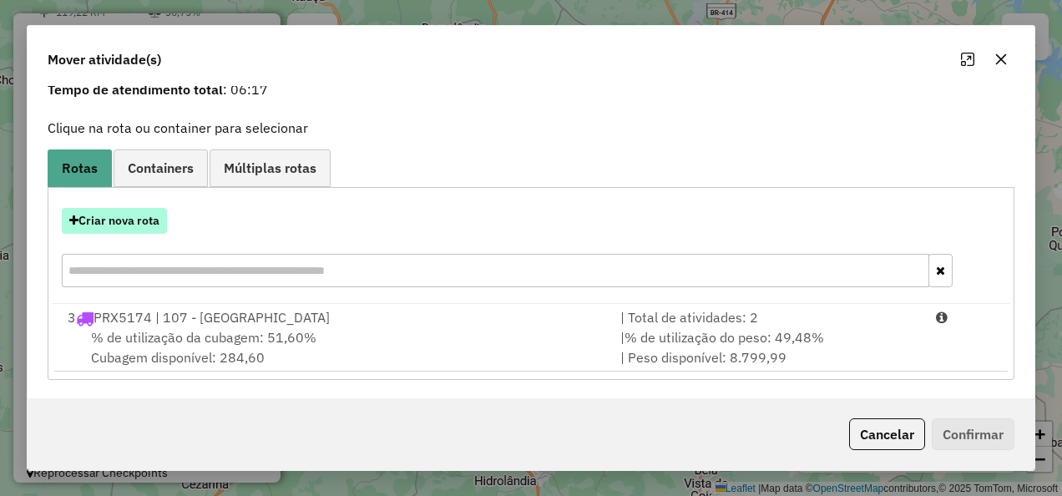
click at [97, 214] on button "Criar nova rota" at bounding box center [114, 221] width 105 height 26
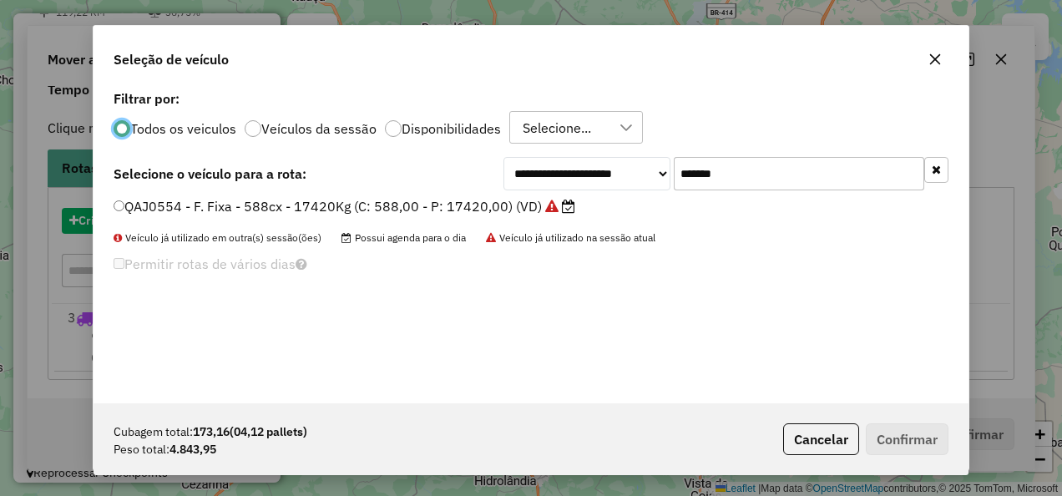
scroll to position [9, 5]
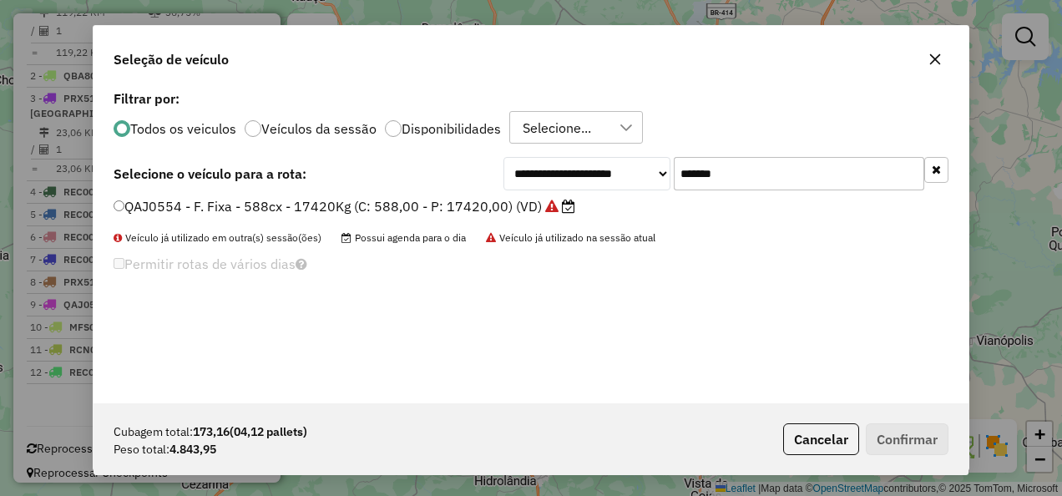
drag, startPoint x: 329, startPoint y: 181, endPoint x: 314, endPoint y: 184, distance: 15.2
click at [314, 184] on div "**********" at bounding box center [531, 173] width 835 height 33
paste input "text"
type input "*******"
click at [493, 202] on label "PRX5114 - F. Fixa - 588cx - 17420Kg (C: 588,00 - P: 17420,00) (VD)" at bounding box center [337, 206] width 446 height 20
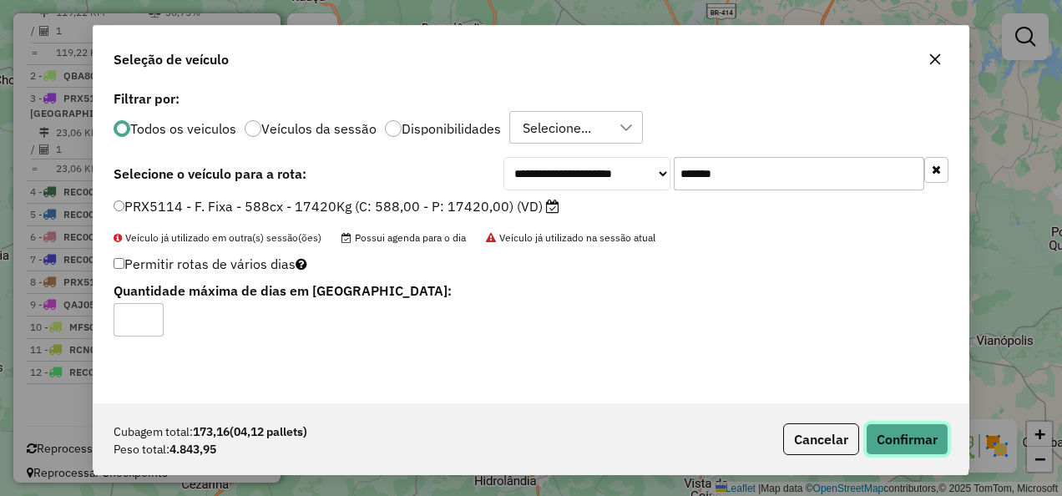
click at [884, 425] on button "Confirmar" at bounding box center [907, 439] width 83 height 32
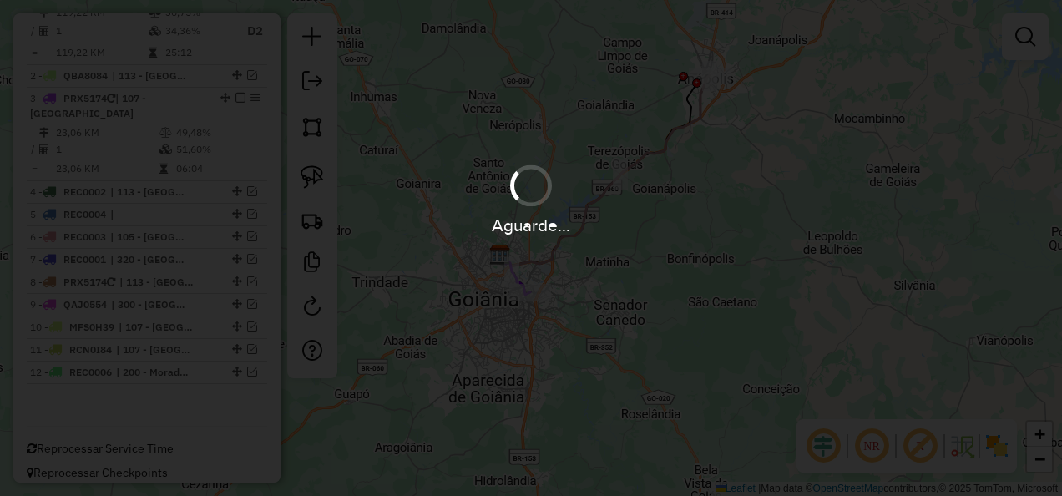
scroll to position [730, 0]
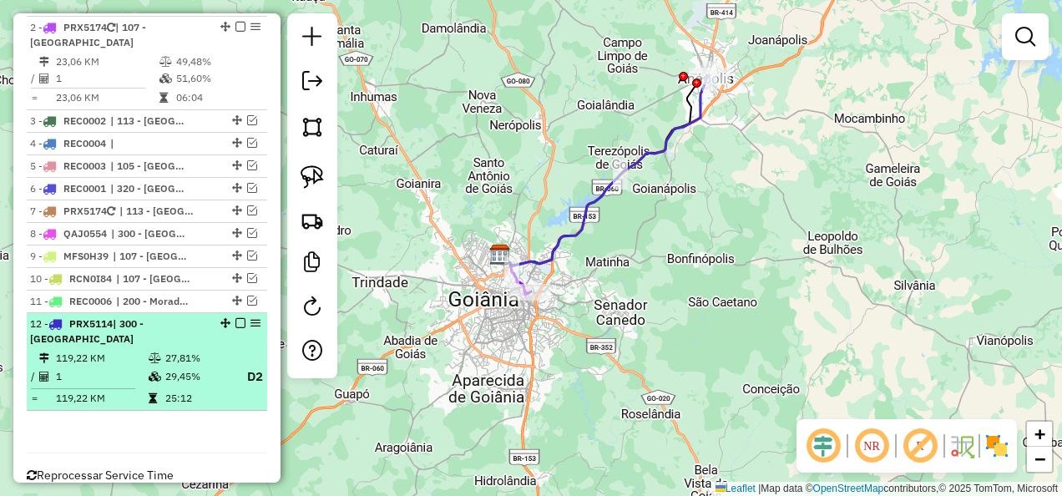
click at [235, 325] on em at bounding box center [240, 323] width 10 height 10
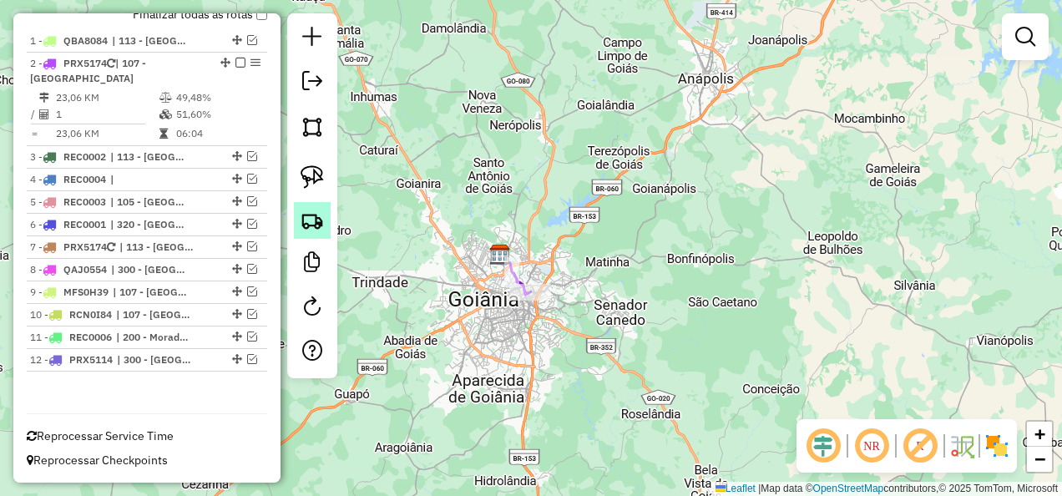
click at [313, 212] on img at bounding box center [312, 220] width 23 height 23
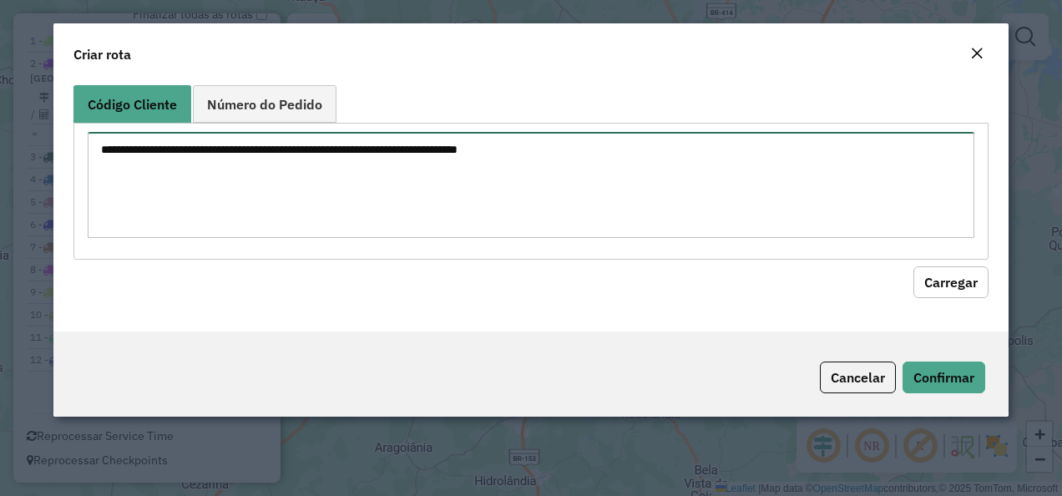
drag, startPoint x: 441, startPoint y: 187, endPoint x: 423, endPoint y: 213, distance: 31.7
click at [441, 187] on textarea at bounding box center [532, 185] width 888 height 106
paste textarea "********"
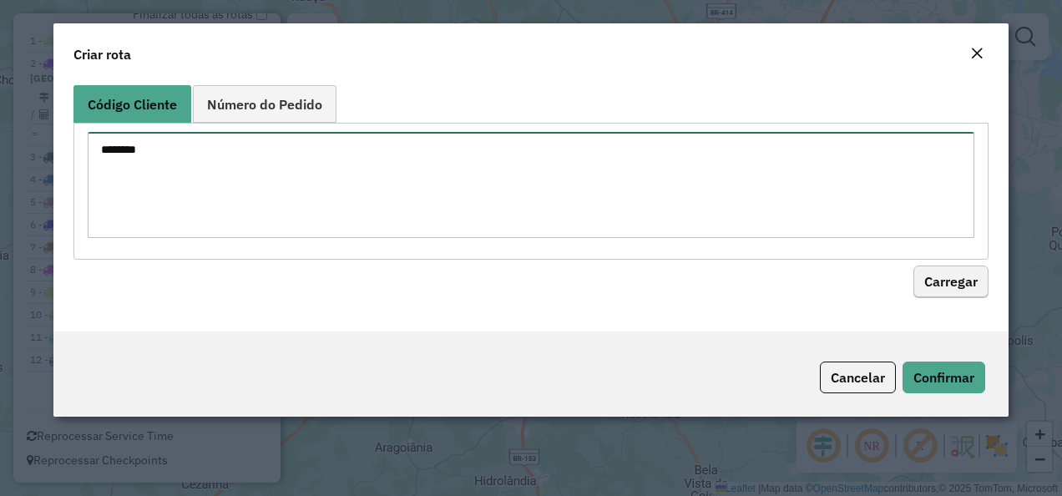
type textarea "********"
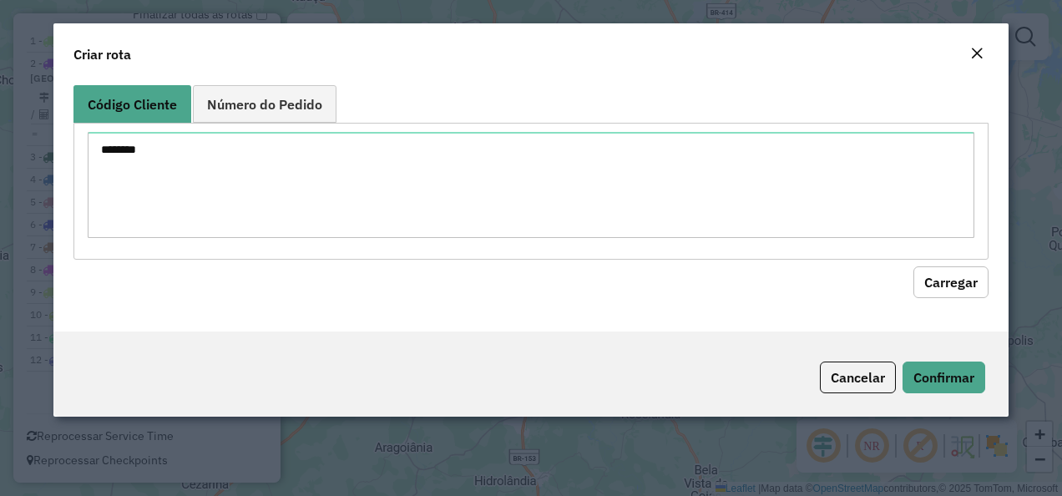
click at [930, 292] on button "Carregar" at bounding box center [950, 282] width 75 height 32
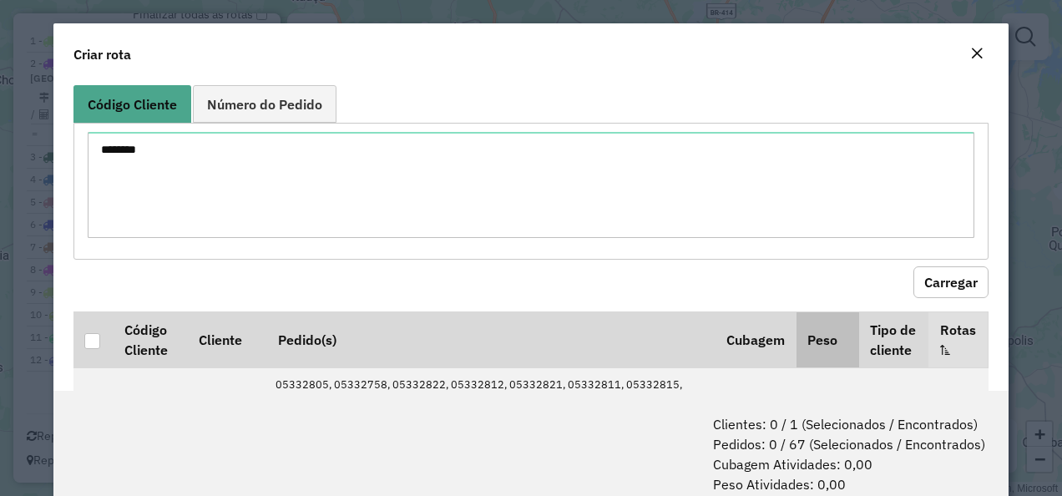
scroll to position [185, 0]
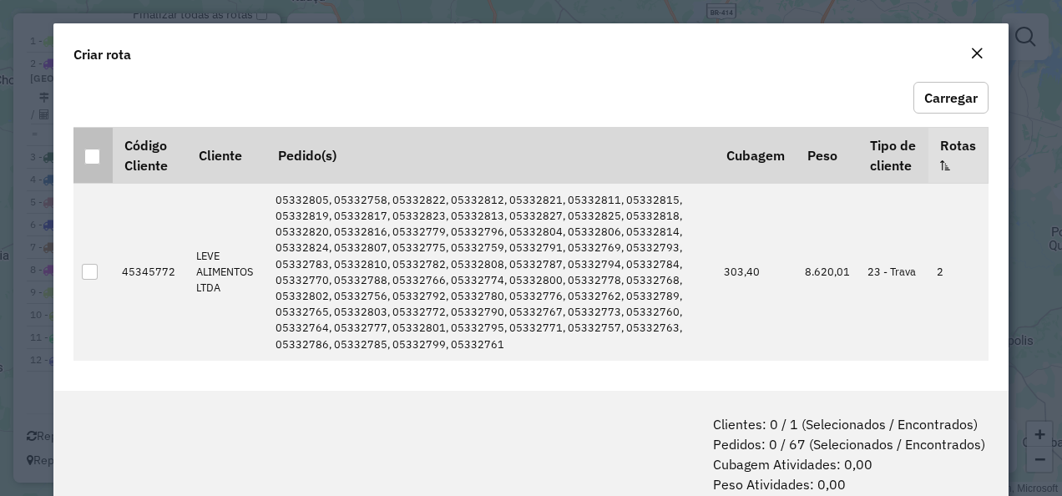
click at [85, 137] on th at bounding box center [92, 155] width 39 height 56
click at [95, 149] on div at bounding box center [92, 157] width 16 height 16
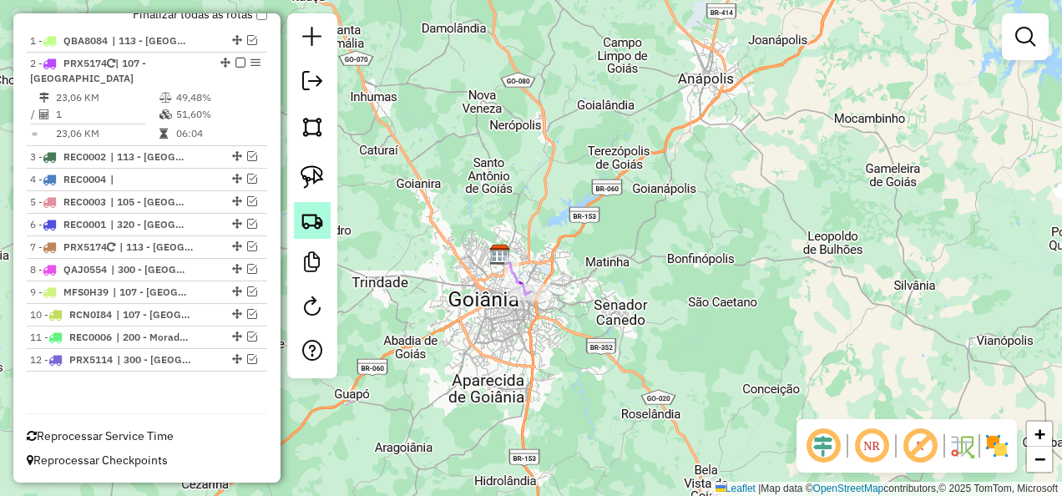
click at [309, 215] on img at bounding box center [312, 220] width 23 height 23
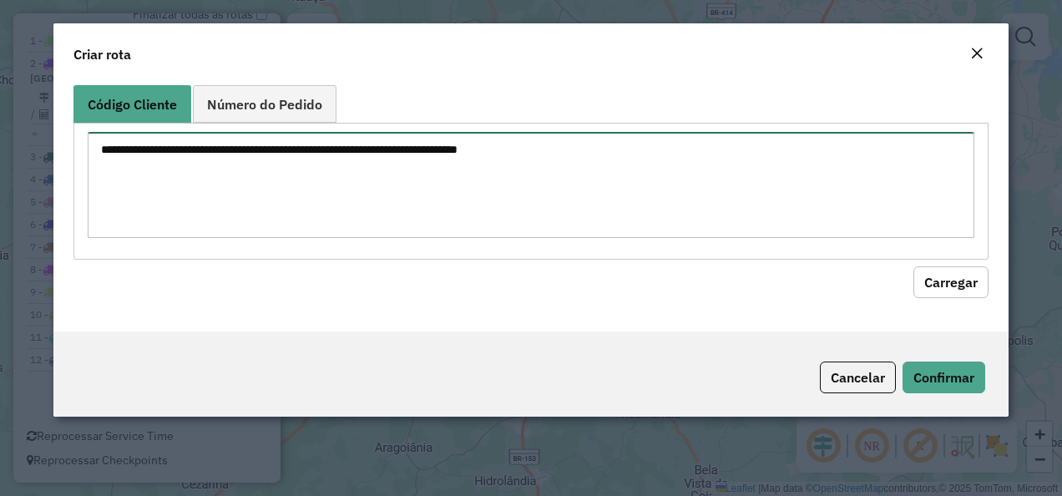
click at [523, 203] on textarea at bounding box center [532, 185] width 888 height 106
paste textarea "********"
type textarea "********"
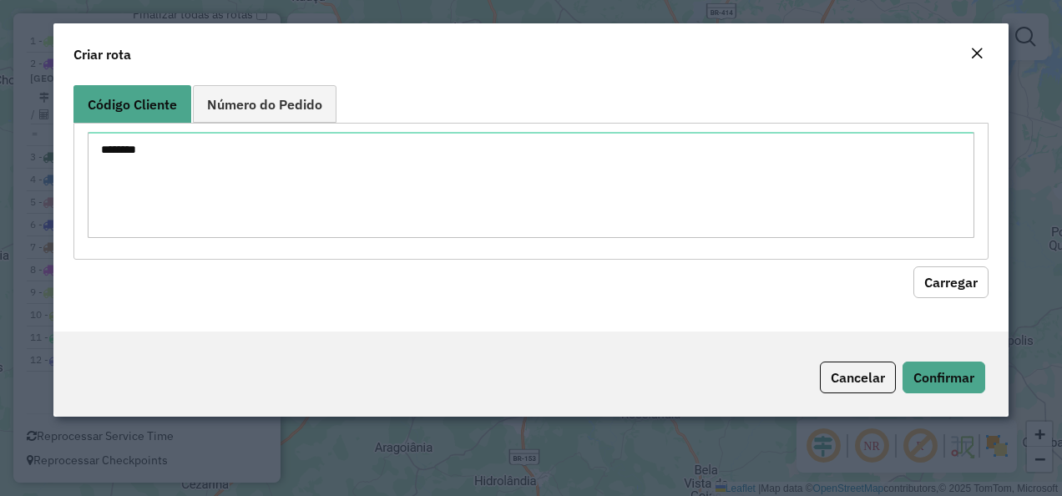
click at [932, 262] on hb-field-button "Carregar" at bounding box center [531, 279] width 916 height 38
click at [932, 270] on button "Carregar" at bounding box center [950, 282] width 75 height 32
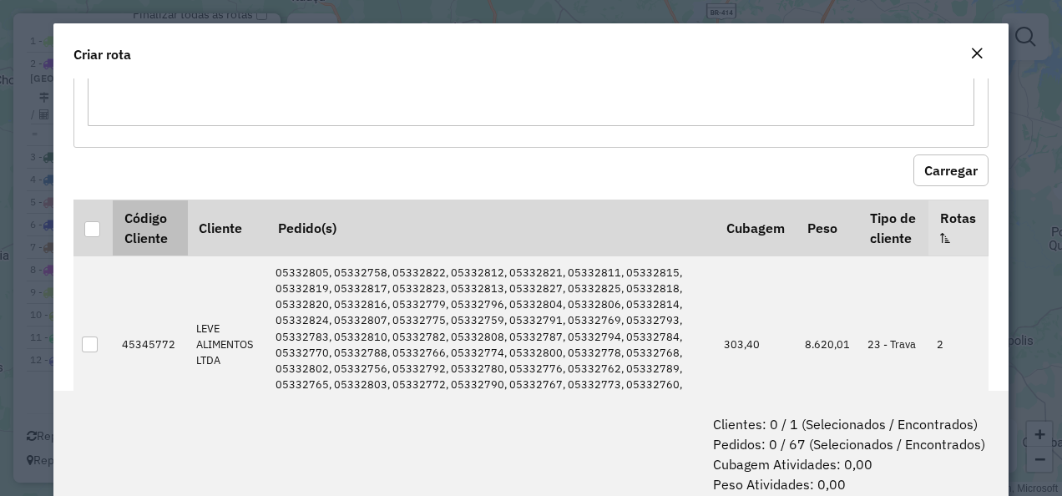
scroll to position [167, 0]
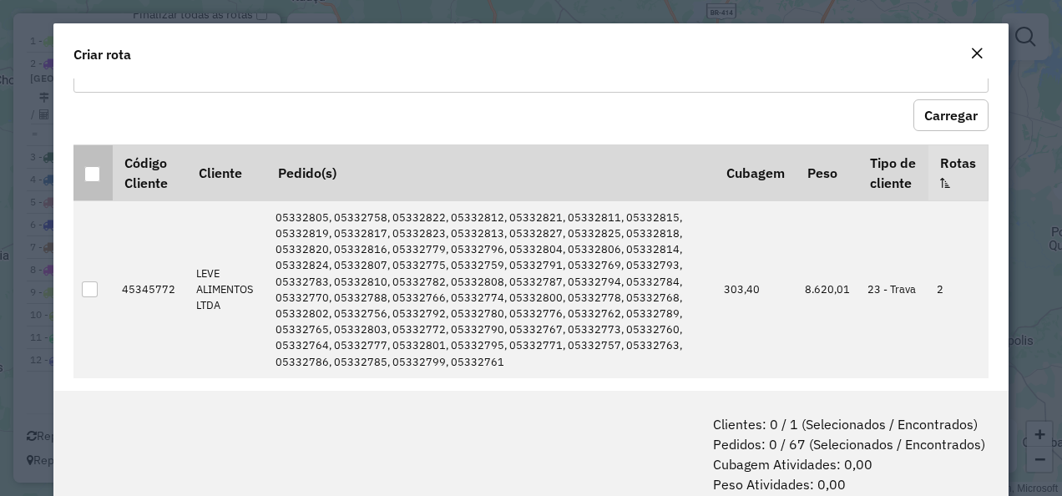
click at [103, 166] on th at bounding box center [92, 172] width 39 height 56
drag, startPoint x: 97, startPoint y: 166, endPoint x: 135, endPoint y: 170, distance: 38.6
click at [95, 167] on div at bounding box center [92, 174] width 16 height 16
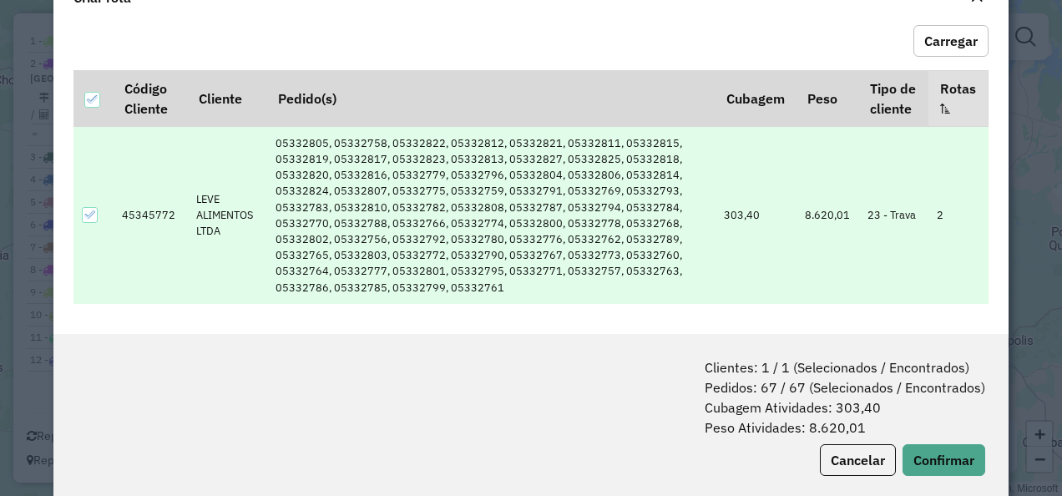
scroll to position [83, 0]
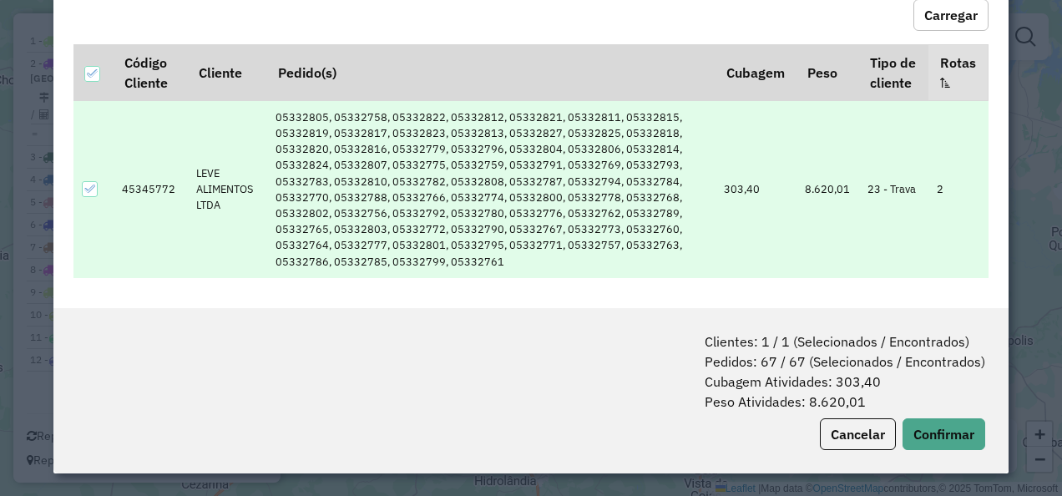
click at [935, 416] on div "Clientes: 1 / 1 (Selecionados / Encontrados) Pedidos: 67 / 67 (Selecionados / E…" at bounding box center [531, 390] width 956 height 165
click at [930, 426] on button "Confirmar" at bounding box center [944, 434] width 83 height 32
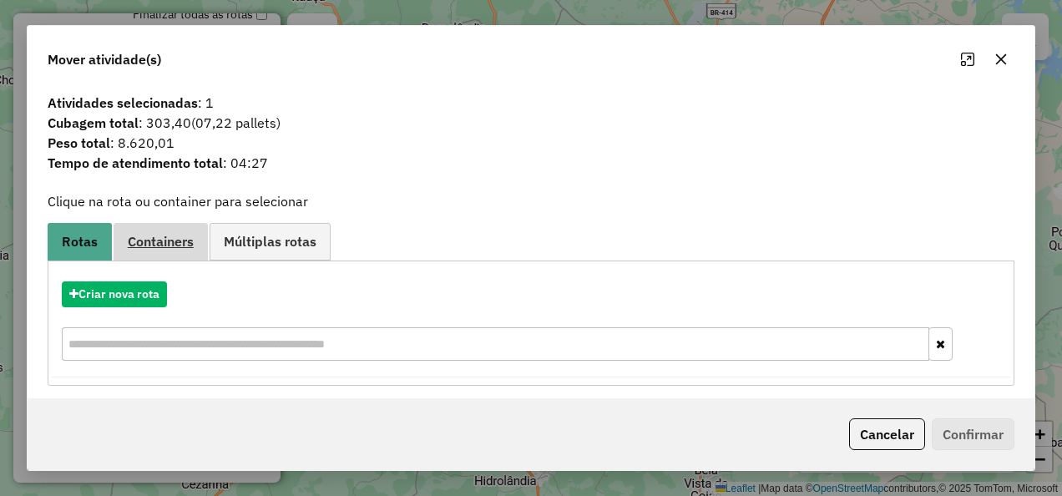
scroll to position [6, 0]
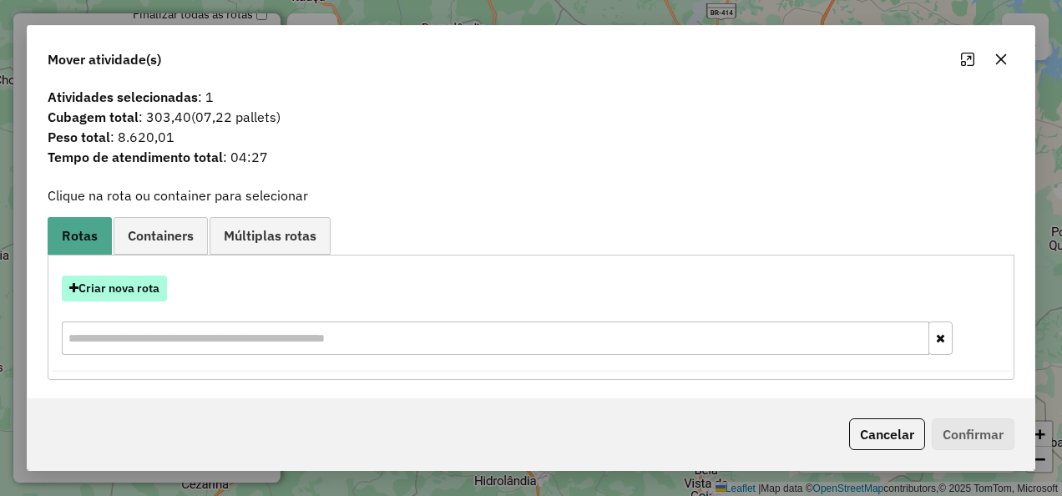
click at [134, 286] on button "Criar nova rota" at bounding box center [114, 289] width 105 height 26
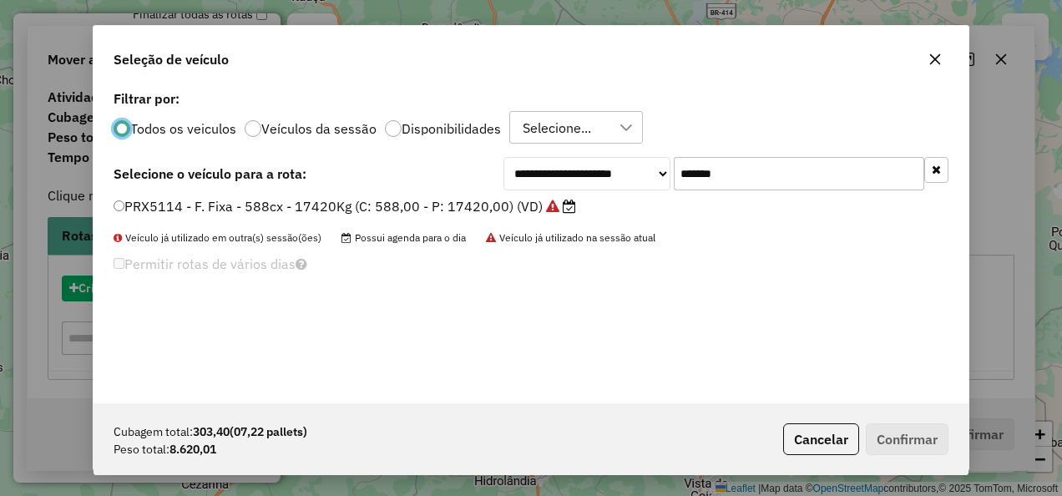
scroll to position [9, 5]
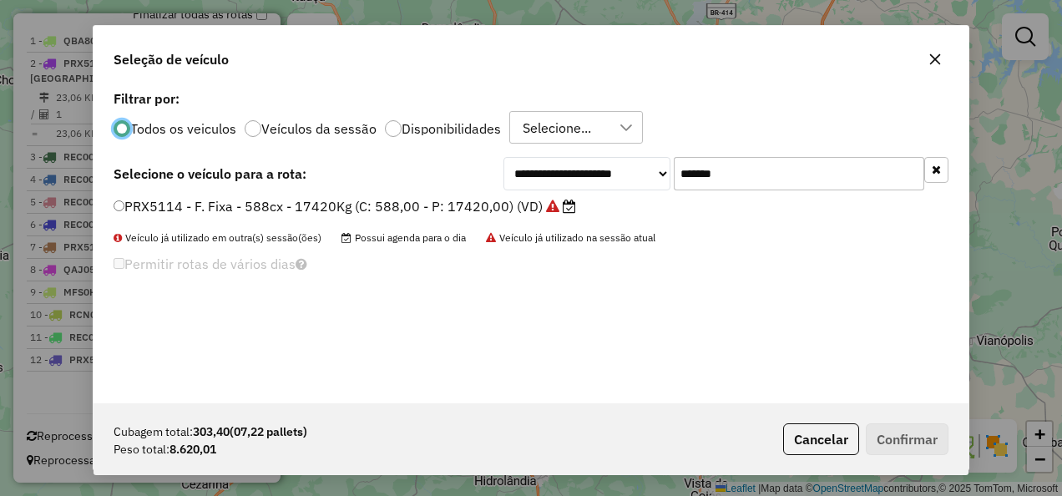
click at [421, 180] on div "**********" at bounding box center [531, 173] width 835 height 33
paste input "text"
type input "*******"
click at [402, 211] on label "PRX5054 - F. Fixa - 588cx - 17420Kg (C: 588,00 - P: 17420,00) (VD)" at bounding box center [337, 206] width 446 height 20
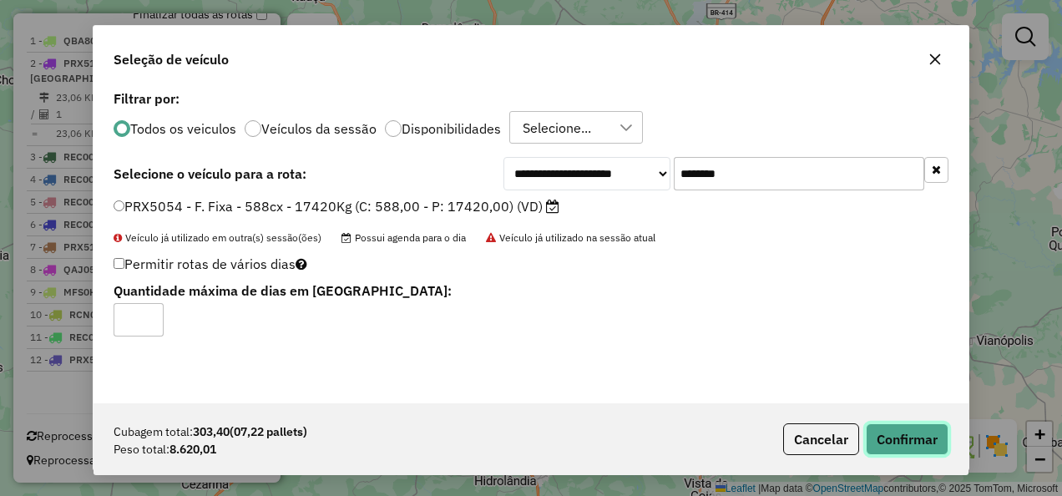
click at [898, 436] on button "Confirmar" at bounding box center [907, 439] width 83 height 32
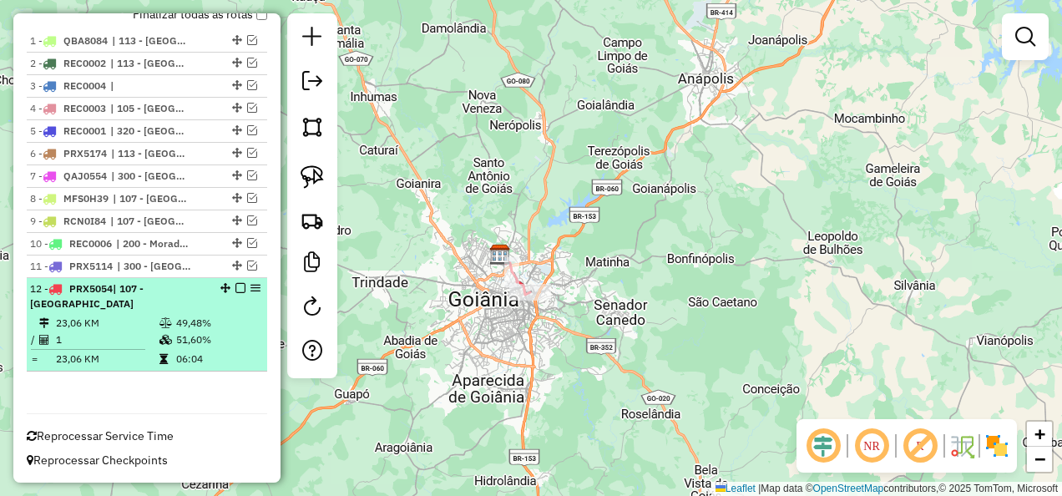
click at [159, 316] on td at bounding box center [167, 323] width 17 height 17
select select "**********"
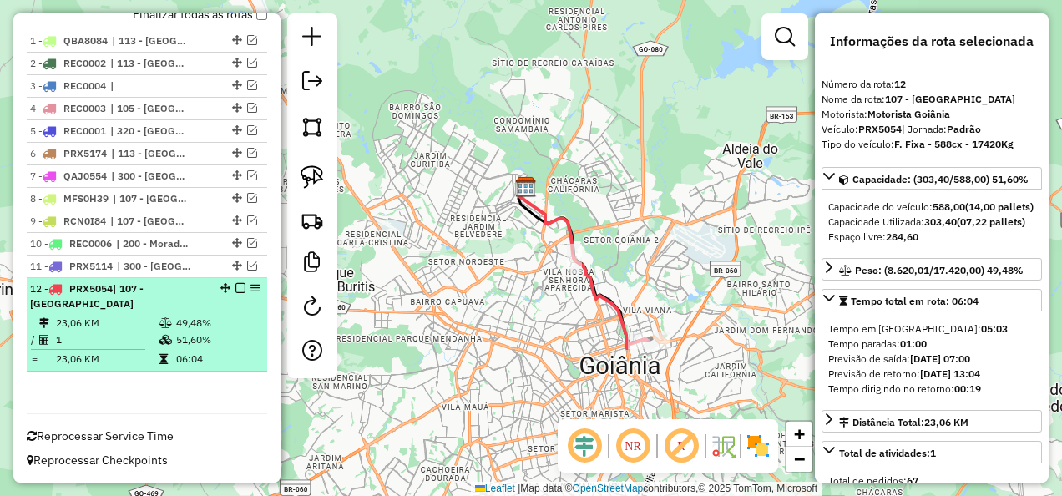
click at [235, 293] on em at bounding box center [240, 288] width 10 height 10
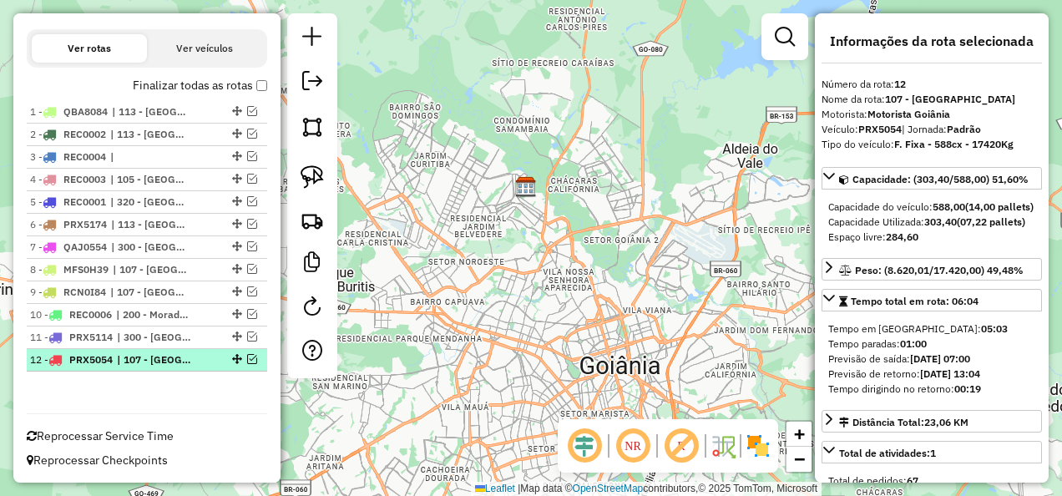
scroll to position [640, 0]
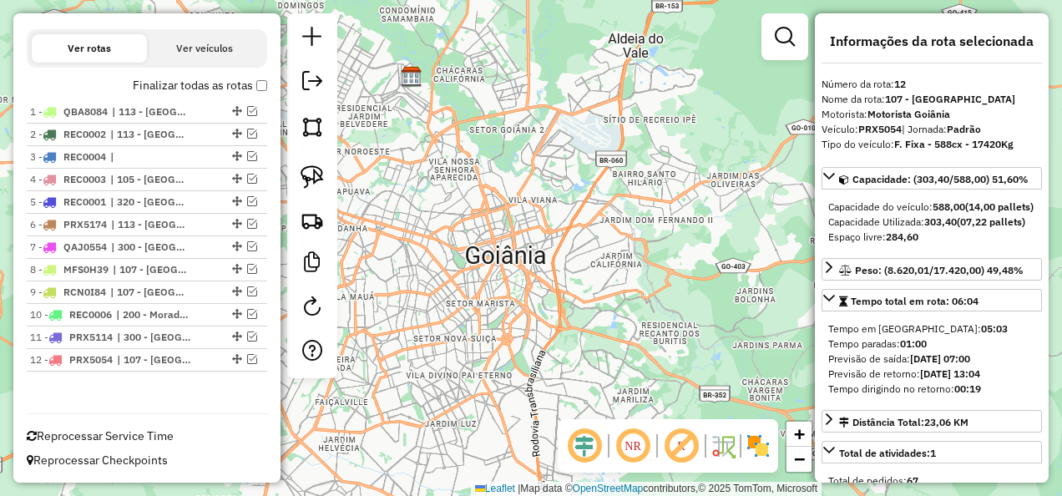
drag, startPoint x: 741, startPoint y: 286, endPoint x: 627, endPoint y: 175, distance: 158.9
click at [627, 175] on div "Janela de atendimento Grade de atendimento Capacidade Transportadoras Veículos …" at bounding box center [531, 248] width 1062 height 496
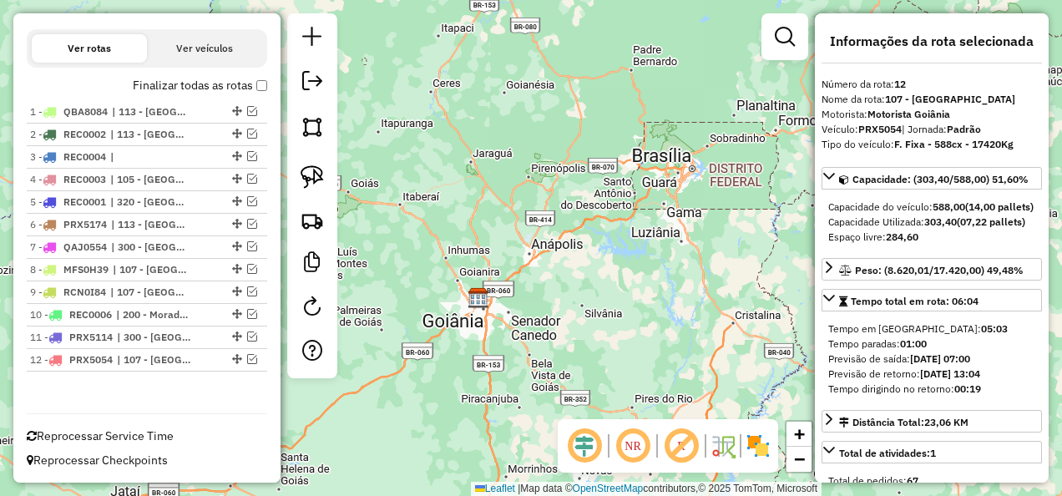
drag, startPoint x: 701, startPoint y: 249, endPoint x: 572, endPoint y: 332, distance: 154.0
click at [572, 332] on div "Janela de atendimento Grade de atendimento Capacidade Transportadoras Veículos …" at bounding box center [531, 248] width 1062 height 496
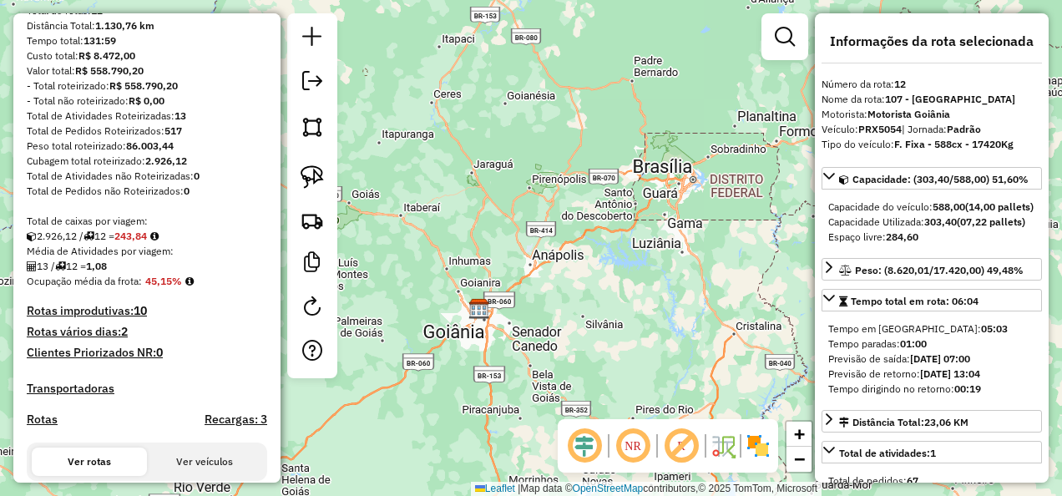
scroll to position [251, 0]
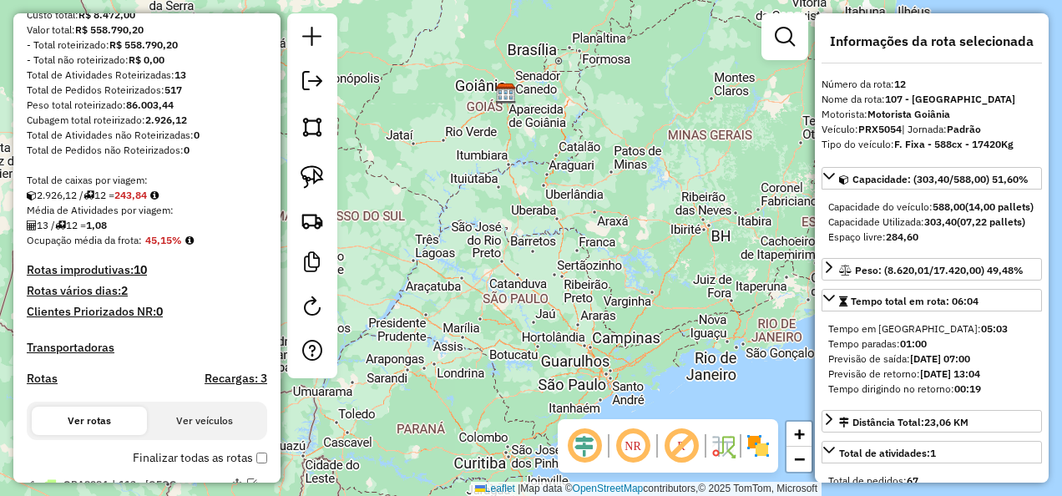
drag, startPoint x: 736, startPoint y: 302, endPoint x: 726, endPoint y: 125, distance: 177.3
click at [726, 125] on div "Janela de atendimento Grade de atendimento Capacidade Transportadoras Veículos …" at bounding box center [531, 248] width 1062 height 496
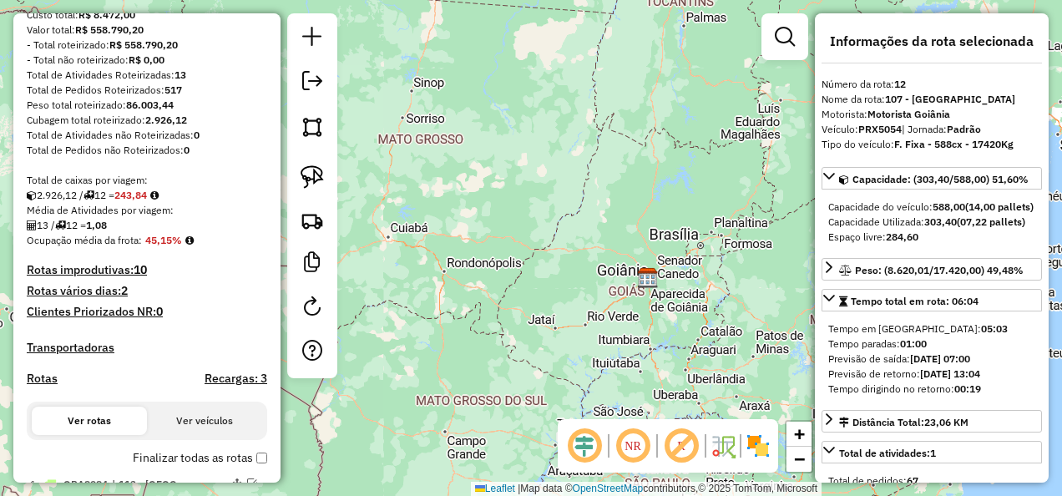
drag, startPoint x: 701, startPoint y: 215, endPoint x: 783, endPoint y: 287, distance: 110.0
click at [783, 287] on div "Janela de atendimento Grade de atendimento Capacidade Transportadoras Veículos …" at bounding box center [531, 248] width 1062 height 496
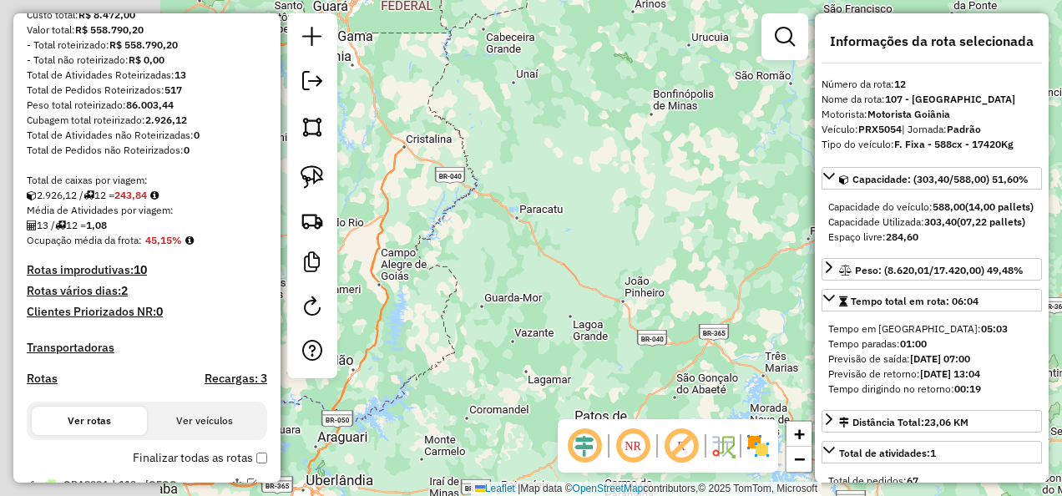
drag, startPoint x: 565, startPoint y: 182, endPoint x: 795, endPoint y: 199, distance: 230.2
click at [798, 197] on div "Janela de atendimento Grade de atendimento Capacidade Transportadoras Veículos …" at bounding box center [531, 248] width 1062 height 496
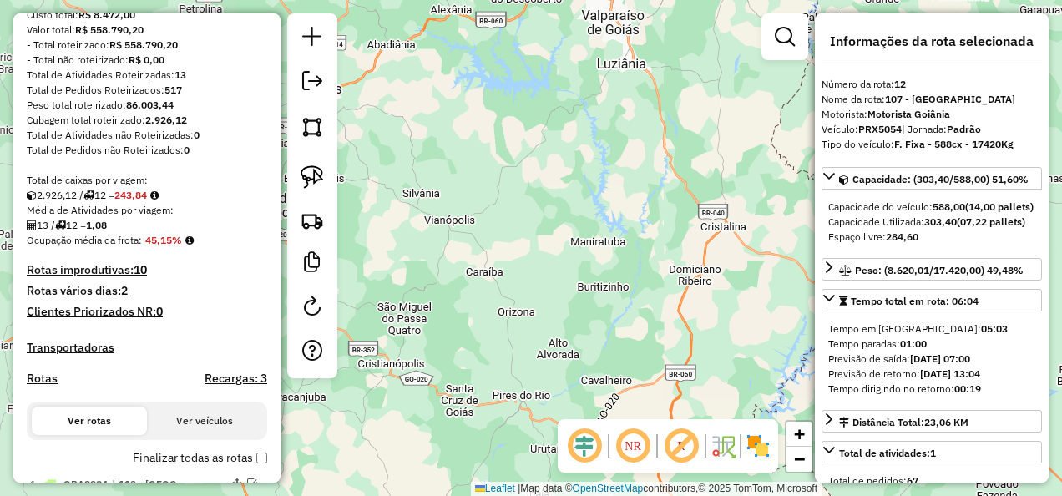
click at [922, 276] on hb-router-mapa "Informações da Sessão 1228692 - 05/08/2025 Modo simulação Criação: 12/08/2025 1…" at bounding box center [531, 248] width 1062 height 496
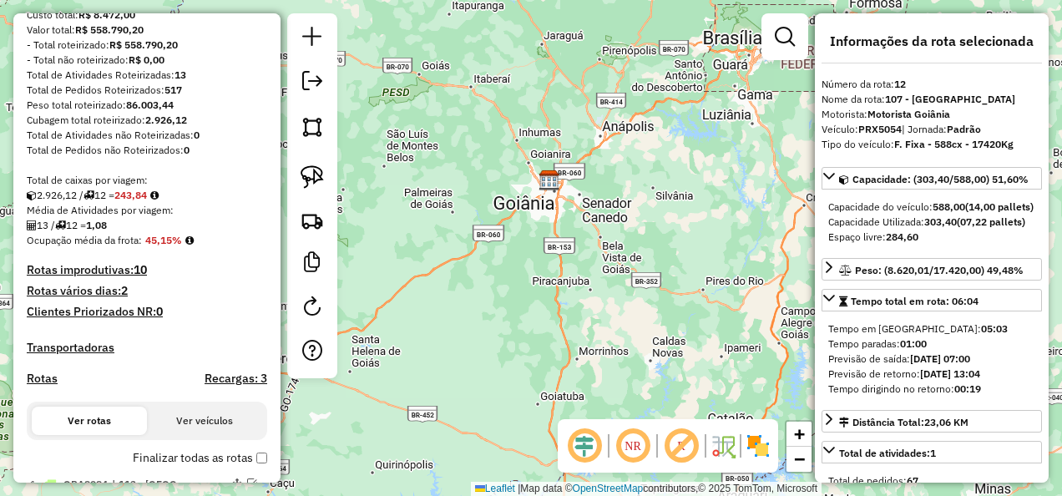
click at [621, 153] on div "Janela de atendimento Grade de atendimento Capacidade Transportadoras Veículos …" at bounding box center [531, 248] width 1062 height 496
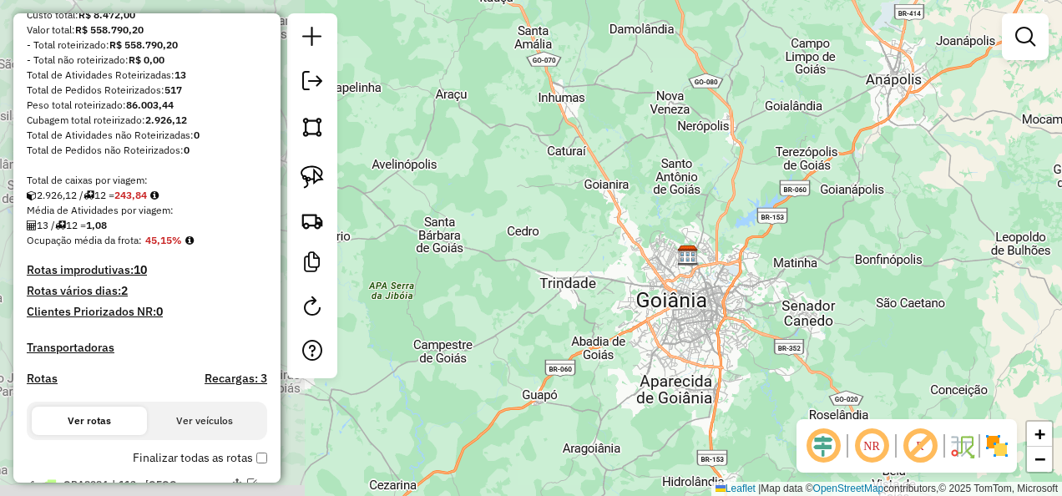
drag, startPoint x: 558, startPoint y: 210, endPoint x: 595, endPoint y: 204, distance: 37.2
click at [893, 190] on div "Janela de atendimento Grade de atendimento Capacidade Transportadoras Veículos …" at bounding box center [531, 248] width 1062 height 496
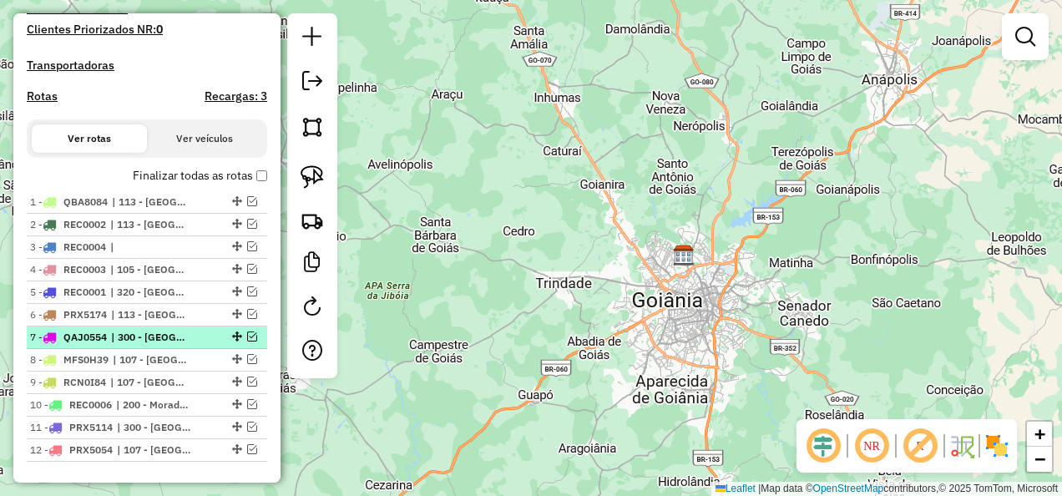
scroll to position [640, 0]
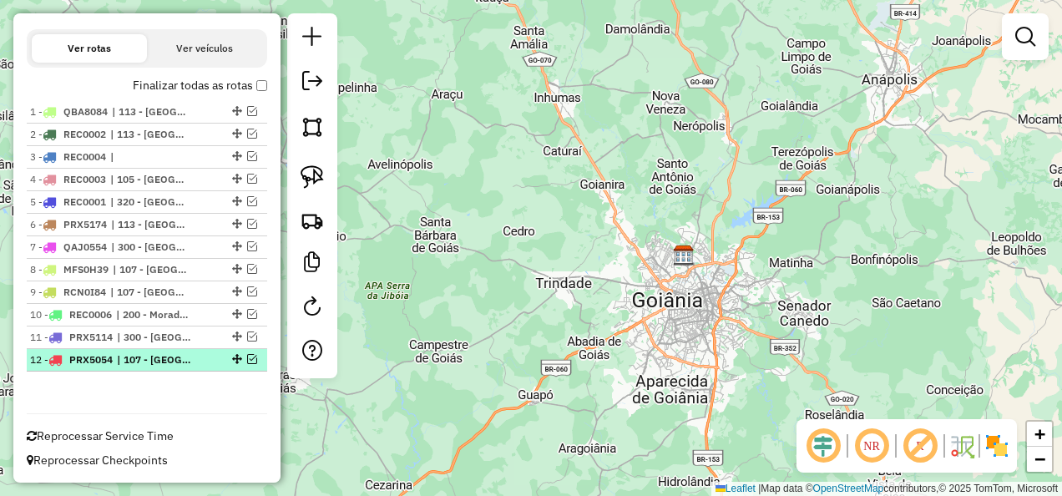
click at [248, 357] on em at bounding box center [252, 359] width 10 height 10
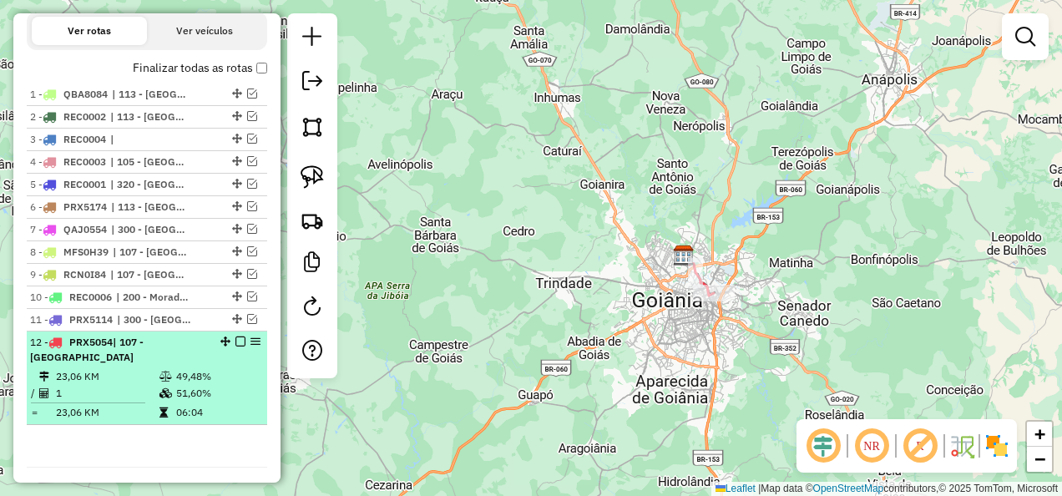
click at [235, 347] on em at bounding box center [240, 342] width 10 height 10
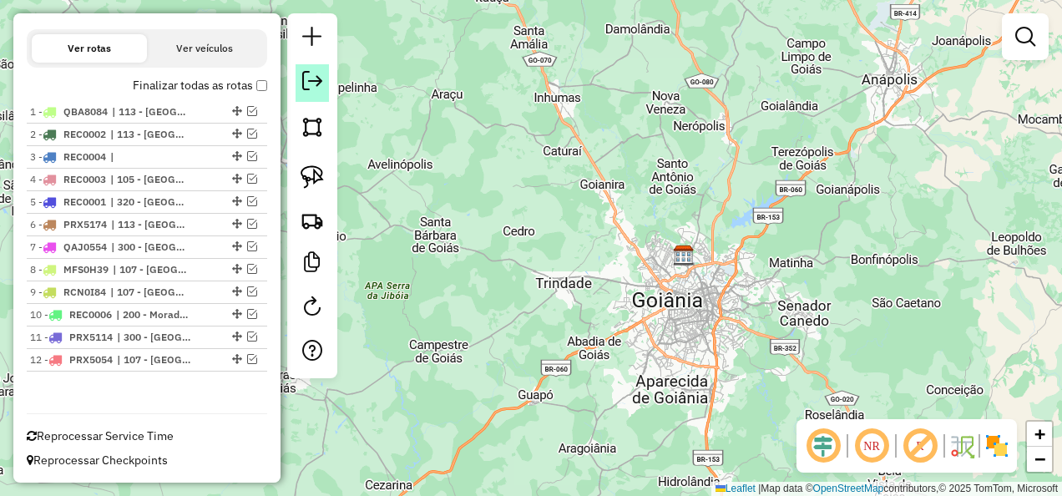
click at [315, 72] on em at bounding box center [312, 81] width 20 height 20
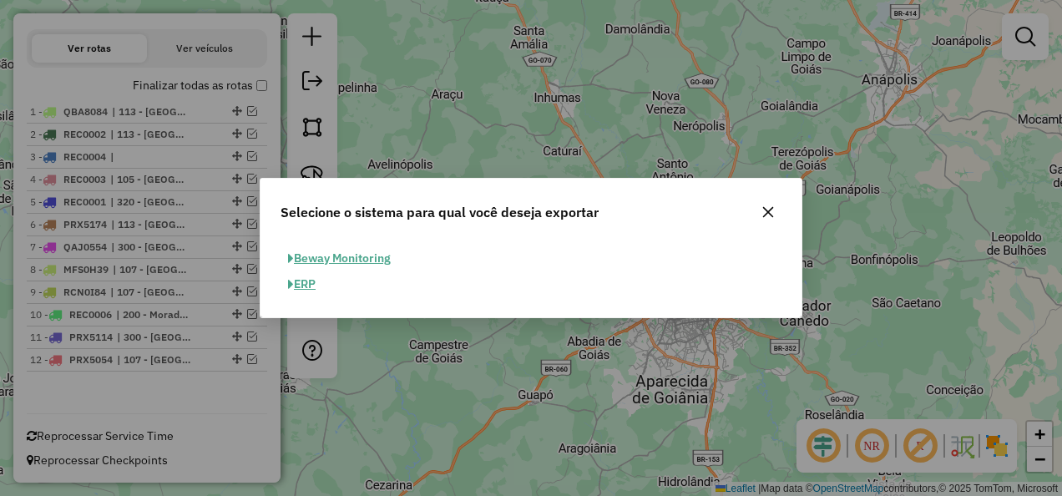
click at [315, 281] on button "ERP" at bounding box center [302, 284] width 43 height 26
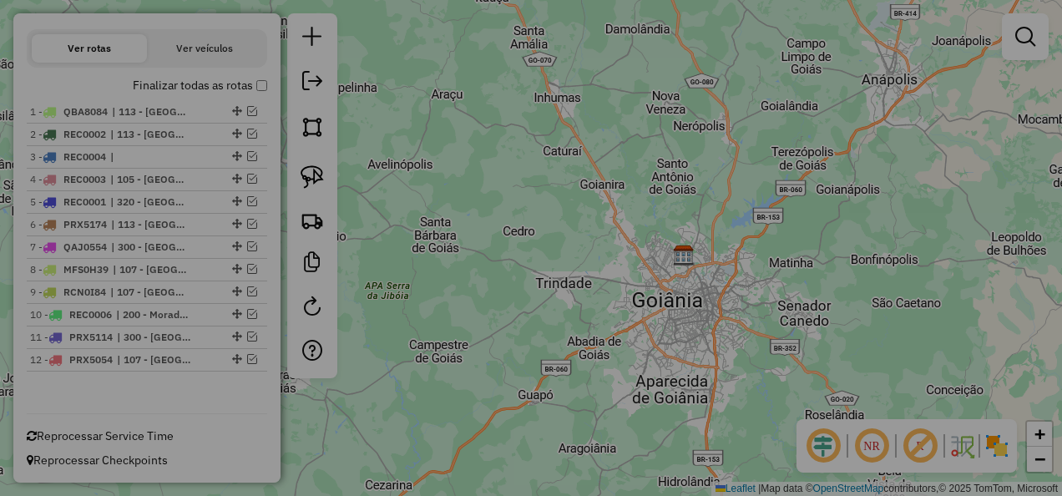
select select "**"
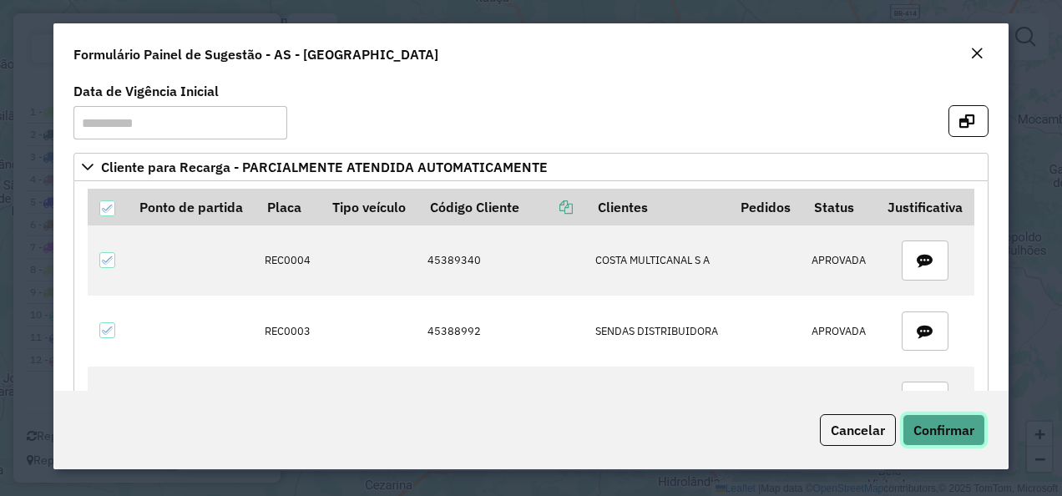
click at [955, 438] on span "Confirmar" at bounding box center [943, 430] width 61 height 17
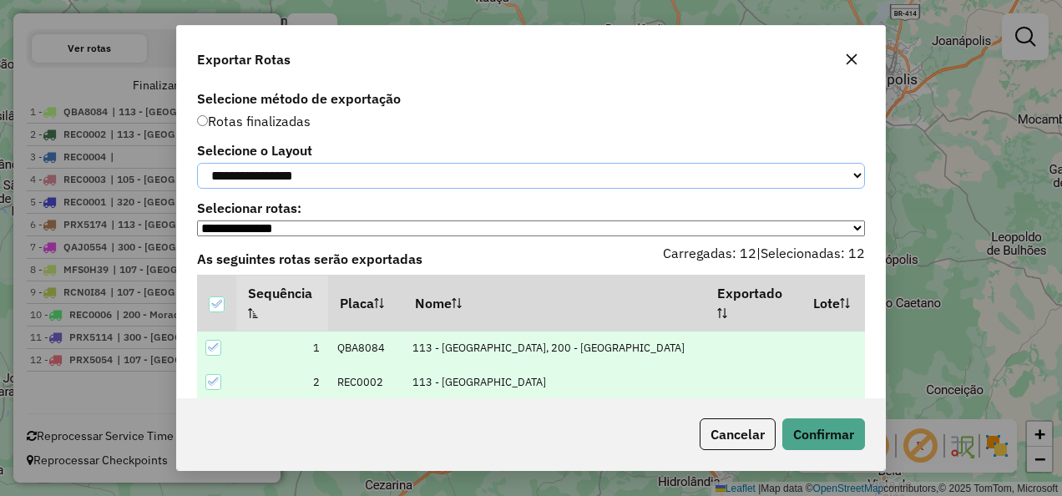
click at [338, 180] on select "**********" at bounding box center [531, 176] width 668 height 26
select select "*********"
click at [197, 163] on select "**********" at bounding box center [531, 176] width 668 height 26
click at [814, 424] on button "Confirmar" at bounding box center [823, 434] width 83 height 32
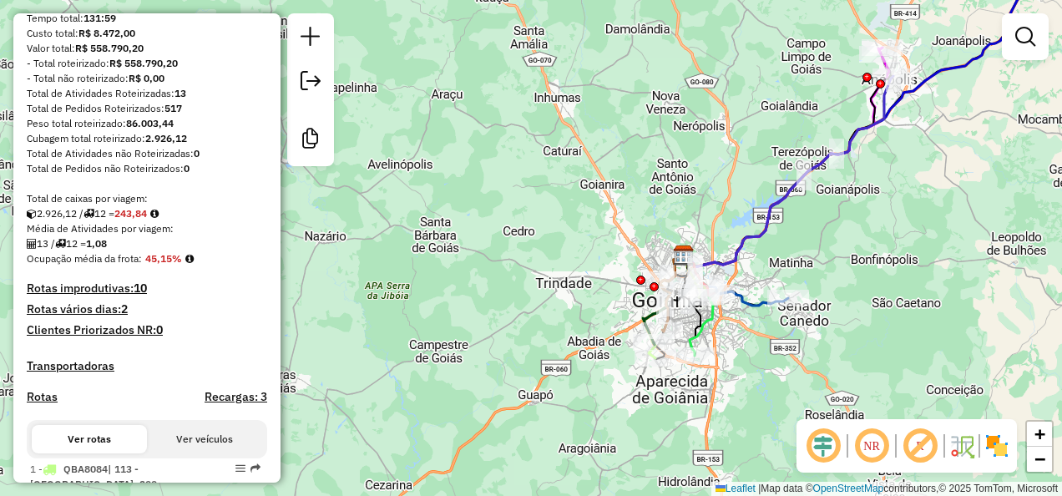
scroll to position [329, 0]
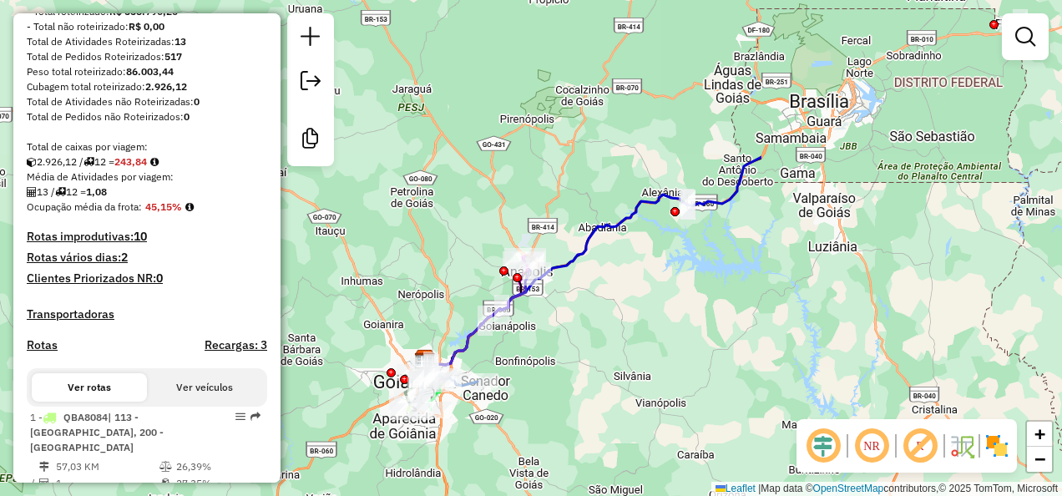
drag, startPoint x: 985, startPoint y: 302, endPoint x: 579, endPoint y: 373, distance: 412.8
click at [579, 373] on div "Janela de atendimento Grade de atendimento Capacidade Transportadoras Veículos …" at bounding box center [531, 248] width 1062 height 496
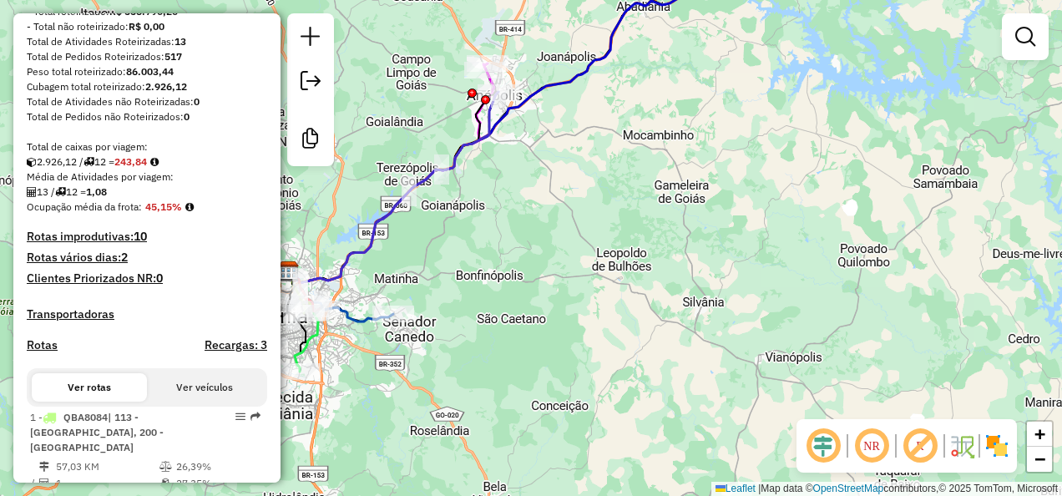
drag, startPoint x: 535, startPoint y: 339, endPoint x: 810, endPoint y: 336, distance: 274.7
click at [810, 336] on div "Janela de atendimento Grade de atendimento Capacidade Transportadoras Veículos …" at bounding box center [531, 248] width 1062 height 496
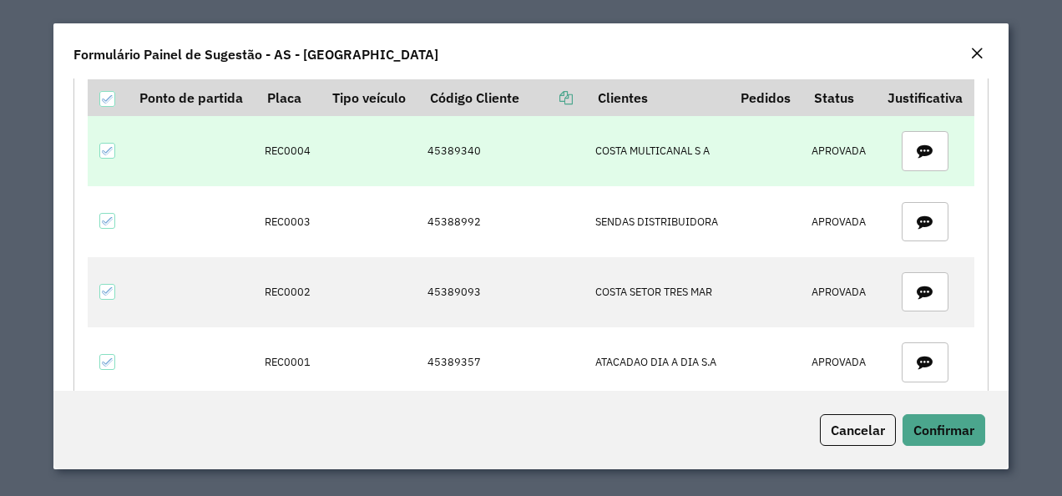
scroll to position [84, 0]
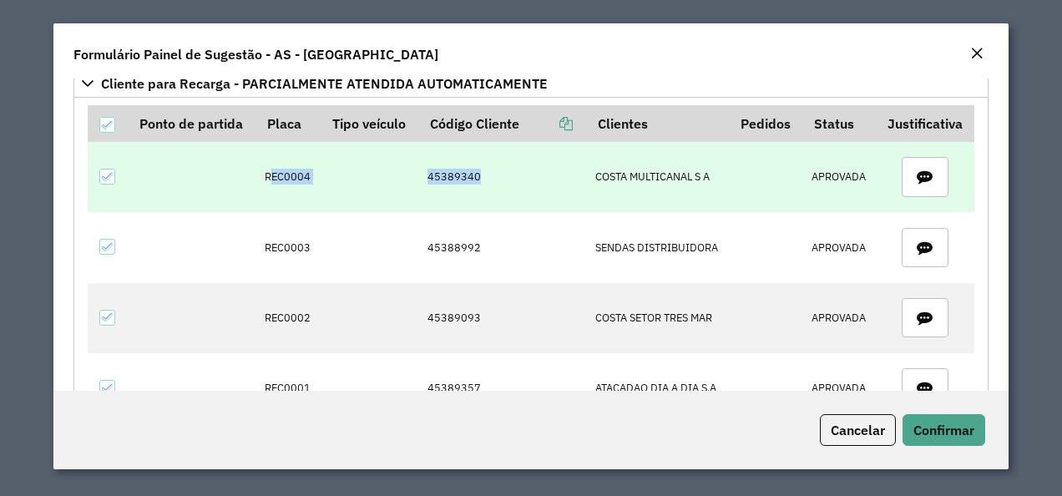
drag, startPoint x: 473, startPoint y: 172, endPoint x: 266, endPoint y: 172, distance: 206.2
click at [266, 172] on tr "REC0004 45389340 COSTA MULTICANAL S A APROVADA" at bounding box center [531, 177] width 887 height 70
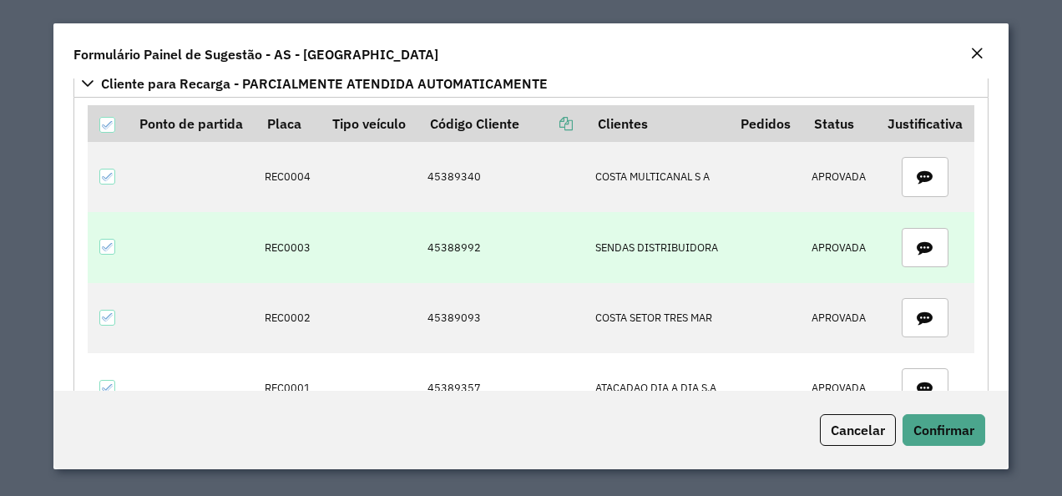
drag, startPoint x: 266, startPoint y: 172, endPoint x: 491, endPoint y: 218, distance: 229.3
click at [491, 218] on td "45388992" at bounding box center [502, 247] width 168 height 70
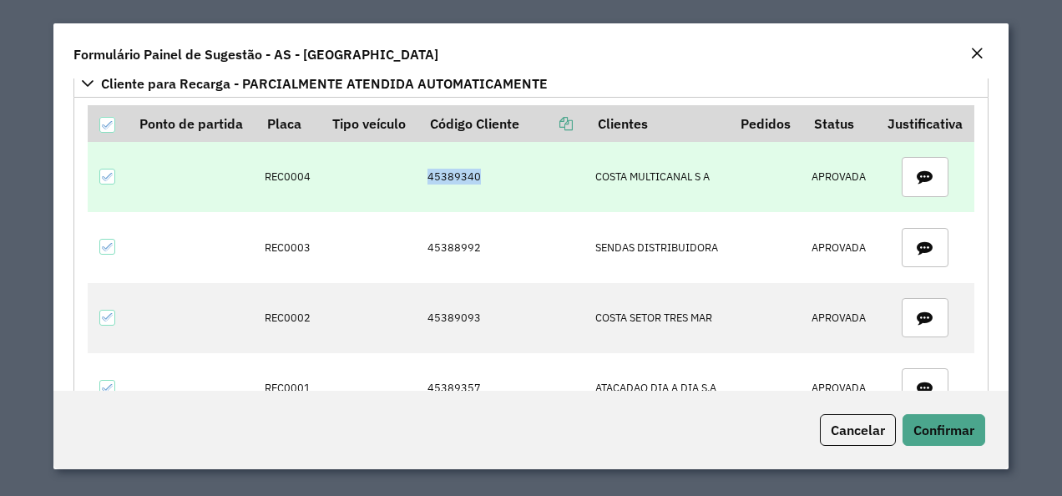
drag, startPoint x: 482, startPoint y: 181, endPoint x: 411, endPoint y: 176, distance: 71.2
click at [411, 176] on tr "REC0004 45389340 COSTA MULTICANAL S A APROVADA" at bounding box center [531, 177] width 887 height 70
copy tr "45389340"
drag, startPoint x: 261, startPoint y: 173, endPoint x: 317, endPoint y: 182, distance: 57.5
click at [317, 182] on tr "REC0004 45389340 COSTA MULTICANAL S A APROVADA" at bounding box center [531, 177] width 887 height 70
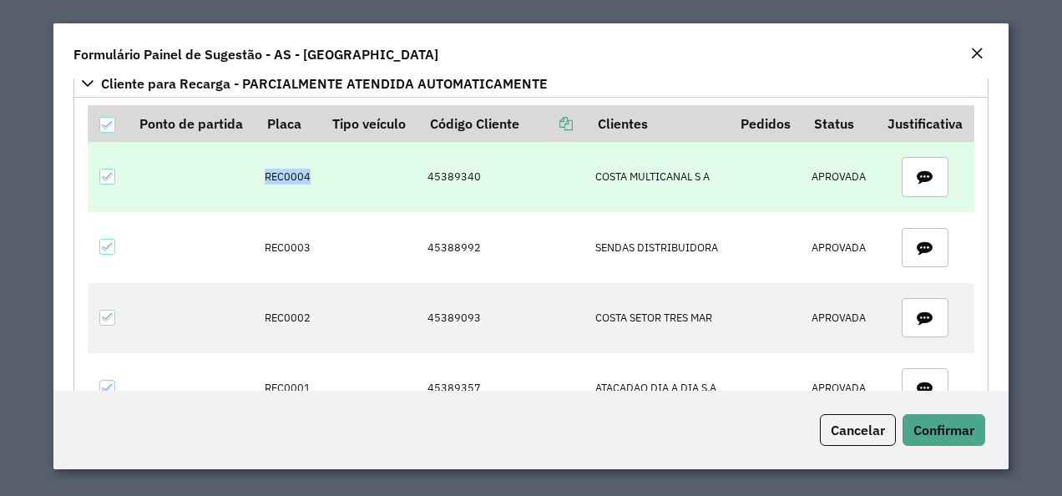
copy td "REC0004"
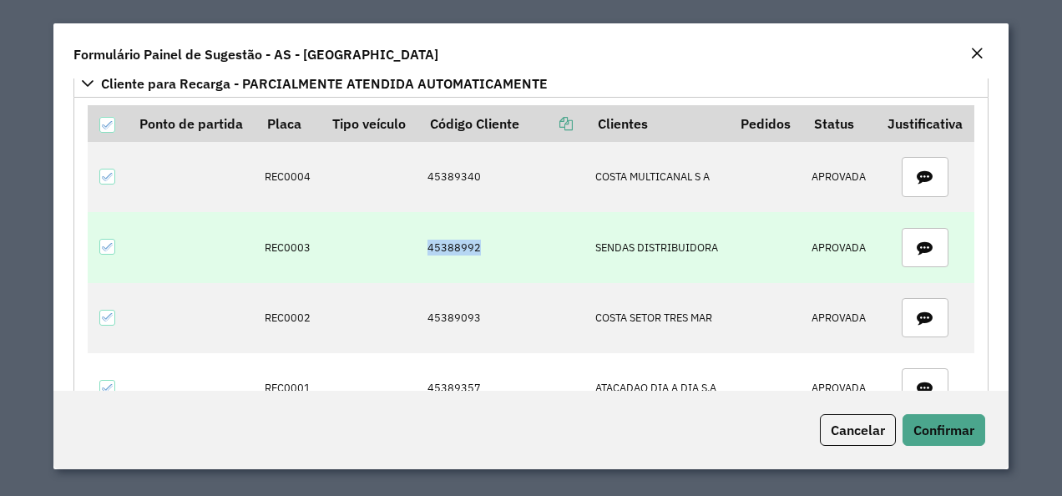
drag, startPoint x: 449, startPoint y: 247, endPoint x: 528, endPoint y: 245, distance: 78.5
click at [528, 245] on td "45388992" at bounding box center [502, 247] width 168 height 70
copy td "45388992"
drag, startPoint x: 238, startPoint y: 239, endPoint x: 327, endPoint y: 247, distance: 89.7
click at [327, 247] on tr "REC0003 45388992 SENDAS DISTRIBUIDORA APROVADA" at bounding box center [531, 247] width 887 height 70
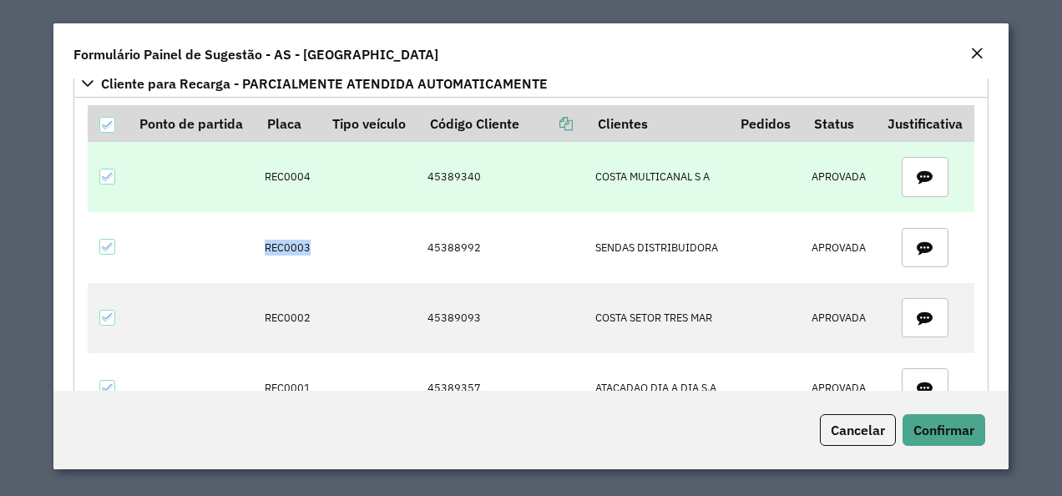
copy tr "REC0003"
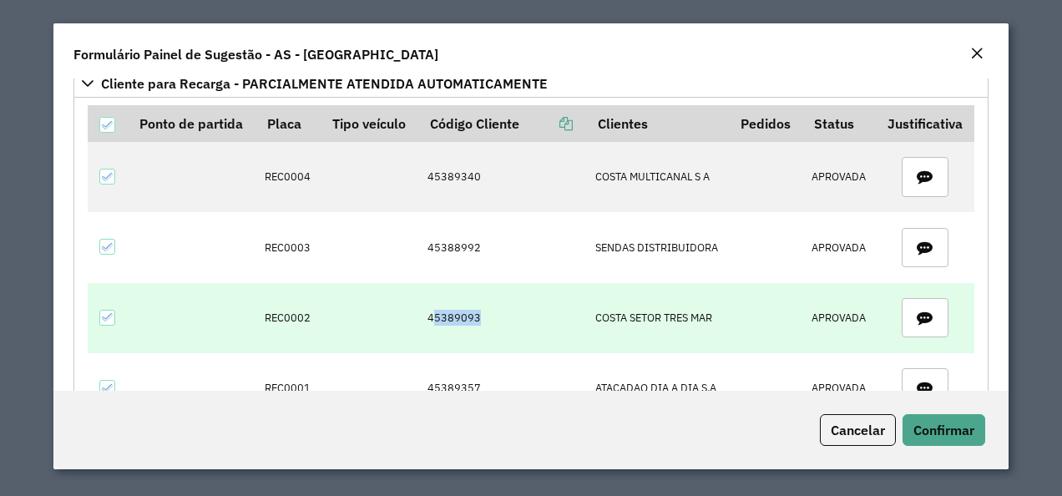
drag, startPoint x: 426, startPoint y: 314, endPoint x: 508, endPoint y: 309, distance: 82.0
click at [508, 309] on td "45389093" at bounding box center [502, 318] width 168 height 70
drag, startPoint x: 421, startPoint y: 314, endPoint x: 481, endPoint y: 319, distance: 60.3
click at [481, 319] on td "45389093" at bounding box center [502, 318] width 168 height 70
copy td "45389093"
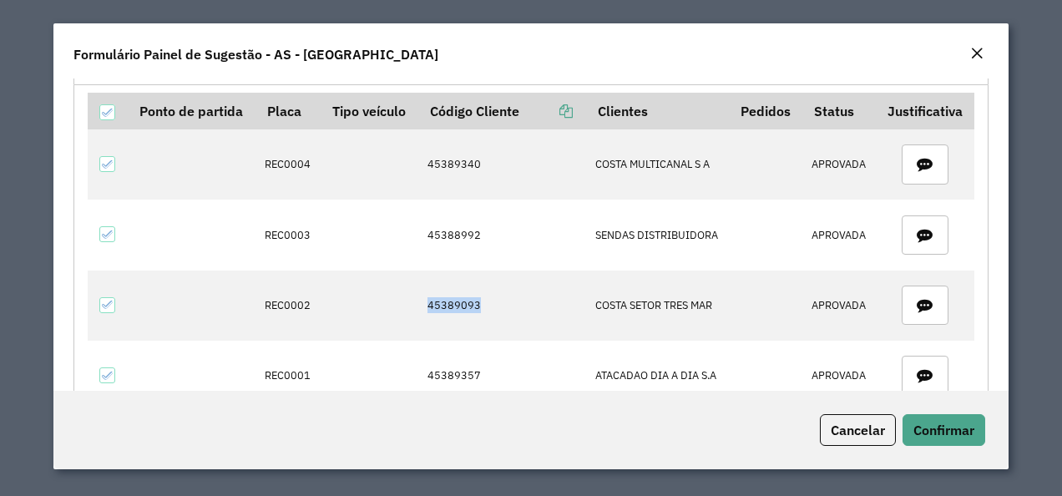
scroll to position [167, 0]
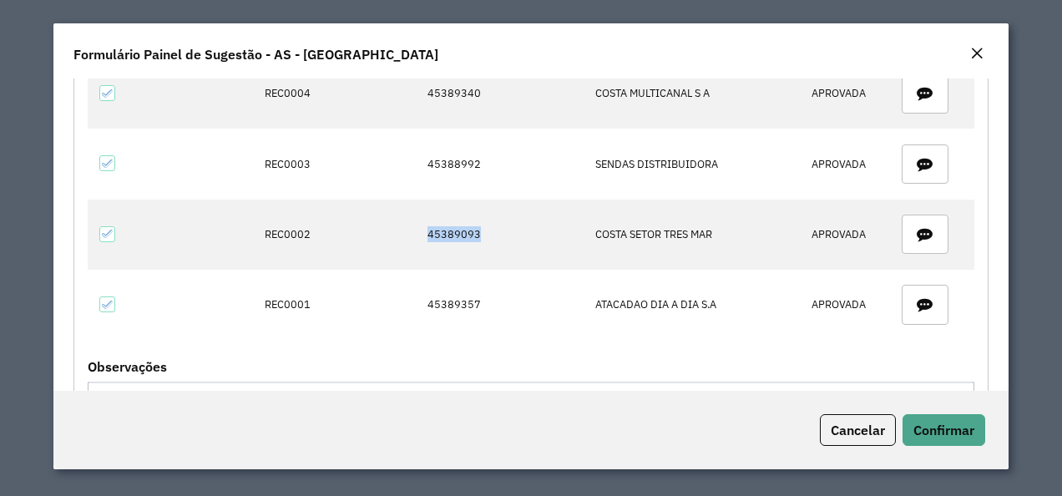
copy td "45389093"
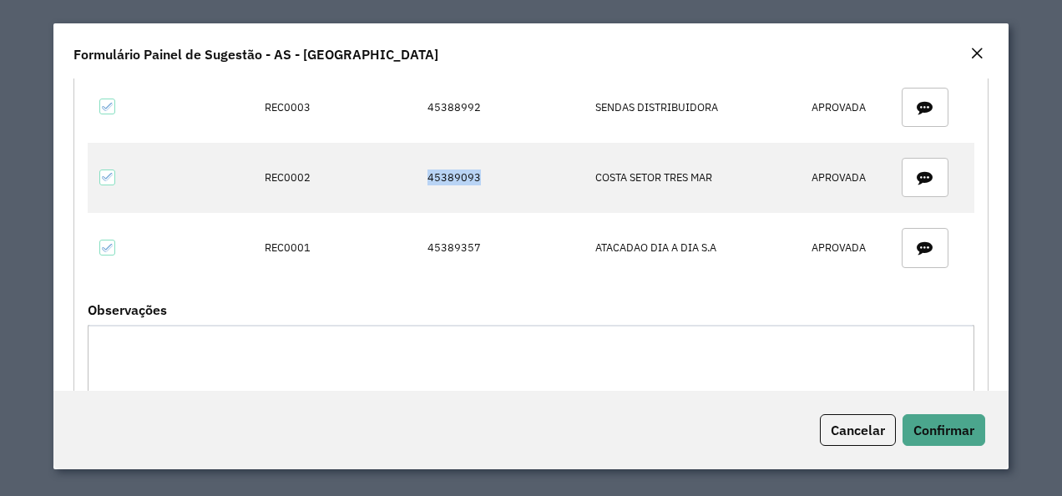
scroll to position [251, 0]
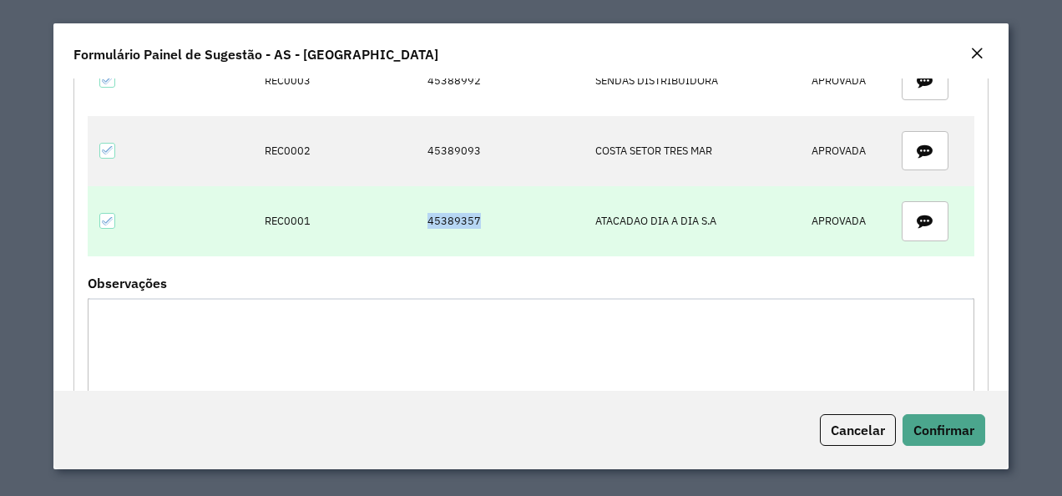
drag, startPoint x: 426, startPoint y: 232, endPoint x: 531, endPoint y: 231, distance: 105.2
click at [531, 231] on td "45389357" at bounding box center [502, 221] width 168 height 70
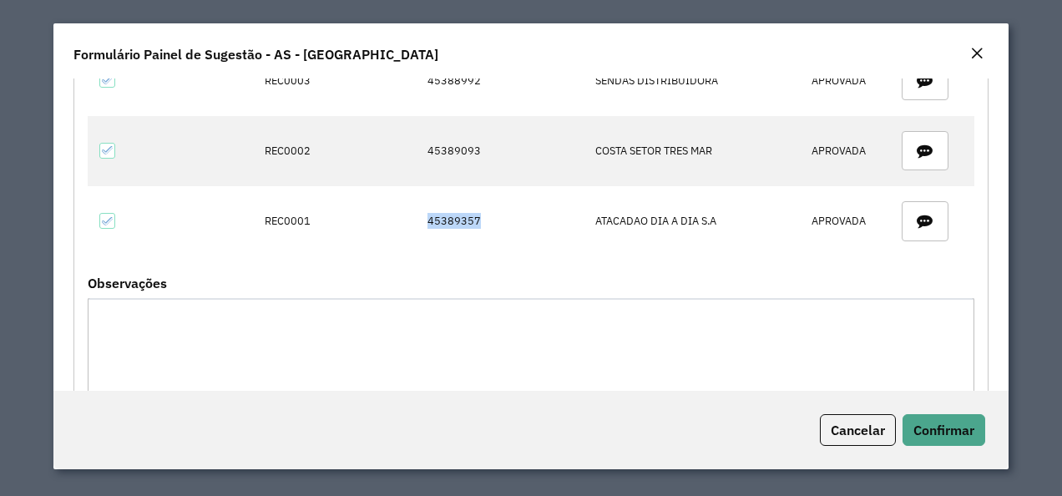
copy td "45389357"
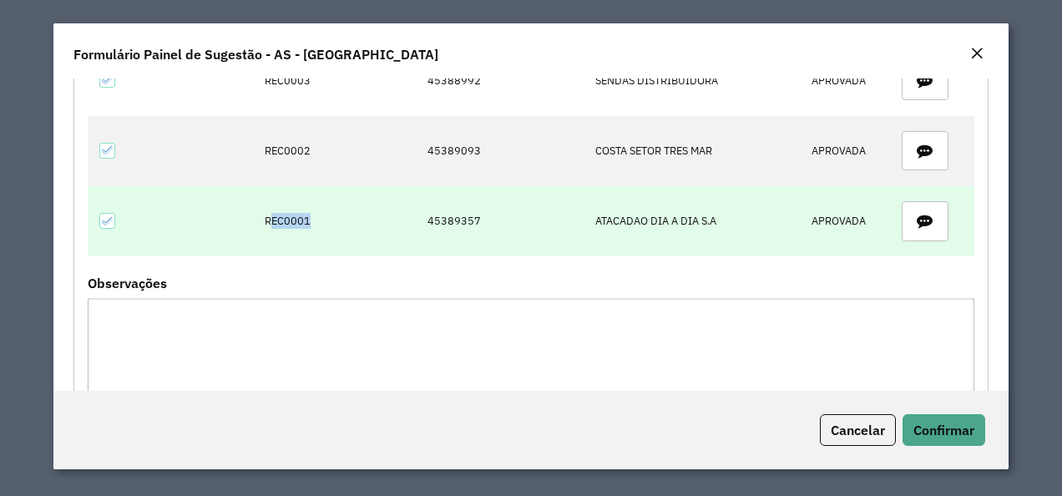
drag, startPoint x: 268, startPoint y: 212, endPoint x: 329, endPoint y: 224, distance: 62.1
click at [329, 224] on tr "REC0001 45389357 ATACADAO DIA A DIA S.A APROVADA" at bounding box center [531, 221] width 887 height 70
click at [266, 219] on td "REC0001" at bounding box center [288, 221] width 64 height 70
drag, startPoint x: 258, startPoint y: 214, endPoint x: 317, endPoint y: 220, distance: 59.6
click at [317, 220] on tr "REC0001 45389357 ATACADAO DIA A DIA S.A APROVADA" at bounding box center [531, 221] width 887 height 70
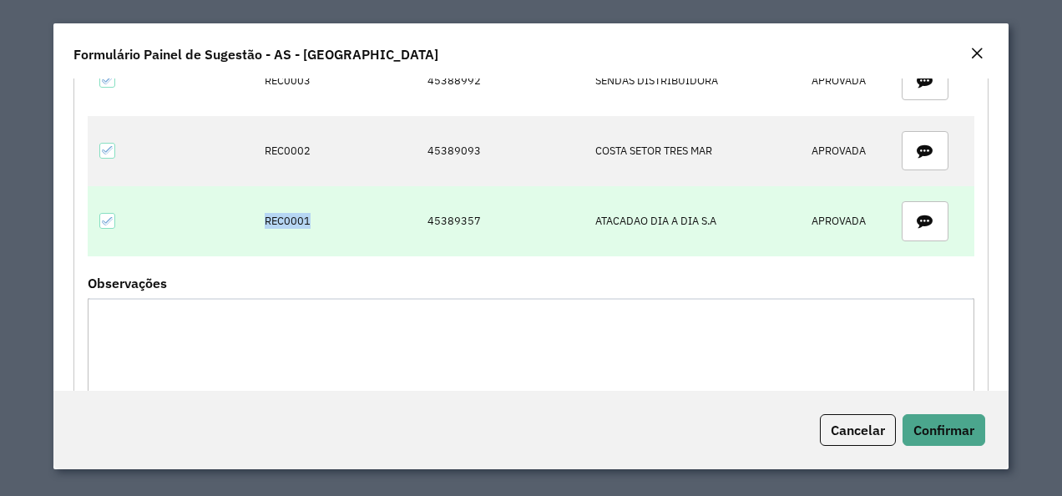
copy td "REC0001"
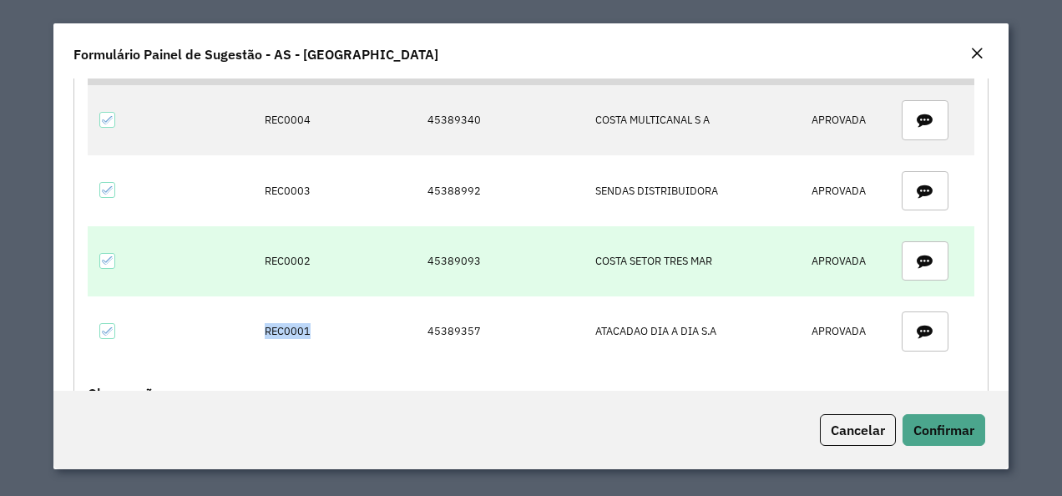
scroll to position [167, 0]
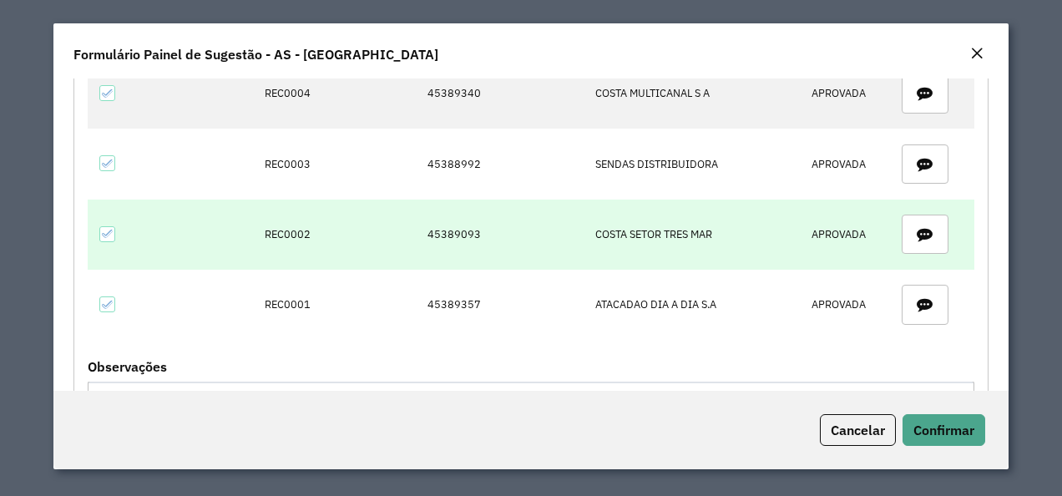
click at [395, 237] on td at bounding box center [370, 235] width 98 height 70
drag, startPoint x: 407, startPoint y: 233, endPoint x: 491, endPoint y: 233, distance: 83.5
click at [491, 233] on tr "REC0002 45389093 COSTA SETOR TRES MAR APROVADA" at bounding box center [531, 235] width 887 height 70
copy tr "45389093"
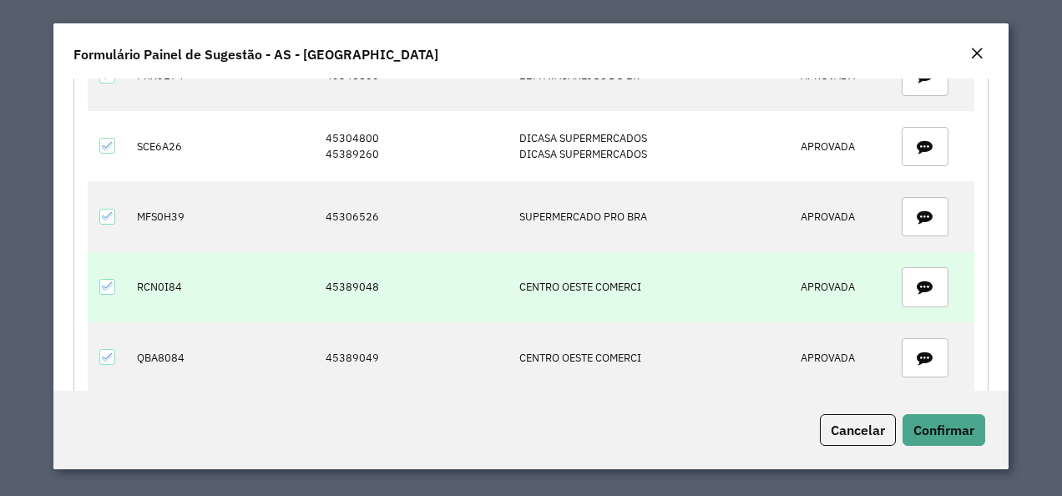
scroll to position [752, 0]
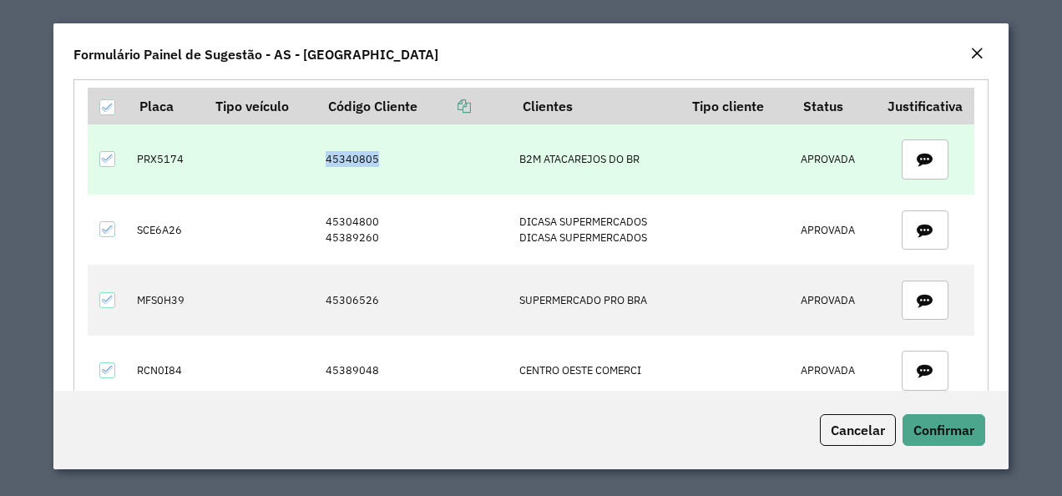
drag, startPoint x: 357, startPoint y: 152, endPoint x: 389, endPoint y: 152, distance: 32.6
click at [389, 152] on td "45340805" at bounding box center [414, 159] width 194 height 70
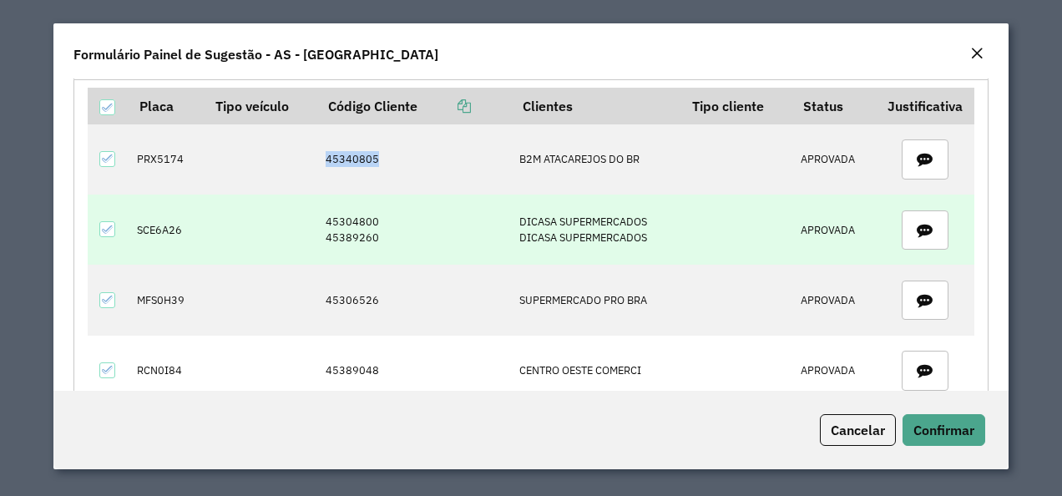
copy td "45340805"
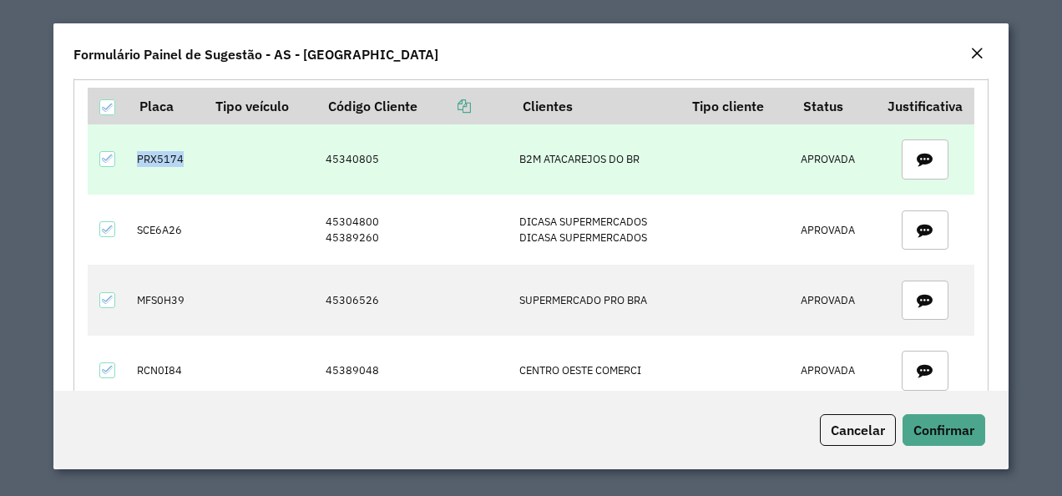
drag, startPoint x: 181, startPoint y: 152, endPoint x: 195, endPoint y: 158, distance: 15.4
click at [195, 158] on td "PRX5174" at bounding box center [166, 159] width 76 height 70
drag, startPoint x: 319, startPoint y: 149, endPoint x: 364, endPoint y: 155, distance: 45.5
click at [364, 155] on td "45340805" at bounding box center [414, 159] width 194 height 70
click at [377, 152] on td "45340805" at bounding box center [414, 159] width 194 height 70
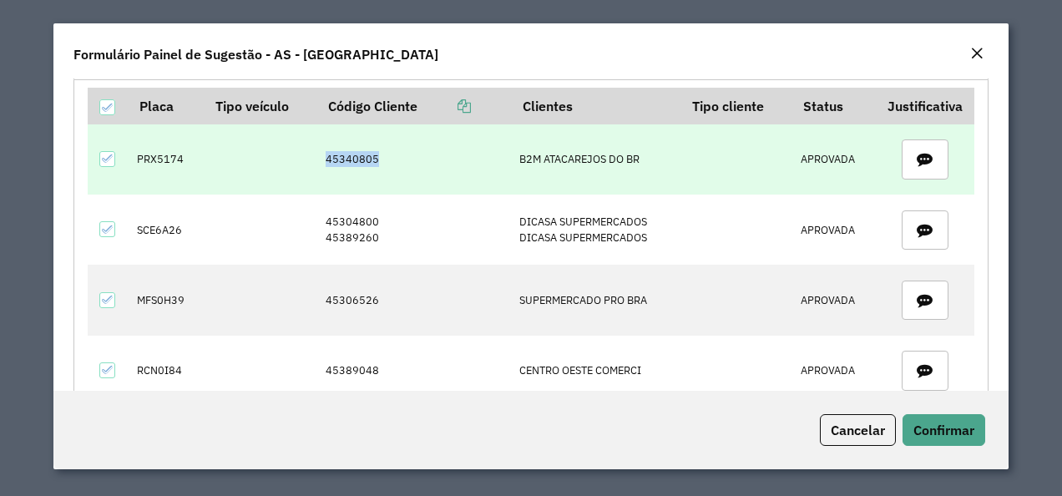
drag, startPoint x: 324, startPoint y: 152, endPoint x: 390, endPoint y: 157, distance: 66.2
click at [390, 157] on td "45340805" at bounding box center [414, 159] width 194 height 70
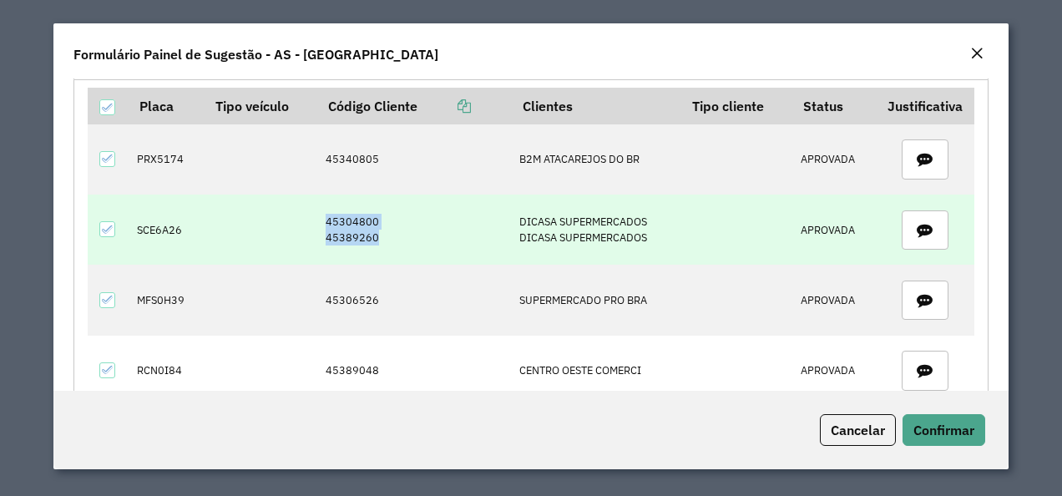
drag, startPoint x: 322, startPoint y: 207, endPoint x: 377, endPoint y: 231, distance: 60.2
click at [377, 231] on td "45304800 45389260" at bounding box center [414, 230] width 194 height 70
drag, startPoint x: 128, startPoint y: 214, endPoint x: 187, endPoint y: 217, distance: 59.4
click at [187, 217] on td "SCE6A26" at bounding box center [166, 230] width 76 height 70
drag, startPoint x: 377, startPoint y: 229, endPoint x: 321, endPoint y: 205, distance: 60.6
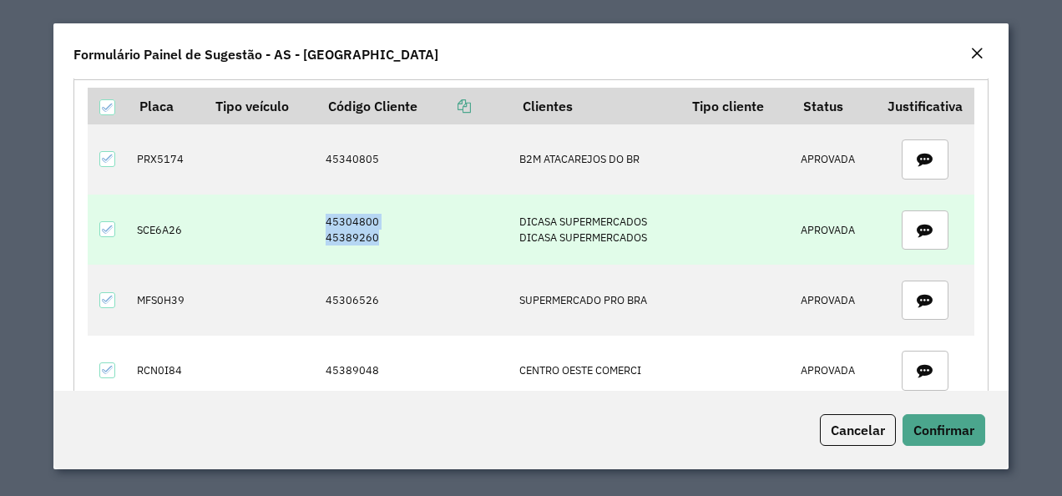
click at [321, 205] on td "45304800 45389260" at bounding box center [414, 230] width 194 height 70
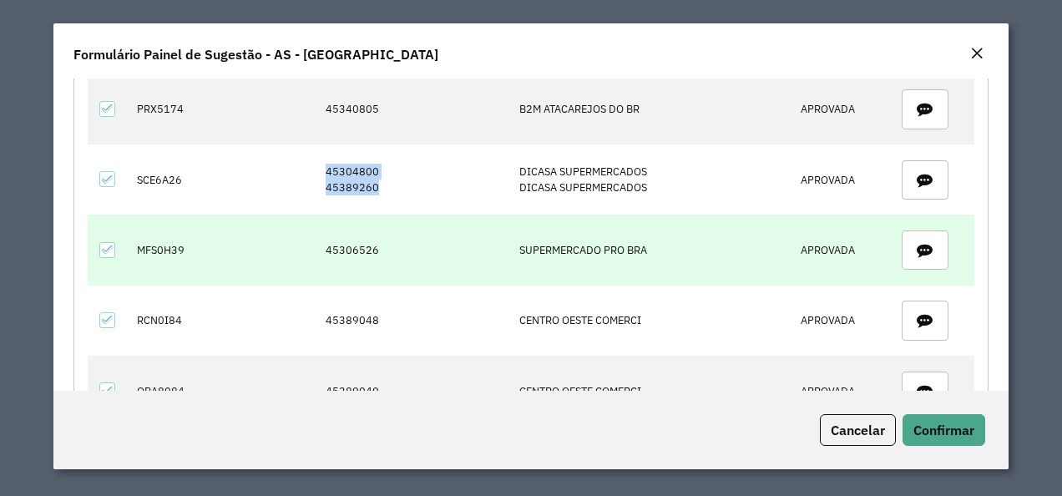
scroll to position [835, 0]
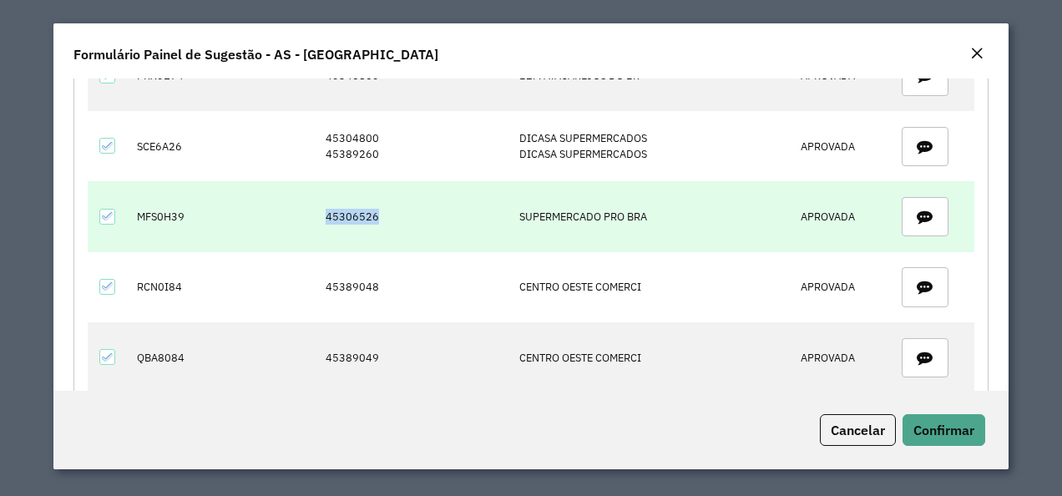
drag, startPoint x: 325, startPoint y: 210, endPoint x: 389, endPoint y: 208, distance: 64.3
click at [389, 208] on td "45306526" at bounding box center [414, 216] width 194 height 70
drag, startPoint x: 139, startPoint y: 206, endPoint x: 195, endPoint y: 209, distance: 56.0
click at [195, 209] on td "MFS0H39" at bounding box center [166, 216] width 76 height 70
drag, startPoint x: 321, startPoint y: 210, endPoint x: 443, endPoint y: 210, distance: 122.7
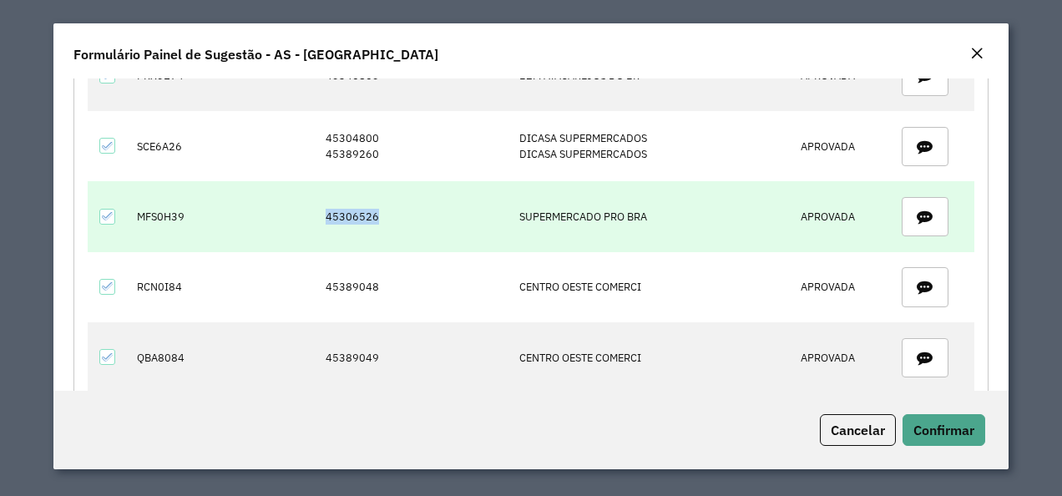
click at [443, 210] on td "45306526" at bounding box center [414, 216] width 194 height 70
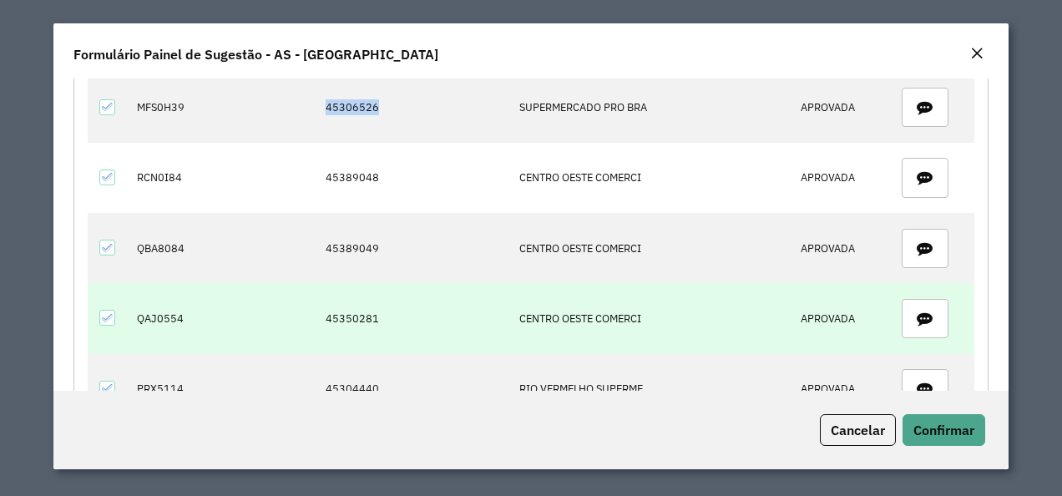
scroll to position [919, 0]
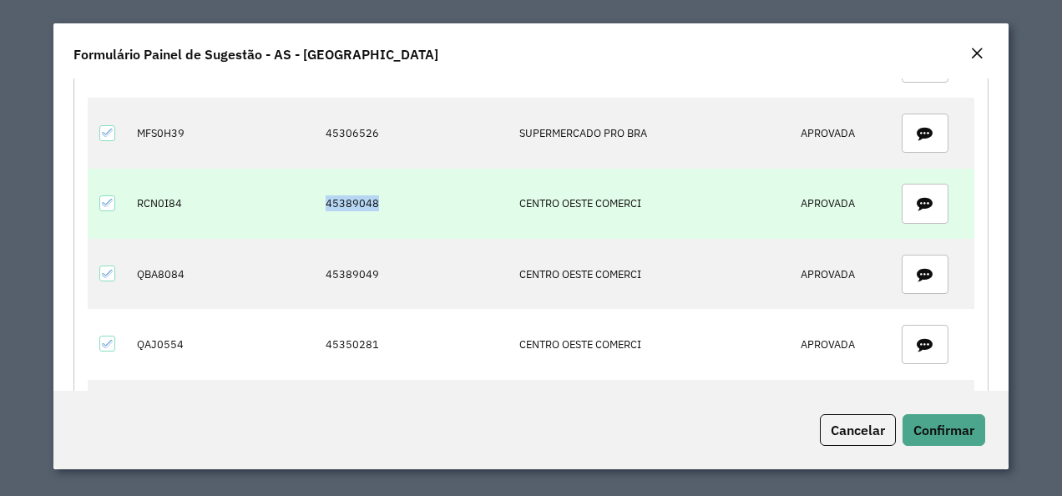
drag, startPoint x: 320, startPoint y: 198, endPoint x: 398, endPoint y: 199, distance: 78.5
click at [398, 199] on td "45389048" at bounding box center [414, 204] width 194 height 70
drag, startPoint x: 134, startPoint y: 194, endPoint x: 240, endPoint y: 194, distance: 106.0
click at [240, 194] on tr "RCN0I84 45389048 CENTRO OESTE COMERCI APROVADA" at bounding box center [531, 204] width 887 height 70
drag, startPoint x: 323, startPoint y: 197, endPoint x: 402, endPoint y: 200, distance: 78.5
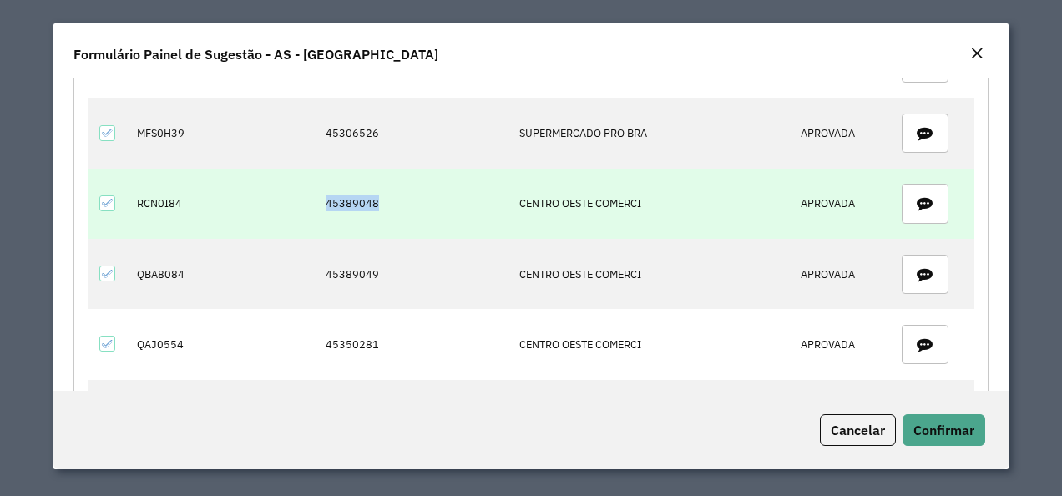
click at [402, 200] on td "45389048" at bounding box center [414, 204] width 194 height 70
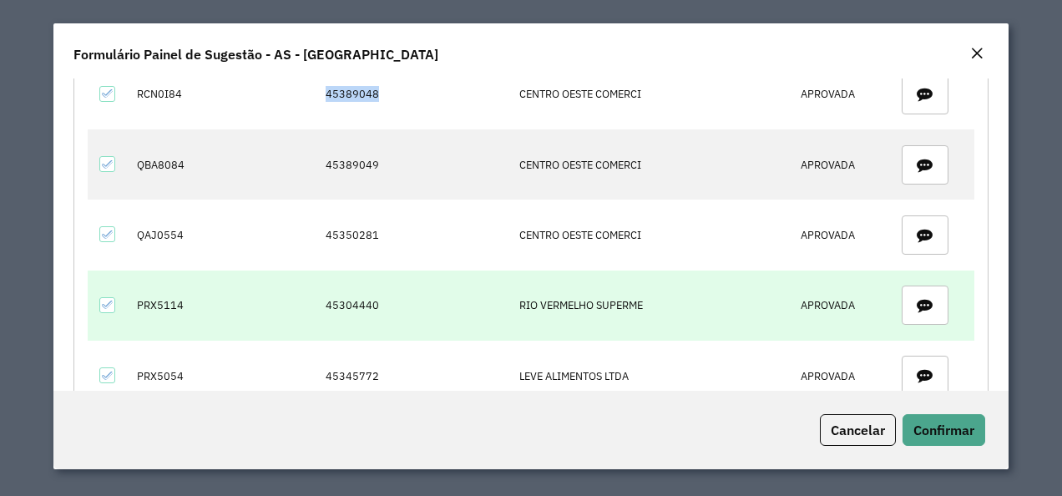
scroll to position [1002, 0]
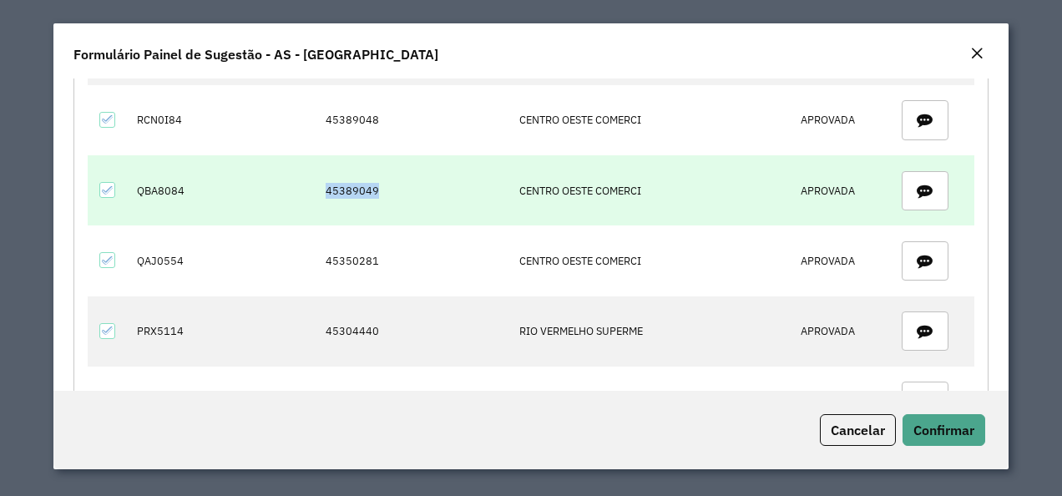
drag, startPoint x: 341, startPoint y: 179, endPoint x: 406, endPoint y: 179, distance: 65.1
click at [406, 179] on td "45389049" at bounding box center [414, 190] width 194 height 70
drag, startPoint x: 139, startPoint y: 180, endPoint x: 194, endPoint y: 182, distance: 55.1
click at [194, 182] on td "QBA8084" at bounding box center [166, 190] width 76 height 70
drag, startPoint x: 325, startPoint y: 177, endPoint x: 379, endPoint y: 180, distance: 54.4
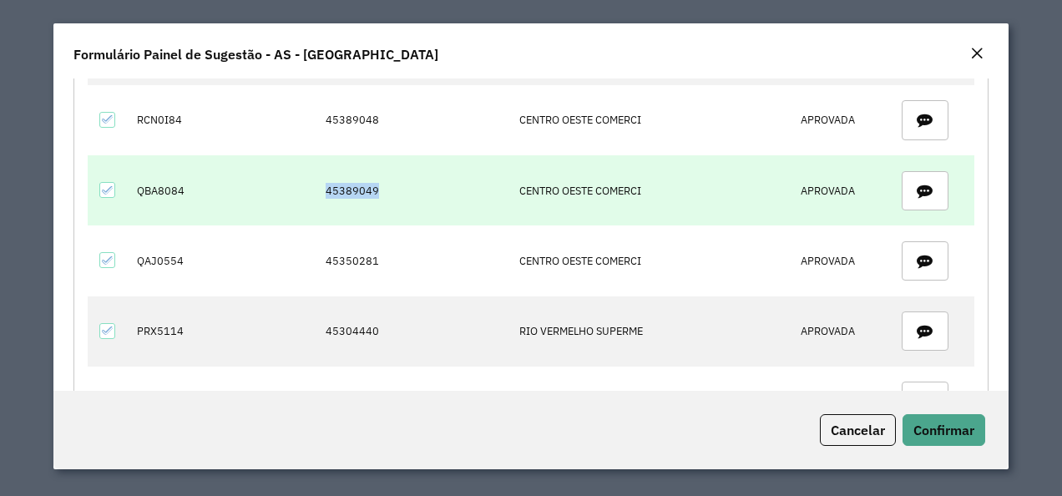
click at [379, 180] on td "45389049" at bounding box center [414, 190] width 194 height 70
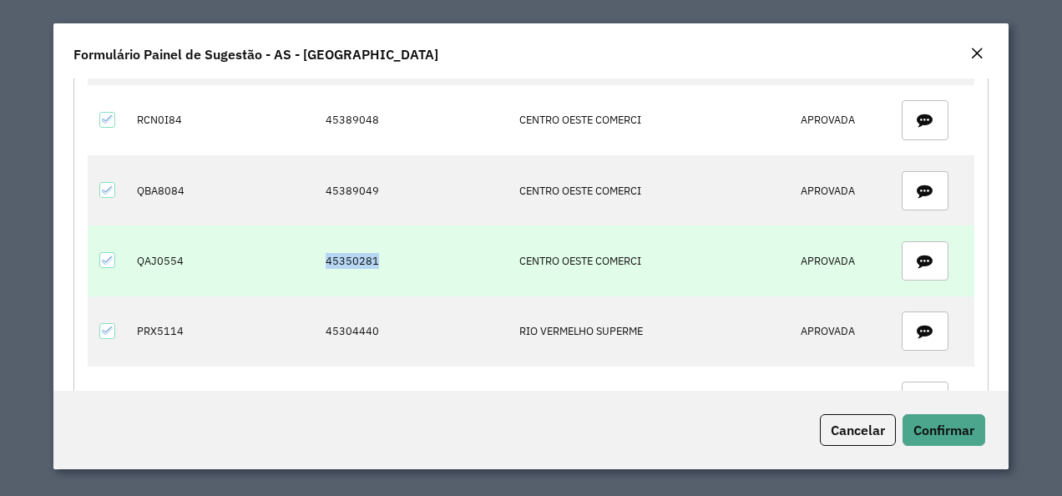
drag, startPoint x: 372, startPoint y: 249, endPoint x: 397, endPoint y: 249, distance: 25.1
click at [397, 249] on td "45350281" at bounding box center [414, 260] width 194 height 70
drag, startPoint x: 132, startPoint y: 247, endPoint x: 215, endPoint y: 250, distance: 83.5
click at [215, 250] on tr "QAJ0554 45350281 [GEOGRAPHIC_DATA]" at bounding box center [531, 260] width 887 height 70
drag, startPoint x: 328, startPoint y: 245, endPoint x: 370, endPoint y: 252, distance: 42.3
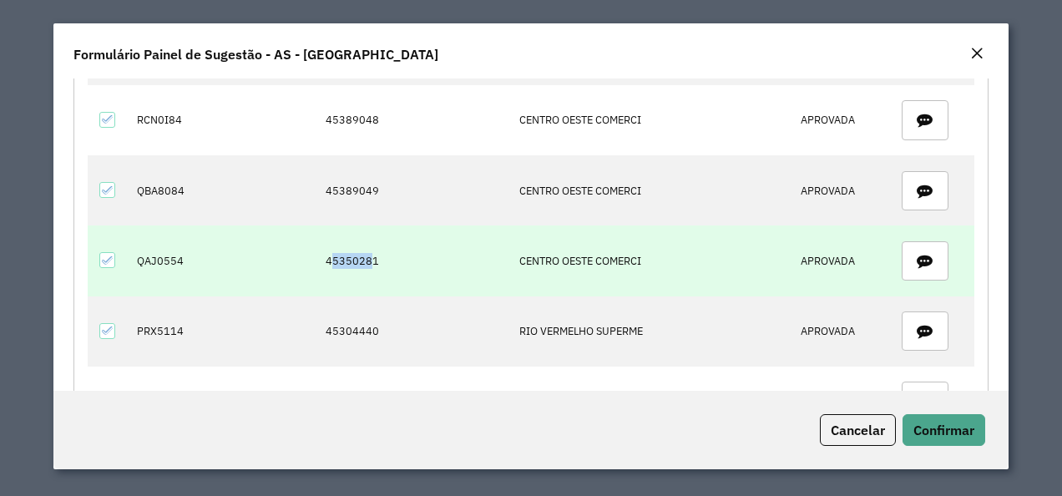
click at [370, 252] on td "45350281" at bounding box center [414, 260] width 194 height 70
drag, startPoint x: 320, startPoint y: 250, endPoint x: 412, endPoint y: 251, distance: 91.9
click at [412, 251] on td "45350281" at bounding box center [414, 260] width 194 height 70
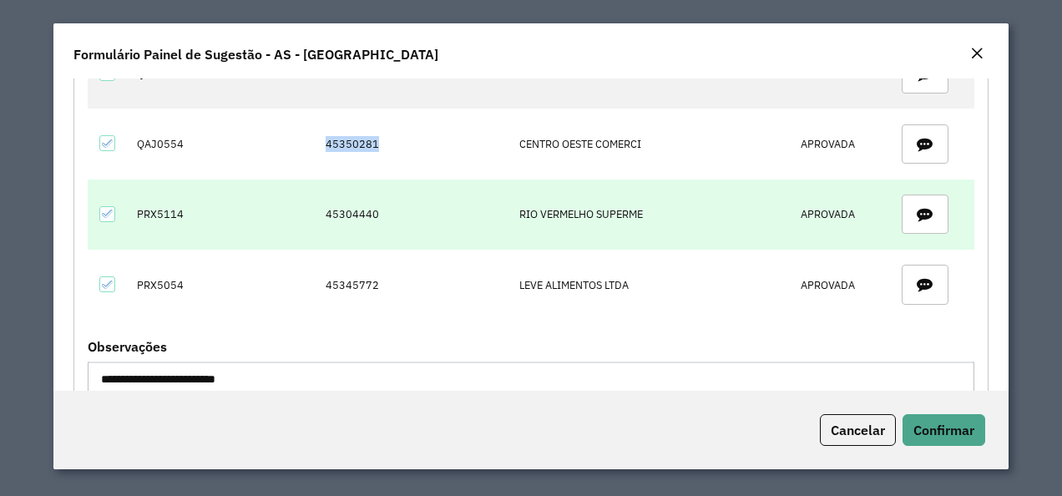
scroll to position [1086, 0]
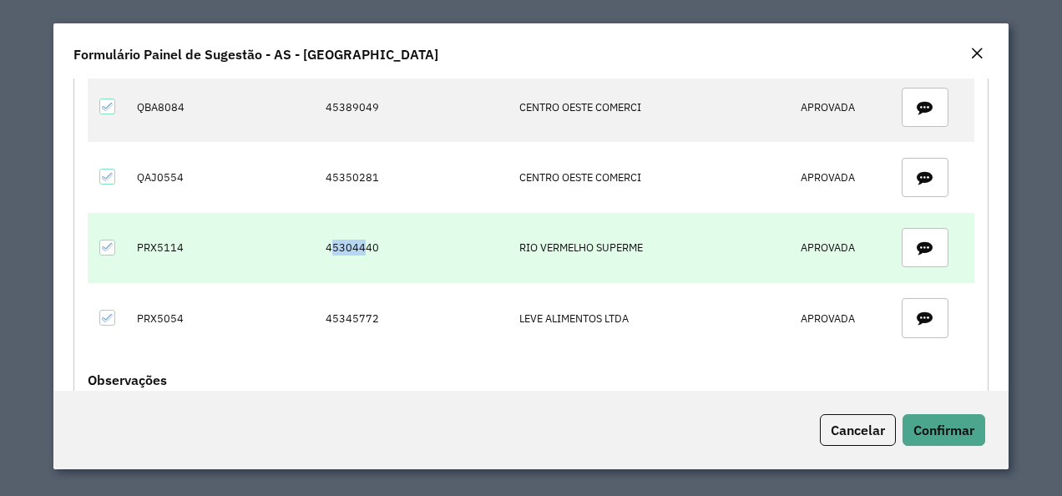
drag, startPoint x: 326, startPoint y: 230, endPoint x: 366, endPoint y: 236, distance: 40.6
click at [366, 236] on td "45304440" at bounding box center [414, 248] width 194 height 70
drag, startPoint x: 366, startPoint y: 236, endPoint x: 349, endPoint y: 239, distance: 16.9
click at [379, 245] on td "45304440" at bounding box center [414, 248] width 194 height 70
drag, startPoint x: 379, startPoint y: 236, endPoint x: 399, endPoint y: 235, distance: 20.1
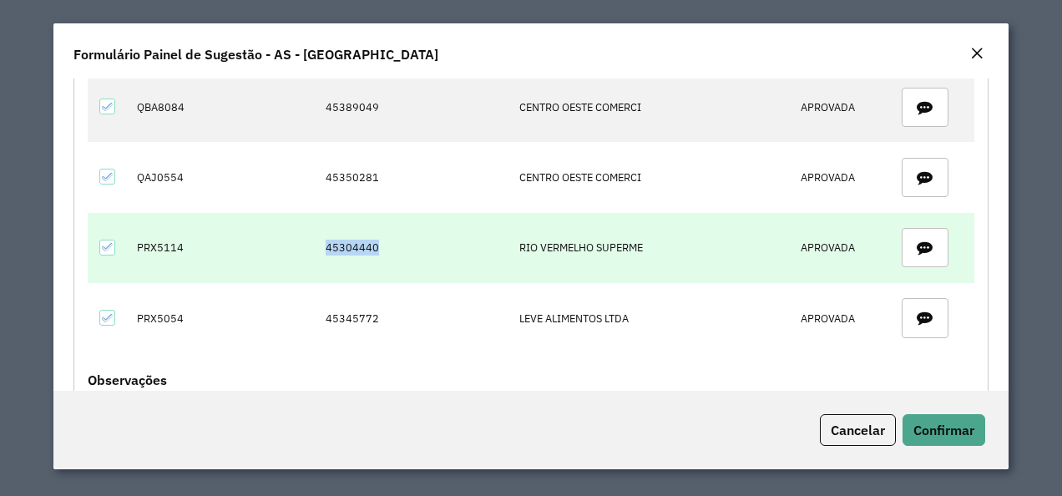
click at [399, 235] on td "45304440" at bounding box center [414, 248] width 194 height 70
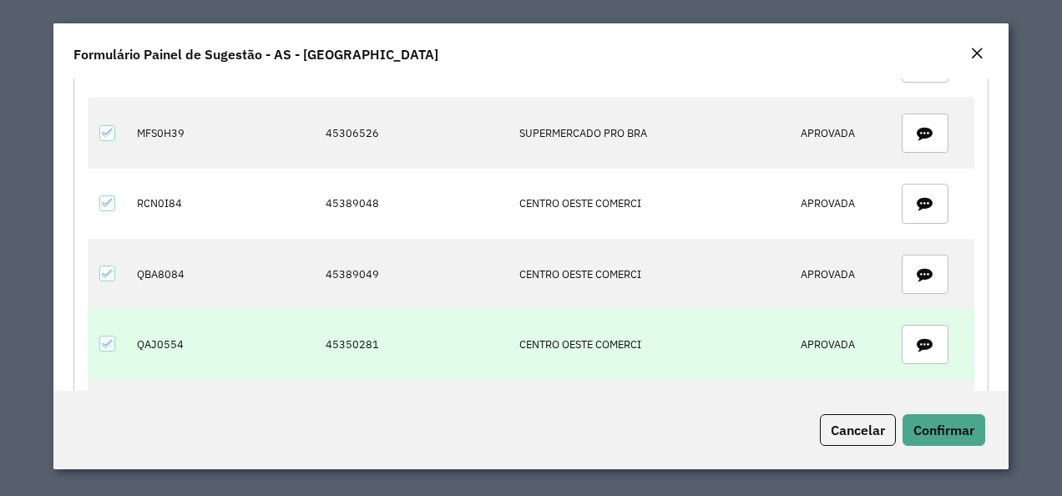
scroll to position [835, 0]
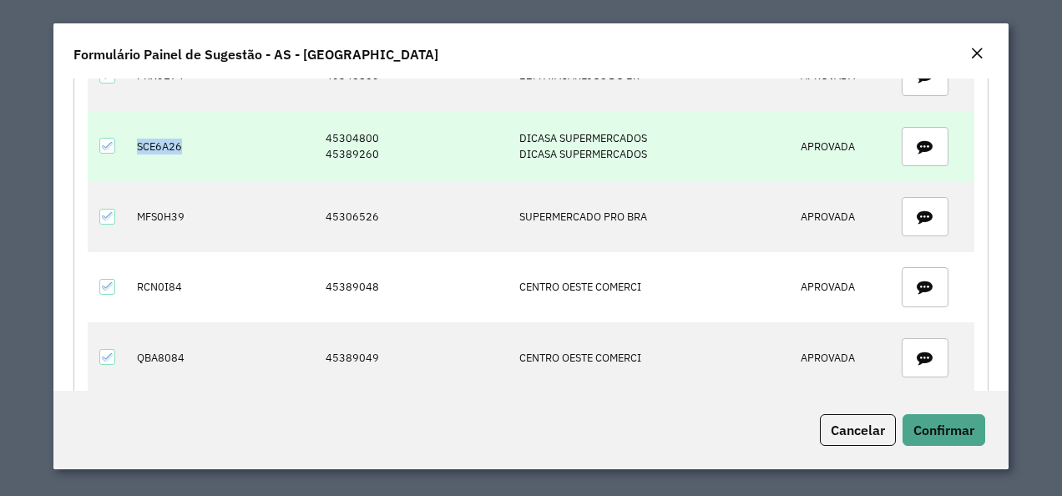
drag, startPoint x: 134, startPoint y: 140, endPoint x: 187, endPoint y: 140, distance: 52.6
click at [187, 140] on td "SCE6A26" at bounding box center [166, 146] width 76 height 70
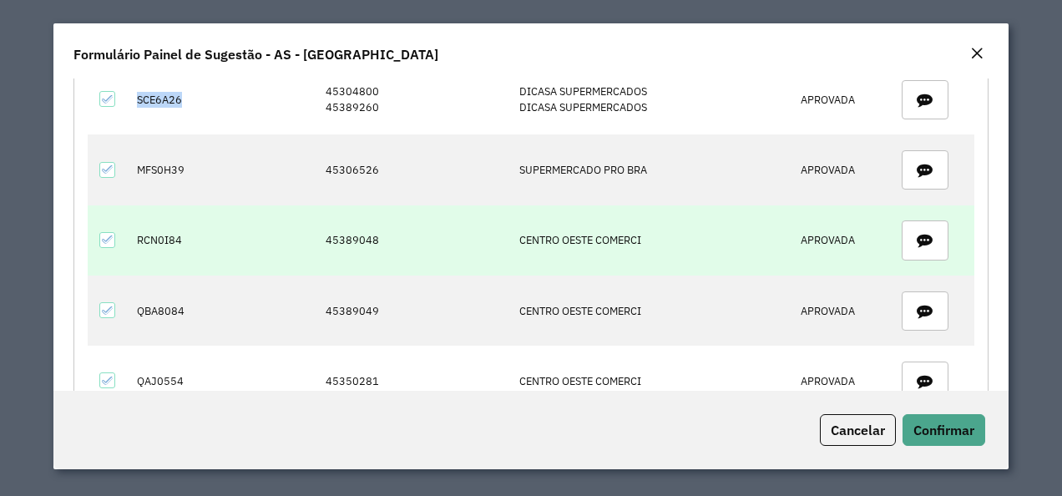
scroll to position [1002, 0]
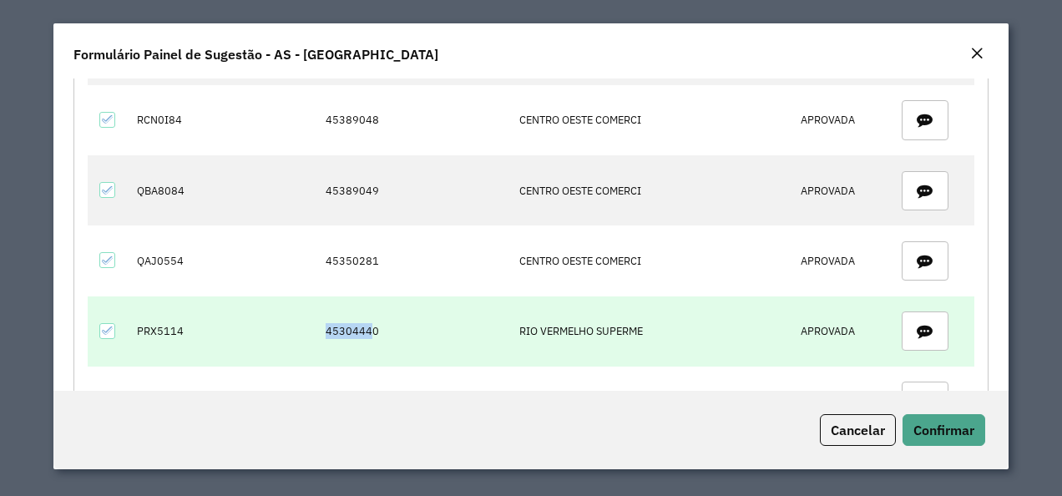
drag, startPoint x: 322, startPoint y: 321, endPoint x: 367, endPoint y: 323, distance: 45.1
click at [367, 323] on td "45304440" at bounding box center [414, 331] width 194 height 70
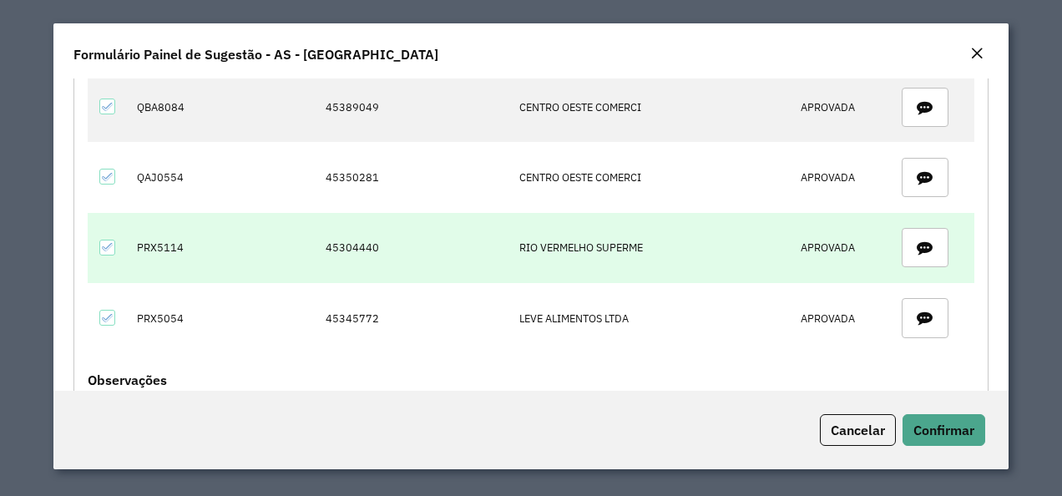
click at [379, 251] on td "45304440" at bounding box center [414, 248] width 194 height 70
drag, startPoint x: 340, startPoint y: 239, endPoint x: 362, endPoint y: 239, distance: 22.5
click at [362, 239] on td "45304440" at bounding box center [414, 248] width 194 height 70
drag, startPoint x: 322, startPoint y: 235, endPoint x: 374, endPoint y: 235, distance: 51.8
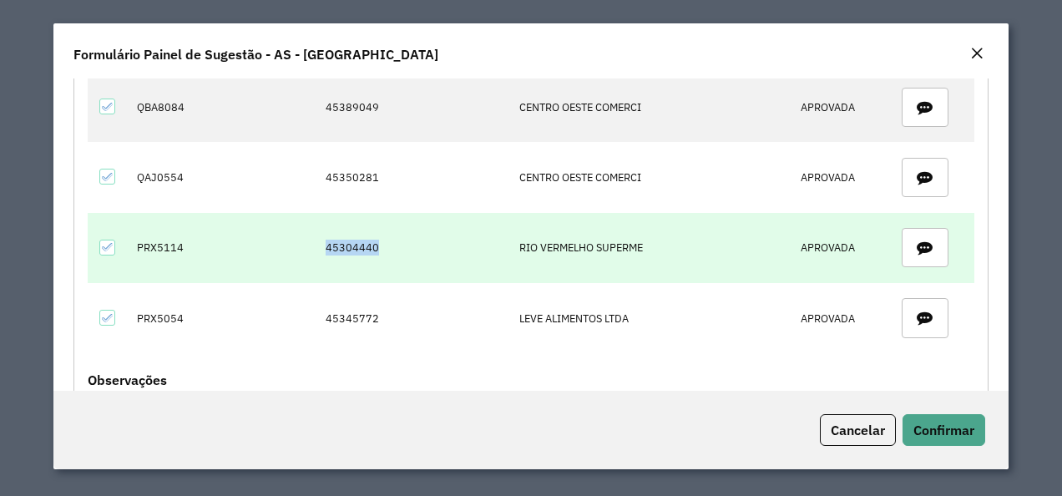
click at [374, 235] on td "45304440" at bounding box center [414, 248] width 194 height 70
drag, startPoint x: 145, startPoint y: 240, endPoint x: 183, endPoint y: 242, distance: 37.7
click at [183, 242] on td "PRX5114" at bounding box center [166, 248] width 76 height 70
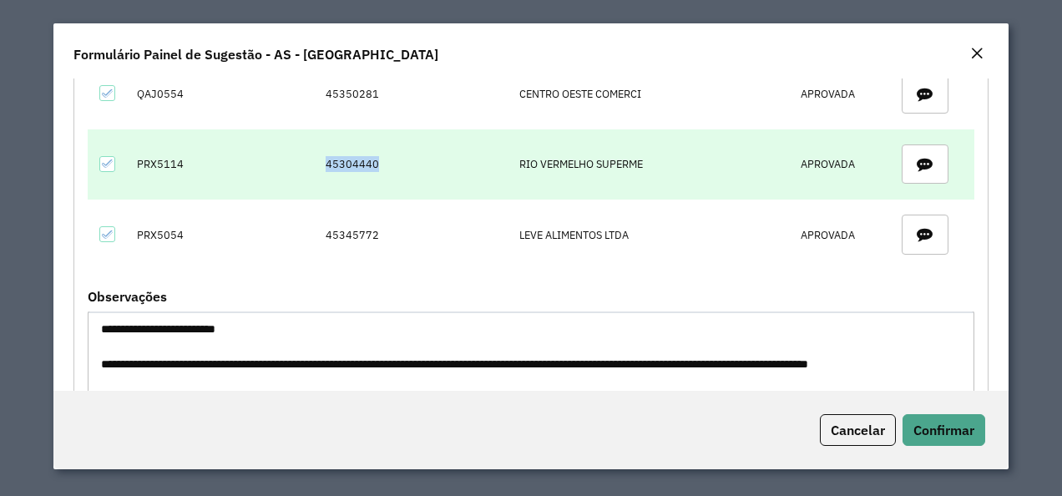
drag, startPoint x: 322, startPoint y: 147, endPoint x: 382, endPoint y: 155, distance: 60.7
click at [382, 155] on td "45304440" at bounding box center [414, 164] width 194 height 70
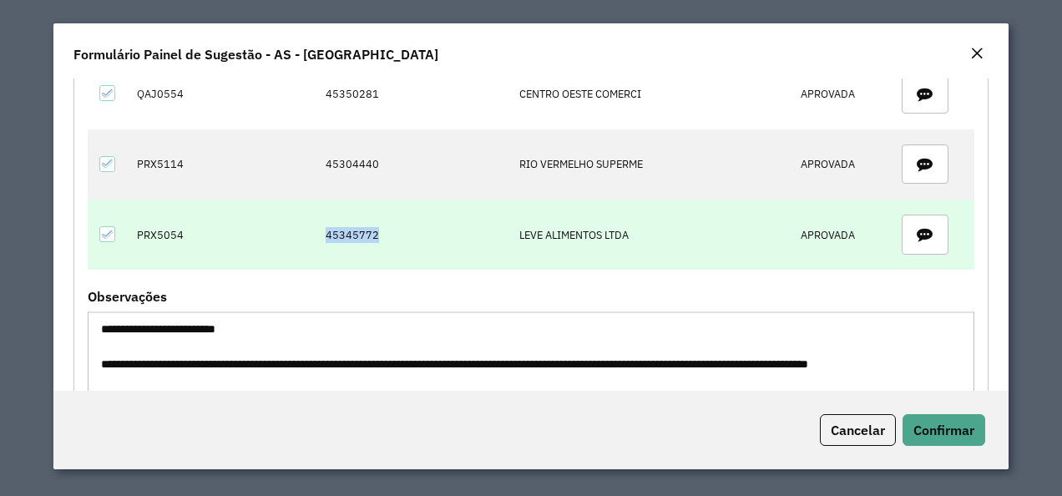
drag, startPoint x: 321, startPoint y: 224, endPoint x: 394, endPoint y: 224, distance: 73.5
click at [394, 224] on td "45345772" at bounding box center [414, 235] width 194 height 70
drag, startPoint x: 132, startPoint y: 221, endPoint x: 222, endPoint y: 221, distance: 90.2
click at [222, 221] on tr "PRX5054 45345772 LEVE ALIMENTOS LTDA APROVADA" at bounding box center [531, 235] width 887 height 70
drag, startPoint x: 330, startPoint y: 223, endPoint x: 412, endPoint y: 223, distance: 82.7
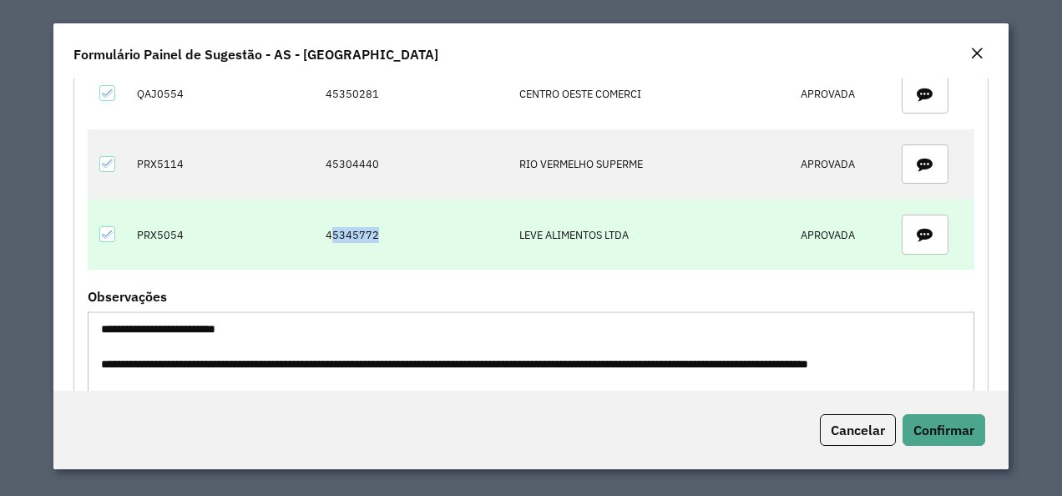
click at [412, 223] on td "45345772" at bounding box center [414, 235] width 194 height 70
drag, startPoint x: 412, startPoint y: 223, endPoint x: 359, endPoint y: 225, distance: 53.5
click at [367, 227] on td "45345772" at bounding box center [414, 235] width 194 height 70
drag, startPoint x: 326, startPoint y: 219, endPoint x: 374, endPoint y: 220, distance: 48.4
click at [374, 220] on td "45345772" at bounding box center [414, 235] width 194 height 70
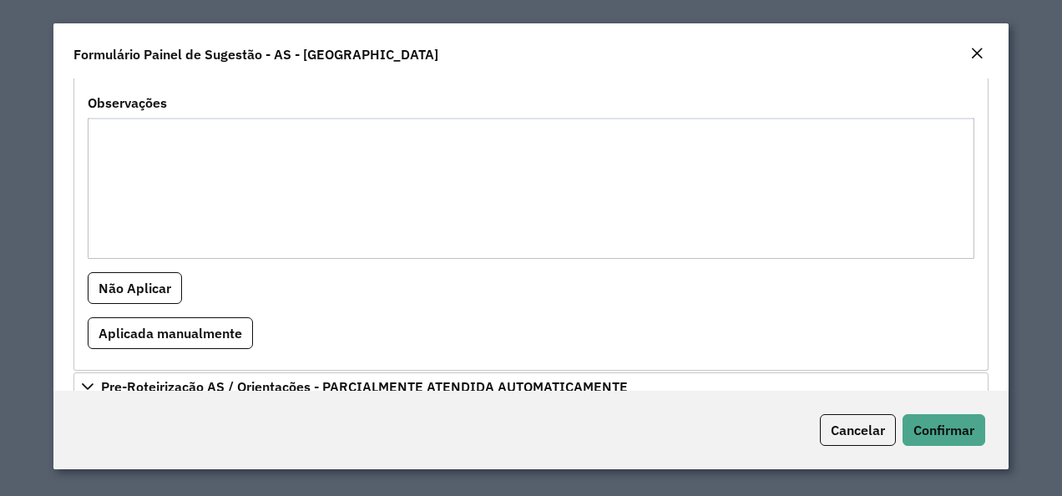
scroll to position [0, 0]
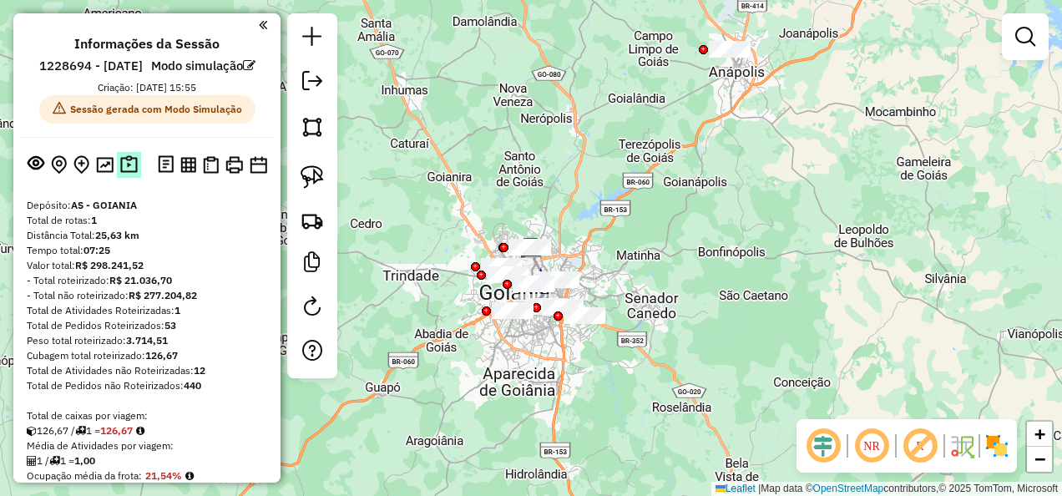
click at [133, 175] on img at bounding box center [129, 164] width 18 height 19
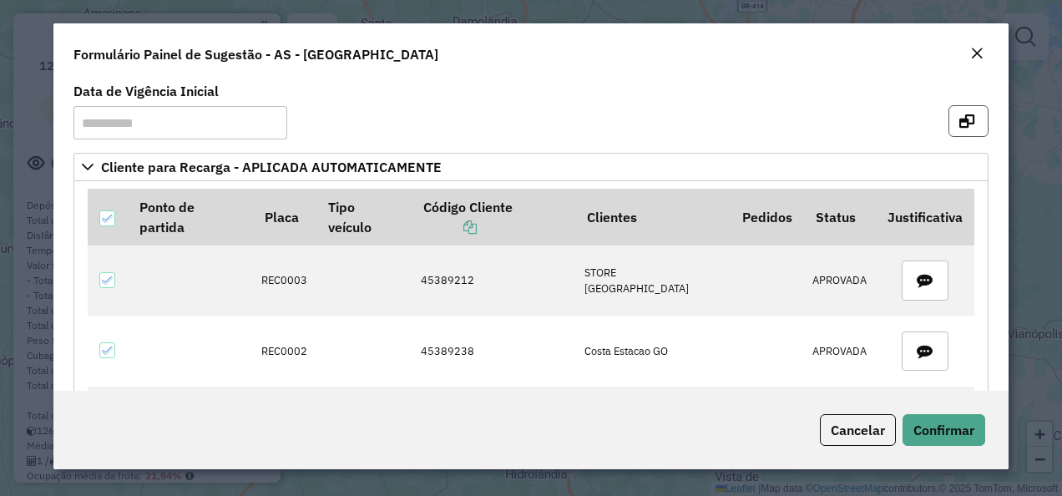
click at [967, 114] on icon "button" at bounding box center [966, 120] width 15 height 13
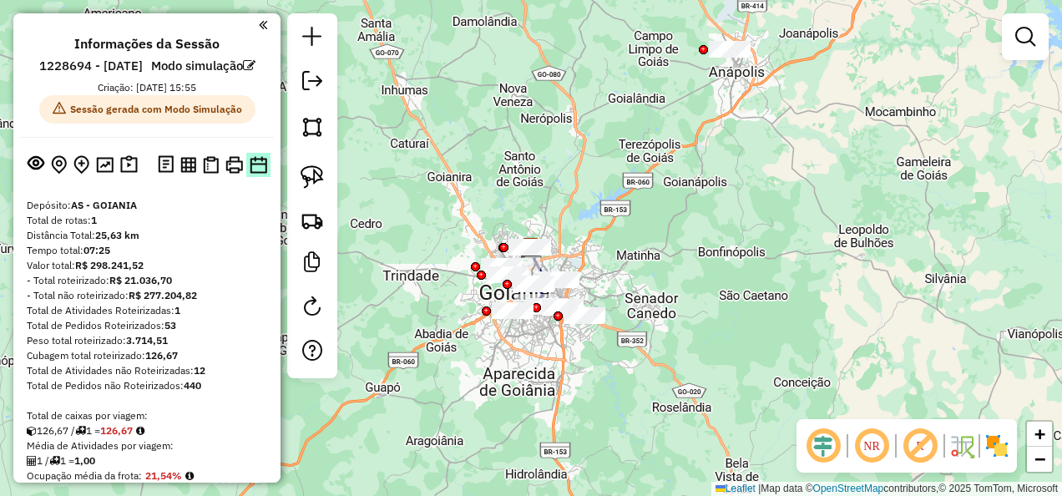
click at [261, 177] on button at bounding box center [258, 165] width 24 height 24
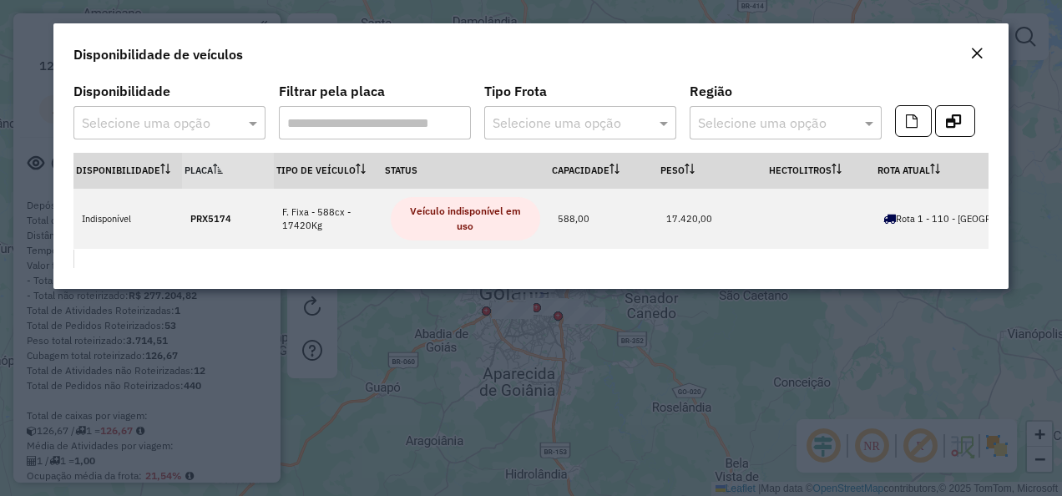
click at [235, 120] on div at bounding box center [169, 123] width 192 height 22
click at [172, 174] on div "Indisponível" at bounding box center [169, 171] width 191 height 28
click at [209, 125] on input "text" at bounding box center [153, 124] width 142 height 20
click at [254, 120] on span at bounding box center [255, 123] width 21 height 20
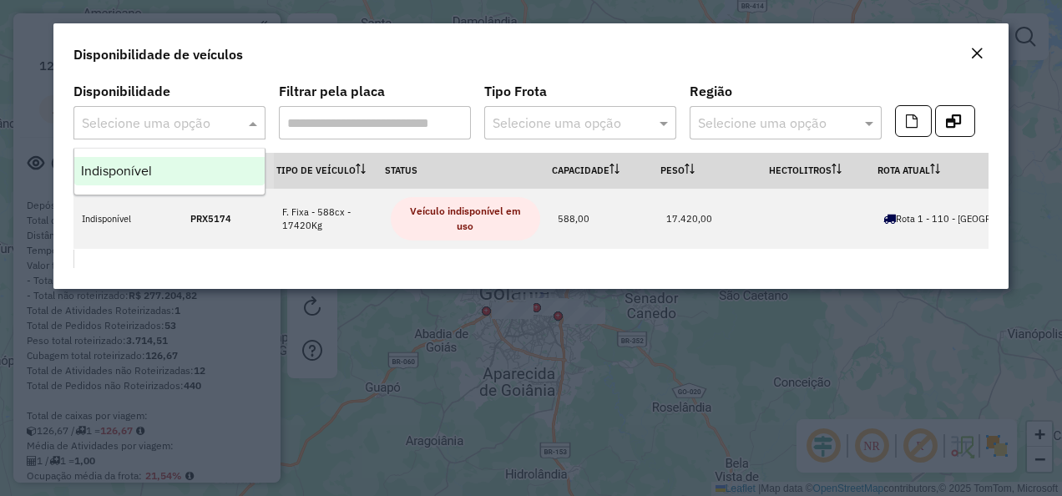
click at [176, 168] on div "Indisponível" at bounding box center [169, 171] width 191 height 28
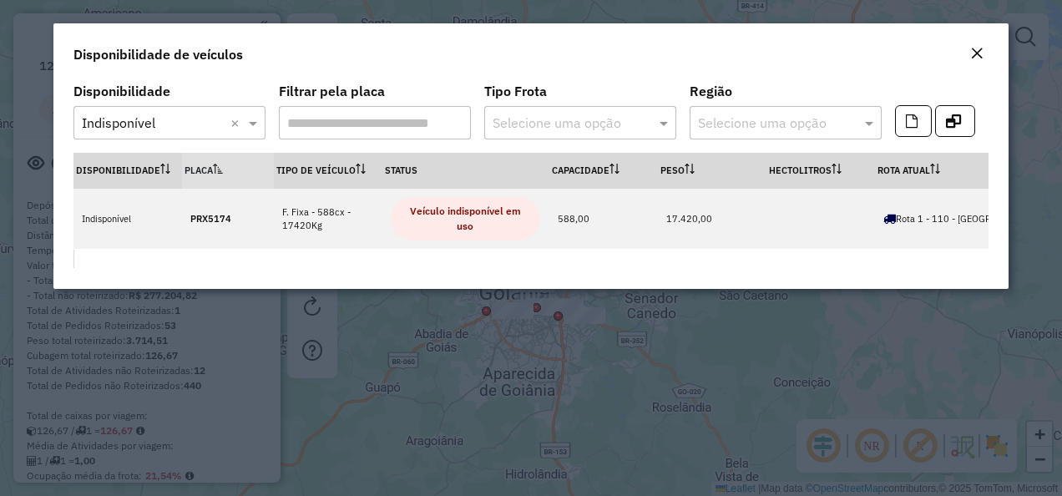
click at [978, 47] on em "Close" at bounding box center [976, 53] width 13 height 13
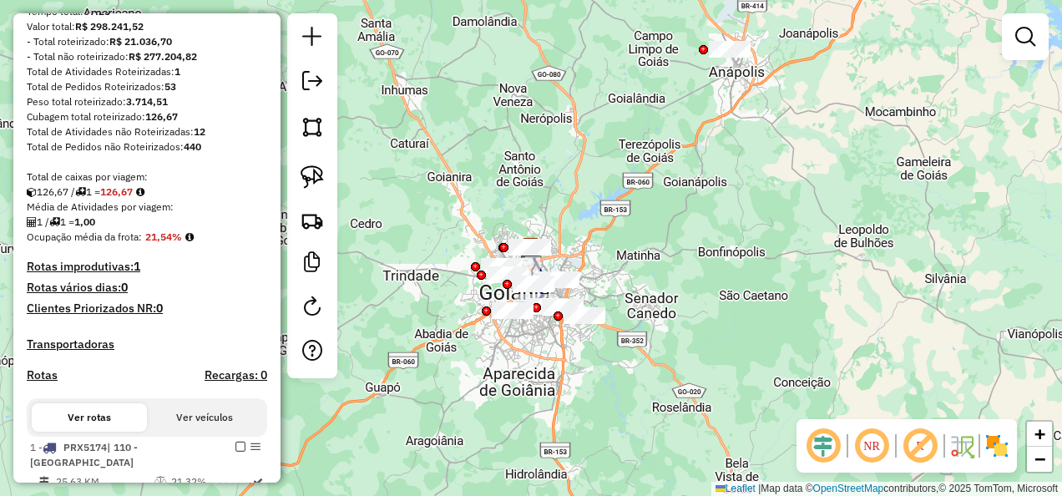
scroll to position [179, 0]
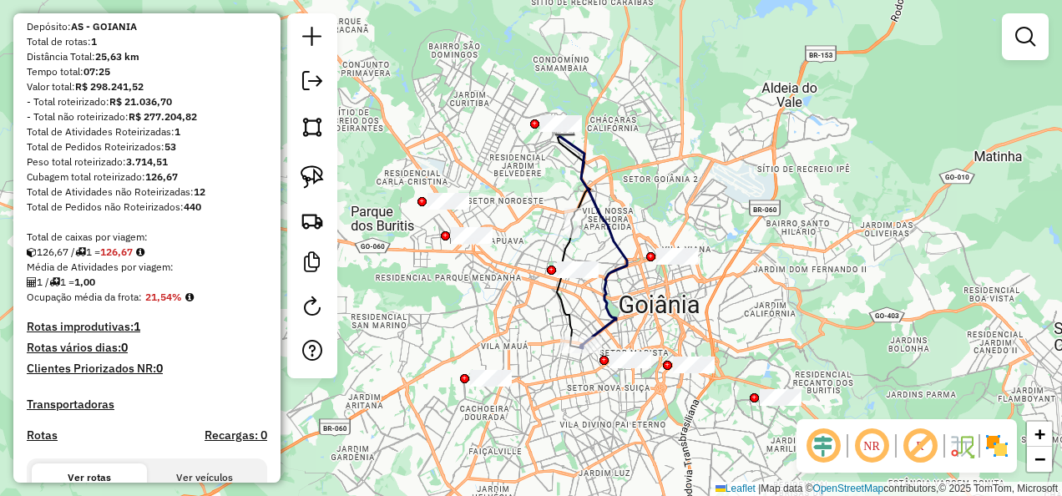
drag, startPoint x: 721, startPoint y: 304, endPoint x: 422, endPoint y: 413, distance: 319.1
click at [422, 413] on div "Janela de atendimento Grade de atendimento Capacidade Transportadoras Veículos …" at bounding box center [531, 248] width 1062 height 496
click at [307, 232] on link at bounding box center [312, 220] width 37 height 37
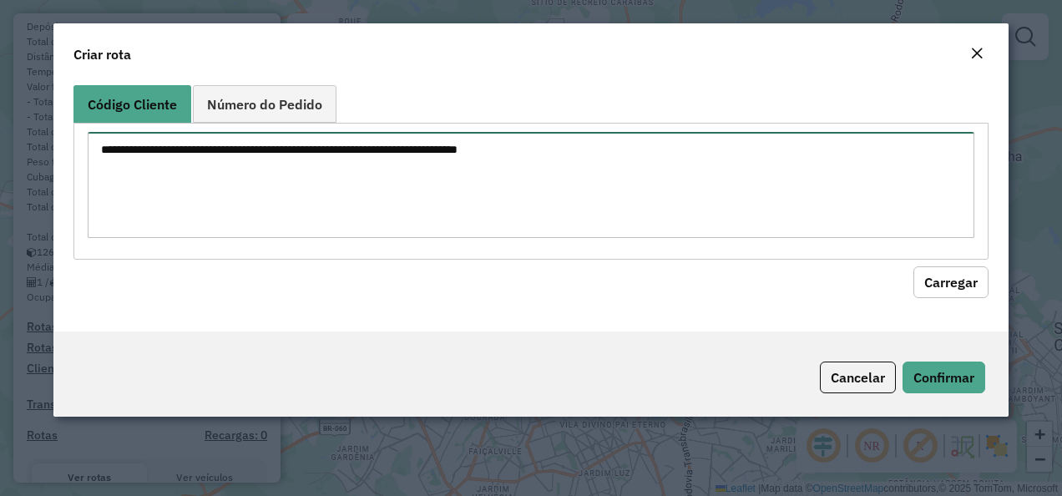
click at [488, 164] on textarea at bounding box center [532, 185] width 888 height 106
paste textarea "********"
type textarea "********"
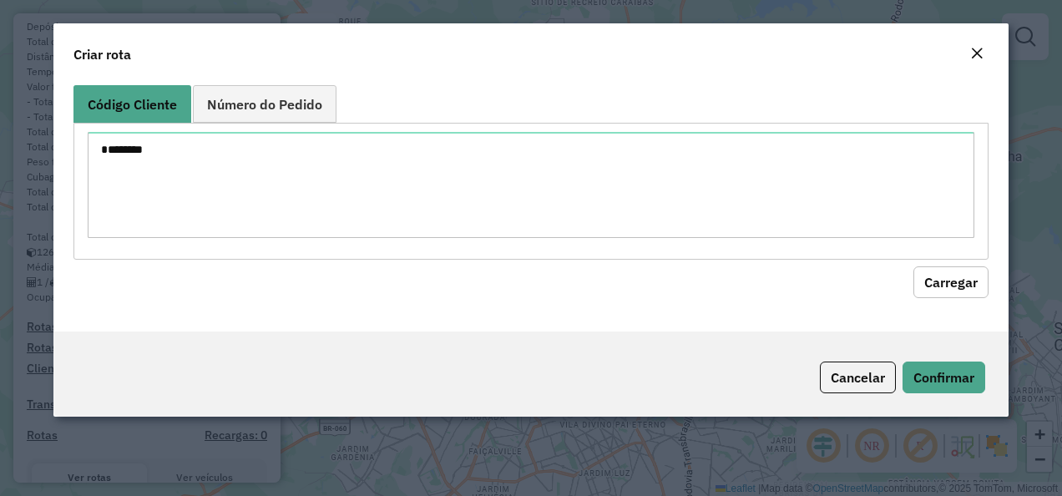
click at [913, 264] on hb-field-button "Carregar" at bounding box center [531, 279] width 916 height 38
click at [910, 274] on hb-field-button "Carregar" at bounding box center [531, 279] width 916 height 38
click at [922, 284] on button "Carregar" at bounding box center [950, 282] width 75 height 32
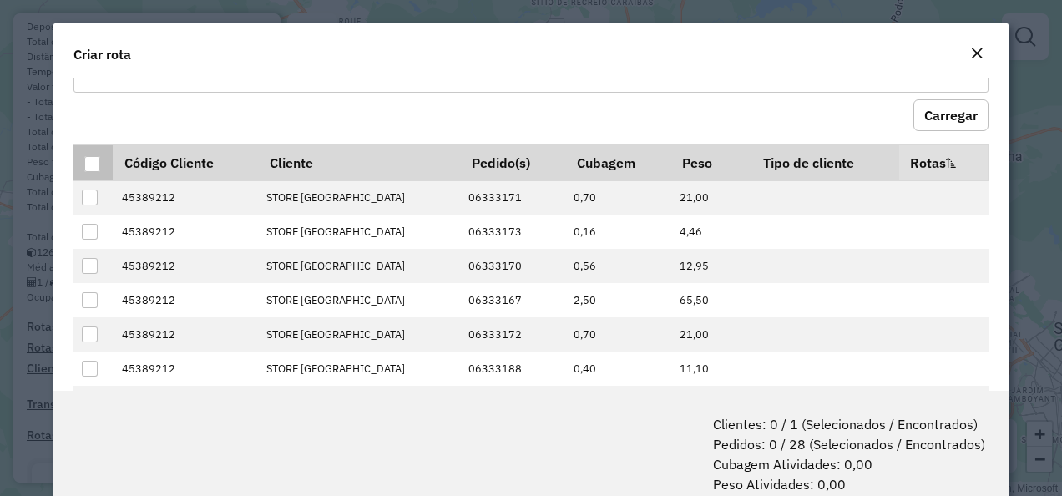
click at [90, 165] on div at bounding box center [92, 164] width 16 height 16
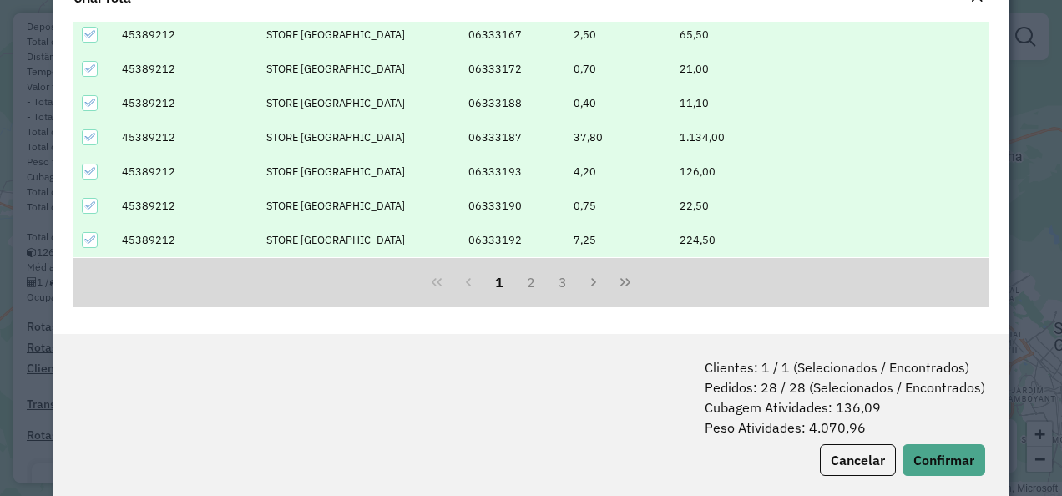
scroll to position [83, 0]
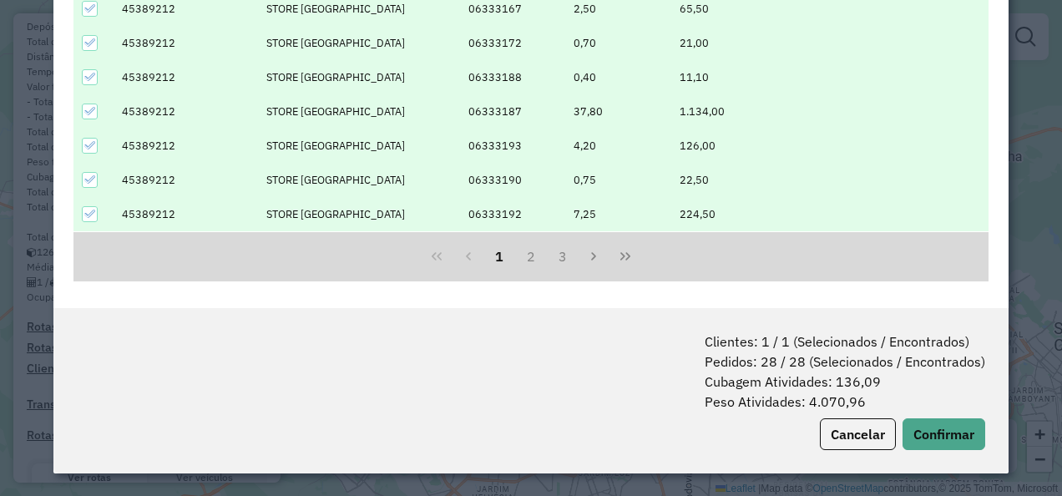
click at [930, 449] on div "Clientes: 1 / 1 (Selecionados / Encontrados) Pedidos: 28 / 28 (Selecionados / E…" at bounding box center [531, 390] width 956 height 165
click at [931, 423] on button "Confirmar" at bounding box center [944, 434] width 83 height 32
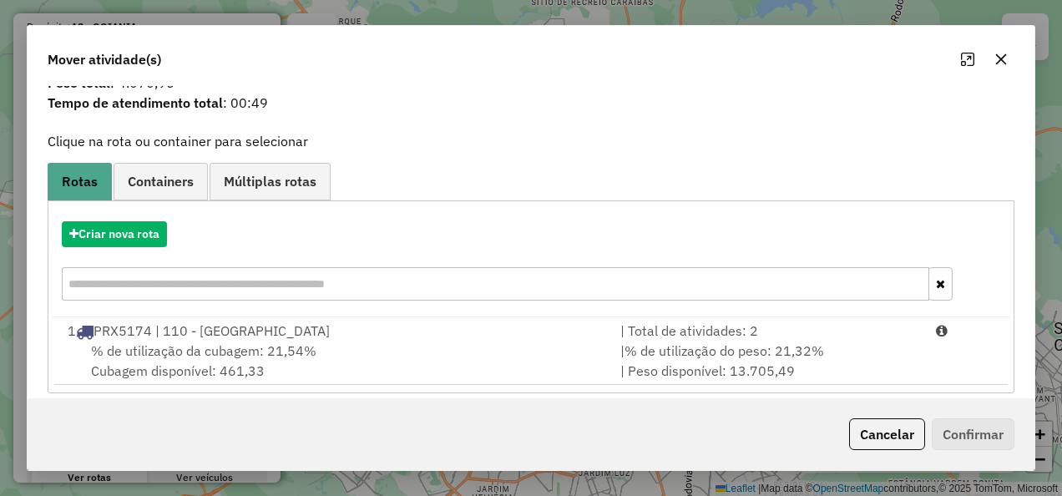
scroll to position [73, 0]
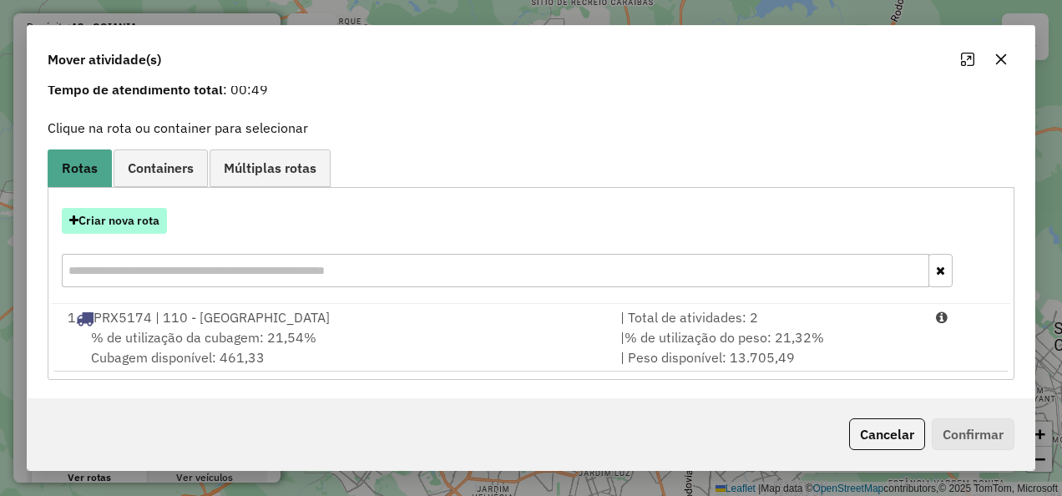
click at [147, 214] on button "Criar nova rota" at bounding box center [114, 221] width 105 height 26
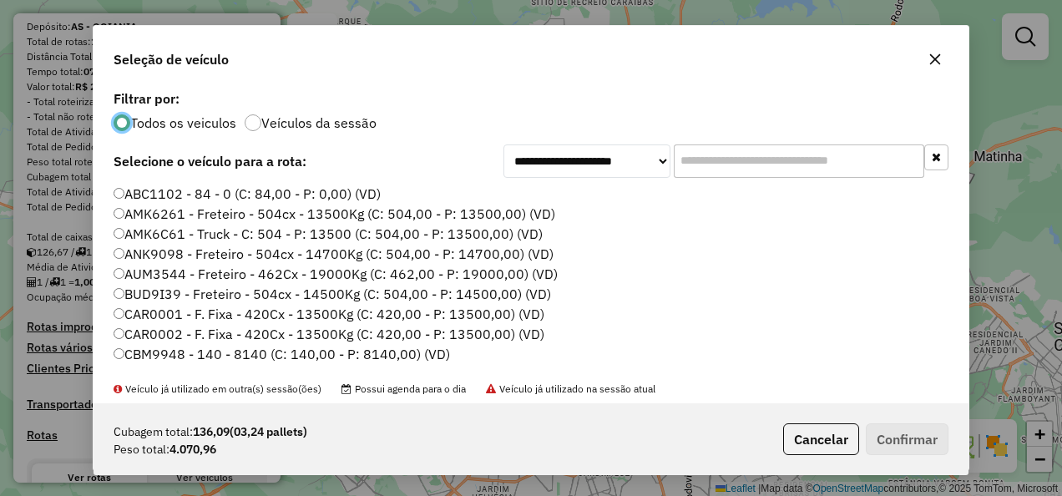
scroll to position [9, 5]
drag, startPoint x: 762, startPoint y: 160, endPoint x: 757, endPoint y: 171, distance: 12.0
click at [761, 162] on input "text" at bounding box center [799, 160] width 251 height 33
paste input "*******"
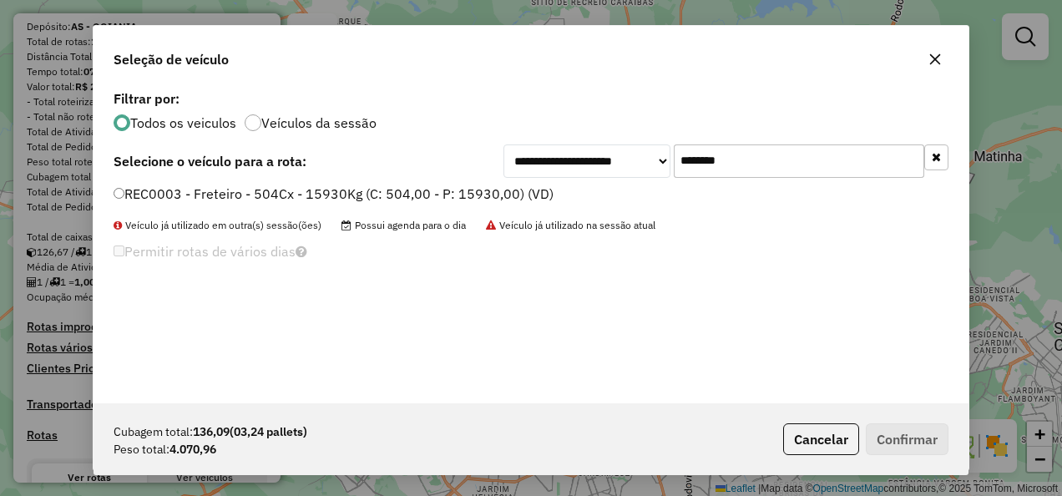
type input "*******"
click at [457, 204] on li "REC0003 - Freteiro - 504Cx - 15930Kg (C: 504,00 - P: 15930,00) (VD)" at bounding box center [531, 195] width 835 height 20
click at [498, 194] on label "REC0003 - Freteiro - 504Cx - 15930Kg (C: 504,00 - P: 15930,00) (VD)" at bounding box center [334, 194] width 440 height 20
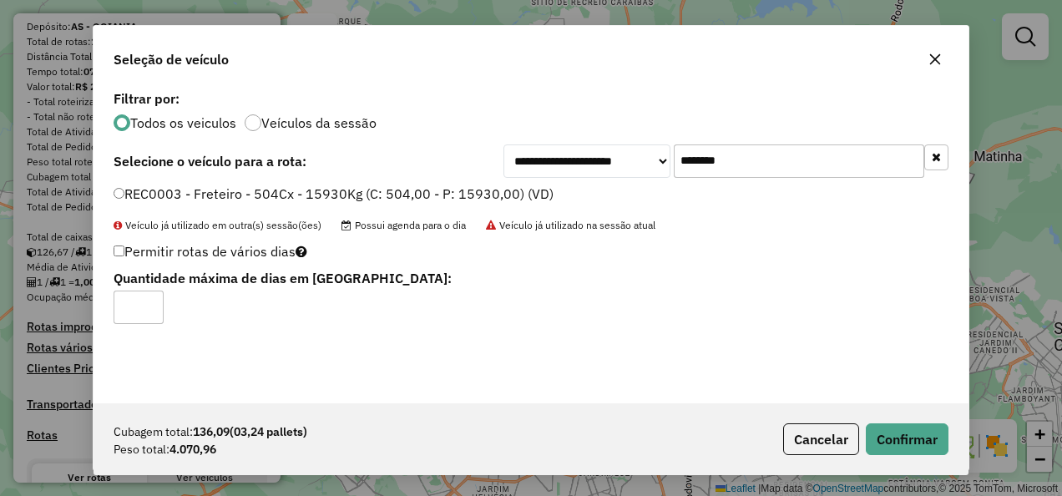
click at [900, 419] on div "Cubagem total: 136,09 (03,24 pallets) Peso total: 4.070,96 Cancelar Confirmar" at bounding box center [531, 439] width 875 height 72
click at [895, 429] on button "Confirmar" at bounding box center [907, 439] width 83 height 32
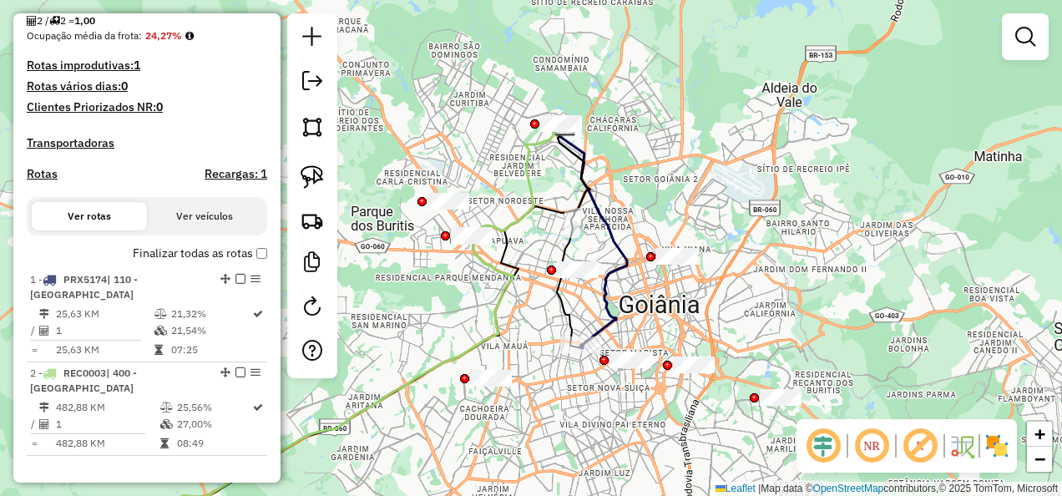
scroll to position [596, 0]
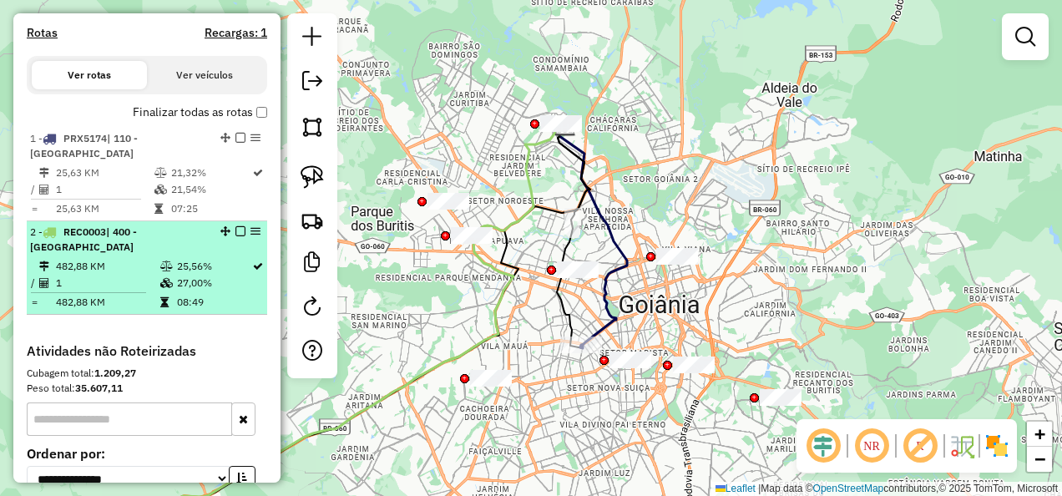
click at [139, 282] on td "1" at bounding box center [107, 283] width 104 height 17
select select "**********"
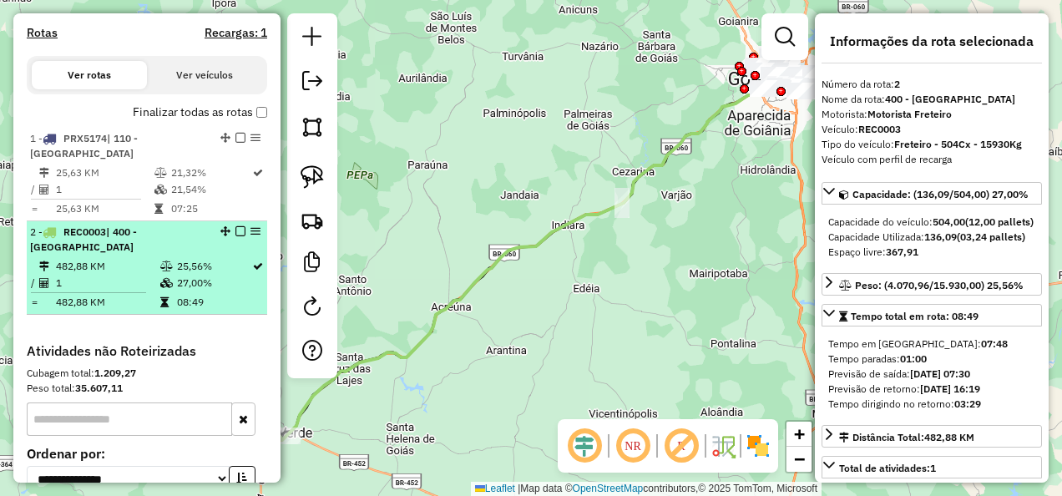
click at [235, 236] on em at bounding box center [240, 231] width 10 height 10
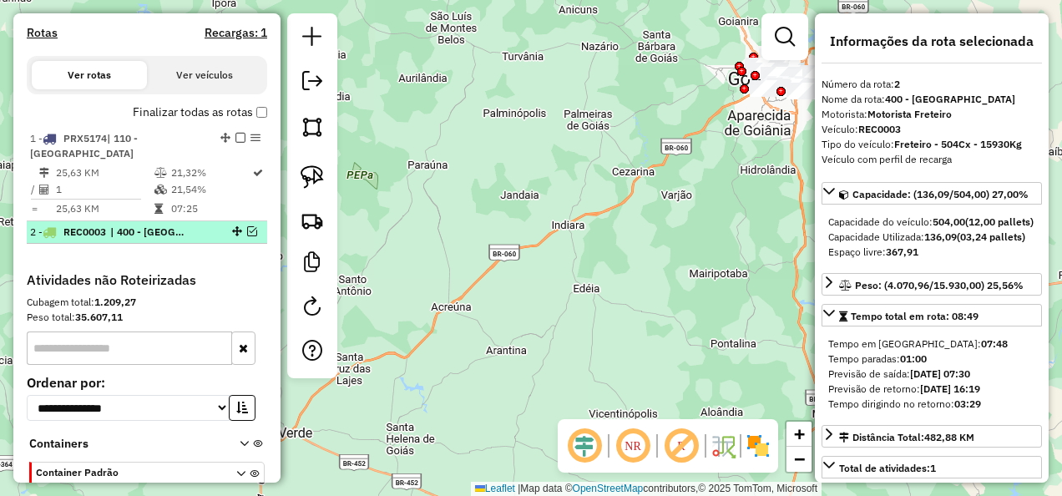
click at [210, 236] on div at bounding box center [235, 231] width 50 height 10
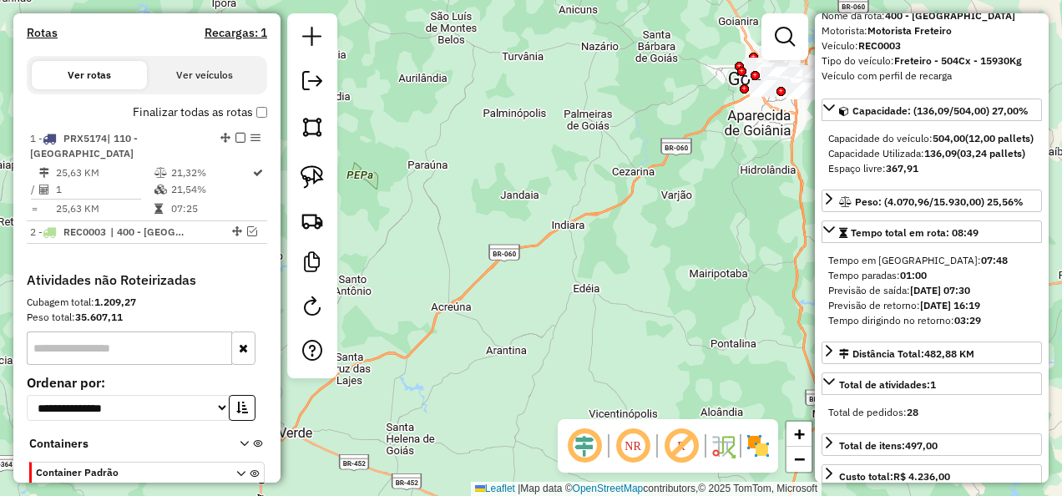
scroll to position [346, 0]
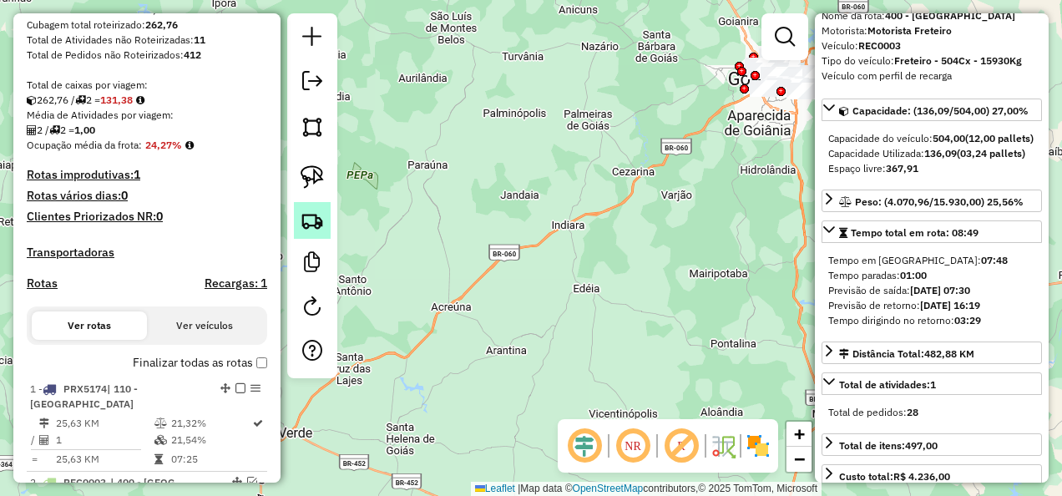
click at [316, 227] on img at bounding box center [312, 220] width 23 height 23
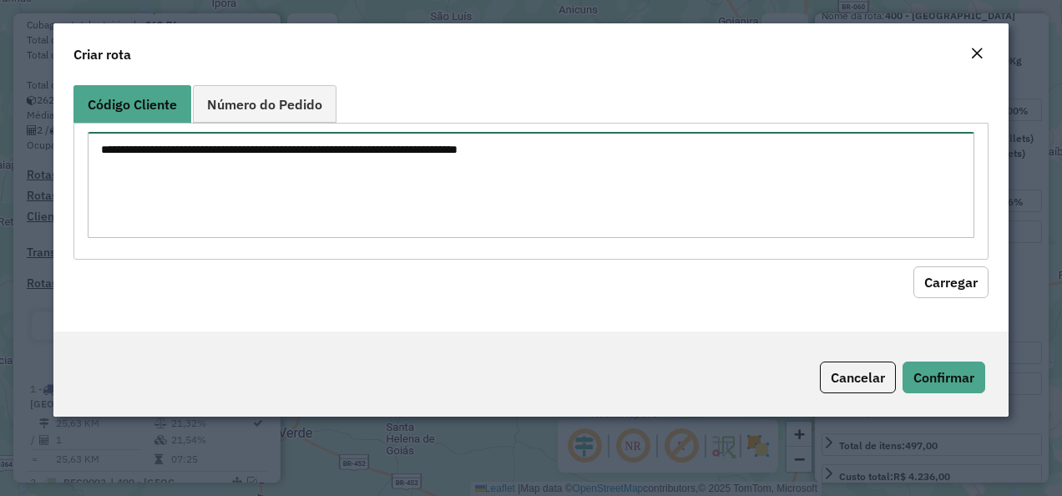
click at [514, 162] on textarea at bounding box center [532, 185] width 888 height 106
paste textarea "********"
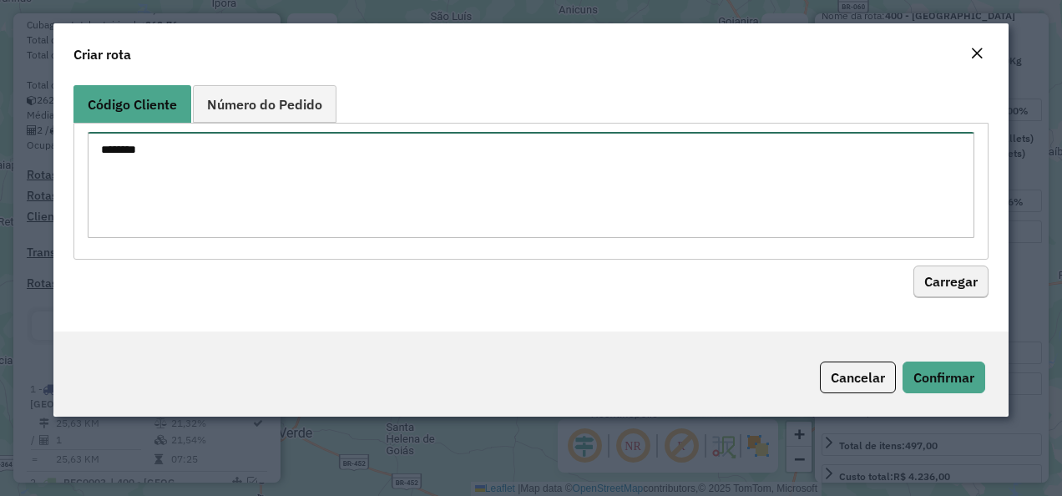
type textarea "********"
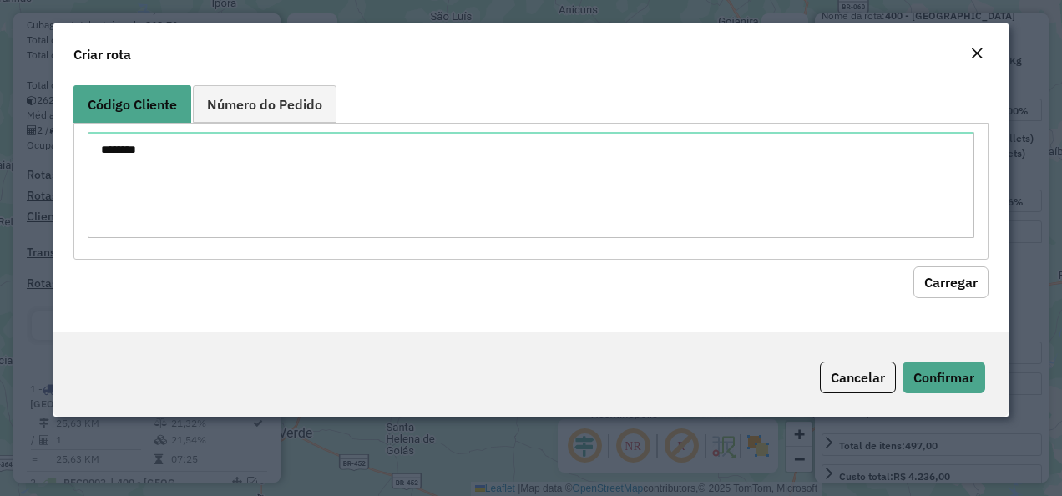
click at [956, 269] on button "Carregar" at bounding box center [950, 282] width 75 height 32
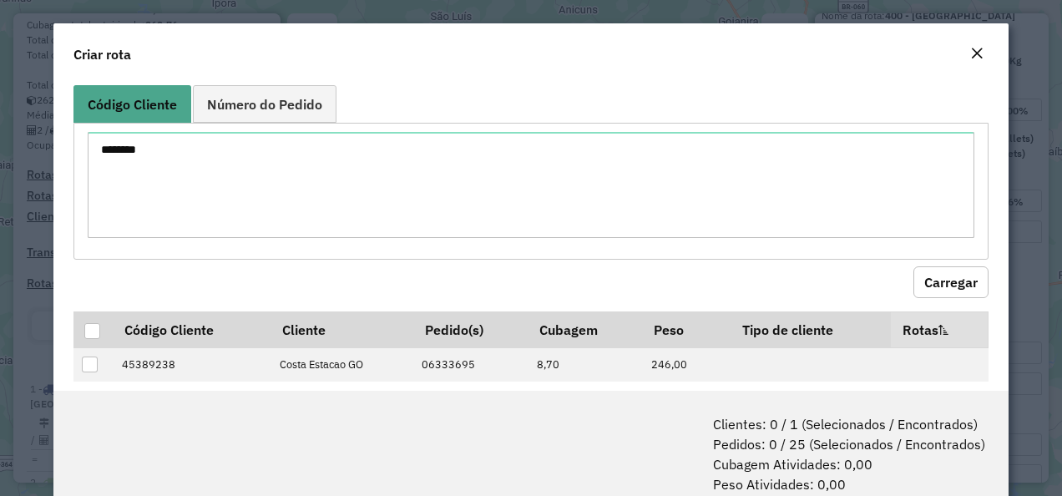
scroll to position [167, 0]
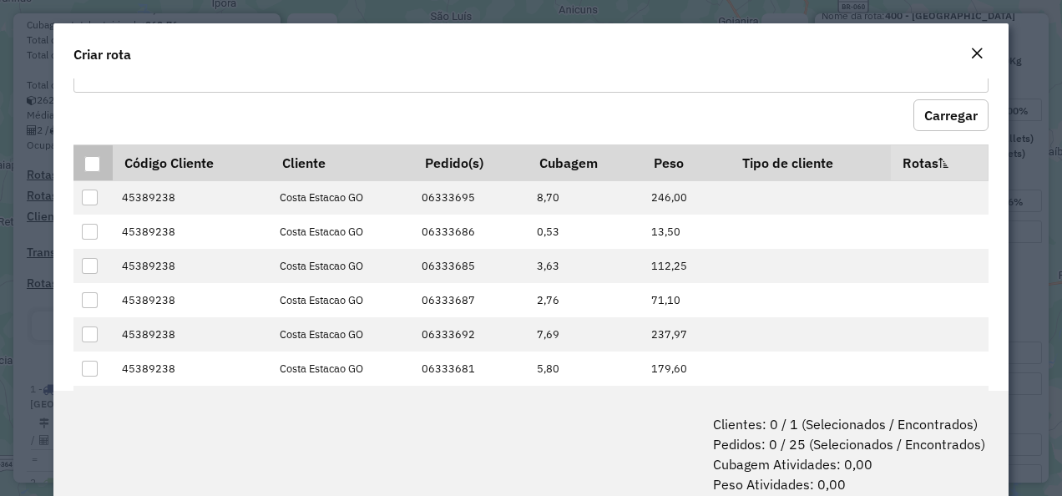
click at [88, 156] on div at bounding box center [92, 164] width 16 height 16
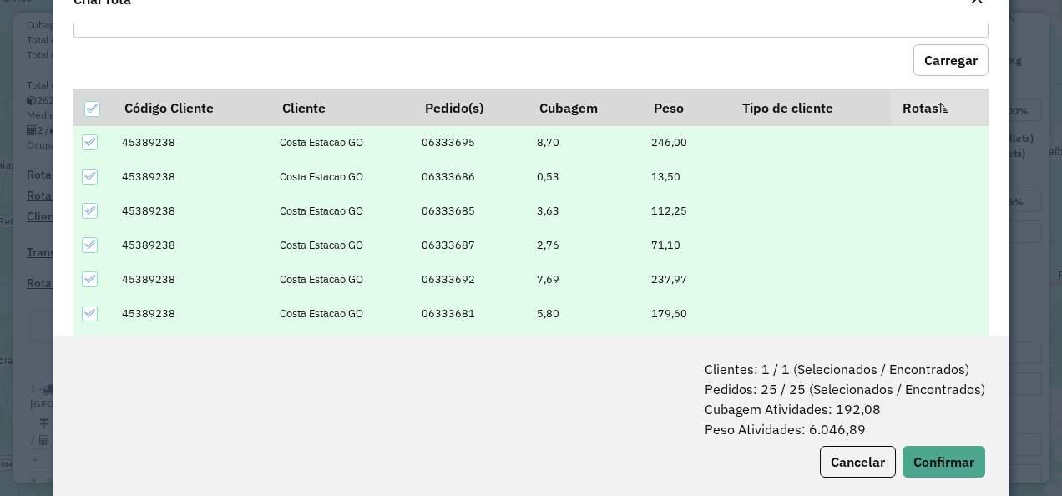
scroll to position [83, 0]
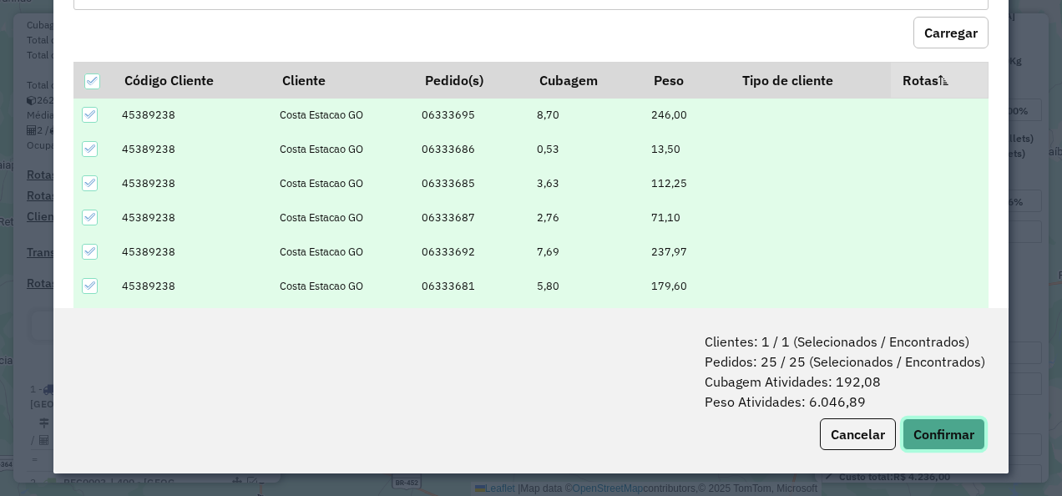
click at [925, 428] on button "Confirmar" at bounding box center [944, 434] width 83 height 32
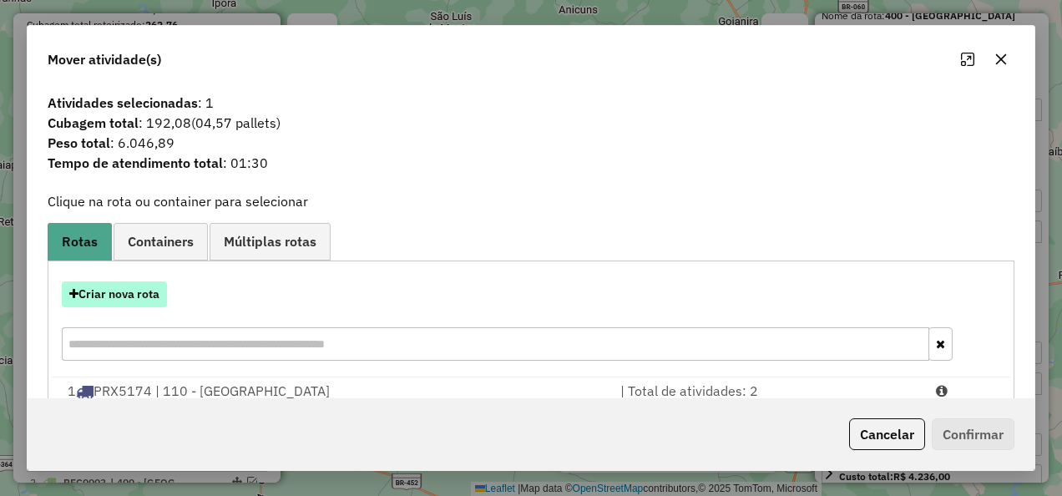
click at [137, 290] on button "Criar nova rota" at bounding box center [114, 294] width 105 height 26
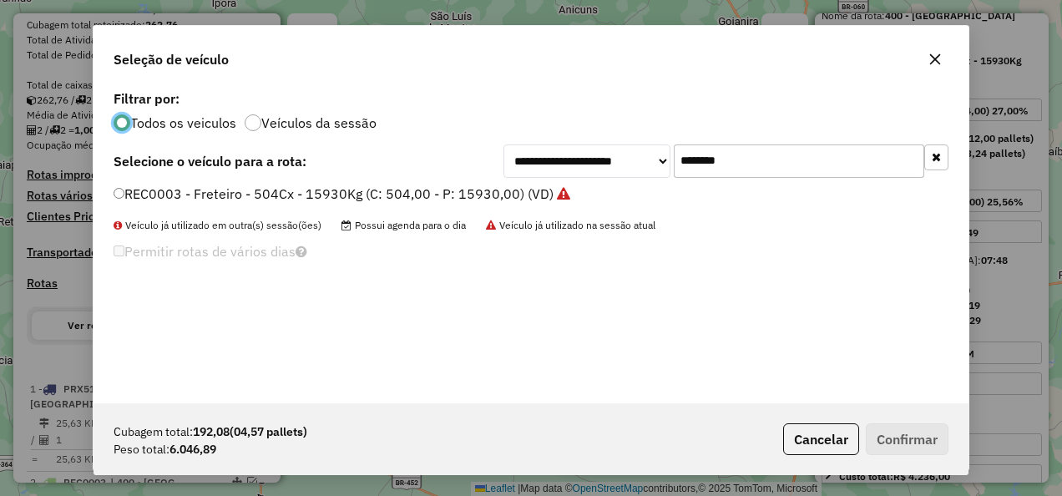
scroll to position [9, 5]
click at [740, 167] on input "*******" at bounding box center [799, 160] width 251 height 33
type input "*******"
click at [367, 188] on label "REC0002 - Freteiro - 504Cx - 15930Kg (C: 504,00 - P: 15930,00) (VD)" at bounding box center [334, 194] width 440 height 20
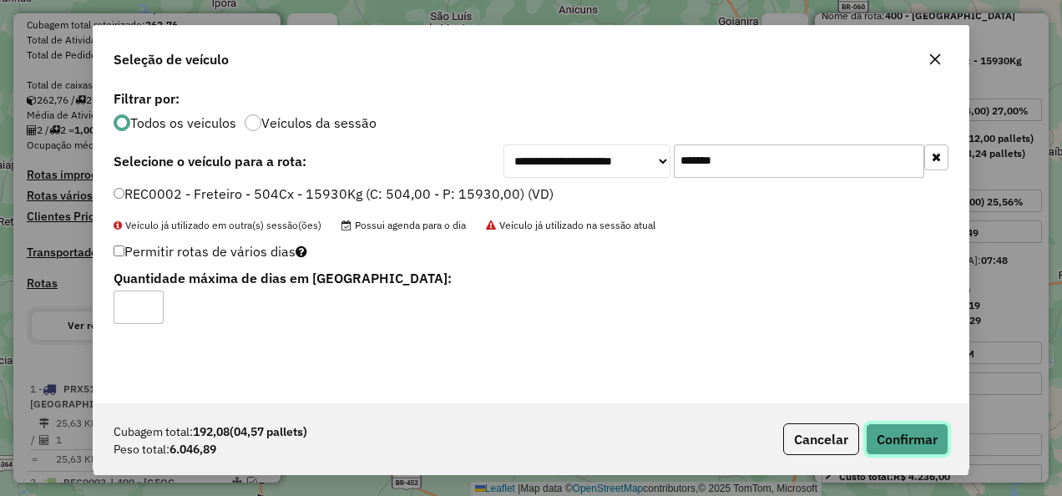
click at [875, 437] on button "Confirmar" at bounding box center [907, 439] width 83 height 32
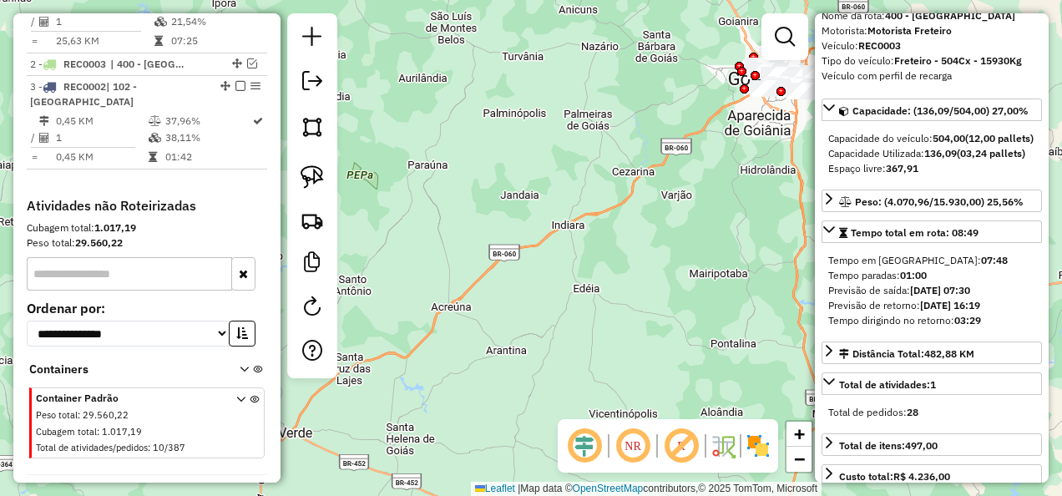
scroll to position [741, 0]
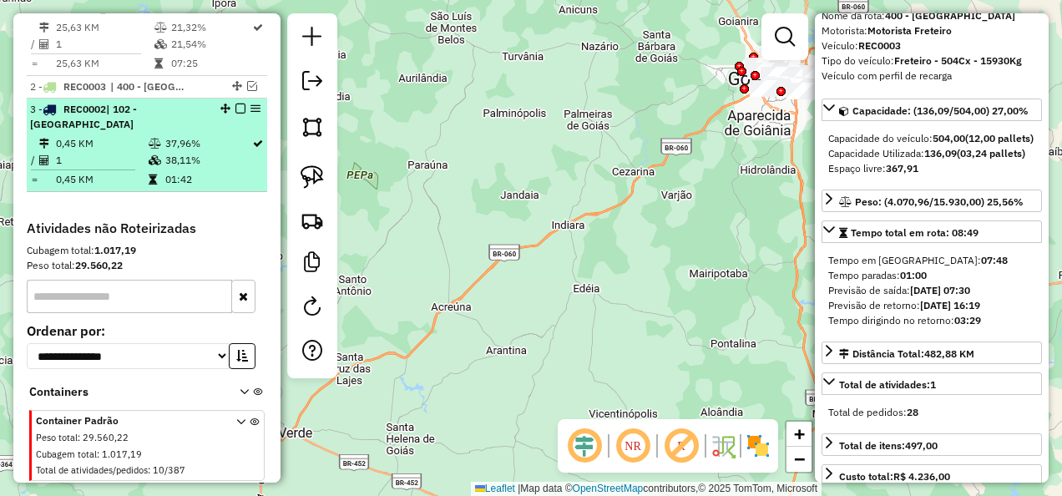
click at [235, 114] on em at bounding box center [240, 109] width 10 height 10
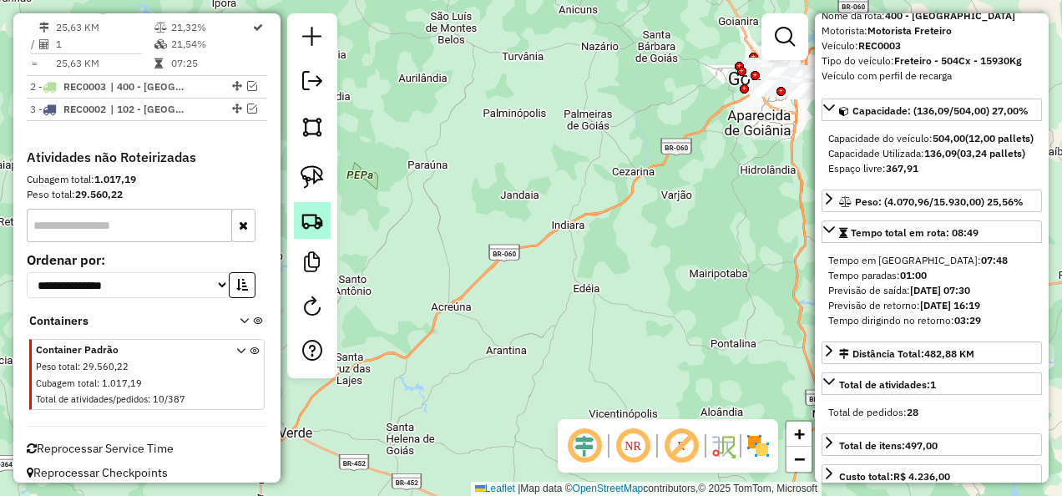
click at [318, 230] on img at bounding box center [312, 220] width 23 height 23
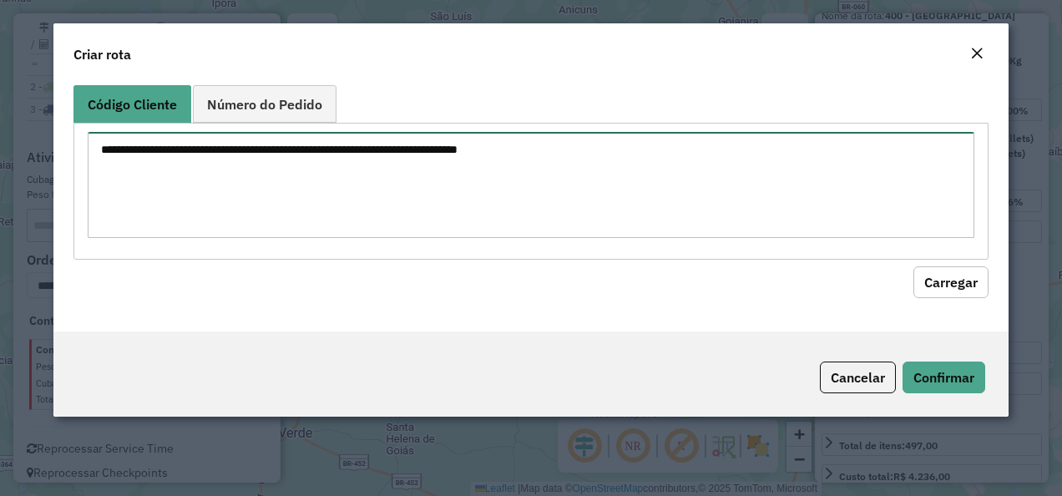
click at [452, 175] on textarea at bounding box center [532, 185] width 888 height 106
paste textarea "********"
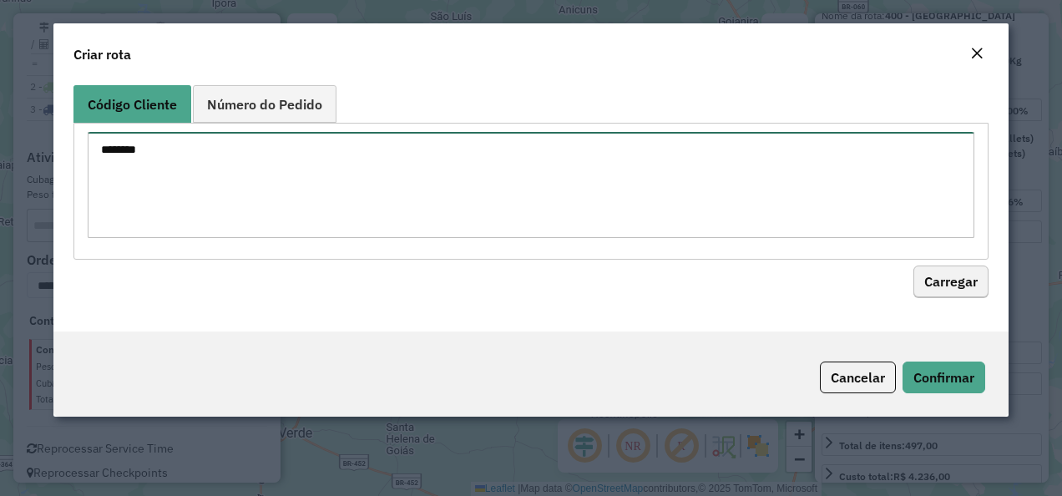
type textarea "********"
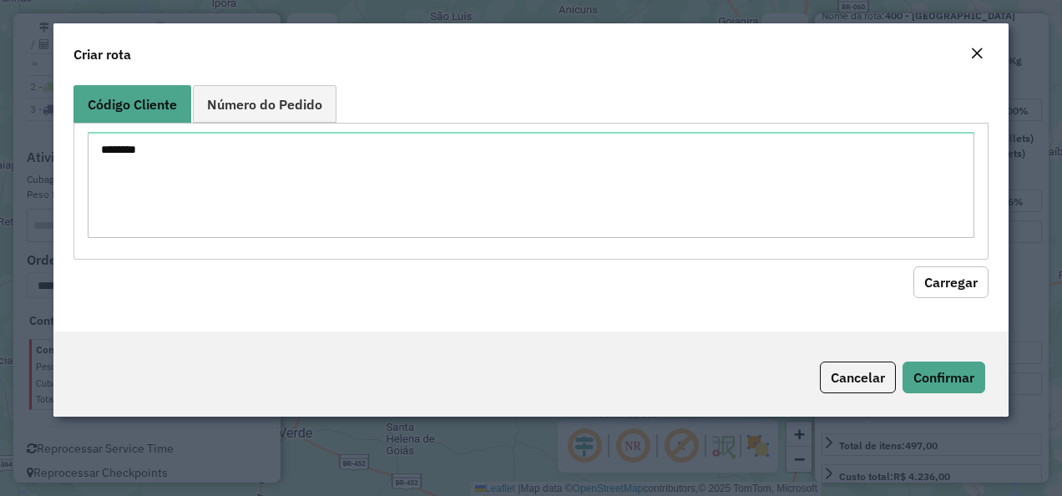
click at [949, 274] on button "Carregar" at bounding box center [950, 282] width 75 height 32
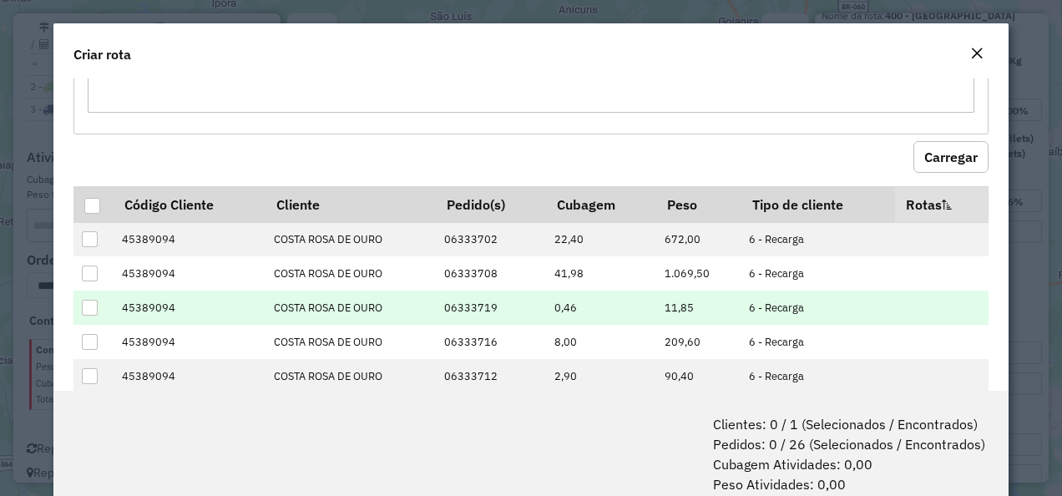
scroll to position [167, 0]
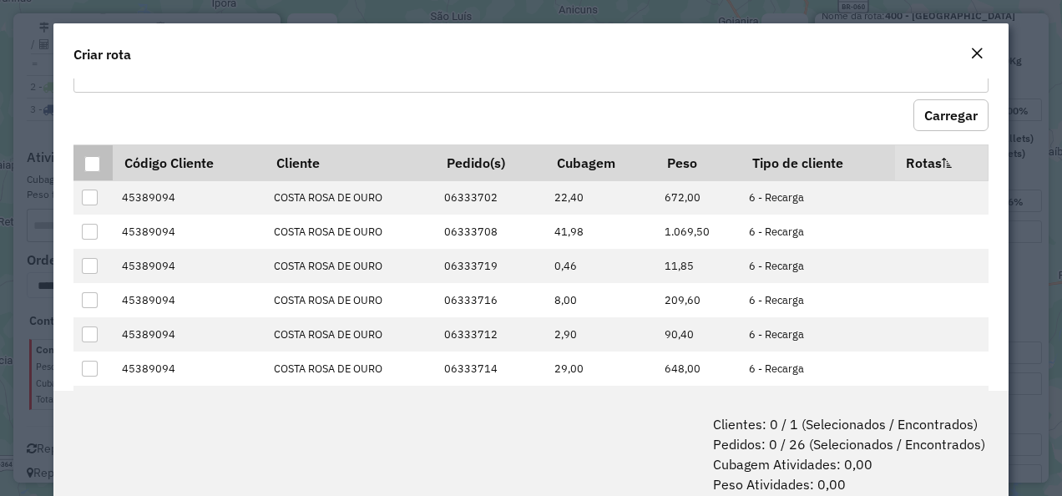
click at [92, 162] on div at bounding box center [92, 164] width 16 height 16
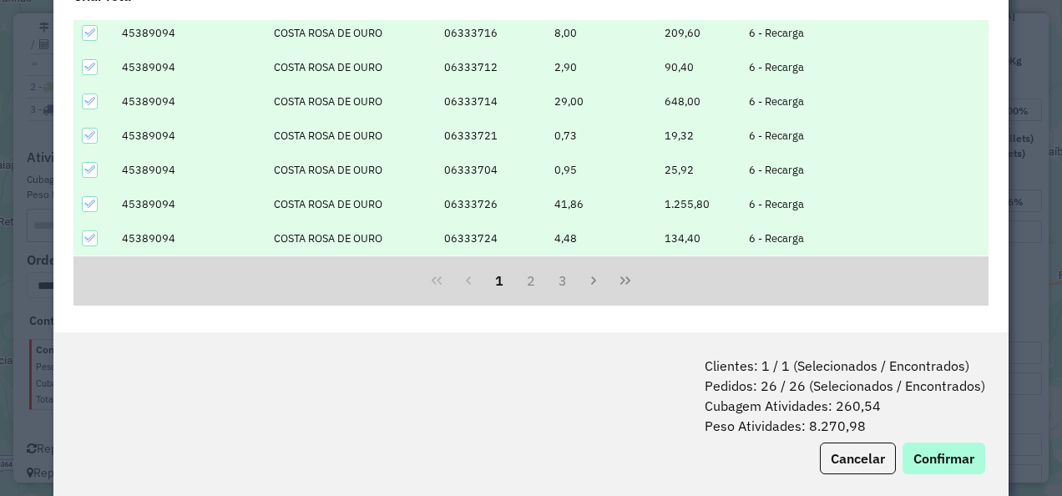
scroll to position [83, 0]
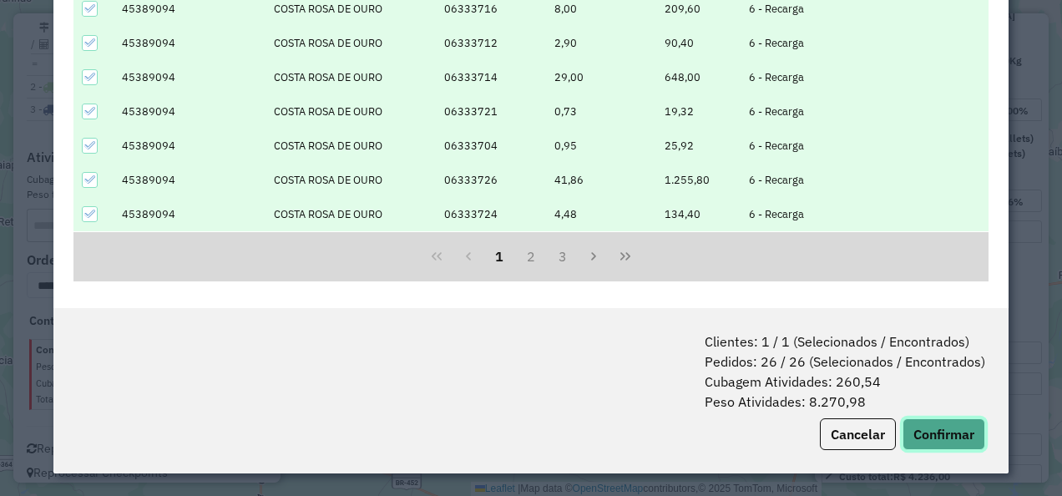
click at [955, 423] on button "Confirmar" at bounding box center [944, 434] width 83 height 32
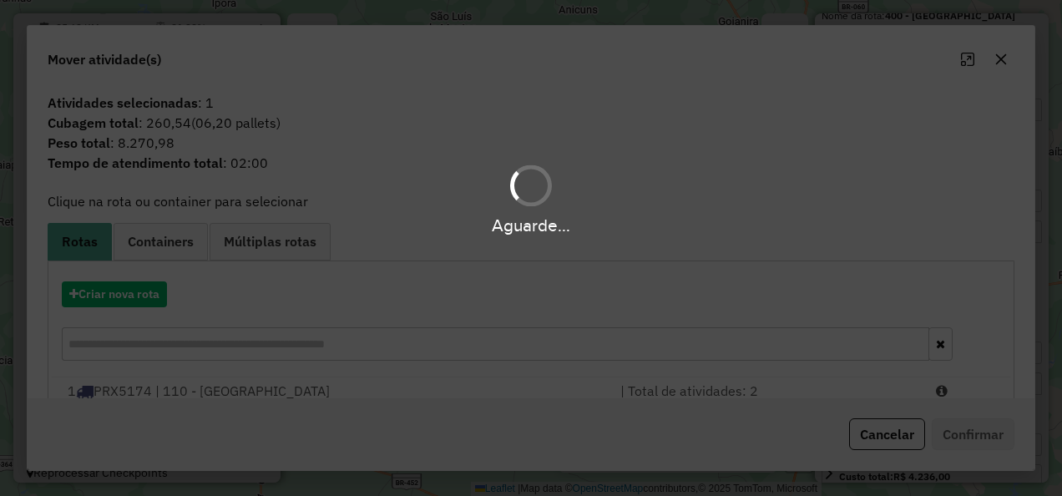
click at [128, 299] on div "Aguarde..." at bounding box center [531, 248] width 1062 height 496
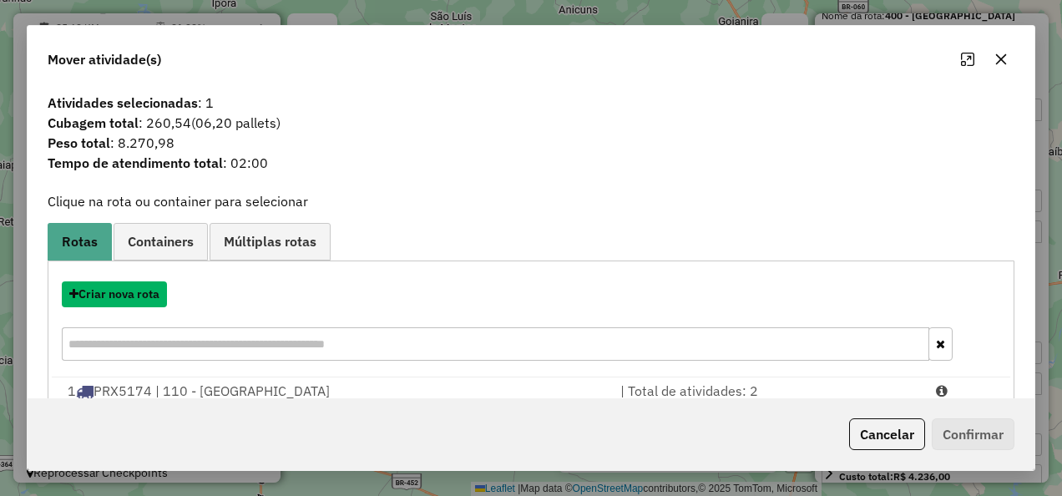
click at [128, 299] on button "Criar nova rota" at bounding box center [114, 294] width 105 height 26
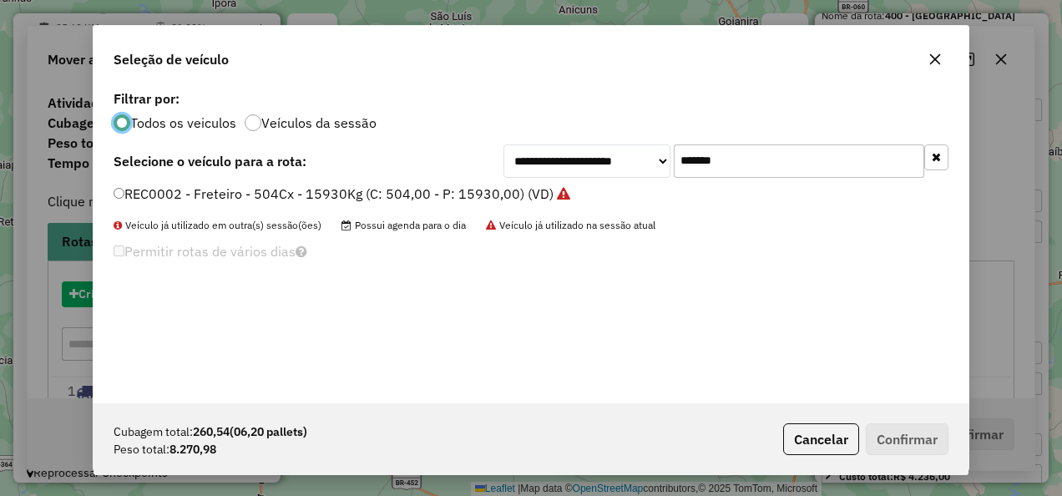
scroll to position [9, 5]
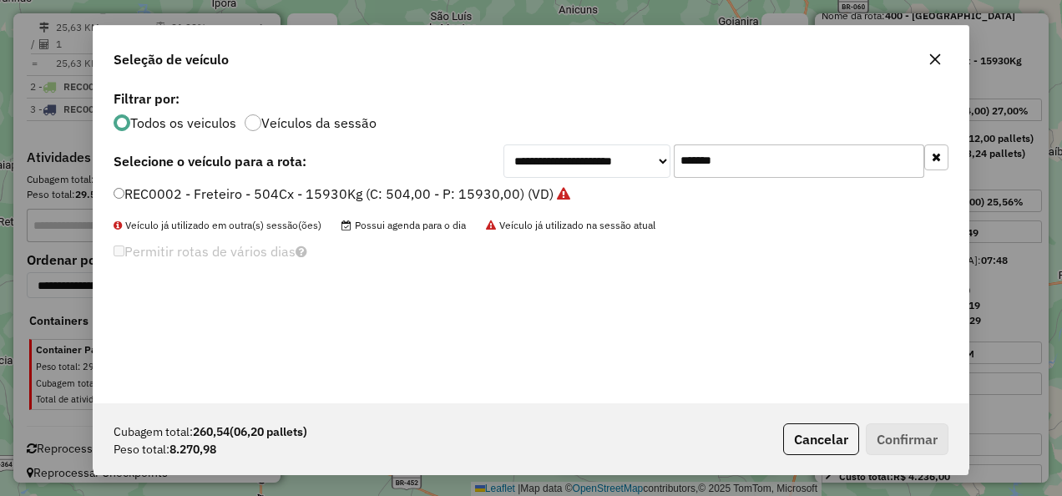
click at [220, 177] on div "**********" at bounding box center [531, 160] width 835 height 33
click at [802, 152] on input "*******" at bounding box center [799, 160] width 251 height 33
type input "*******"
click at [402, 164] on div "**********" at bounding box center [531, 160] width 835 height 33
click at [370, 191] on label "REC0001 - Freteiro - 504Cx - 15930Kg (C: 504,00 - P: 15930,00) (VD)" at bounding box center [334, 194] width 440 height 20
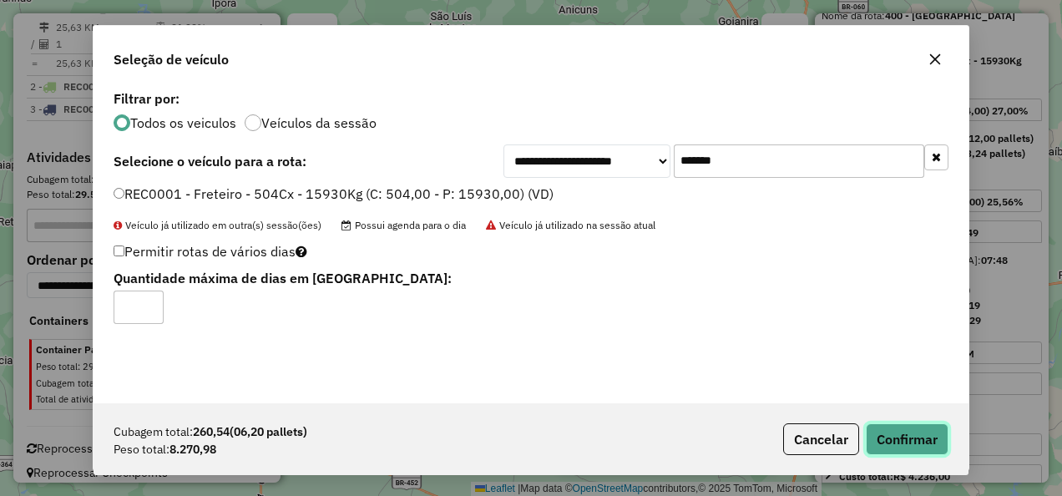
click at [904, 436] on button "Confirmar" at bounding box center [907, 439] width 83 height 32
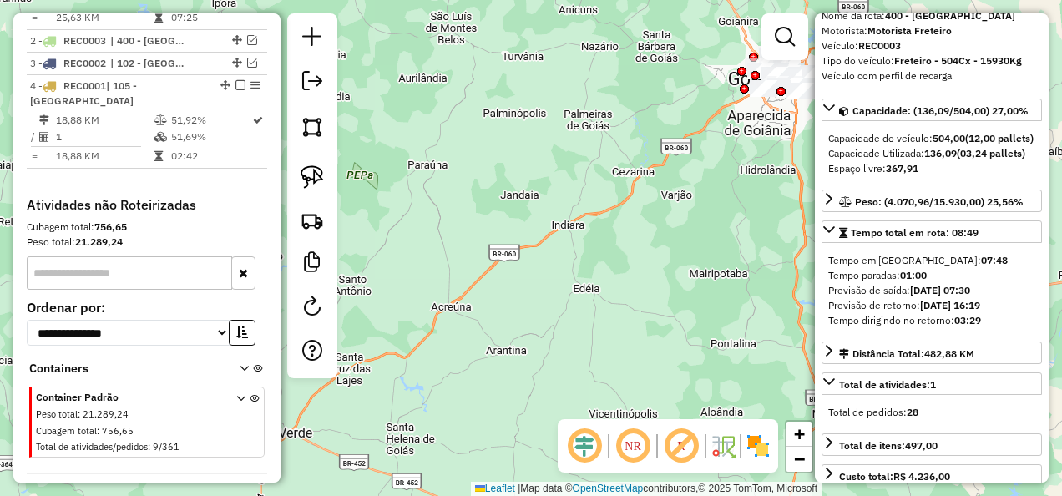
scroll to position [825, 0]
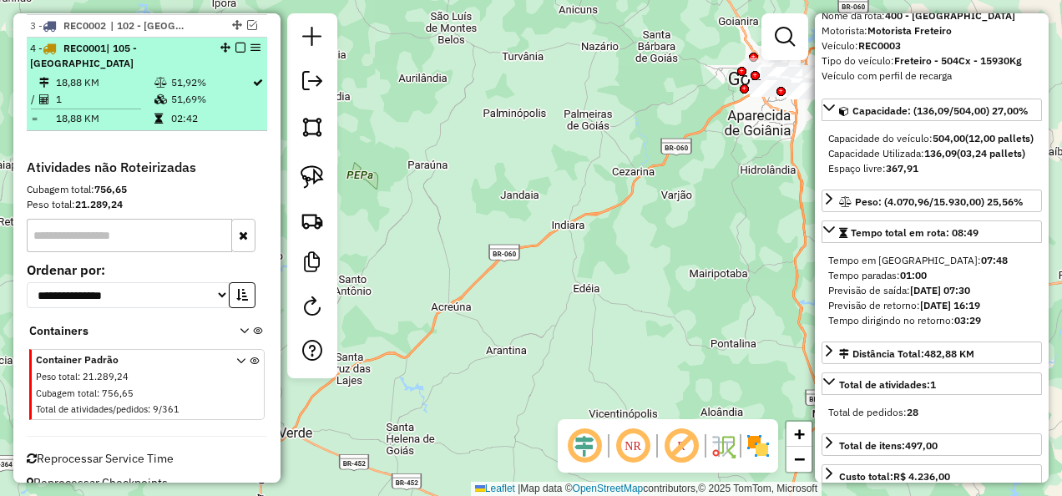
click at [235, 53] on em at bounding box center [240, 48] width 10 height 10
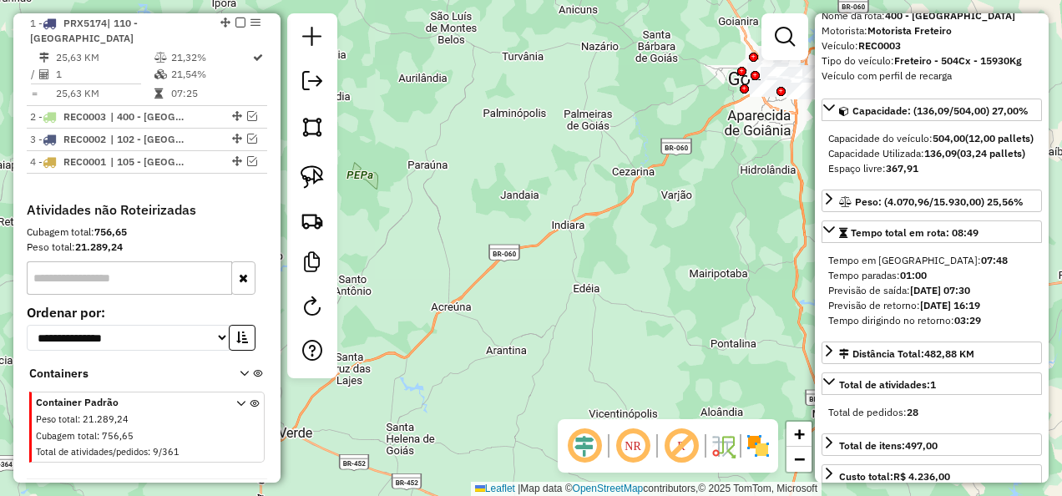
scroll to position [628, 0]
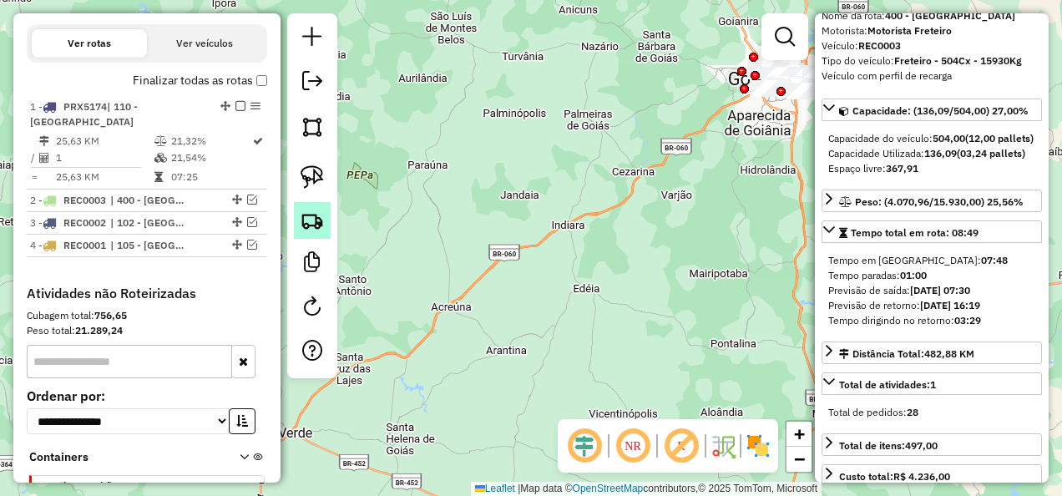
click at [297, 220] on link at bounding box center [312, 220] width 37 height 37
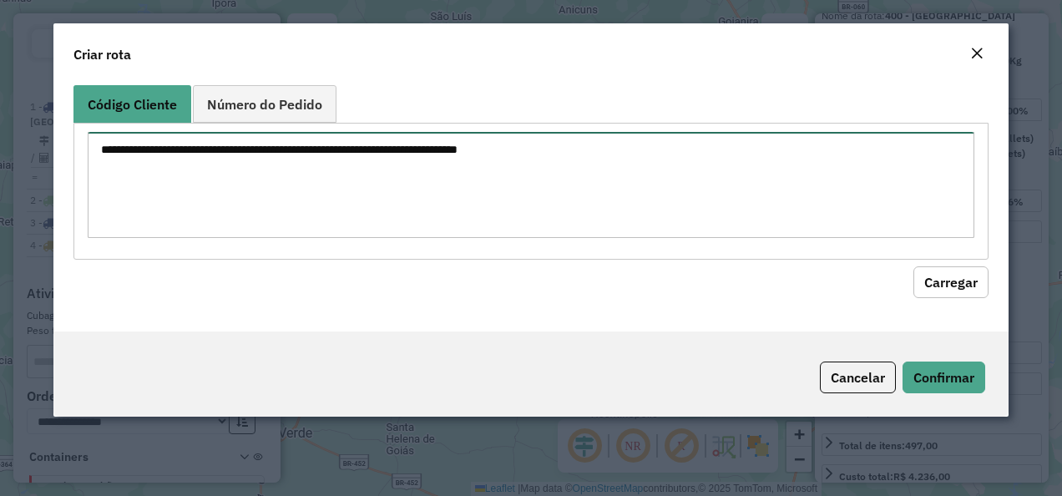
click at [369, 172] on textarea at bounding box center [532, 185] width 888 height 106
paste textarea "********"
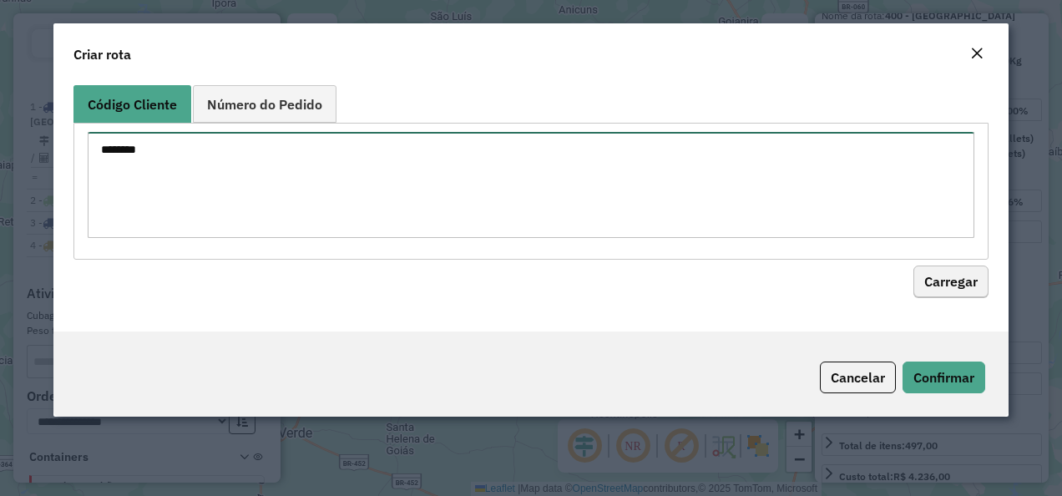
type textarea "********"
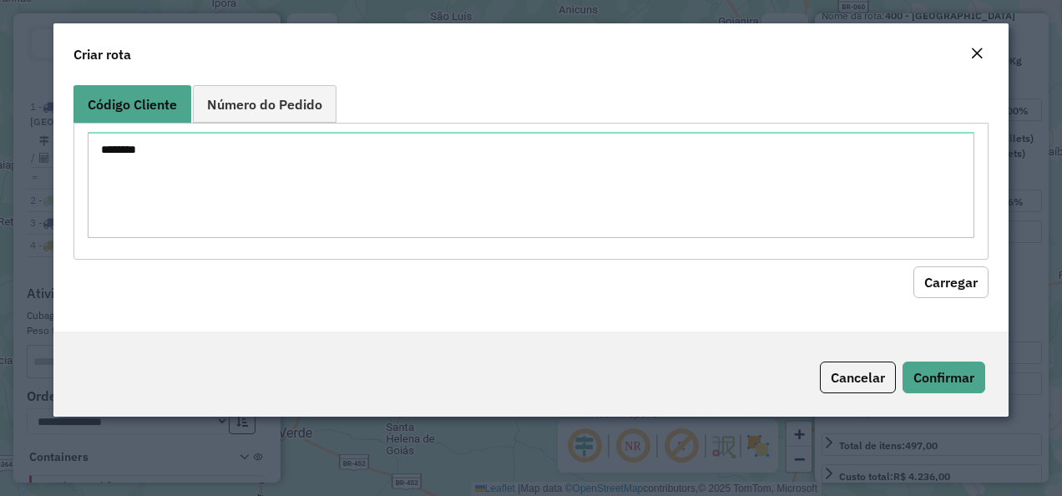
click at [964, 271] on button "Carregar" at bounding box center [950, 282] width 75 height 32
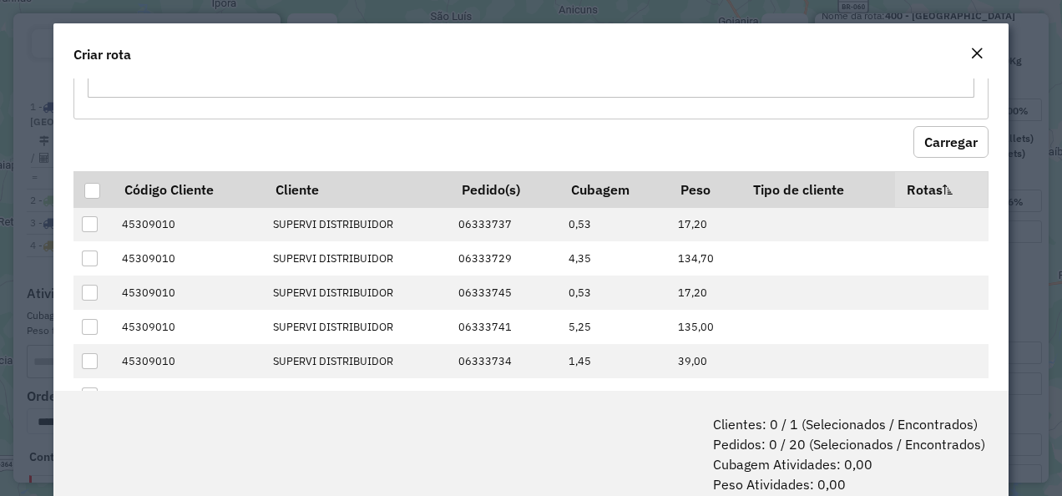
scroll to position [84, 0]
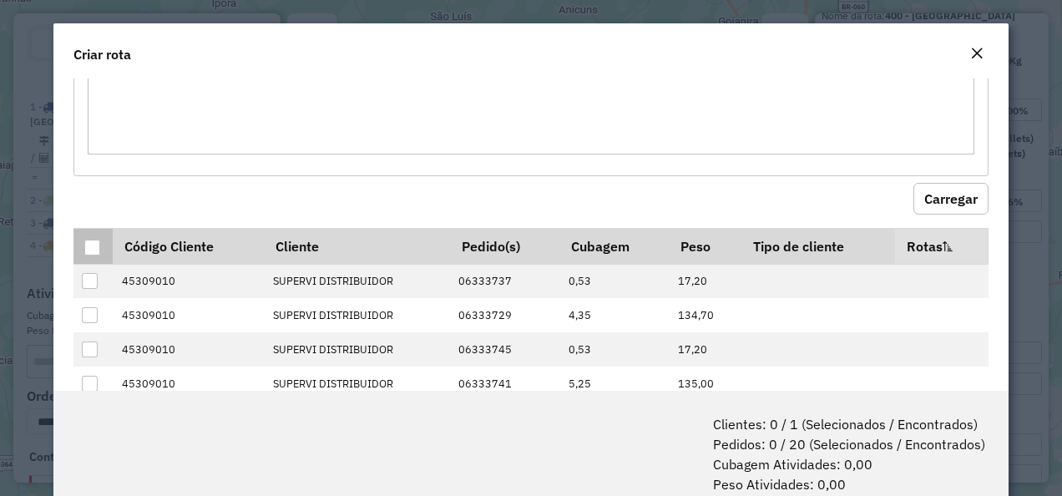
click at [97, 249] on div at bounding box center [92, 248] width 16 height 16
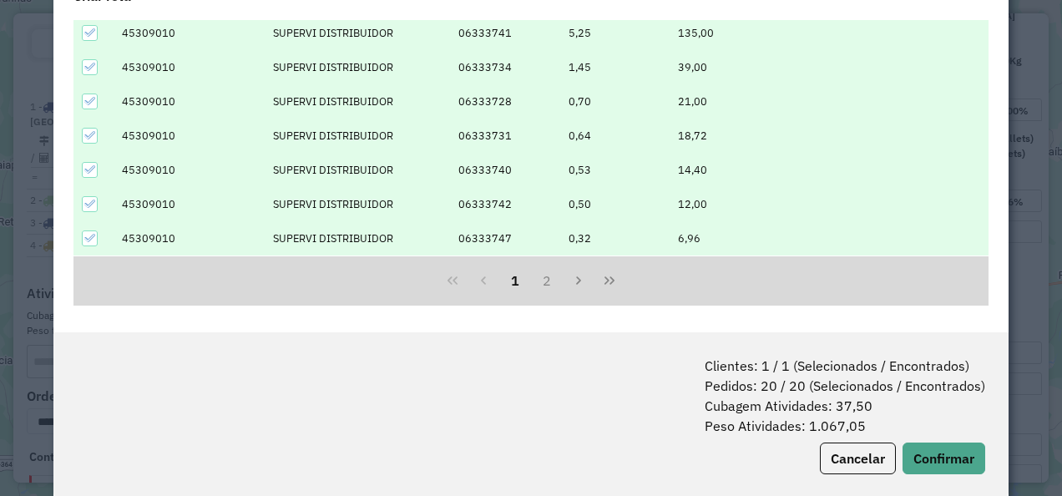
scroll to position [83, 0]
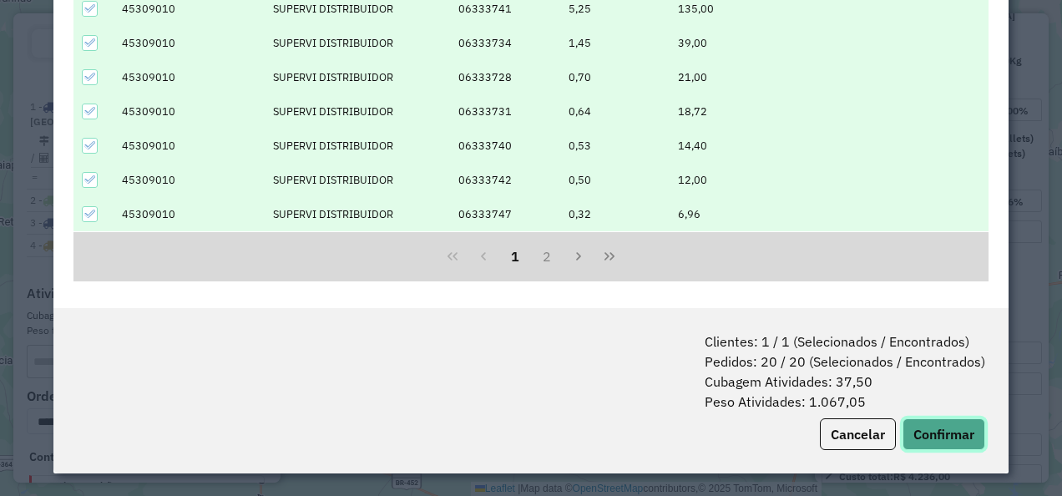
click at [909, 426] on button "Confirmar" at bounding box center [944, 434] width 83 height 32
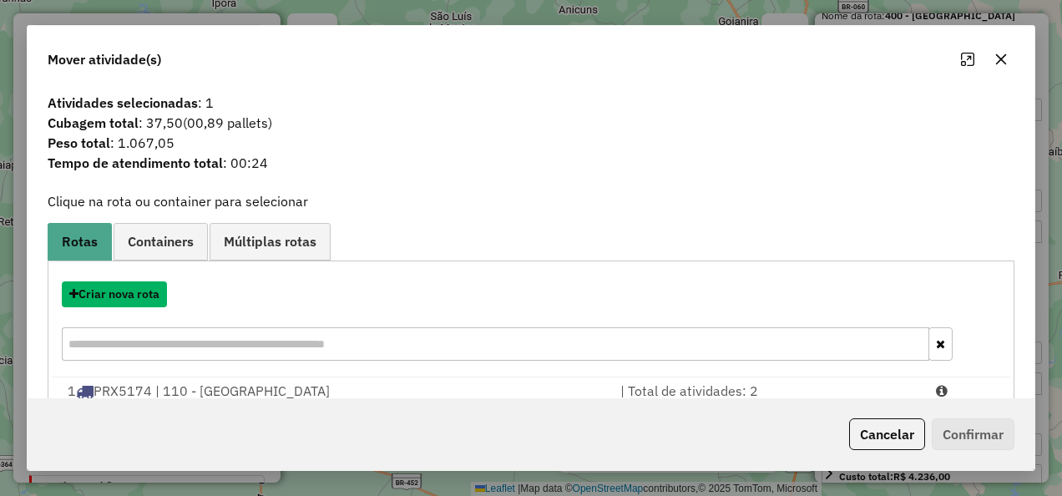
click at [131, 296] on button "Criar nova rota" at bounding box center [114, 294] width 105 height 26
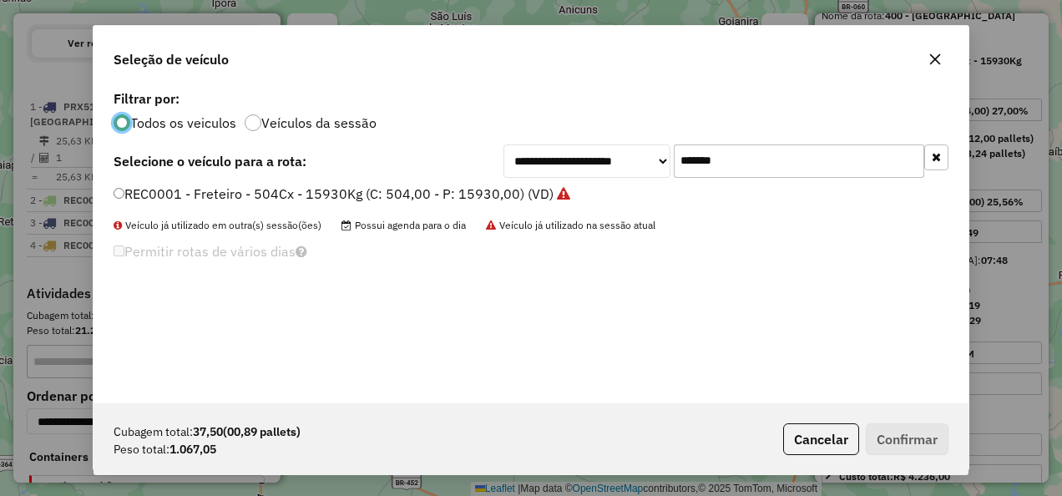
scroll to position [9, 5]
click at [716, 165] on input "*******" at bounding box center [799, 160] width 251 height 33
drag, startPoint x: 739, startPoint y: 160, endPoint x: 618, endPoint y: 173, distance: 121.7
click at [618, 173] on div "**********" at bounding box center [726, 160] width 445 height 33
paste input "text"
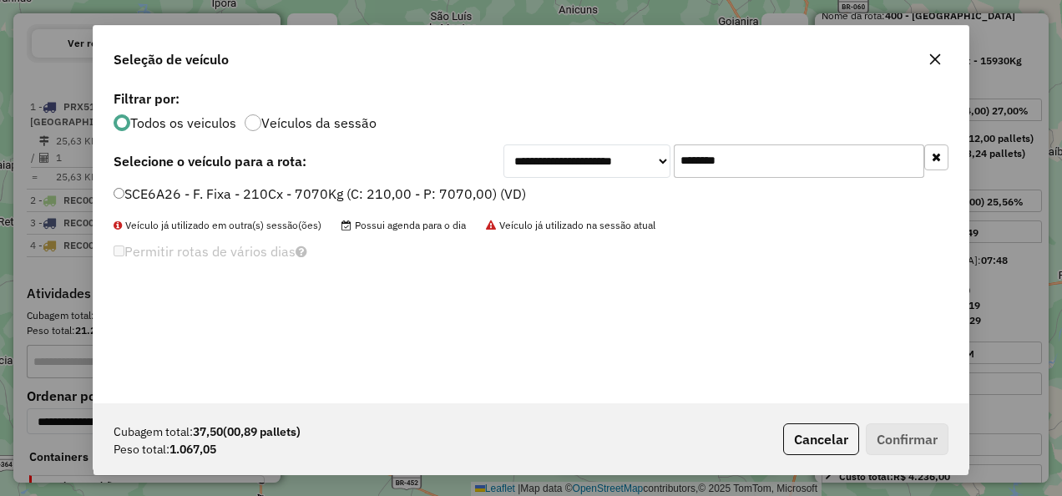
type input "*******"
click at [296, 188] on label "SCE6A26 - F. Fixa - 210Cx - 7070Kg (C: 210,00 - P: 7070,00) (VD)" at bounding box center [320, 194] width 412 height 20
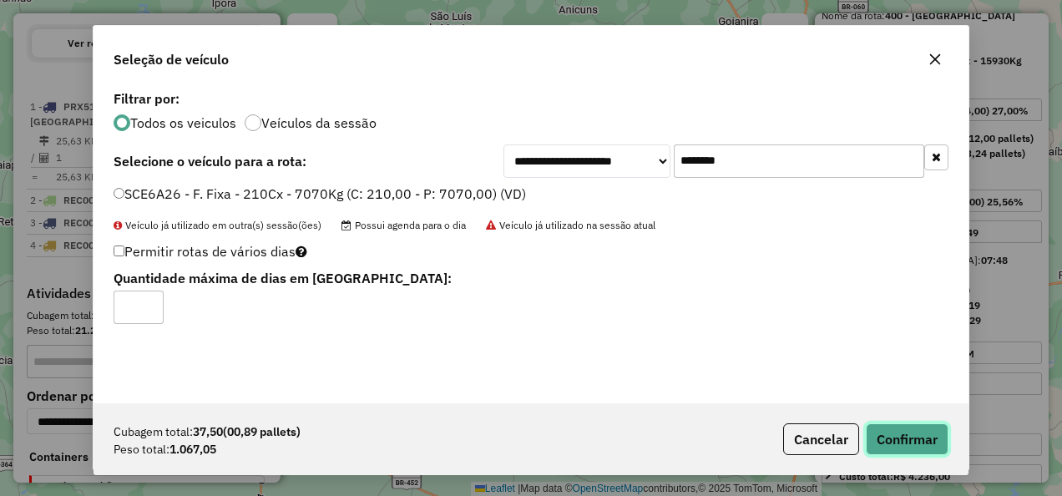
click at [902, 423] on button "Confirmar" at bounding box center [907, 439] width 83 height 32
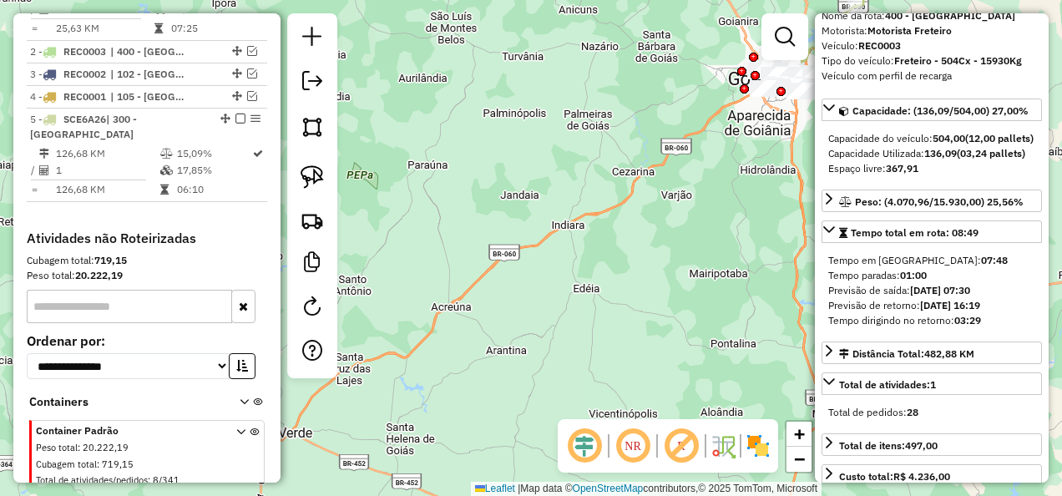
scroll to position [825, 0]
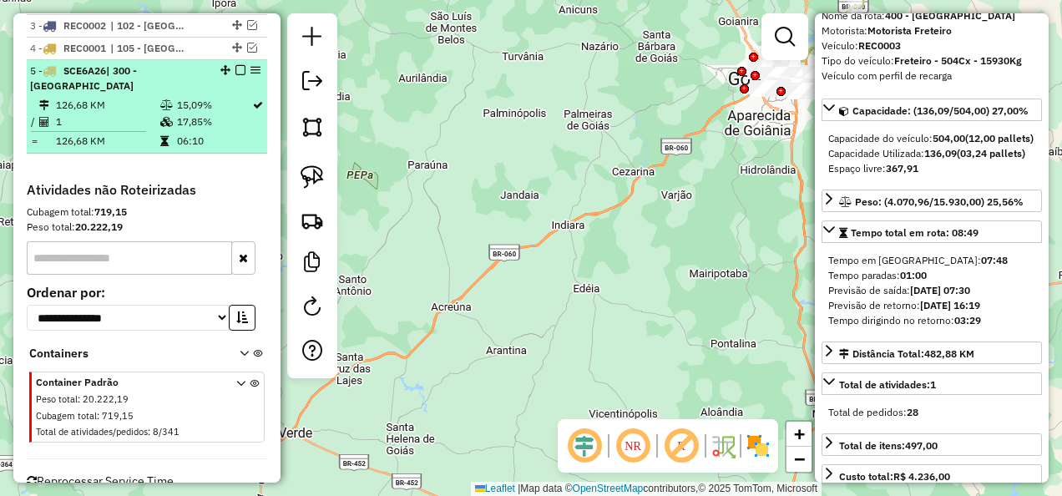
click at [235, 75] on em at bounding box center [240, 70] width 10 height 10
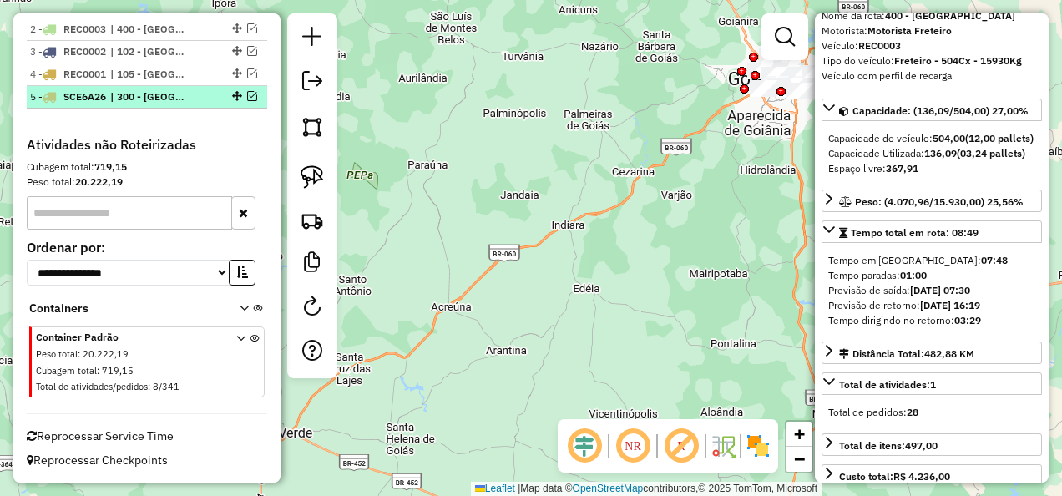
scroll to position [817, 0]
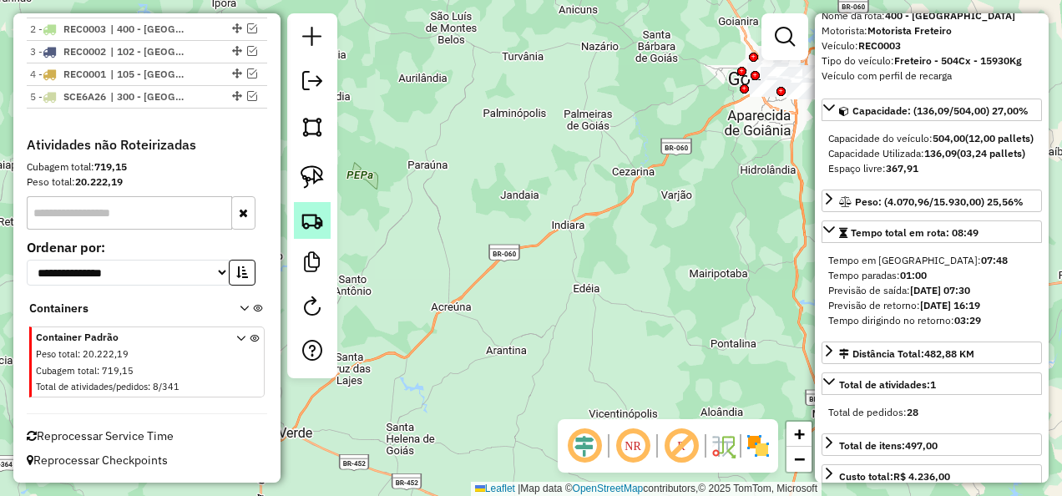
click at [312, 223] on img at bounding box center [312, 220] width 23 height 23
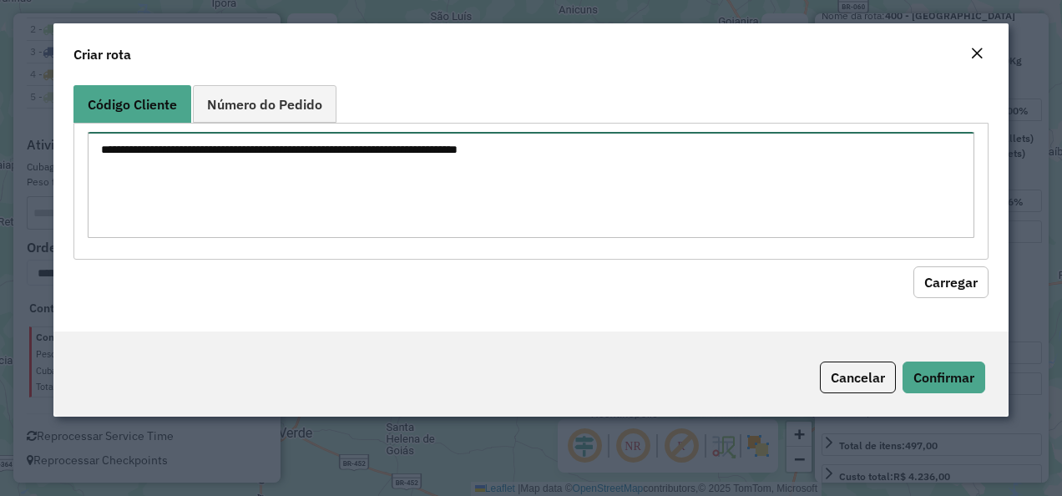
click at [560, 162] on textarea at bounding box center [532, 185] width 888 height 106
paste textarea "********"
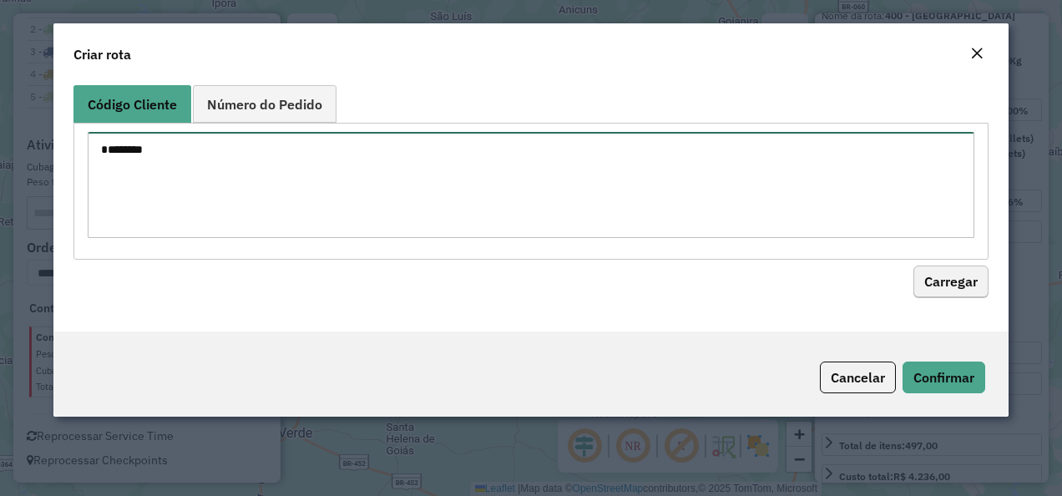
type textarea "********"
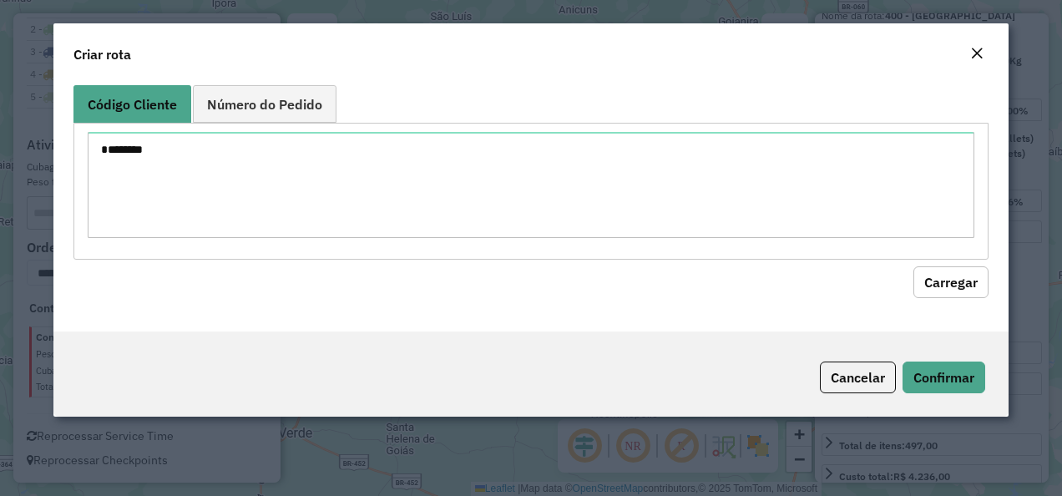
click at [940, 277] on button "Carregar" at bounding box center [950, 282] width 75 height 32
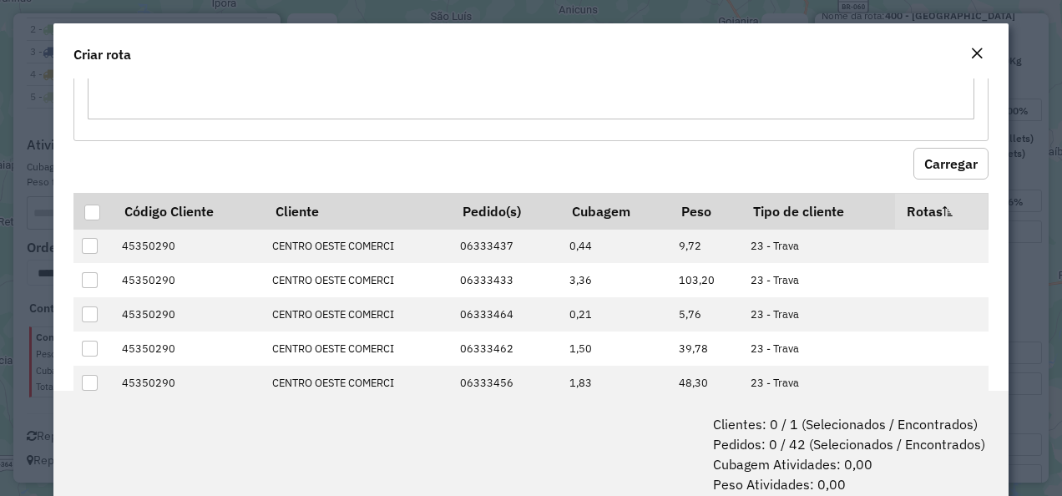
scroll to position [84, 0]
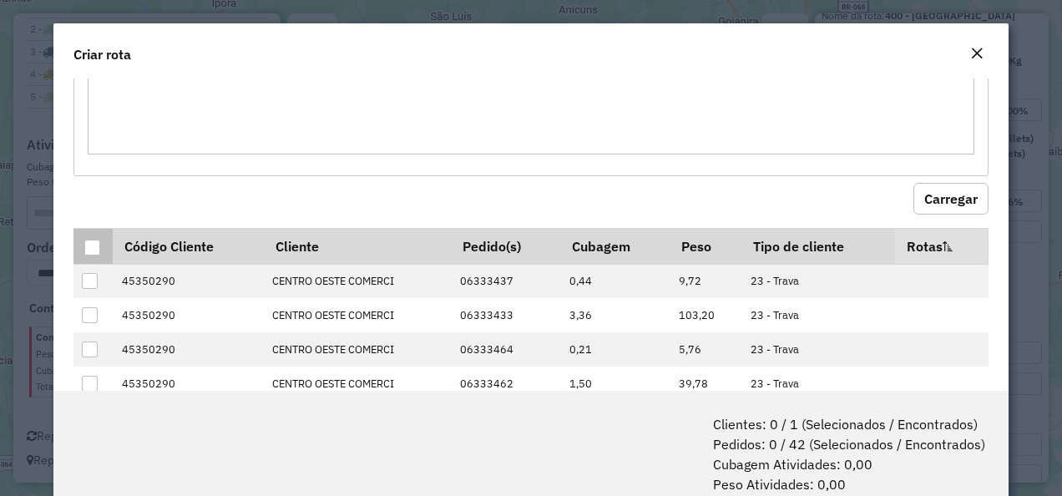
click at [91, 234] on th at bounding box center [92, 246] width 39 height 36
click at [99, 247] on div at bounding box center [92, 248] width 16 height 16
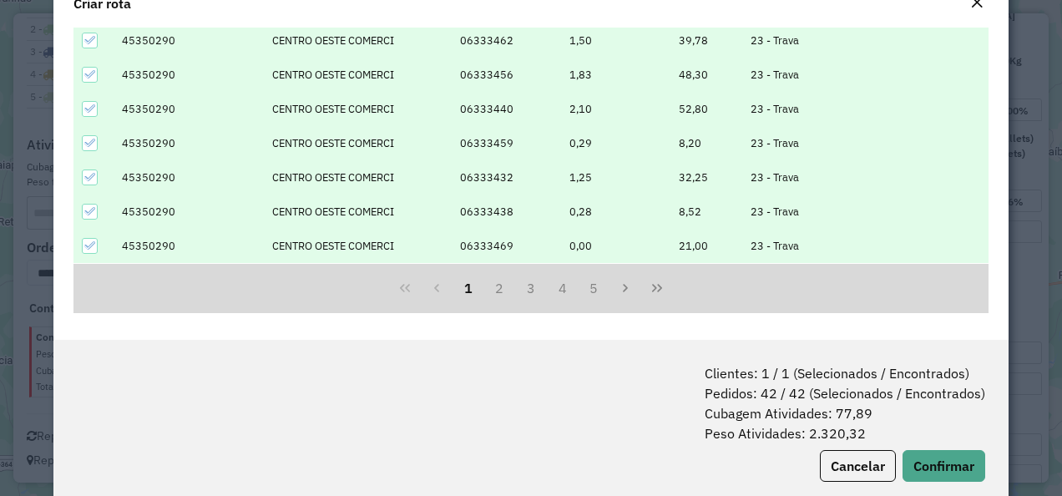
scroll to position [83, 0]
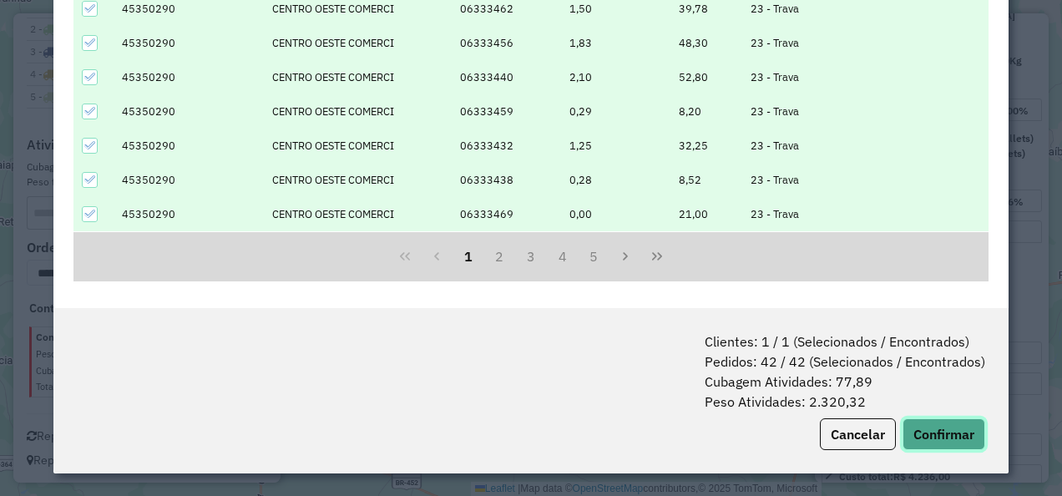
click at [943, 423] on button "Confirmar" at bounding box center [944, 434] width 83 height 32
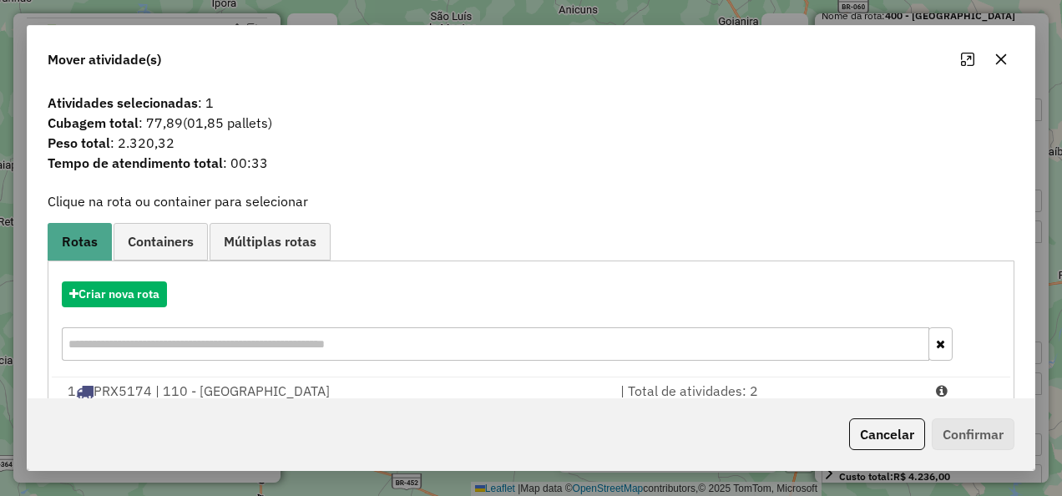
click at [155, 277] on div "Criar nova rota" at bounding box center [531, 323] width 959 height 109
click at [154, 281] on button "Criar nova rota" at bounding box center [114, 294] width 105 height 26
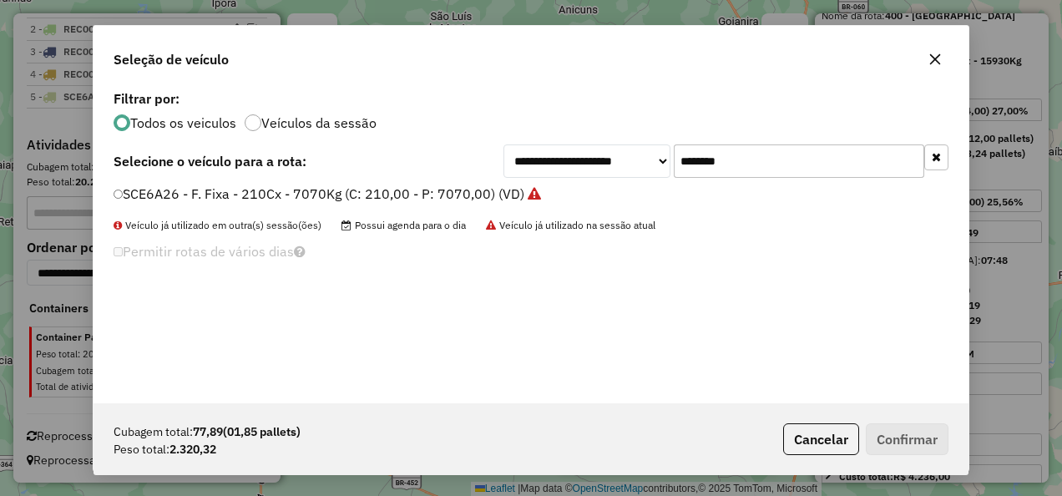
scroll to position [9, 5]
drag, startPoint x: 855, startPoint y: 169, endPoint x: 402, endPoint y: 175, distance: 452.6
click at [402, 175] on div "**********" at bounding box center [531, 160] width 835 height 33
paste input "text"
type input "*******"
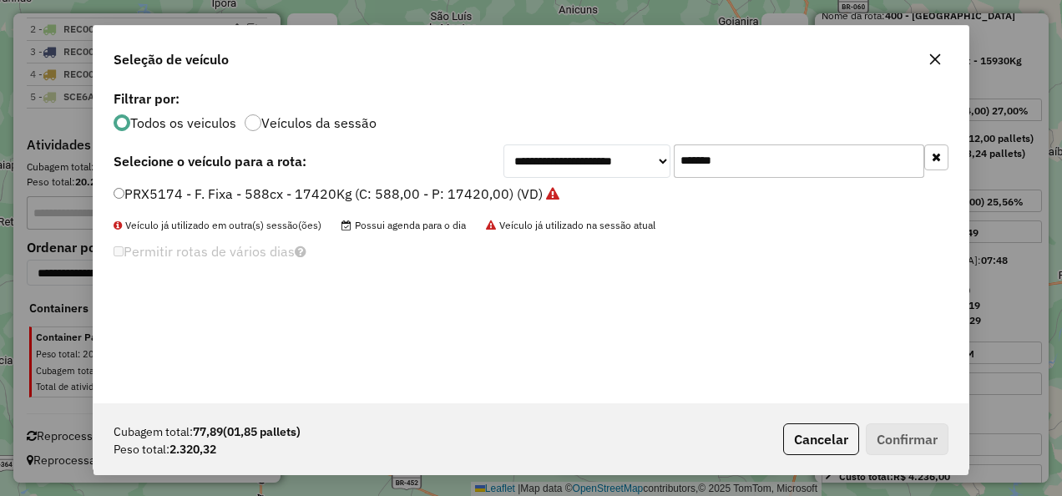
drag, startPoint x: 443, startPoint y: 190, endPoint x: 443, endPoint y: 199, distance: 8.4
click at [443, 190] on label "PRX5174 - F. Fixa - 588cx - 17420Kg (C: 588,00 - P: 17420,00) (VD)" at bounding box center [337, 194] width 446 height 20
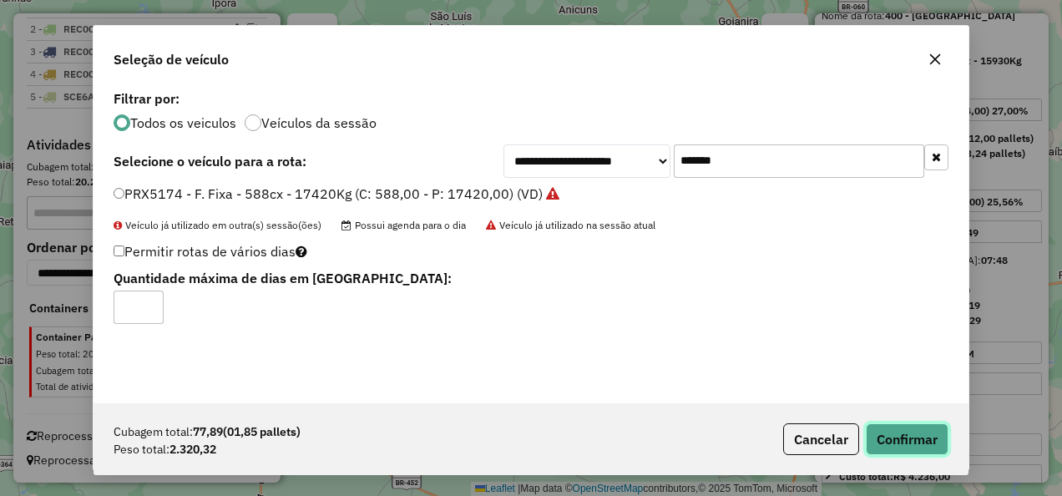
click at [883, 428] on button "Confirmar" at bounding box center [907, 439] width 83 height 32
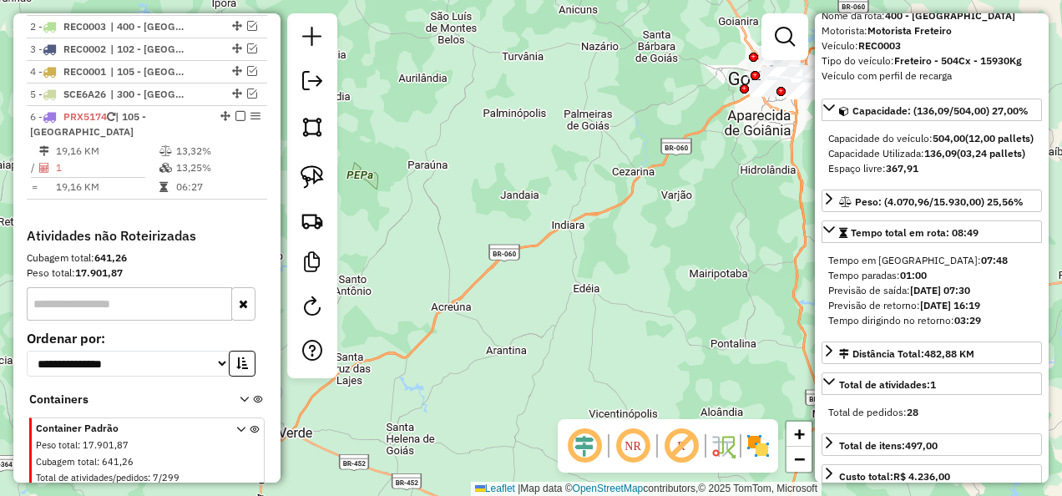
scroll to position [825, 0]
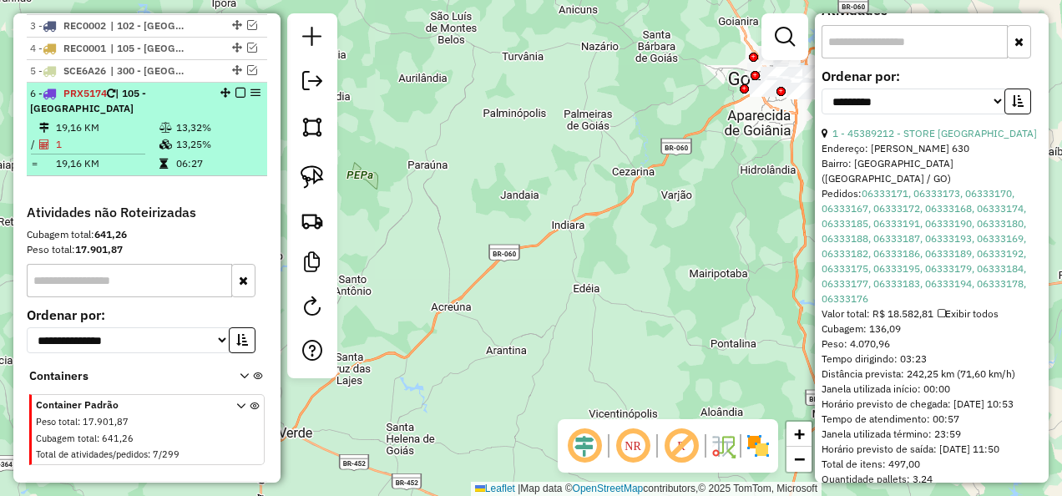
click at [113, 130] on td "19,16 KM" at bounding box center [107, 127] width 104 height 17
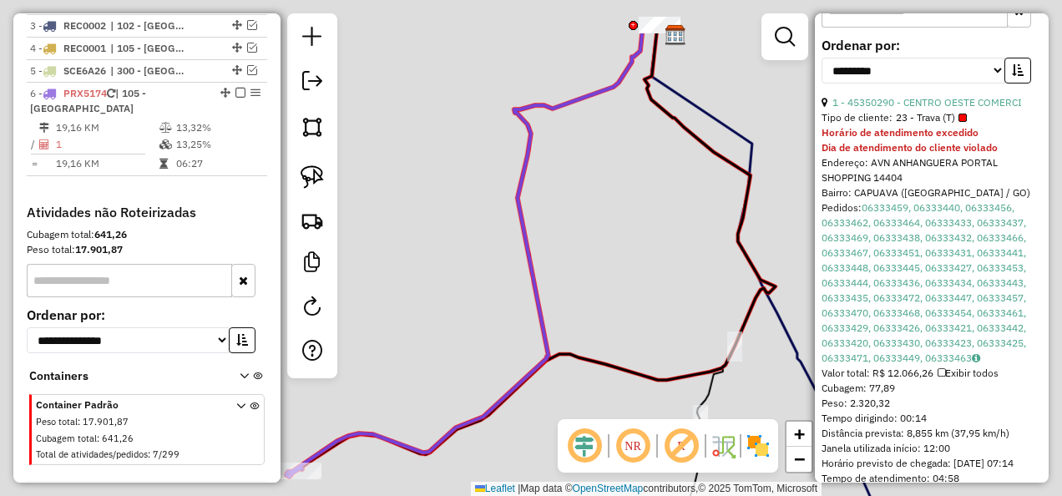
scroll to position [623, 0]
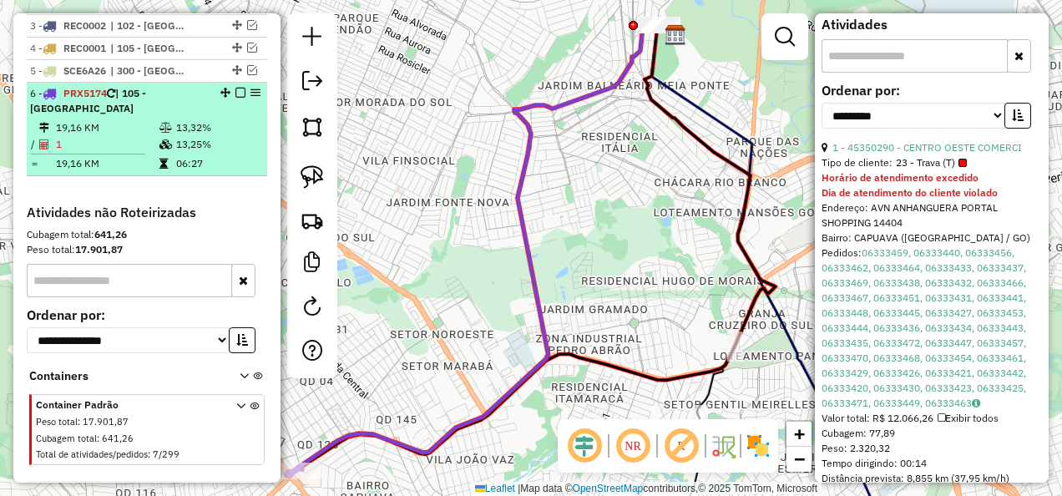
click at [236, 98] on em at bounding box center [240, 93] width 10 height 10
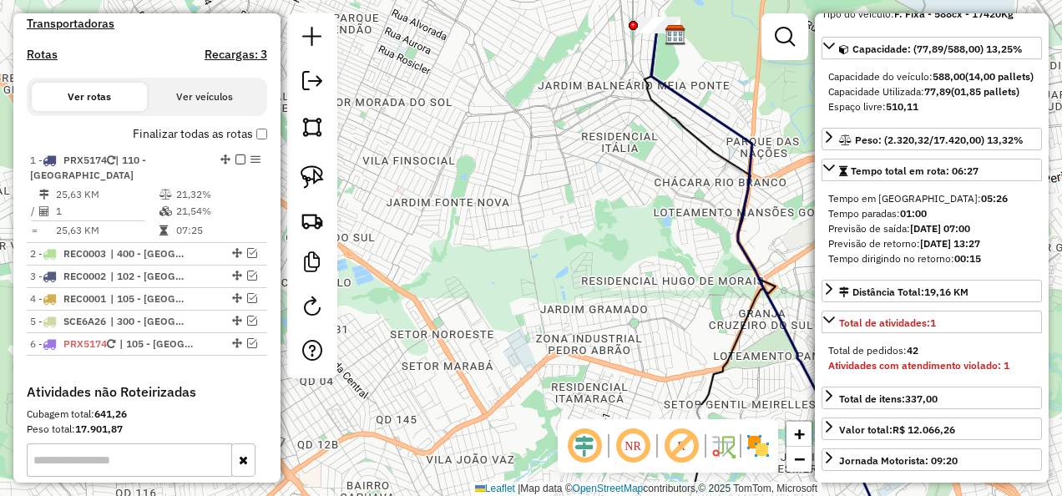
scroll to position [122, 0]
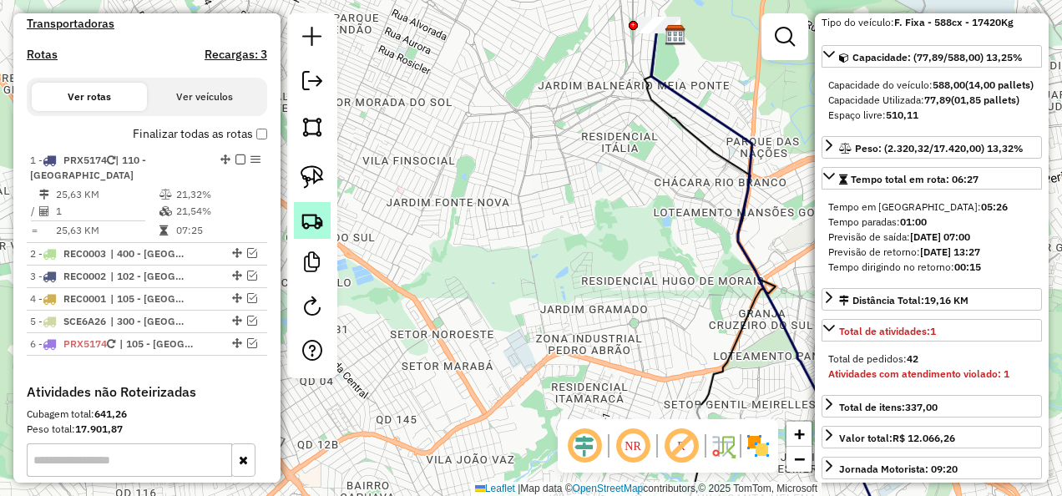
click at [313, 216] on img at bounding box center [312, 220] width 23 height 23
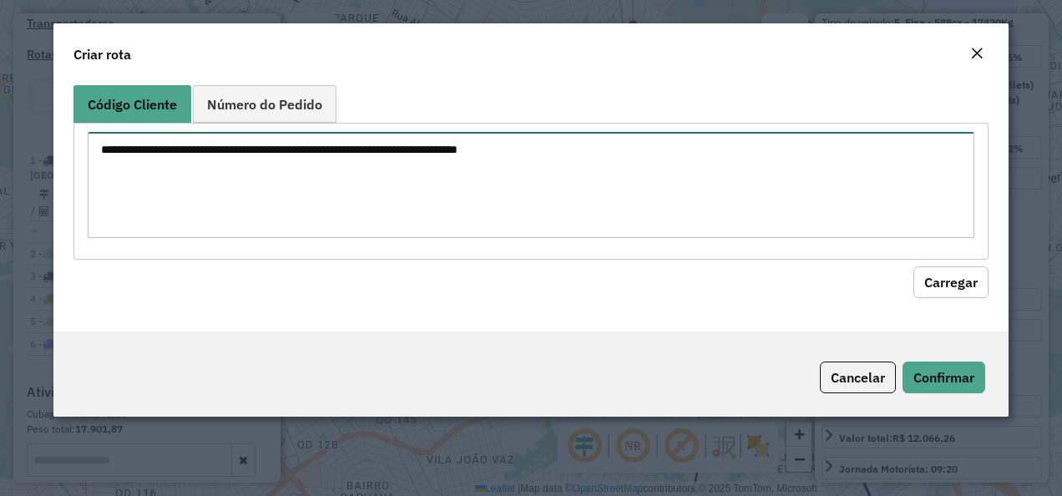
click at [396, 203] on textarea at bounding box center [532, 185] width 888 height 106
paste textarea "******** ********"
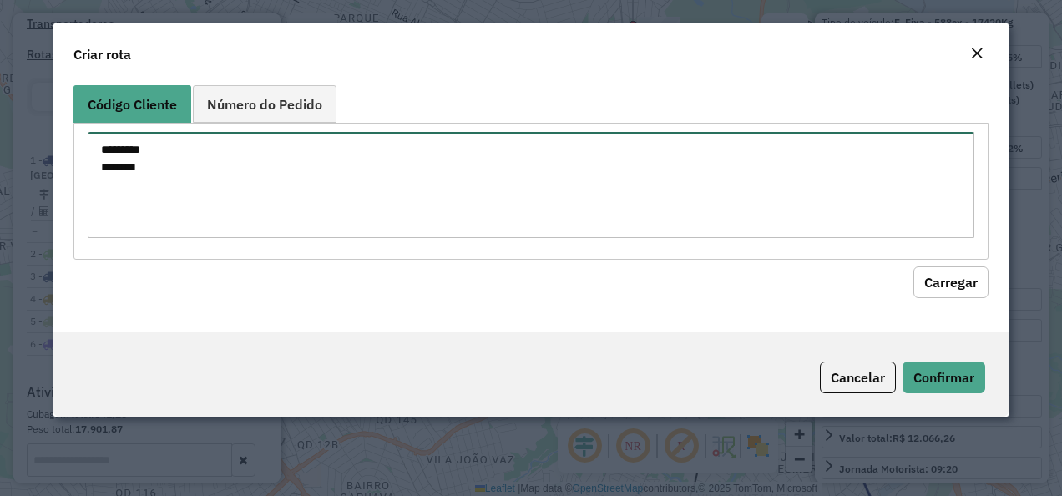
click at [109, 154] on textarea "********* ********" at bounding box center [532, 185] width 888 height 106
type textarea "******** ********"
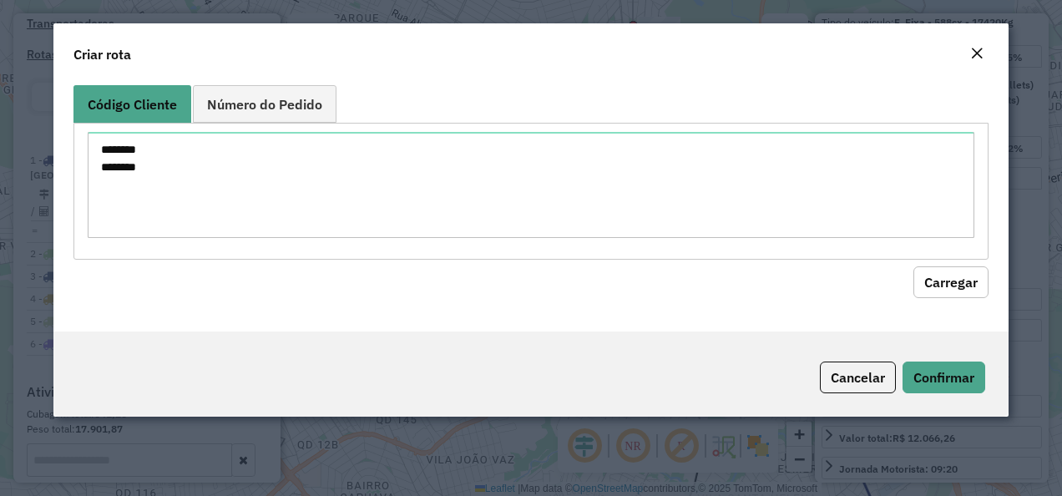
click at [938, 273] on button "Carregar" at bounding box center [950, 282] width 75 height 32
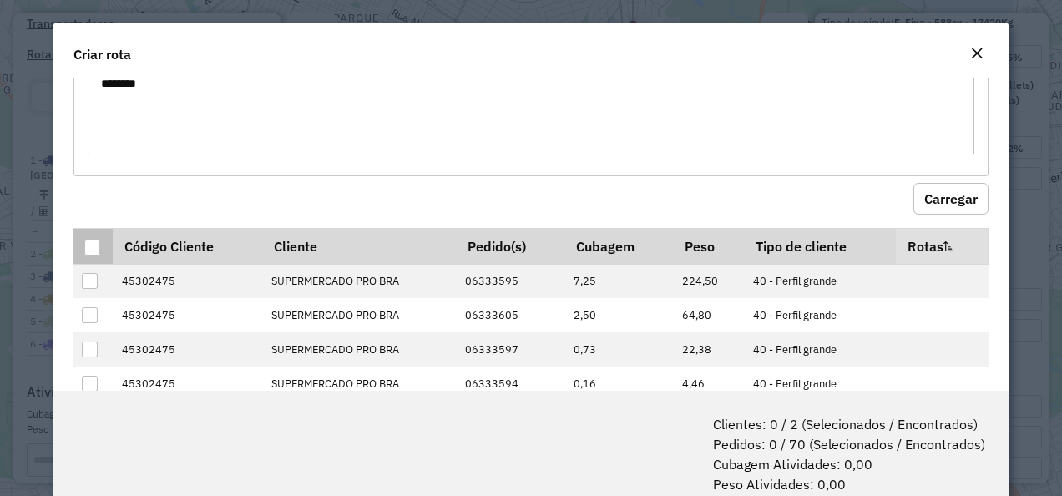
click at [91, 240] on div at bounding box center [92, 248] width 16 height 16
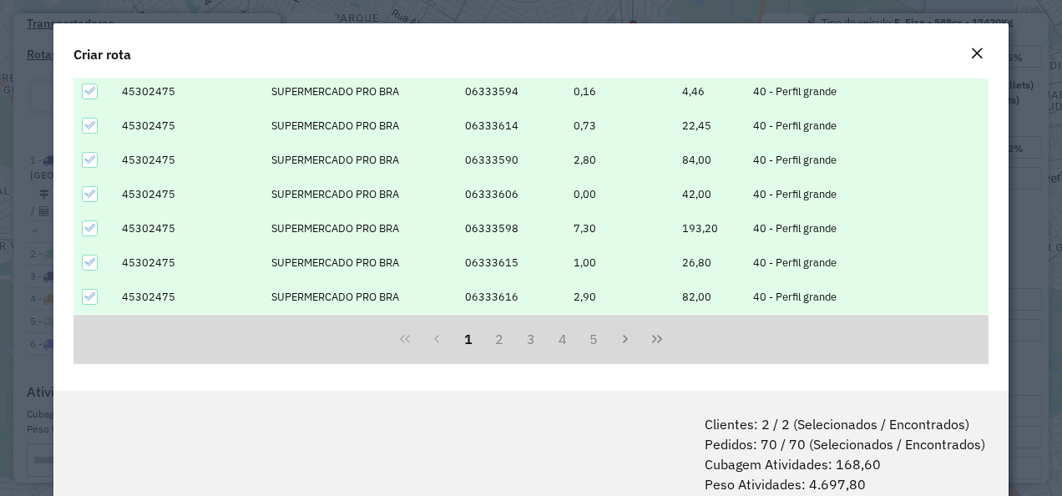
scroll to position [83, 0]
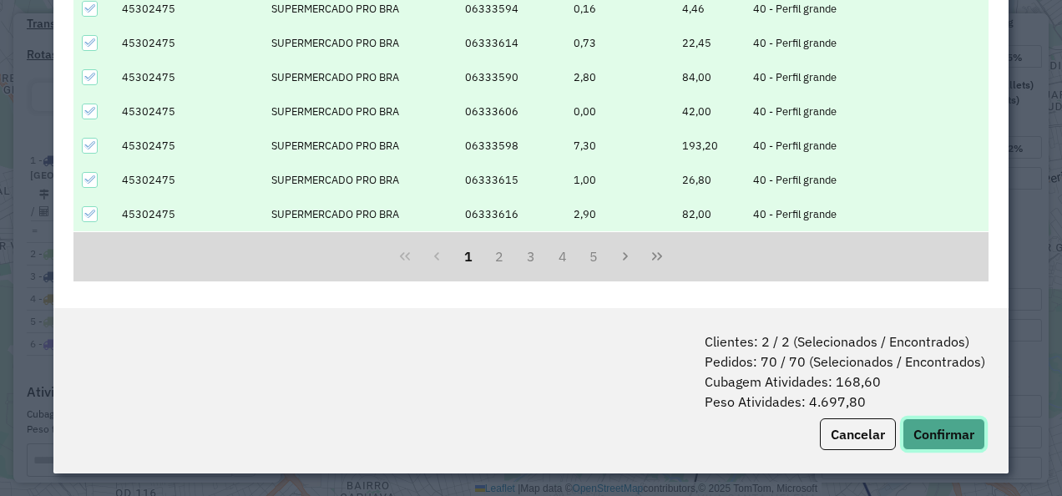
click at [926, 438] on button "Confirmar" at bounding box center [944, 434] width 83 height 32
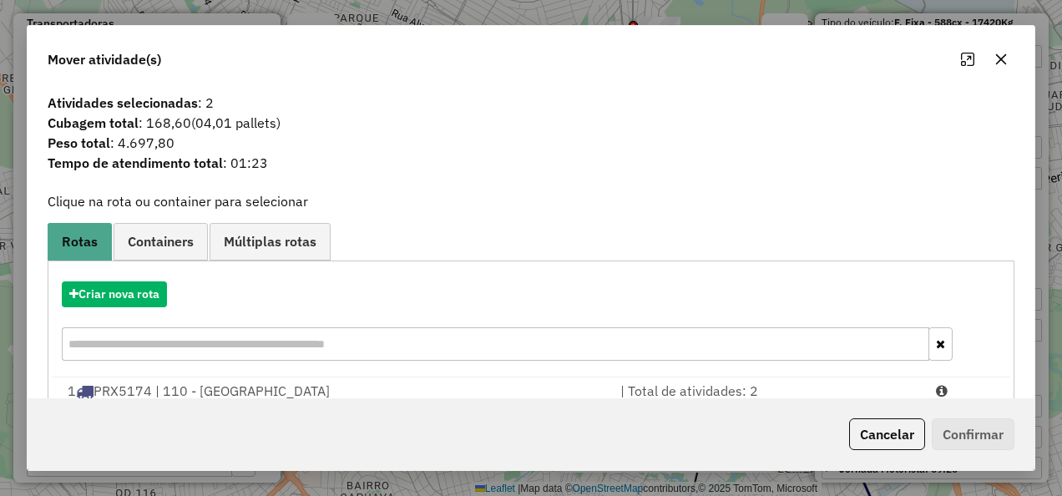
click at [122, 277] on div "Criar nova rota" at bounding box center [531, 323] width 959 height 109
click at [128, 287] on button "Criar nova rota" at bounding box center [114, 294] width 105 height 26
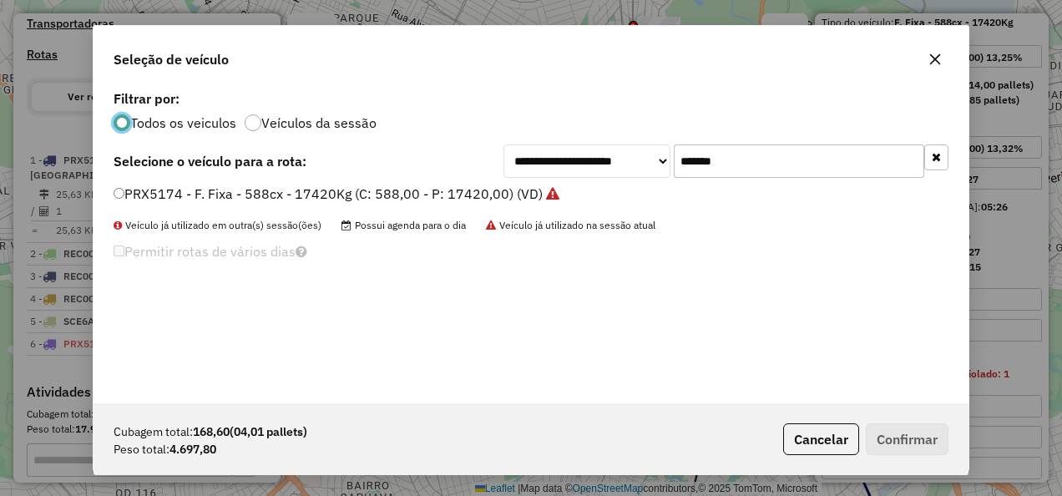
scroll to position [9, 5]
drag, startPoint x: 718, startPoint y: 175, endPoint x: 519, endPoint y: 213, distance: 203.1
click at [532, 209] on div "**********" at bounding box center [531, 244] width 875 height 317
paste input "text"
type input "*******"
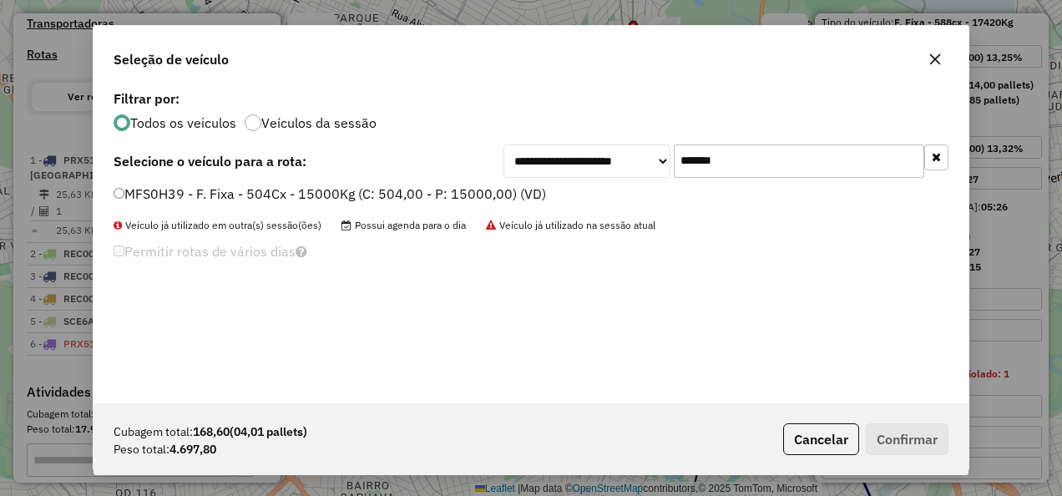
click at [475, 194] on label "MFS0H39 - F. Fixa - 504Cx - 15000Kg (C: 504,00 - P: 15000,00) (VD)" at bounding box center [330, 194] width 433 height 20
click at [357, 185] on label "MFS0H39 - F. Fixa - 504Cx - 15000Kg (C: 504,00 - P: 15000,00) (VD)" at bounding box center [330, 194] width 433 height 20
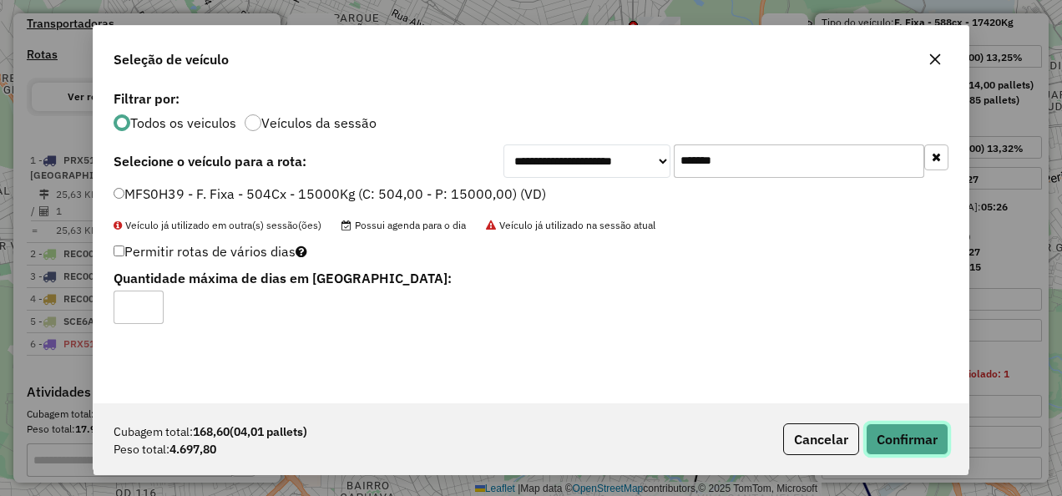
click at [925, 438] on button "Confirmar" at bounding box center [907, 439] width 83 height 32
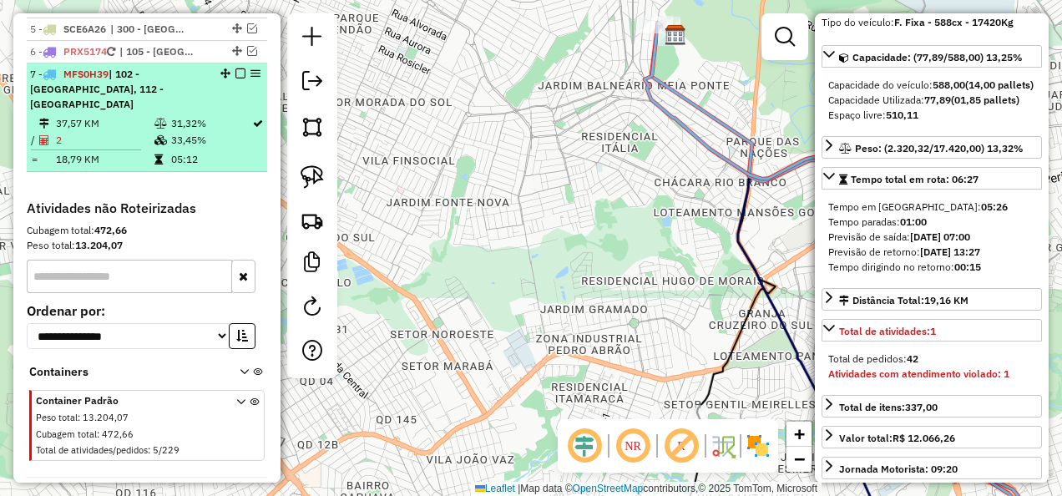
scroll to position [831, 0]
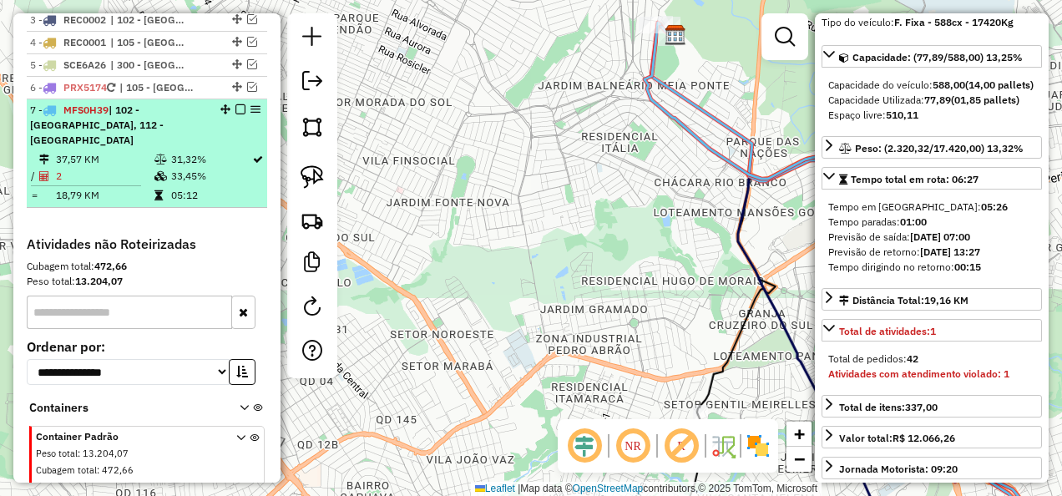
click at [199, 141] on div "7 - MFS0H39 | 102 - [GEOGRAPHIC_DATA], 112 - [GEOGRAPHIC_DATA]" at bounding box center [118, 125] width 177 height 45
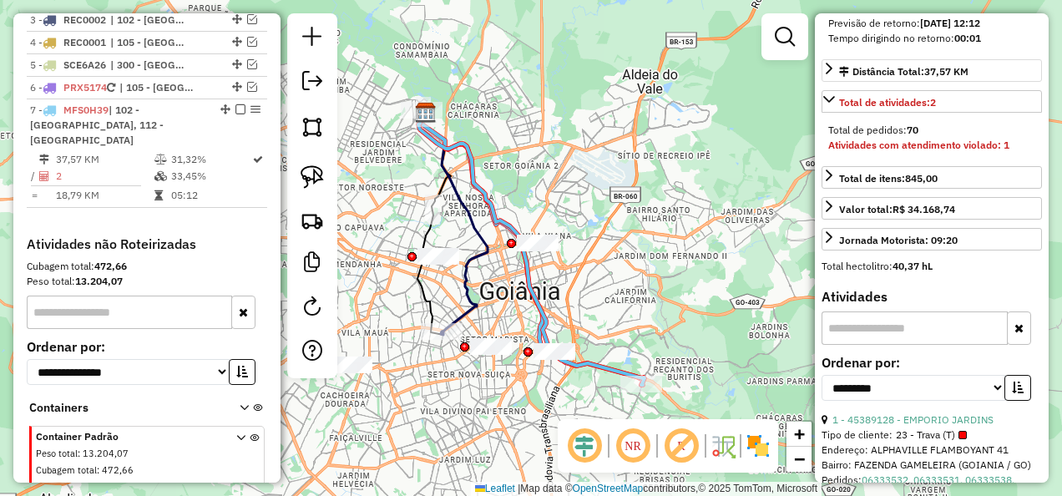
scroll to position [387, 0]
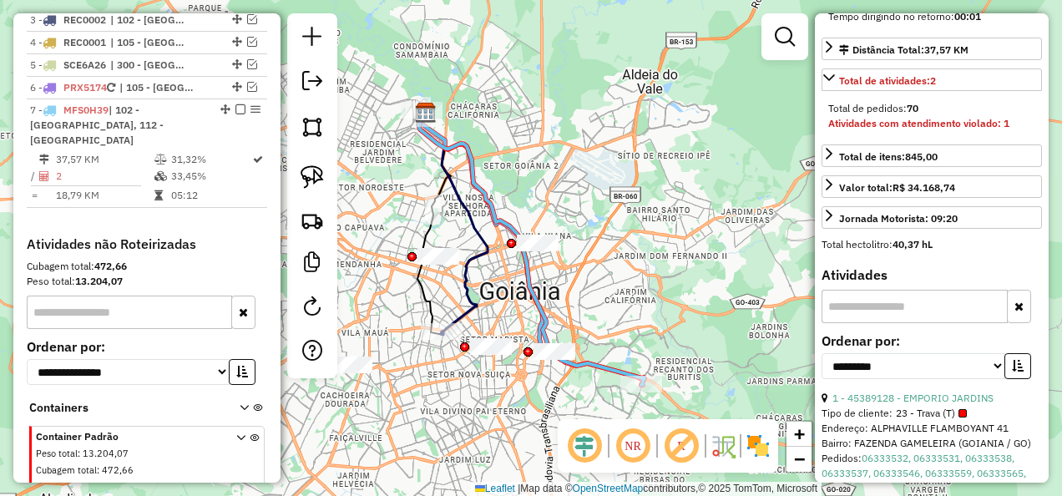
click at [912, 129] on strong "Atividades com atendimento violado: 1" at bounding box center [918, 123] width 181 height 13
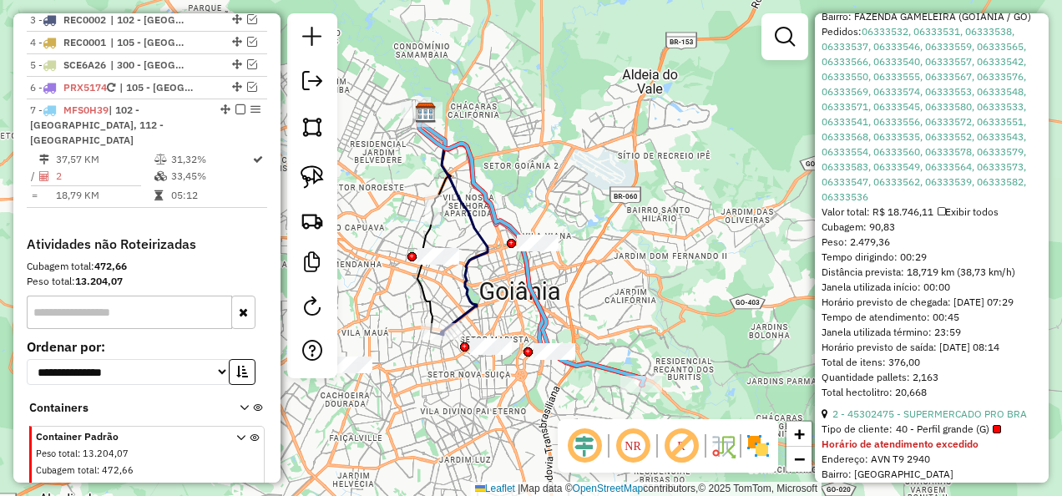
scroll to position [647, 0]
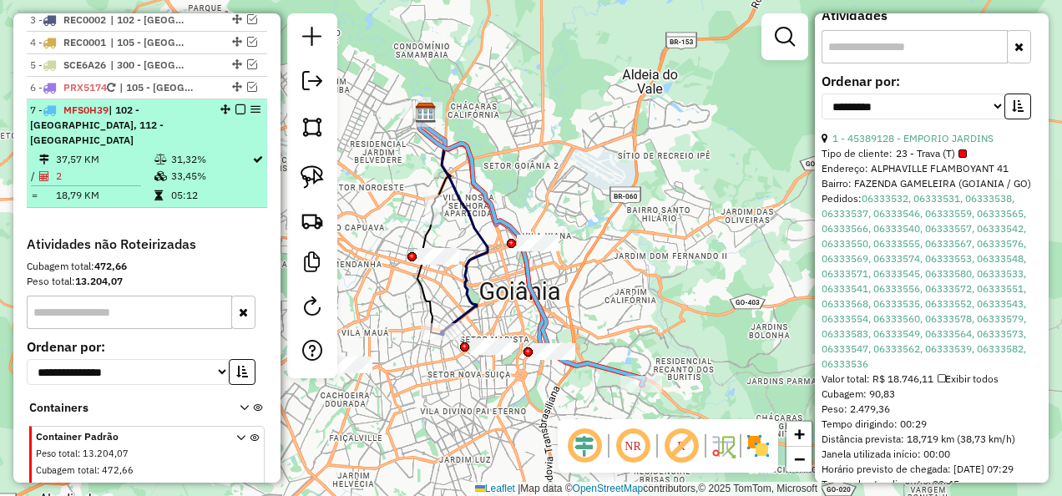
click at [235, 114] on em at bounding box center [240, 109] width 10 height 10
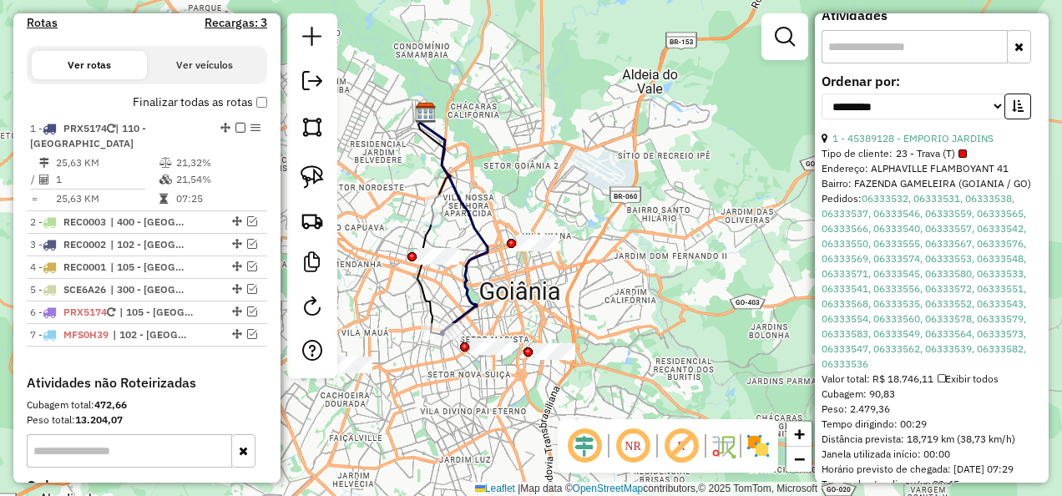
scroll to position [580, 0]
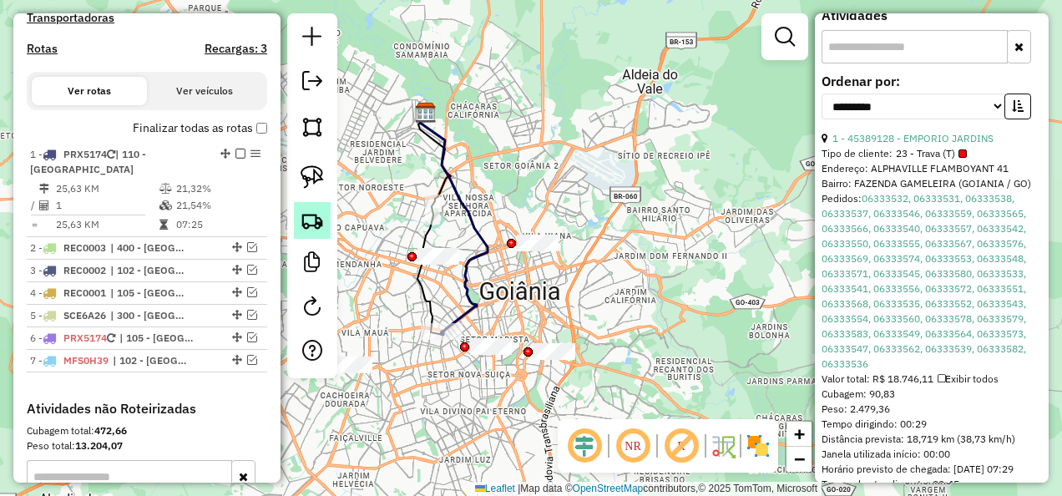
click at [311, 212] on img at bounding box center [312, 220] width 23 height 23
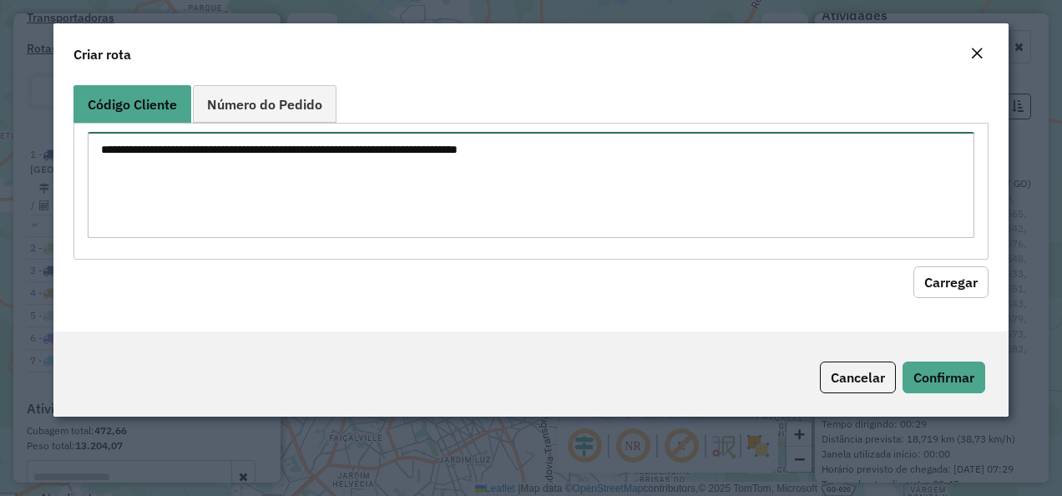
click at [430, 190] on textarea at bounding box center [532, 185] width 888 height 106
paste textarea "********"
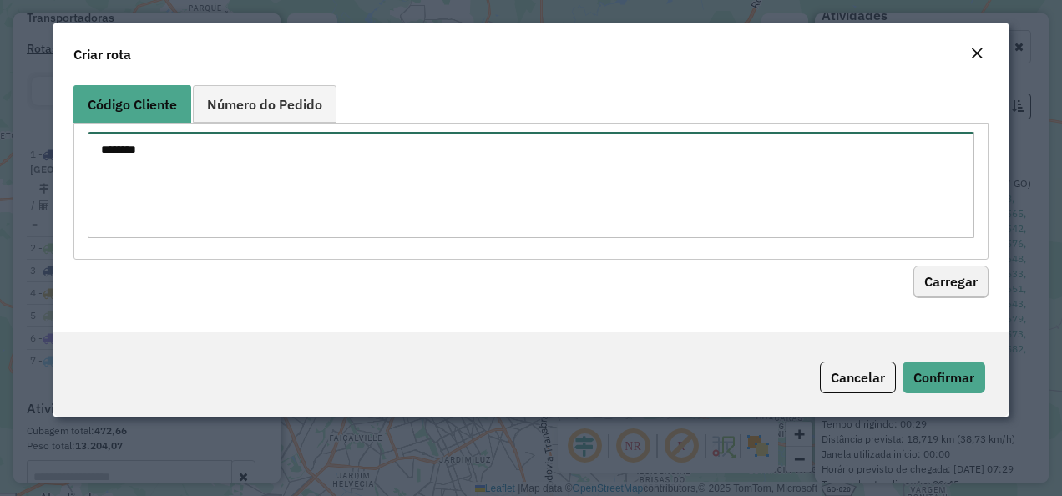
type textarea "********"
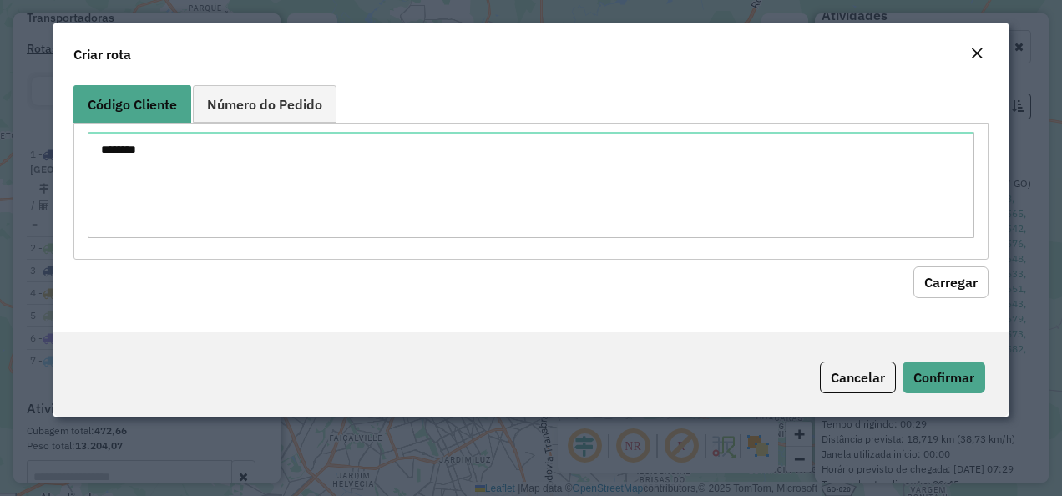
click at [949, 266] on button "Carregar" at bounding box center [950, 282] width 75 height 32
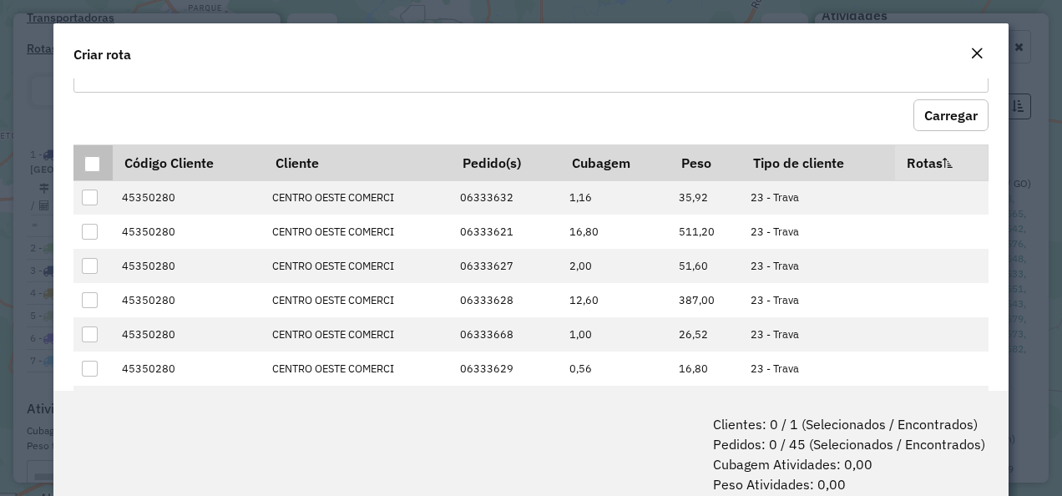
click at [93, 156] on div at bounding box center [92, 164] width 16 height 16
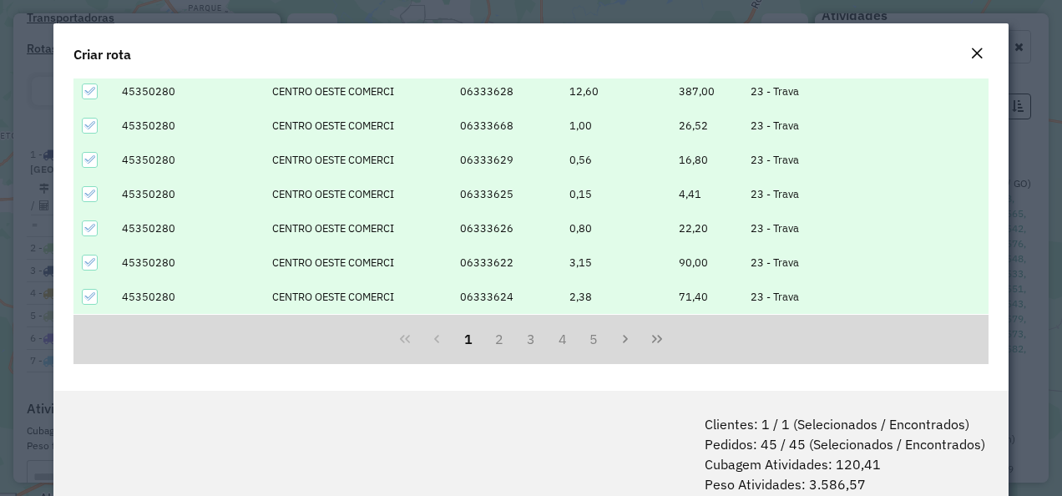
scroll to position [83, 0]
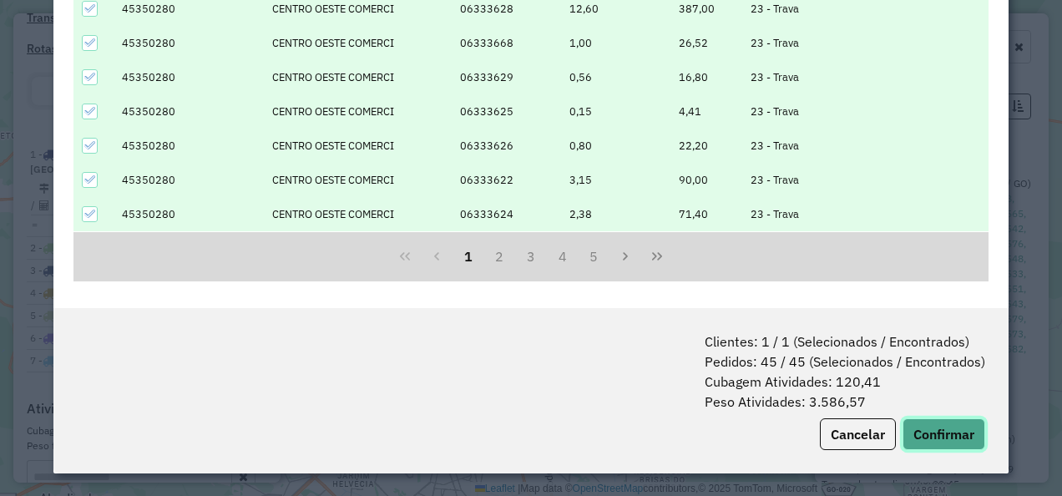
click at [934, 437] on button "Confirmar" at bounding box center [944, 434] width 83 height 32
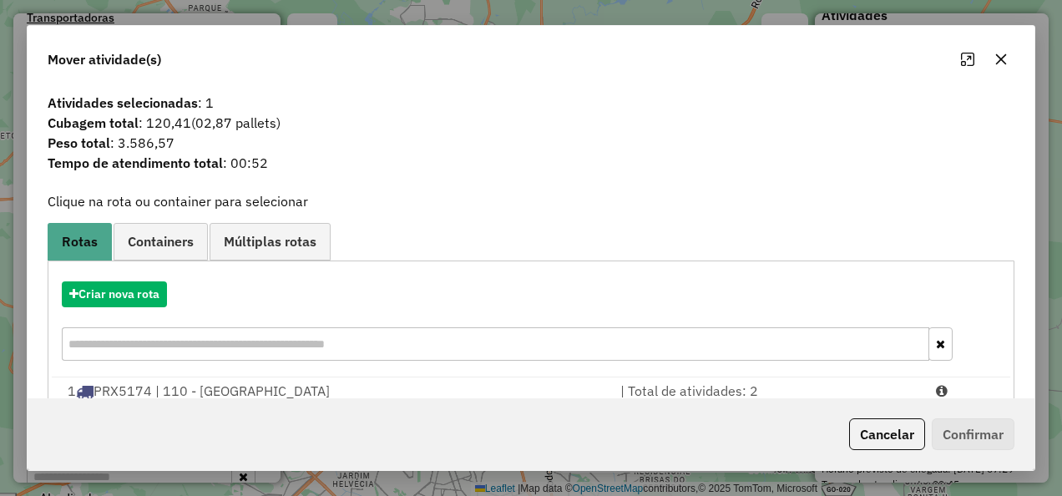
click at [88, 321] on div "Criar nova rota" at bounding box center [531, 323] width 959 height 109
click at [90, 307] on div "Criar nova rota" at bounding box center [531, 323] width 959 height 109
click at [100, 299] on button "Criar nova rota" at bounding box center [114, 294] width 105 height 26
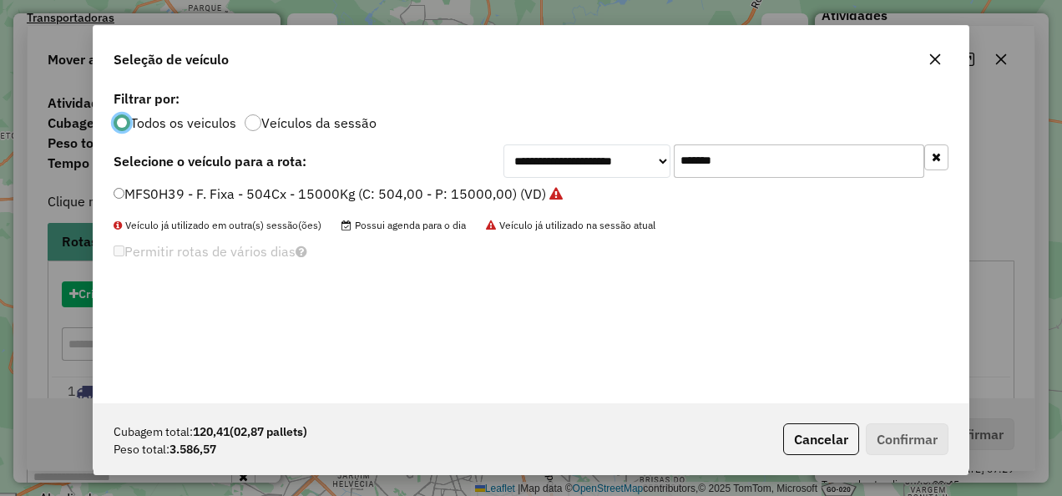
scroll to position [9, 5]
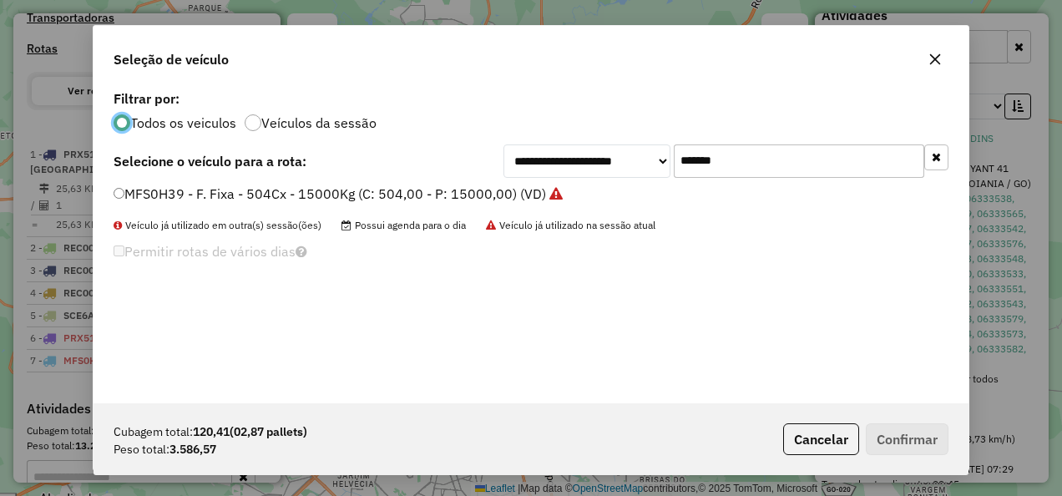
drag, startPoint x: 745, startPoint y: 161, endPoint x: 536, endPoint y: 185, distance: 210.2
click at [536, 185] on div "**********" at bounding box center [531, 244] width 875 height 317
paste input "text"
type input "*******"
click at [332, 201] on label "QBA8084 - F. Fixa - 588Cx - 17850Kg (C: 588,00 - P: 17850,00) (VD)" at bounding box center [330, 194] width 432 height 20
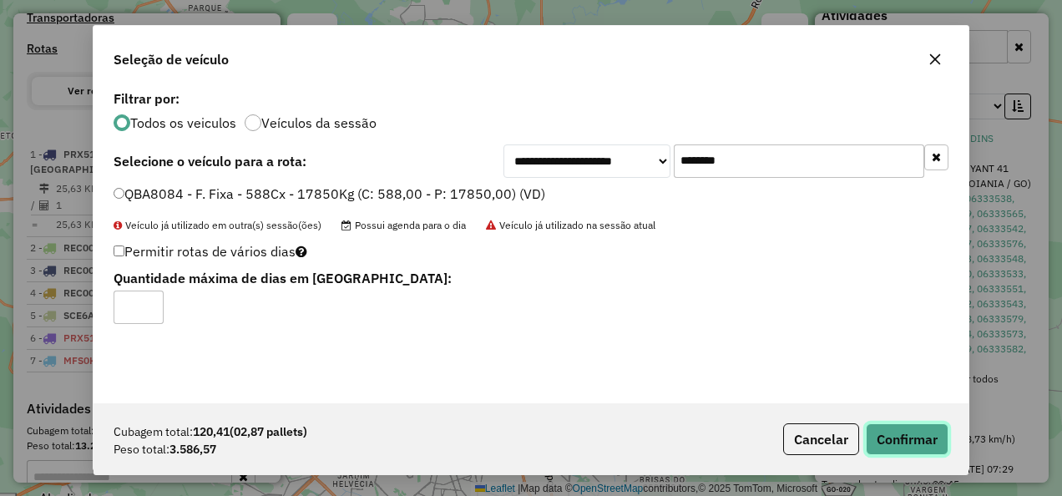
click at [883, 436] on button "Confirmar" at bounding box center [907, 439] width 83 height 32
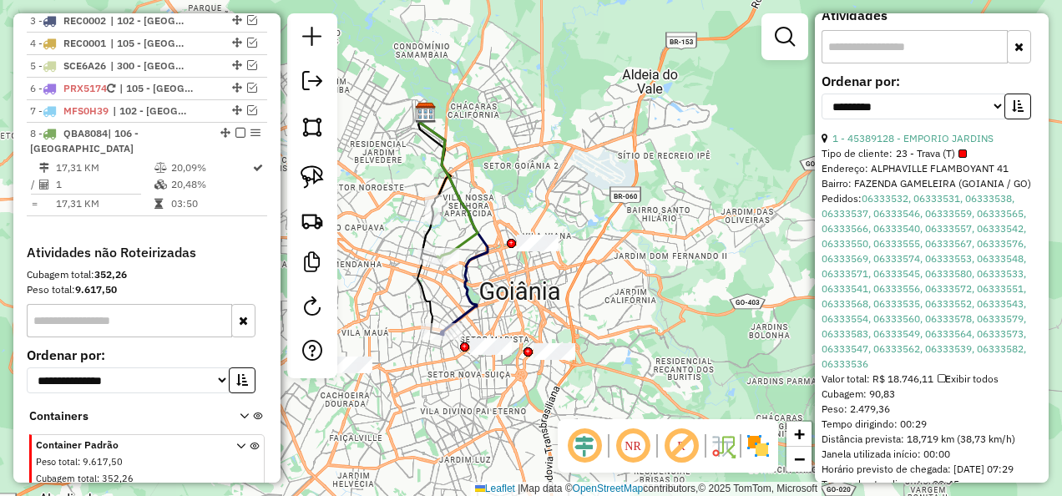
scroll to position [936, 0]
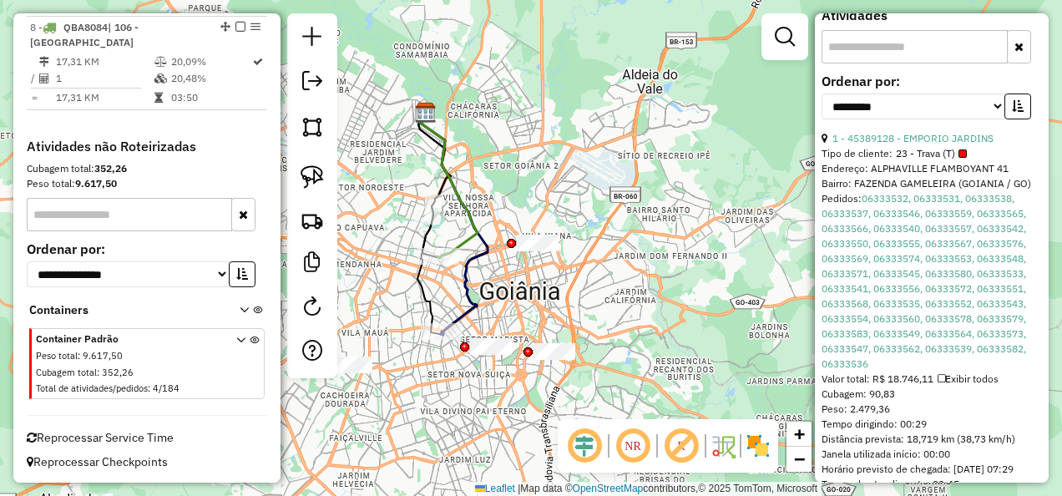
click at [235, 32] on em at bounding box center [240, 27] width 10 height 10
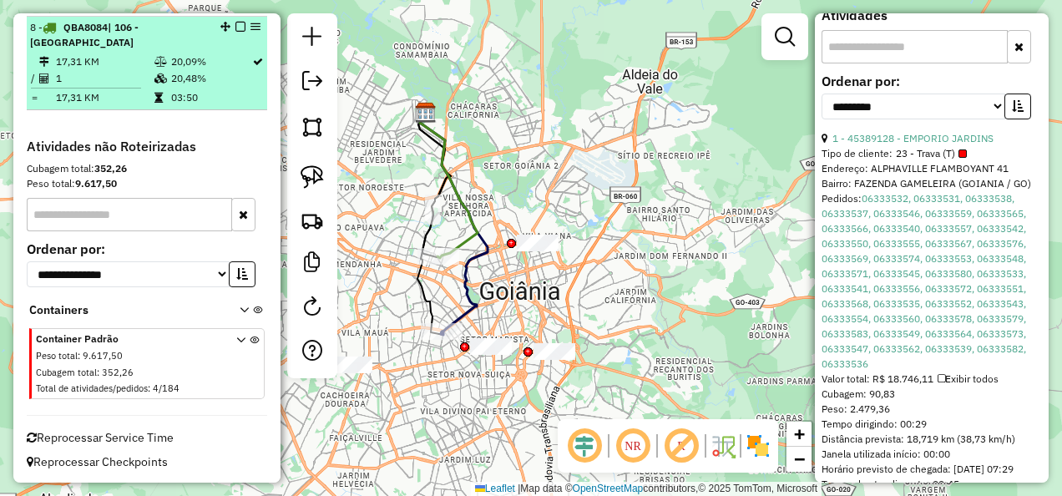
scroll to position [884, 0]
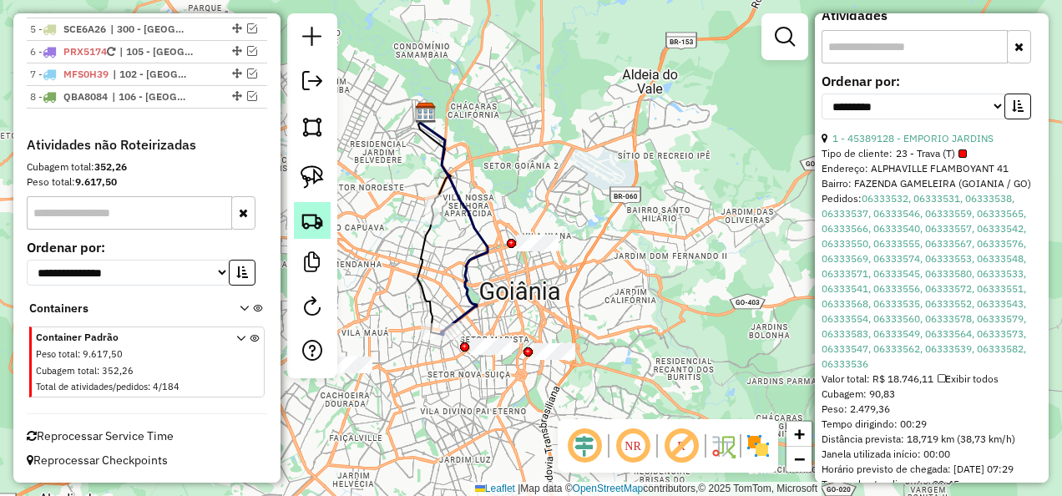
click at [314, 225] on img at bounding box center [312, 220] width 23 height 23
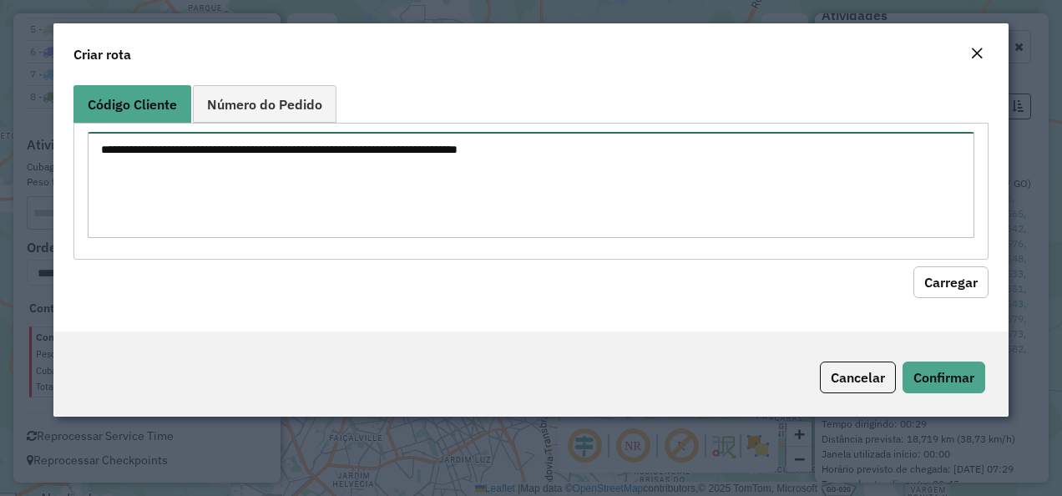
click at [415, 193] on textarea at bounding box center [532, 185] width 888 height 106
paste textarea "******** ********"
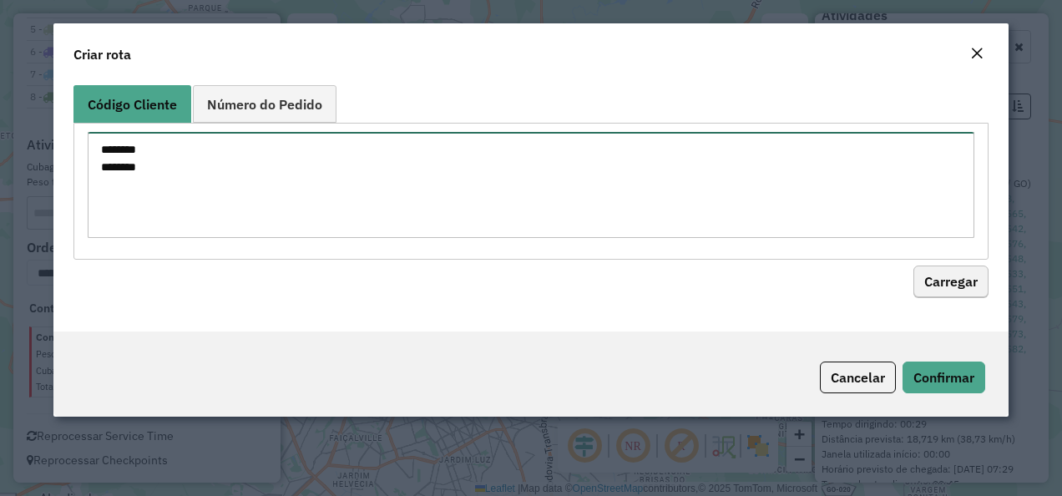
type textarea "******** ********"
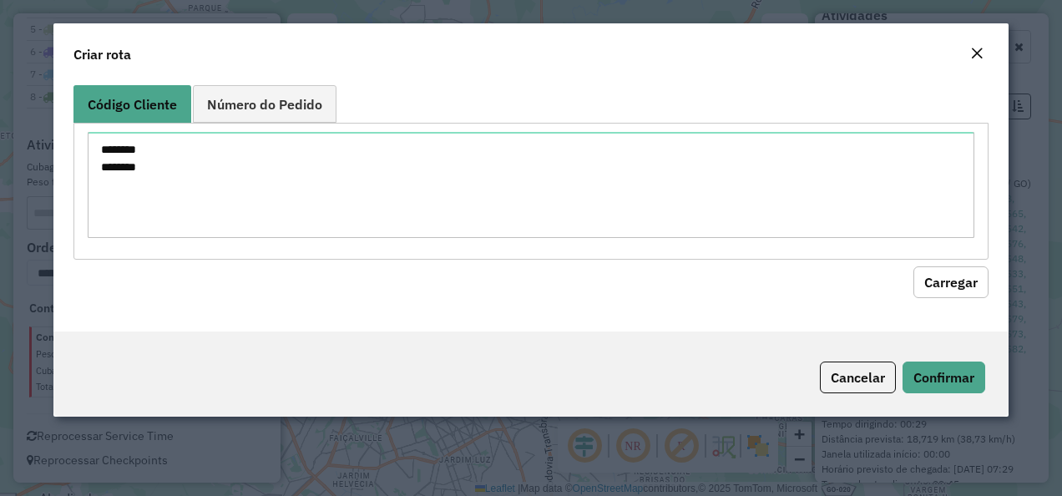
click at [964, 287] on button "Carregar" at bounding box center [950, 282] width 75 height 32
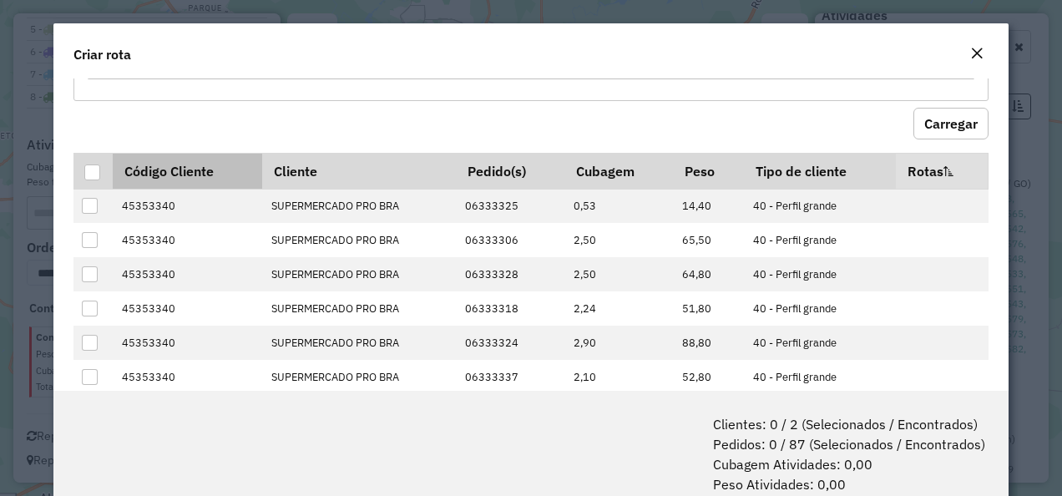
scroll to position [84, 0]
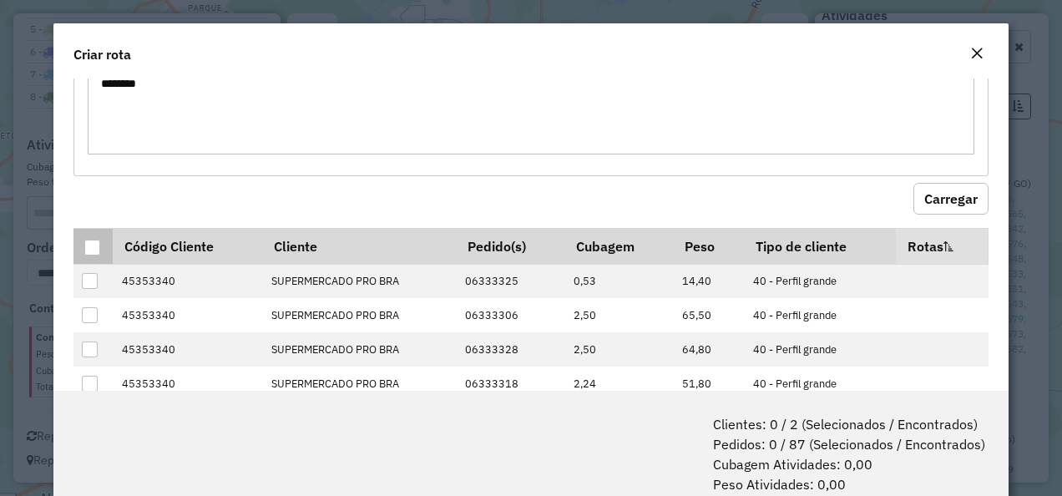
click at [102, 235] on th at bounding box center [92, 246] width 39 height 36
click at [91, 240] on div at bounding box center [92, 248] width 16 height 16
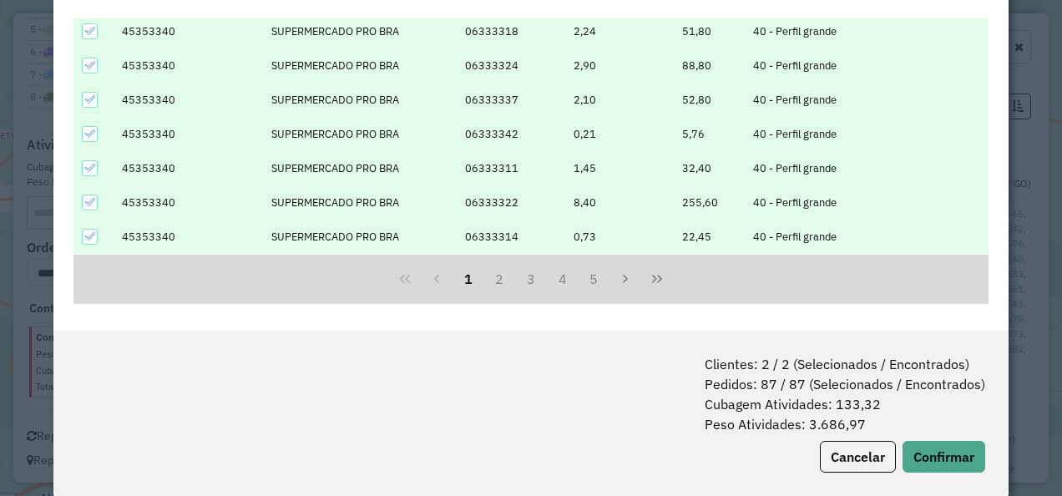
scroll to position [83, 0]
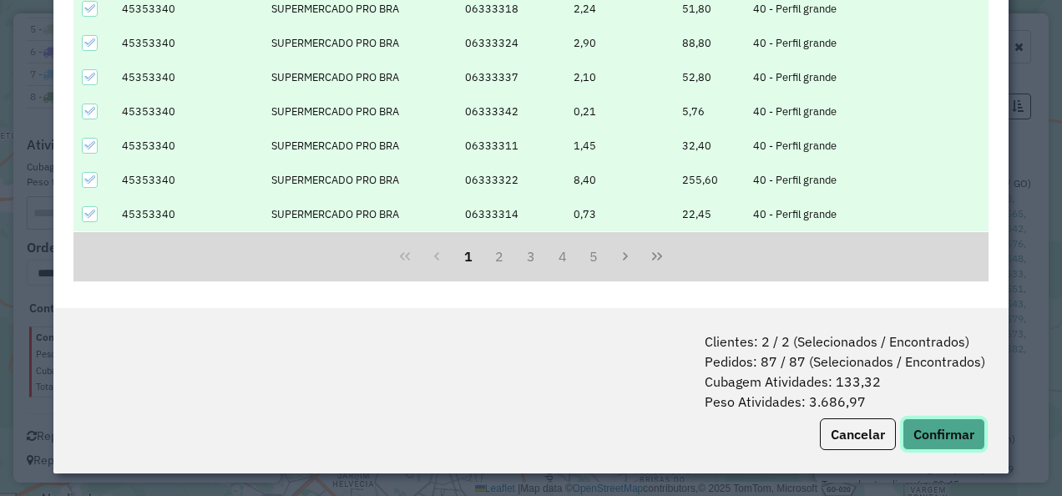
click at [924, 424] on button "Confirmar" at bounding box center [944, 434] width 83 height 32
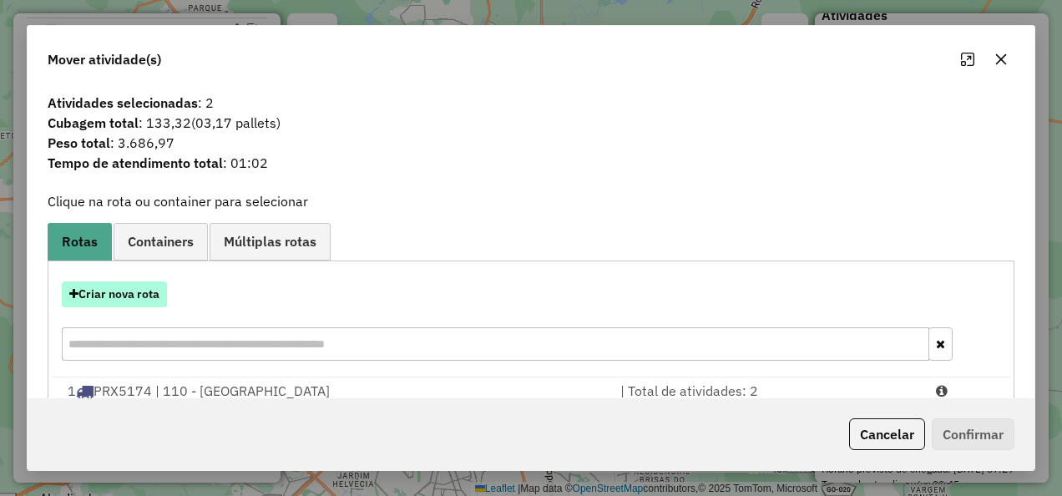
click at [143, 286] on button "Criar nova rota" at bounding box center [114, 294] width 105 height 26
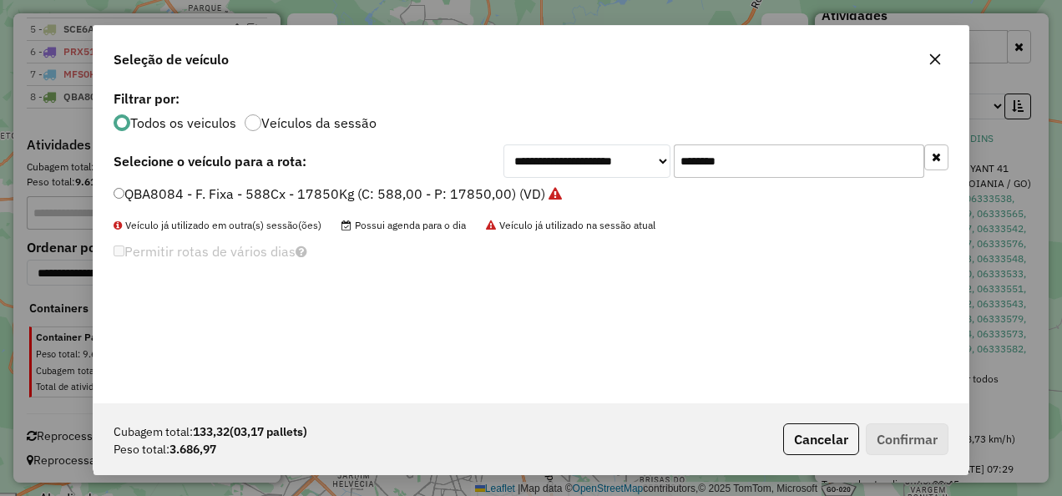
scroll to position [9, 5]
drag, startPoint x: 780, startPoint y: 159, endPoint x: 615, endPoint y: 167, distance: 164.7
click at [615, 167] on div "**********" at bounding box center [726, 160] width 445 height 33
paste input "text"
type input "*******"
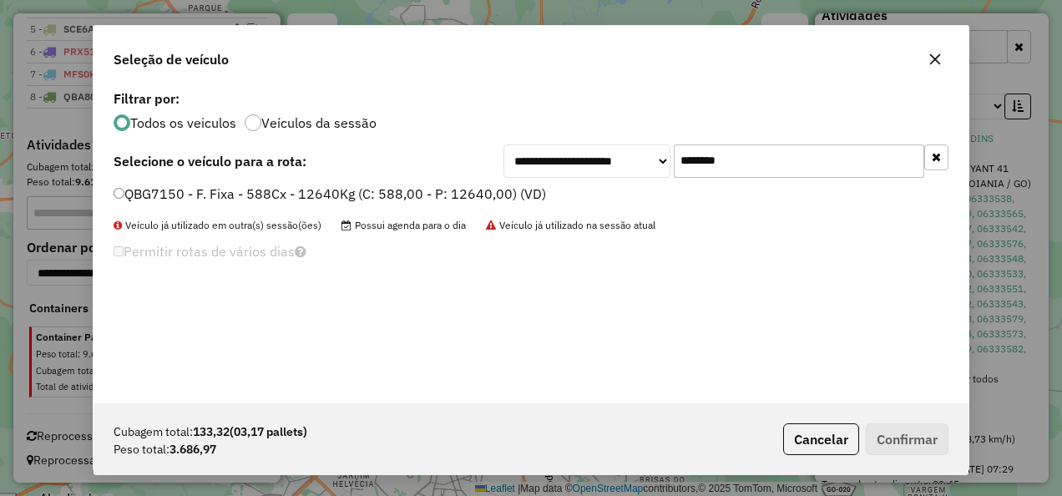
click at [430, 185] on label "QBG7150 - F. Fixa - 588Cx - 12640Kg (C: 588,00 - P: 12640,00) (VD)" at bounding box center [330, 194] width 433 height 20
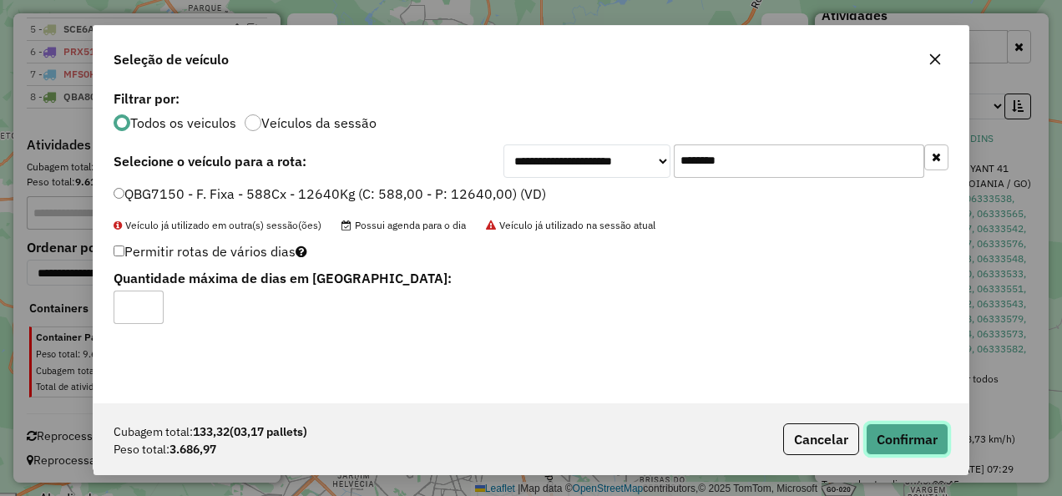
click at [915, 427] on button "Confirmar" at bounding box center [907, 439] width 83 height 32
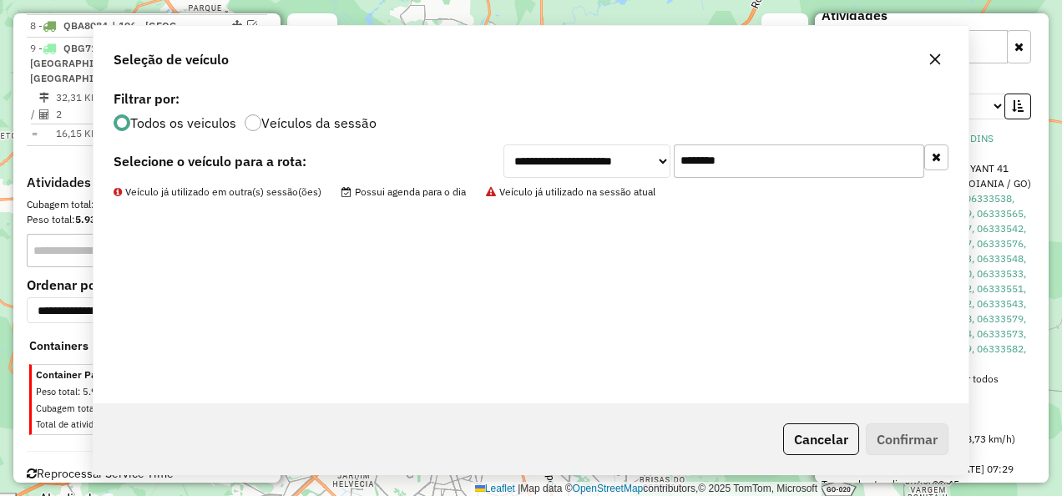
scroll to position [936, 0]
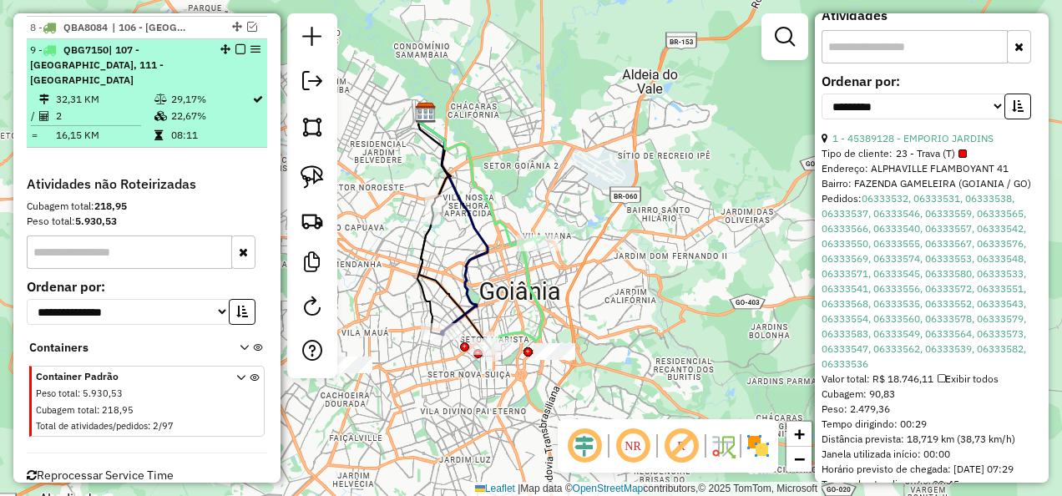
click at [237, 54] on em at bounding box center [240, 49] width 10 height 10
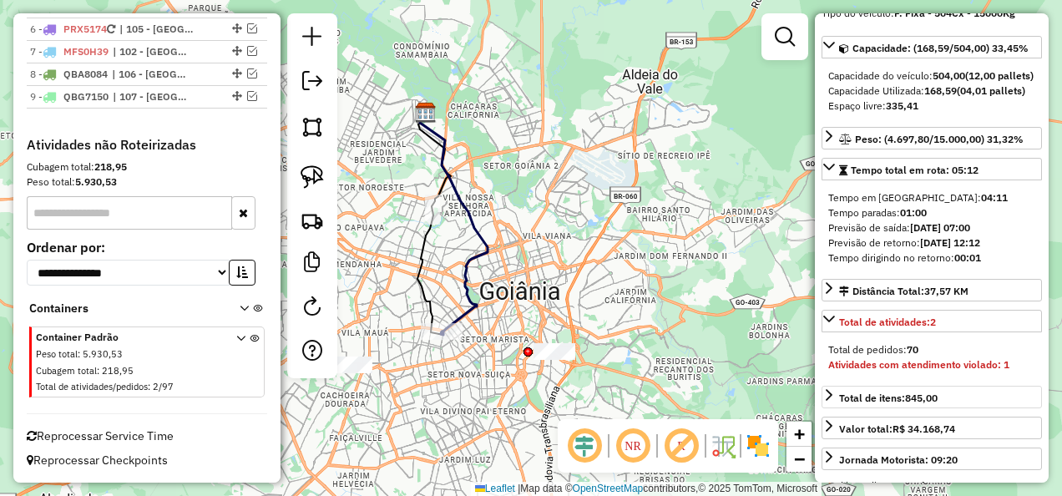
scroll to position [63, 0]
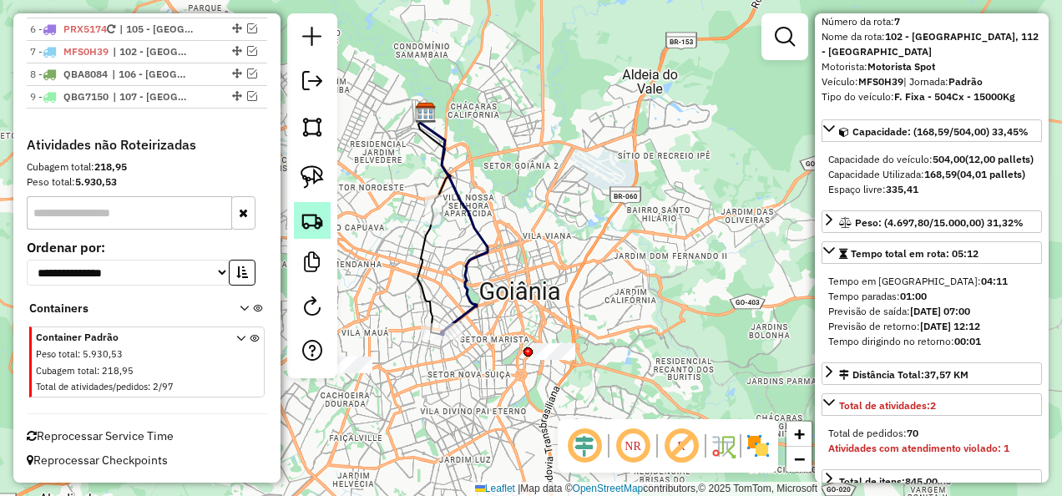
click at [321, 227] on img at bounding box center [312, 220] width 23 height 23
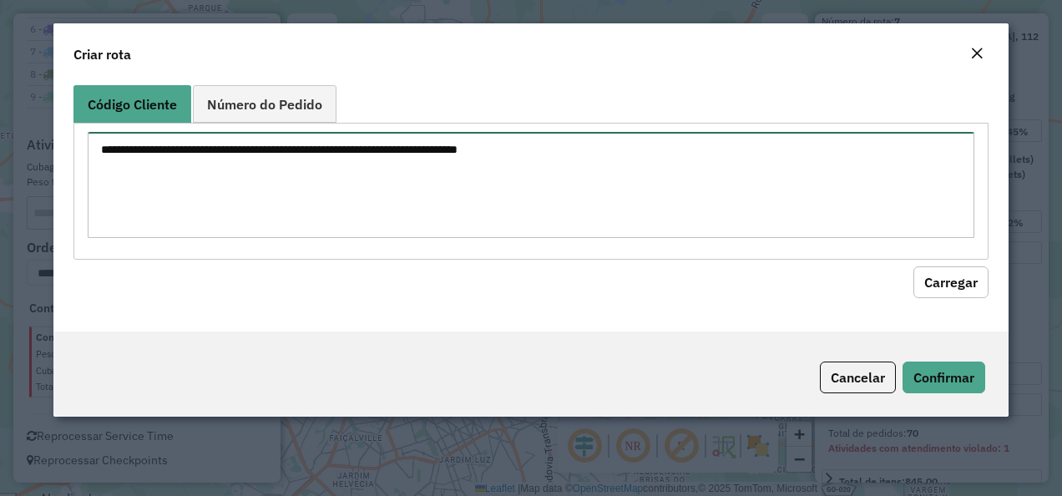
click at [402, 211] on textarea at bounding box center [532, 185] width 888 height 106
paste textarea "********"
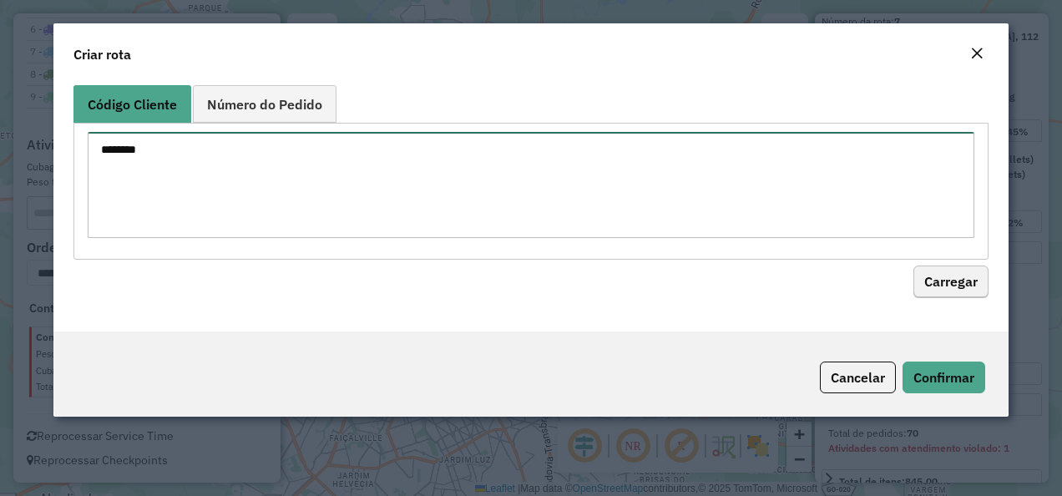
type textarea "********"
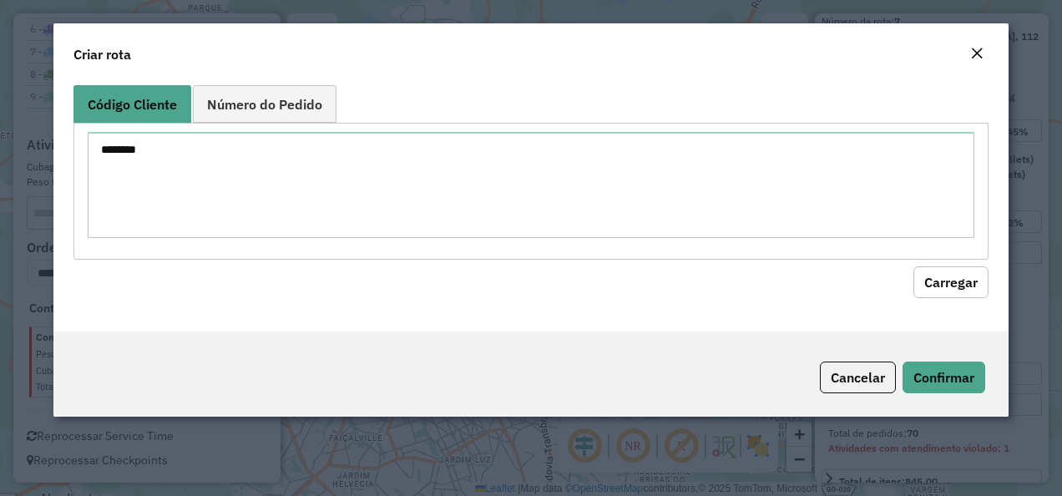
click at [957, 281] on button "Carregar" at bounding box center [950, 282] width 75 height 32
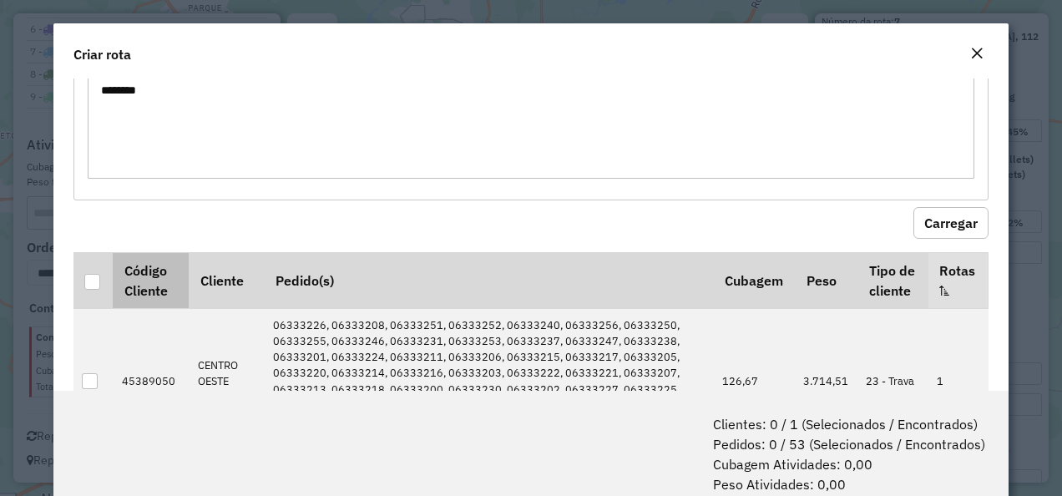
scroll to position [84, 0]
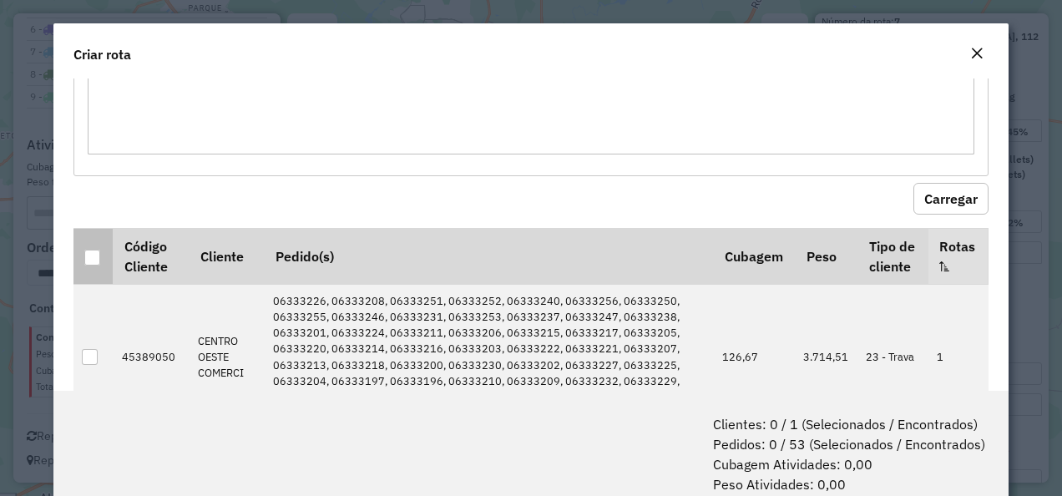
click at [94, 243] on th at bounding box center [92, 256] width 39 height 56
click at [98, 252] on div at bounding box center [92, 258] width 16 height 16
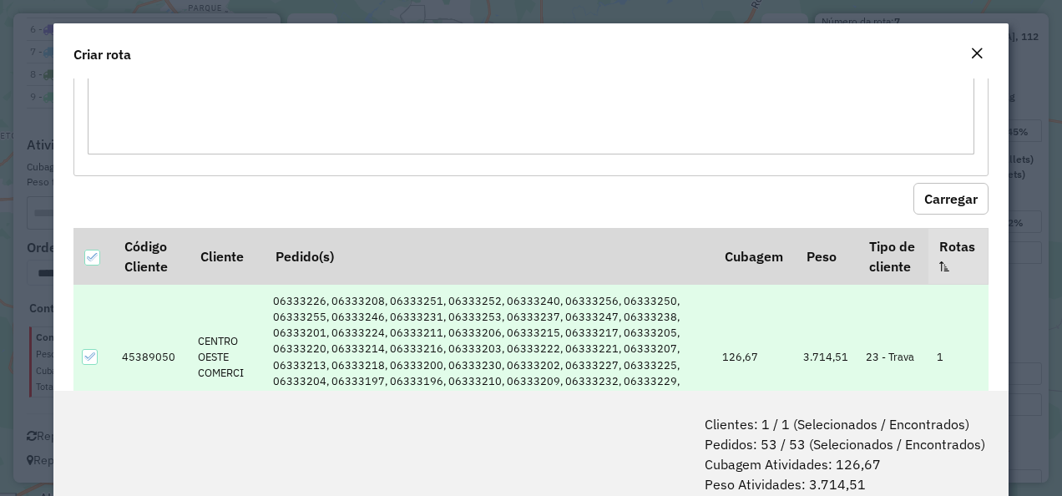
scroll to position [83, 0]
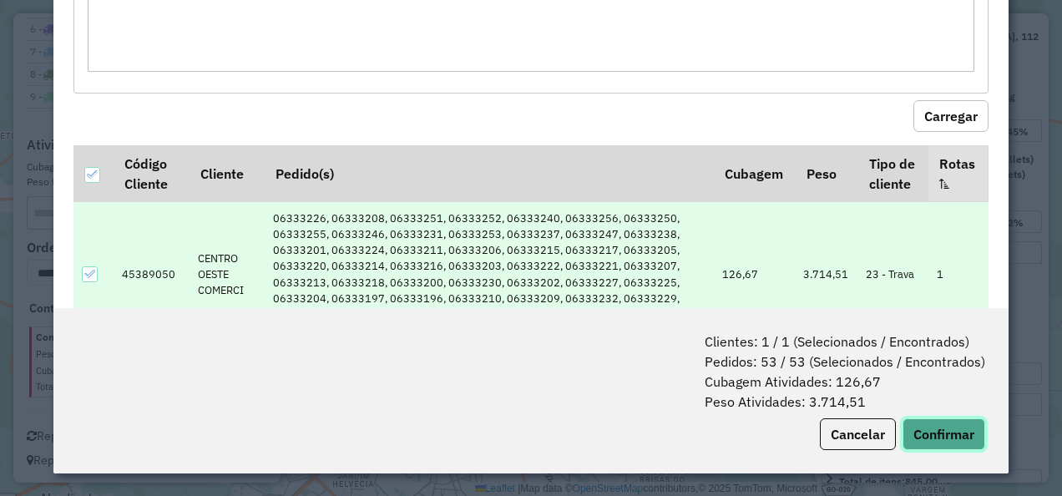
click at [940, 426] on button "Confirmar" at bounding box center [944, 434] width 83 height 32
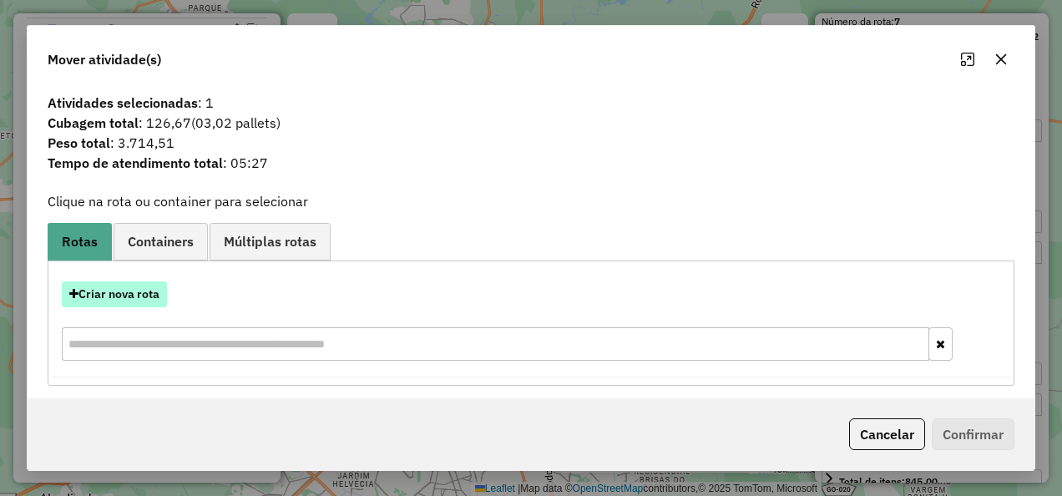
click at [127, 286] on button "Criar nova rota" at bounding box center [114, 294] width 105 height 26
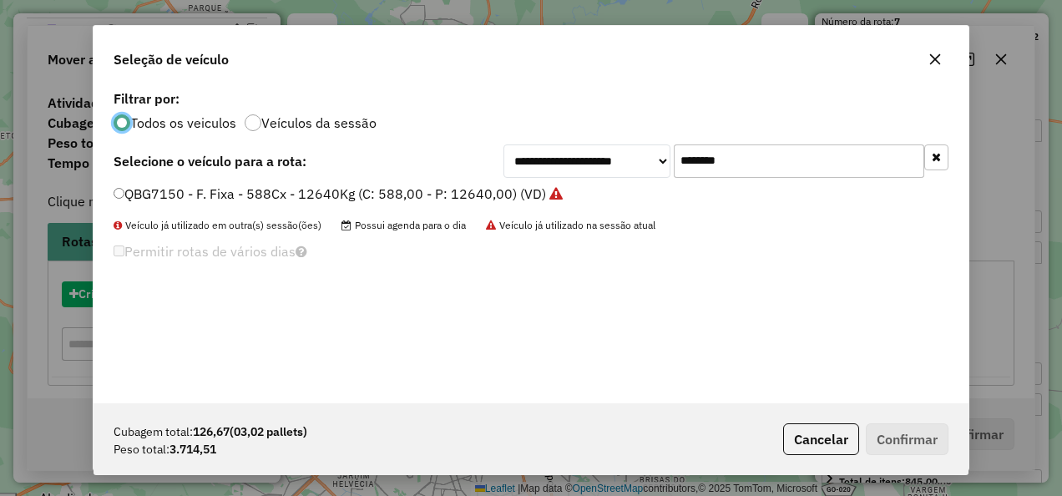
scroll to position [9, 5]
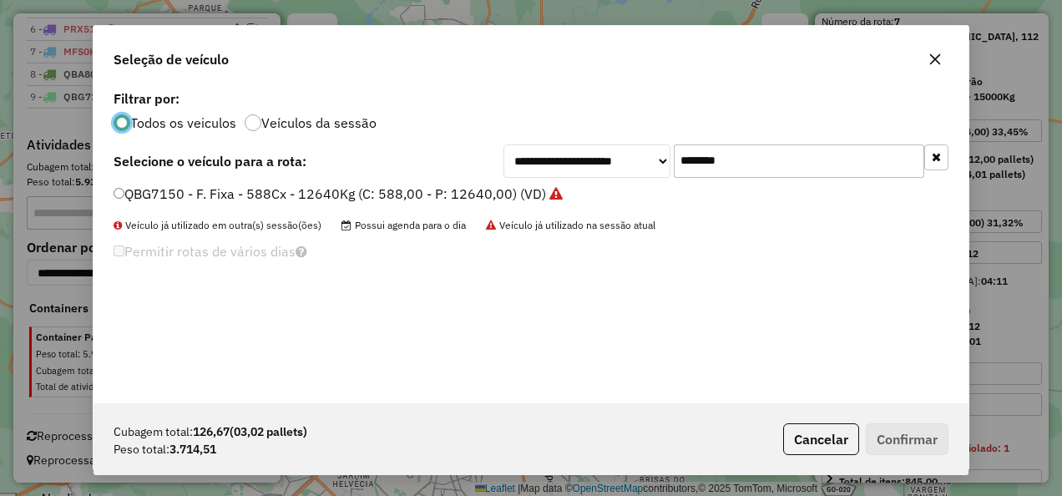
click at [344, 190] on label "QBG7150 - F. Fixa - 588Cx - 12640Kg (C: 588,00 - P: 12640,00) (VD)" at bounding box center [338, 194] width 449 height 20
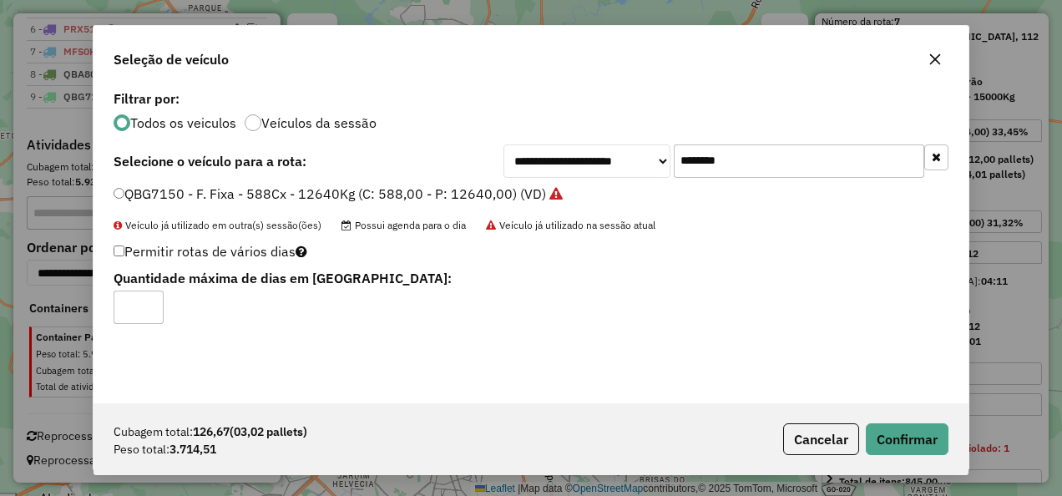
drag, startPoint x: 750, startPoint y: 156, endPoint x: 399, endPoint y: 194, distance: 352.7
click at [399, 194] on div "**********" at bounding box center [531, 244] width 875 height 317
paste input "text"
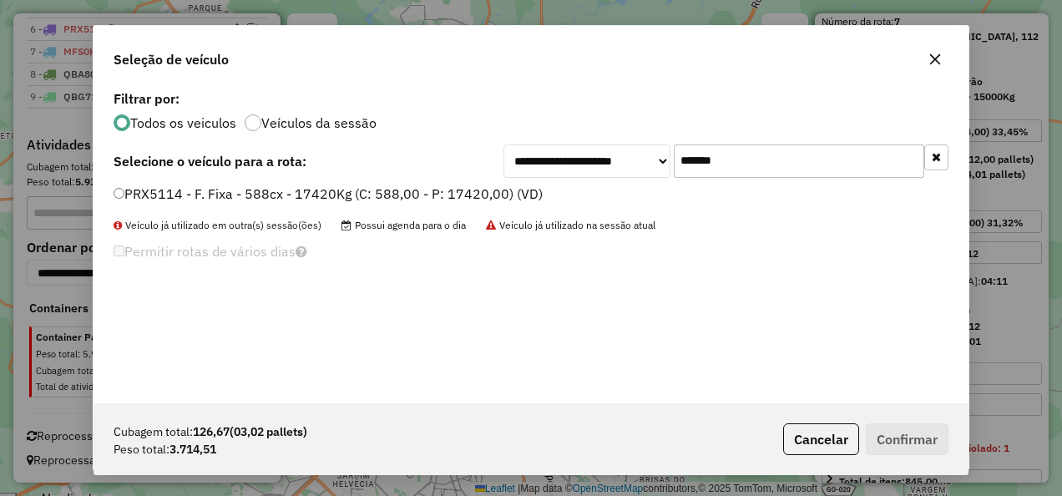
type input "*******"
click at [318, 195] on label "PRX5114 - F. Fixa - 588cx - 17420Kg (C: 588,00 - P: 17420,00) (VD)" at bounding box center [328, 194] width 429 height 20
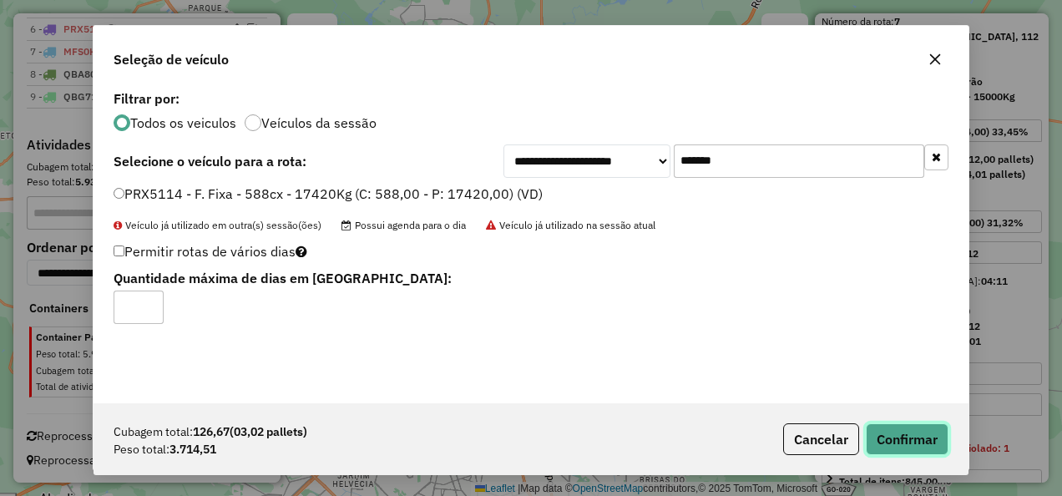
click at [896, 428] on button "Confirmar" at bounding box center [907, 439] width 83 height 32
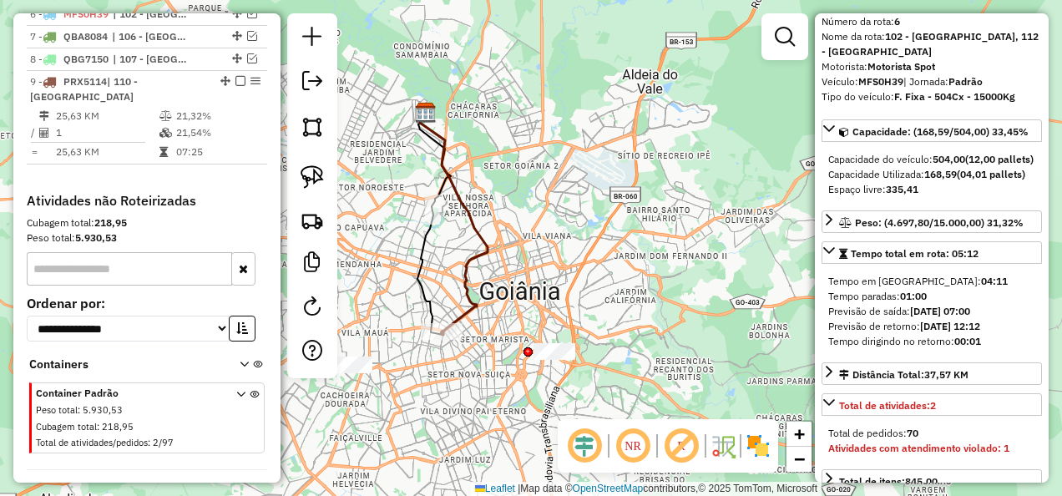
scroll to position [823, 0]
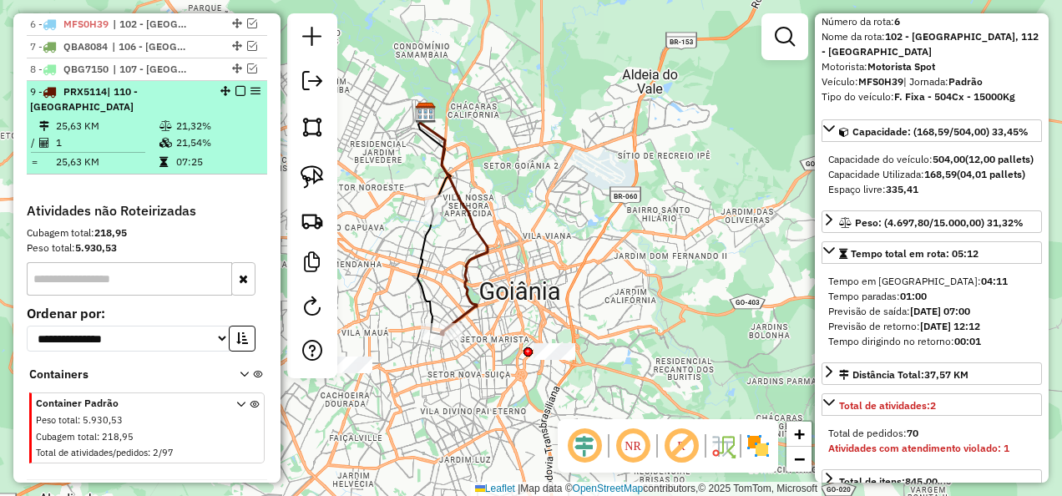
click at [238, 96] on em at bounding box center [240, 91] width 10 height 10
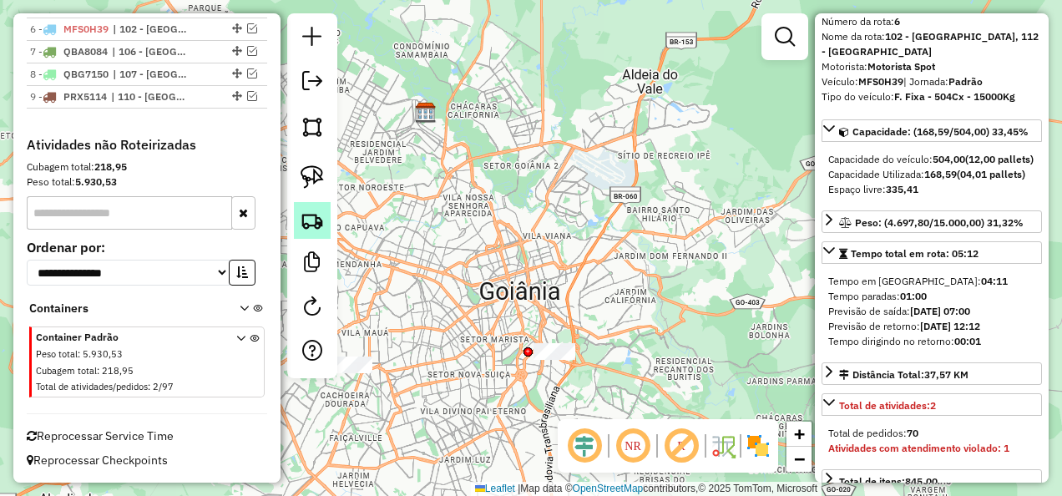
click at [311, 212] on img at bounding box center [312, 220] width 23 height 23
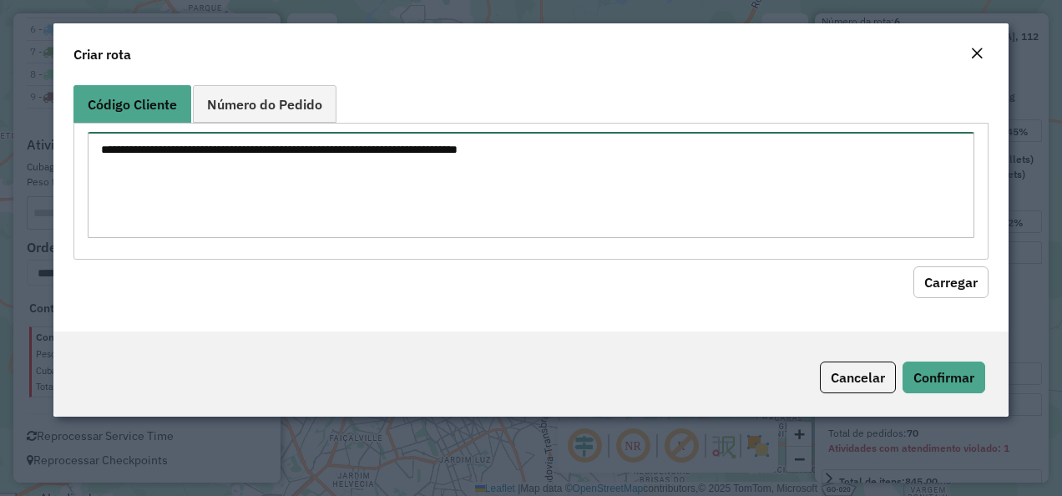
click at [572, 146] on textarea at bounding box center [532, 185] width 888 height 106
paste textarea "******** ********"
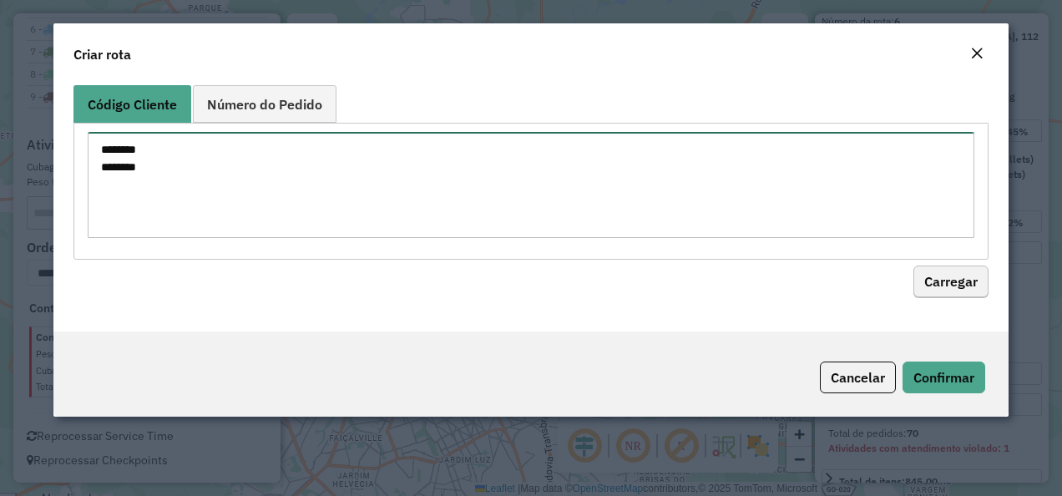
type textarea "******** ********"
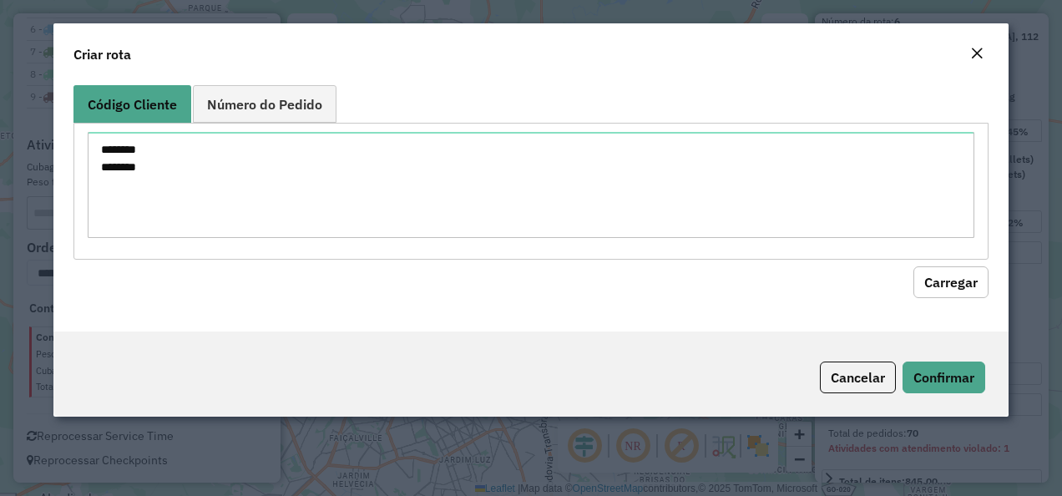
click at [942, 282] on button "Carregar" at bounding box center [950, 282] width 75 height 32
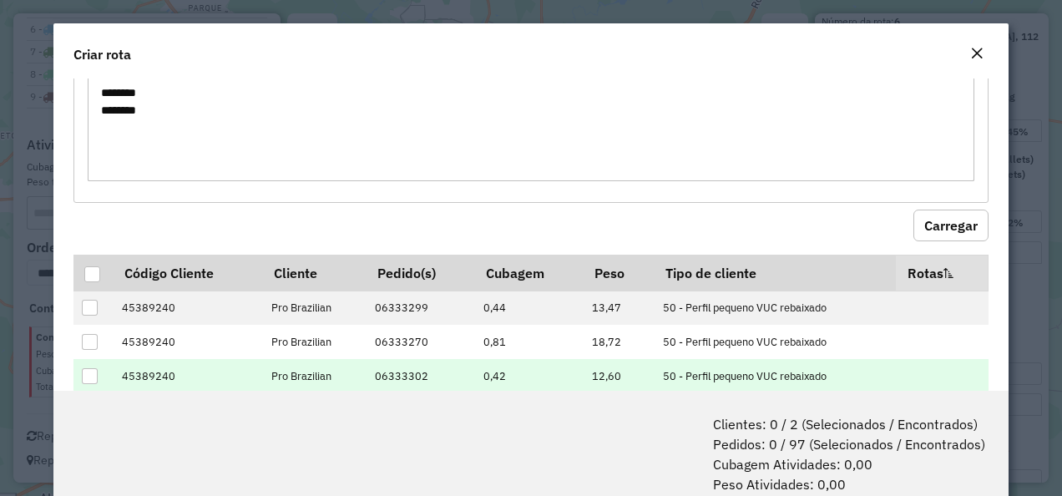
scroll to position [167, 0]
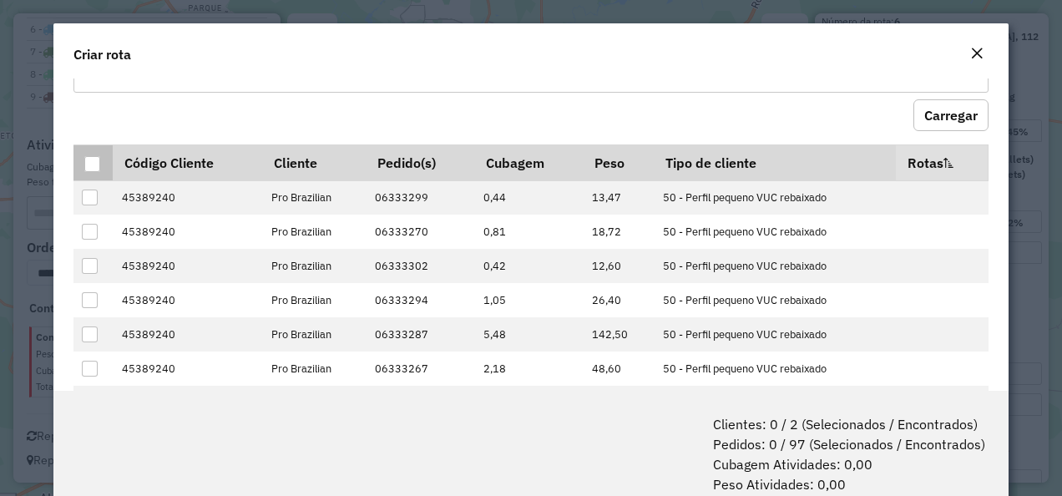
click at [95, 170] on div at bounding box center [92, 164] width 17 height 17
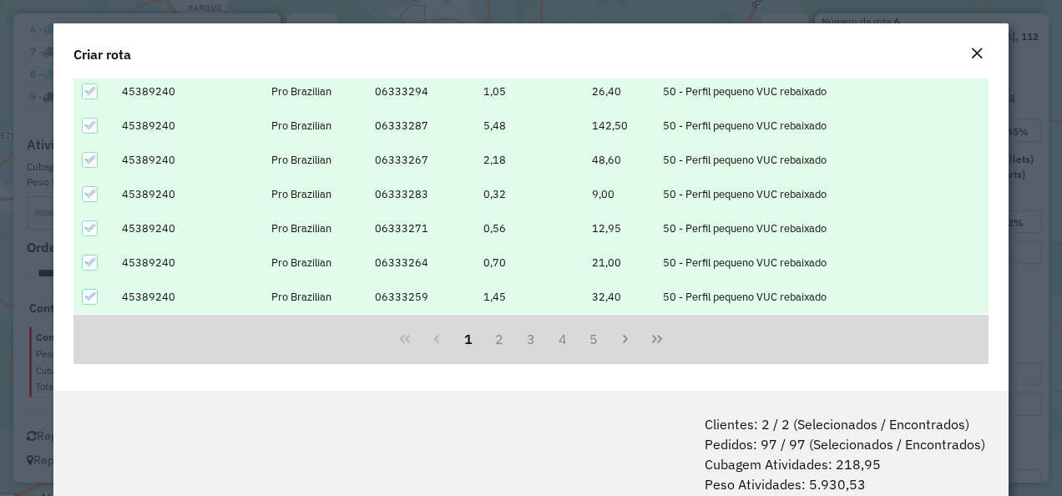
scroll to position [83, 0]
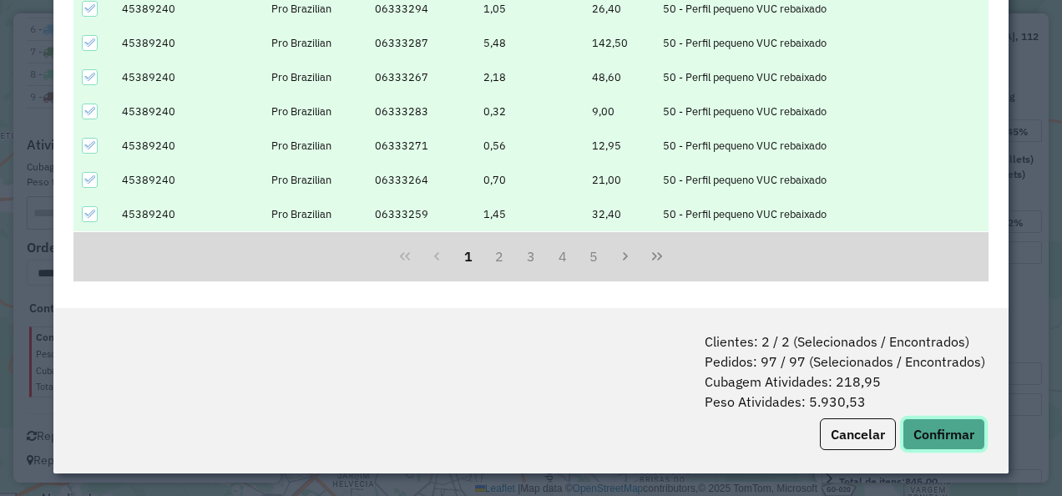
click at [923, 443] on button "Confirmar" at bounding box center [944, 434] width 83 height 32
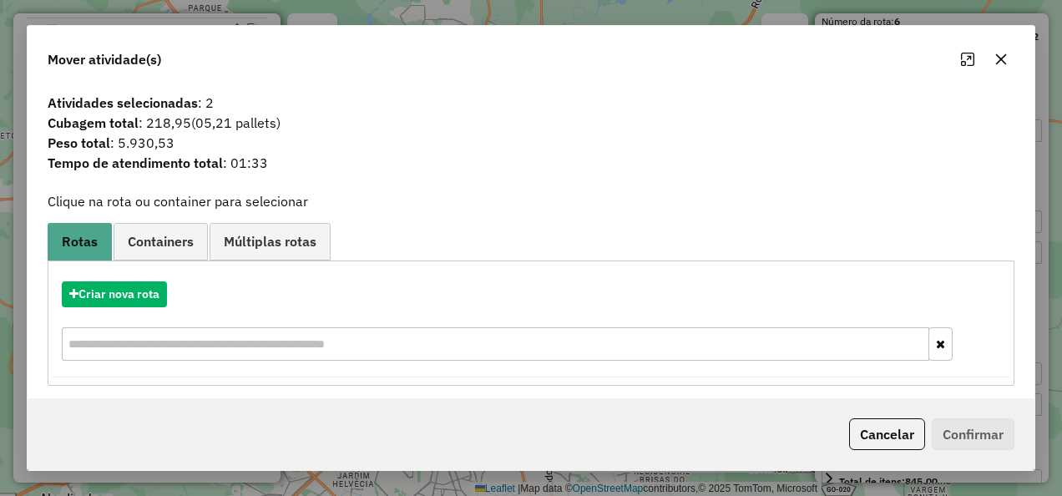
click at [124, 277] on div "Criar nova rota" at bounding box center [531, 323] width 959 height 109
click at [127, 286] on button "Criar nova rota" at bounding box center [114, 294] width 105 height 26
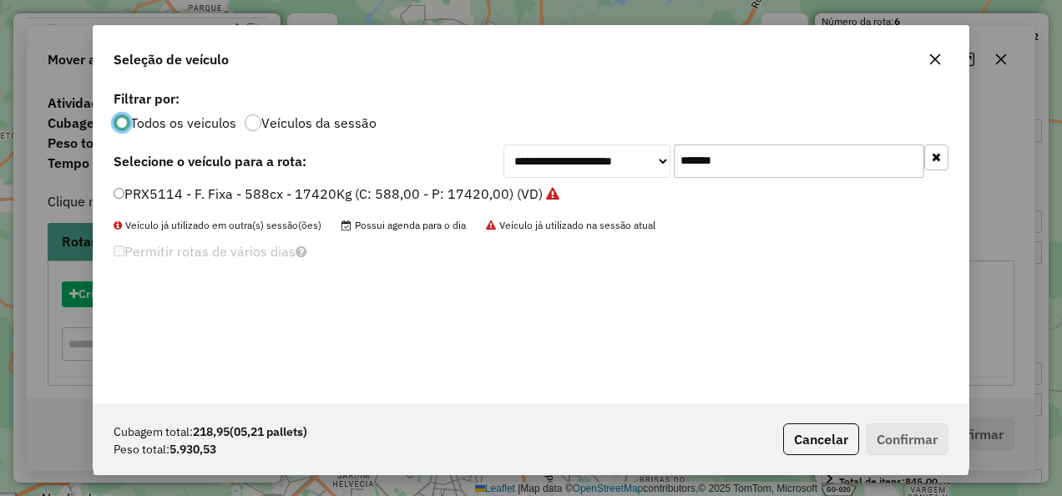
scroll to position [9, 5]
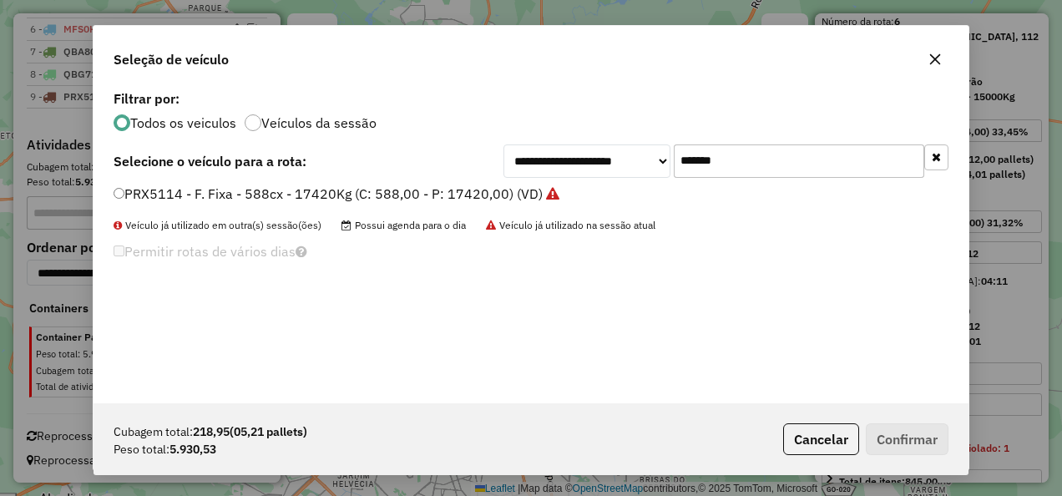
drag, startPoint x: 790, startPoint y: 169, endPoint x: 494, endPoint y: 177, distance: 295.7
click at [499, 175] on div "**********" at bounding box center [531, 160] width 835 height 33
paste input "text"
type input "*******"
click at [464, 193] on label "PWU6308 - Freteiro - 336Cx - 7000Kg (C: 336,00 - P: 7000,00) (VD)" at bounding box center [328, 194] width 428 height 20
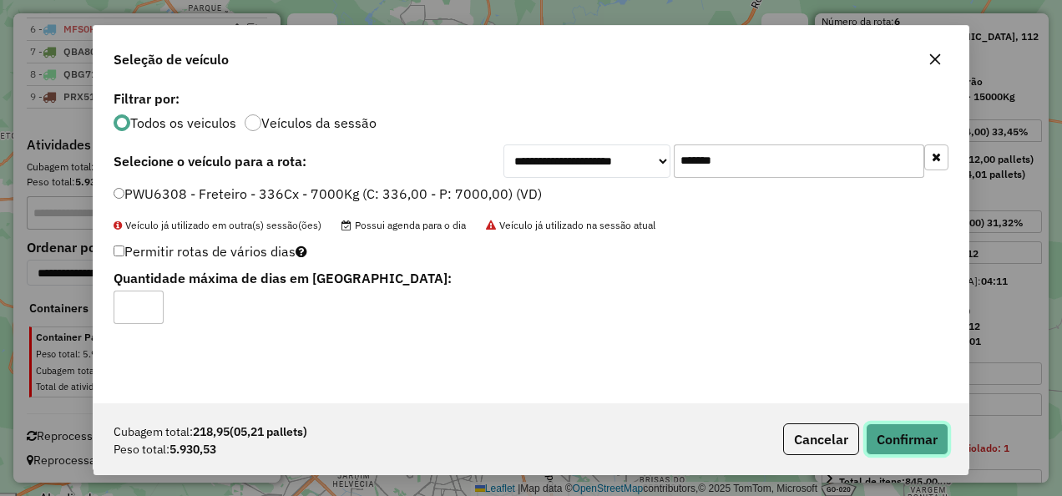
click at [925, 433] on button "Confirmar" at bounding box center [907, 439] width 83 height 32
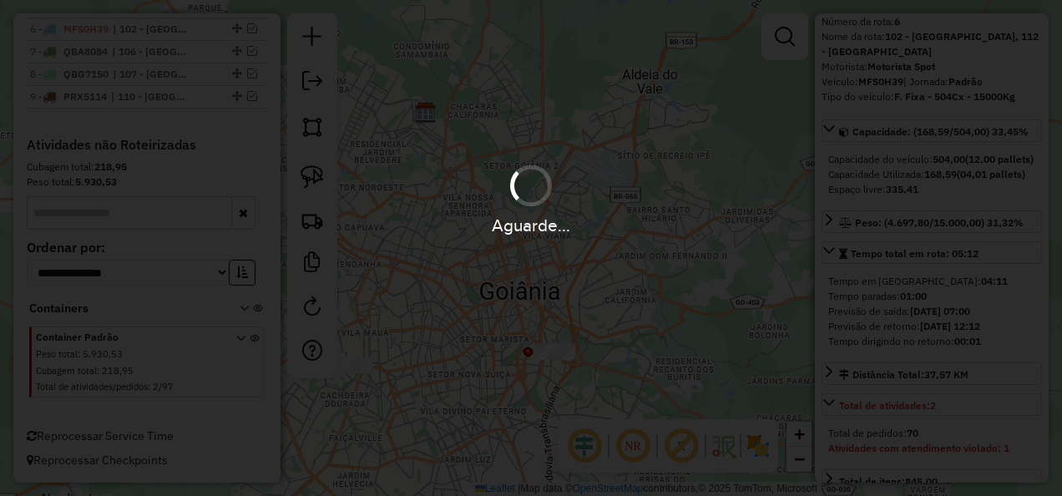
scroll to position [667, 0]
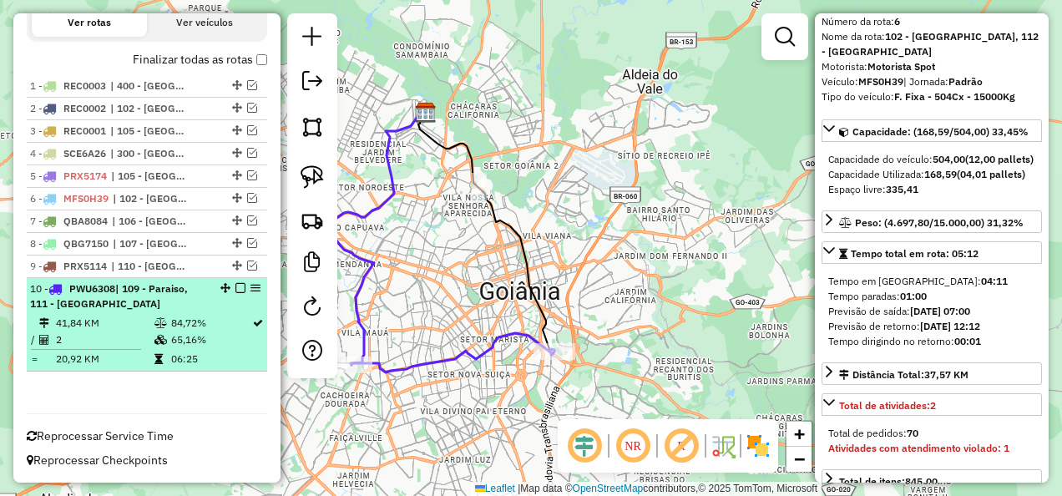
click at [235, 289] on em at bounding box center [240, 288] width 10 height 10
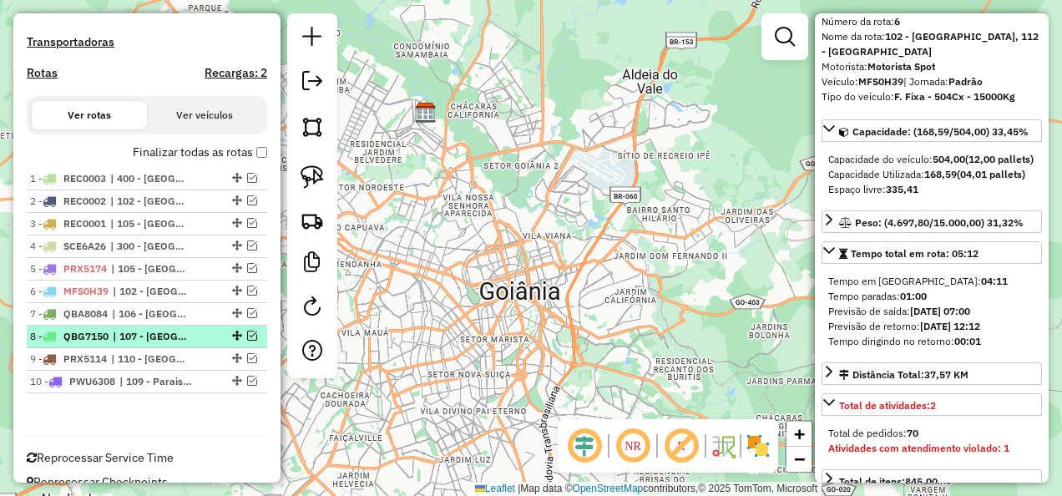
scroll to position [596, 0]
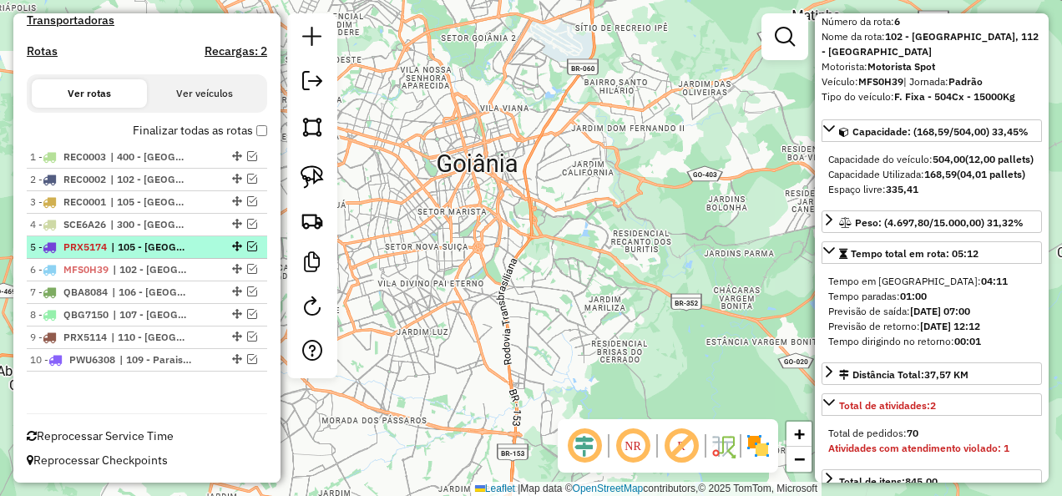
click at [162, 240] on li "5 - PRX5174 | 105 - [GEOGRAPHIC_DATA]" at bounding box center [147, 247] width 240 height 23
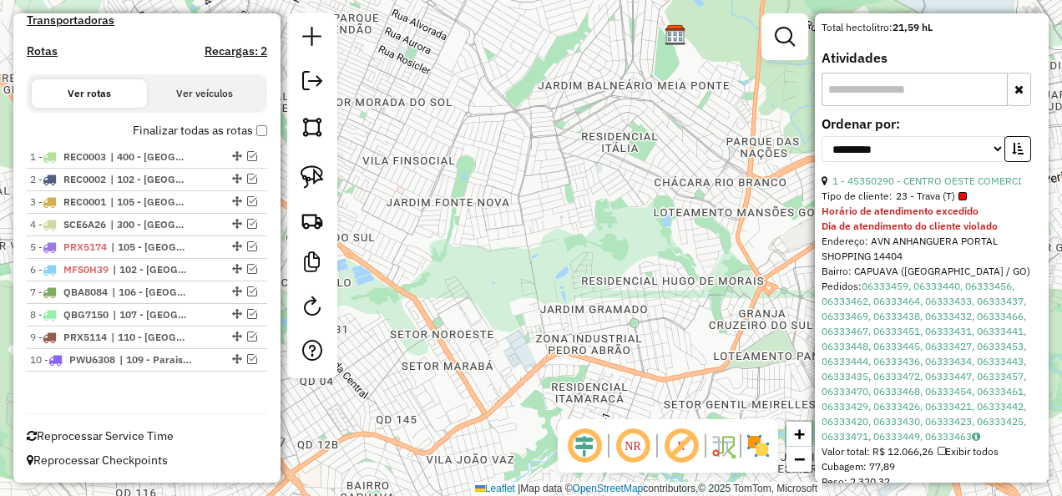
scroll to position [584, 0]
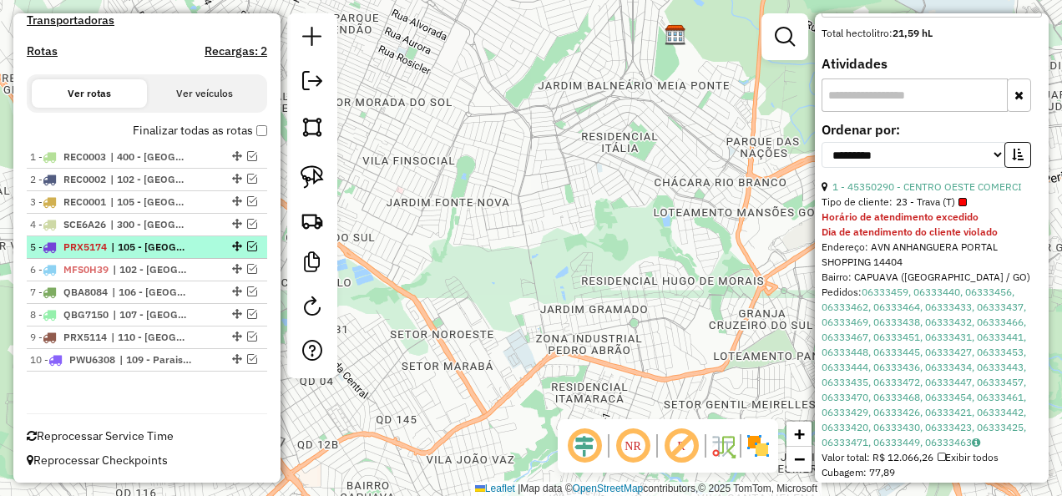
click at [147, 245] on span "| 105 - [GEOGRAPHIC_DATA]" at bounding box center [149, 247] width 77 height 15
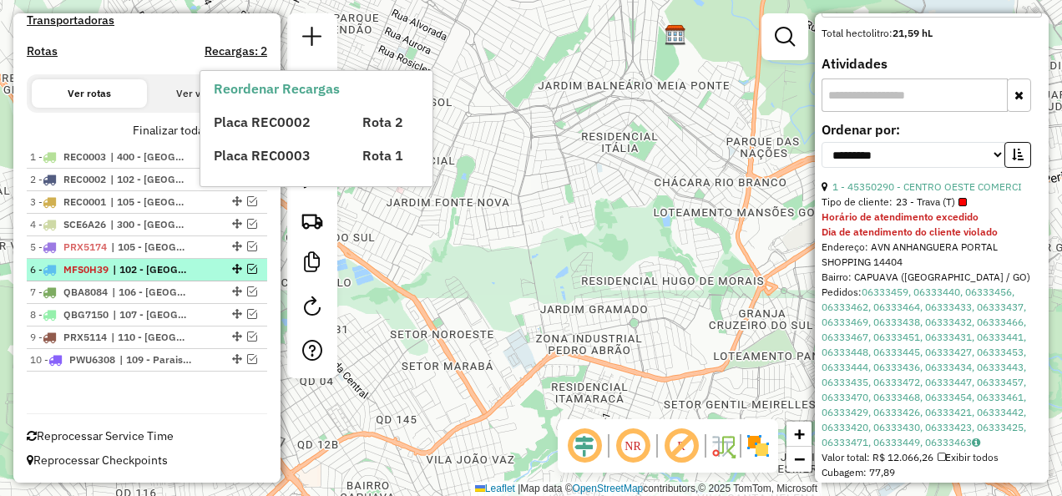
click at [112, 264] on div "6 - MFS0H39 | 102 - [GEOGRAPHIC_DATA], 112 - [GEOGRAPHIC_DATA]" at bounding box center [118, 269] width 177 height 15
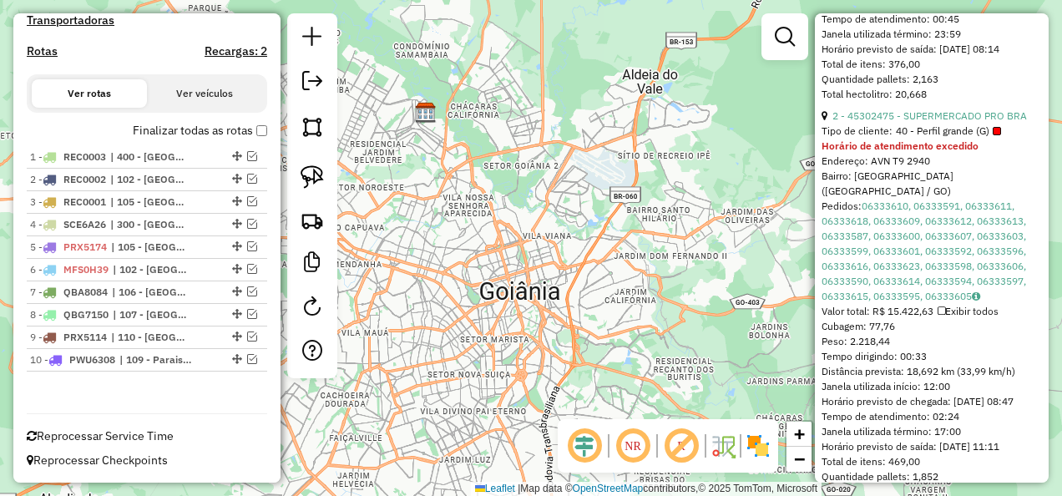
scroll to position [1115, 0]
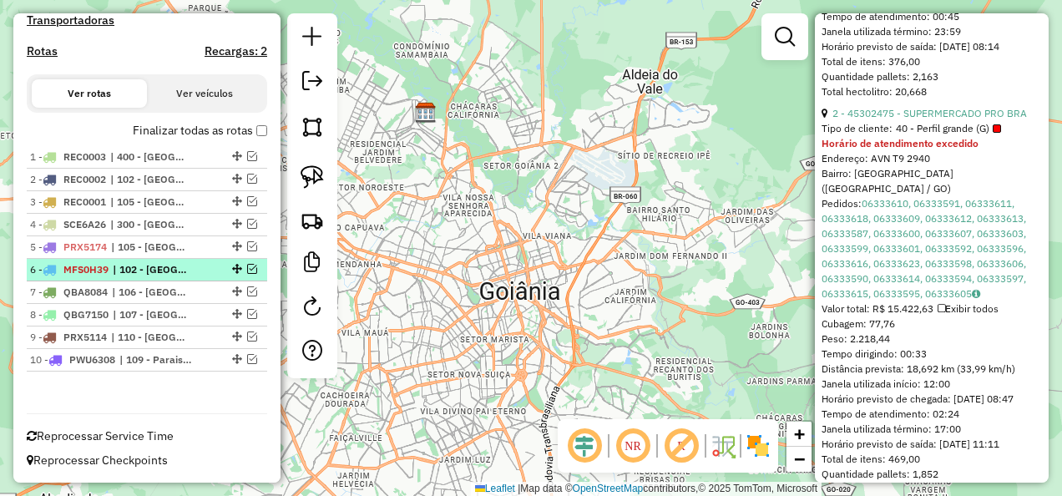
click at [102, 271] on span "MFS0H39" at bounding box center [85, 269] width 45 height 13
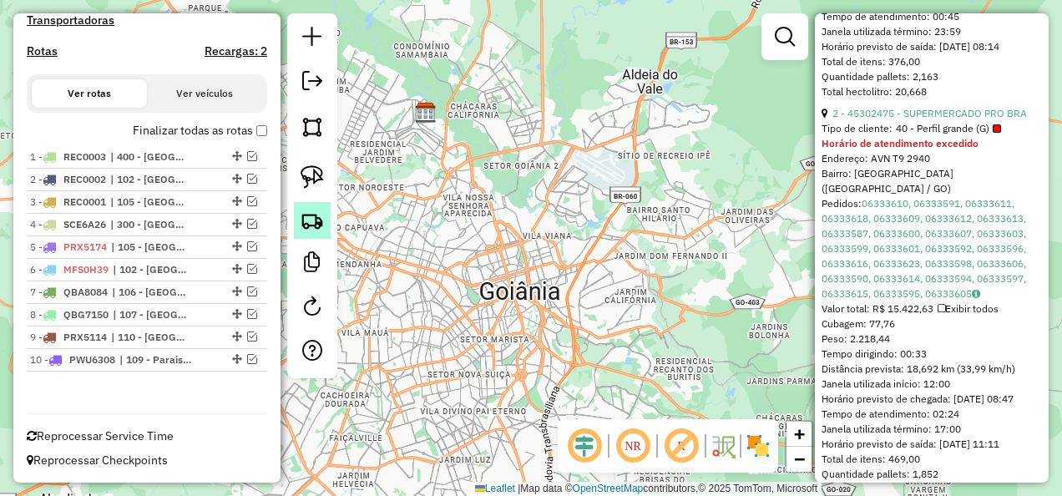
click at [321, 234] on link at bounding box center [312, 220] width 37 height 37
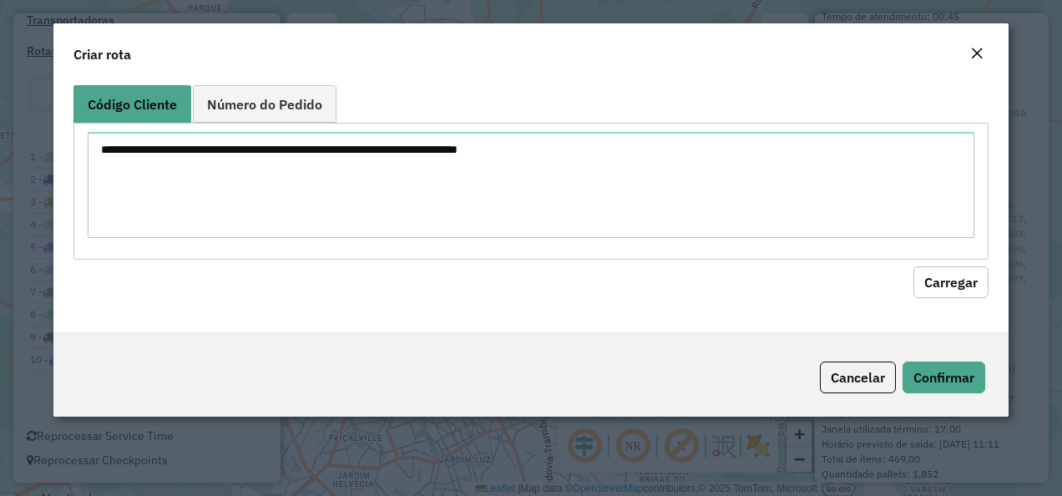
click at [975, 52] on em "Close" at bounding box center [976, 53] width 13 height 13
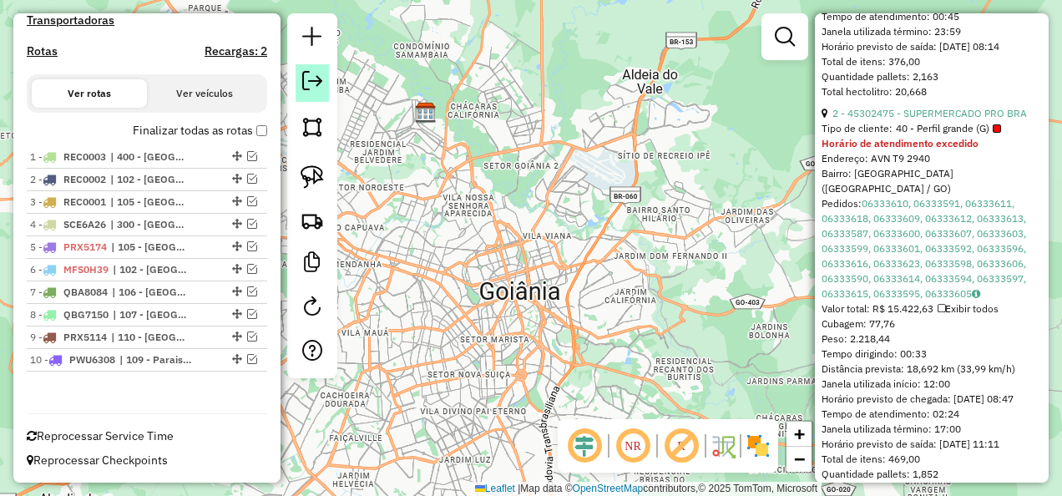
click at [316, 101] on link at bounding box center [312, 83] width 33 height 38
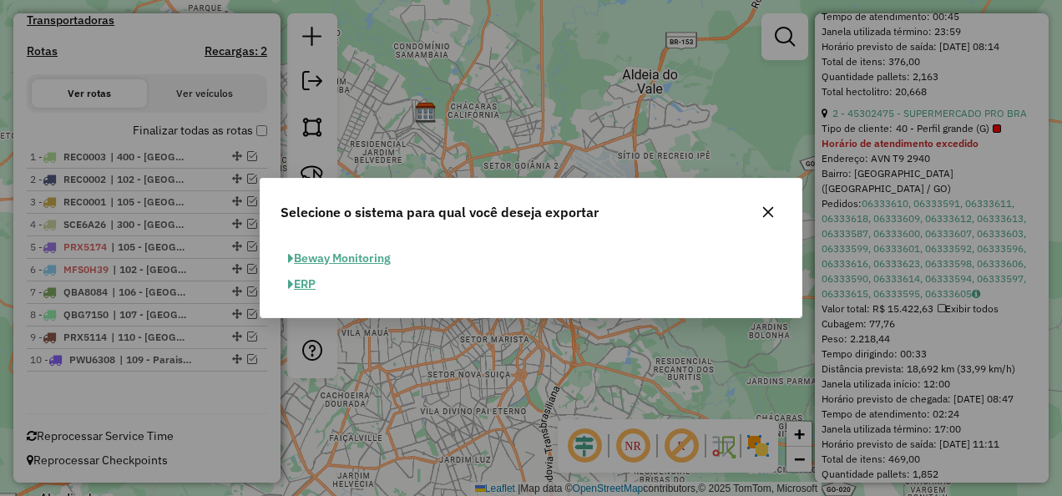
click at [317, 284] on button "ERP" at bounding box center [302, 284] width 43 height 26
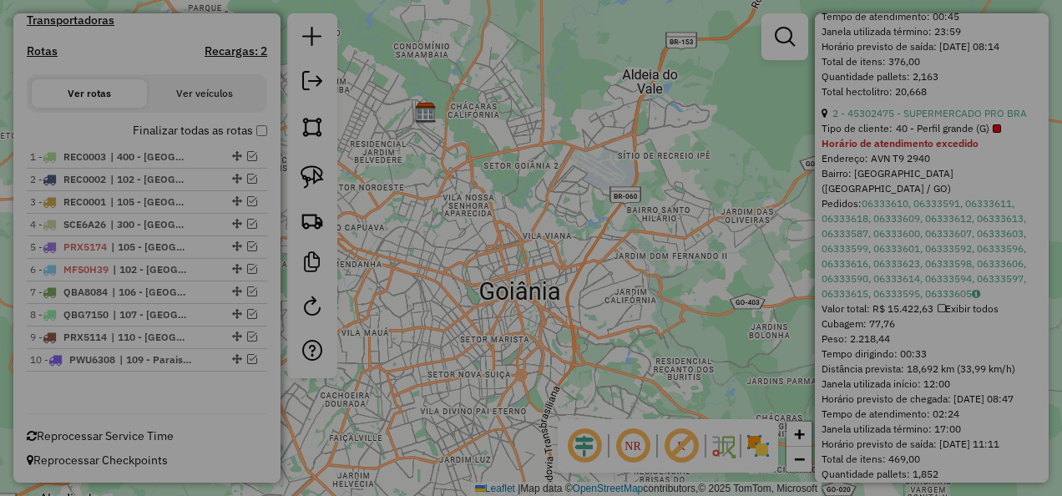
select select "**"
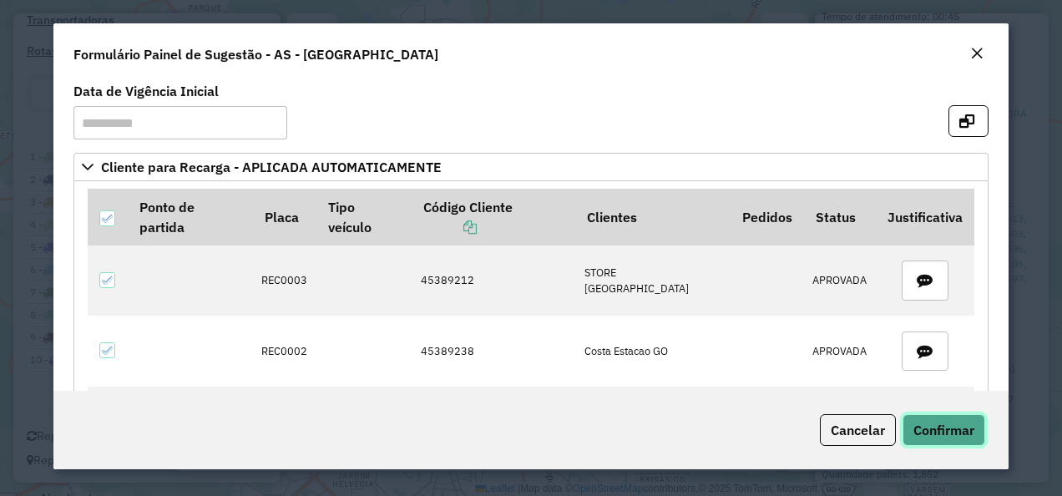
click at [928, 423] on span "Confirmar" at bounding box center [943, 430] width 61 height 17
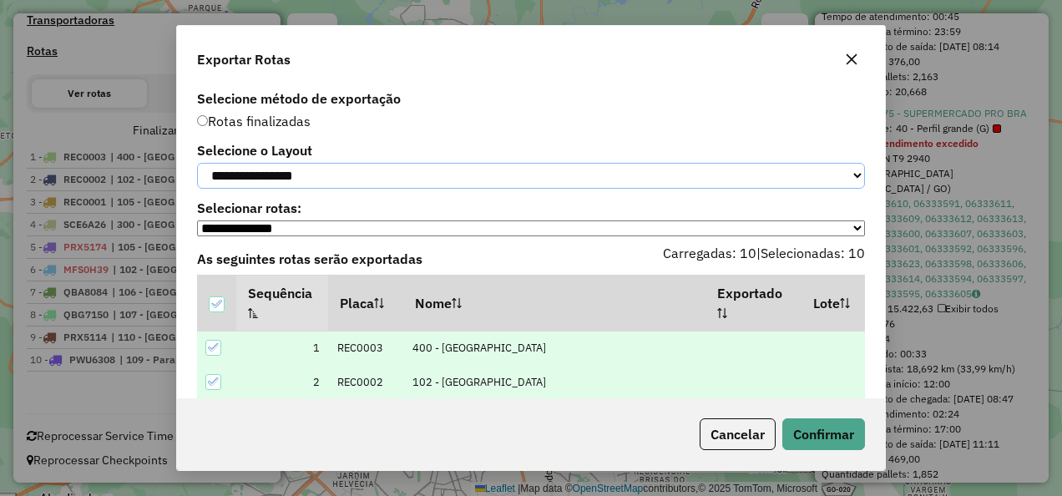
click at [395, 176] on select "**********" at bounding box center [531, 176] width 668 height 26
select select "*********"
click at [197, 163] on select "**********" at bounding box center [531, 176] width 668 height 26
click at [808, 421] on button "Confirmar" at bounding box center [823, 434] width 83 height 32
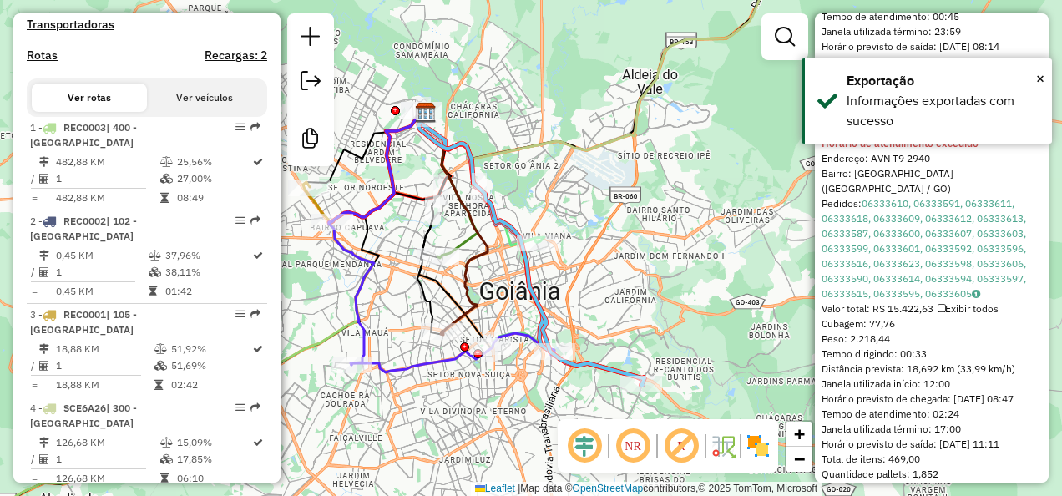
scroll to position [1112, 0]
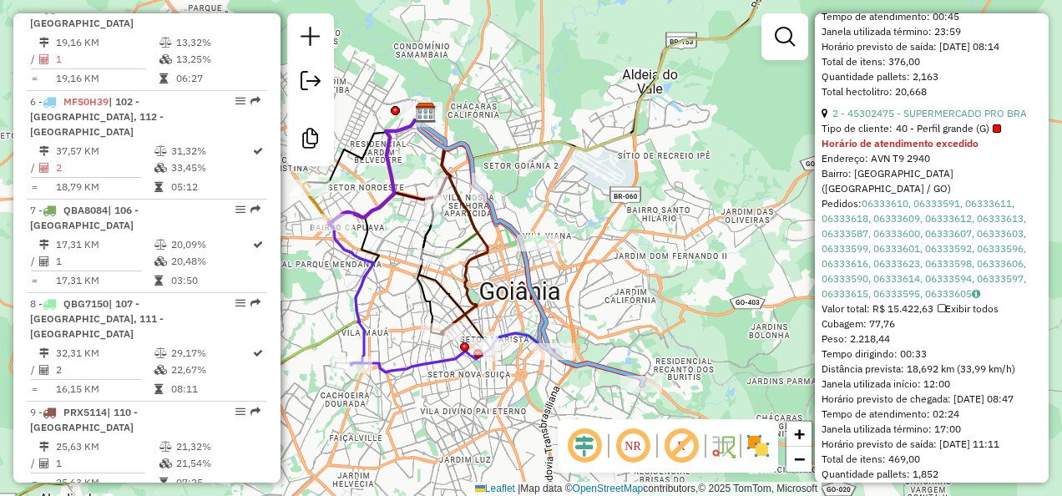
drag, startPoint x: 558, startPoint y: 197, endPoint x: 565, endPoint y: 240, distance: 43.2
click at [558, 197] on div "Janela de atendimento Grade de atendimento Capacidade Transportadoras Veículos …" at bounding box center [531, 248] width 1062 height 496
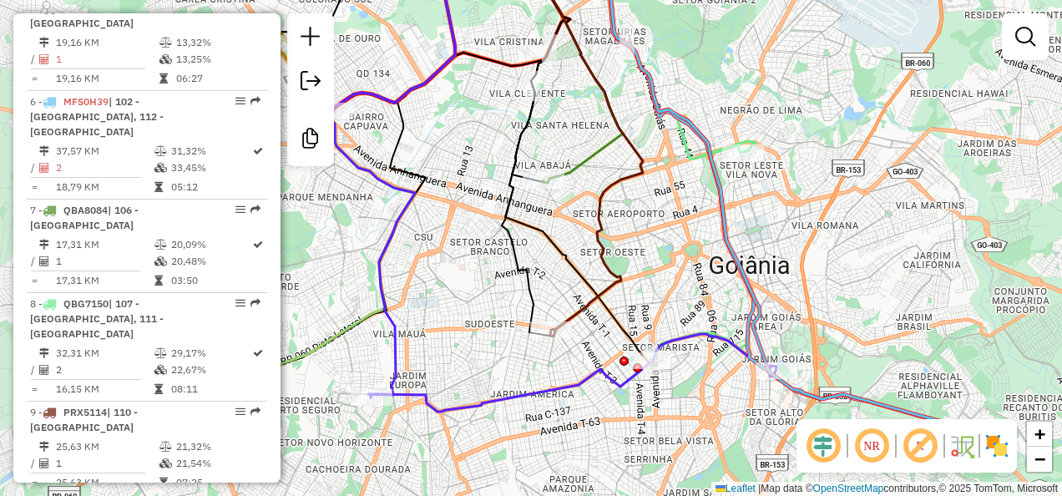
drag, startPoint x: 691, startPoint y: 235, endPoint x: 874, endPoint y: 261, distance: 184.6
click at [874, 261] on div "Janela de atendimento Grade de atendimento Capacidade Transportadoras Veículos …" at bounding box center [531, 248] width 1062 height 496
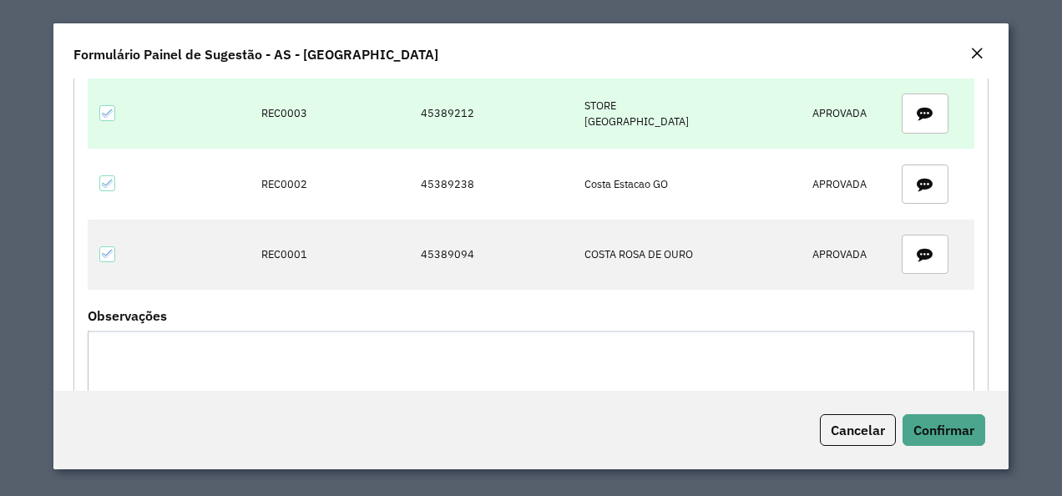
scroll to position [84, 0]
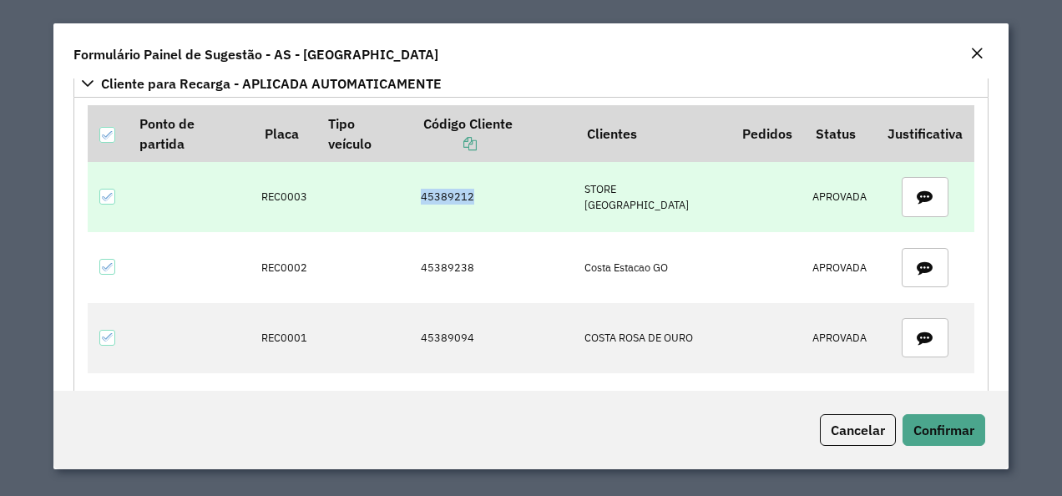
drag, startPoint x: 484, startPoint y: 176, endPoint x: 534, endPoint y: 180, distance: 50.2
click at [531, 177] on tr "REC0003 45389212 STORE [GEOGRAPHIC_DATA]" at bounding box center [531, 197] width 887 height 70
drag, startPoint x: 266, startPoint y: 178, endPoint x: 372, endPoint y: 180, distance: 106.9
click at [372, 180] on tr "REC0003 45389212 STORE [GEOGRAPHIC_DATA]" at bounding box center [531, 197] width 887 height 70
copy td "REC0003"
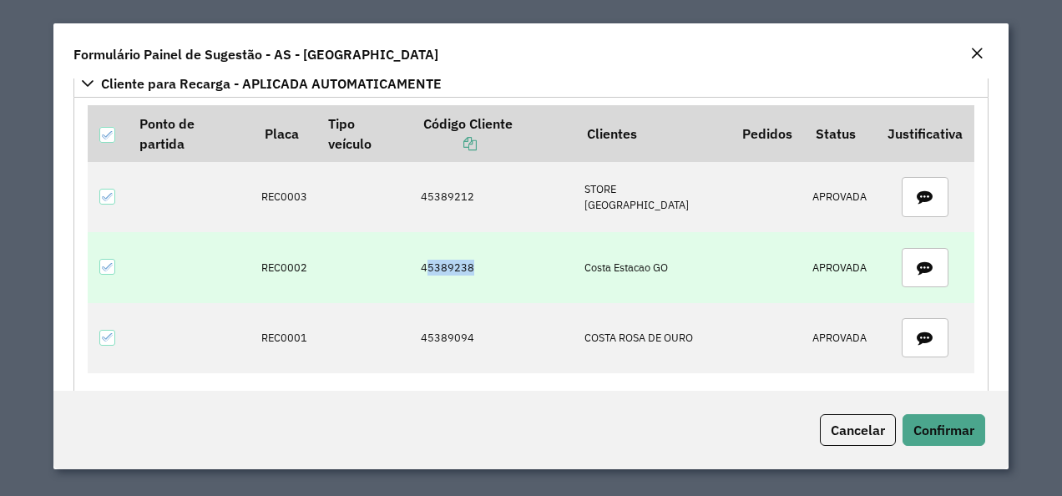
click at [491, 252] on td "45389238" at bounding box center [494, 267] width 164 height 70
drag, startPoint x: 491, startPoint y: 252, endPoint x: 473, endPoint y: 255, distance: 18.5
click at [473, 255] on td "45389238" at bounding box center [494, 267] width 164 height 70
drag, startPoint x: 431, startPoint y: 247, endPoint x: 474, endPoint y: 251, distance: 43.5
click at [474, 251] on td "45389238" at bounding box center [494, 267] width 164 height 70
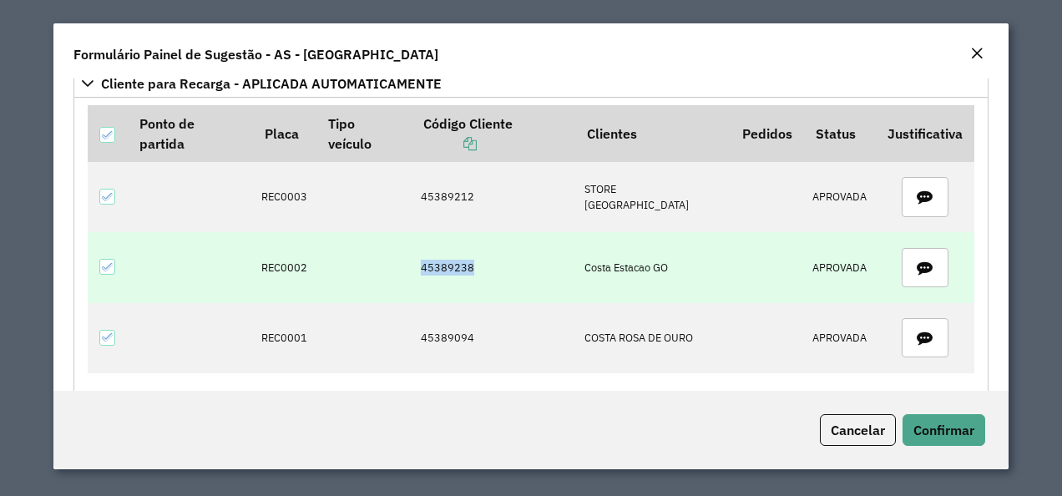
copy td "45389238"
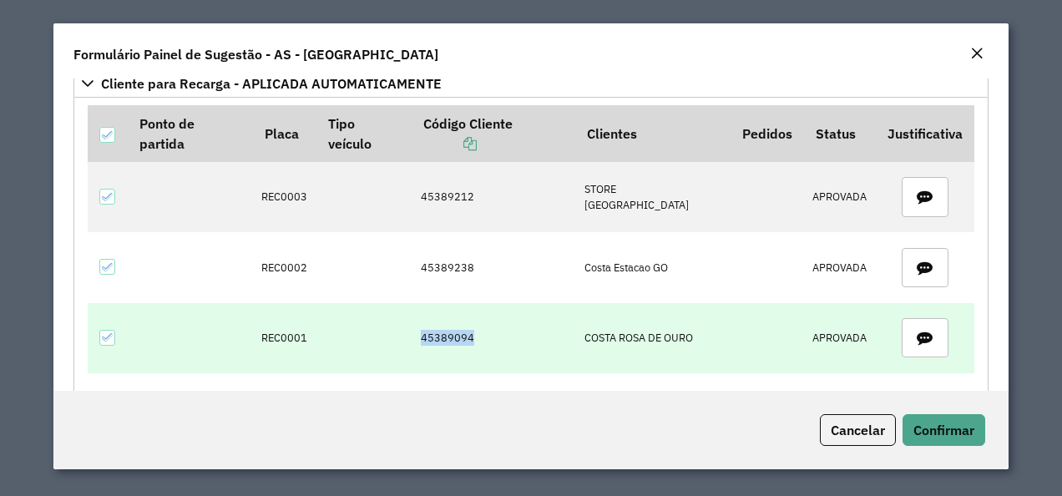
drag, startPoint x: 447, startPoint y: 316, endPoint x: 508, endPoint y: 316, distance: 61.0
click at [508, 316] on td "45389094" at bounding box center [494, 338] width 164 height 70
copy td "45389094"
drag, startPoint x: 261, startPoint y: 321, endPoint x: 333, endPoint y: 322, distance: 71.8
click at [333, 322] on tr "REC0001 45389094 COSTA ROSA DE OURO APROVADA" at bounding box center [531, 338] width 887 height 70
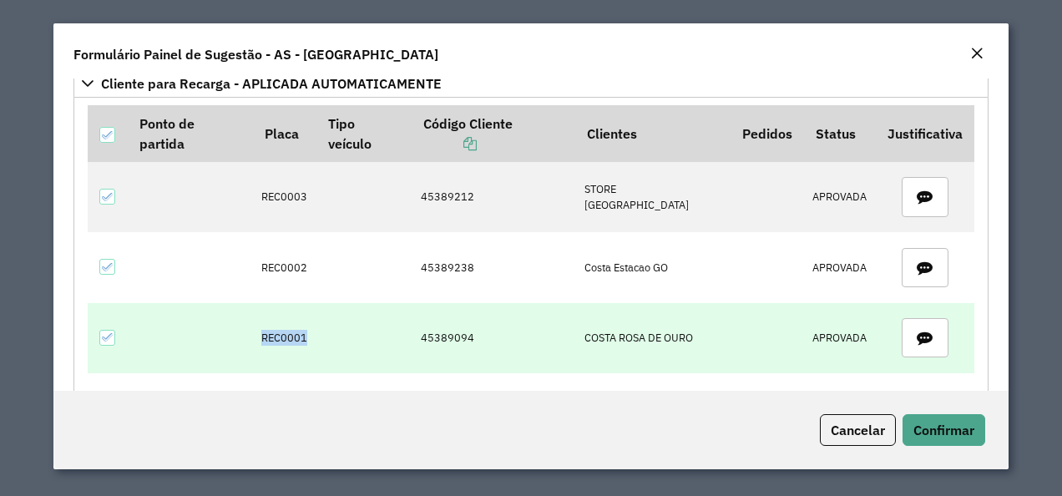
copy td "REC0001"
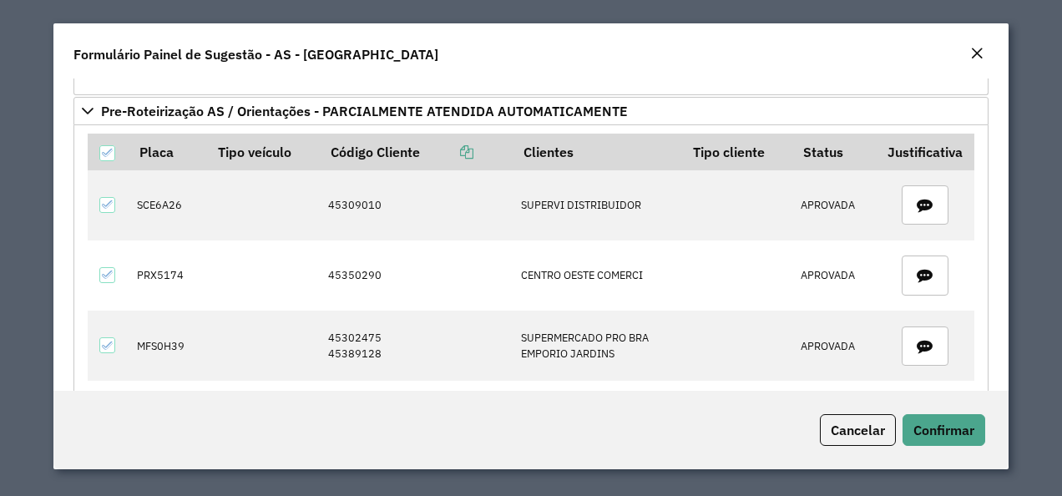
scroll to position [585, 0]
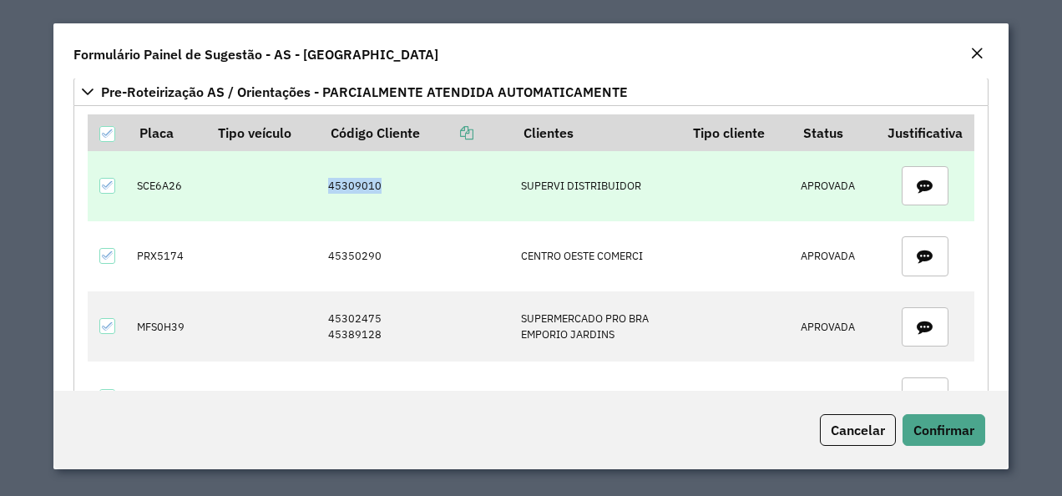
drag, startPoint x: 323, startPoint y: 167, endPoint x: 377, endPoint y: 167, distance: 54.3
click at [377, 167] on td "45309010" at bounding box center [415, 185] width 193 height 70
copy td "45309010"
drag, startPoint x: 191, startPoint y: 164, endPoint x: 229, endPoint y: 164, distance: 37.6
click at [229, 164] on tr "SCE6A26 45309010 SUPERVI DISTRIBUIDOR APROVADA" at bounding box center [531, 185] width 887 height 70
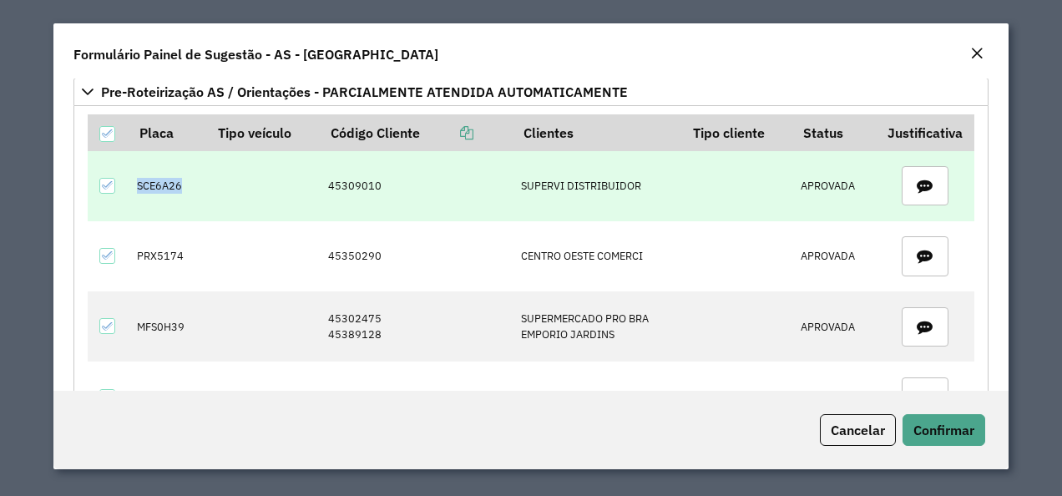
copy td "SCE6A26"
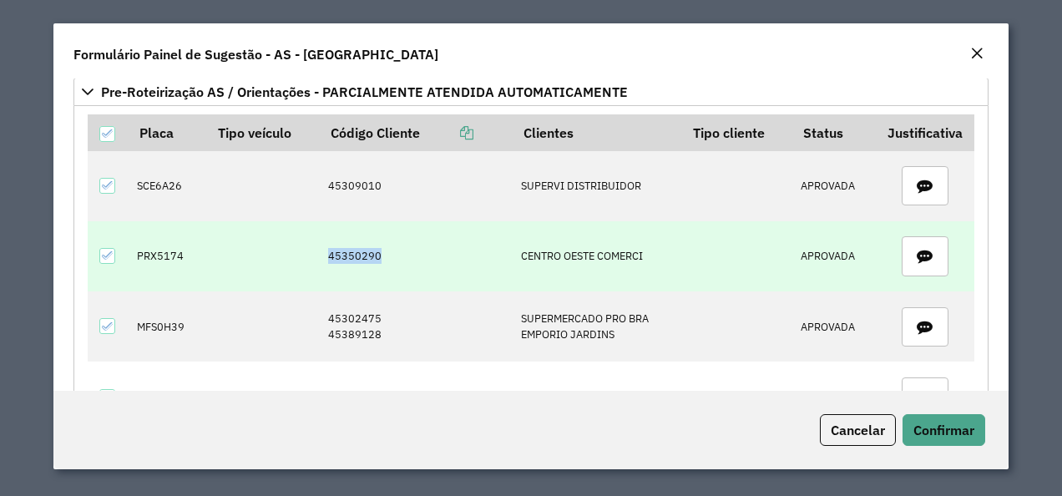
drag, startPoint x: 309, startPoint y: 229, endPoint x: 407, endPoint y: 229, distance: 98.5
click at [407, 229] on tr "PRX5174 45350290 CENTRO OESTE COMERCI APROVADA" at bounding box center [531, 256] width 887 height 70
copy tr "45350290"
drag, startPoint x: 195, startPoint y: 230, endPoint x: 99, endPoint y: 230, distance: 96.0
click at [99, 230] on tr "PRX5174 45350290 CENTRO OESTE COMERCI APROVADA" at bounding box center [531, 256] width 887 height 70
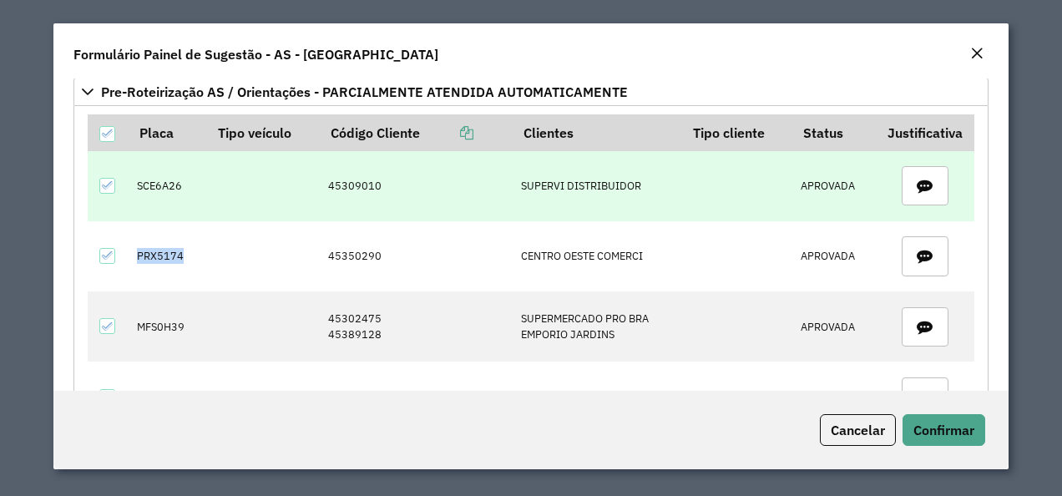
copy td "PRX5174"
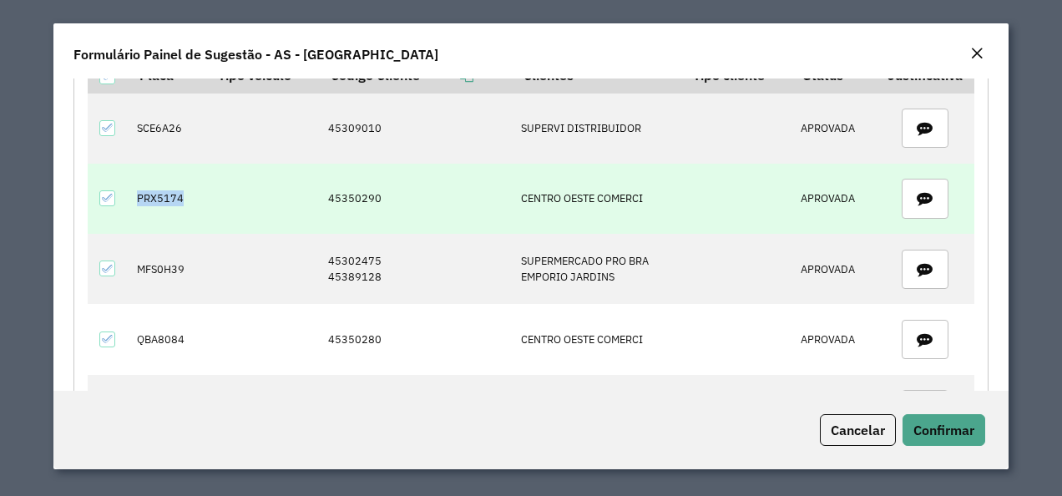
scroll to position [668, 0]
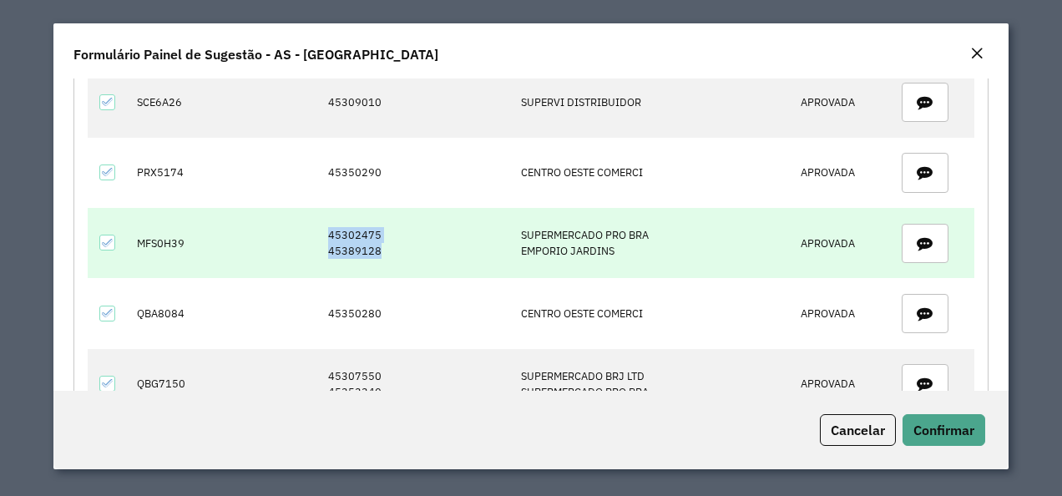
drag, startPoint x: 375, startPoint y: 225, endPoint x: 326, endPoint y: 197, distance: 56.9
click at [326, 208] on td "45302475 45389128" at bounding box center [415, 243] width 193 height 70
copy td "45302475 45389128"
drag, startPoint x: 131, startPoint y: 215, endPoint x: 185, endPoint y: 223, distance: 54.8
click at [185, 223] on td "MFS0H39" at bounding box center [167, 243] width 78 height 70
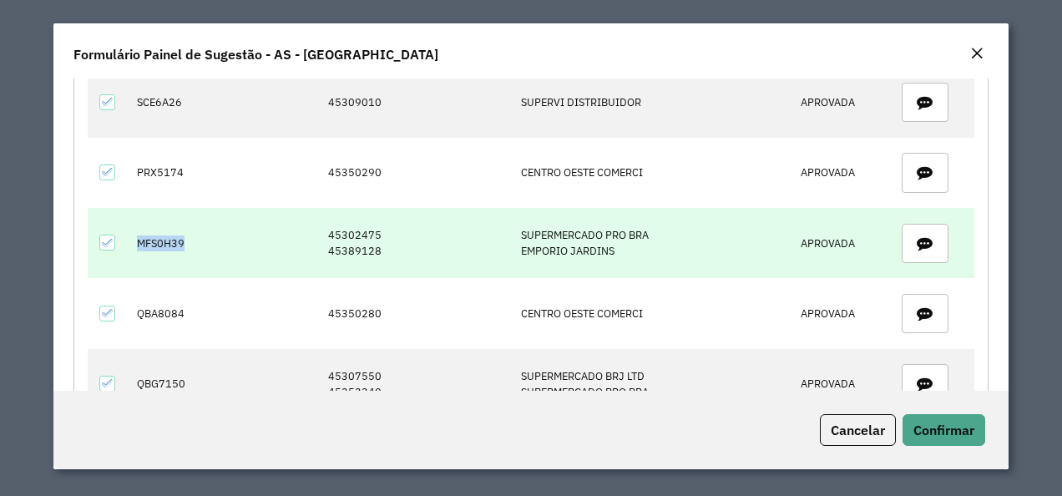
copy td "MFS0H39"
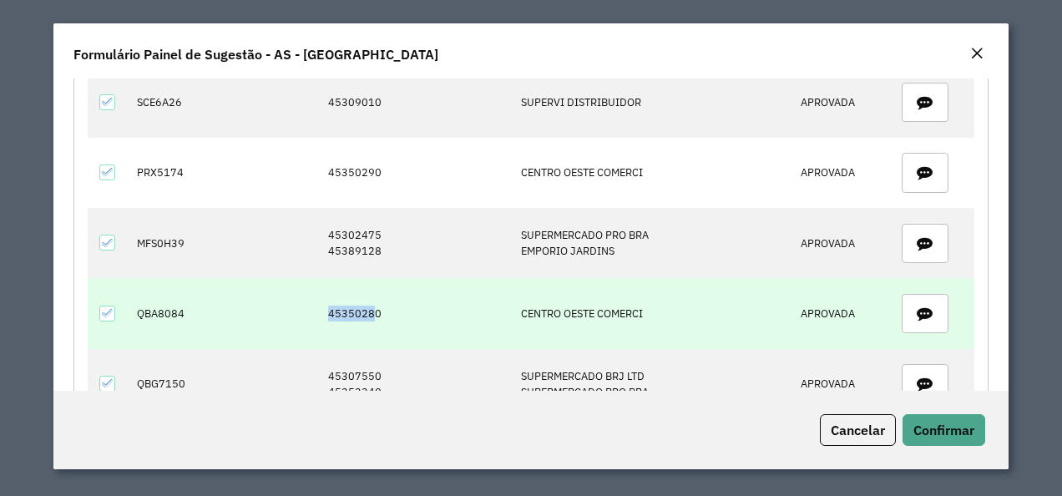
click at [370, 290] on td "45350280" at bounding box center [415, 313] width 193 height 70
drag, startPoint x: 136, startPoint y: 281, endPoint x: 204, endPoint y: 286, distance: 67.8
click at [204, 286] on tr "QBA8084 45350280 CENTRO OESTE COMERCI APROVADA" at bounding box center [531, 313] width 887 height 70
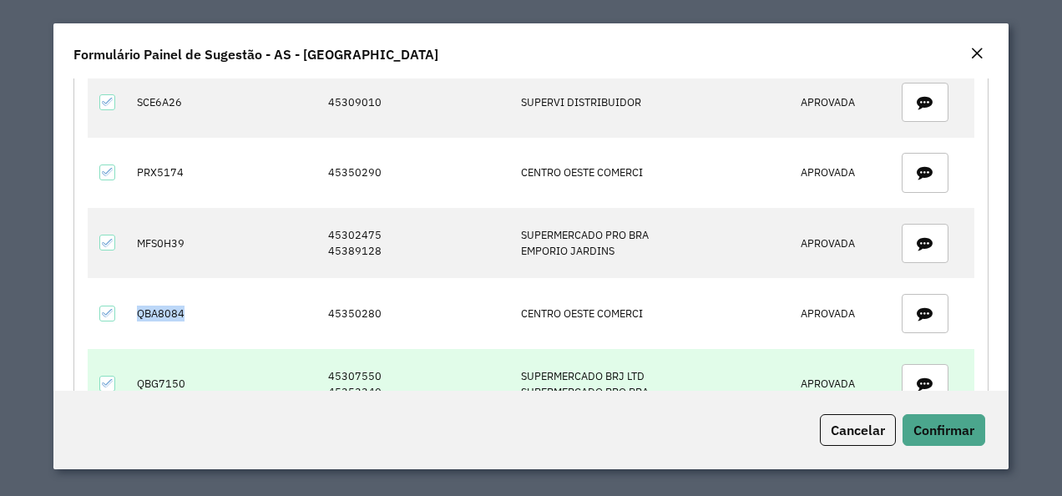
scroll to position [835, 0]
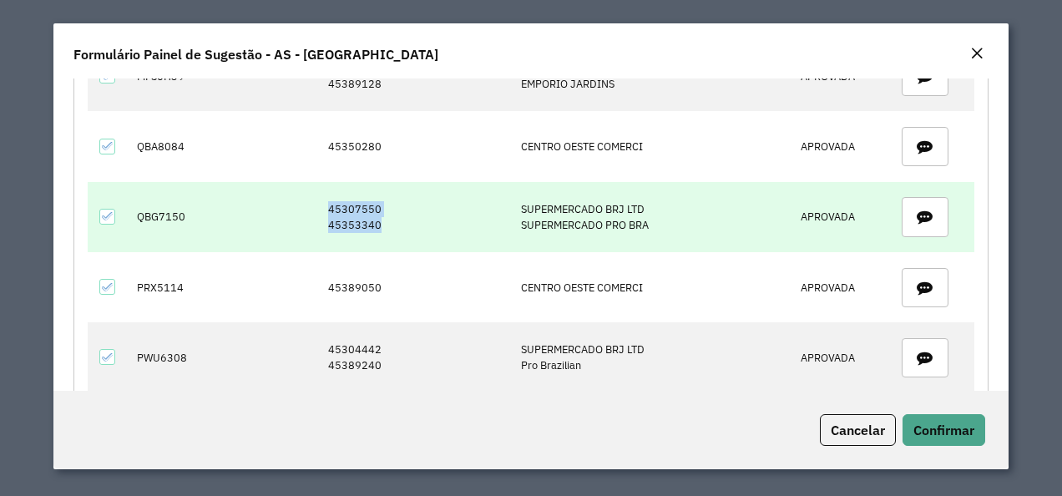
drag, startPoint x: 322, startPoint y: 181, endPoint x: 380, endPoint y: 209, distance: 63.9
click at [380, 209] on td "45307550 45353340" at bounding box center [415, 217] width 193 height 70
drag, startPoint x: 200, startPoint y: 185, endPoint x: 264, endPoint y: 185, distance: 63.5
click at [264, 185] on tr "QBG7150 45307550 45353340 SUPERMERCADO BRJ LTD SUPERMERCADO PRO BRA APROVADA" at bounding box center [531, 217] width 887 height 70
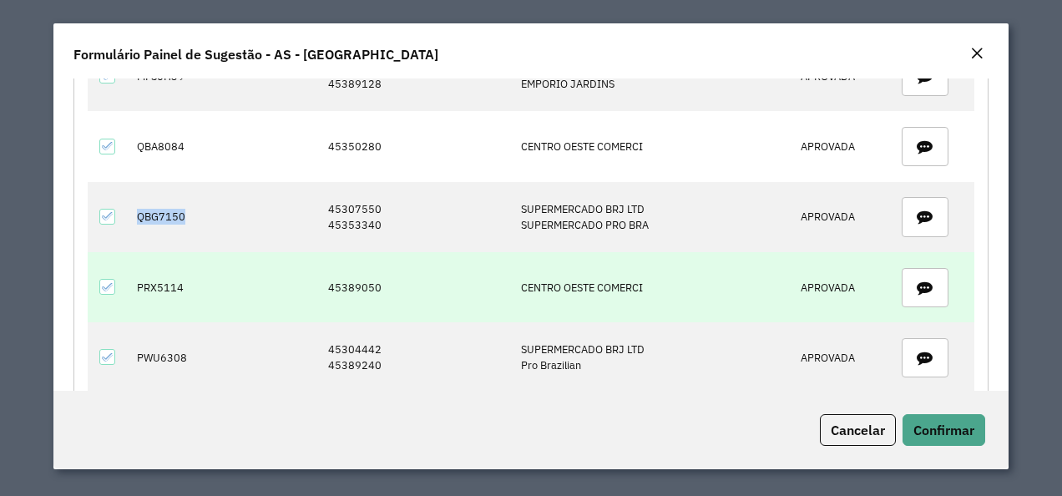
scroll to position [919, 0]
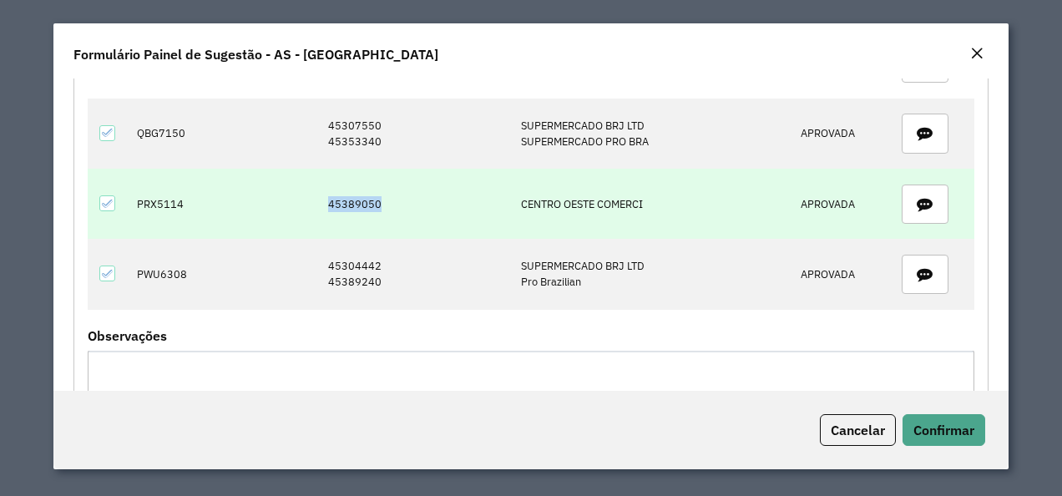
drag, startPoint x: 322, startPoint y: 170, endPoint x: 424, endPoint y: 175, distance: 102.0
click at [424, 175] on td "45389050" at bounding box center [415, 204] width 193 height 70
drag, startPoint x: 132, startPoint y: 177, endPoint x: 199, endPoint y: 177, distance: 66.8
click at [199, 177] on td "PRX5114" at bounding box center [167, 204] width 78 height 70
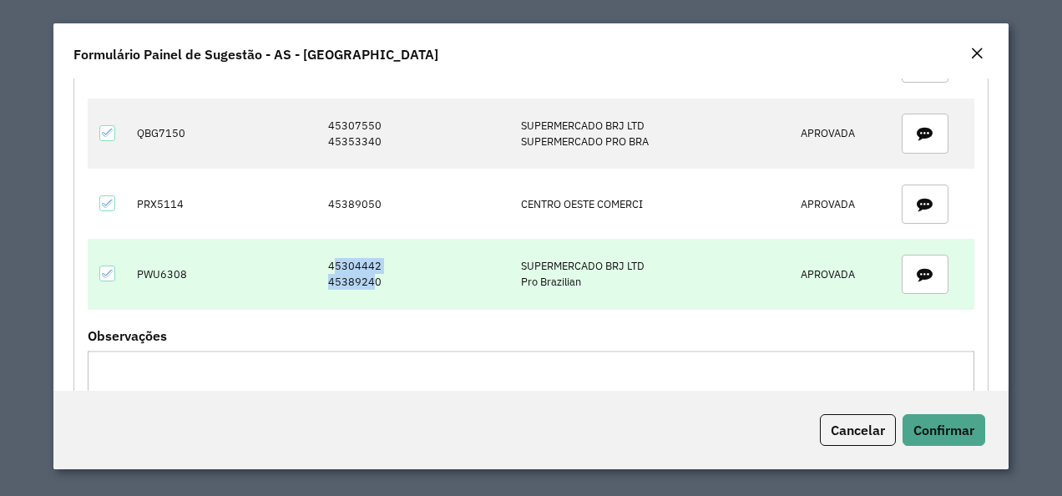
drag, startPoint x: 332, startPoint y: 238, endPoint x: 375, endPoint y: 262, distance: 49.0
click at [375, 262] on td "45304442 45389240" at bounding box center [415, 274] width 193 height 70
drag, startPoint x: 375, startPoint y: 262, endPoint x: 337, endPoint y: 240, distance: 43.4
click at [378, 267] on td "45304442 45389240" at bounding box center [415, 274] width 193 height 70
drag, startPoint x: 319, startPoint y: 234, endPoint x: 359, endPoint y: 245, distance: 41.8
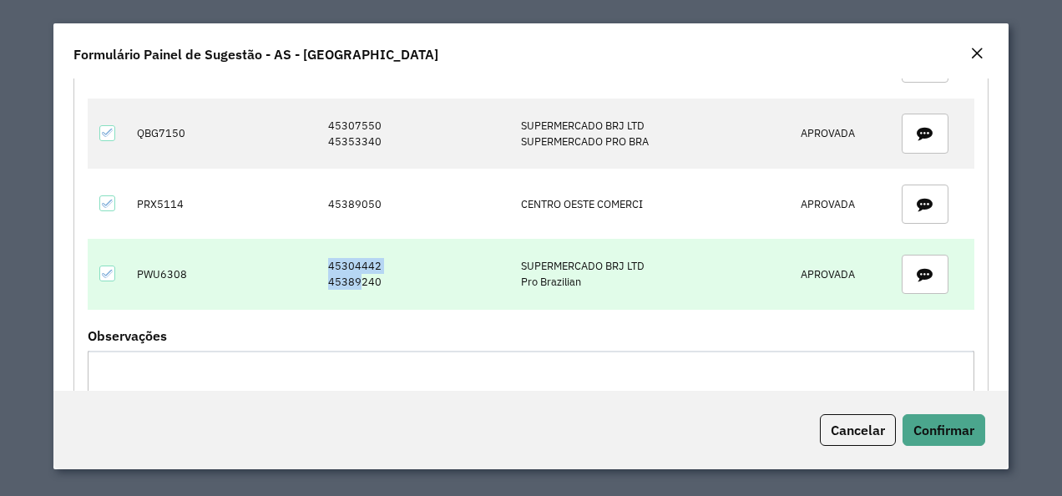
click at [359, 245] on td "45304442 45389240" at bounding box center [415, 274] width 193 height 70
drag, startPoint x: 174, startPoint y: 242, endPoint x: 195, endPoint y: 242, distance: 21.7
click at [195, 242] on td "PWU6308" at bounding box center [167, 274] width 78 height 70
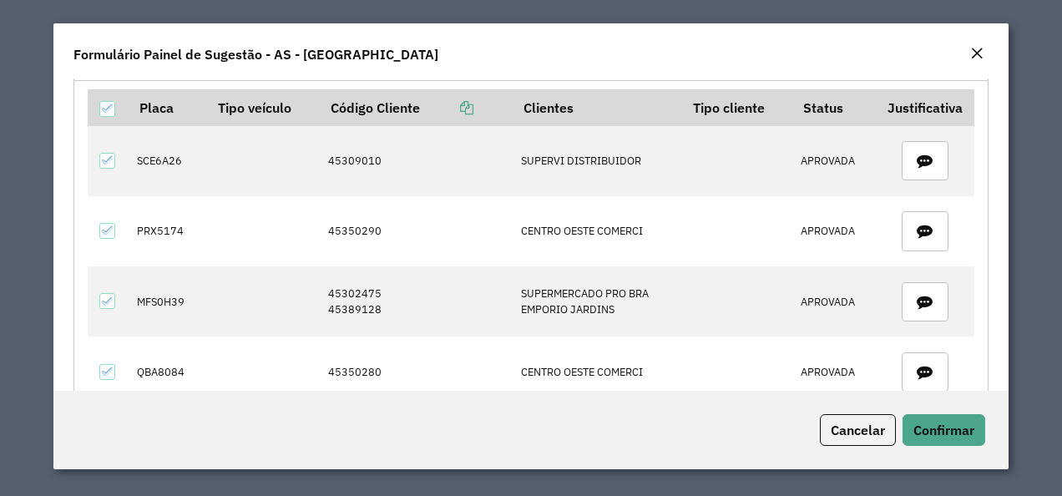
scroll to position [585, 0]
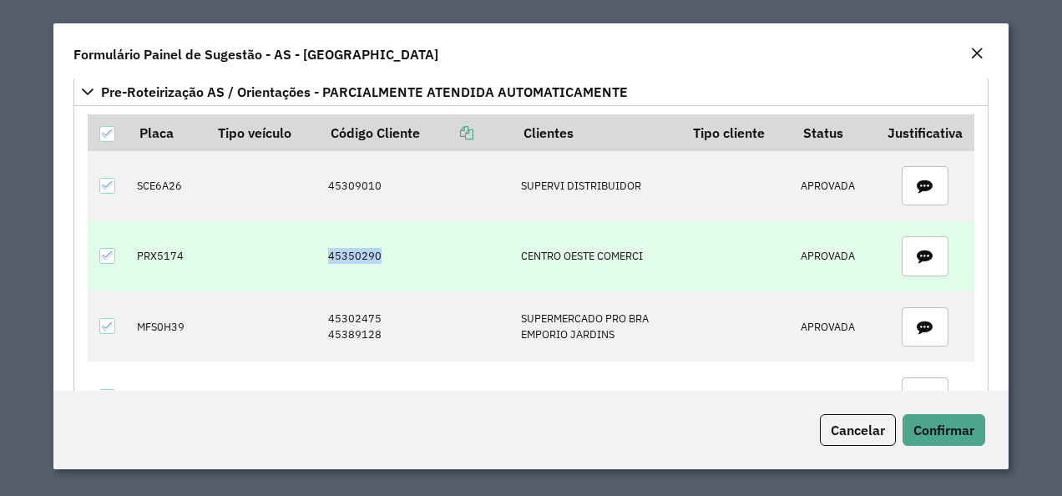
drag, startPoint x: 325, startPoint y: 230, endPoint x: 374, endPoint y: 231, distance: 49.3
click at [374, 231] on td "45350290" at bounding box center [415, 256] width 193 height 70
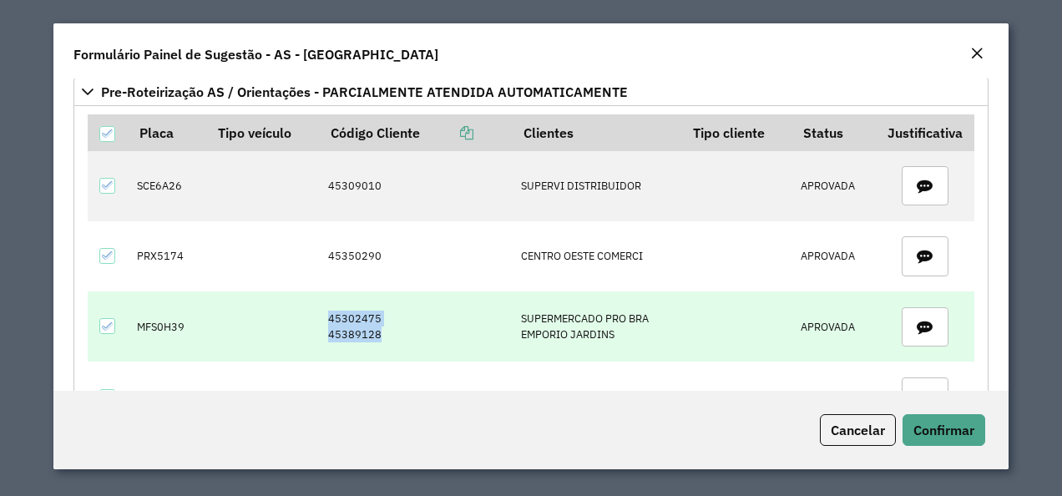
drag, startPoint x: 322, startPoint y: 292, endPoint x: 374, endPoint y: 307, distance: 53.9
click at [374, 307] on td "45302475 45389128" at bounding box center [415, 326] width 193 height 70
drag, startPoint x: 191, startPoint y: 302, endPoint x: 137, endPoint y: 291, distance: 55.5
click at [137, 291] on td "MFS0H39" at bounding box center [167, 326] width 78 height 70
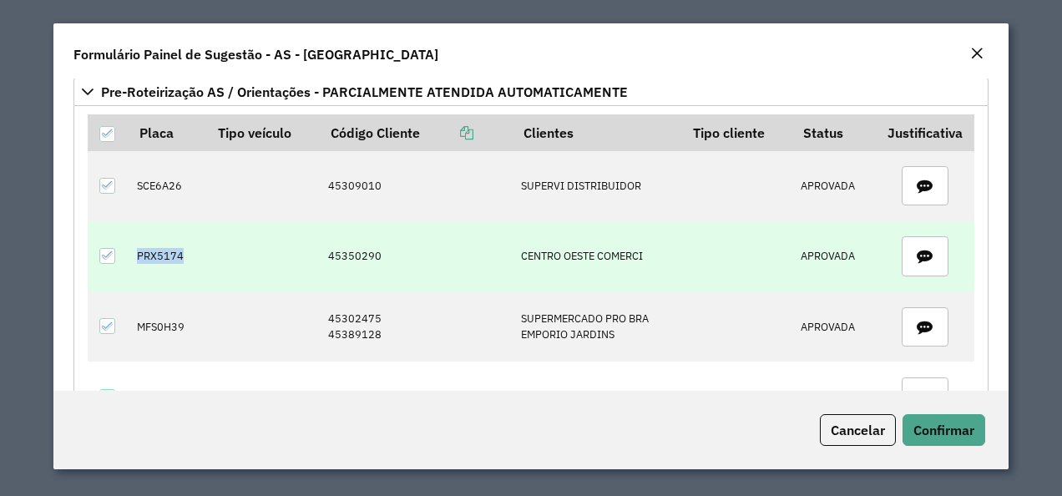
drag, startPoint x: 190, startPoint y: 222, endPoint x: 112, endPoint y: 225, distance: 77.7
click at [112, 225] on tr "PRX5174 45350290 CENTRO OESTE COMERCI APROVADA" at bounding box center [531, 256] width 887 height 70
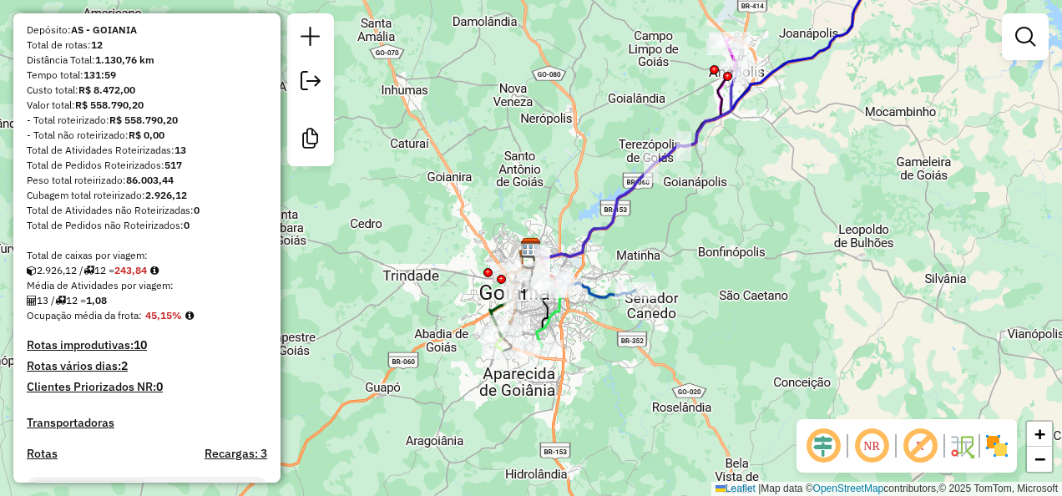
scroll to position [215, 0]
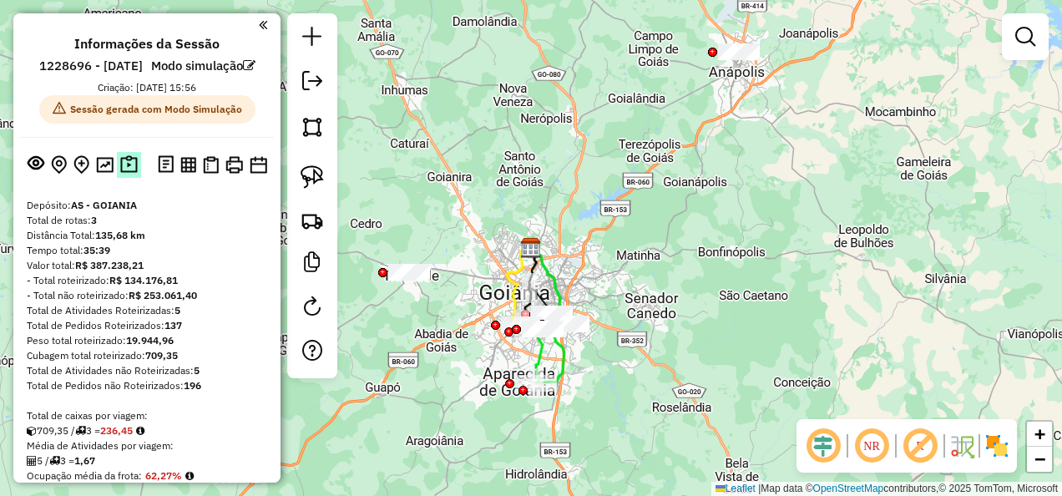
click at [123, 175] on img at bounding box center [129, 164] width 18 height 19
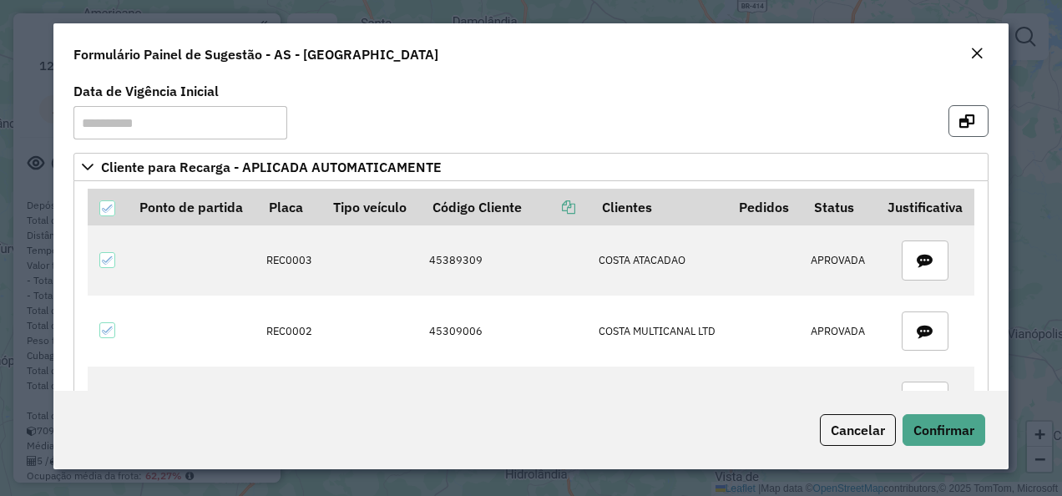
click at [972, 129] on button "button" at bounding box center [969, 121] width 40 height 32
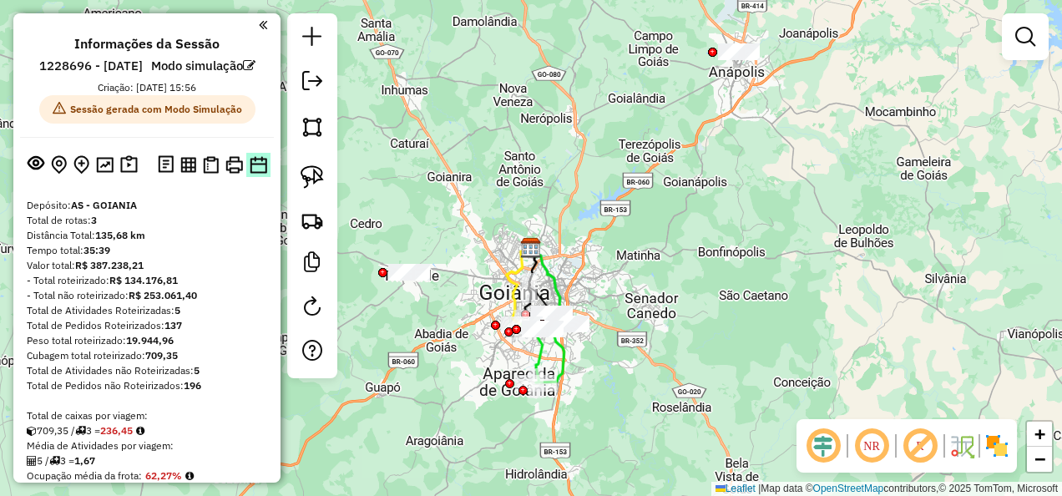
click at [251, 174] on img at bounding box center [259, 165] width 18 height 18
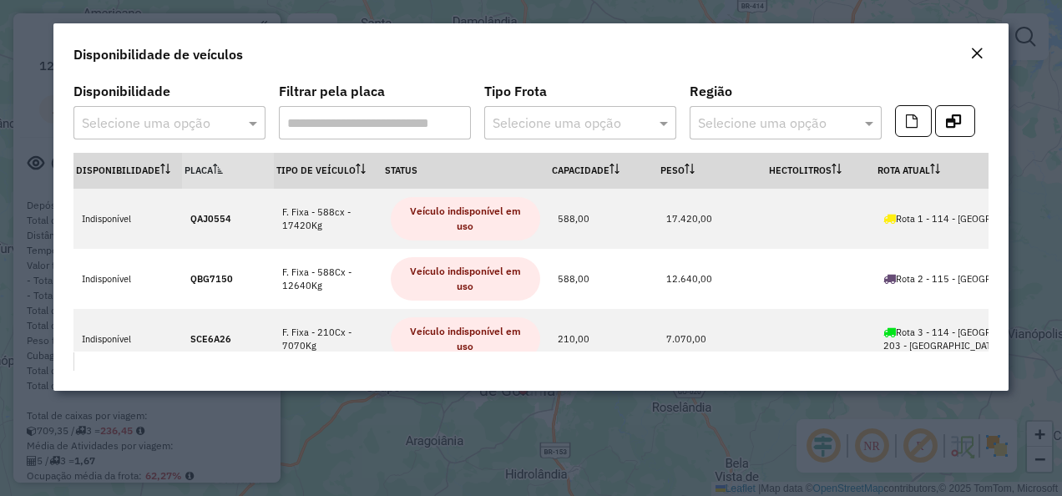
click at [215, 104] on div "Disponibilidade Selecione uma opção" at bounding box center [169, 112] width 192 height 54
click at [215, 116] on input "text" at bounding box center [153, 124] width 142 height 20
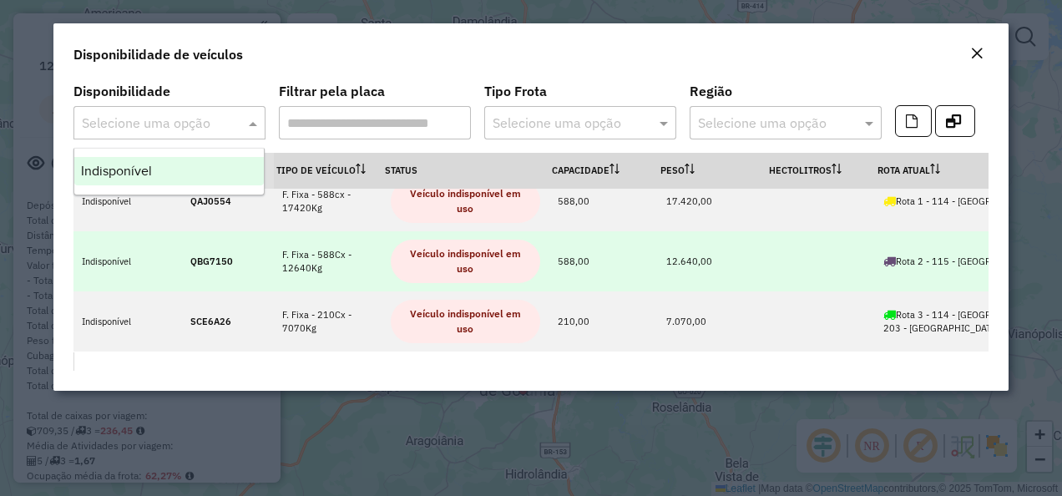
click at [382, 231] on td "Veículo indisponível em uso" at bounding box center [465, 261] width 167 height 60
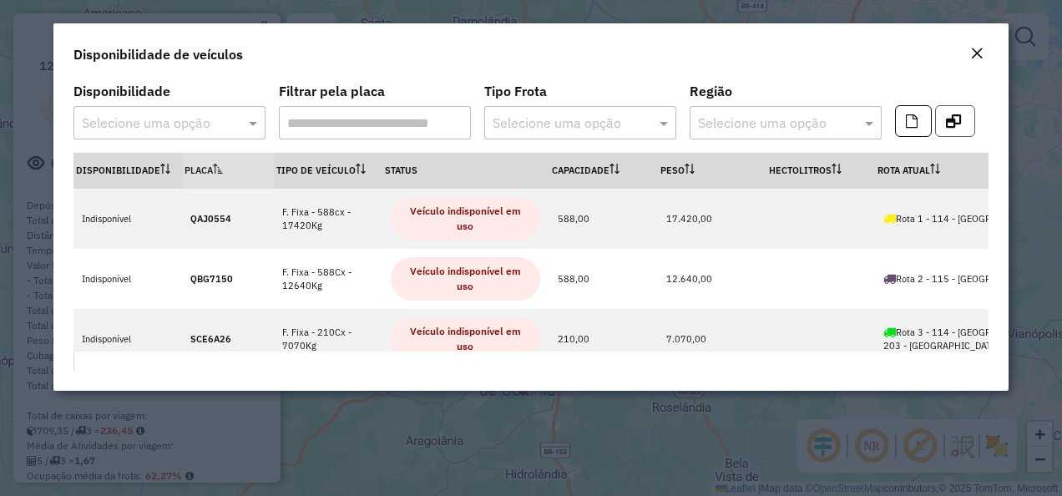
click at [952, 128] on button "button" at bounding box center [955, 121] width 40 height 32
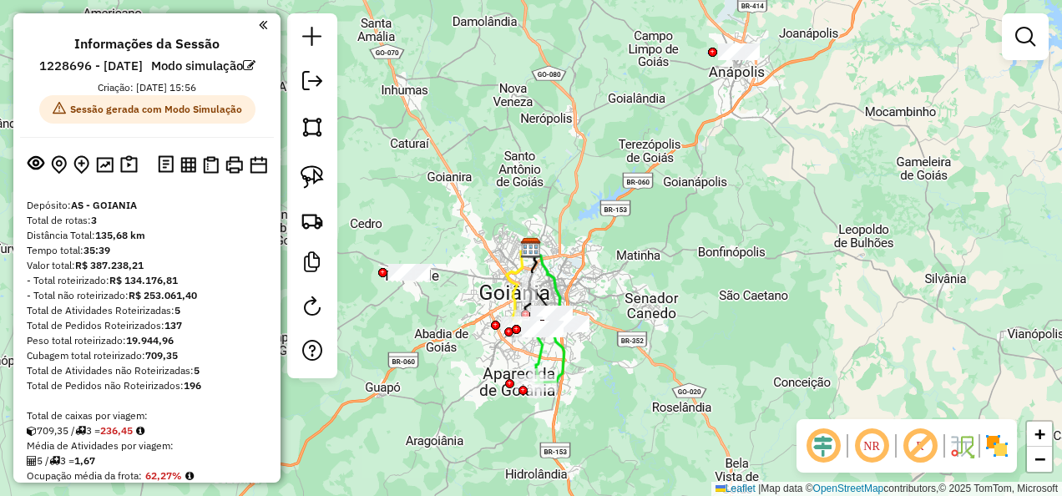
click at [331, 223] on div at bounding box center [312, 195] width 50 height 365
click at [328, 222] on link at bounding box center [312, 220] width 37 height 37
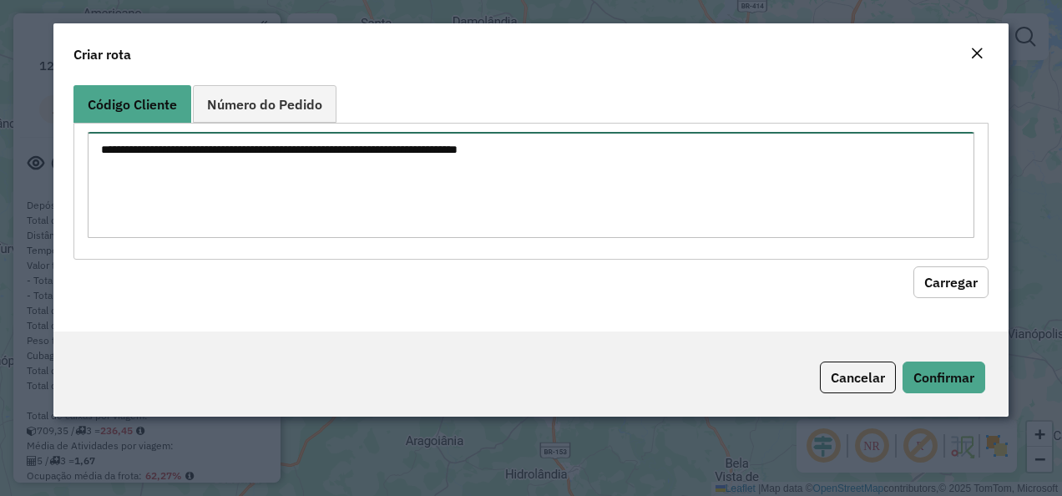
click at [493, 188] on textarea at bounding box center [532, 185] width 888 height 106
paste textarea "********"
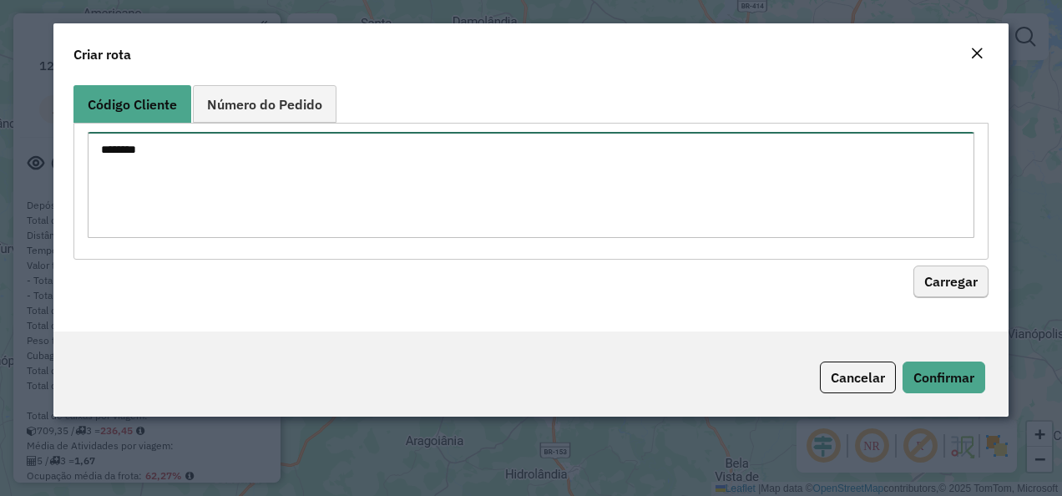
type textarea "********"
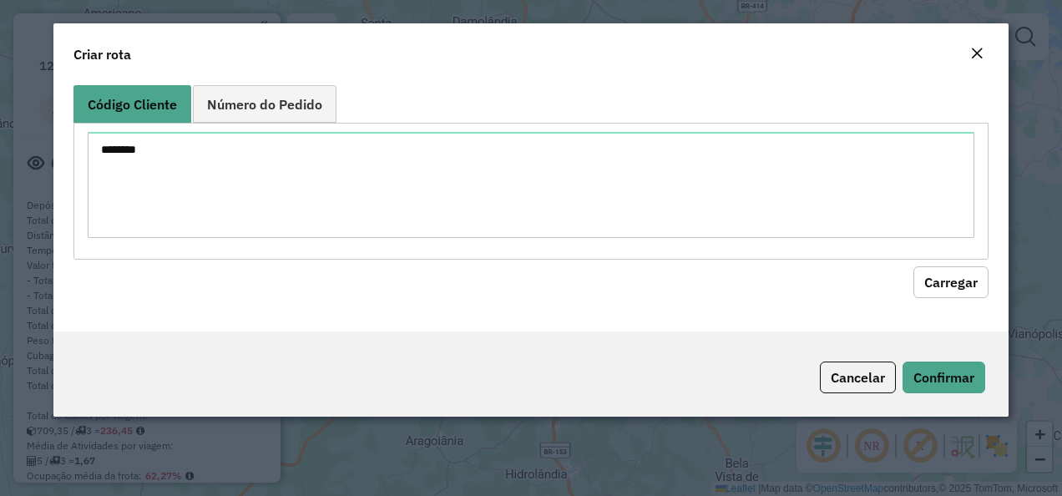
click at [955, 284] on button "Carregar" at bounding box center [950, 282] width 75 height 32
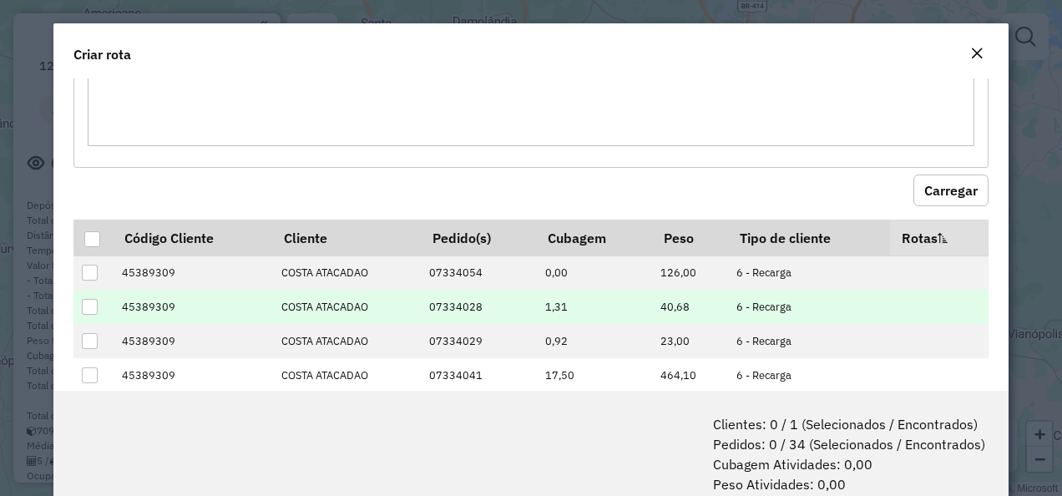
scroll to position [167, 0]
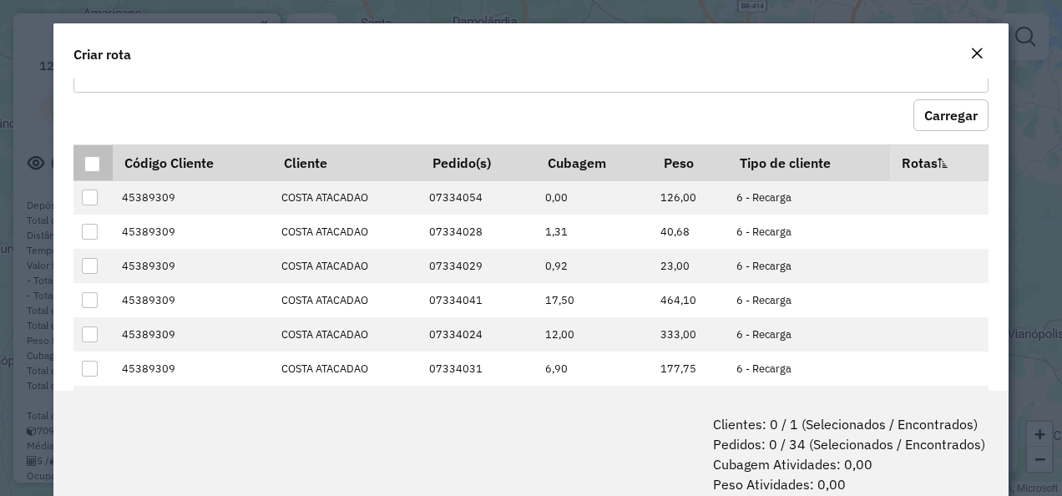
click at [89, 154] on p-tableheadercheckbox at bounding box center [92, 162] width 17 height 17
click at [77, 159] on th at bounding box center [92, 162] width 39 height 36
click at [87, 162] on div at bounding box center [92, 164] width 16 height 16
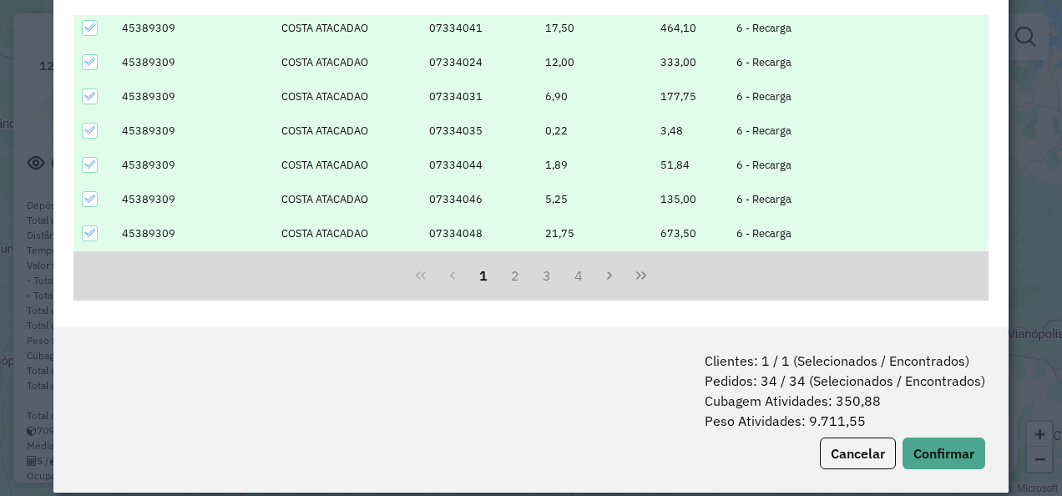
scroll to position [83, 0]
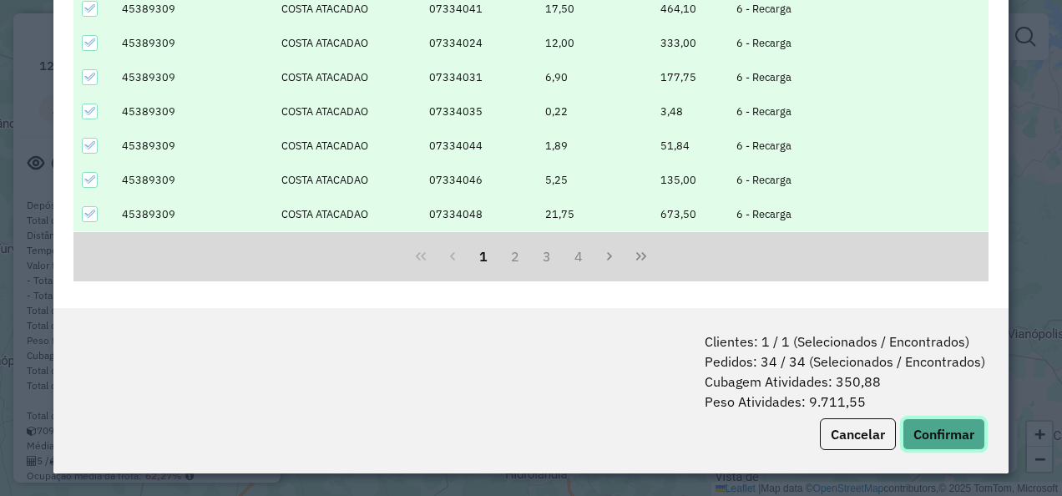
click at [927, 425] on button "Confirmar" at bounding box center [944, 434] width 83 height 32
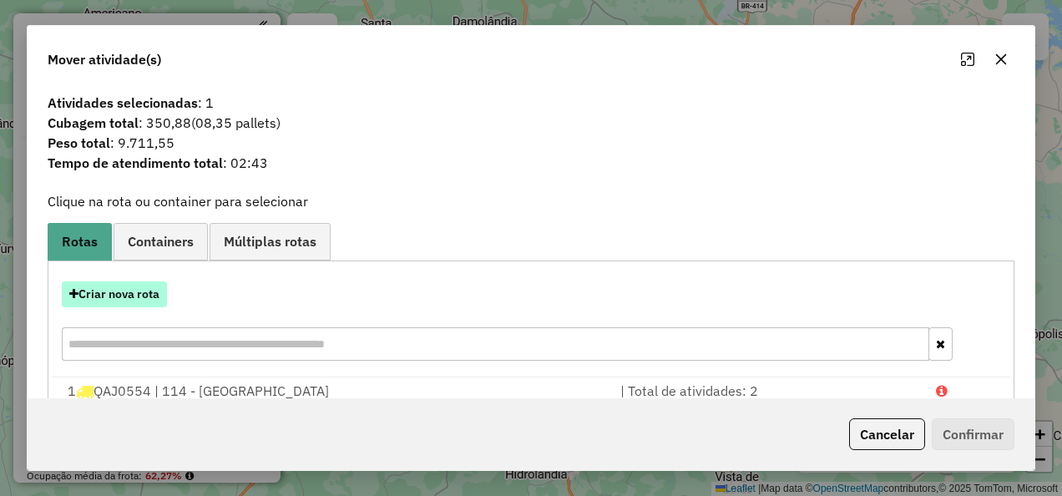
click at [149, 289] on button "Criar nova rota" at bounding box center [114, 294] width 105 height 26
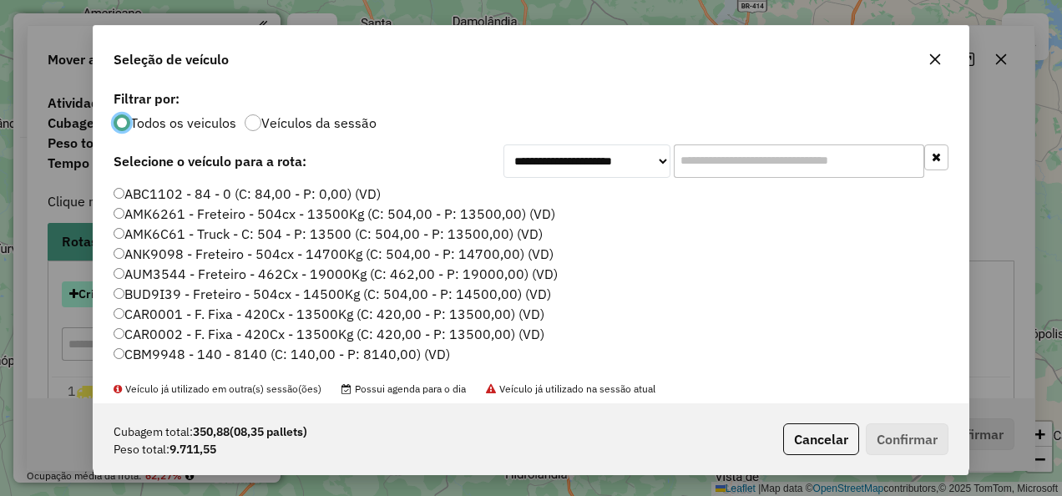
scroll to position [9, 5]
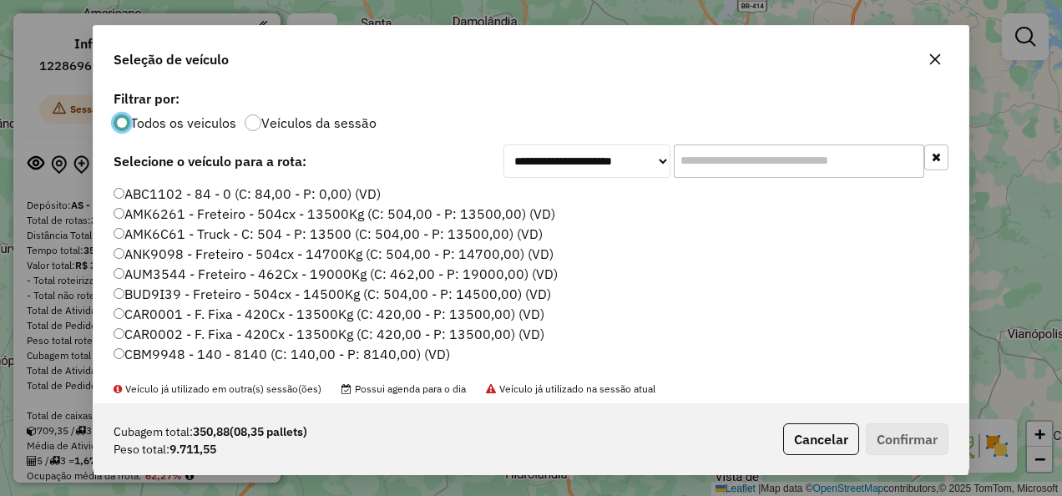
click at [744, 135] on div "**********" at bounding box center [531, 244] width 875 height 317
click at [703, 162] on input "text" at bounding box center [799, 160] width 251 height 33
paste input "*******"
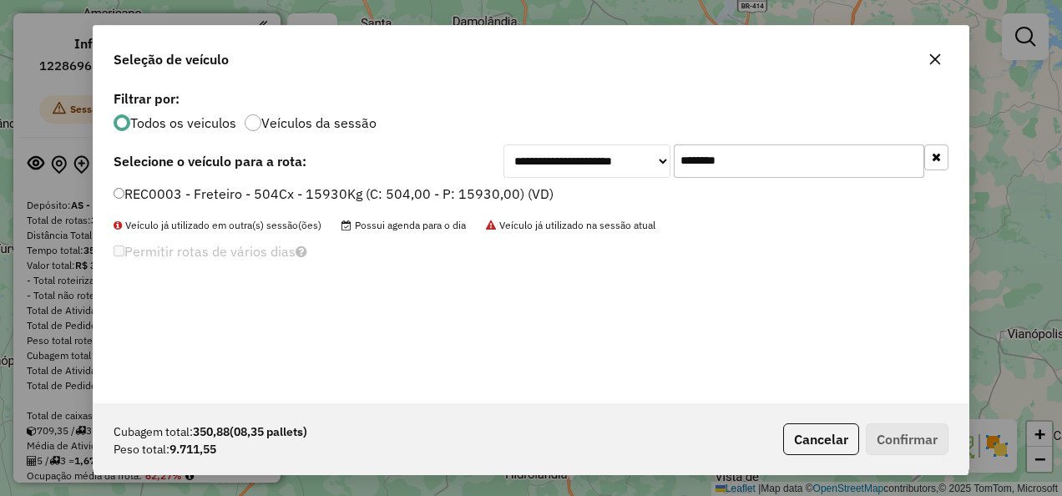
type input "*******"
click at [440, 194] on label "REC0003 - Freteiro - 504Cx - 15930Kg (C: 504,00 - P: 15930,00) (VD)" at bounding box center [334, 194] width 440 height 20
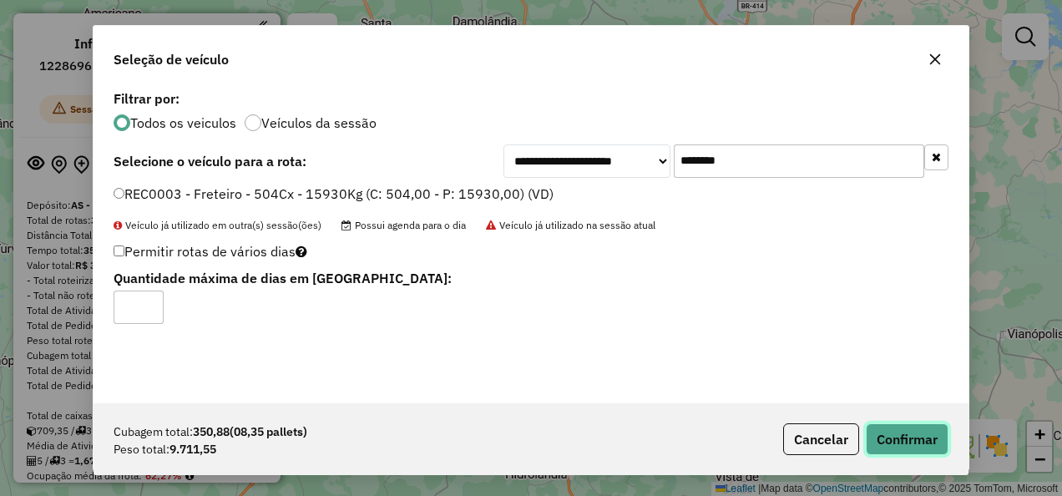
click at [903, 425] on button "Confirmar" at bounding box center [907, 439] width 83 height 32
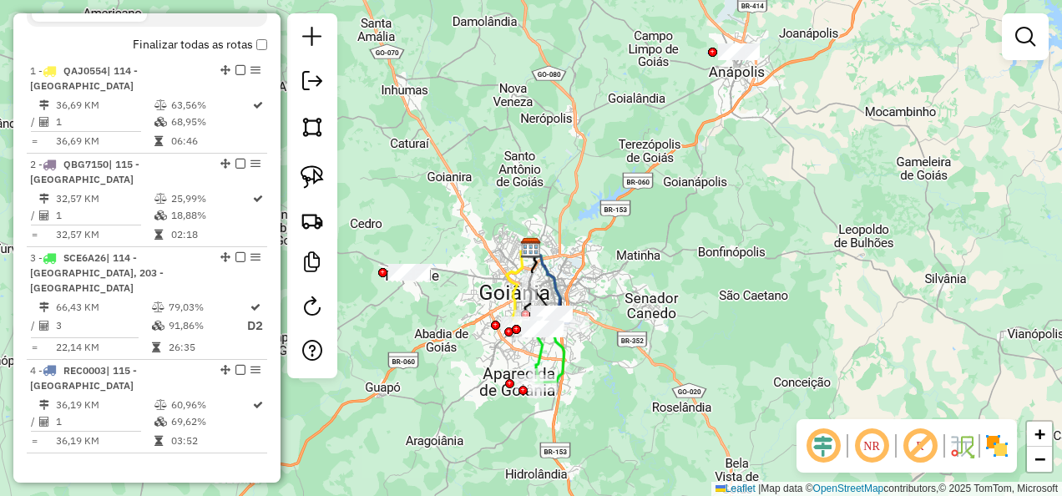
scroll to position [668, 0]
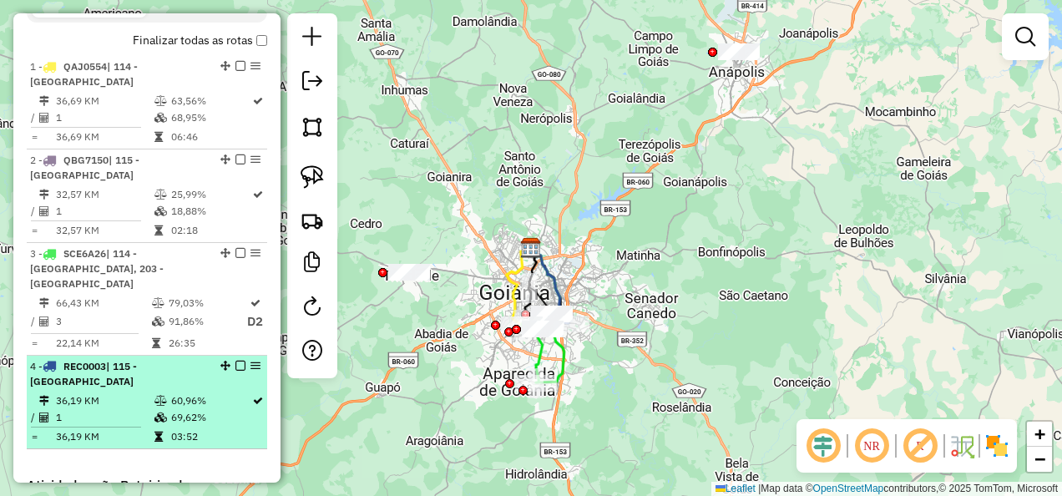
click at [235, 371] on em at bounding box center [240, 366] width 10 height 10
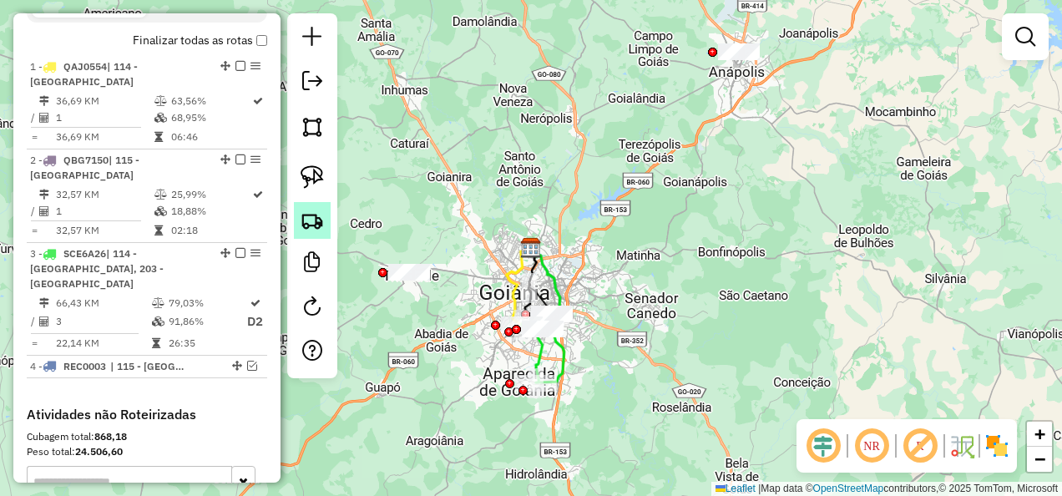
click at [325, 230] on link at bounding box center [312, 220] width 37 height 37
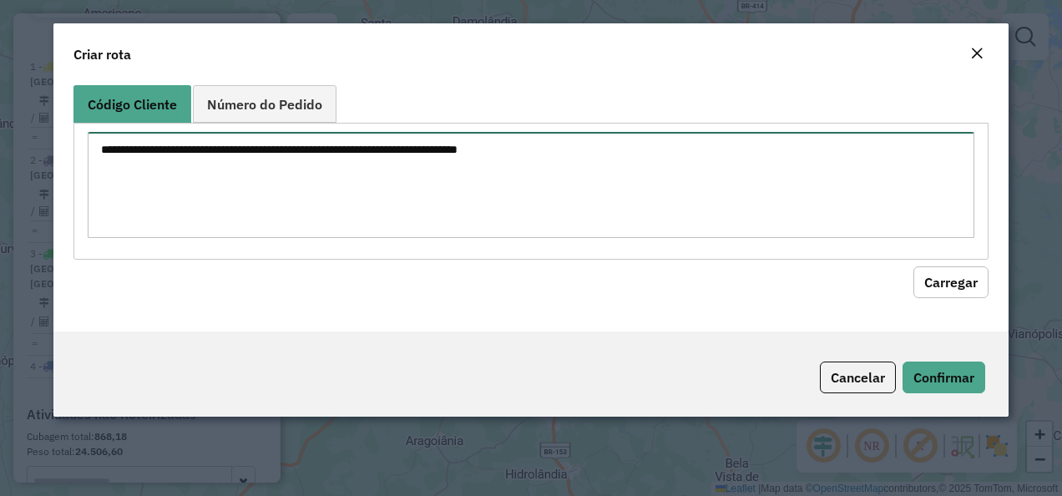
click at [453, 182] on textarea at bounding box center [532, 185] width 888 height 106
paste textarea "********"
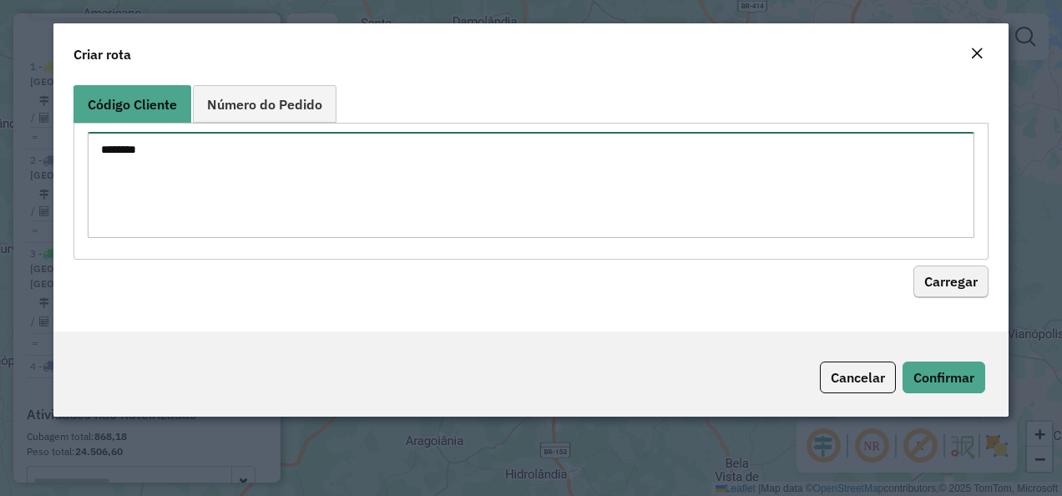
type textarea "********"
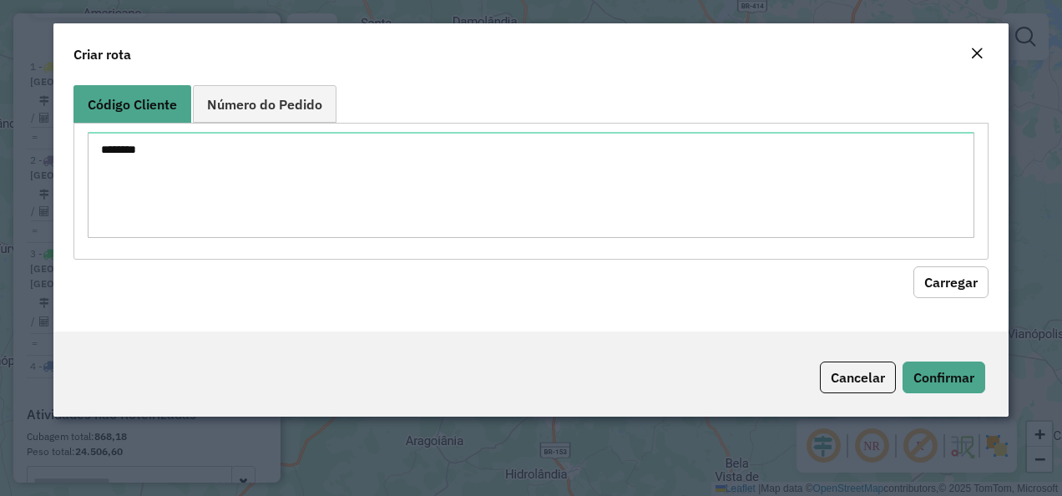
click at [927, 266] on button "Carregar" at bounding box center [950, 282] width 75 height 32
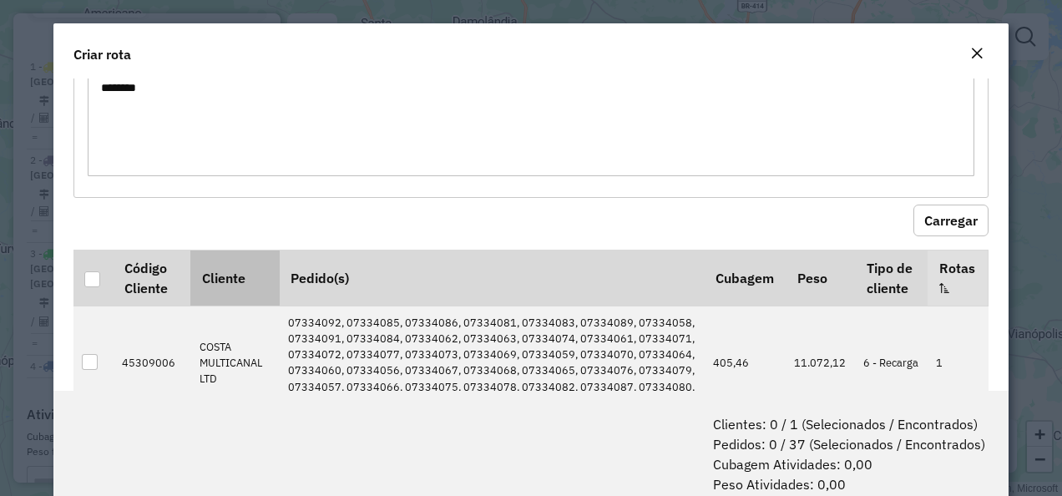
scroll to position [120, 0]
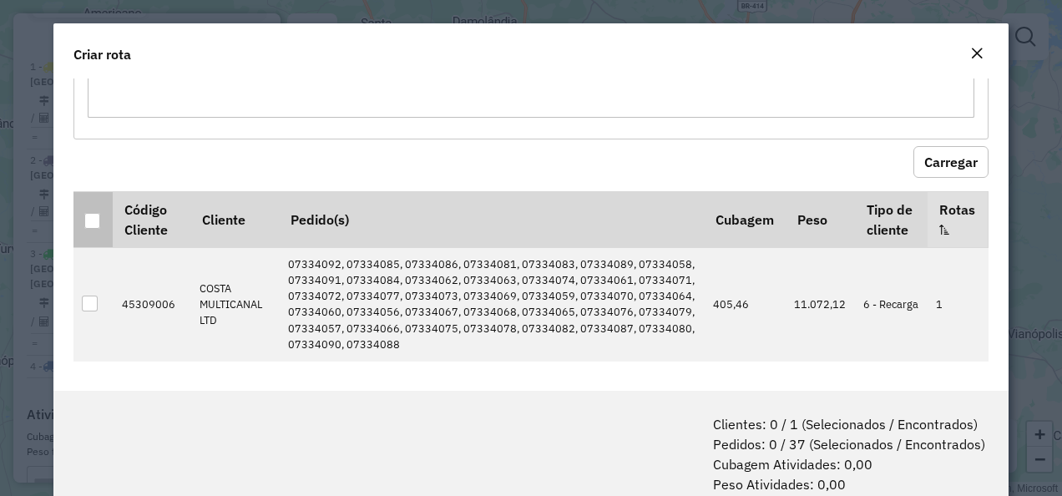
click at [84, 217] on div at bounding box center [92, 221] width 16 height 16
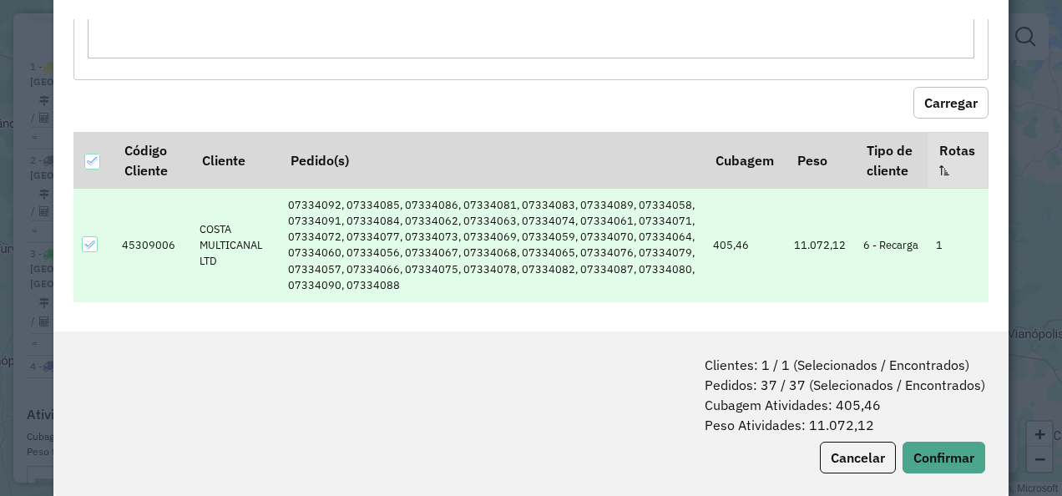
scroll to position [83, 0]
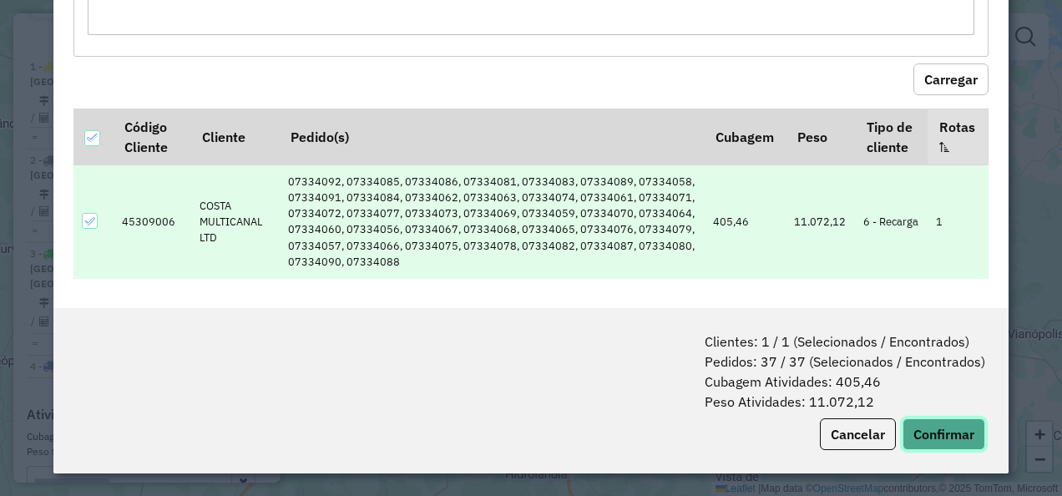
click at [955, 440] on button "Confirmar" at bounding box center [944, 434] width 83 height 32
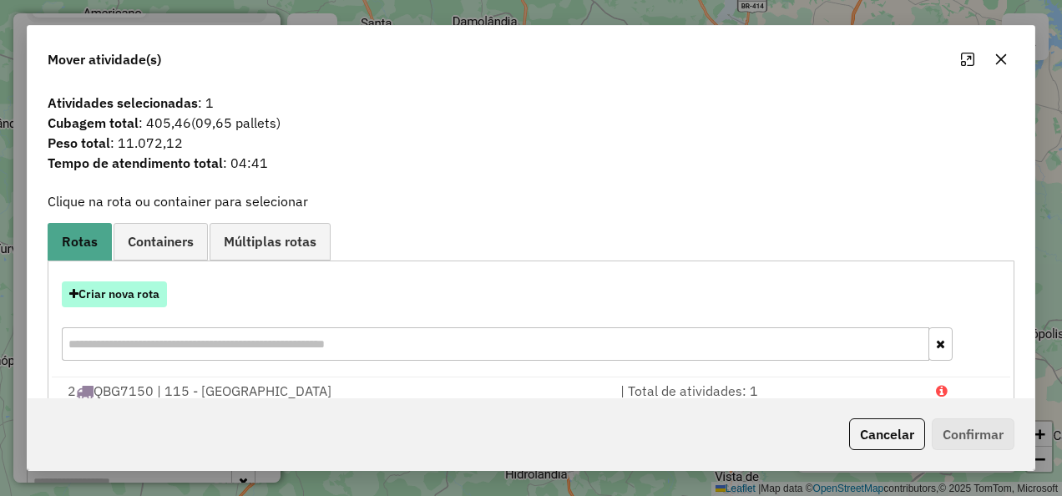
click at [140, 291] on button "Criar nova rota" at bounding box center [114, 294] width 105 height 26
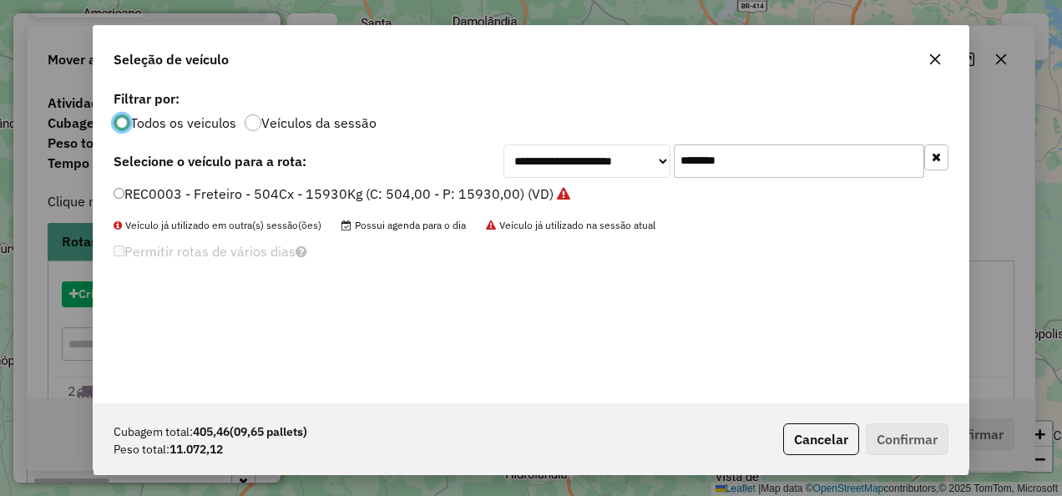
scroll to position [9, 5]
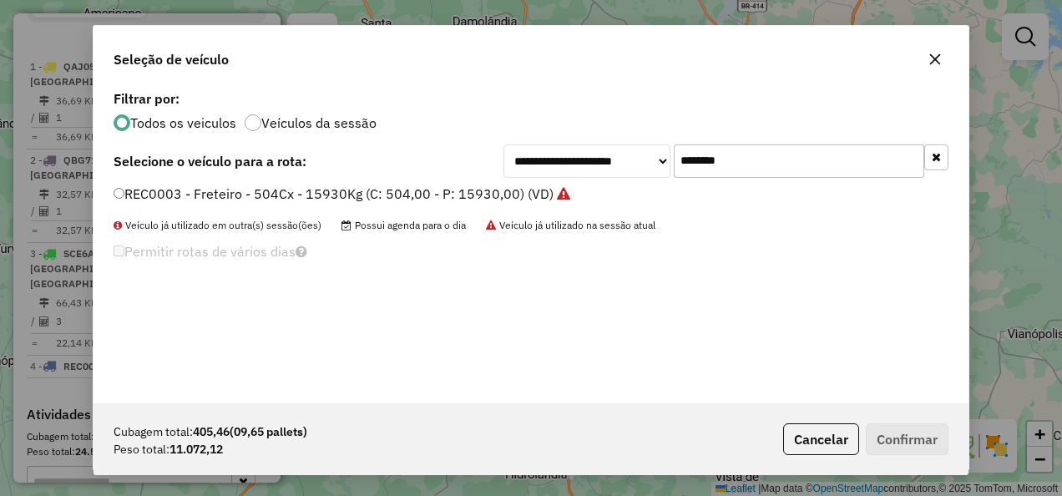
drag, startPoint x: 785, startPoint y: 179, endPoint x: 496, endPoint y: 184, distance: 289.0
click at [496, 184] on div "**********" at bounding box center [531, 244] width 875 height 317
drag, startPoint x: 793, startPoint y: 166, endPoint x: 553, endPoint y: 179, distance: 240.8
click at [559, 177] on div "**********" at bounding box center [726, 160] width 445 height 33
paste input "text"
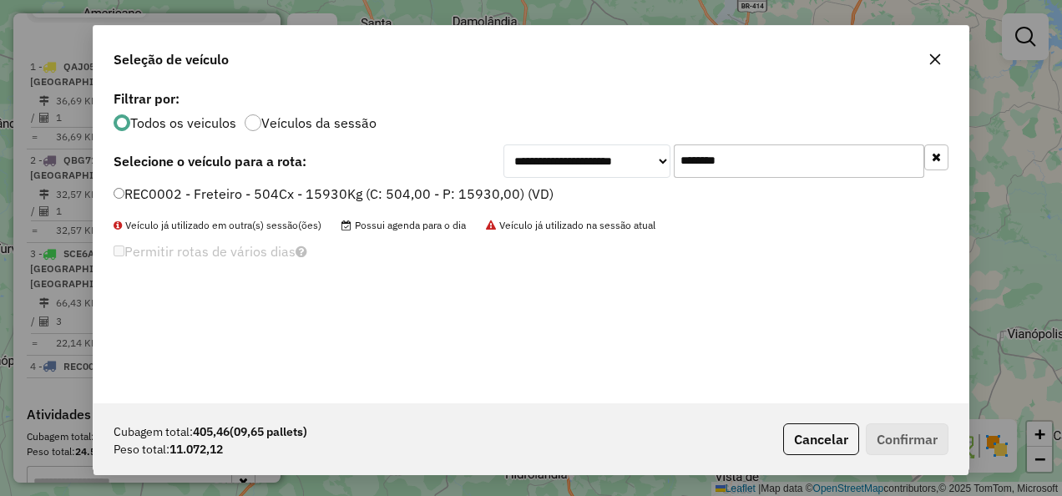
type input "*******"
click at [478, 190] on label "REC0002 - Freteiro - 504Cx - 15930Kg (C: 504,00 - P: 15930,00) (VD)" at bounding box center [334, 194] width 440 height 20
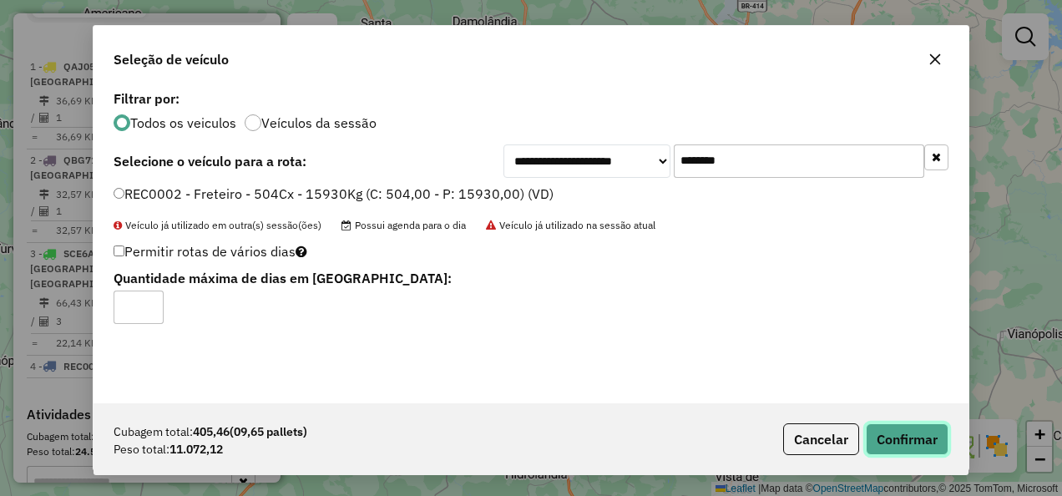
click at [884, 427] on button "Confirmar" at bounding box center [907, 439] width 83 height 32
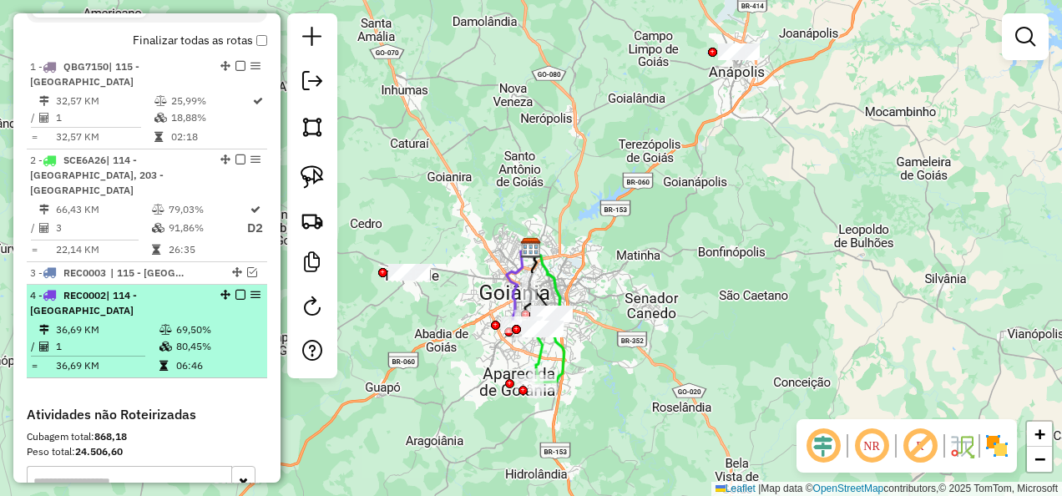
click at [235, 300] on em at bounding box center [240, 295] width 10 height 10
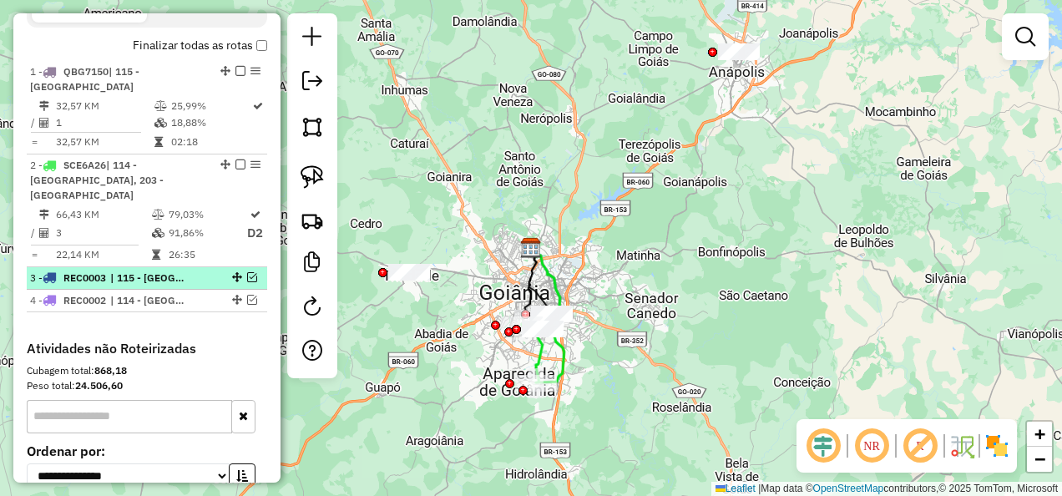
scroll to position [668, 0]
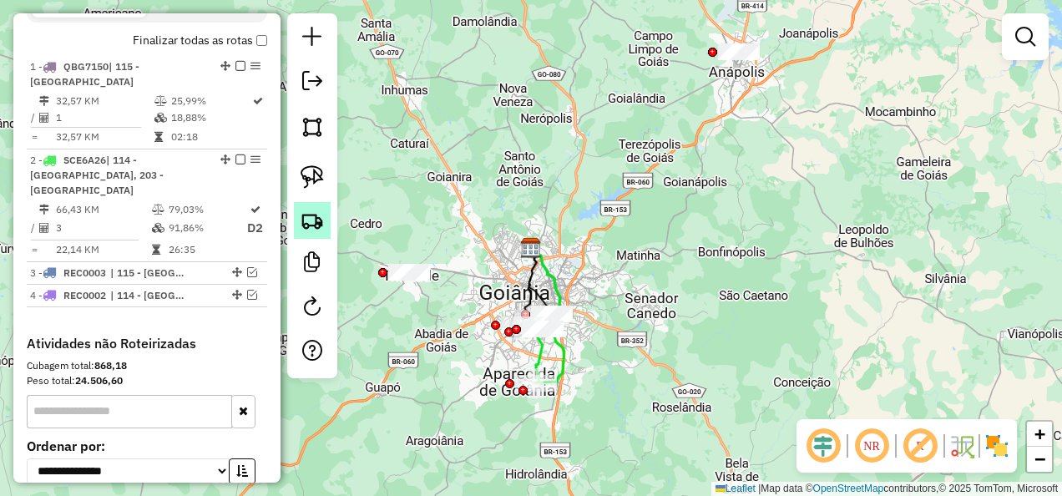
click at [307, 224] on img at bounding box center [312, 220] width 23 height 23
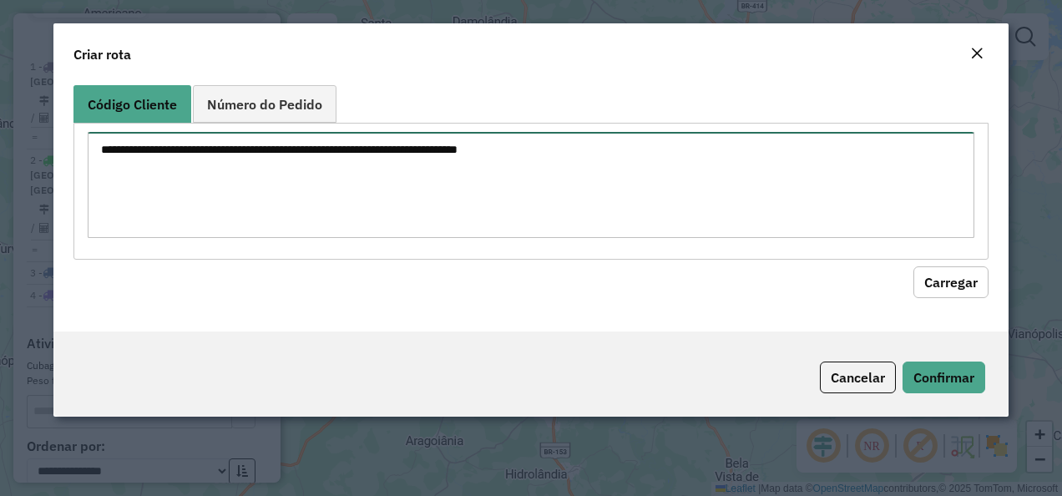
click at [402, 205] on textarea at bounding box center [532, 185] width 888 height 106
paste textarea "********"
type textarea "********"
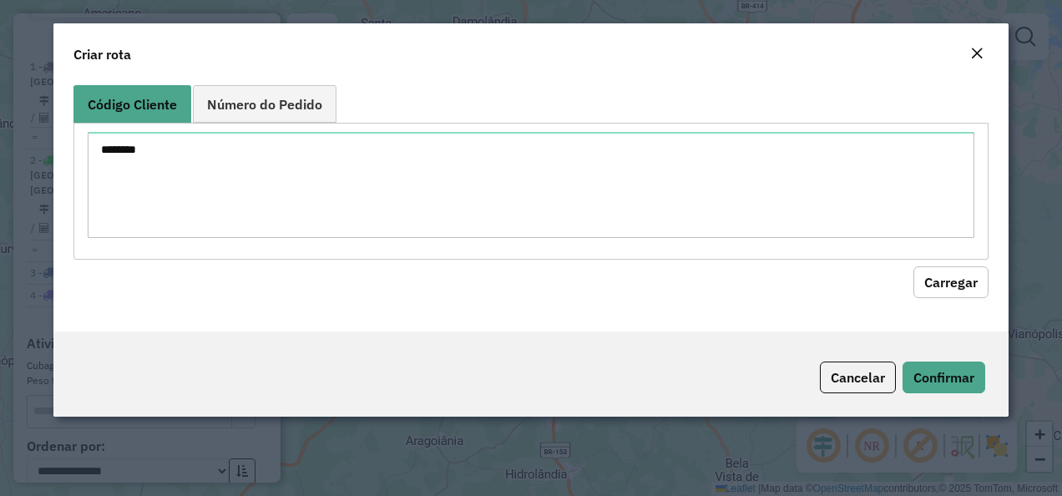
click at [944, 299] on div "Código Cliente Número do Pedido ******** Carregar" at bounding box center [531, 204] width 956 height 253
click at [946, 281] on button "Carregar" at bounding box center [950, 282] width 75 height 32
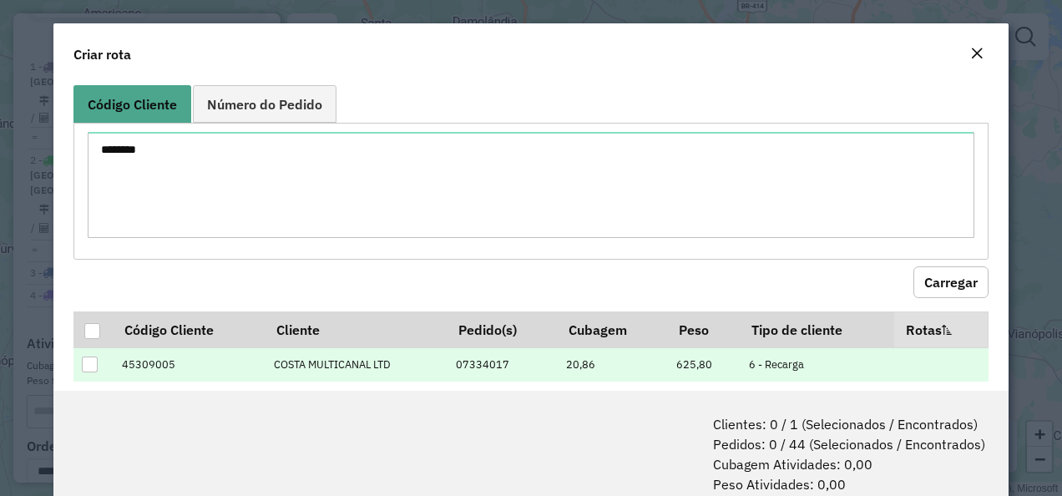
scroll to position [167, 0]
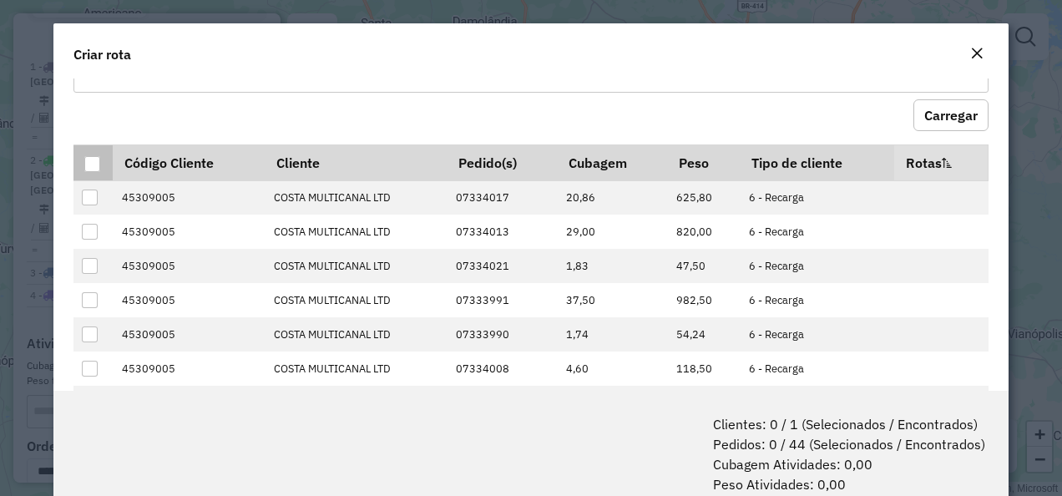
click at [93, 156] on div at bounding box center [92, 164] width 16 height 16
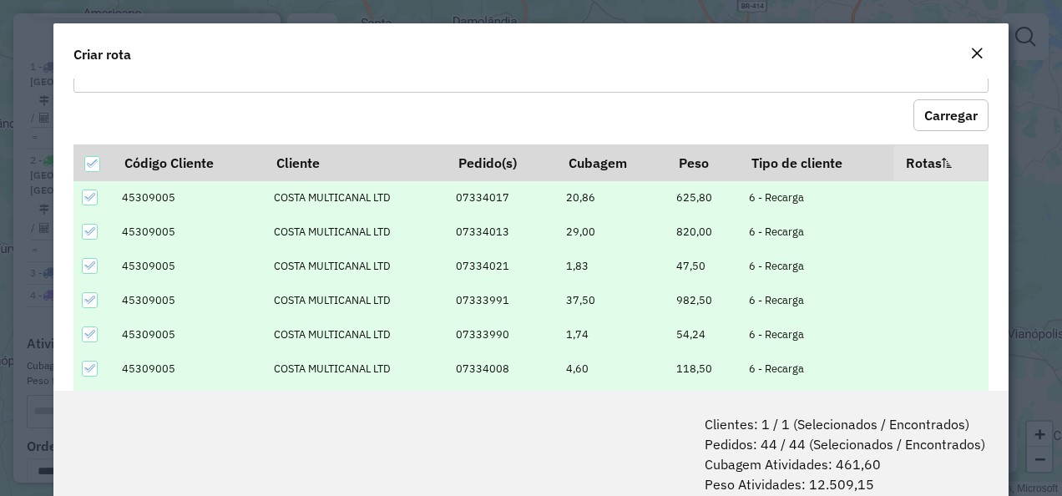
scroll to position [83, 0]
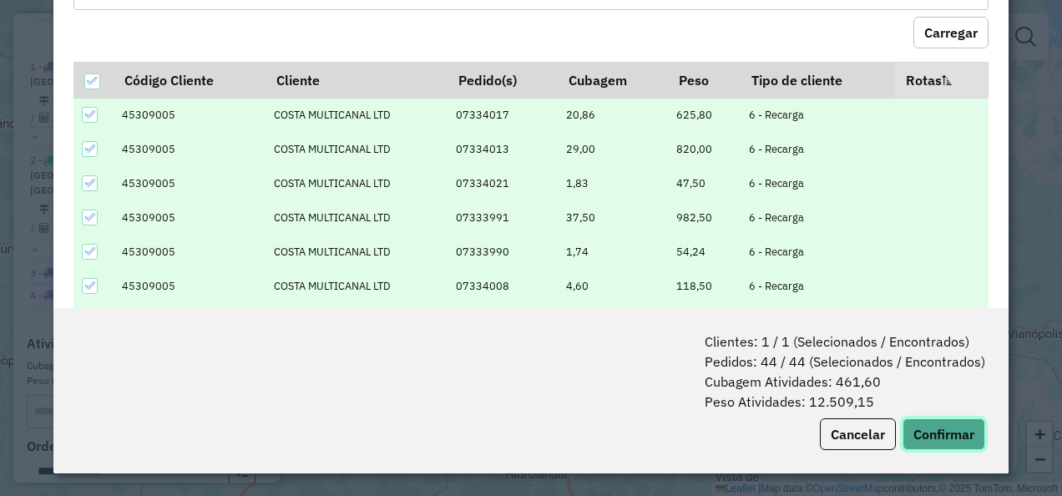
click at [971, 429] on button "Confirmar" at bounding box center [944, 434] width 83 height 32
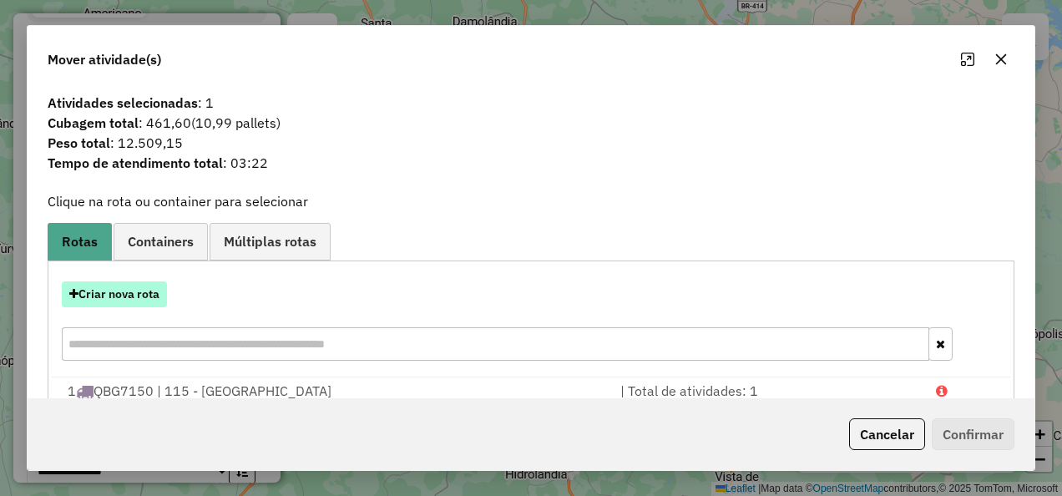
click at [142, 289] on button "Criar nova rota" at bounding box center [114, 294] width 105 height 26
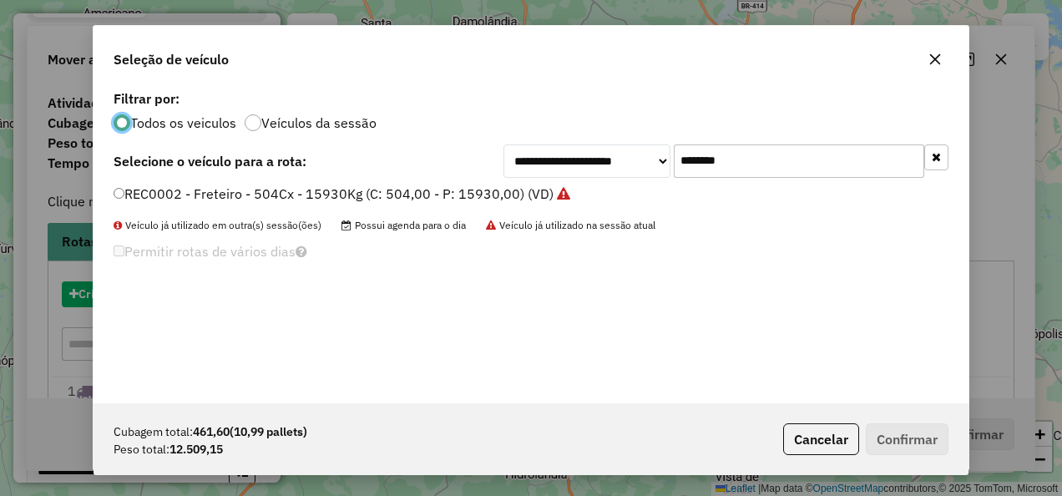
scroll to position [9, 5]
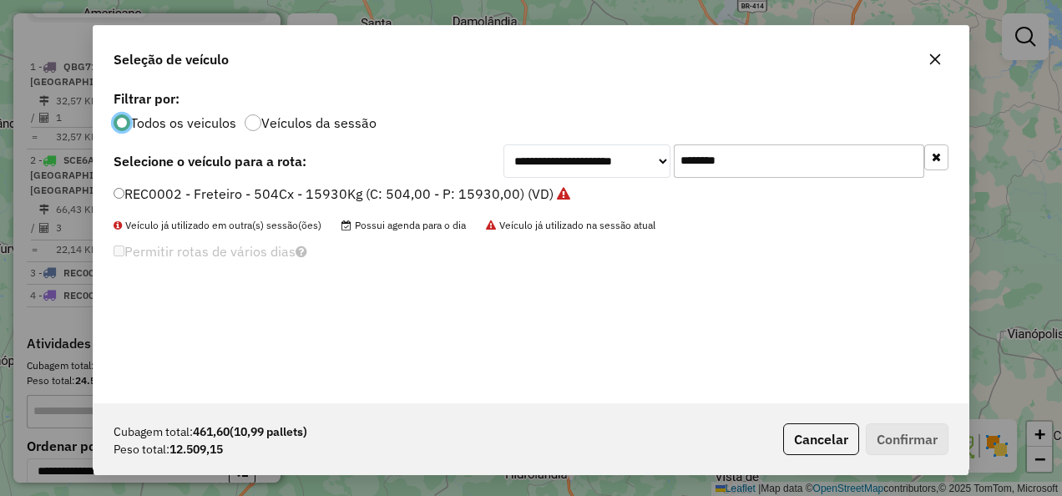
drag, startPoint x: 777, startPoint y: 154, endPoint x: 311, endPoint y: 175, distance: 467.3
click at [339, 169] on div "**********" at bounding box center [531, 160] width 835 height 33
paste input "text"
type input "*******"
click at [438, 192] on label "REC0001 - Freteiro - 504Cx - 15930Kg (C: 504,00 - P: 15930,00) (VD)" at bounding box center [334, 194] width 440 height 20
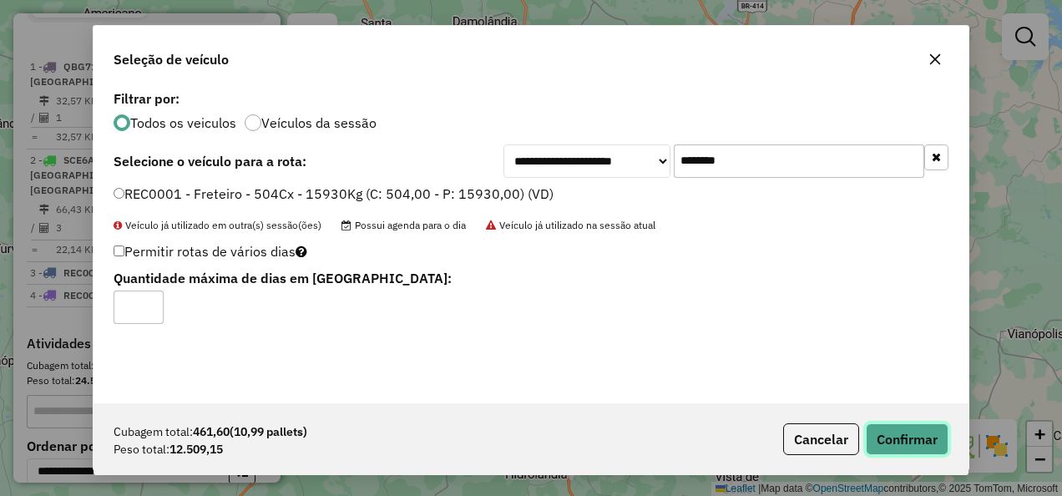
click at [907, 434] on button "Confirmar" at bounding box center [907, 439] width 83 height 32
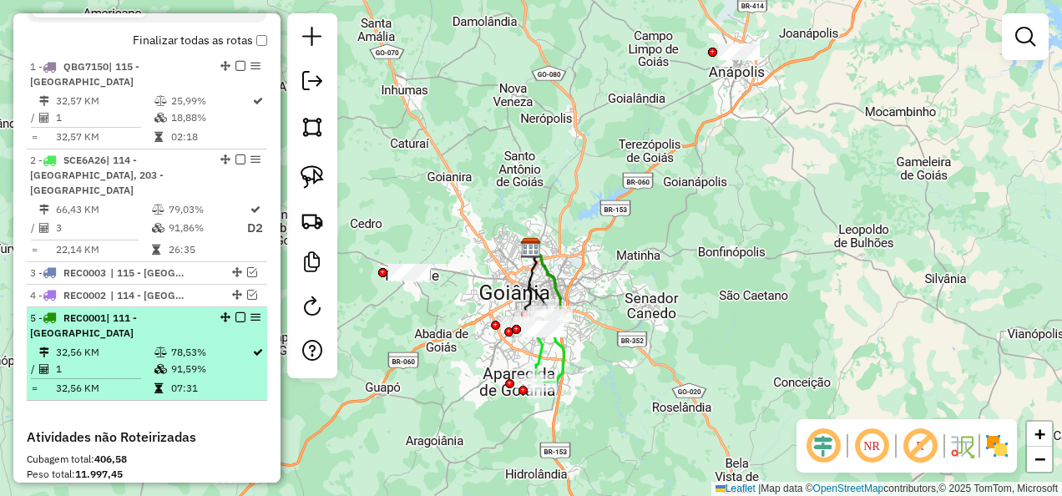
click at [235, 322] on em at bounding box center [240, 317] width 10 height 10
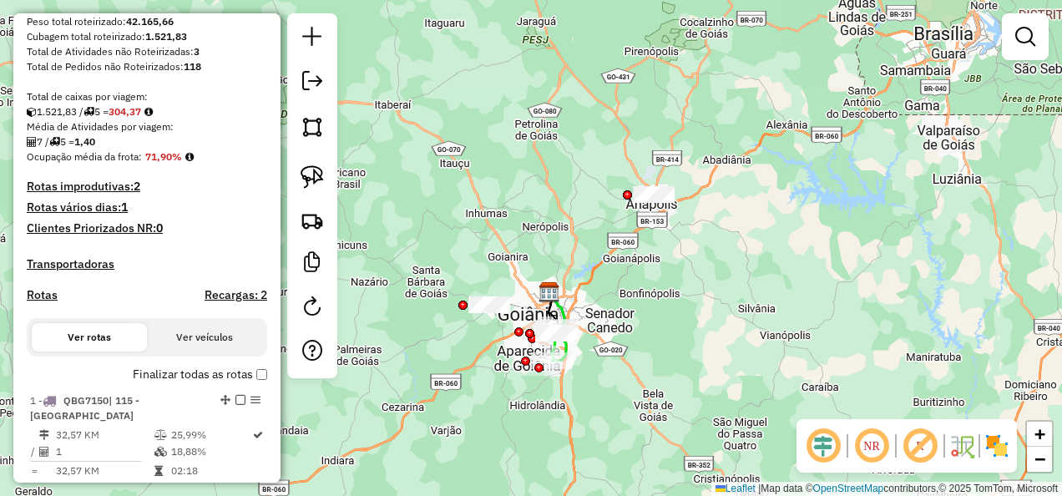
scroll to position [0, 0]
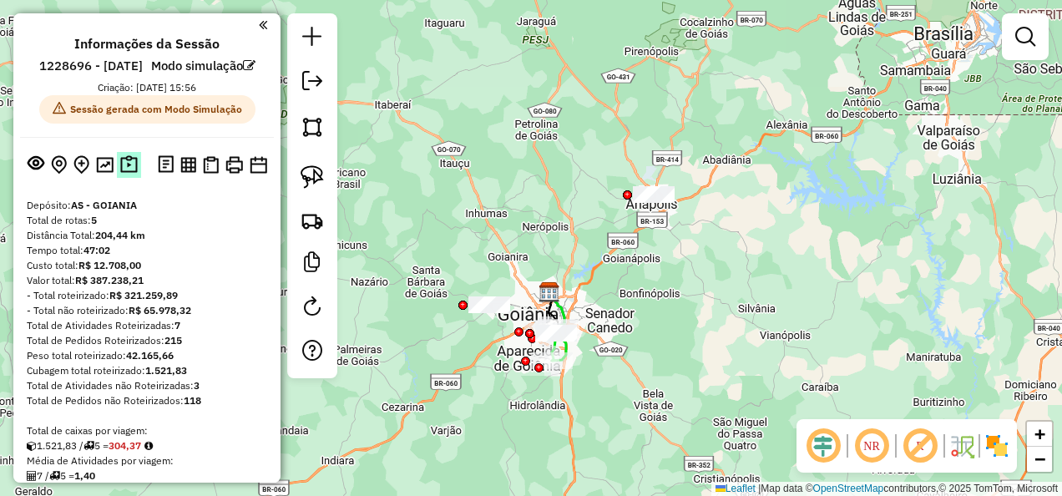
click at [124, 175] on img at bounding box center [129, 164] width 18 height 19
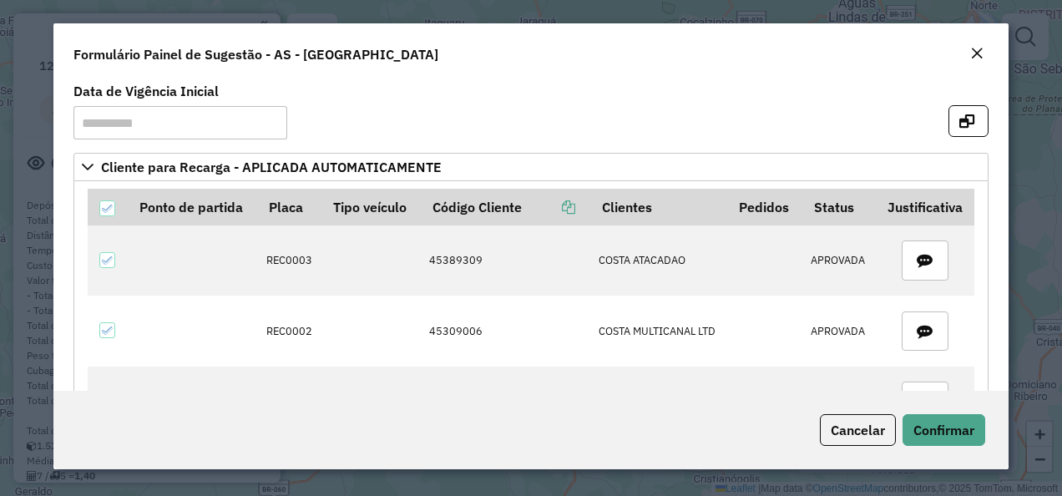
click at [984, 52] on button "Close" at bounding box center [976, 54] width 23 height 22
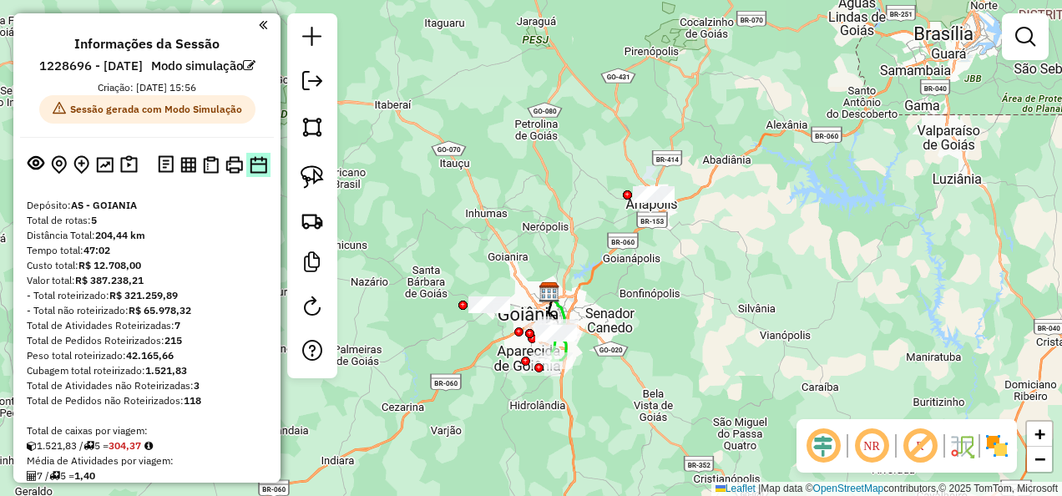
click at [250, 174] on img at bounding box center [259, 165] width 18 height 18
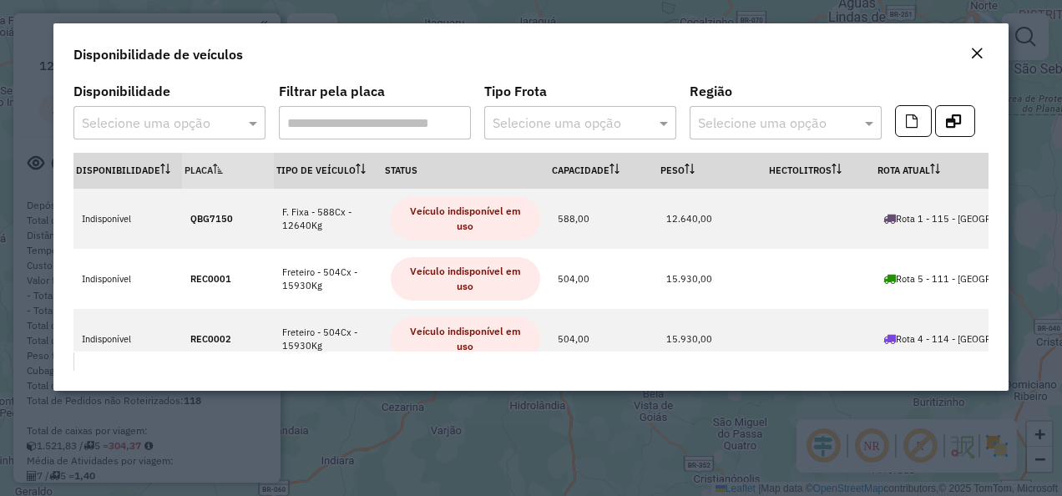
click at [191, 114] on input "text" at bounding box center [153, 124] width 142 height 20
click at [196, 180] on div "Indisponível" at bounding box center [169, 171] width 190 height 28
click at [907, 119] on icon "button" at bounding box center [912, 120] width 12 height 13
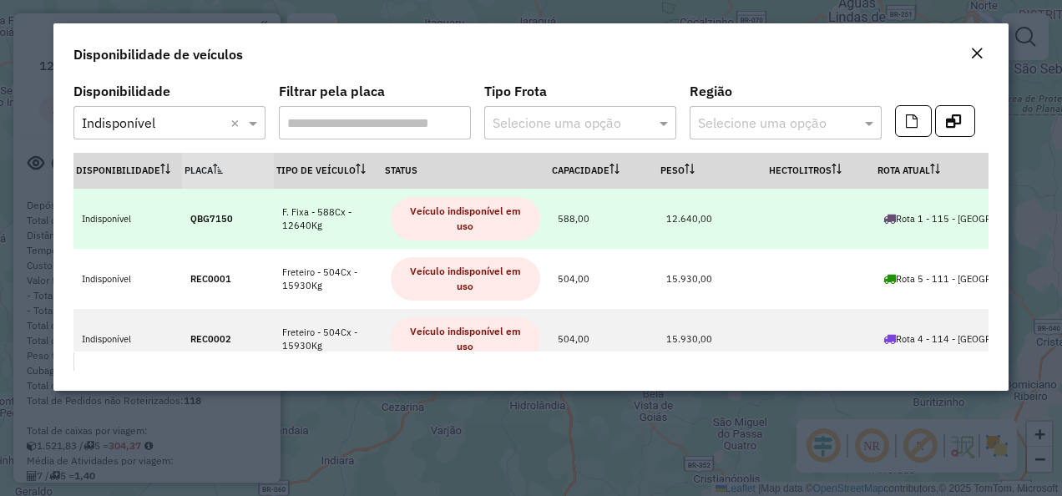
click at [453, 205] on span "Veículo indisponível em uso" at bounding box center [465, 218] width 149 height 43
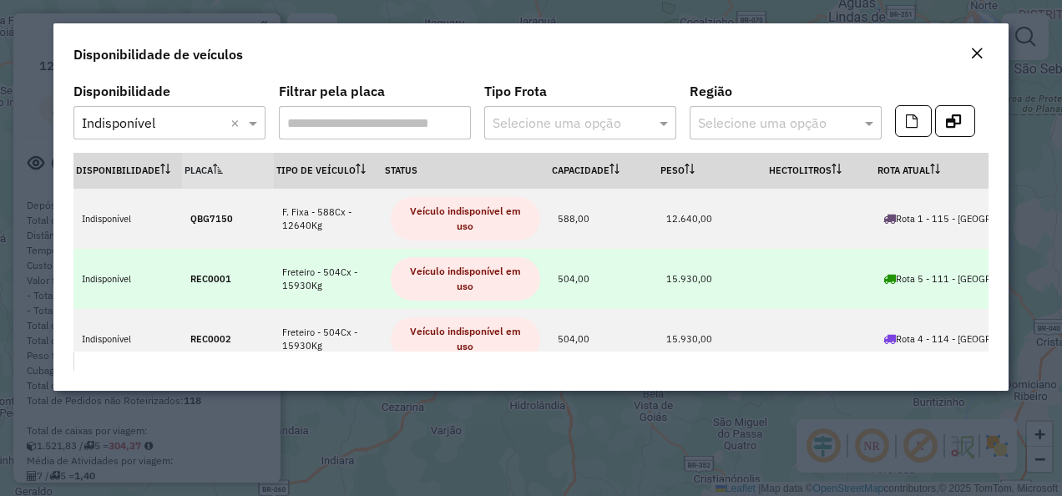
click at [436, 269] on span "Veículo indisponível em uso" at bounding box center [465, 278] width 149 height 43
click at [438, 297] on span "Veículo indisponível em uso" at bounding box center [465, 278] width 149 height 43
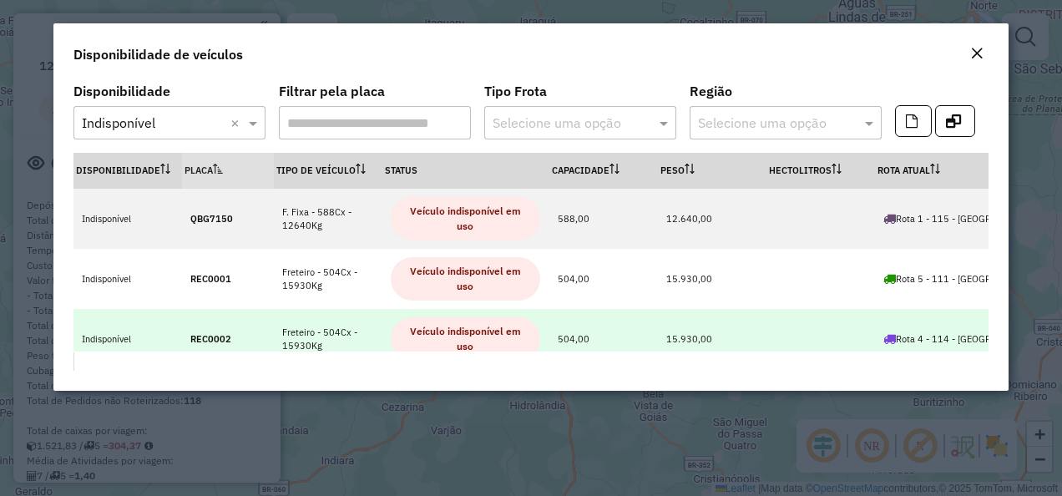
click at [446, 322] on span "Veículo indisponível em uso" at bounding box center [465, 338] width 149 height 43
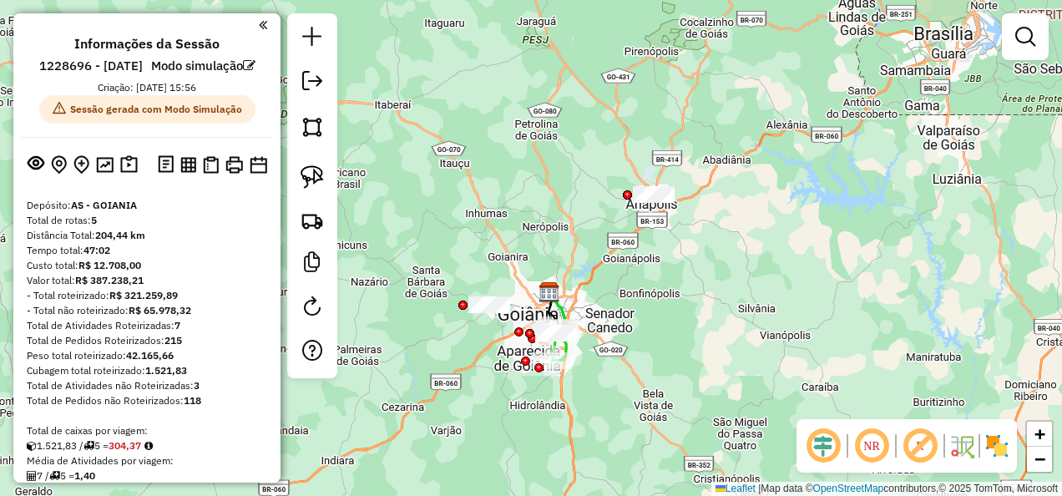
drag, startPoint x: 297, startPoint y: 245, endPoint x: 287, endPoint y: 224, distance: 23.2
click at [297, 245] on div at bounding box center [312, 195] width 50 height 365
click at [292, 217] on div at bounding box center [312, 195] width 50 height 365
click at [299, 221] on link at bounding box center [312, 220] width 37 height 37
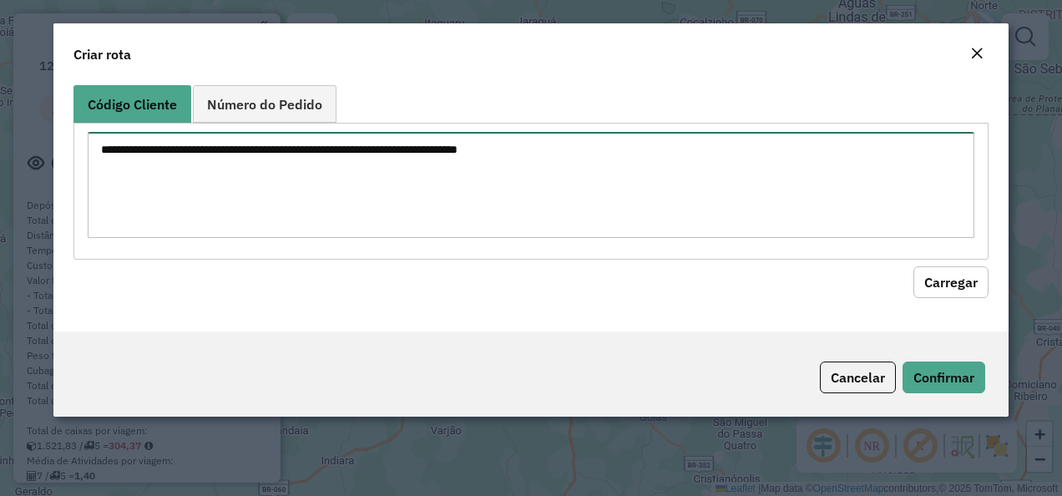
click at [485, 155] on textarea at bounding box center [532, 185] width 888 height 106
paste textarea "********"
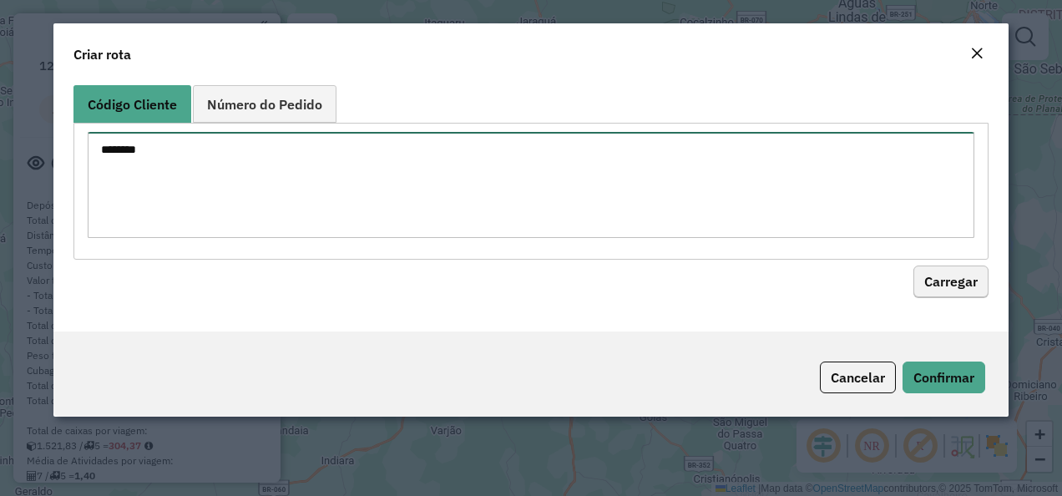
type textarea "********"
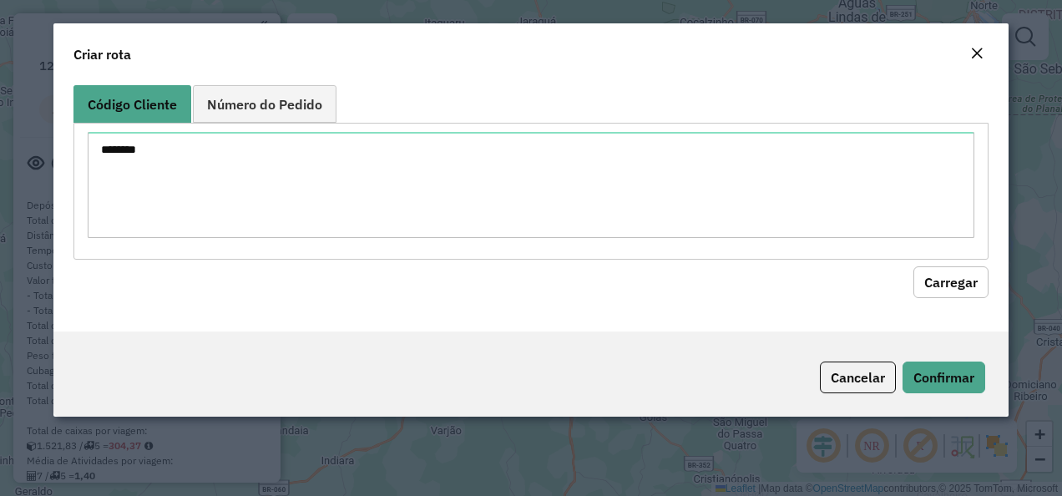
click at [923, 267] on button "Carregar" at bounding box center [950, 282] width 75 height 32
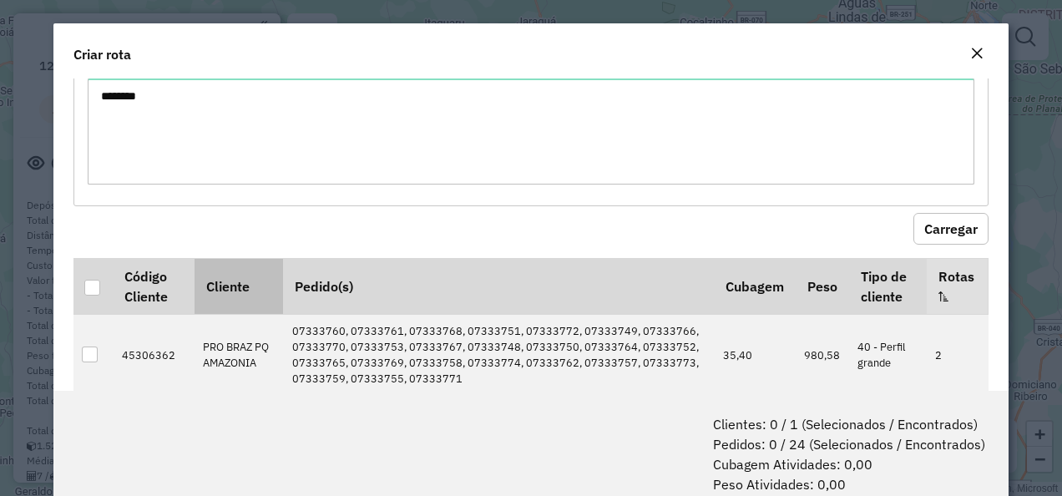
scroll to position [89, 0]
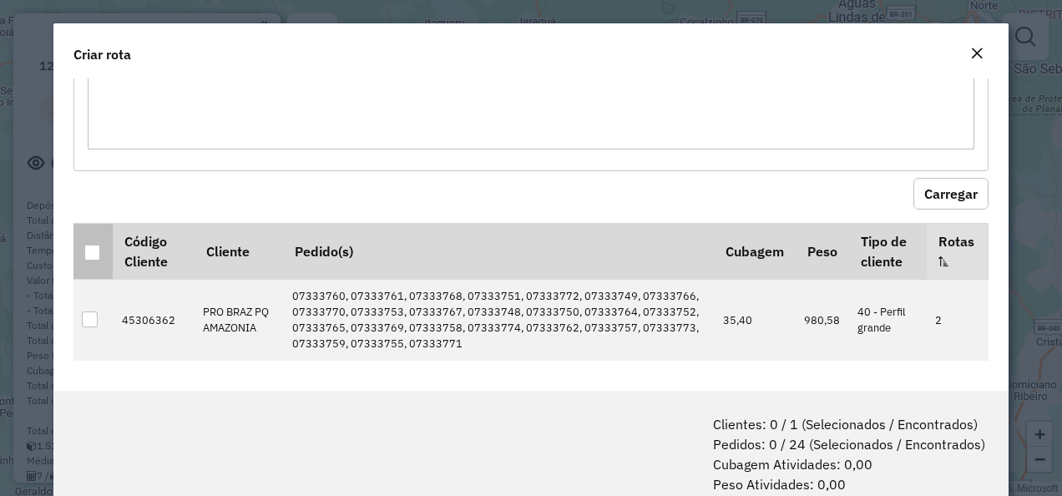
click at [82, 246] on th at bounding box center [92, 251] width 39 height 56
click at [91, 251] on div at bounding box center [92, 253] width 16 height 16
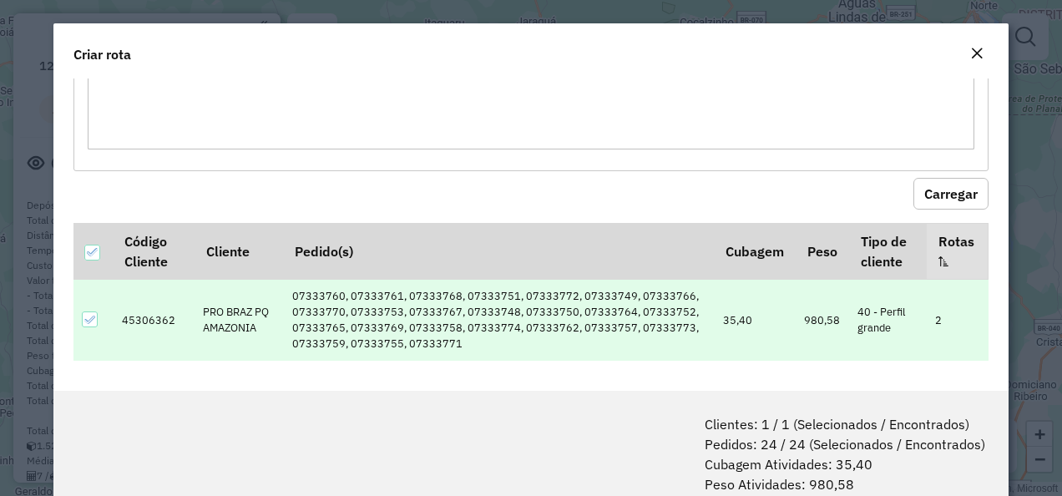
scroll to position [83, 0]
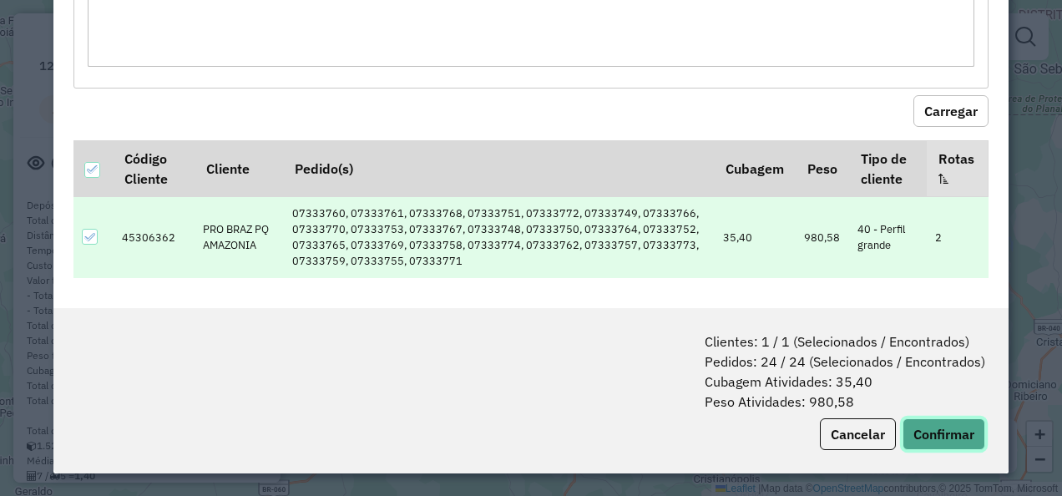
click at [952, 421] on button "Confirmar" at bounding box center [944, 434] width 83 height 32
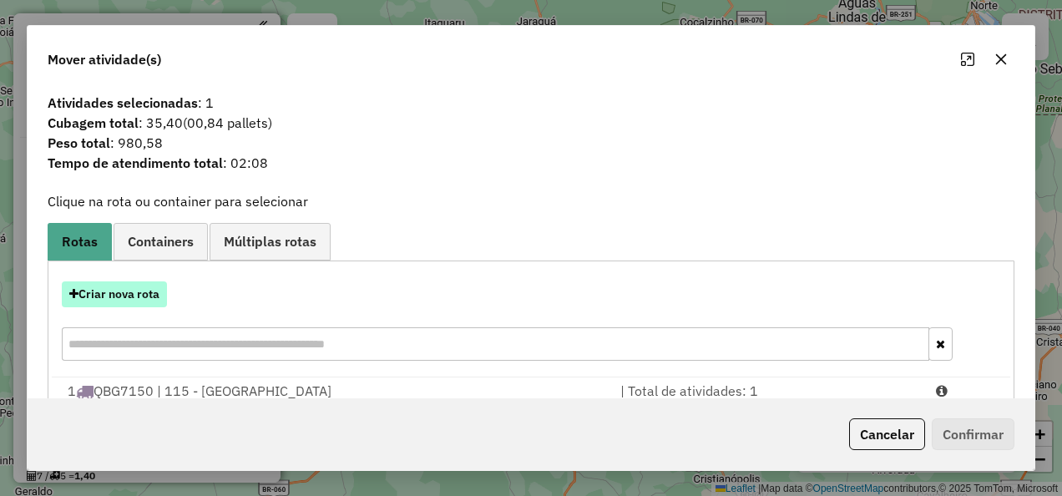
click at [132, 292] on button "Criar nova rota" at bounding box center [114, 294] width 105 height 26
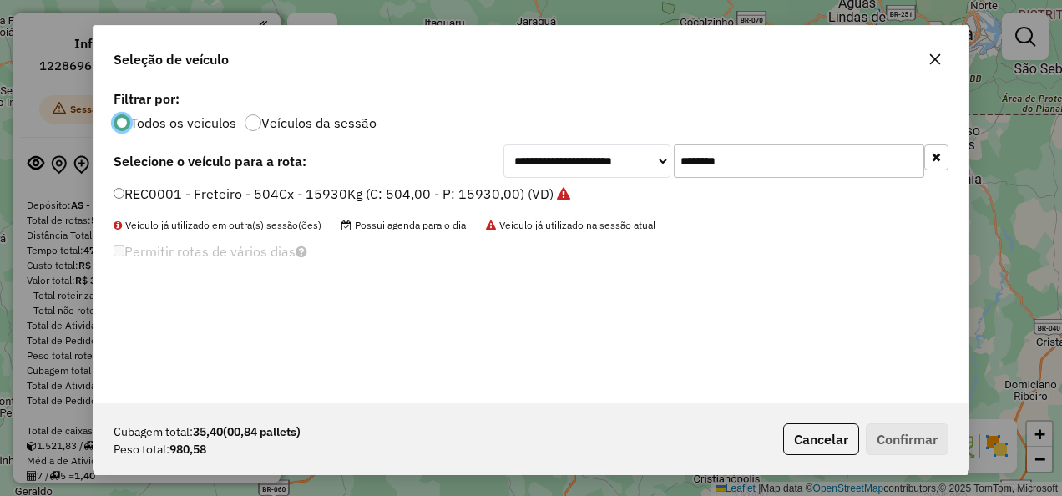
scroll to position [9, 5]
drag, startPoint x: 768, startPoint y: 162, endPoint x: 524, endPoint y: 204, distance: 248.2
click at [529, 202] on div "**********" at bounding box center [531, 244] width 875 height 317
paste input "text"
type input "*******"
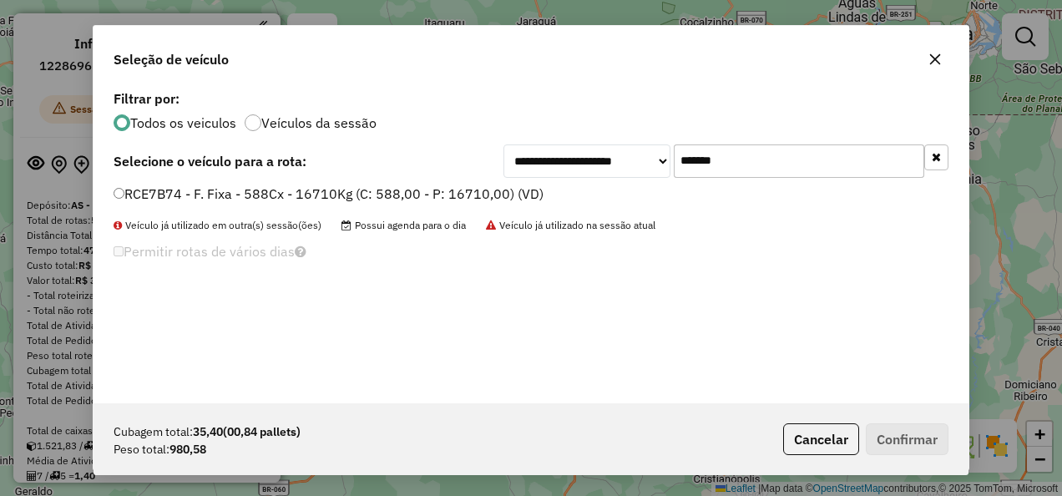
click at [313, 199] on label "RCE7B74 - F. Fixa - 588Cx - 16710Kg (C: 588,00 - P: 16710,00) (VD)" at bounding box center [329, 194] width 430 height 20
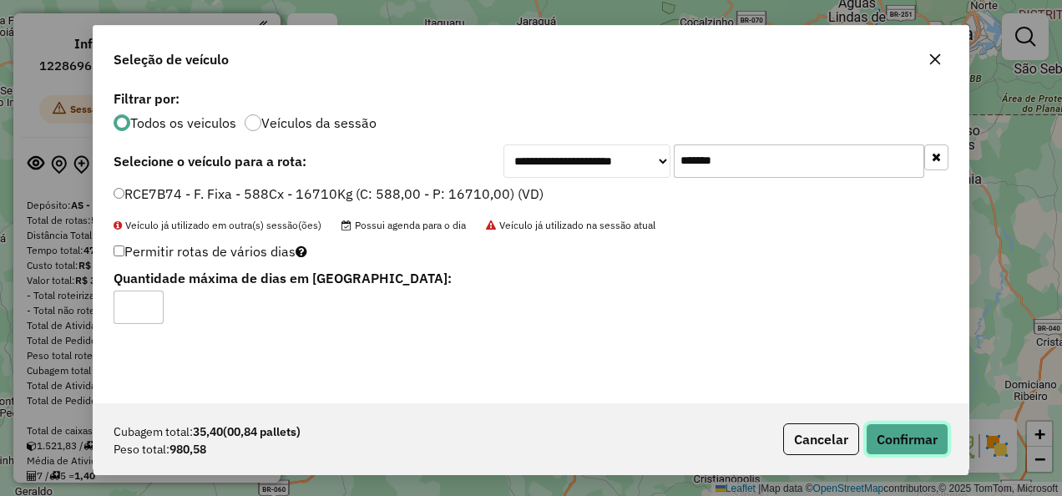
click at [894, 427] on button "Confirmar" at bounding box center [907, 439] width 83 height 32
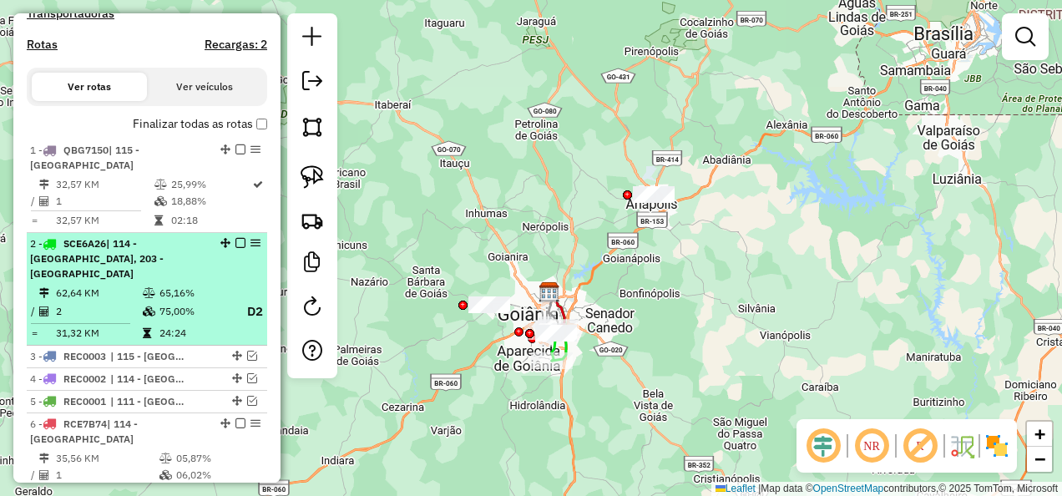
scroll to position [668, 0]
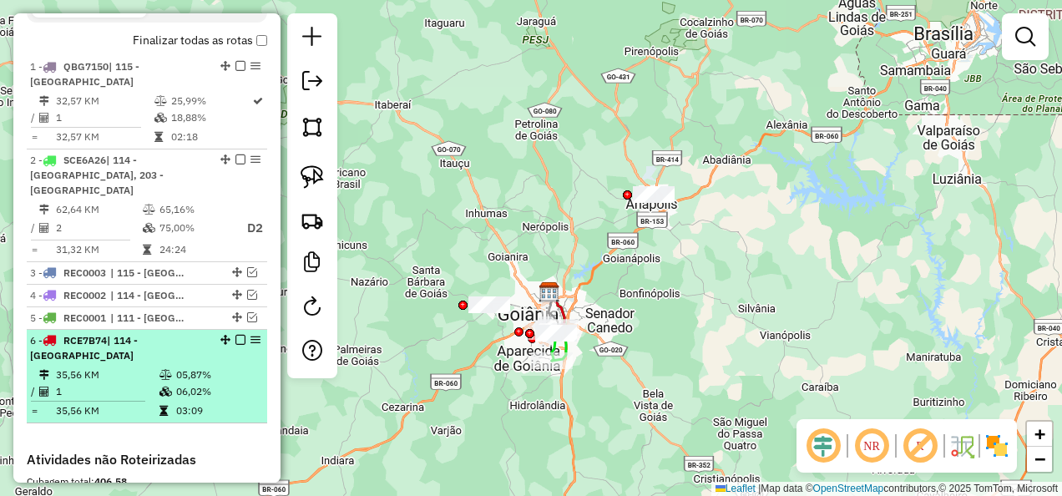
click at [241, 345] on div at bounding box center [235, 340] width 50 height 10
select select "**********"
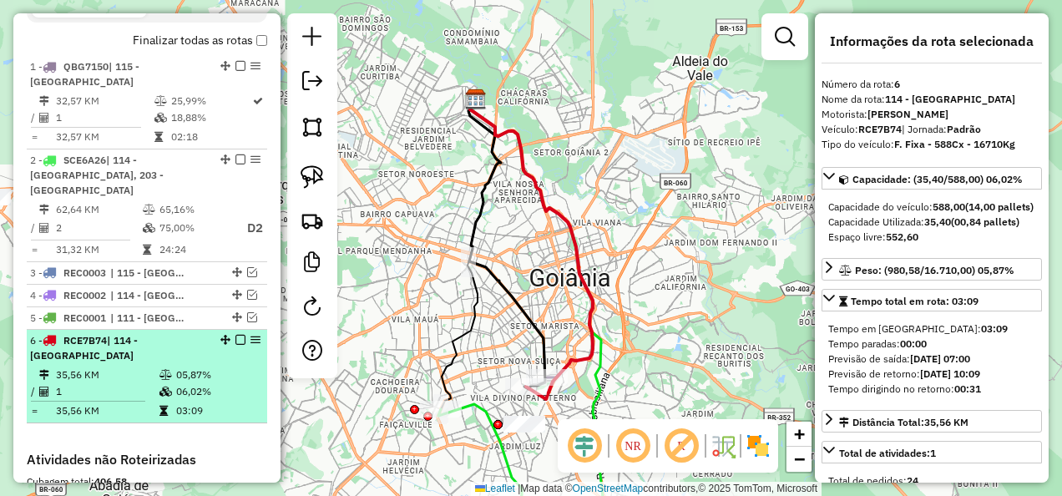
click at [235, 345] on em at bounding box center [240, 340] width 10 height 10
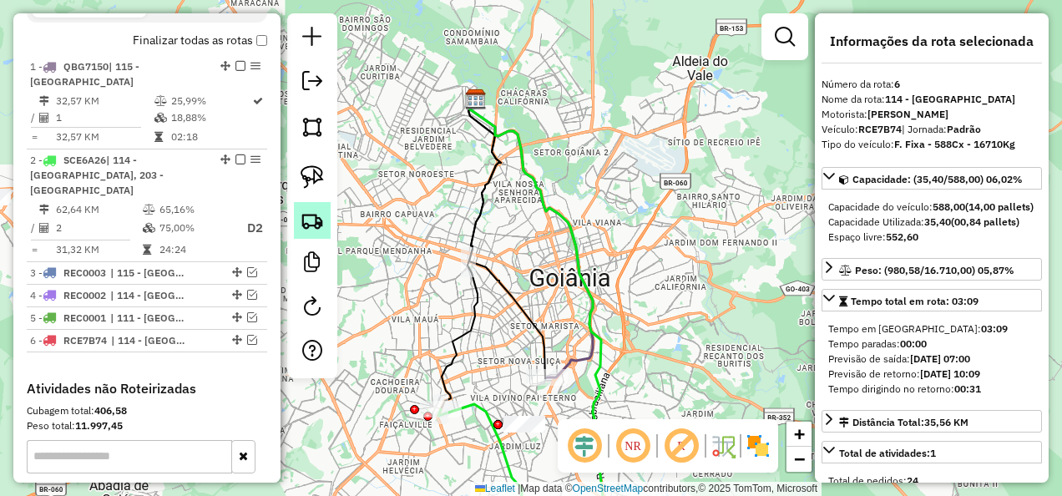
click at [316, 232] on img at bounding box center [312, 220] width 23 height 23
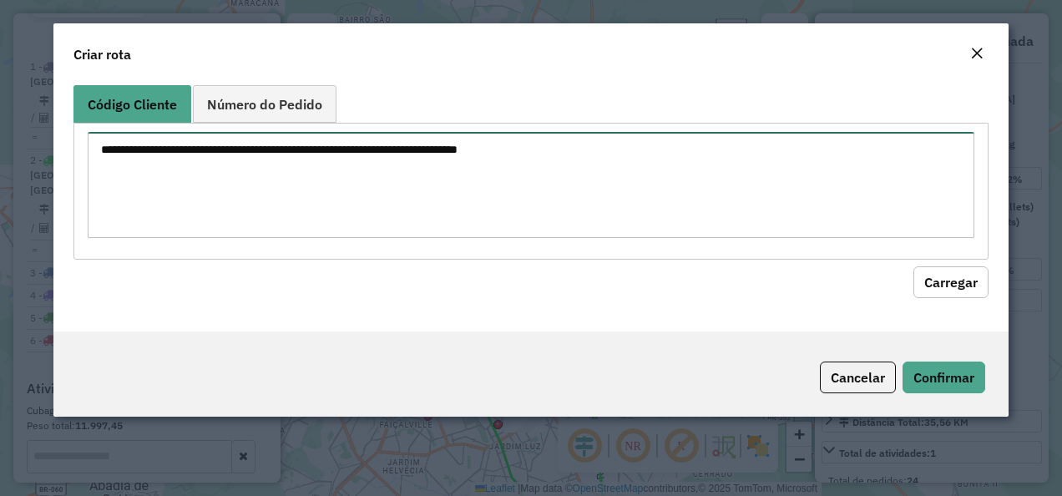
click at [433, 195] on textarea at bounding box center [532, 185] width 888 height 106
paste textarea "********"
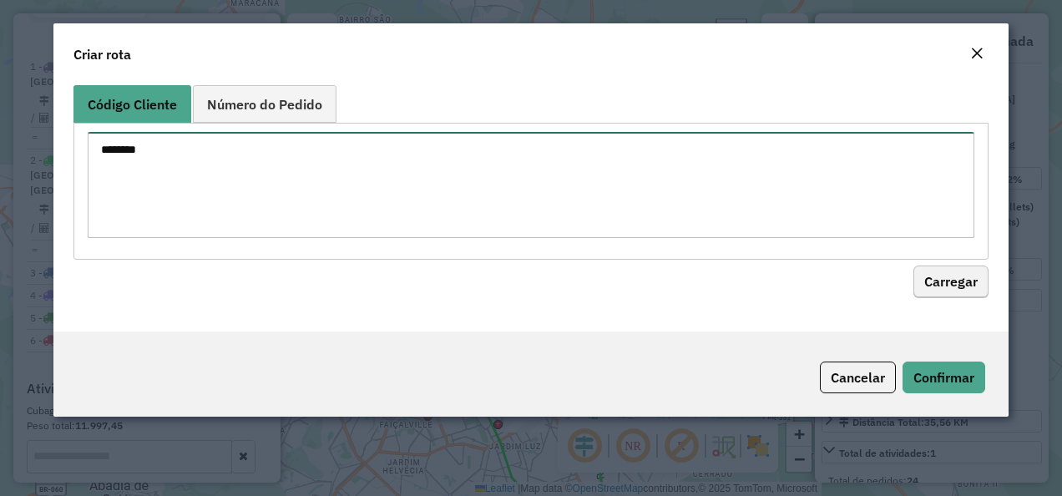
type textarea "********"
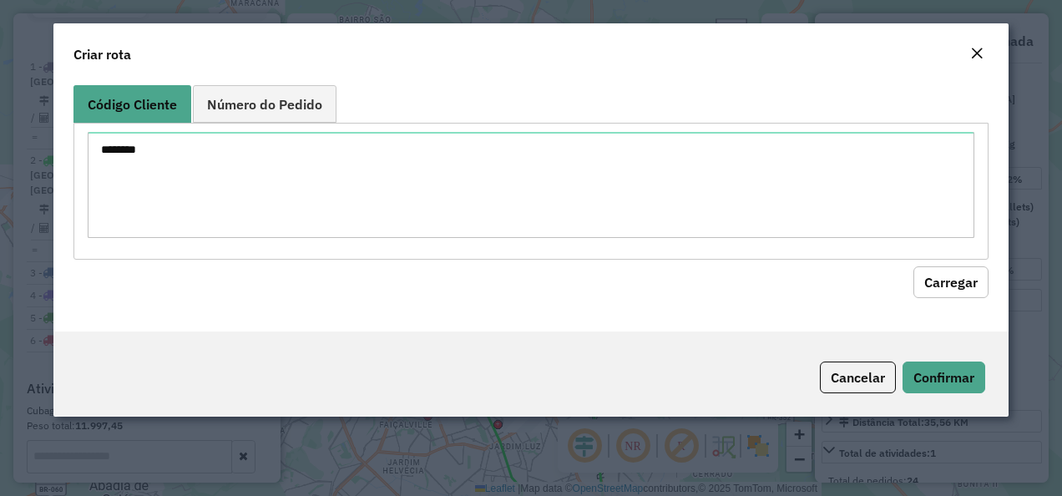
drag, startPoint x: 941, startPoint y: 267, endPoint x: 936, endPoint y: 276, distance: 9.7
click at [942, 267] on button "Carregar" at bounding box center [950, 282] width 75 height 32
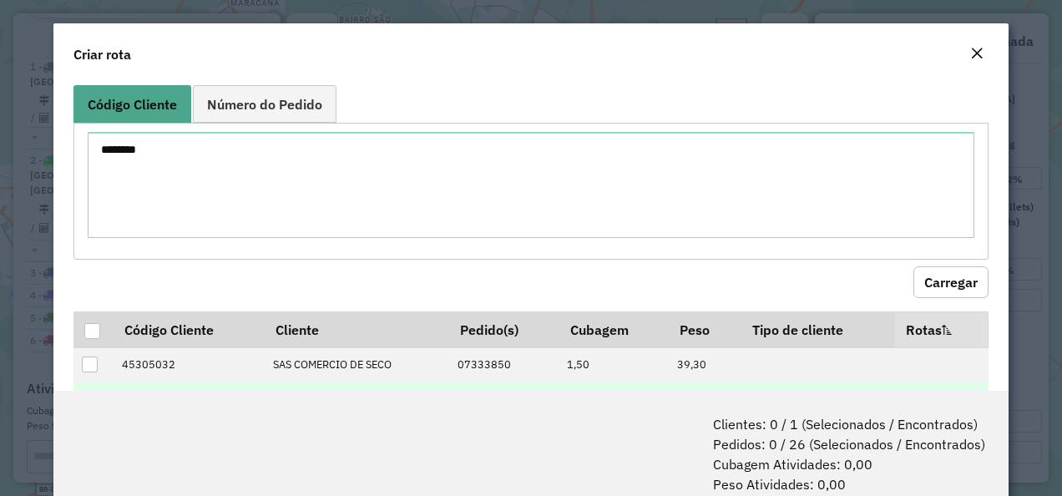
scroll to position [167, 0]
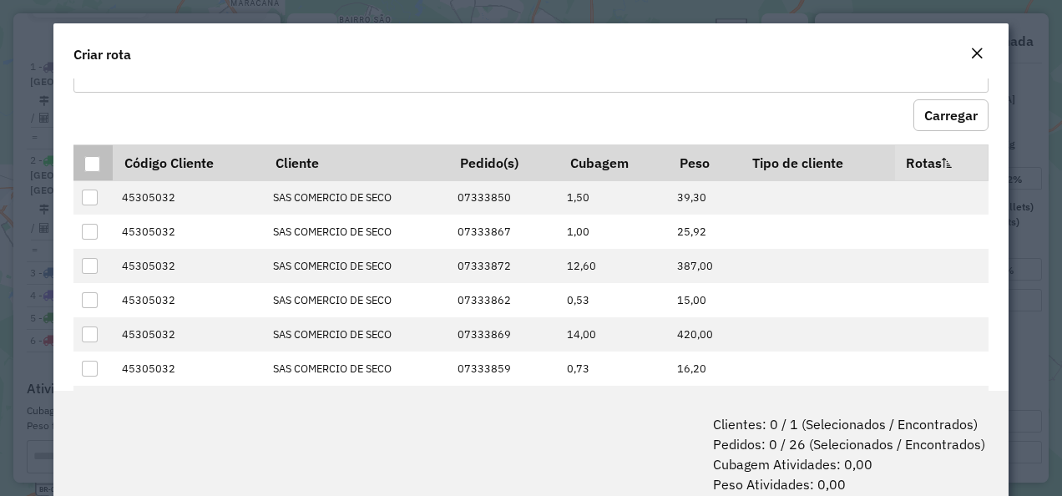
click at [100, 162] on div at bounding box center [92, 164] width 17 height 17
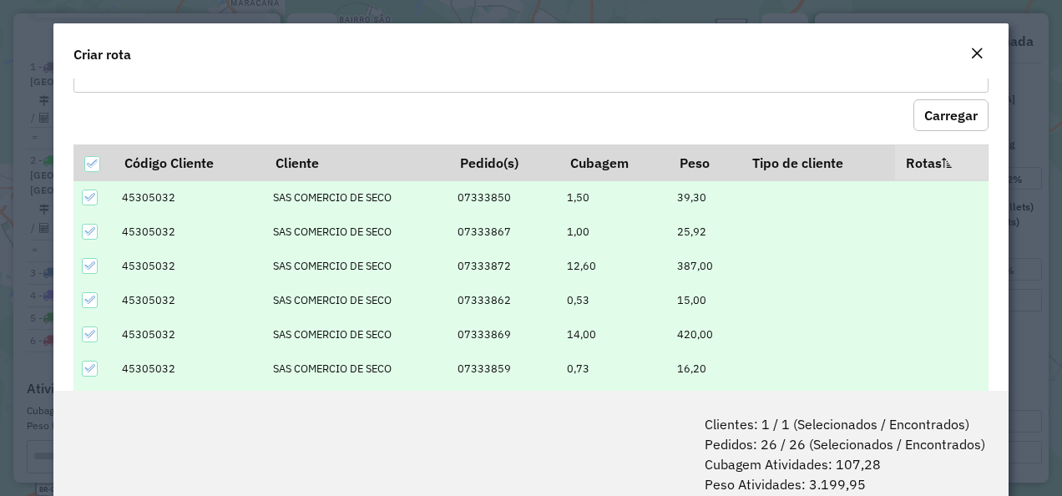
scroll to position [83, 0]
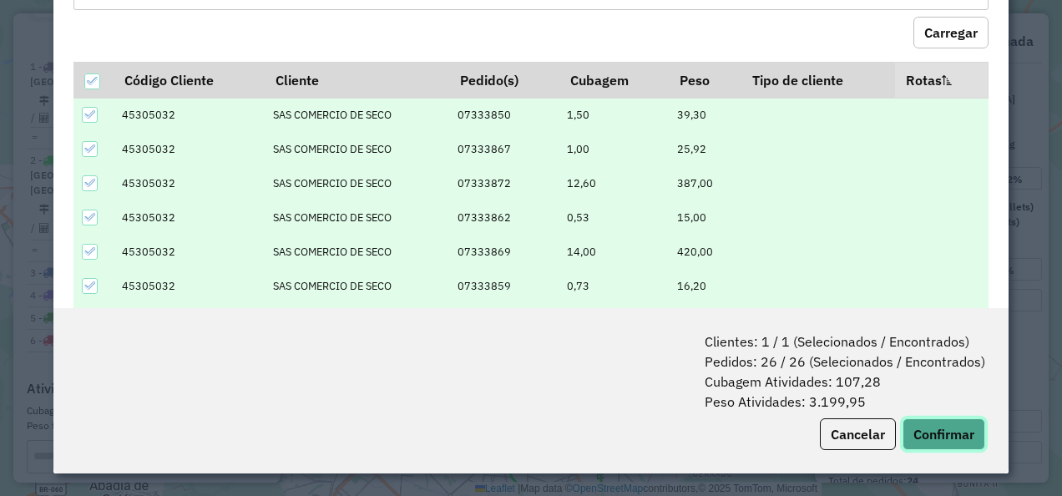
click at [939, 427] on button "Confirmar" at bounding box center [944, 434] width 83 height 32
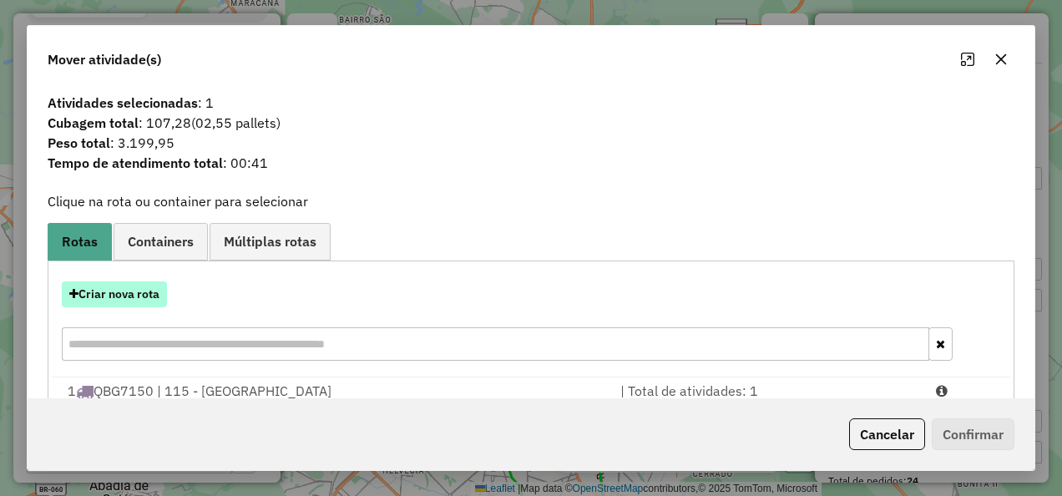
click at [129, 291] on button "Criar nova rota" at bounding box center [114, 294] width 105 height 26
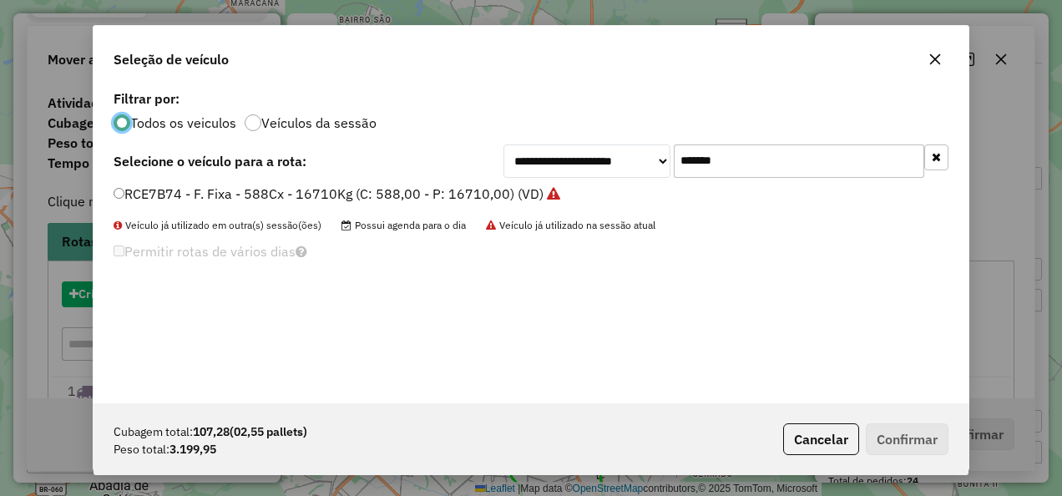
scroll to position [9, 5]
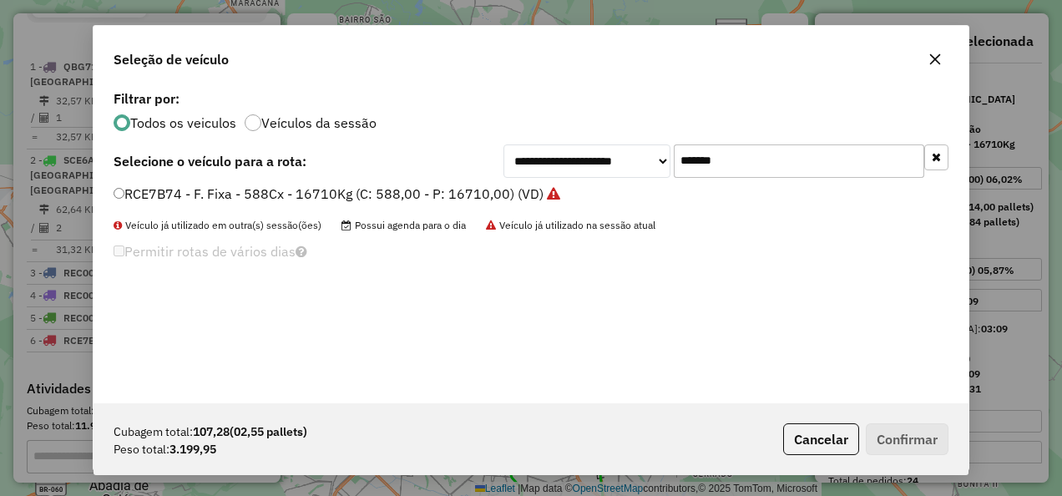
drag, startPoint x: 763, startPoint y: 169, endPoint x: 534, endPoint y: 206, distance: 231.9
click at [536, 206] on div "**********" at bounding box center [531, 244] width 875 height 317
paste input "text"
type input "*******"
click at [359, 187] on label "QAJ0554 - F. Fixa - 588cx - 17420Kg (C: 588,00 - P: 17420,00) (VD)" at bounding box center [328, 194] width 428 height 20
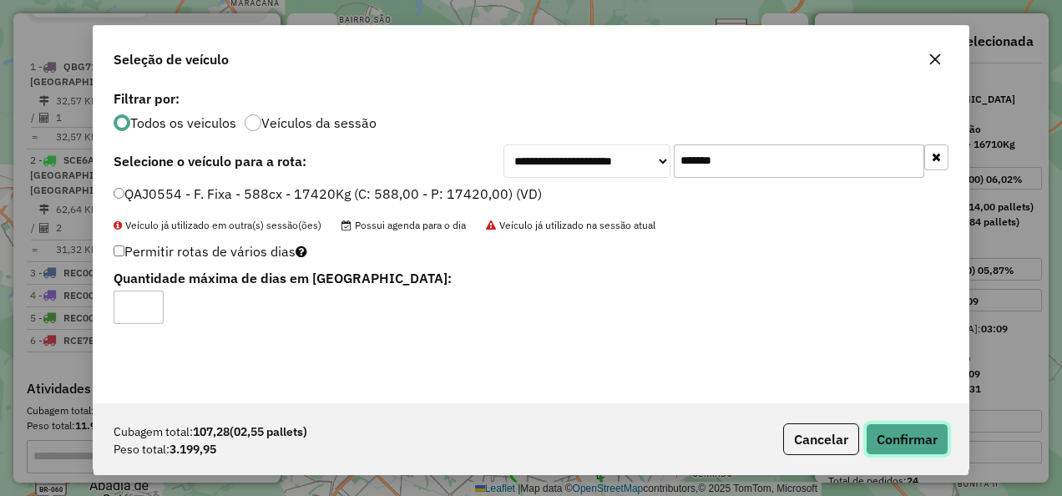
click at [919, 440] on button "Confirmar" at bounding box center [907, 439] width 83 height 32
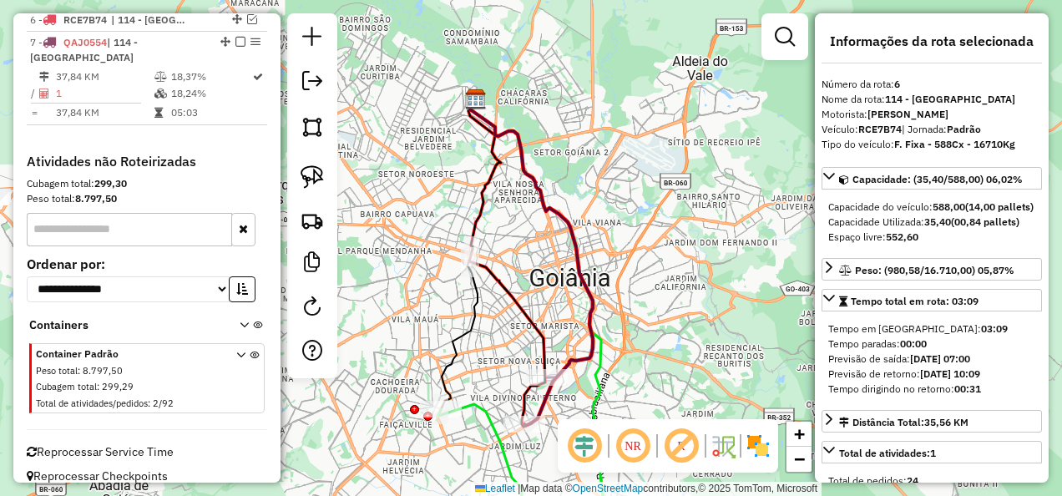
scroll to position [905, 0]
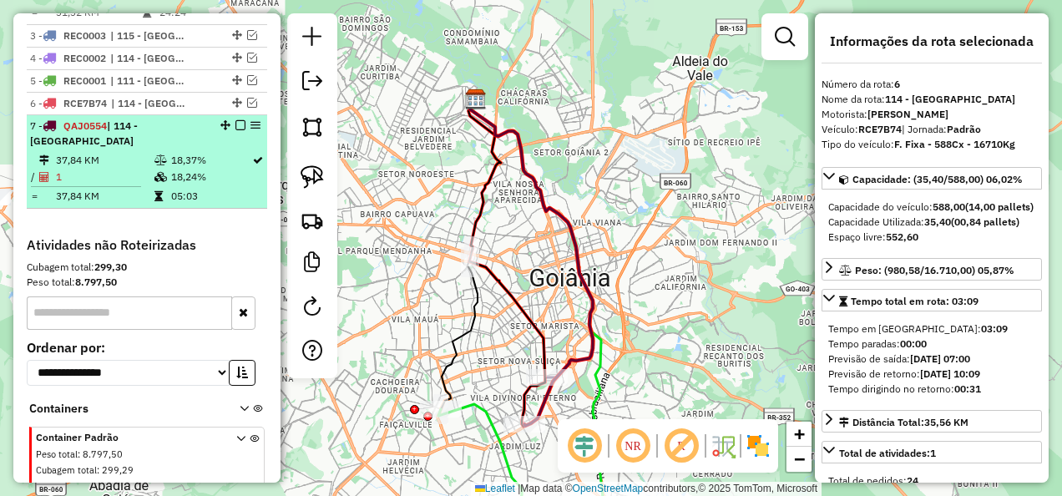
click at [224, 149] on div "7 - QAJ0554 | 114 - Parque Amazonia" at bounding box center [147, 134] width 234 height 30
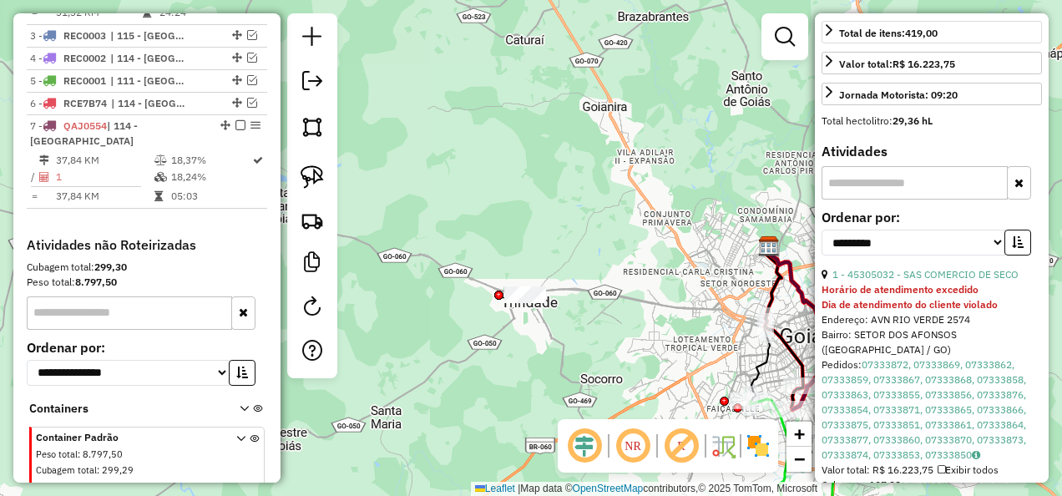
scroll to position [501, 0]
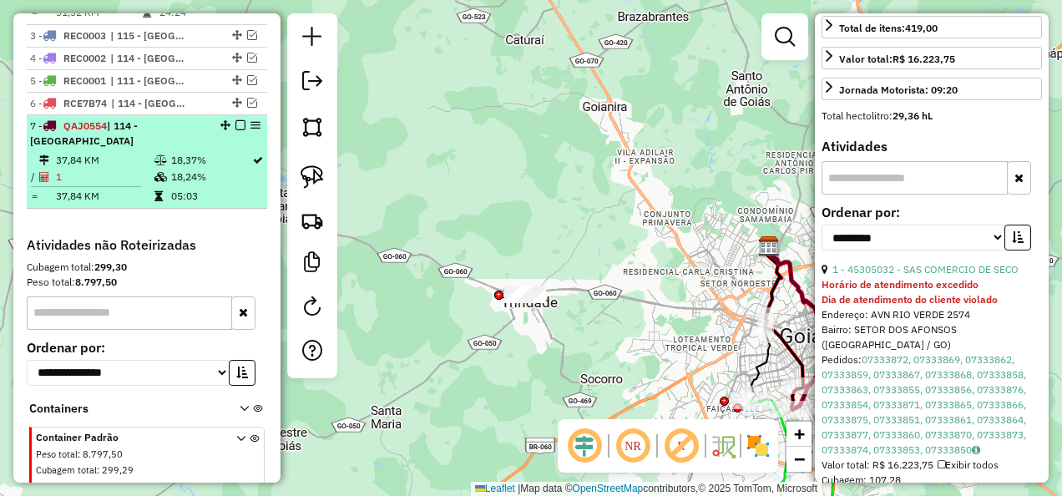
click at [235, 124] on em at bounding box center [240, 125] width 10 height 10
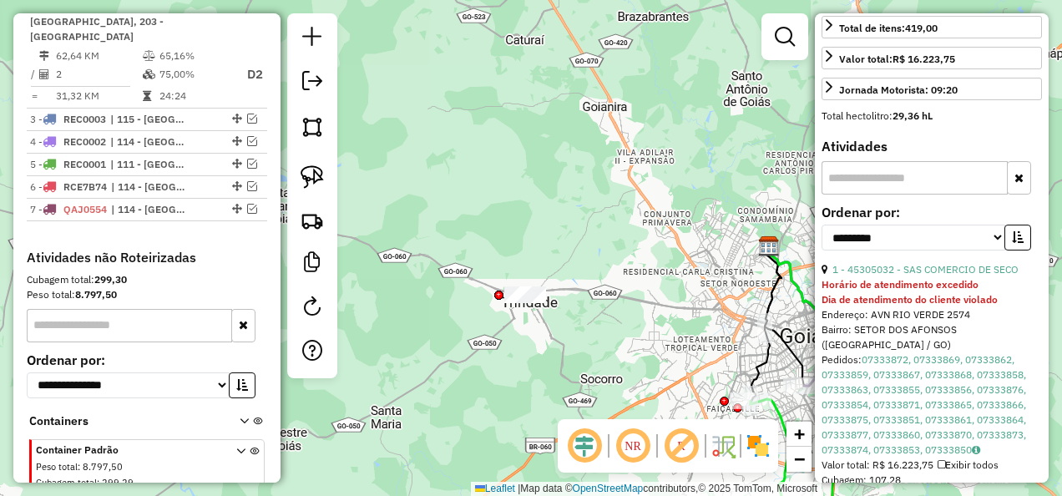
scroll to position [738, 0]
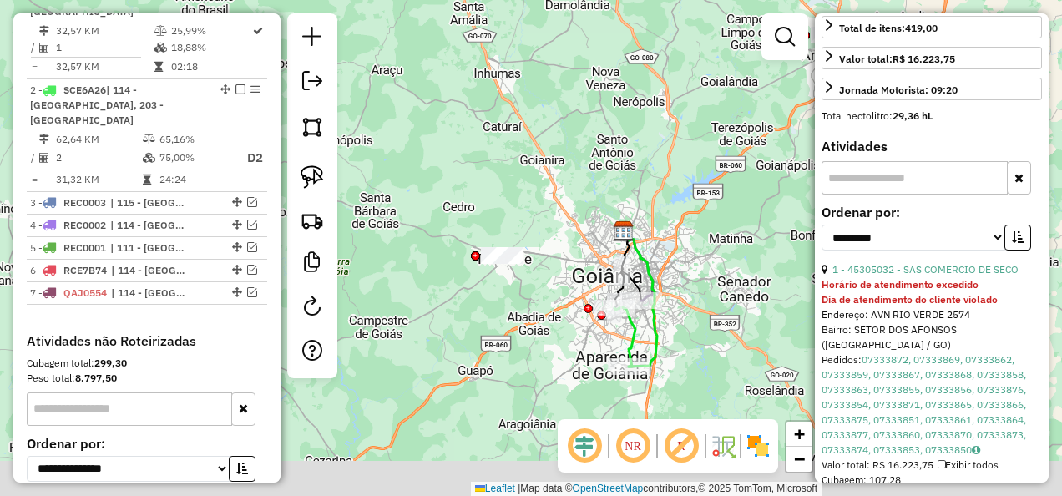
drag, startPoint x: 571, startPoint y: 319, endPoint x: 537, endPoint y: 288, distance: 46.1
click at [537, 288] on div "Janela de atendimento Grade de atendimento Capacidade Transportadoras Veículos …" at bounding box center [531, 248] width 1062 height 496
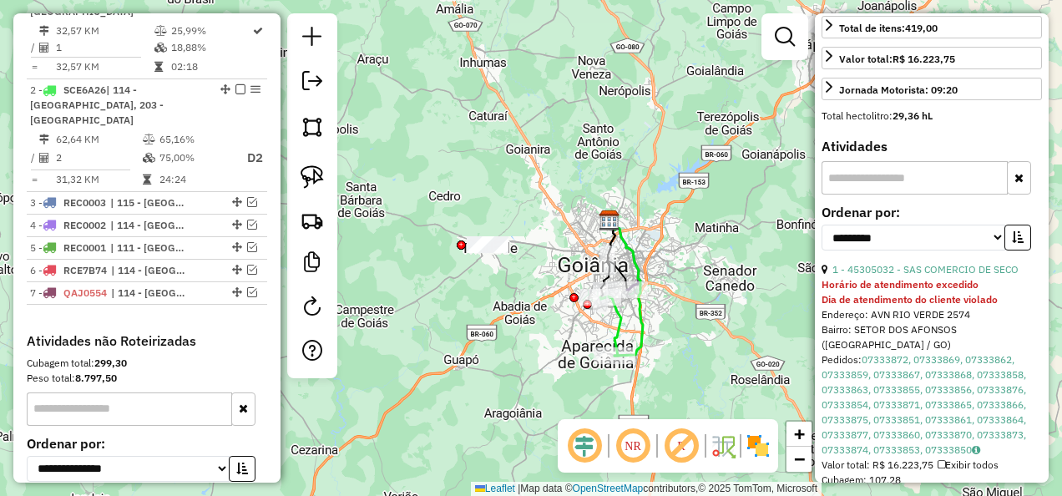
click at [529, 331] on div "Janela de atendimento Grade de atendimento Capacidade Transportadoras Veículos …" at bounding box center [531, 248] width 1062 height 496
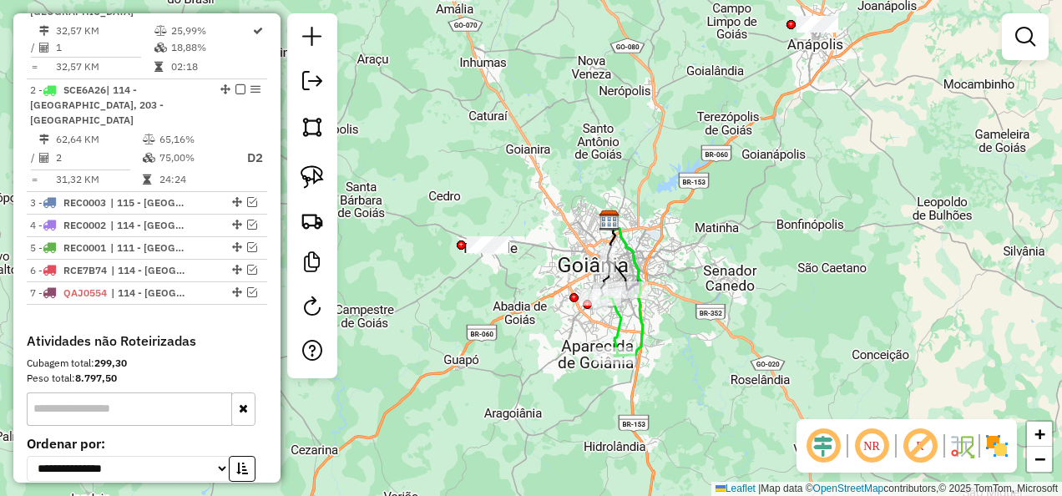
click at [822, 454] on em at bounding box center [823, 446] width 40 height 40
click at [321, 213] on img at bounding box center [312, 220] width 23 height 23
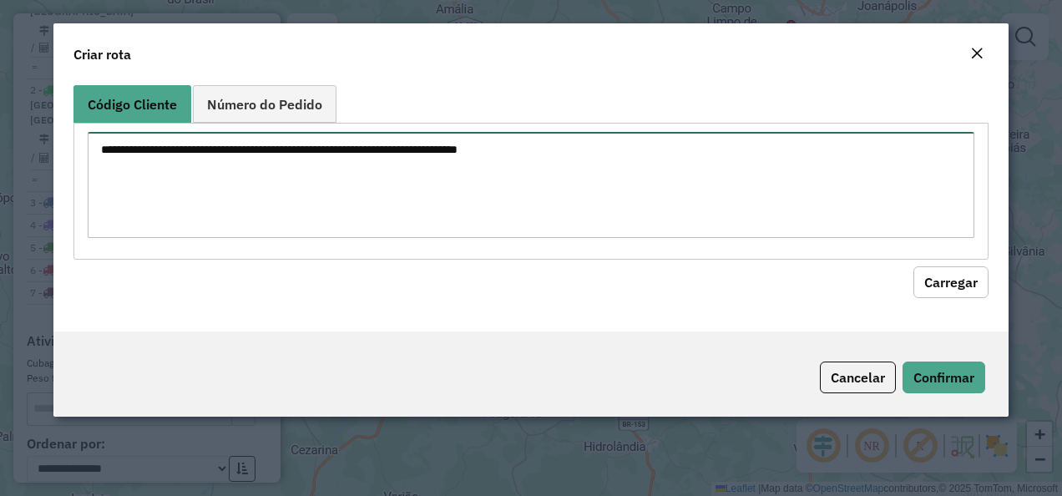
click at [733, 205] on textarea at bounding box center [532, 185] width 888 height 106
paste textarea "********"
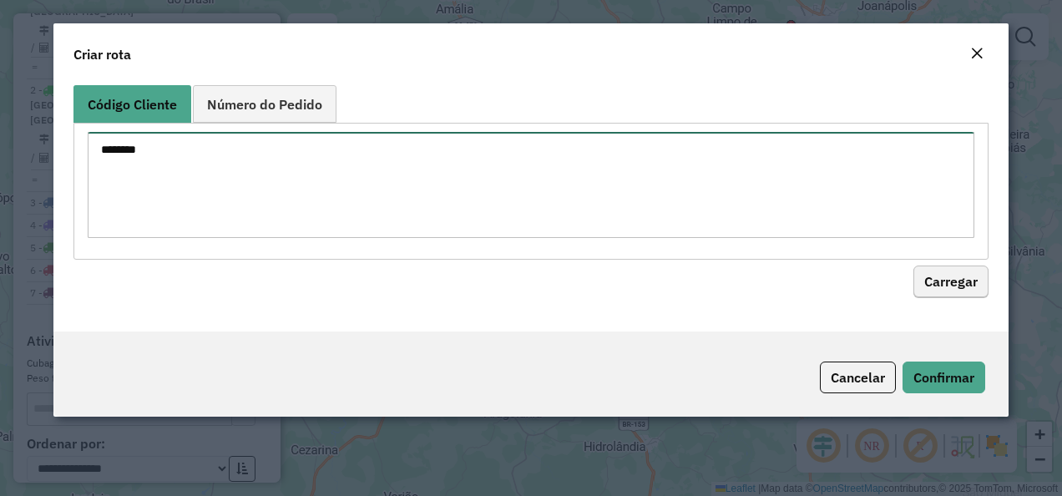
type textarea "********"
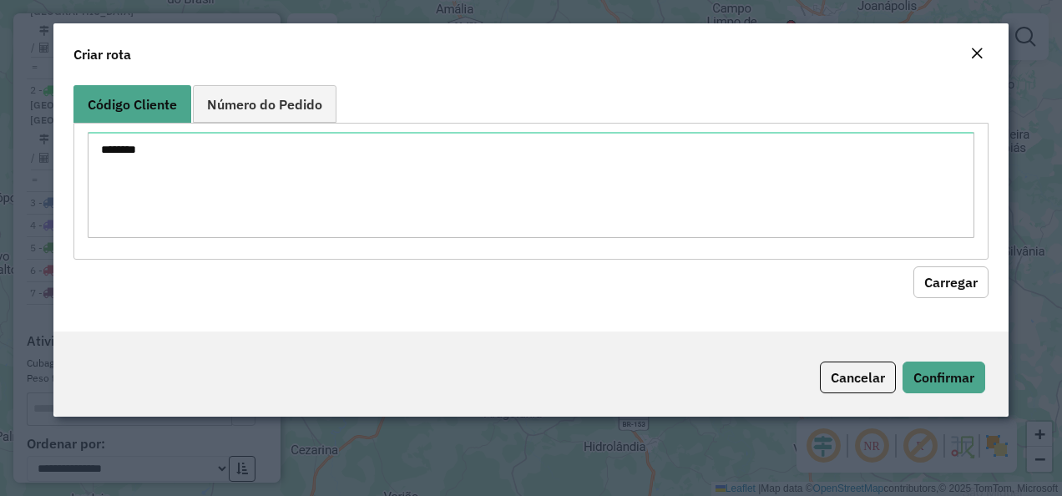
click at [945, 281] on button "Carregar" at bounding box center [950, 282] width 75 height 32
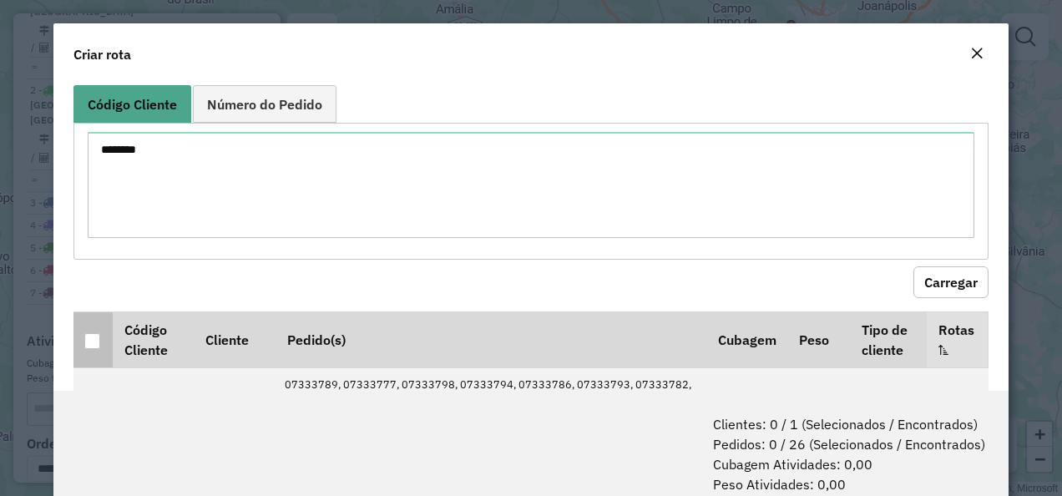
click at [92, 342] on div at bounding box center [92, 341] width 16 height 16
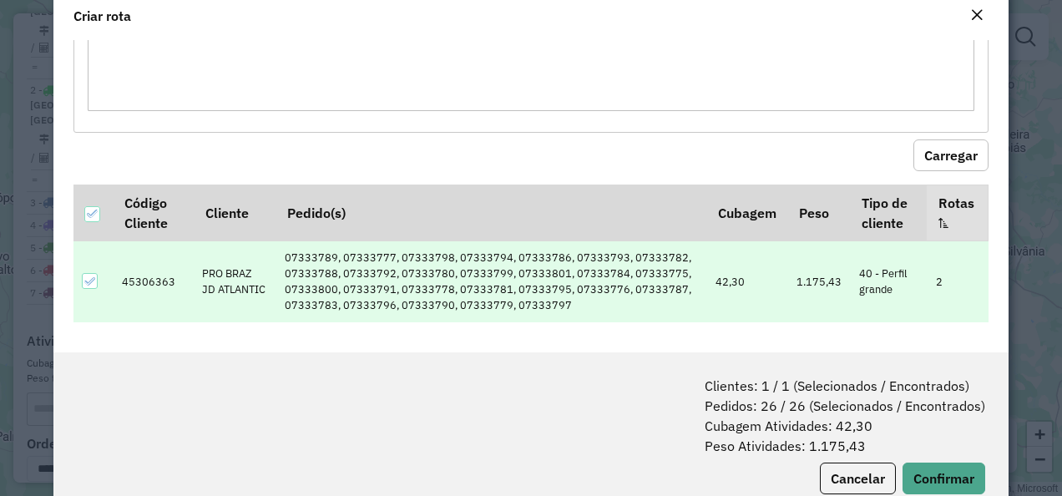
scroll to position [83, 0]
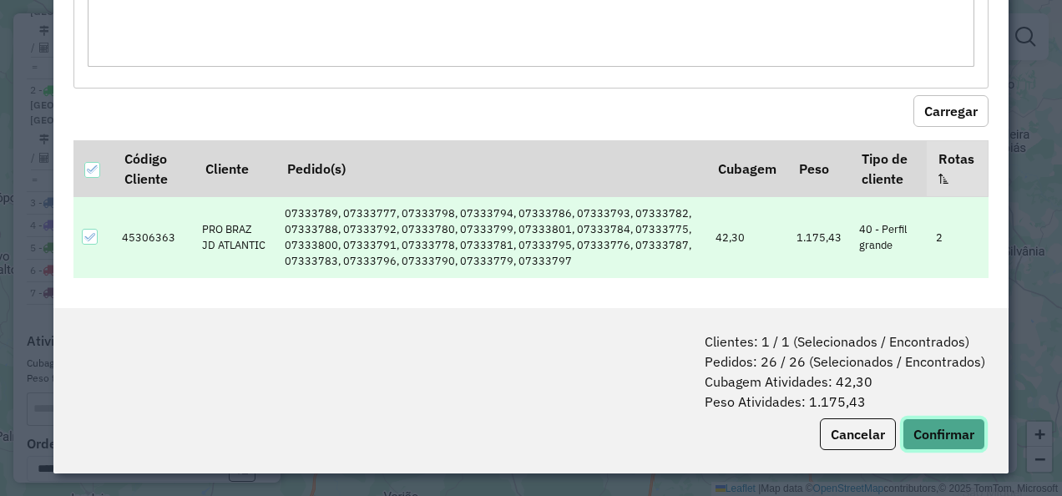
click at [919, 427] on button "Confirmar" at bounding box center [944, 434] width 83 height 32
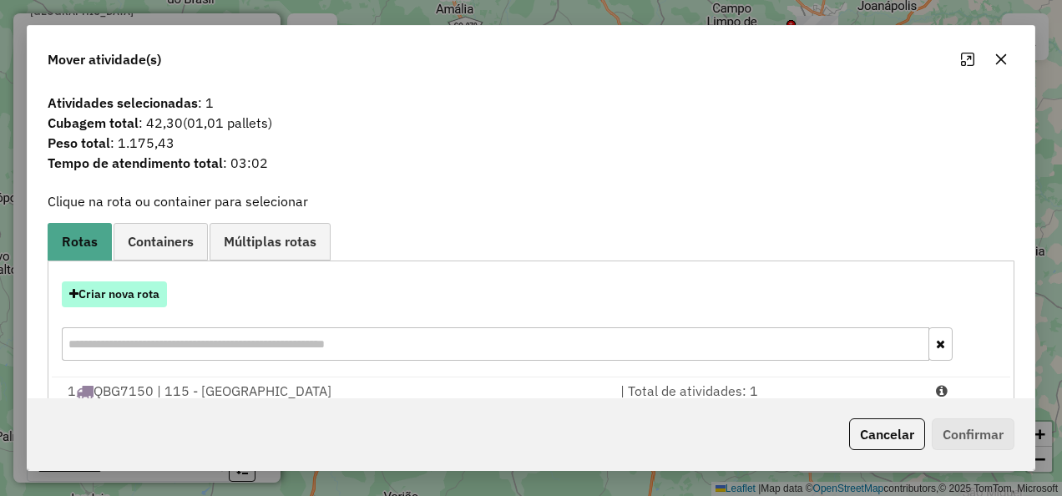
click at [162, 295] on button "Criar nova rota" at bounding box center [114, 294] width 105 height 26
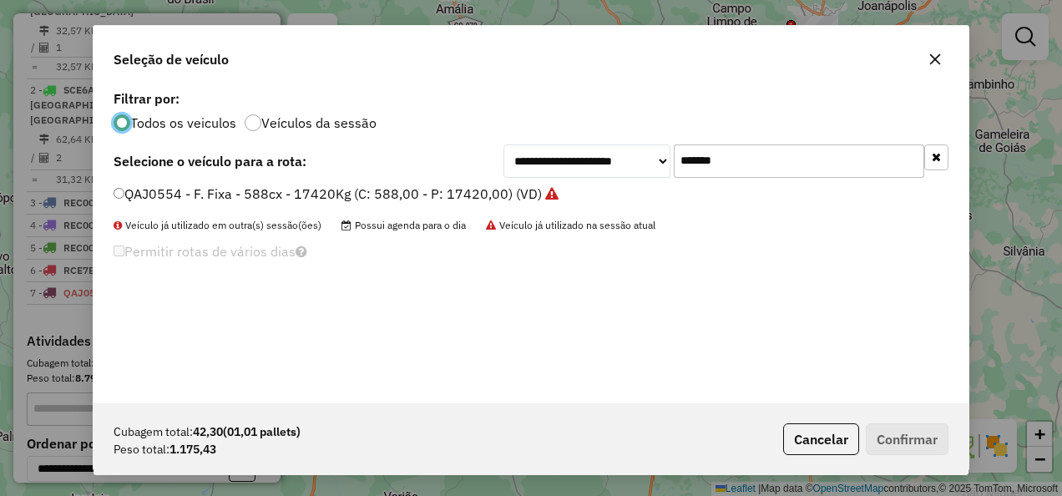
scroll to position [9, 5]
click at [613, 155] on div "**********" at bounding box center [726, 160] width 445 height 33
paste input "text"
type input "*******"
click at [441, 198] on label "RCN0I84 - F. Fixa - 588Cx - 16710Kg (C: 588,00 - P: 16710,00) (VD)" at bounding box center [328, 194] width 428 height 20
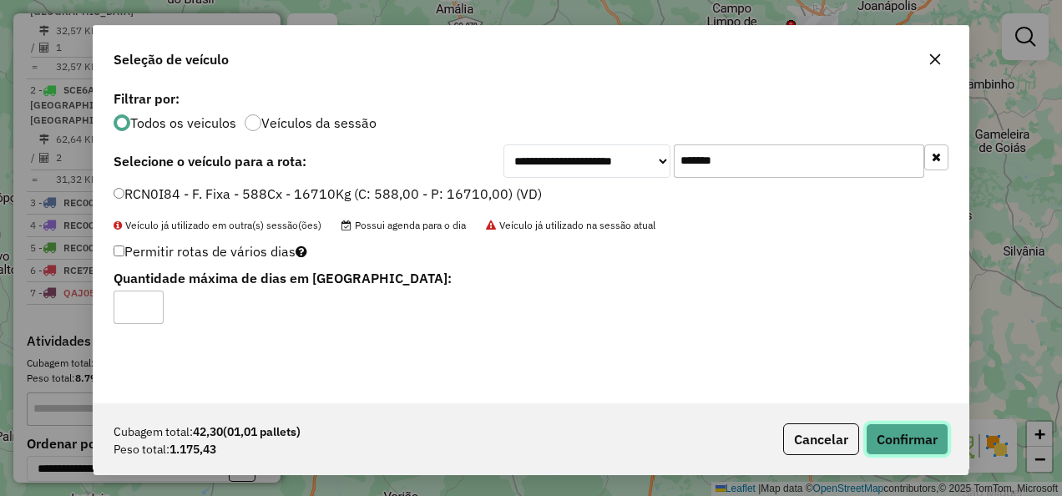
click at [887, 441] on button "Confirmar" at bounding box center [907, 439] width 83 height 32
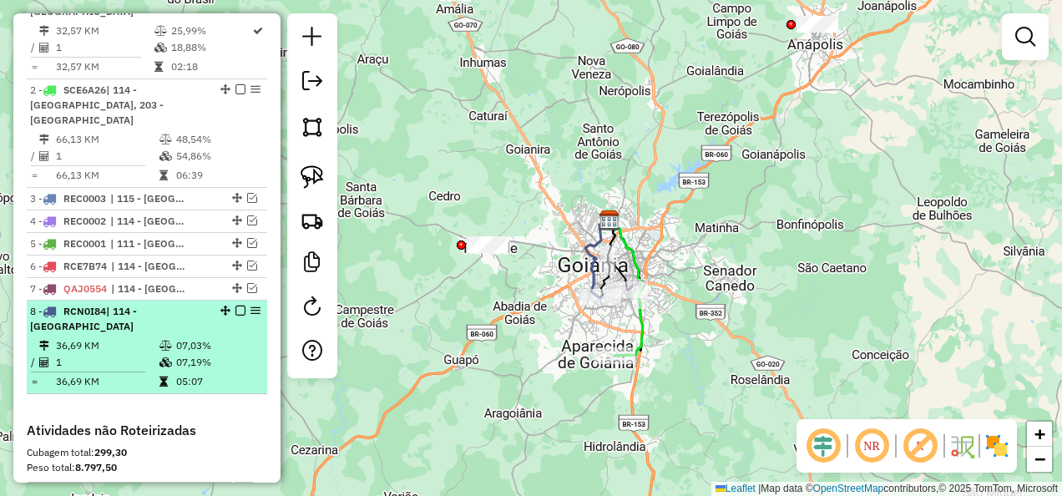
click at [239, 316] on em at bounding box center [240, 311] width 10 height 10
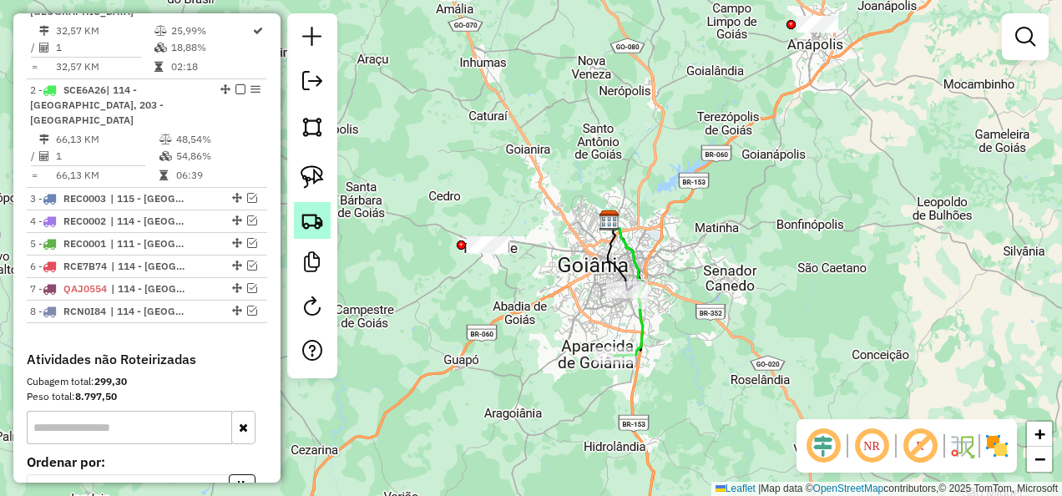
click at [306, 235] on link at bounding box center [312, 220] width 37 height 37
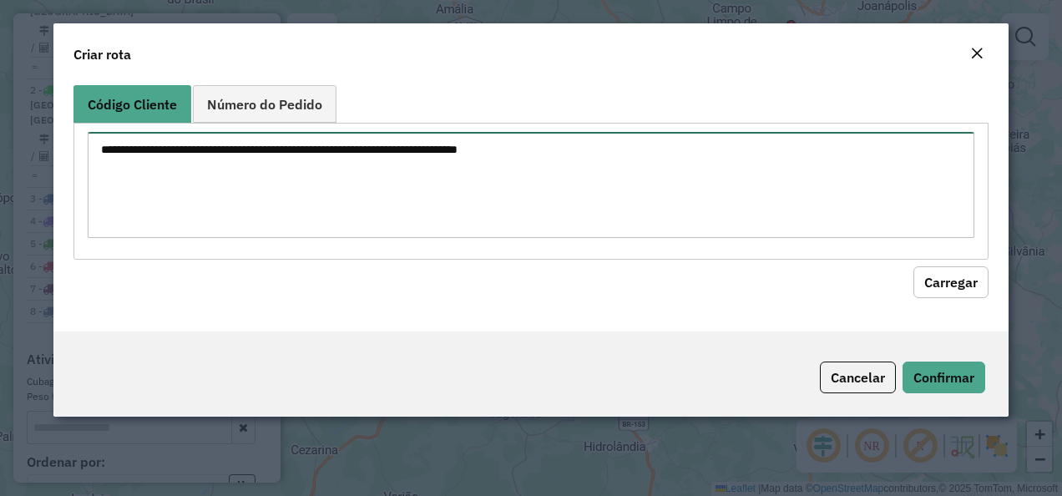
click at [311, 149] on textarea at bounding box center [532, 185] width 888 height 106
paste textarea "********"
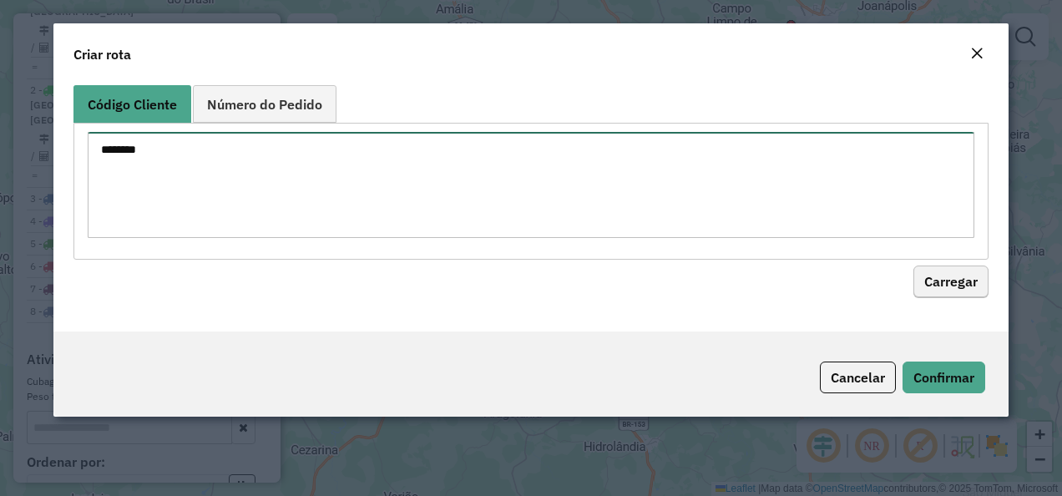
type textarea "********"
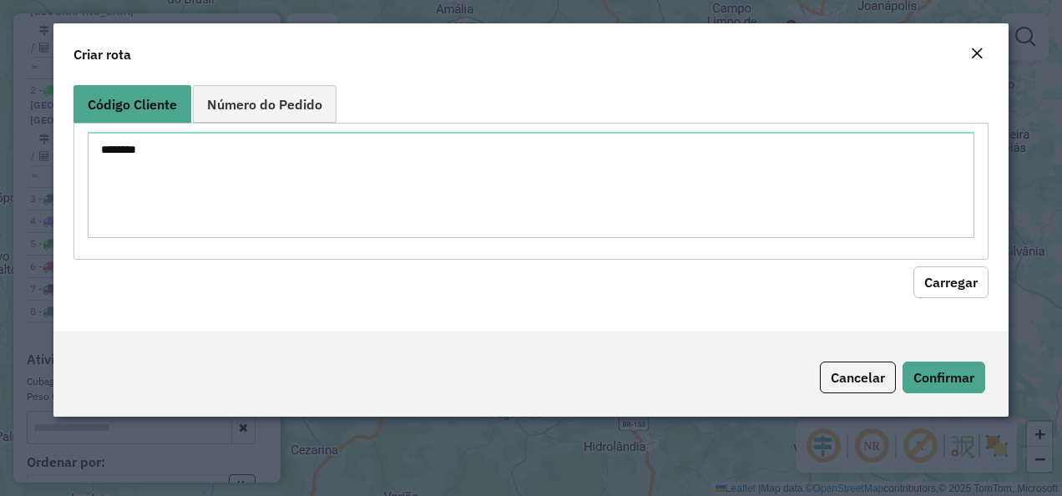
click at [957, 289] on button "Carregar" at bounding box center [950, 282] width 75 height 32
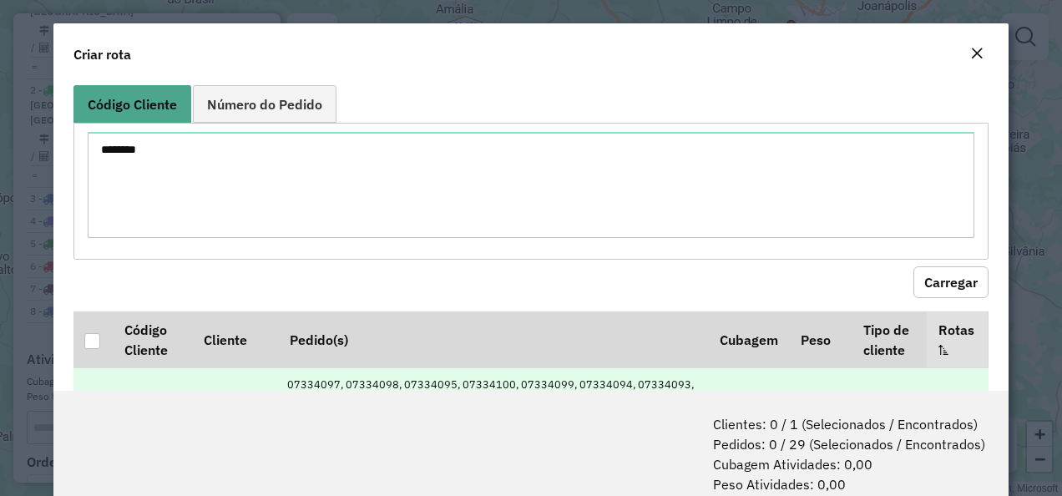
scroll to position [104, 0]
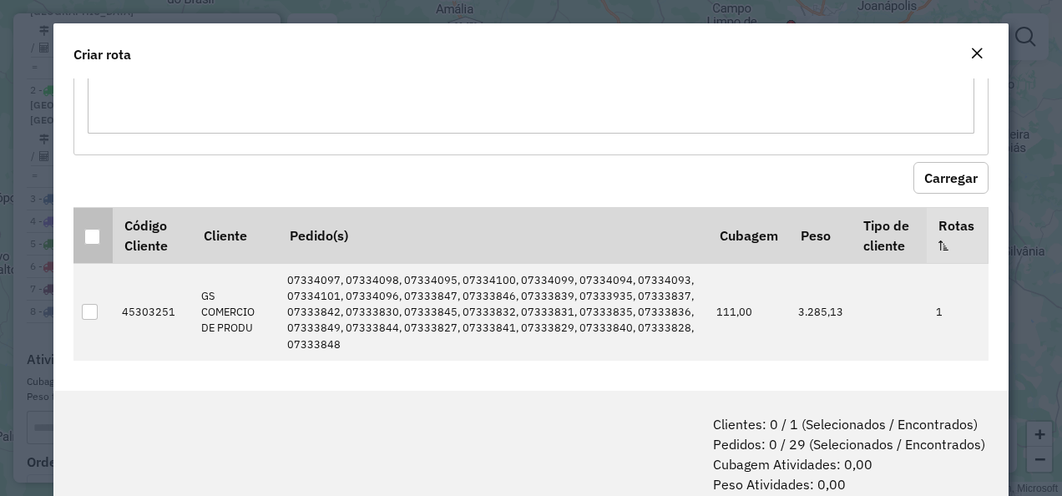
click at [89, 229] on div at bounding box center [92, 237] width 16 height 16
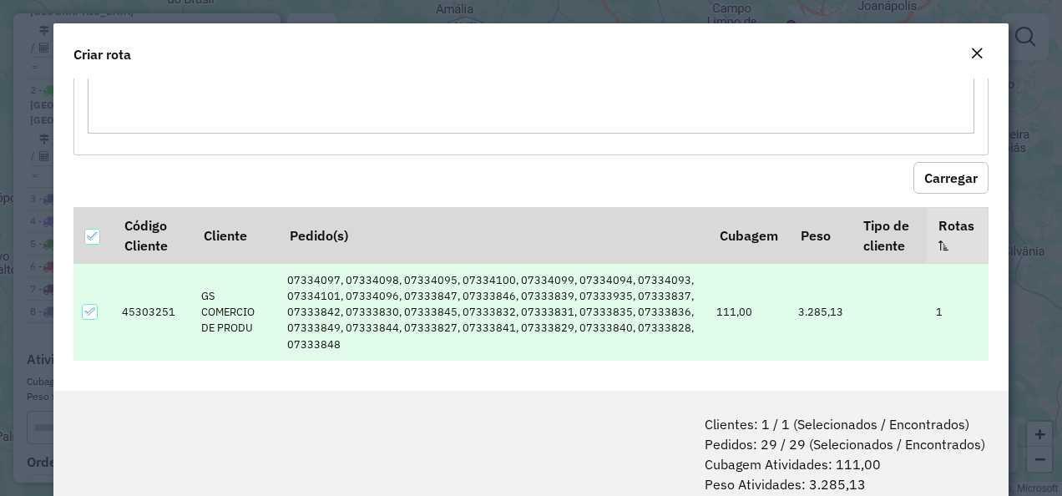
scroll to position [83, 0]
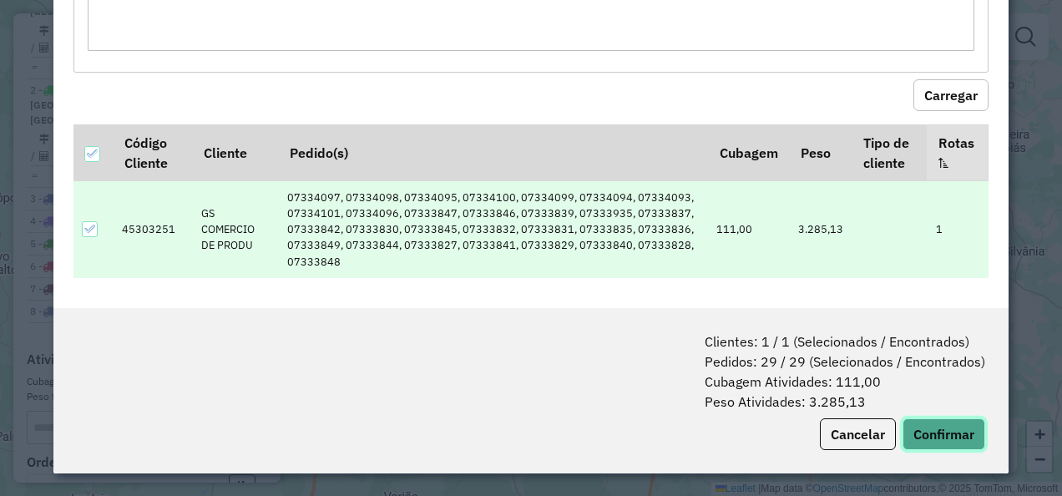
click at [915, 438] on button "Confirmar" at bounding box center [944, 434] width 83 height 32
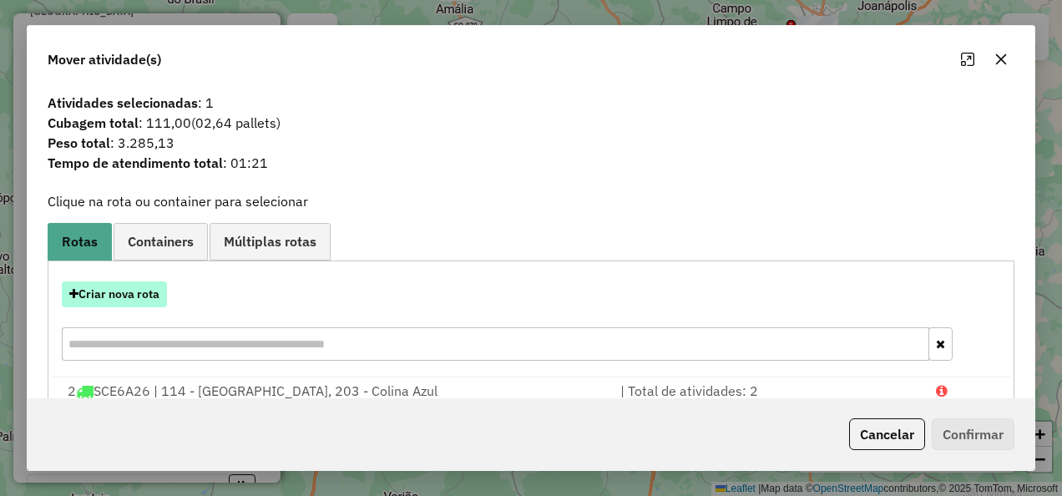
click at [132, 287] on button "Criar nova rota" at bounding box center [114, 294] width 105 height 26
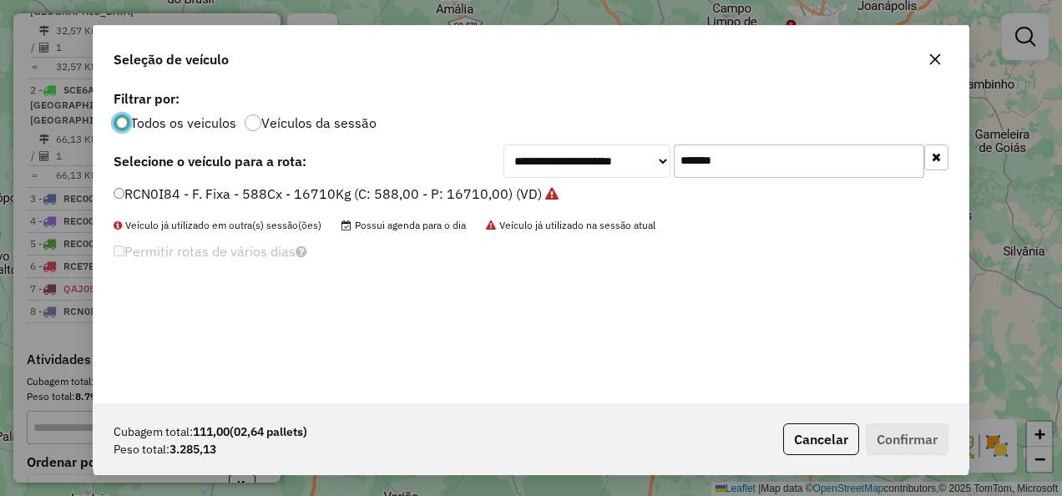
scroll to position [9, 5]
drag, startPoint x: 623, startPoint y: 182, endPoint x: 420, endPoint y: 185, distance: 202.9
click at [420, 185] on div "**********" at bounding box center [531, 244] width 875 height 317
drag, startPoint x: 760, startPoint y: 168, endPoint x: 627, endPoint y: 182, distance: 133.5
click at [636, 180] on div "**********" at bounding box center [531, 244] width 875 height 317
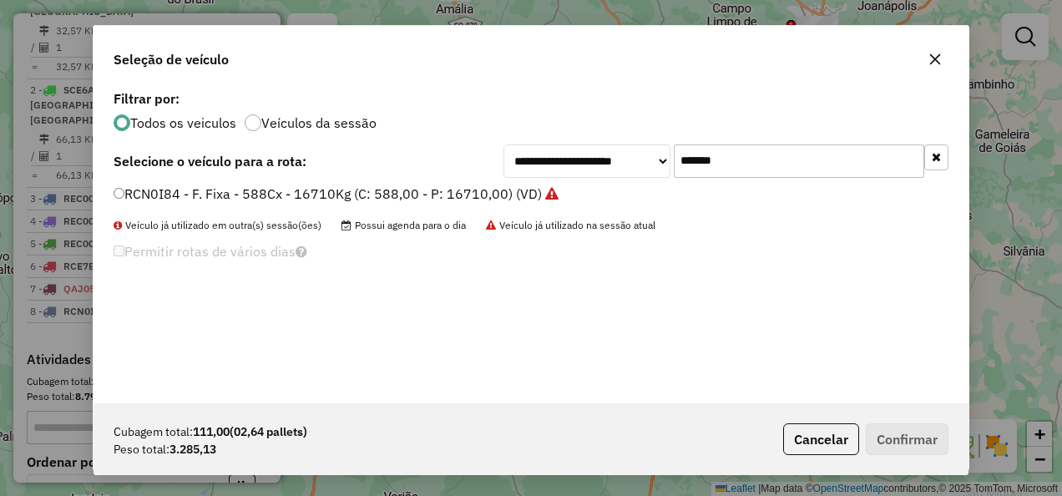
paste input "text"
type input "*******"
click at [430, 190] on label "PRX5054 - F. Fixa - 588cx - 17420Kg (C: 588,00 - P: 17420,00) (VD)" at bounding box center [328, 194] width 429 height 20
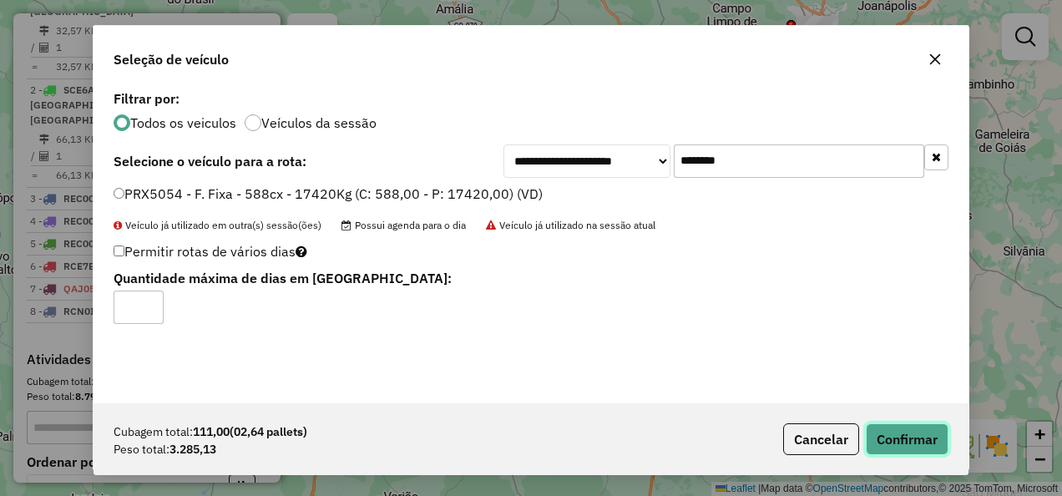
click at [880, 429] on button "Confirmar" at bounding box center [907, 439] width 83 height 32
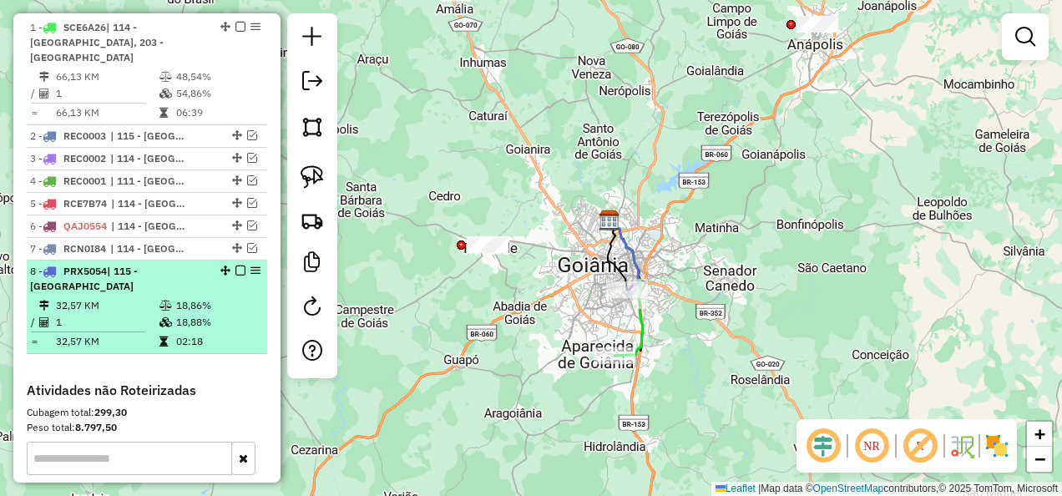
scroll to position [728, 0]
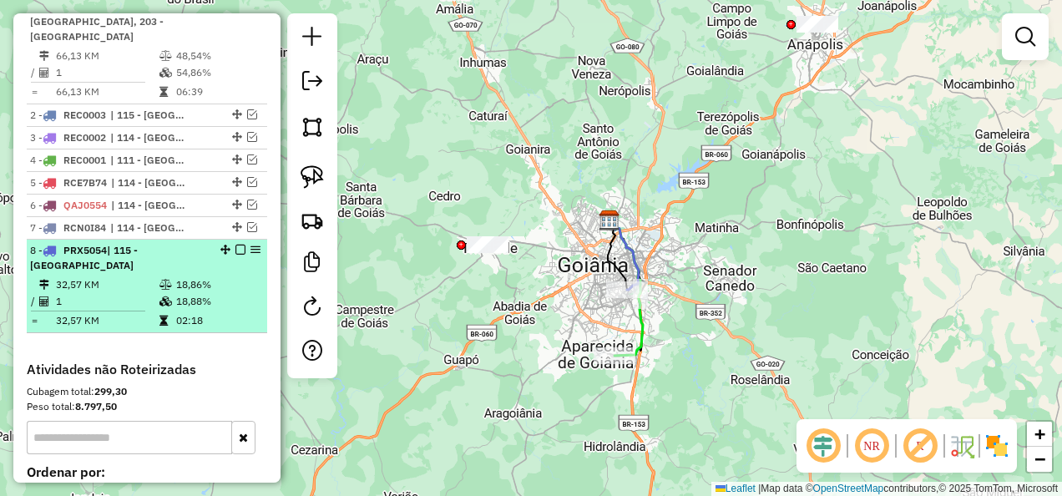
click at [235, 254] on em at bounding box center [240, 250] width 10 height 10
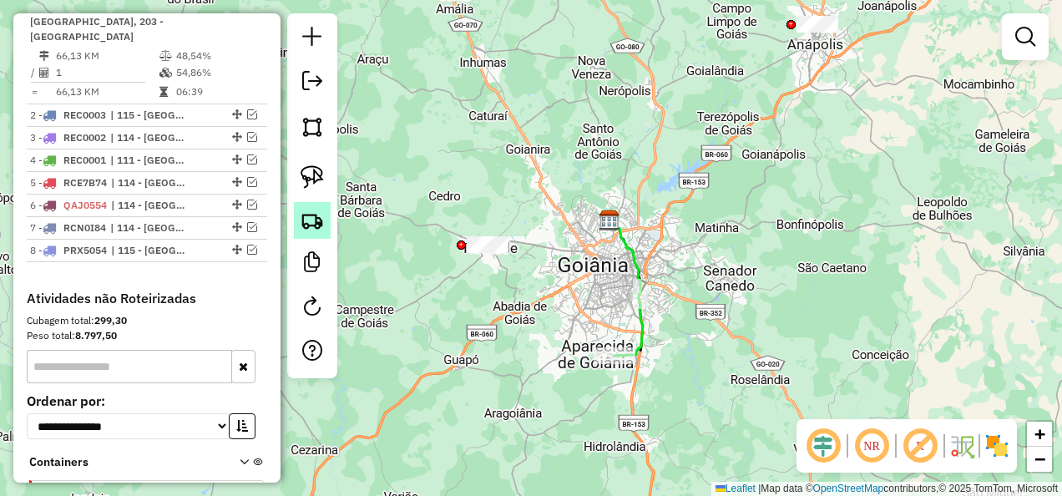
click at [311, 227] on img at bounding box center [312, 220] width 23 height 23
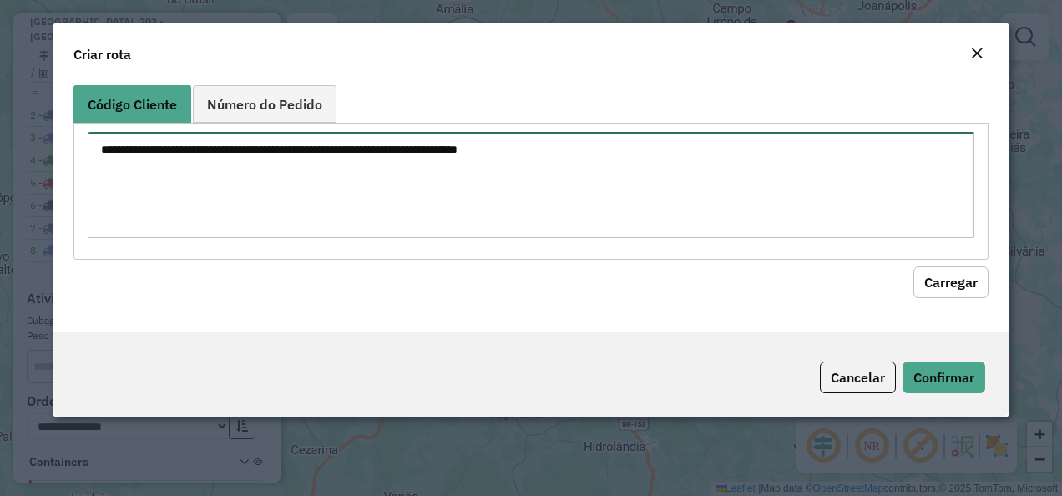
click at [447, 166] on textarea at bounding box center [532, 185] width 888 height 106
paste textarea "********"
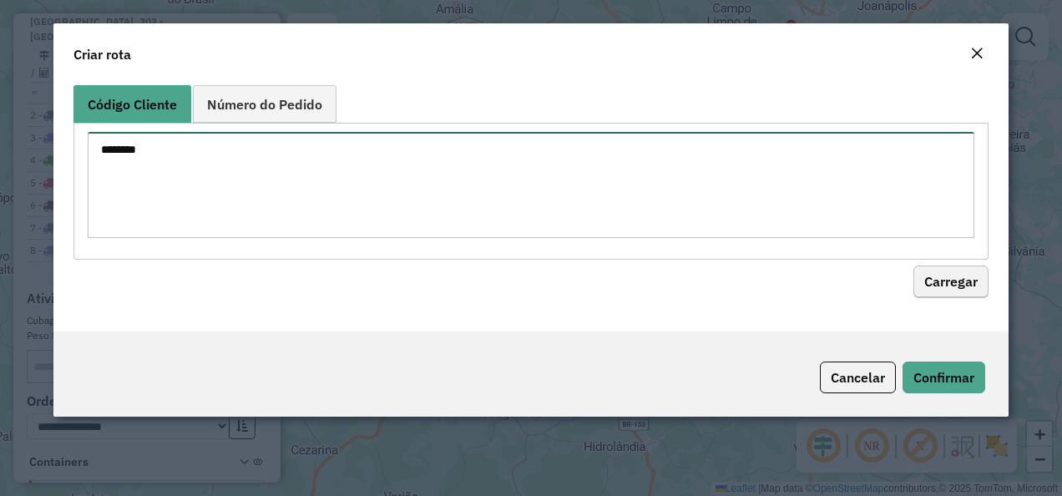
type textarea "********"
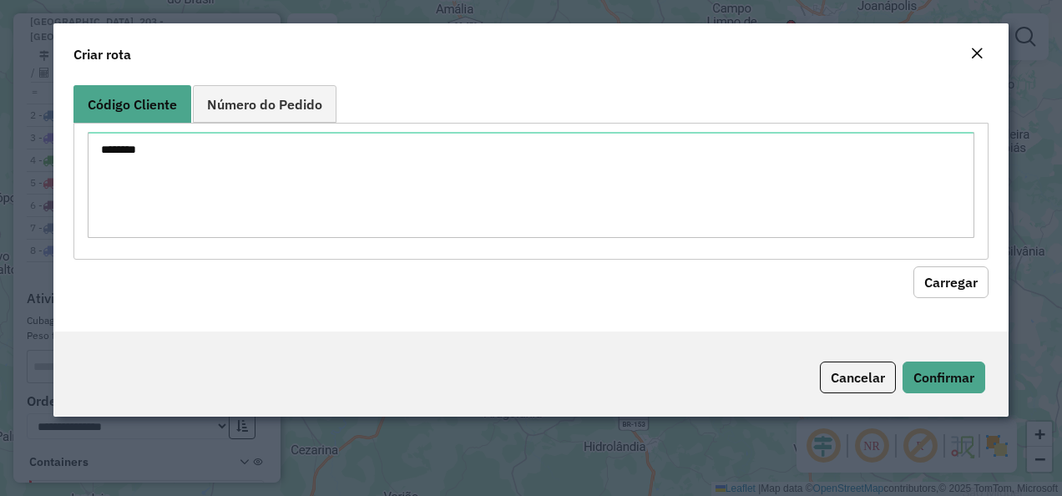
click at [948, 269] on button "Carregar" at bounding box center [950, 282] width 75 height 32
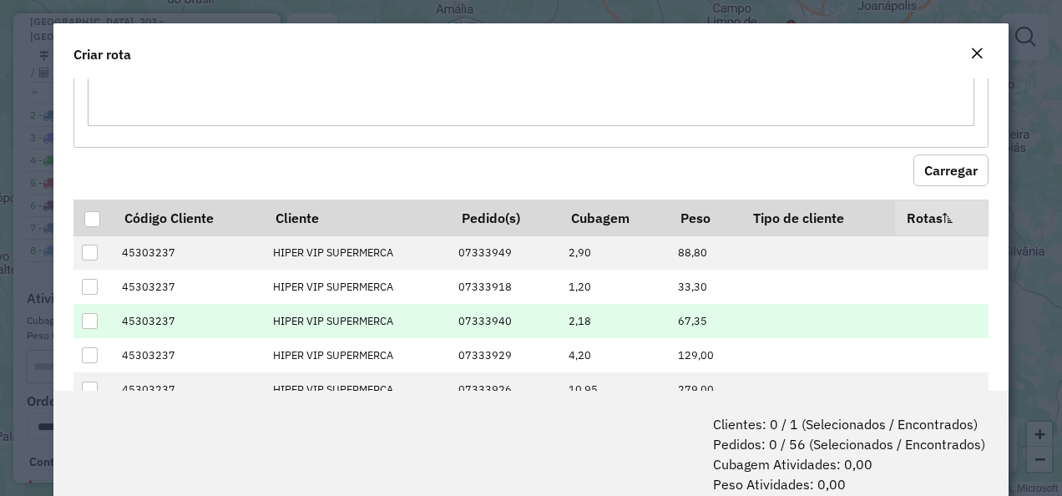
scroll to position [167, 0]
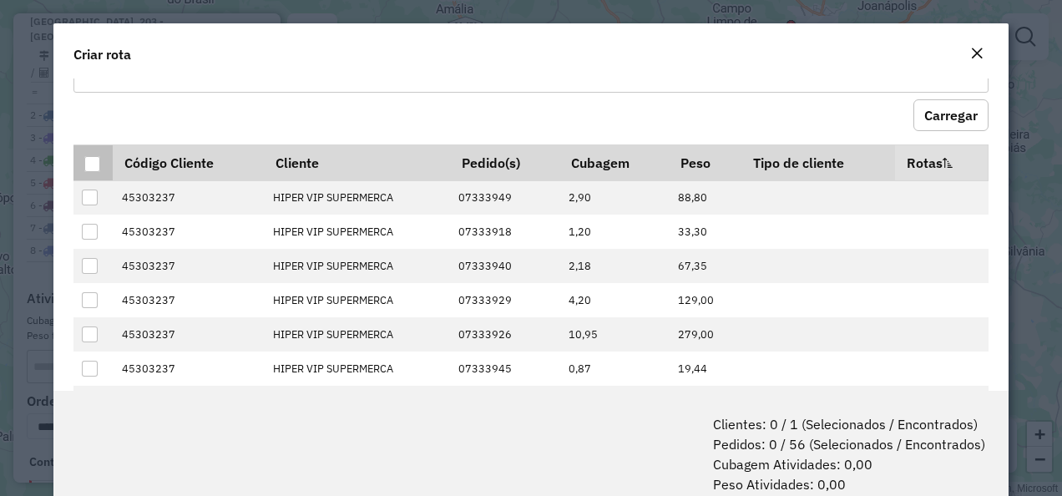
click at [86, 162] on div at bounding box center [92, 164] width 16 height 16
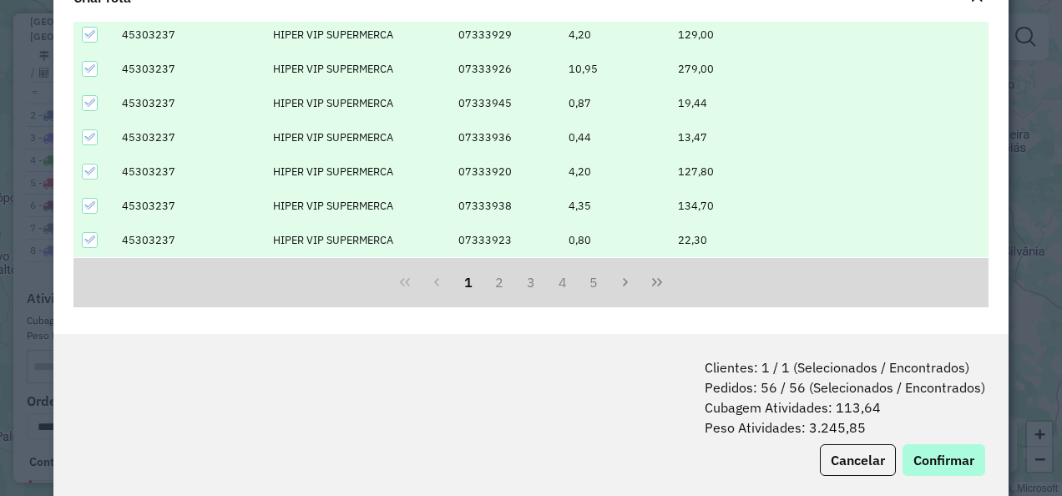
scroll to position [83, 0]
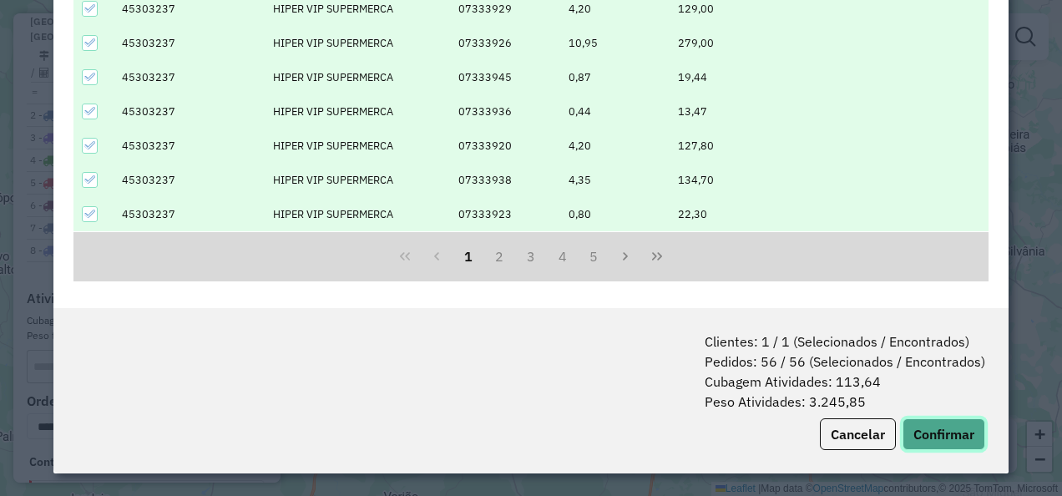
click at [924, 430] on button "Confirmar" at bounding box center [944, 434] width 83 height 32
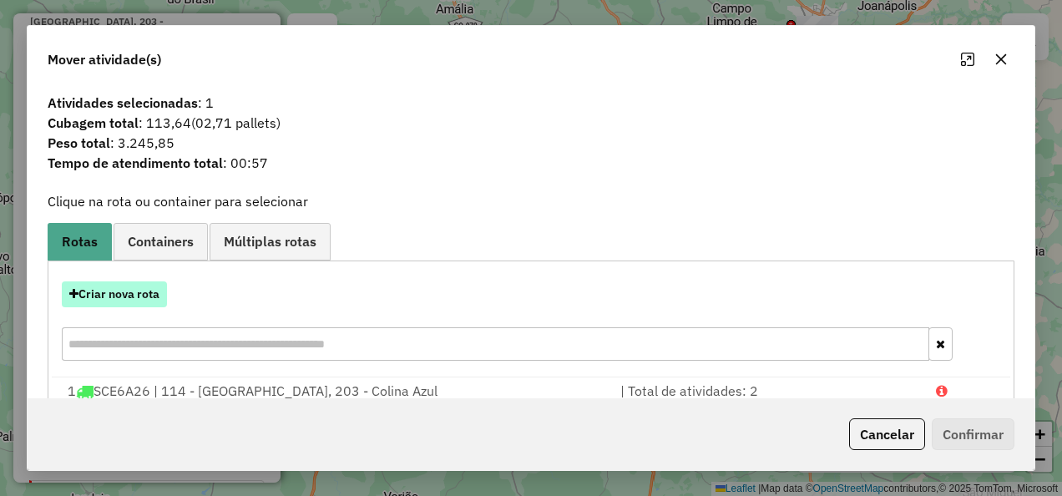
click at [129, 299] on button "Criar nova rota" at bounding box center [114, 294] width 105 height 26
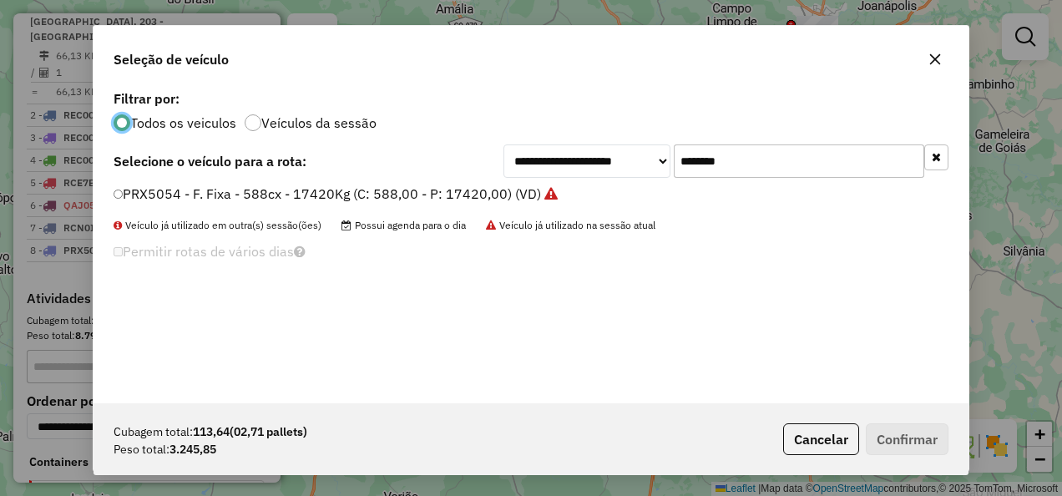
scroll to position [9, 5]
drag, startPoint x: 788, startPoint y: 163, endPoint x: 339, endPoint y: 191, distance: 450.1
click at [339, 191] on div "**********" at bounding box center [531, 244] width 875 height 317
paste input "text"
type input "*******"
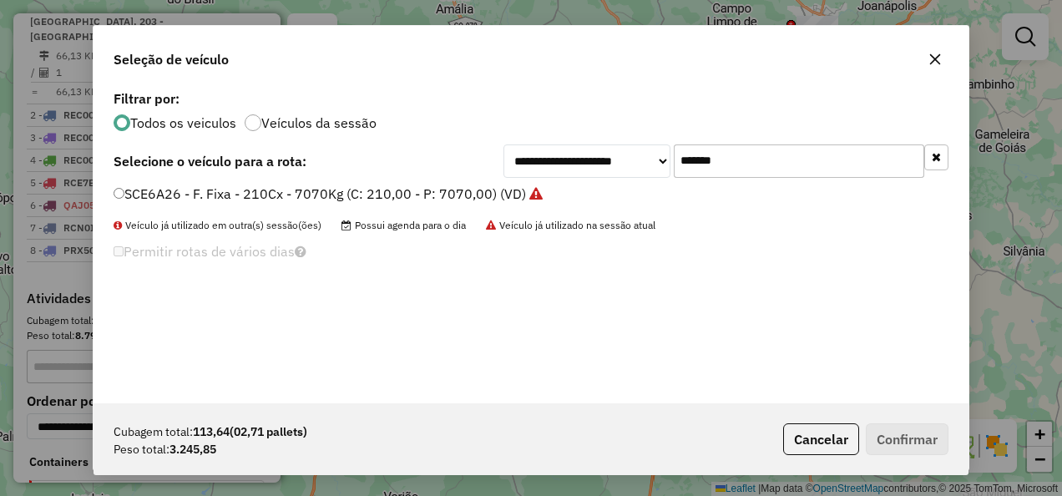
click at [230, 197] on label "SCE6A26 - F. Fixa - 210Cx - 7070Kg (C: 210,00 - P: 7070,00) (VD)" at bounding box center [328, 194] width 429 height 20
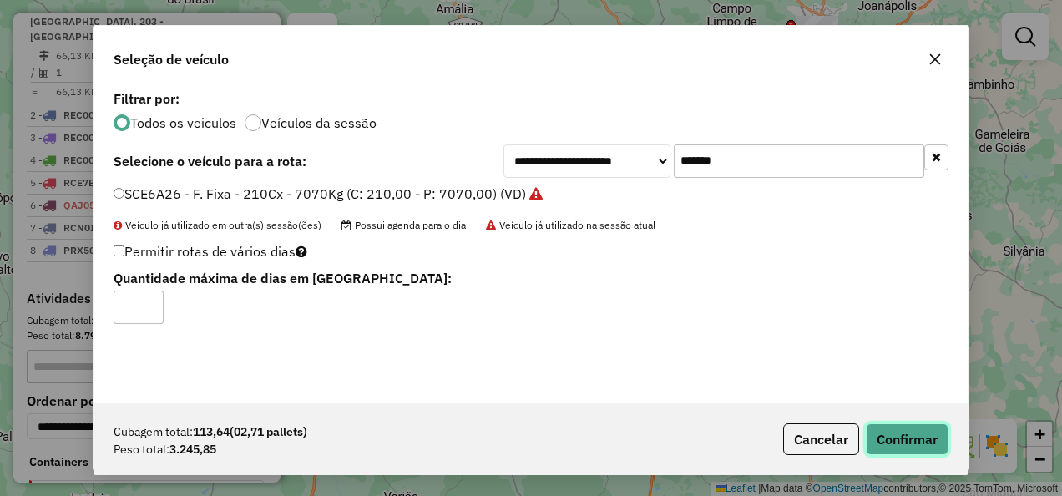
click at [907, 428] on button "Confirmar" at bounding box center [907, 439] width 83 height 32
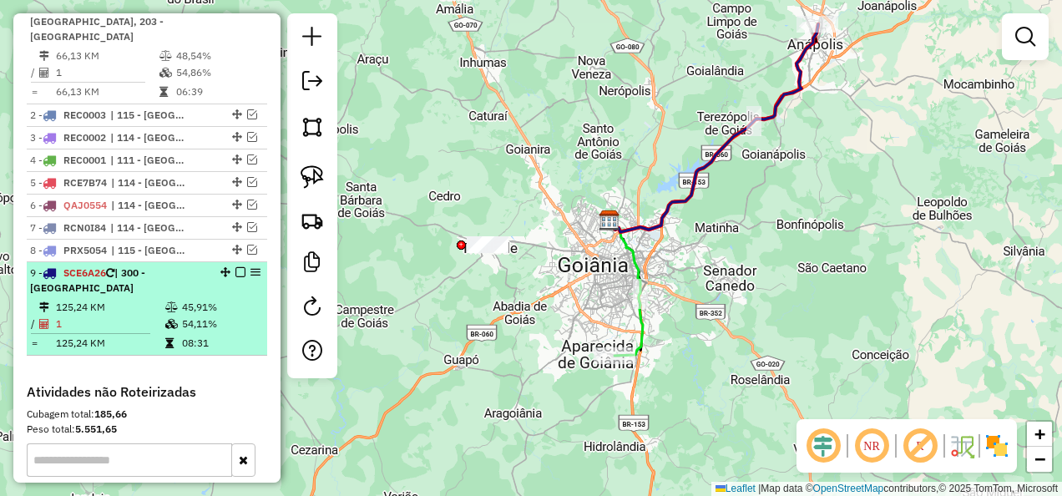
click at [125, 316] on td "1" at bounding box center [109, 324] width 109 height 17
select select "**********"
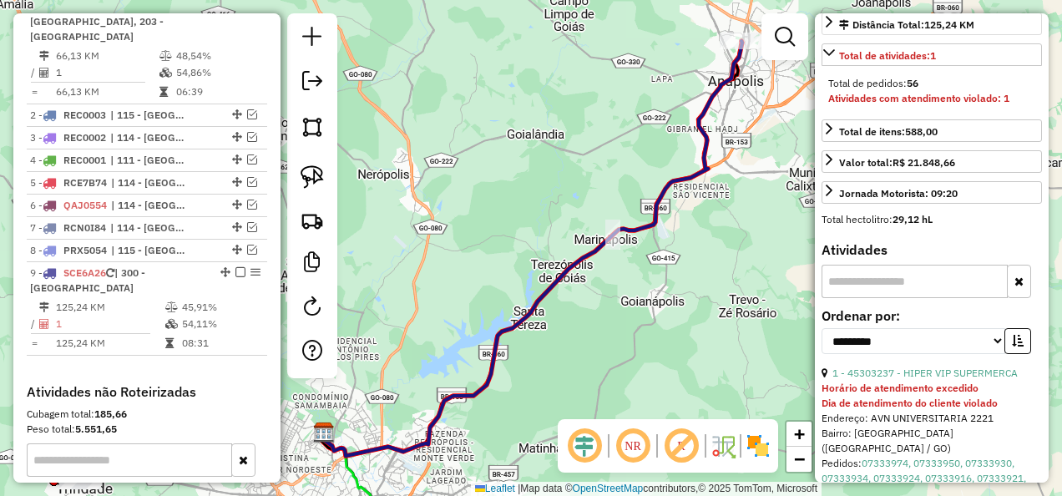
scroll to position [418, 0]
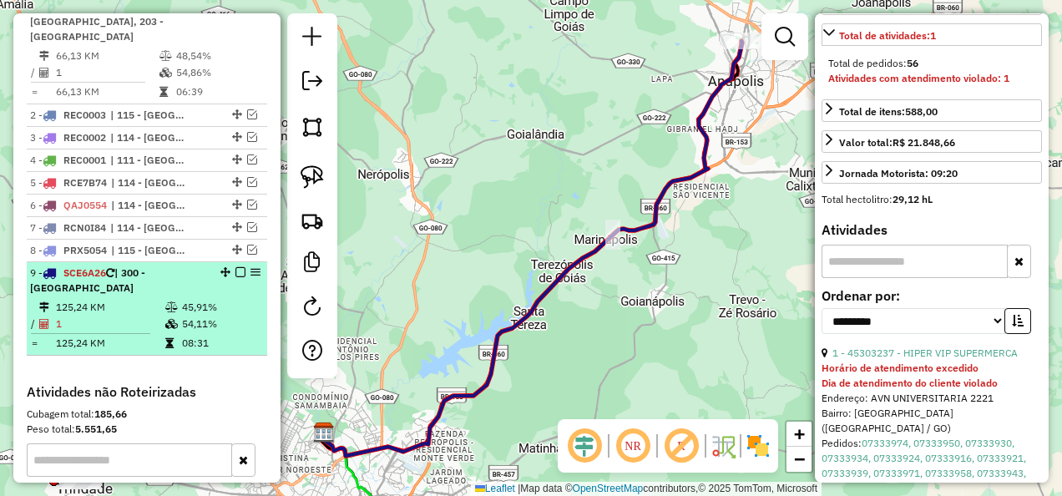
click at [235, 277] on em at bounding box center [240, 272] width 10 height 10
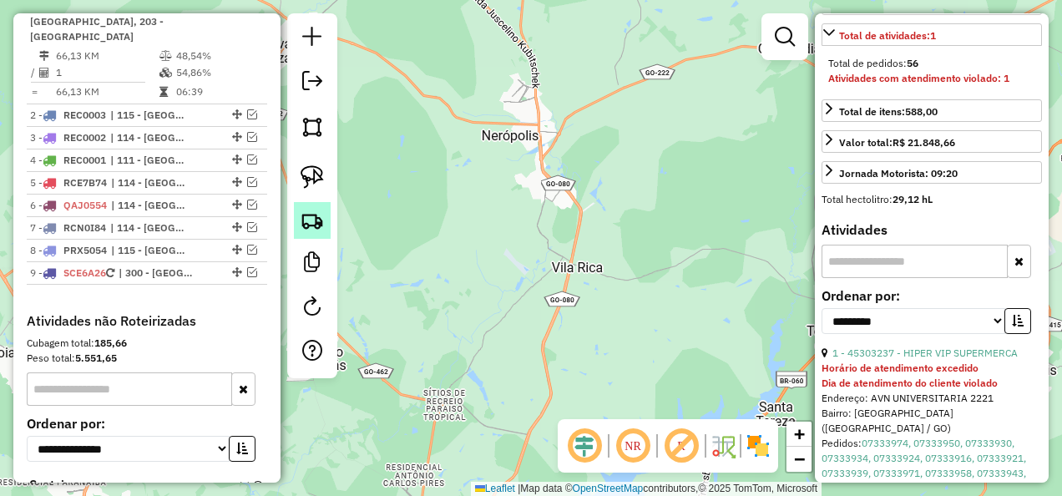
click at [314, 225] on img at bounding box center [312, 220] width 23 height 23
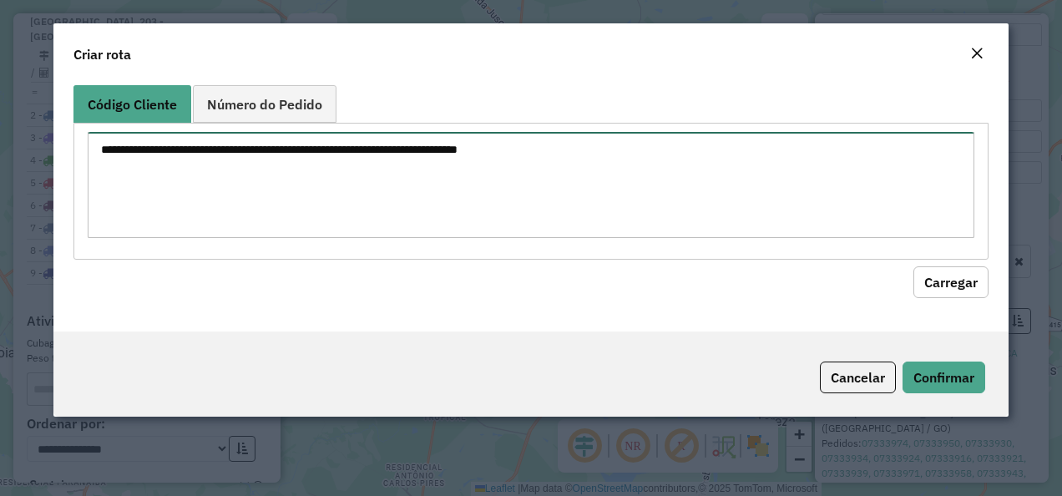
drag, startPoint x: 456, startPoint y: 152, endPoint x: 438, endPoint y: 182, distance: 35.2
click at [454, 155] on textarea at bounding box center [532, 185] width 888 height 106
paste textarea "********"
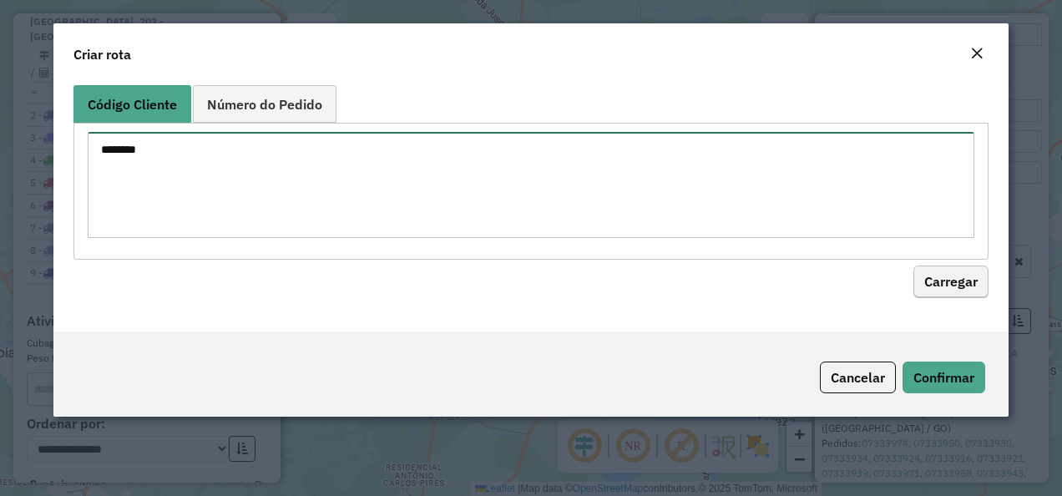
type textarea "********"
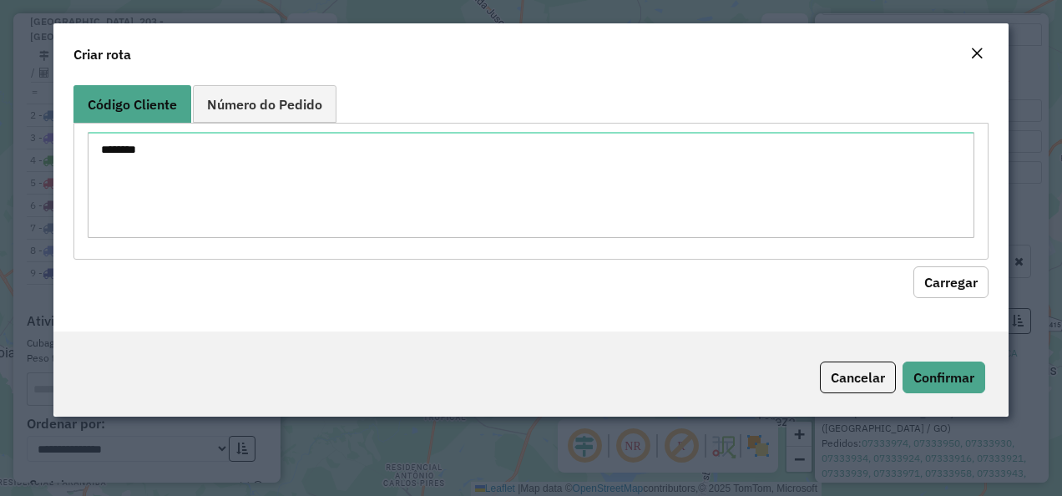
click at [951, 280] on button "Carregar" at bounding box center [950, 282] width 75 height 32
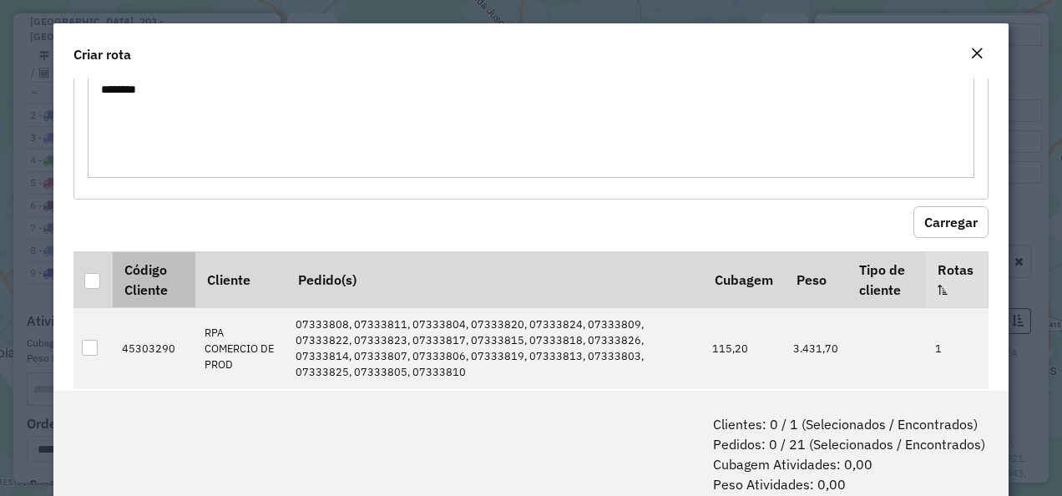
scroll to position [89, 0]
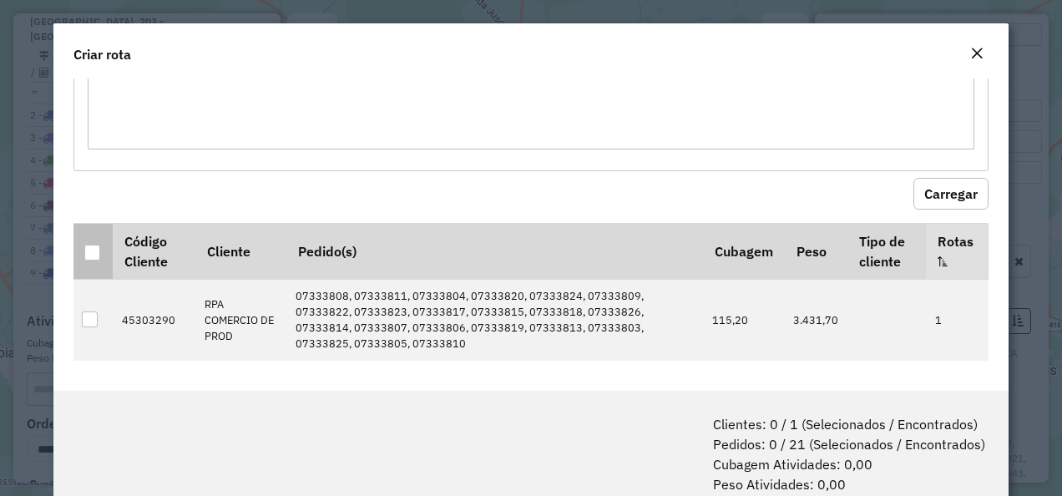
click at [92, 243] on p-tableheadercheckbox at bounding box center [92, 251] width 17 height 17
click at [109, 251] on th at bounding box center [92, 251] width 39 height 56
click at [97, 248] on div at bounding box center [92, 253] width 16 height 16
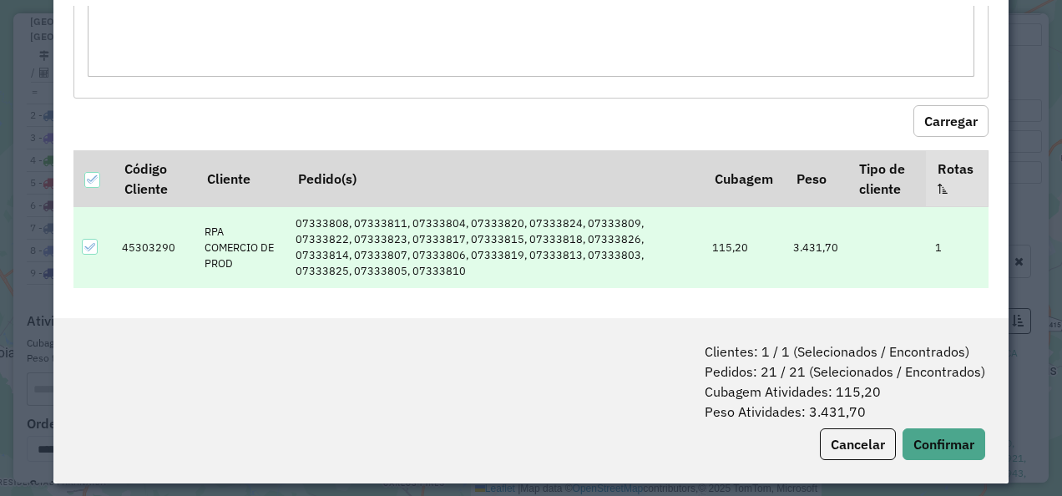
scroll to position [83, 0]
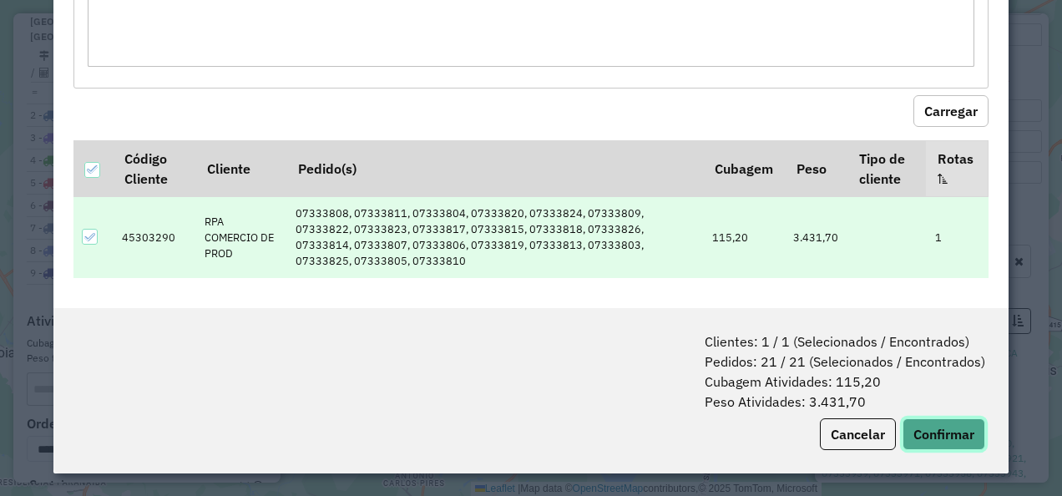
click at [934, 442] on button "Confirmar" at bounding box center [944, 434] width 83 height 32
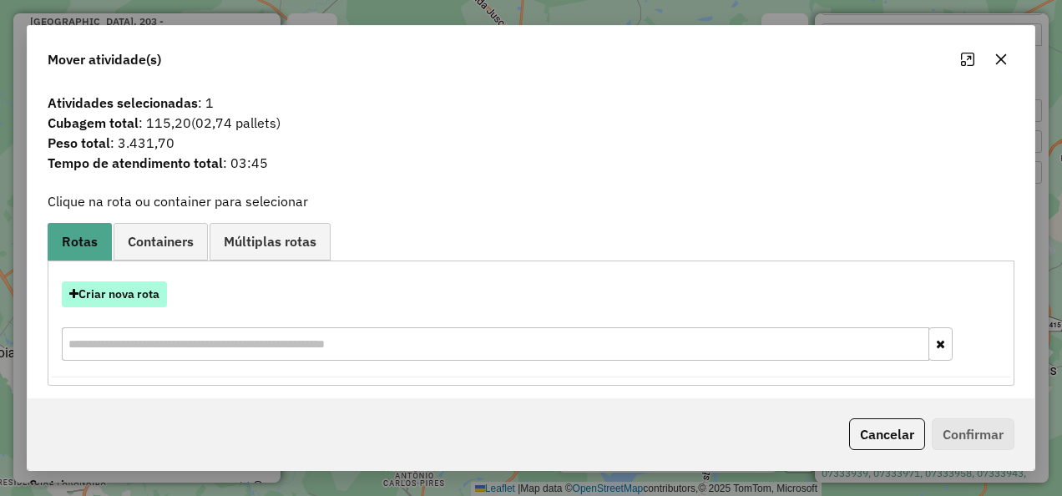
click at [150, 291] on button "Criar nova rota" at bounding box center [114, 294] width 105 height 26
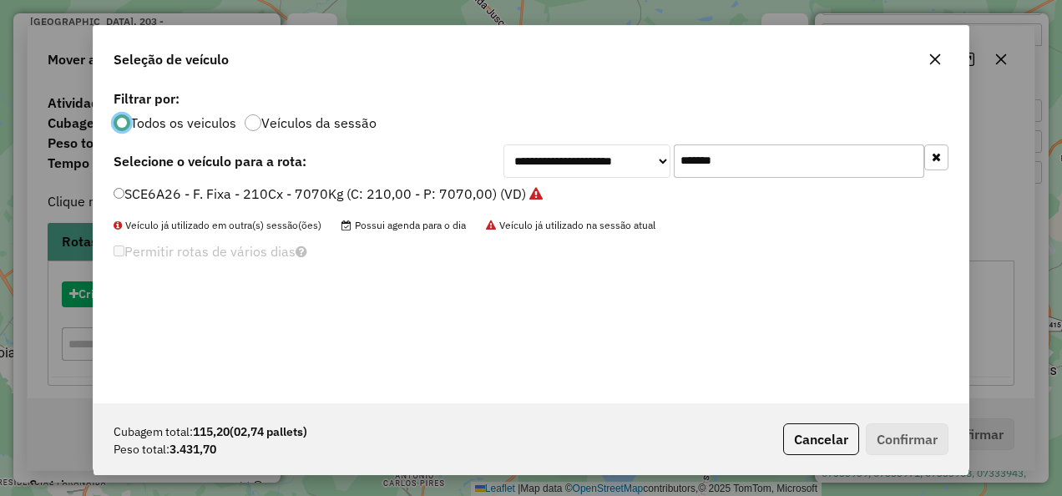
scroll to position [9, 5]
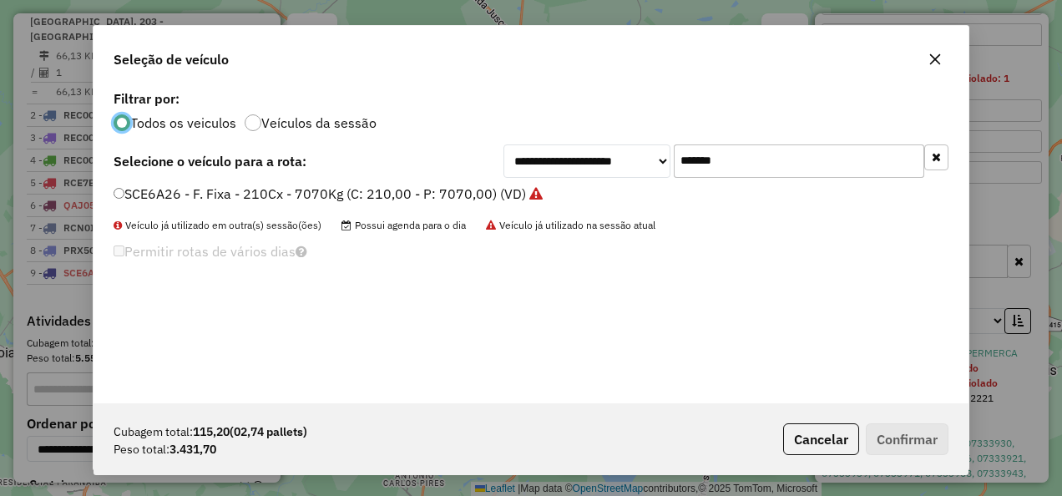
drag, startPoint x: 768, startPoint y: 167, endPoint x: 50, endPoint y: 174, distance: 718.1
click at [50, 174] on div "**********" at bounding box center [531, 248] width 1062 height 496
paste input "text"
type input "*******"
click at [264, 185] on label "PRX5174 - F. Fixa - 588cx - 17420Kg (C: 588,00 - P: 17420,00) (VD)" at bounding box center [328, 194] width 429 height 20
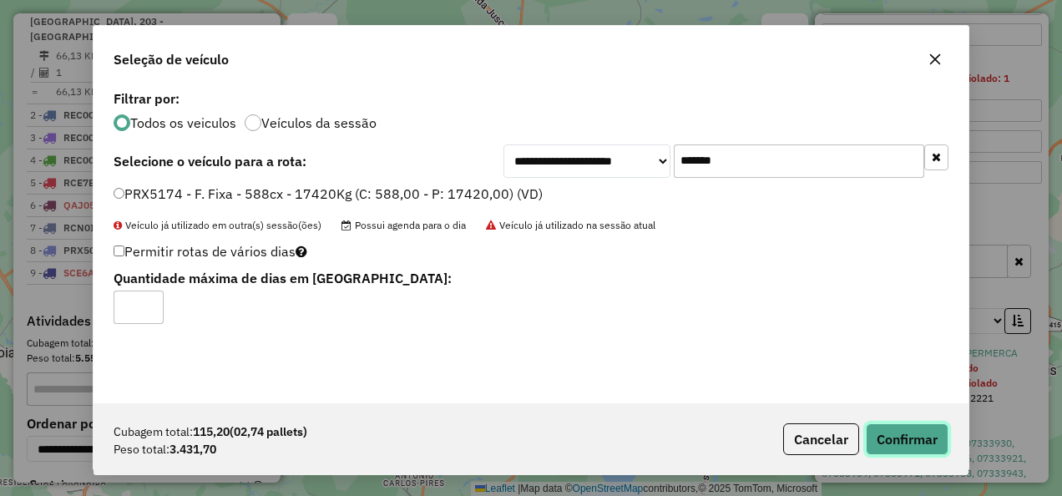
click at [902, 441] on button "Confirmar" at bounding box center [907, 439] width 83 height 32
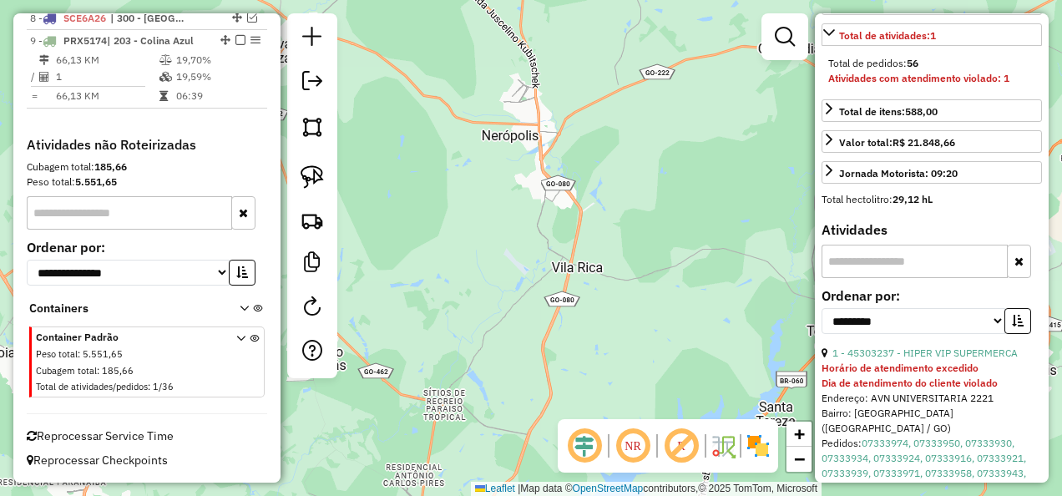
scroll to position [808, 0]
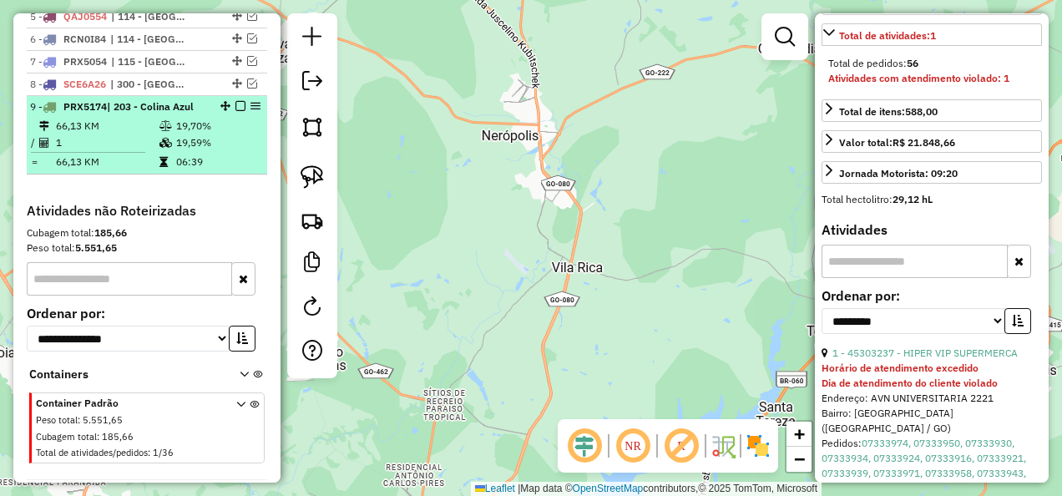
click at [235, 111] on em at bounding box center [240, 106] width 10 height 10
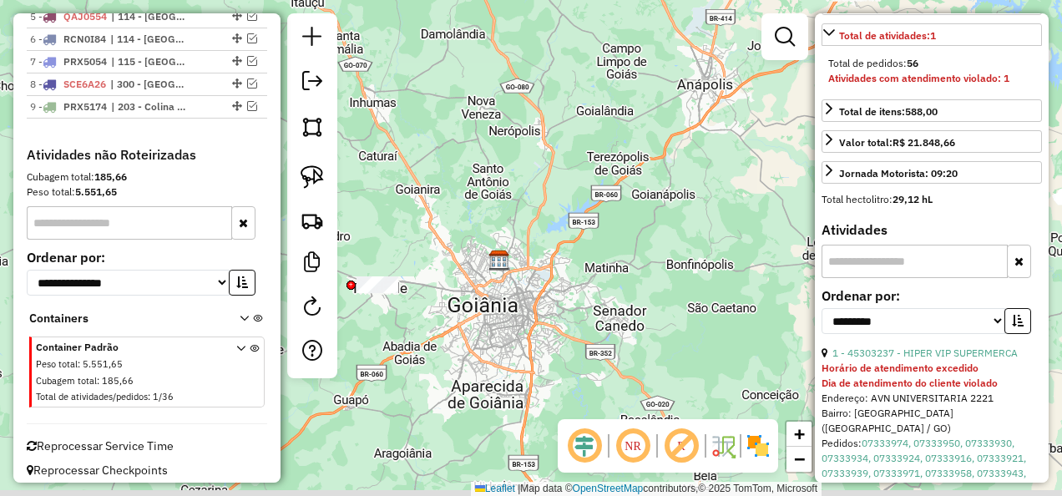
drag, startPoint x: 625, startPoint y: 319, endPoint x: 614, endPoint y: 204, distance: 115.7
click at [614, 204] on div "Janela de atendimento Grade de atendimento Capacidade Transportadoras Veículos …" at bounding box center [531, 248] width 1062 height 496
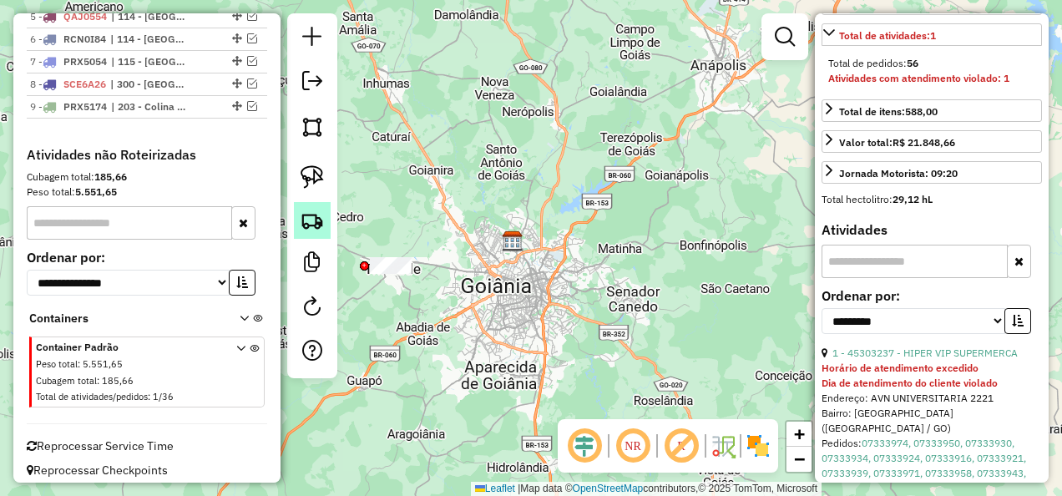
click at [321, 227] on img at bounding box center [312, 220] width 23 height 23
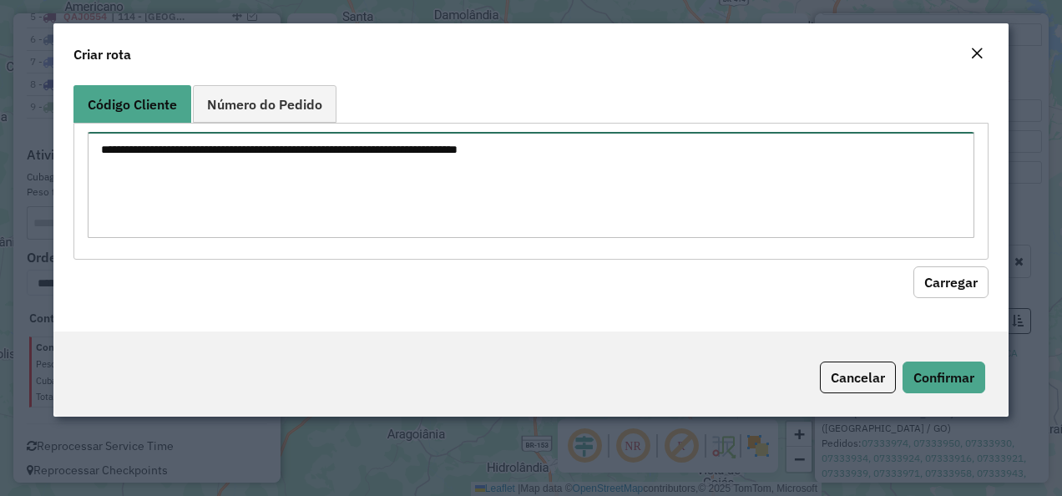
click at [361, 178] on textarea at bounding box center [532, 185] width 888 height 106
paste textarea "********"
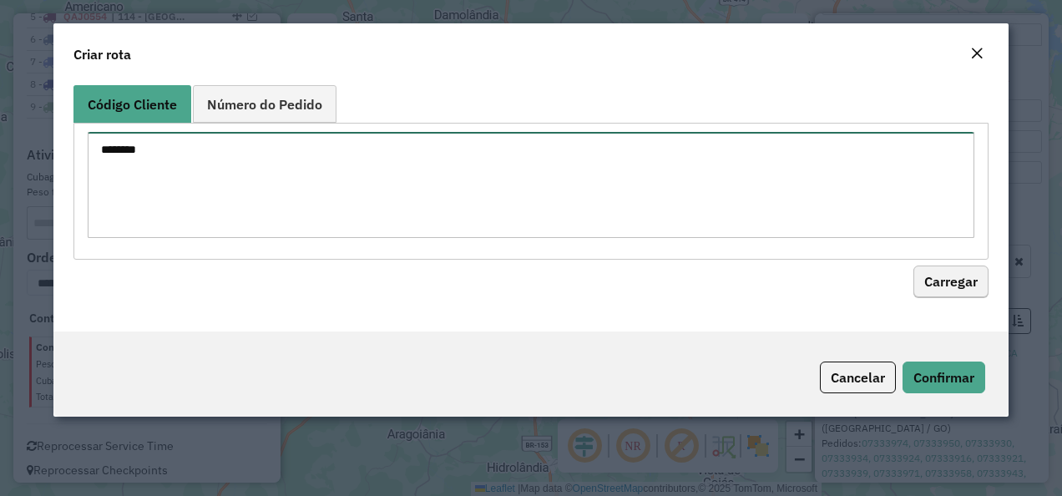
type textarea "********"
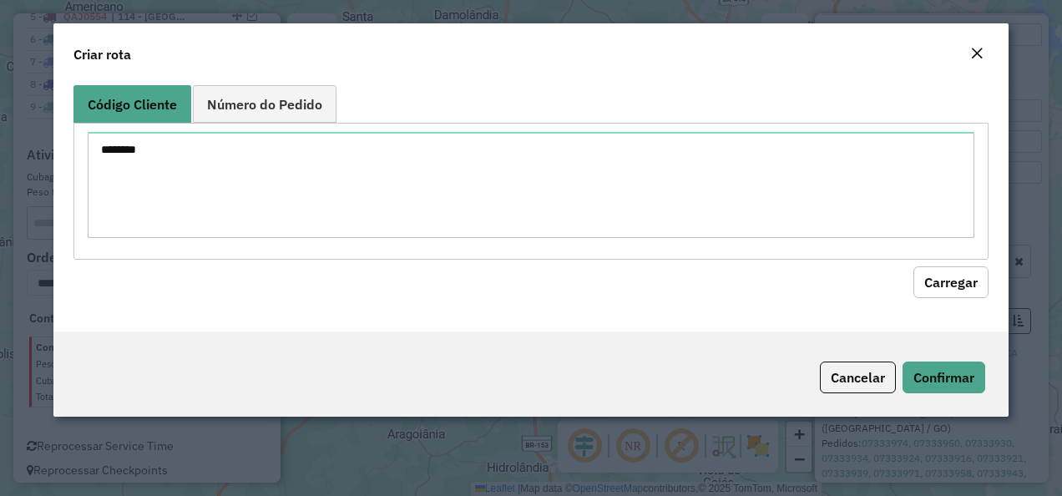
click at [950, 272] on button "Carregar" at bounding box center [950, 282] width 75 height 32
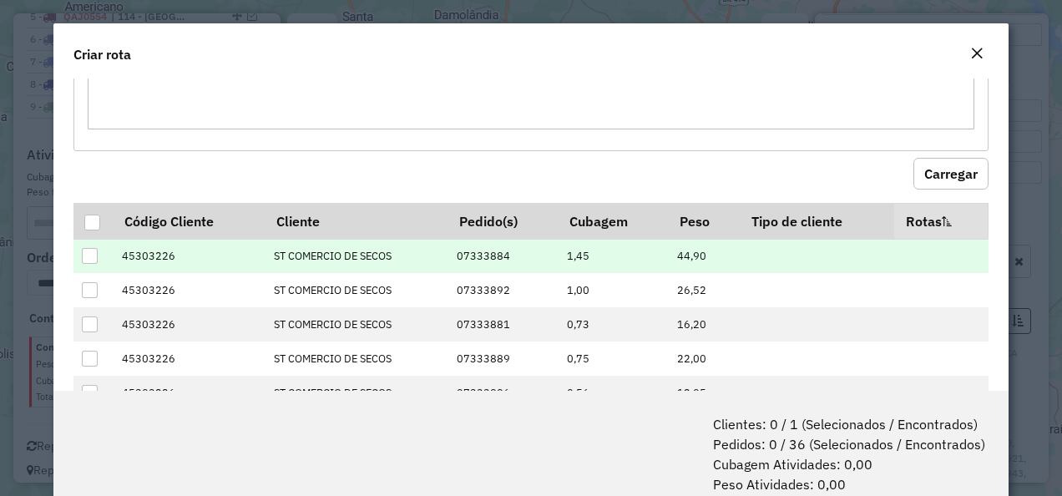
scroll to position [167, 0]
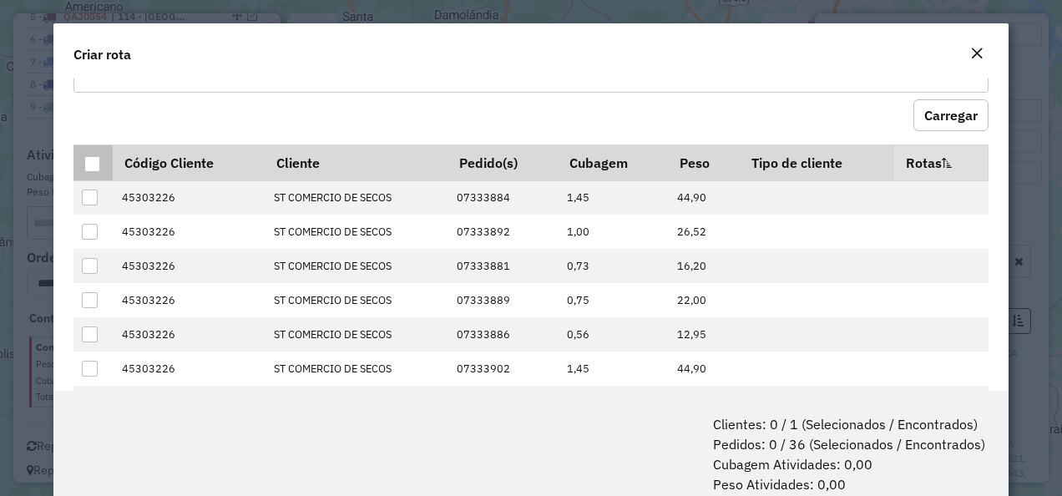
click at [104, 161] on th at bounding box center [92, 162] width 39 height 36
click at [96, 159] on div at bounding box center [92, 164] width 16 height 16
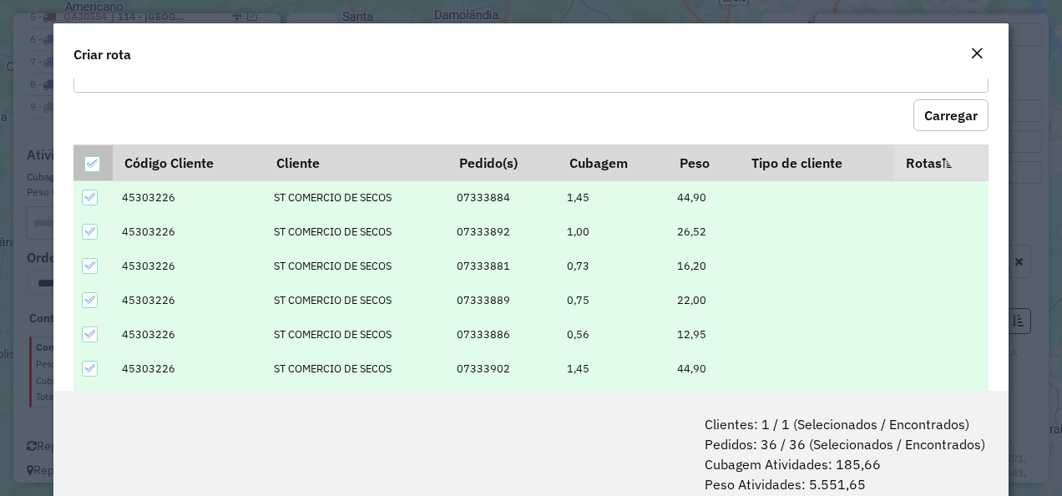
click at [96, 160] on icon at bounding box center [92, 164] width 11 height 8
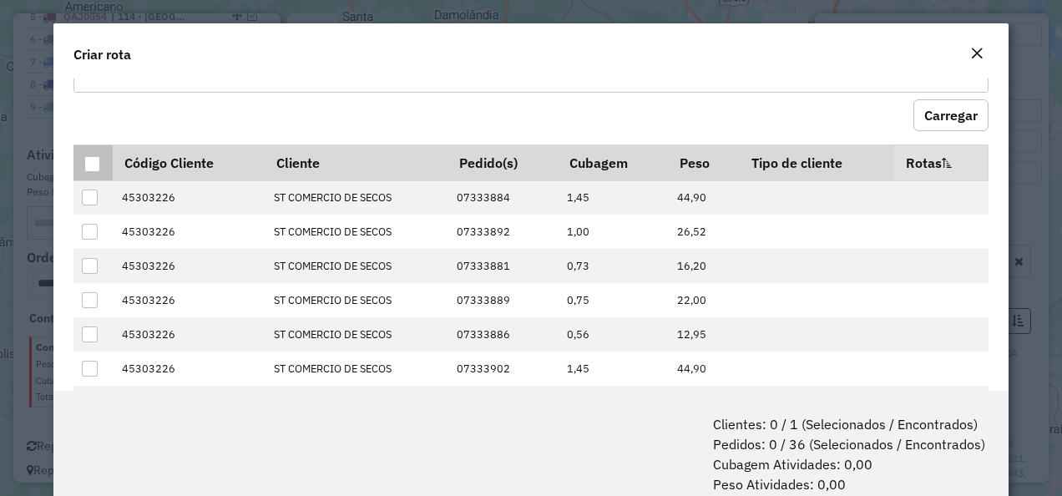
click at [90, 164] on div at bounding box center [92, 164] width 16 height 16
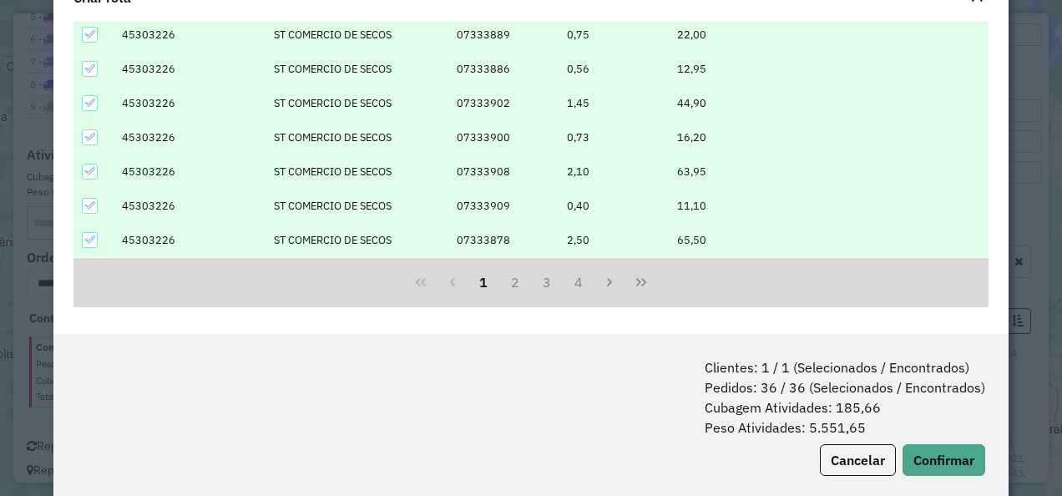
scroll to position [83, 0]
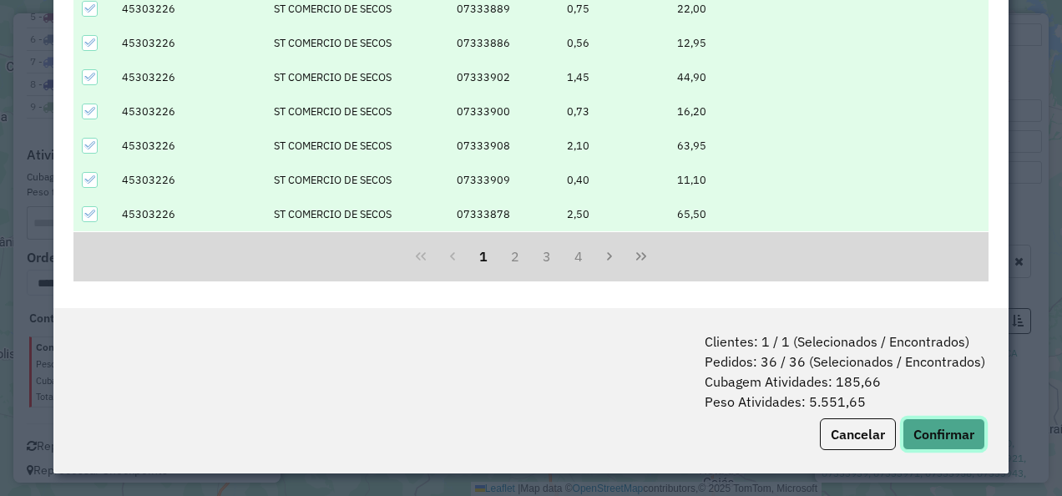
click at [919, 442] on button "Confirmar" at bounding box center [944, 434] width 83 height 32
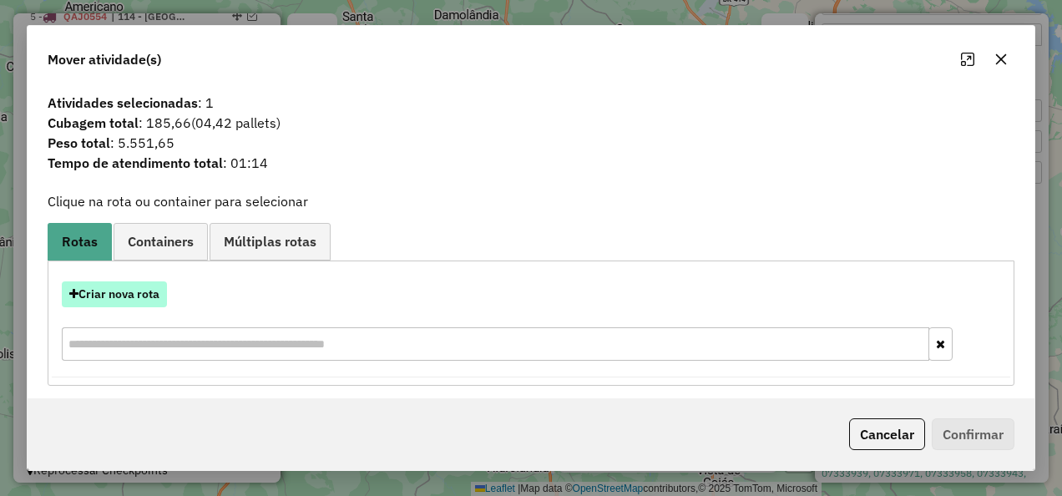
click at [152, 292] on button "Criar nova rota" at bounding box center [114, 294] width 105 height 26
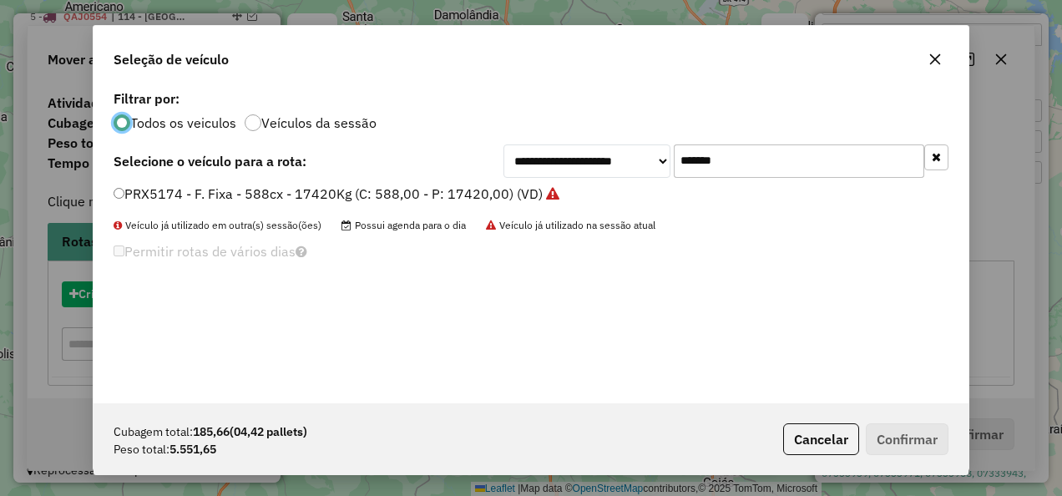
scroll to position [9, 5]
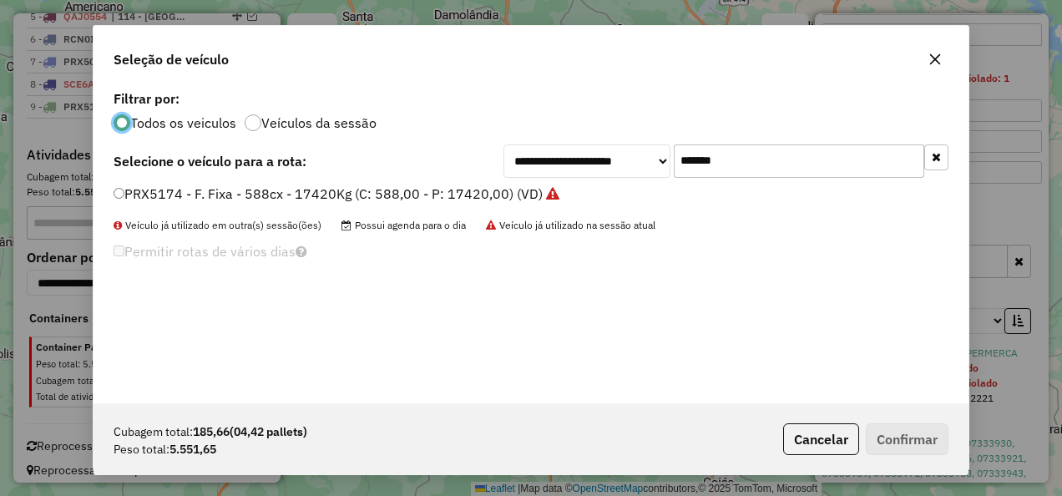
drag, startPoint x: 763, startPoint y: 172, endPoint x: 508, endPoint y: 204, distance: 257.5
click at [508, 204] on div "**********" at bounding box center [531, 244] width 875 height 317
paste input "text"
type input "*******"
click at [442, 185] on label "QBG7150 - F. Fixa - 588Cx - 12640Kg (C: 588,00 - P: 12640,00) (VD)" at bounding box center [330, 194] width 433 height 20
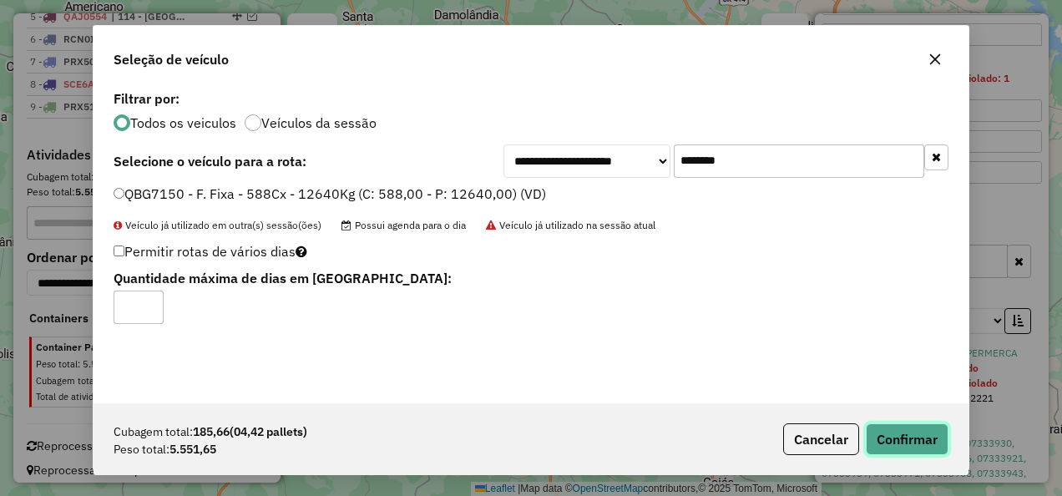
click at [914, 431] on button "Confirmar" at bounding box center [907, 439] width 83 height 32
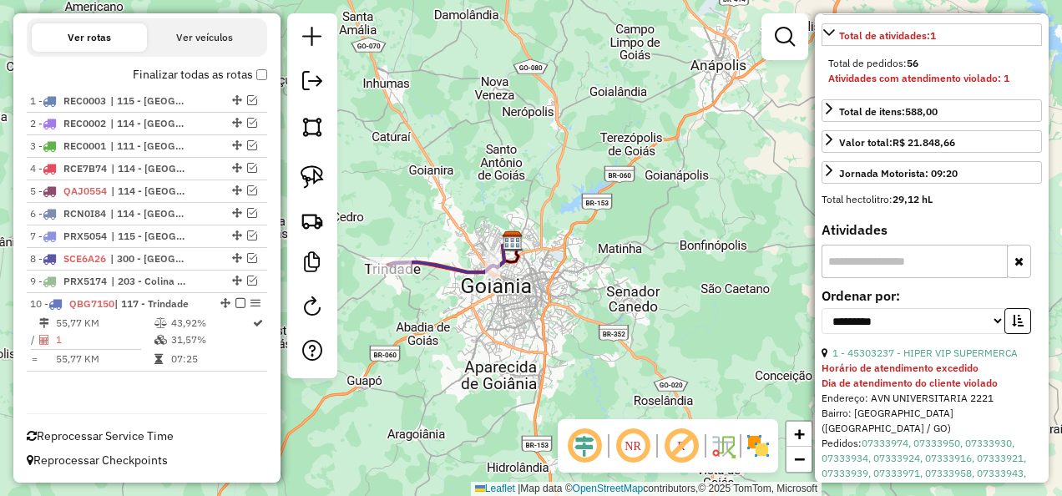
scroll to position [652, 0]
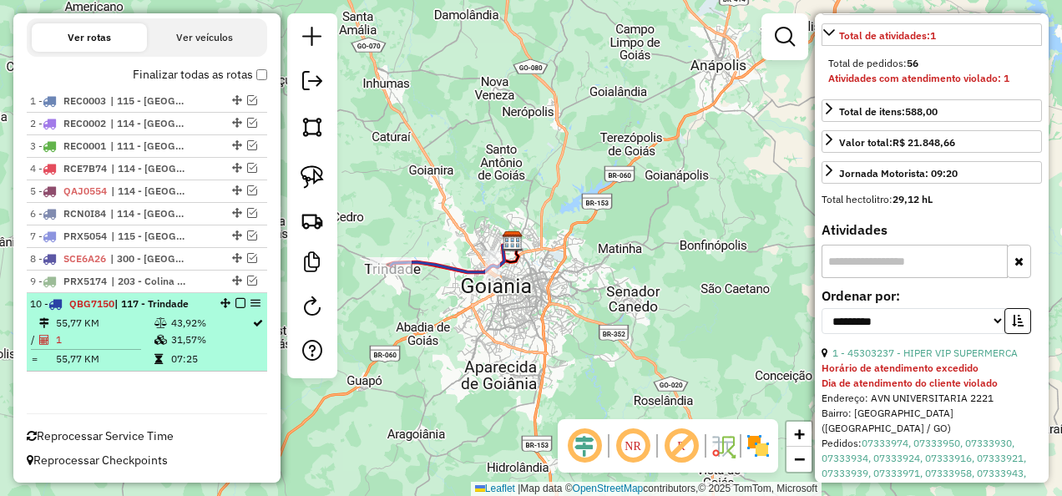
click at [225, 336] on td "31,57%" at bounding box center [210, 339] width 81 height 17
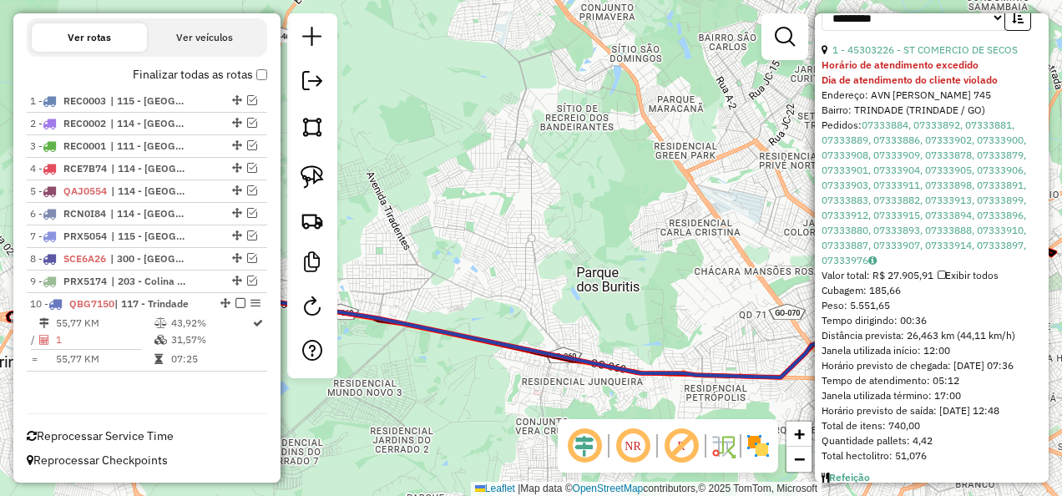
scroll to position [804, 0]
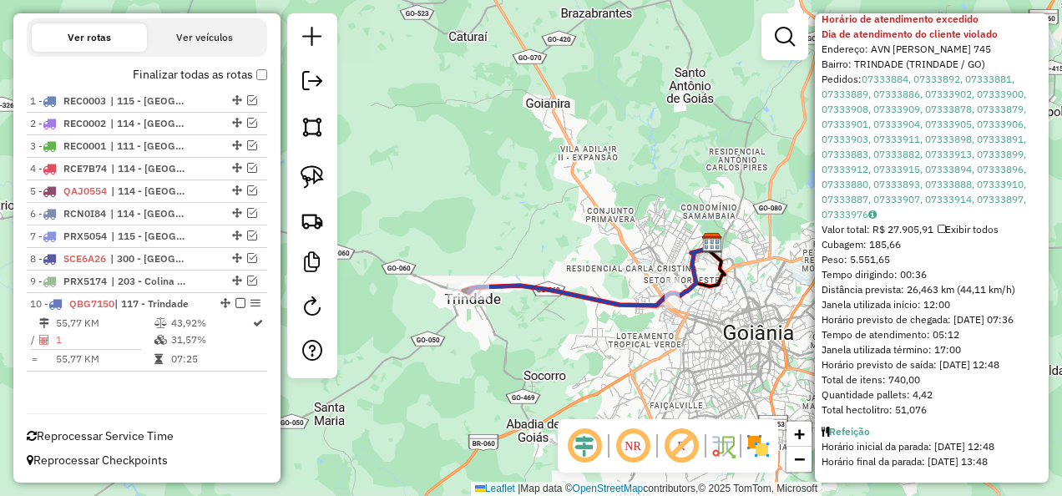
click at [631, 306] on icon at bounding box center [590, 273] width 242 height 64
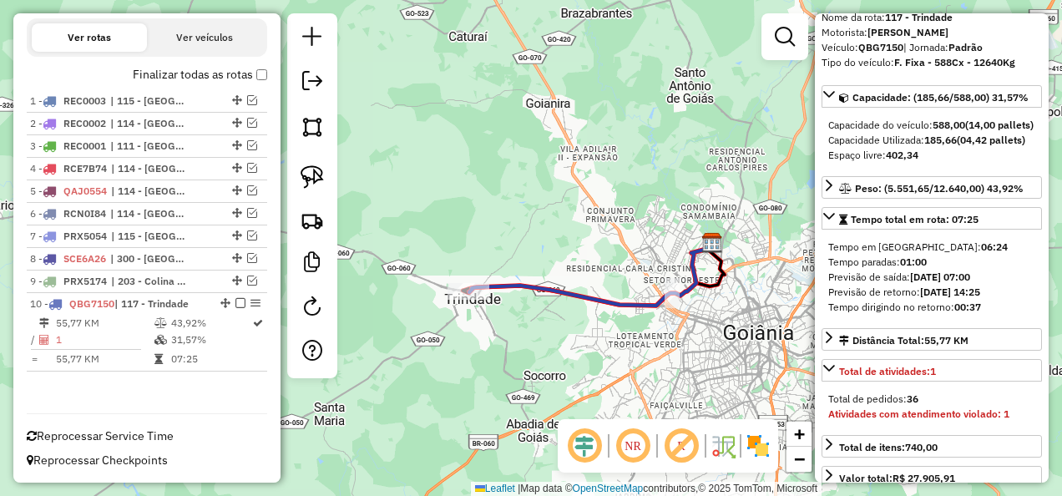
scroll to position [0, 0]
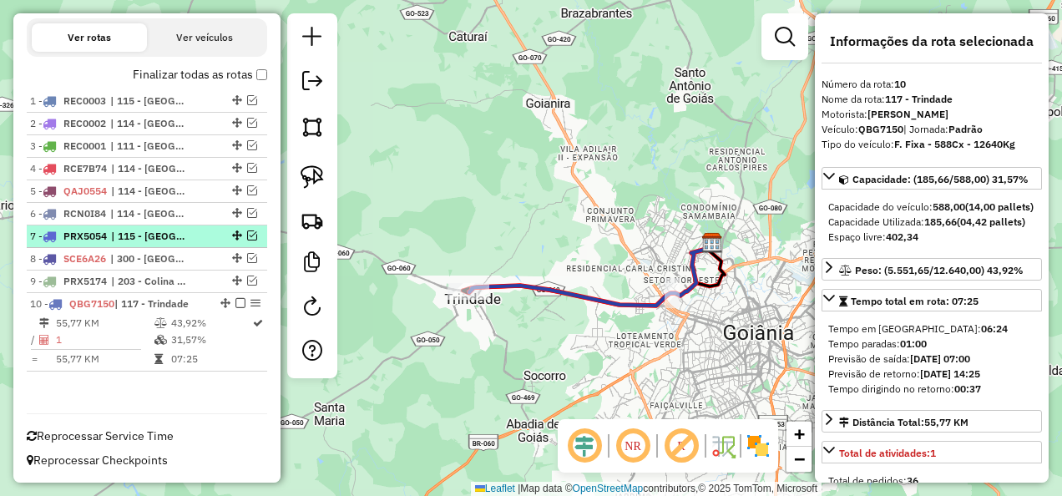
click at [235, 298] on em at bounding box center [240, 303] width 10 height 10
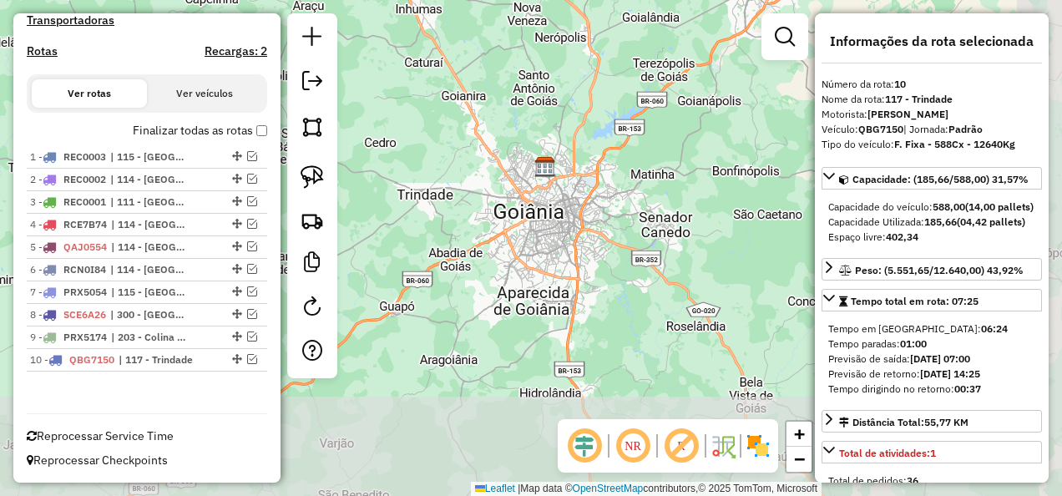
drag, startPoint x: 610, startPoint y: 327, endPoint x: 521, endPoint y: 237, distance: 126.4
click at [521, 237] on div "Janela de atendimento Grade de atendimento Capacidade Transportadoras Veículos …" at bounding box center [531, 248] width 1062 height 496
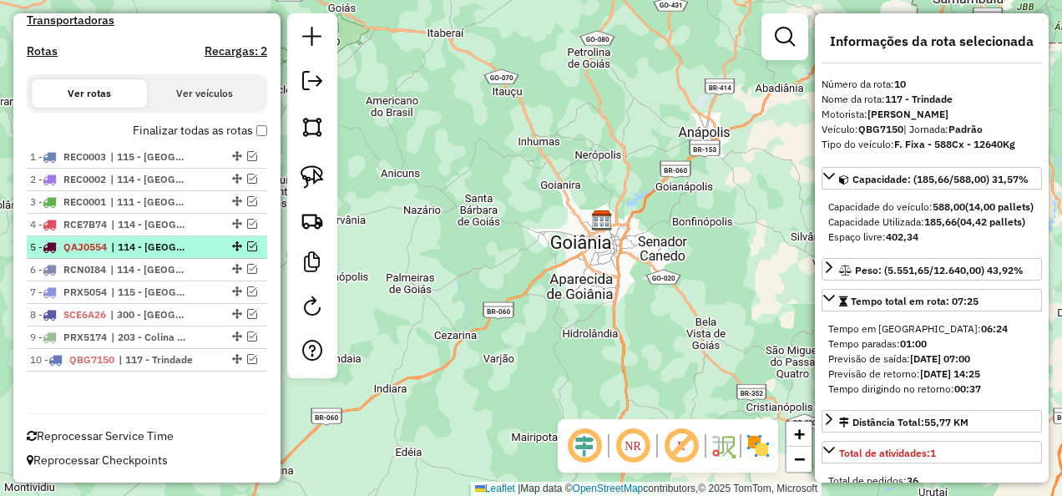
click at [115, 249] on span "| 114 - Parque Amazonia" at bounding box center [149, 247] width 77 height 15
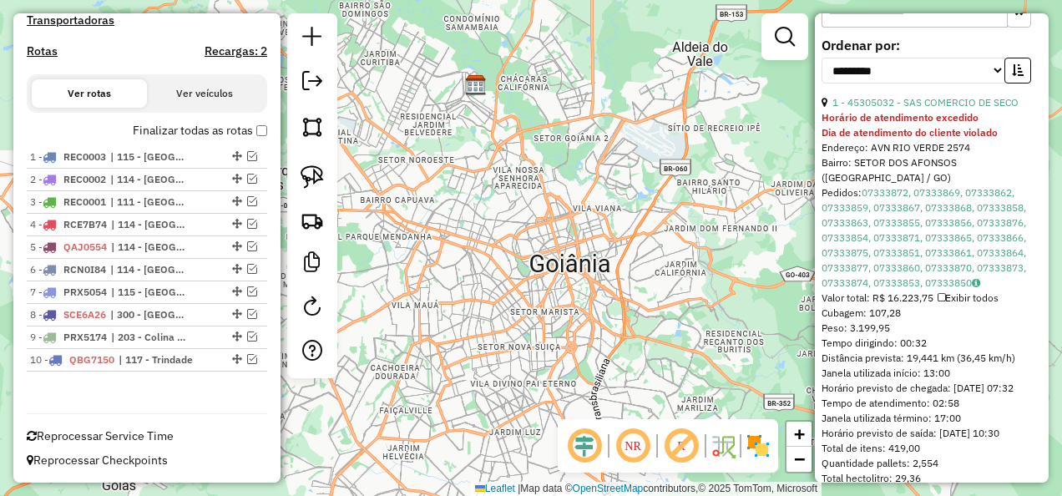
scroll to position [752, 0]
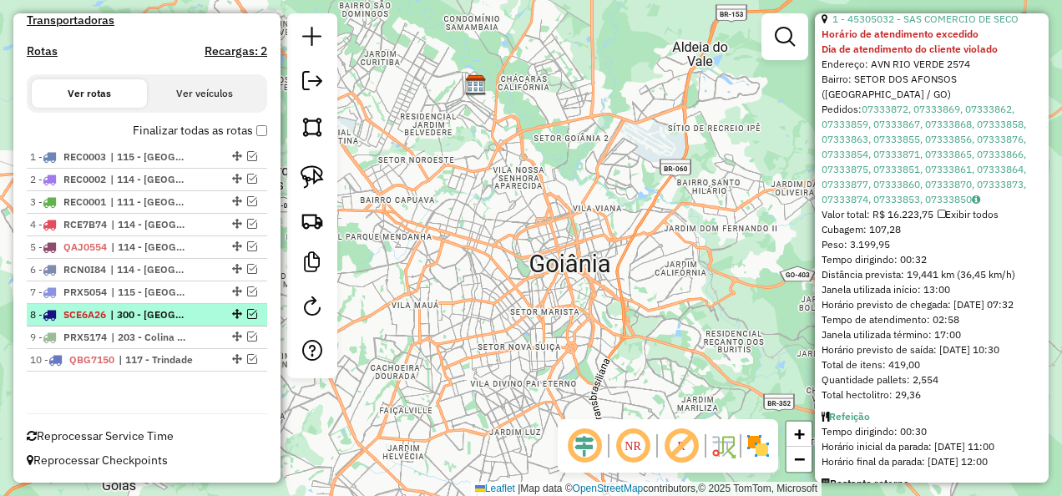
click at [103, 311] on span "SCE6A26" at bounding box center [84, 314] width 43 height 13
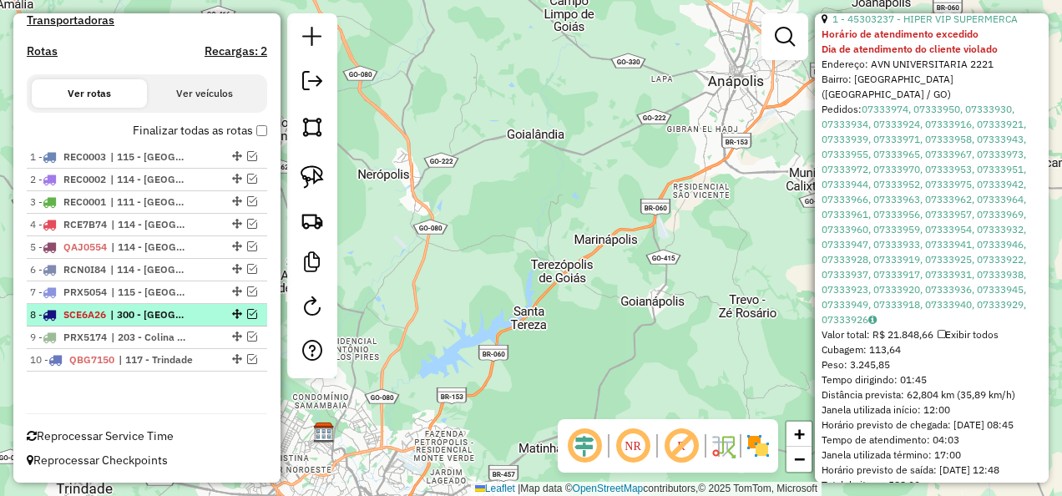
click at [144, 323] on li "8 - SCE6A26 | 300 - Anápolis" at bounding box center [147, 315] width 240 height 23
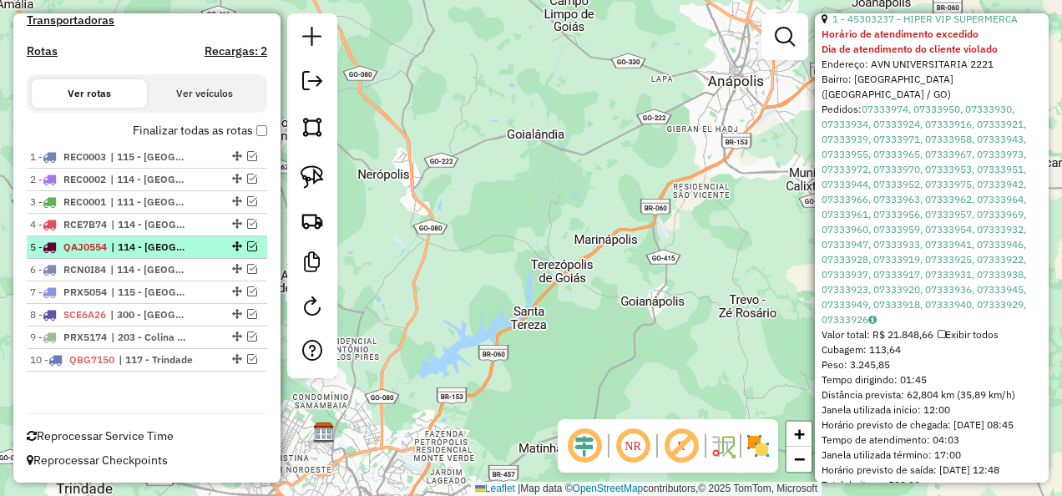
click at [124, 246] on span "| 114 - Parque Amazonia" at bounding box center [149, 247] width 77 height 15
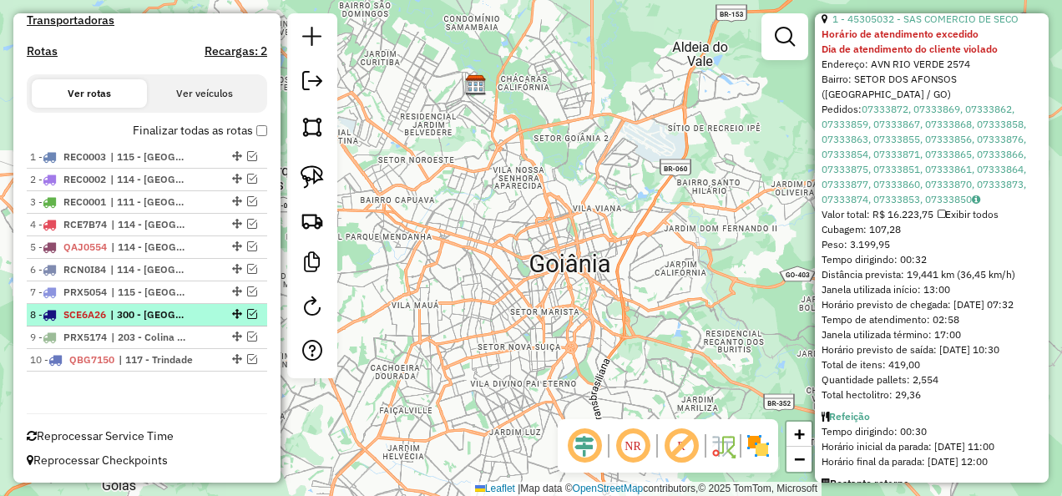
click at [120, 308] on span "| 300 - Anápolis" at bounding box center [148, 314] width 77 height 15
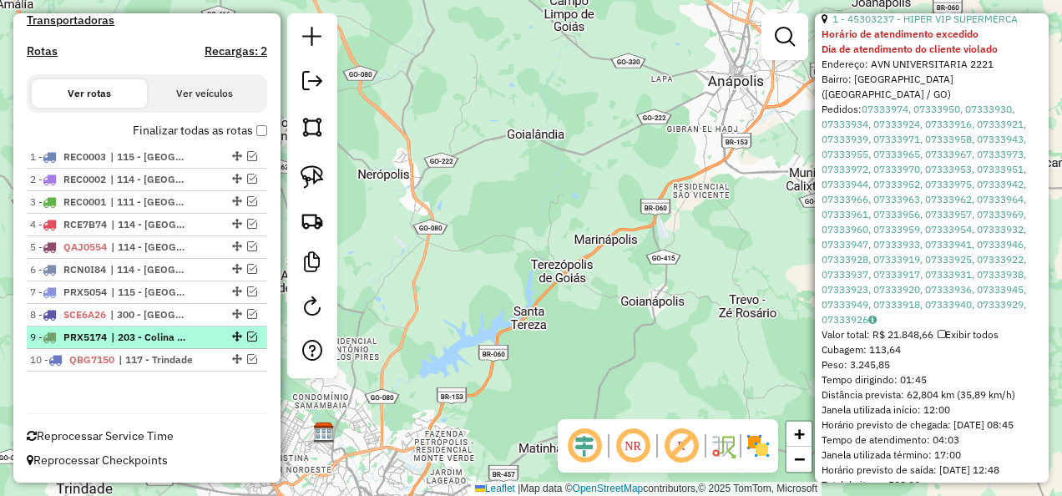
click at [121, 347] on li "9 - PRX5174 | 203 - Colina Azul" at bounding box center [147, 337] width 240 height 23
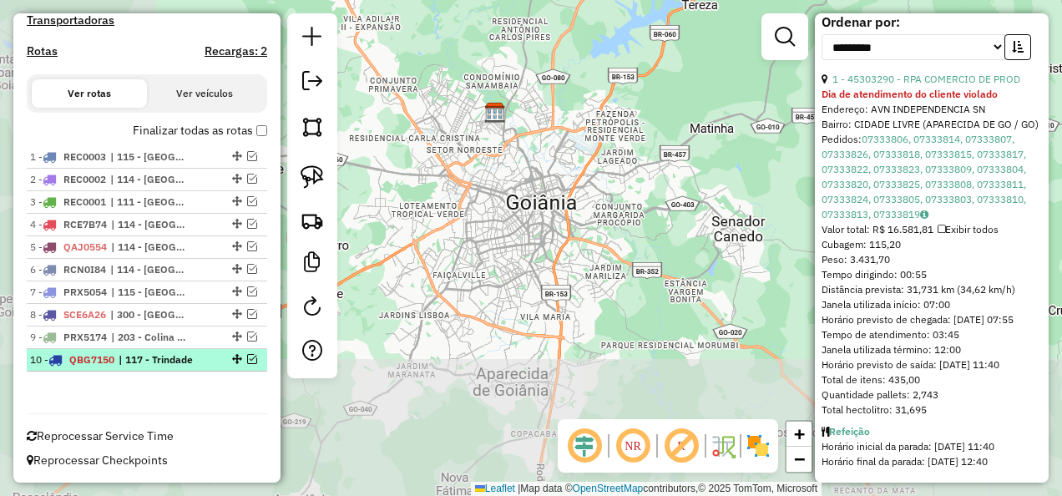
click at [119, 356] on div "10 - QBG7150 | 117 - Trindade" at bounding box center [118, 359] width 177 height 15
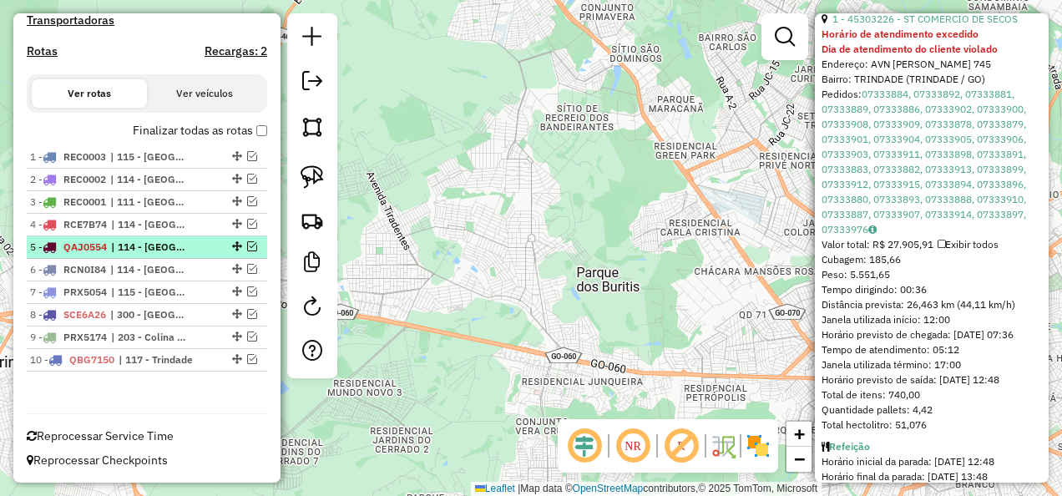
click at [124, 242] on span "| 114 - Parque Amazonia" at bounding box center [149, 247] width 77 height 15
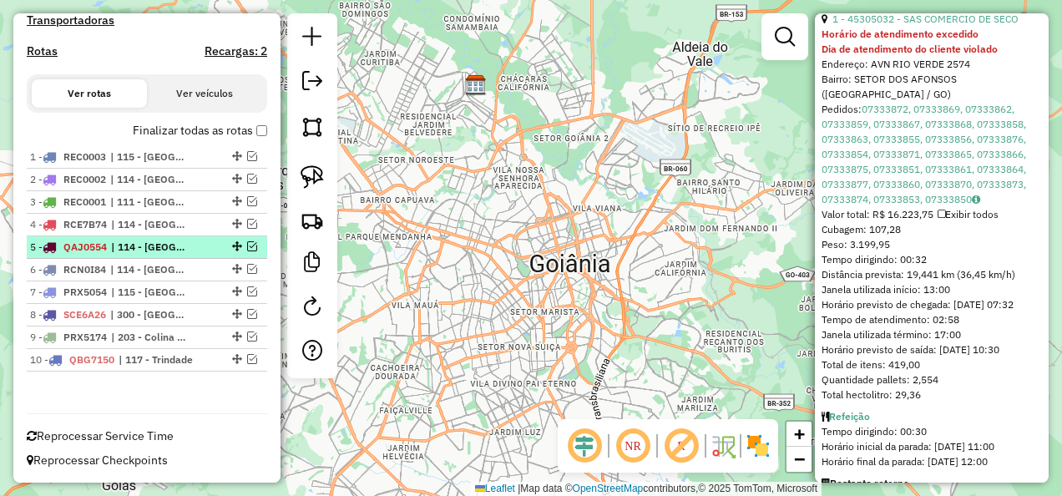
click at [124, 242] on span "| 114 - Parque Amazonia" at bounding box center [149, 247] width 77 height 15
click at [125, 241] on span "| 114 - Parque Amazonia" at bounding box center [149, 247] width 77 height 15
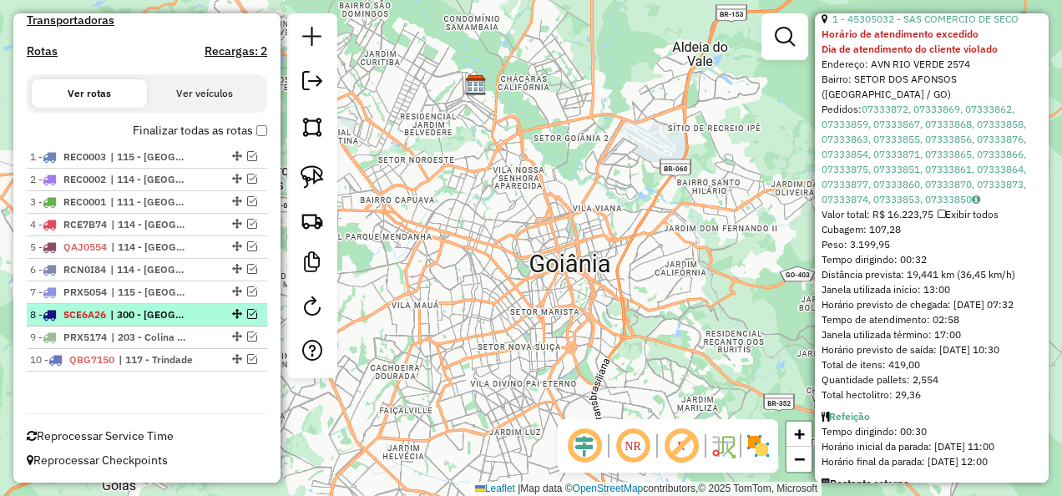
click at [167, 307] on span "| 300 - Anápolis" at bounding box center [148, 314] width 77 height 15
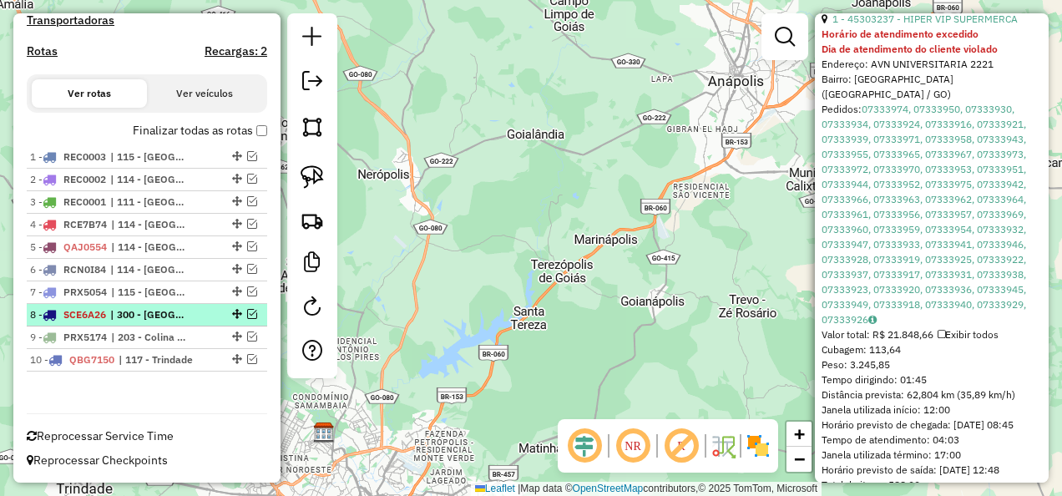
click at [78, 306] on li "8 - SCE6A26 | 300 - Anápolis" at bounding box center [147, 315] width 240 height 23
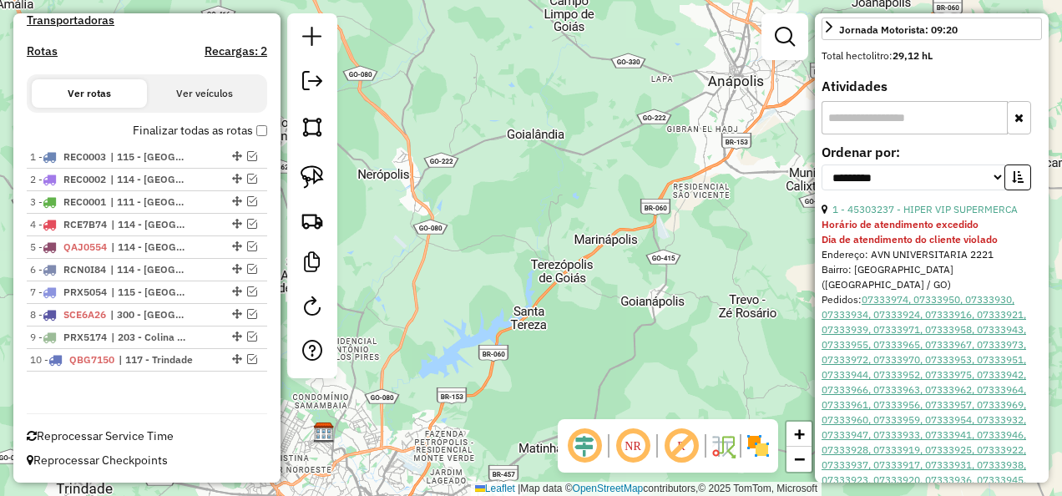
scroll to position [545, 0]
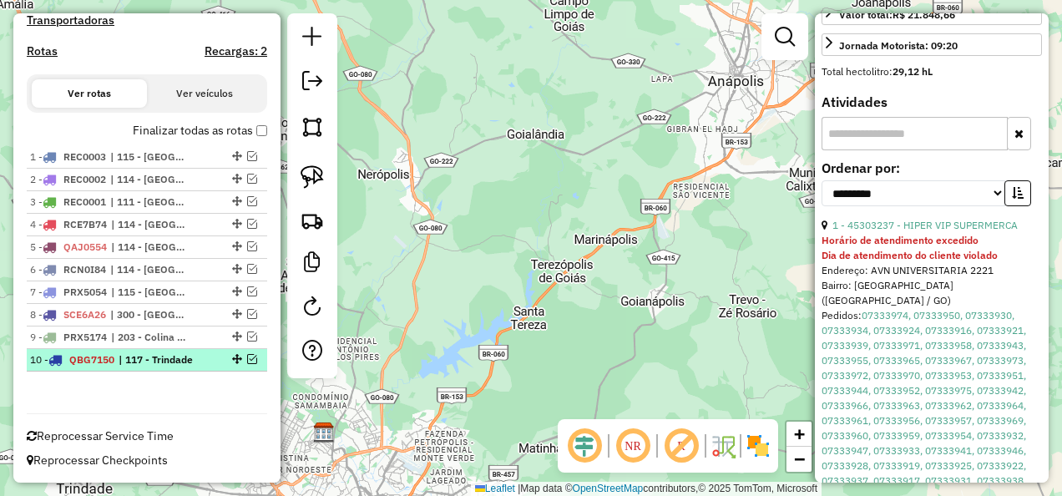
click at [98, 360] on span "QBG7150" at bounding box center [91, 359] width 45 height 13
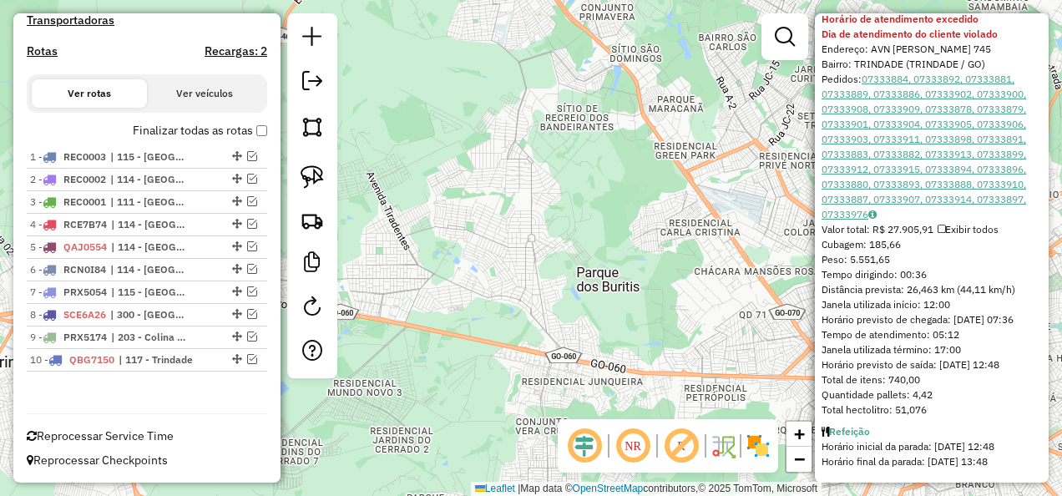
scroll to position [637, 0]
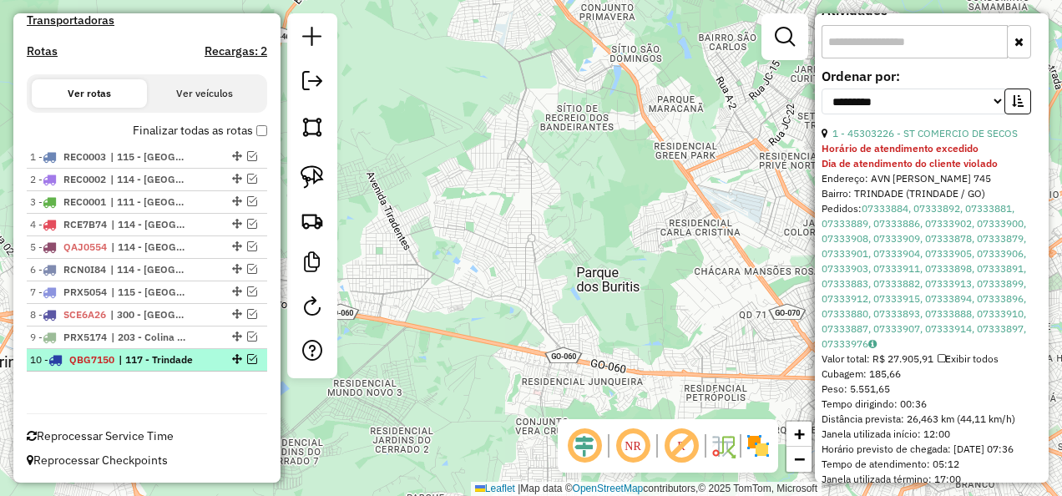
click at [169, 353] on span "| 117 - Trindade" at bounding box center [157, 359] width 77 height 15
copy strong "QBG7150"
drag, startPoint x: 68, startPoint y: 356, endPoint x: 115, endPoint y: 361, distance: 47.9
click at [114, 361] on strong "QBG7150 | 117 - Trindade" at bounding box center [88, 359] width 53 height 13
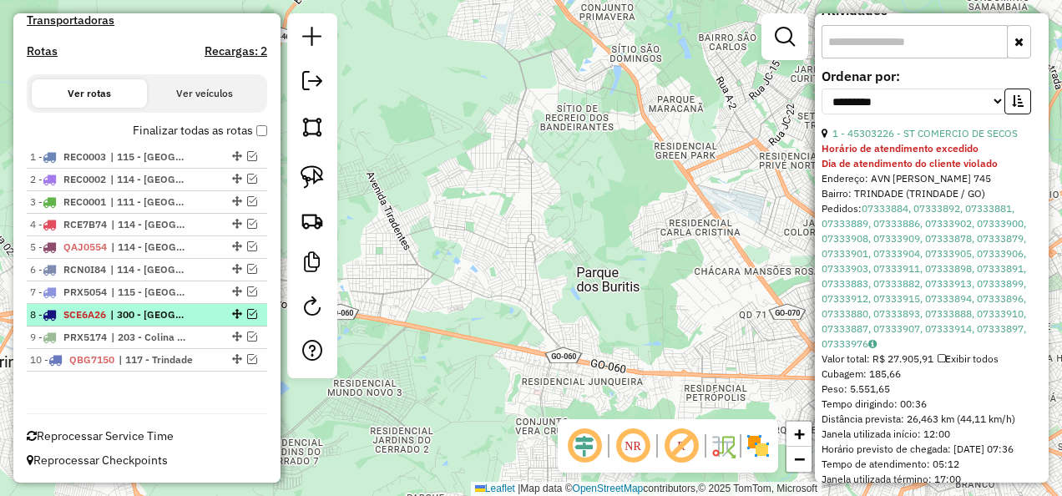
click at [117, 317] on span "| 300 - [GEOGRAPHIC_DATA]" at bounding box center [148, 314] width 77 height 15
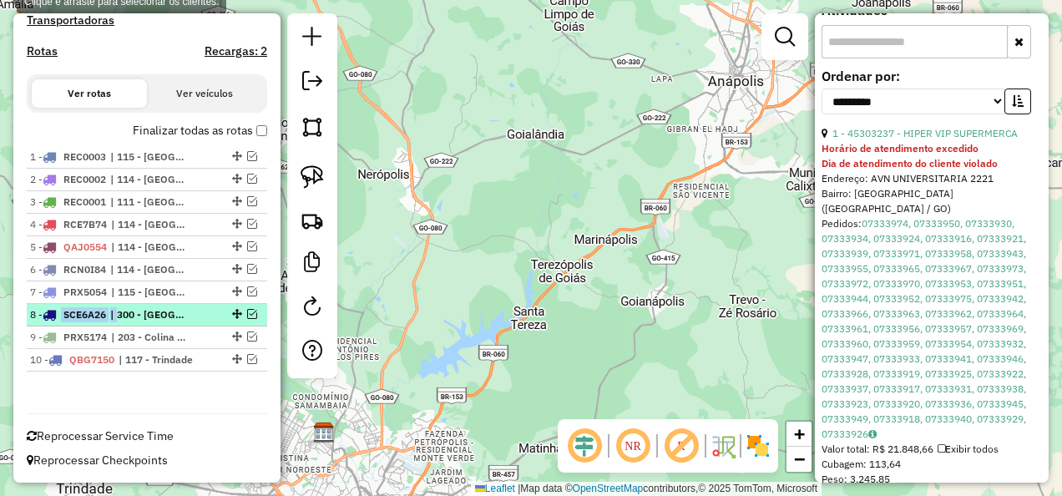
copy strong "SCE6A26 |"
drag, startPoint x: 73, startPoint y: 314, endPoint x: 115, endPoint y: 317, distance: 41.9
click at [106, 317] on strong "SCE6A26 | 300 - Anápolis" at bounding box center [81, 314] width 50 height 13
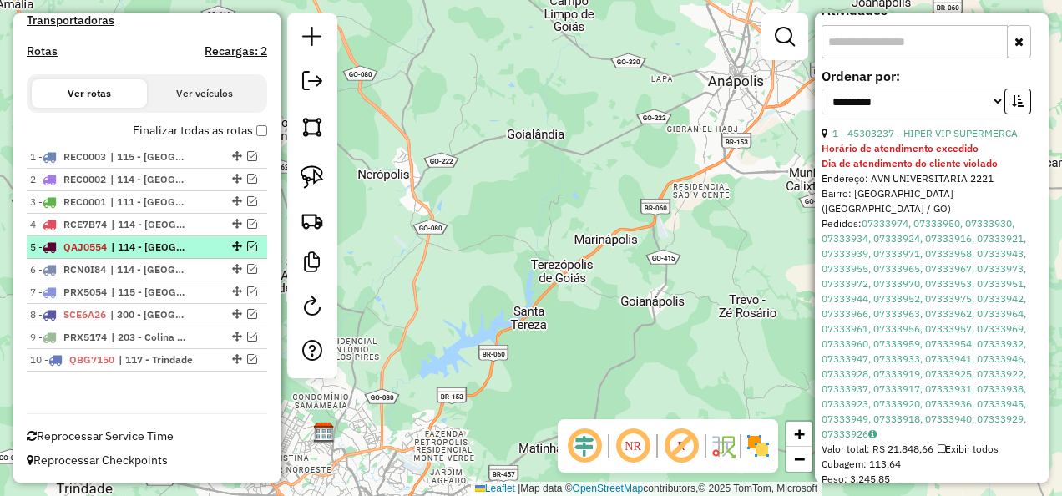
click at [123, 250] on span "| 114 - [GEOGRAPHIC_DATA]" at bounding box center [149, 247] width 77 height 15
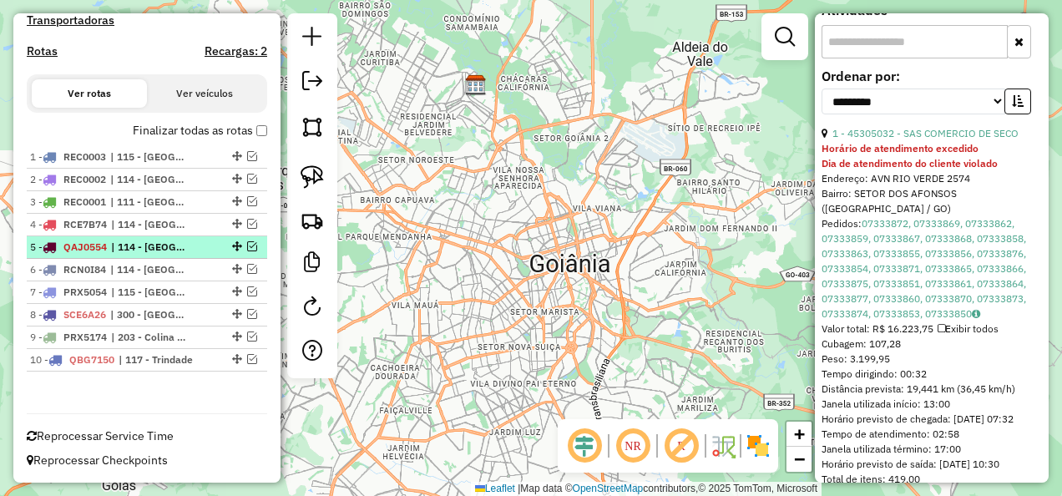
copy strong "QAJ0554"
drag, startPoint x: 63, startPoint y: 251, endPoint x: 109, endPoint y: 251, distance: 45.9
click at [109, 251] on div "5 - QAJ0554 | 114 - Parque Amazonia" at bounding box center [118, 247] width 177 height 15
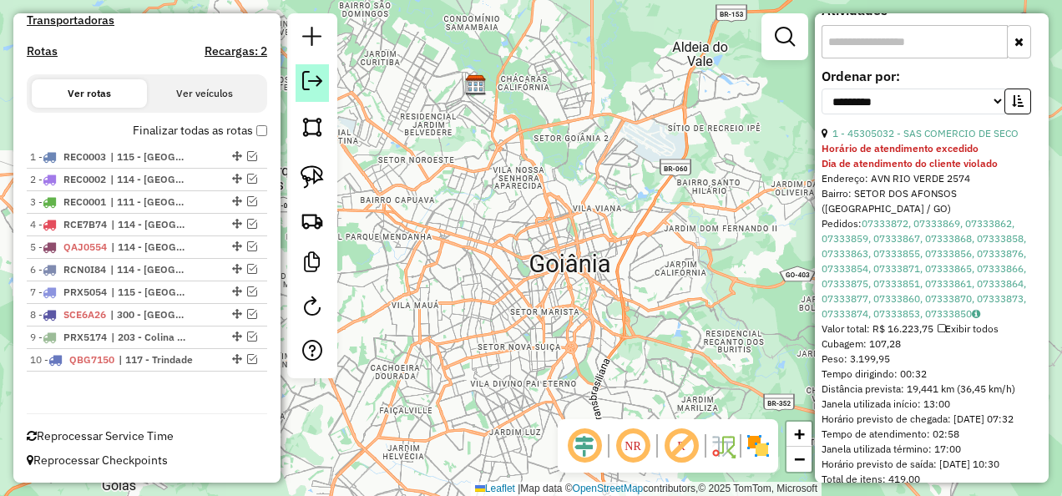
click at [304, 94] on link at bounding box center [312, 83] width 33 height 38
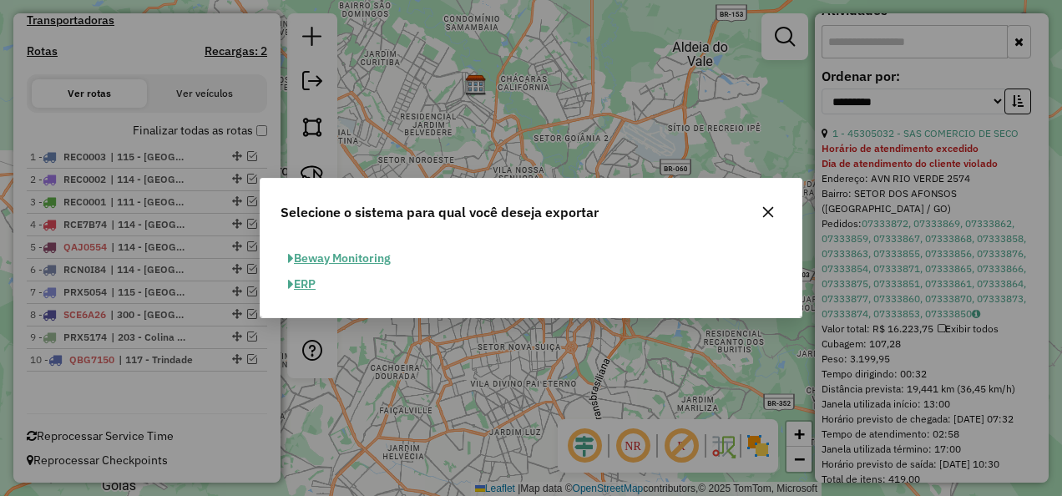
click at [303, 281] on button "ERP" at bounding box center [302, 284] width 43 height 26
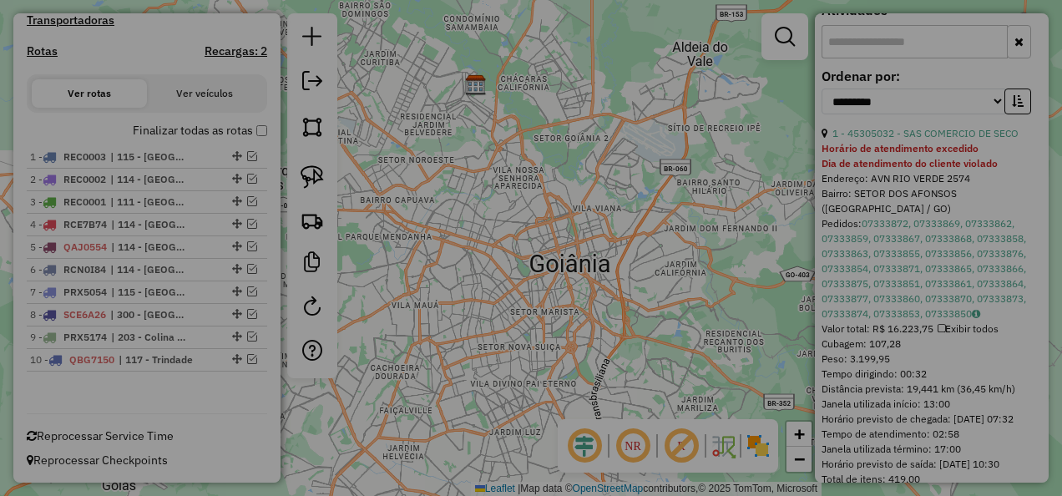
select select "**"
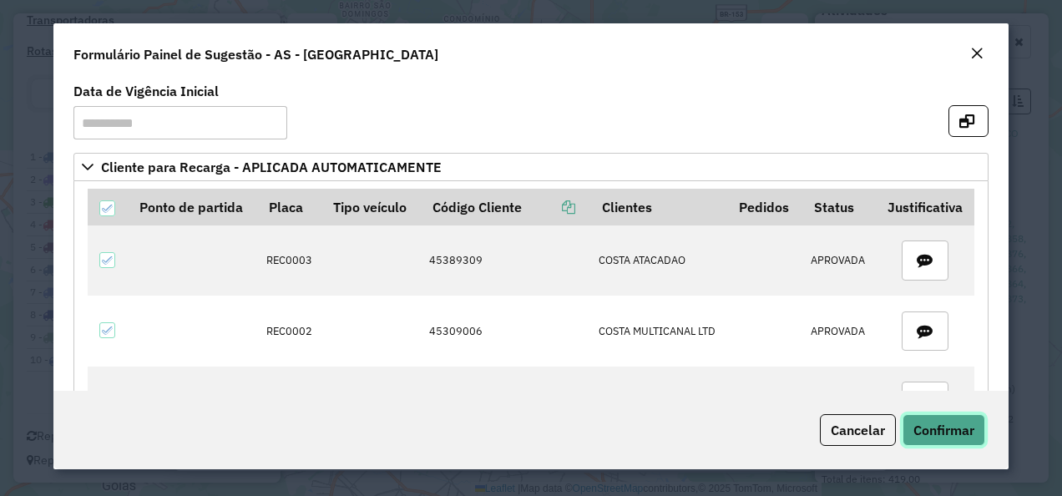
click at [984, 433] on button "Confirmar" at bounding box center [944, 430] width 83 height 32
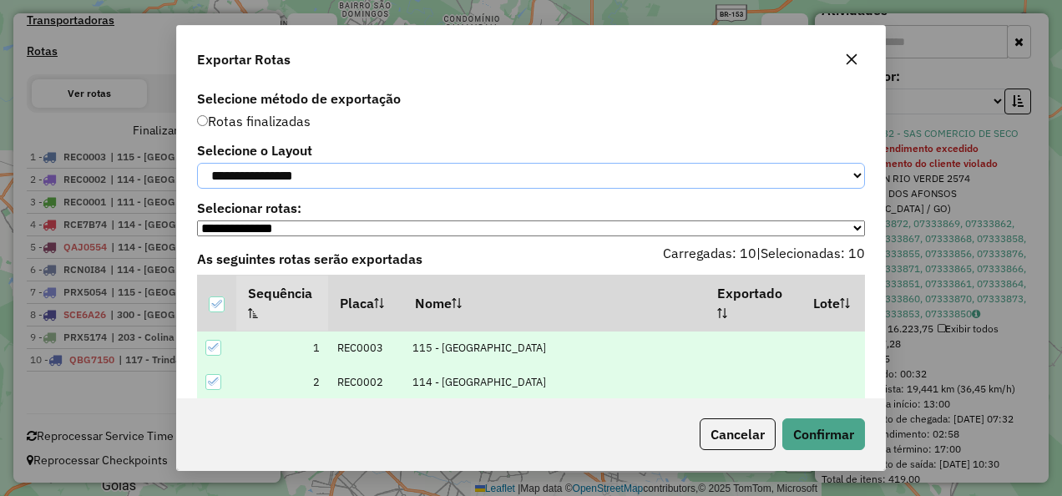
drag, startPoint x: 346, startPoint y: 172, endPoint x: 344, endPoint y: 192, distance: 20.1
click at [346, 172] on select "**********" at bounding box center [531, 176] width 668 height 26
select select "*********"
click at [197, 163] on select "**********" at bounding box center [531, 176] width 668 height 26
click at [822, 427] on button "Confirmar" at bounding box center [823, 434] width 83 height 32
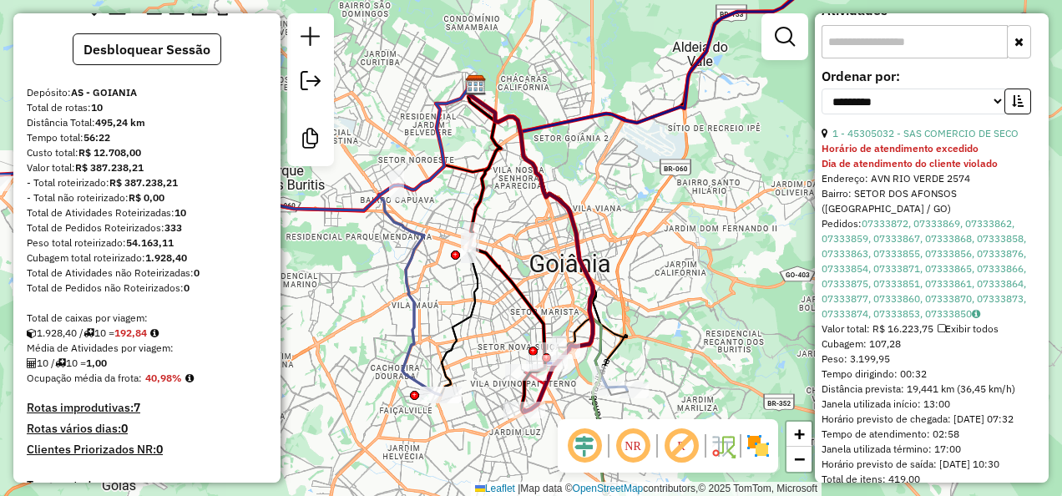
scroll to position [0, 0]
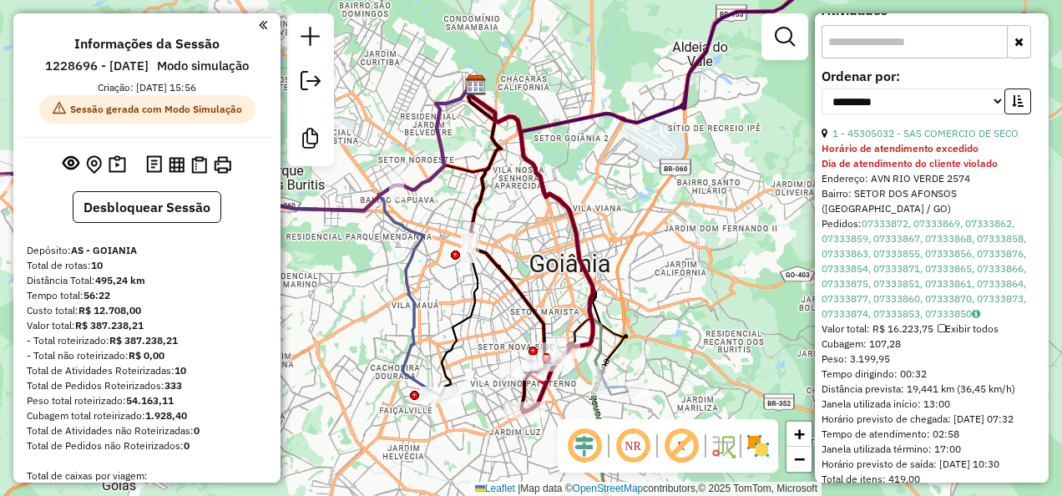
click at [463, 274] on div "Janela de atendimento Grade de atendimento Capacidade Transportadoras Veículos …" at bounding box center [531, 248] width 1062 height 496
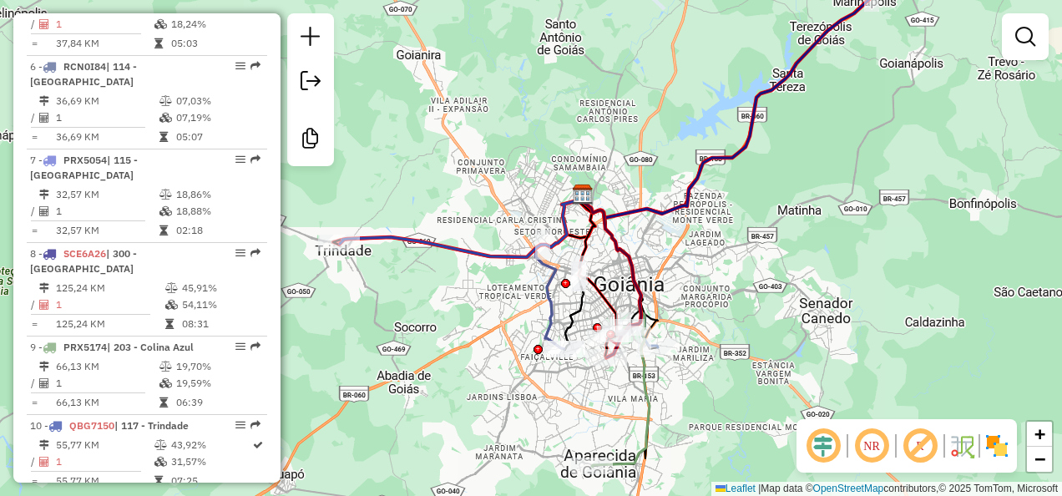
scroll to position [1167, 0]
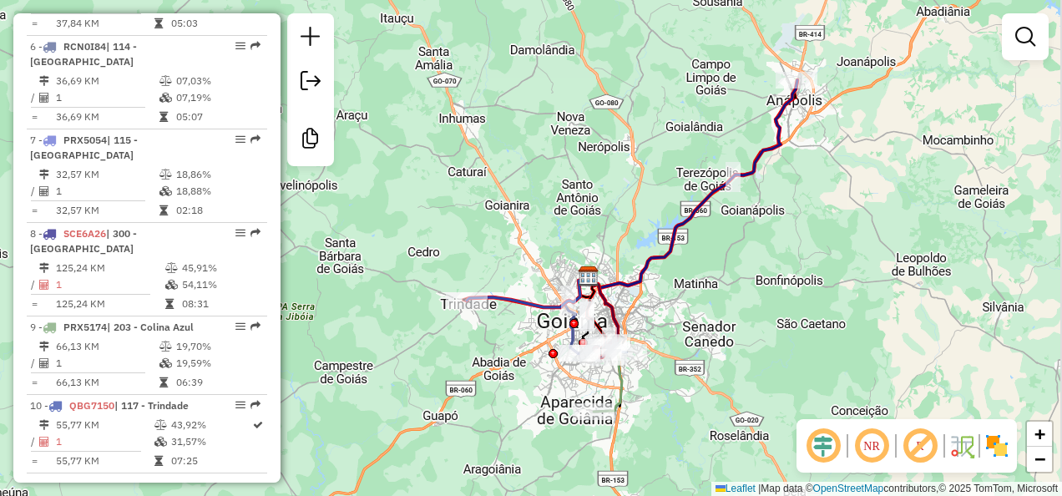
drag, startPoint x: 920, startPoint y: 281, endPoint x: 785, endPoint y: 305, distance: 137.4
click at [785, 305] on div "Janela de atendimento Grade de atendimento Capacidade Transportadoras Veículos …" at bounding box center [531, 248] width 1062 height 496
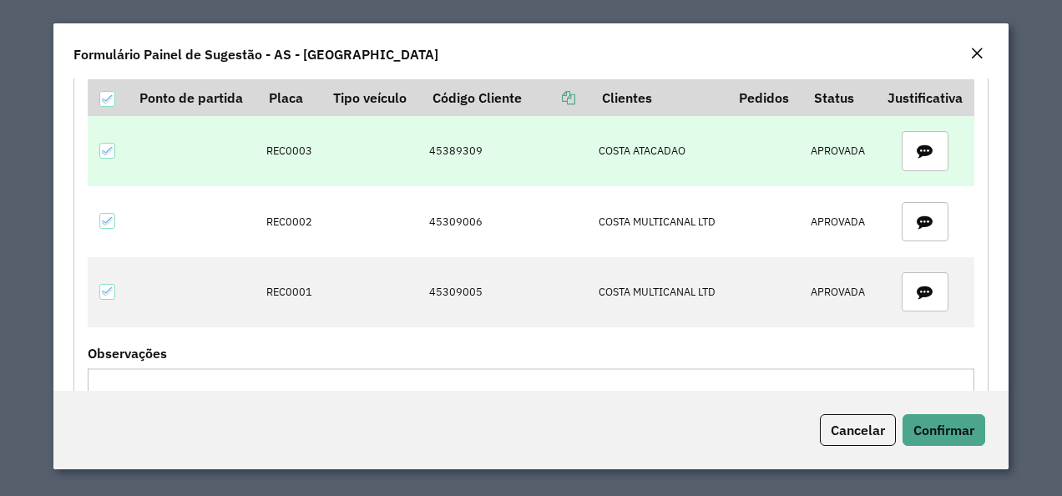
scroll to position [84, 0]
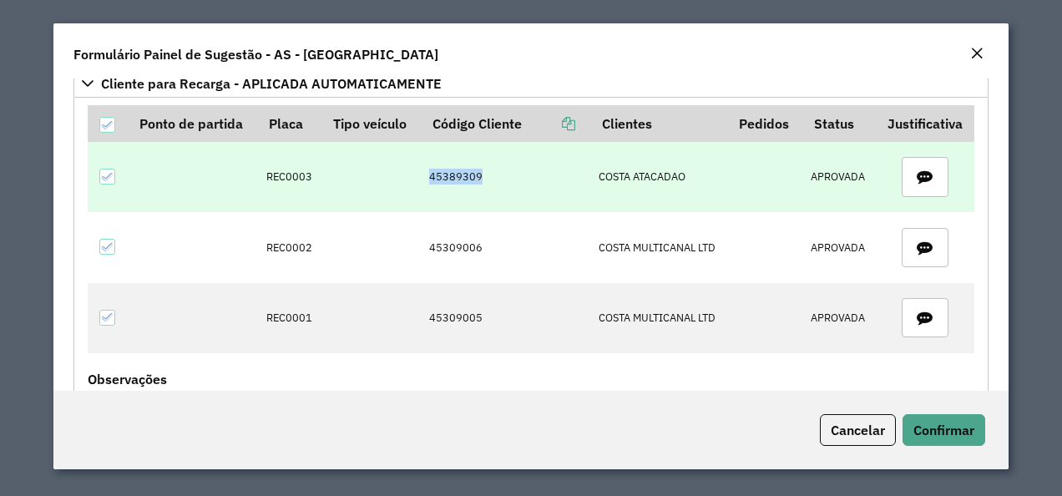
drag, startPoint x: 423, startPoint y: 184, endPoint x: 486, endPoint y: 185, distance: 63.5
click at [486, 185] on td "45389309" at bounding box center [506, 177] width 170 height 70
copy td "45389309"
drag, startPoint x: 259, startPoint y: 169, endPoint x: 317, endPoint y: 172, distance: 58.5
click at [317, 172] on tr "REC0003 45389309 COSTA ATACADAO APROVADA" at bounding box center [531, 177] width 887 height 70
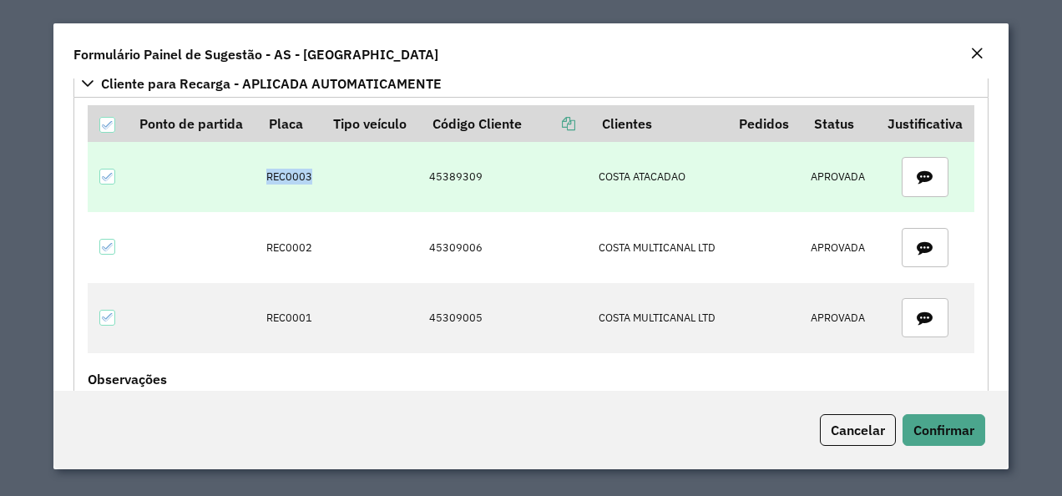
copy td "REC0003"
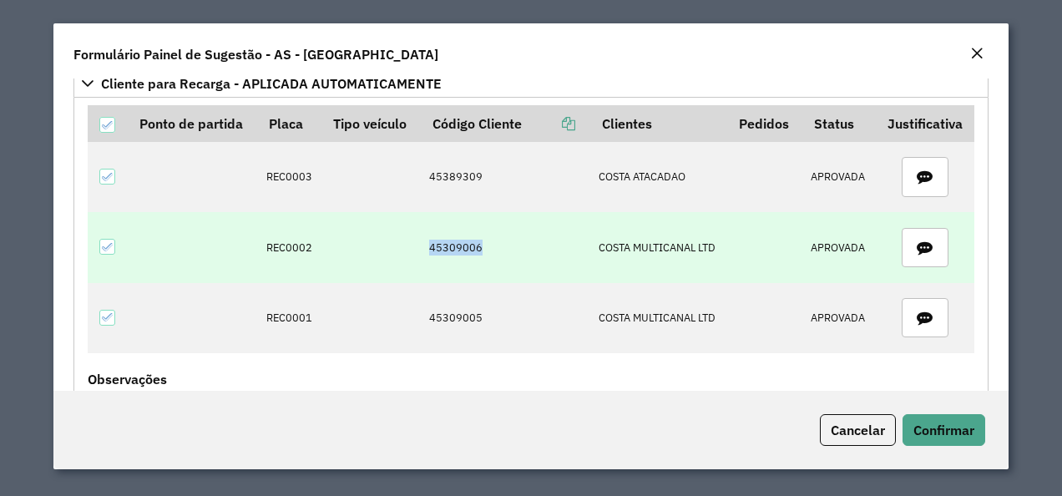
drag, startPoint x: 487, startPoint y: 246, endPoint x: 509, endPoint y: 246, distance: 22.5
click at [509, 246] on td "45309006" at bounding box center [506, 247] width 170 height 70
copy td "45309006"
drag, startPoint x: 289, startPoint y: 244, endPoint x: 334, endPoint y: 248, distance: 45.3
click at [334, 248] on tr "REC0002 45309006 COSTA MULTICANAL LTD APROVADA" at bounding box center [531, 247] width 887 height 70
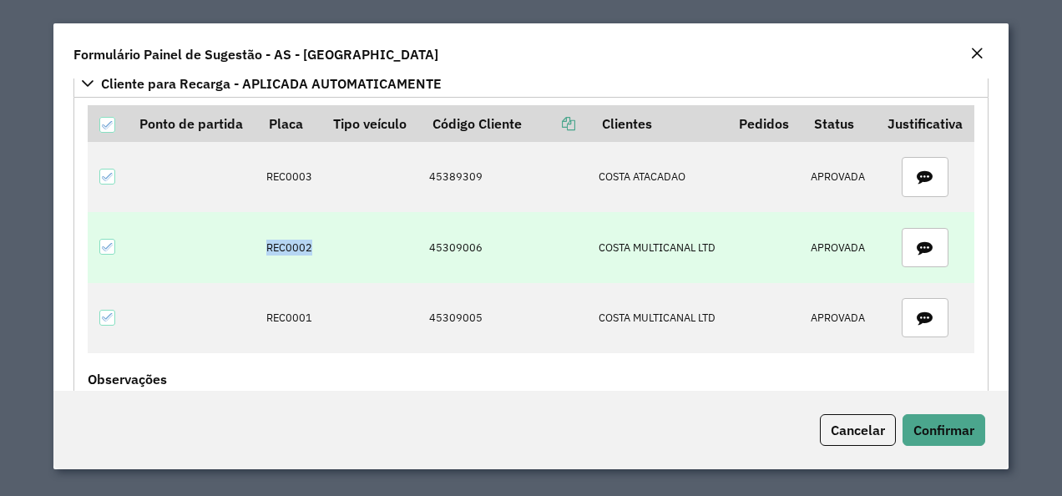
copy td "REC0002"
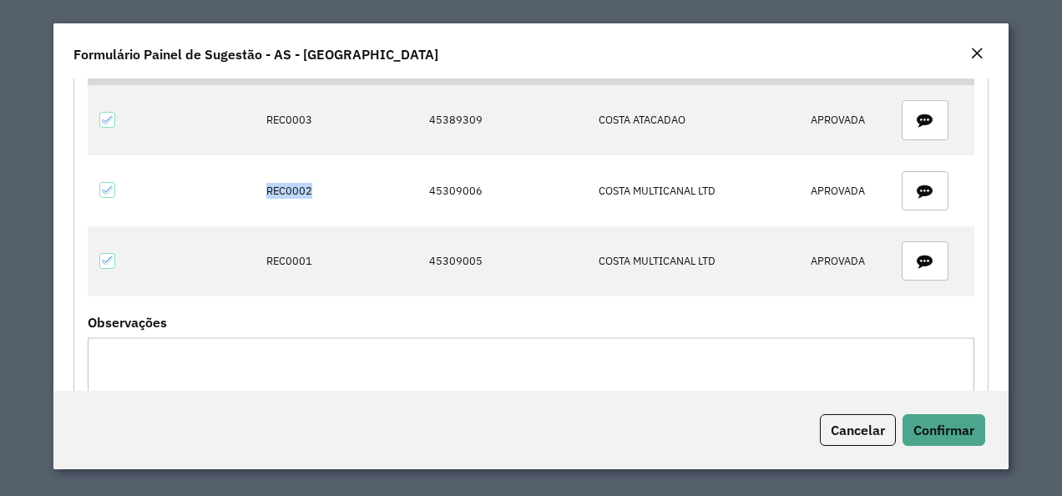
scroll to position [167, 0]
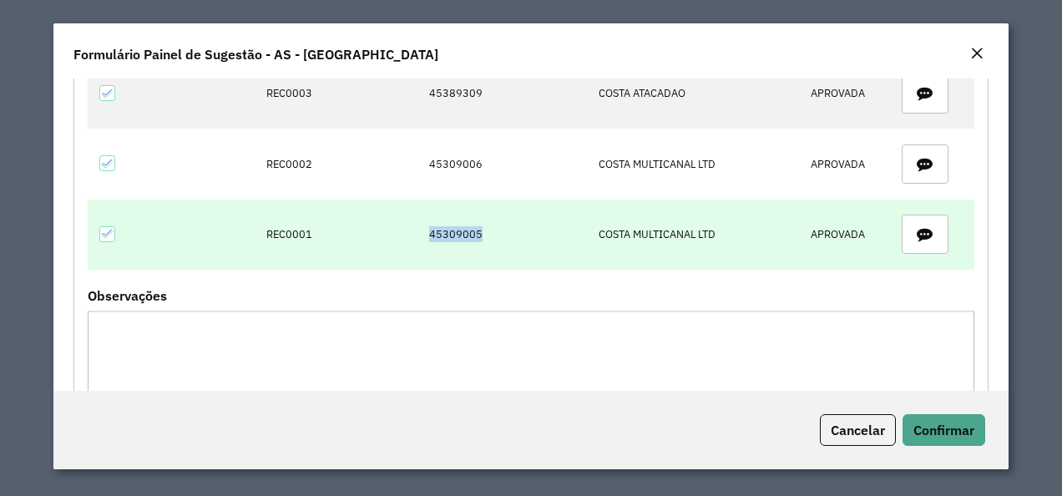
drag, startPoint x: 418, startPoint y: 234, endPoint x: 480, endPoint y: 234, distance: 62.6
click at [480, 234] on td "45309005" at bounding box center [506, 235] width 170 height 70
copy td "45309005"
drag, startPoint x: 261, startPoint y: 229, endPoint x: 374, endPoint y: 230, distance: 112.7
click at [374, 230] on tr "REC0001 45309005 COSTA MULTICANAL LTD APROVADA" at bounding box center [531, 235] width 887 height 70
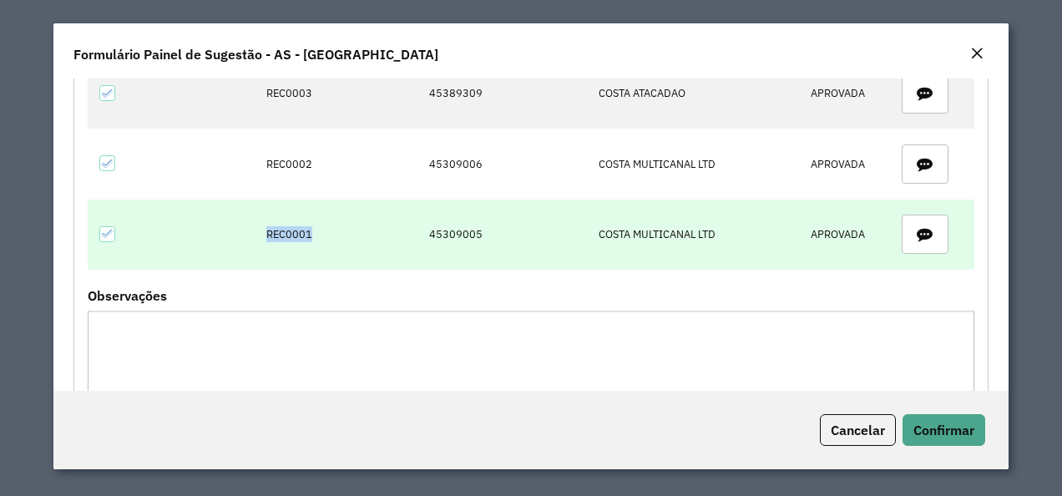
copy td "REC0001"
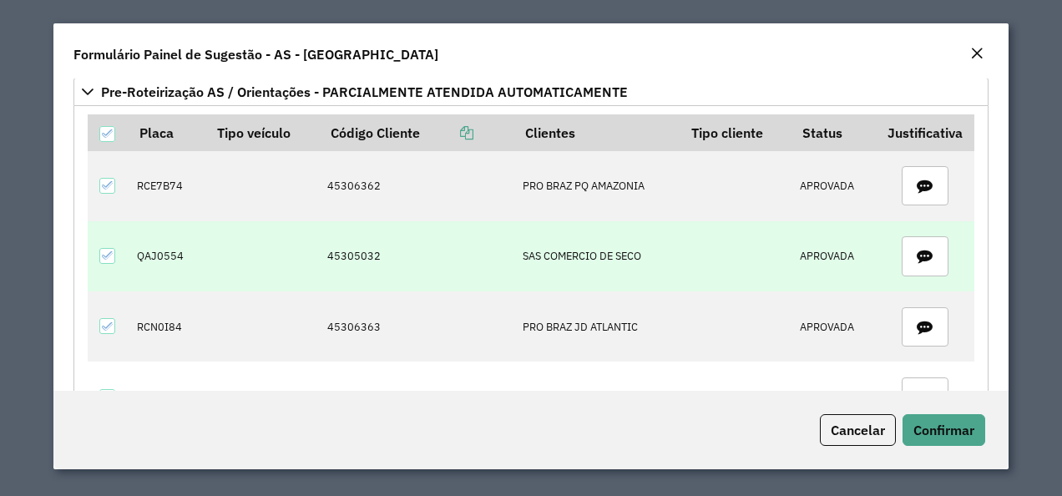
scroll to position [585, 0]
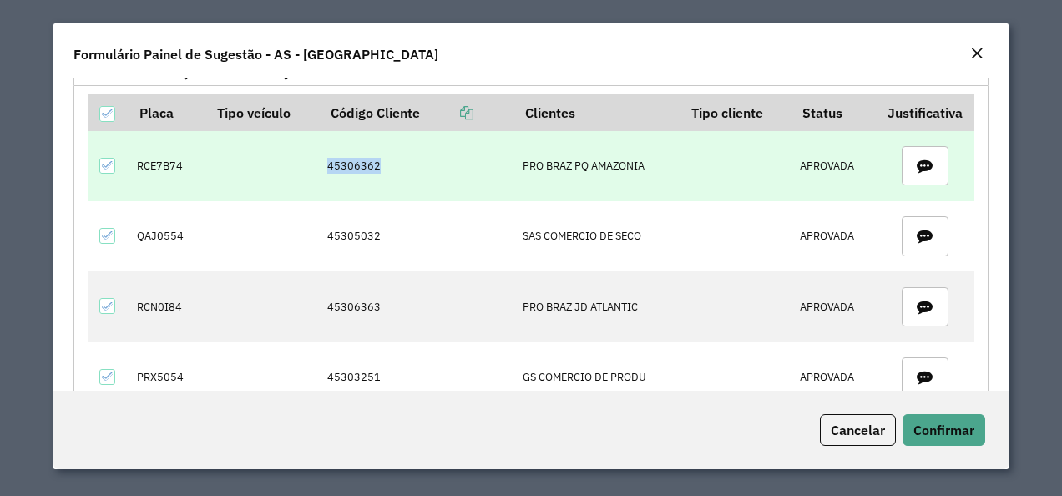
drag, startPoint x: 322, startPoint y: 160, endPoint x: 391, endPoint y: 168, distance: 68.9
click at [391, 168] on td "45306362" at bounding box center [416, 165] width 195 height 70
copy td "45306362"
drag, startPoint x: 140, startPoint y: 155, endPoint x: 209, endPoint y: 157, distance: 68.5
click at [209, 157] on tr "RCE7B74 45306362 PRO BRAZ PQ AMAZONIA APROVADA" at bounding box center [531, 165] width 887 height 70
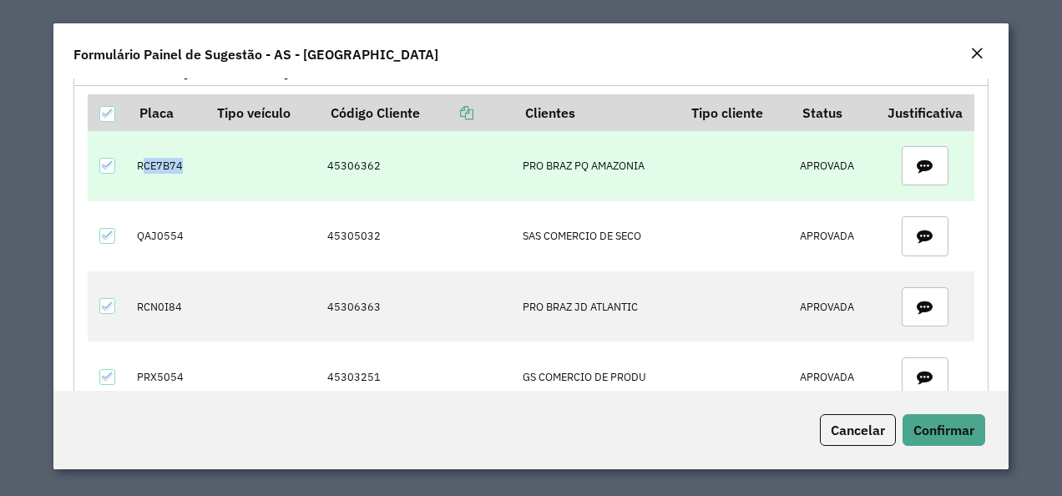
drag, startPoint x: 209, startPoint y: 157, endPoint x: 157, endPoint y: 159, distance: 51.8
click at [178, 164] on td "RCE7B74" at bounding box center [167, 165] width 78 height 70
drag, startPoint x: 137, startPoint y: 162, endPoint x: 184, endPoint y: 164, distance: 46.8
click at [184, 164] on td "RCE7B74" at bounding box center [167, 165] width 78 height 70
copy td "RCE7B74"
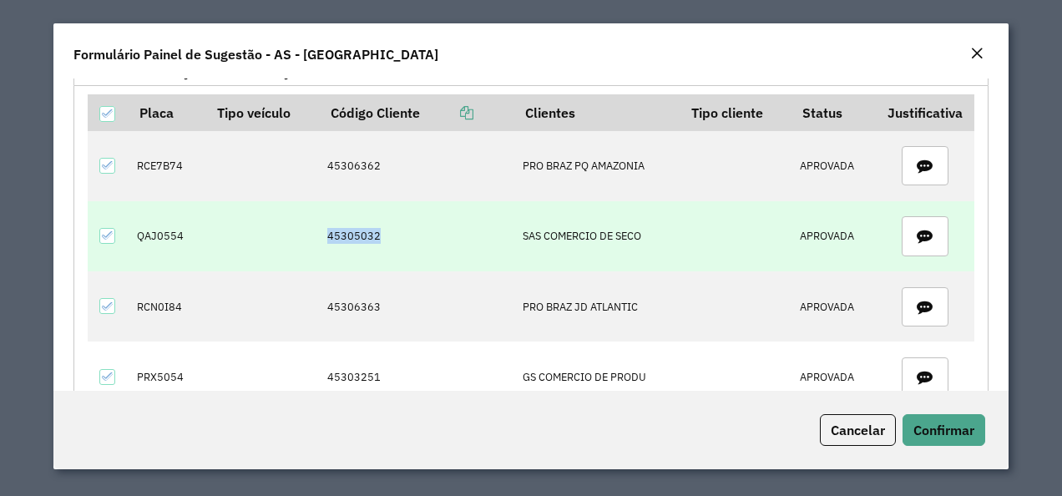
drag, startPoint x: 372, startPoint y: 241, endPoint x: 381, endPoint y: 241, distance: 9.2
click at [381, 241] on td "45305032" at bounding box center [416, 236] width 195 height 70
copy td "45305032"
drag, startPoint x: 137, startPoint y: 230, endPoint x: 195, endPoint y: 235, distance: 58.7
click at [195, 235] on td "QAJ0554" at bounding box center [167, 236] width 78 height 70
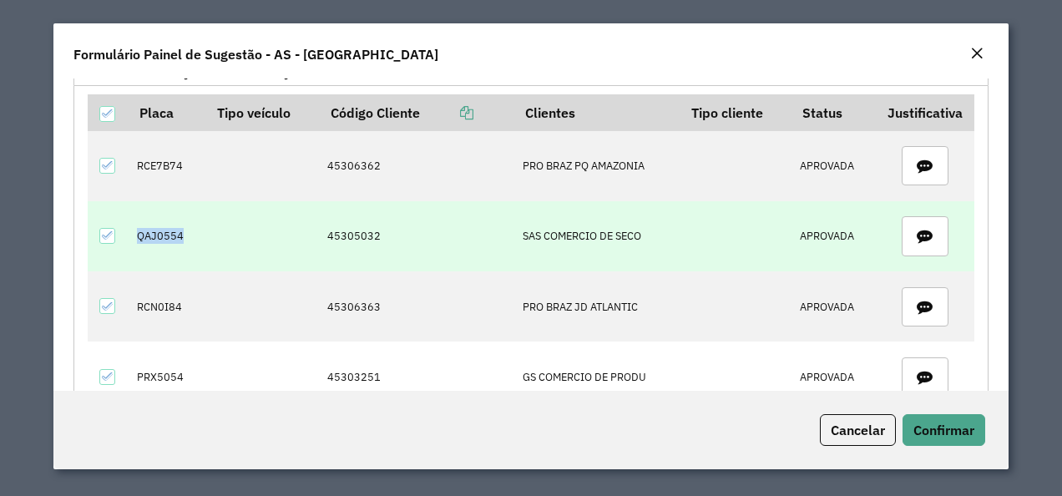
copy td "QAJ0554"
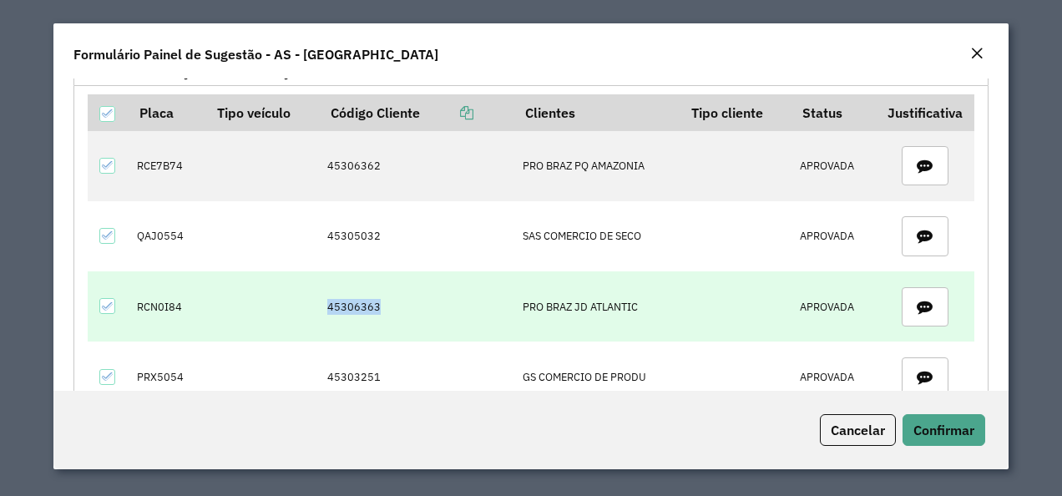
drag, startPoint x: 326, startPoint y: 306, endPoint x: 390, endPoint y: 301, distance: 64.4
click at [390, 301] on td "45306363" at bounding box center [416, 306] width 195 height 70
drag, startPoint x: 134, startPoint y: 304, endPoint x: 200, endPoint y: 299, distance: 66.2
click at [200, 299] on td "RCN0I84" at bounding box center [167, 306] width 78 height 70
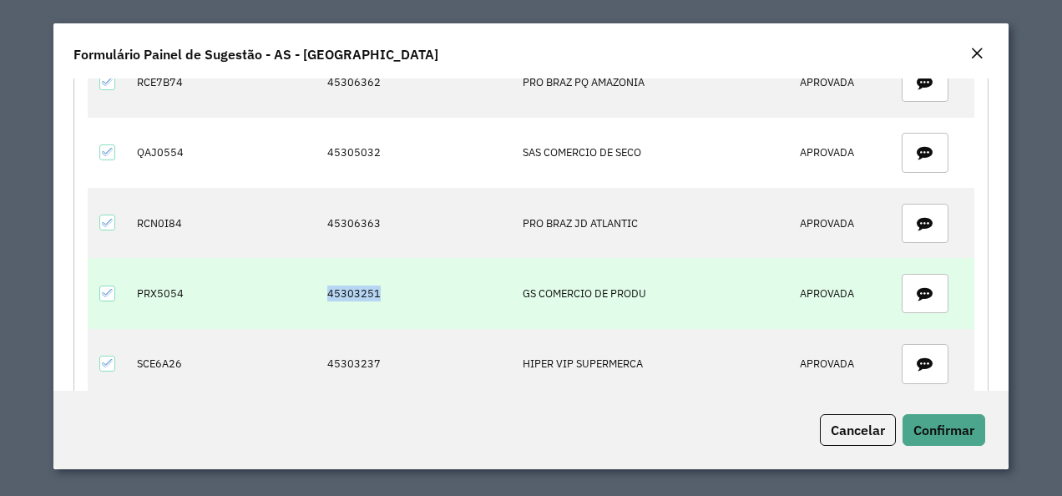
drag, startPoint x: 321, startPoint y: 280, endPoint x: 377, endPoint y: 292, distance: 56.5
click at [377, 292] on td "45303251" at bounding box center [416, 293] width 195 height 70
drag, startPoint x: 137, startPoint y: 284, endPoint x: 220, endPoint y: 291, distance: 82.9
click at [220, 291] on tr "PRX5054 45303251 GS COMERCIO DE PRODU APROVADA" at bounding box center [531, 293] width 887 height 70
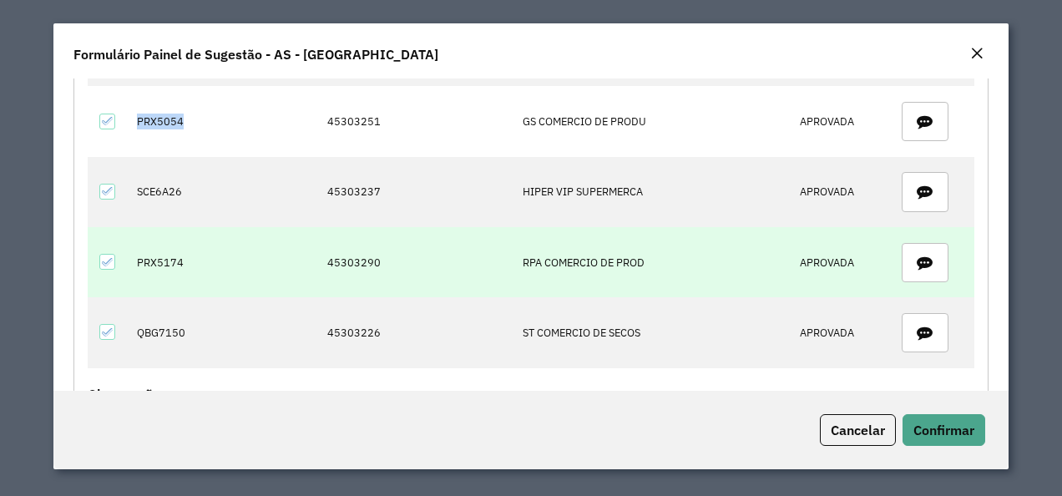
scroll to position [835, 0]
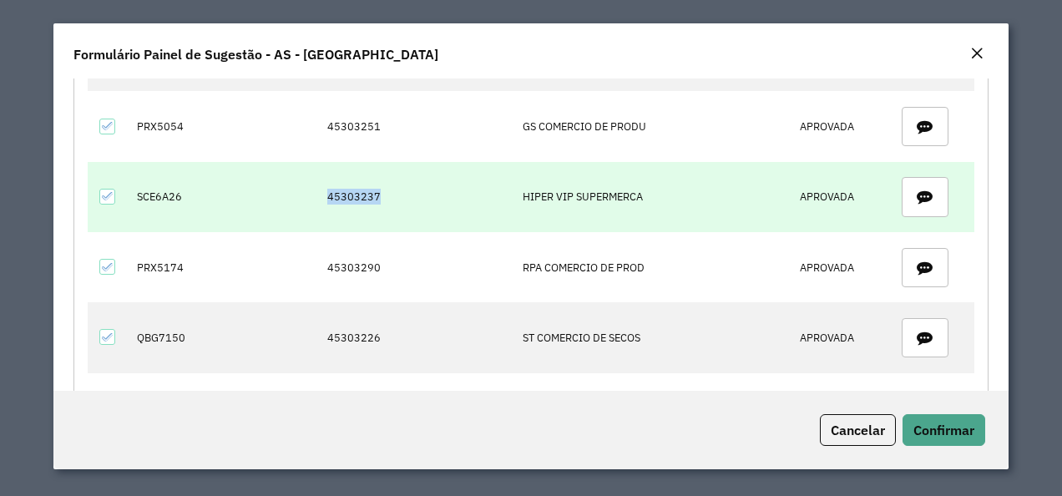
drag, startPoint x: 321, startPoint y: 187, endPoint x: 394, endPoint y: 195, distance: 74.0
click at [394, 195] on td "45303237" at bounding box center [416, 197] width 195 height 70
drag, startPoint x: 132, startPoint y: 194, endPoint x: 181, endPoint y: 195, distance: 49.3
click at [181, 195] on td "SCE6A26" at bounding box center [167, 197] width 78 height 70
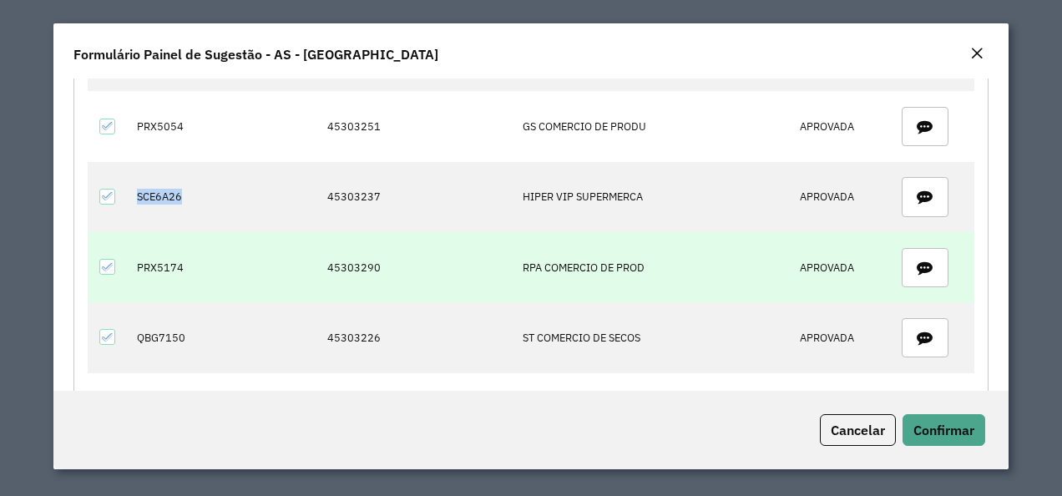
scroll to position [919, 0]
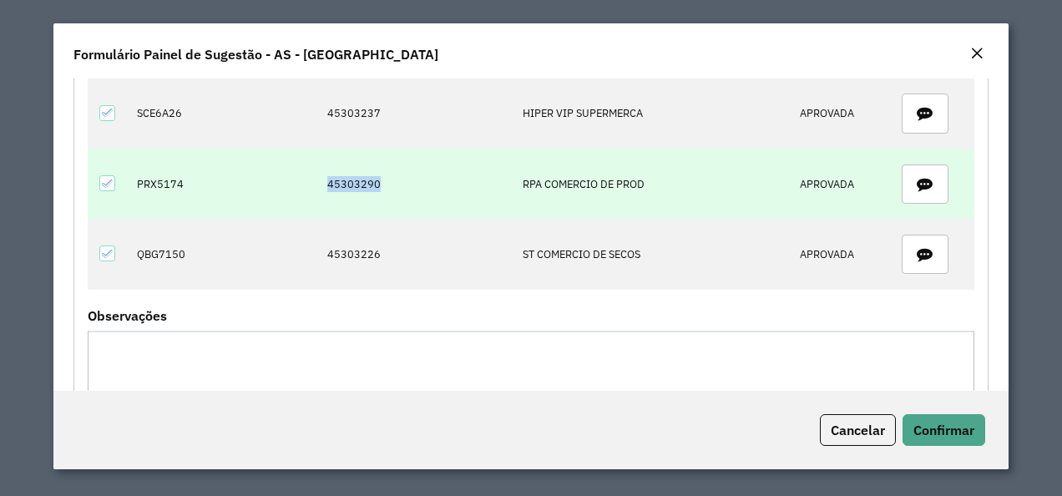
drag, startPoint x: 321, startPoint y: 176, endPoint x: 384, endPoint y: 178, distance: 63.5
click at [384, 178] on td "45303290" at bounding box center [416, 184] width 195 height 70
drag, startPoint x: 141, startPoint y: 180, endPoint x: 198, endPoint y: 180, distance: 56.8
click at [198, 180] on td "PRX5174" at bounding box center [167, 184] width 78 height 70
drag, startPoint x: 198, startPoint y: 180, endPoint x: 139, endPoint y: 181, distance: 58.5
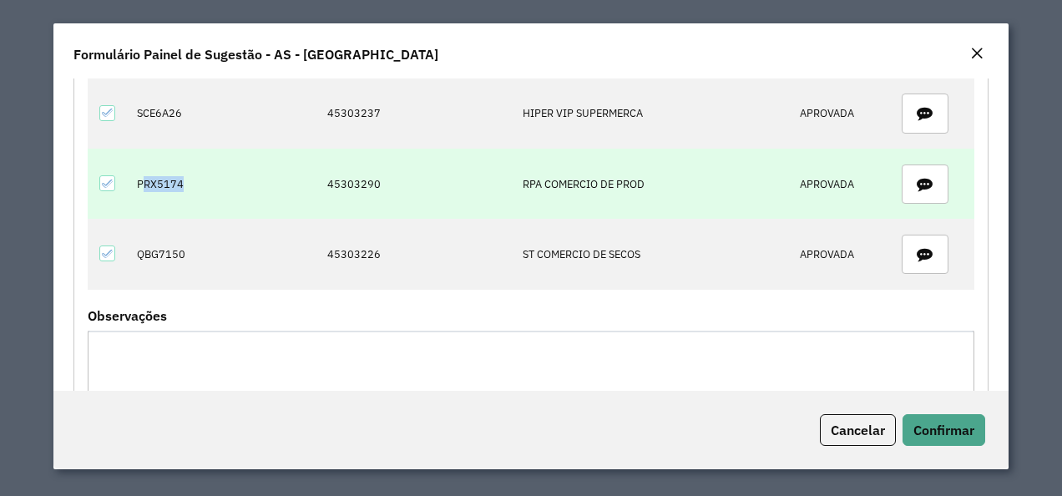
click at [169, 186] on td "PRX5174" at bounding box center [167, 184] width 78 height 70
drag, startPoint x: 137, startPoint y: 175, endPoint x: 179, endPoint y: 176, distance: 41.8
click at [179, 176] on td "PRX5174" at bounding box center [167, 184] width 78 height 70
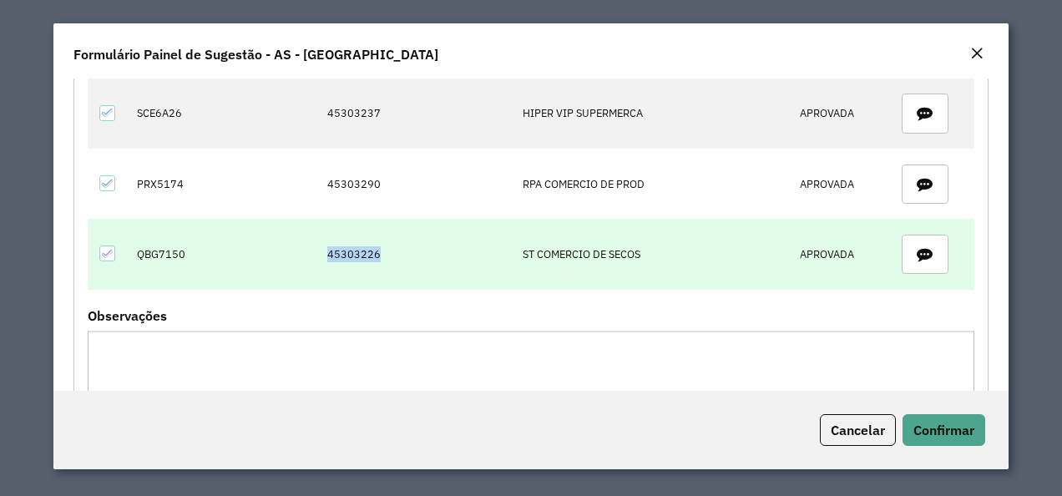
drag, startPoint x: 366, startPoint y: 242, endPoint x: 381, endPoint y: 242, distance: 15.0
click at [381, 242] on td "45303226" at bounding box center [416, 254] width 195 height 70
drag, startPoint x: 135, startPoint y: 245, endPoint x: 225, endPoint y: 245, distance: 90.2
click at [225, 245] on tr "QBG7150 45303226 ST COMERCIO DE SECOS APROVADA" at bounding box center [531, 254] width 887 height 70
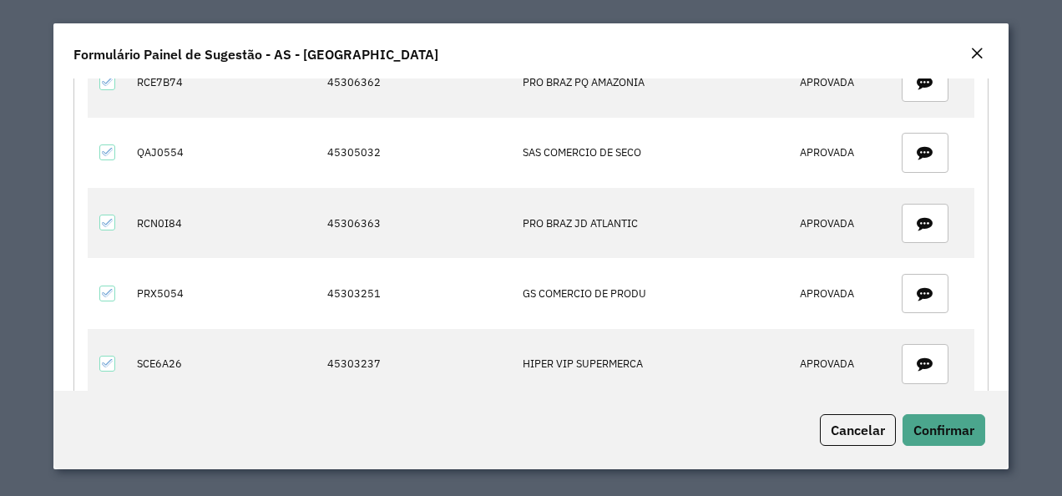
scroll to position [585, 0]
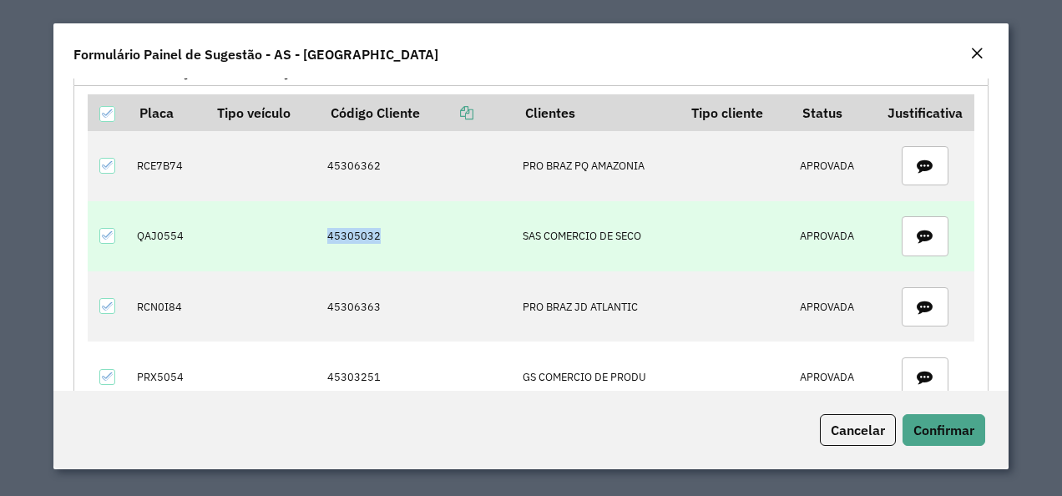
drag, startPoint x: 321, startPoint y: 234, endPoint x: 389, endPoint y: 234, distance: 67.6
click at [389, 234] on td "45305032" at bounding box center [416, 236] width 195 height 70
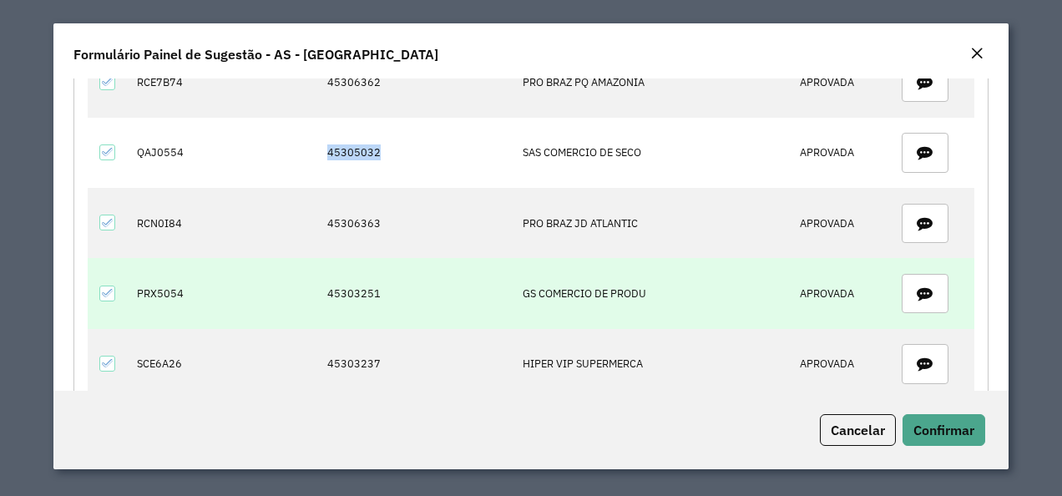
scroll to position [752, 0]
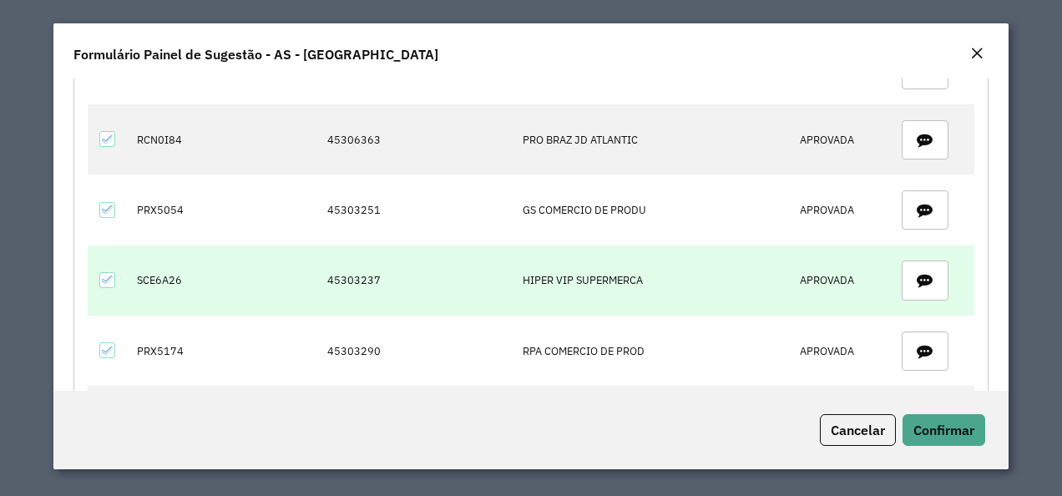
click at [331, 274] on td "45303237" at bounding box center [416, 280] width 195 height 70
drag, startPoint x: 326, startPoint y: 272, endPoint x: 380, endPoint y: 278, distance: 53.8
click at [380, 278] on td "45303237" at bounding box center [416, 280] width 195 height 70
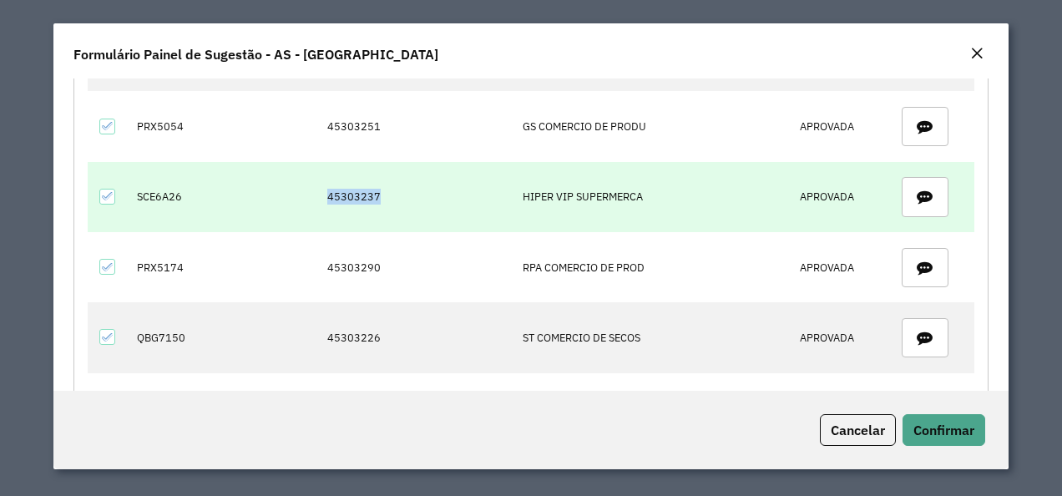
scroll to position [1002, 0]
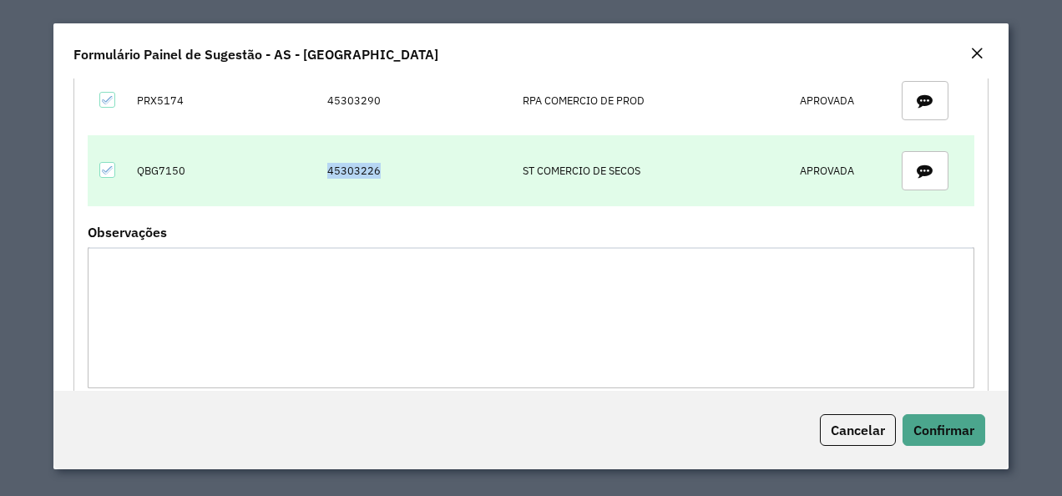
drag, startPoint x: 325, startPoint y: 162, endPoint x: 373, endPoint y: 165, distance: 48.5
click at [373, 165] on td "45303226" at bounding box center [416, 170] width 195 height 70
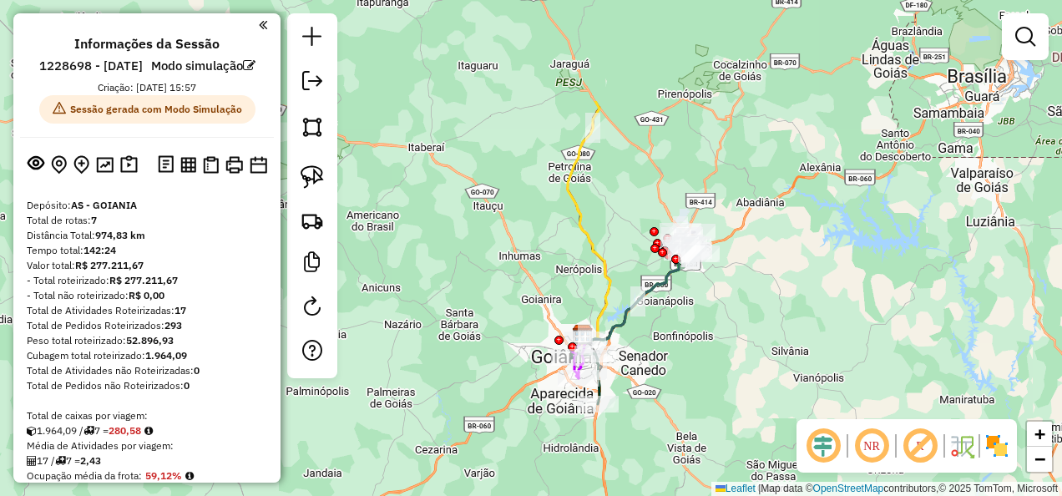
drag, startPoint x: 533, startPoint y: 339, endPoint x: 777, endPoint y: 468, distance: 276.4
click at [777, 468] on div "Janela de atendimento Grade de atendimento Capacidade Transportadoras Veículos …" at bounding box center [531, 248] width 1062 height 496
click at [127, 175] on img at bounding box center [129, 164] width 18 height 19
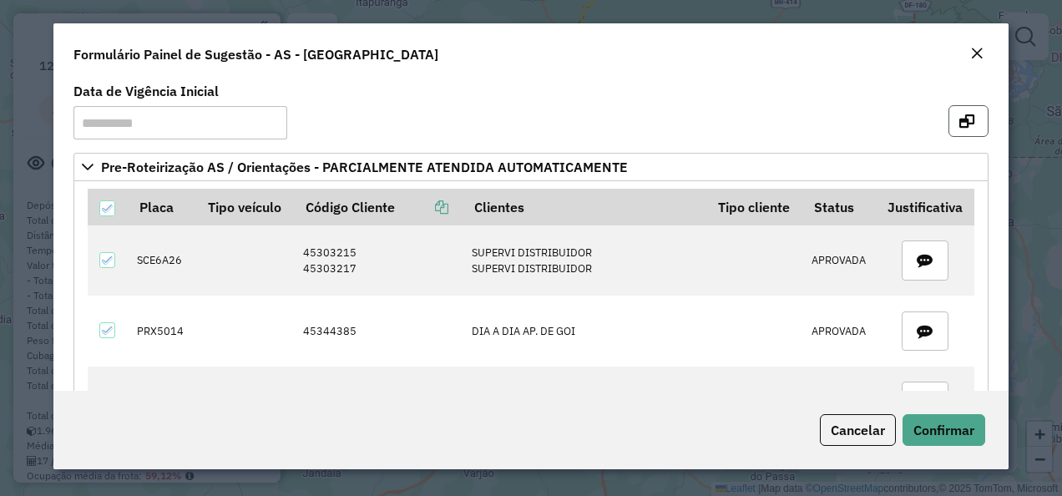
click at [968, 118] on icon "button" at bounding box center [966, 120] width 15 height 13
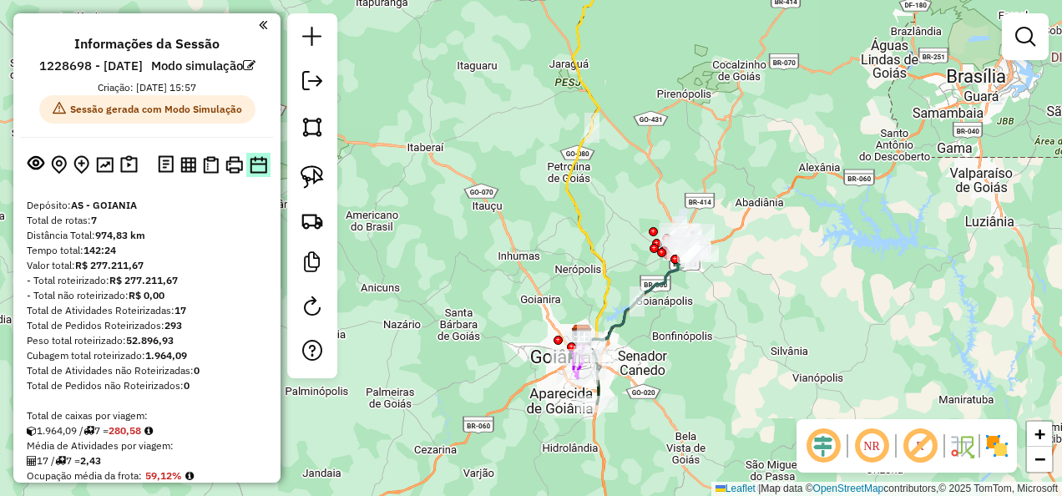
click at [264, 174] on img at bounding box center [259, 165] width 18 height 18
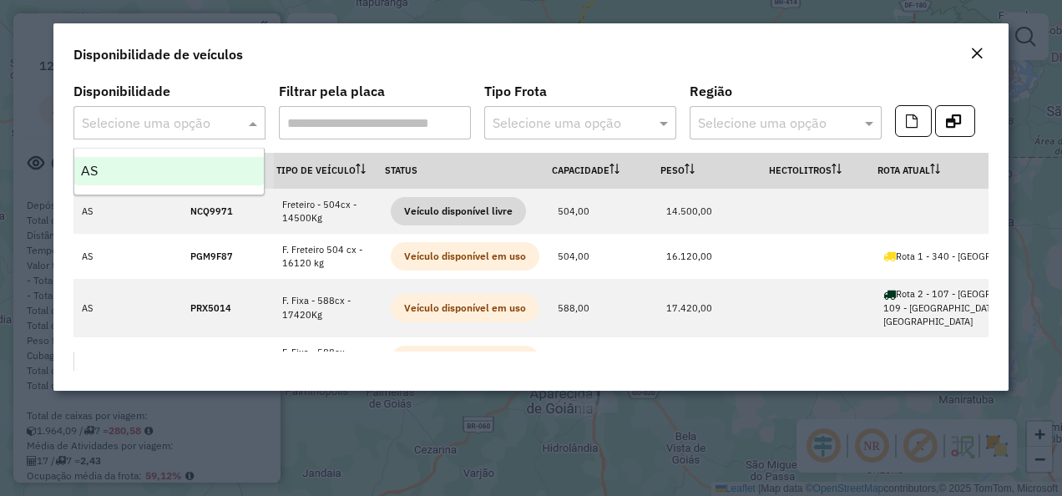
click at [192, 116] on input "text" at bounding box center [153, 124] width 142 height 20
click at [172, 164] on div "AS" at bounding box center [169, 171] width 190 height 28
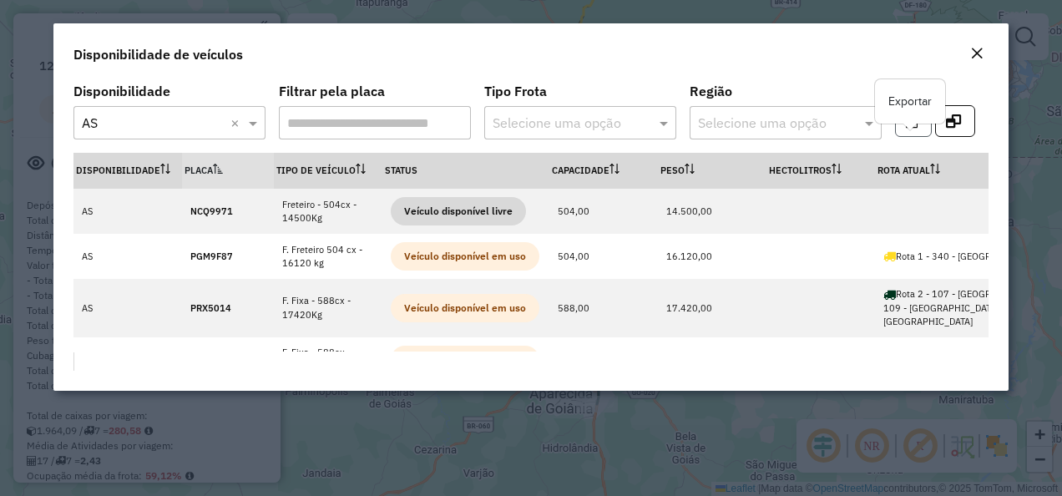
click at [919, 127] on button "button" at bounding box center [913, 121] width 37 height 32
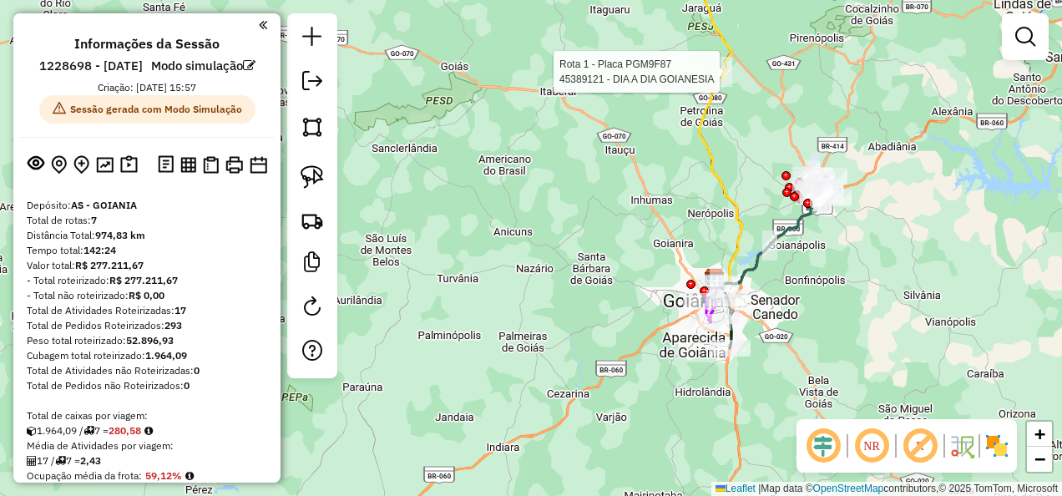
click at [720, 87] on div at bounding box center [724, 72] width 15 height 30
select select "**********"
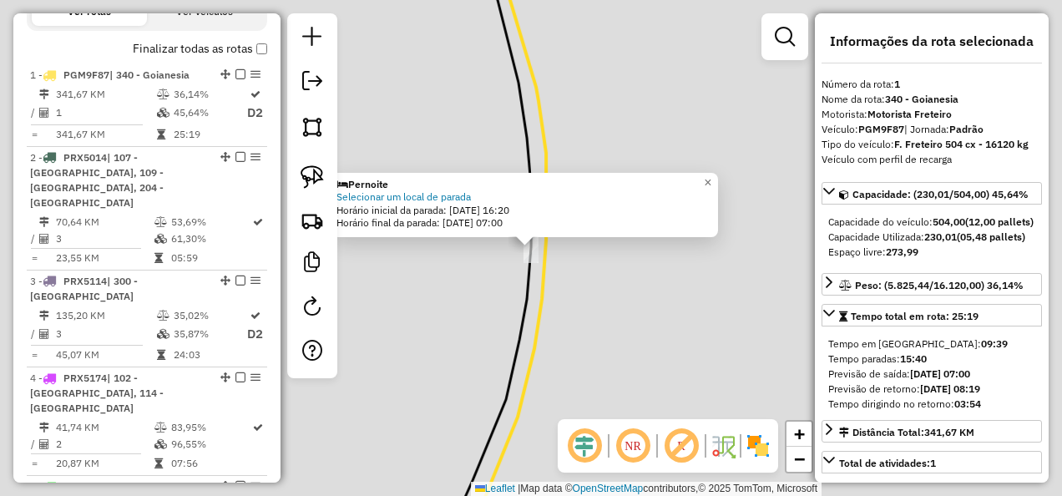
scroll to position [716, 0]
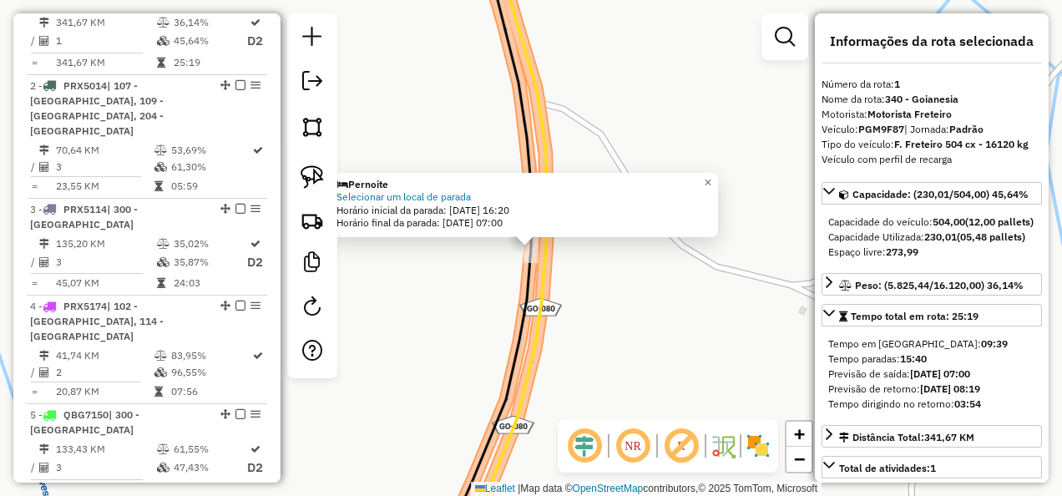
click at [696, 269] on div "Pernoite Selecionar um local de parada Horário inicial da parada: 08/08/2025 16…" at bounding box center [531, 248] width 1062 height 496
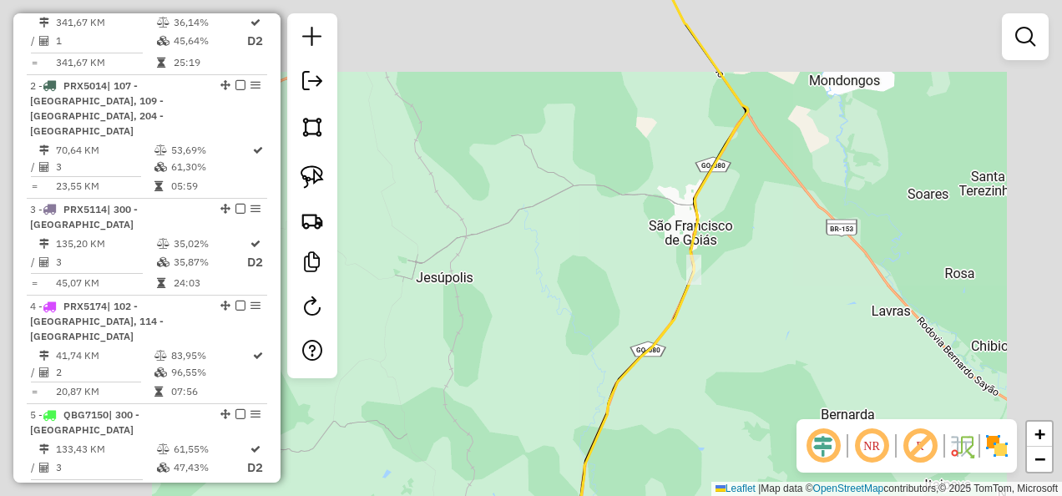
drag, startPoint x: 720, startPoint y: 364, endPoint x: 664, endPoint y: 144, distance: 226.6
click at [664, 144] on div "Janela de atendimento Grade de atendimento Capacidade Transportadoras Veículos …" at bounding box center [531, 248] width 1062 height 496
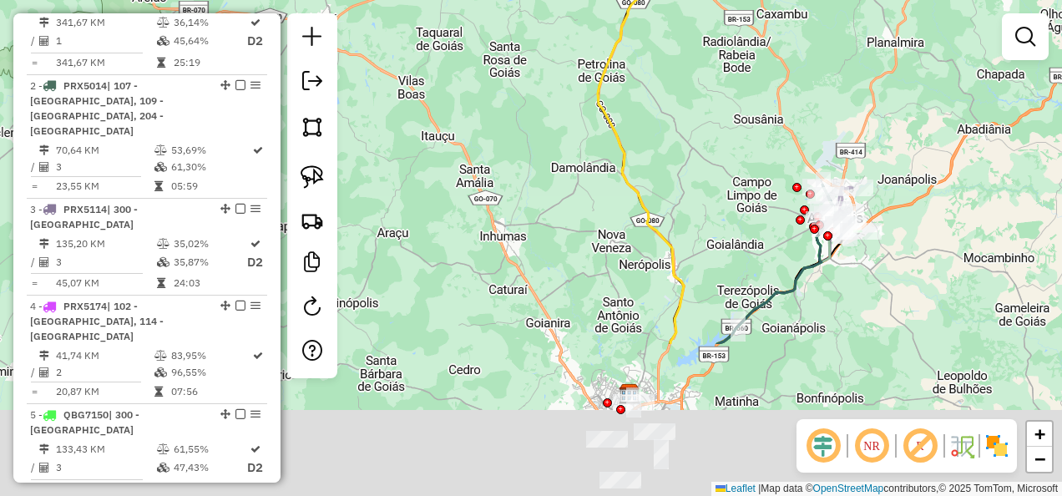
drag, startPoint x: 675, startPoint y: 139, endPoint x: 672, endPoint y: 124, distance: 15.2
click at [672, 124] on div "Janela de atendimento Grade de atendimento Capacidade Transportadoras Veículos …" at bounding box center [531, 248] width 1062 height 496
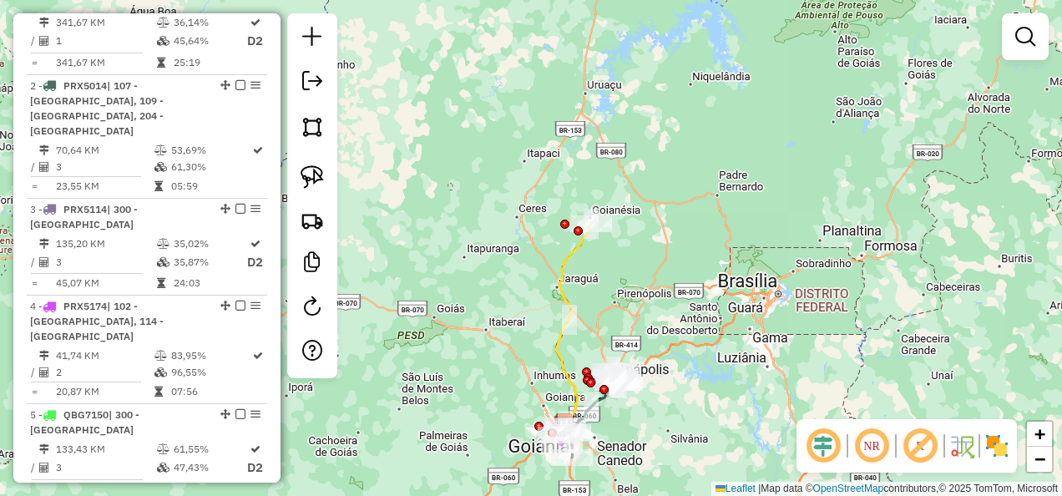
drag, startPoint x: 696, startPoint y: 225, endPoint x: 643, endPoint y: 493, distance: 273.2
click at [643, 493] on div "Janela de atendimento Grade de atendimento Capacidade Transportadoras Veículos …" at bounding box center [531, 248] width 1062 height 496
click at [324, 224] on link at bounding box center [312, 220] width 37 height 37
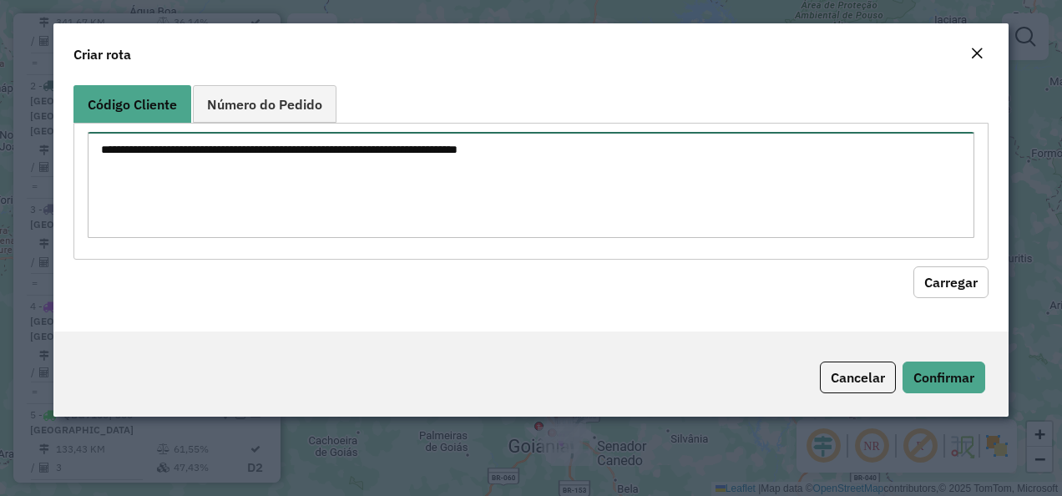
click at [331, 137] on textarea at bounding box center [532, 185] width 888 height 106
paste textarea "******** ********"
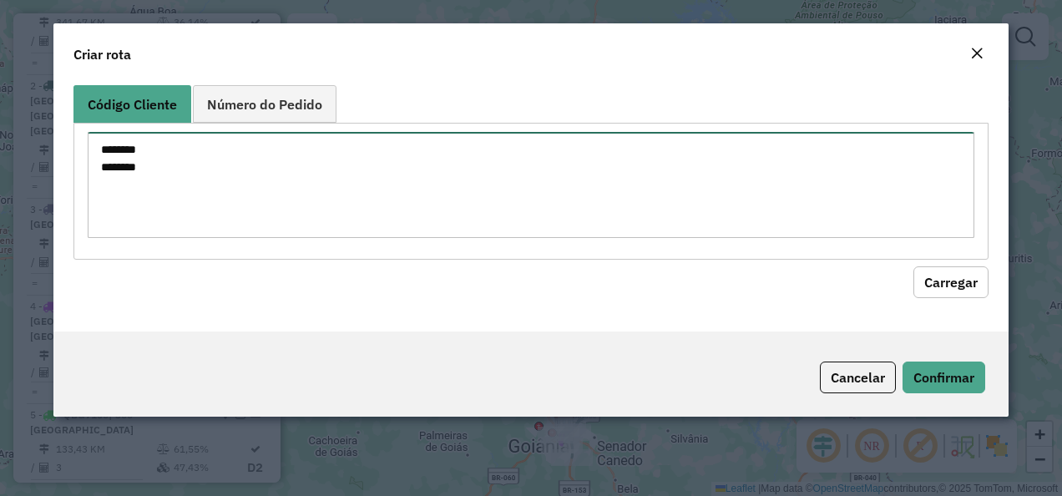
type textarea "******** ********"
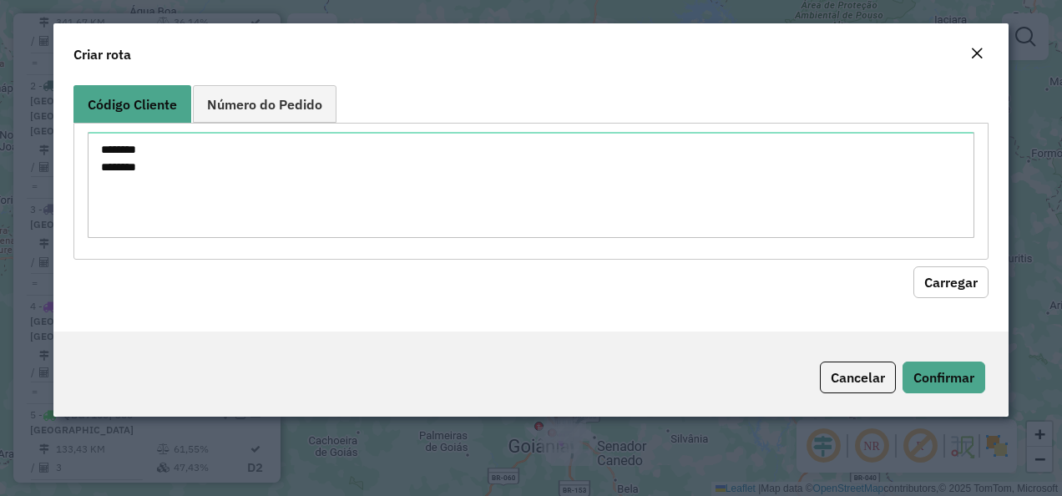
click at [912, 277] on hb-field-button "Carregar" at bounding box center [531, 279] width 916 height 38
click at [919, 276] on button "Carregar" at bounding box center [950, 282] width 75 height 32
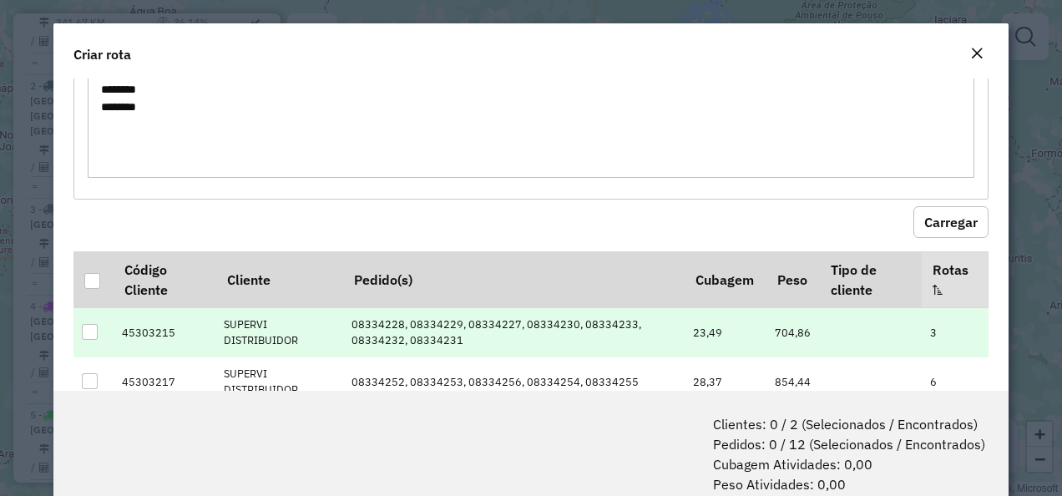
scroll to position [105, 0]
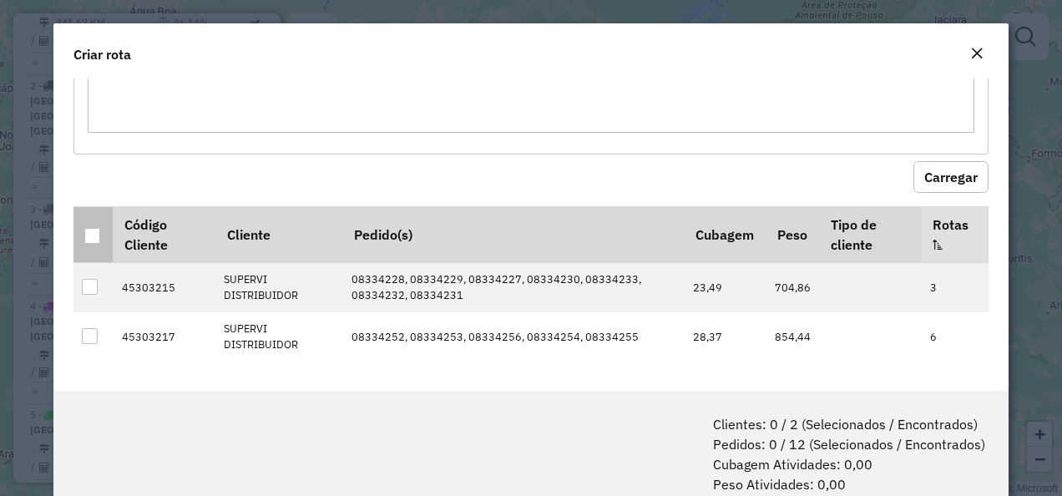
click at [93, 237] on div at bounding box center [92, 236] width 16 height 16
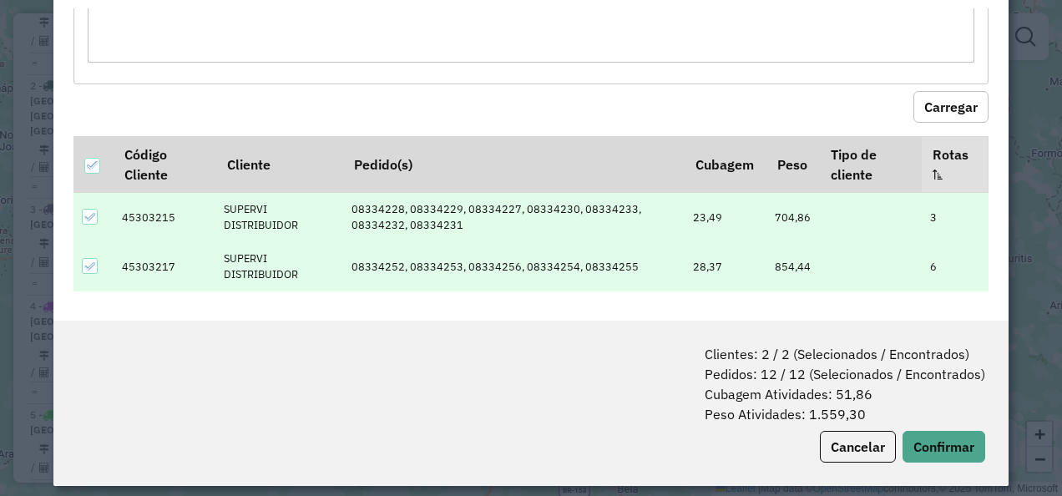
scroll to position [83, 0]
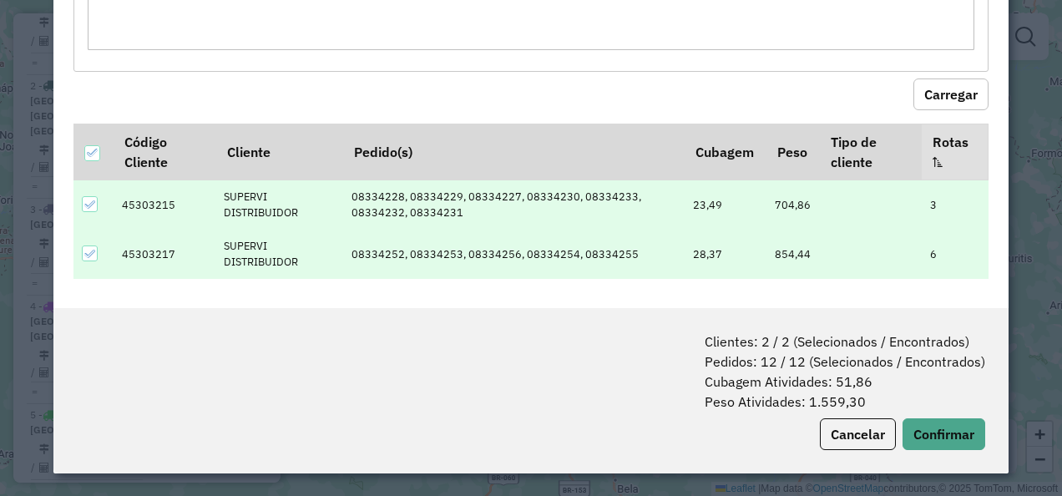
click at [912, 416] on div "Clientes: 2 / 2 (Selecionados / Encontrados) Pedidos: 12 / 12 (Selecionados / E…" at bounding box center [531, 390] width 956 height 165
click at [919, 424] on button "Confirmar" at bounding box center [944, 434] width 83 height 32
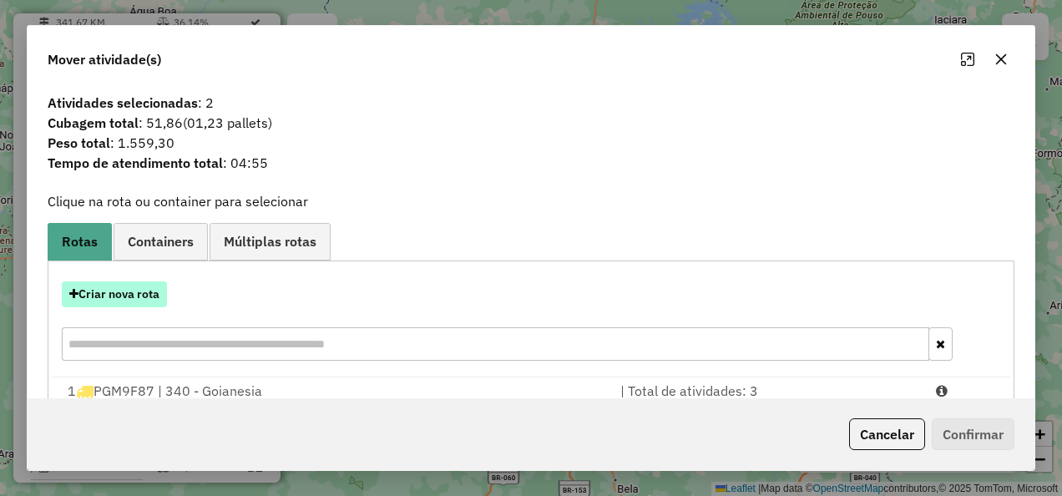
click at [120, 284] on button "Criar nova rota" at bounding box center [114, 294] width 105 height 26
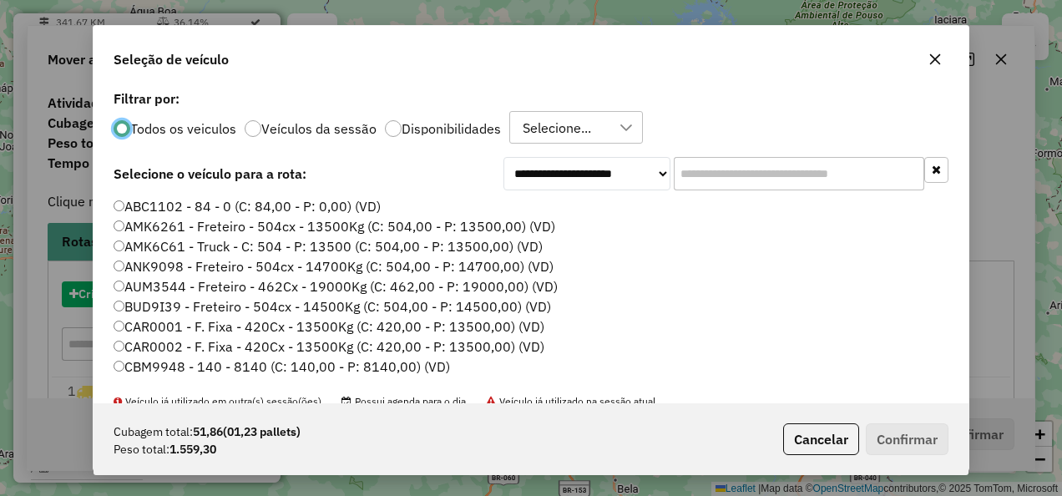
scroll to position [9, 5]
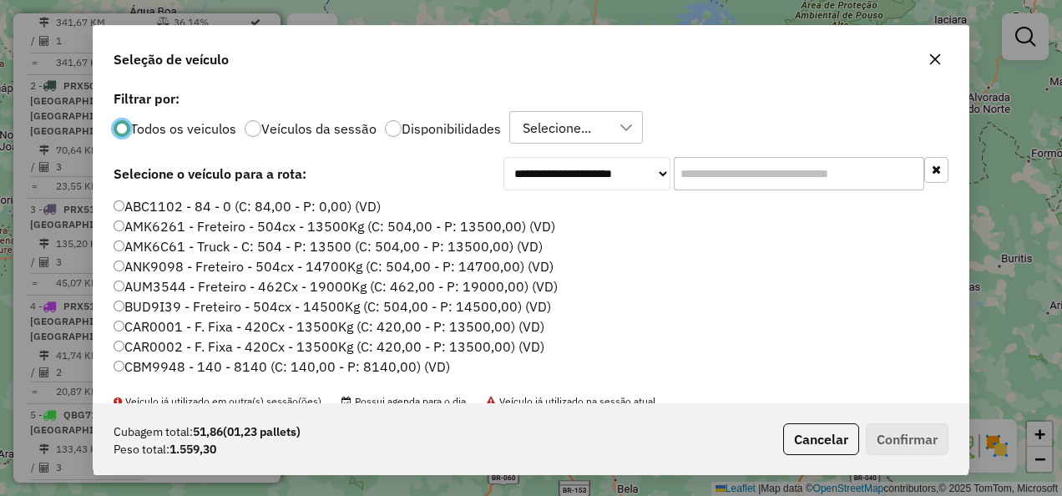
drag, startPoint x: 696, startPoint y: 171, endPoint x: 690, endPoint y: 195, distance: 25.1
click at [696, 171] on input "text" at bounding box center [799, 173] width 251 height 33
paste input "*******"
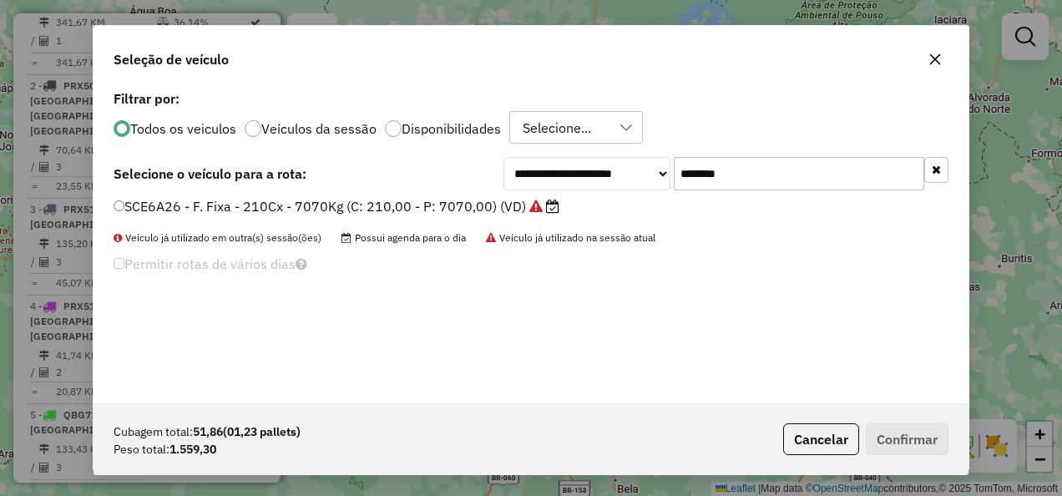
type input "*******"
click at [347, 210] on label "SCE6A26 - F. Fixa - 210Cx - 7070Kg (C: 210,00 - P: 7070,00) (VD)" at bounding box center [337, 206] width 446 height 20
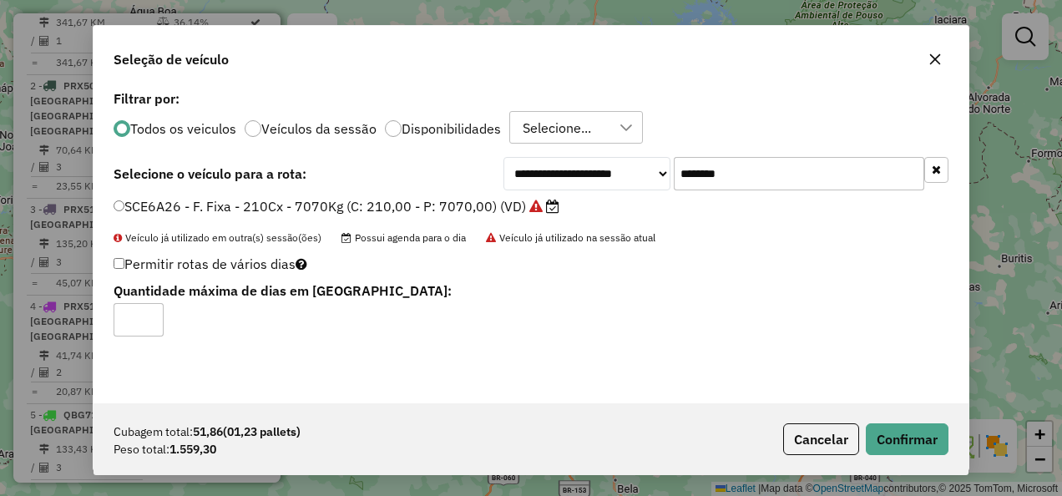
click at [892, 421] on div "Cubagem total: 51,86 (01,23 pallets) Peso total: 1.559,30 Cancelar Confirmar" at bounding box center [531, 439] width 875 height 72
click at [895, 426] on button "Confirmar" at bounding box center [907, 439] width 83 height 32
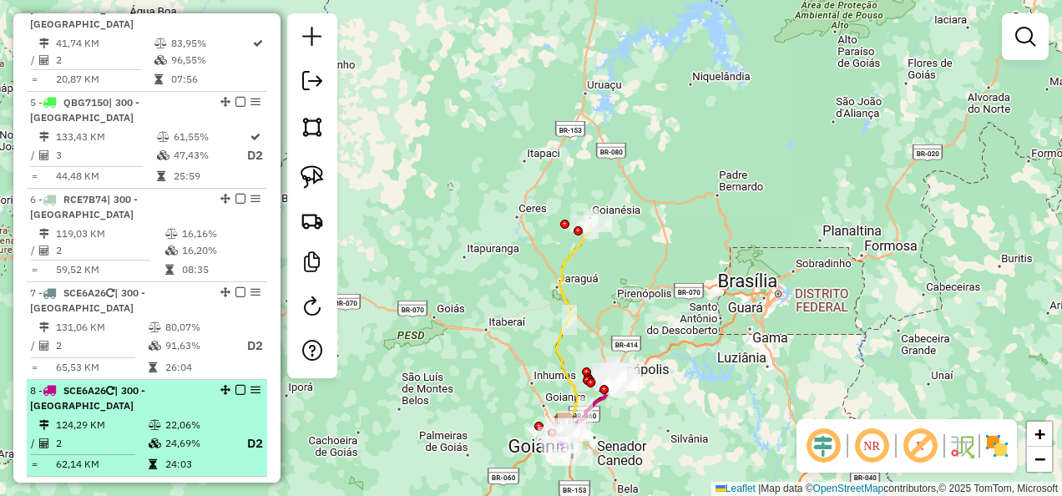
scroll to position [1044, 0]
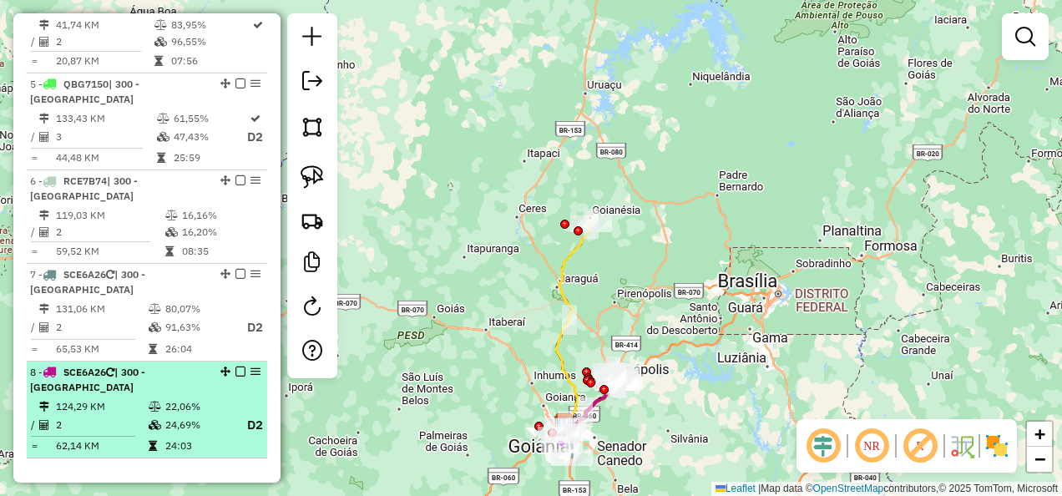
click at [170, 415] on td "24,69%" at bounding box center [197, 425] width 67 height 21
select select "**********"
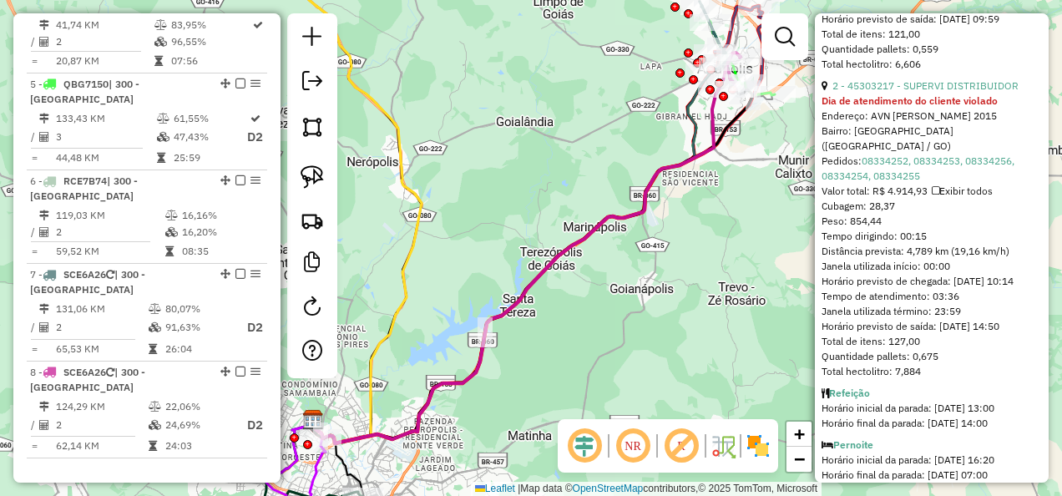
scroll to position [1002, 0]
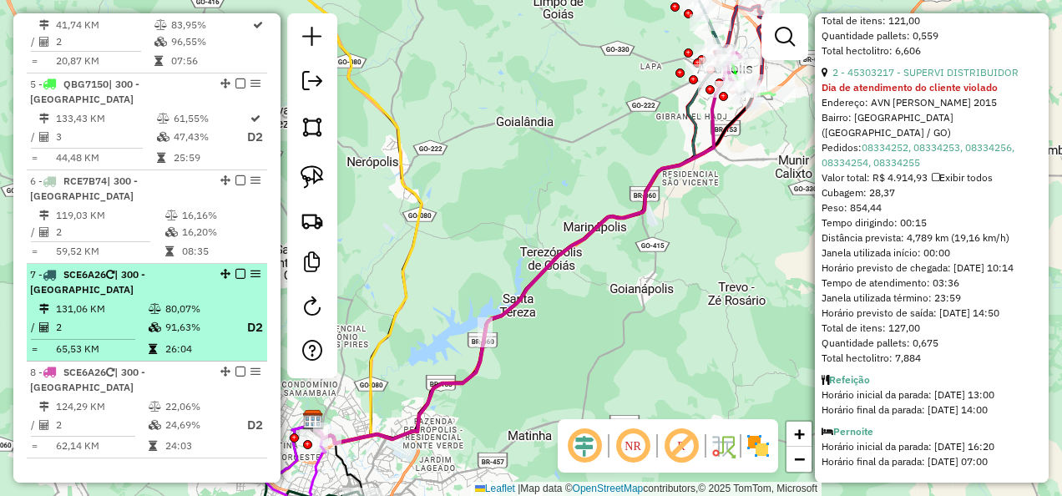
click at [204, 301] on table "131,06 KM 80,07% / 2 91,63% D2 = 65,53 KM 26:04" at bounding box center [147, 329] width 234 height 57
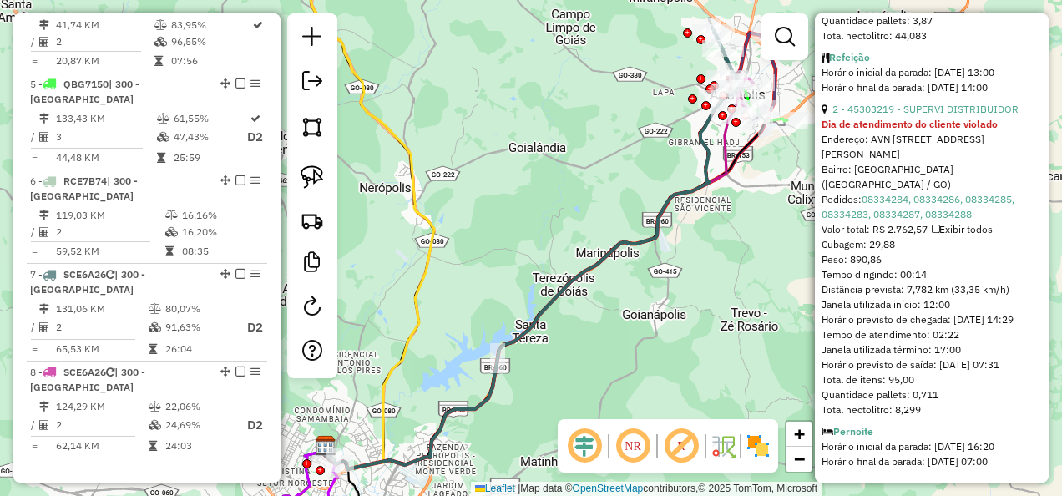
scroll to position [1118, 0]
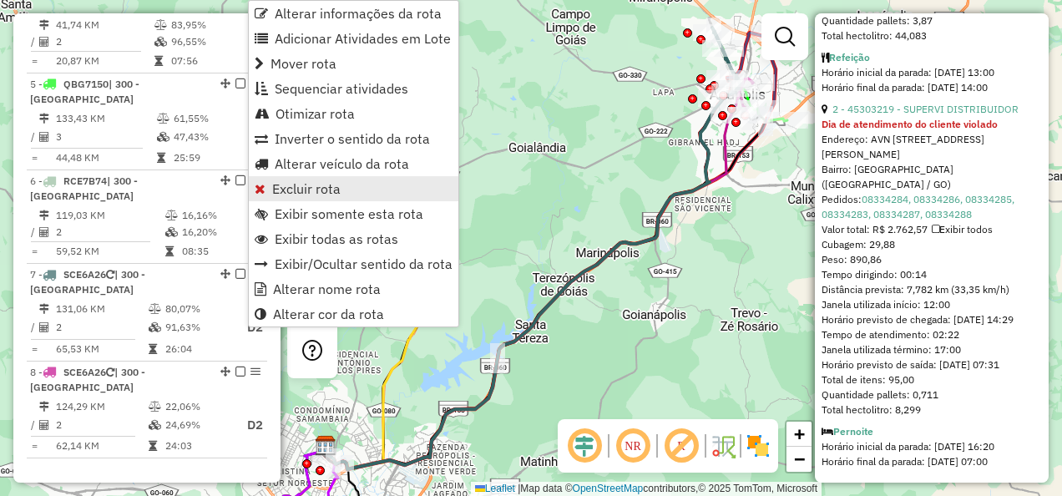
click at [274, 190] on span "Excluir rota" at bounding box center [306, 188] width 68 height 13
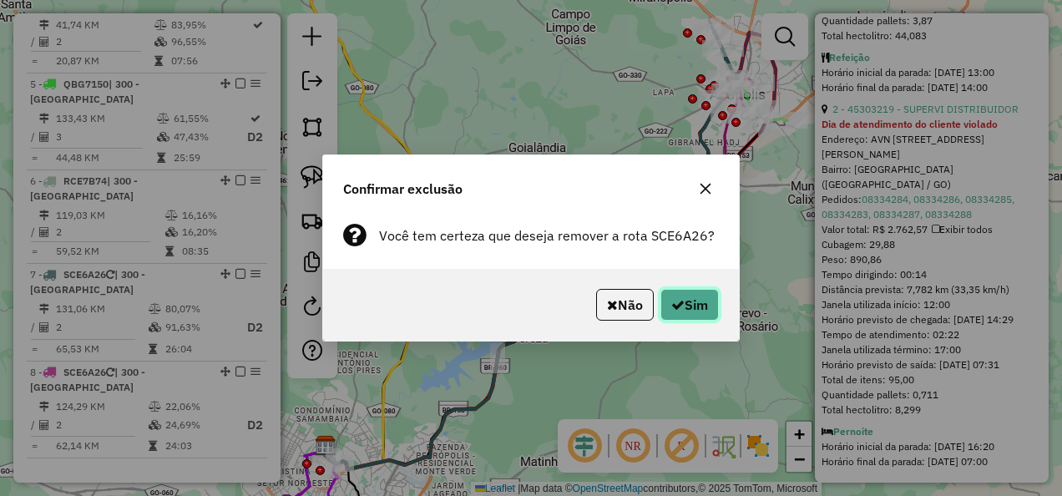
click at [688, 296] on button "Sim" at bounding box center [689, 305] width 58 height 32
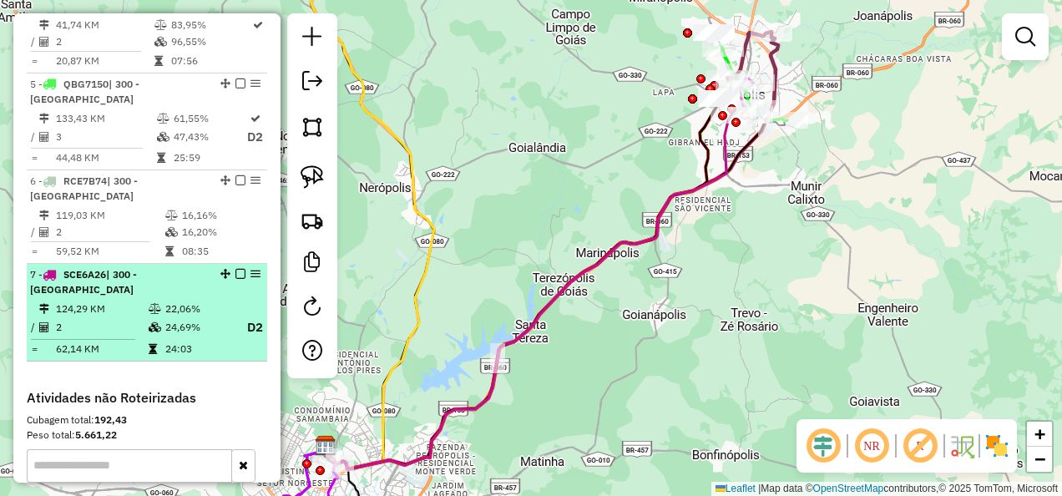
click at [239, 269] on em at bounding box center [240, 274] width 10 height 10
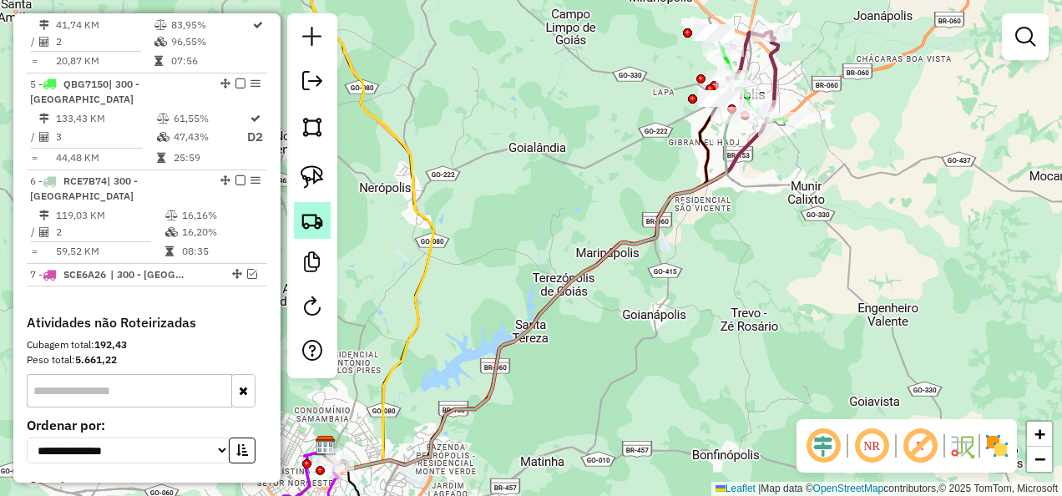
click at [310, 229] on img at bounding box center [312, 220] width 23 height 23
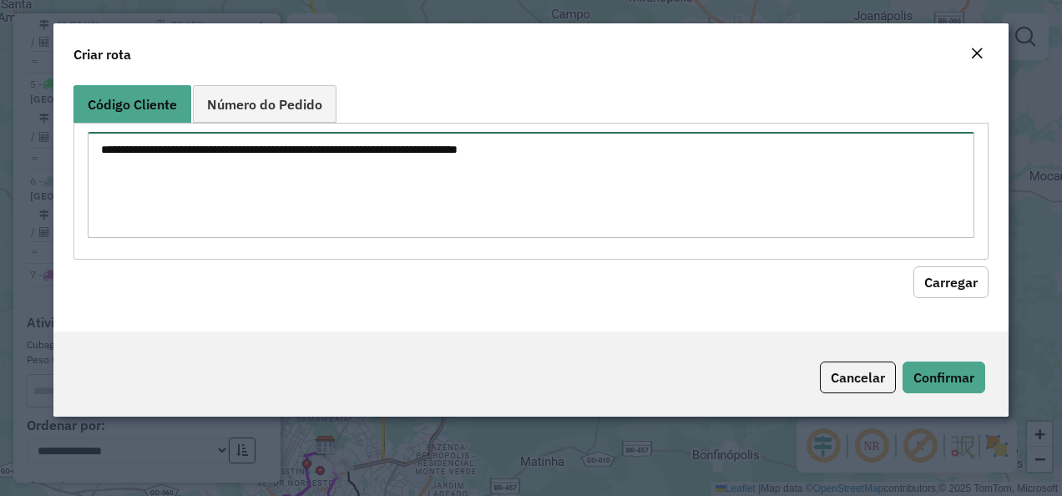
click at [444, 178] on textarea at bounding box center [532, 185] width 888 height 106
paste textarea "********"
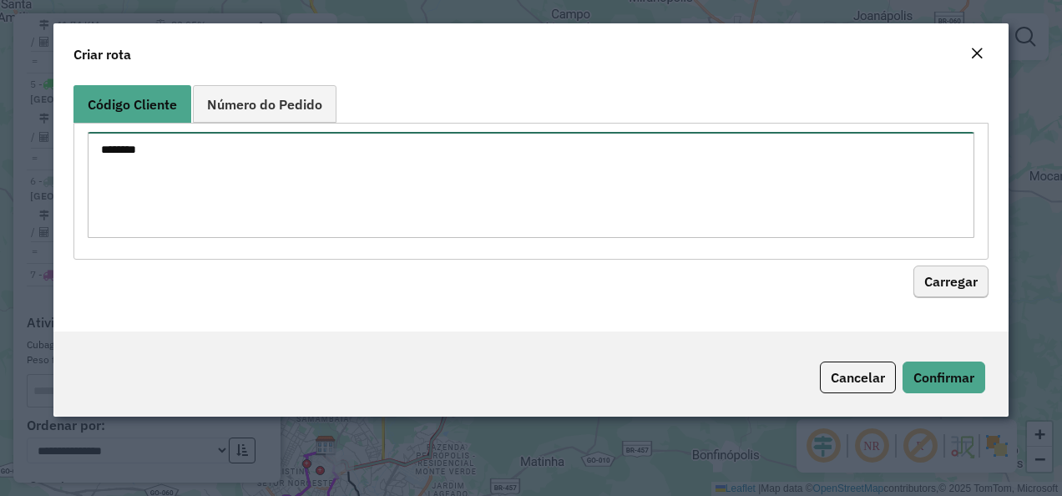
type textarea "********"
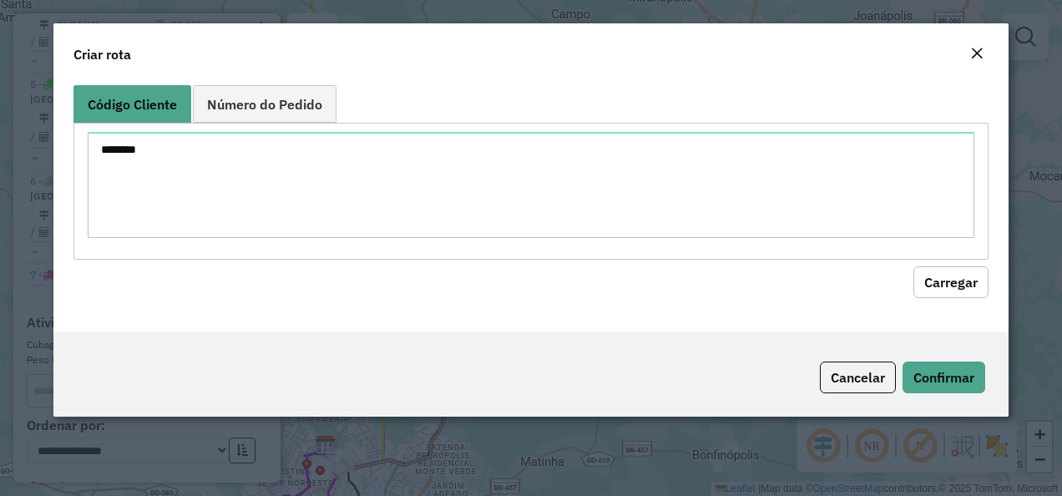
click at [960, 276] on button "Carregar" at bounding box center [950, 282] width 75 height 32
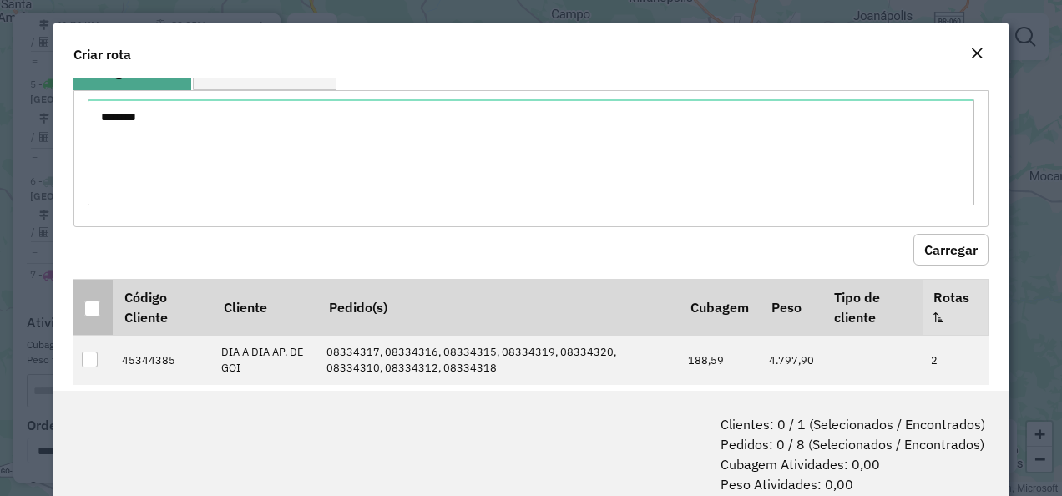
scroll to position [57, 0]
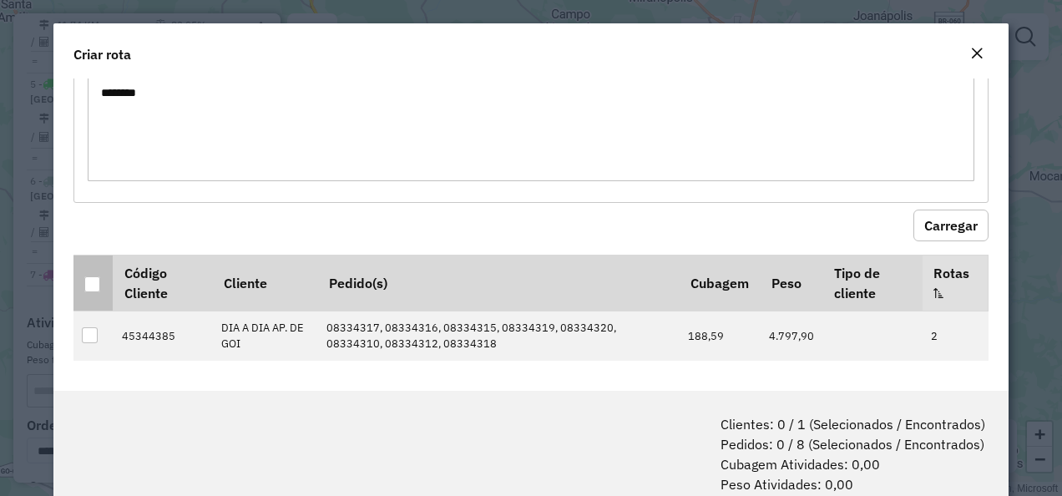
click at [92, 294] on th at bounding box center [92, 283] width 39 height 56
click at [92, 279] on div at bounding box center [92, 284] width 16 height 16
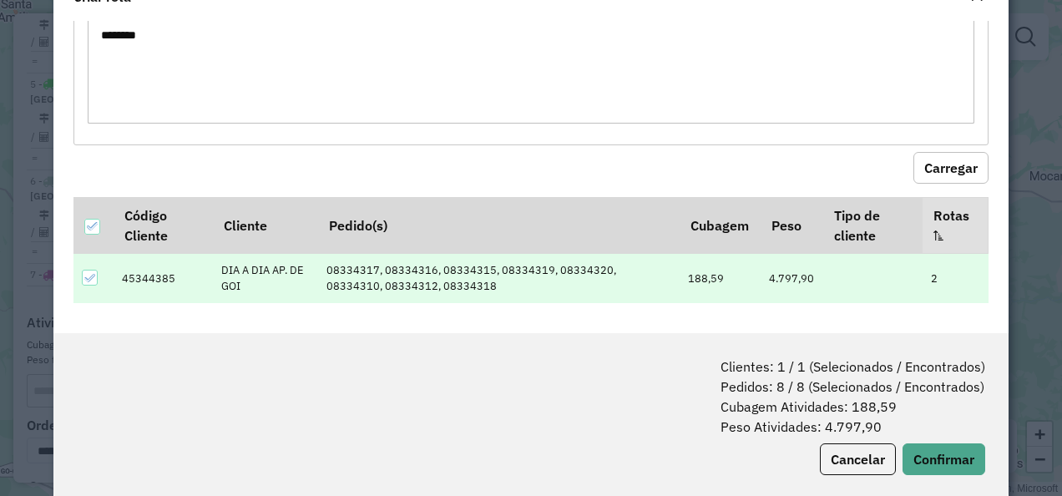
scroll to position [83, 0]
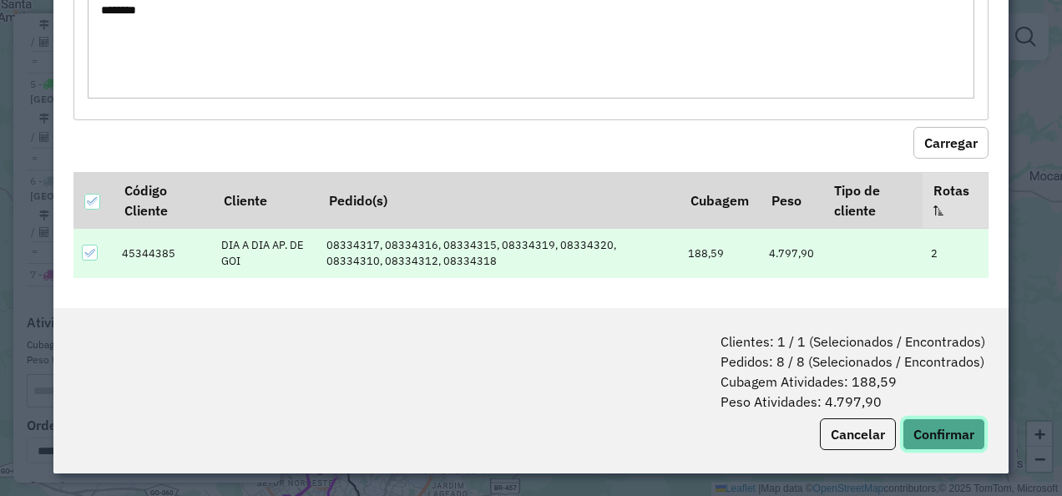
click at [929, 433] on button "Confirmar" at bounding box center [944, 434] width 83 height 32
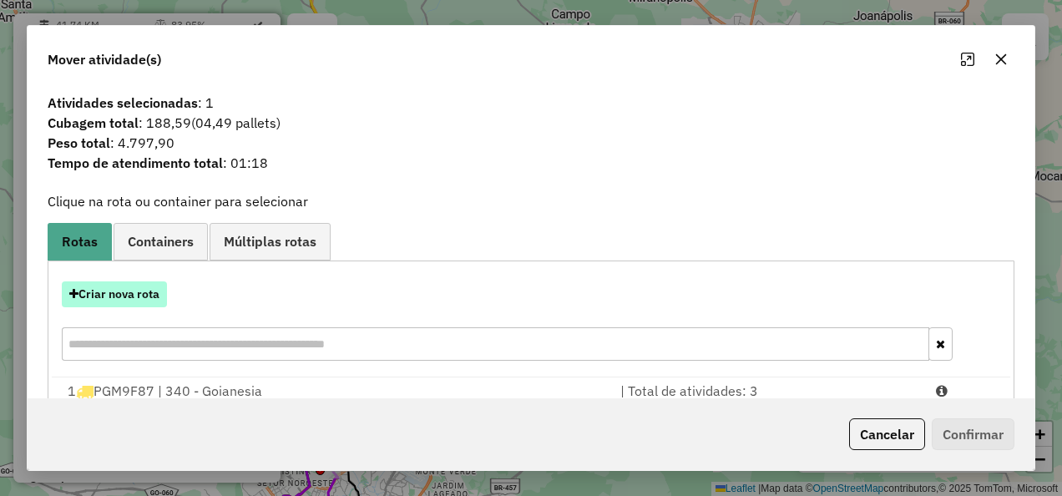
click at [133, 301] on button "Criar nova rota" at bounding box center [114, 294] width 105 height 26
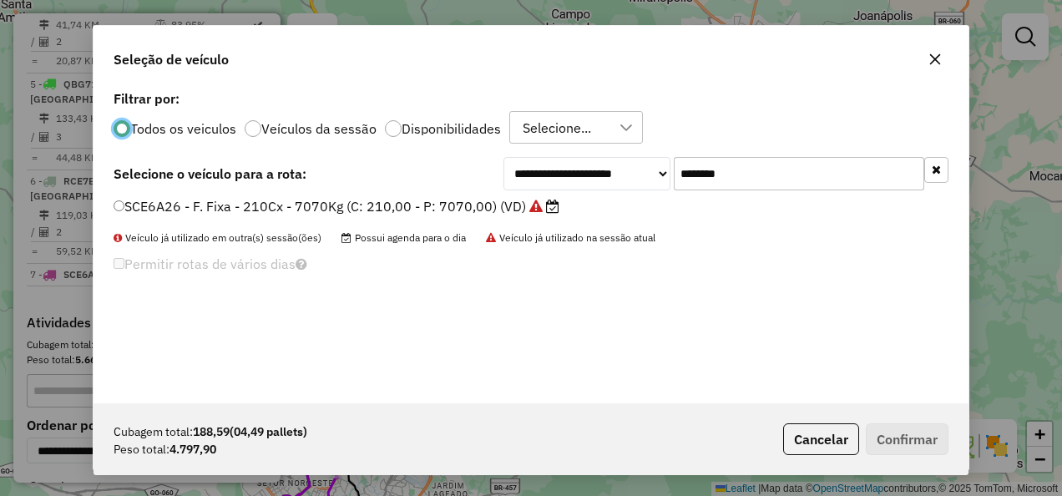
scroll to position [9, 5]
drag, startPoint x: 743, startPoint y: 167, endPoint x: 585, endPoint y: 179, distance: 158.2
click at [585, 179] on div "**********" at bounding box center [726, 173] width 445 height 33
paste input "text"
type input "*******"
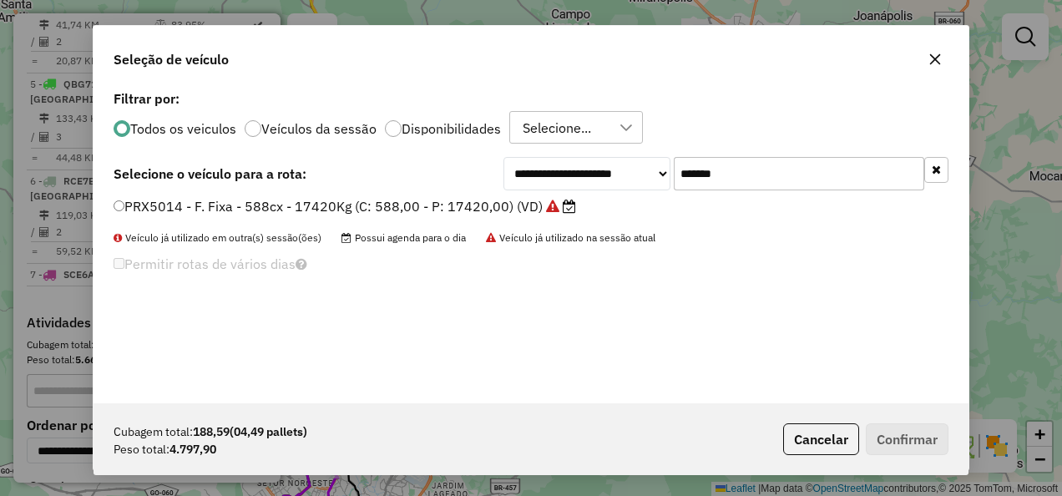
click at [389, 220] on div "PRX5014 - F. Fixa - 588cx - 17420Kg (C: 588,00 - P: 17420,00) (VD)" at bounding box center [531, 213] width 855 height 33
click at [382, 211] on label "PRX5014 - F. Fixa - 588cx - 17420Kg (C: 588,00 - P: 17420,00) (VD)" at bounding box center [345, 206] width 463 height 20
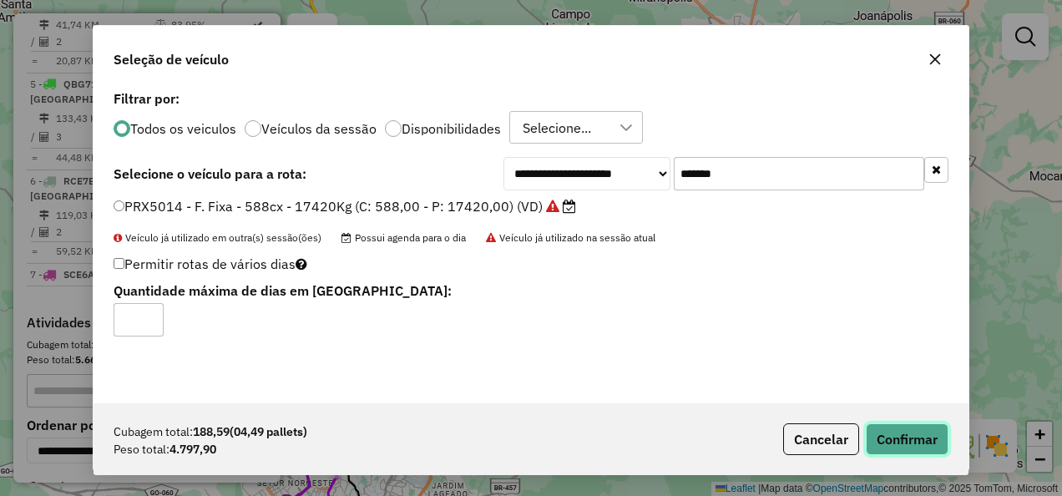
click at [911, 428] on button "Confirmar" at bounding box center [907, 439] width 83 height 32
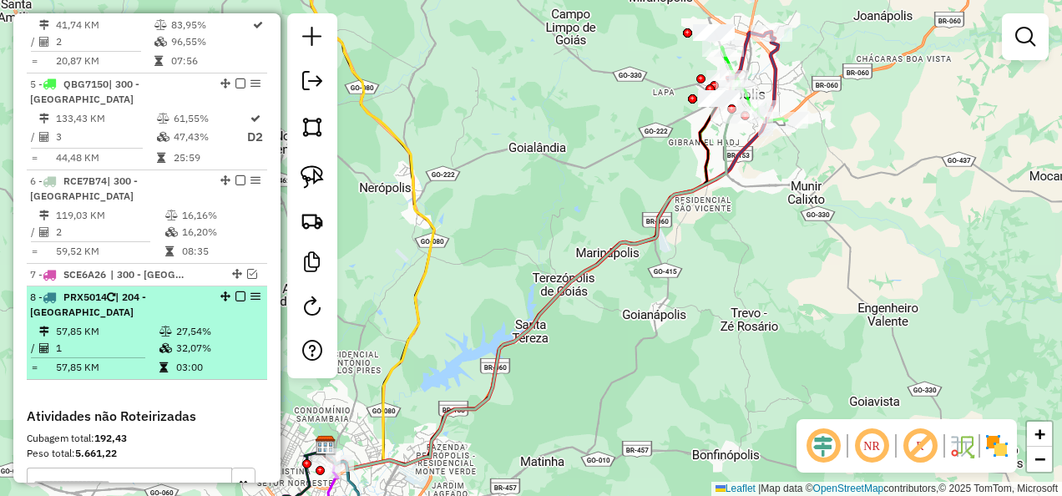
click at [235, 291] on em at bounding box center [240, 296] width 10 height 10
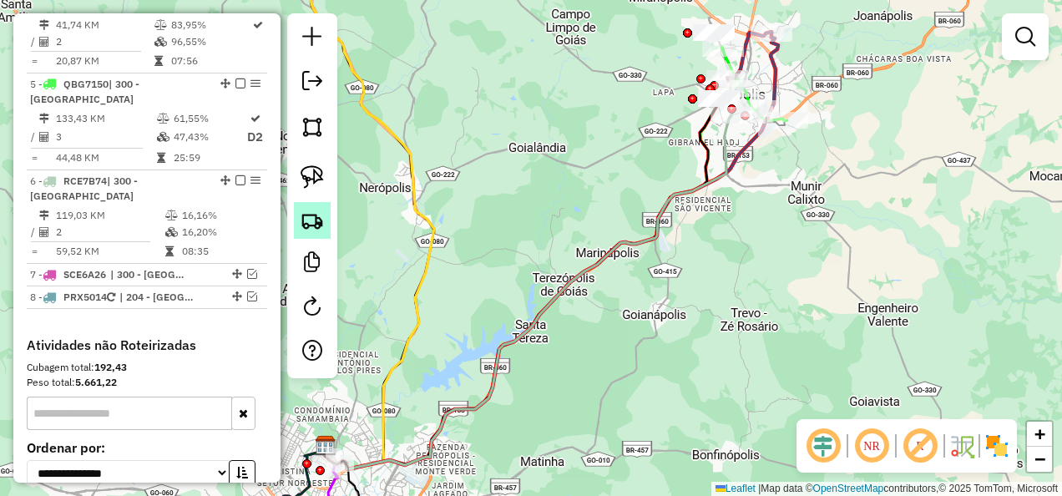
click at [319, 216] on img at bounding box center [312, 220] width 23 height 23
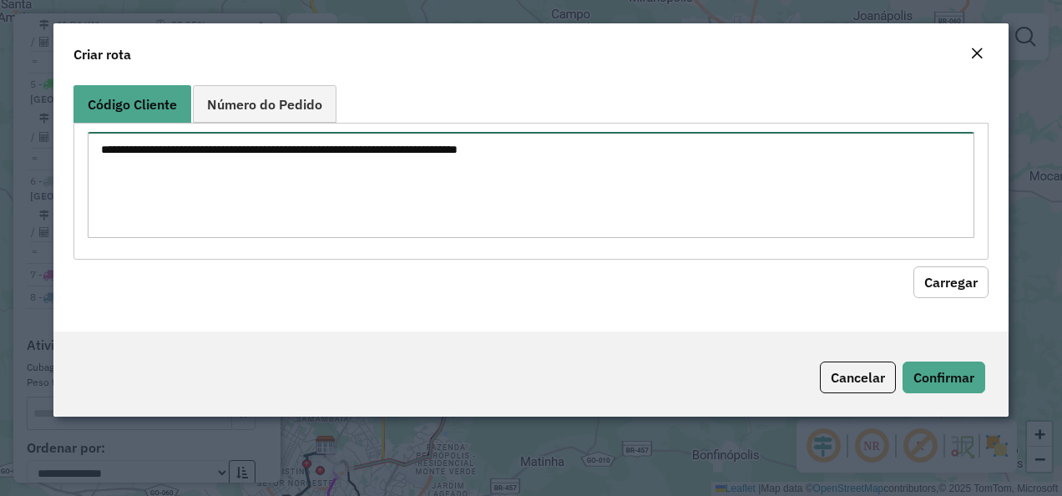
click at [714, 156] on textarea at bounding box center [532, 185] width 888 height 106
paste textarea "********"
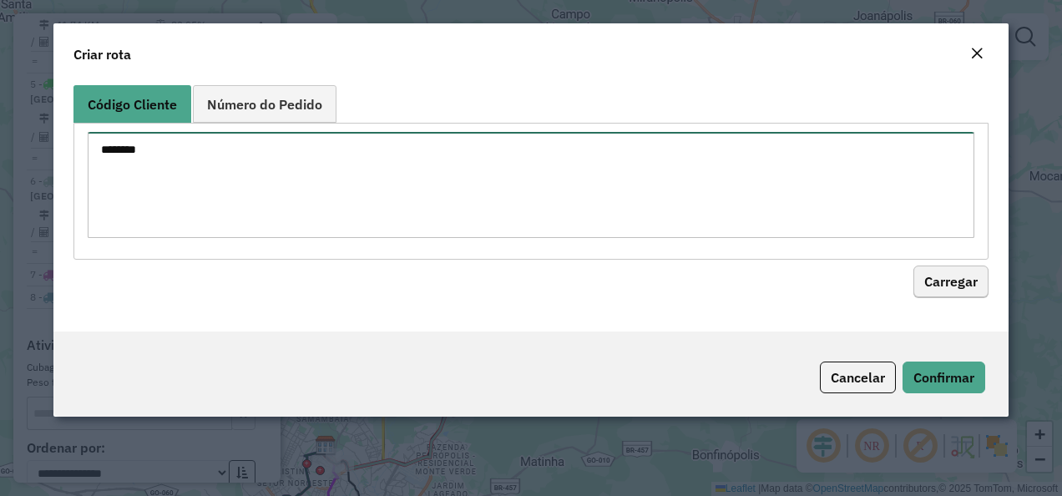
type textarea "********"
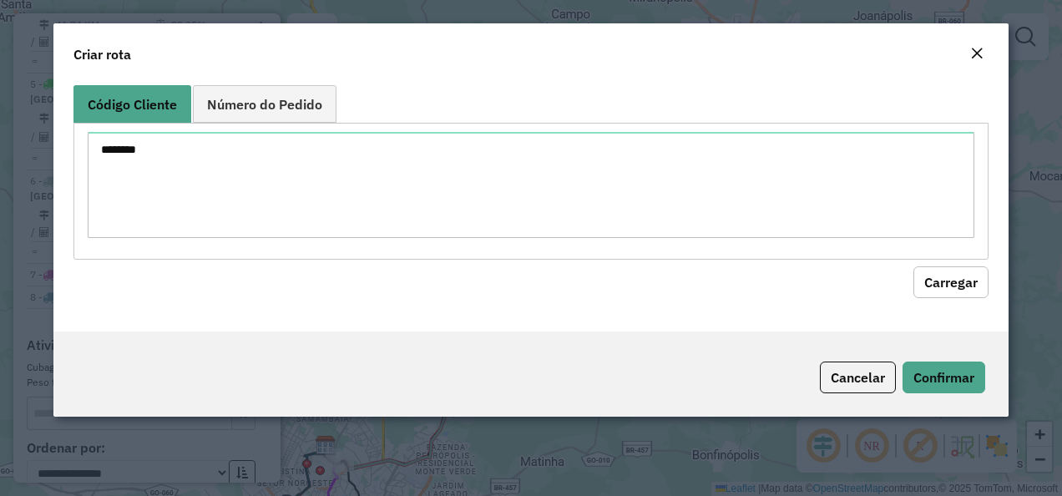
click at [962, 282] on button "Carregar" at bounding box center [950, 282] width 75 height 32
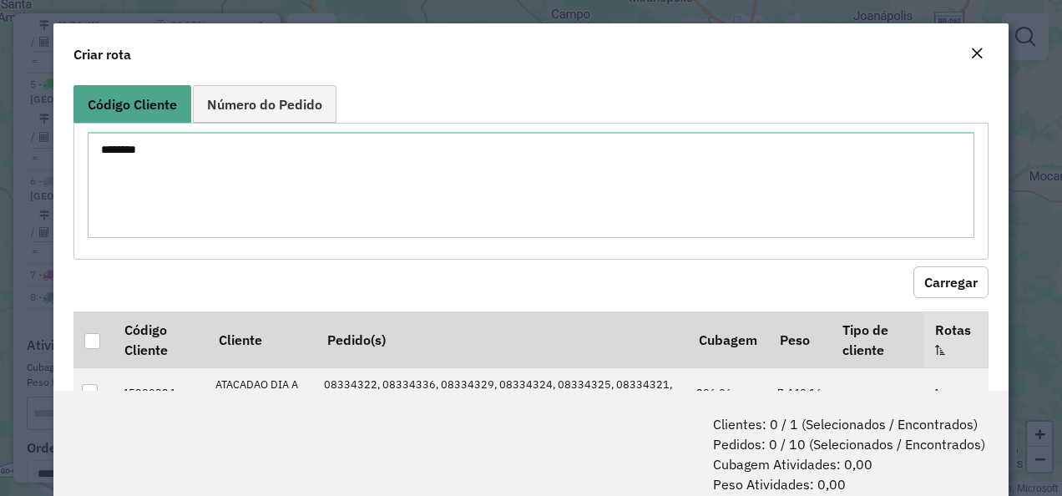
scroll to position [57, 0]
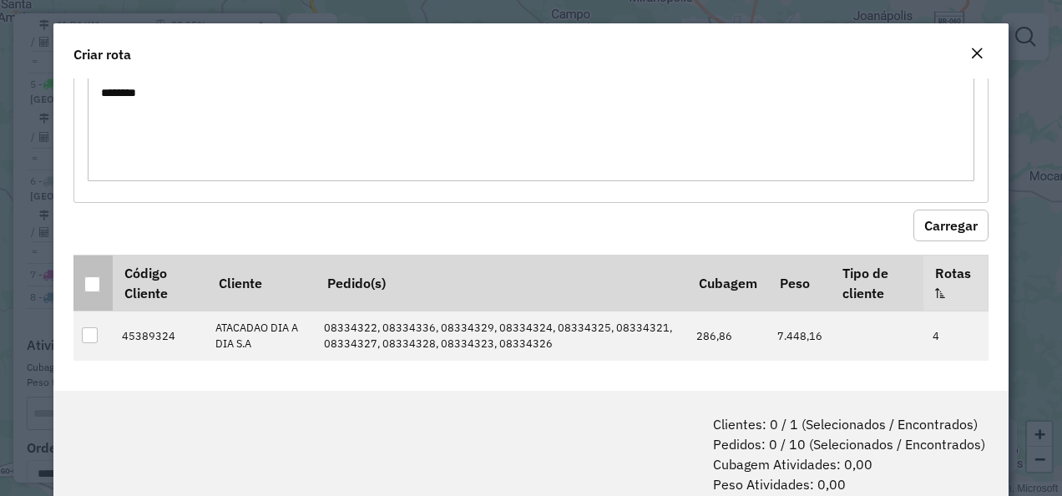
click at [92, 275] on p-tableheadercheckbox at bounding box center [92, 283] width 17 height 17
click at [93, 279] on div at bounding box center [92, 284] width 16 height 16
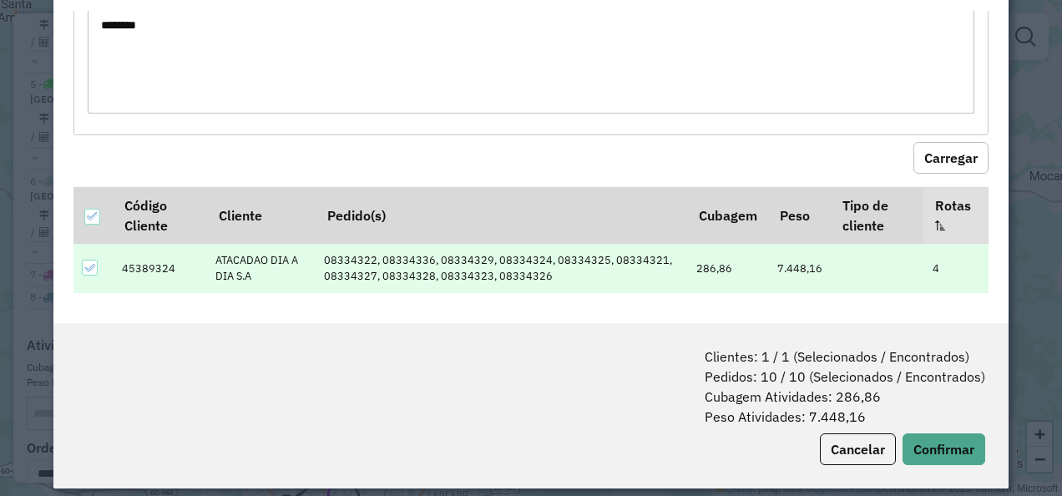
scroll to position [83, 0]
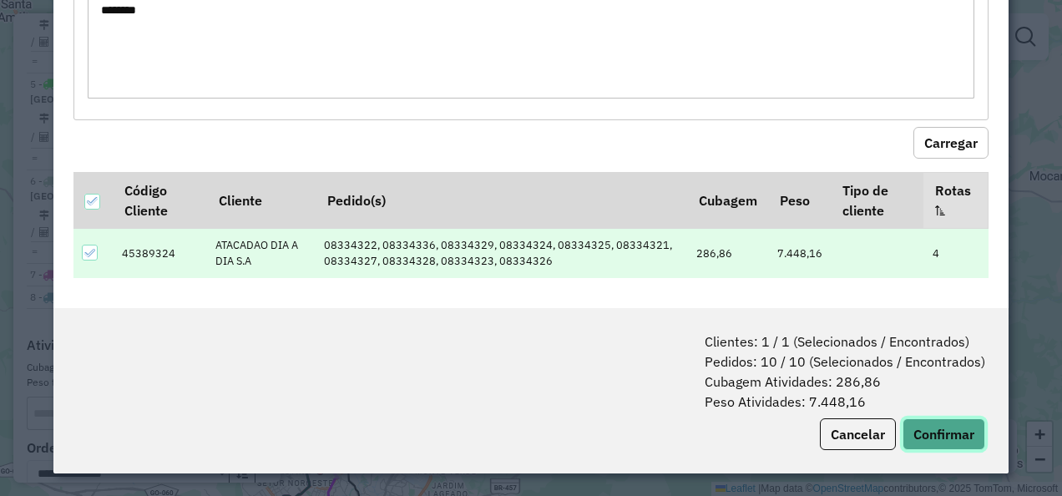
click at [929, 433] on button "Confirmar" at bounding box center [944, 434] width 83 height 32
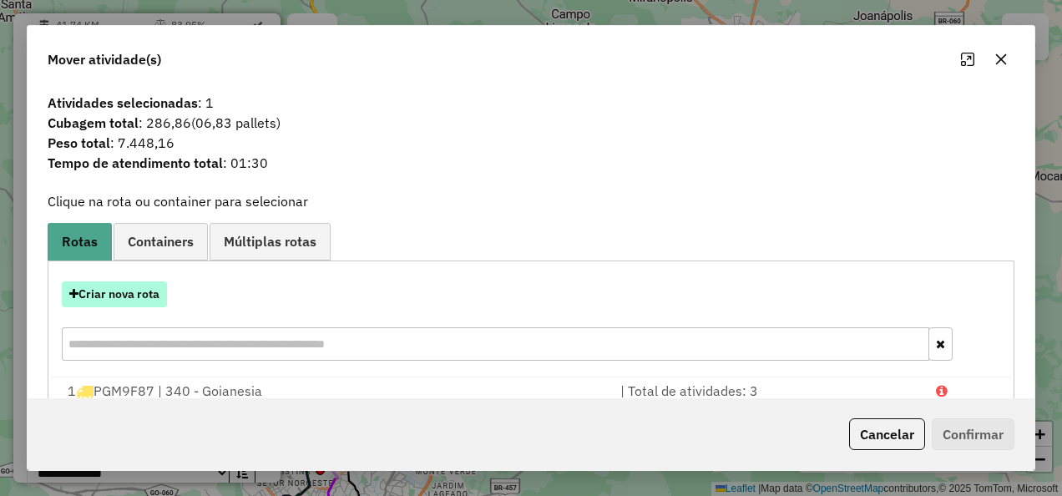
click at [138, 302] on button "Criar nova rota" at bounding box center [114, 294] width 105 height 26
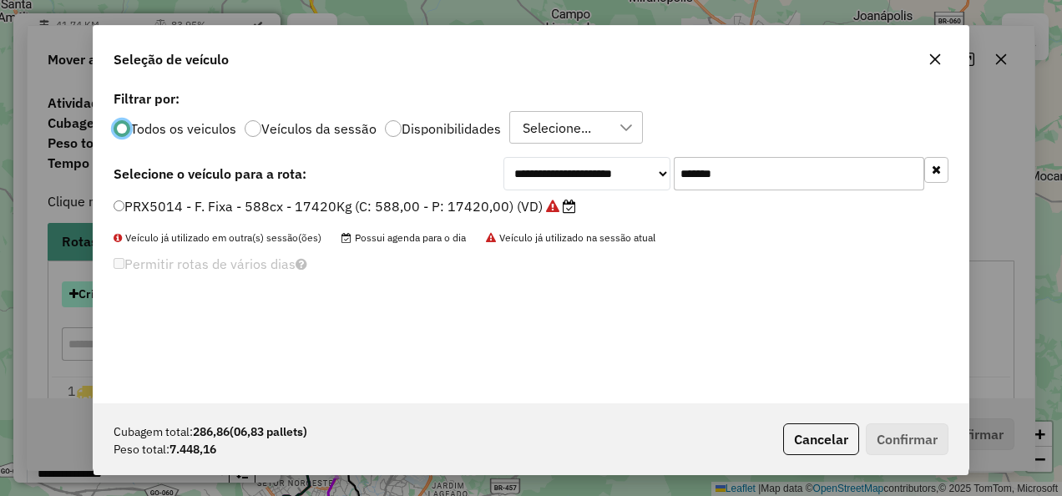
scroll to position [9, 5]
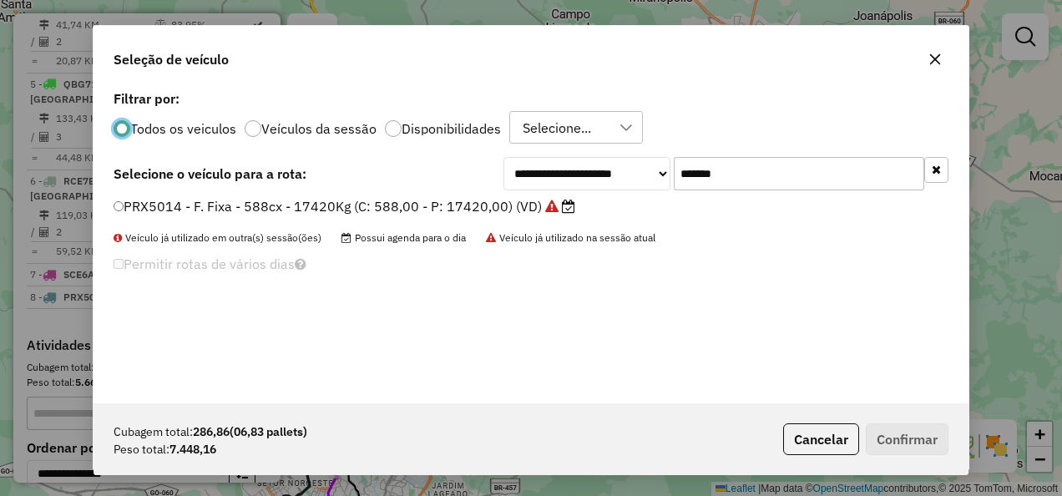
drag, startPoint x: 569, startPoint y: 197, endPoint x: 554, endPoint y: 201, distance: 16.4
click at [554, 201] on div "**********" at bounding box center [531, 244] width 875 height 317
drag, startPoint x: 752, startPoint y: 163, endPoint x: 518, endPoint y: 167, distance: 233.8
click at [518, 167] on div "**********" at bounding box center [726, 173] width 445 height 33
paste input "text"
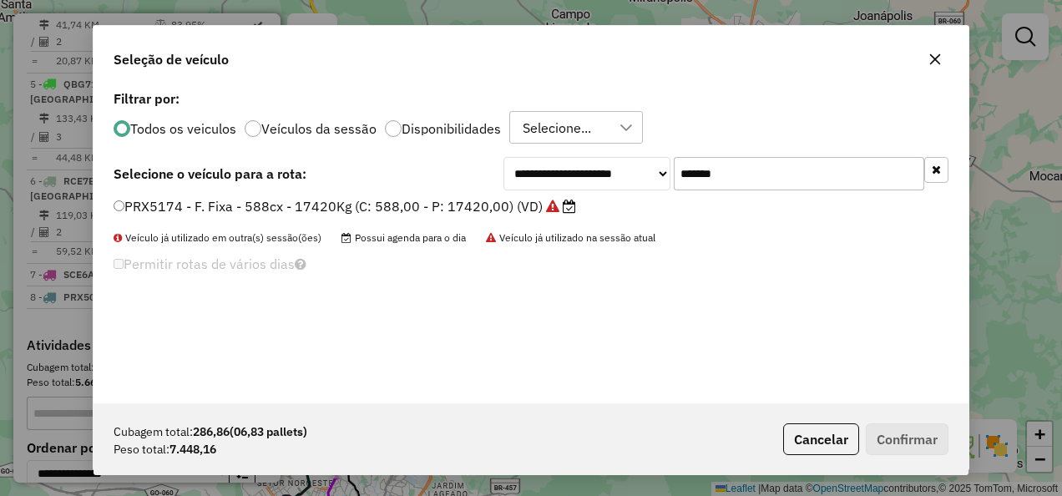
drag, startPoint x: 745, startPoint y: 171, endPoint x: 428, endPoint y: 171, distance: 317.3
click at [428, 171] on div "**********" at bounding box center [531, 173] width 835 height 33
paste input "text"
type input "*******"
click at [348, 203] on label "PRX5174 - F. Fixa - 588cx - 17420Kg (C: 588,00 - P: 17420,00) (VD)" at bounding box center [345, 206] width 463 height 20
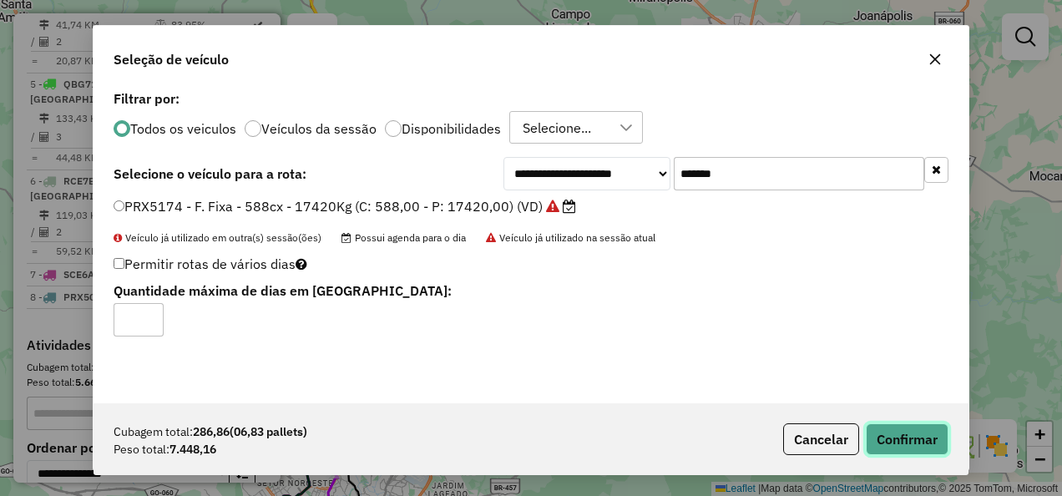
click at [898, 437] on button "Confirmar" at bounding box center [907, 439] width 83 height 32
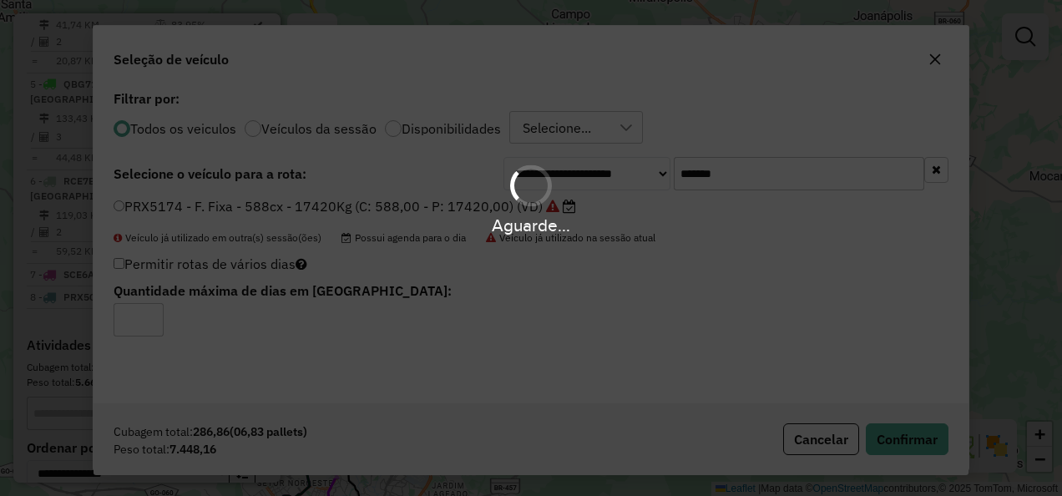
scroll to position [951, 0]
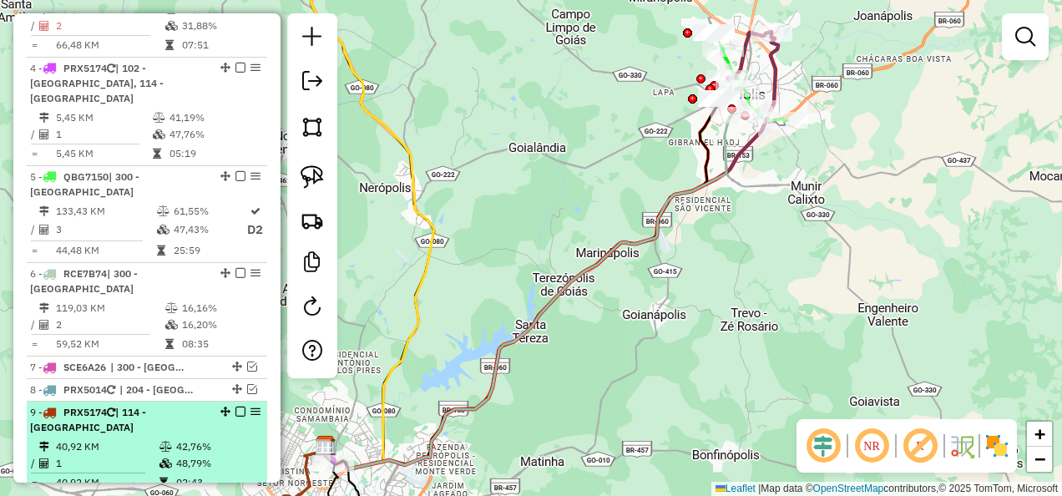
click at [238, 407] on em at bounding box center [240, 412] width 10 height 10
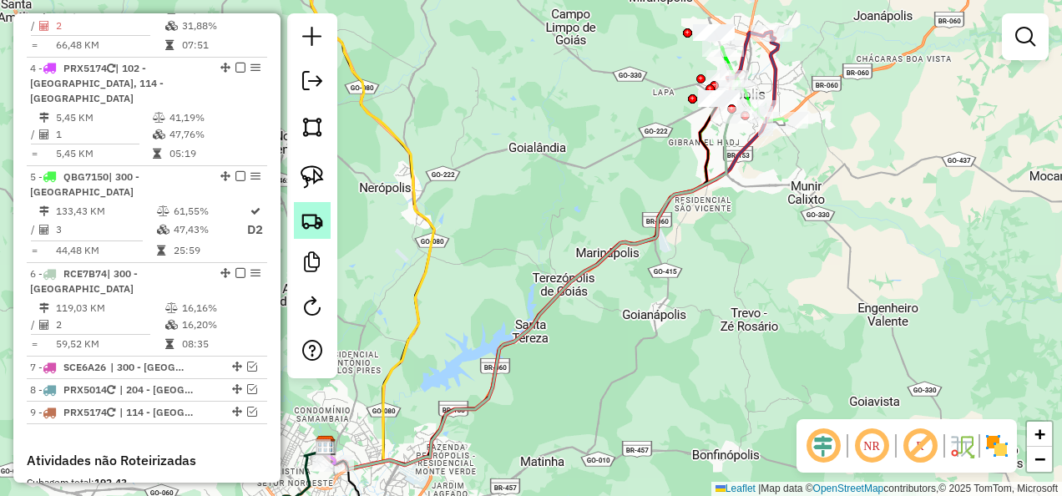
click at [317, 230] on img at bounding box center [312, 220] width 23 height 23
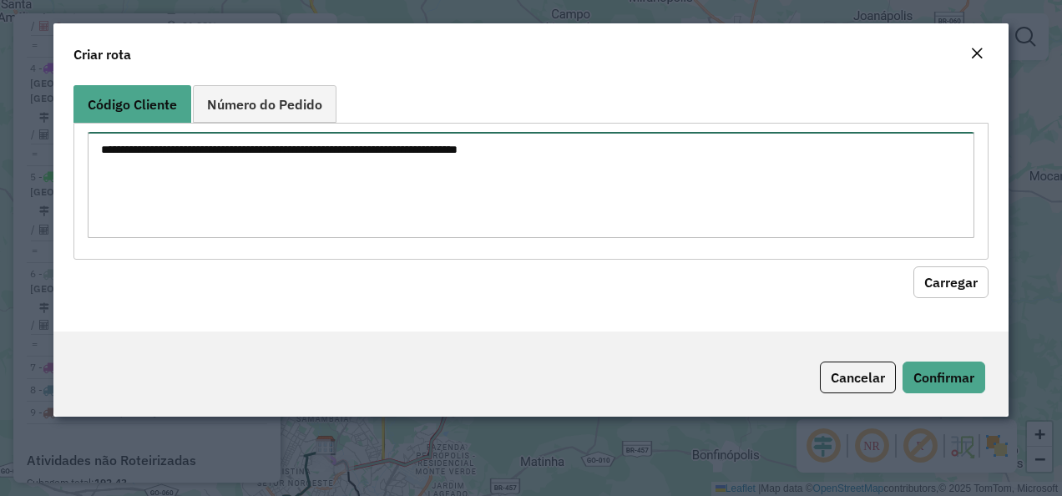
drag, startPoint x: 494, startPoint y: 176, endPoint x: 488, endPoint y: 187, distance: 12.7
click at [494, 179] on textarea at bounding box center [532, 185] width 888 height 106
paste textarea "********"
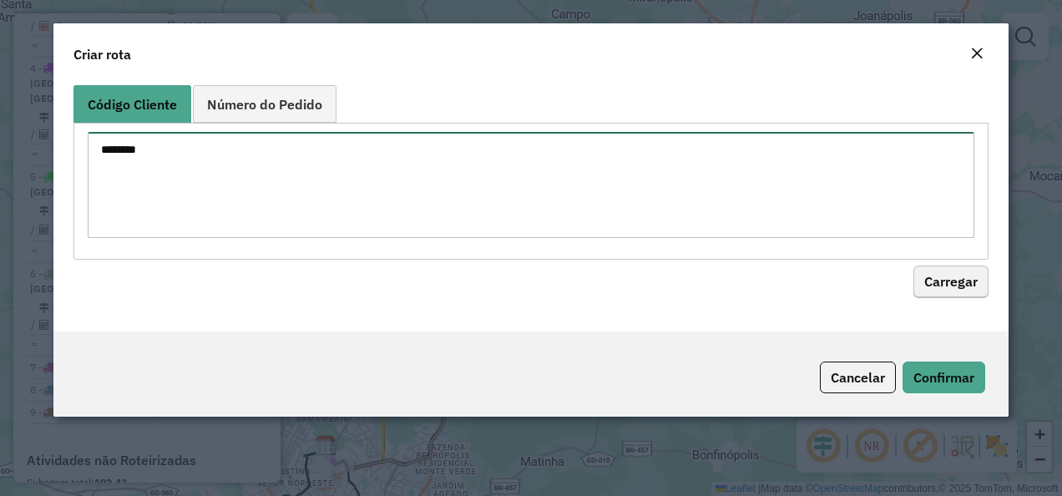
type textarea "********"
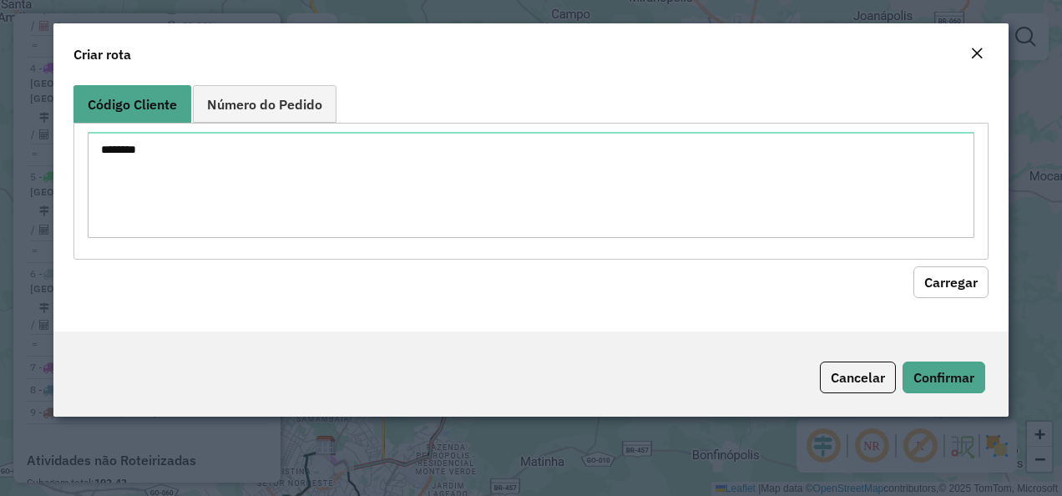
click at [956, 279] on button "Carregar" at bounding box center [950, 282] width 75 height 32
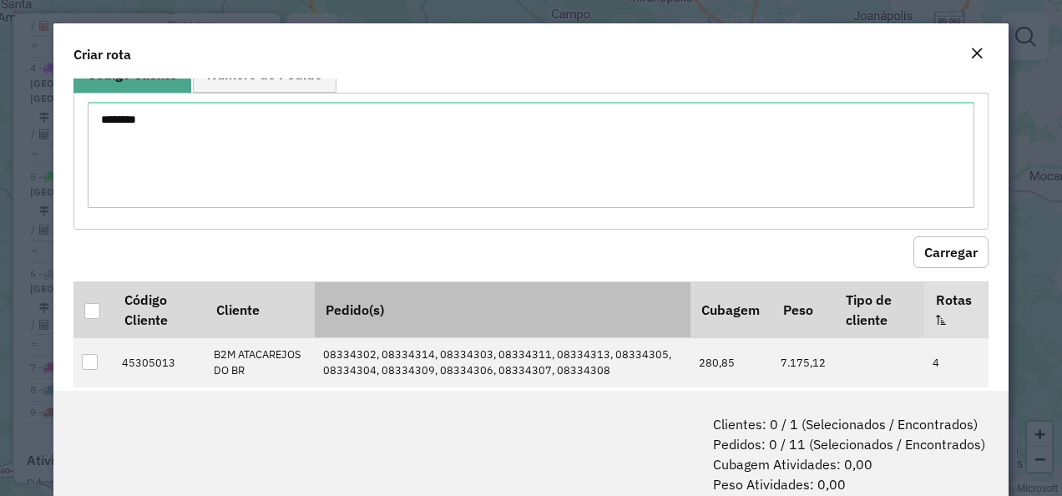
scroll to position [57, 0]
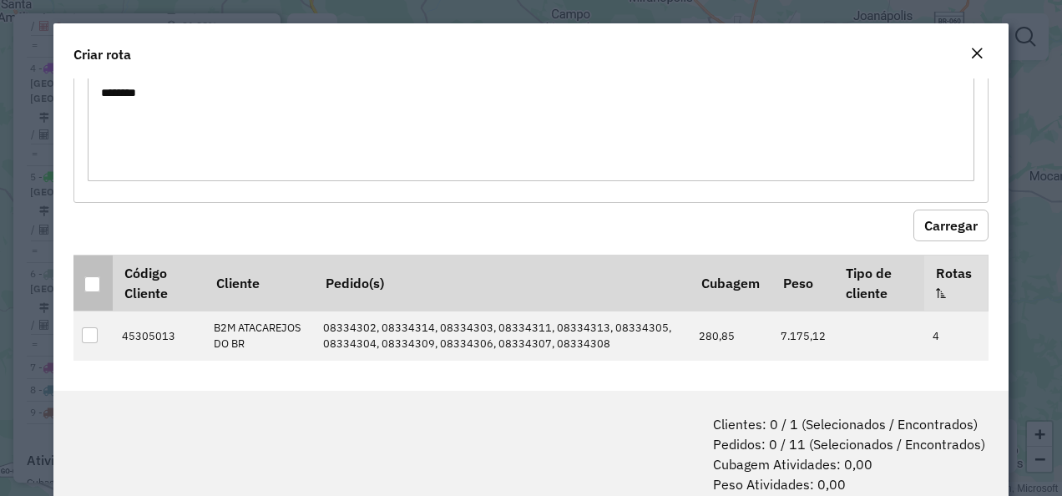
click at [94, 285] on div at bounding box center [92, 284] width 16 height 16
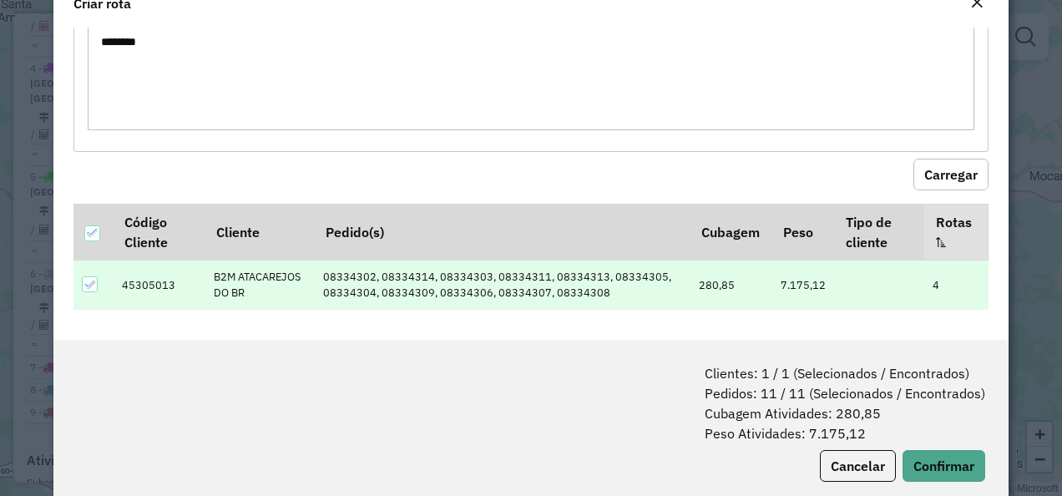
scroll to position [83, 0]
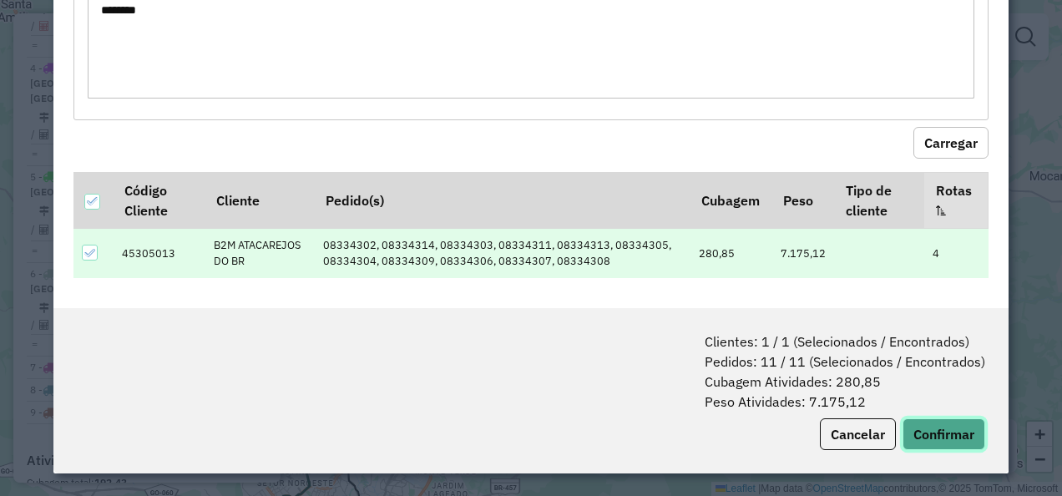
click at [940, 429] on button "Confirmar" at bounding box center [944, 434] width 83 height 32
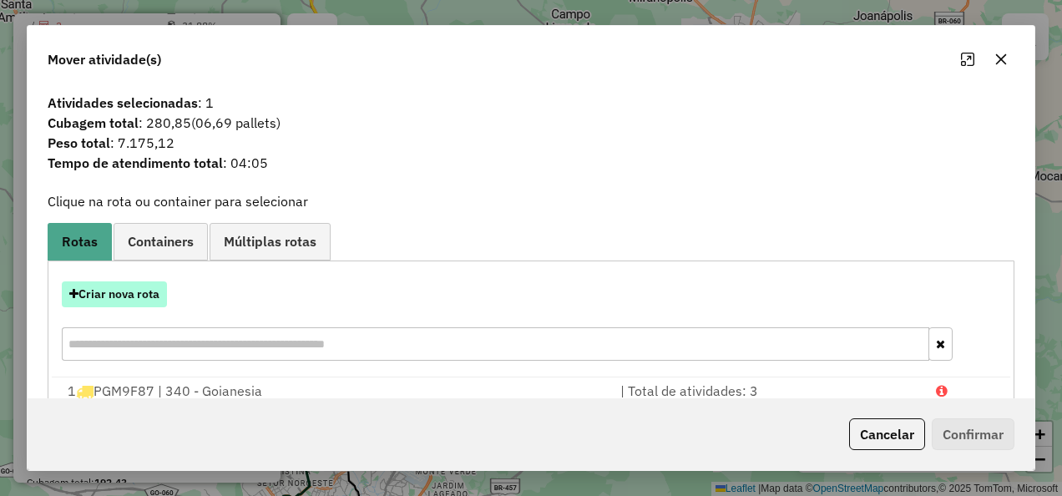
click at [138, 283] on button "Criar nova rota" at bounding box center [114, 294] width 105 height 26
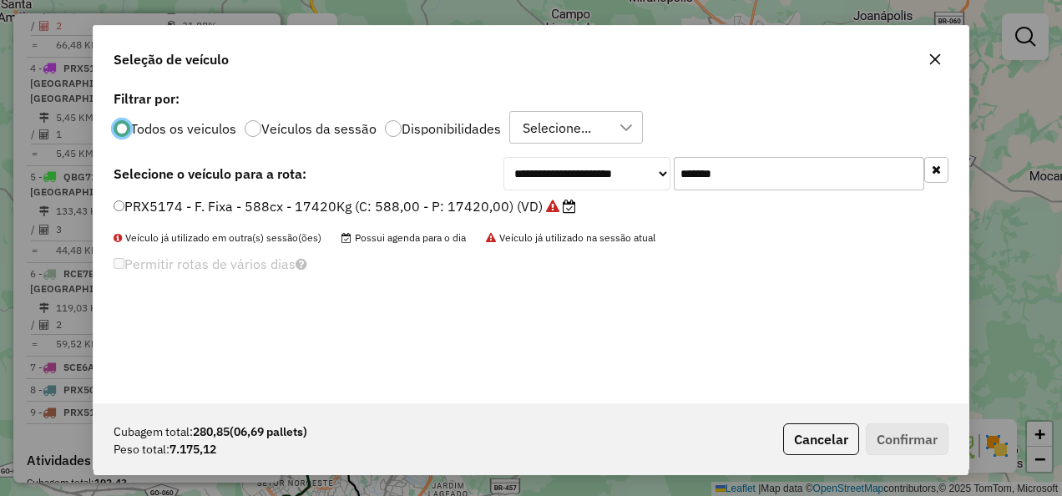
scroll to position [9, 5]
drag, startPoint x: 755, startPoint y: 159, endPoint x: 497, endPoint y: 215, distance: 264.2
click at [498, 214] on div "**********" at bounding box center [531, 244] width 875 height 317
paste input "text"
type input "*******"
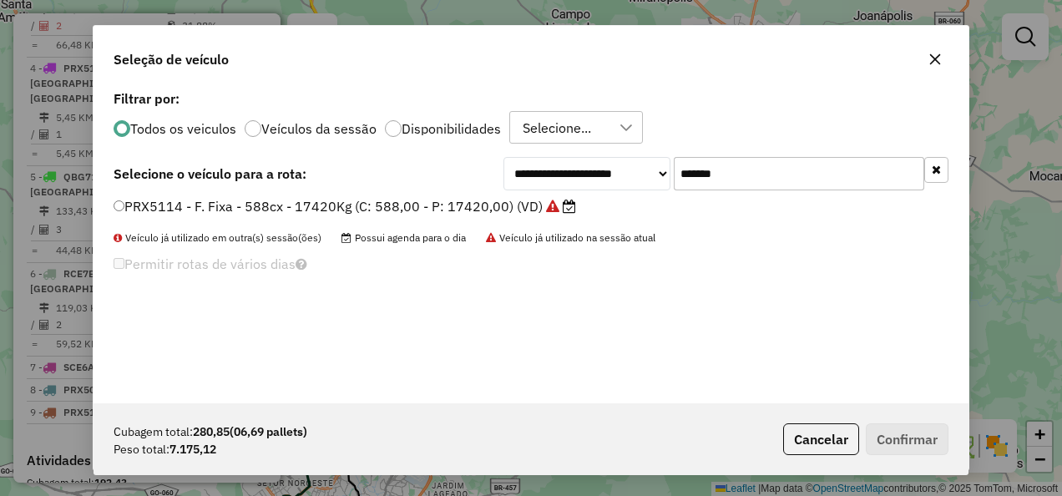
click at [534, 205] on label "PRX5114 - F. Fixa - 588cx - 17420Kg (C: 588,00 - P: 17420,00) (VD)" at bounding box center [345, 206] width 463 height 20
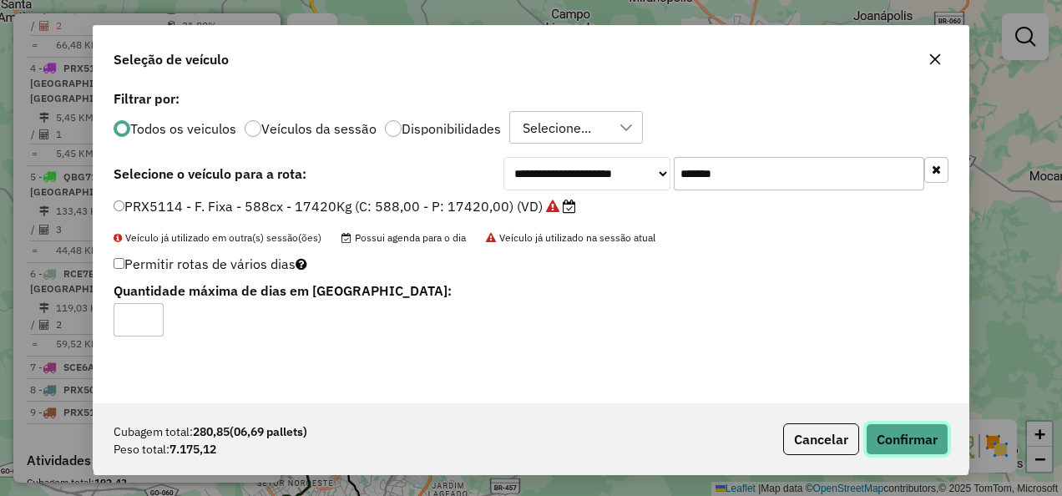
click at [886, 436] on button "Confirmar" at bounding box center [907, 439] width 83 height 32
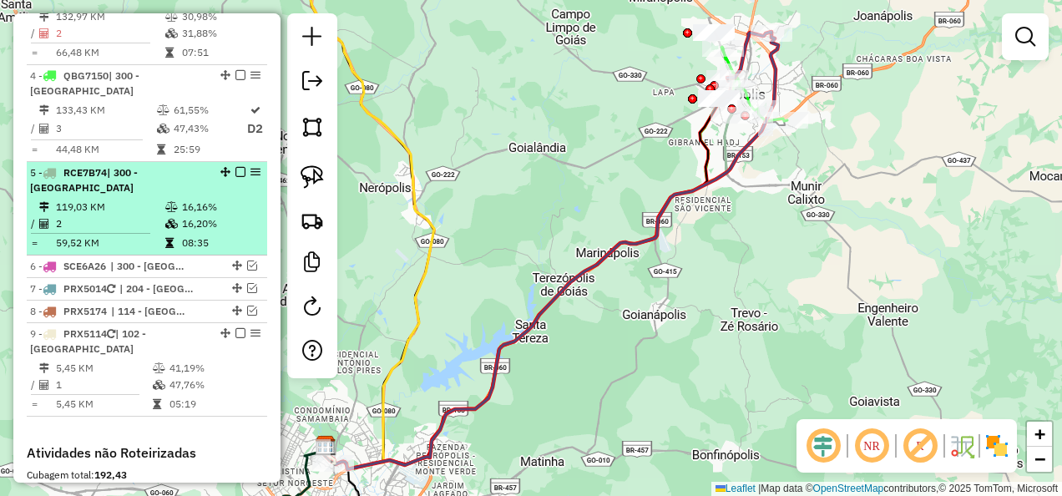
scroll to position [947, 0]
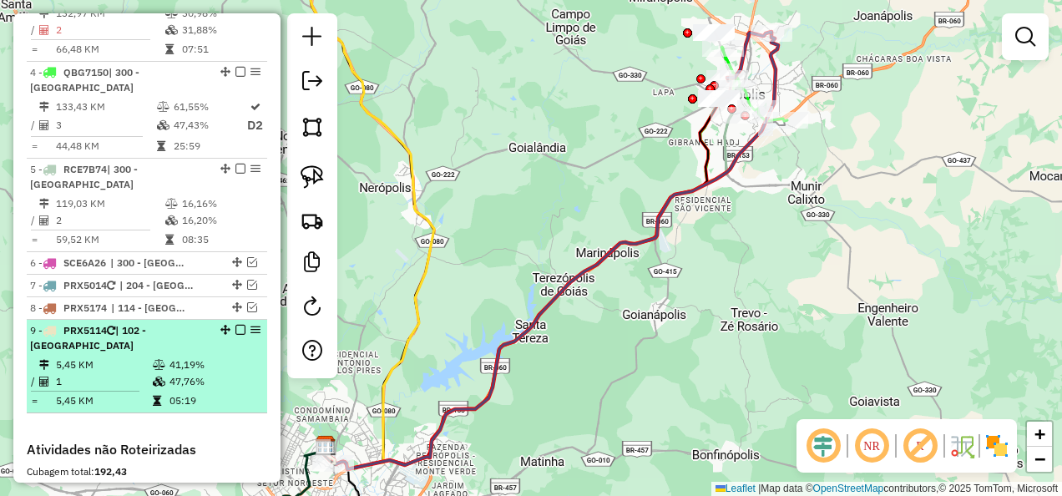
click at [236, 325] on em at bounding box center [240, 330] width 10 height 10
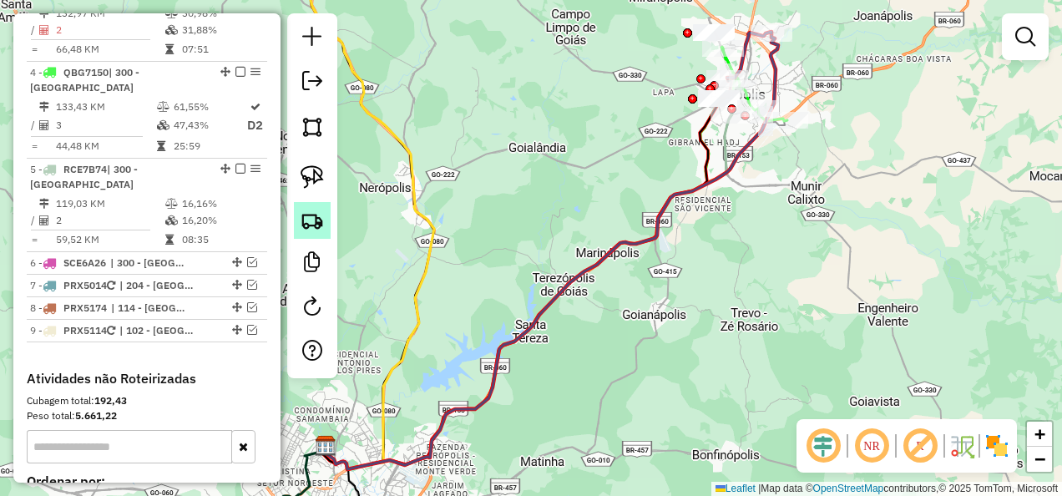
click at [327, 227] on link at bounding box center [312, 220] width 37 height 37
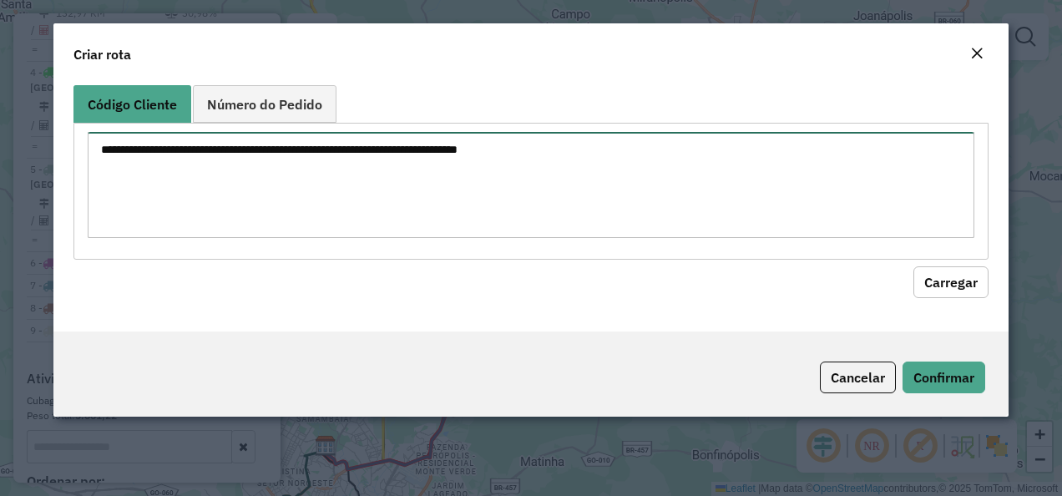
click at [522, 170] on textarea at bounding box center [532, 185] width 888 height 106
paste textarea "********"
type textarea "********"
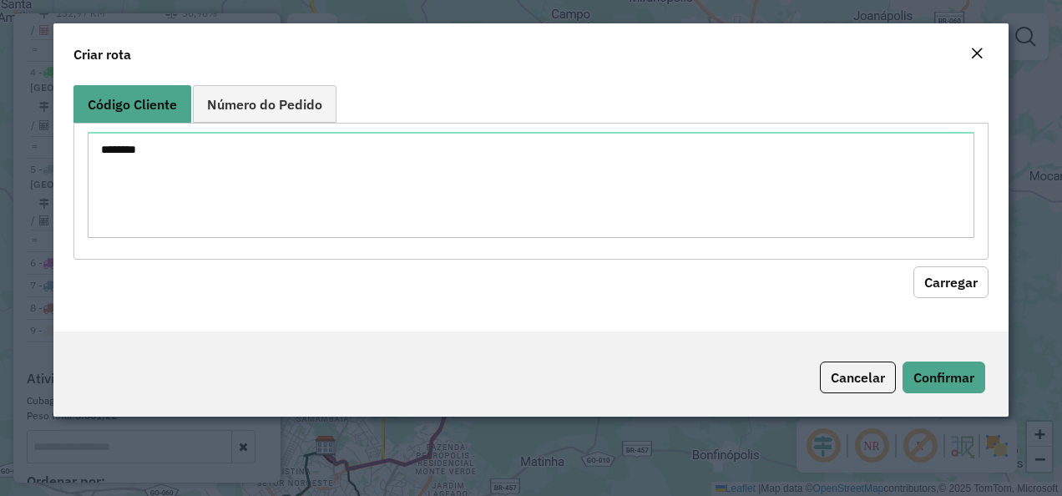
click at [953, 298] on div "Código Cliente Número do Pedido ******** Carregar" at bounding box center [531, 204] width 956 height 253
click at [948, 284] on button "Carregar" at bounding box center [950, 282] width 75 height 32
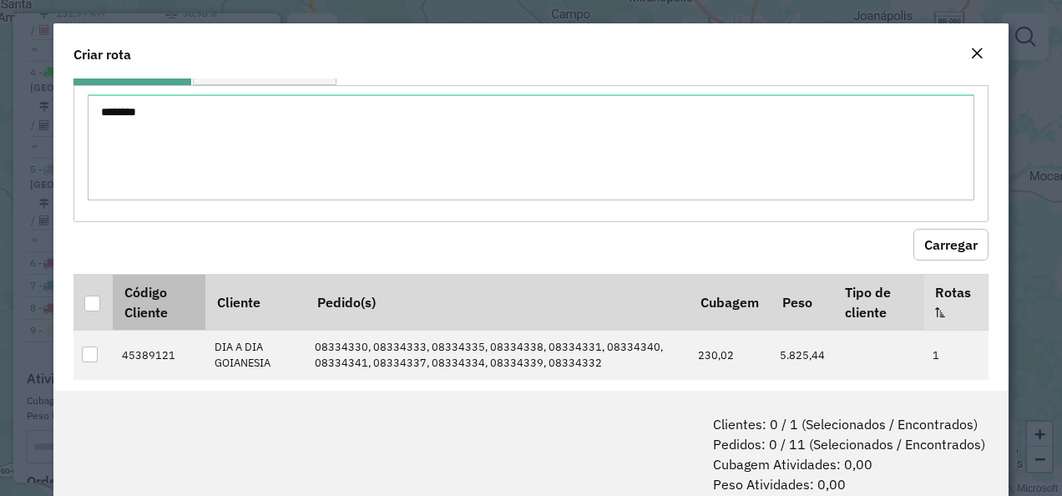
scroll to position [57, 0]
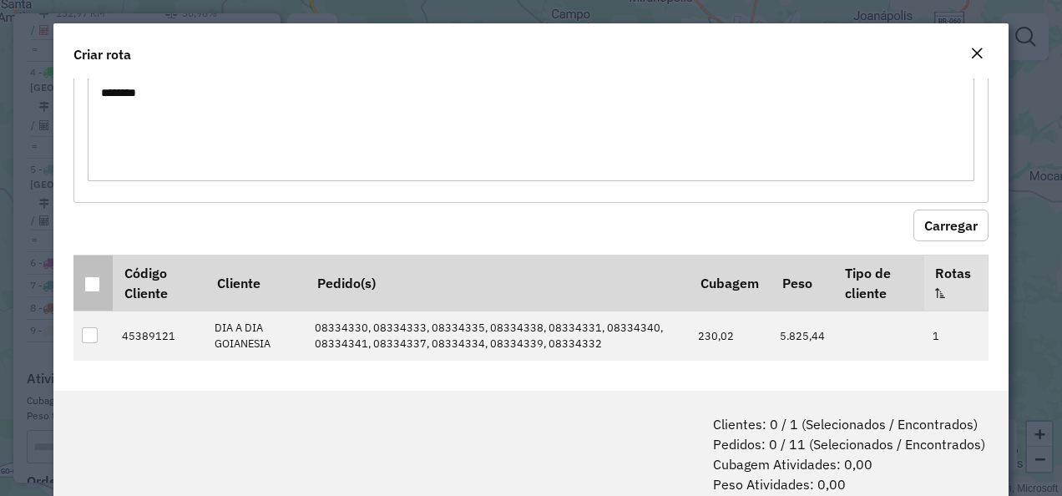
click at [89, 281] on div at bounding box center [92, 284] width 16 height 16
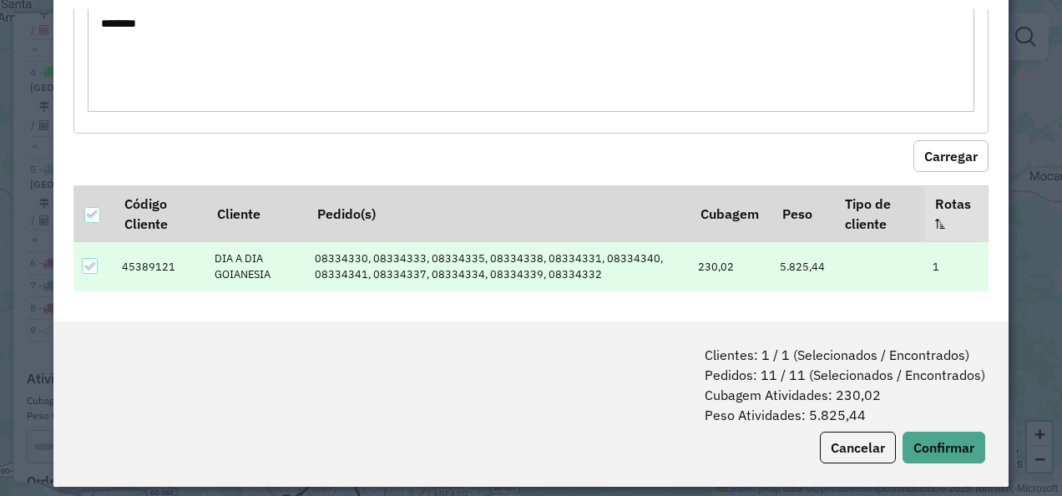
scroll to position [83, 0]
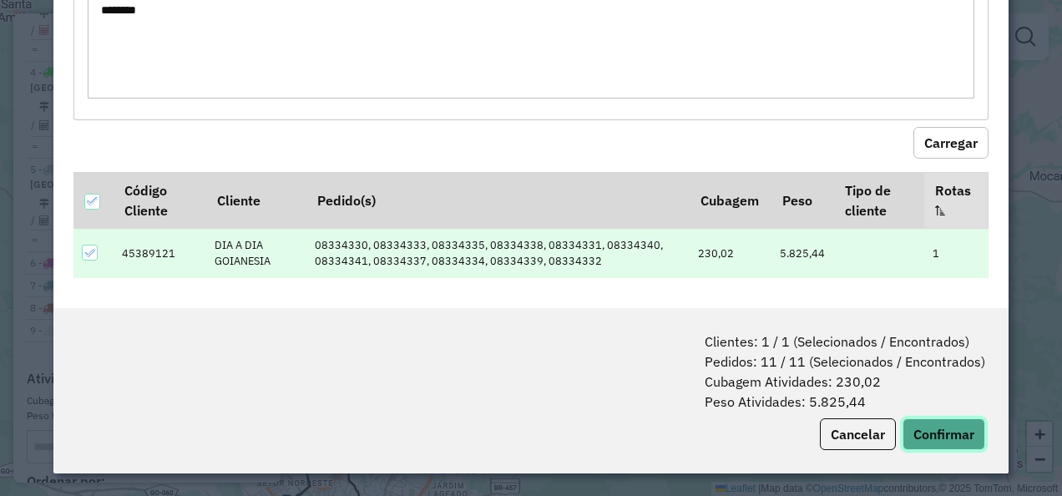
click at [943, 421] on button "Confirmar" at bounding box center [944, 434] width 83 height 32
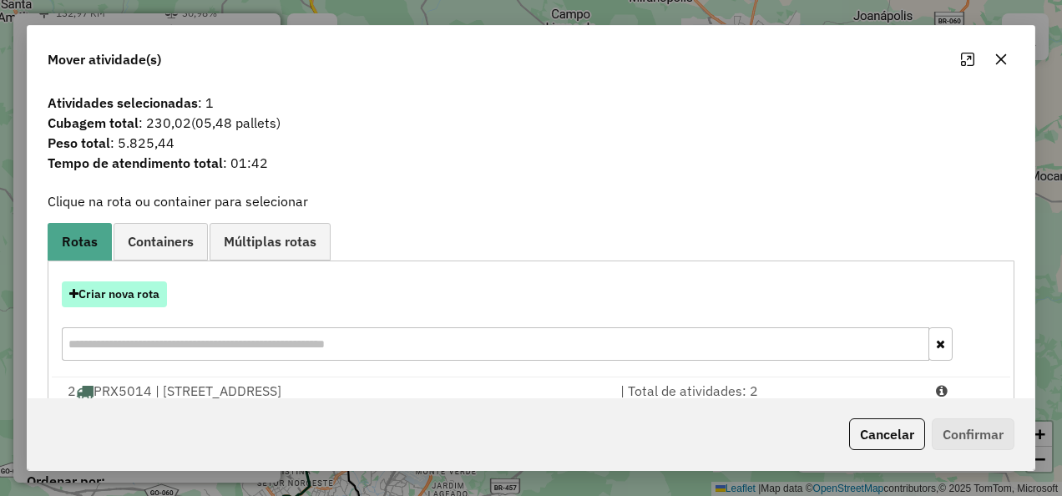
click at [155, 292] on button "Criar nova rota" at bounding box center [114, 294] width 105 height 26
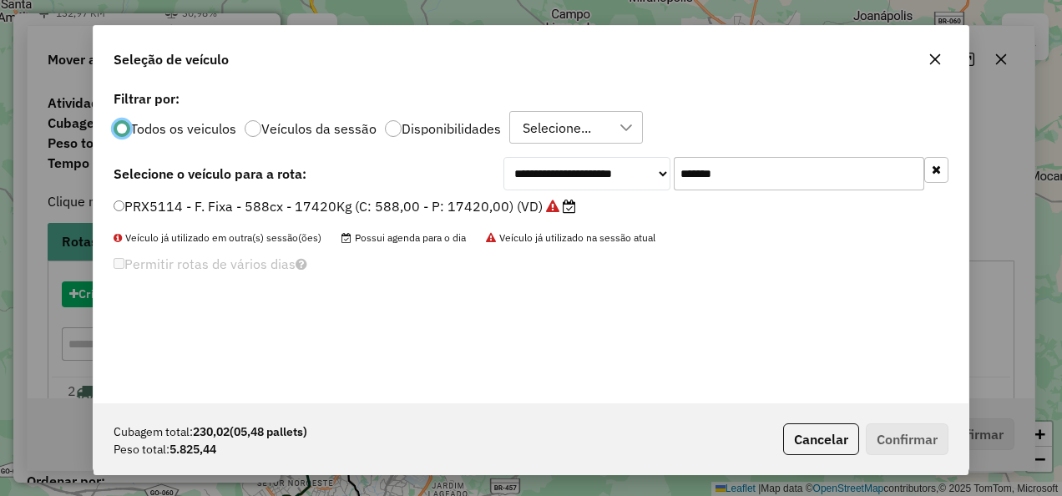
scroll to position [9, 5]
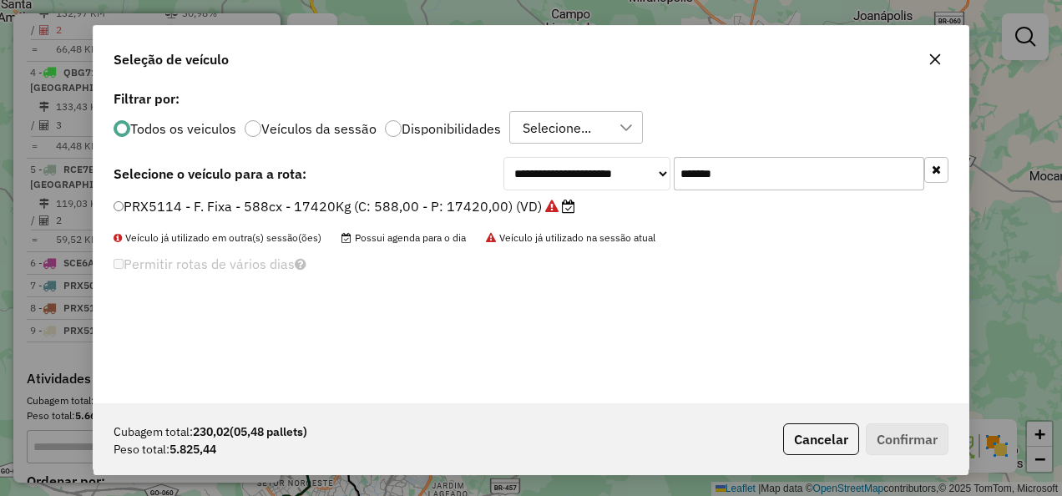
drag, startPoint x: 810, startPoint y: 183, endPoint x: 508, endPoint y: 204, distance: 303.0
click at [528, 198] on div "**********" at bounding box center [531, 244] width 875 height 317
paste input "text"
type input "*******"
click at [406, 214] on label "PGM9F87 - F. Freteiro 504 cx - 16120 kg (C: 504,00 - P: 16120,00) (VD)" at bounding box center [356, 206] width 485 height 20
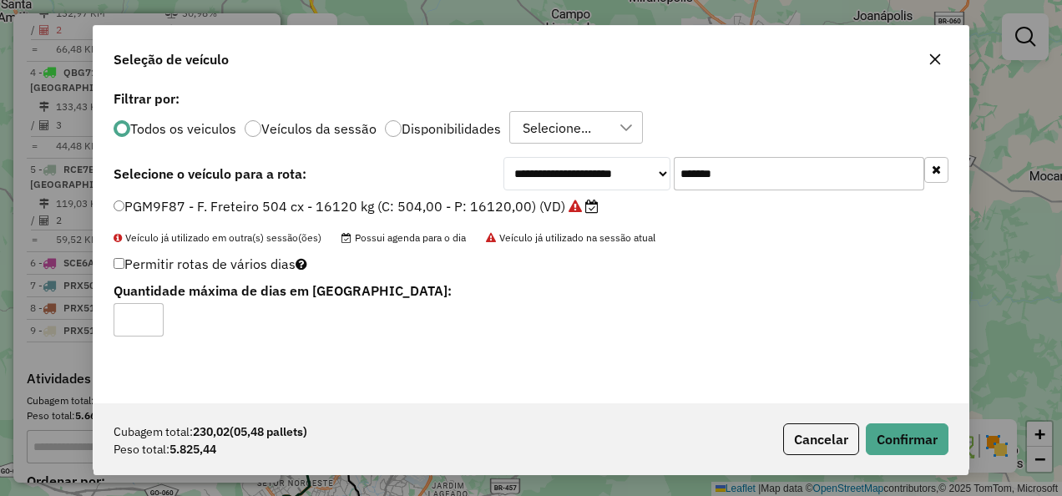
click at [894, 421] on div "Cubagem total: 230,02 (05,48 pallets) Peso total: 5.825,44 Cancelar Confirmar" at bounding box center [531, 439] width 875 height 72
click at [894, 423] on button "Confirmar" at bounding box center [907, 439] width 83 height 32
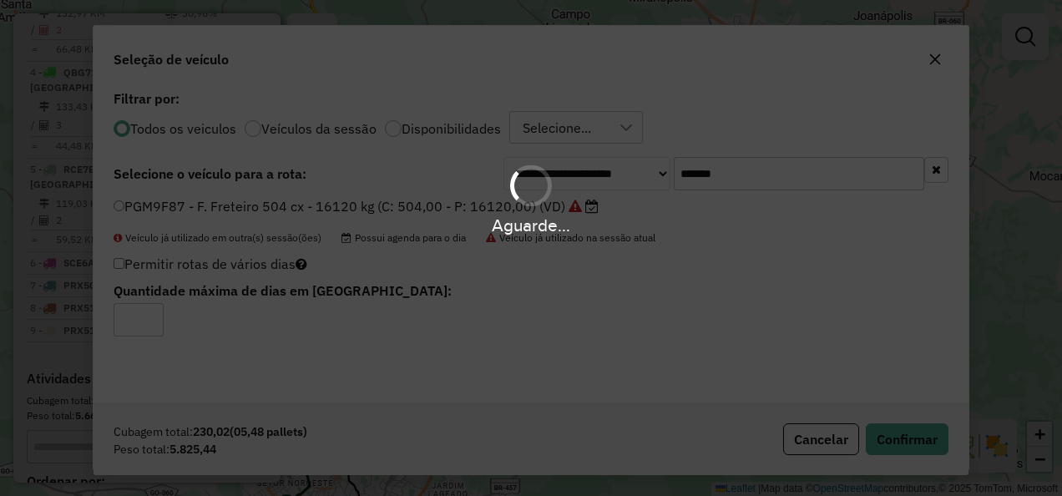
click at [889, 429] on div "Aguarde..." at bounding box center [531, 248] width 1062 height 496
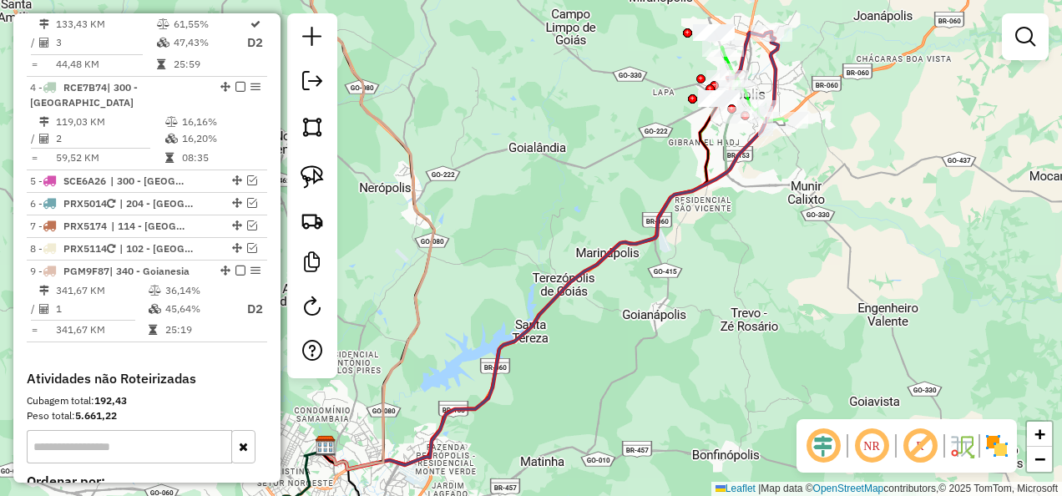
scroll to position [865, 0]
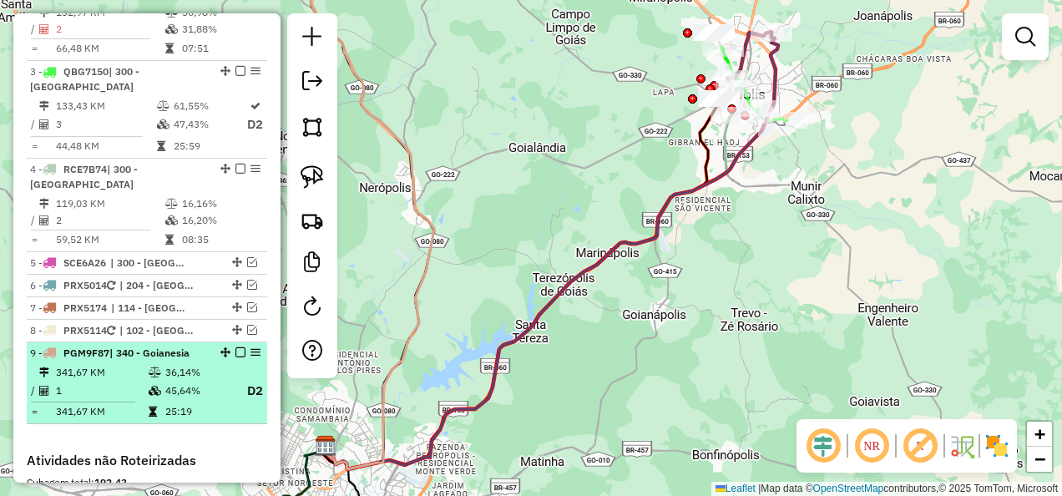
click at [238, 347] on em at bounding box center [240, 352] width 10 height 10
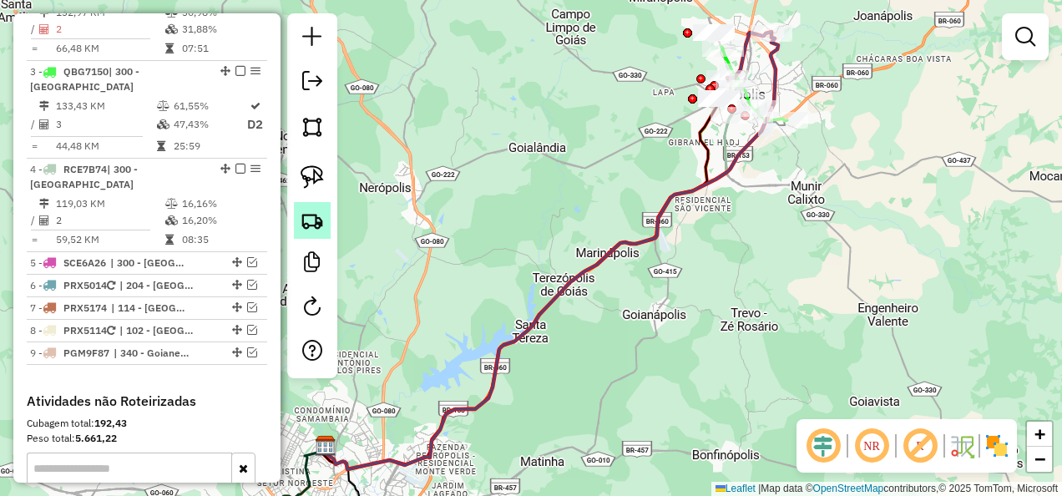
click at [296, 231] on link at bounding box center [312, 220] width 37 height 37
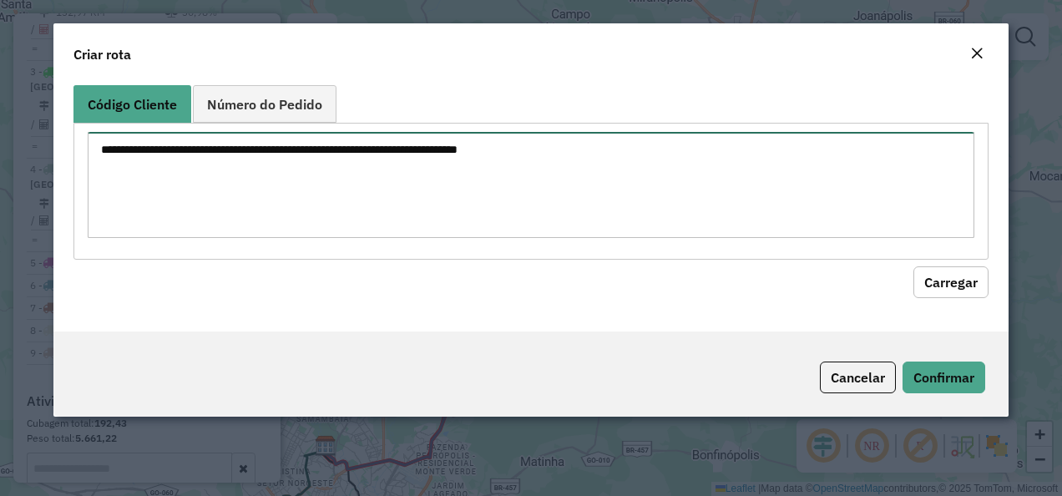
click at [447, 172] on textarea at bounding box center [532, 185] width 888 height 106
paste textarea "******** ********"
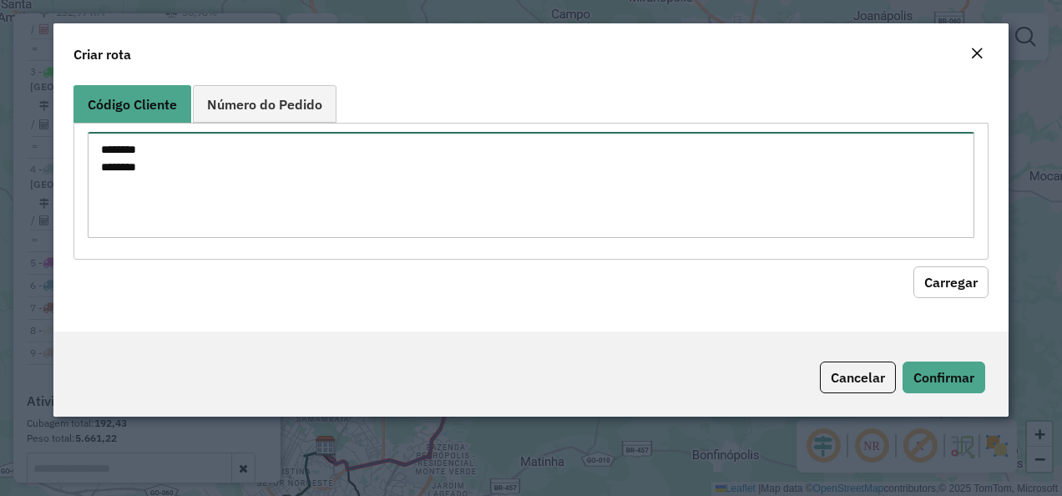
type textarea "******** ********"
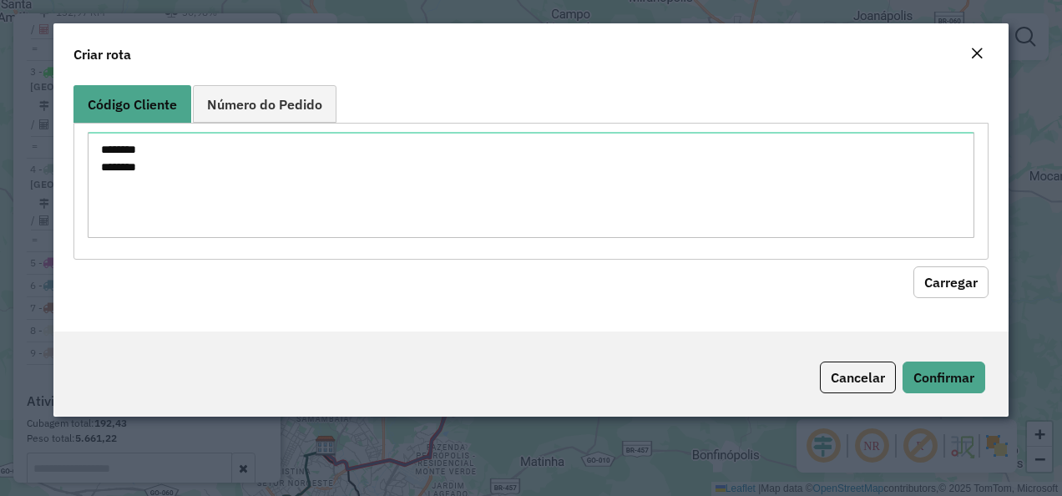
click at [940, 283] on button "Carregar" at bounding box center [950, 282] width 75 height 32
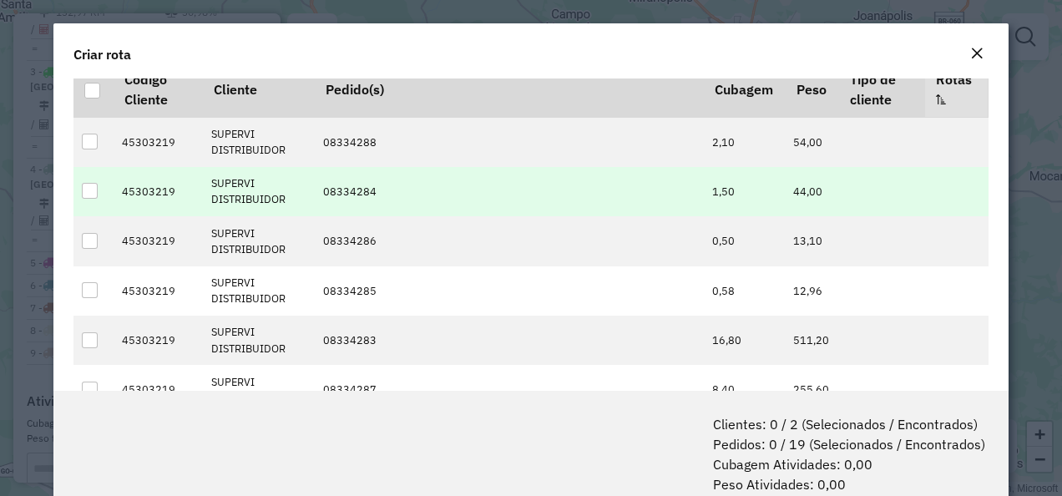
scroll to position [84, 0]
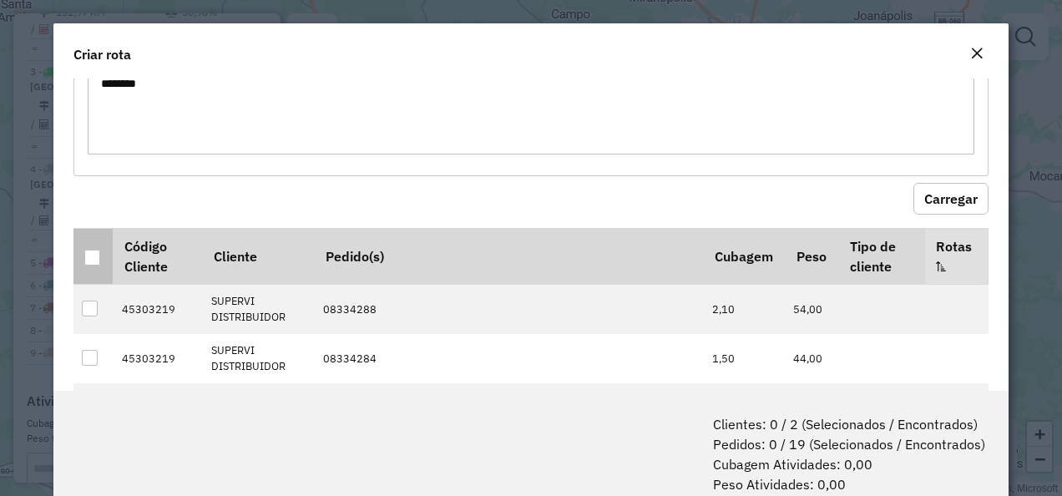
click at [90, 252] on div at bounding box center [92, 258] width 16 height 16
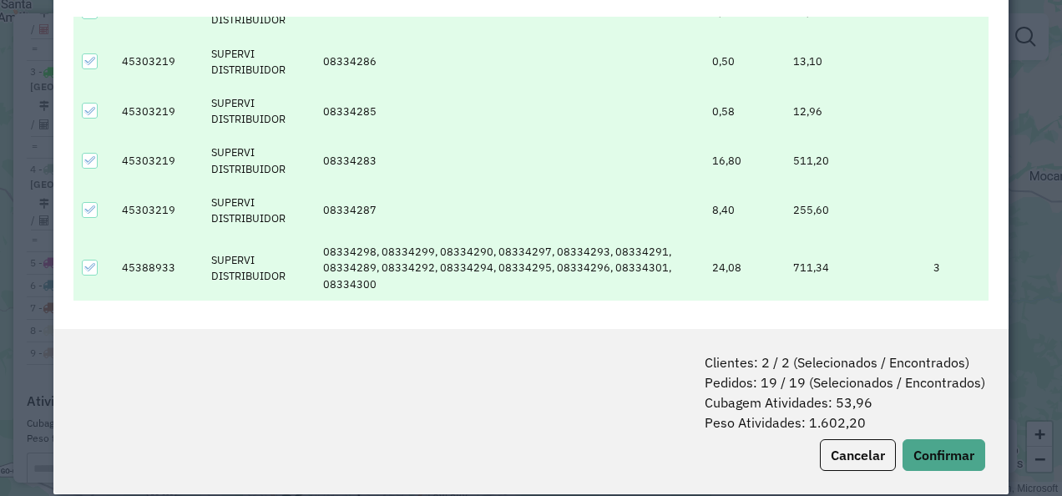
scroll to position [83, 0]
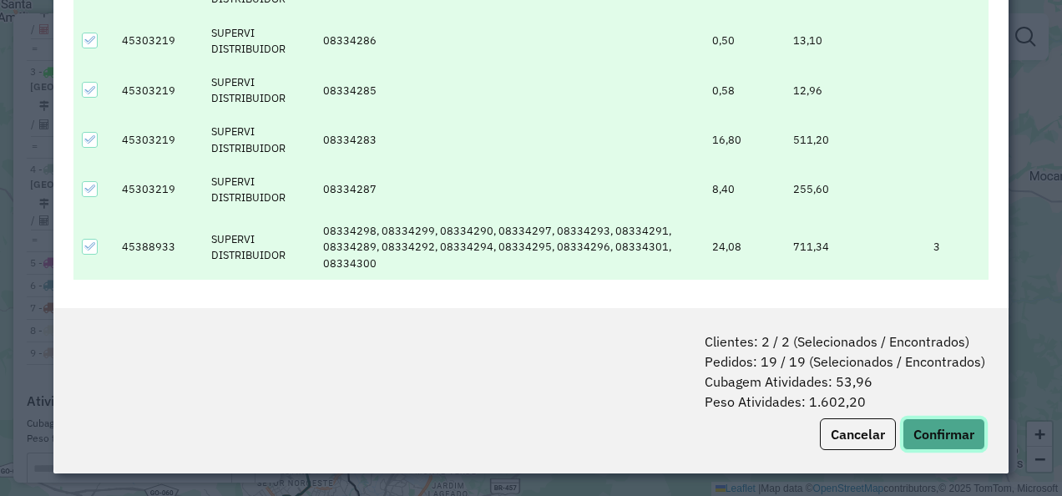
click at [912, 424] on button "Confirmar" at bounding box center [944, 434] width 83 height 32
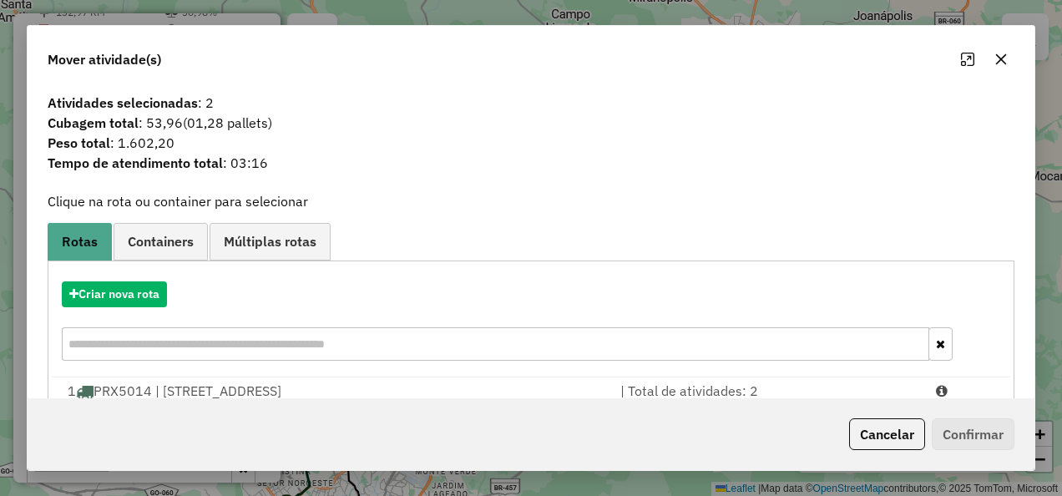
click at [144, 276] on div "Criar nova rota" at bounding box center [531, 323] width 959 height 109
click at [139, 282] on button "Criar nova rota" at bounding box center [114, 294] width 105 height 26
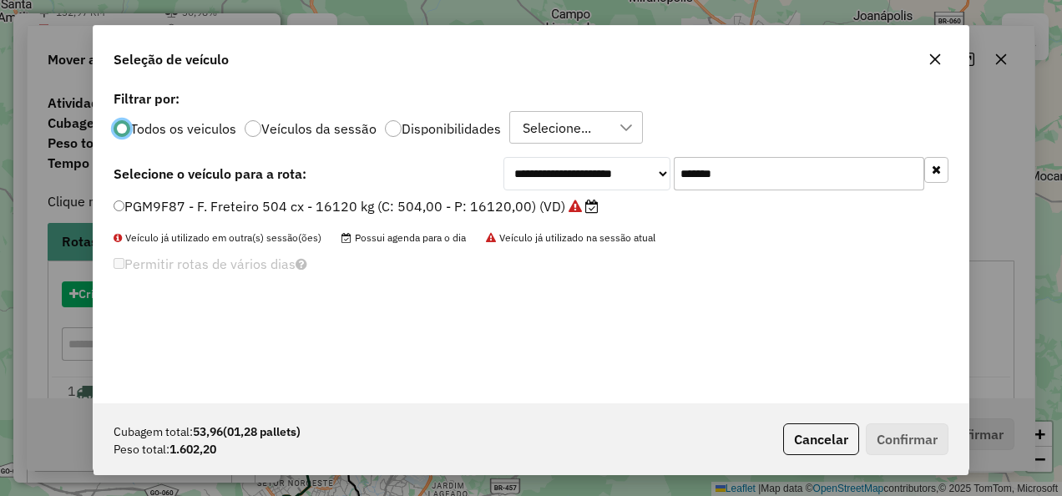
scroll to position [9, 5]
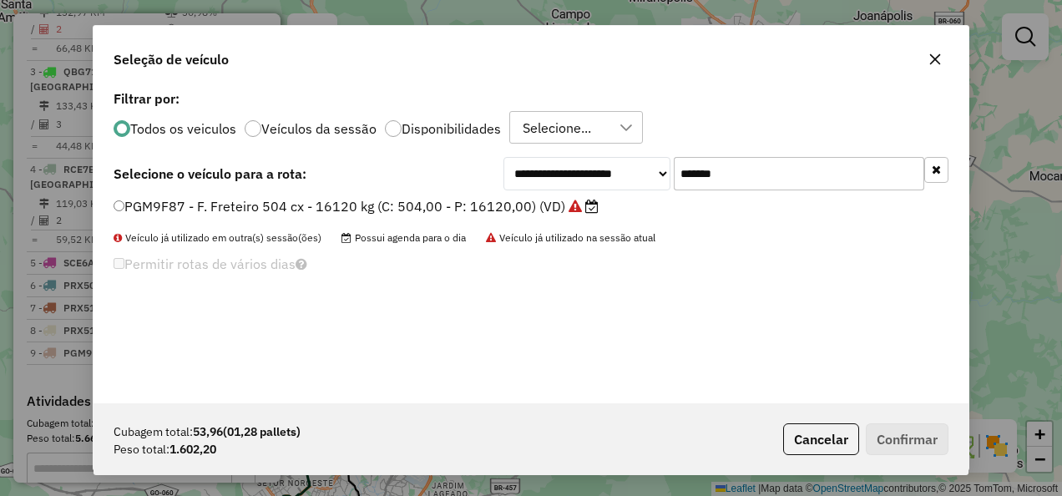
drag, startPoint x: 763, startPoint y: 170, endPoint x: 567, endPoint y: 175, distance: 196.3
click at [567, 175] on div "**********" at bounding box center [726, 173] width 445 height 33
paste input "text"
type input "*******"
click at [350, 214] on label "PWU6308 - Freteiro - 336Cx - 7000Kg (C: 336,00 - P: 7000,00) (VD)" at bounding box center [336, 206] width 445 height 20
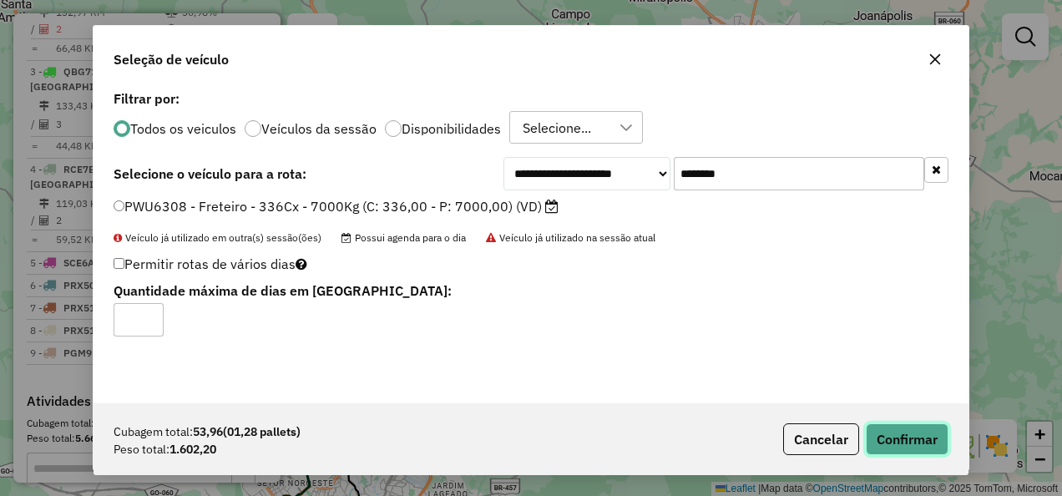
click at [920, 423] on button "Confirmar" at bounding box center [907, 439] width 83 height 32
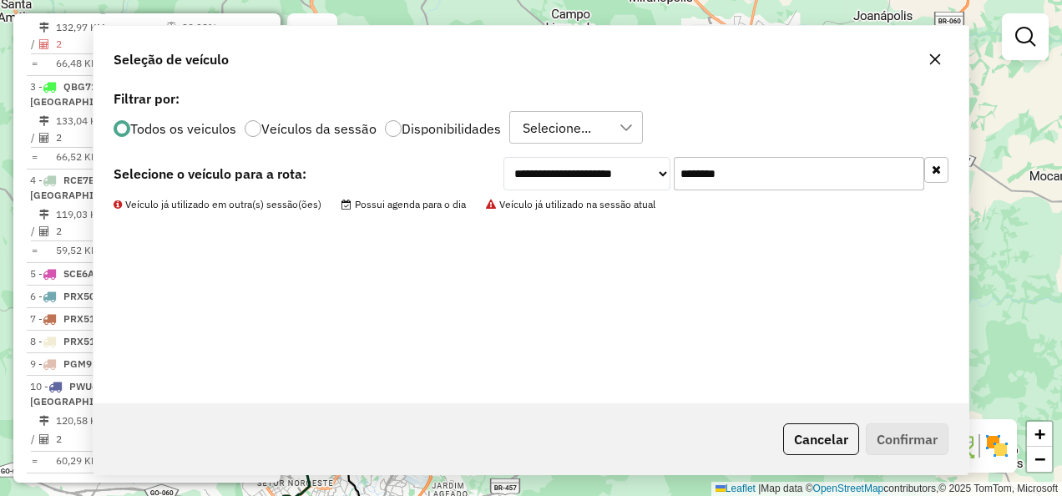
scroll to position [880, 0]
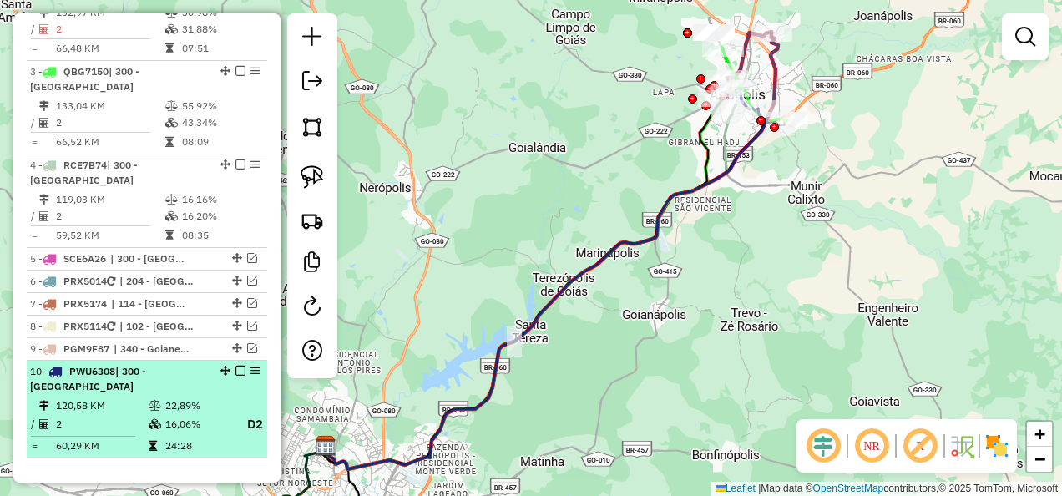
click at [235, 366] on em at bounding box center [240, 371] width 10 height 10
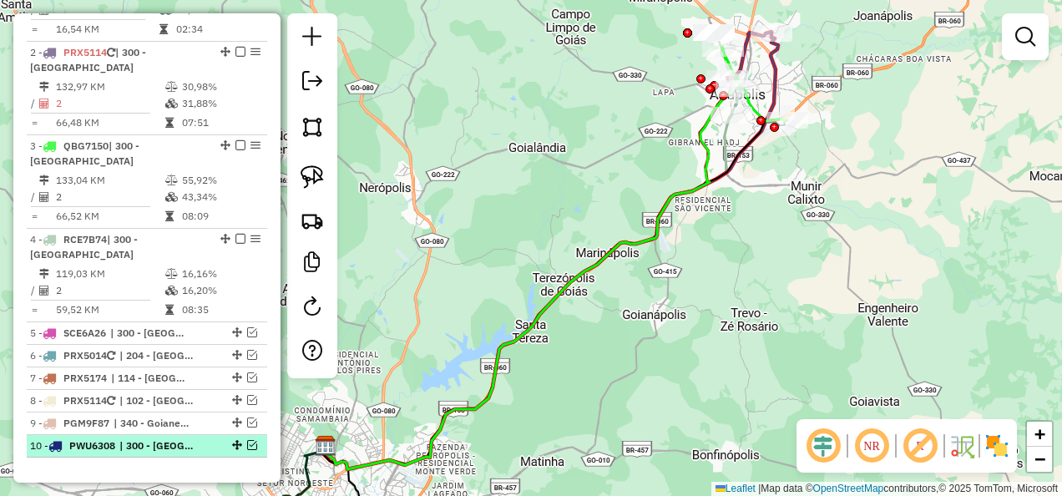
scroll to position [797, 0]
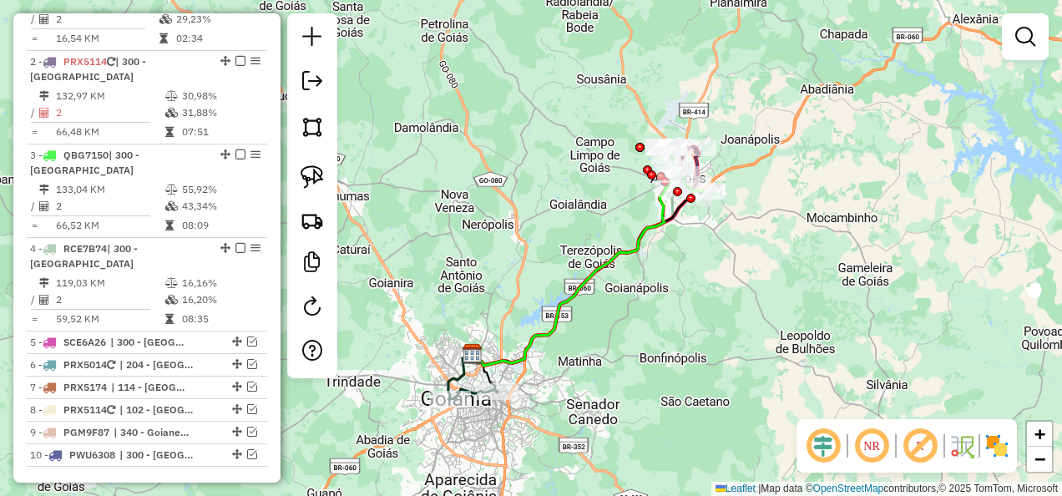
drag, startPoint x: 708, startPoint y: 271, endPoint x: 690, endPoint y: 284, distance: 22.7
click at [690, 284] on div "Janela de atendimento Grade de atendimento Capacidade Transportadoras Veículos …" at bounding box center [531, 248] width 1062 height 496
click at [320, 220] on img at bounding box center [312, 220] width 23 height 23
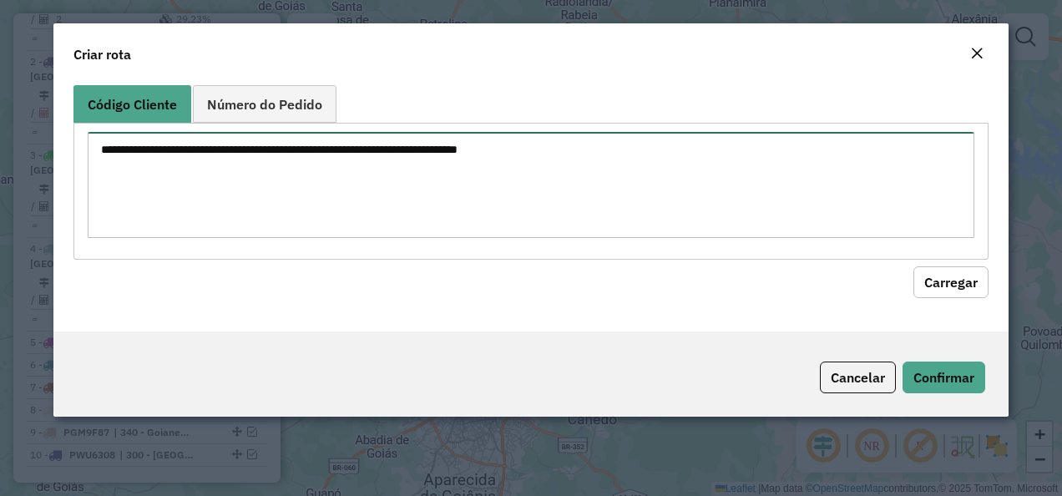
click at [413, 197] on textarea at bounding box center [532, 185] width 888 height 106
paste textarea "******** ********"
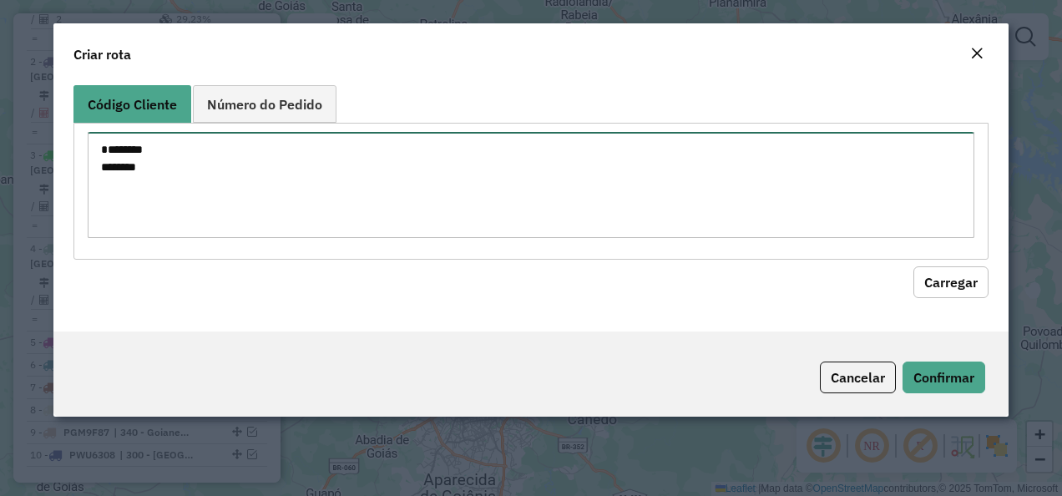
type textarea "******** ********"
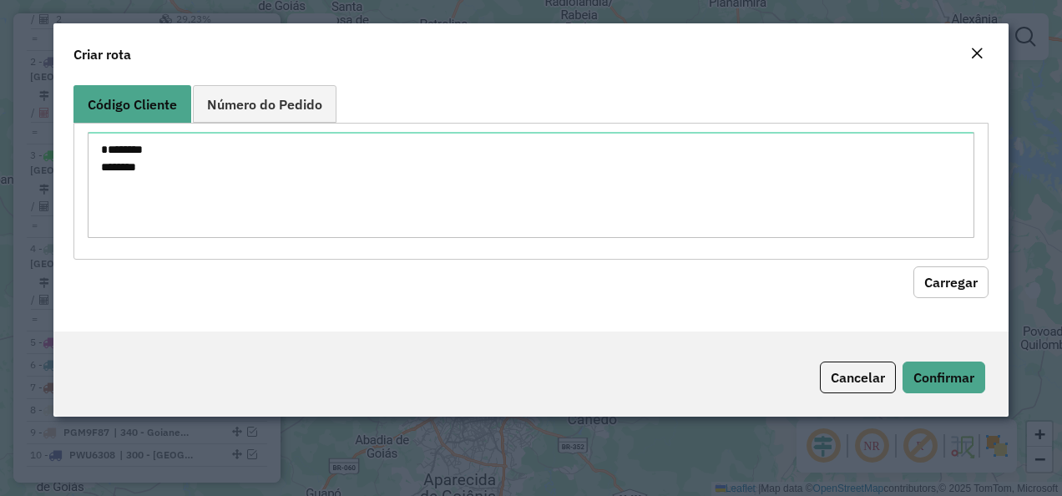
click at [928, 256] on div "******** ********" at bounding box center [531, 191] width 916 height 136
click at [916, 281] on button "Carregar" at bounding box center [950, 282] width 75 height 32
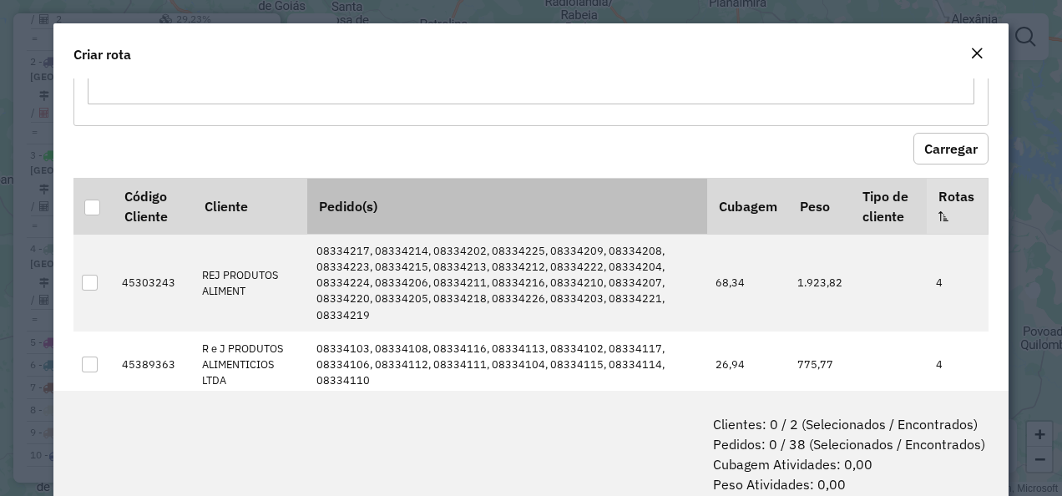
scroll to position [167, 0]
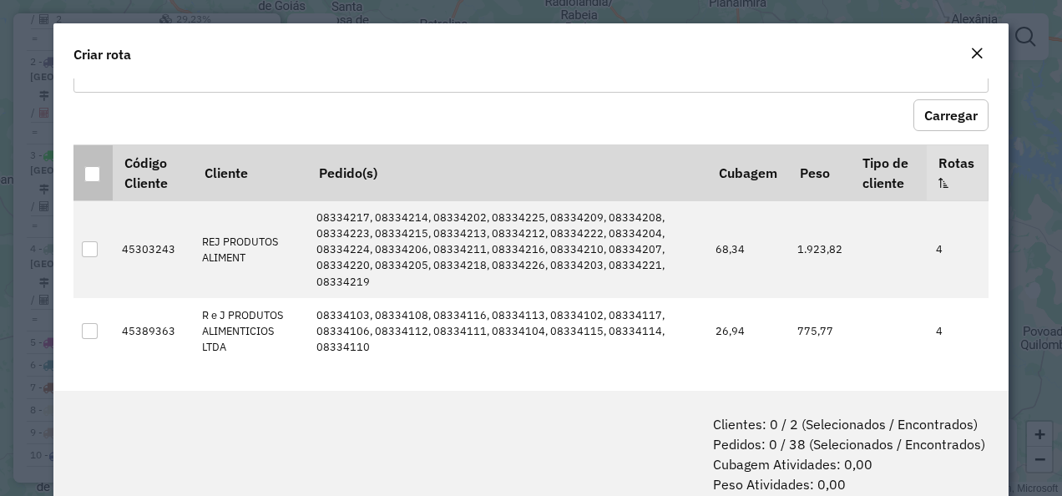
click at [90, 168] on div at bounding box center [92, 174] width 16 height 16
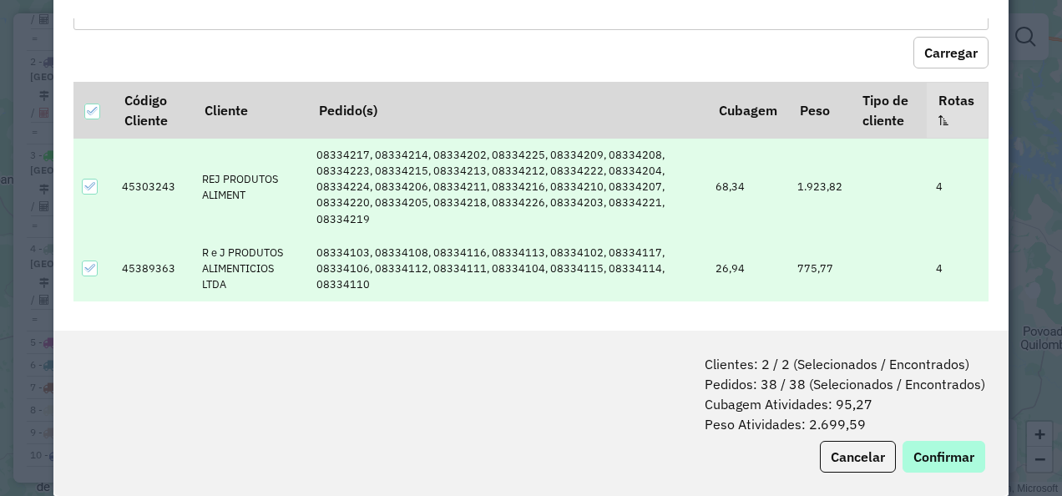
scroll to position [83, 0]
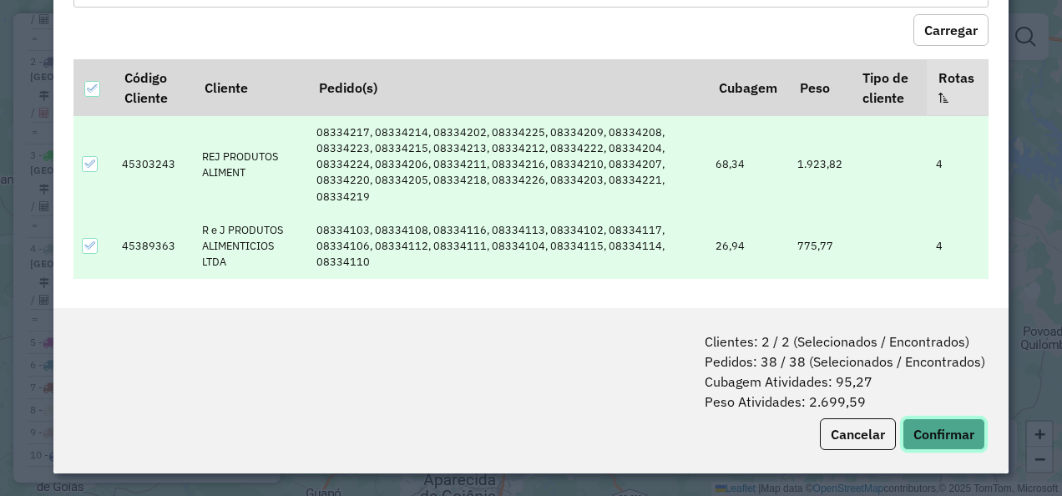
click at [940, 426] on button "Confirmar" at bounding box center [944, 434] width 83 height 32
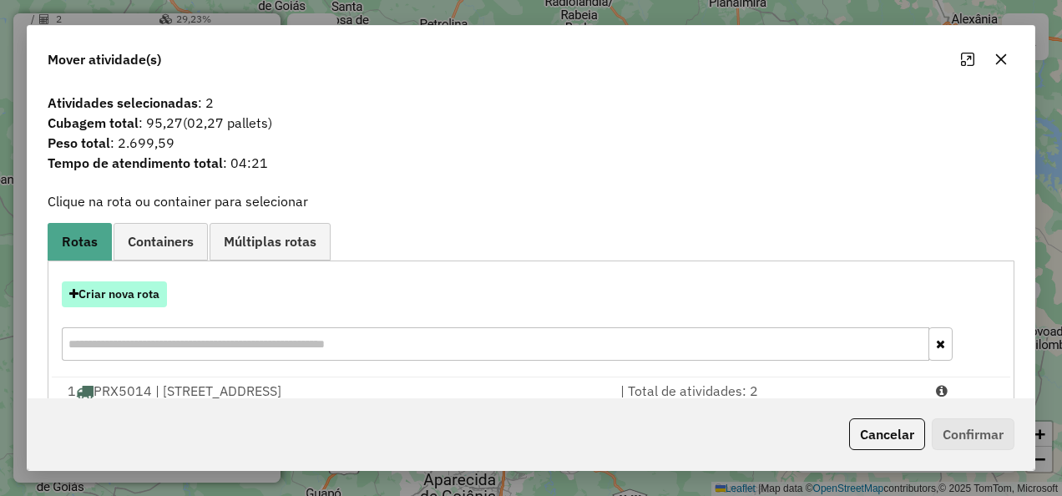
click at [122, 293] on button "Criar nova rota" at bounding box center [114, 294] width 105 height 26
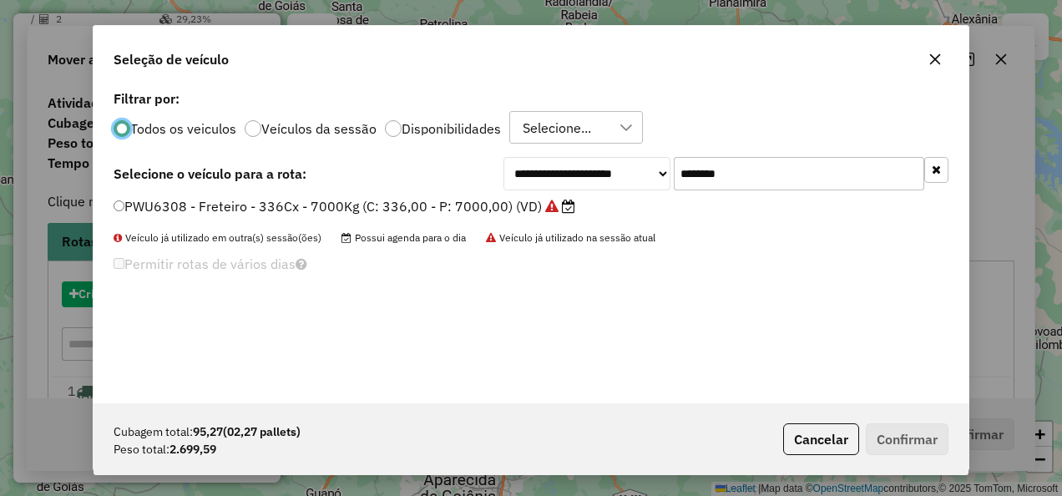
scroll to position [9, 5]
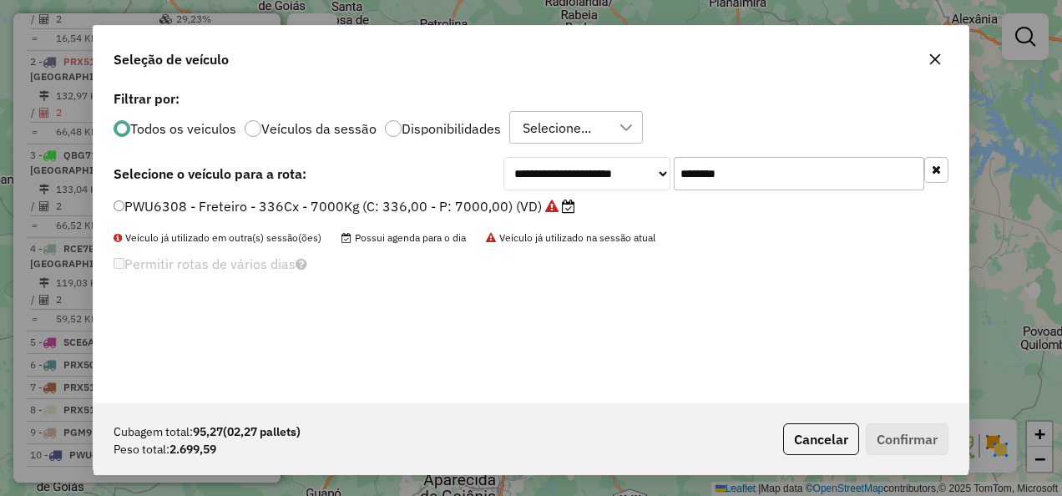
drag, startPoint x: 748, startPoint y: 173, endPoint x: 357, endPoint y: 213, distance: 393.7
click at [357, 212] on div "**********" at bounding box center [531, 244] width 875 height 317
paste input "text"
type input "*******"
click at [274, 207] on label "QBA8084 - F. Fixa - 588Cx - 17850Kg (C: 588,00 - P: 17850,00) (VD)" at bounding box center [338, 206] width 448 height 20
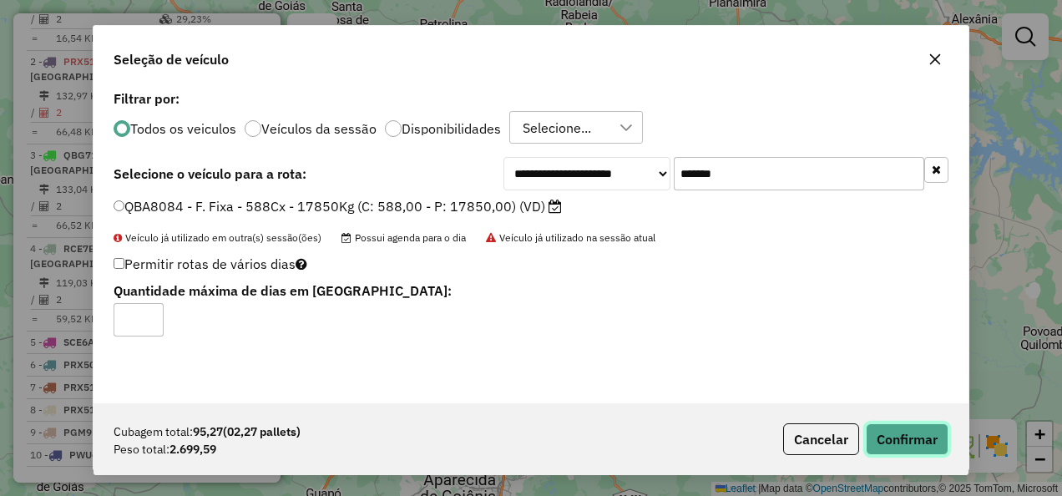
click at [915, 434] on button "Confirmar" at bounding box center [907, 439] width 83 height 32
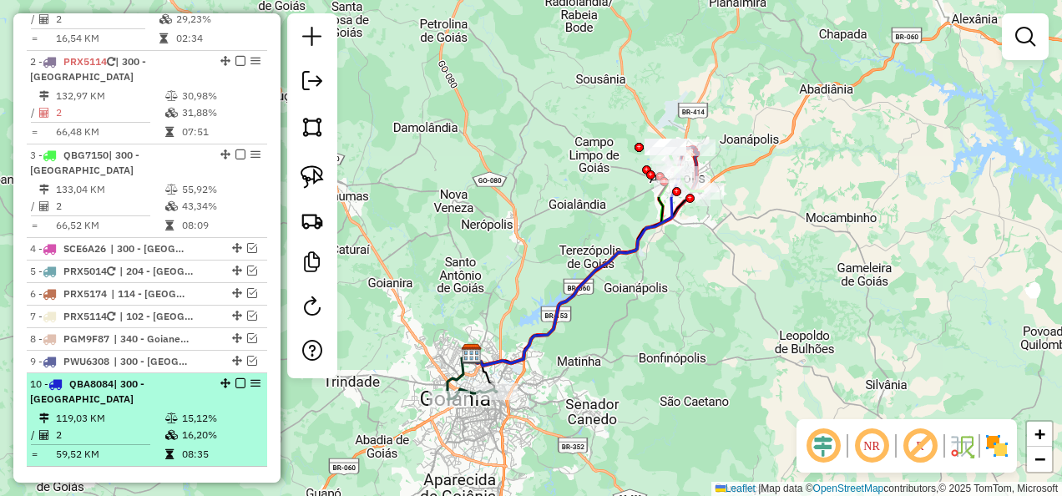
click at [236, 378] on em at bounding box center [240, 383] width 10 height 10
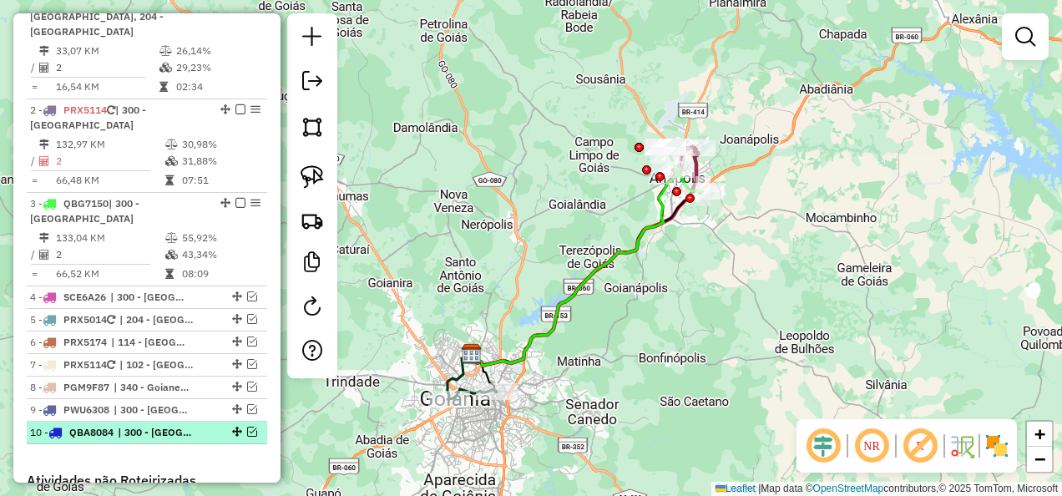
scroll to position [797, 0]
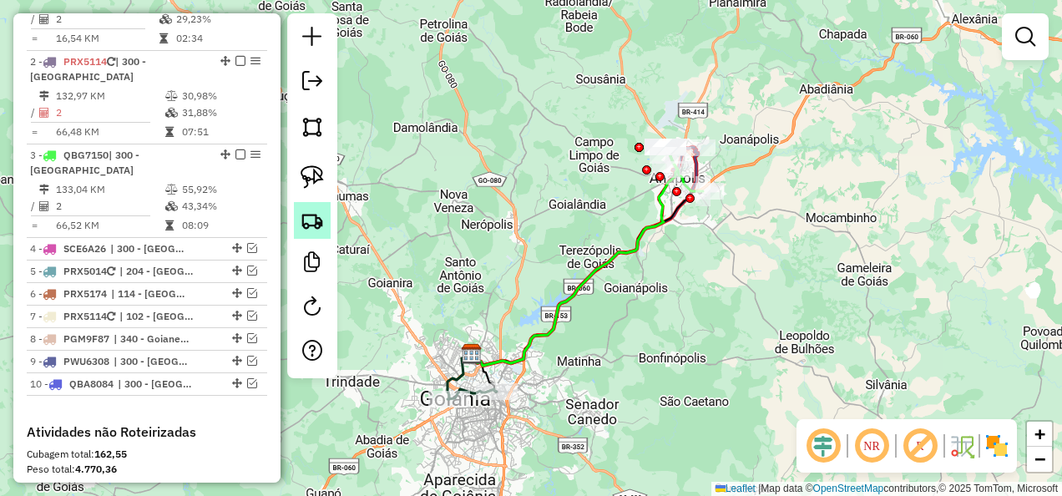
click at [321, 220] on img at bounding box center [312, 220] width 23 height 23
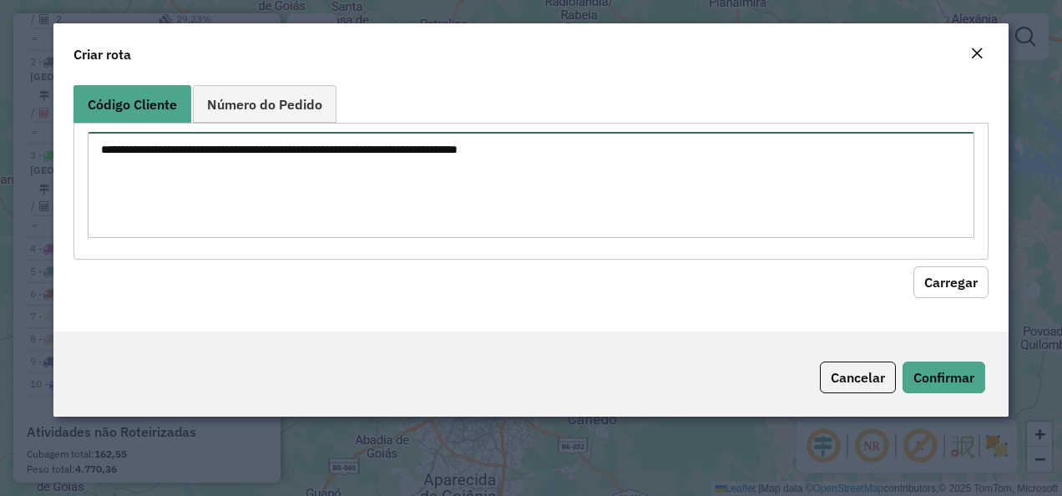
click at [499, 164] on textarea at bounding box center [532, 185] width 888 height 106
paste textarea "******** ********"
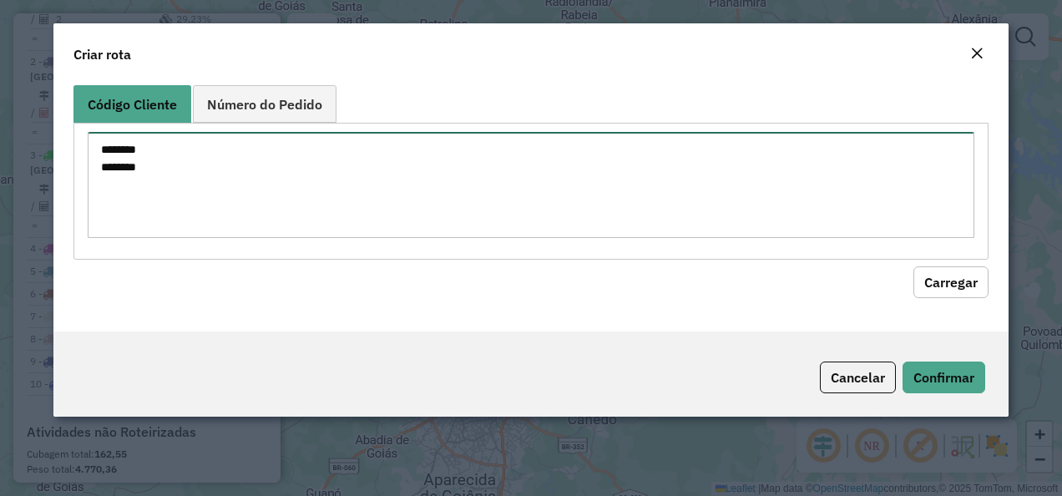
type textarea "******** ********"
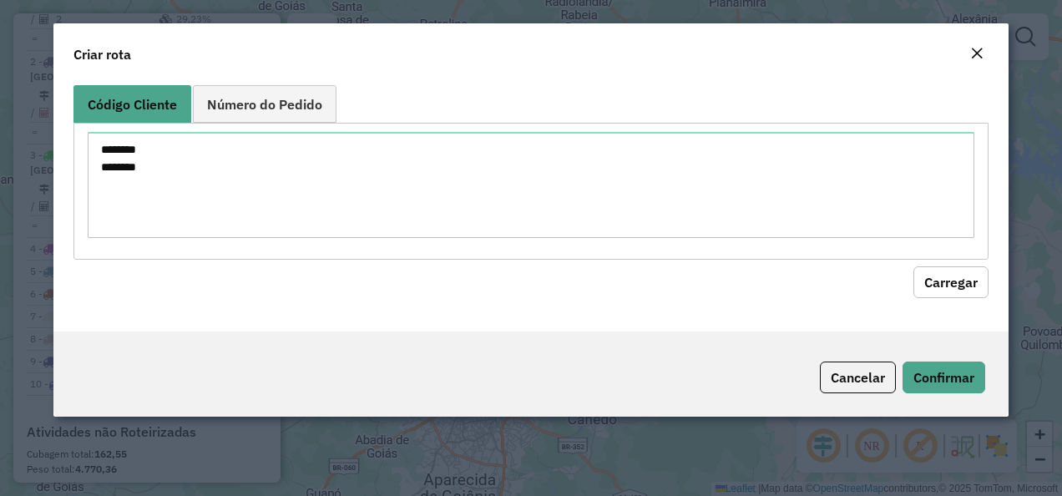
click at [924, 299] on div "Código Cliente Número do Pedido ******** ******** Carregar" at bounding box center [531, 204] width 956 height 253
click at [927, 282] on button "Carregar" at bounding box center [950, 282] width 75 height 32
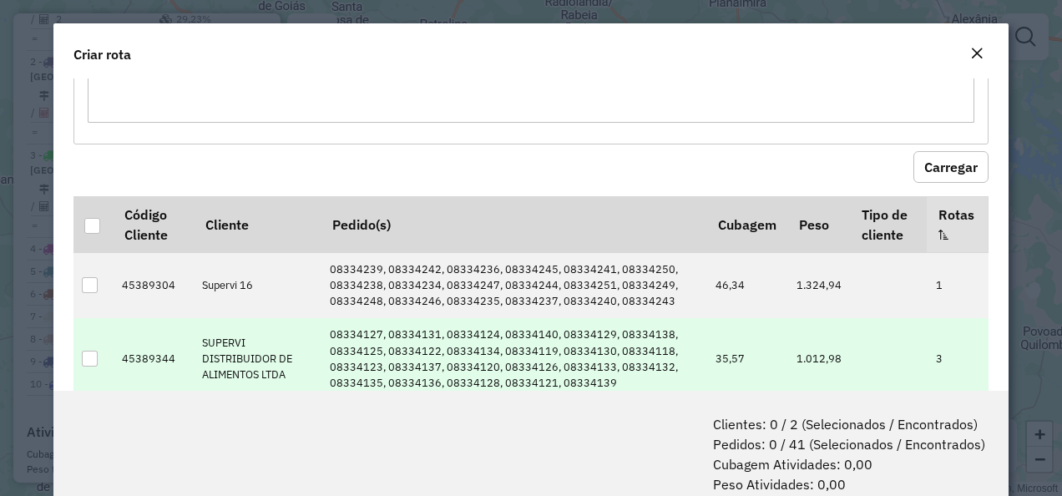
scroll to position [154, 0]
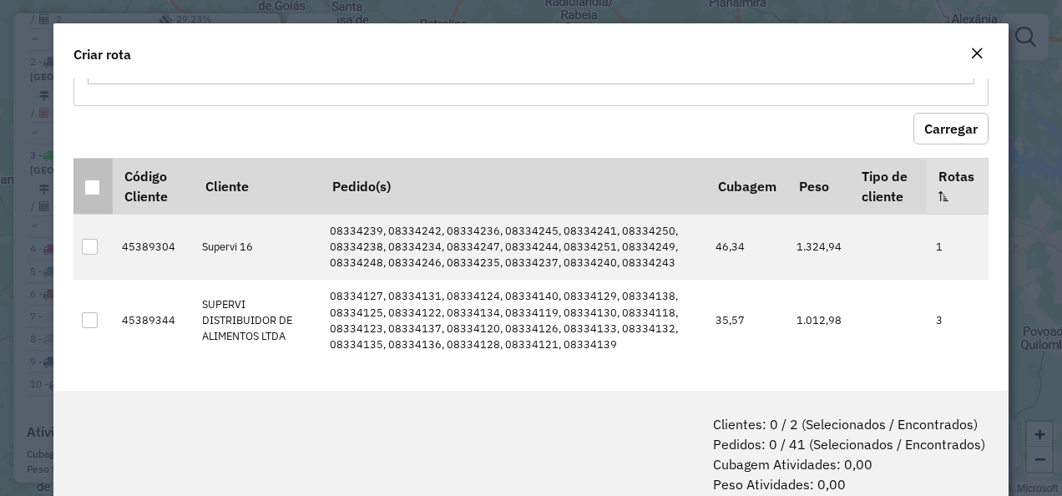
click at [92, 178] on p-tableheadercheckbox at bounding box center [92, 186] width 17 height 17
click at [91, 192] on div at bounding box center [92, 188] width 16 height 16
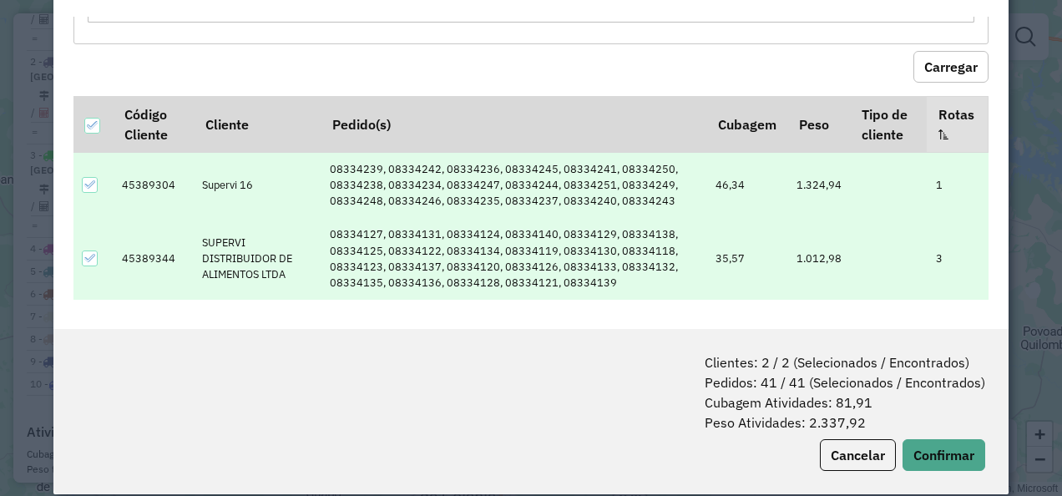
scroll to position [83, 0]
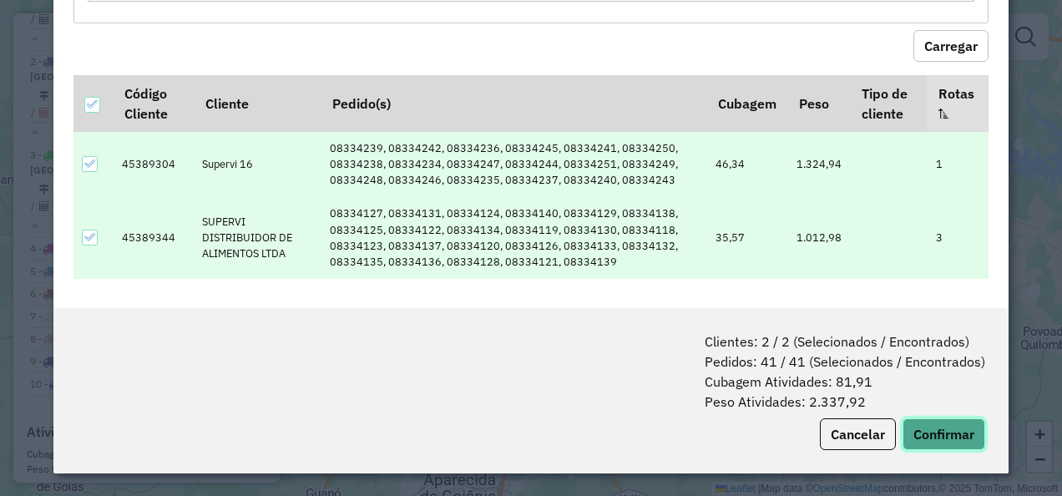
click at [937, 442] on button "Confirmar" at bounding box center [944, 434] width 83 height 32
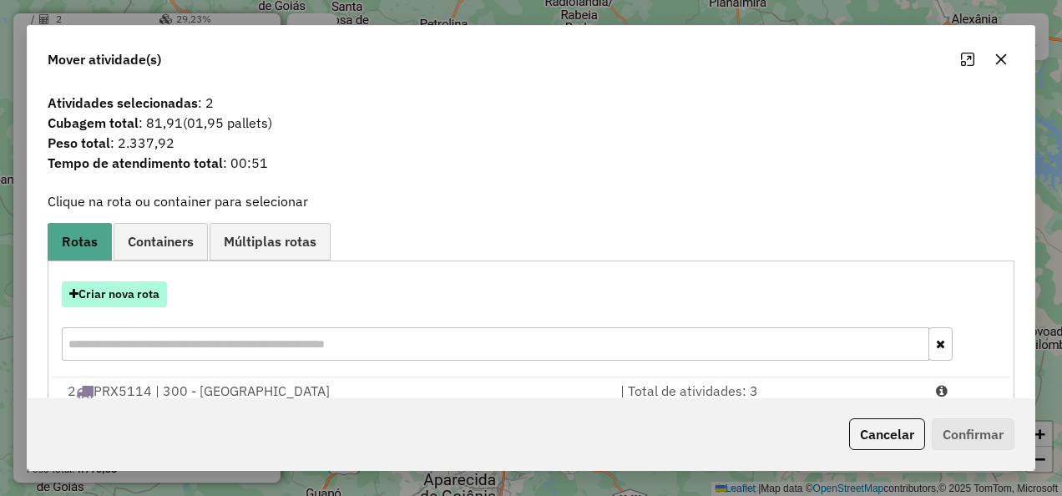
click at [137, 292] on button "Criar nova rota" at bounding box center [114, 294] width 105 height 26
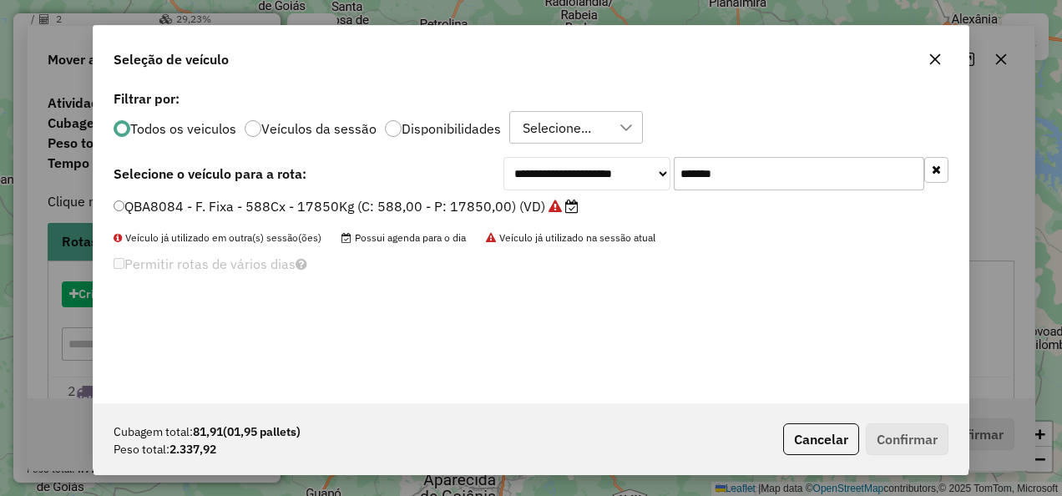
scroll to position [9, 5]
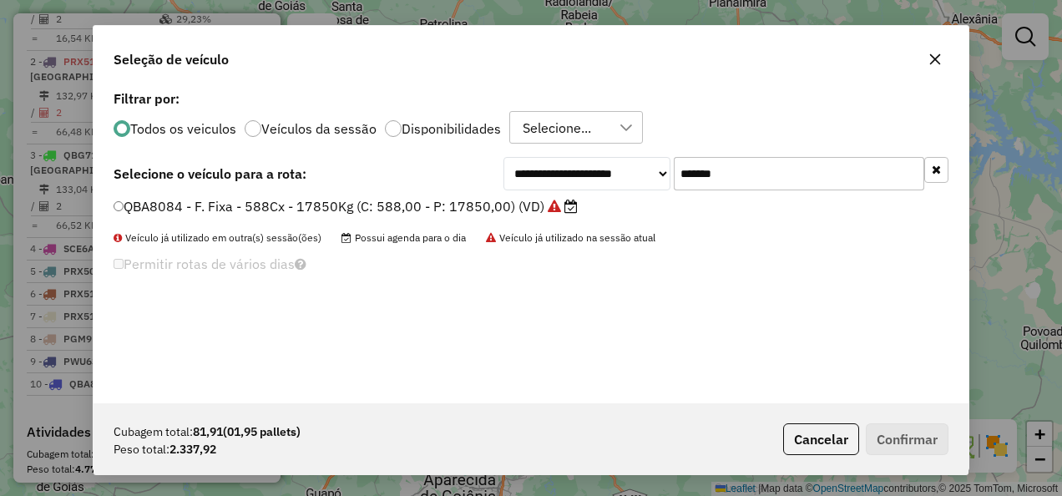
drag, startPoint x: 790, startPoint y: 176, endPoint x: 412, endPoint y: 178, distance: 378.3
click at [412, 176] on div "**********" at bounding box center [531, 173] width 835 height 33
paste input "text"
type input "*******"
click at [345, 196] on div "**********" at bounding box center [531, 244] width 875 height 317
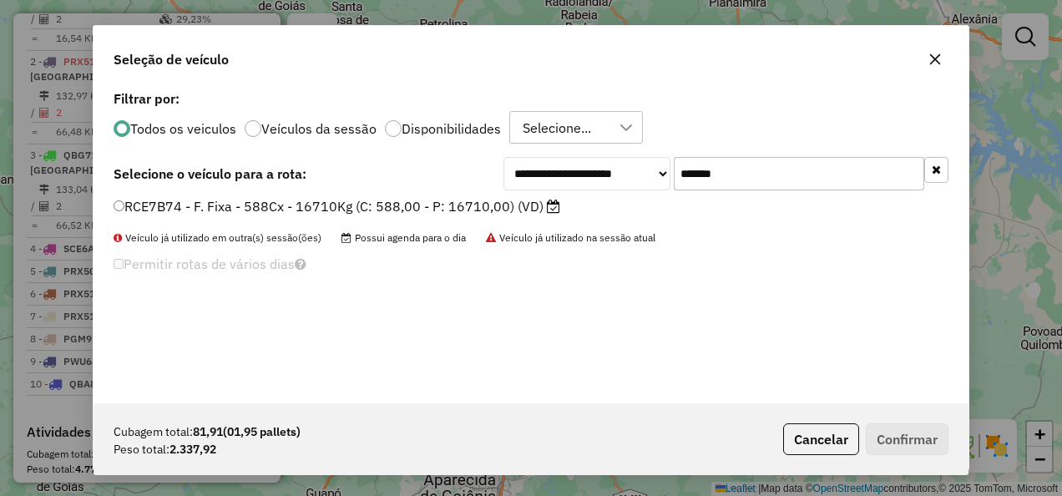
click at [382, 209] on label "RCE7B74 - F. Fixa - 588Cx - 16710Kg (C: 588,00 - P: 16710,00) (VD)" at bounding box center [337, 206] width 447 height 20
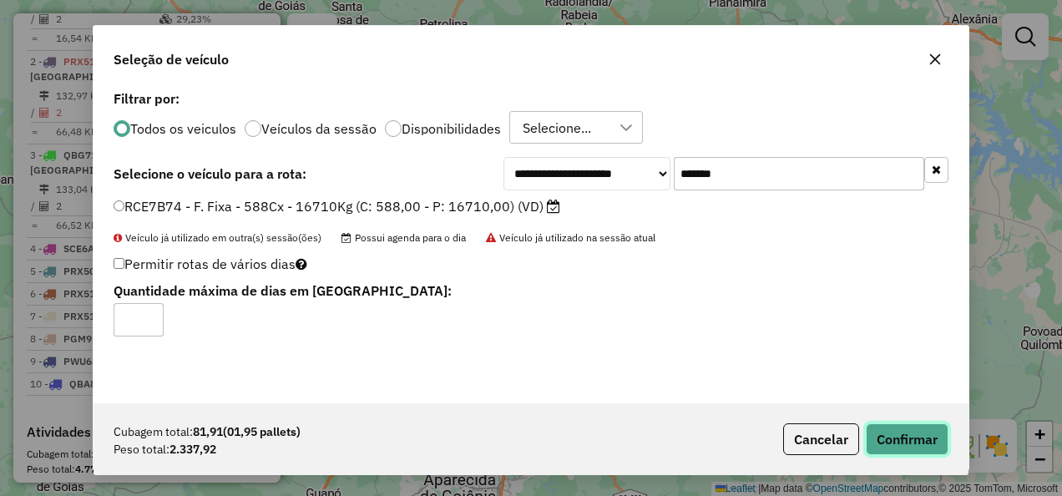
click at [917, 434] on button "Confirmar" at bounding box center [907, 439] width 83 height 32
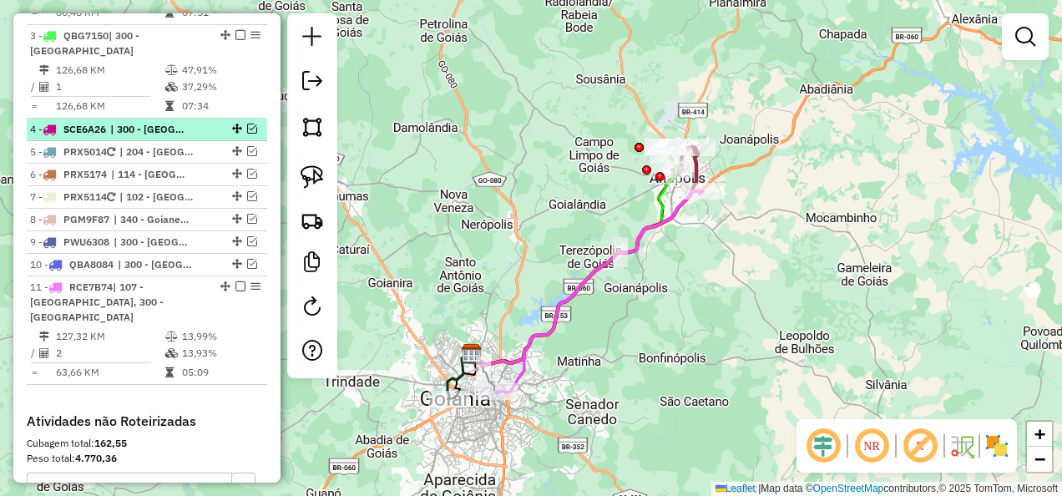
scroll to position [939, 0]
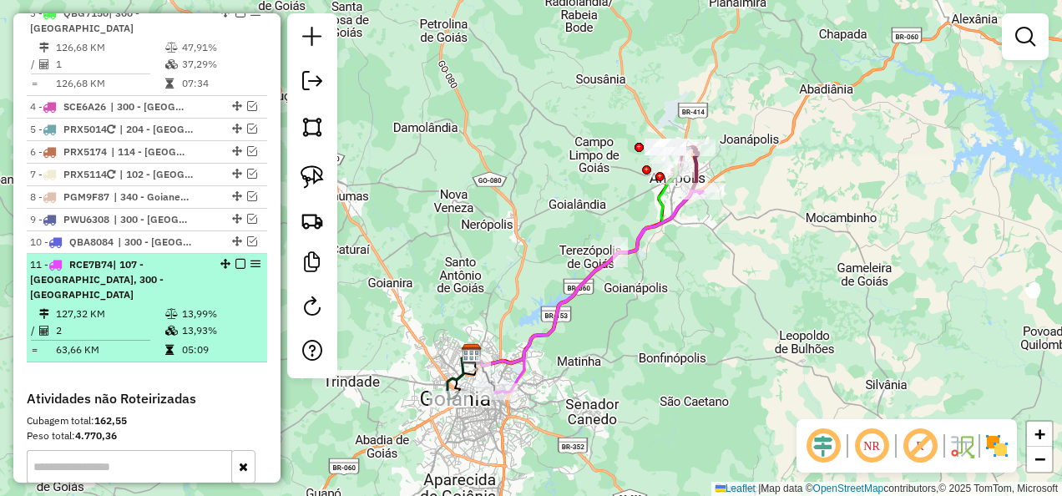
click at [235, 259] on em at bounding box center [240, 264] width 10 height 10
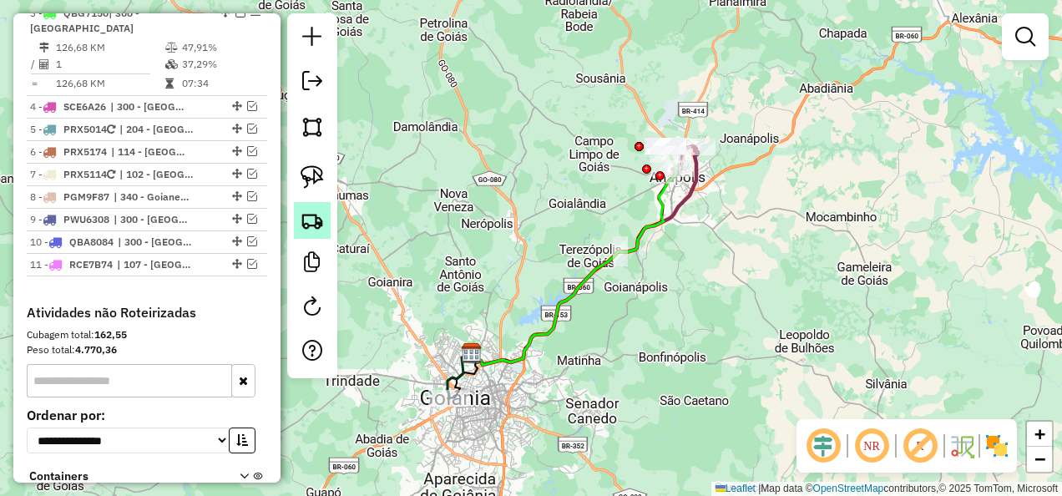
click at [309, 212] on img at bounding box center [312, 220] width 23 height 23
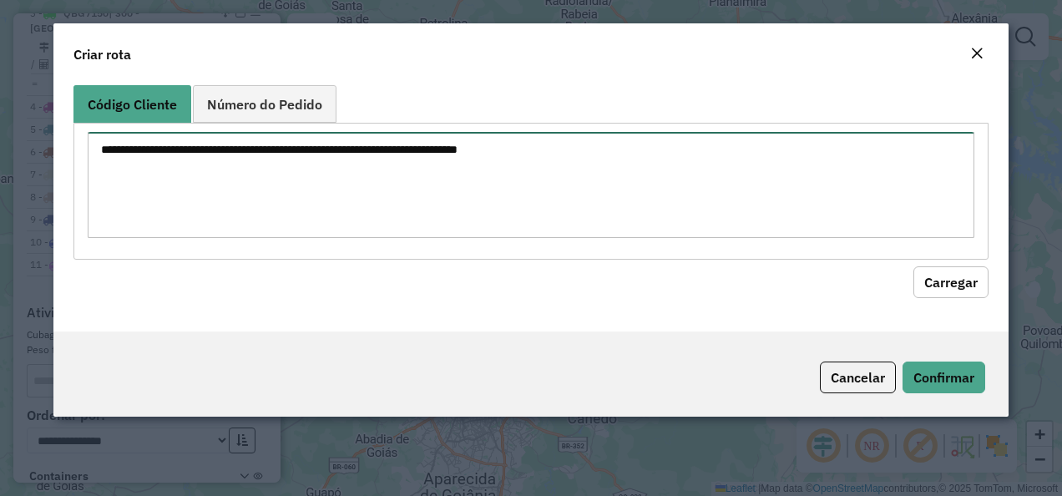
click at [418, 181] on textarea at bounding box center [532, 185] width 888 height 106
paste textarea "******** ********"
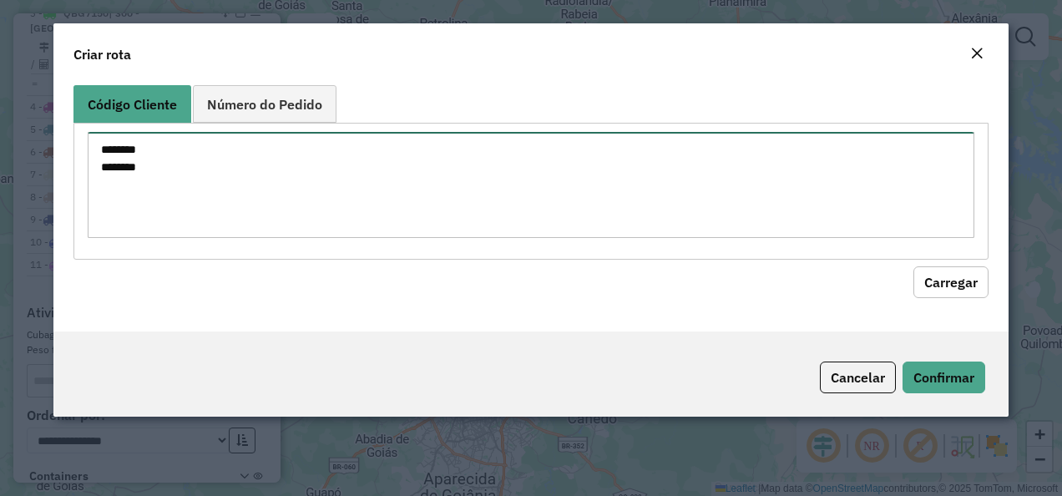
type textarea "******** ********"
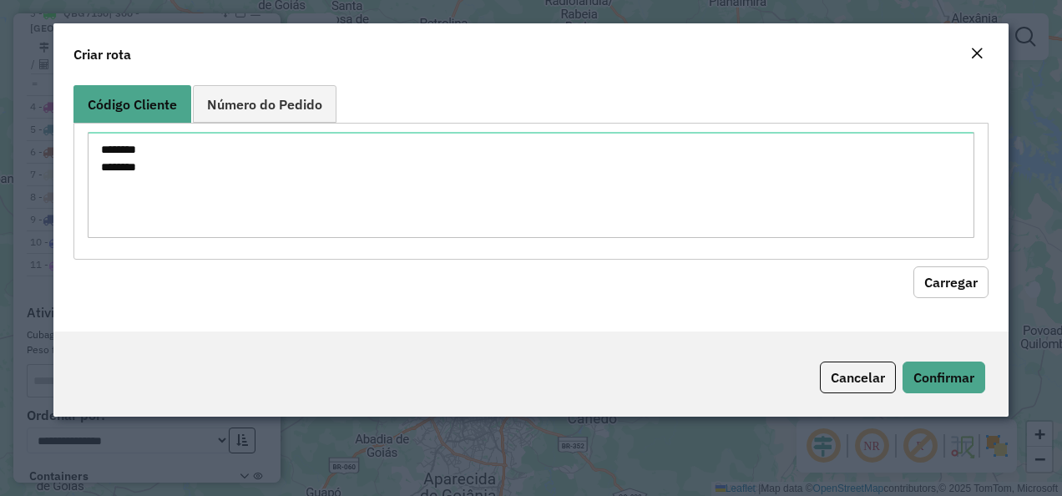
click at [959, 264] on hb-field-button "Carregar" at bounding box center [531, 279] width 916 height 38
click at [952, 271] on button "Carregar" at bounding box center [950, 282] width 75 height 32
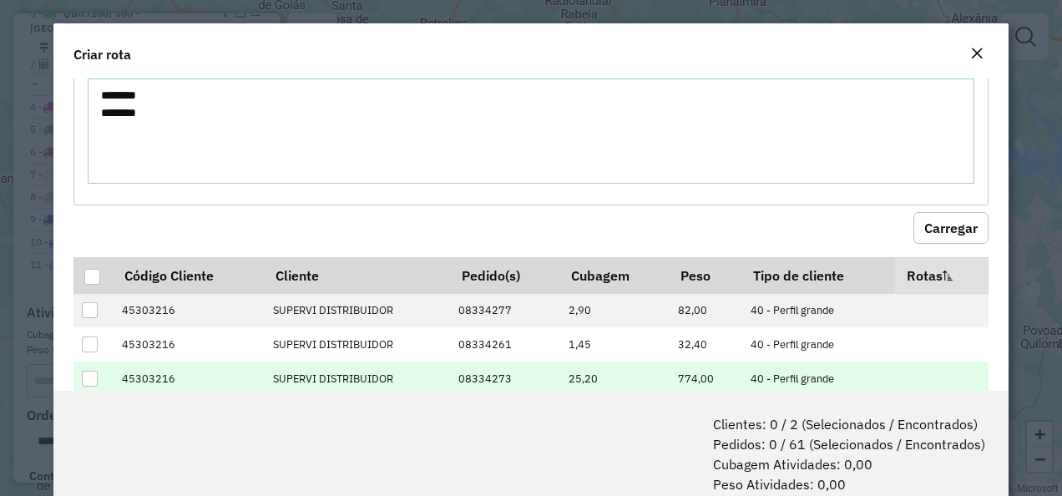
scroll to position [167, 0]
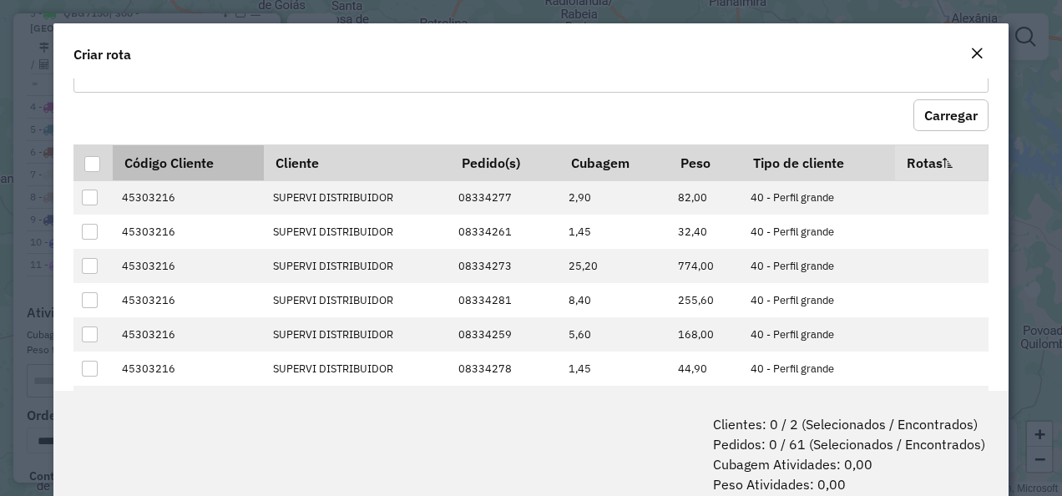
click at [92, 160] on div at bounding box center [92, 164] width 16 height 16
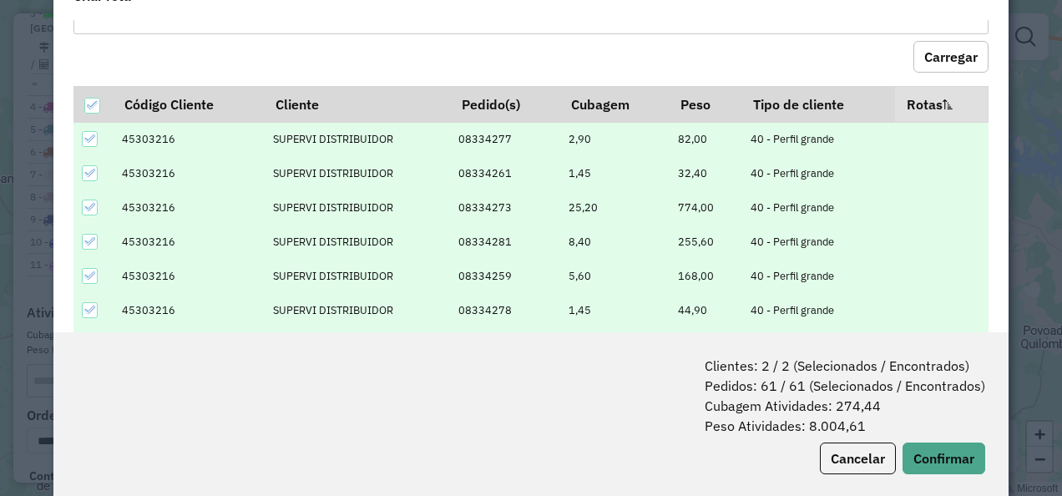
scroll to position [83, 0]
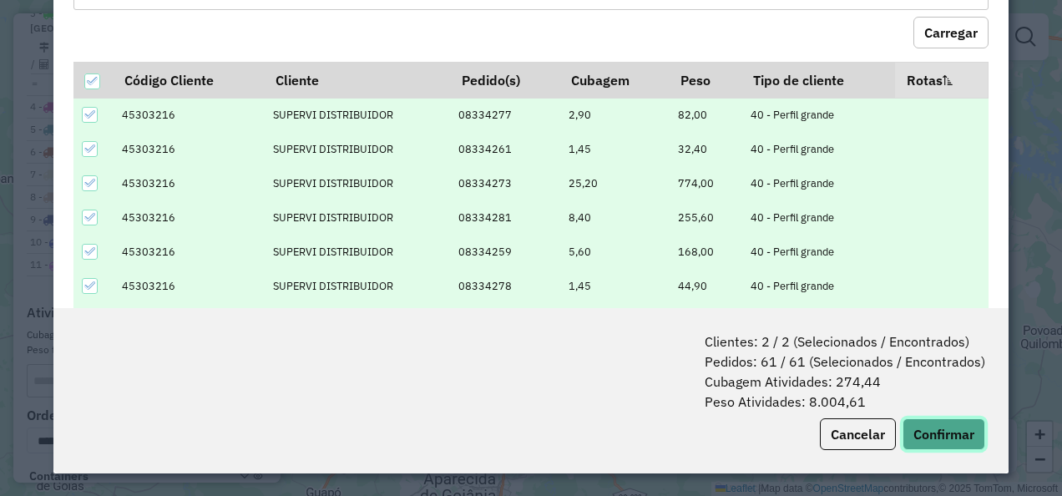
click at [941, 435] on button "Confirmar" at bounding box center [944, 434] width 83 height 32
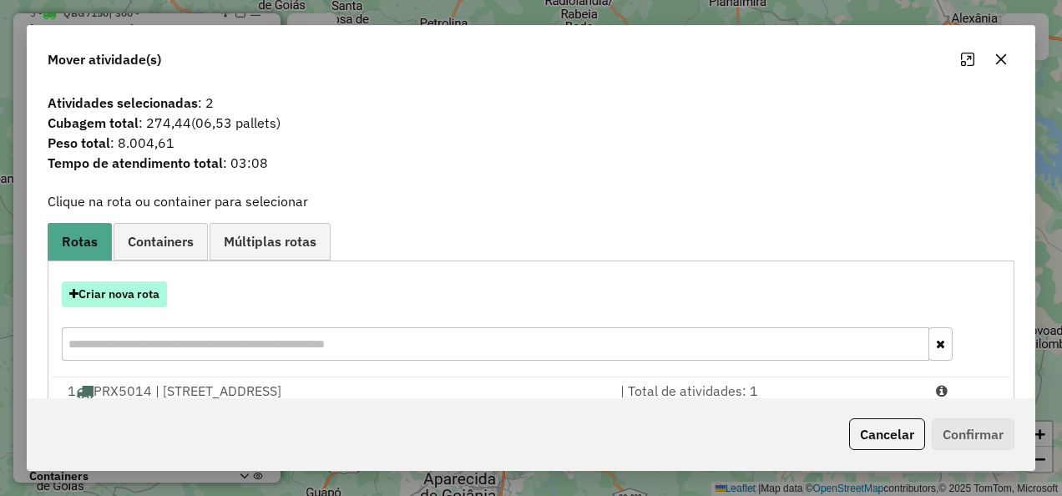
click at [150, 289] on button "Criar nova rota" at bounding box center [114, 294] width 105 height 26
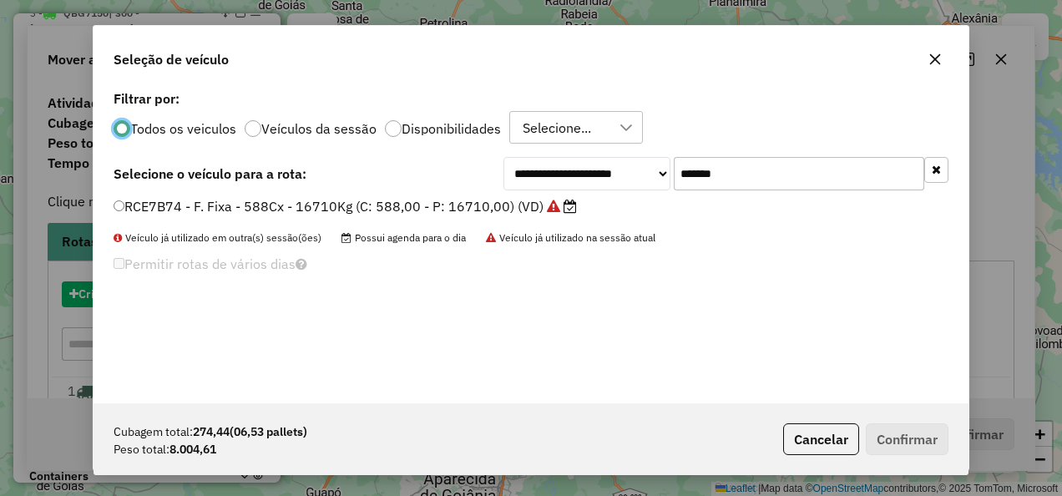
scroll to position [9, 5]
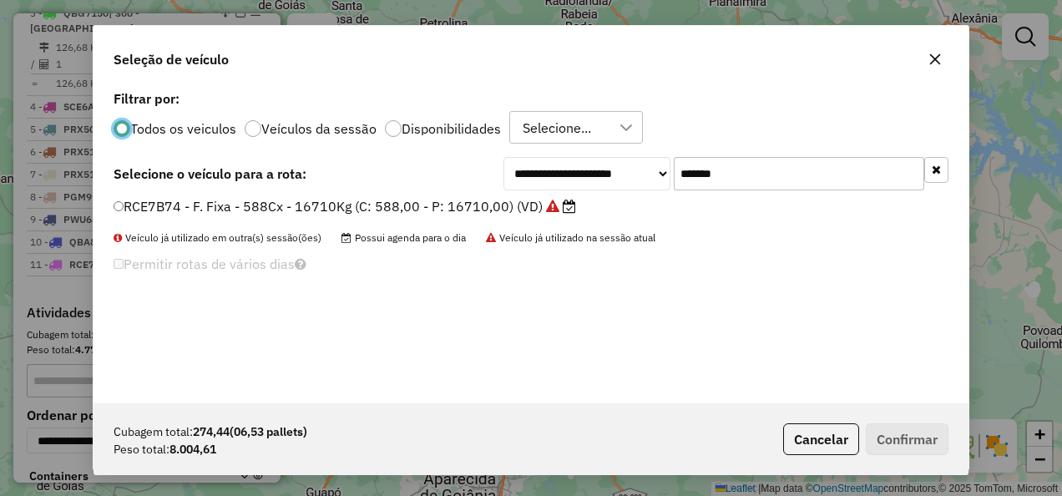
drag, startPoint x: 751, startPoint y: 168, endPoint x: 306, endPoint y: 174, distance: 445.1
click at [306, 174] on div "**********" at bounding box center [531, 173] width 835 height 33
paste input "text"
type input "*******"
click at [348, 207] on label "QBG7150 - F. Fixa - 588Cx - 12640Kg (C: 588,00 - P: 12640,00) (VD)" at bounding box center [347, 206] width 466 height 20
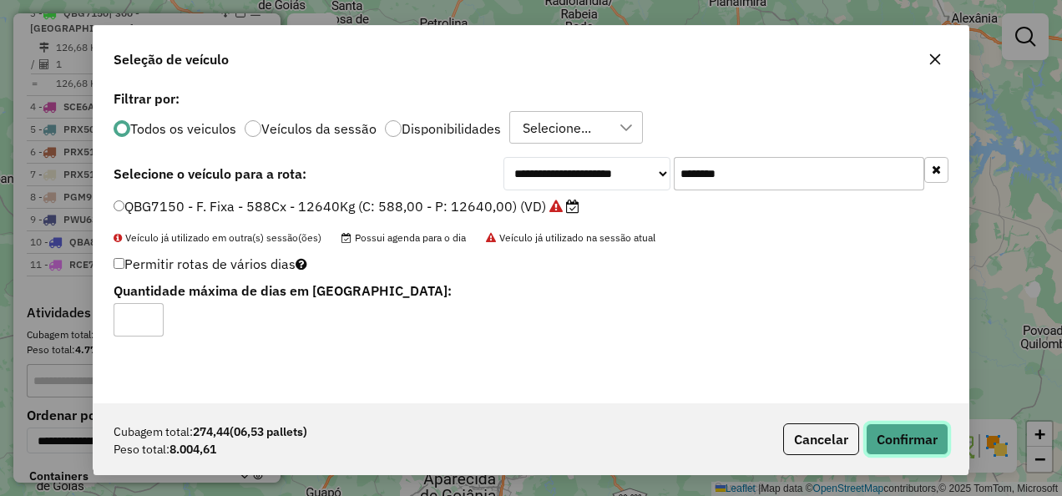
click at [908, 428] on button "Confirmar" at bounding box center [907, 439] width 83 height 32
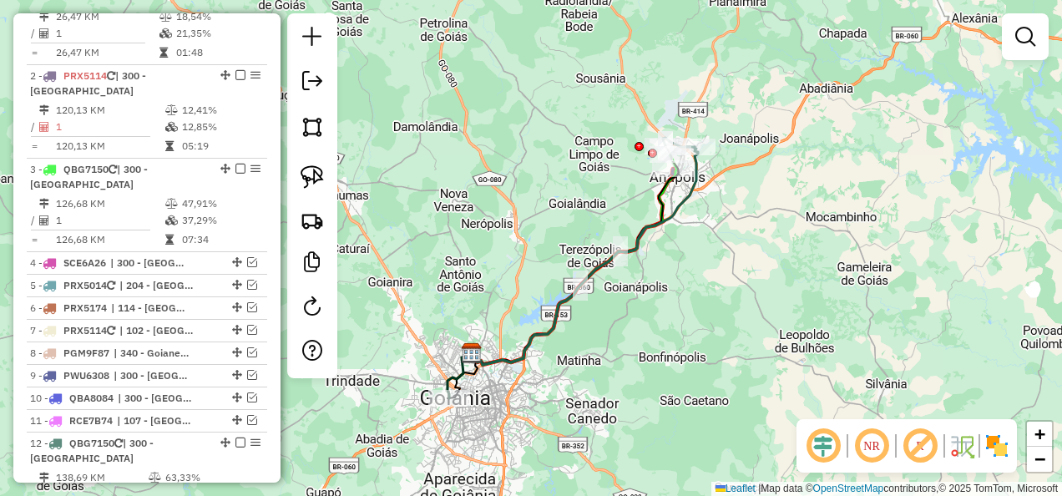
scroll to position [913, 0]
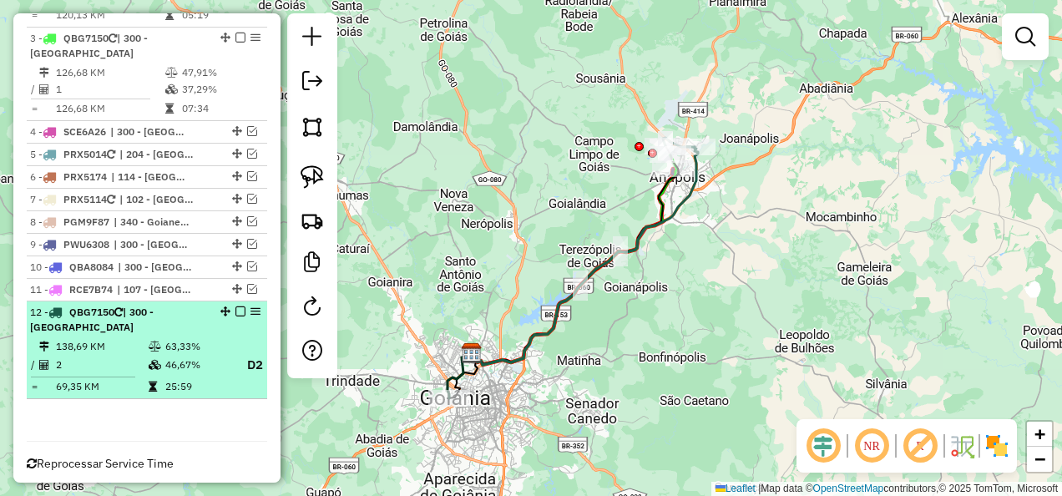
click at [235, 306] on em at bounding box center [240, 311] width 10 height 10
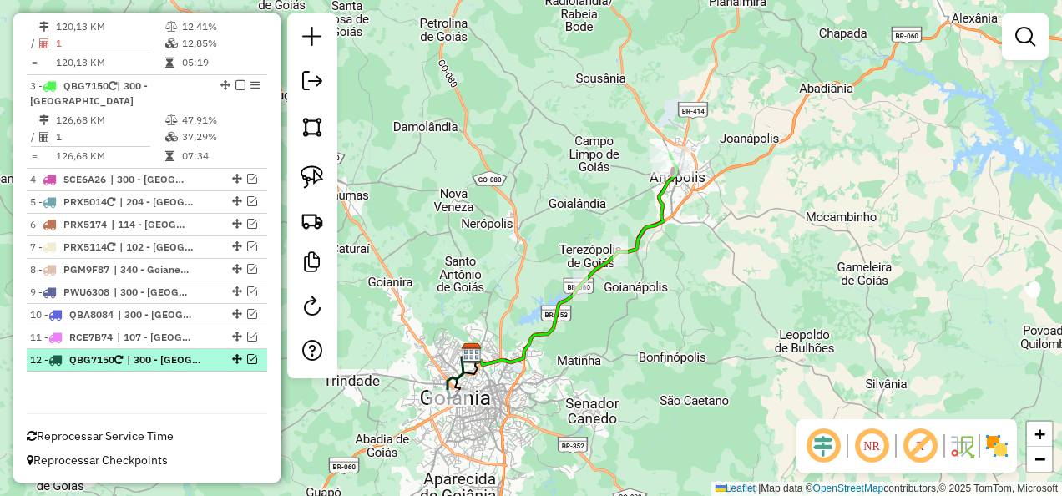
scroll to position [838, 0]
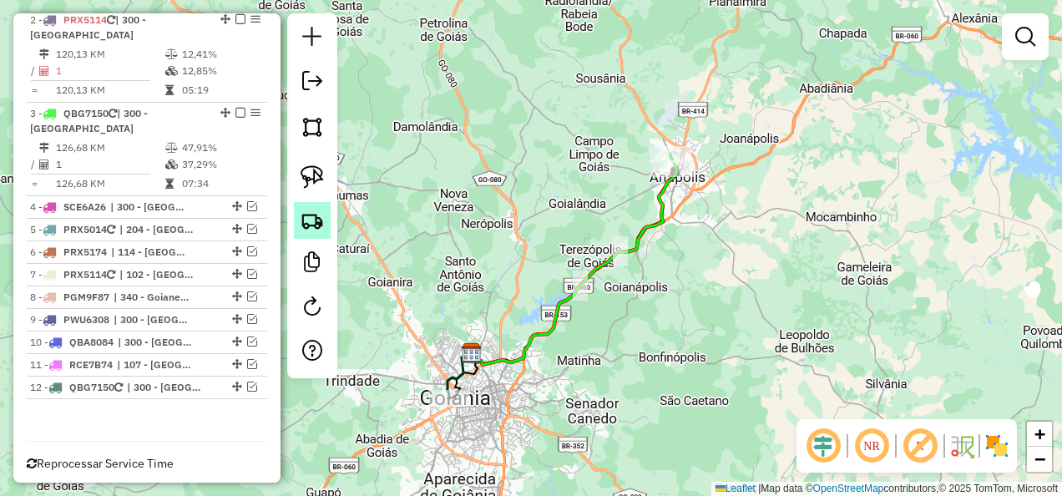
click at [319, 224] on img at bounding box center [312, 220] width 23 height 23
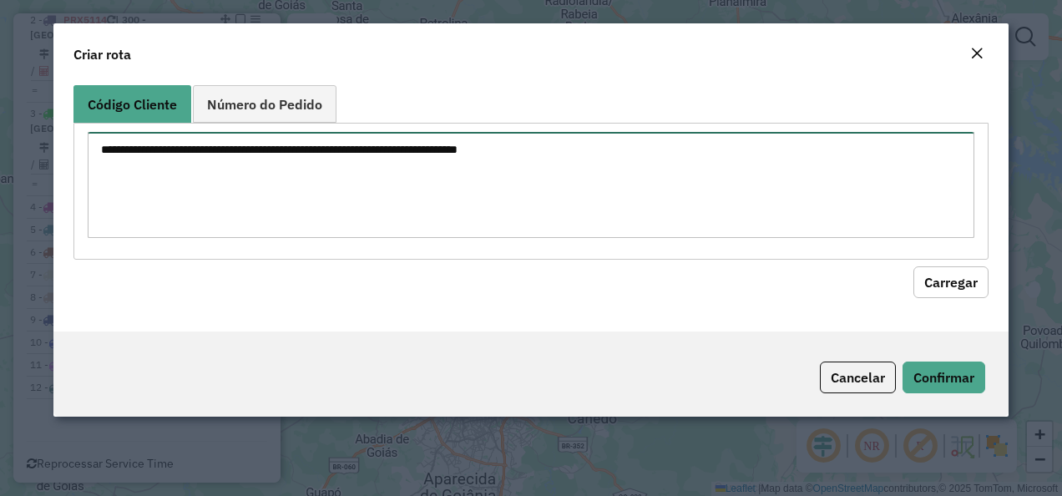
click at [416, 192] on textarea at bounding box center [532, 185] width 888 height 106
paste textarea "******** ********"
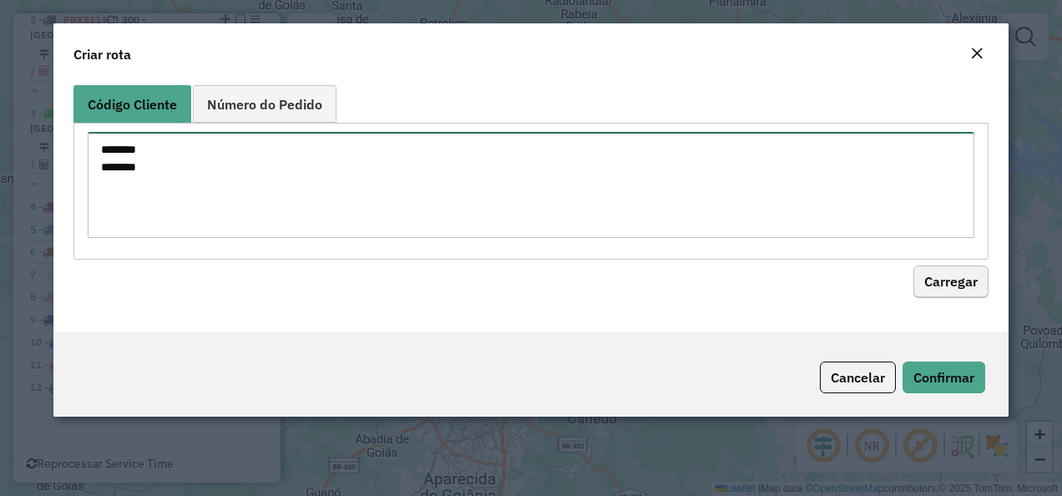
type textarea "******** ********"
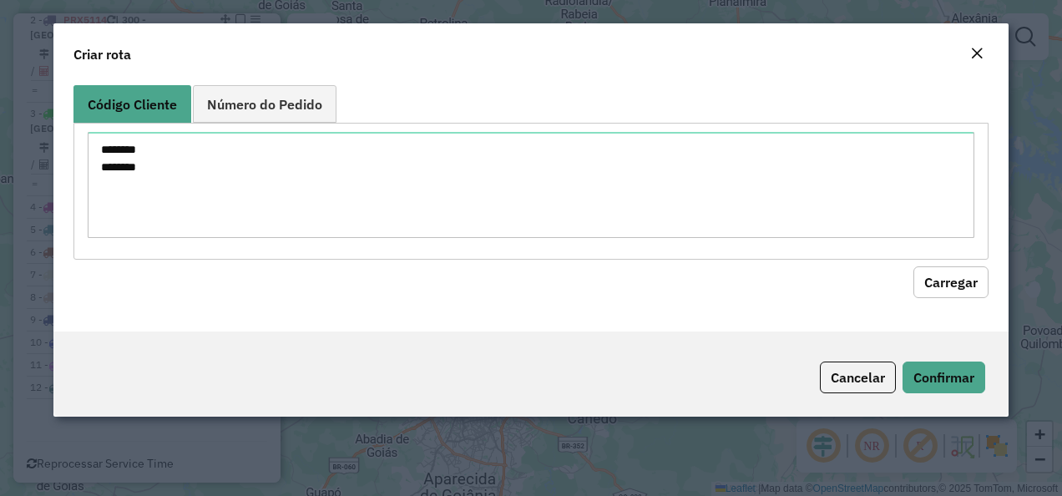
click at [940, 280] on button "Carregar" at bounding box center [950, 282] width 75 height 32
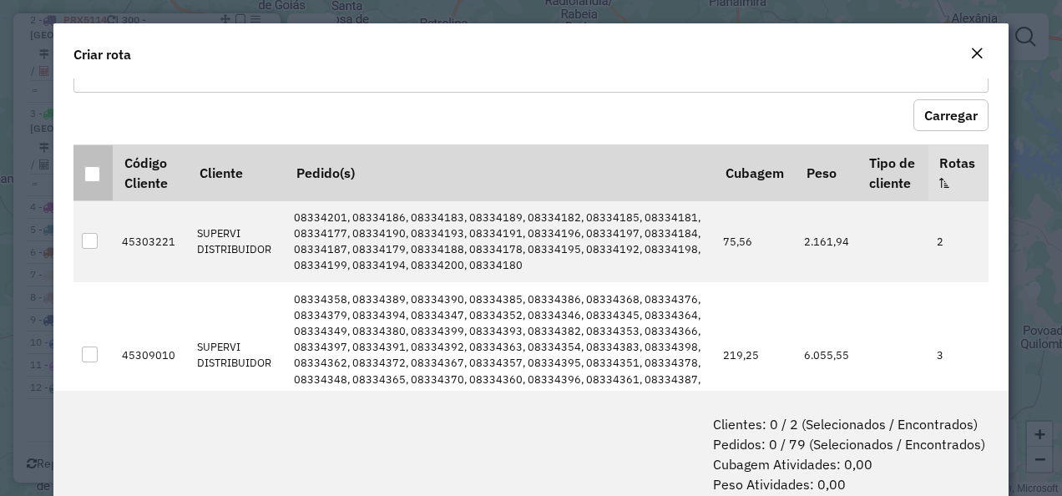
click at [91, 169] on div at bounding box center [92, 174] width 16 height 16
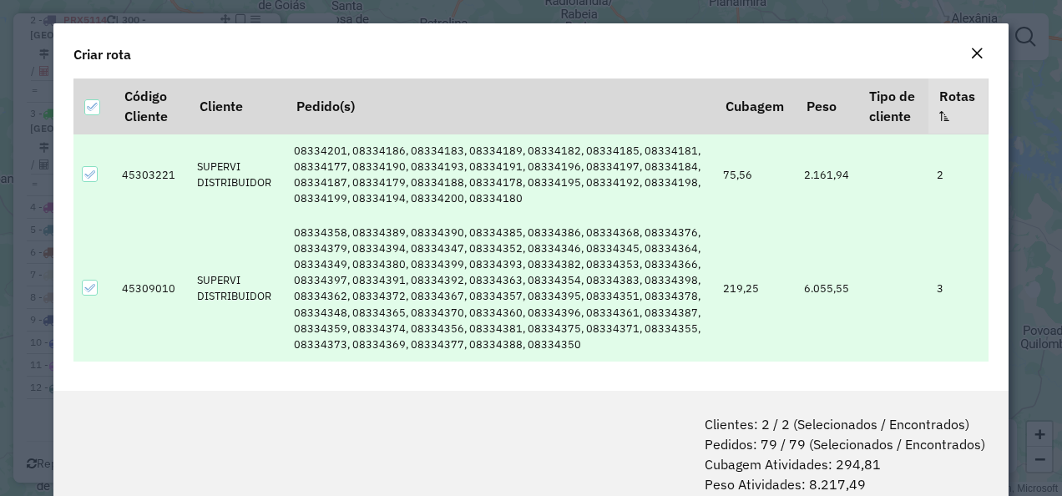
scroll to position [83, 0]
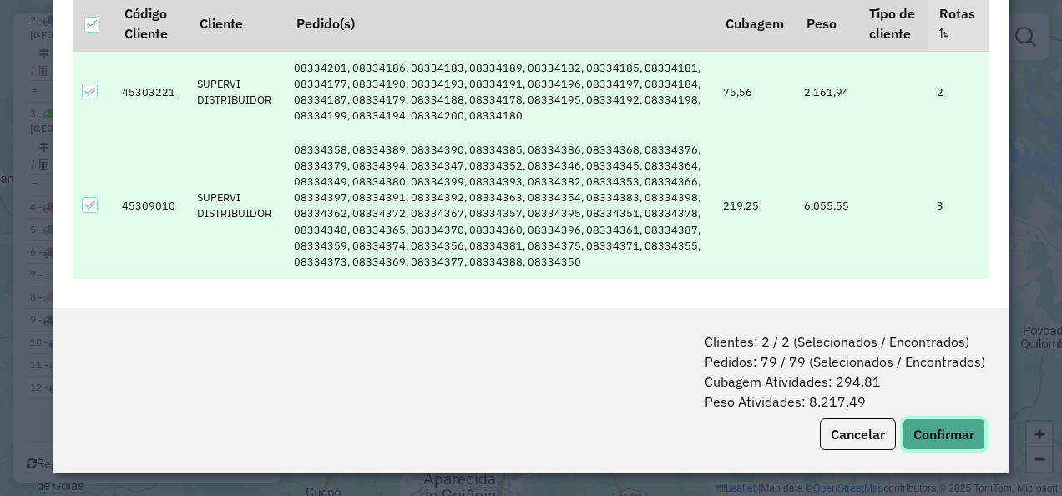
click at [927, 429] on button "Confirmar" at bounding box center [944, 434] width 83 height 32
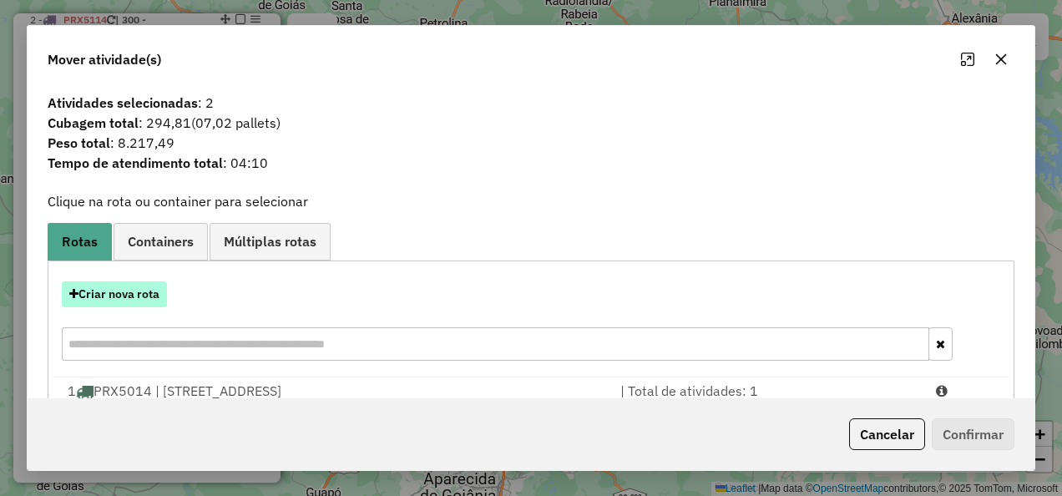
click at [145, 295] on button "Criar nova rota" at bounding box center [114, 294] width 105 height 26
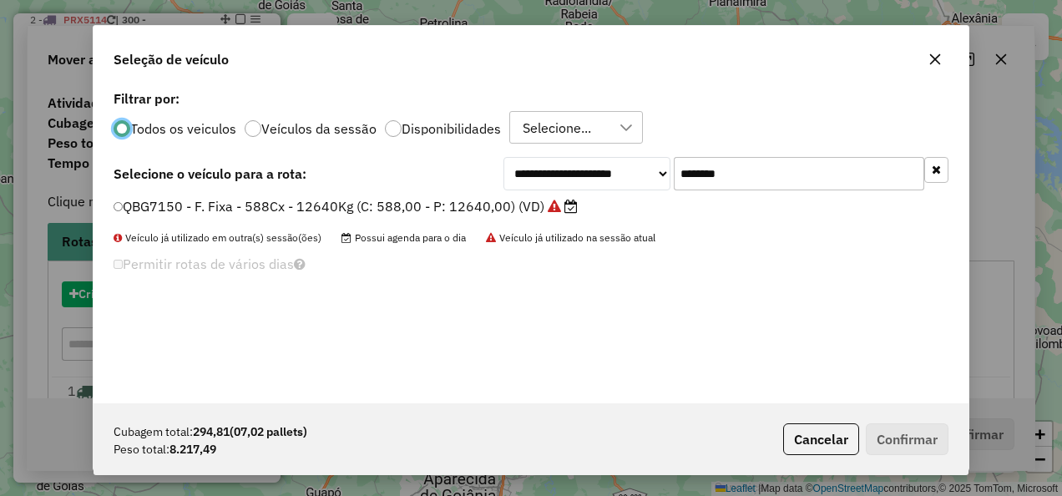
scroll to position [9, 5]
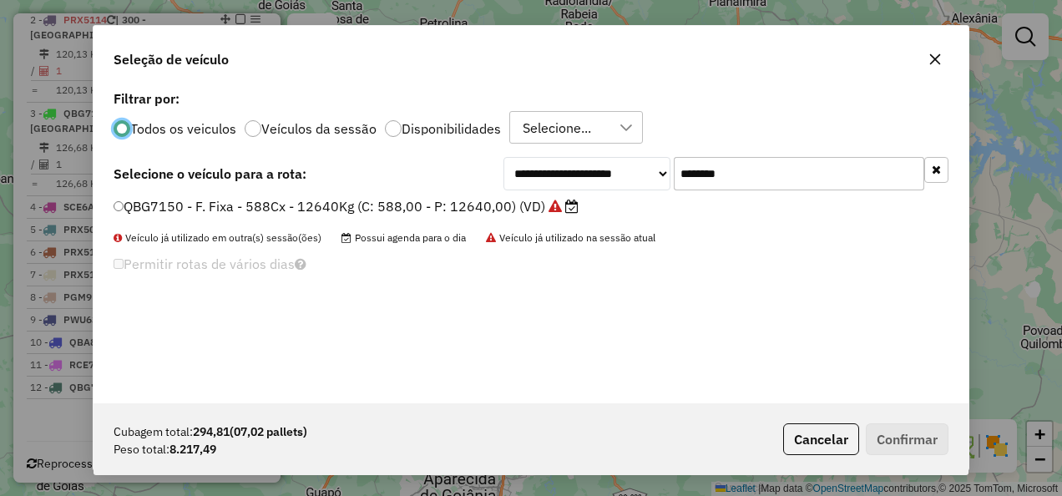
drag, startPoint x: 673, startPoint y: 182, endPoint x: 616, endPoint y: 187, distance: 57.0
click at [653, 182] on div "**********" at bounding box center [726, 173] width 445 height 33
paste input "*"
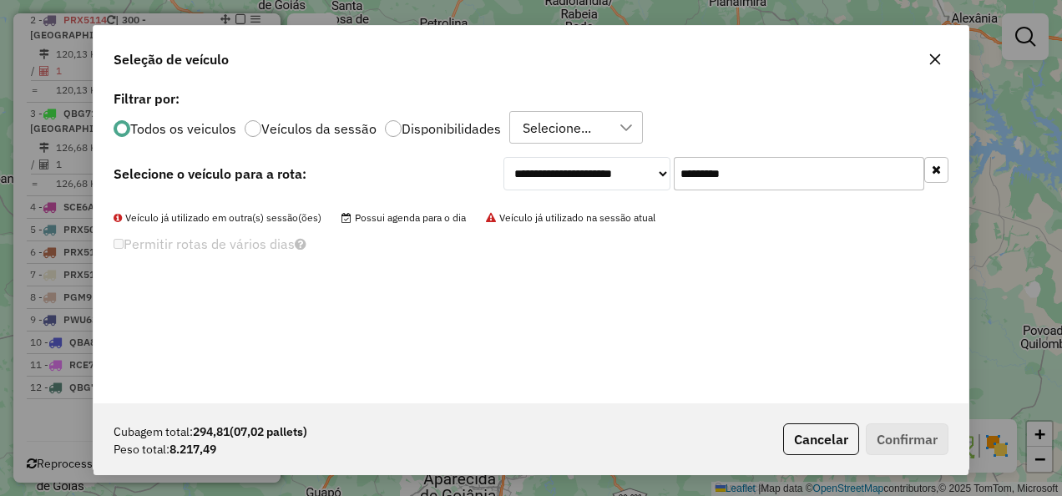
drag, startPoint x: 788, startPoint y: 174, endPoint x: 297, endPoint y: 173, distance: 491.0
click at [297, 173] on div "**********" at bounding box center [531, 173] width 835 height 33
paste input "text"
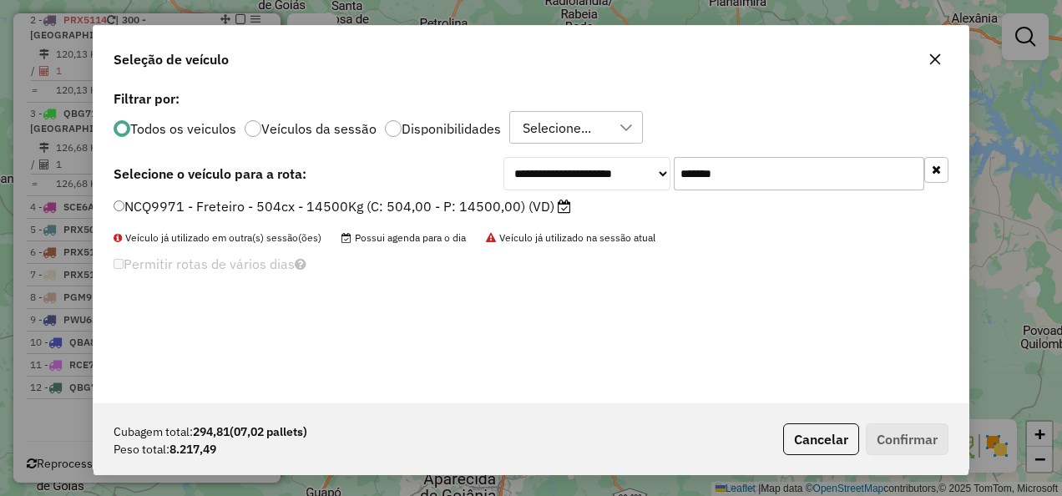
type input "*******"
click at [397, 209] on label "NCQ9971 - Freteiro - 504cx - 14500Kg (C: 504,00 - P: 14500,00) (VD)" at bounding box center [343, 206] width 458 height 20
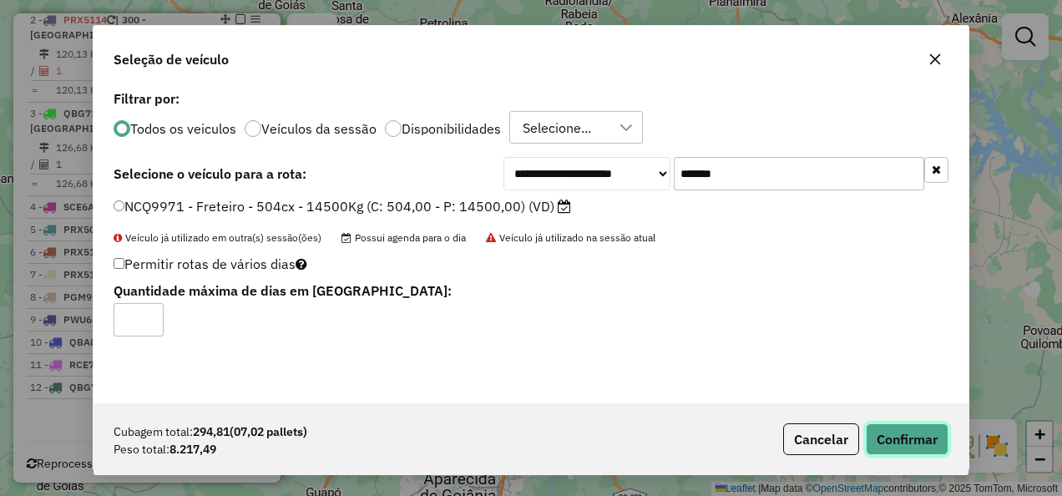
click at [924, 426] on button "Confirmar" at bounding box center [907, 439] width 83 height 32
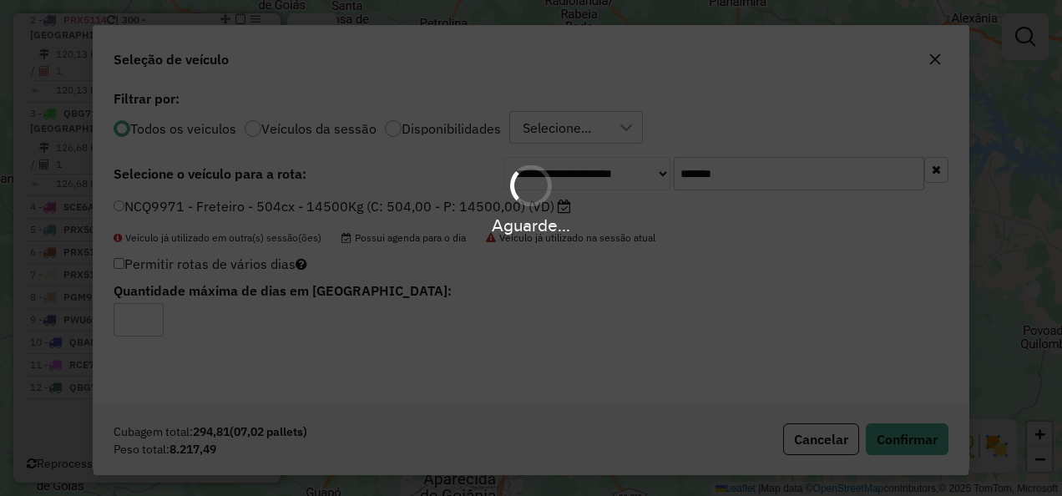
scroll to position [757, 0]
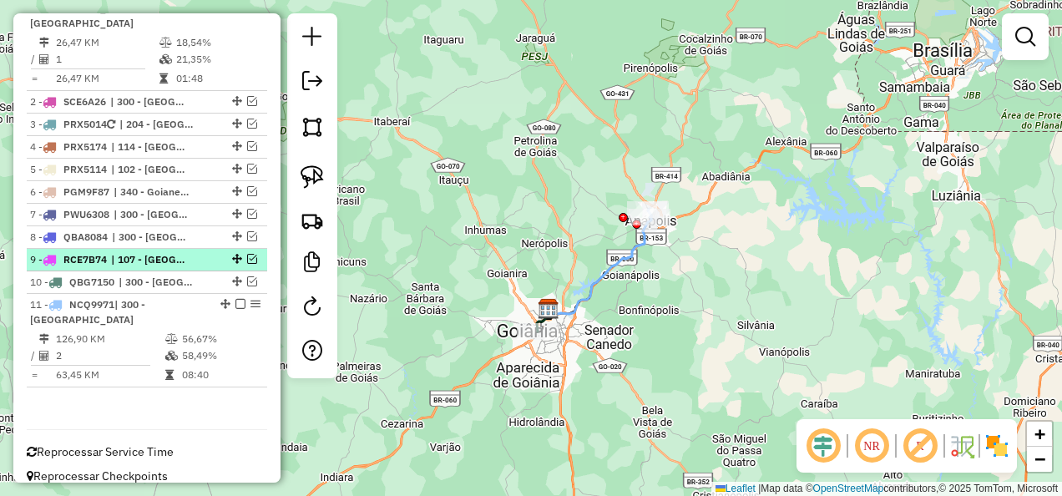
click at [237, 304] on em at bounding box center [240, 304] width 10 height 10
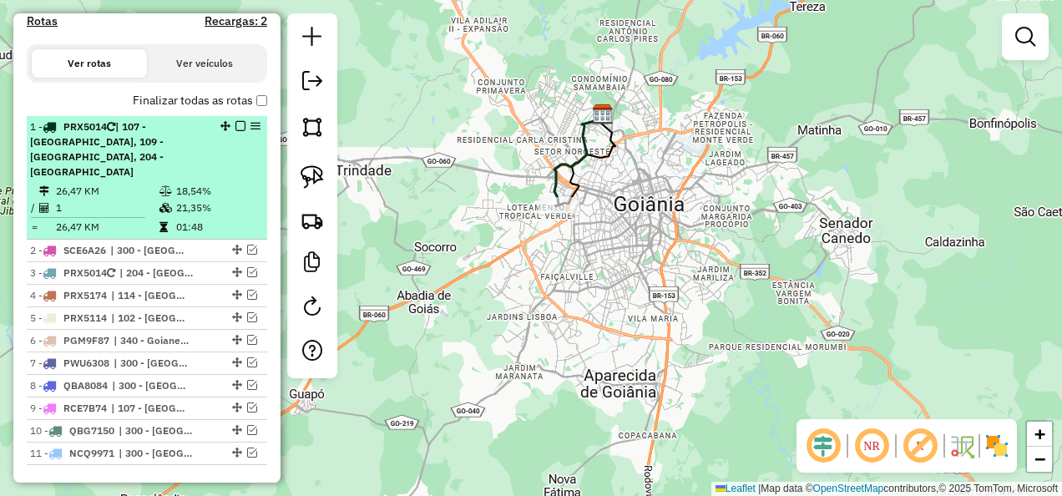
scroll to position [705, 0]
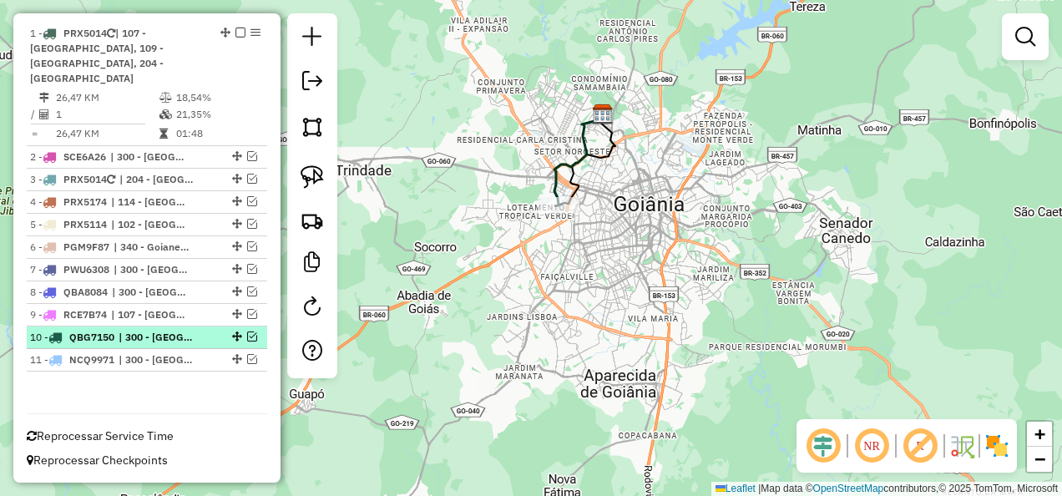
click at [201, 336] on div "10 - QBG7150 | 300 - Anápolis" at bounding box center [118, 337] width 177 height 15
select select "**********"
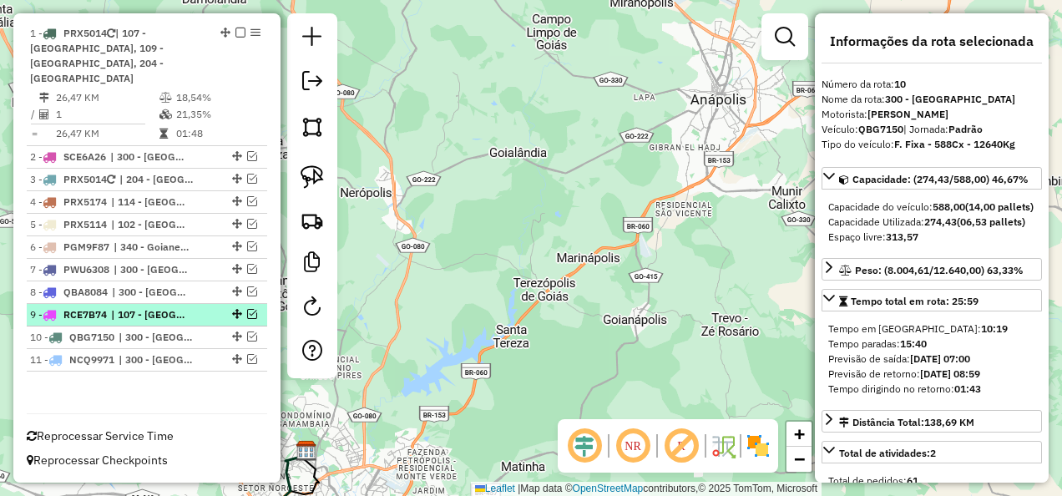
click at [169, 320] on span "| 107 - Goiânia, 300 - Anápolis" at bounding box center [149, 314] width 77 height 15
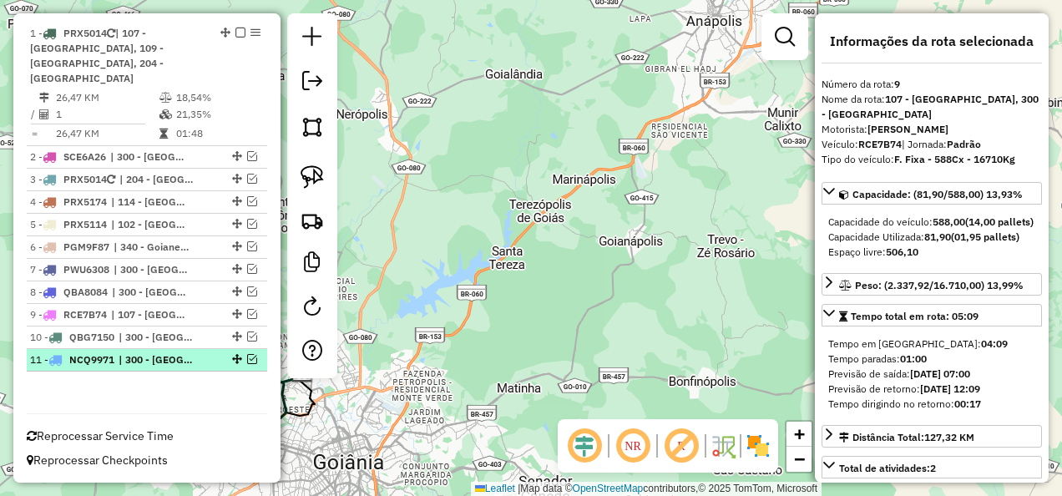
click at [177, 359] on span "| 300 - Anápolis" at bounding box center [157, 359] width 77 height 15
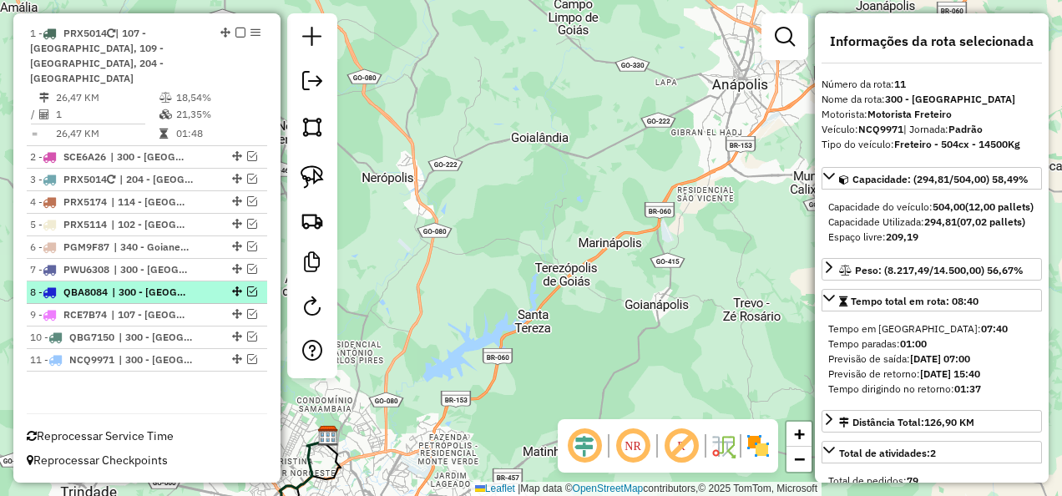
click at [162, 297] on span "| 300 - Anápolis" at bounding box center [150, 292] width 77 height 15
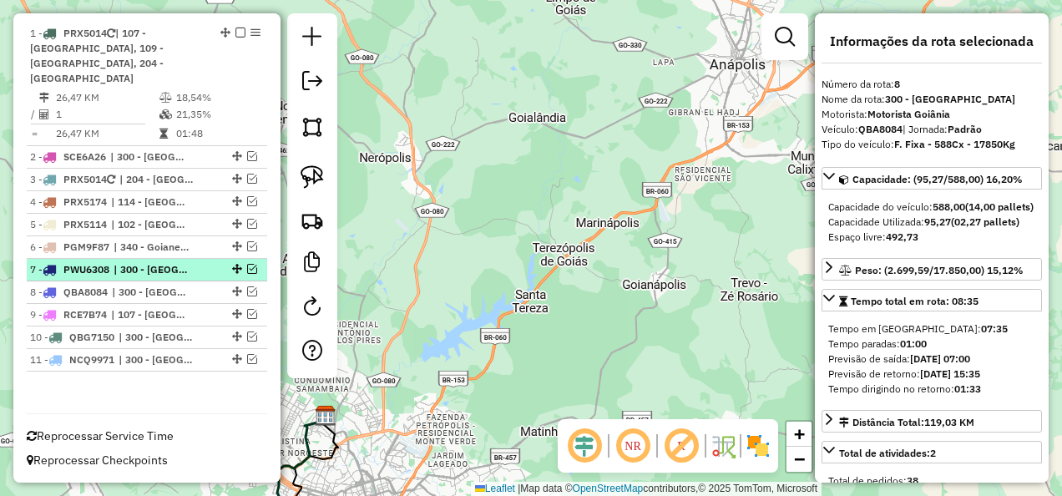
click at [162, 271] on span "| 300 - Anápolis" at bounding box center [152, 269] width 77 height 15
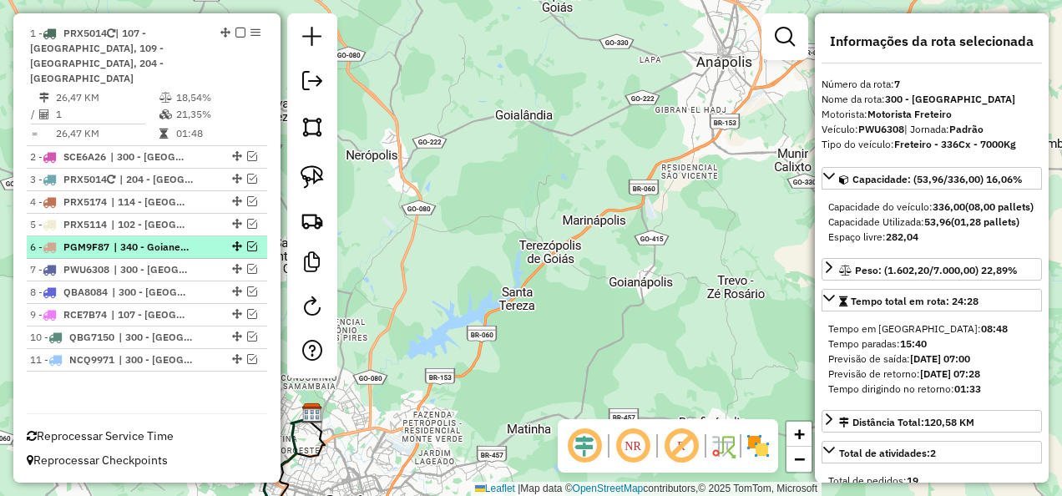
click at [169, 252] on span "| 340 - Goianesia" at bounding box center [152, 247] width 77 height 15
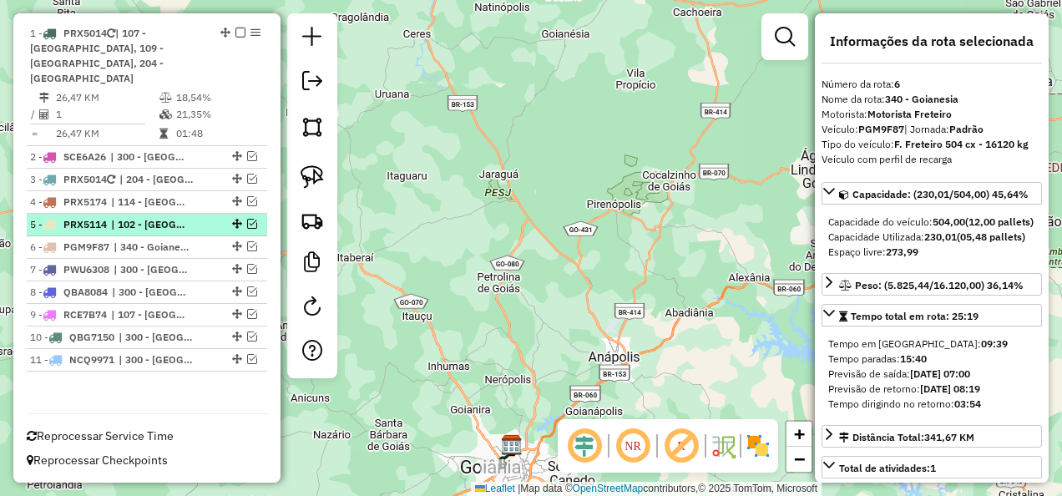
click at [172, 232] on span "| 102 - Goiânia" at bounding box center [149, 224] width 77 height 15
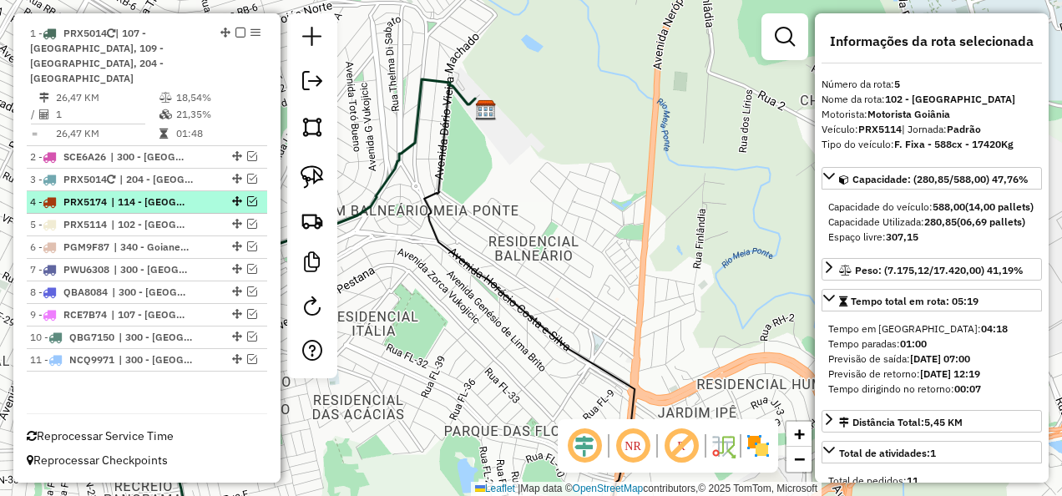
click at [182, 200] on span "| 114 - Parque Amazonia" at bounding box center [149, 202] width 77 height 15
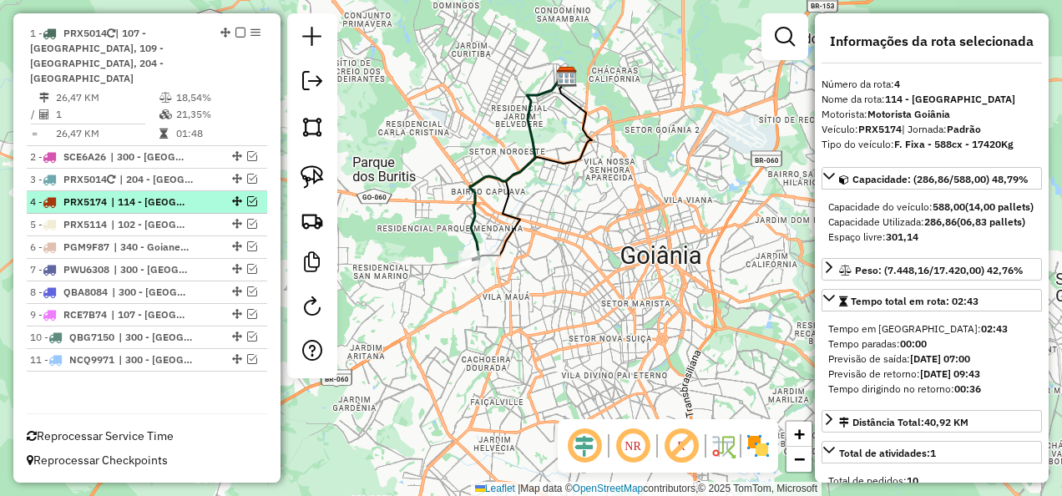
click at [187, 205] on span "| 114 - Parque Amazonia" at bounding box center [149, 202] width 77 height 15
click at [247, 202] on em at bounding box center [252, 201] width 10 height 10
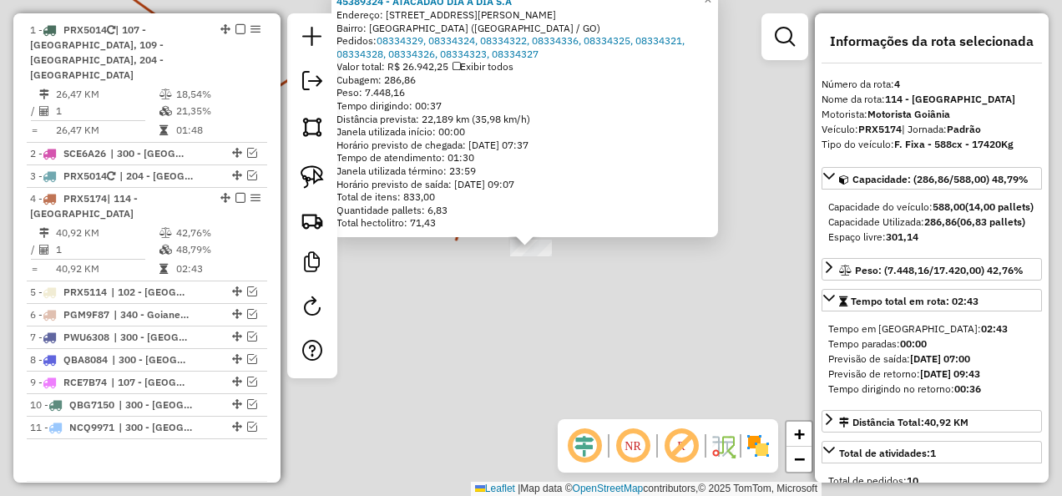
scroll to position [775, 0]
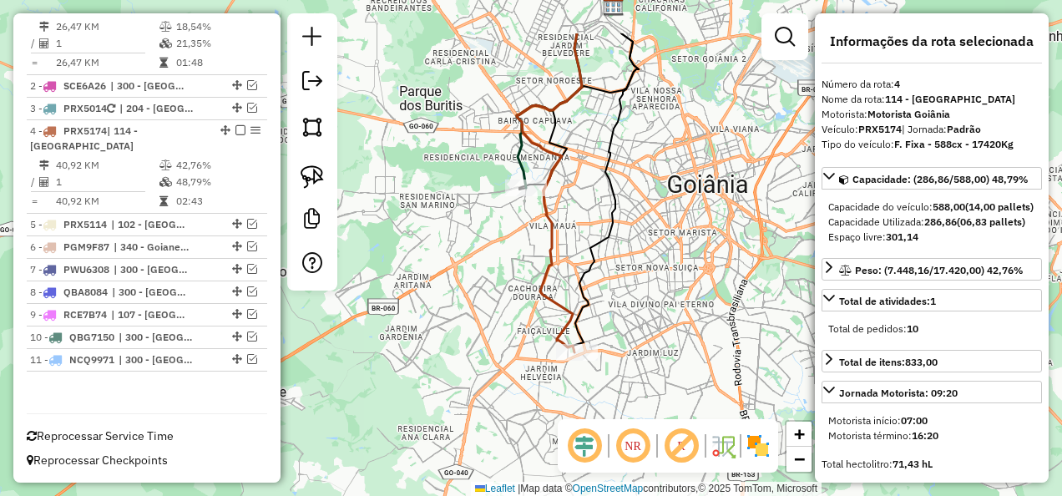
drag, startPoint x: 496, startPoint y: 131, endPoint x: 574, endPoint y: 214, distance: 114.0
click at [574, 214] on div "Janela de atendimento Grade de atendimento Capacidade Transportadoras Veículos …" at bounding box center [531, 248] width 1062 height 496
drag, startPoint x: 495, startPoint y: 187, endPoint x: 530, endPoint y: 159, distance: 44.6
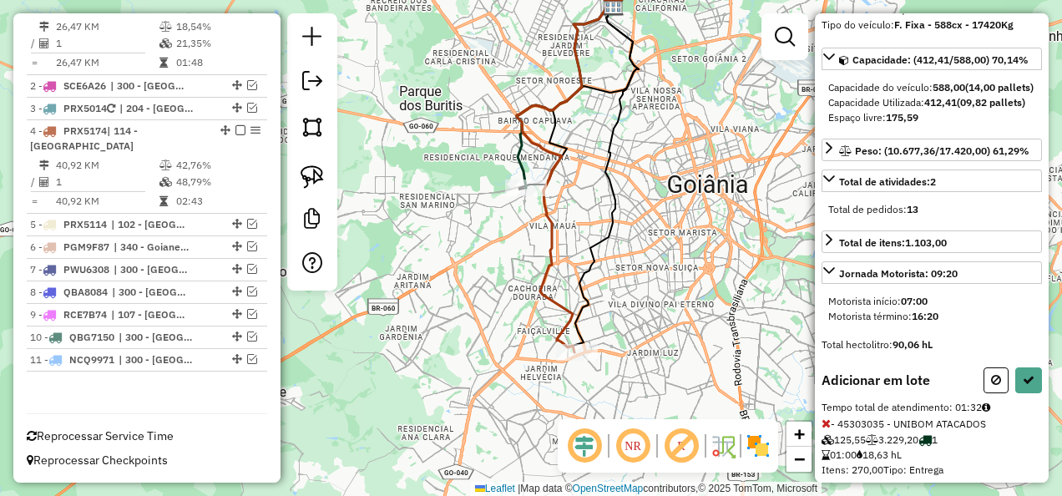
scroll to position [174, 0]
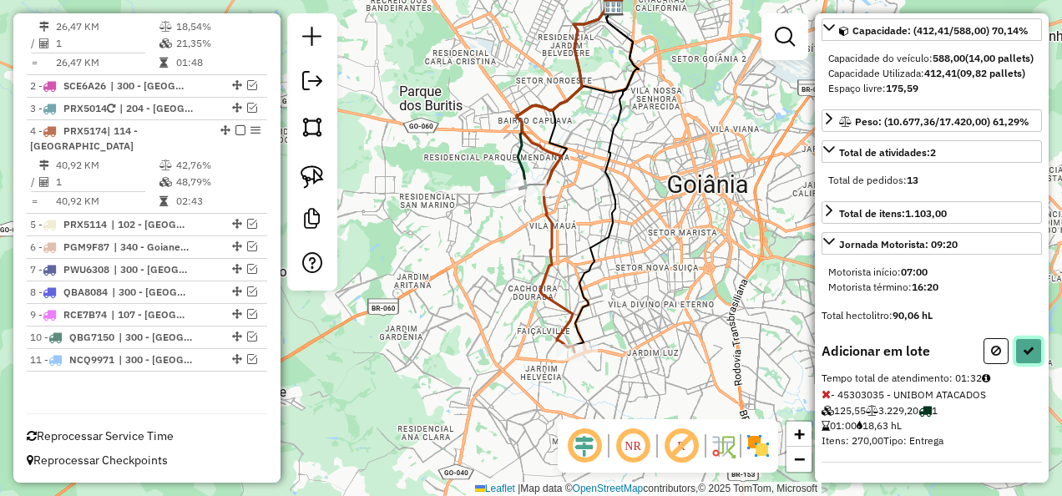
click at [1035, 354] on button at bounding box center [1028, 351] width 27 height 26
select select "**********"
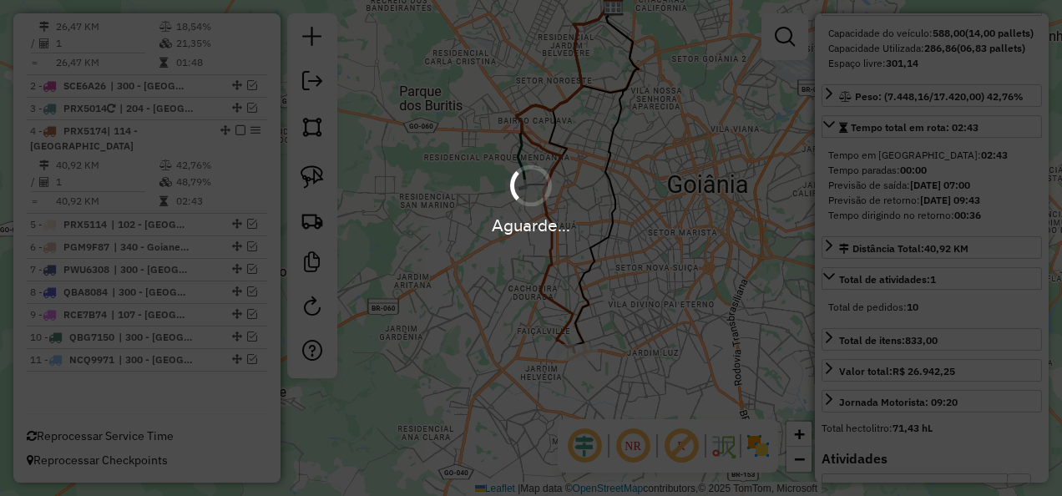
scroll to position [667, 0]
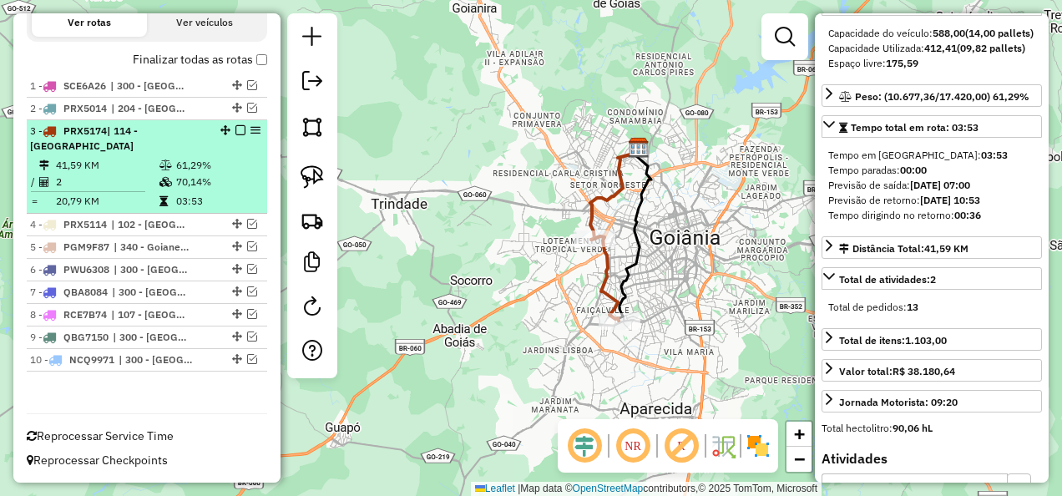
click at [235, 129] on em at bounding box center [240, 130] width 10 height 10
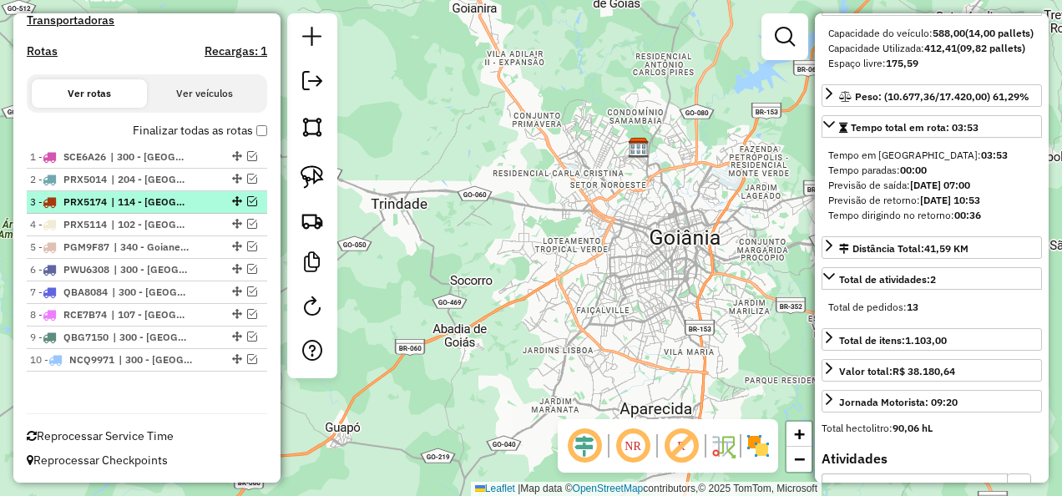
scroll to position [596, 0]
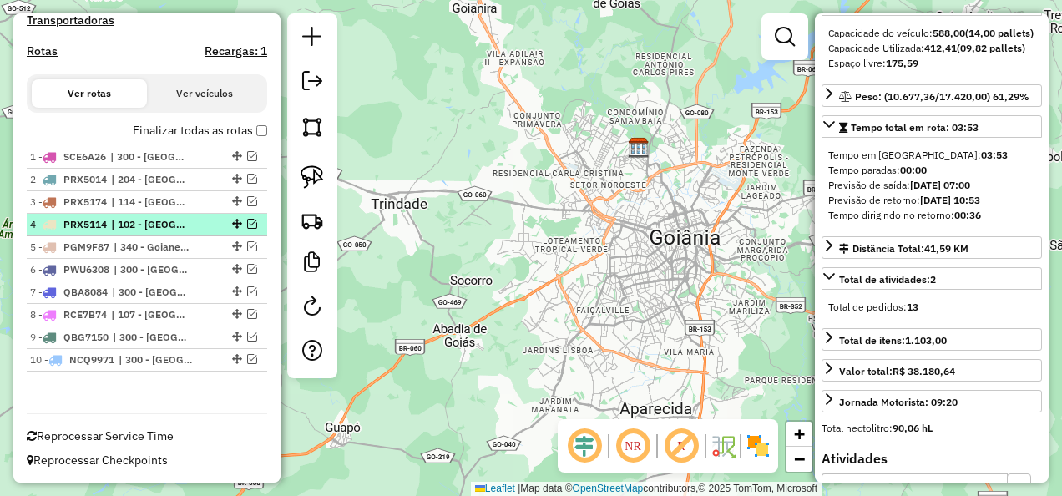
click at [177, 227] on span "| 102 - Goiânia" at bounding box center [149, 224] width 77 height 15
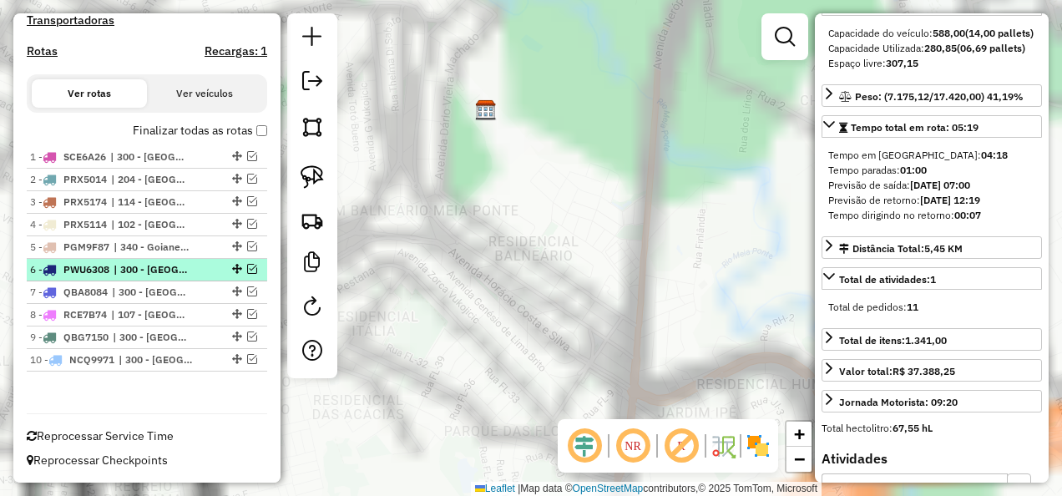
click at [174, 279] on li "6 - PWU6308 | 300 - Anápolis" at bounding box center [147, 270] width 240 height 23
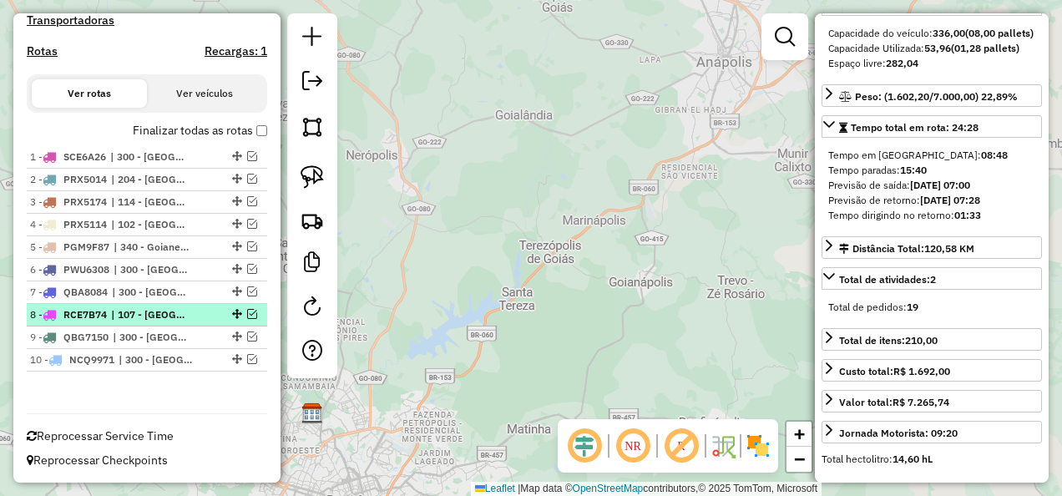
click at [172, 304] on li "8 - RCE7B74 | 107 - Goiânia, 300 - Anápolis" at bounding box center [147, 315] width 240 height 23
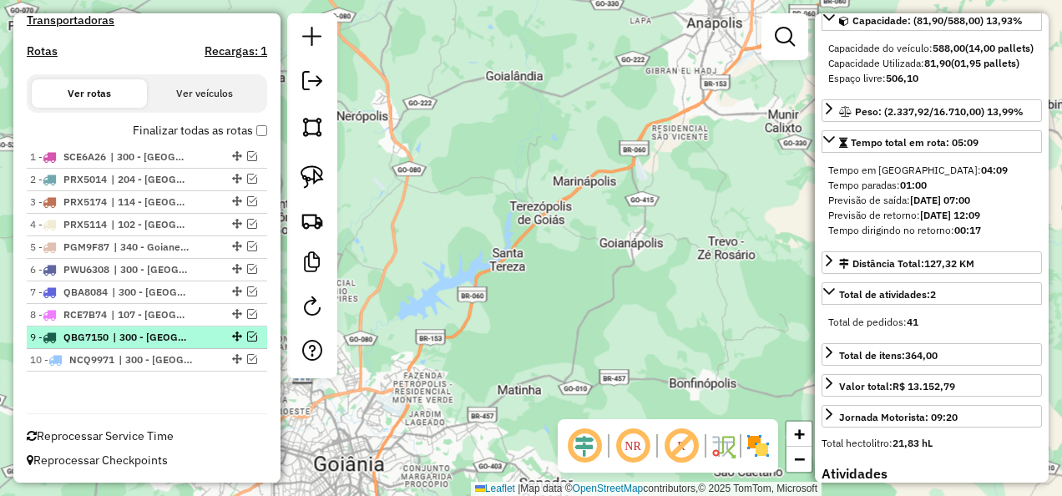
click at [172, 333] on span "| 300 - Anápolis" at bounding box center [151, 337] width 77 height 15
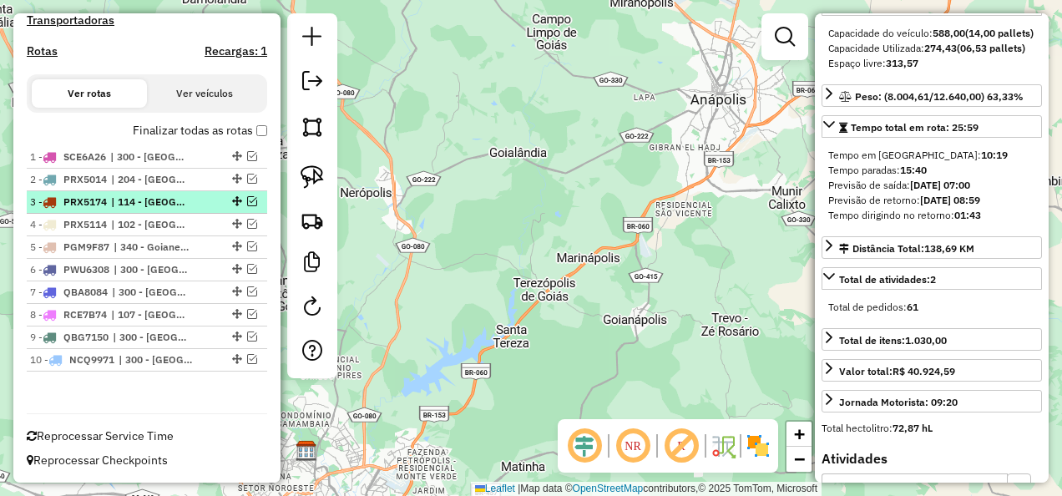
click at [170, 200] on span "| 114 - Parque Amazonia" at bounding box center [149, 202] width 77 height 15
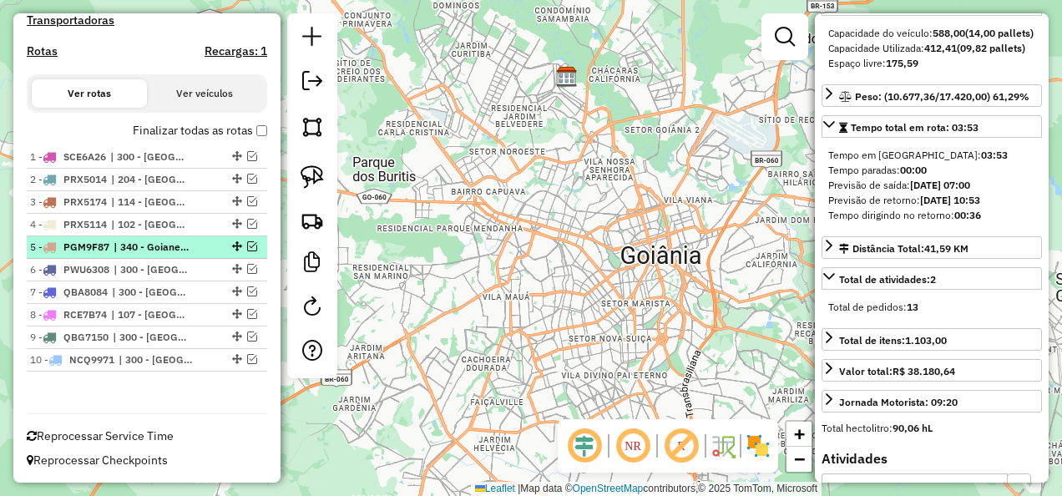
click at [171, 239] on li "5 - PGM9F87 | 340 - Goianesia" at bounding box center [147, 247] width 240 height 23
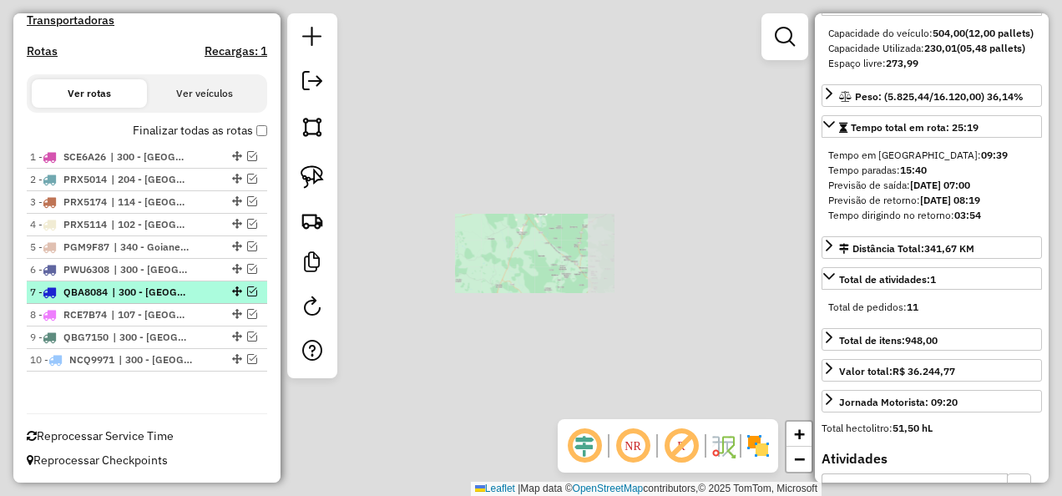
click at [176, 287] on span "| 300 - Anápolis" at bounding box center [150, 292] width 77 height 15
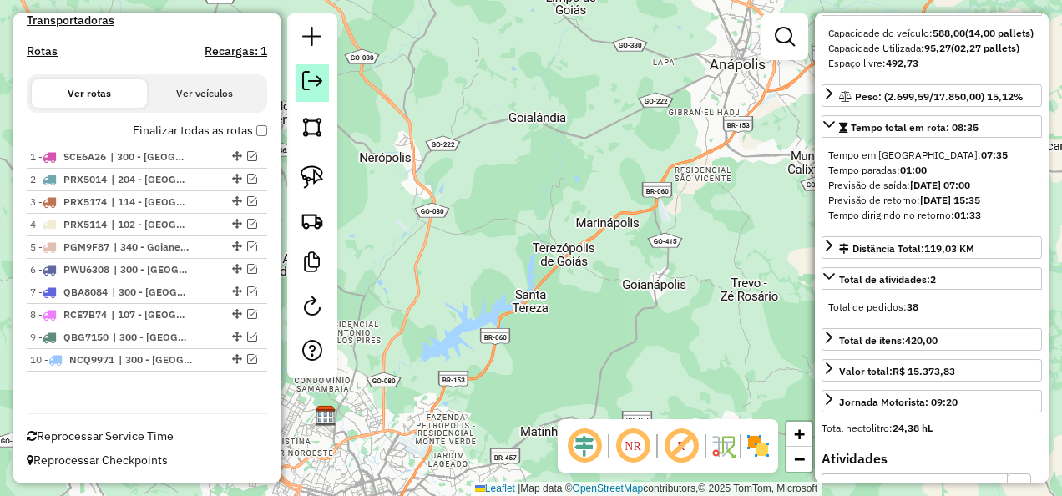
click at [302, 77] on em at bounding box center [312, 81] width 20 height 20
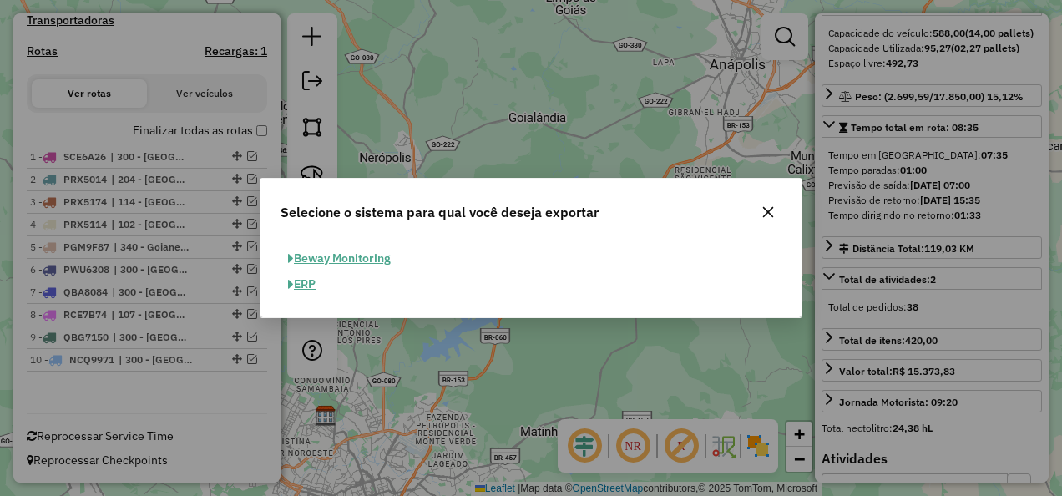
click at [302, 281] on button "ERP" at bounding box center [302, 284] width 43 height 26
select select "**"
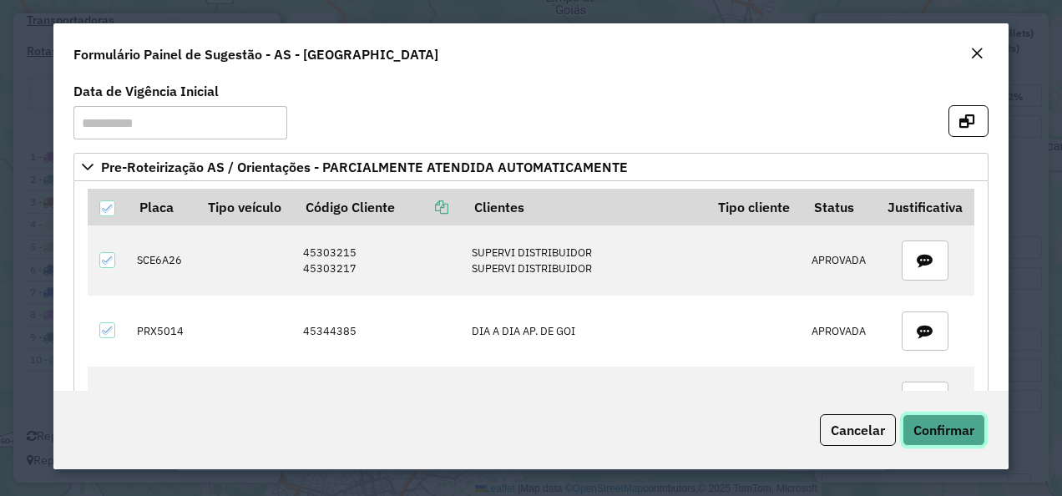
click at [935, 423] on span "Confirmar" at bounding box center [943, 430] width 61 height 17
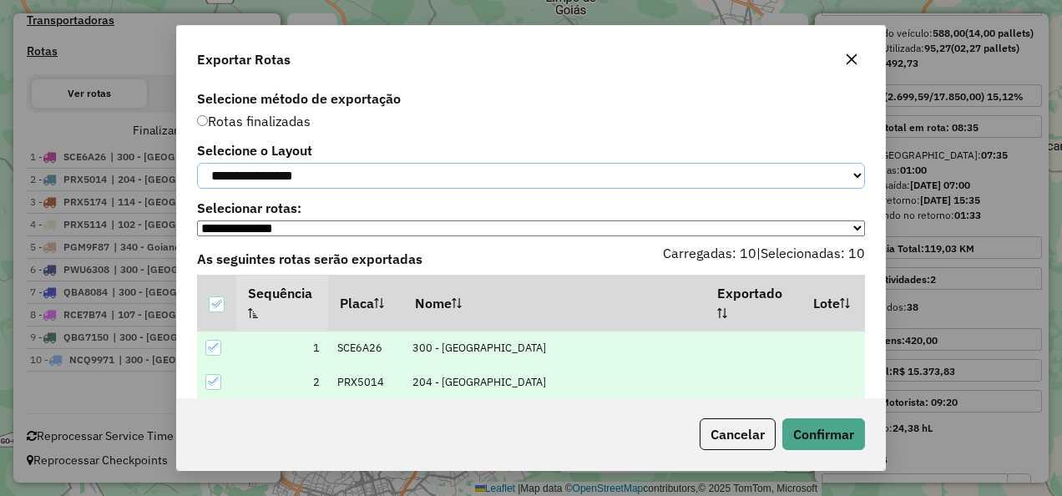
click at [341, 189] on select "**********" at bounding box center [531, 176] width 668 height 26
select select "*********"
click at [197, 163] on select "**********" at bounding box center [531, 176] width 668 height 26
click at [802, 423] on button "Confirmar" at bounding box center [823, 434] width 83 height 32
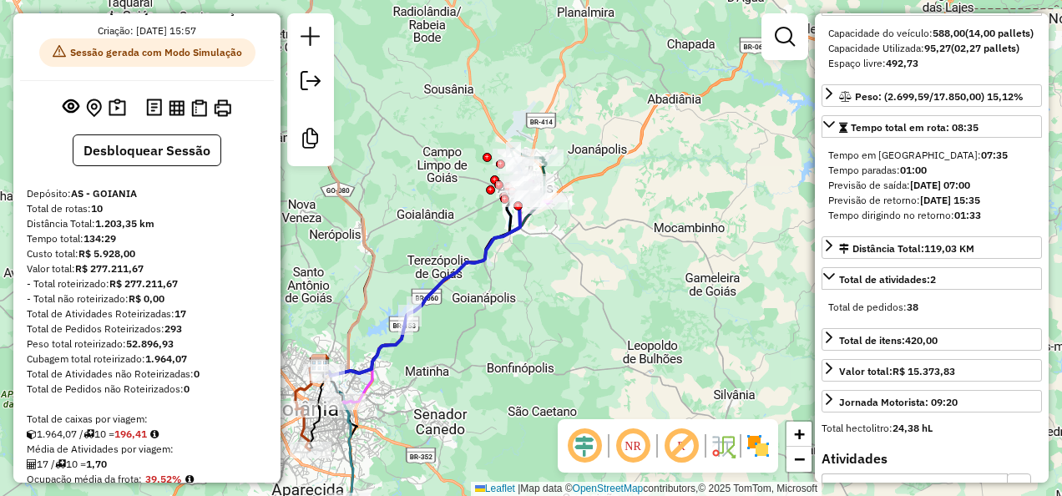
scroll to position [0, 0]
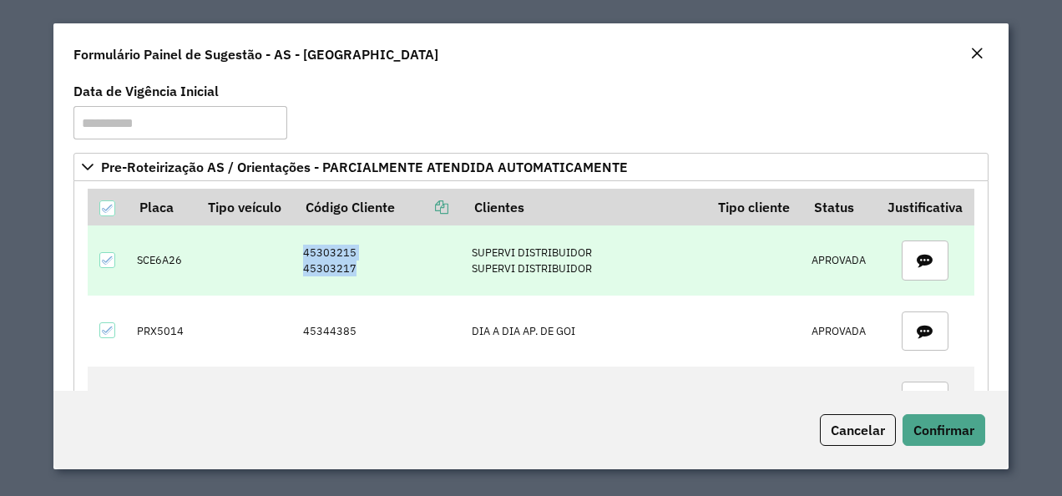
drag, startPoint x: 296, startPoint y: 246, endPoint x: 351, endPoint y: 268, distance: 59.2
click at [351, 268] on td "45303215 45303217" at bounding box center [379, 260] width 169 height 70
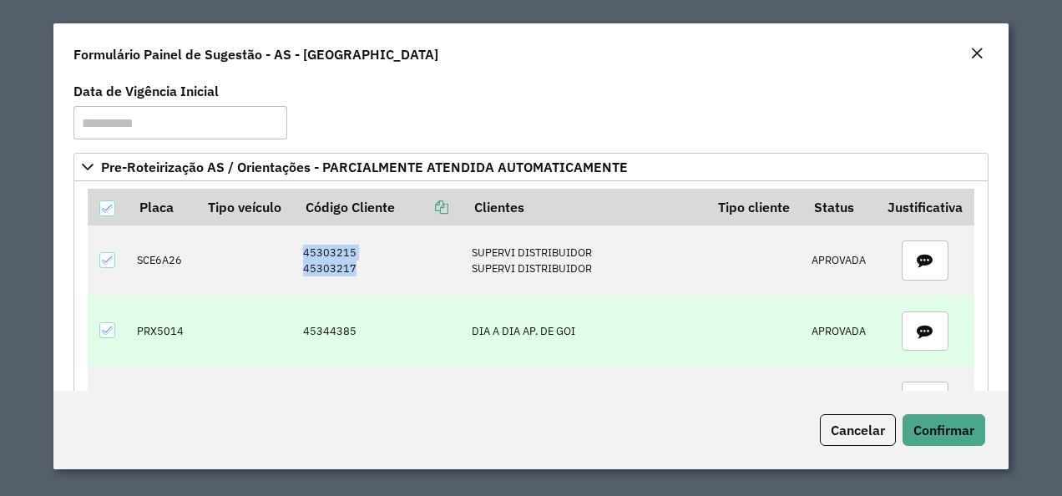
copy td "45303215 45303217"
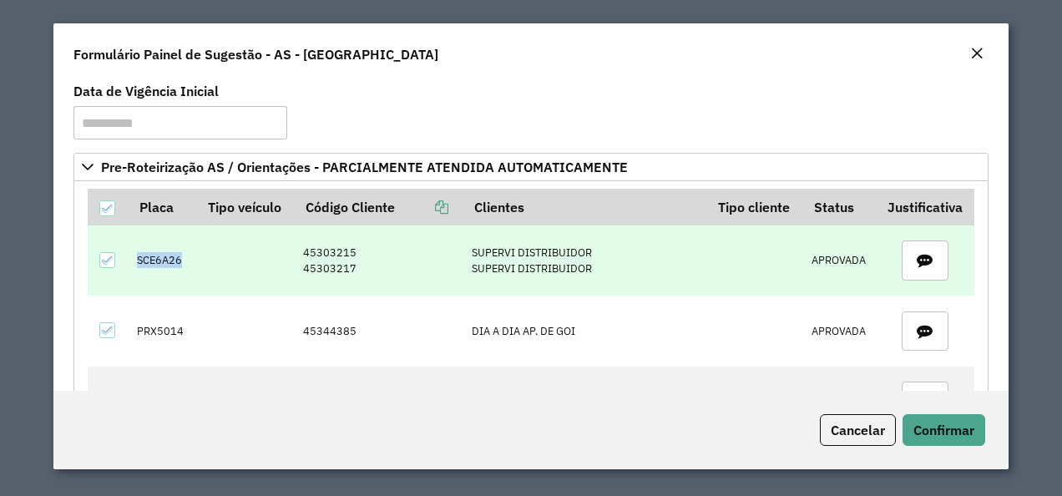
drag, startPoint x: 134, startPoint y: 255, endPoint x: 204, endPoint y: 258, distance: 70.2
click at [204, 258] on tr "SCE6A26 45303215 45303217 SUPERVI DISTRIBUIDOR SUPERVI DISTRIBUIDOR APROVADA" at bounding box center [531, 260] width 887 height 70
copy td "SCE6A26"
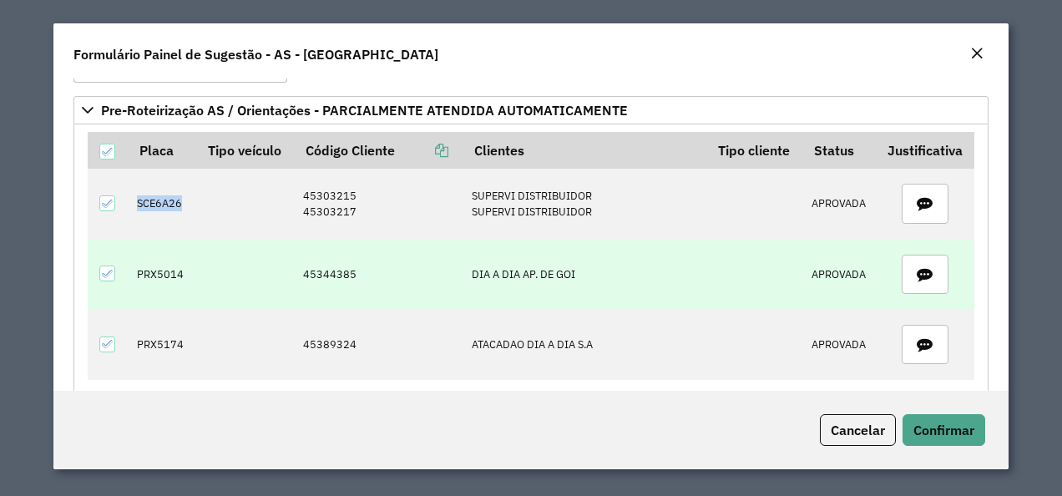
scroll to position [84, 0]
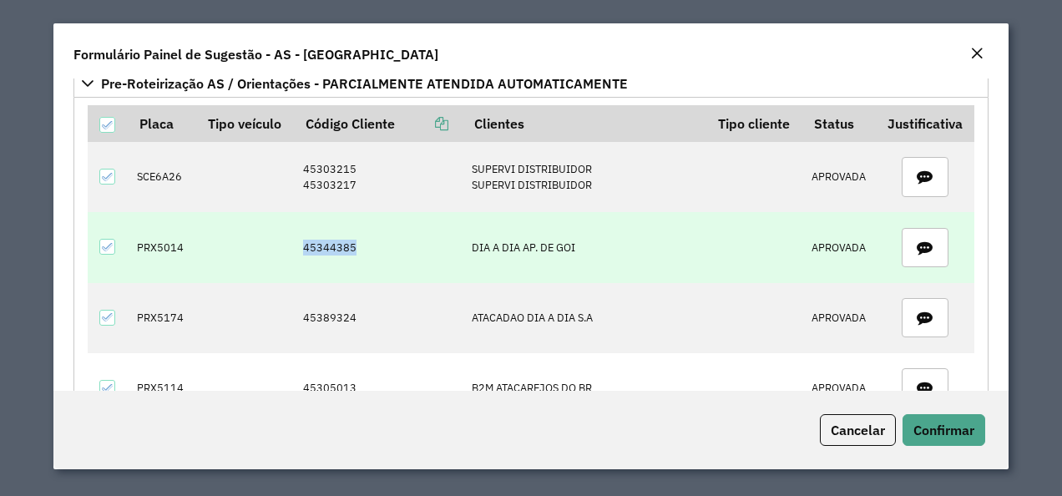
drag, startPoint x: 301, startPoint y: 244, endPoint x: 347, endPoint y: 247, distance: 46.9
click at [347, 247] on td "45344385" at bounding box center [379, 247] width 169 height 70
copy td "45344385"
drag, startPoint x: 134, startPoint y: 240, endPoint x: 187, endPoint y: 242, distance: 52.6
click at [187, 242] on td "PRX5014" at bounding box center [162, 247] width 68 height 70
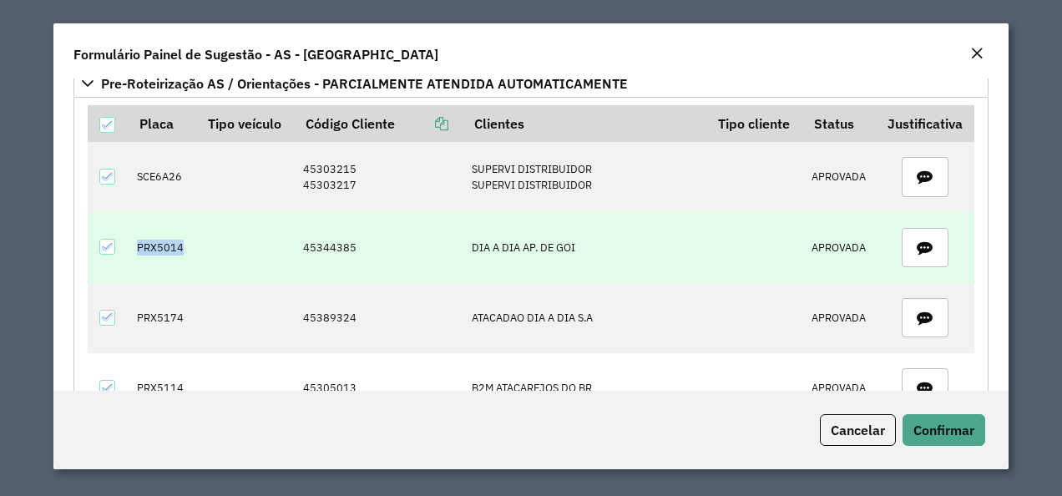
copy td "PRX5014"
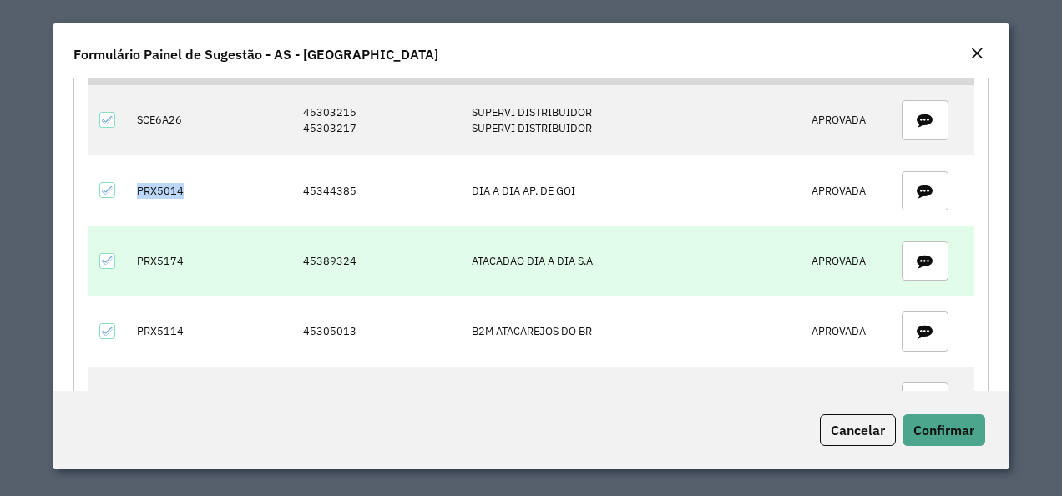
scroll to position [167, 0]
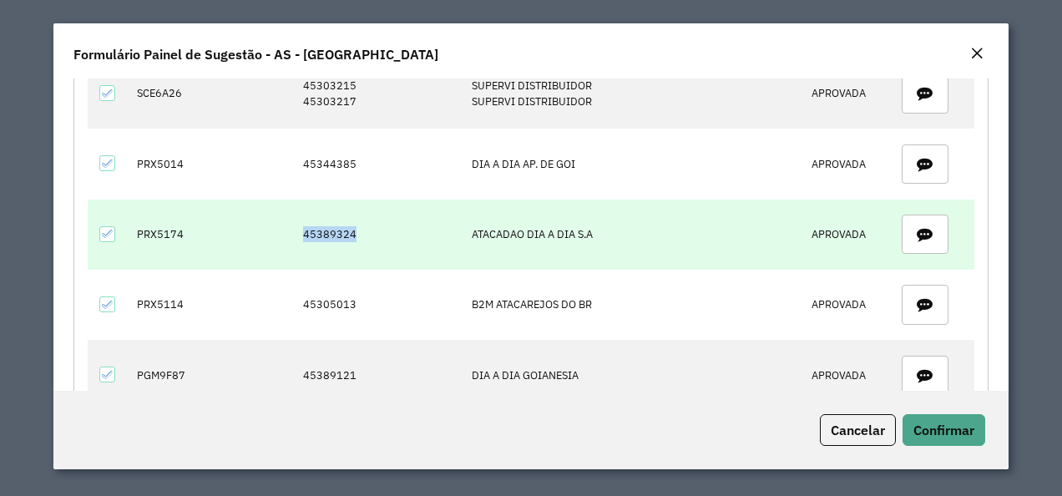
drag, startPoint x: 331, startPoint y: 238, endPoint x: 358, endPoint y: 238, distance: 26.7
click at [358, 238] on td "45389324" at bounding box center [379, 235] width 169 height 70
copy td "45389324"
drag, startPoint x: 135, startPoint y: 229, endPoint x: 190, endPoint y: 230, distance: 55.1
click at [190, 230] on td "PRX5174" at bounding box center [162, 235] width 68 height 70
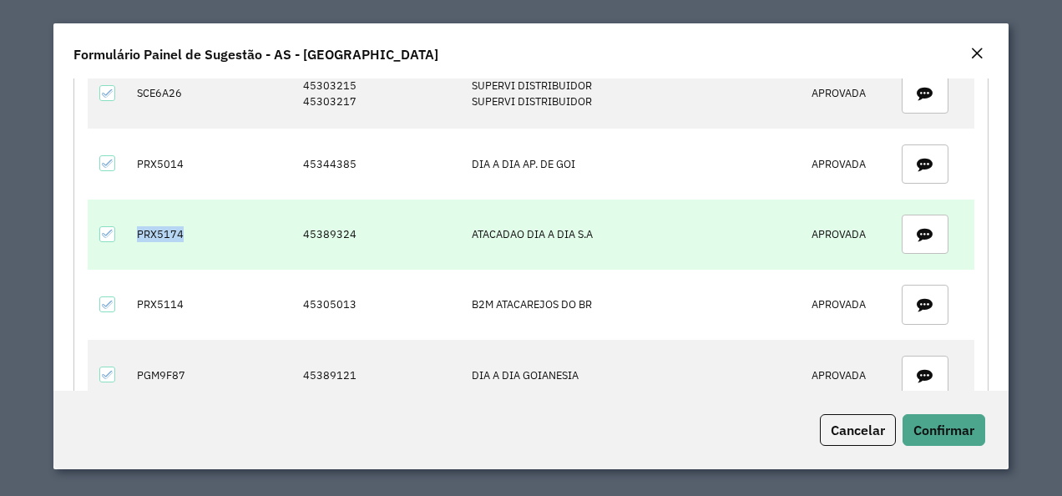
copy td "PRX5174"
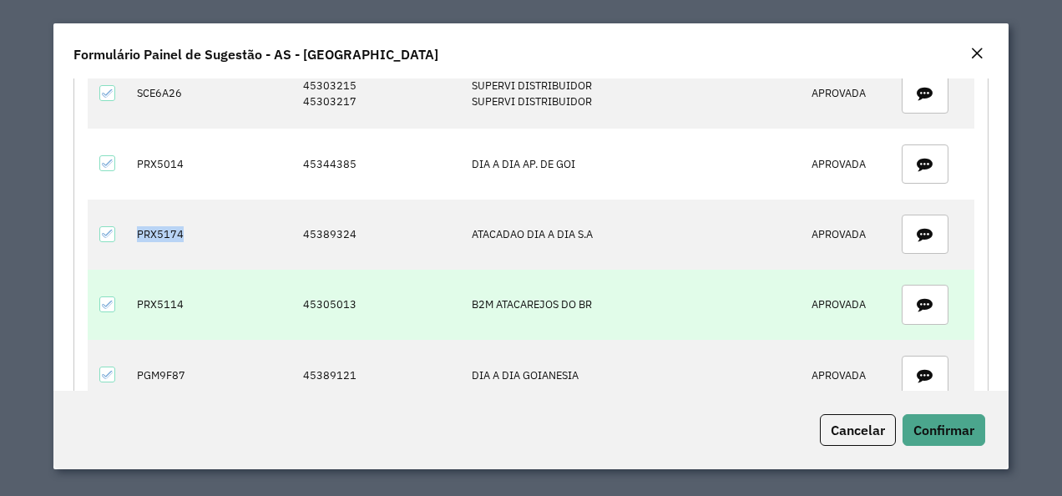
scroll to position [251, 0]
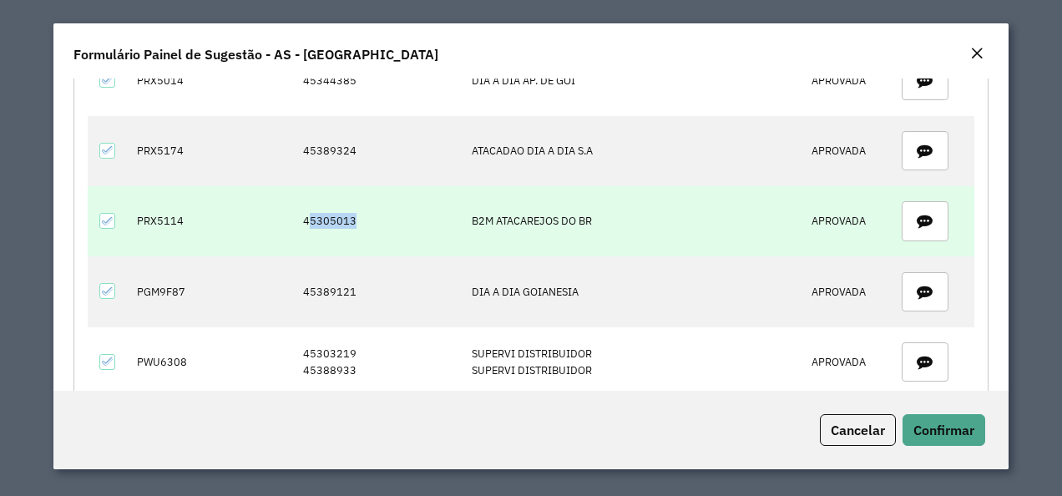
drag, startPoint x: 303, startPoint y: 221, endPoint x: 351, endPoint y: 225, distance: 47.8
click at [351, 225] on td "45305013" at bounding box center [379, 221] width 169 height 70
click at [349, 222] on td "45305013" at bounding box center [379, 221] width 169 height 70
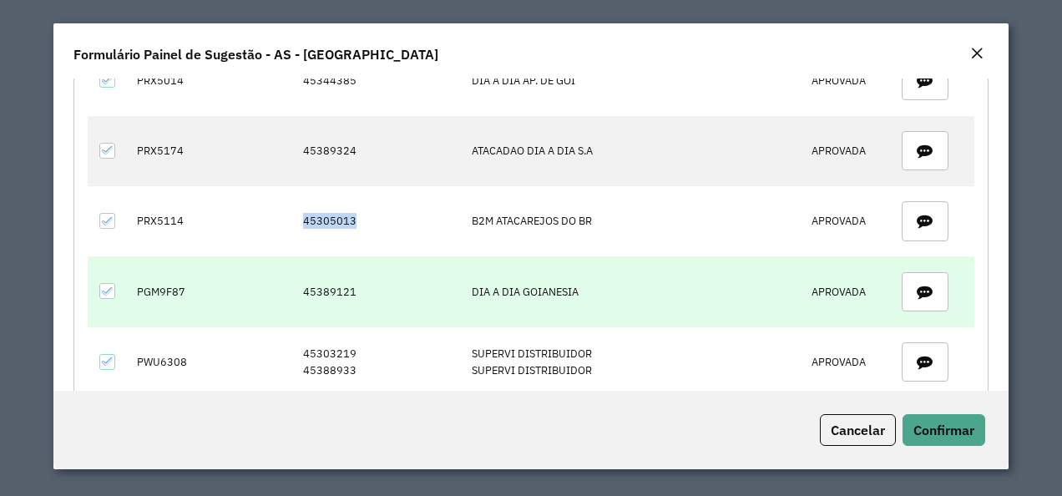
copy td "45305013"
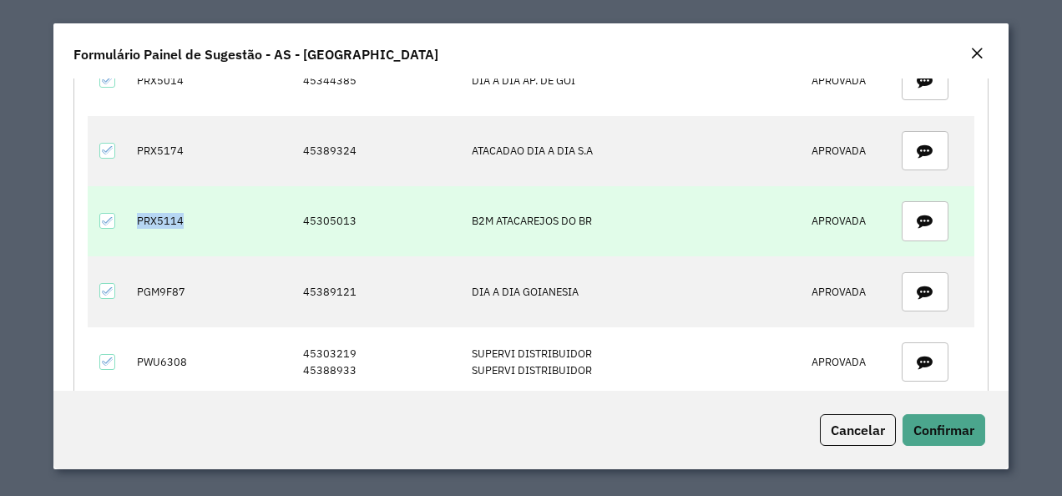
drag, startPoint x: 129, startPoint y: 221, endPoint x: 192, endPoint y: 222, distance: 63.5
click at [192, 222] on td "PRX5114" at bounding box center [162, 221] width 68 height 70
copy td "PRX5114"
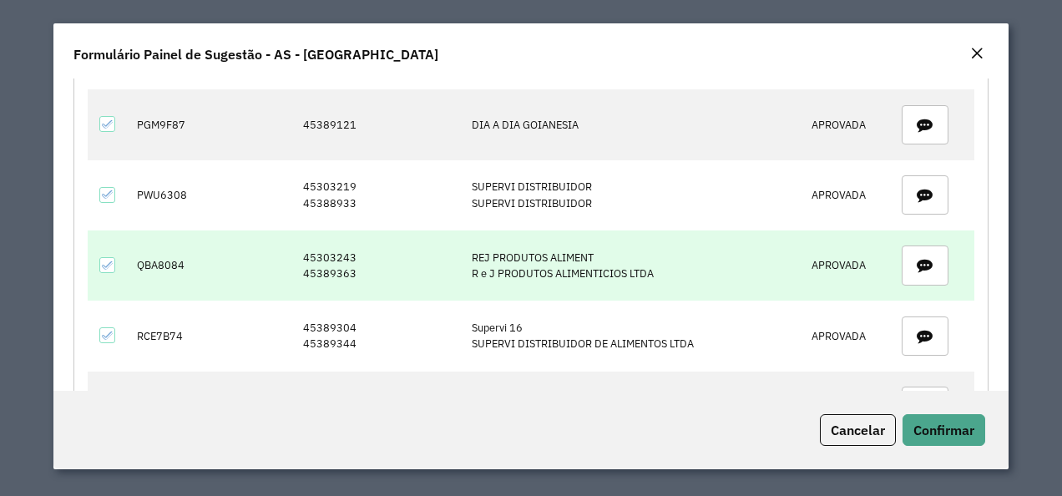
scroll to position [334, 0]
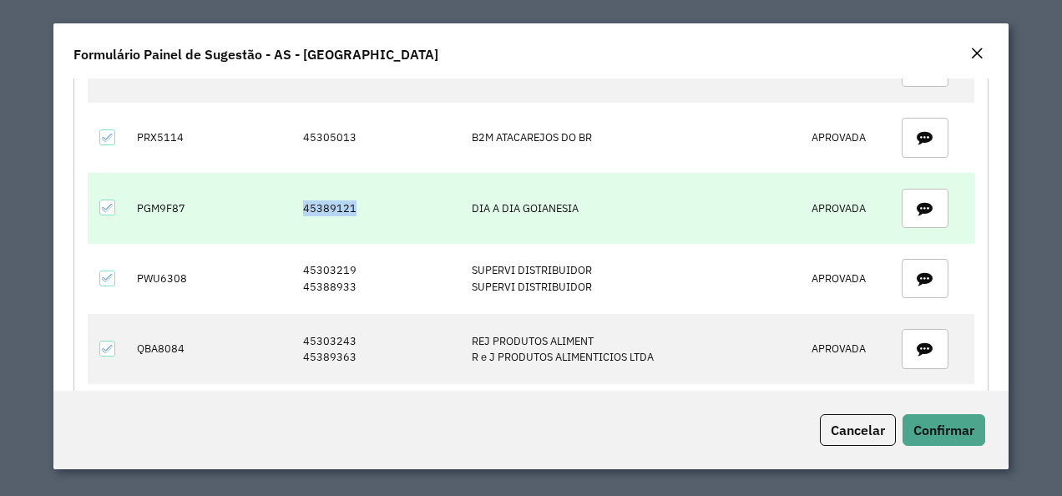
drag, startPoint x: 337, startPoint y: 207, endPoint x: 363, endPoint y: 207, distance: 26.7
click at [363, 207] on td "45389121" at bounding box center [379, 208] width 169 height 70
copy td "45389121"
drag, startPoint x: 137, startPoint y: 205, endPoint x: 180, endPoint y: 206, distance: 43.4
click at [180, 206] on td "PGM9F87" at bounding box center [162, 208] width 68 height 70
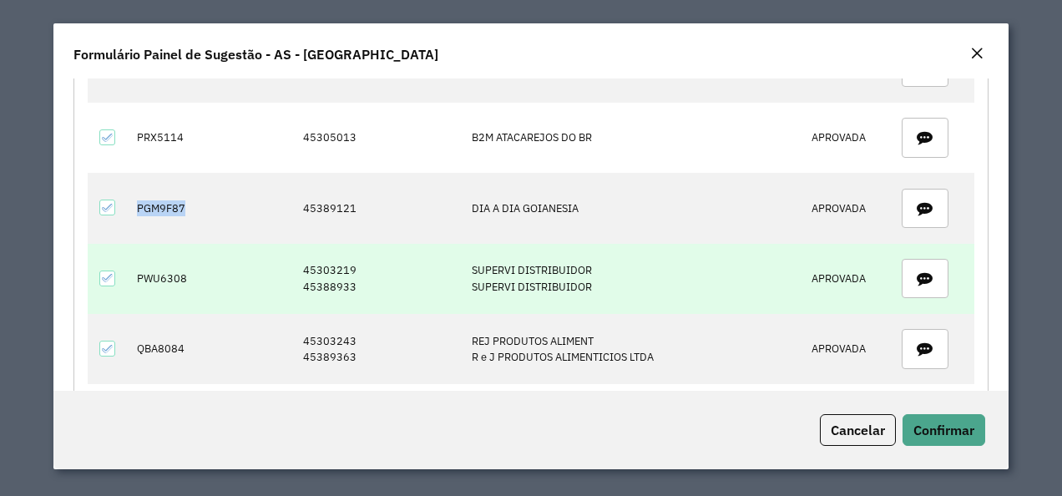
copy td "PGM9F87"
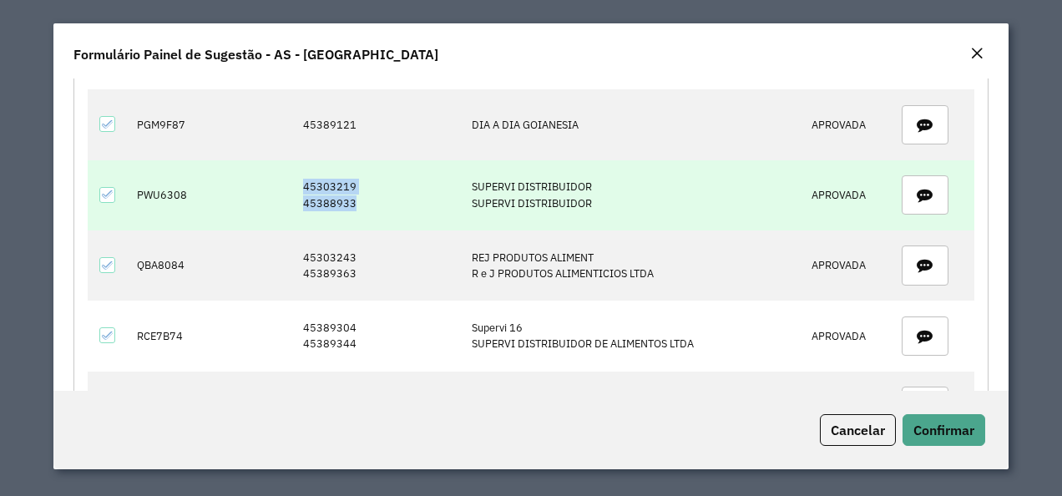
drag, startPoint x: 302, startPoint y: 182, endPoint x: 349, endPoint y: 201, distance: 50.6
click at [349, 201] on td "45303219 45388933" at bounding box center [379, 195] width 169 height 70
drag, startPoint x: 139, startPoint y: 187, endPoint x: 197, endPoint y: 190, distance: 58.5
click at [197, 190] on tr "PWU6308 45303219 45388933 SUPERVI DISTRIBUIDOR SUPERVI DISTRIBUIDOR APROVADA" at bounding box center [531, 195] width 887 height 70
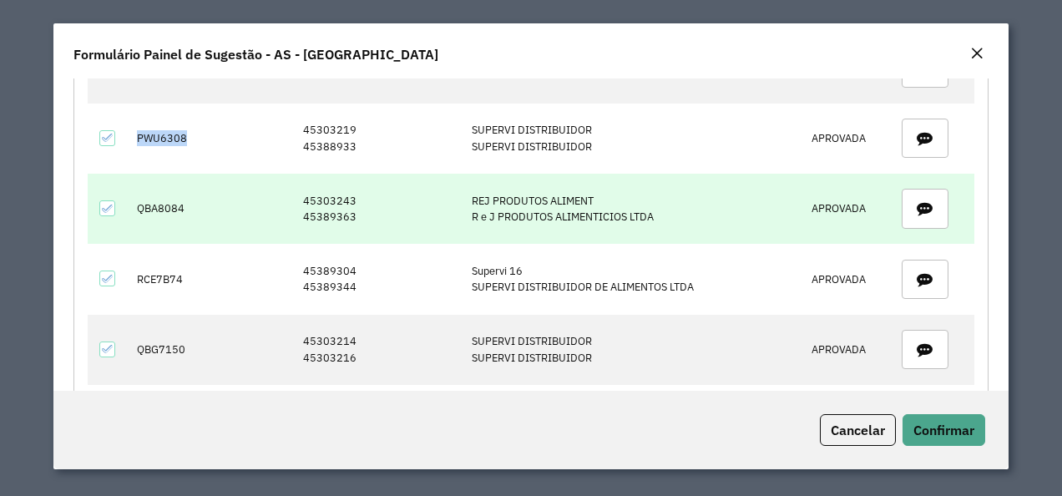
scroll to position [501, 0]
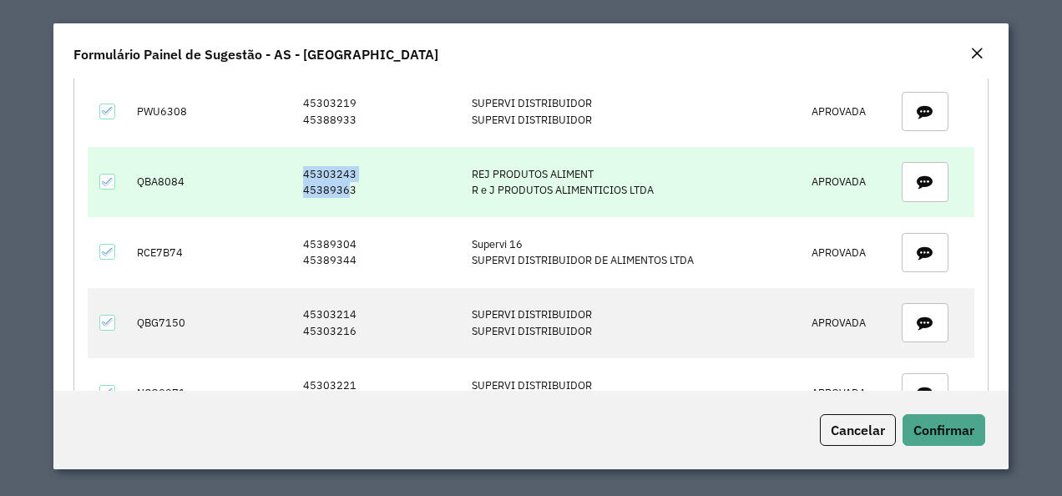
drag, startPoint x: 301, startPoint y: 168, endPoint x: 347, endPoint y: 185, distance: 49.9
click at [347, 185] on td "45303243 45389363" at bounding box center [379, 182] width 169 height 70
drag, startPoint x: 347, startPoint y: 185, endPoint x: 287, endPoint y: 159, distance: 65.8
click at [287, 159] on tr "QBA8084 45303243 45389363 REJ PRODUTOS ALIMENT R e J PRODUTOS ALIMENTICIOS LTDA…" at bounding box center [531, 182] width 887 height 70
drag, startPoint x: 135, startPoint y: 171, endPoint x: 182, endPoint y: 173, distance: 46.8
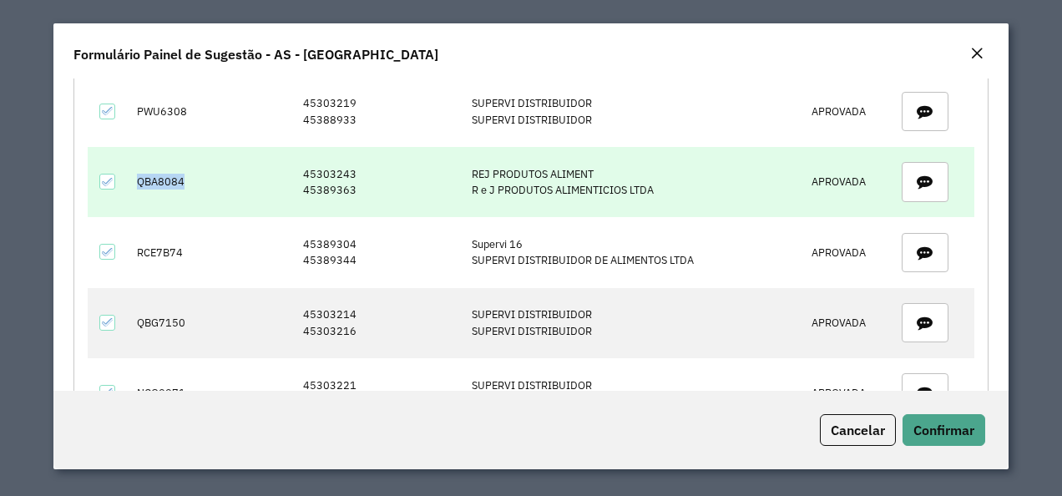
click at [182, 173] on td "QBA8084" at bounding box center [162, 182] width 68 height 70
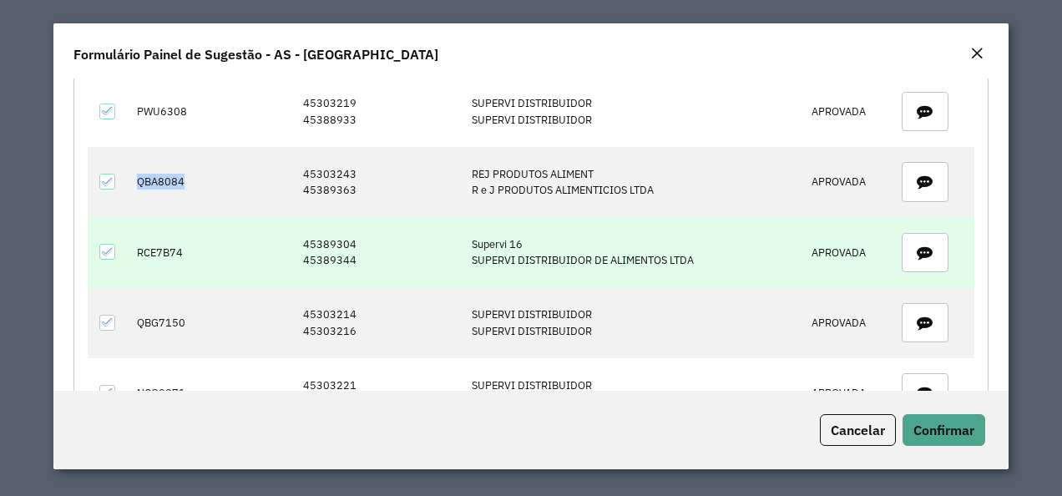
scroll to position [585, 0]
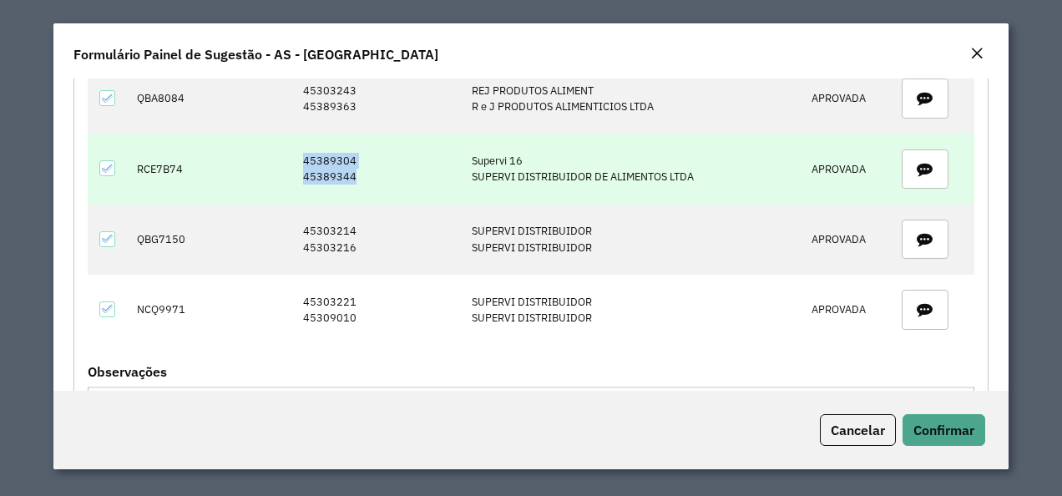
drag, startPoint x: 299, startPoint y: 157, endPoint x: 349, endPoint y: 168, distance: 51.3
click at [349, 168] on td "45389304 45389344" at bounding box center [379, 169] width 169 height 70
drag, startPoint x: 139, startPoint y: 159, endPoint x: 180, endPoint y: 158, distance: 41.8
click at [180, 158] on td "RCE7B74" at bounding box center [162, 169] width 68 height 70
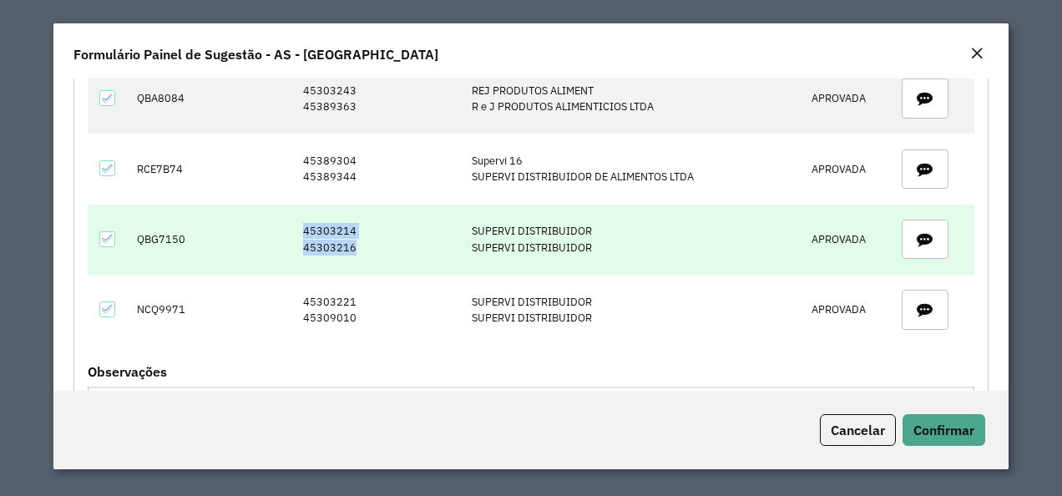
drag, startPoint x: 315, startPoint y: 224, endPoint x: 349, endPoint y: 237, distance: 36.7
click at [349, 237] on td "45303214 45303216" at bounding box center [379, 240] width 169 height 70
drag, startPoint x: 133, startPoint y: 230, endPoint x: 199, endPoint y: 230, distance: 66.0
click at [199, 230] on tr "QBG7150 45303214 45303216 SUPERVI DISTRIBUIDOR SUPERVI DISTRIBUIDOR APROVADA" at bounding box center [531, 240] width 887 height 70
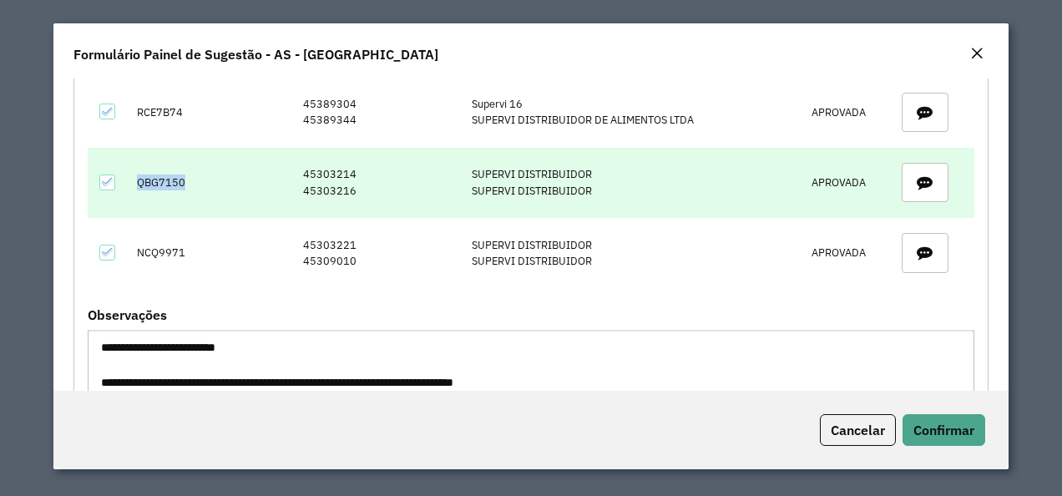
scroll to position [668, 0]
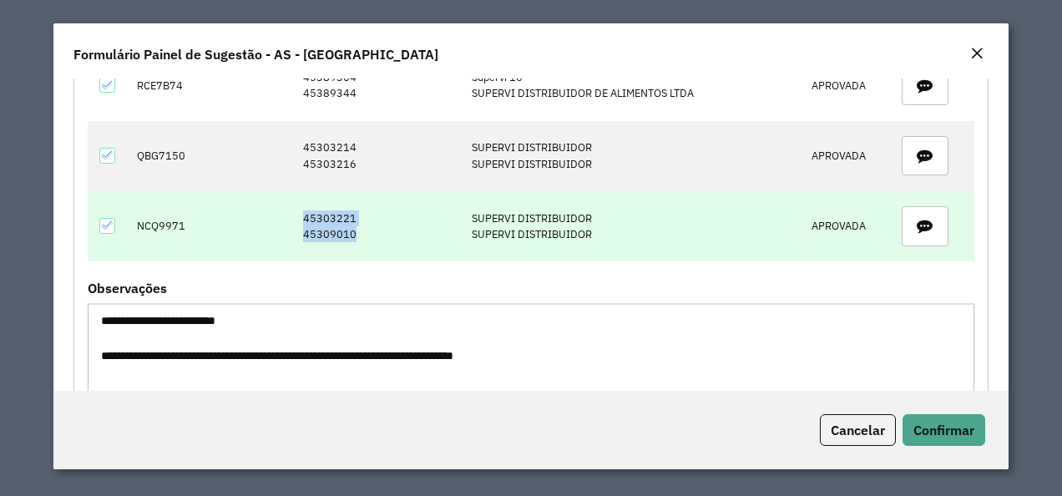
drag, startPoint x: 301, startPoint y: 209, endPoint x: 365, endPoint y: 219, distance: 64.2
click at [365, 219] on td "45303221 45309010" at bounding box center [379, 226] width 169 height 70
drag, startPoint x: 179, startPoint y: 212, endPoint x: 190, endPoint y: 213, distance: 11.7
click at [190, 213] on td "NCQ9971" at bounding box center [162, 226] width 68 height 70
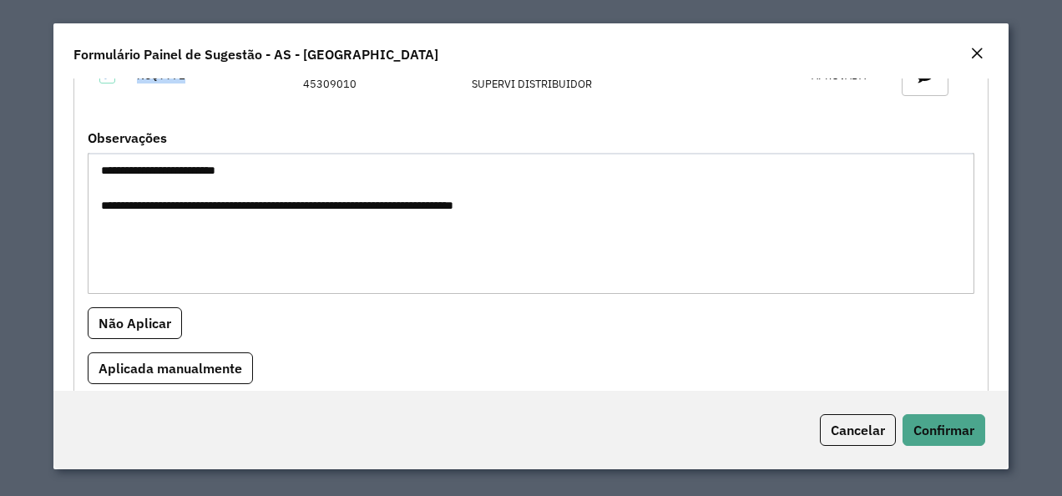
scroll to position [835, 0]
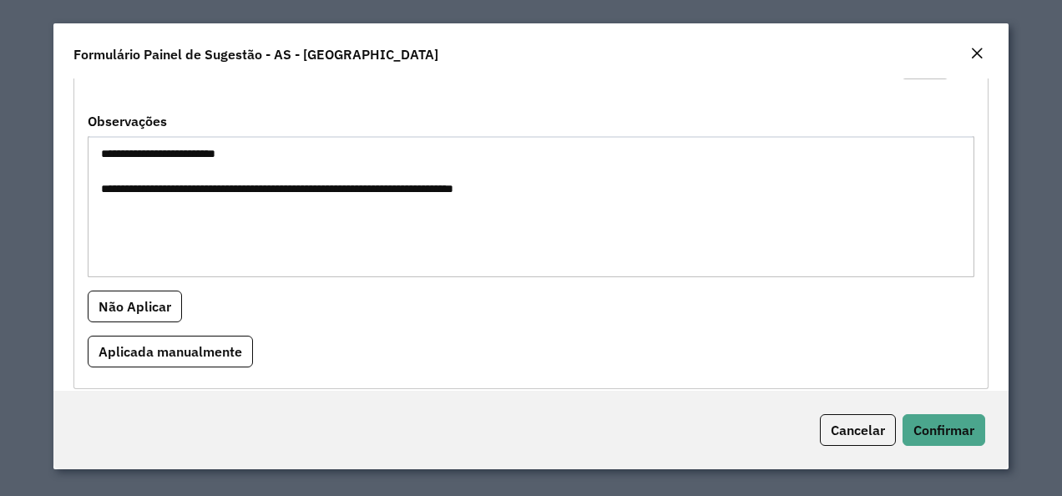
drag, startPoint x: 493, startPoint y: 185, endPoint x: 406, endPoint y: 185, distance: 86.8
click at [406, 185] on textarea "**********" at bounding box center [532, 206] width 888 height 141
click at [321, 205] on textarea "**********" at bounding box center [532, 206] width 888 height 141
drag, startPoint x: 585, startPoint y: 180, endPoint x: 92, endPoint y: 140, distance: 494.3
click at [92, 140] on textarea "**********" at bounding box center [532, 206] width 888 height 141
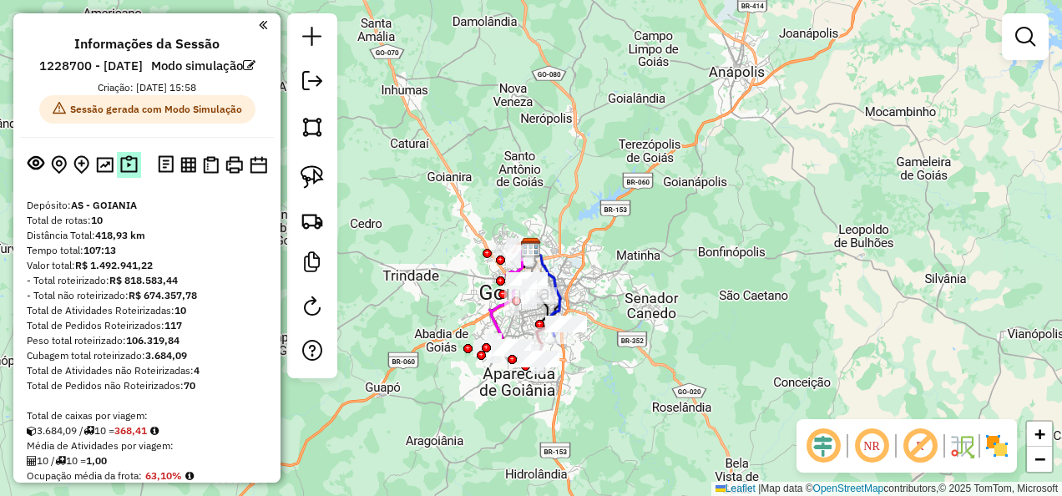
click at [126, 175] on img at bounding box center [129, 164] width 18 height 19
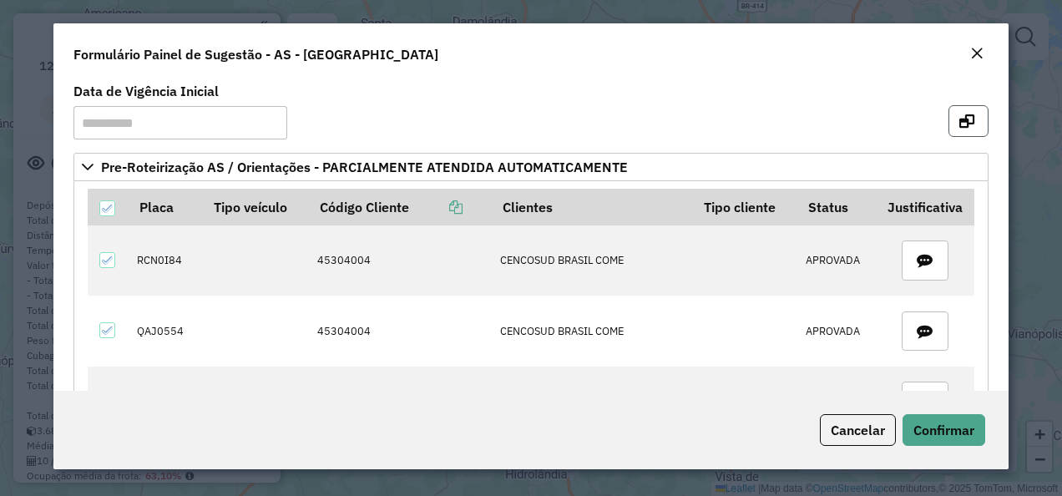
click at [967, 117] on icon "button" at bounding box center [966, 120] width 15 height 13
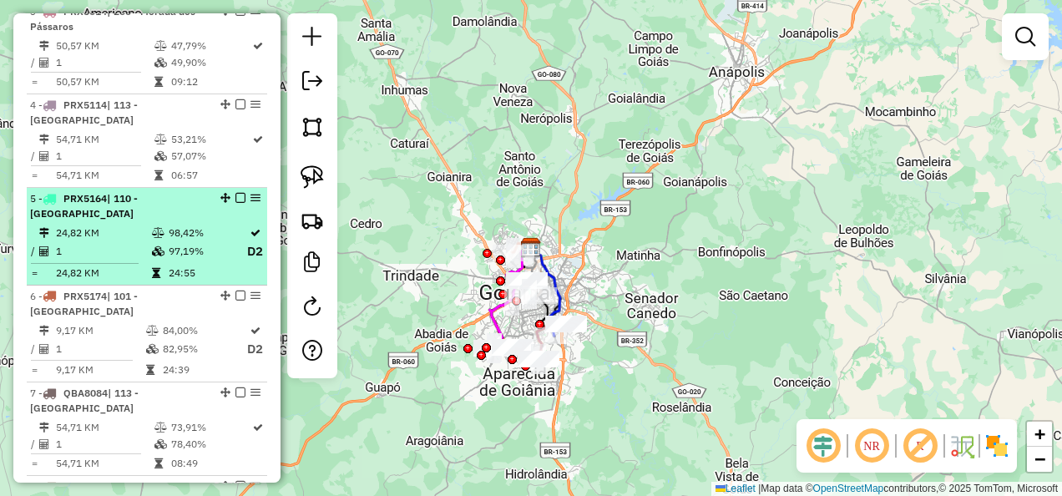
scroll to position [1002, 0]
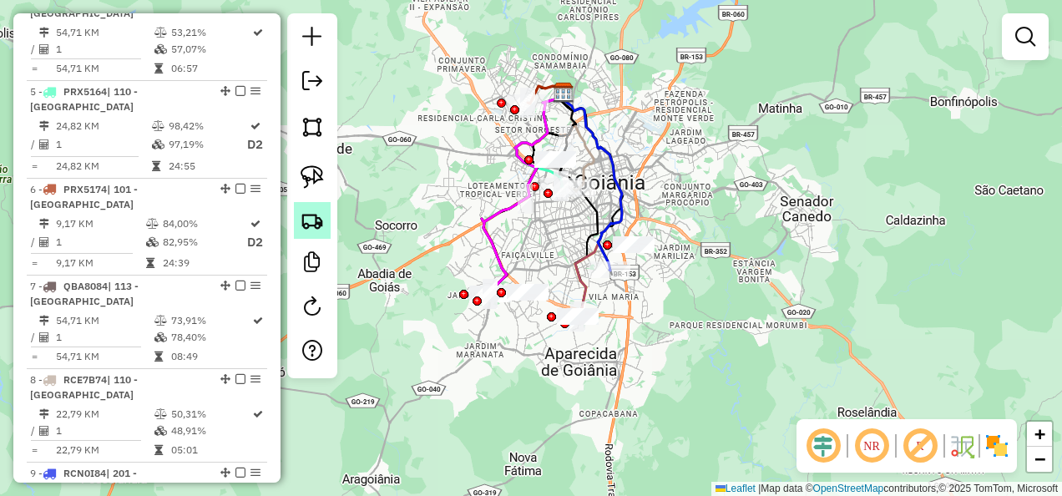
click at [315, 226] on img at bounding box center [312, 220] width 23 height 23
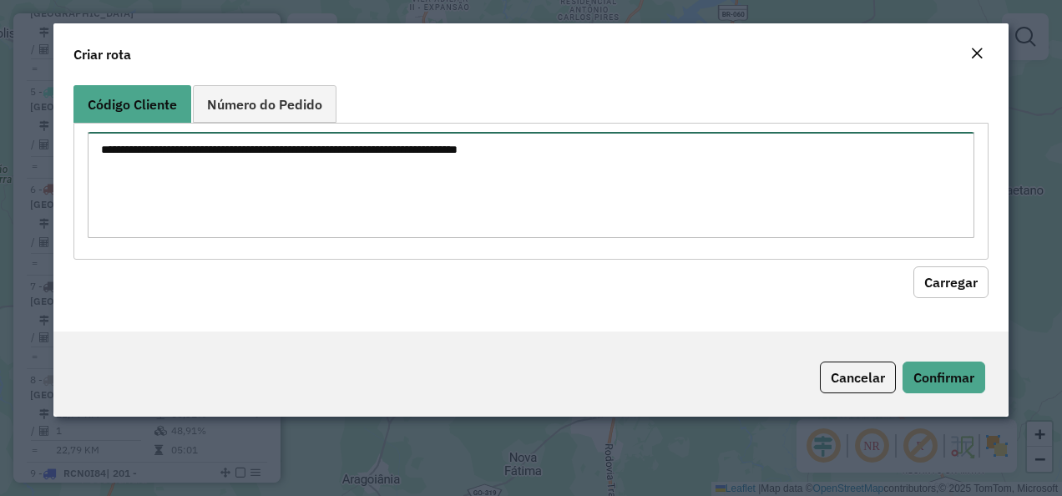
click at [301, 179] on textarea at bounding box center [532, 185] width 888 height 106
paste textarea "********"
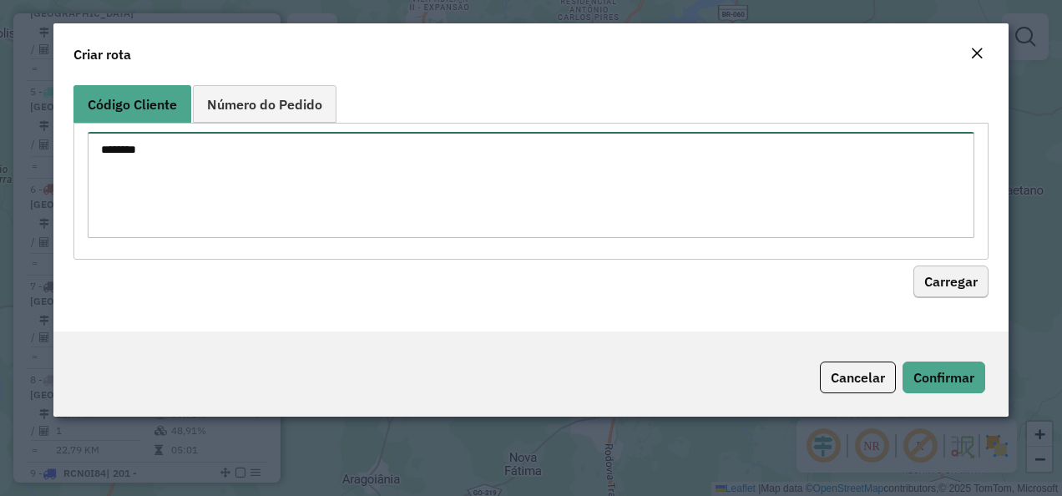
type textarea "********"
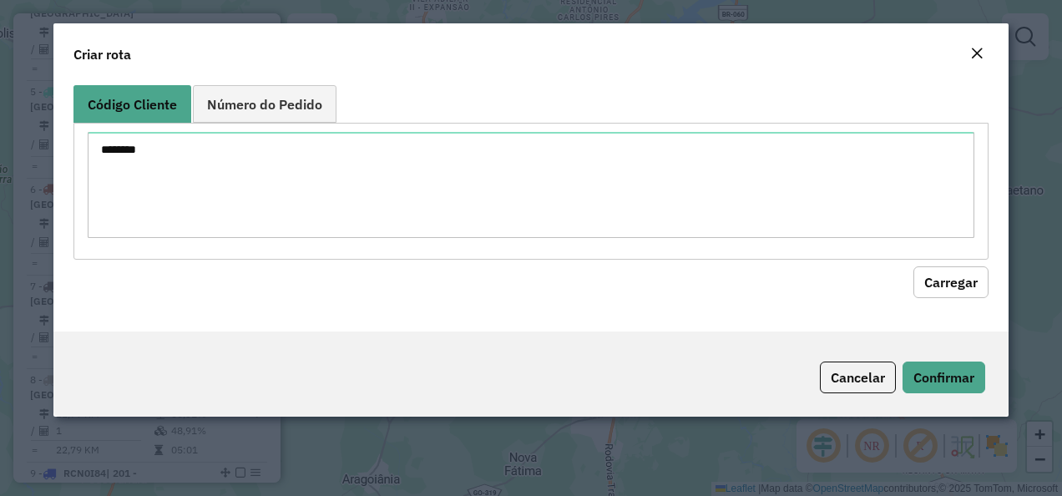
click at [968, 287] on button "Carregar" at bounding box center [950, 282] width 75 height 32
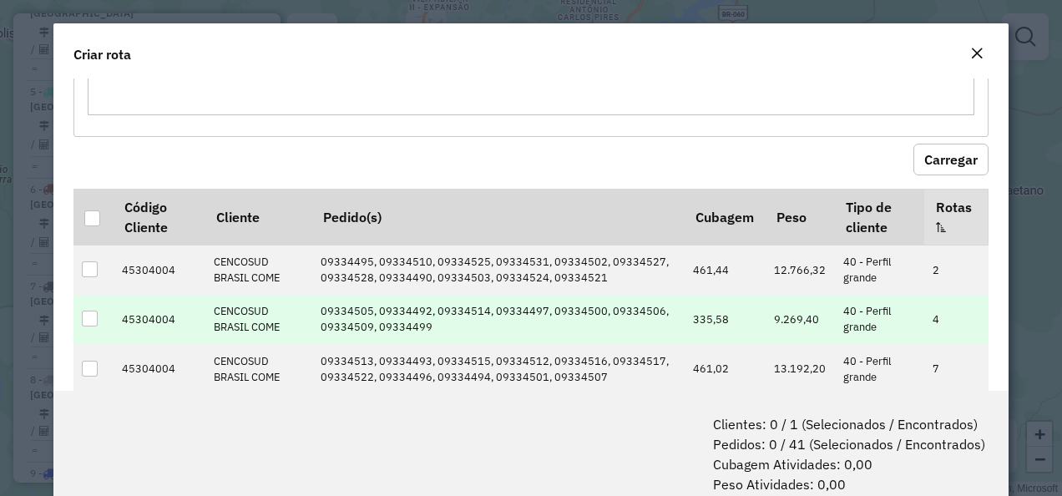
scroll to position [167, 0]
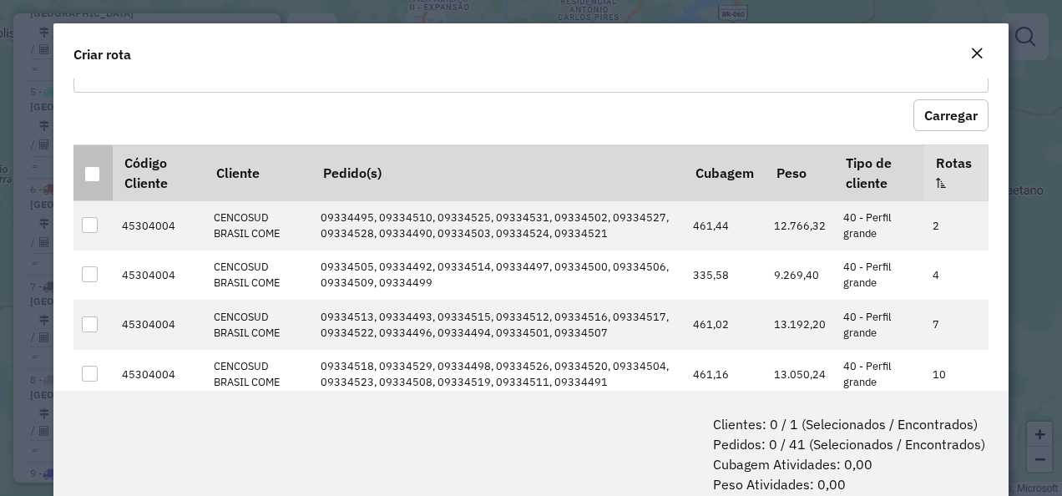
click at [81, 177] on th at bounding box center [92, 172] width 39 height 56
click at [90, 167] on div at bounding box center [92, 174] width 16 height 16
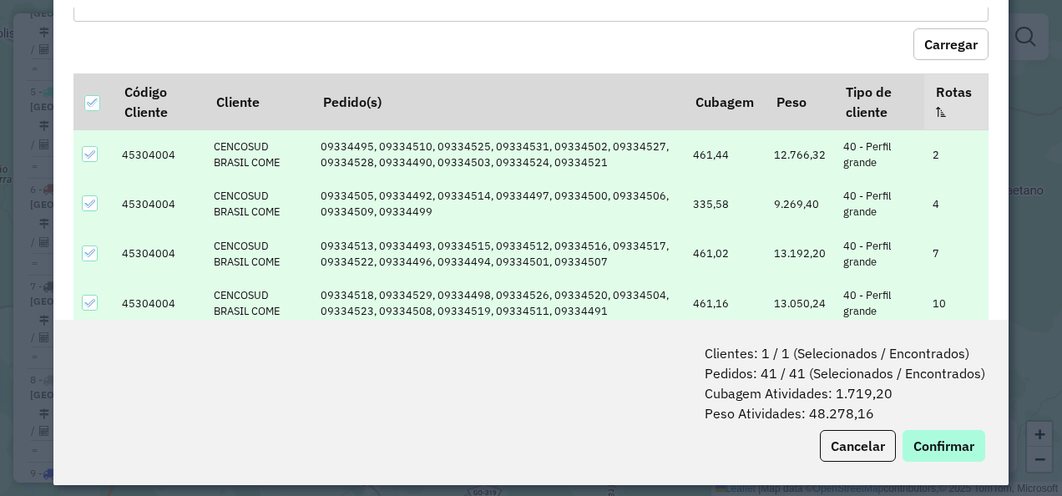
scroll to position [83, 0]
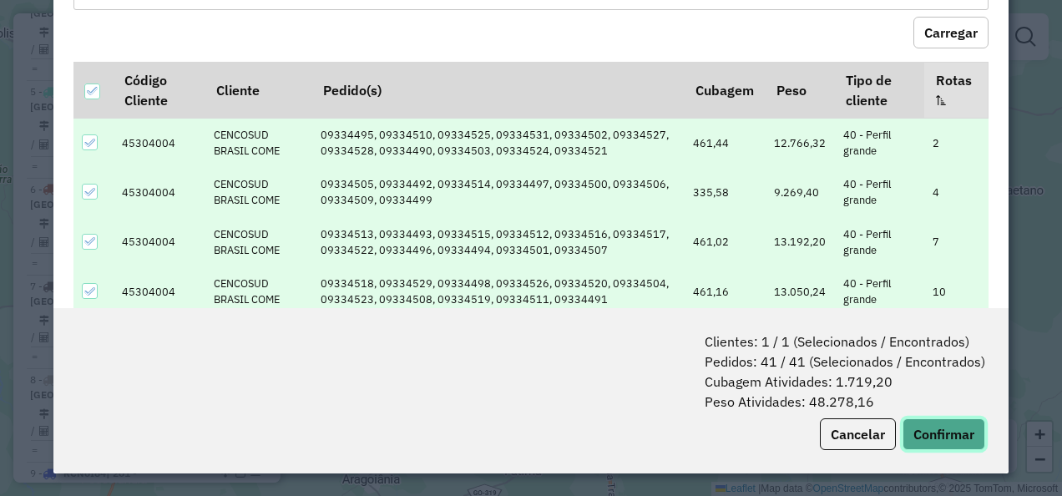
click at [957, 429] on button "Confirmar" at bounding box center [944, 434] width 83 height 32
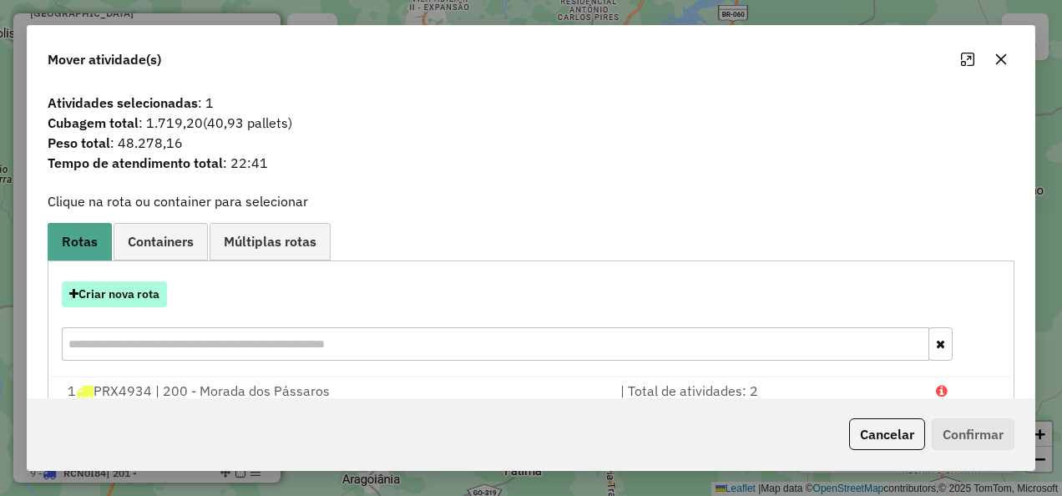
click at [130, 291] on button "Criar nova rota" at bounding box center [114, 294] width 105 height 26
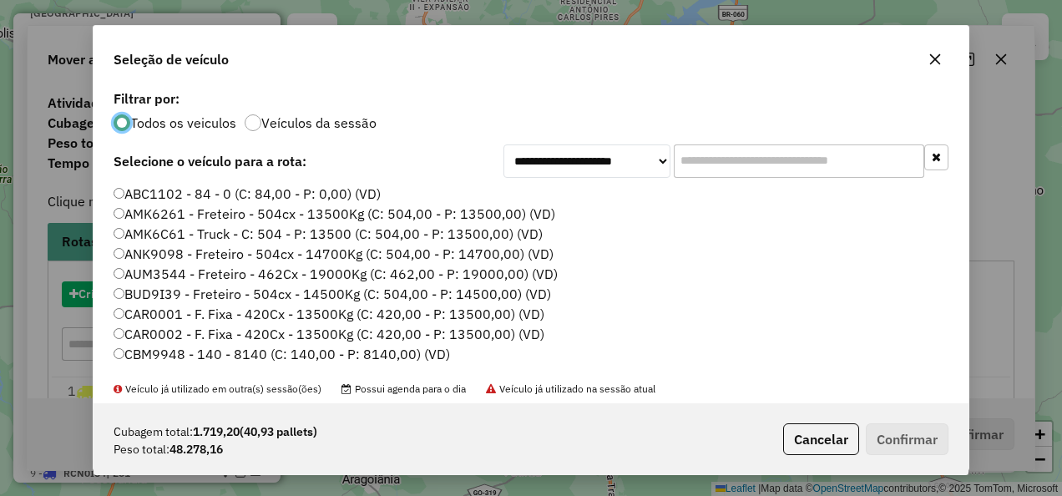
scroll to position [9, 5]
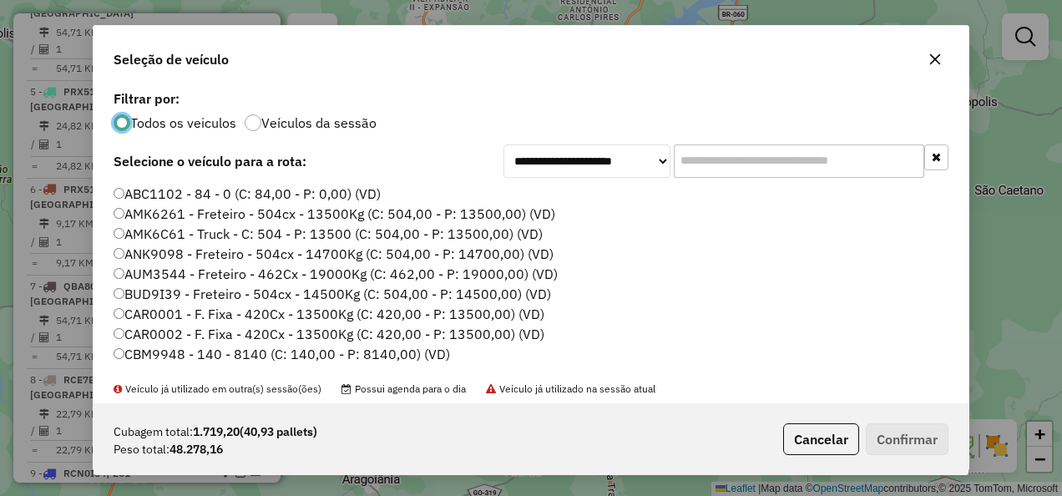
click at [813, 180] on div "**********" at bounding box center [531, 244] width 875 height 317
click at [792, 162] on input "text" at bounding box center [799, 160] width 251 height 33
paste input "*******"
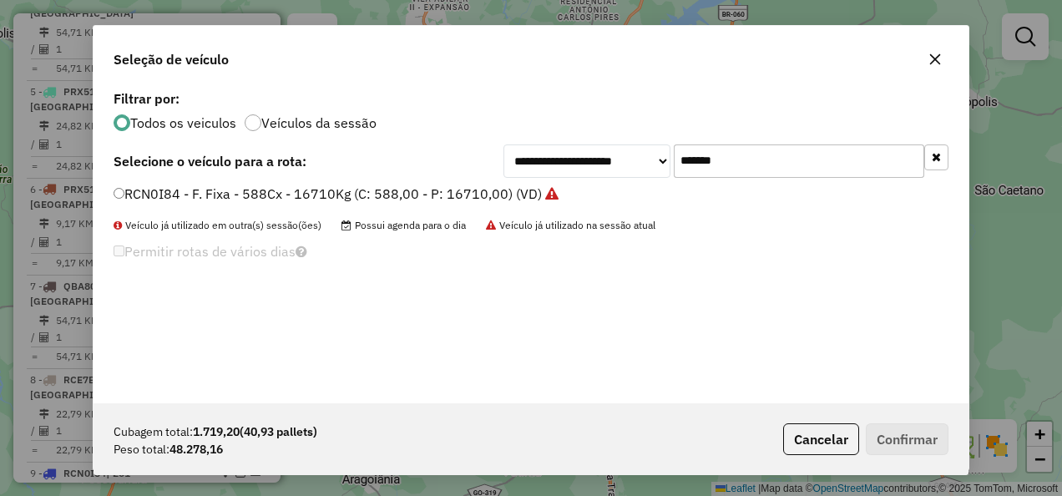
type input "*******"
click at [524, 207] on div "RCN0I84 - F. Fixa - 588Cx - 16710Kg (C: 588,00 - P: 16710,00) (VD)" at bounding box center [531, 201] width 855 height 33
click at [509, 200] on label "RCN0I84 - F. Fixa - 588Cx - 16710Kg (C: 588,00 - P: 16710,00) (VD)" at bounding box center [336, 194] width 445 height 20
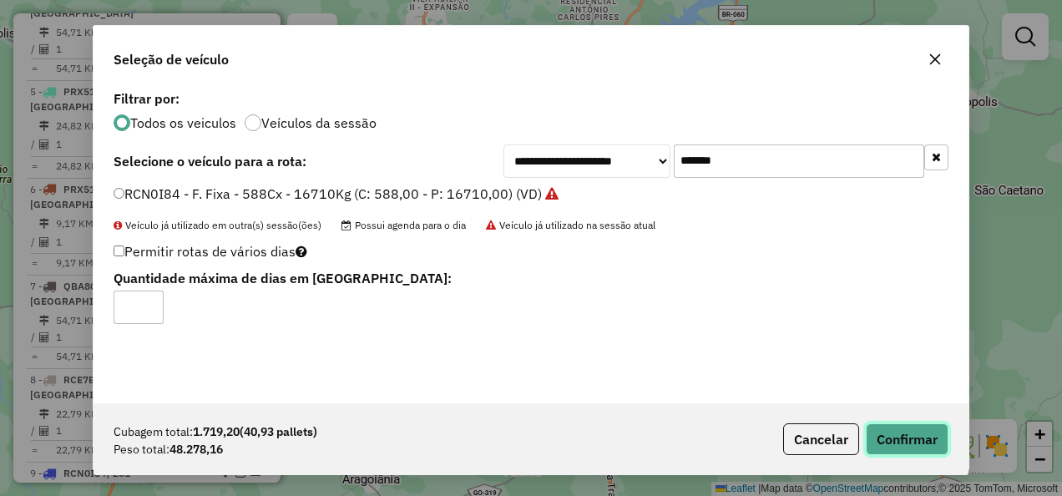
click at [893, 429] on button "Confirmar" at bounding box center [907, 439] width 83 height 32
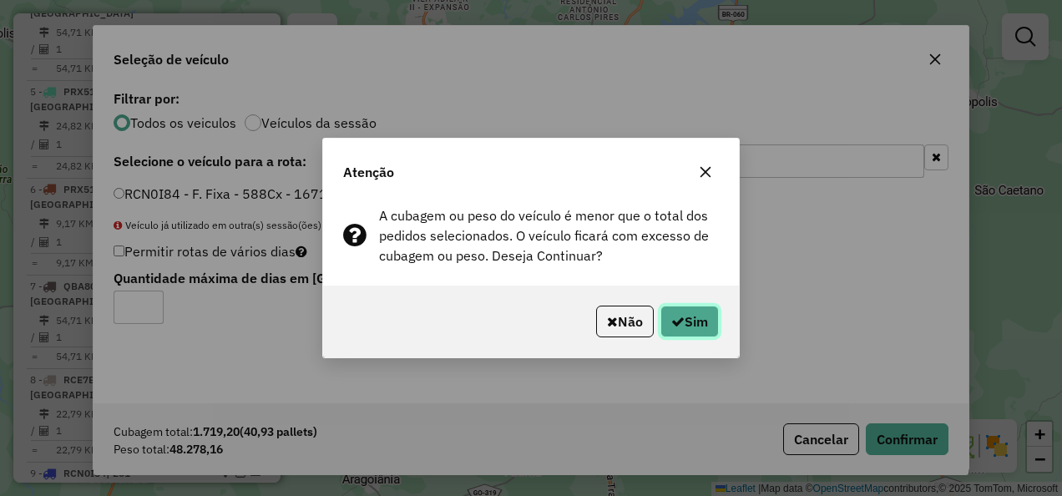
click at [691, 312] on button "Sim" at bounding box center [689, 322] width 58 height 32
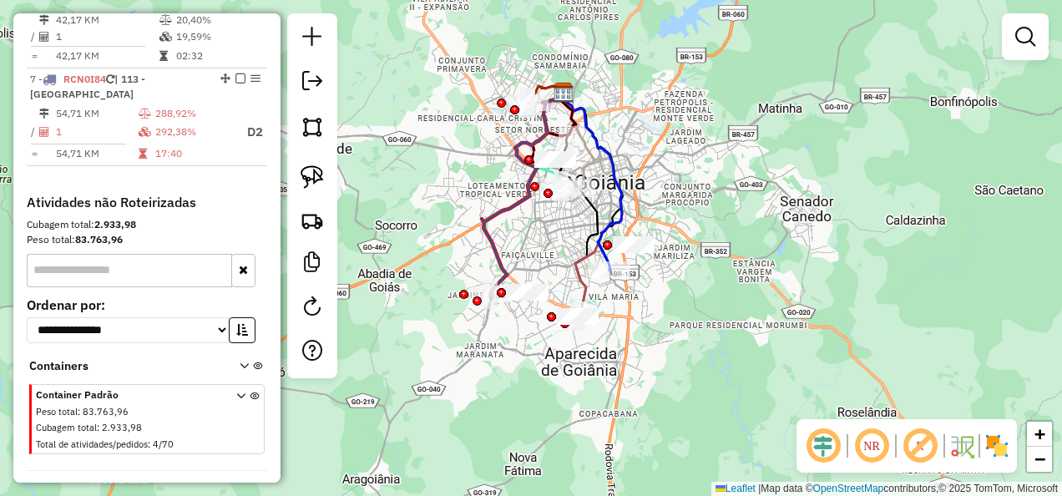
scroll to position [1186, 0]
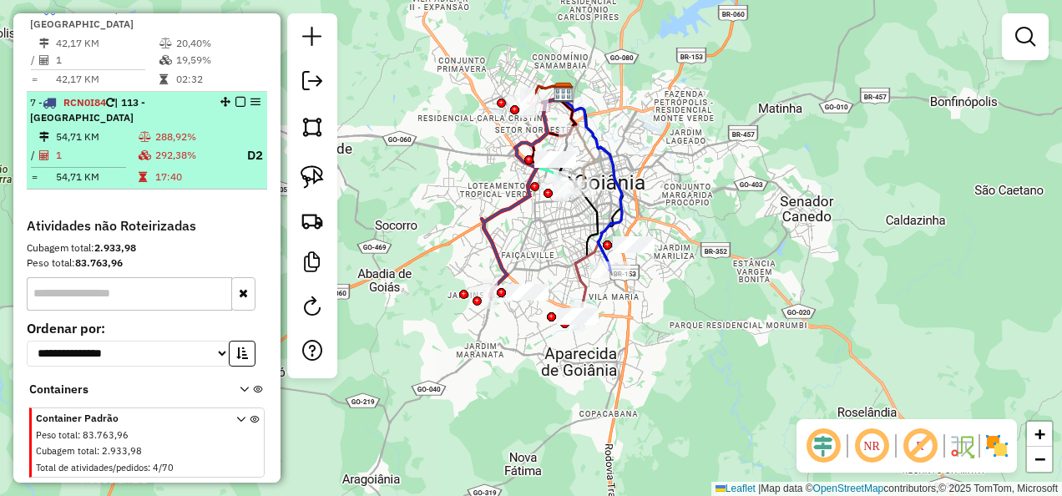
click at [189, 160] on td "292,38%" at bounding box center [193, 155] width 78 height 21
select select "**********"
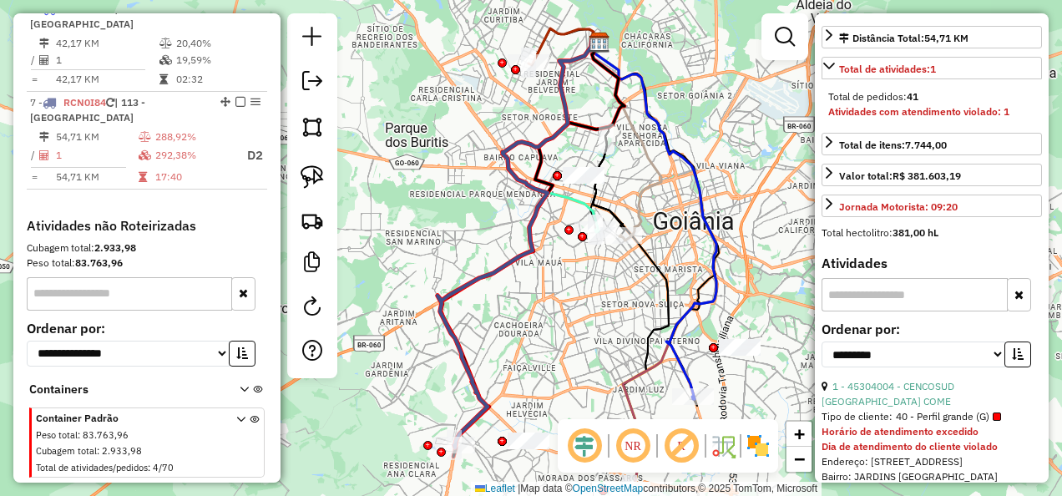
scroll to position [363, 0]
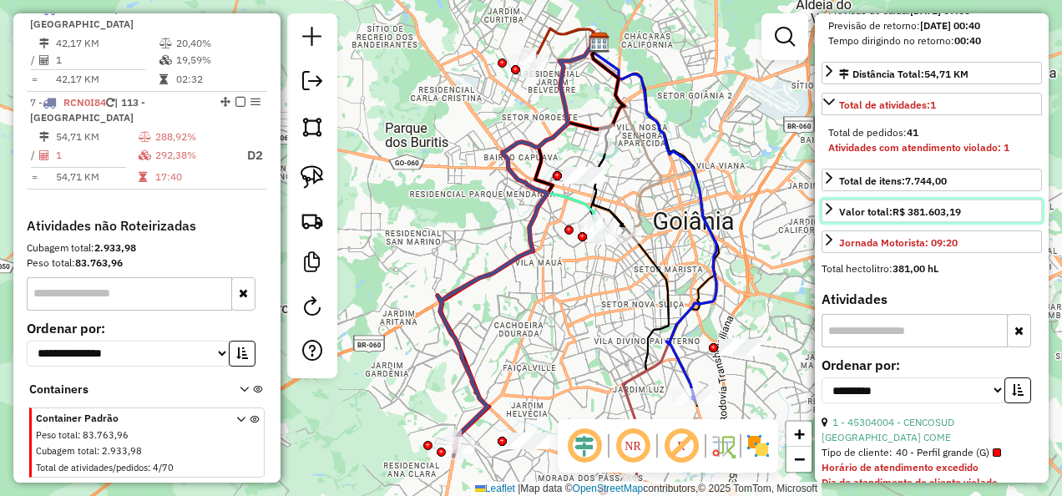
click at [939, 218] on strong "R$ 381.603,19" at bounding box center [927, 211] width 68 height 13
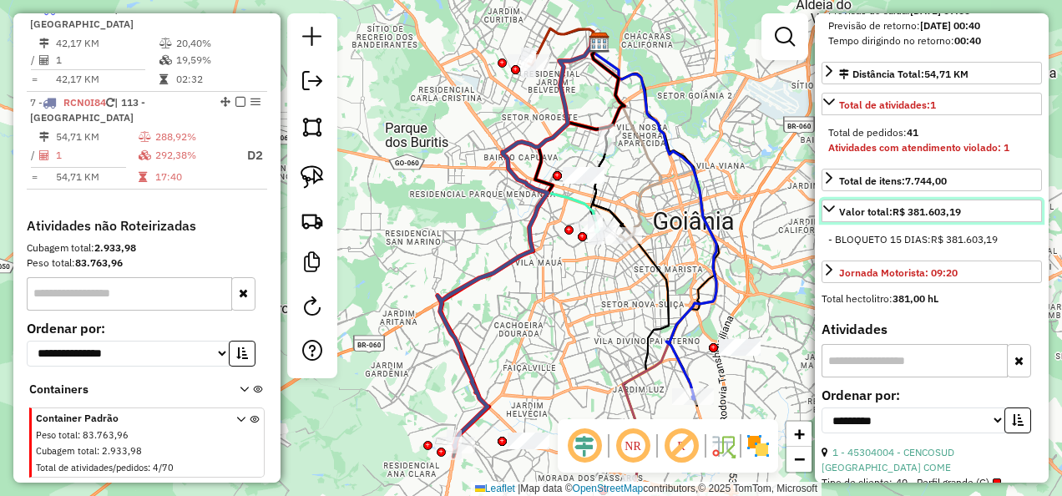
click at [939, 218] on strong "R$ 381.603,19" at bounding box center [927, 211] width 68 height 13
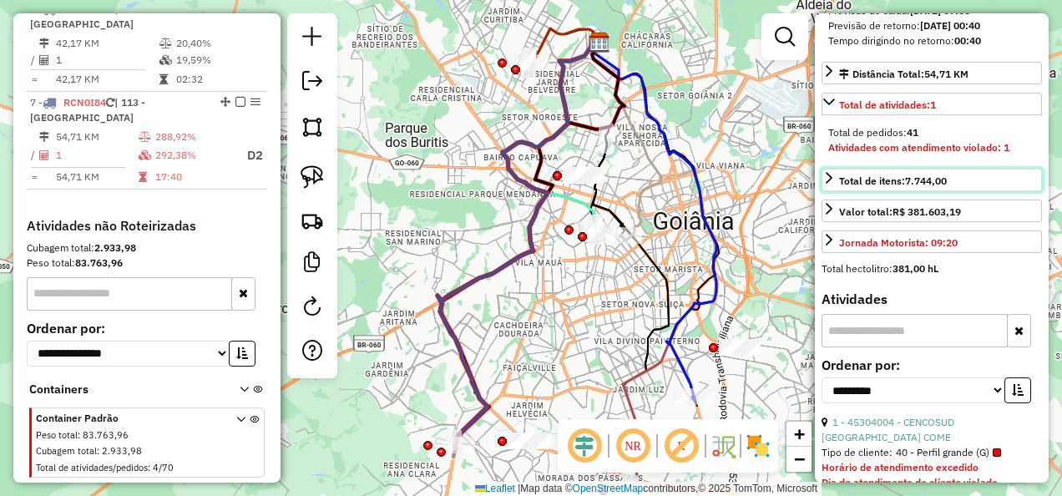
click at [904, 191] on link "Total de itens: 7.744,00" at bounding box center [932, 180] width 220 height 23
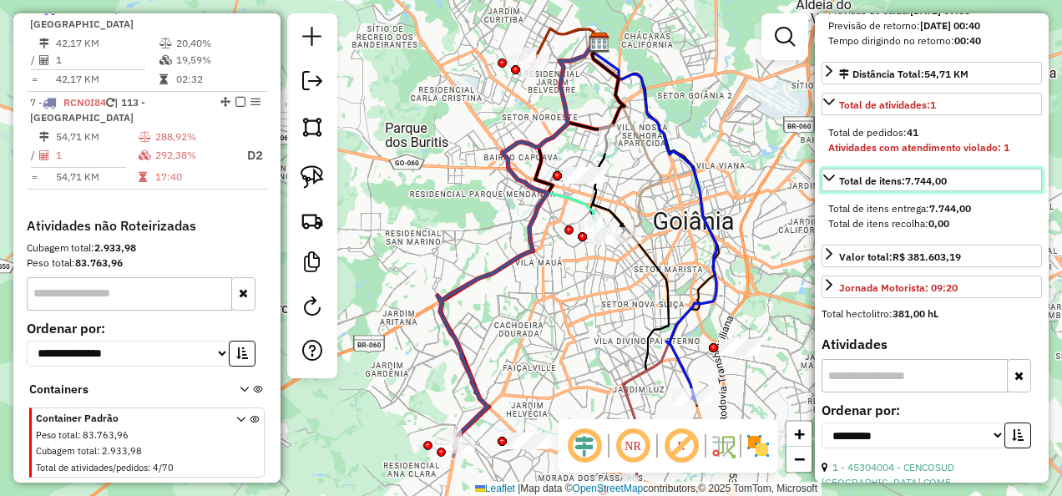
click at [903, 191] on link "Total de itens: 7.744,00" at bounding box center [932, 180] width 220 height 23
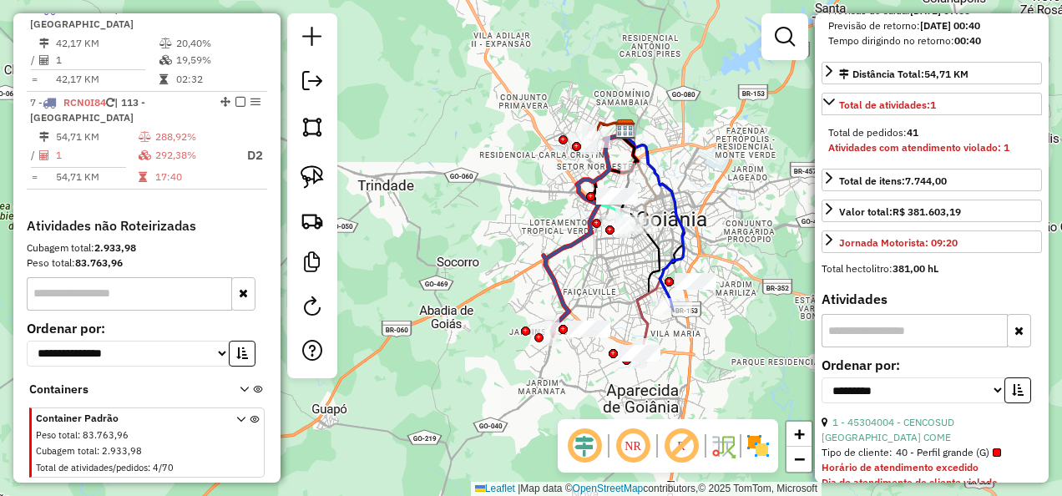
drag, startPoint x: 725, startPoint y: 244, endPoint x: 686, endPoint y: 231, distance: 40.4
click at [684, 231] on icon at bounding box center [653, 218] width 62 height 180
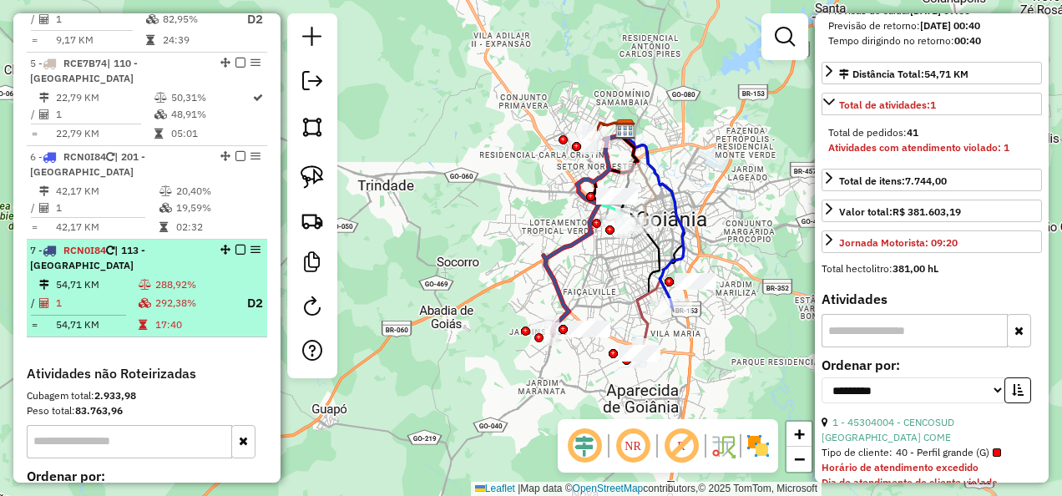
scroll to position [1019, 0]
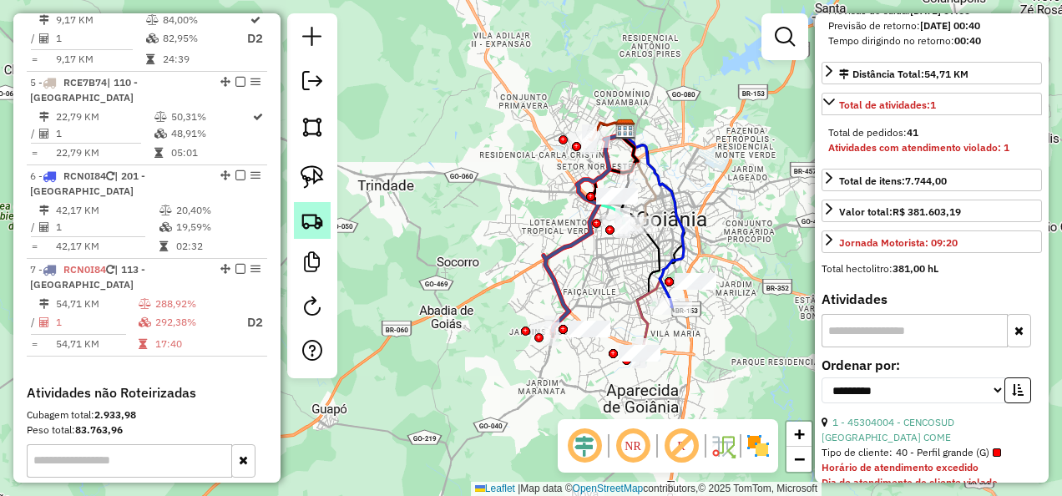
click at [319, 230] on img at bounding box center [312, 220] width 23 height 23
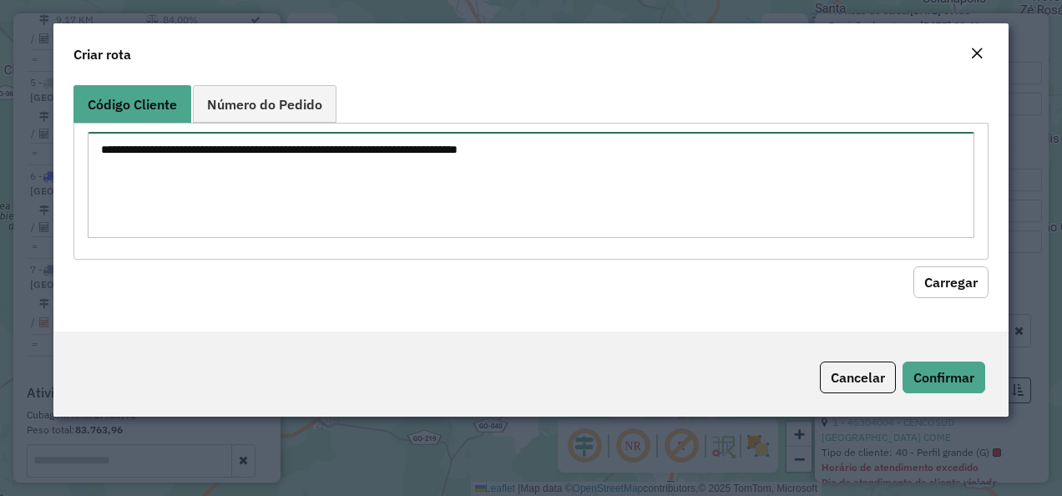
drag, startPoint x: 439, startPoint y: 175, endPoint x: 426, endPoint y: 184, distance: 15.8
click at [441, 175] on textarea at bounding box center [532, 185] width 888 height 106
paste textarea "********"
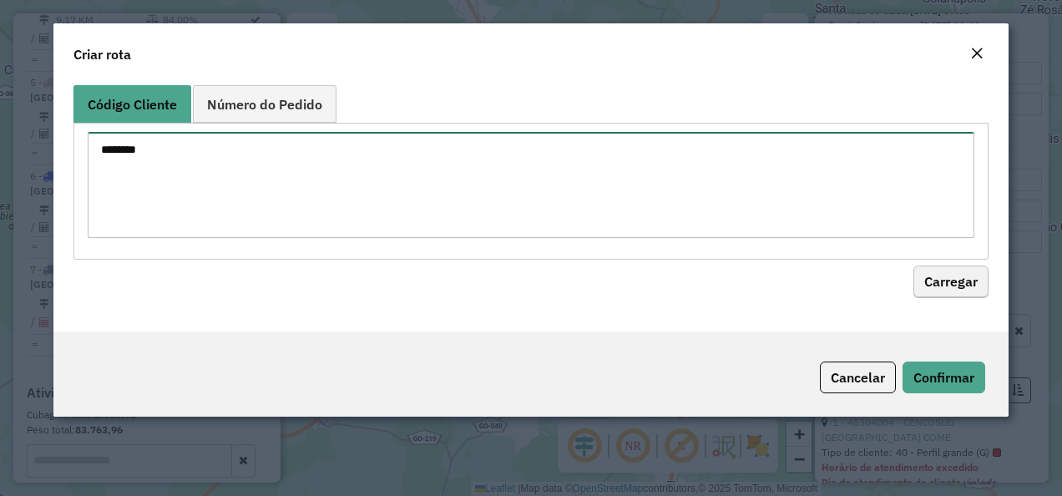
type textarea "********"
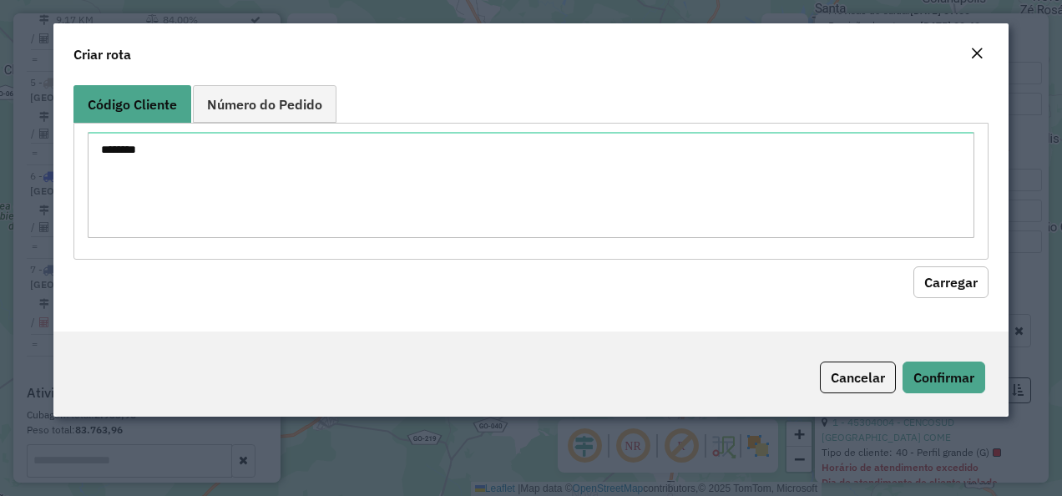
click at [973, 268] on button "Carregar" at bounding box center [950, 282] width 75 height 32
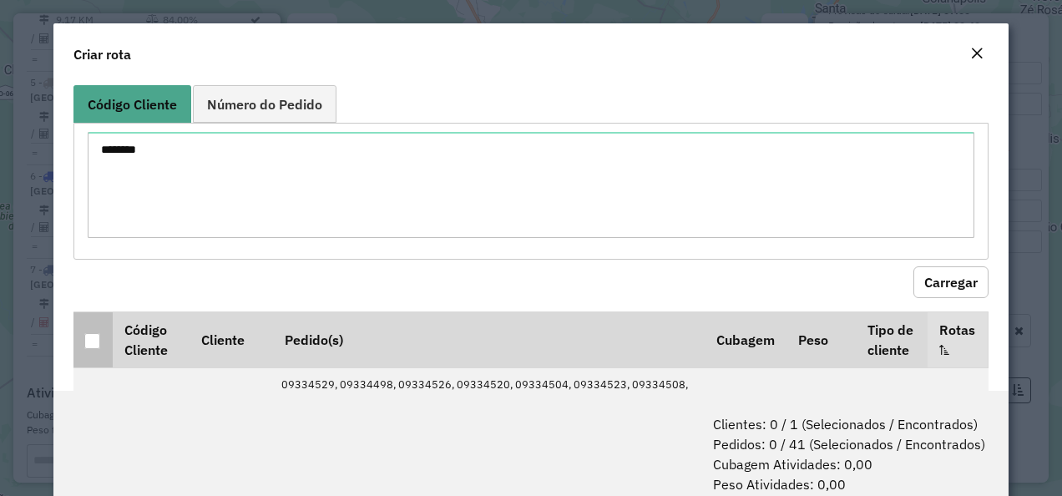
click at [87, 346] on div at bounding box center [92, 341] width 16 height 16
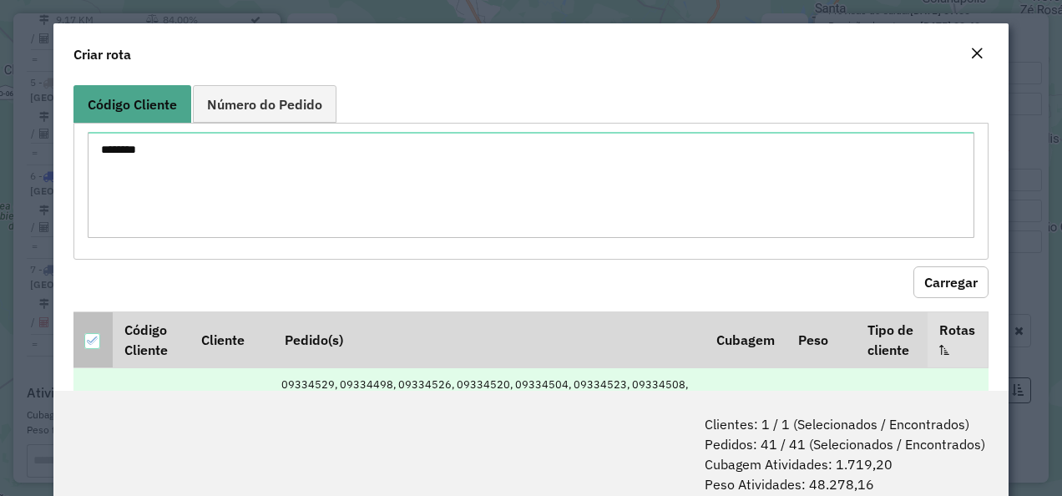
click at [92, 337] on icon at bounding box center [93, 341] width 12 height 12
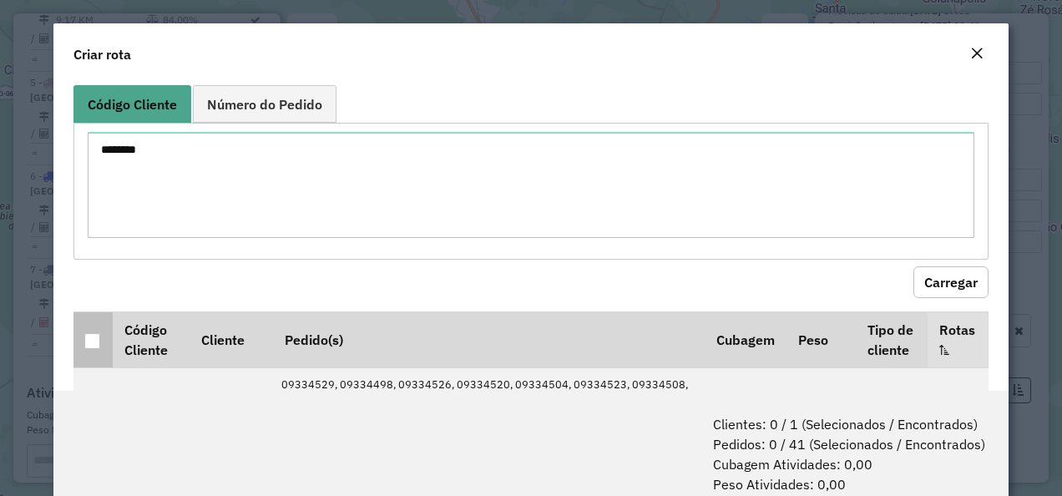
drag, startPoint x: 94, startPoint y: 337, endPoint x: 200, endPoint y: 361, distance: 109.6
click at [94, 337] on div at bounding box center [92, 341] width 16 height 16
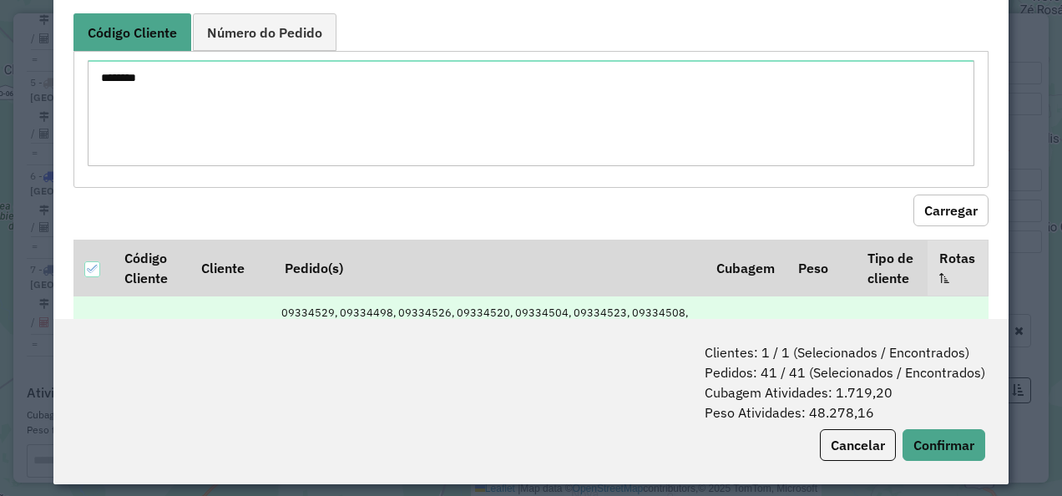
scroll to position [83, 0]
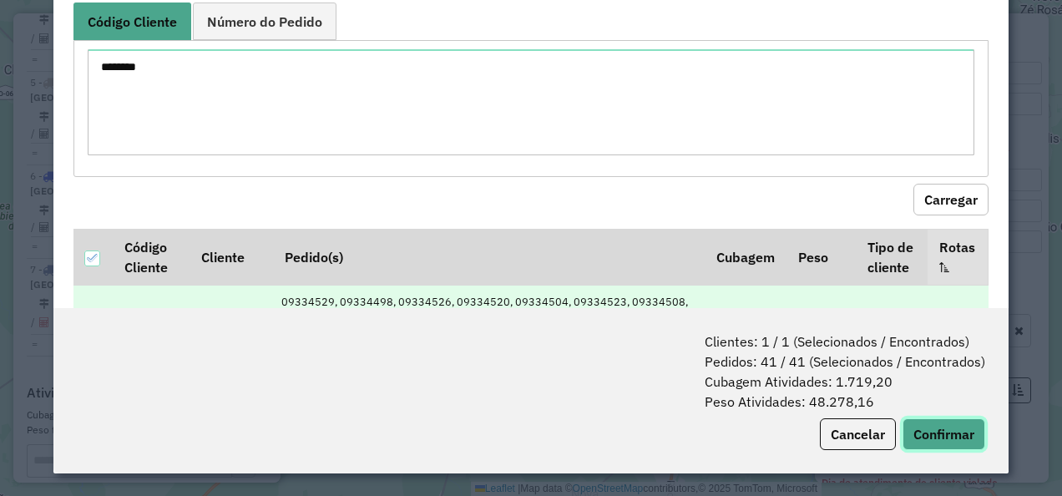
click at [922, 437] on button "Confirmar" at bounding box center [944, 434] width 83 height 32
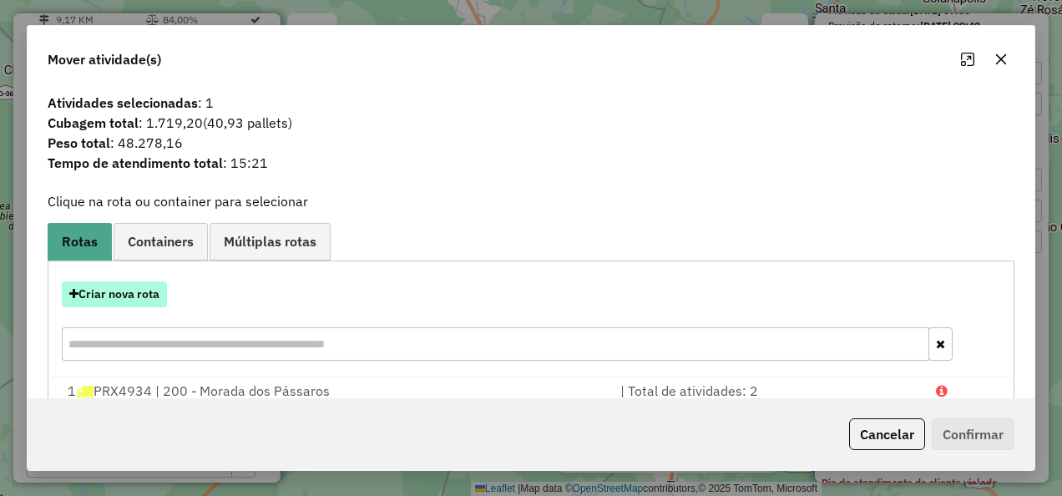
click at [107, 296] on button "Criar nova rota" at bounding box center [114, 294] width 105 height 26
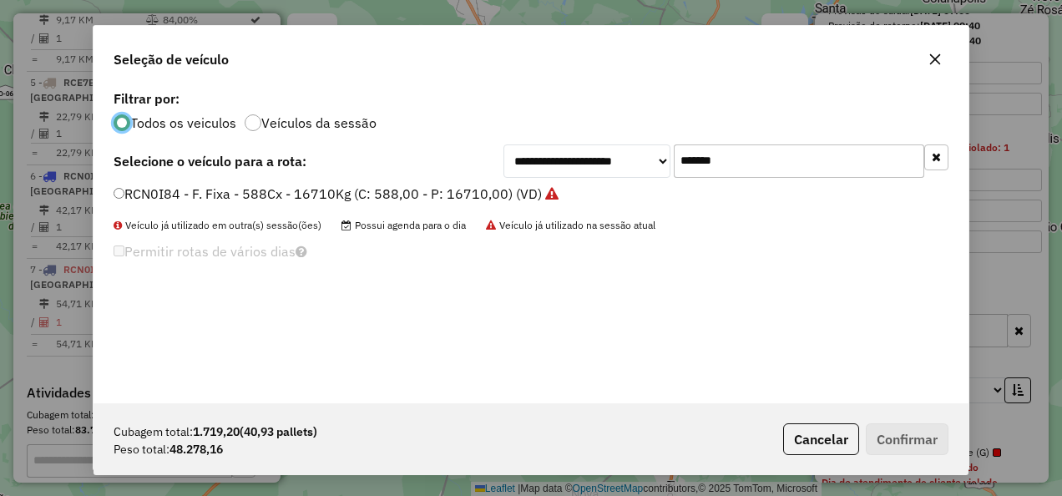
scroll to position [9, 5]
drag, startPoint x: 717, startPoint y: 164, endPoint x: 278, endPoint y: 192, distance: 440.1
click at [282, 189] on div "**********" at bounding box center [531, 244] width 875 height 317
paste input "text"
type input "*******"
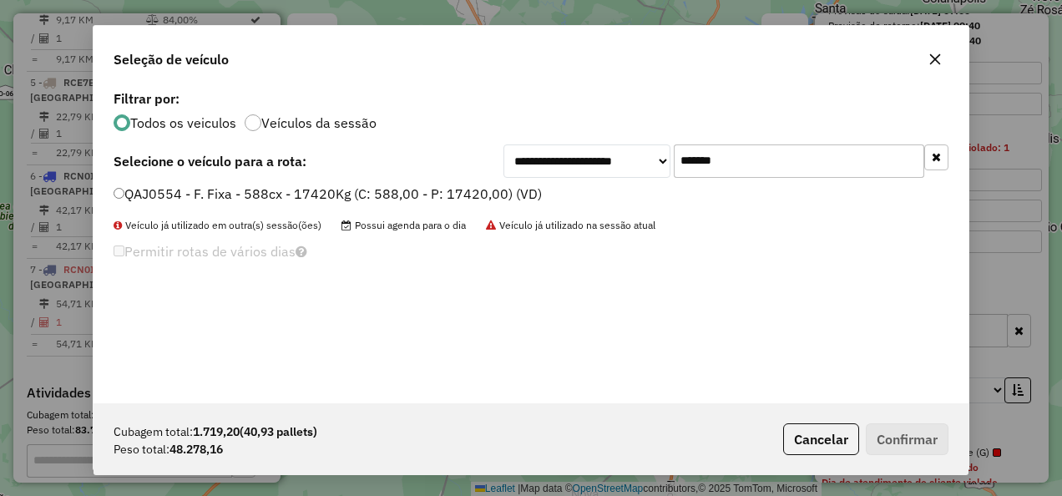
click at [459, 188] on label "QAJ0554 - F. Fixa - 588cx - 17420Kg (C: 588,00 - P: 17420,00) (VD)" at bounding box center [328, 194] width 428 height 20
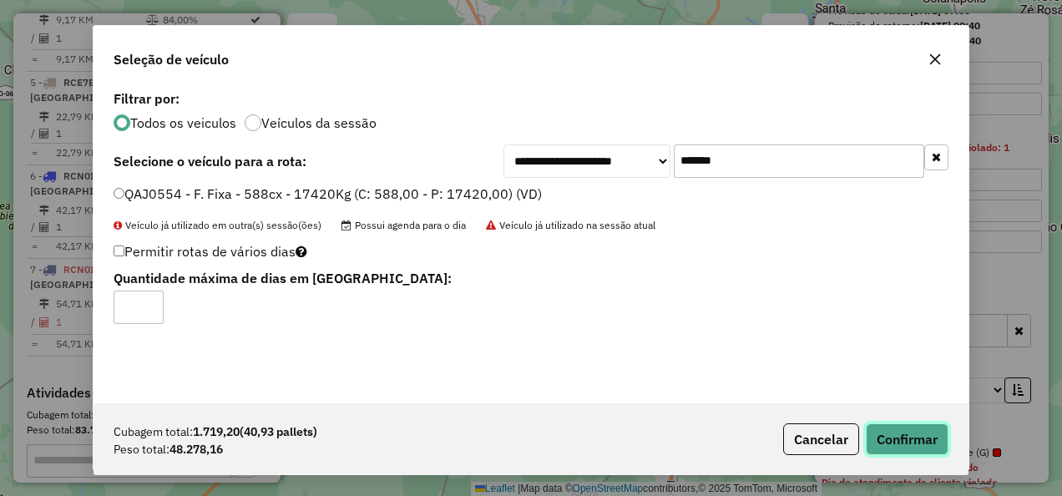
click at [913, 438] on button "Confirmar" at bounding box center [907, 439] width 83 height 32
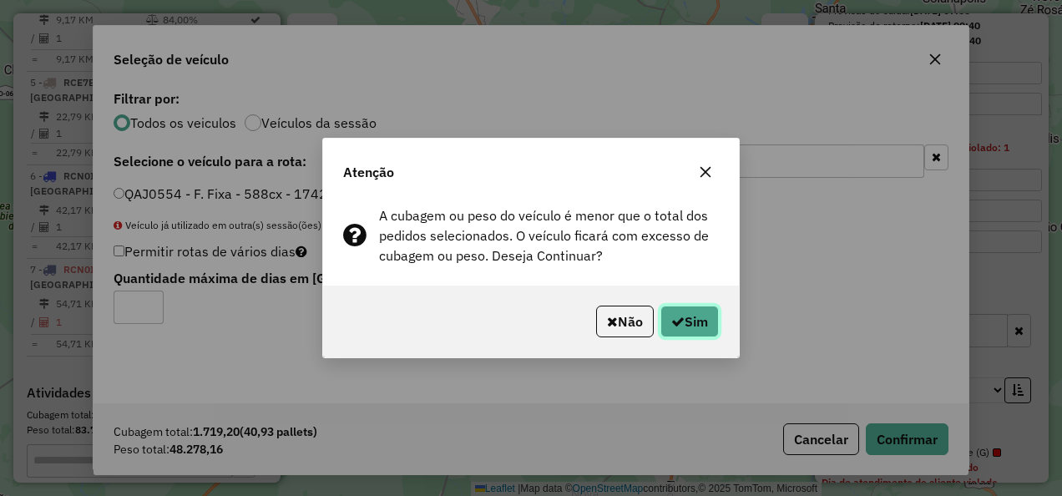
click at [670, 313] on button "Sim" at bounding box center [689, 322] width 58 height 32
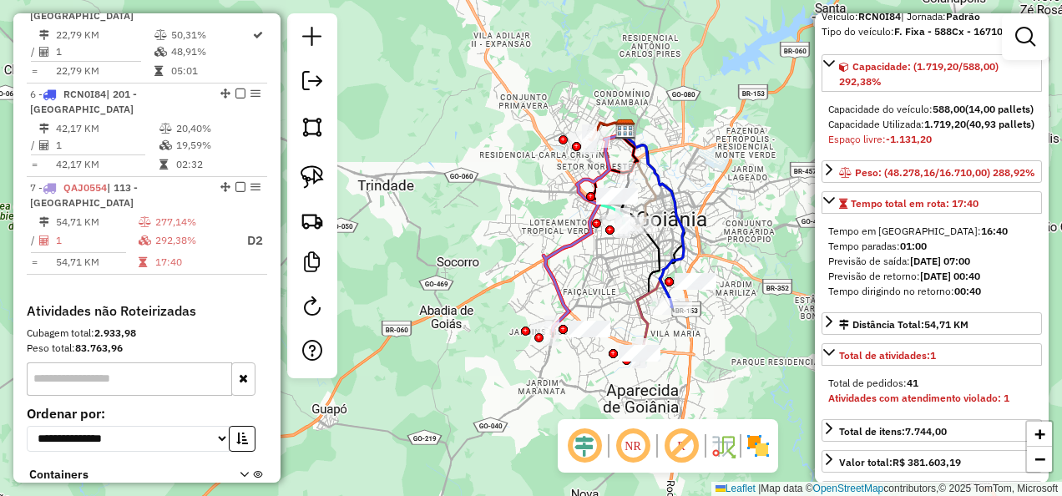
scroll to position [935, 0]
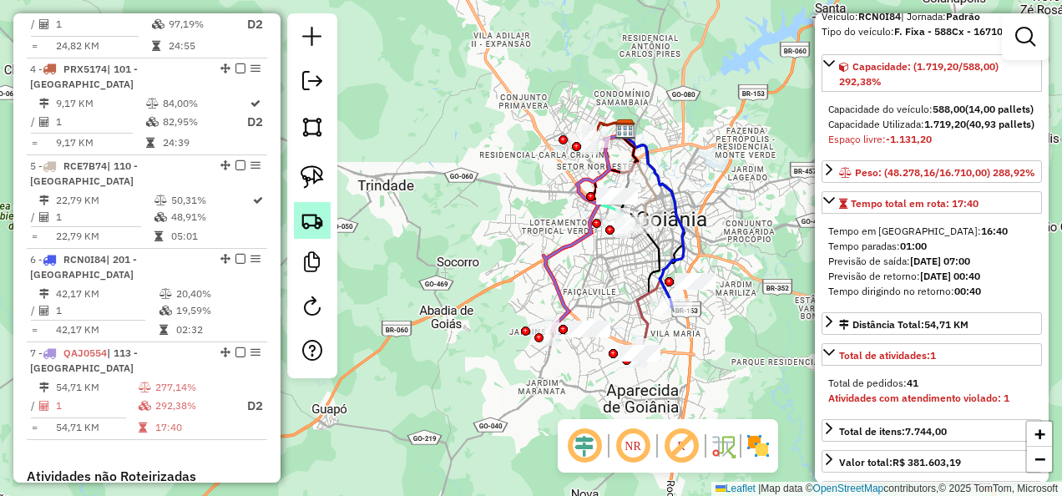
click at [316, 214] on img at bounding box center [312, 220] width 23 height 23
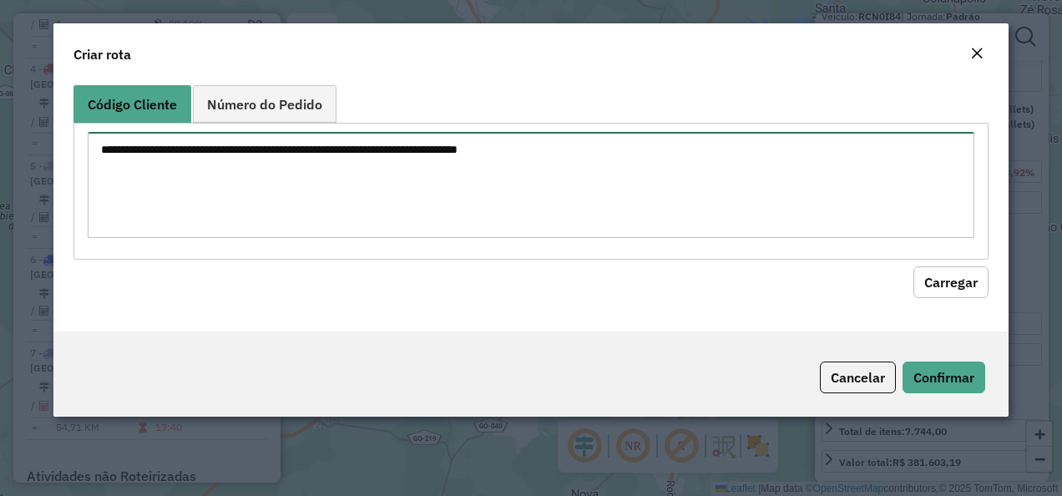
click at [471, 162] on textarea at bounding box center [532, 185] width 888 height 106
paste textarea "********"
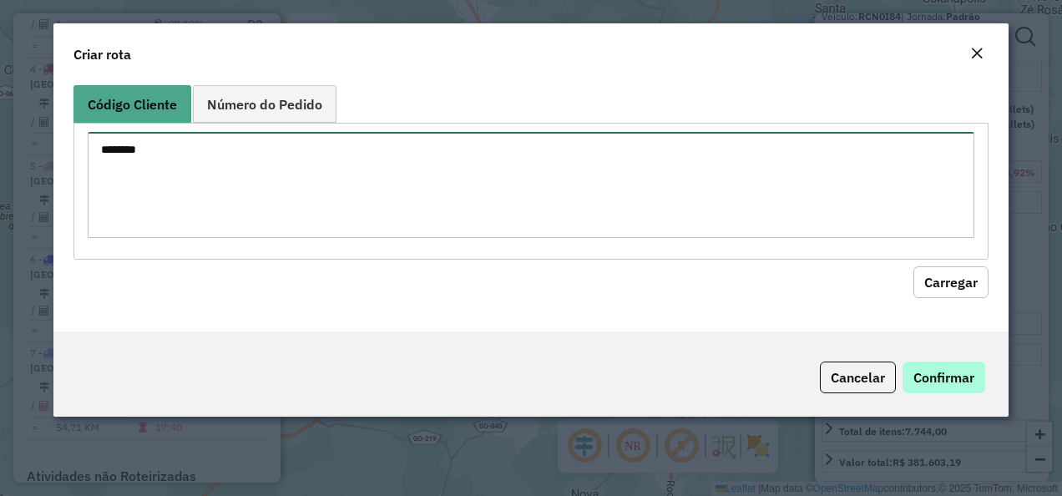
type textarea "********"
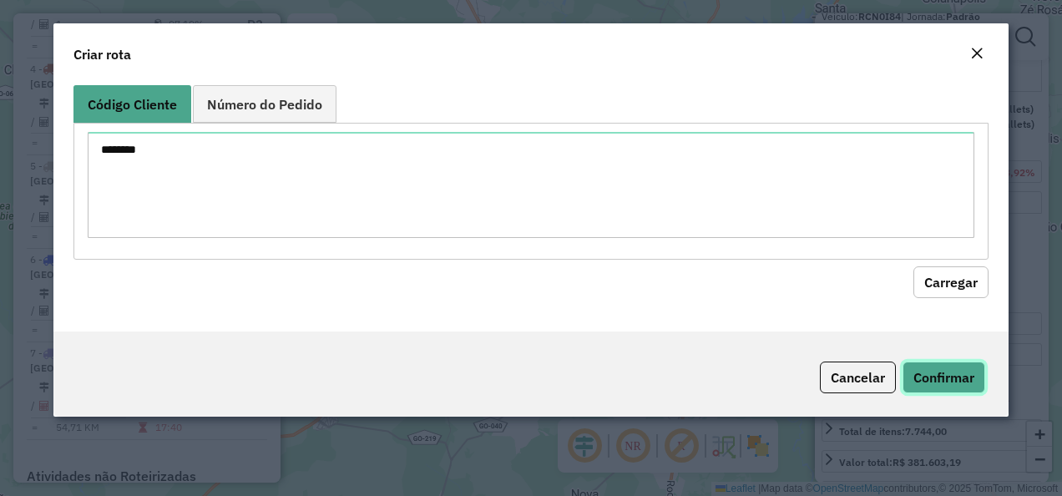
click at [925, 364] on button "Confirmar" at bounding box center [944, 378] width 83 height 32
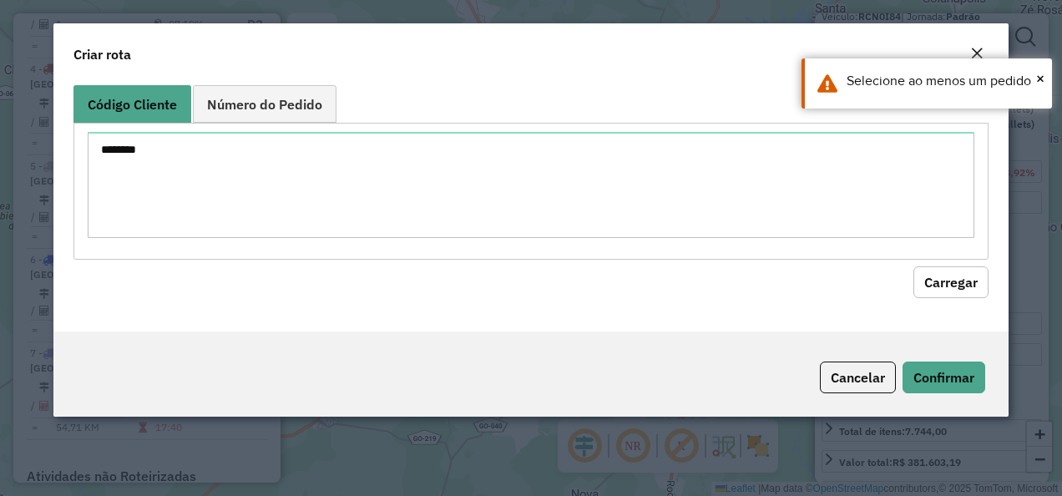
click at [940, 307] on div "Código Cliente Número do Pedido ******** Carregar" at bounding box center [531, 204] width 956 height 253
click at [939, 296] on button "Carregar" at bounding box center [950, 282] width 75 height 32
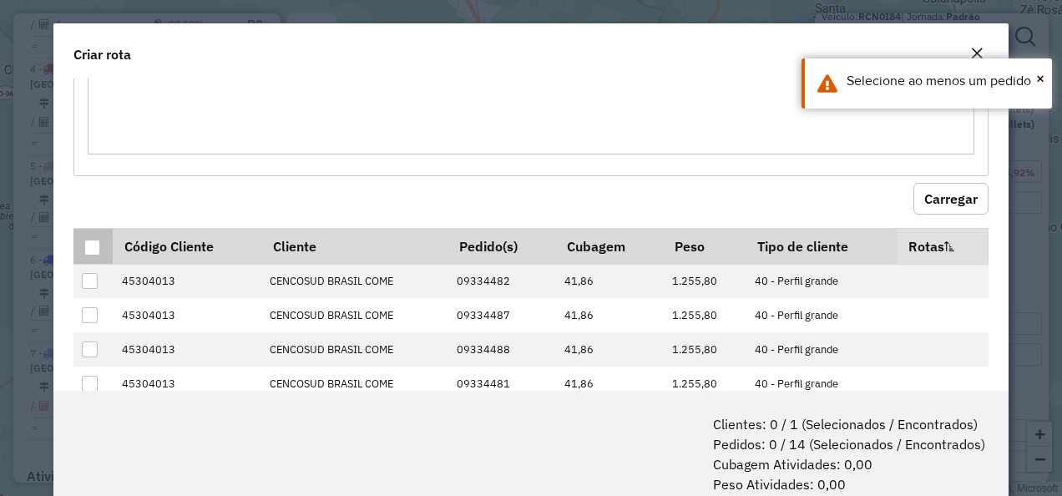
click at [85, 240] on div at bounding box center [92, 248] width 16 height 16
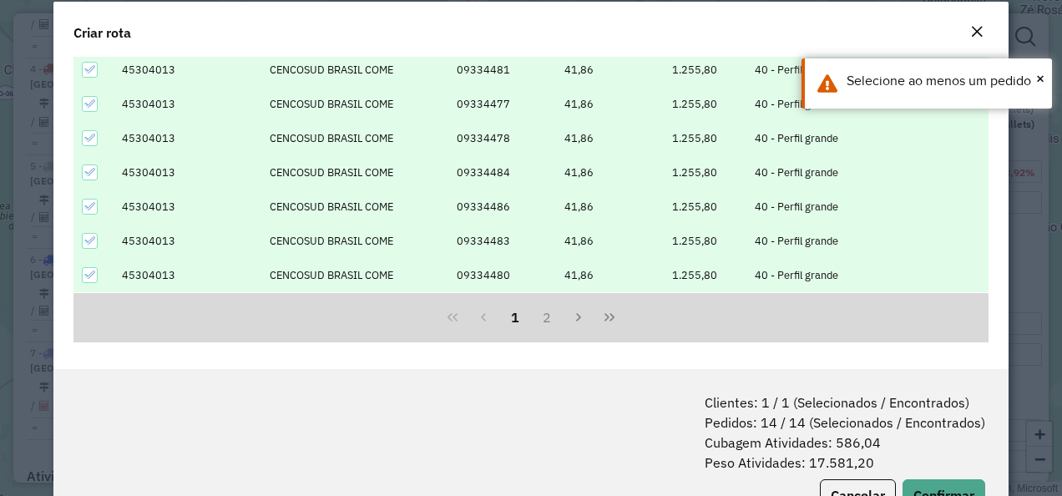
scroll to position [83, 0]
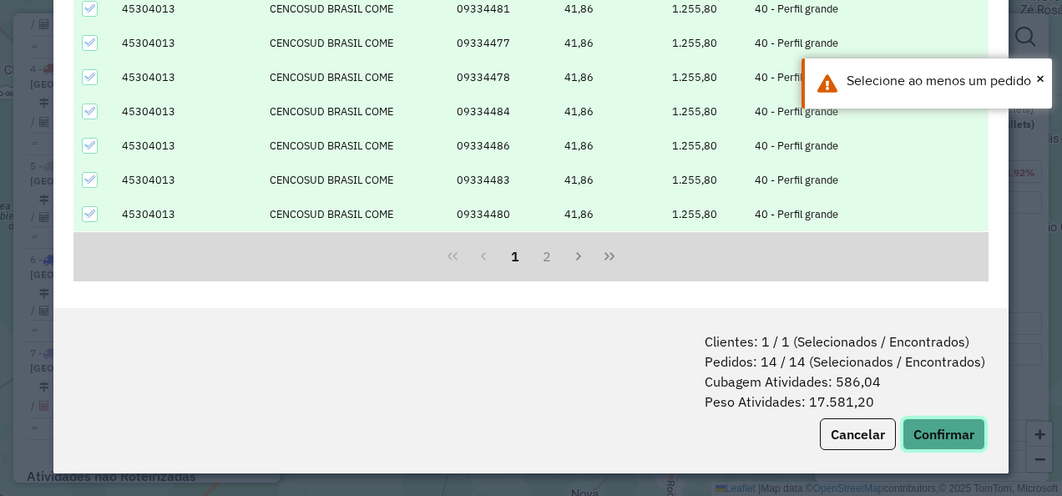
click at [937, 433] on button "Confirmar" at bounding box center [944, 434] width 83 height 32
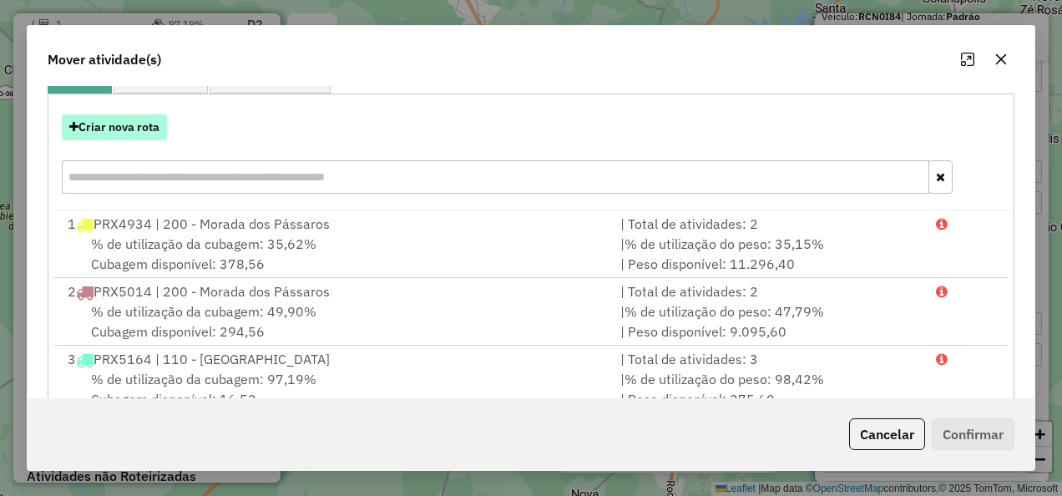
scroll to position [0, 0]
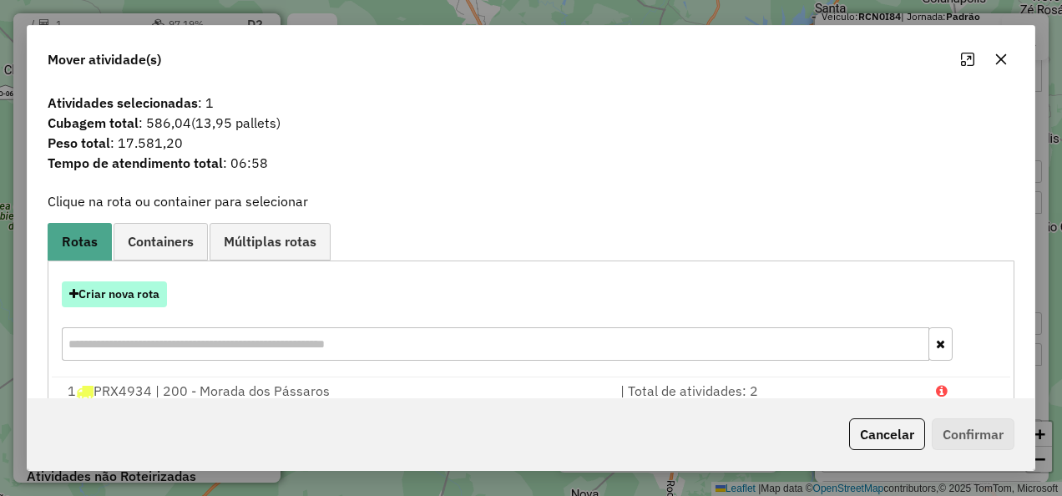
click at [122, 291] on button "Criar nova rota" at bounding box center [114, 294] width 105 height 26
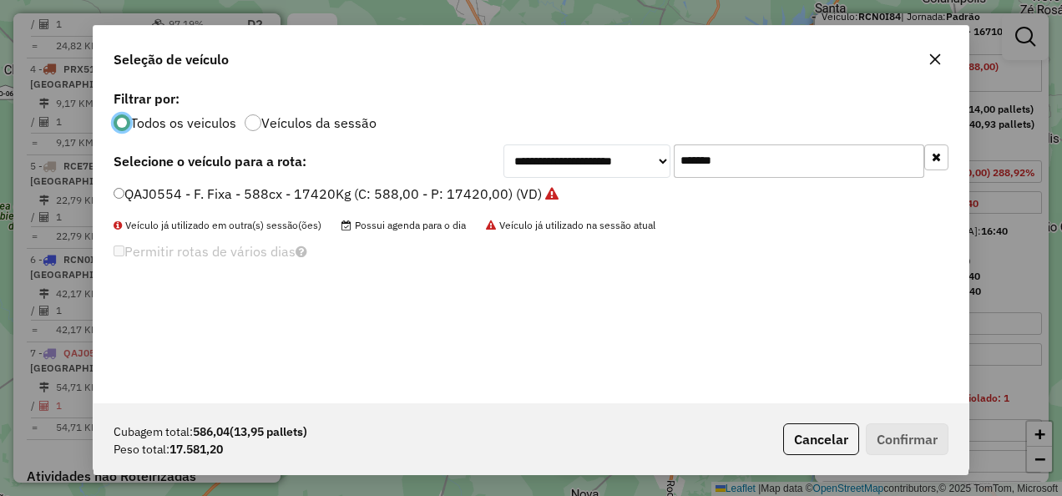
scroll to position [9, 5]
drag, startPoint x: 608, startPoint y: 162, endPoint x: 556, endPoint y: 175, distance: 53.3
click at [556, 175] on div "**********" at bounding box center [726, 160] width 445 height 33
paste input "text"
type input "*******"
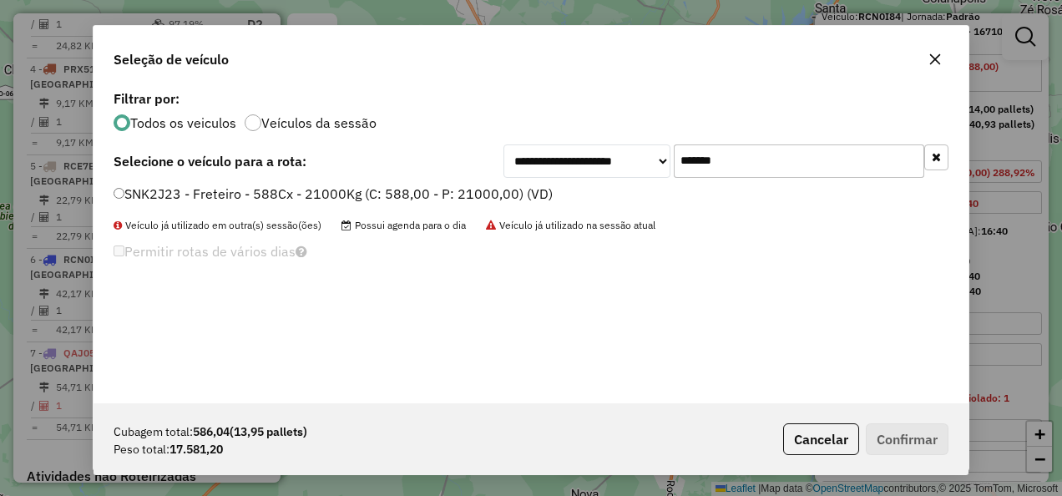
click at [416, 199] on label "SNK2J23 - Freteiro - 588Cx - 21000Kg (C: 588,00 - P: 21000,00) (VD)" at bounding box center [333, 194] width 439 height 20
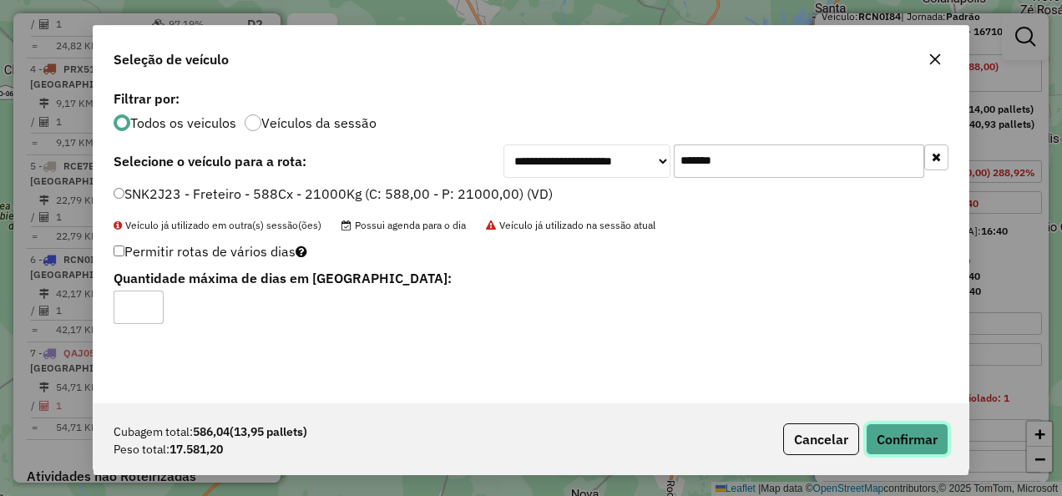
click at [890, 444] on button "Confirmar" at bounding box center [907, 439] width 83 height 32
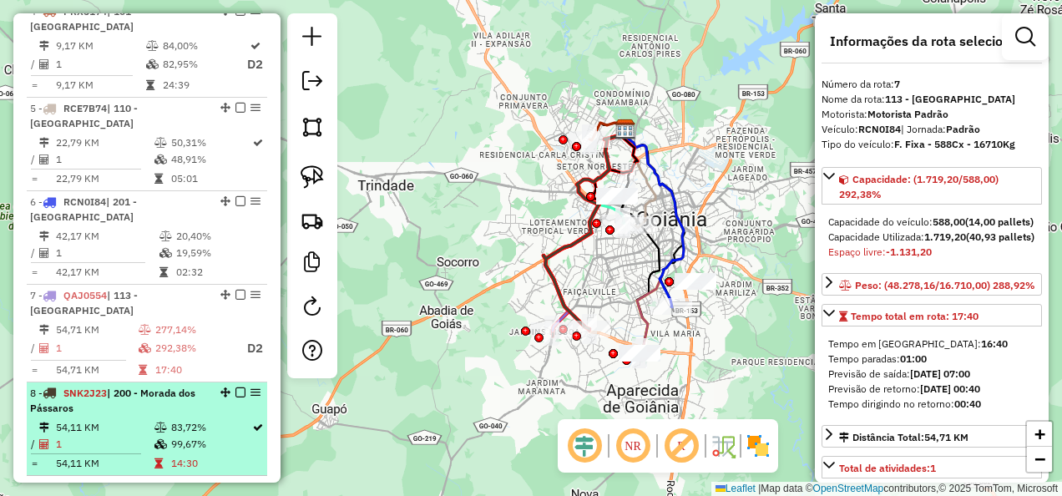
scroll to position [1019, 0]
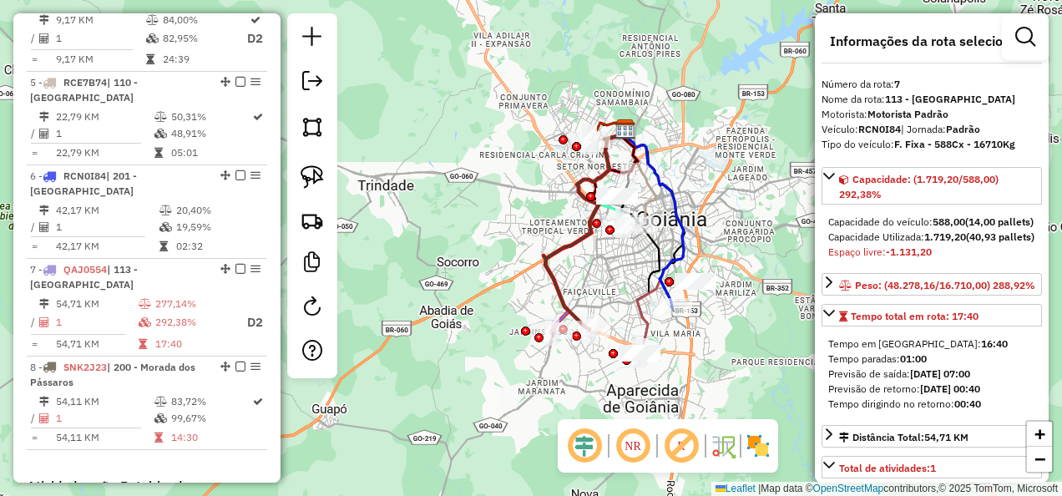
click at [488, 446] on div "Janela de atendimento Grade de atendimento Capacidade Transportadoras Veículos …" at bounding box center [531, 248] width 1062 height 496
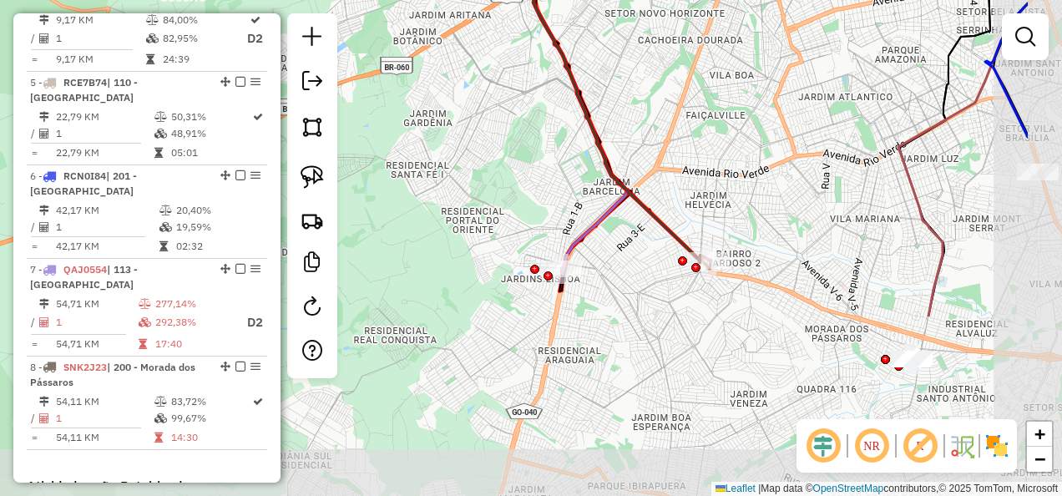
drag, startPoint x: 598, startPoint y: 342, endPoint x: 446, endPoint y: 94, distance: 291.6
click at [447, 97] on div "Janela de atendimento Grade de atendimento Capacidade Transportadoras Veículos …" at bounding box center [531, 248] width 1062 height 496
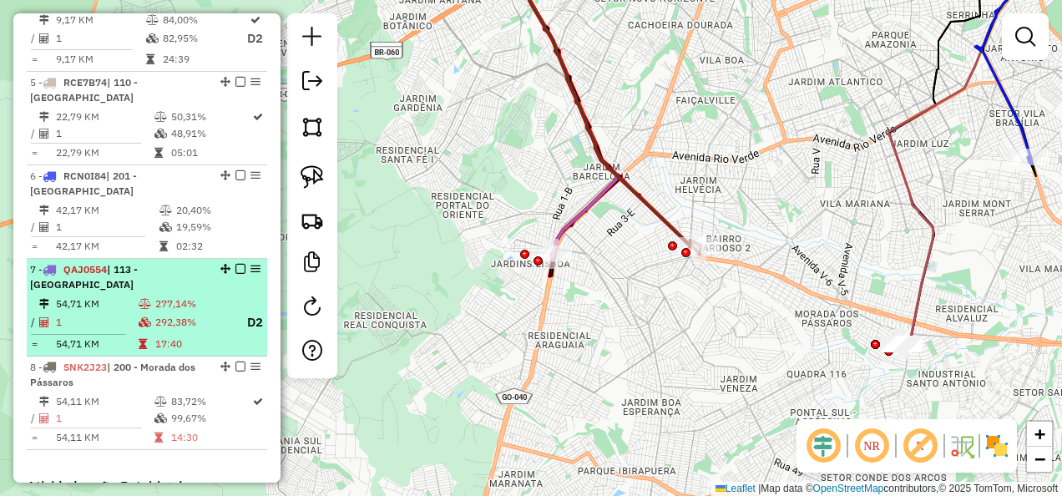
click at [121, 327] on td "1" at bounding box center [96, 322] width 83 height 21
select select "**********"
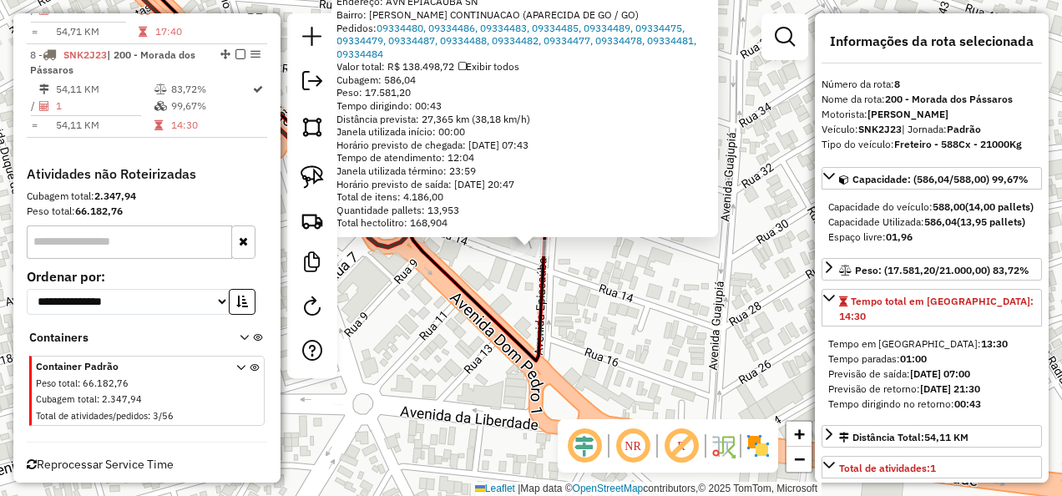
scroll to position [1363, 0]
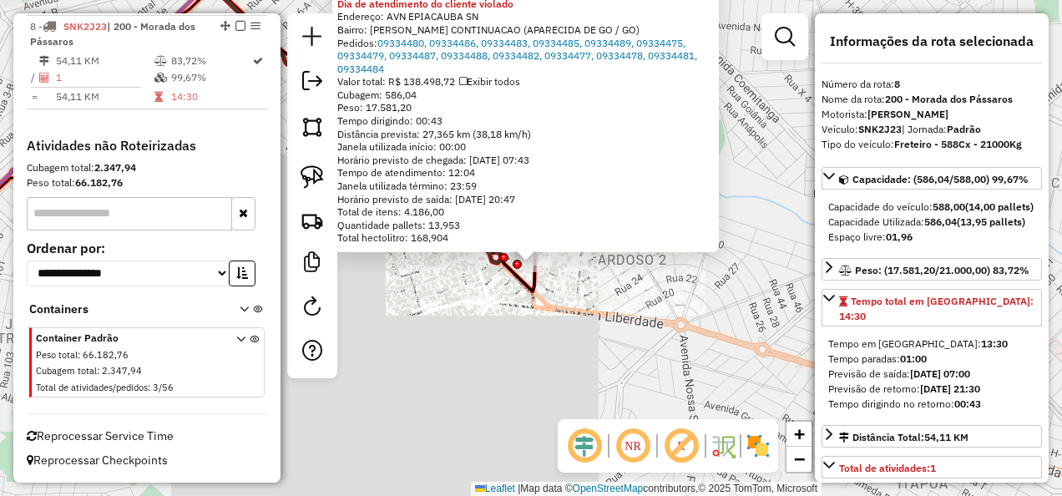
click at [615, 291] on div "Rota 8 - Placa SNK2J23 45304013 - CENCOSUD BRASIL COME 45304013 - CENCOSUD BRAS…" at bounding box center [531, 248] width 1062 height 496
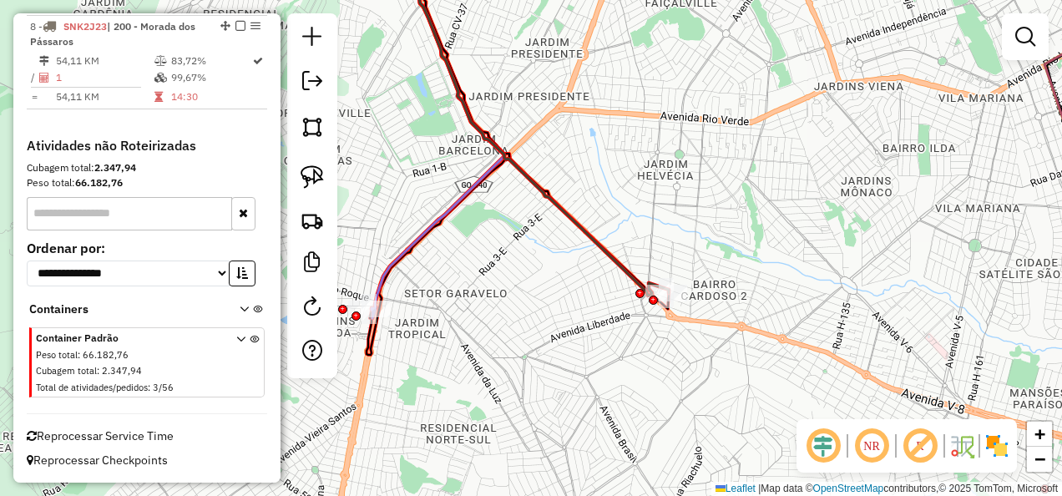
drag, startPoint x: 431, startPoint y: 245, endPoint x: 624, endPoint y: 249, distance: 192.9
click at [624, 249] on div "Janela de atendimento Grade de atendimento Capacidade Transportadoras Veículos …" at bounding box center [531, 248] width 1062 height 496
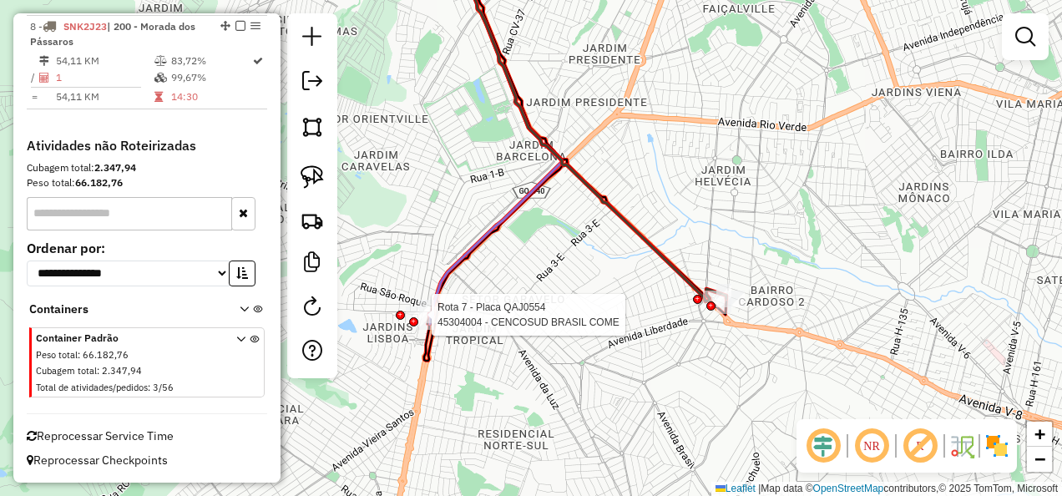
click at [412, 322] on div at bounding box center [413, 321] width 9 height 9
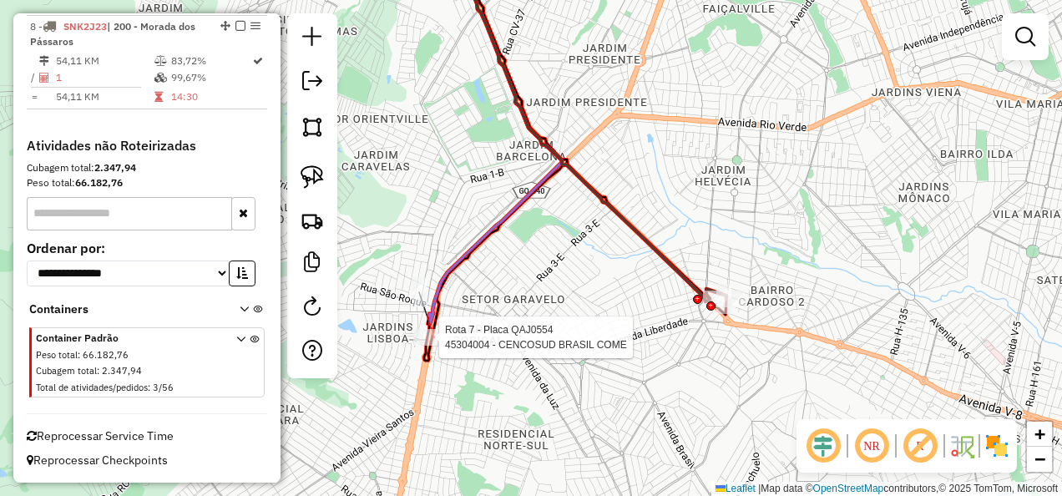
select select "**********"
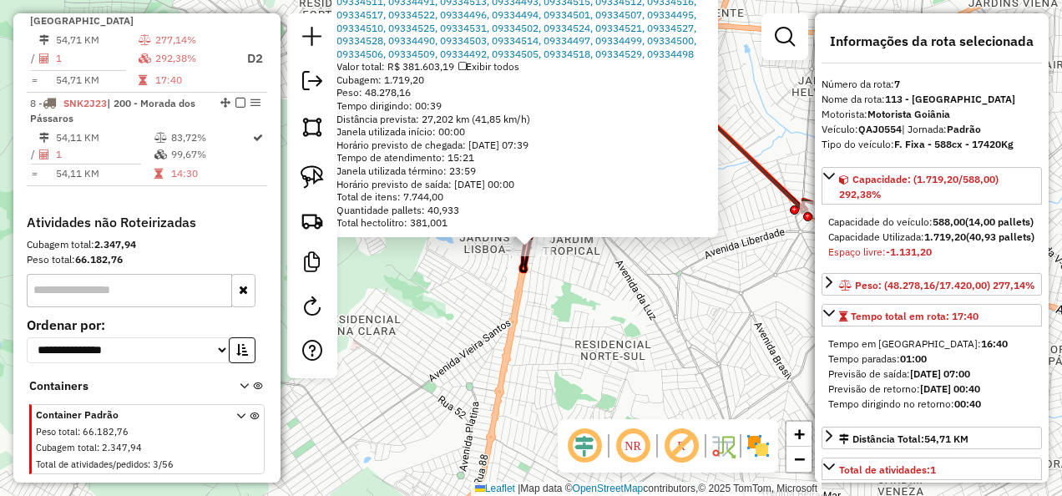
scroll to position [1268, 0]
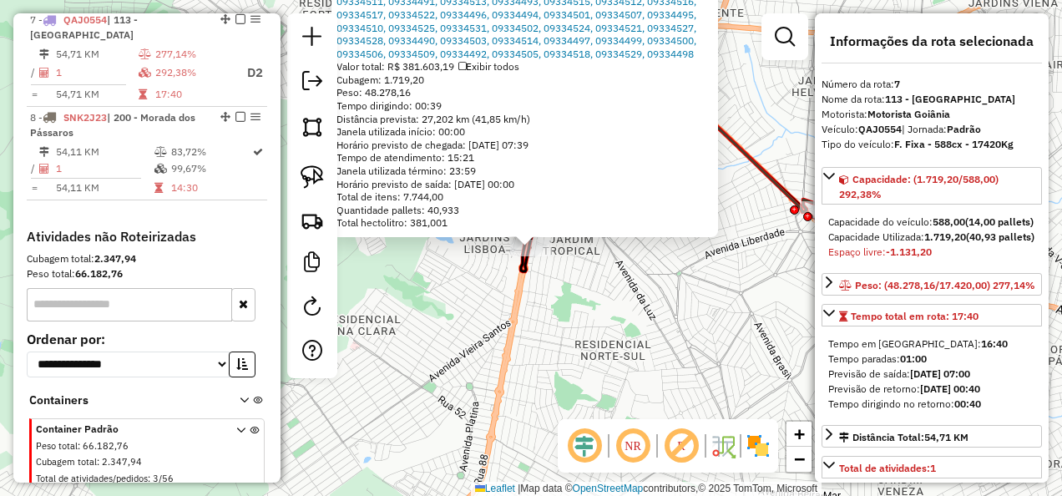
click at [585, 332] on div "45304004 - CENCOSUD BRASIL COME Tipo de cliente: 40 - Perfil grande (G) Horário…" at bounding box center [531, 248] width 1062 height 496
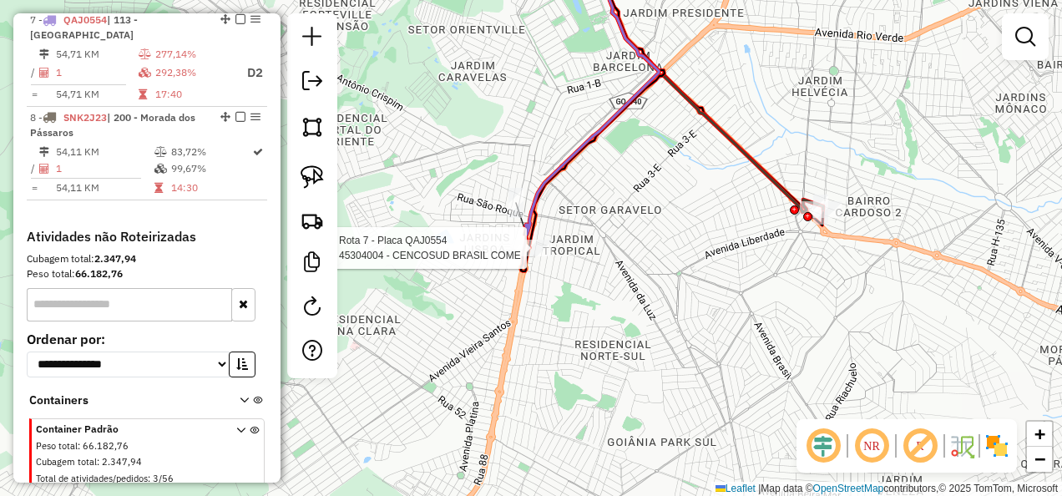
select select "**********"
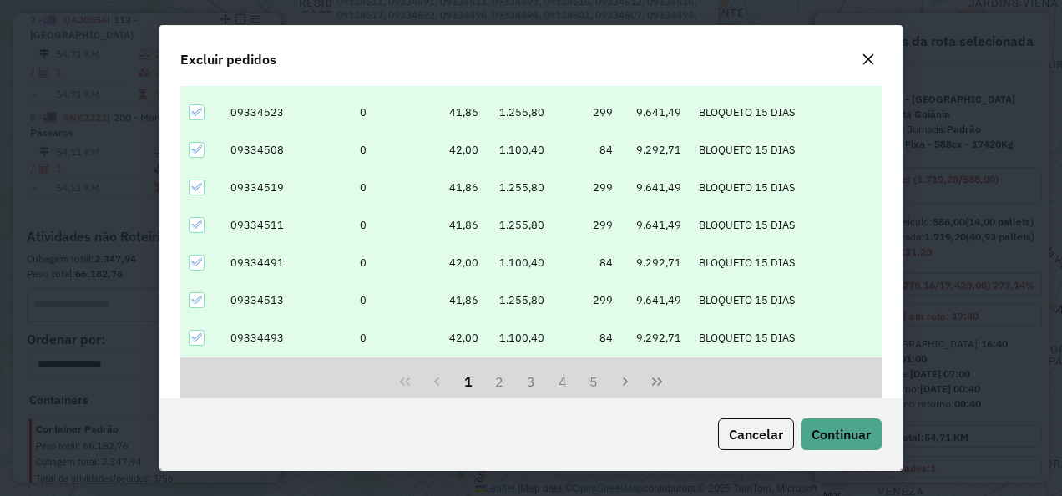
scroll to position [207, 0]
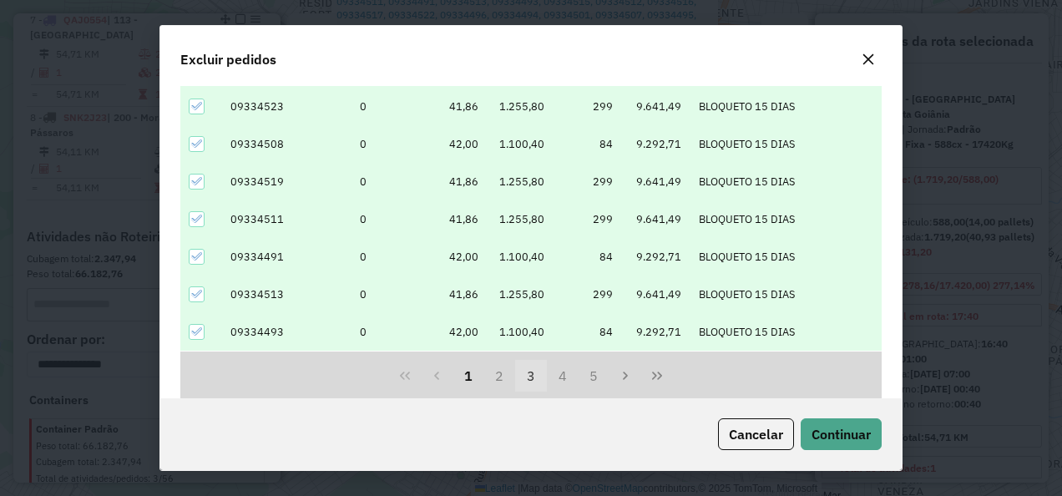
click at [531, 372] on button "3" at bounding box center [531, 376] width 32 height 32
click at [557, 378] on button "4" at bounding box center [563, 376] width 32 height 32
click at [583, 372] on button "5" at bounding box center [595, 376] width 32 height 32
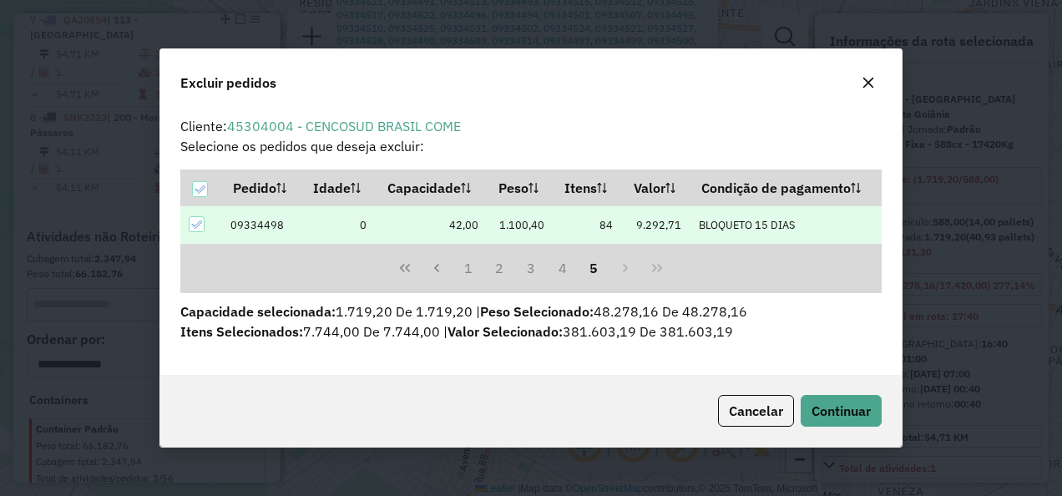
scroll to position [0, 0]
click at [471, 271] on button "1" at bounding box center [469, 268] width 32 height 32
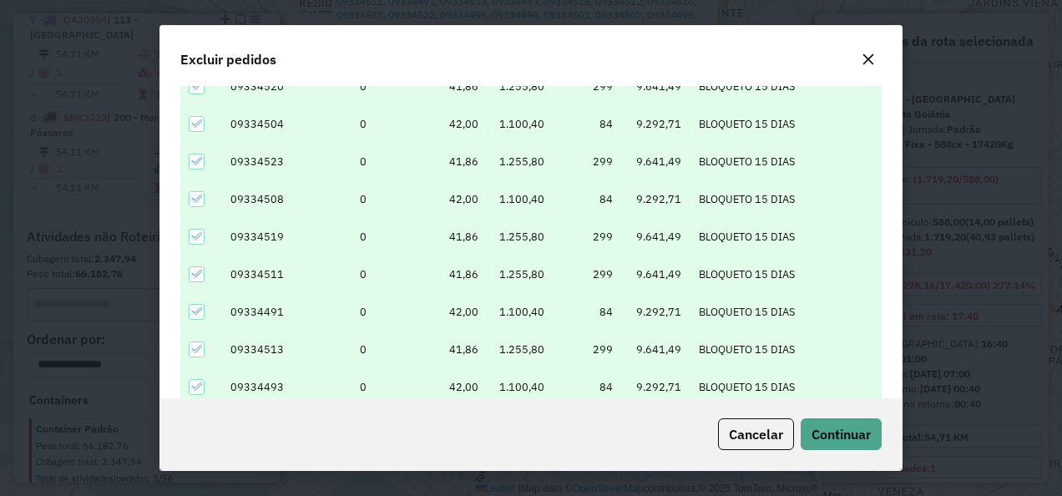
scroll to position [167, 0]
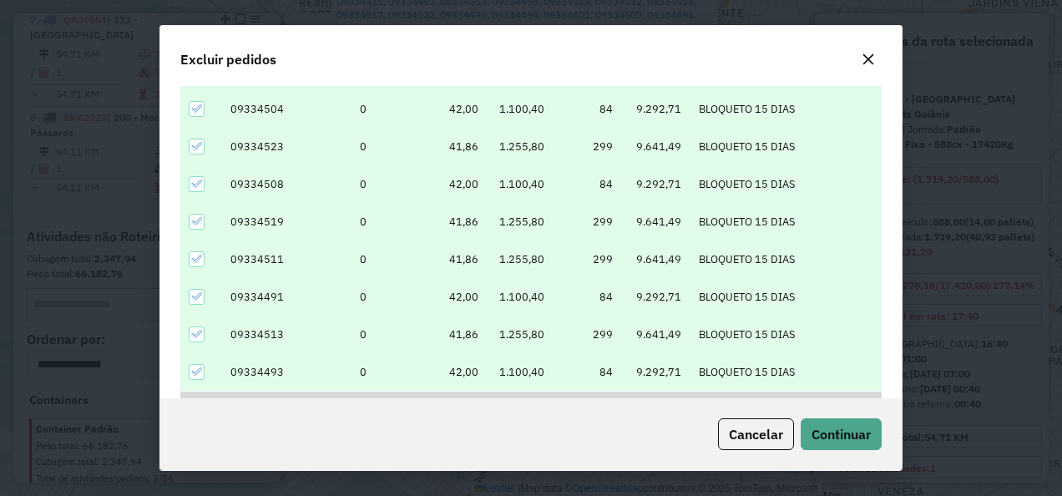
click at [872, 58] on icon "button" at bounding box center [868, 59] width 13 height 13
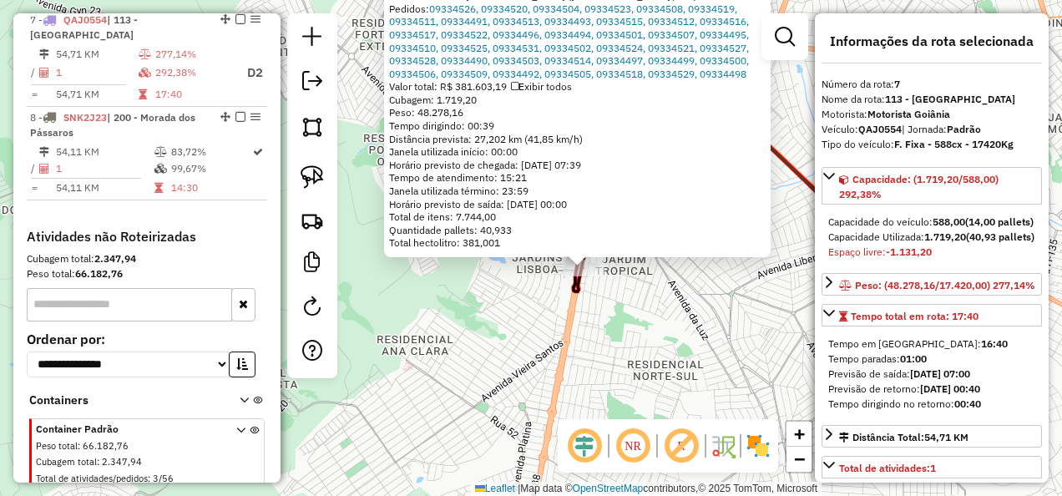
drag, startPoint x: 632, startPoint y: 296, endPoint x: 685, endPoint y: 316, distance: 56.3
click at [685, 316] on div "45304004 - CENCOSUD BRASIL COME Tipo de cliente: 40 - Perfil grande (G) Horário…" at bounding box center [531, 248] width 1062 height 496
click at [604, 311] on div "45304004 - CENCOSUD BRASIL COME Tipo de cliente: 40 - Perfil grande (G) Horário…" at bounding box center [531, 248] width 1062 height 496
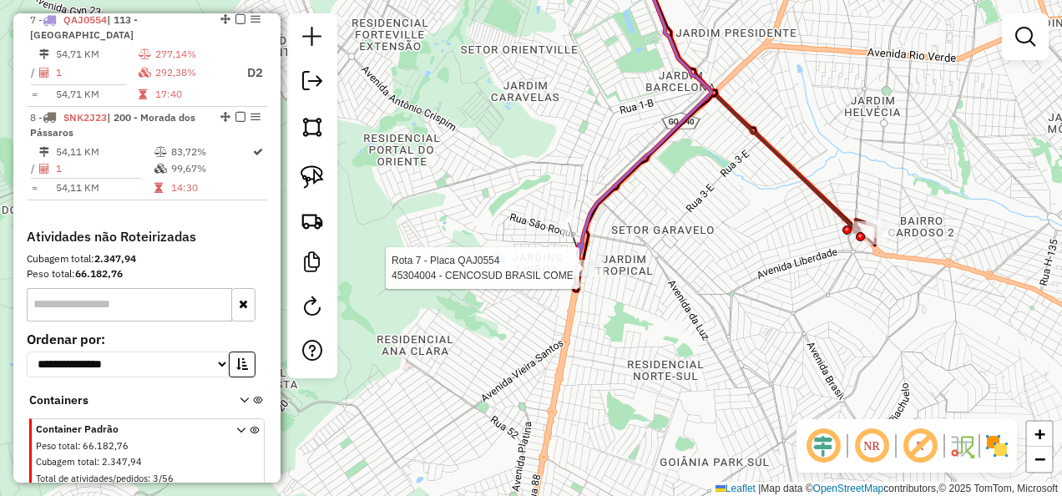
select select "**********"
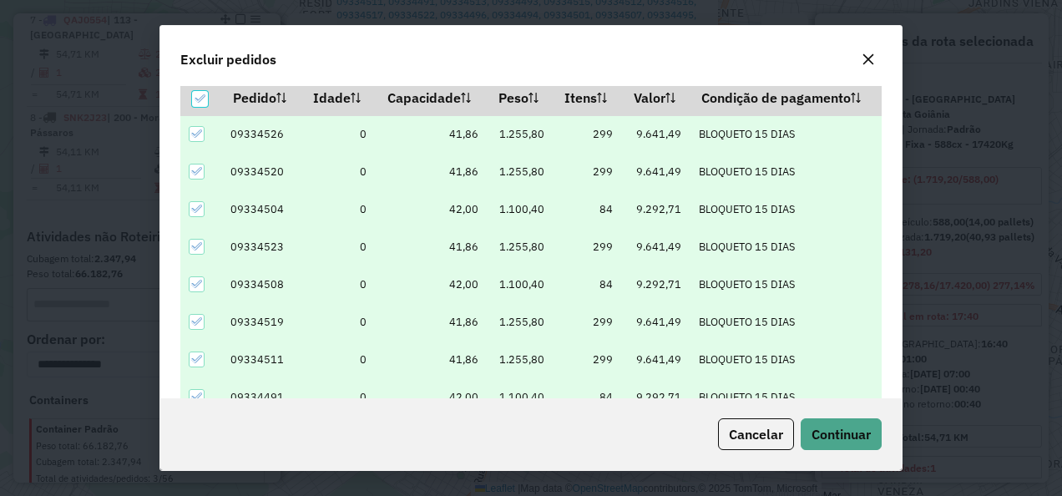
scroll to position [57, 0]
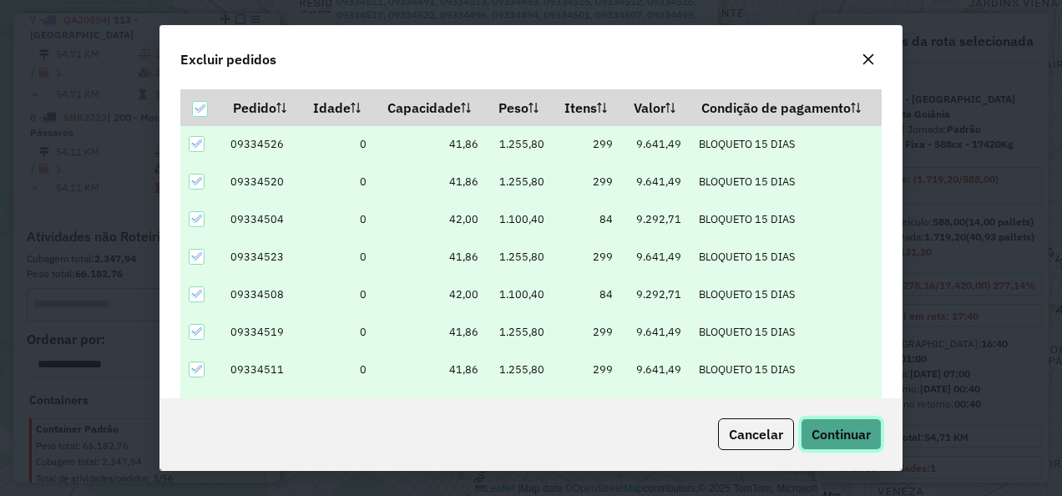
click at [827, 423] on button "Continuar" at bounding box center [841, 434] width 81 height 32
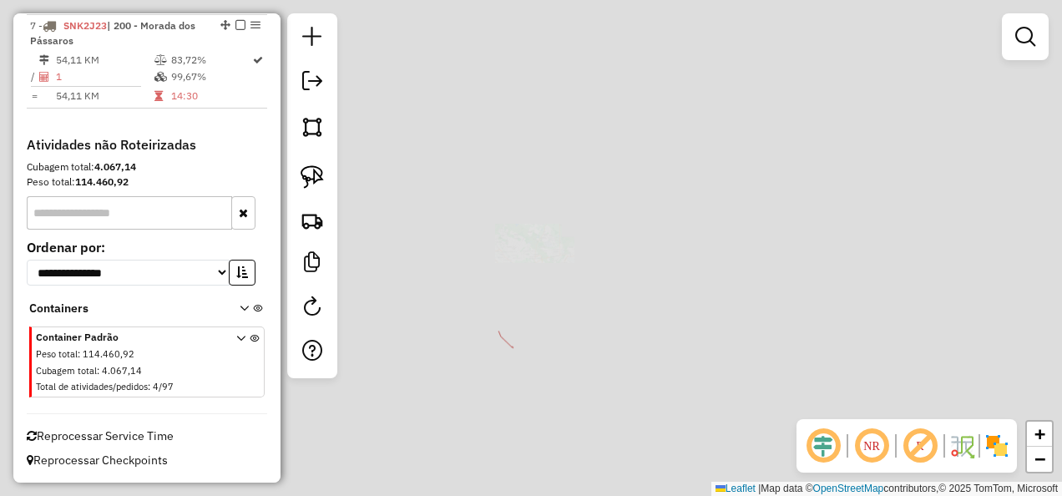
scroll to position [1265, 0]
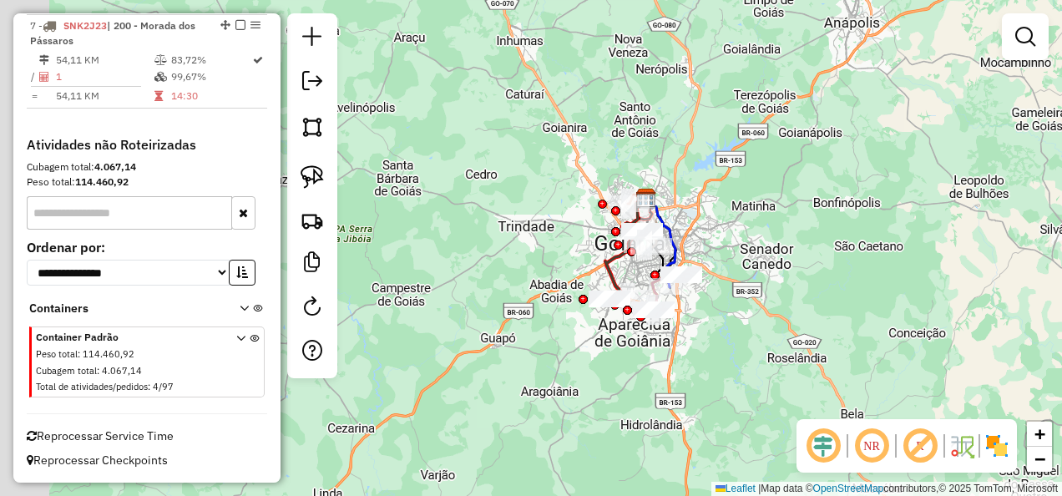
drag, startPoint x: 557, startPoint y: 403, endPoint x: 672, endPoint y: 354, distance: 125.3
click at [672, 354] on div "Janela de atendimento Grade de atendimento Capacidade Transportadoras Veículos …" at bounding box center [531, 248] width 1062 height 496
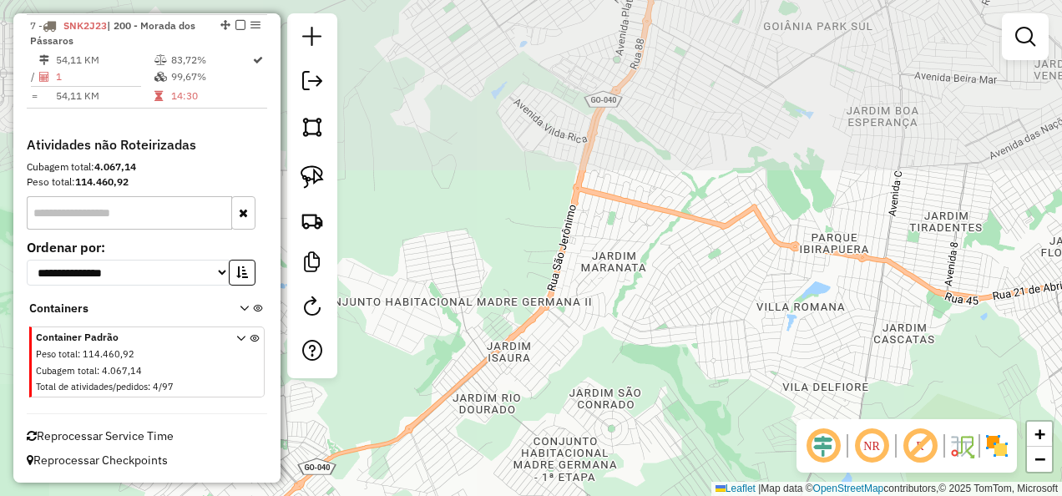
drag, startPoint x: 529, startPoint y: 180, endPoint x: 758, endPoint y: 539, distance: 425.8
click at [758, 495] on html "Aguarde... Pop-up bloqueado! Seu navegador bloqueou automáticamente a abertura …" at bounding box center [531, 248] width 1062 height 496
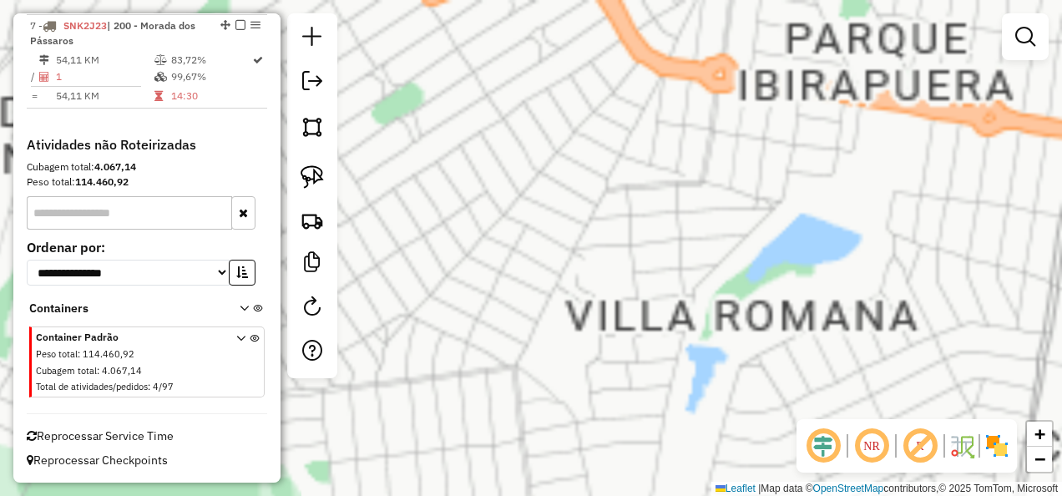
drag, startPoint x: 812, startPoint y: 311, endPoint x: 987, endPoint y: 539, distance: 286.4
click at [987, 495] on html "Aguarde... Pop-up bloqueado! Seu navegador bloqueou automáticamente a abertura …" at bounding box center [531, 248] width 1062 height 496
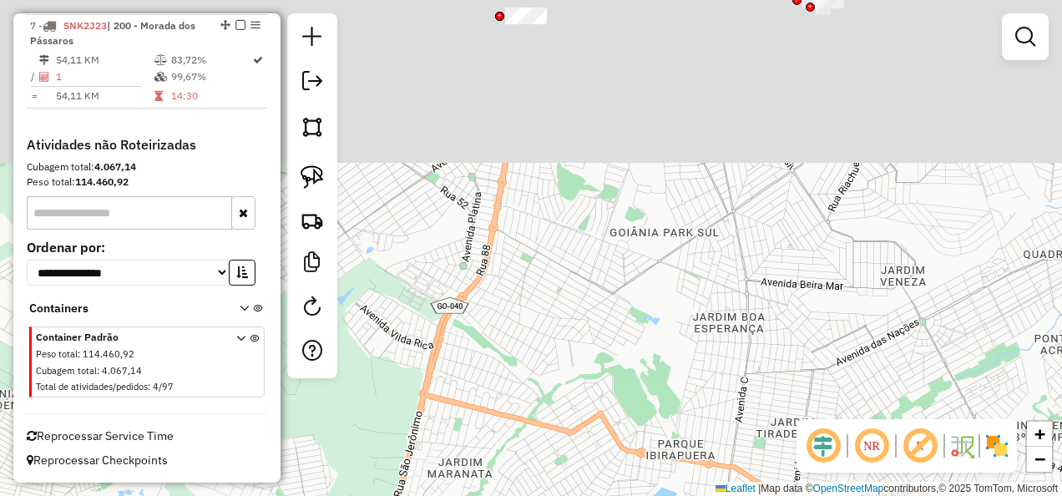
drag, startPoint x: 650, startPoint y: 179, endPoint x: 549, endPoint y: 498, distance: 335.1
click at [549, 495] on html "Aguarde... Pop-up bloqueado! Seu navegador bloqueou automáticamente a abertura …" at bounding box center [531, 248] width 1062 height 496
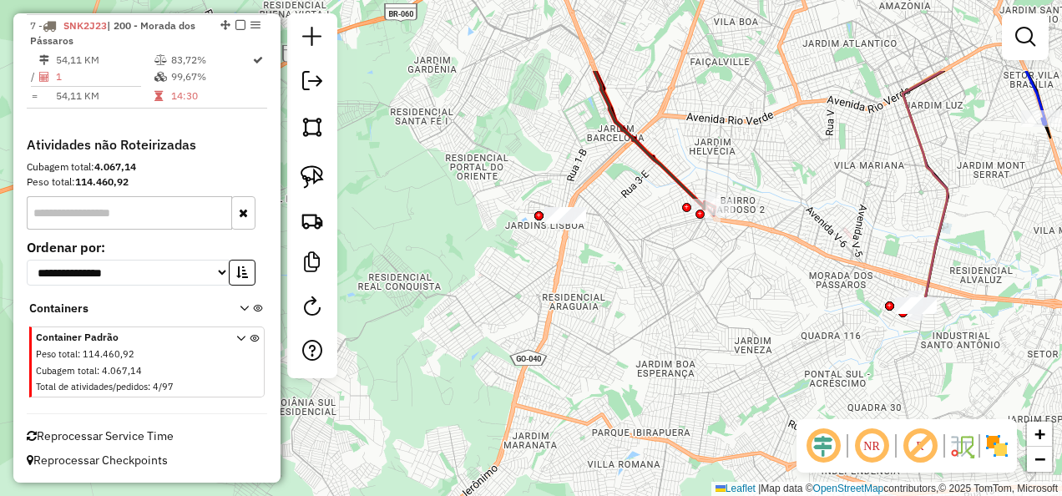
drag, startPoint x: 544, startPoint y: 172, endPoint x: 571, endPoint y: 292, distance: 123.2
click at [571, 292] on div "Janela de atendimento Grade de atendimento Capacidade Transportadoras Veículos …" at bounding box center [531, 248] width 1062 height 496
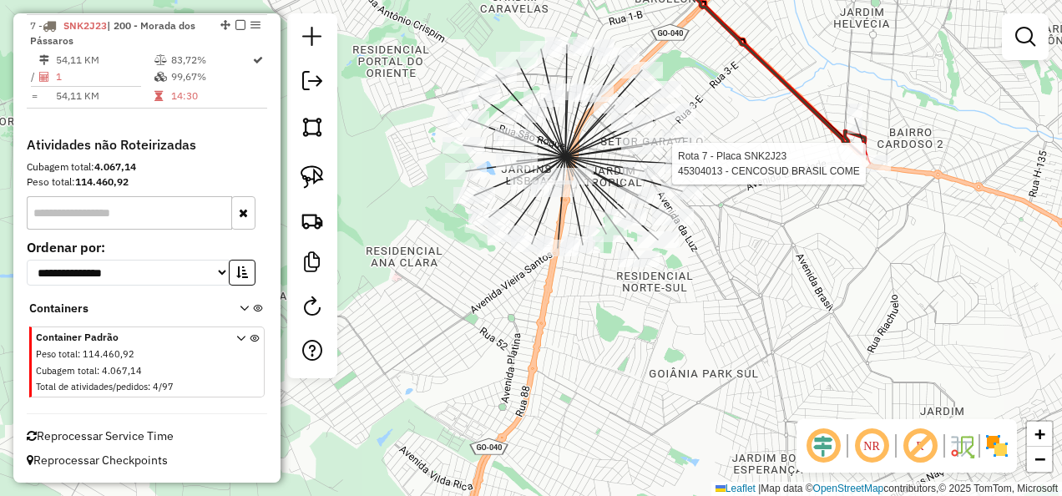
select select "**********"
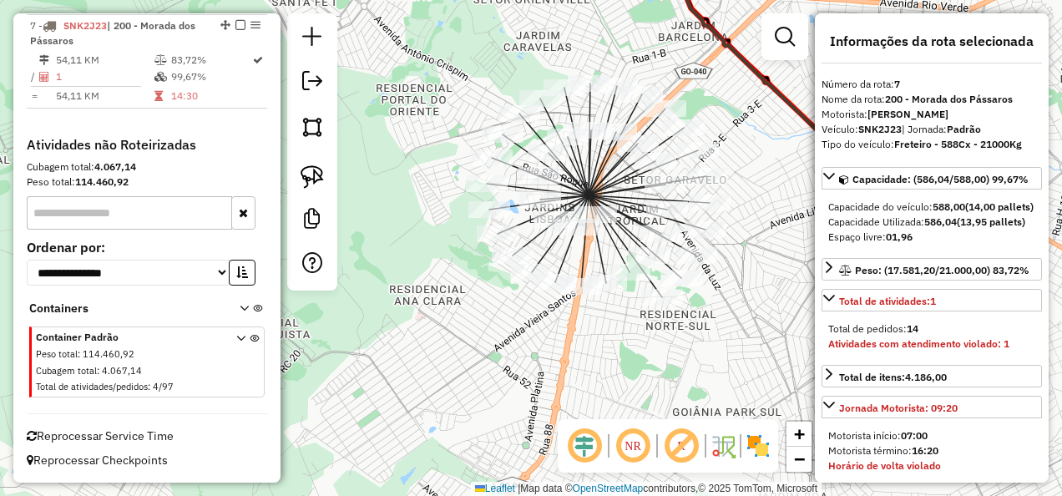
drag, startPoint x: 657, startPoint y: 341, endPoint x: 944, endPoint y: 283, distance: 292.1
click at [944, 283] on hb-router-mapa "Informações da Sessão 1228700 - 09/08/2025 Modo simulação Criação: 12/08/2025 1…" at bounding box center [531, 248] width 1062 height 496
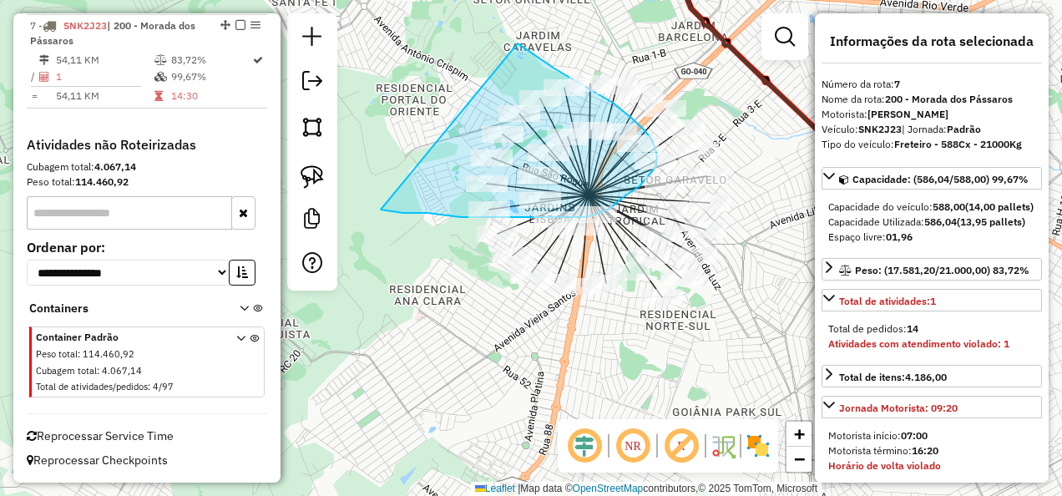
drag, startPoint x: 518, startPoint y: 43, endPoint x: 381, endPoint y: 210, distance: 215.3
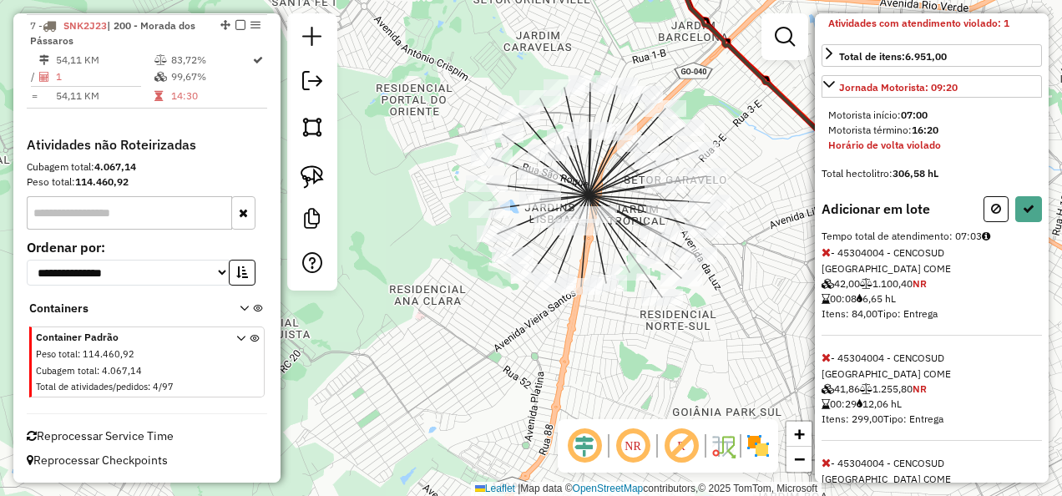
scroll to position [501, 0]
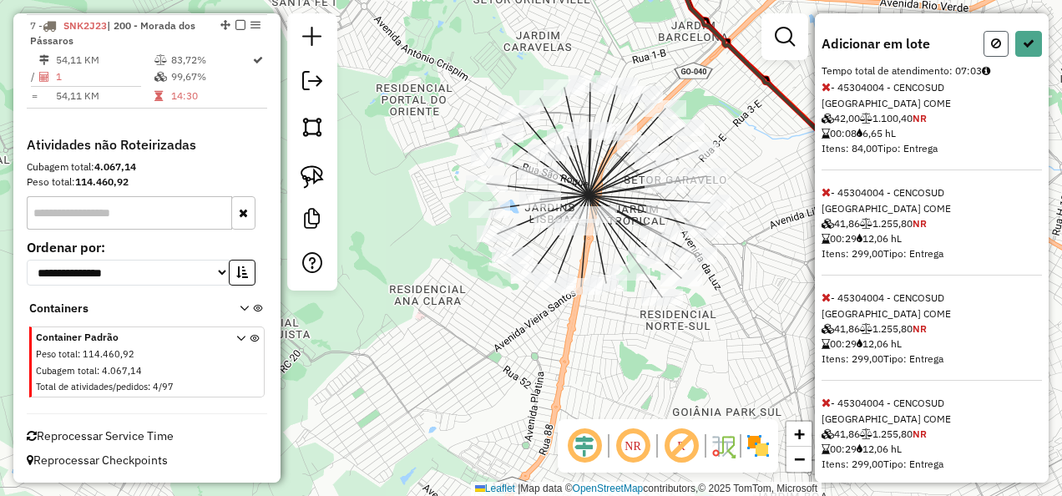
click at [992, 49] on icon at bounding box center [996, 44] width 10 height 12
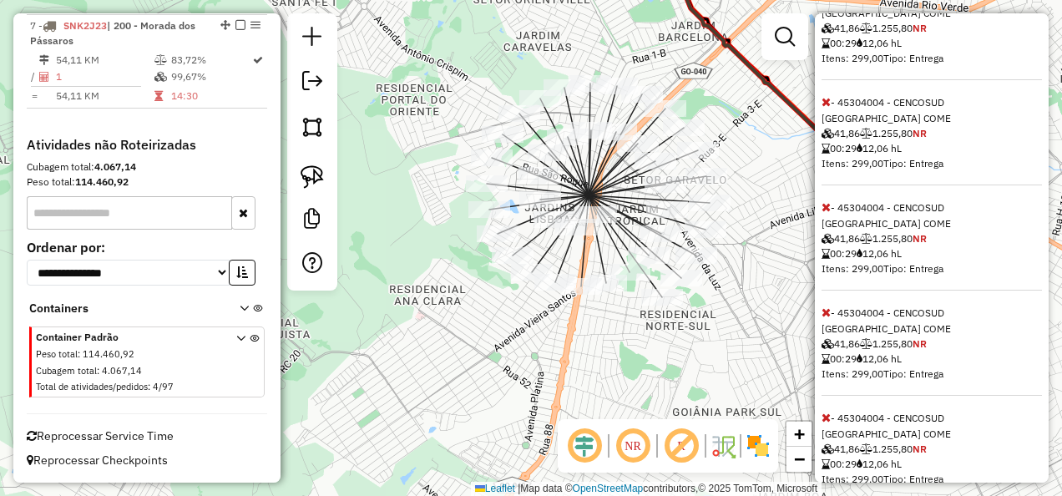
select select "**********"
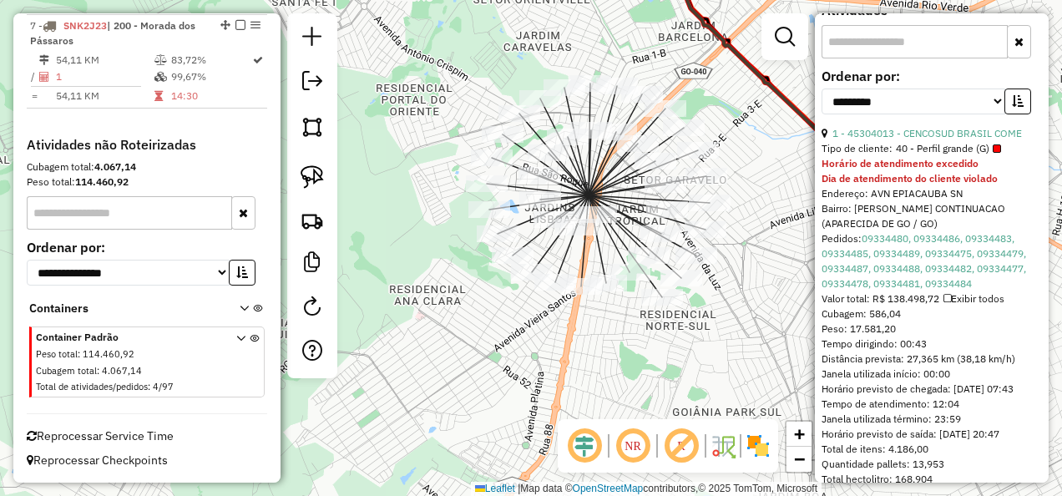
scroll to position [725, 0]
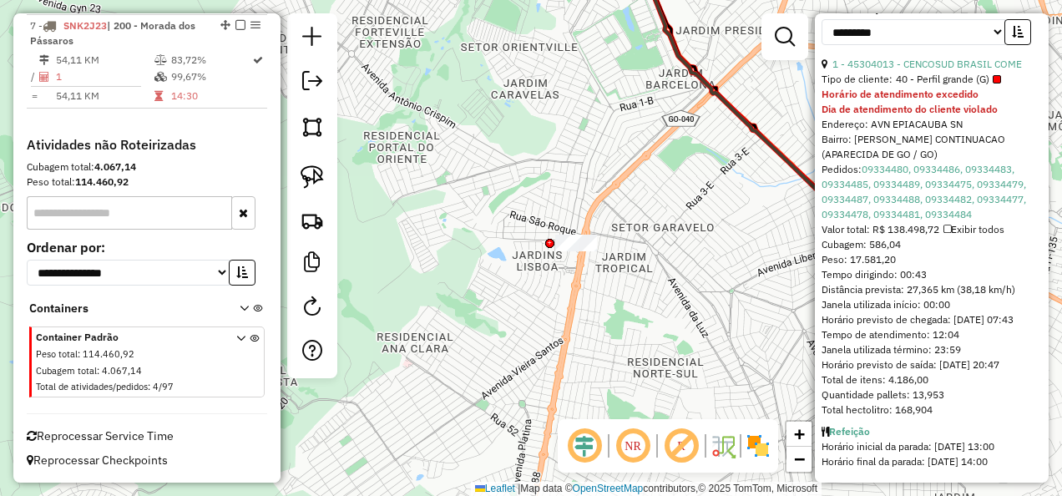
drag, startPoint x: 740, startPoint y: 129, endPoint x: 711, endPoint y: 169, distance: 49.1
click at [711, 169] on div "Janela de atendimento Grade de atendimento Capacidade Transportadoras Veículos …" at bounding box center [531, 248] width 1062 height 496
click at [666, 298] on div "Janela de atendimento Grade de atendimento Capacidade Transportadoras Veículos …" at bounding box center [531, 248] width 1062 height 496
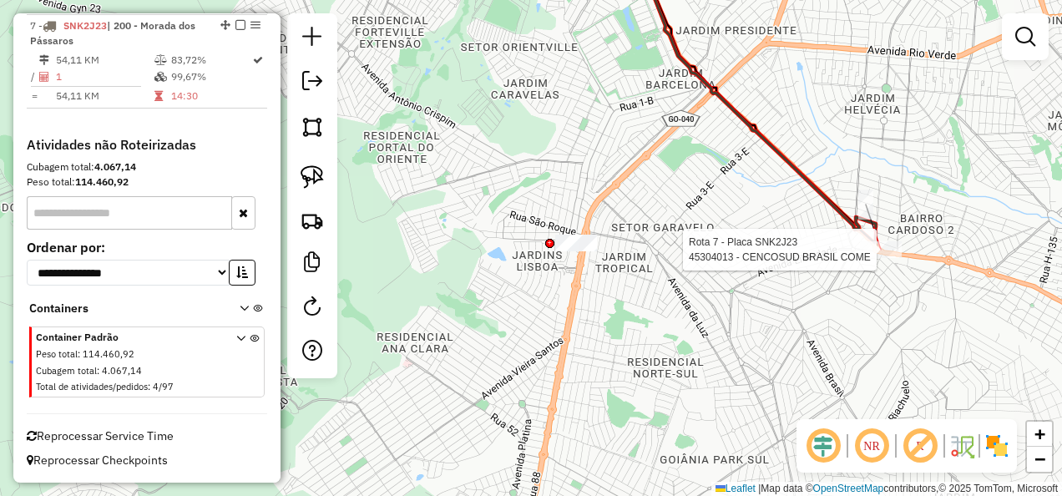
select select "**********"
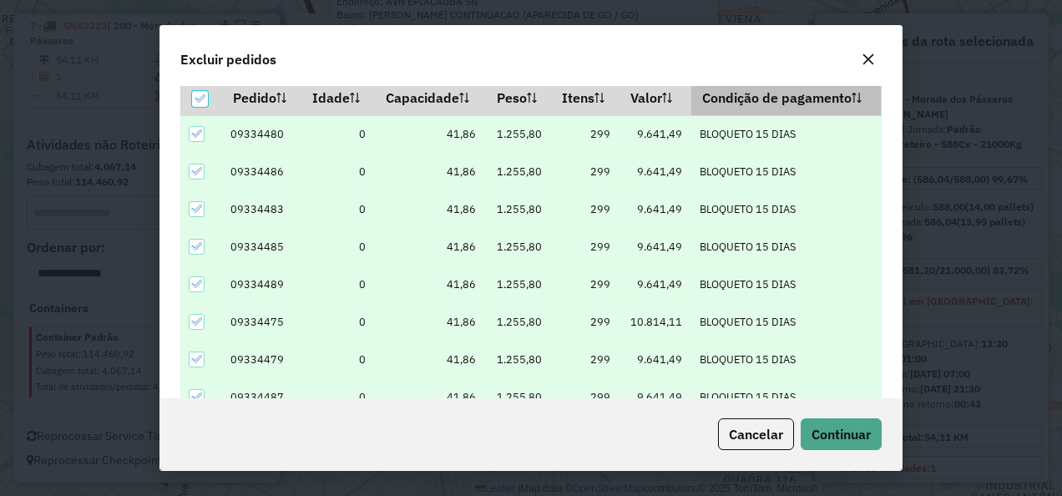
scroll to position [57, 0]
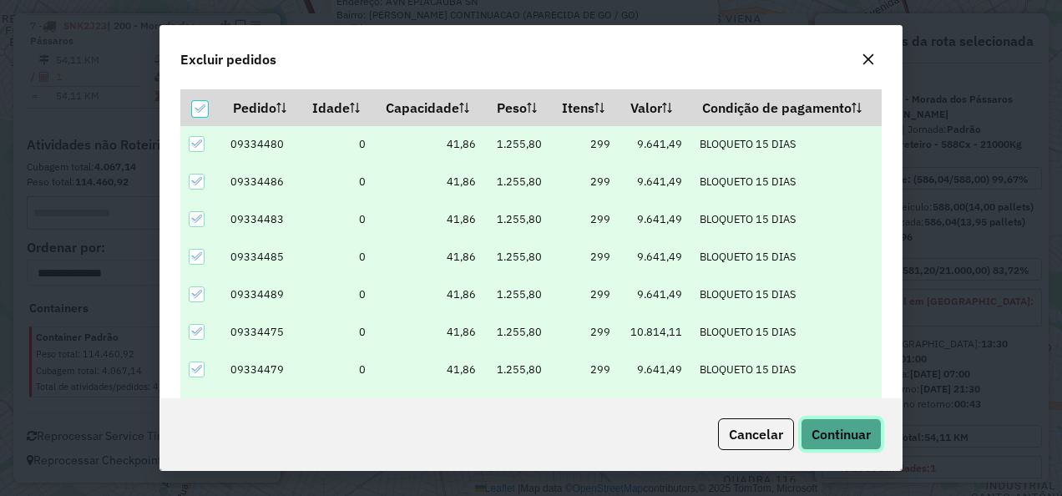
click at [833, 424] on button "Continuar" at bounding box center [841, 434] width 81 height 32
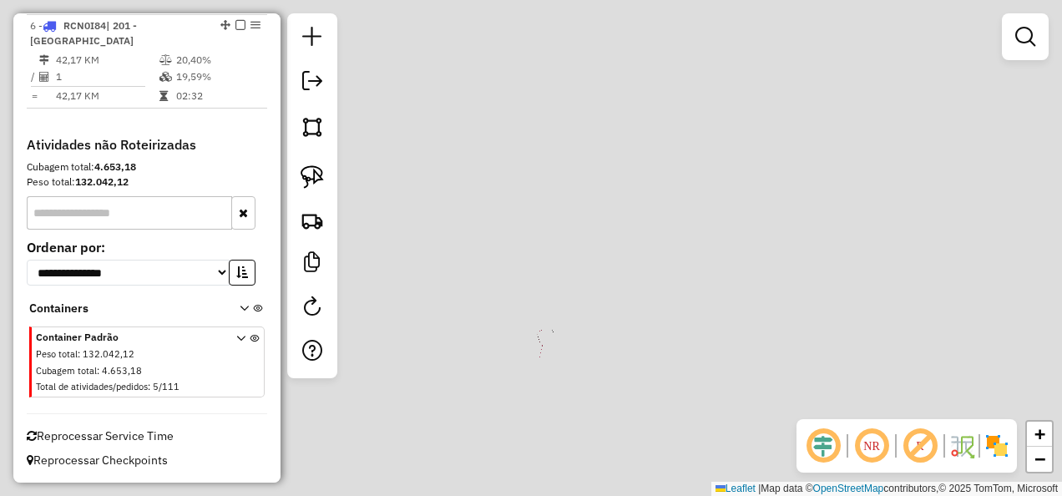
scroll to position [1172, 0]
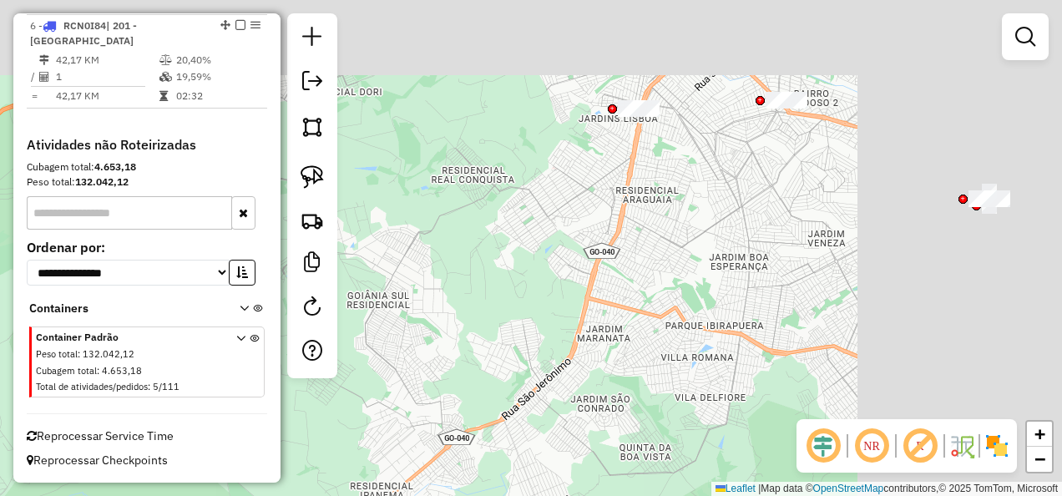
drag, startPoint x: 802, startPoint y: 234, endPoint x: 448, endPoint y: 394, distance: 388.7
click at [448, 394] on div "Janela de atendimento Grade de atendimento Capacidade Transportadoras Veículos …" at bounding box center [531, 248] width 1062 height 496
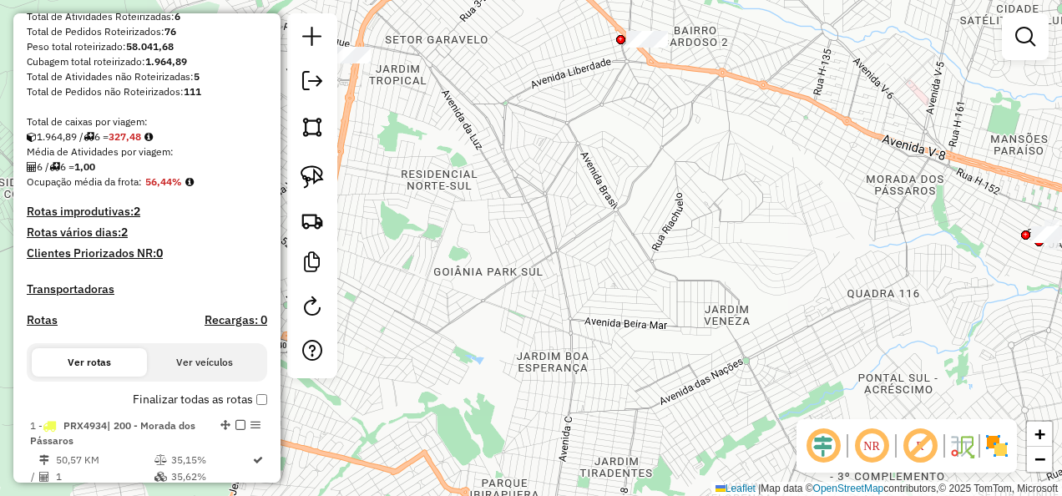
scroll to position [87, 0]
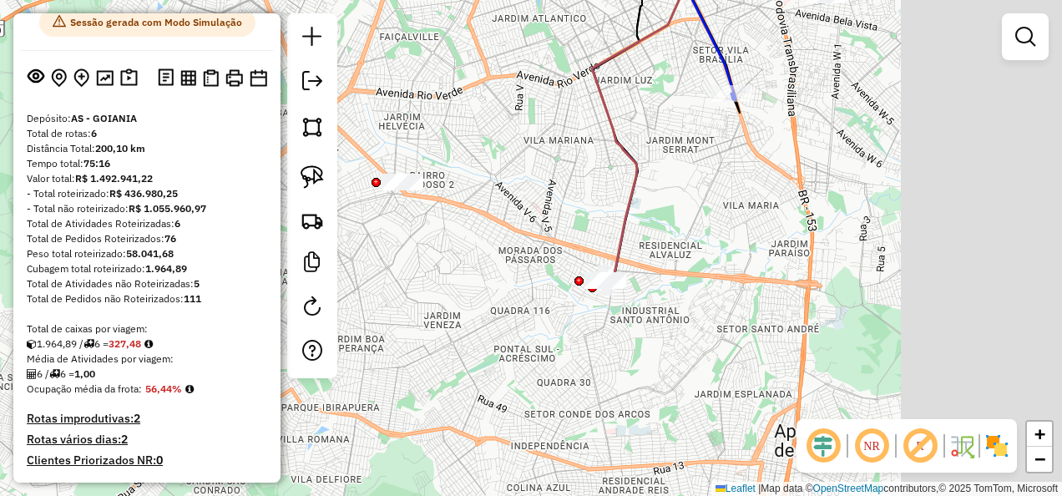
drag, startPoint x: 491, startPoint y: 319, endPoint x: 495, endPoint y: 352, distance: 32.8
click at [403, 377] on div "Janela de atendimento Grade de atendimento Capacidade Transportadoras Veículos …" at bounding box center [531, 248] width 1062 height 496
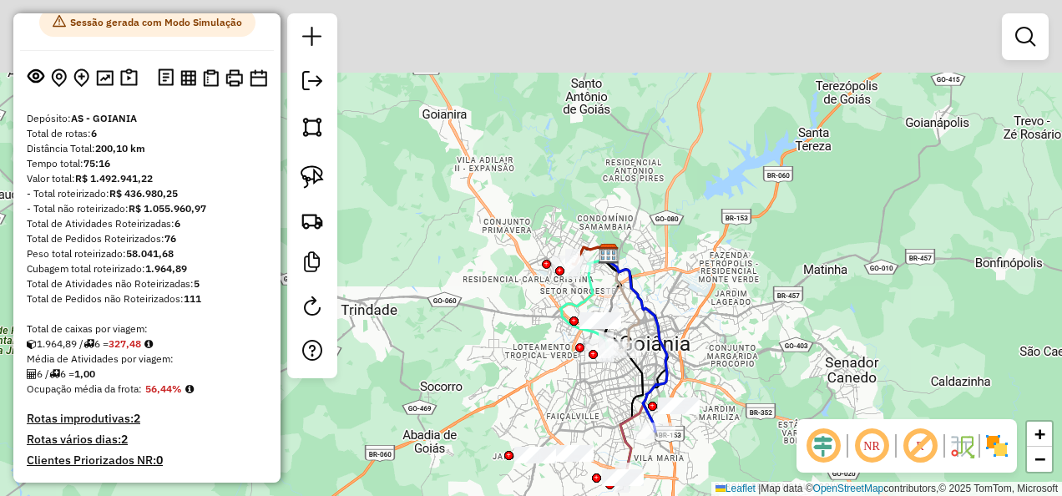
drag, startPoint x: 887, startPoint y: 225, endPoint x: 760, endPoint y: 391, distance: 208.4
click at [760, 391] on div "Janela de atendimento Grade de atendimento Capacidade Transportadoras Veículos …" at bounding box center [531, 248] width 1062 height 496
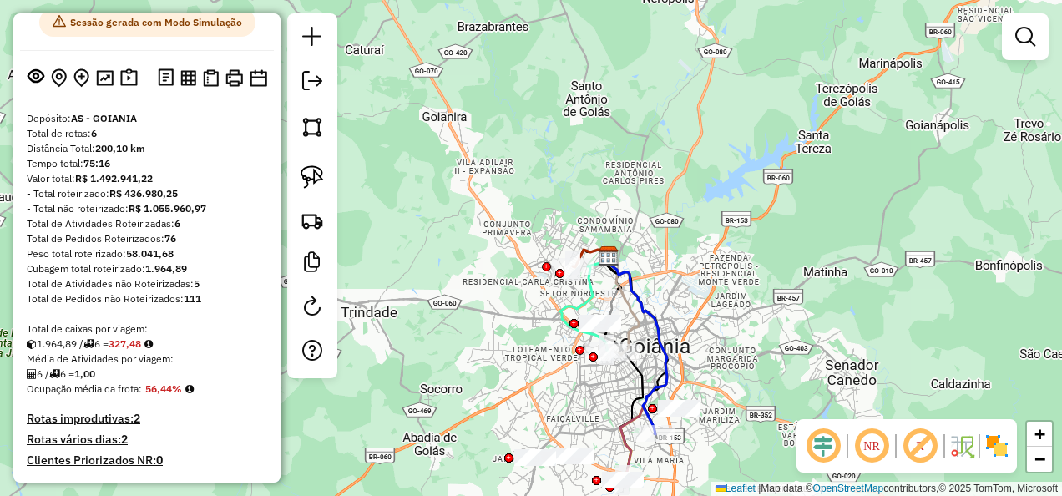
drag, startPoint x: 721, startPoint y: 375, endPoint x: 745, endPoint y: 238, distance: 138.9
click at [721, 370] on div "Janela de atendimento Grade de atendimento Capacidade Transportadoras Veículos …" at bounding box center [531, 248] width 1062 height 496
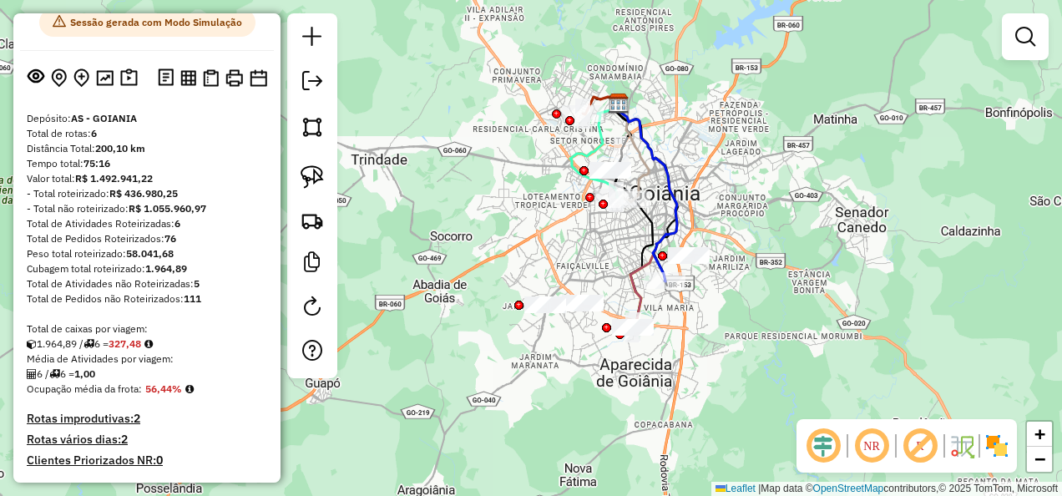
drag, startPoint x: 745, startPoint y: 238, endPoint x: 737, endPoint y: 168, distance: 70.5
click at [738, 168] on div "Janela de atendimento Grade de atendimento Capacidade Transportadoras Veículos …" at bounding box center [531, 248] width 1062 height 496
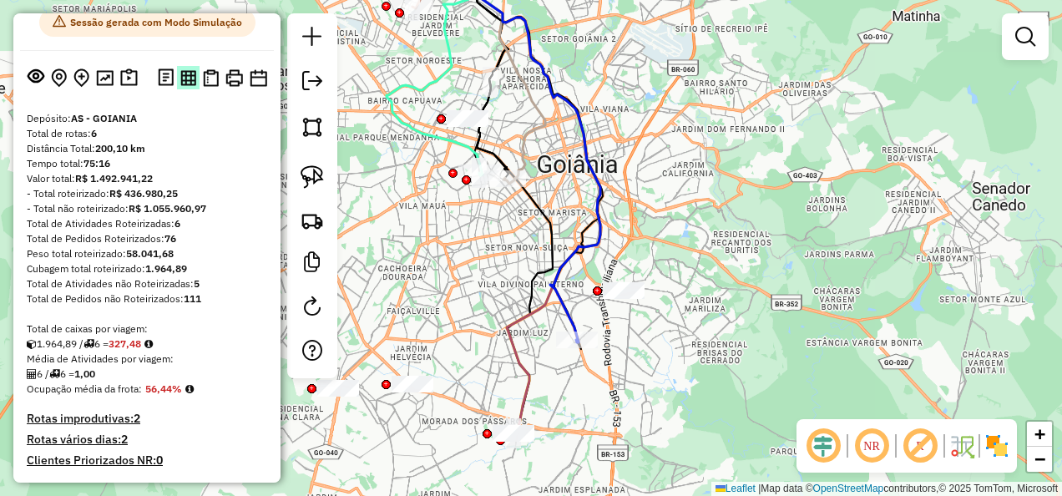
scroll to position [0, 0]
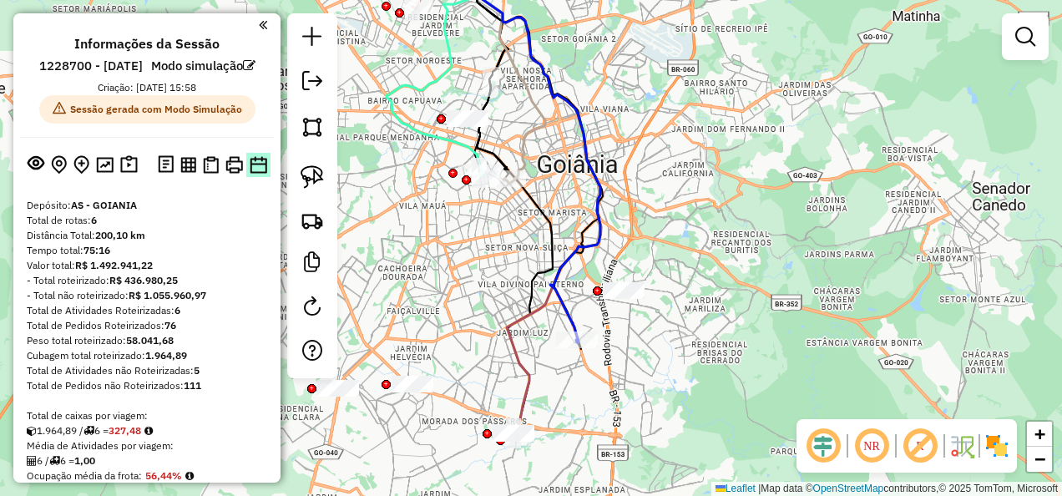
click at [250, 174] on img at bounding box center [259, 165] width 18 height 18
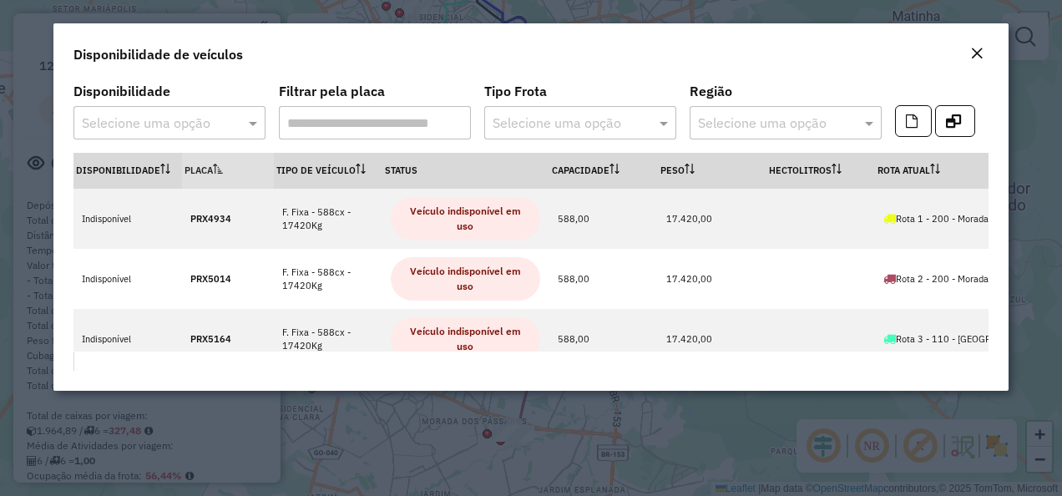
drag, startPoint x: 183, startPoint y: 120, endPoint x: 179, endPoint y: 129, distance: 10.1
click at [184, 120] on input "text" at bounding box center [153, 124] width 142 height 20
click at [190, 169] on div "Indisponível" at bounding box center [169, 171] width 190 height 28
click at [1034, 99] on modal-container "Disponibilidade de veículos Disponibilidade Selecione uma opção × Indisponível …" at bounding box center [531, 248] width 1062 height 496
click at [969, 47] on button "Close" at bounding box center [976, 54] width 23 height 22
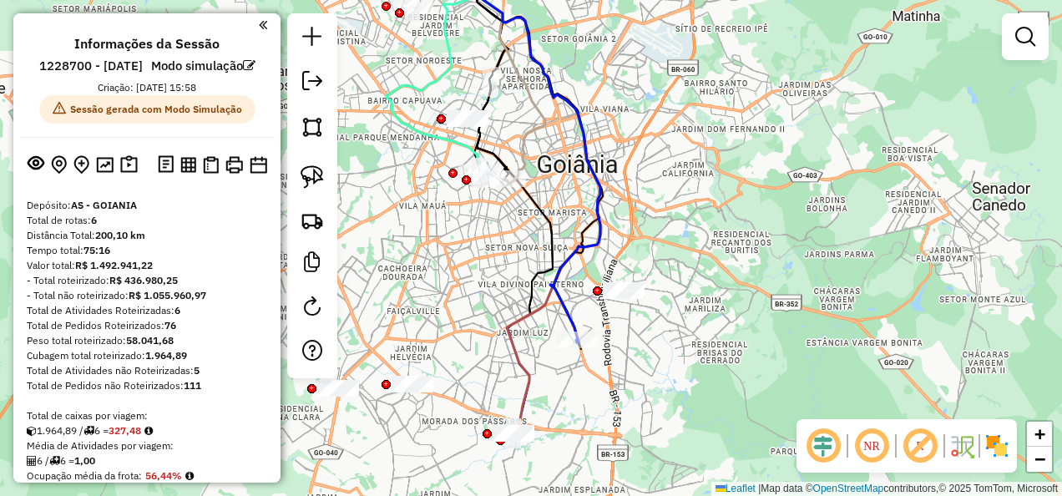
click at [975, 51] on div "Janela de atendimento Grade de atendimento Capacidade Transportadoras Veículos …" at bounding box center [531, 248] width 1062 height 496
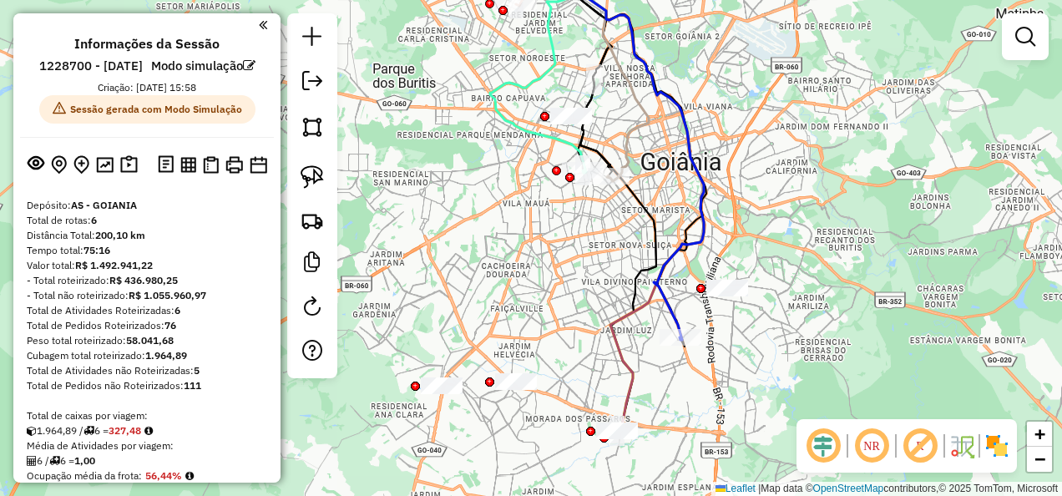
drag, startPoint x: 741, startPoint y: 286, endPoint x: 752, endPoint y: 283, distance: 10.3
click at [752, 283] on div "Janela de atendimento Grade de atendimento Capacidade Transportadoras Veículos …" at bounding box center [531, 248] width 1062 height 496
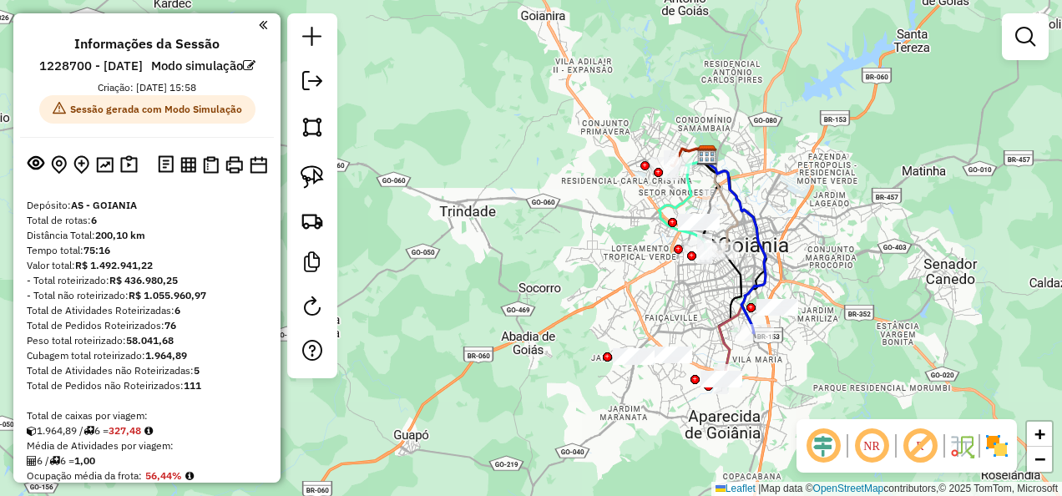
drag, startPoint x: 730, startPoint y: 154, endPoint x: 746, endPoint y: 172, distance: 24.2
click at [746, 172] on div "Janela de atendimento Grade de atendimento Capacidade Transportadoras Veículos …" at bounding box center [531, 248] width 1062 height 496
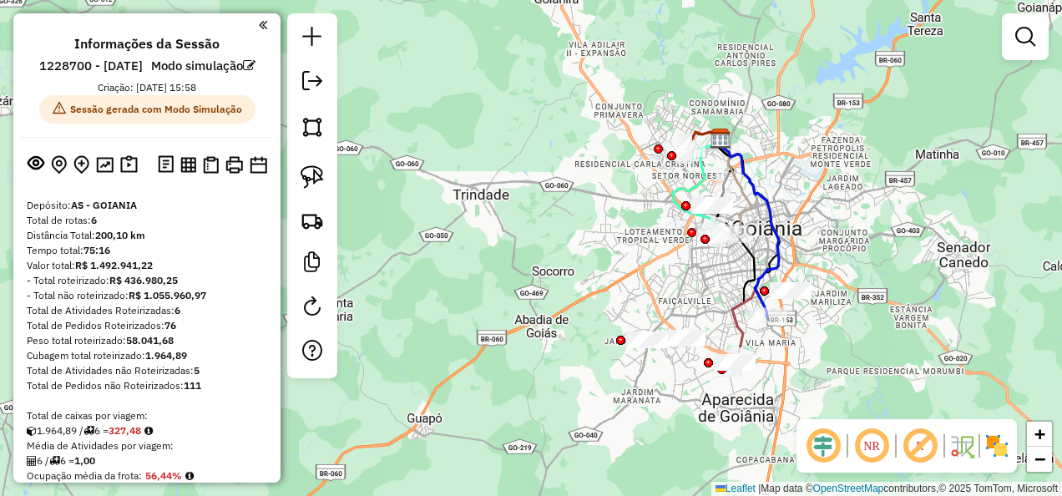
drag, startPoint x: 897, startPoint y: 281, endPoint x: 883, endPoint y: 261, distance: 23.9
click at [883, 261] on div "Janela de atendimento Grade de atendimento Capacidade Transportadoras Veículos …" at bounding box center [531, 248] width 1062 height 496
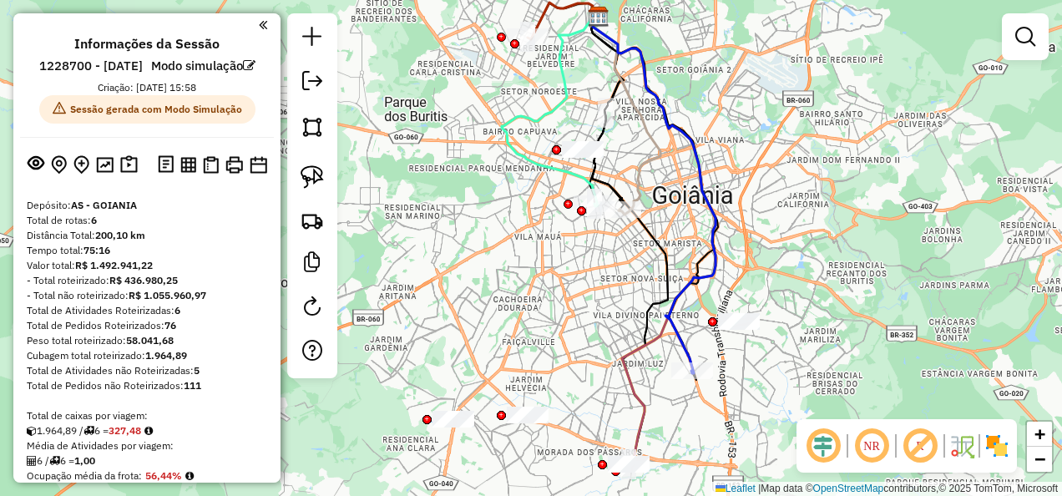
click at [782, 201] on div "Janela de atendimento Grade de atendimento Capacidade Transportadoras Veículos …" at bounding box center [531, 248] width 1062 height 496
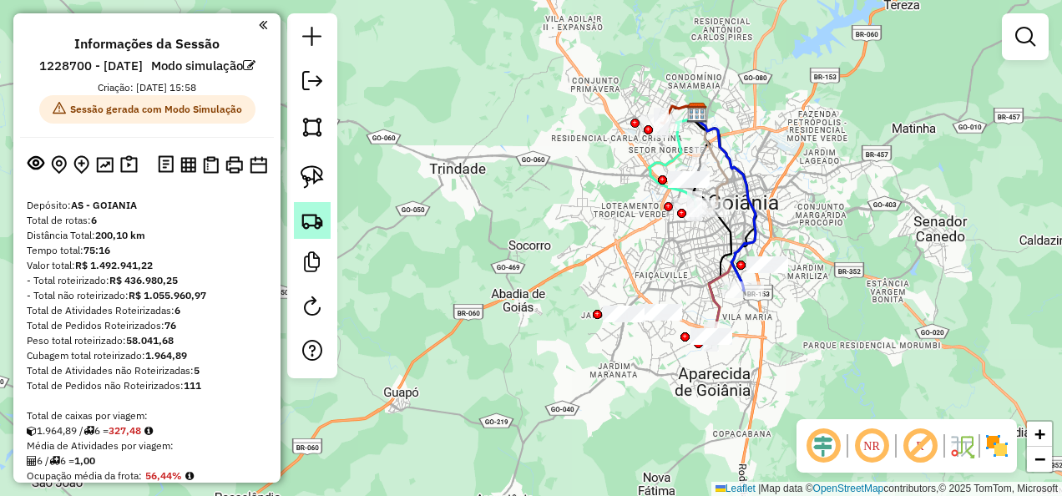
click at [302, 210] on img at bounding box center [312, 220] width 23 height 23
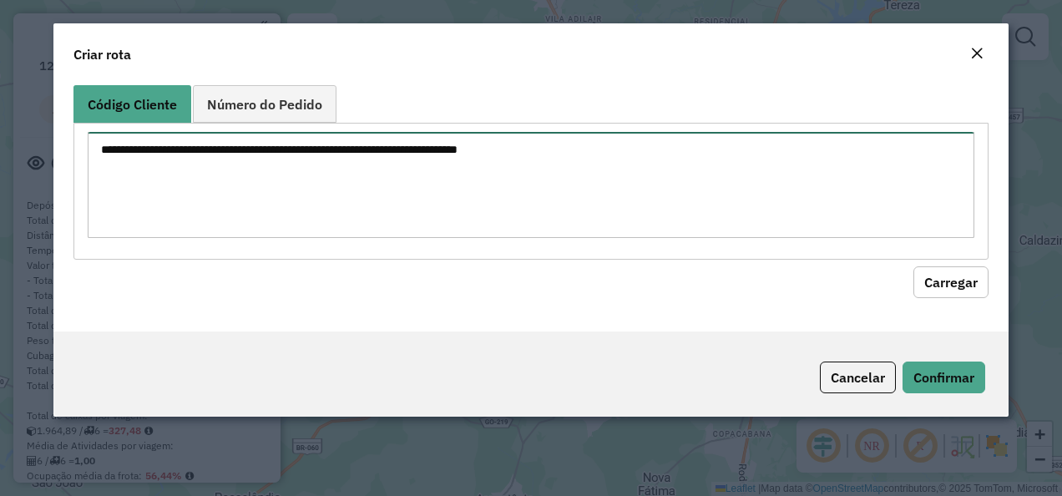
click at [426, 174] on textarea at bounding box center [532, 185] width 888 height 106
paste textarea "********"
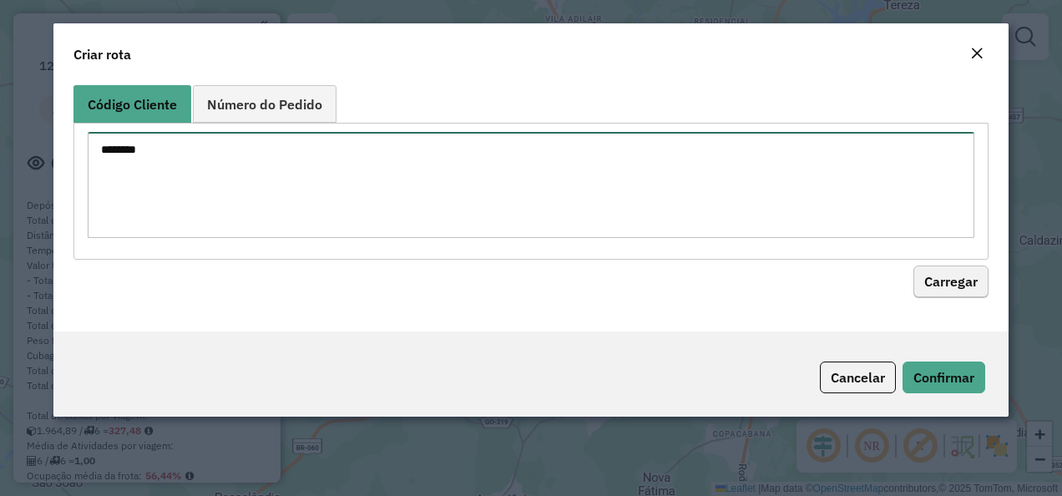
type textarea "********"
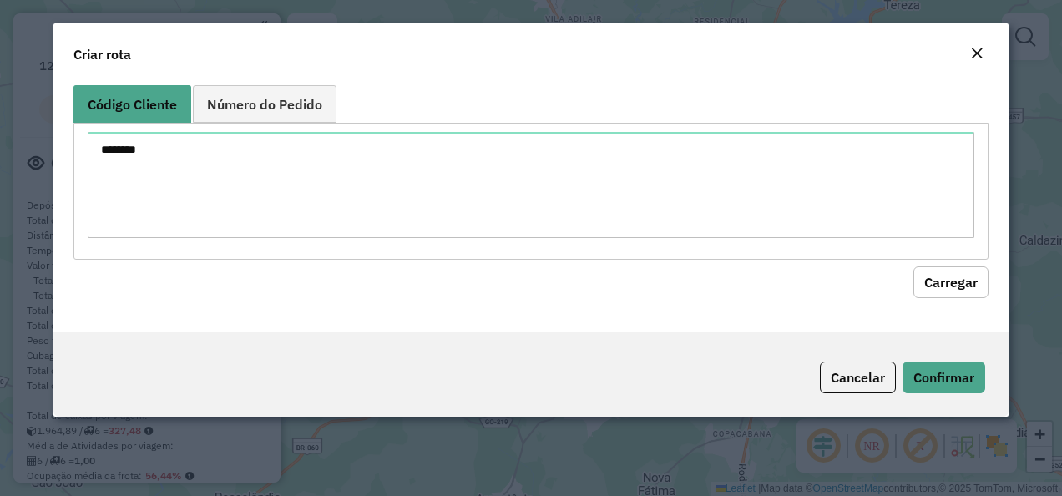
click at [950, 271] on button "Carregar" at bounding box center [950, 282] width 75 height 32
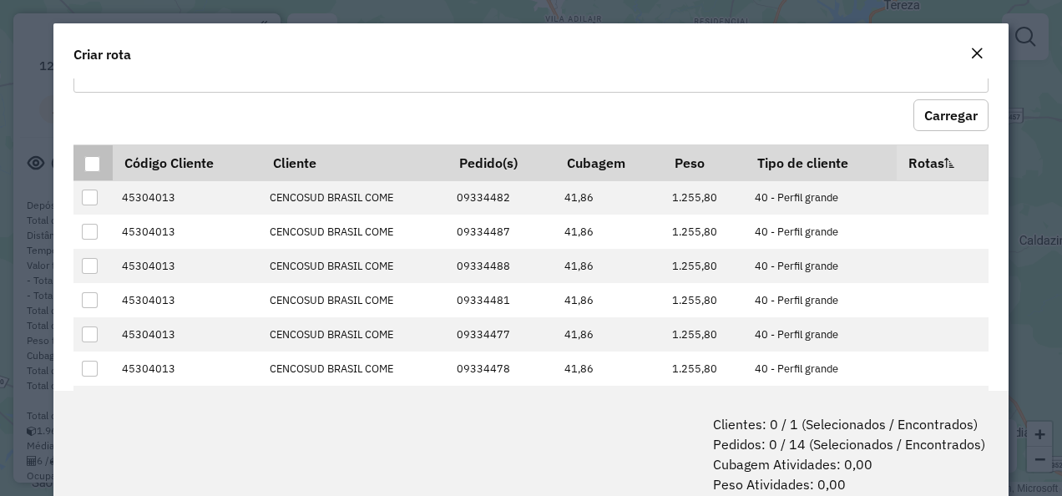
click at [100, 162] on div at bounding box center [92, 164] width 16 height 16
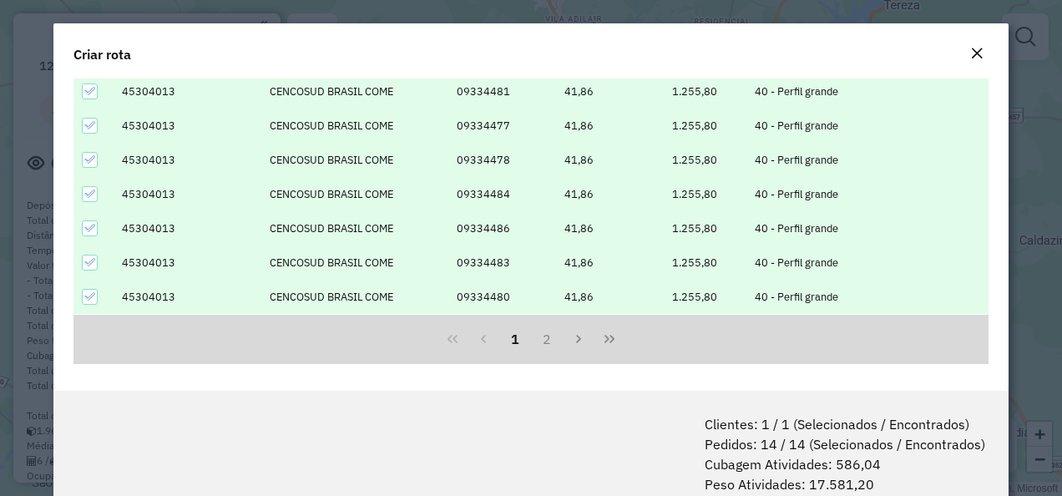
scroll to position [83, 0]
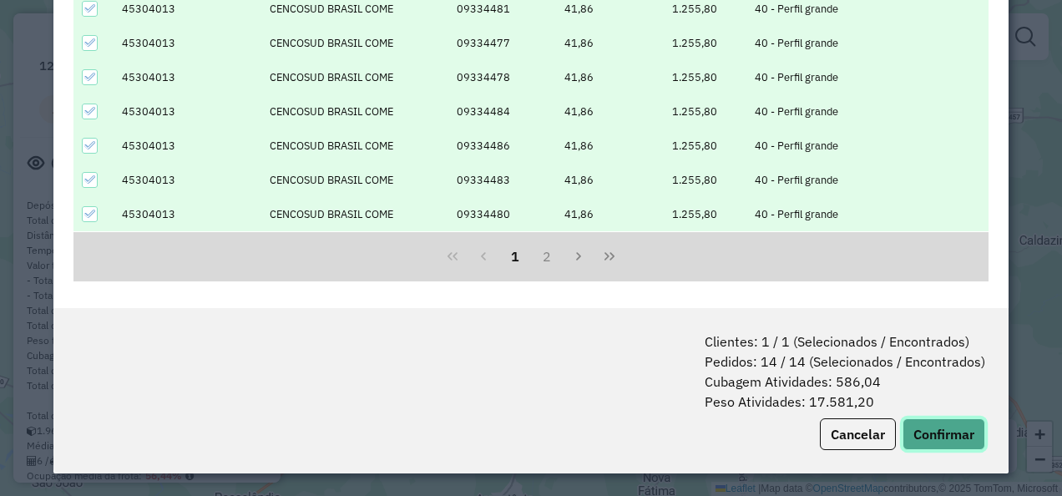
click at [918, 438] on button "Confirmar" at bounding box center [944, 434] width 83 height 32
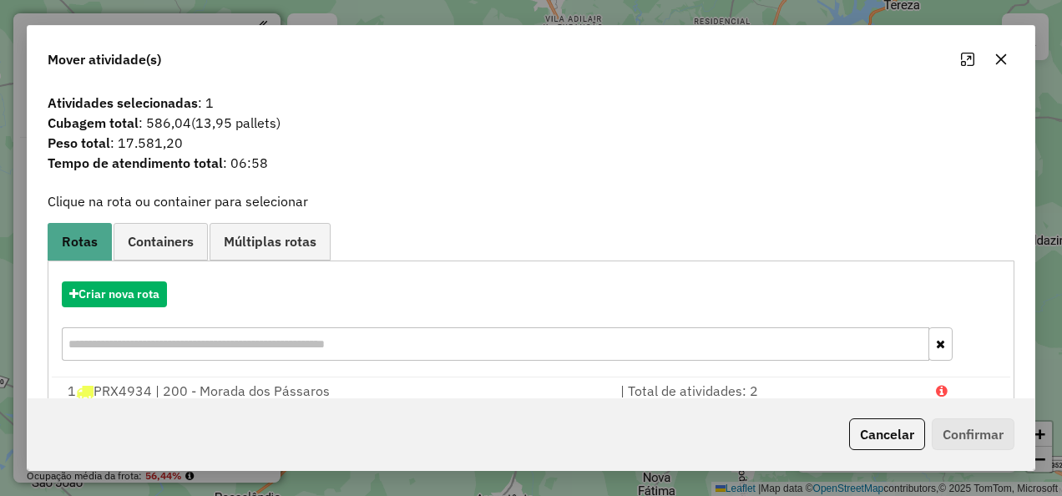
click at [152, 276] on div "Criar nova rota" at bounding box center [531, 323] width 959 height 109
click at [150, 286] on button "Criar nova rota" at bounding box center [114, 294] width 105 height 26
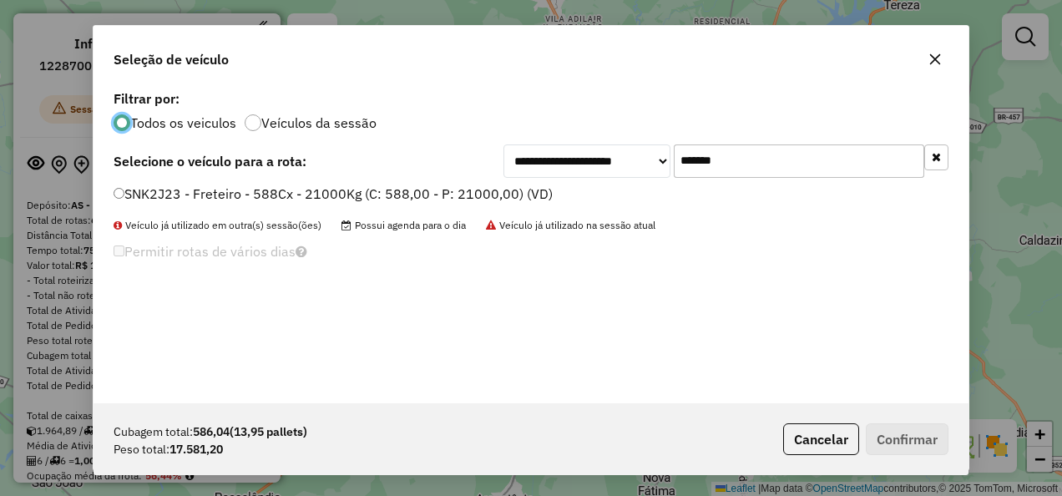
scroll to position [9, 5]
drag, startPoint x: 641, startPoint y: 177, endPoint x: 531, endPoint y: 198, distance: 112.2
click at [531, 198] on div "**********" at bounding box center [531, 244] width 875 height 317
click at [447, 187] on label "SNK2J23 - Freteiro - 588Cx - 21000Kg (C: 588,00 - P: 21000,00) (VD)" at bounding box center [333, 194] width 439 height 20
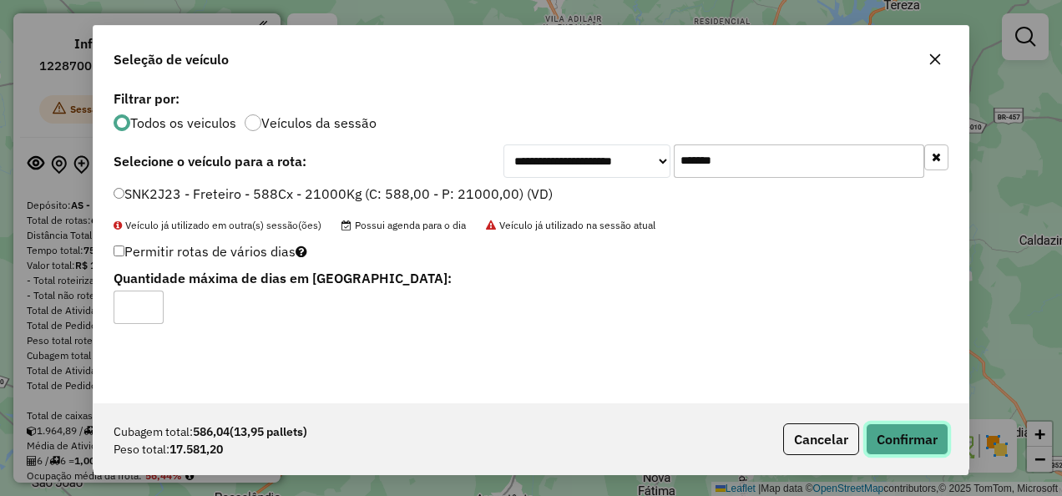
click at [888, 428] on button "Confirmar" at bounding box center [907, 439] width 83 height 32
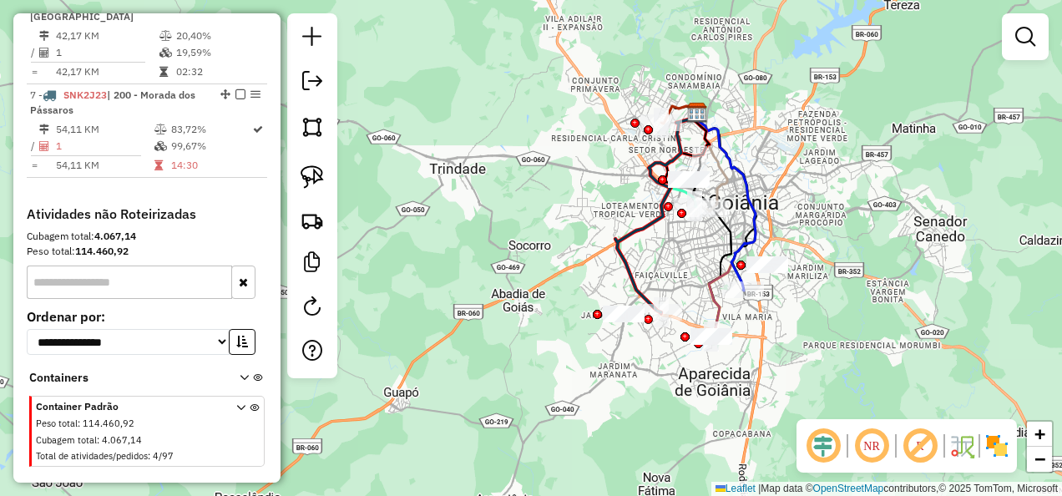
scroll to position [1169, 0]
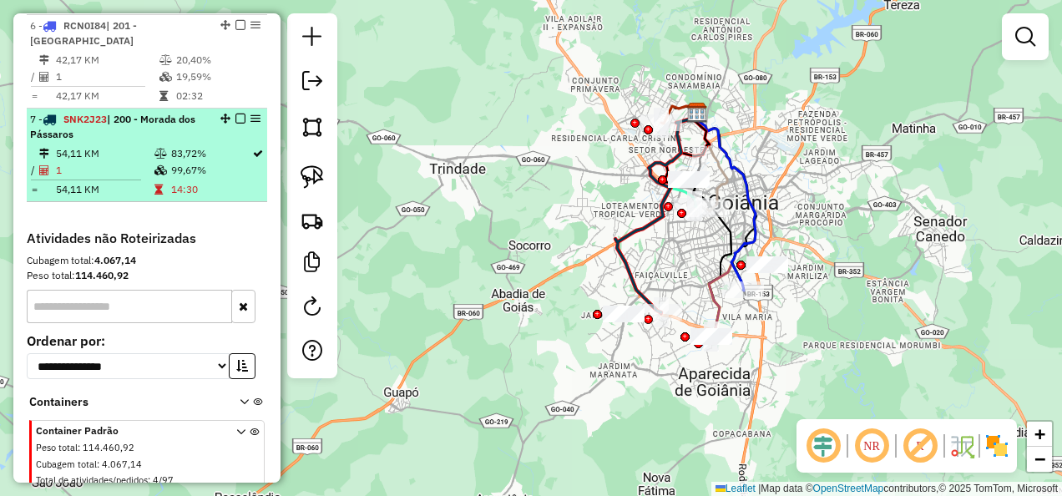
click at [214, 170] on td "99,67%" at bounding box center [210, 170] width 81 height 17
select select "**********"
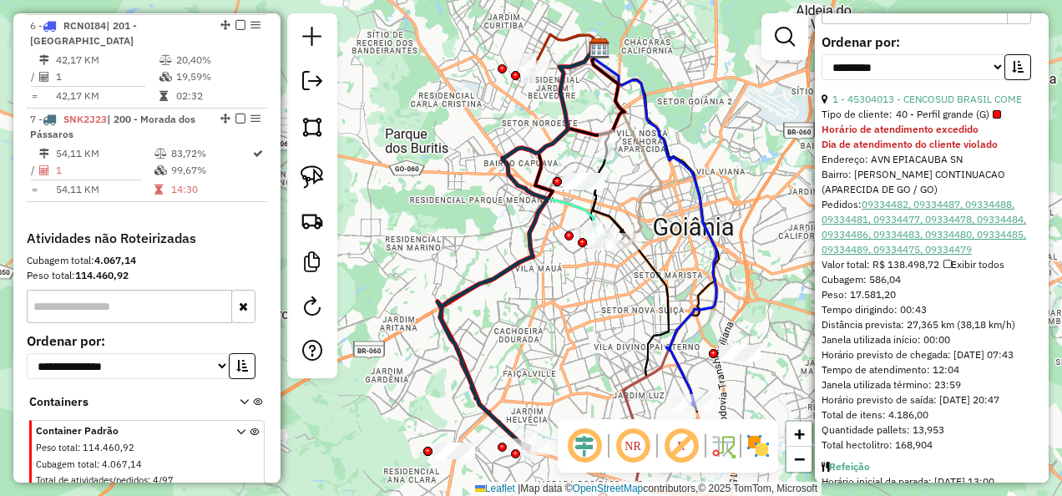
scroll to position [660, 0]
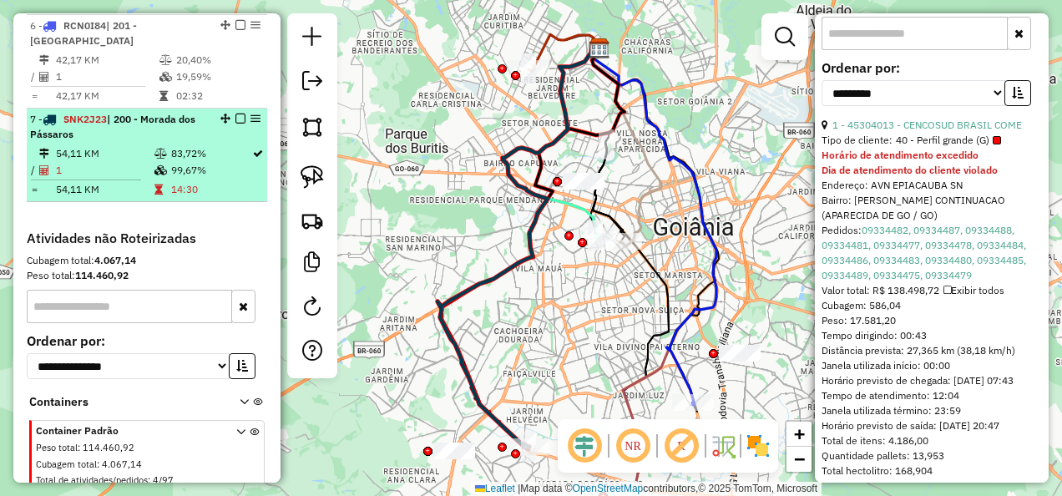
click at [235, 120] on em at bounding box center [240, 119] width 10 height 10
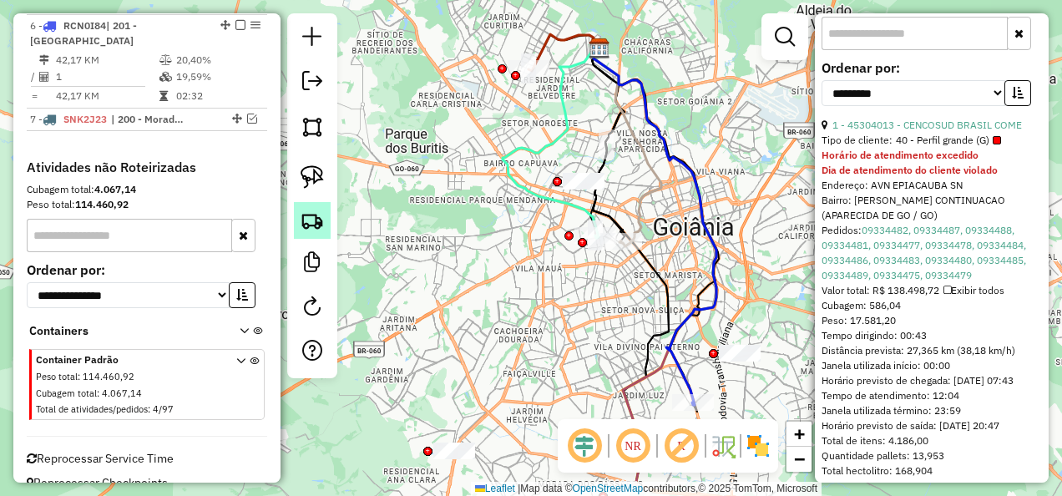
click at [326, 207] on link at bounding box center [312, 220] width 37 height 37
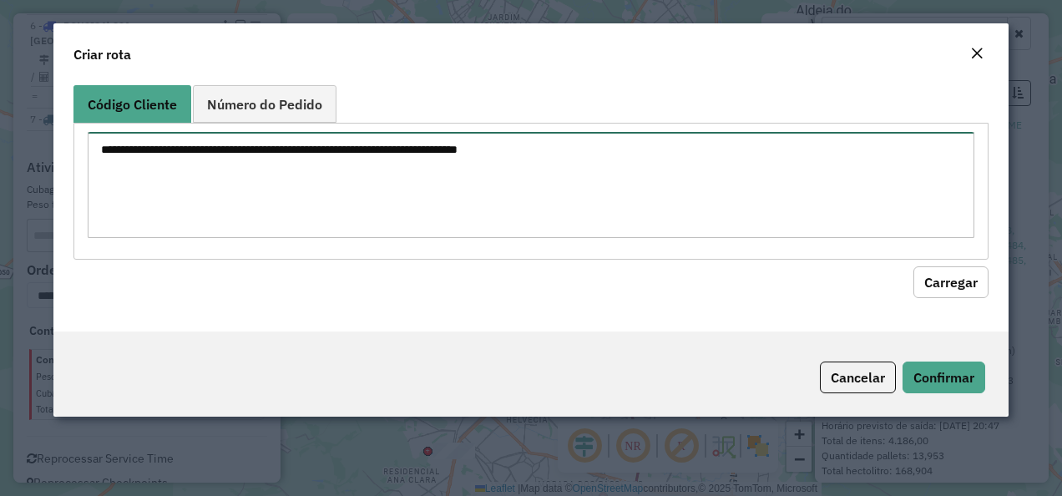
click at [457, 181] on textarea at bounding box center [532, 185] width 888 height 106
paste textarea "********"
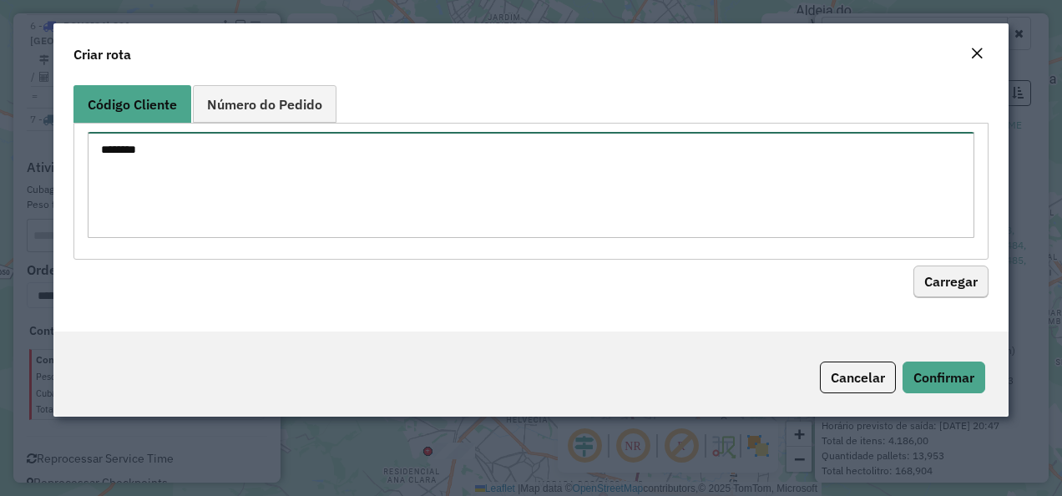
type textarea "********"
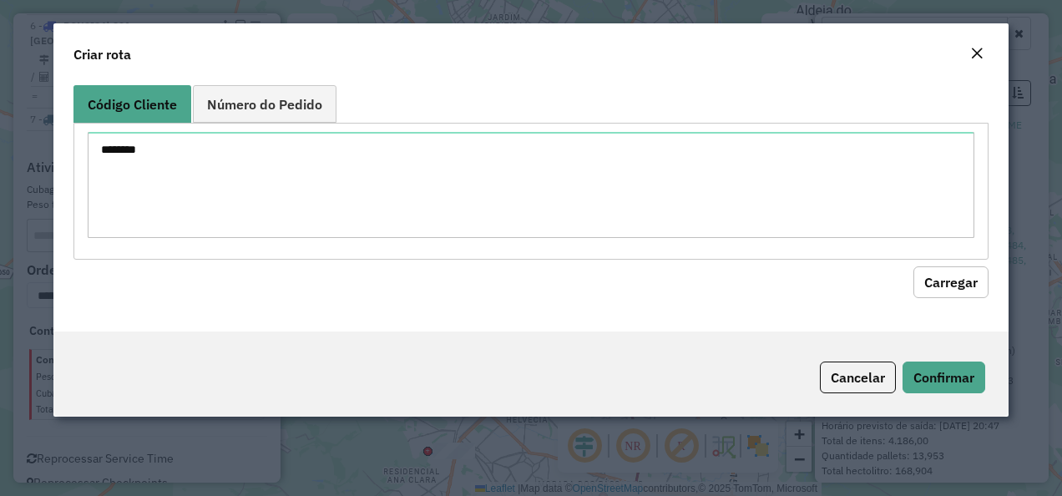
click at [960, 274] on button "Carregar" at bounding box center [950, 282] width 75 height 32
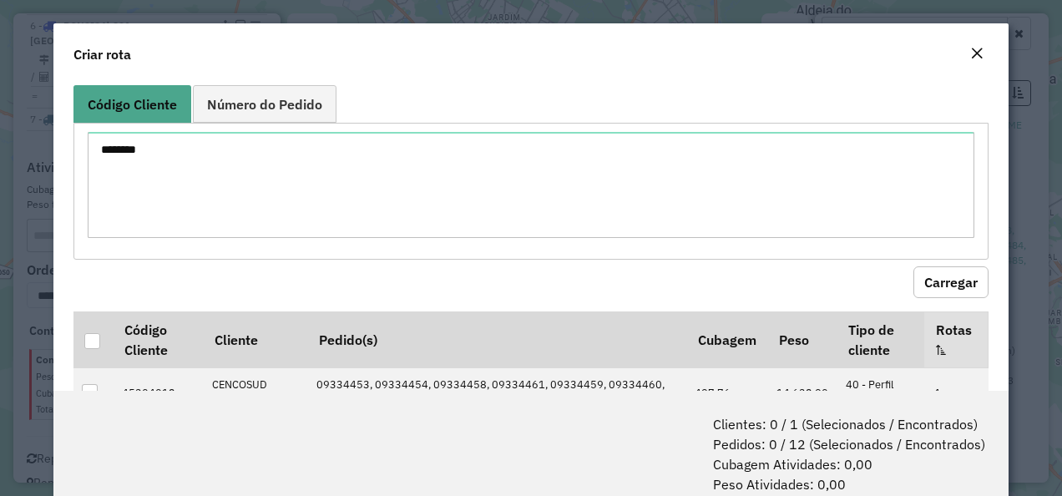
scroll to position [57, 0]
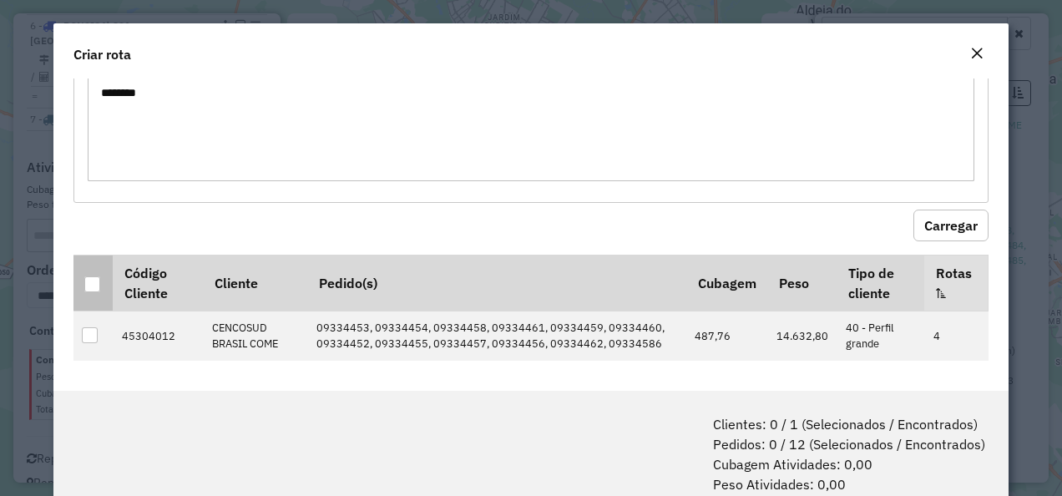
click at [89, 286] on div at bounding box center [92, 284] width 16 height 16
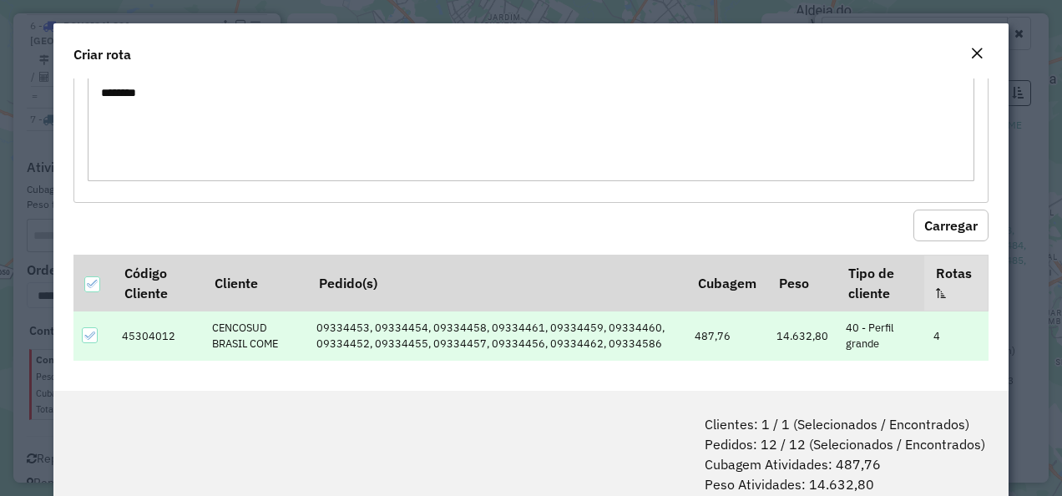
scroll to position [83, 0]
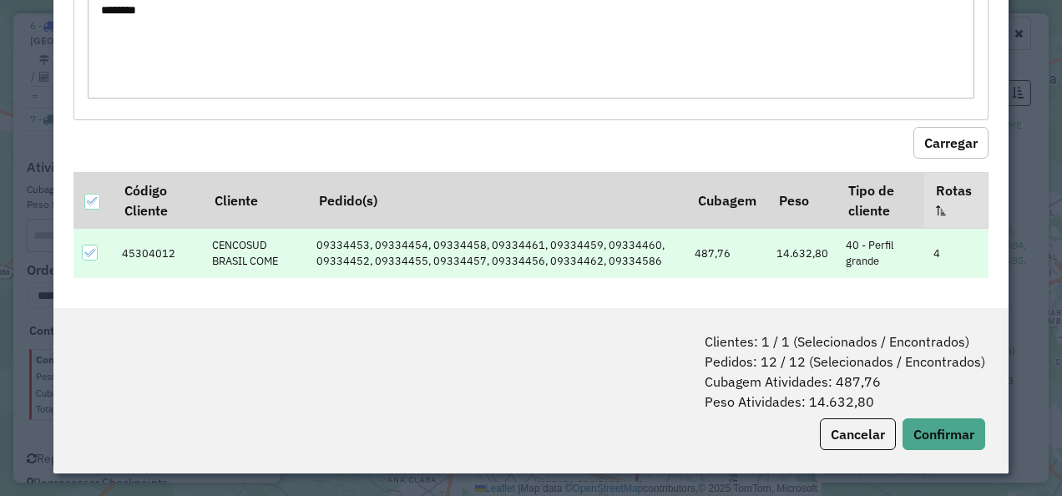
click at [915, 416] on div "Clientes: 1 / 1 (Selecionados / Encontrados) Pedidos: 12 / 12 (Selecionados / E…" at bounding box center [531, 390] width 956 height 165
click at [916, 420] on button "Confirmar" at bounding box center [944, 434] width 83 height 32
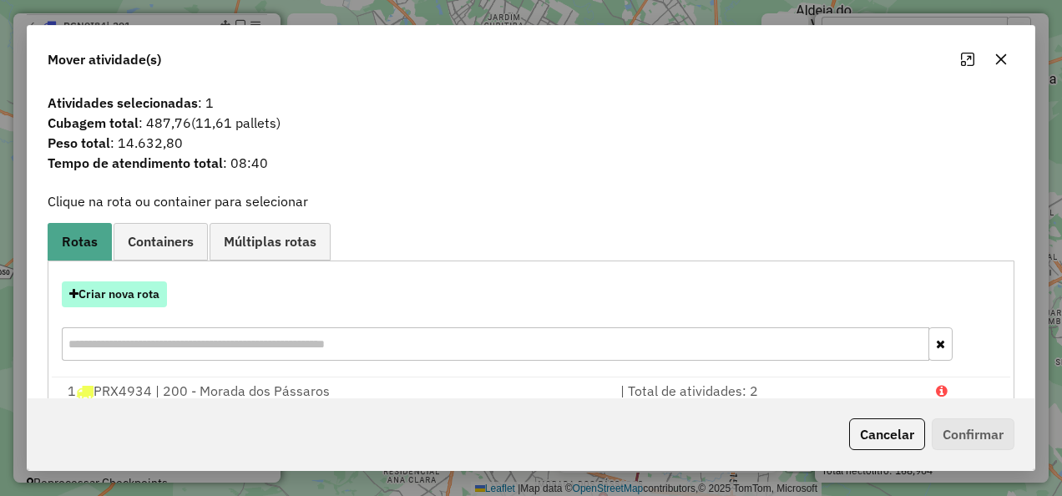
click at [142, 294] on button "Criar nova rota" at bounding box center [114, 294] width 105 height 26
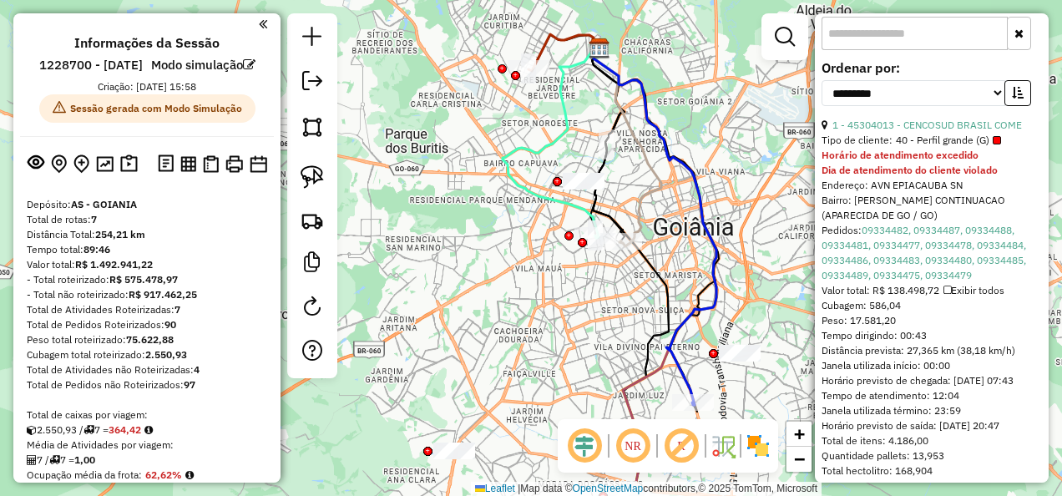
scroll to position [0, 0]
click at [253, 174] on img at bounding box center [259, 165] width 18 height 18
click at [134, 175] on img at bounding box center [129, 164] width 18 height 19
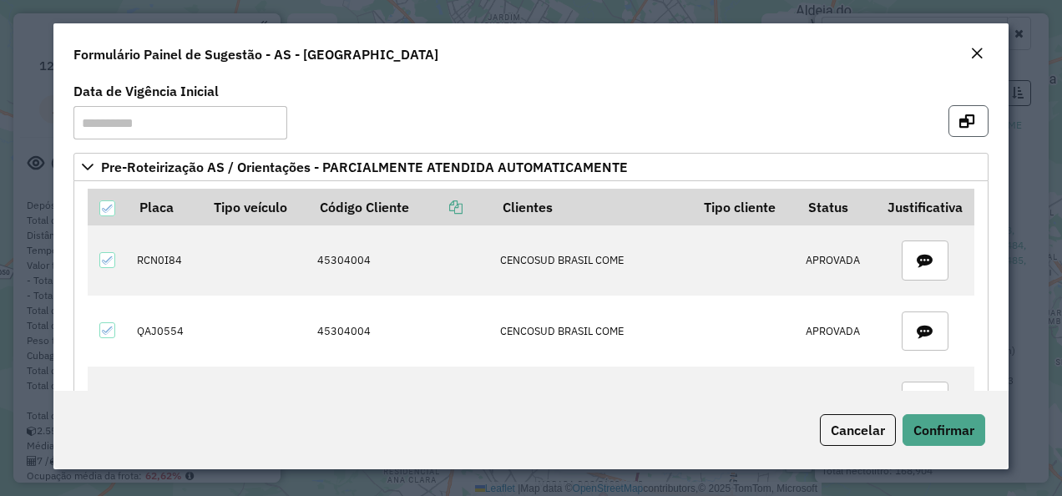
click at [959, 124] on icon "button" at bounding box center [966, 120] width 15 height 13
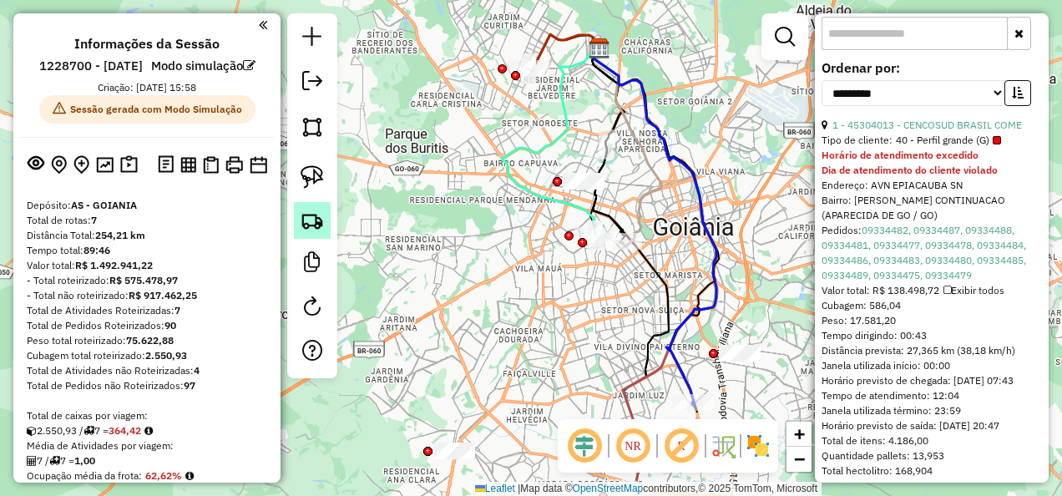
click at [321, 209] on link at bounding box center [312, 220] width 37 height 37
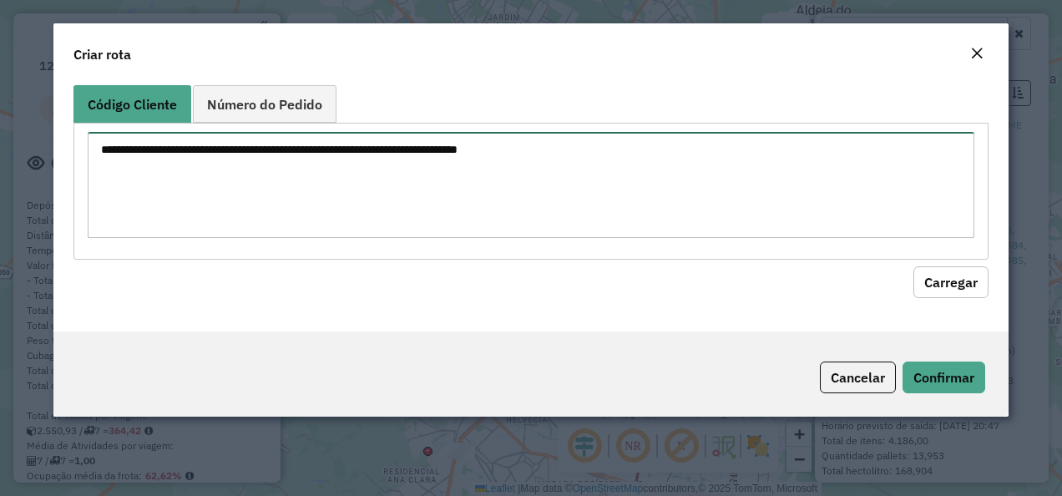
click at [359, 168] on textarea at bounding box center [532, 185] width 888 height 106
paste textarea "********"
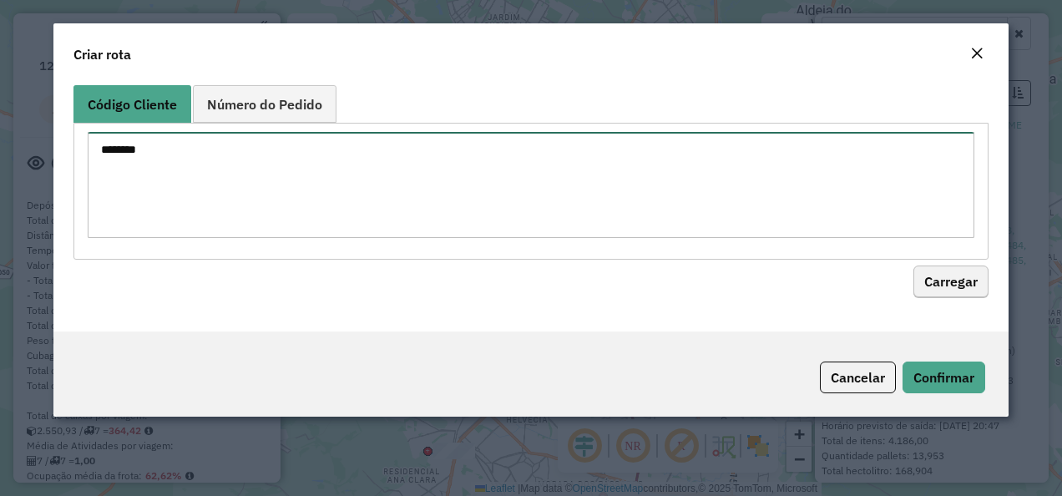
type textarea "********"
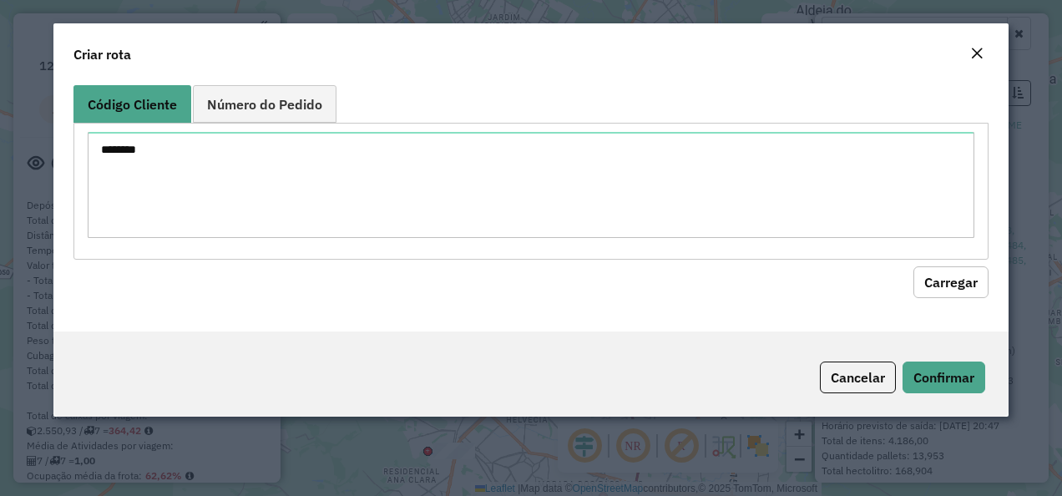
click at [949, 292] on button "Carregar" at bounding box center [950, 282] width 75 height 32
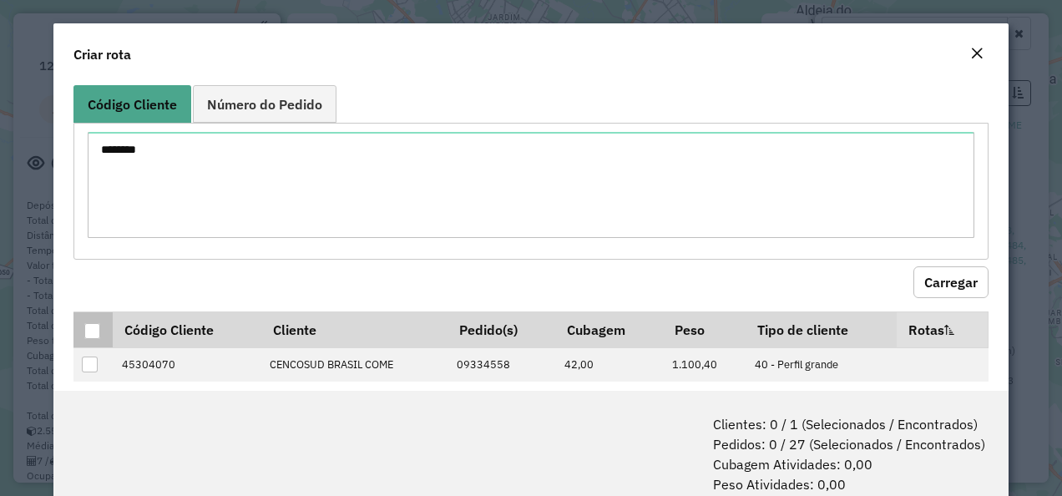
click at [102, 328] on th at bounding box center [92, 329] width 39 height 36
click at [97, 331] on div at bounding box center [92, 331] width 16 height 16
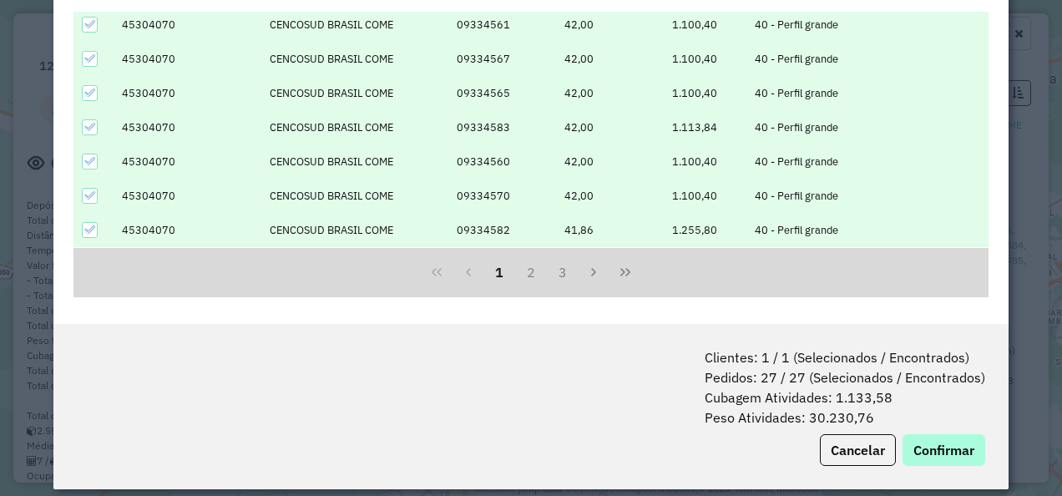
scroll to position [83, 0]
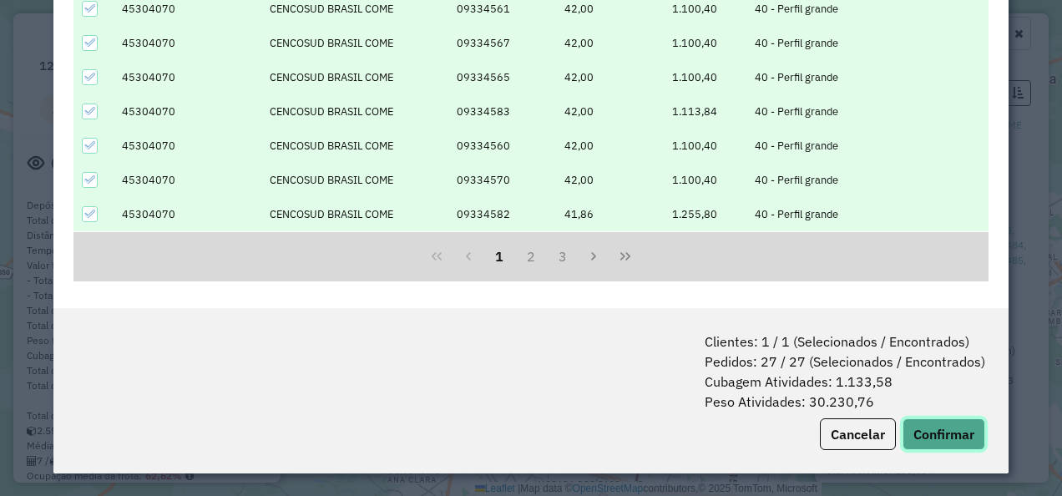
click at [932, 438] on button "Confirmar" at bounding box center [944, 434] width 83 height 32
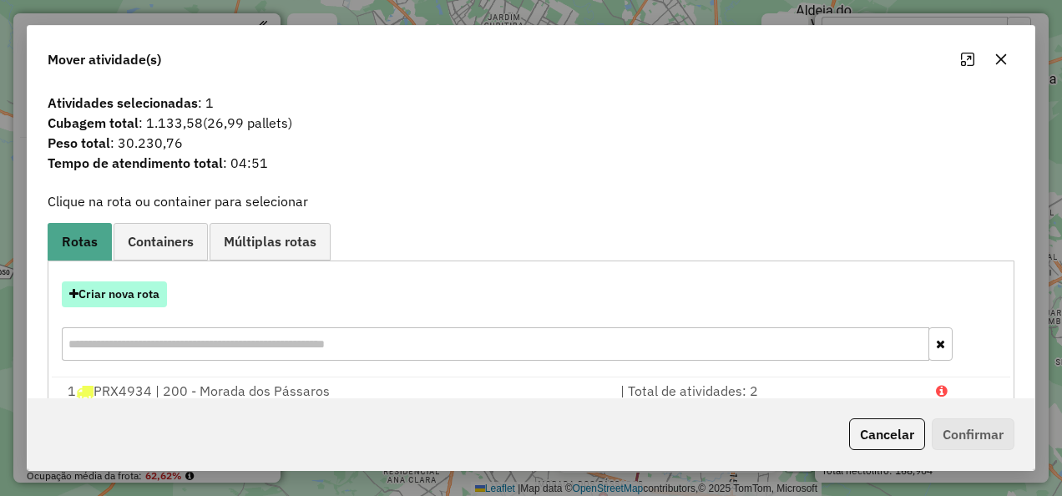
click at [114, 302] on button "Criar nova rota" at bounding box center [114, 294] width 105 height 26
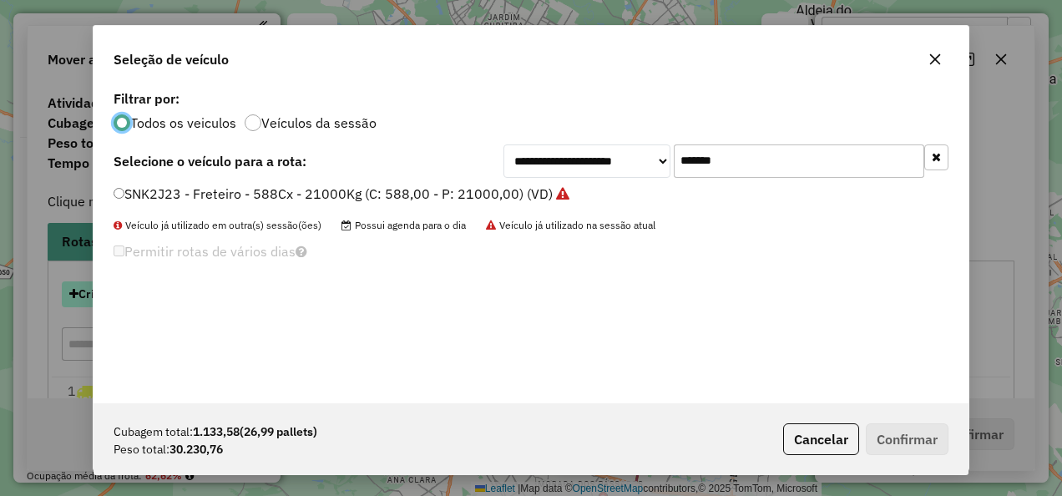
scroll to position [9, 5]
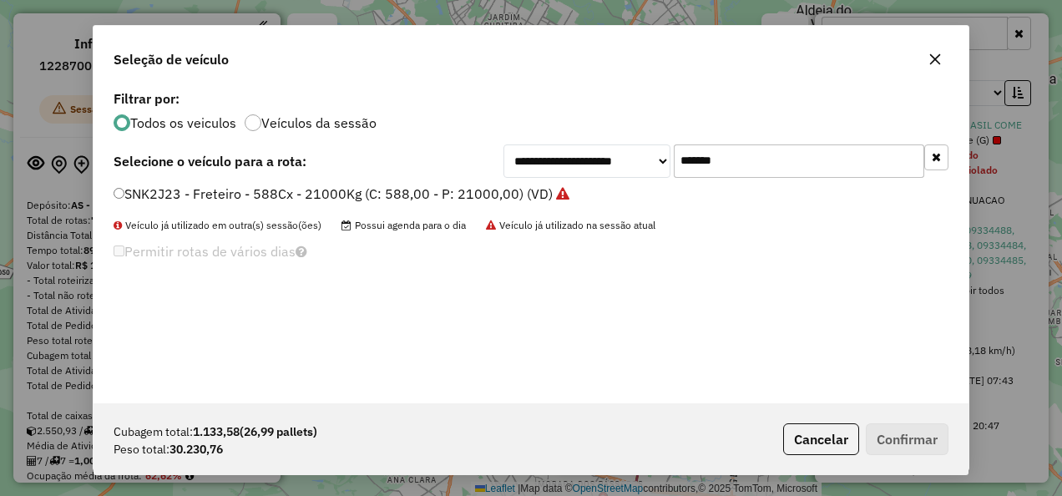
drag, startPoint x: 680, startPoint y: 161, endPoint x: 512, endPoint y: 198, distance: 171.8
click at [515, 196] on div "**********" at bounding box center [531, 244] width 875 height 317
paste input "text"
type input "*******"
click at [245, 194] on label "PRX4974 - F. Fixa - 588cx - 17420Kg (C: 588,00 - P: 17420,00) (VD)" at bounding box center [328, 194] width 429 height 20
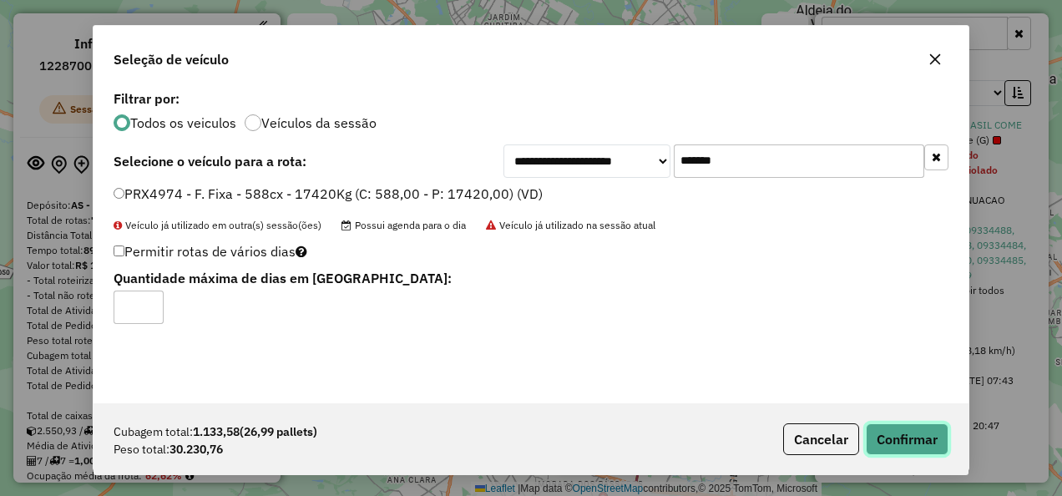
click at [893, 428] on button "Confirmar" at bounding box center [907, 439] width 83 height 32
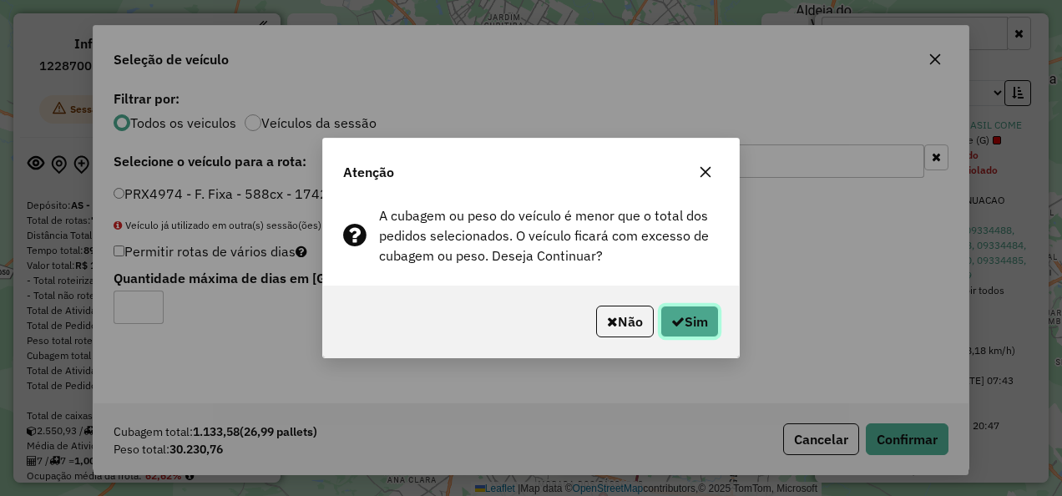
click at [684, 323] on button "Sim" at bounding box center [689, 322] width 58 height 32
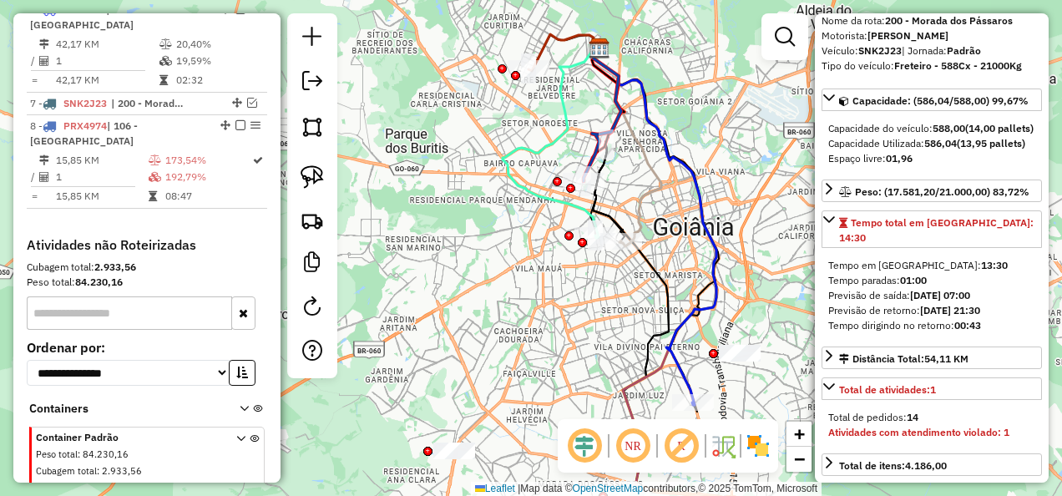
scroll to position [167, 0]
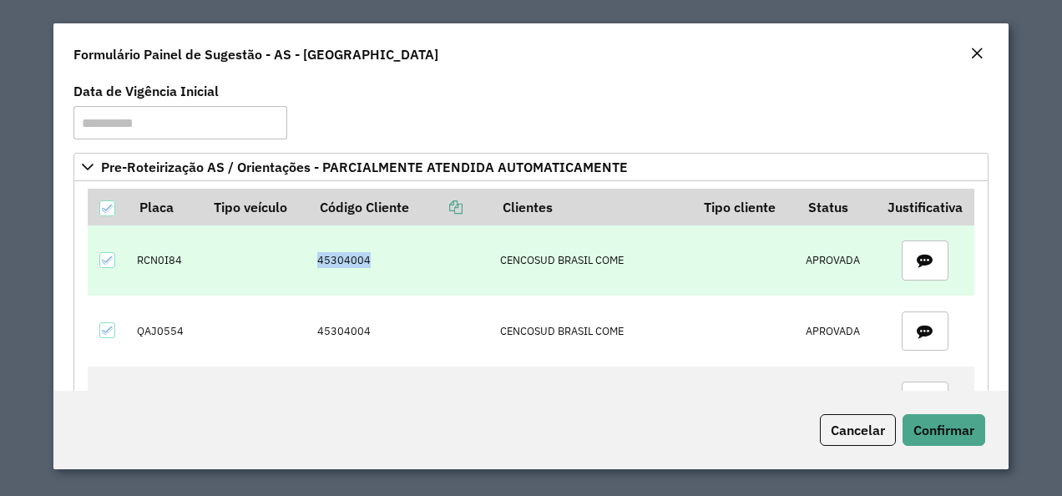
drag, startPoint x: 321, startPoint y: 266, endPoint x: 394, endPoint y: 262, distance: 73.6
click at [394, 262] on td "45304004" at bounding box center [399, 260] width 183 height 70
copy td "45304004"
drag, startPoint x: 136, startPoint y: 258, endPoint x: 190, endPoint y: 259, distance: 53.4
click at [190, 259] on td "RCN0I84" at bounding box center [165, 260] width 74 height 70
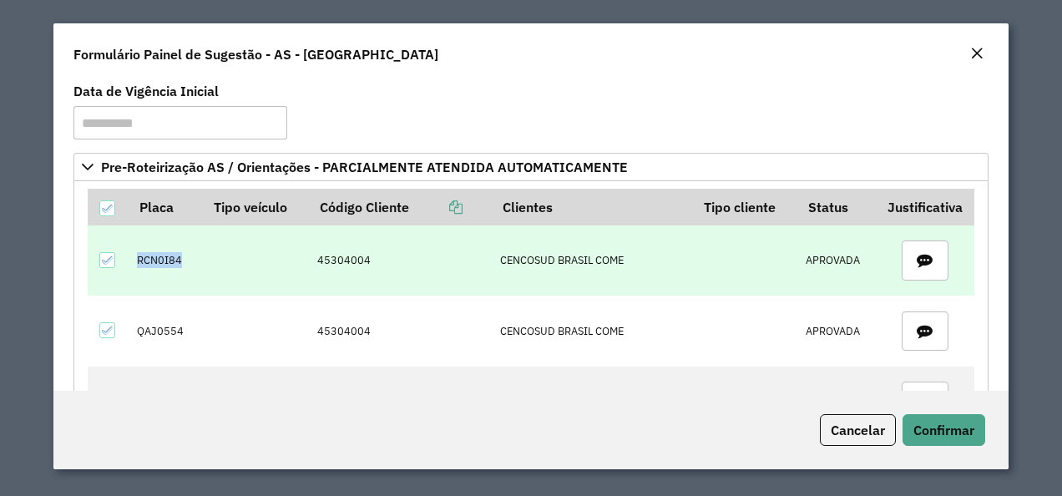
copy td "RCN0I84"
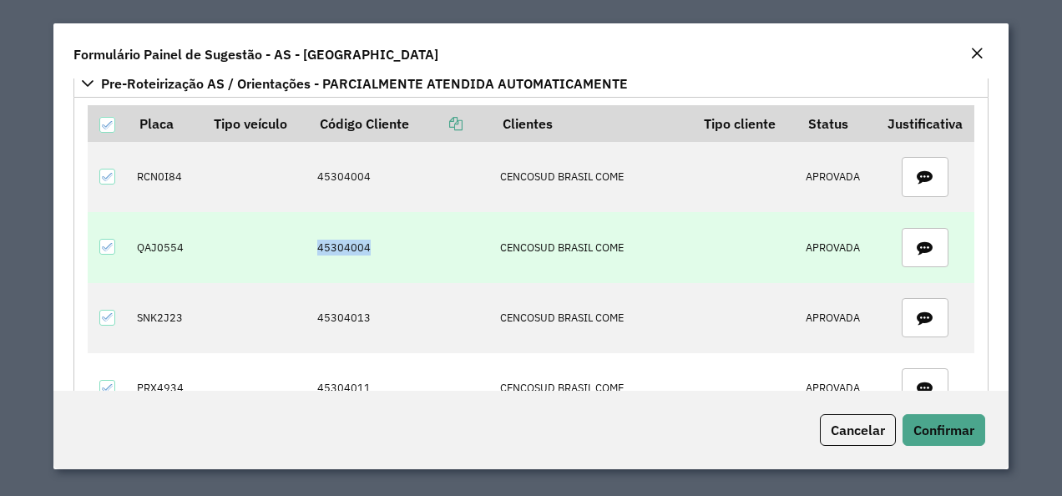
drag, startPoint x: 318, startPoint y: 244, endPoint x: 392, endPoint y: 250, distance: 74.5
click at [392, 250] on td "45304004" at bounding box center [399, 247] width 183 height 70
copy td "45304004"
drag, startPoint x: 135, startPoint y: 243, endPoint x: 195, endPoint y: 244, distance: 60.1
click at [195, 244] on td "QAJ0554" at bounding box center [165, 247] width 74 height 70
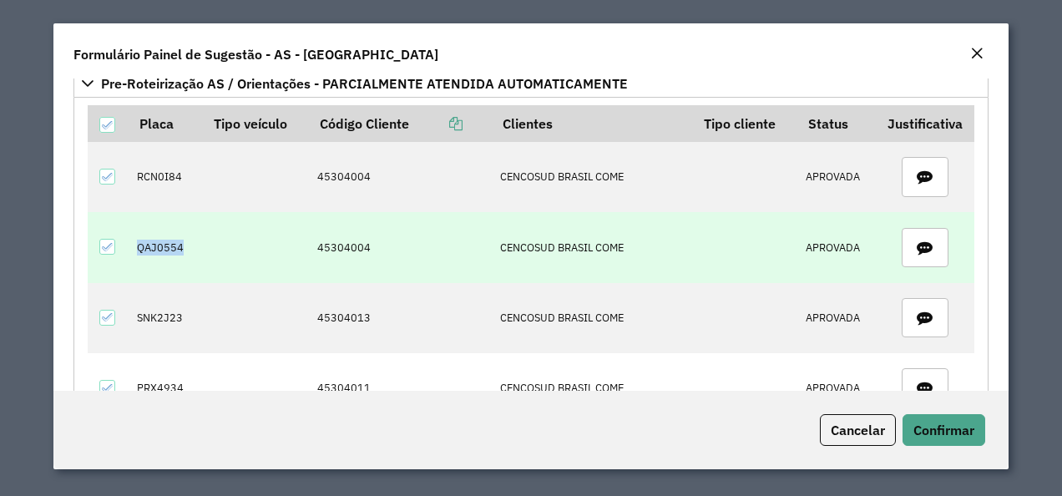
copy td "QAJ0554"
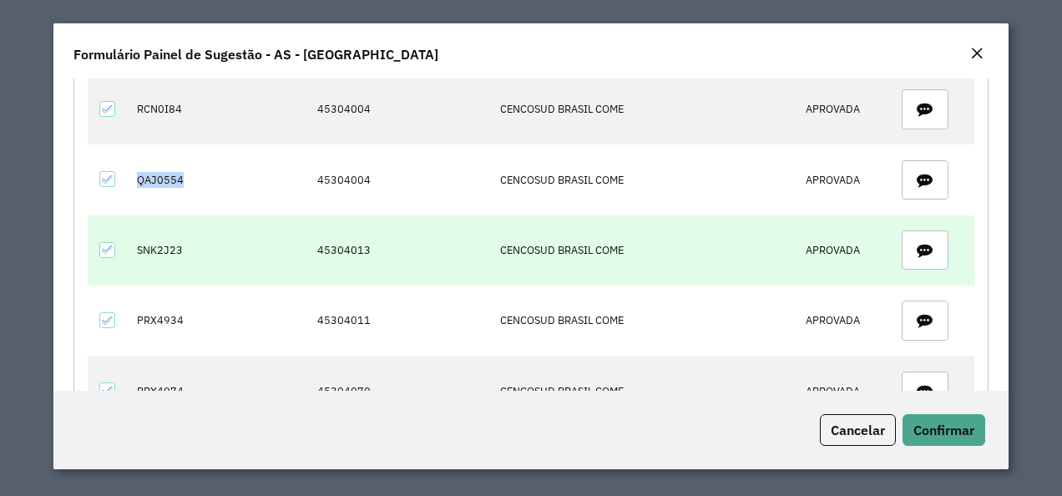
scroll to position [167, 0]
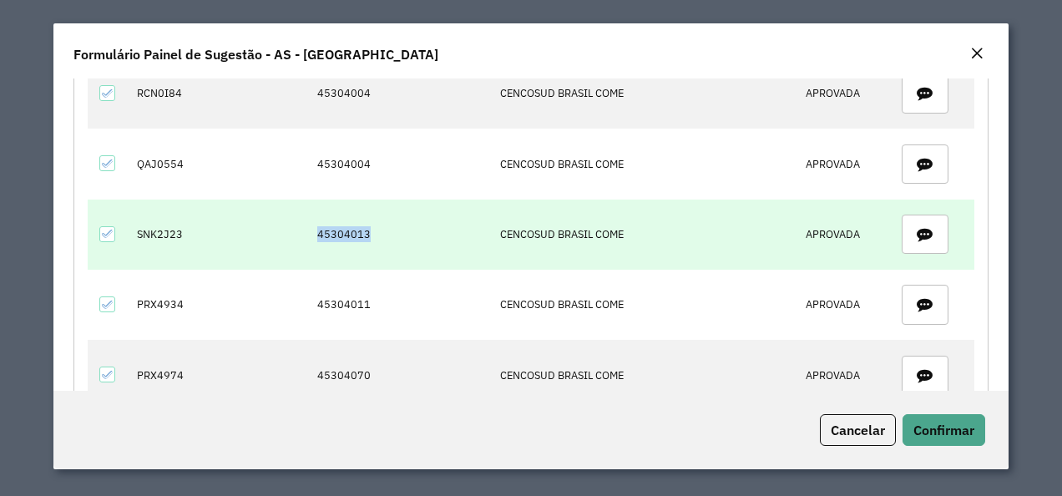
drag, startPoint x: 325, startPoint y: 238, endPoint x: 397, endPoint y: 245, distance: 73.0
click at [397, 245] on td "45304013" at bounding box center [399, 235] width 183 height 70
copy td "45304013"
drag, startPoint x: 162, startPoint y: 233, endPoint x: 187, endPoint y: 235, distance: 25.1
click at [187, 235] on td "SNK2J23" at bounding box center [165, 235] width 74 height 70
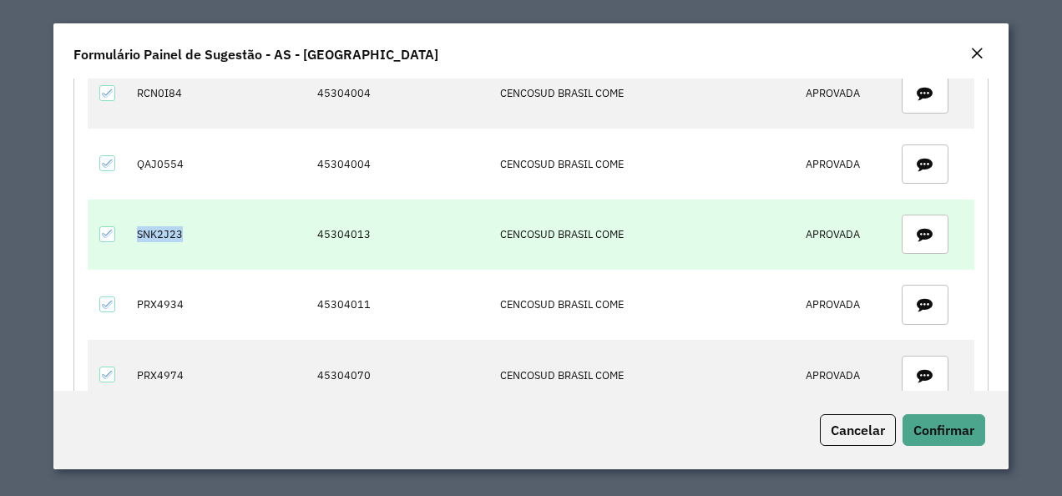
copy td "SNK2J23"
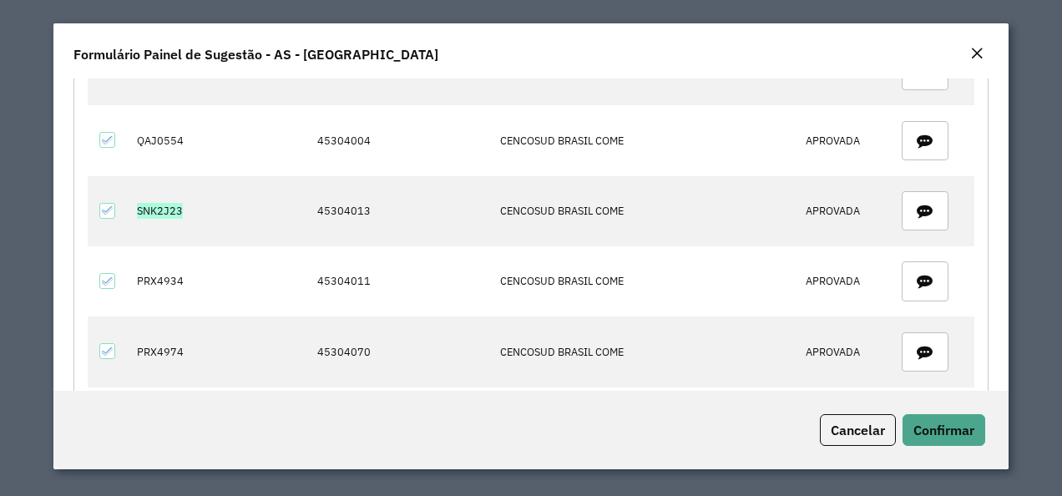
scroll to position [217, 0]
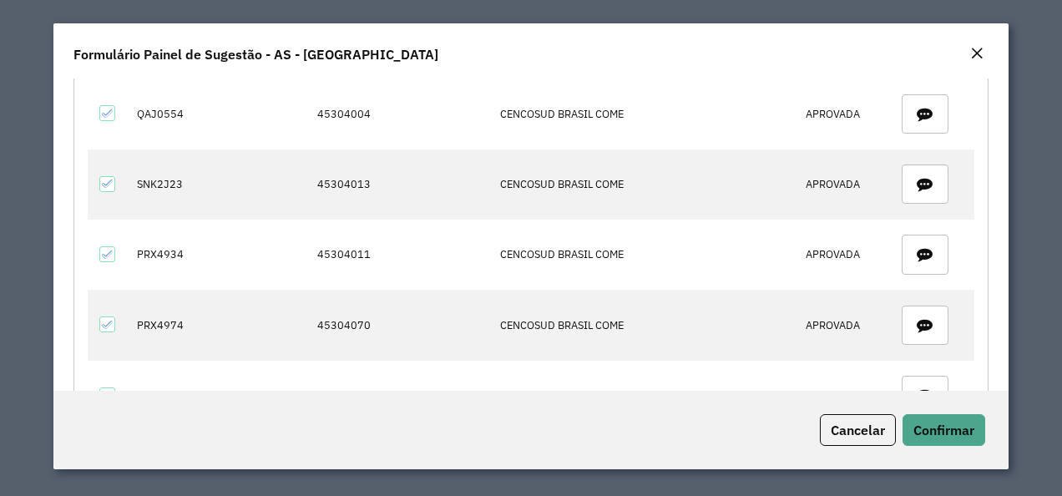
click at [998, 50] on div "Formulário Painel de Sugestão - AS - [GEOGRAPHIC_DATA]" at bounding box center [531, 50] width 956 height 55
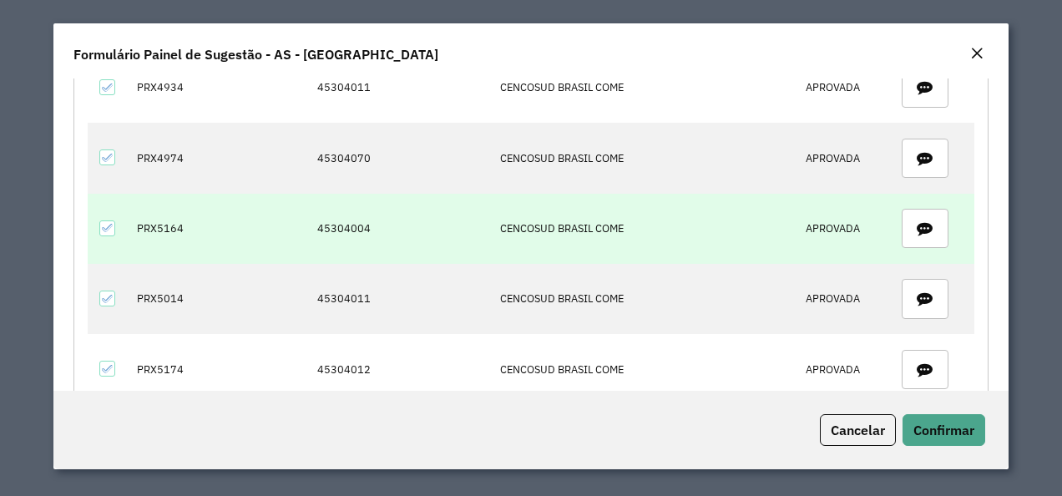
scroll to position [50, 0]
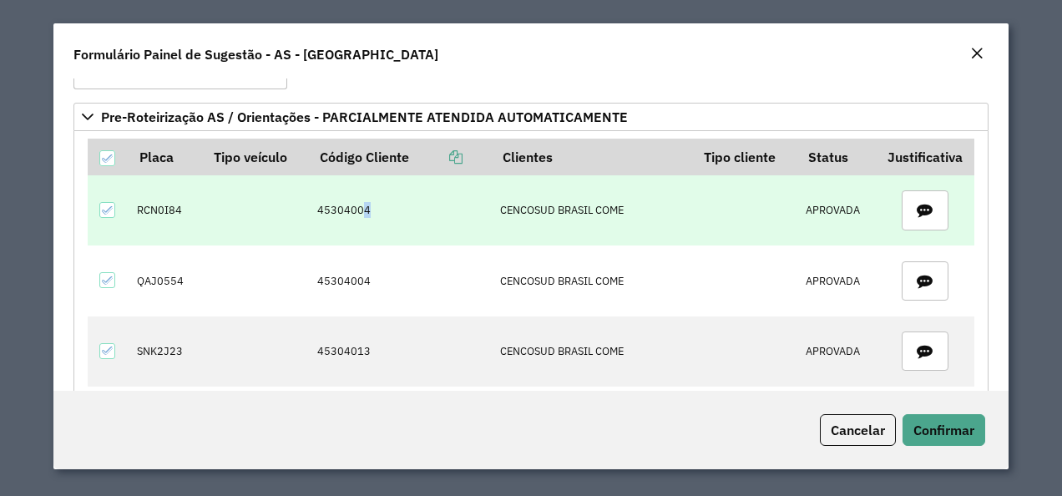
drag, startPoint x: 369, startPoint y: 203, endPoint x: 381, endPoint y: 205, distance: 12.0
click at [381, 205] on td "45304004" at bounding box center [399, 210] width 183 height 70
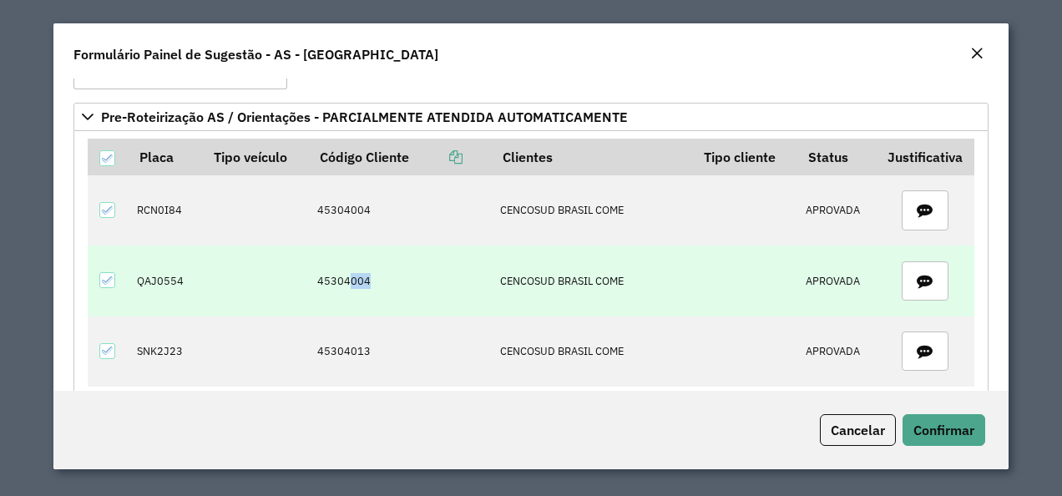
drag, startPoint x: 381, startPoint y: 205, endPoint x: 377, endPoint y: 276, distance: 70.2
click at [377, 276] on td "45304004" at bounding box center [399, 280] width 183 height 70
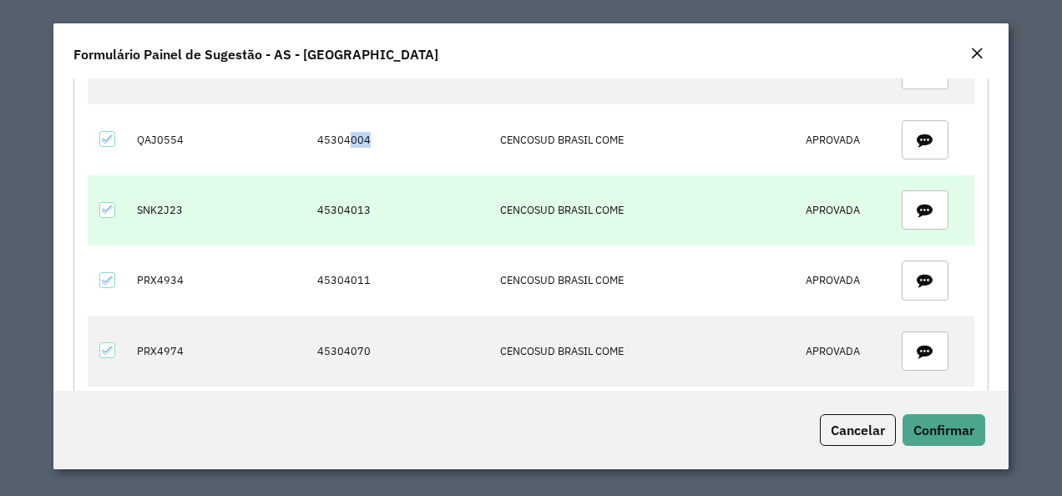
scroll to position [217, 0]
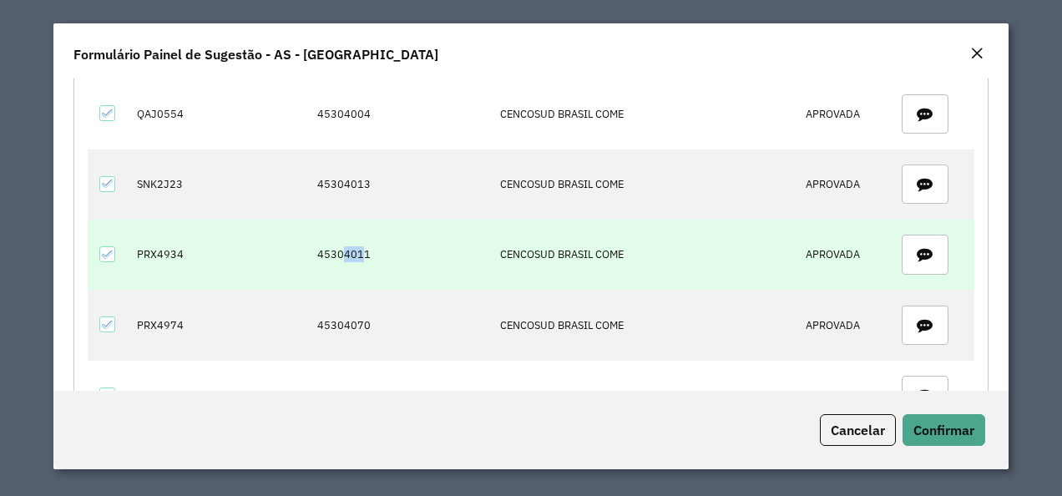
drag, startPoint x: 347, startPoint y: 249, endPoint x: 369, endPoint y: 249, distance: 21.7
click at [369, 249] on td "45304011" at bounding box center [399, 255] width 183 height 70
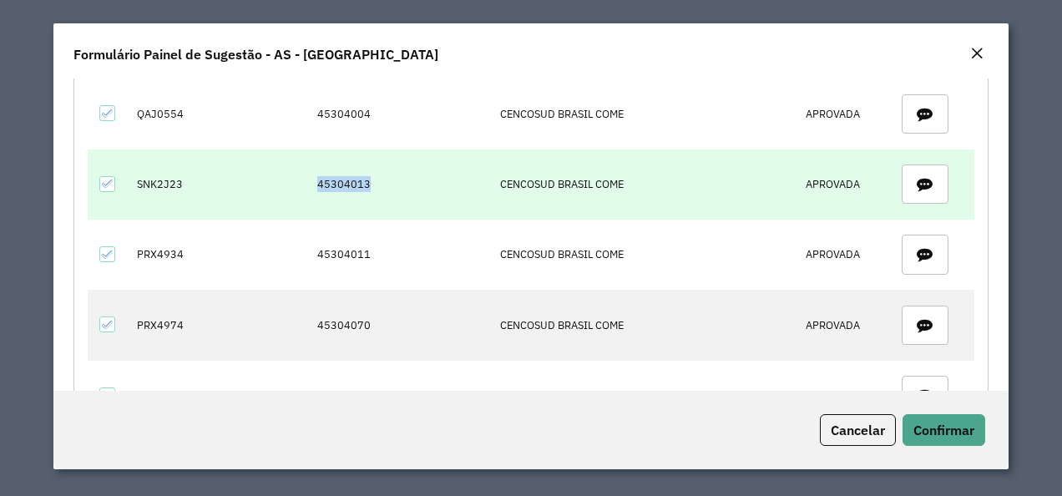
drag, startPoint x: 369, startPoint y: 249, endPoint x: 436, endPoint y: 177, distance: 98.1
click at [436, 177] on td "45304013" at bounding box center [399, 184] width 183 height 70
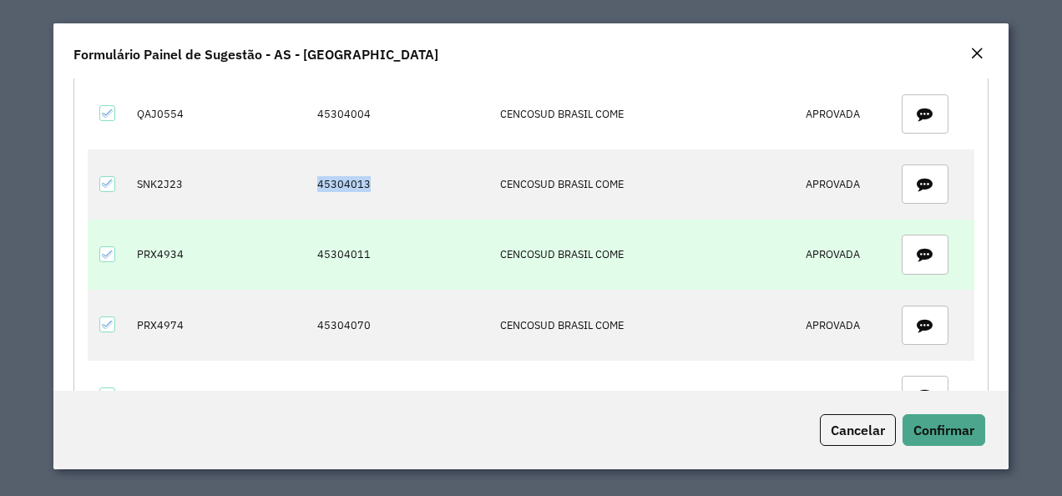
copy td "45304013"
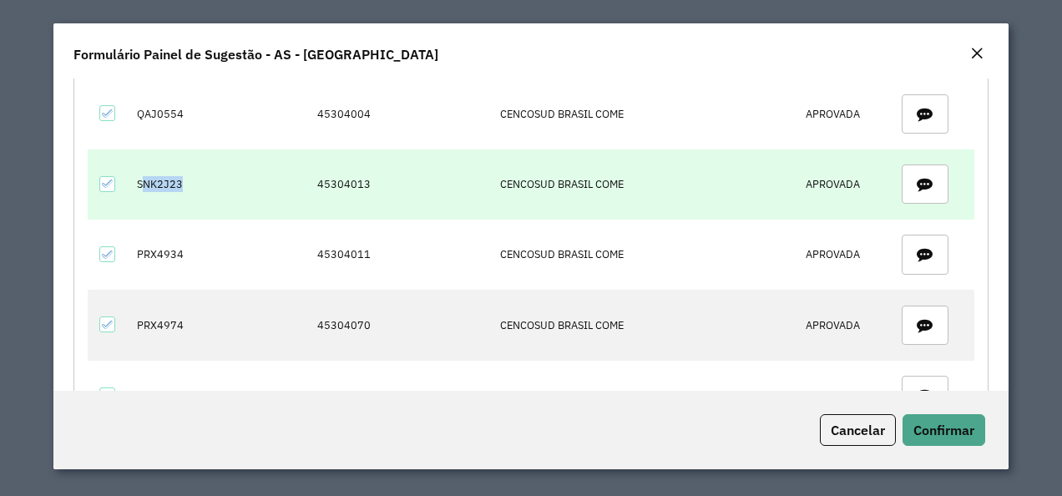
drag, startPoint x: 139, startPoint y: 182, endPoint x: 209, endPoint y: 182, distance: 69.3
click at [209, 182] on tr "SNK2J23 45304013 CENCOSUD BRASIL COME APROVADA" at bounding box center [531, 184] width 887 height 70
click at [139, 182] on td "SNK2J23" at bounding box center [165, 184] width 74 height 70
drag, startPoint x: 139, startPoint y: 182, endPoint x: 160, endPoint y: 184, distance: 21.8
click at [160, 184] on td "SNK2J23" at bounding box center [165, 184] width 74 height 70
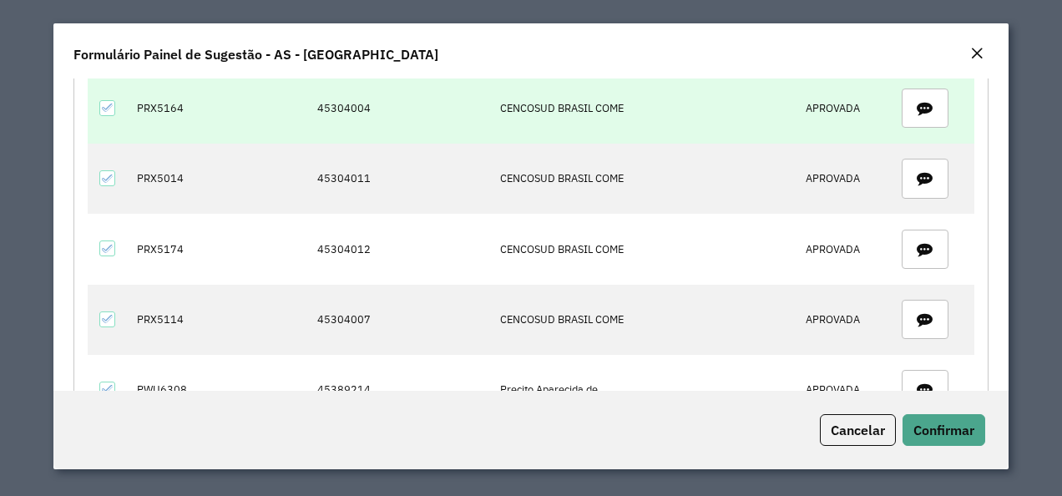
scroll to position [551, 0]
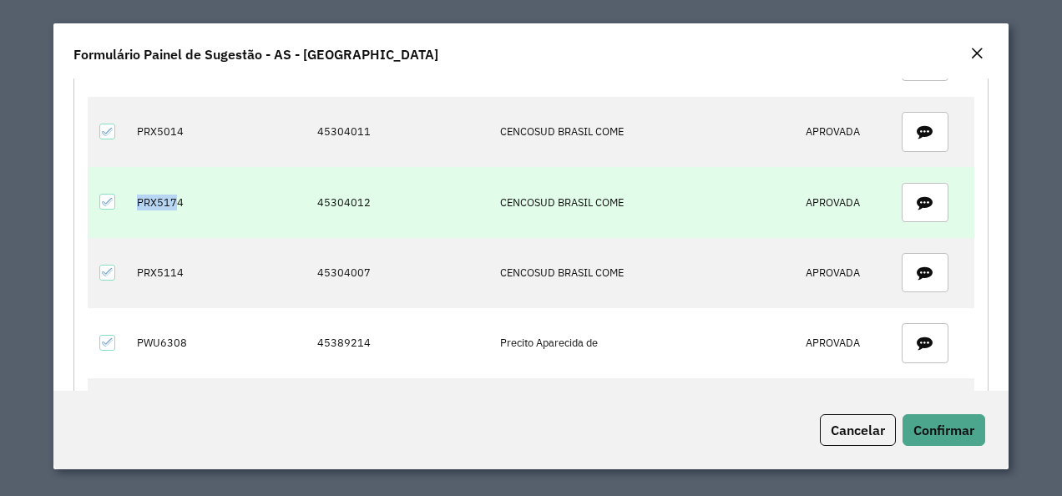
drag, startPoint x: 132, startPoint y: 194, endPoint x: 172, endPoint y: 194, distance: 40.1
click at [172, 194] on td "PRX5174" at bounding box center [165, 202] width 74 height 70
drag, startPoint x: 172, startPoint y: 194, endPoint x: 305, endPoint y: 214, distance: 134.3
click at [186, 200] on td "PRX5174" at bounding box center [165, 202] width 74 height 70
drag, startPoint x: 321, startPoint y: 194, endPoint x: 389, endPoint y: 194, distance: 68.5
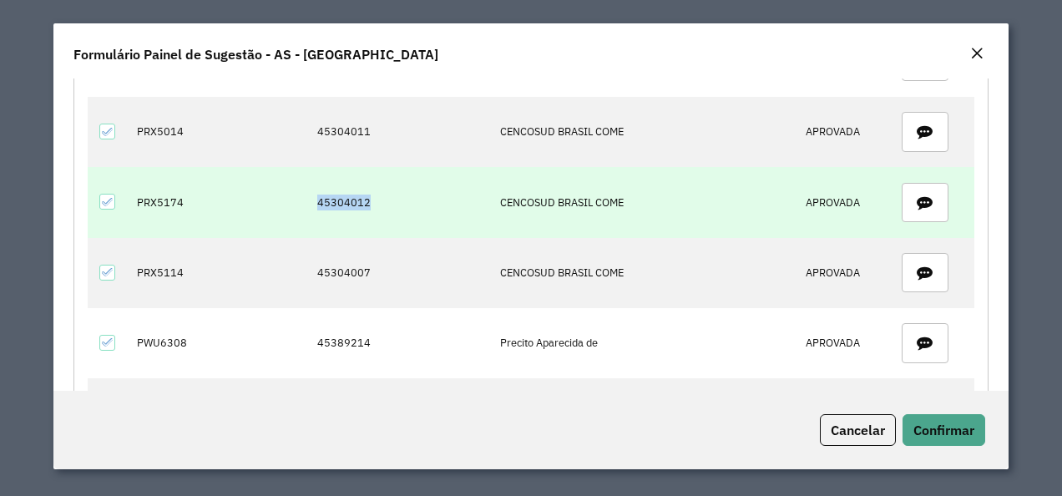
click at [389, 194] on td "45304012" at bounding box center [399, 202] width 183 height 70
copy td "45304012"
drag, startPoint x: 135, startPoint y: 197, endPoint x: 170, endPoint y: 197, distance: 35.1
click at [170, 197] on td "PRX5174" at bounding box center [165, 202] width 74 height 70
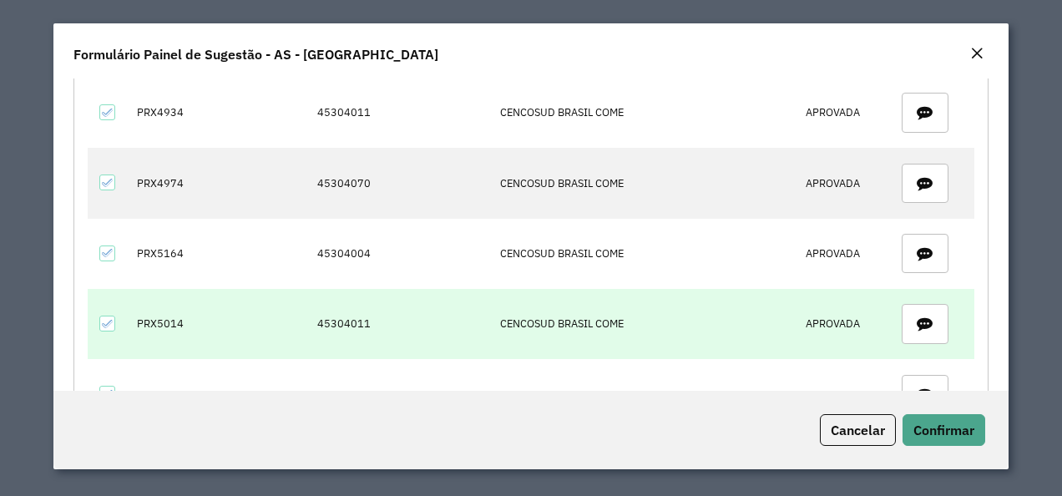
scroll to position [334, 0]
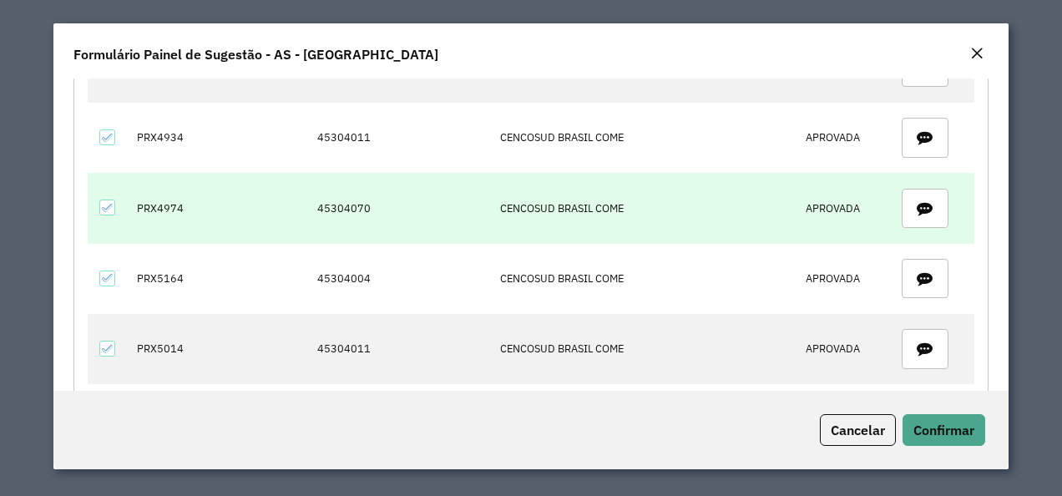
click at [326, 210] on td "45304070" at bounding box center [399, 208] width 183 height 70
drag, startPoint x: 320, startPoint y: 204, endPoint x: 380, endPoint y: 209, distance: 60.3
click at [380, 209] on td "45304070" at bounding box center [399, 208] width 183 height 70
copy td "45304070"
drag, startPoint x: 134, startPoint y: 200, endPoint x: 190, endPoint y: 202, distance: 56.0
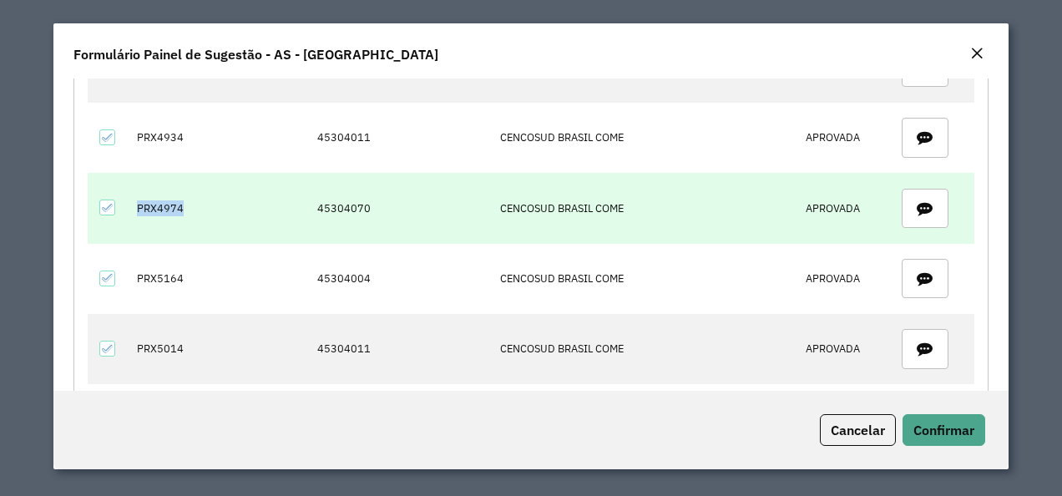
click at [190, 202] on td "PRX4974" at bounding box center [165, 208] width 74 height 70
copy td "PRX4974"
